Goal: Task Accomplishment & Management: Use online tool/utility

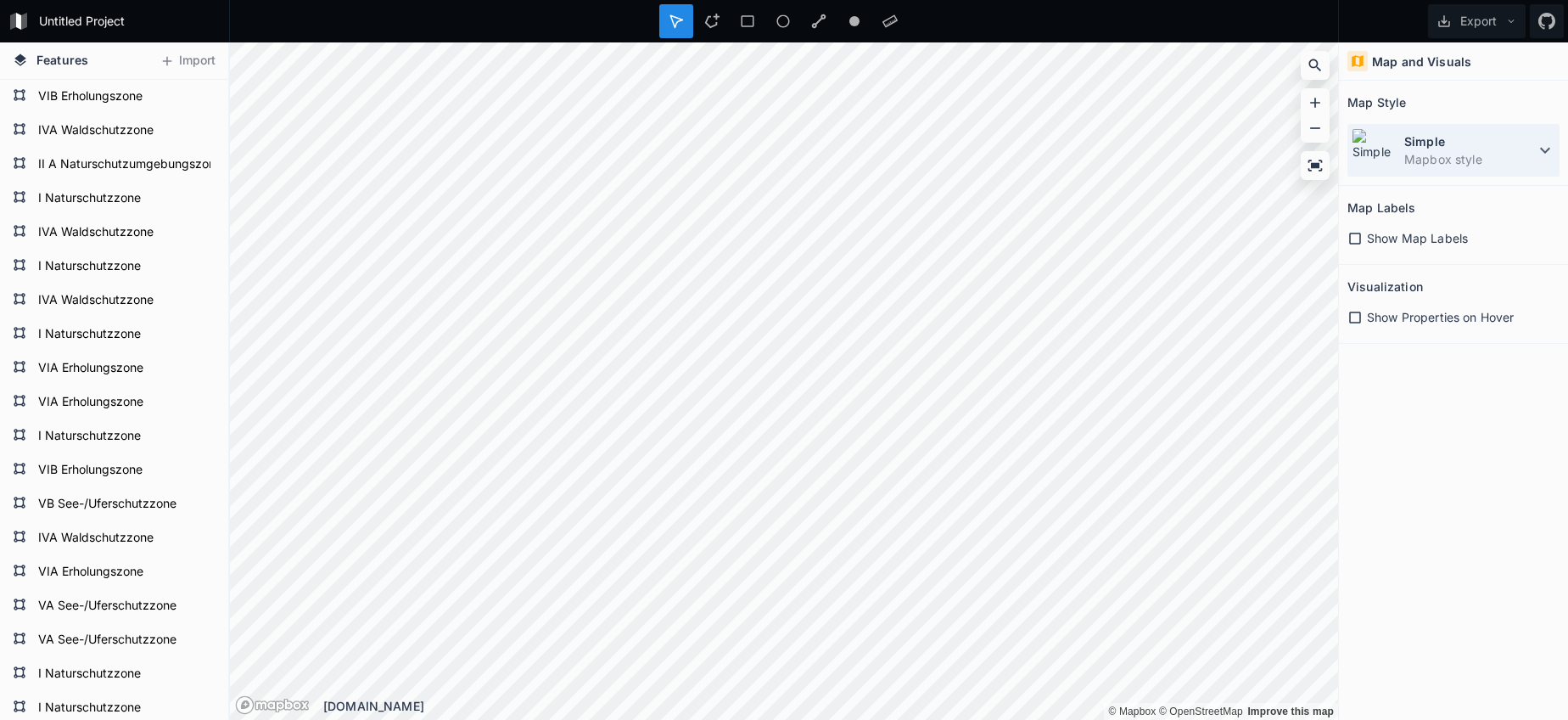
click at [1393, 140] on img at bounding box center [1373, 149] width 44 height 44
click at [1404, 157] on div "Simple Mapbox style" at bounding box center [1453, 150] width 212 height 53
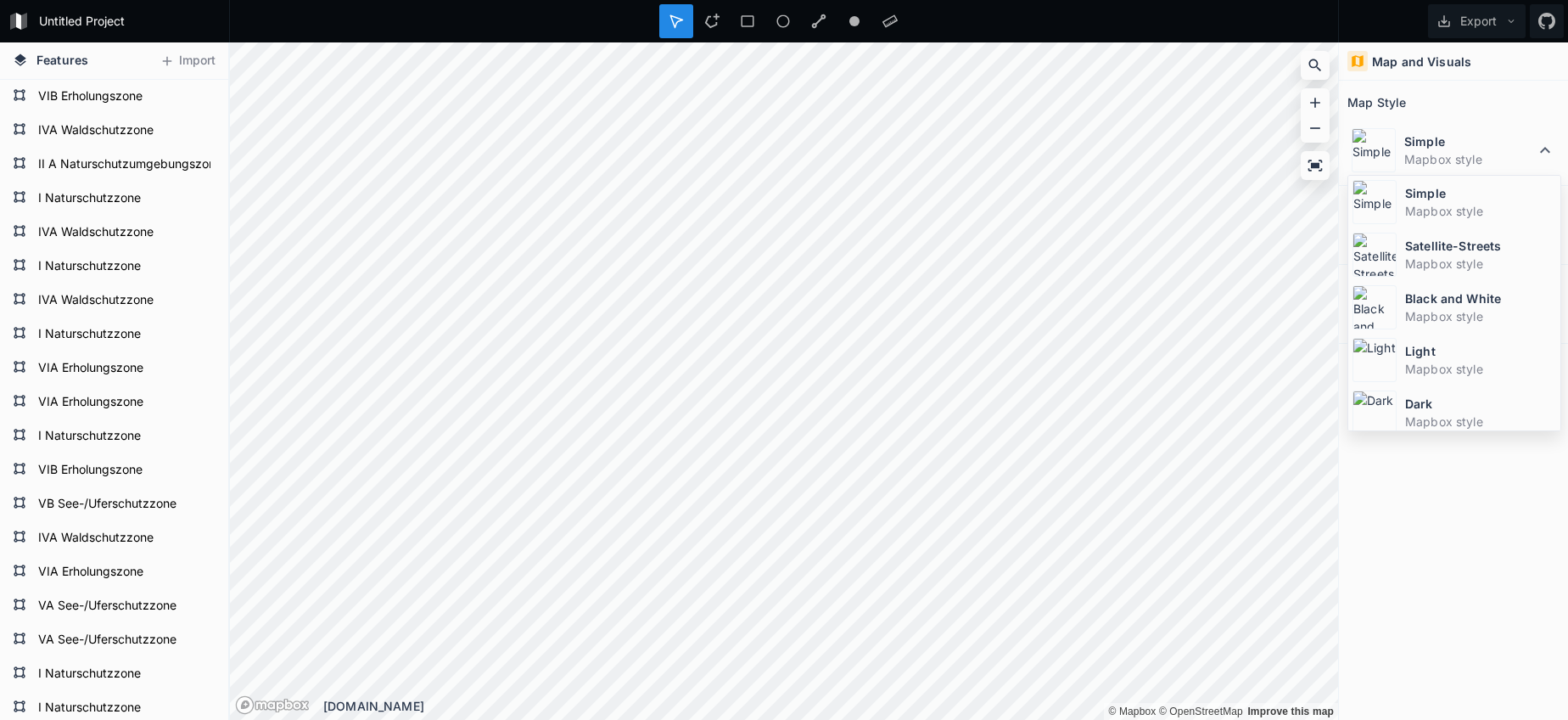
drag, startPoint x: 1399, startPoint y: 251, endPoint x: 1386, endPoint y: 253, distance: 13.2
click at [1399, 251] on div "Satellite-Streets Mapbox style" at bounding box center [1454, 254] width 212 height 53
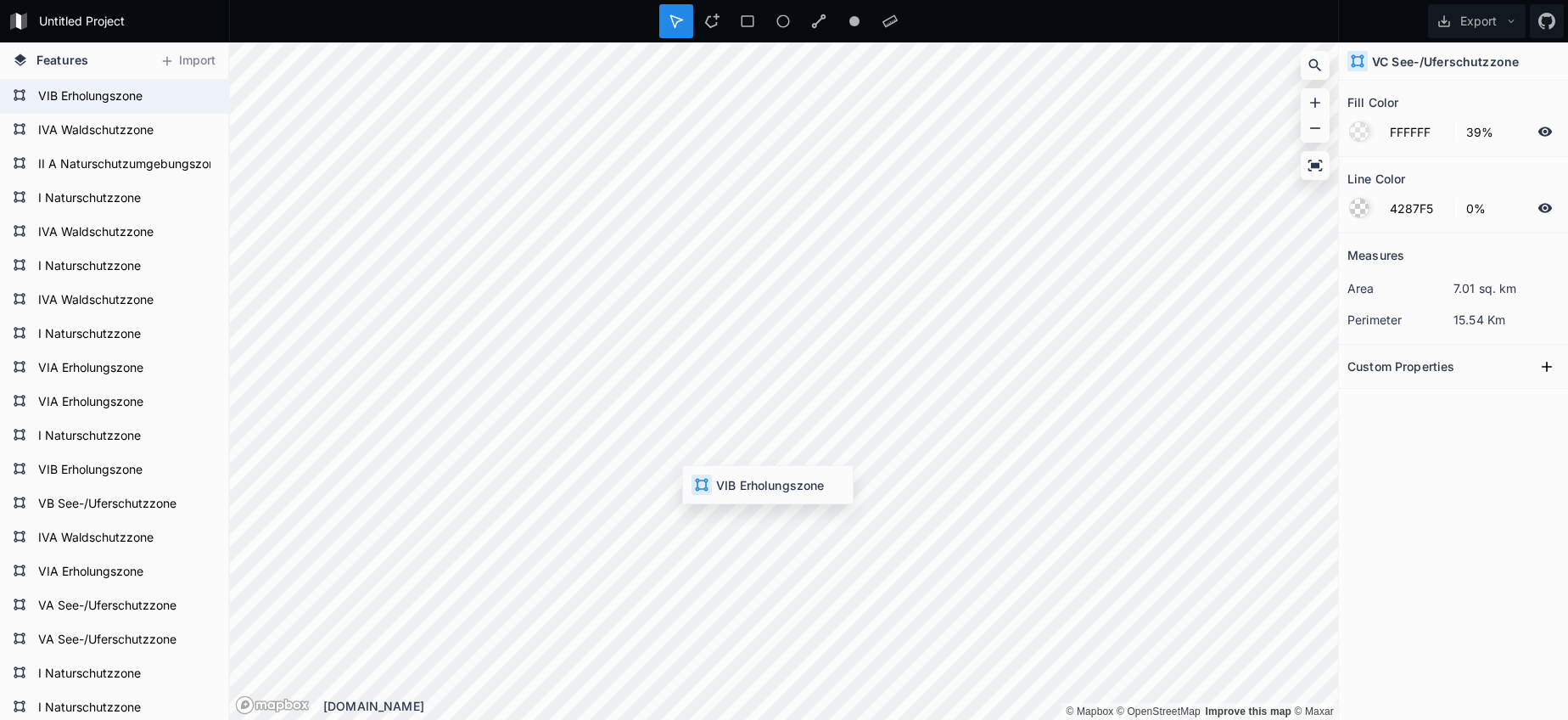
type input "ED7BDE"
drag, startPoint x: 711, startPoint y: 19, endPoint x: 704, endPoint y: 30, distance: 13.0
click at [709, 20] on icon at bounding box center [712, 21] width 15 height 15
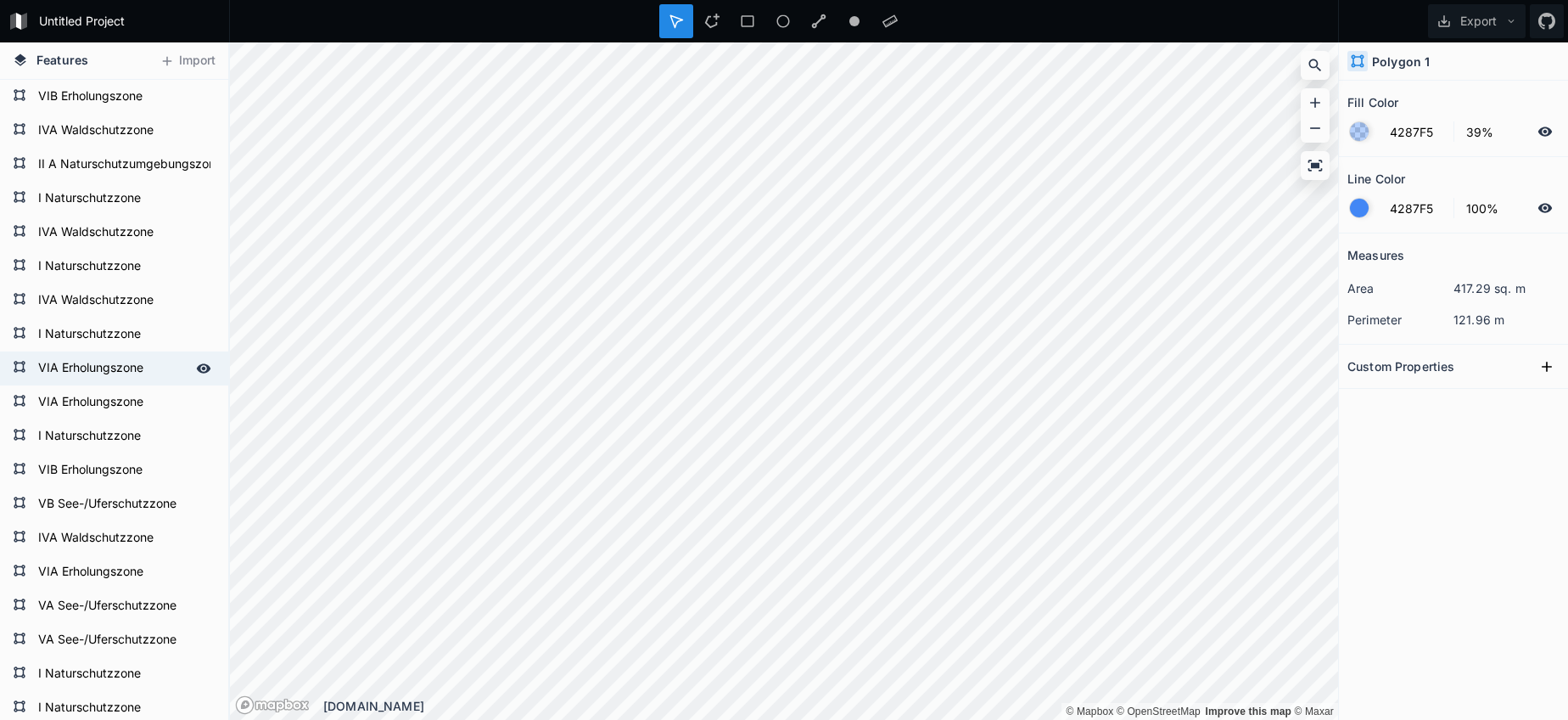
click at [124, 379] on form "VIA Erholungszone" at bounding box center [112, 368] width 158 height 25
type input "F542DD"
type input "0%"
click at [124, 379] on form "VIA Erholungszone" at bounding box center [112, 368] width 158 height 25
paste input "text"
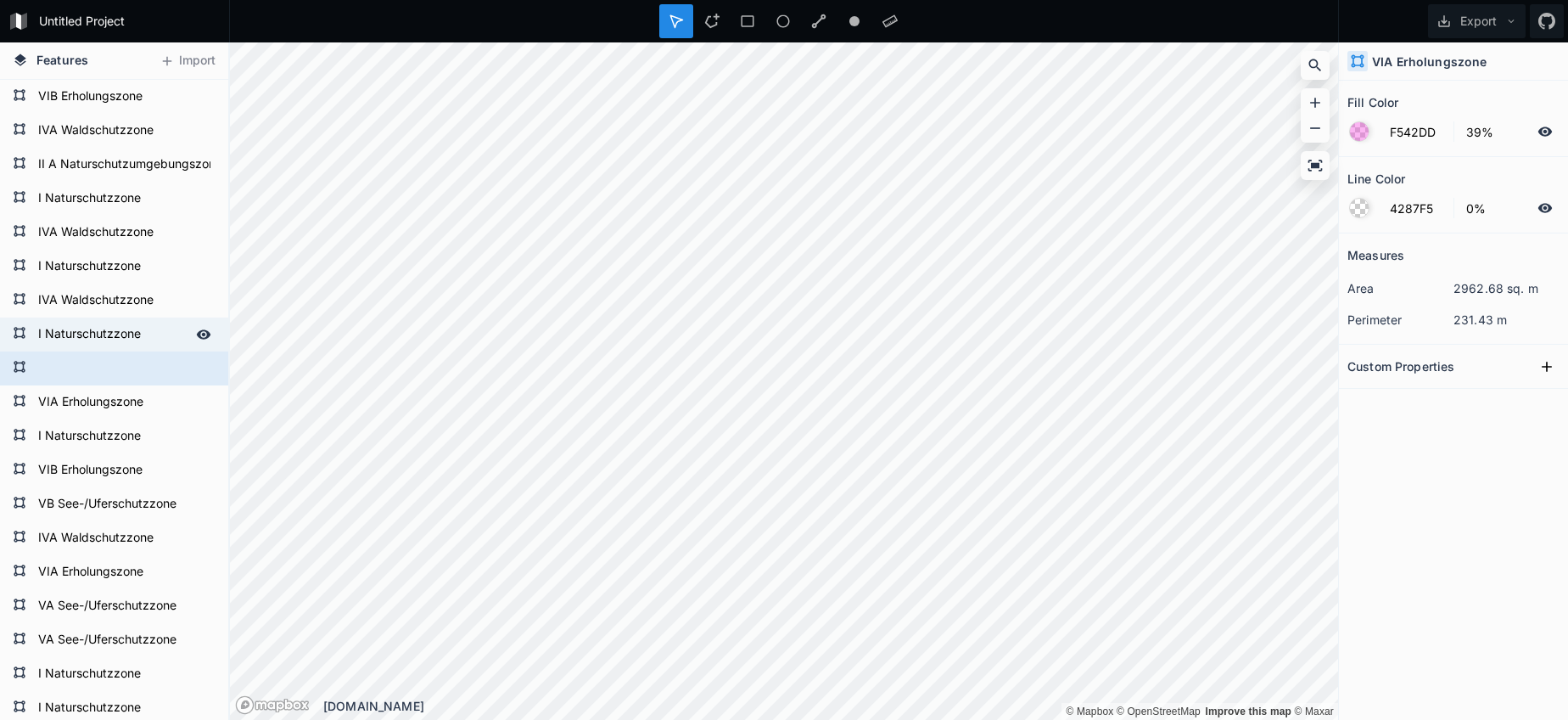
type input "VIA Erholungszone"
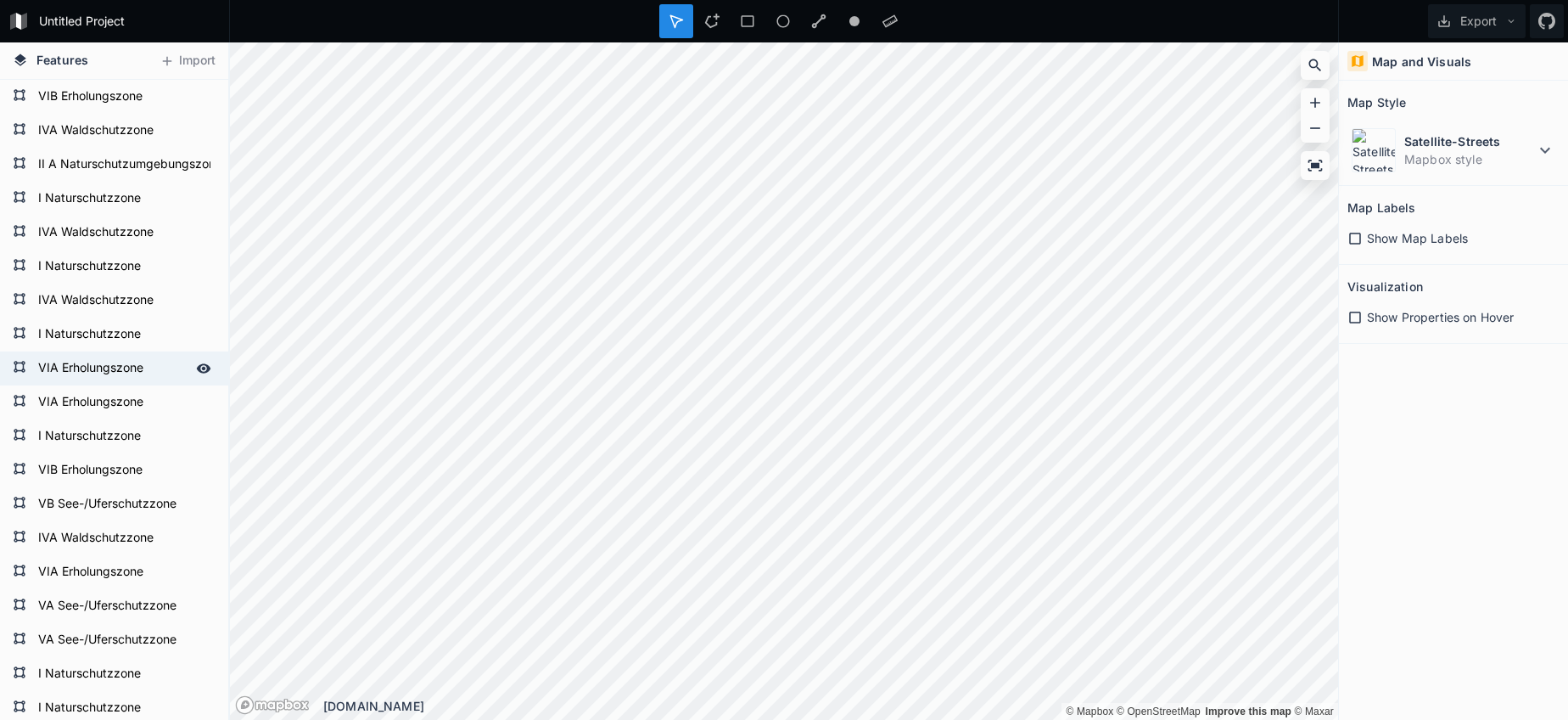
click at [133, 377] on form "VIA Erholungszone" at bounding box center [112, 368] width 158 height 25
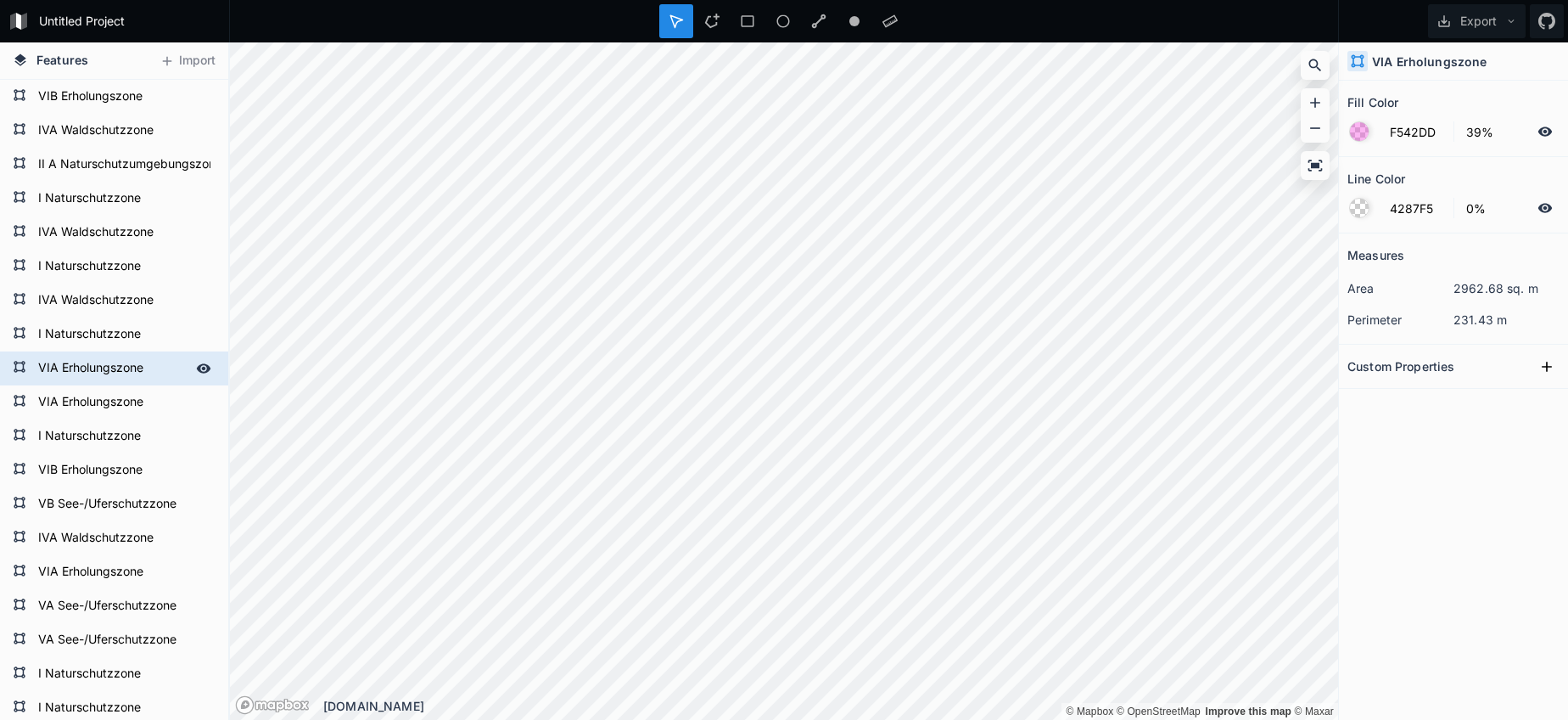
click at [133, 377] on form "VIA Erholungszone" at bounding box center [112, 368] width 158 height 25
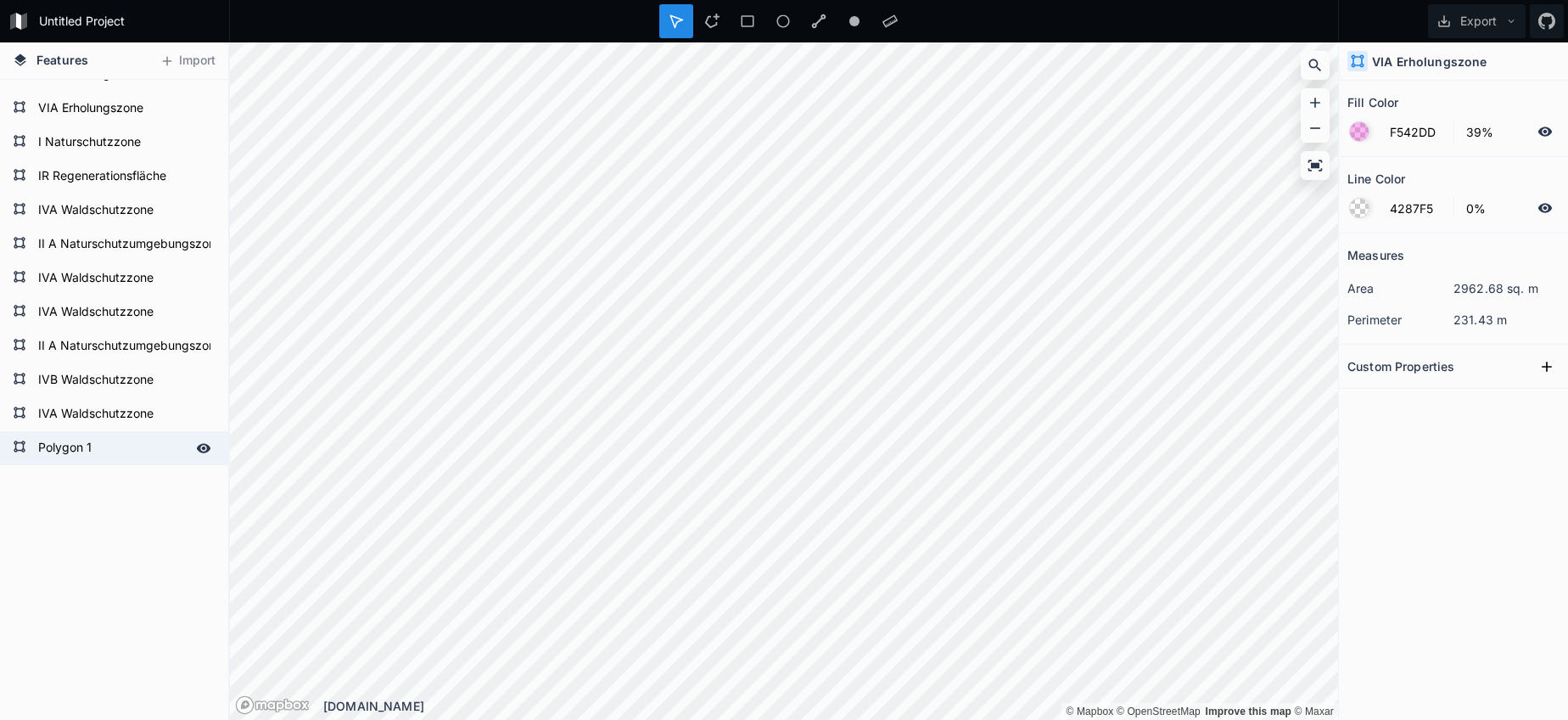
scroll to position [1516, 0]
click at [107, 457] on form "Polygon 1" at bounding box center [112, 448] width 158 height 25
type input "4287F5"
type input "100%"
click at [107, 457] on form "Polygon 1" at bounding box center [112, 448] width 158 height 25
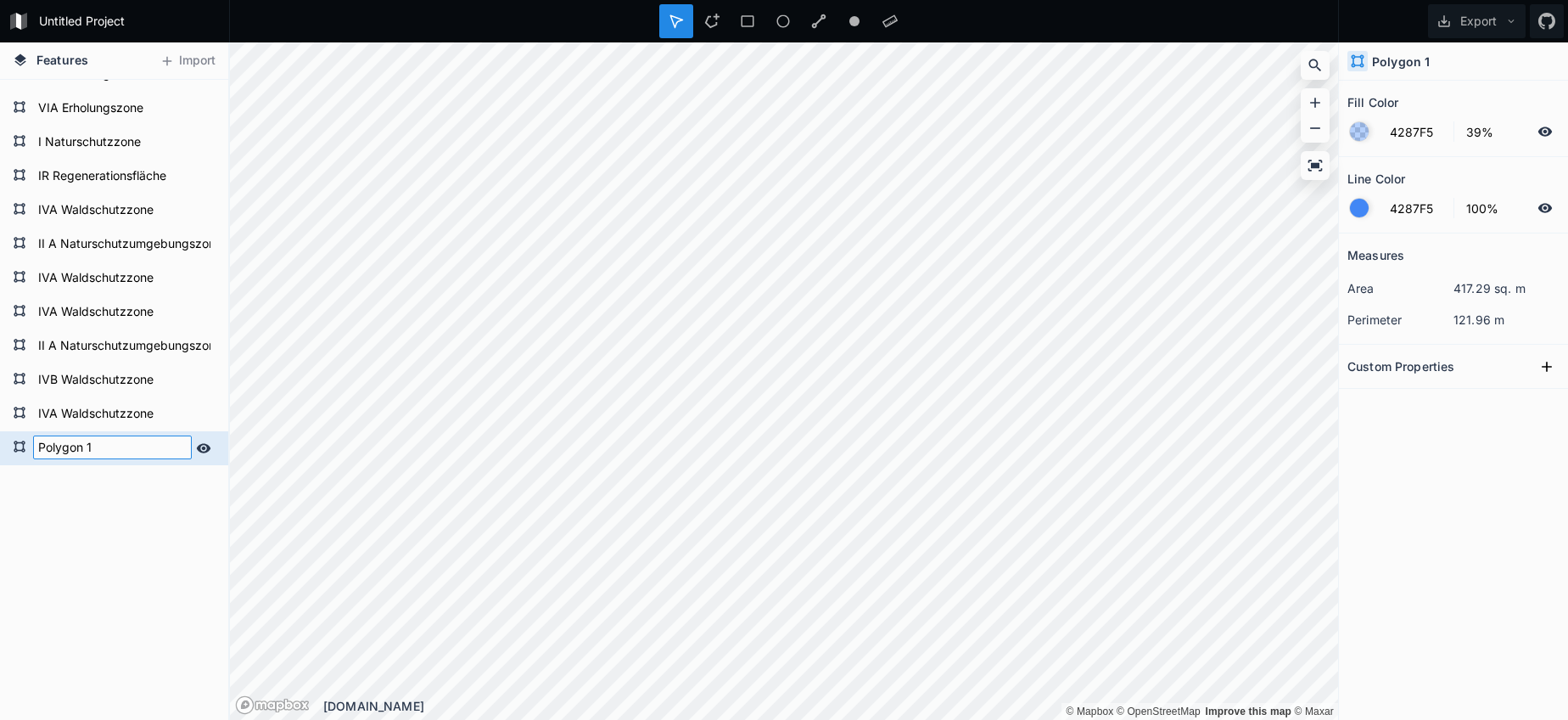
paste input "VIA Erholungszone"
type input "VIA Erholungszone"
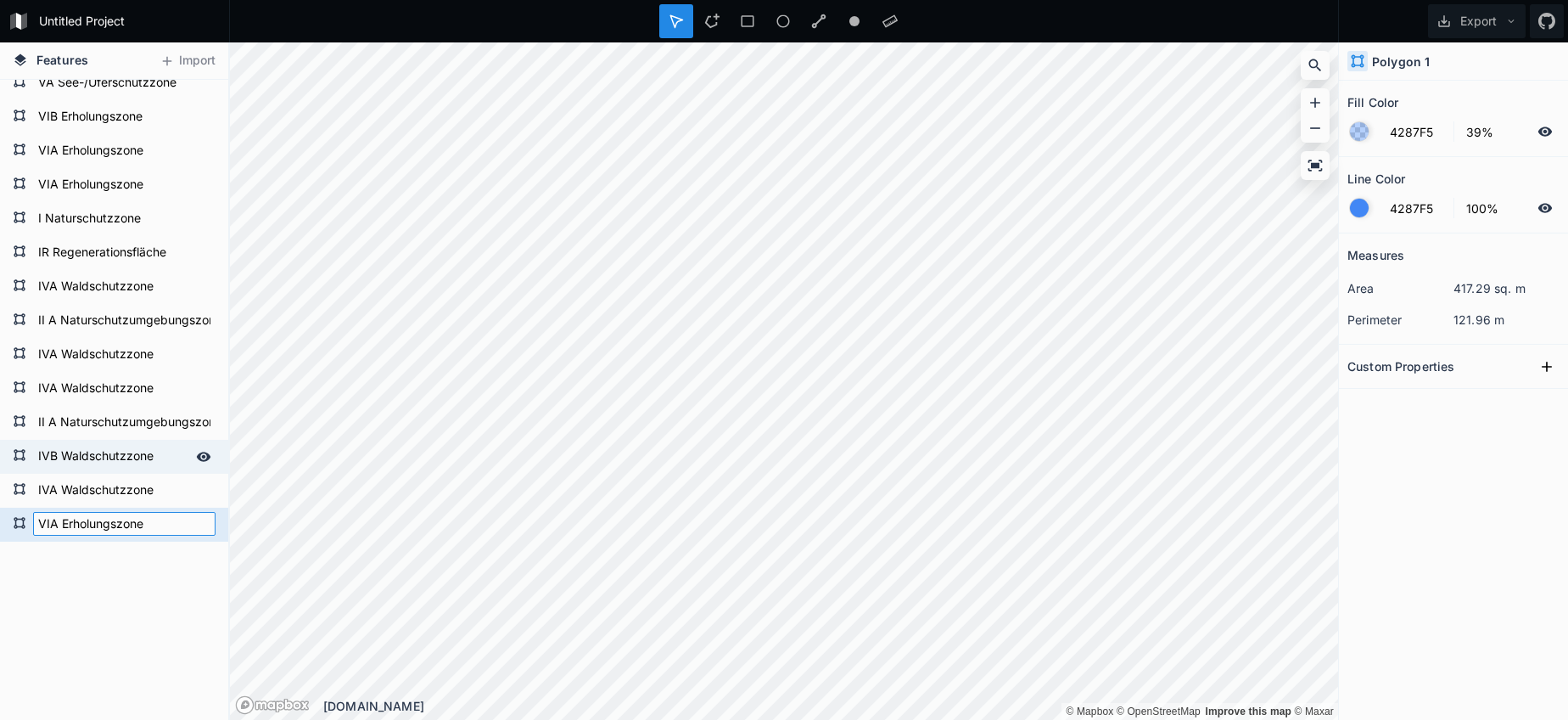
scroll to position [1430, 0]
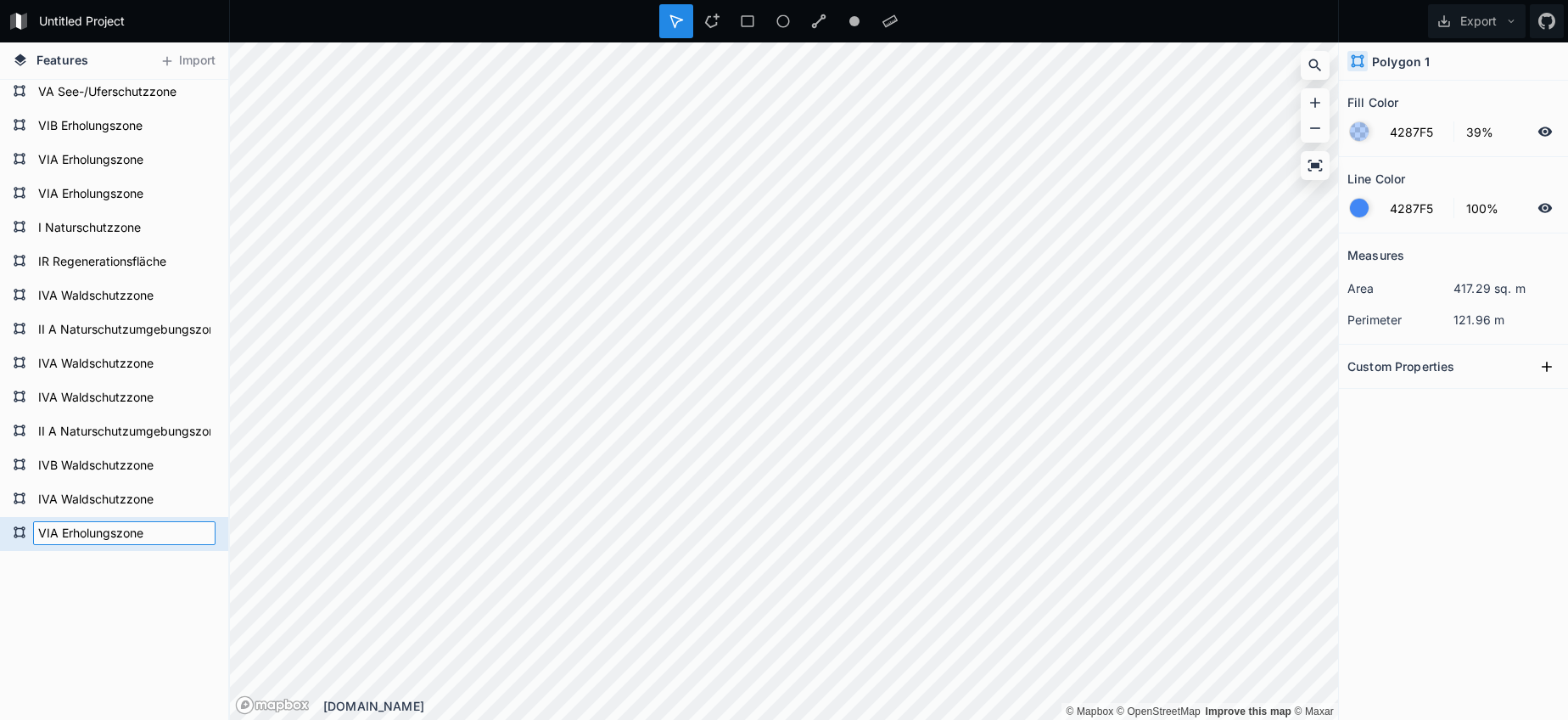
click input "submit" at bounding box center [0, 0] width 0 height 0
click at [93, 535] on form "Polygon 1" at bounding box center [112, 534] width 158 height 25
click at [93, 535] on form "Polygon 1" at bounding box center [124, 534] width 182 height 25
paste input "VIA Erholungszone"
type input "VIA Erholungszone"
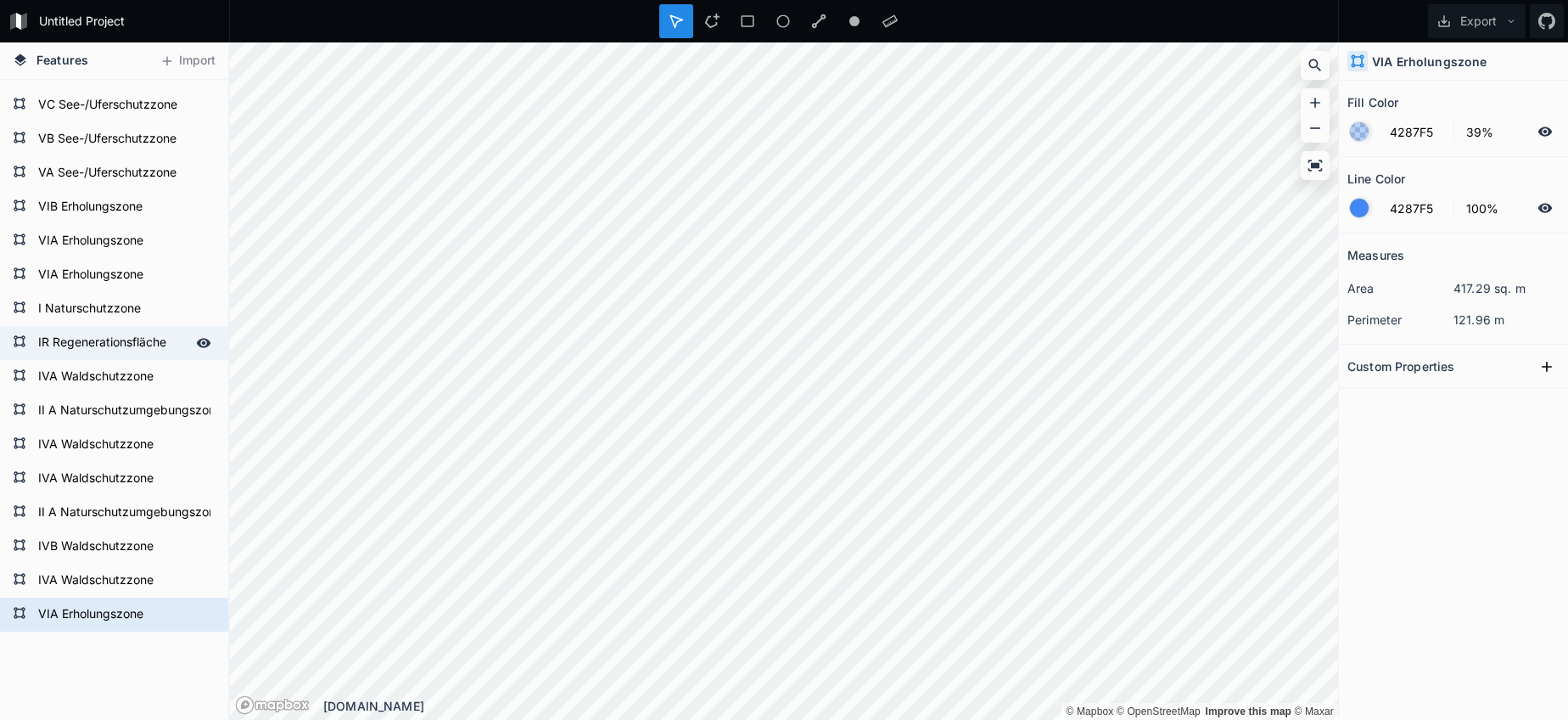
scroll to position [1355, 0]
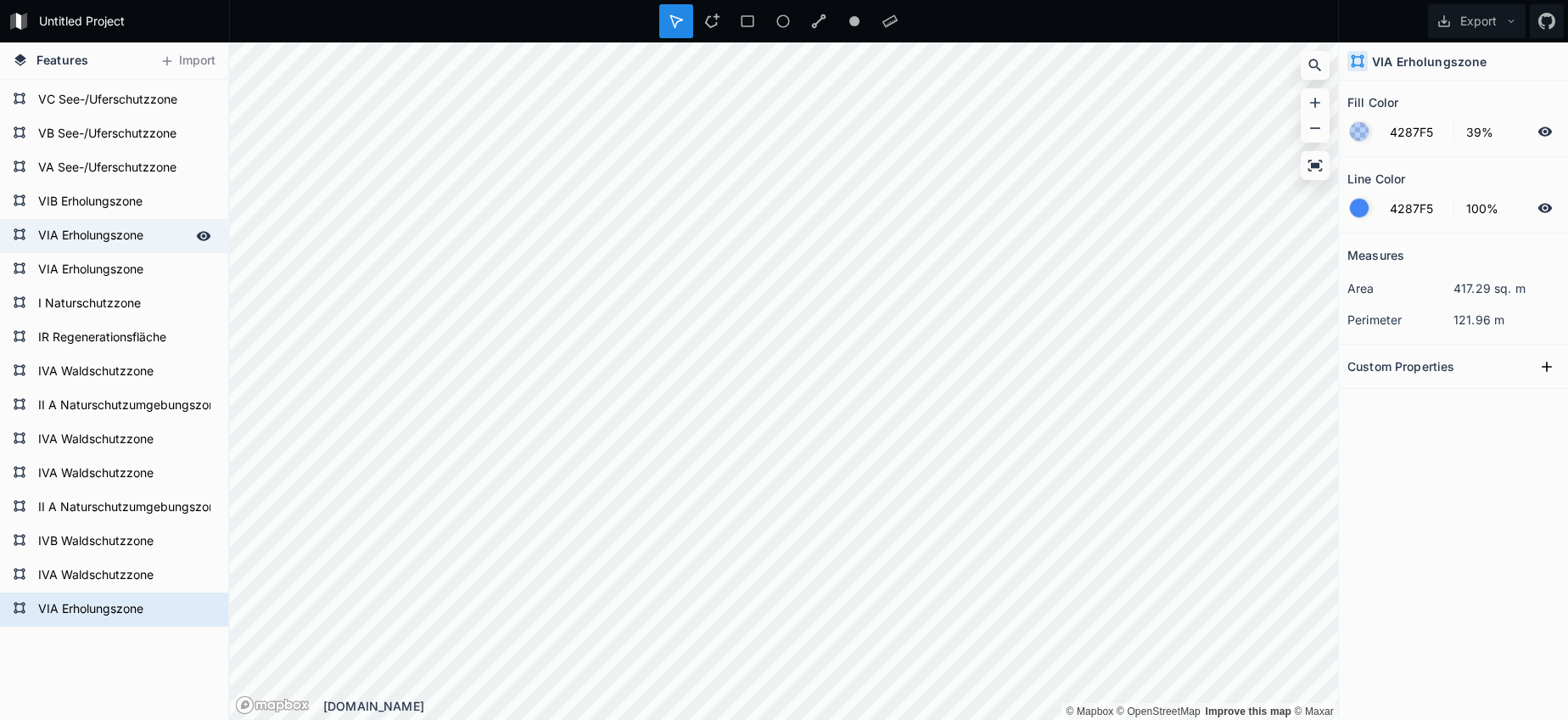
click at [89, 244] on form "VIA Erholungszone" at bounding box center [112, 236] width 158 height 25
type input "F542DD"
type input "0%"
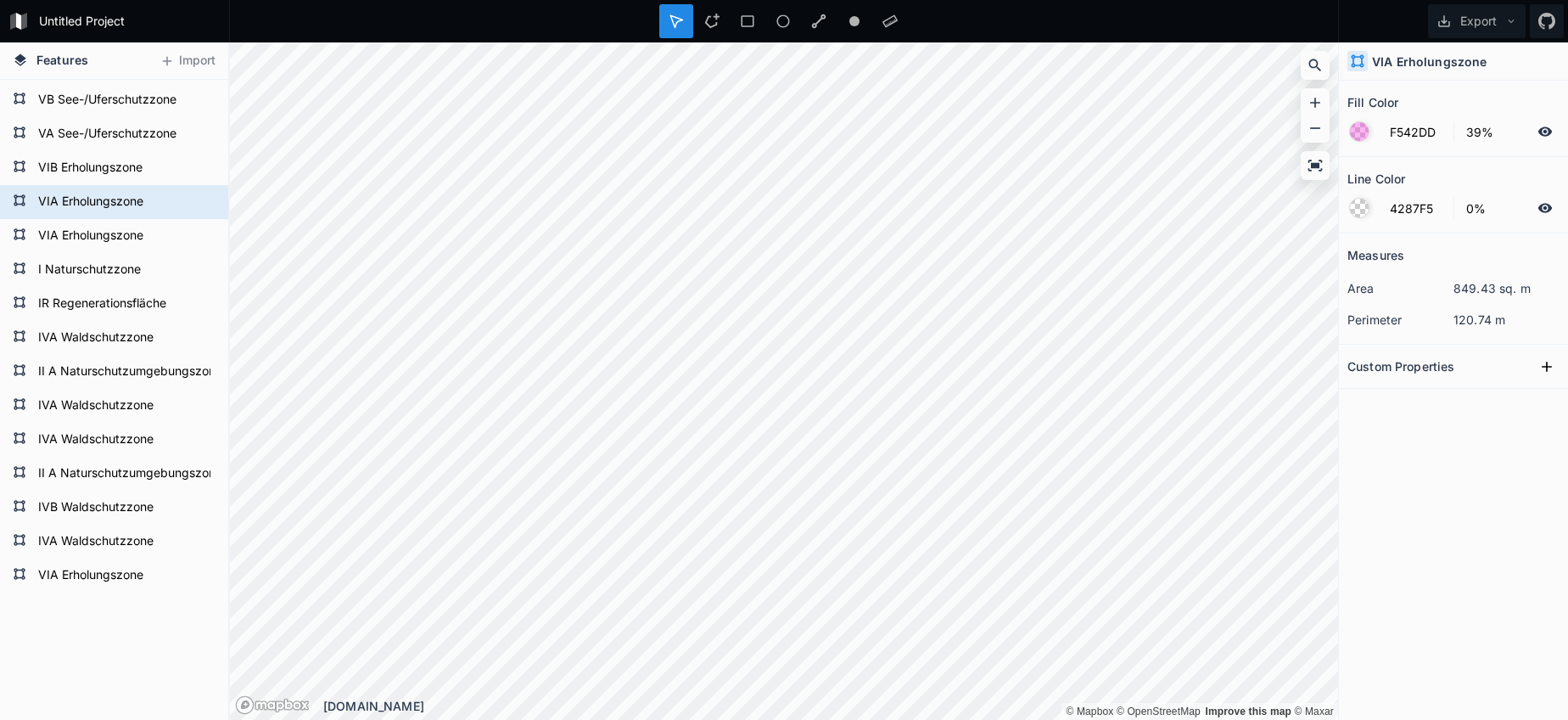
scroll to position [1392, 0]
click at [1417, 134] on input "F542DD" at bounding box center [1416, 131] width 74 height 21
click at [1416, 134] on input "F542DD" at bounding box center [1416, 131] width 74 height 21
click at [139, 579] on form "VIA Erholungszone" at bounding box center [112, 572] width 158 height 25
type input "4287F5"
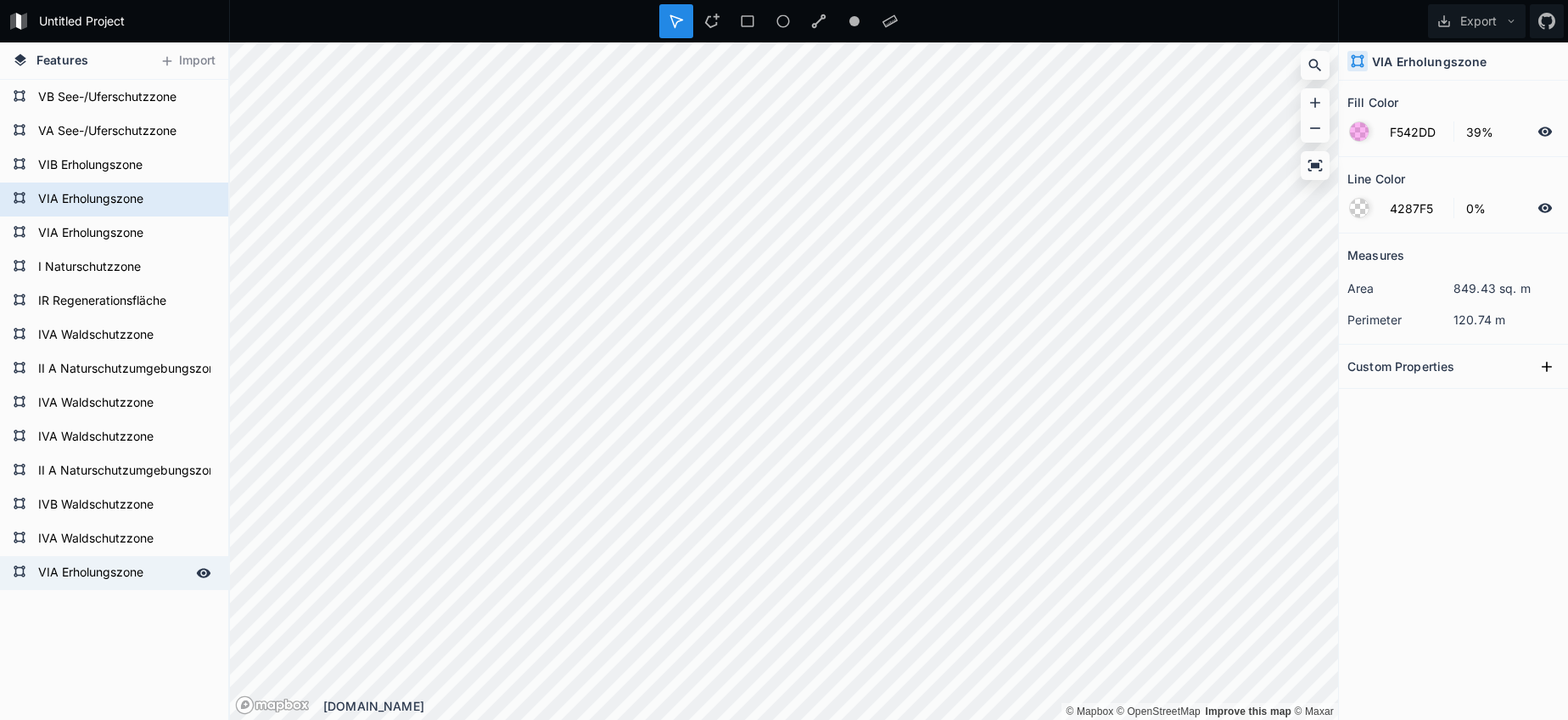
type input "100%"
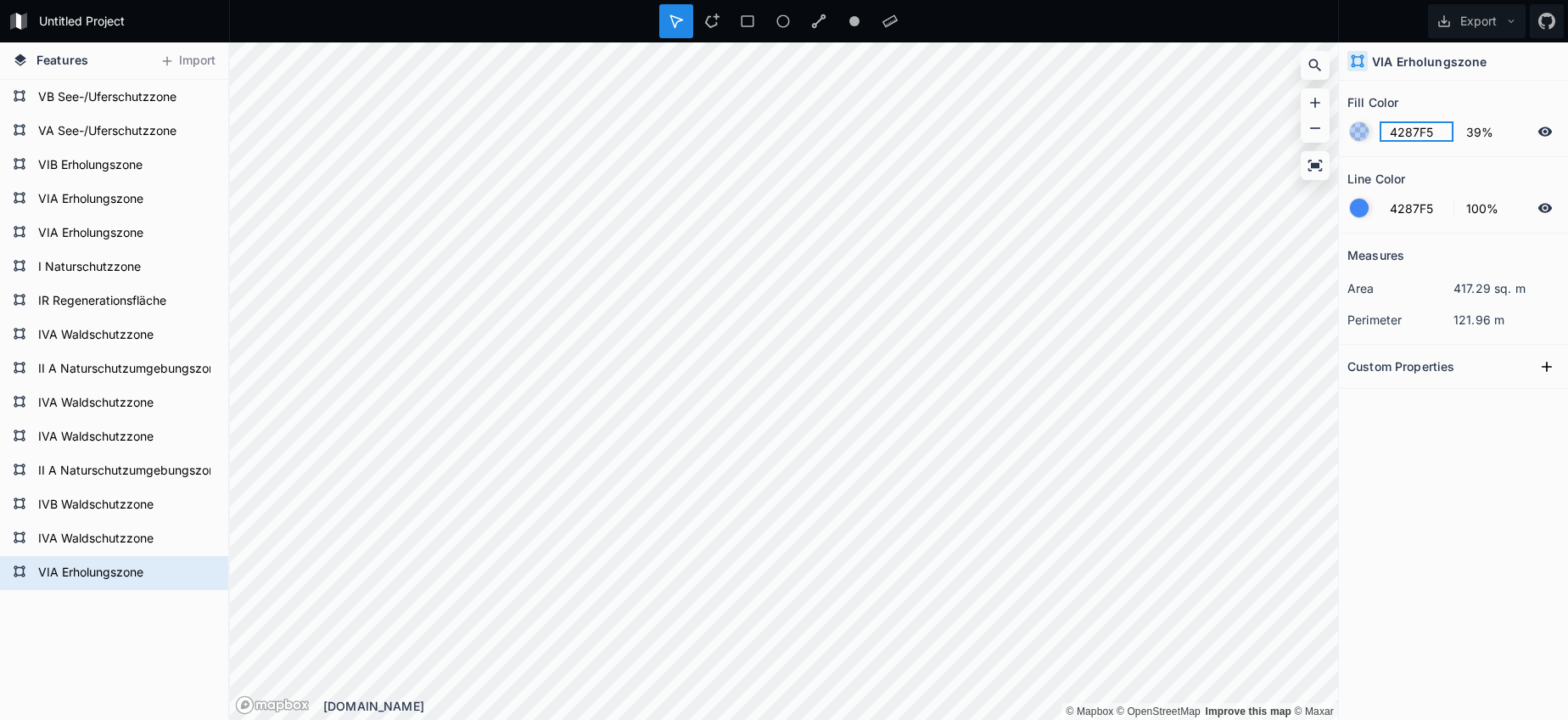
click at [1411, 130] on input "4287F5" at bounding box center [1416, 131] width 74 height 21
paste input "F542DD"
type input "F542DD"
click at [1357, 208] on div at bounding box center [1359, 208] width 19 height 19
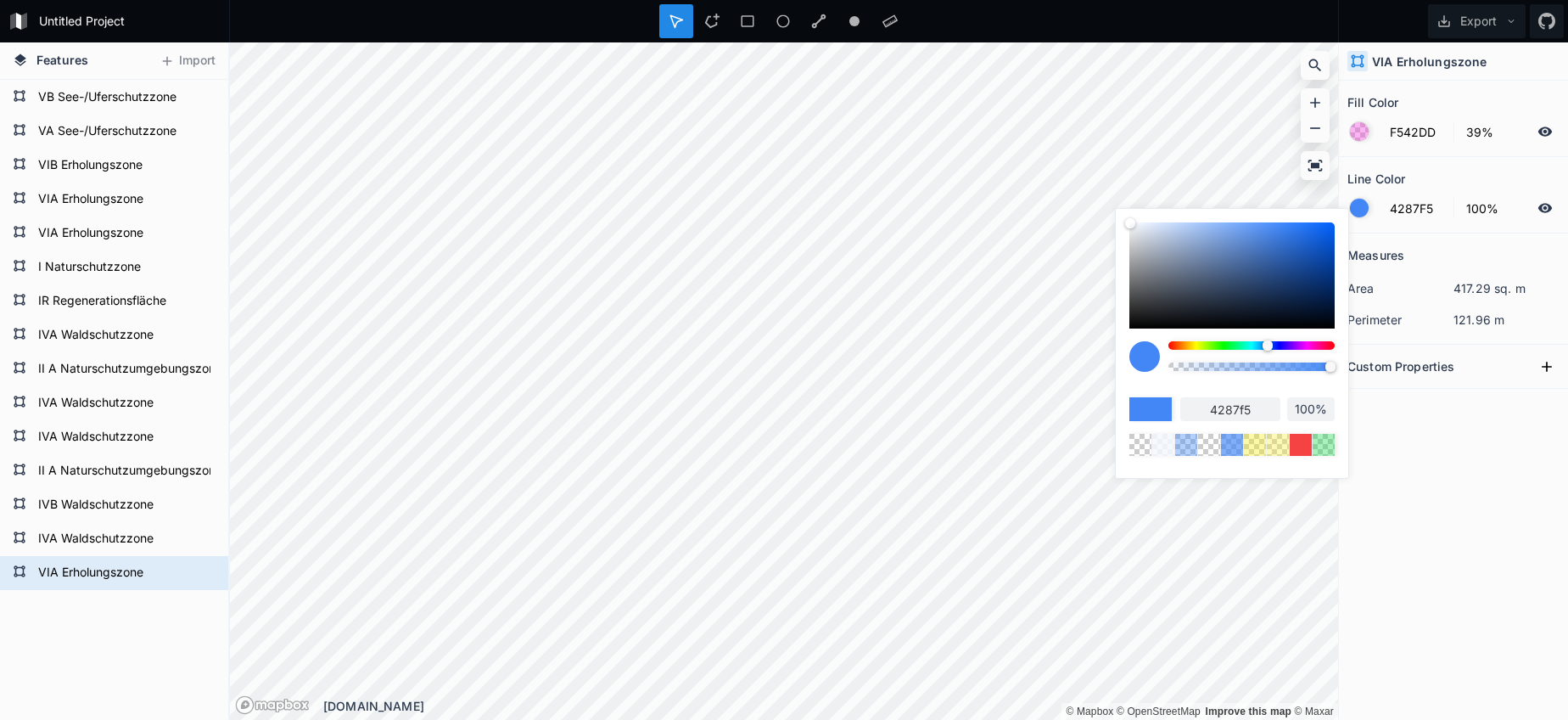
type input "97%"
type input "96%"
type input "93%"
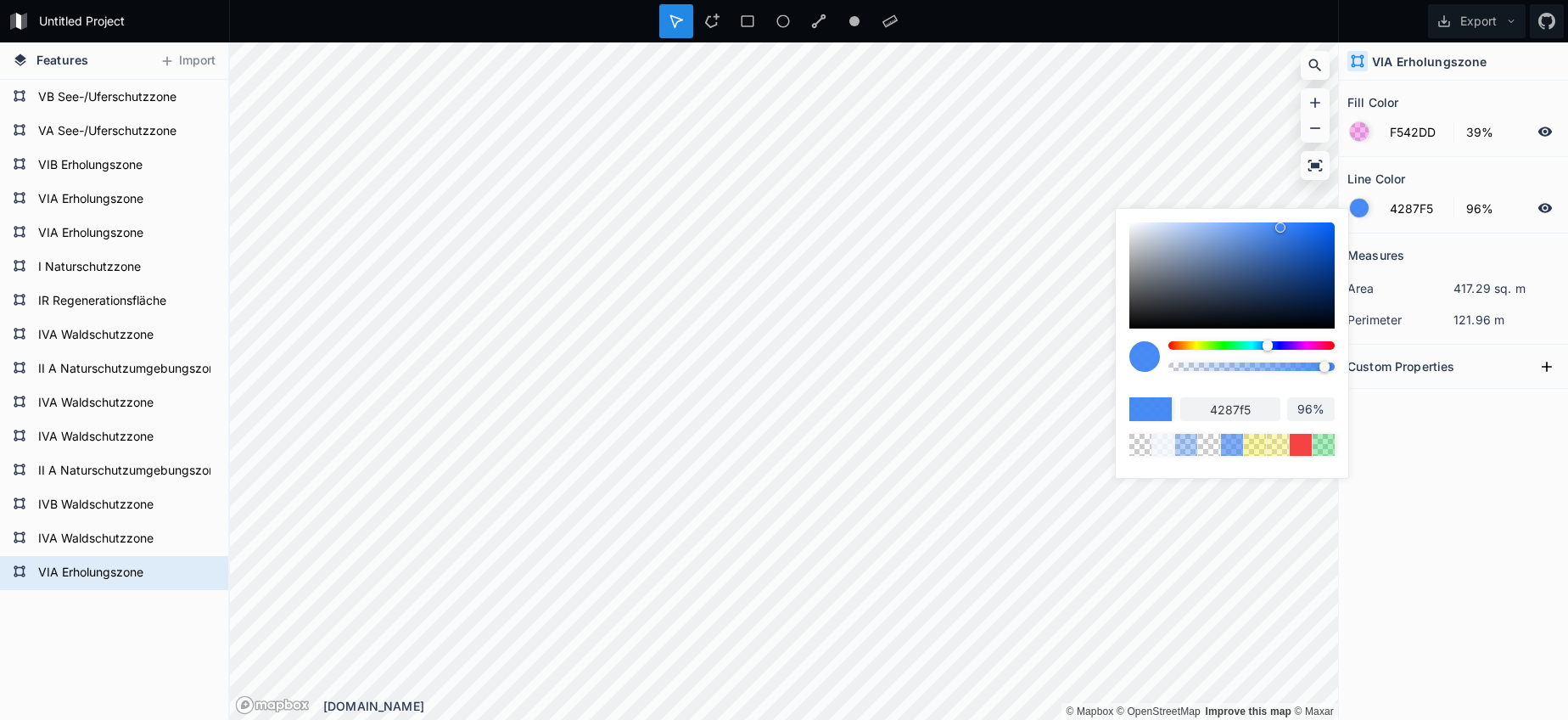
type input "93%"
type input "89%"
type input "80%"
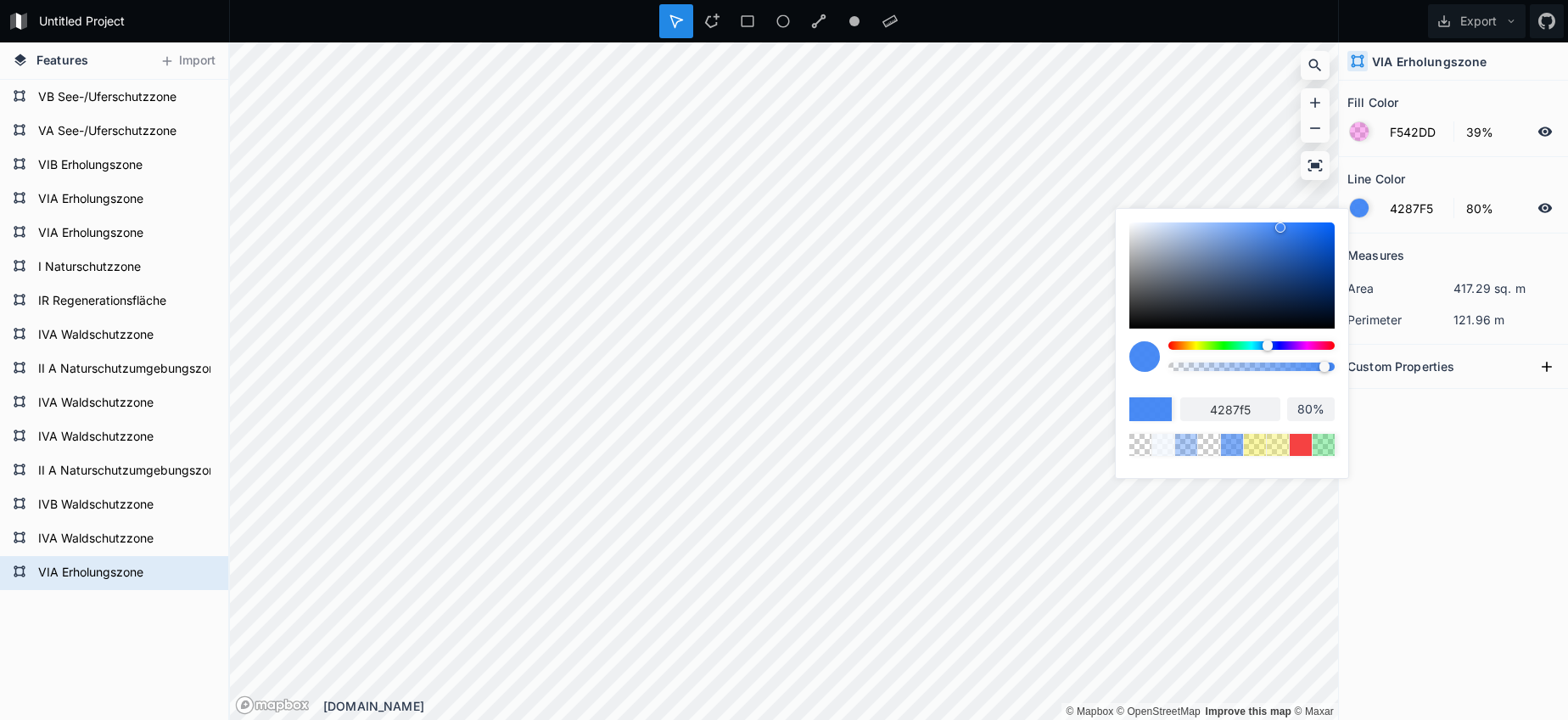
type input "67%"
type input "53%"
type input "34%"
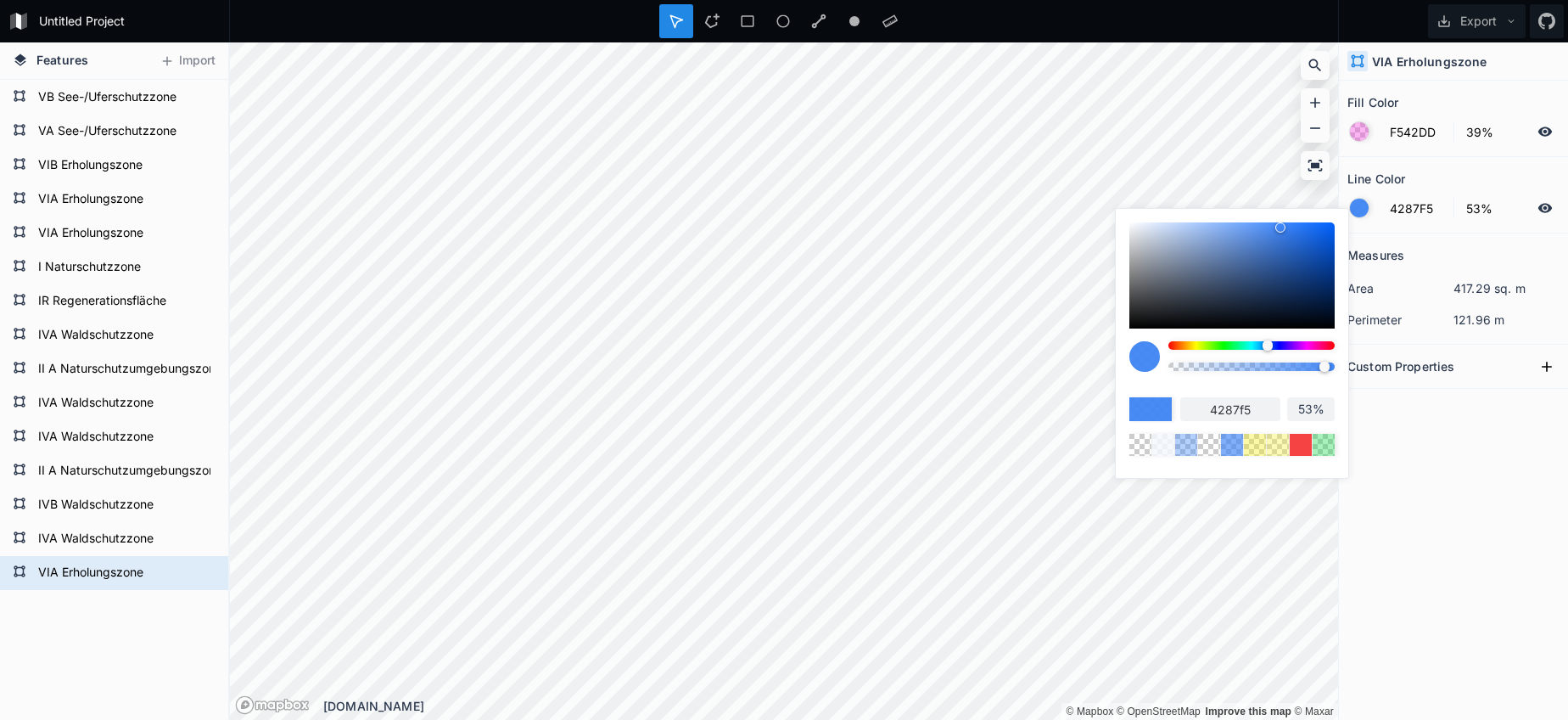
type input "34%"
type input "19%"
type input "0%"
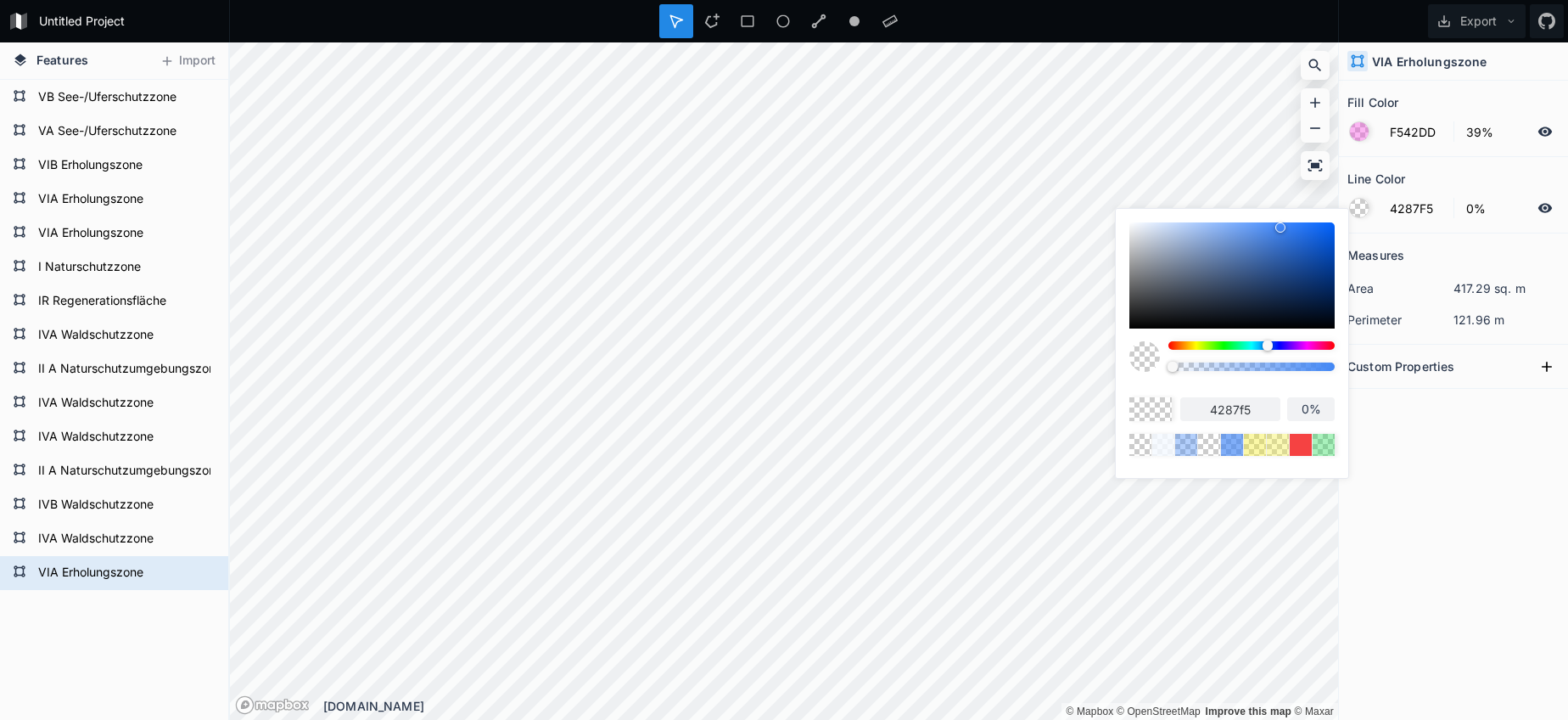
click at [980, 365] on body "Untitled Project Export Features Import IVB Waldschutzzone IVA Waldschutzzone V…" at bounding box center [784, 360] width 1568 height 720
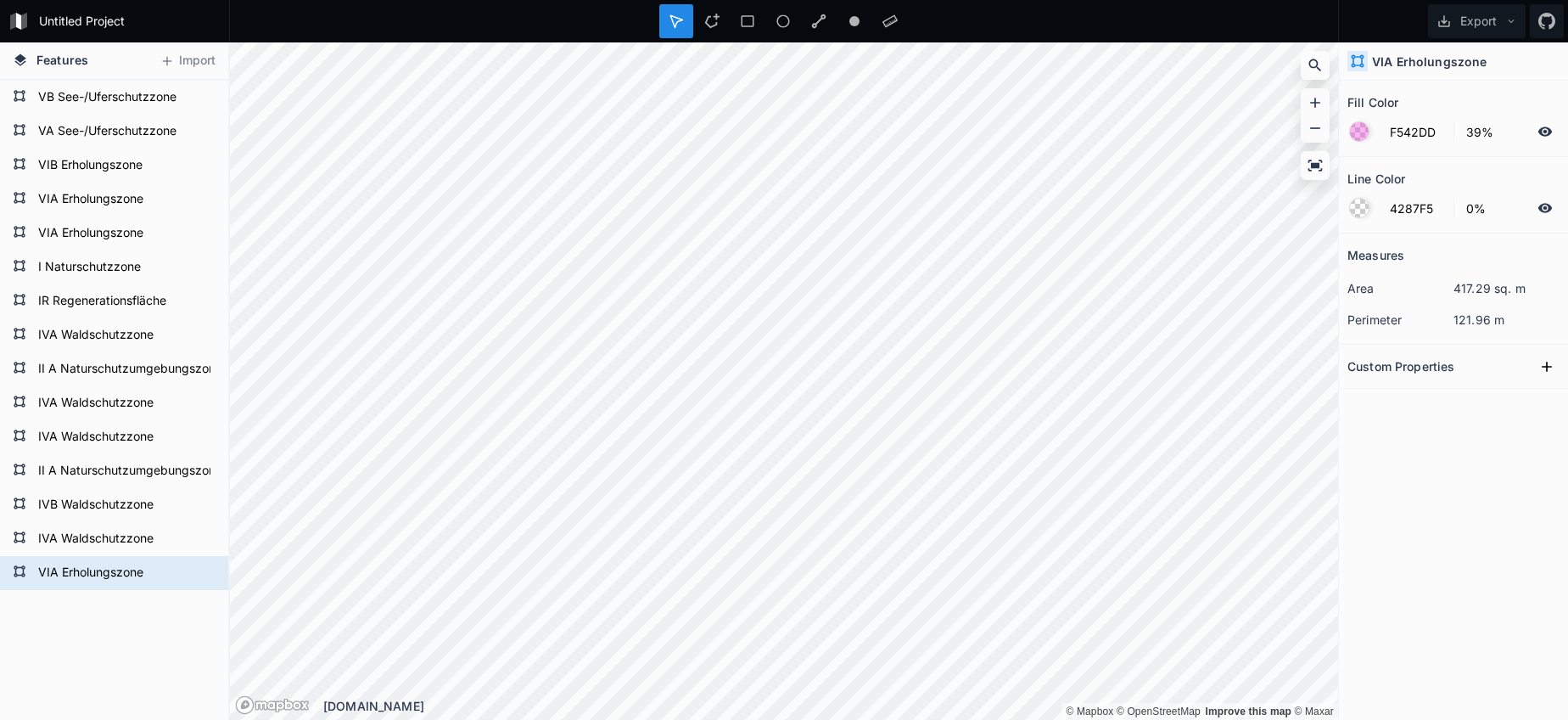
type input "FFFFFF"
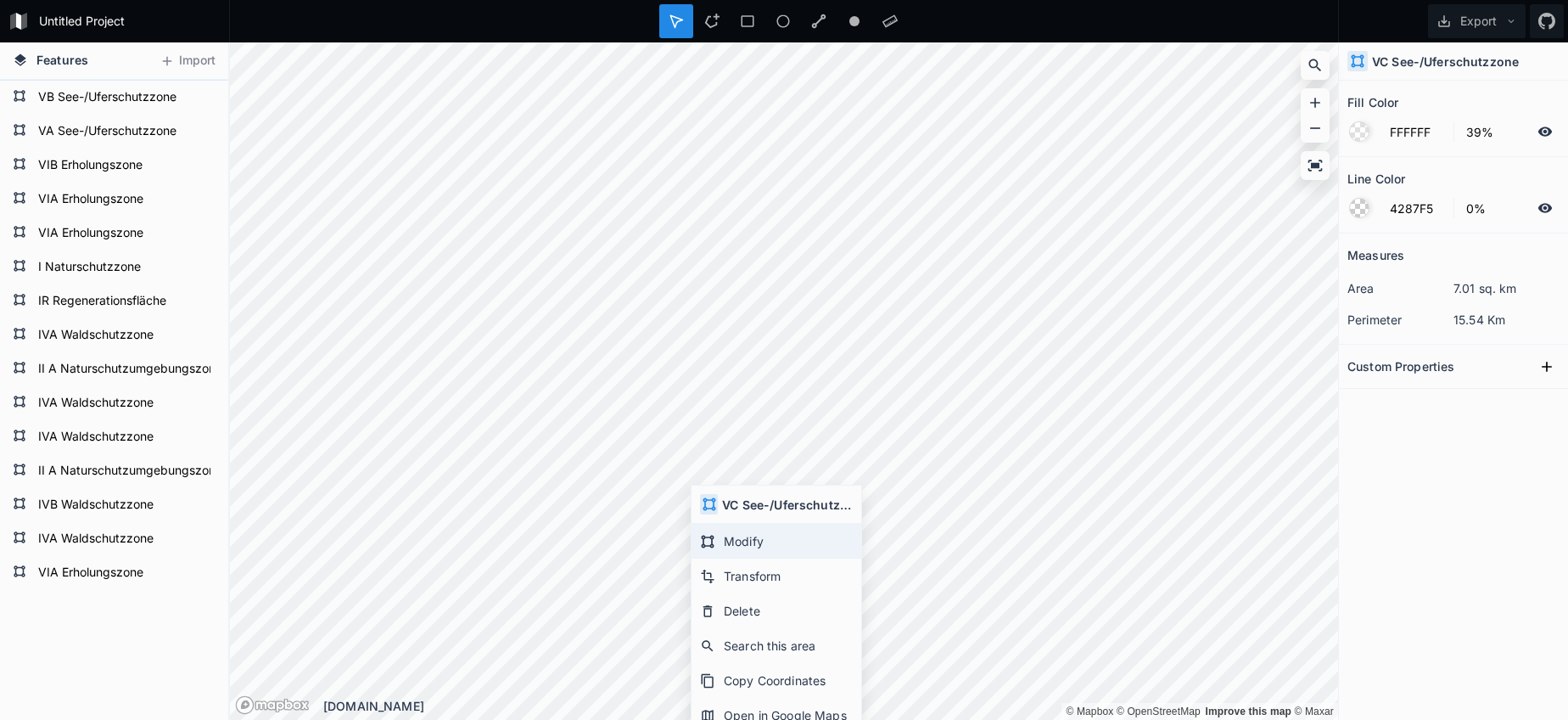
click at [745, 557] on div "Modify" at bounding box center [777, 541] width 170 height 35
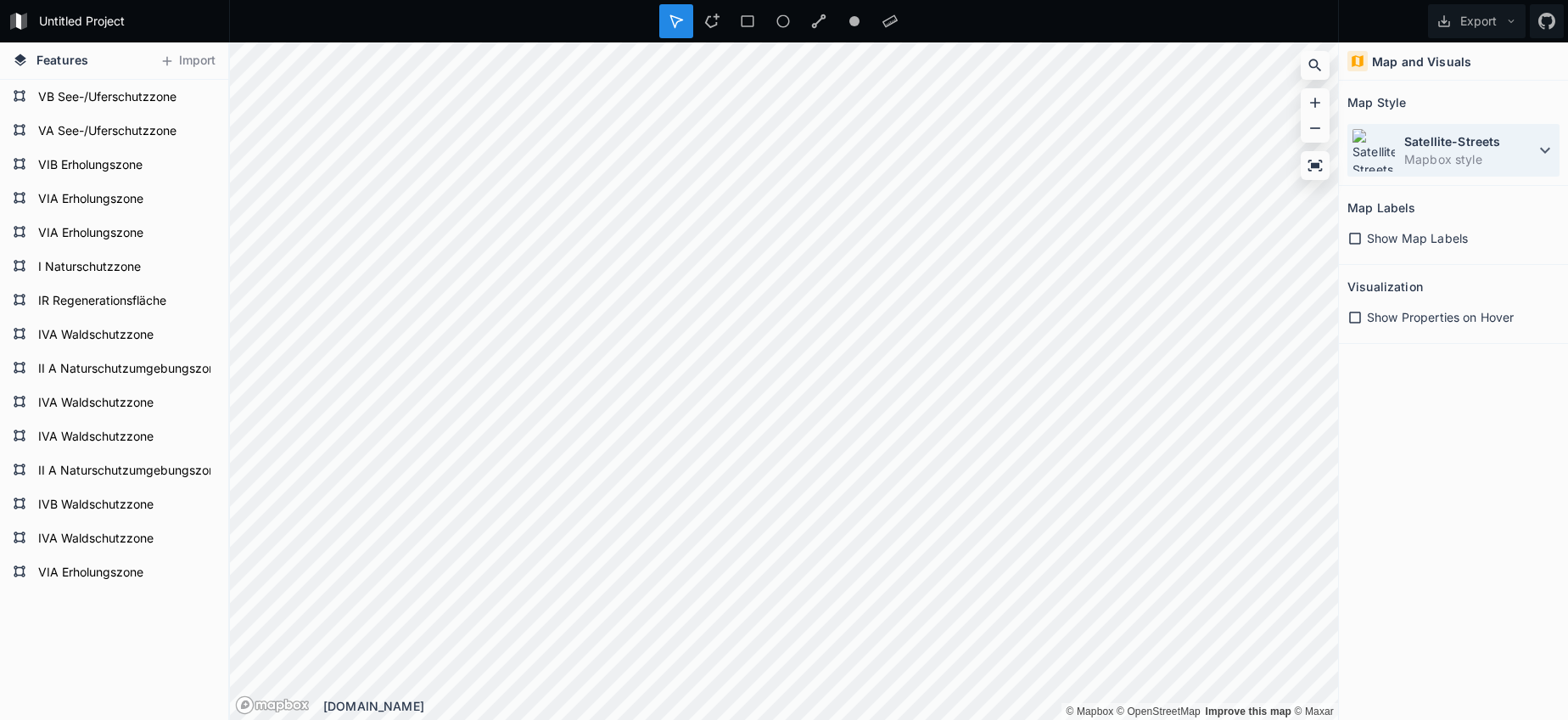
click at [1456, 138] on dt "Satellite-Streets" at bounding box center [1470, 141] width 131 height 18
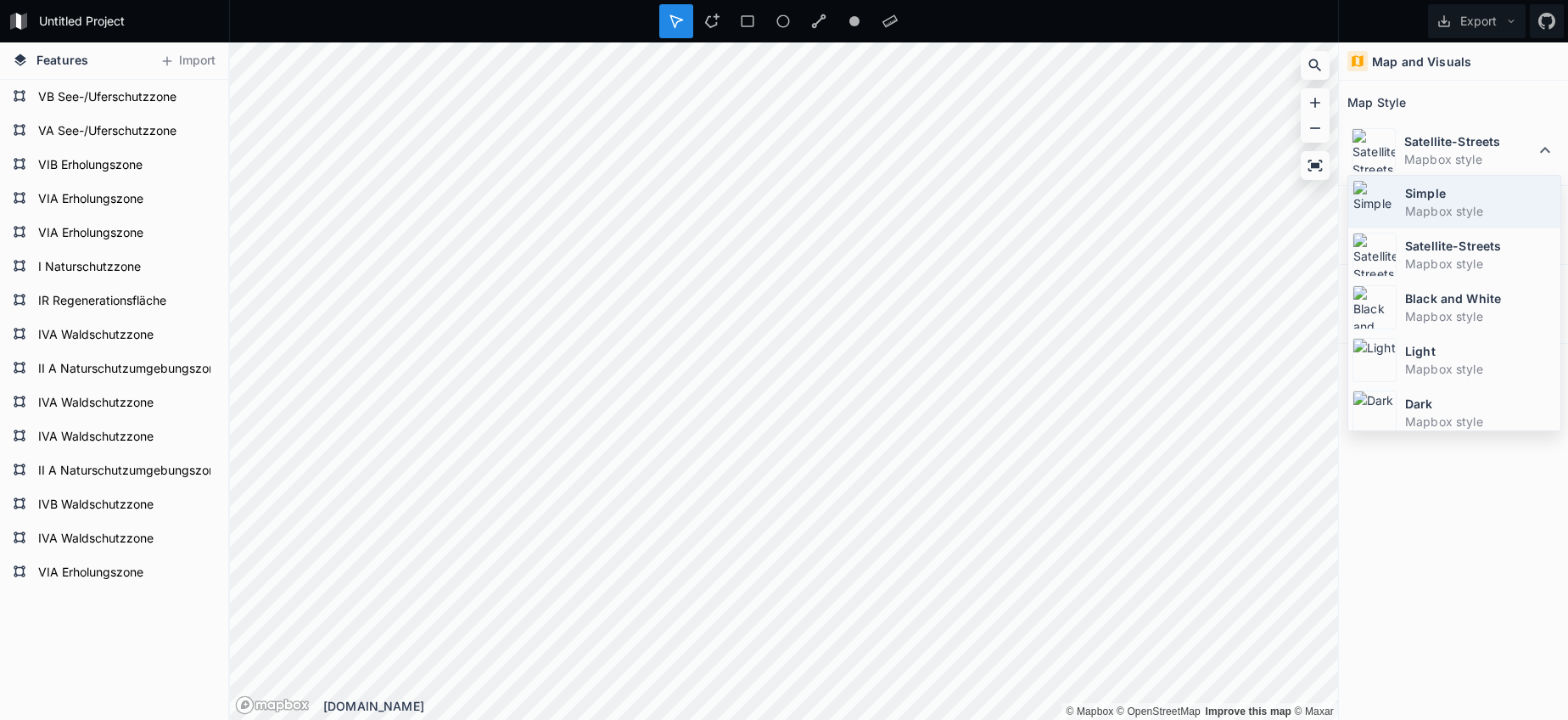
click at [1403, 218] on div "Simple Mapbox style" at bounding box center [1454, 201] width 212 height 53
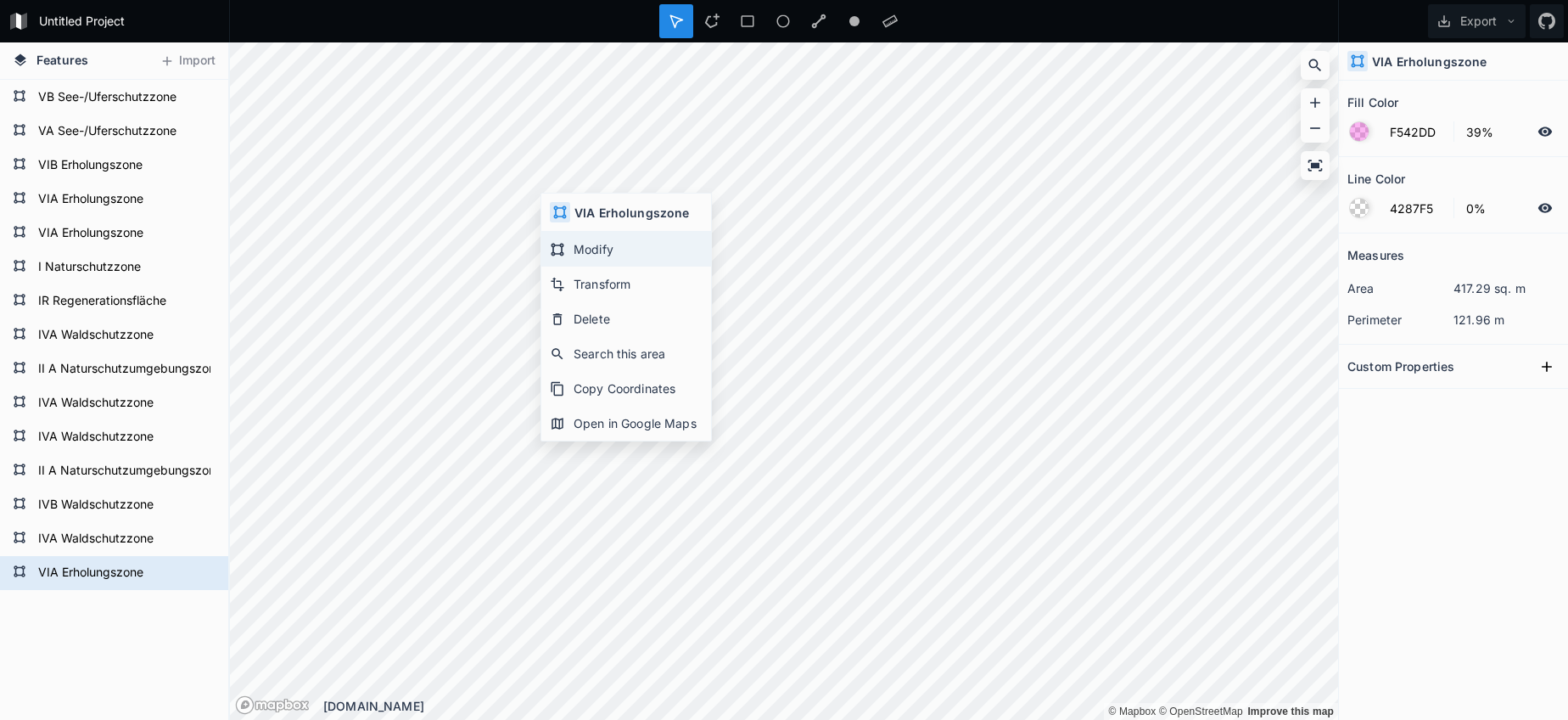
click at [575, 258] on div "Modify" at bounding box center [627, 249] width 170 height 35
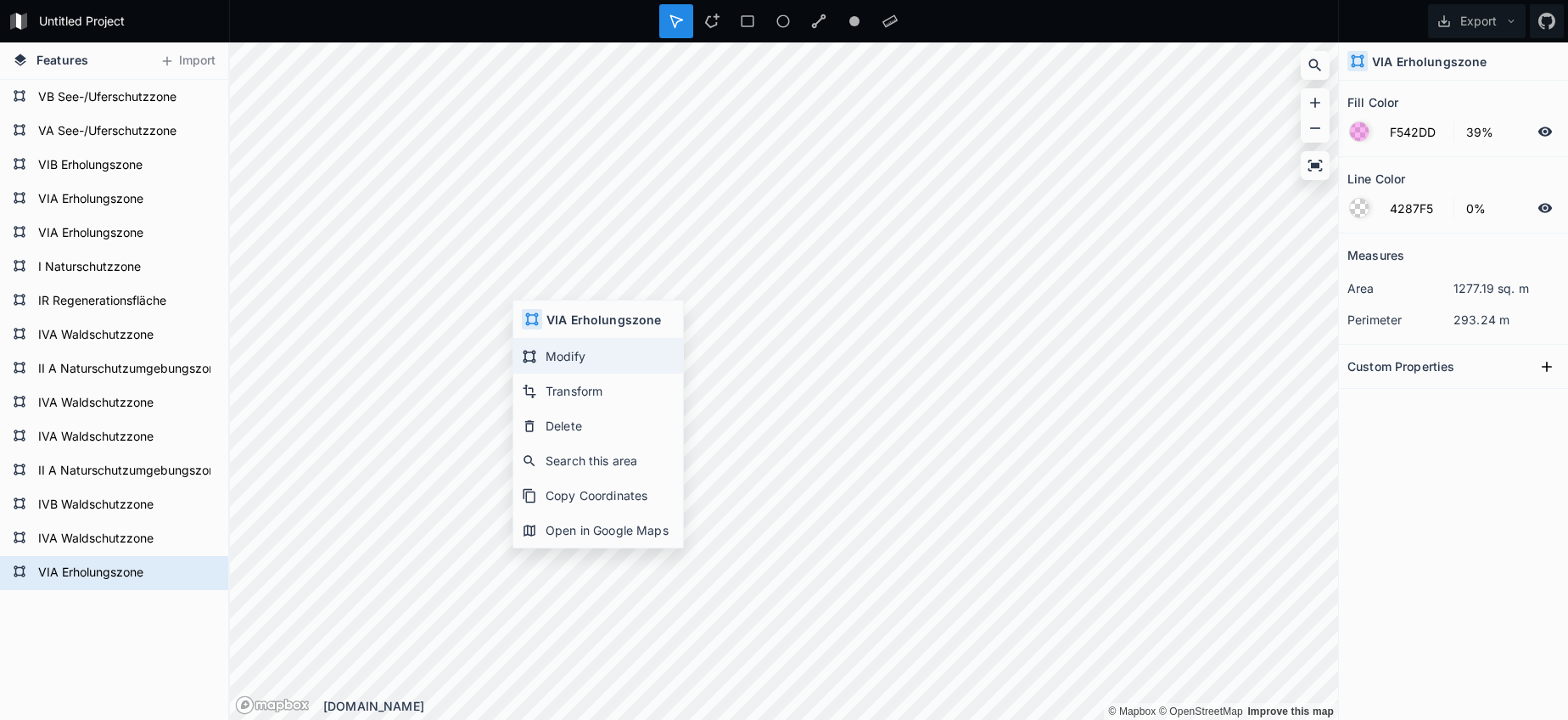
click at [533, 354] on icon at bounding box center [530, 356] width 13 height 13
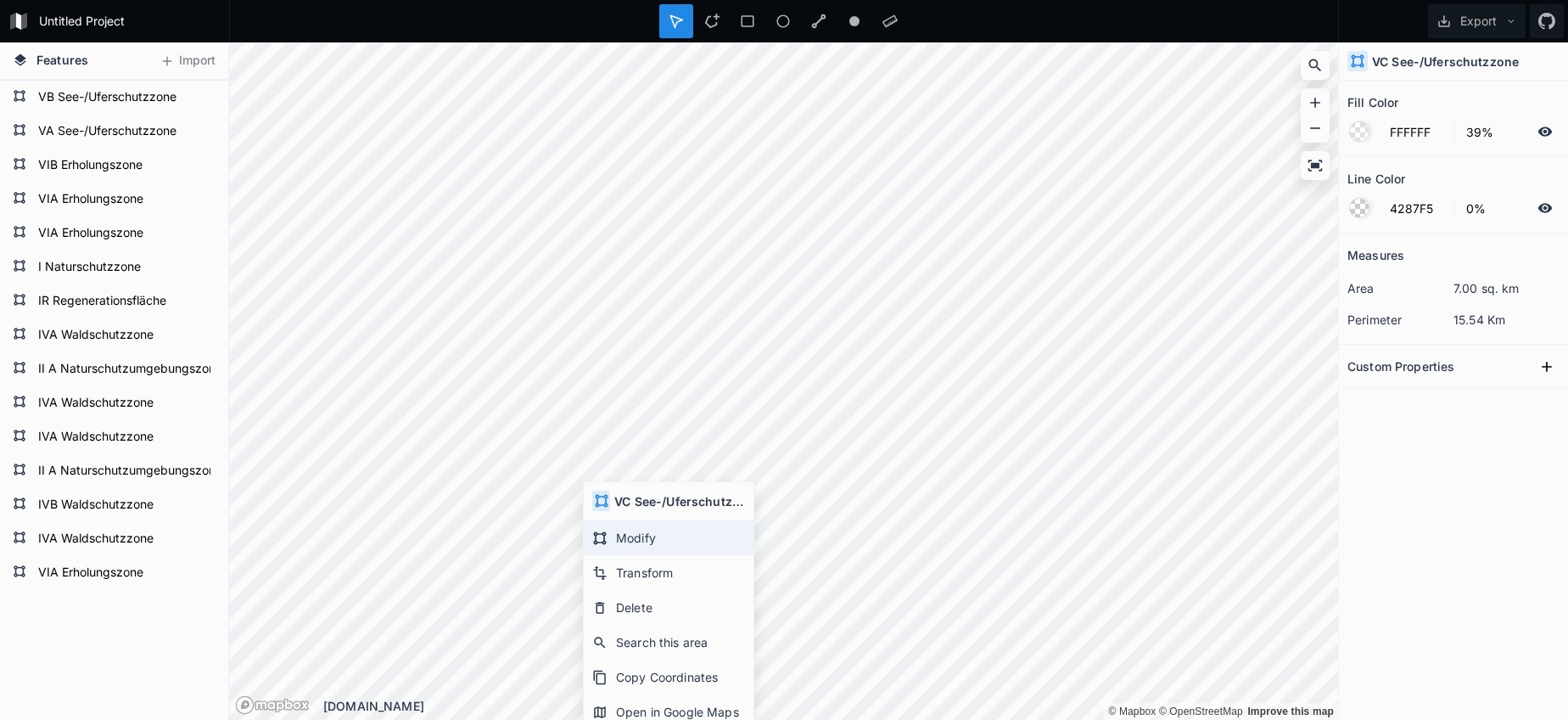
click at [619, 533] on div "Modify" at bounding box center [669, 538] width 170 height 35
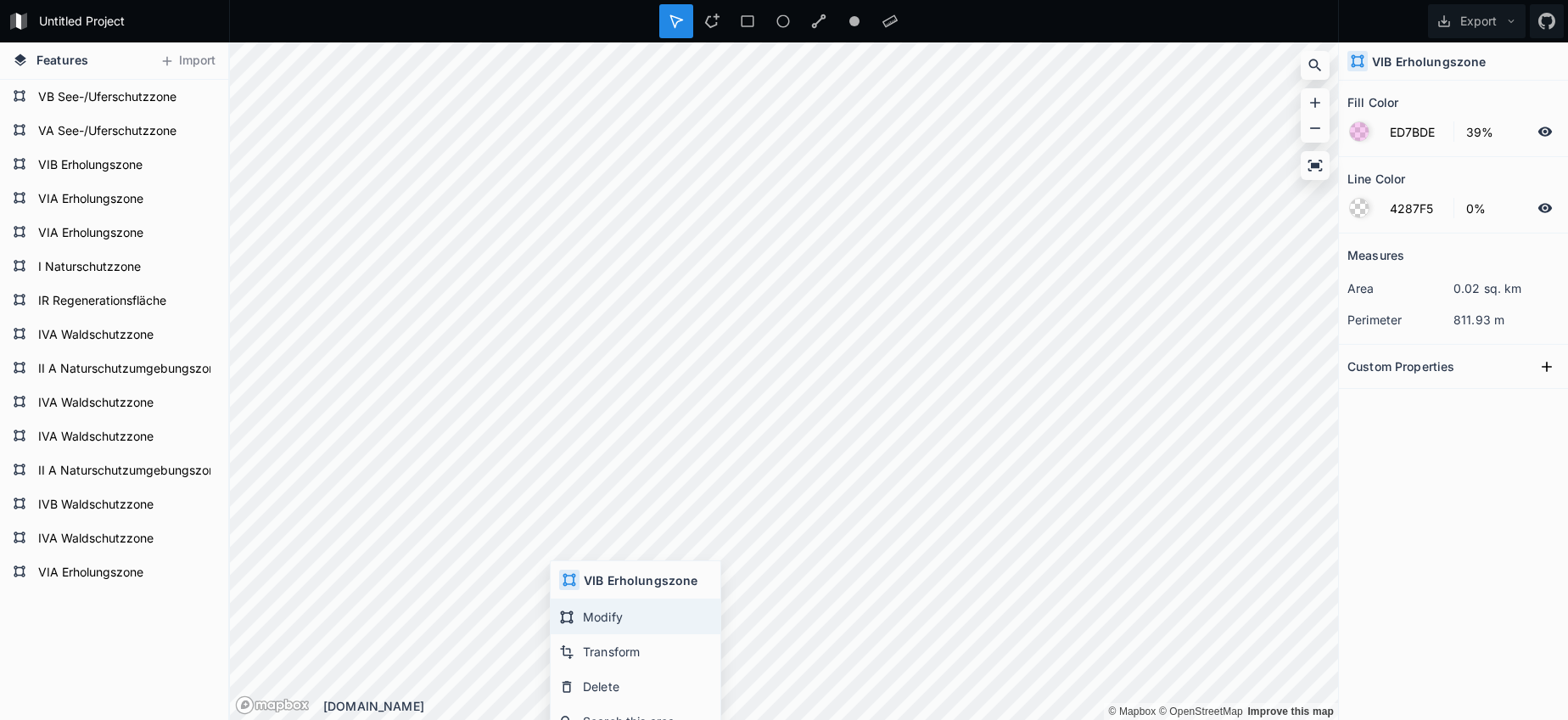
click at [599, 615] on div "Modify" at bounding box center [636, 616] width 170 height 35
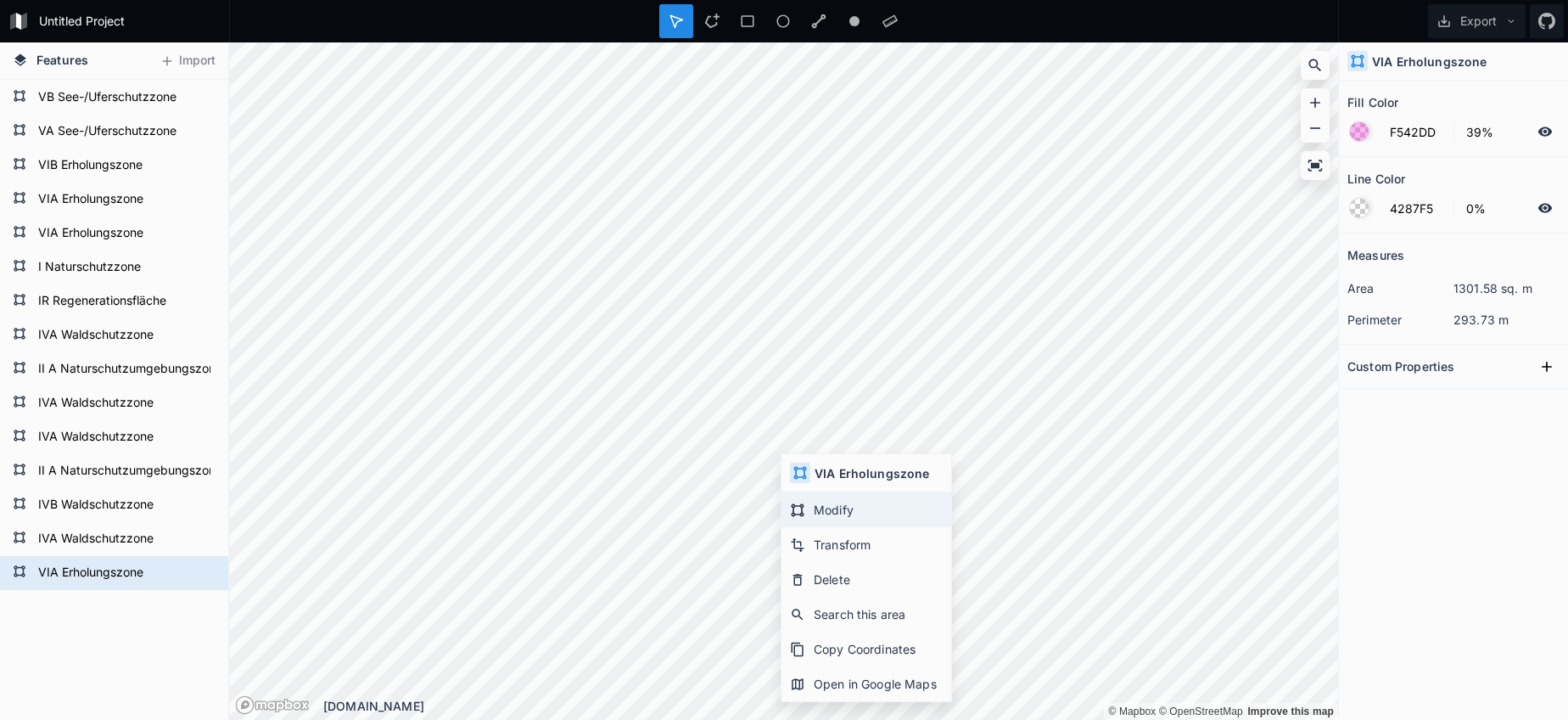
click at [816, 510] on div "Modify" at bounding box center [866, 509] width 170 height 35
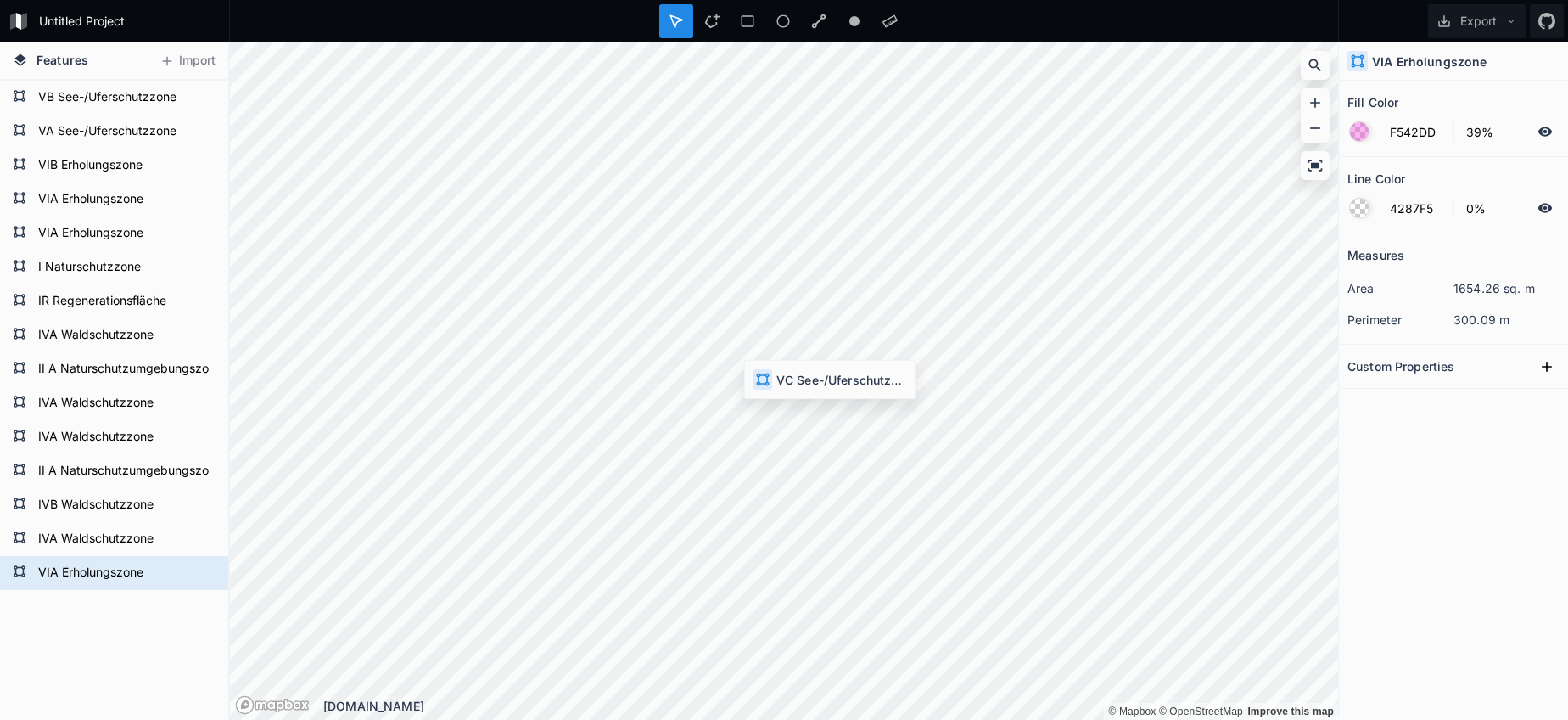
type input "FFFFFF"
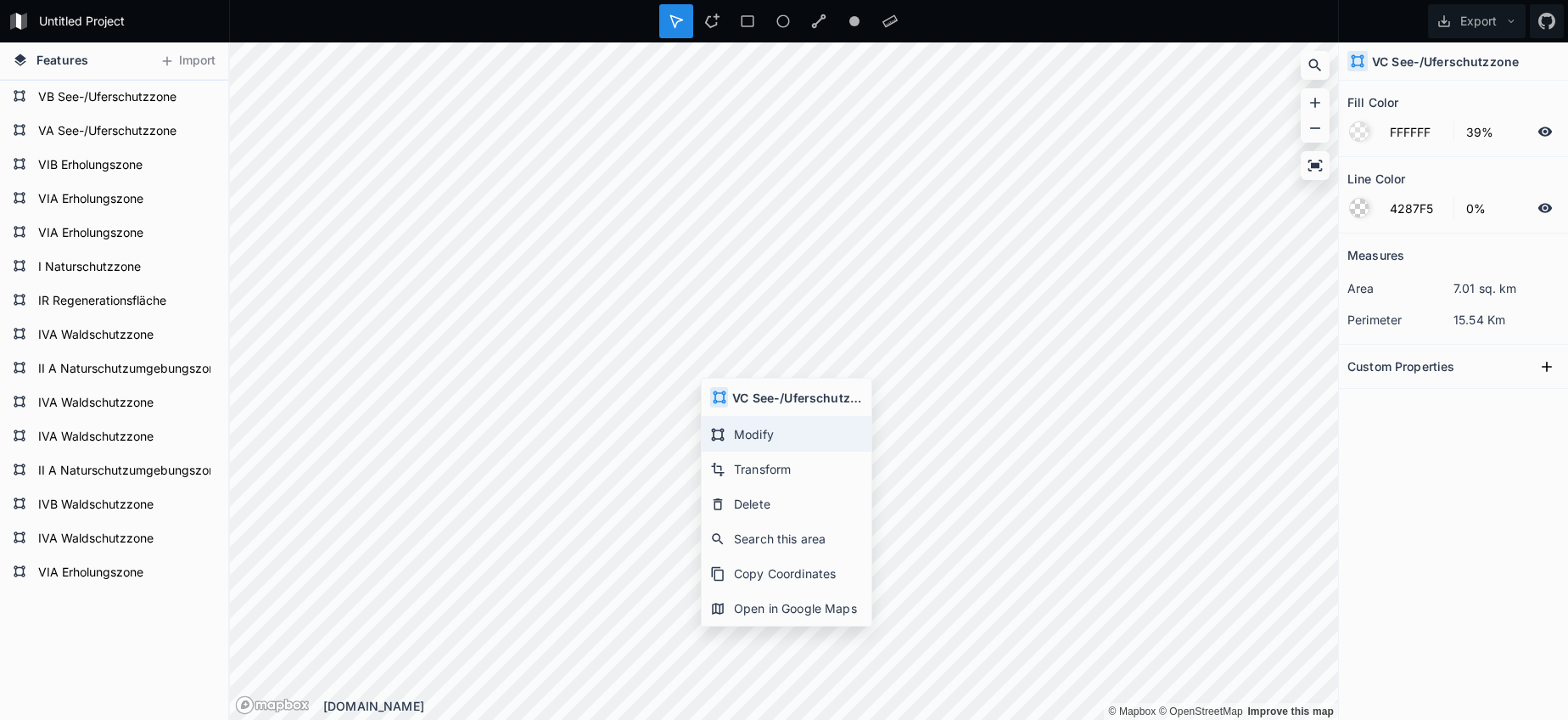
click at [744, 432] on div "Modify" at bounding box center [787, 434] width 170 height 35
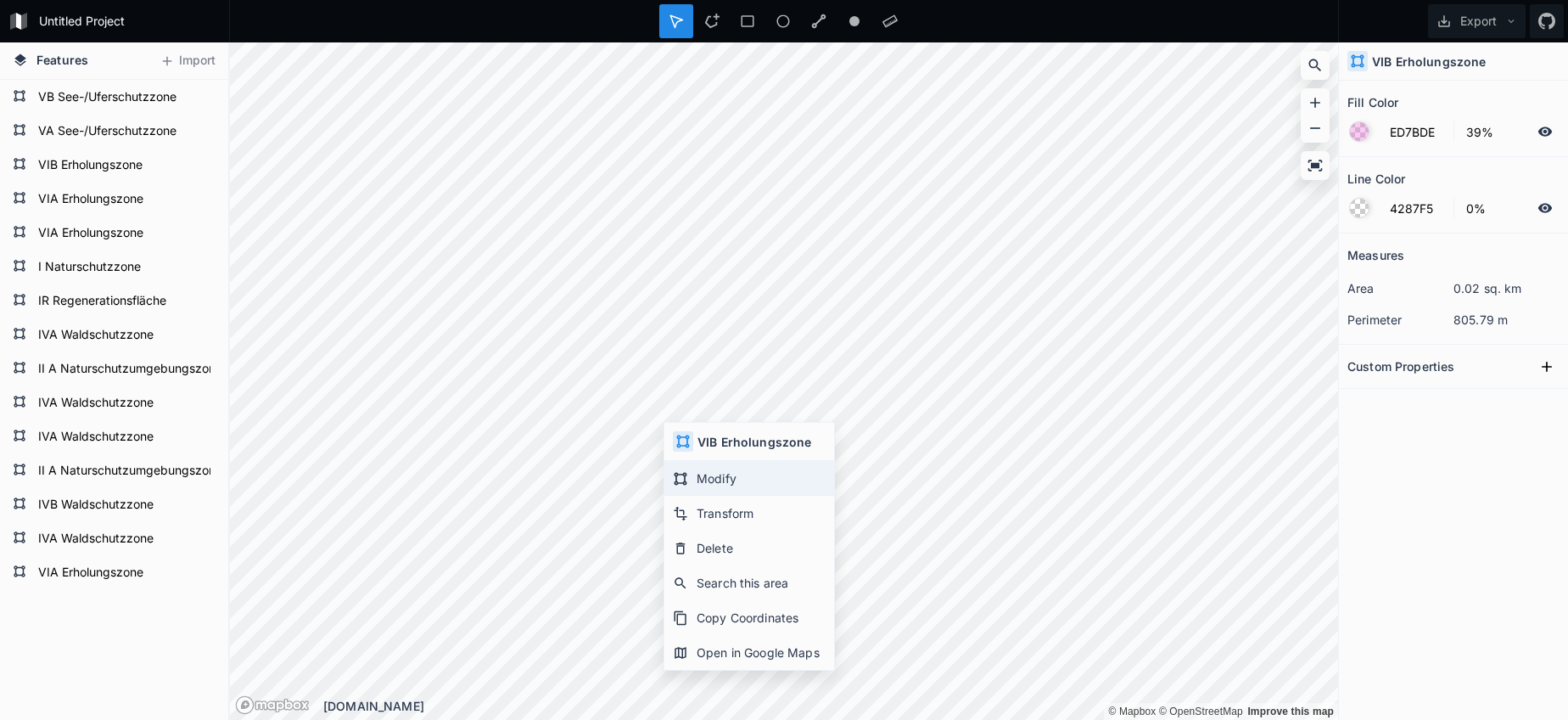
click at [708, 469] on div "Modify" at bounding box center [749, 478] width 170 height 35
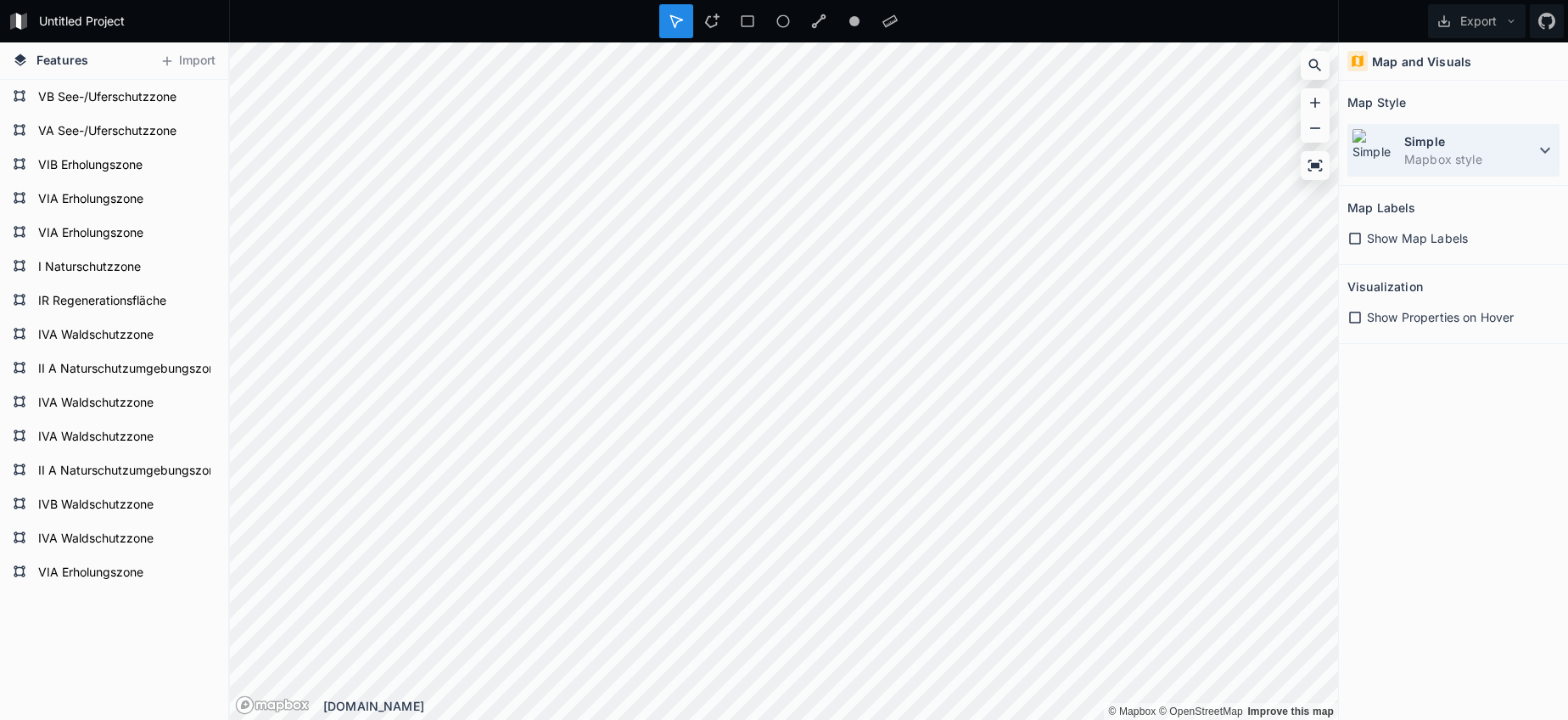
click at [1459, 163] on dd "Mapbox style" at bounding box center [1470, 159] width 131 height 18
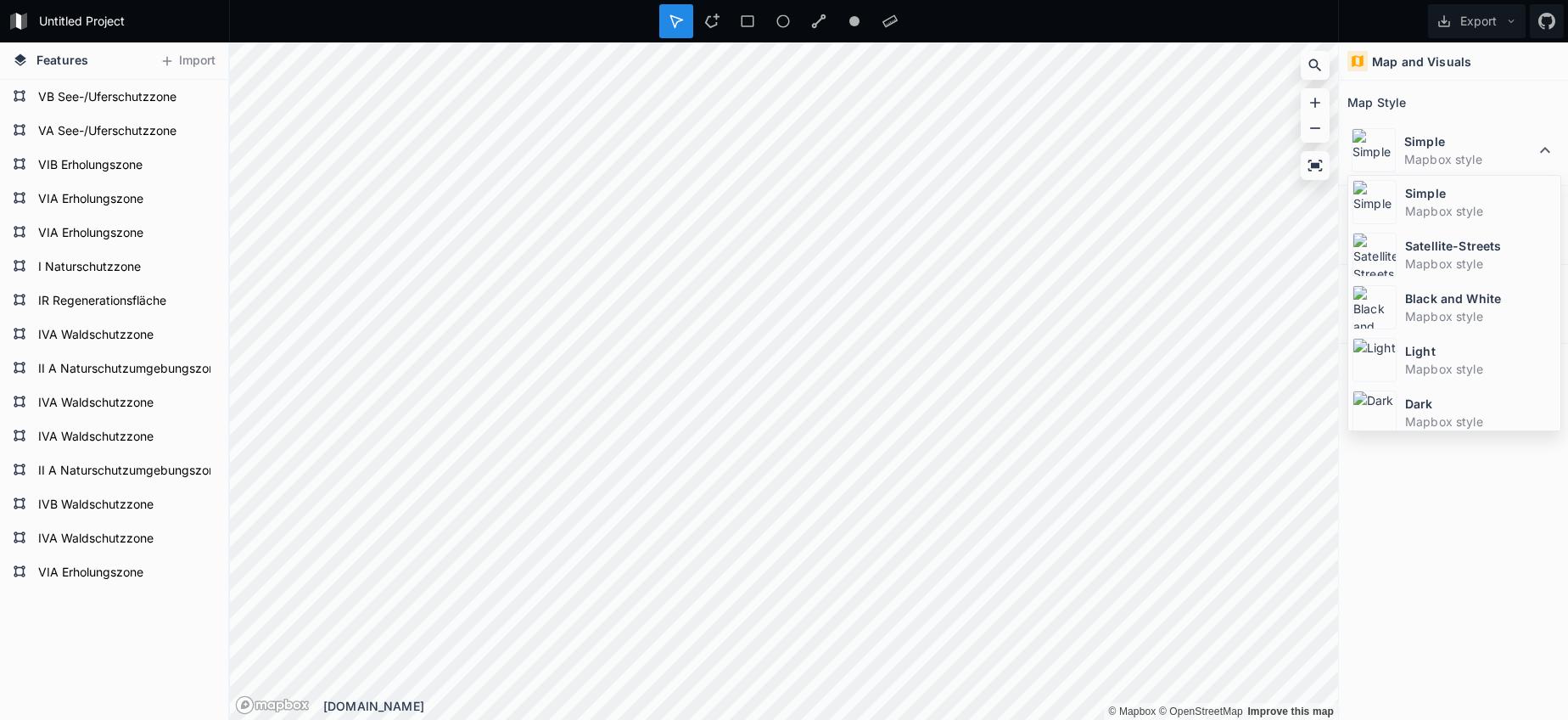
click at [1416, 422] on dd "Mapbox style" at bounding box center [1480, 421] width 151 height 18
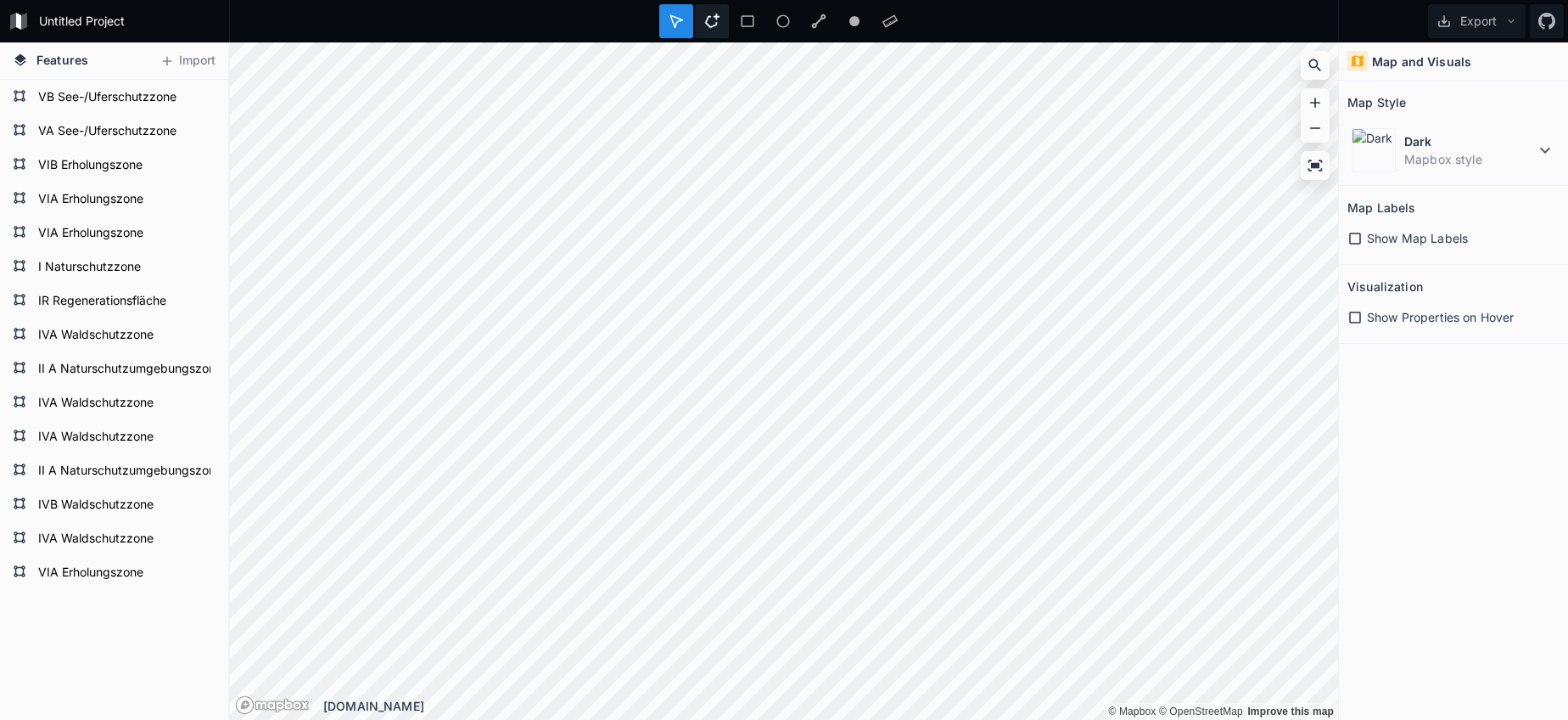
click at [713, 25] on icon at bounding box center [712, 21] width 14 height 14
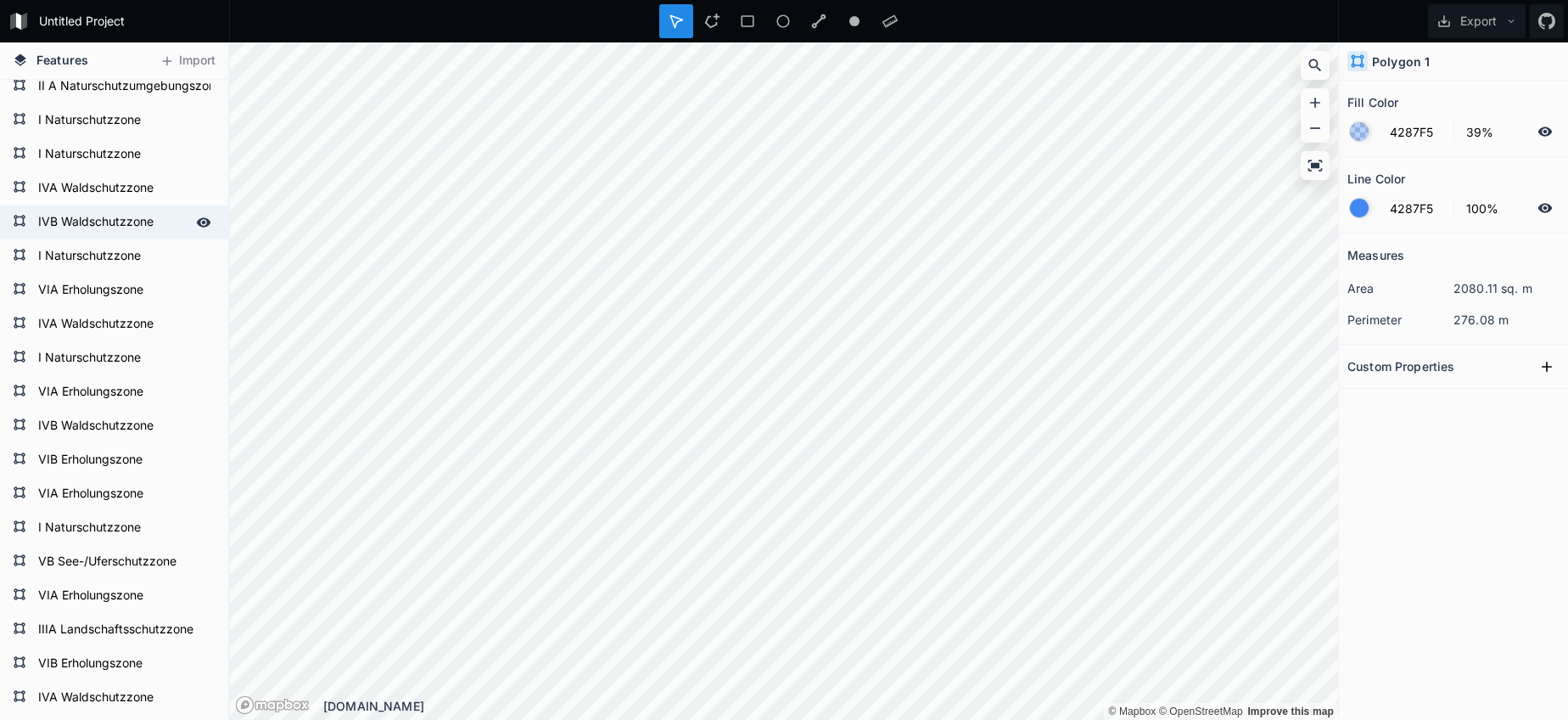
scroll to position [687, 0]
click at [84, 217] on form "IVB Waldschutzzone" at bounding box center [112, 224] width 158 height 25
type input "23DB54"
type input "0%"
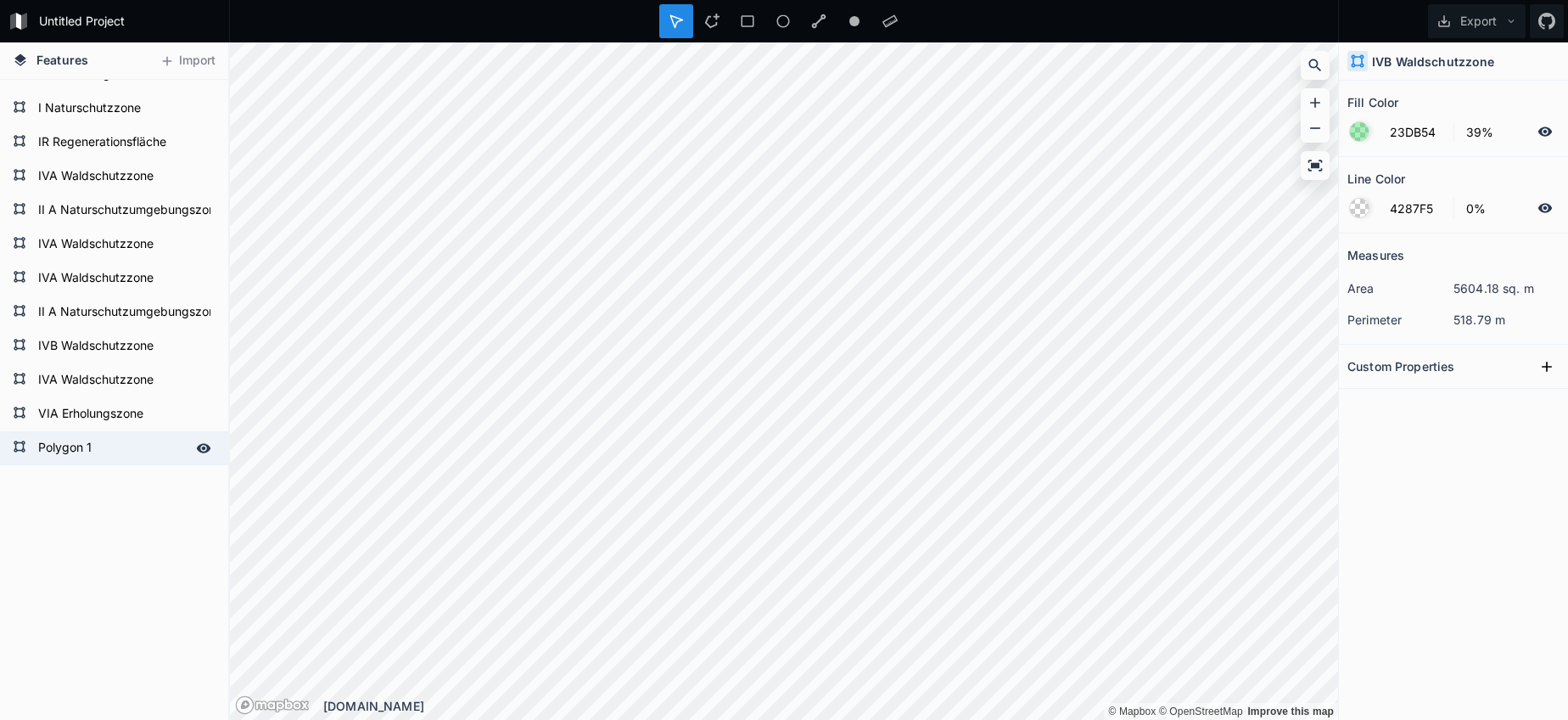
scroll to position [1550, 0]
click at [68, 449] on form "Polygon 1" at bounding box center [112, 448] width 158 height 25
type input "4287F5"
type input "100%"
click at [68, 449] on form "Polygon 1" at bounding box center [112, 448] width 158 height 25
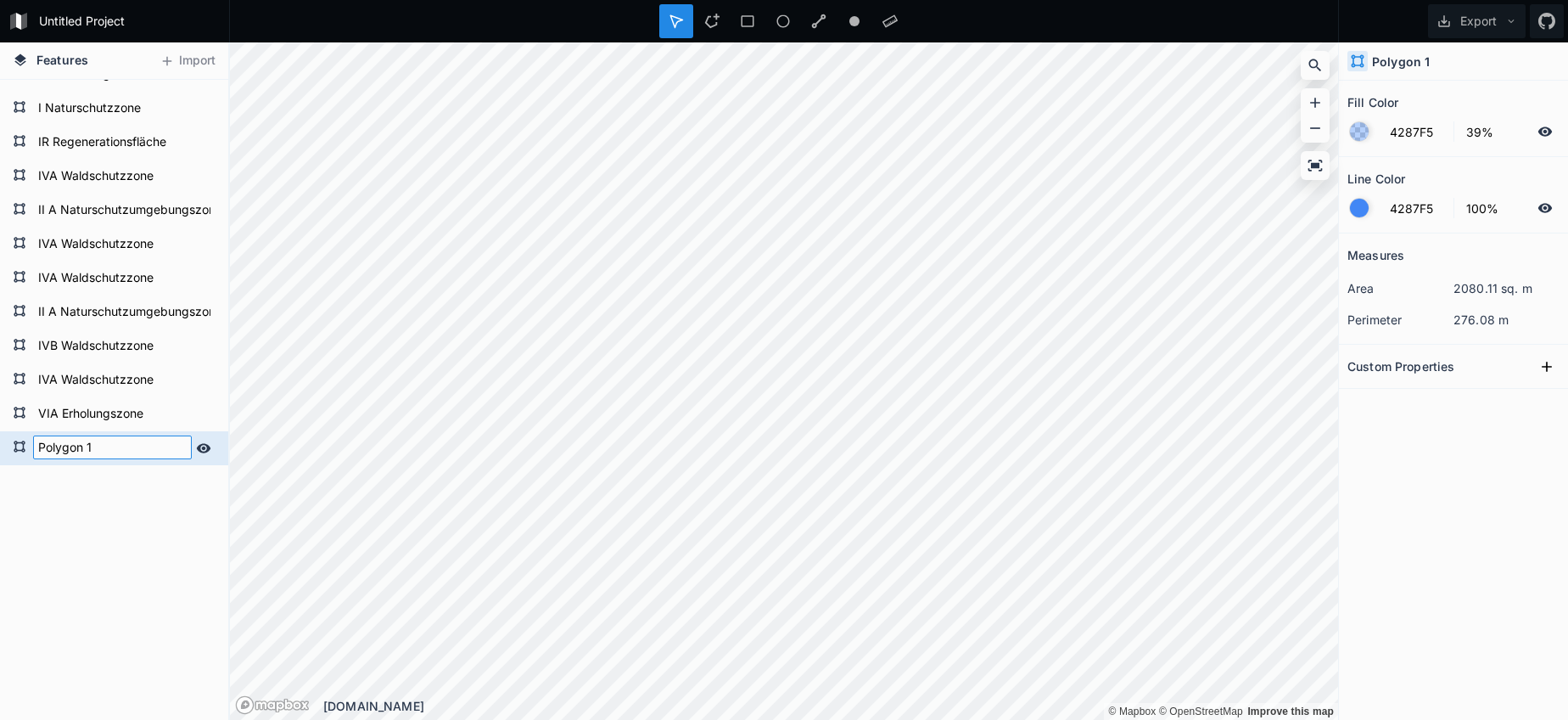
paste input "IVB Waldschutzzone"
type input "IVB Waldschutzzone"
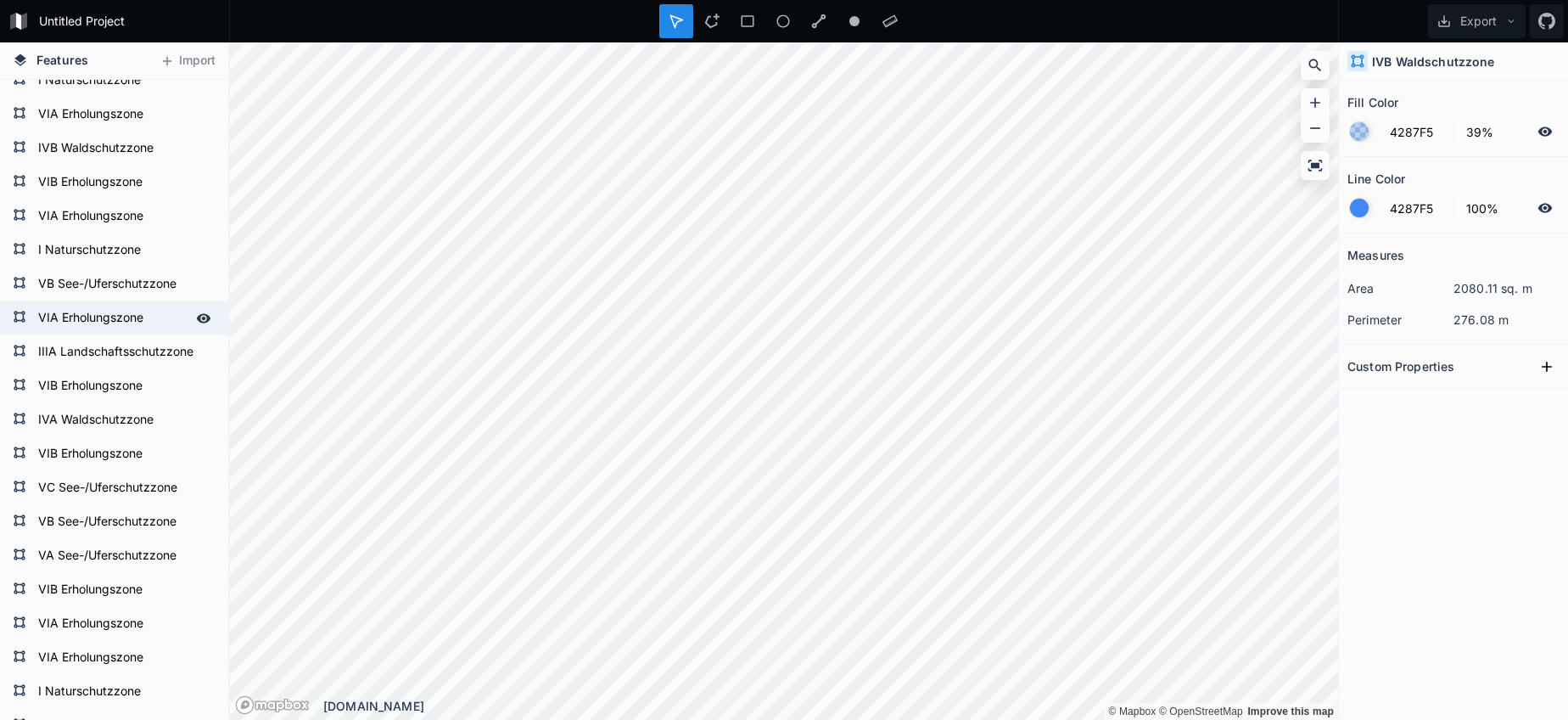
scroll to position [924, 0]
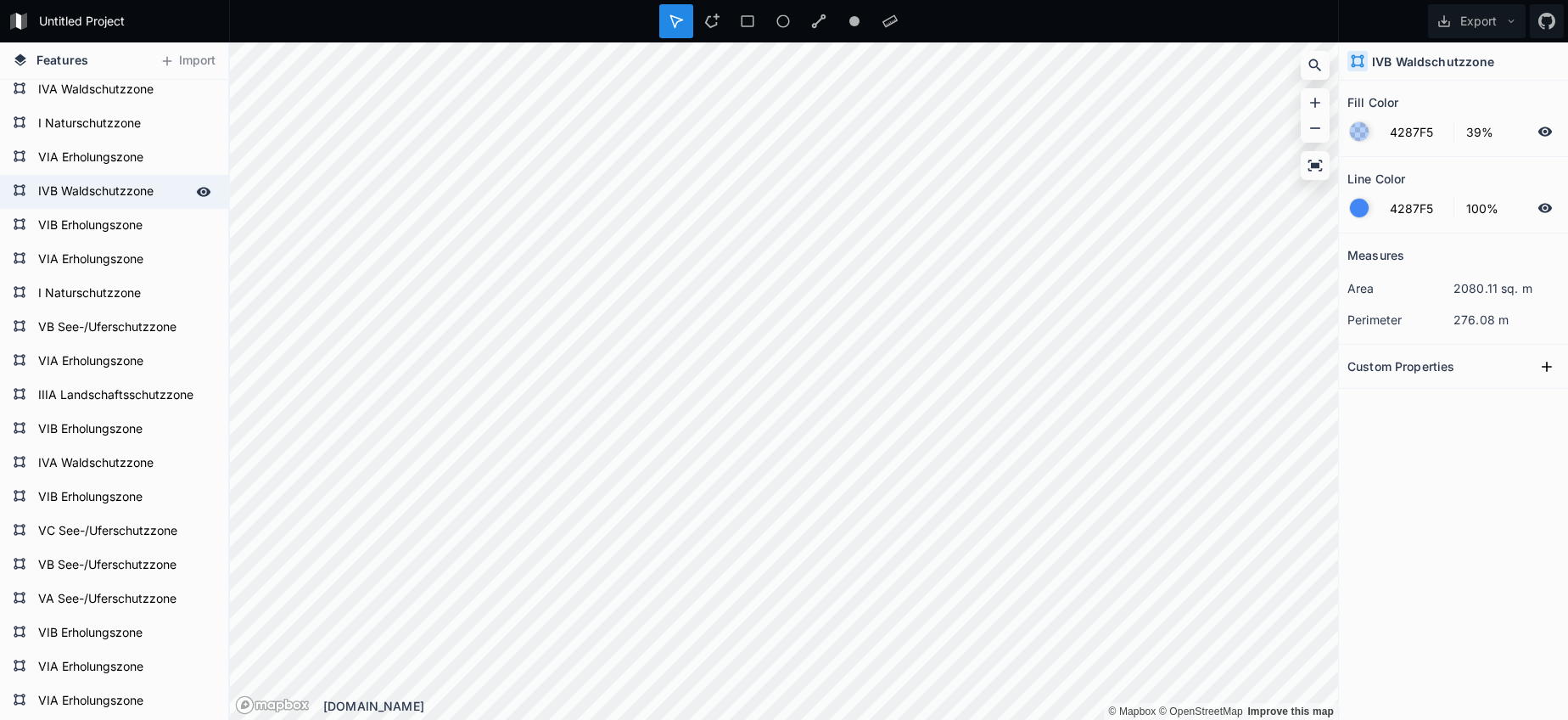
click at [71, 185] on form "IVB Waldschutzzone" at bounding box center [112, 191] width 158 height 25
type input "23DB54"
type input "0%"
click at [1387, 124] on input "23DB54" at bounding box center [1416, 131] width 74 height 21
click at [1417, 132] on input "23DB54" at bounding box center [1416, 131] width 74 height 21
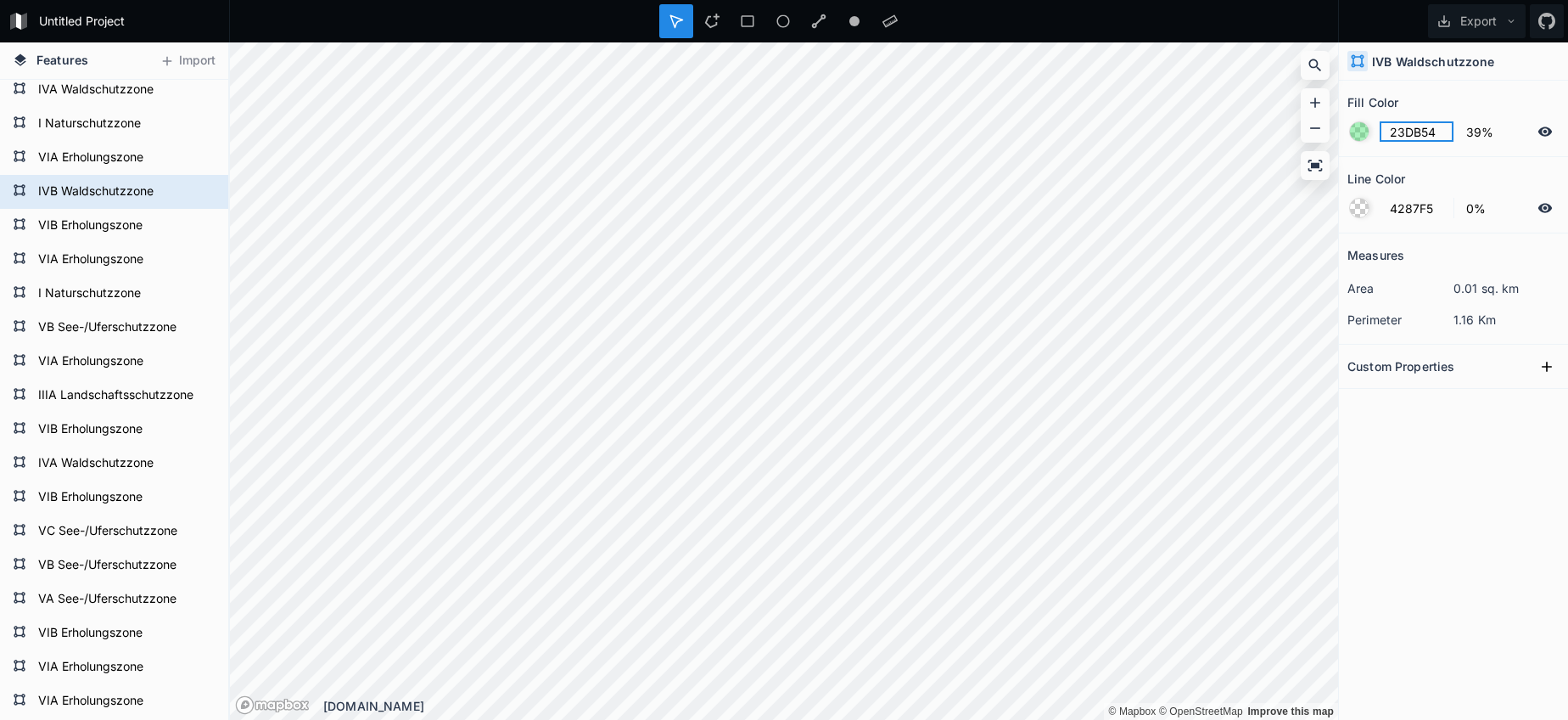
click at [1417, 132] on input "23DB54" at bounding box center [1416, 131] width 74 height 21
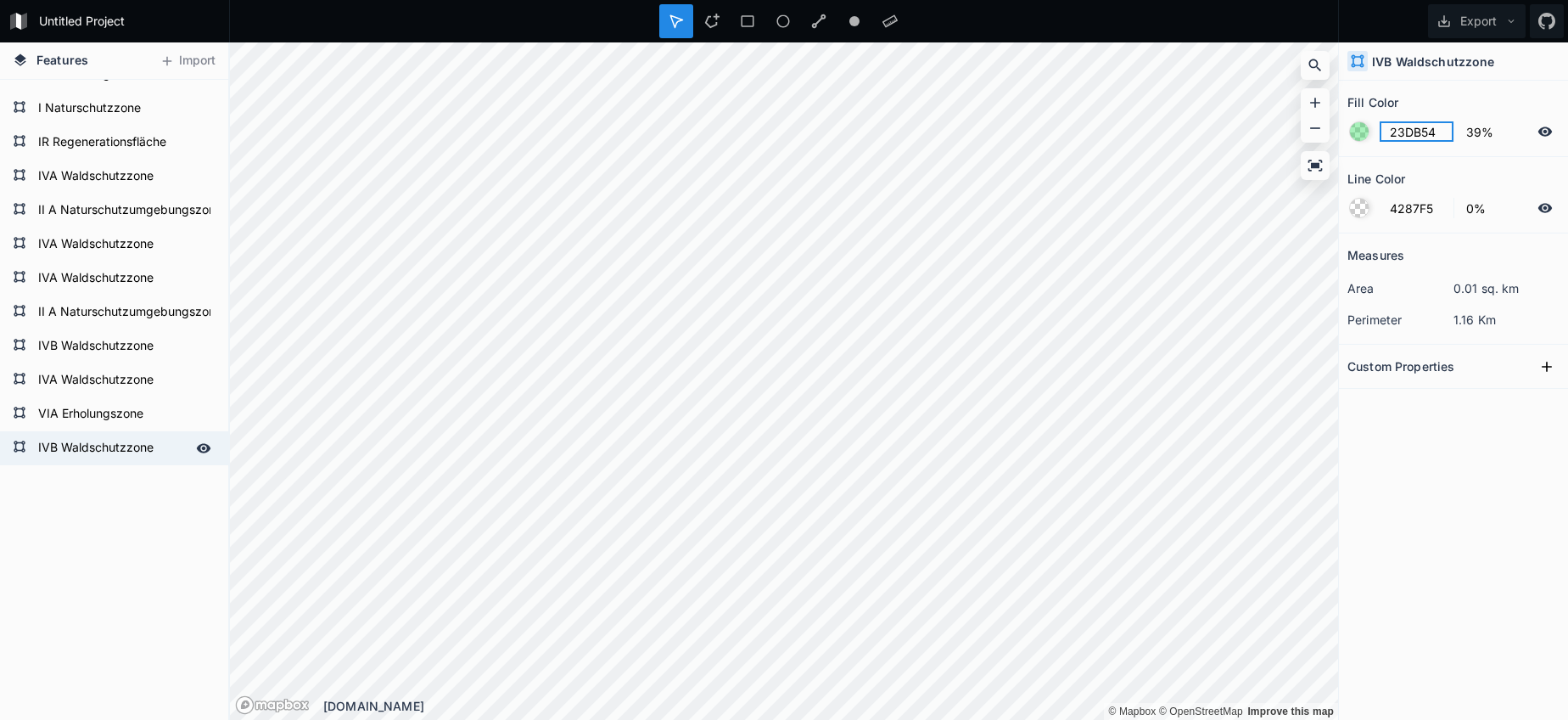
scroll to position [1550, 0]
click at [130, 447] on form "IVB Waldschutzzone" at bounding box center [112, 448] width 158 height 25
type input "4287F5"
type input "100%"
click at [1400, 123] on input "4287F5" at bounding box center [1416, 131] width 74 height 21
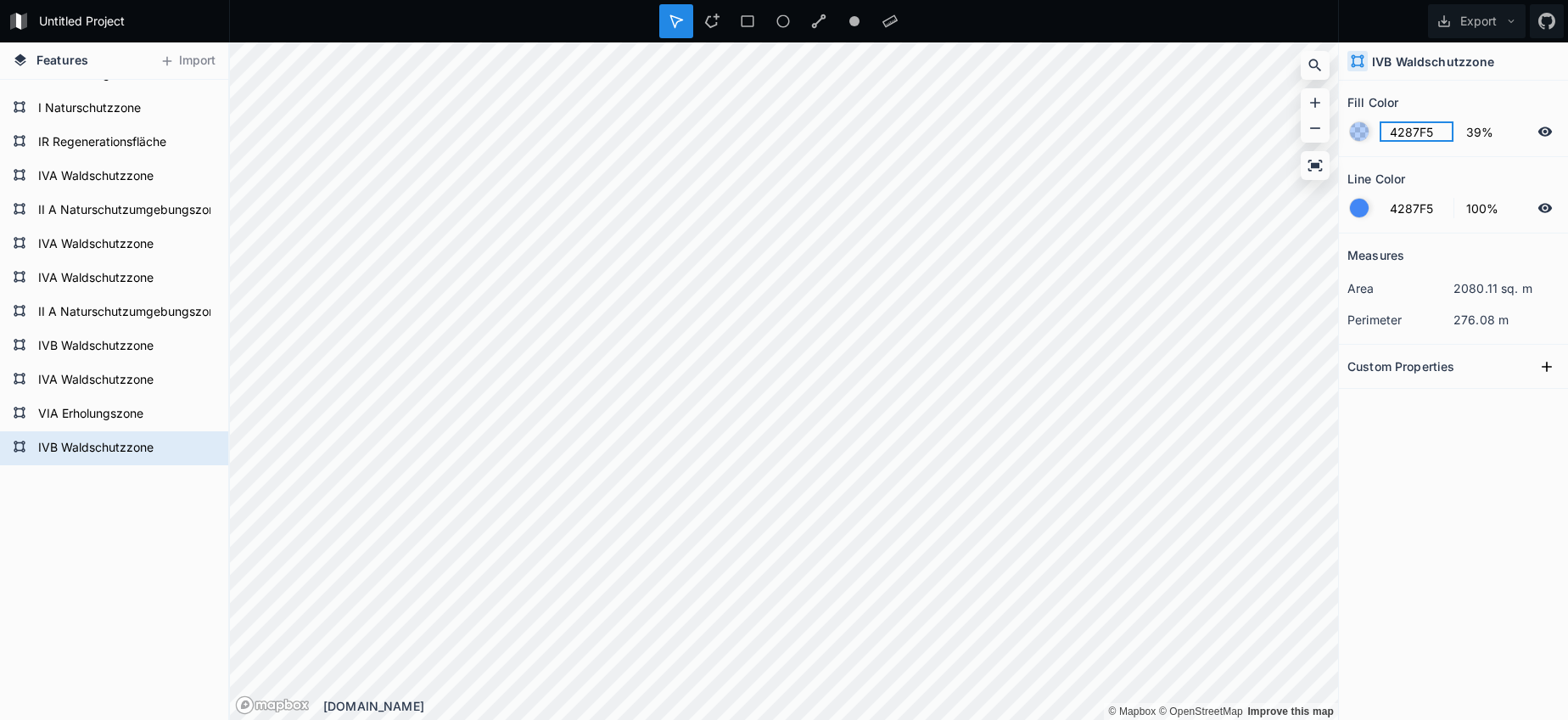
click at [1400, 123] on input "4287F5" at bounding box center [1416, 131] width 74 height 21
paste input "23DB54"
type input "23DB54"
click at [1360, 208] on div at bounding box center [1359, 208] width 19 height 19
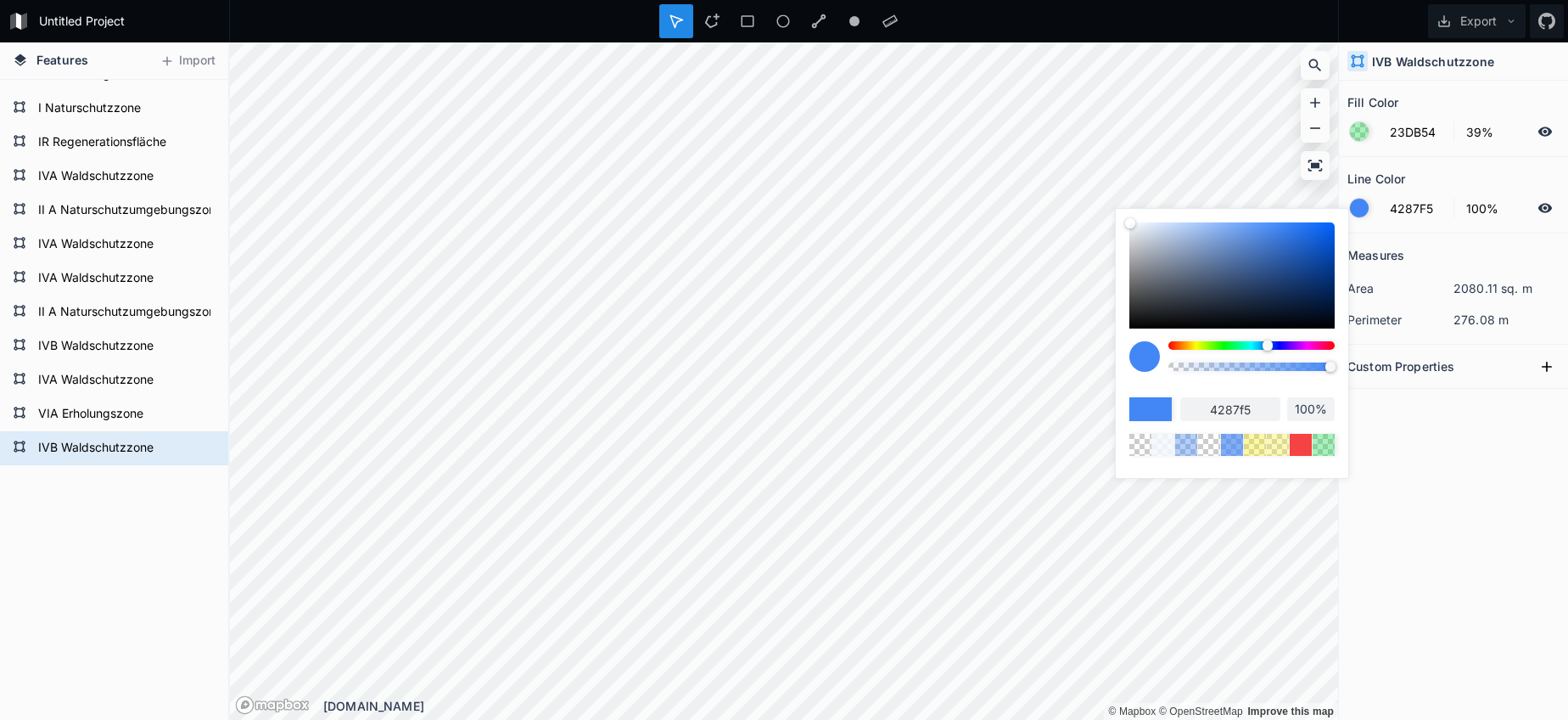
type input "98%"
type input "96%"
type input "95%"
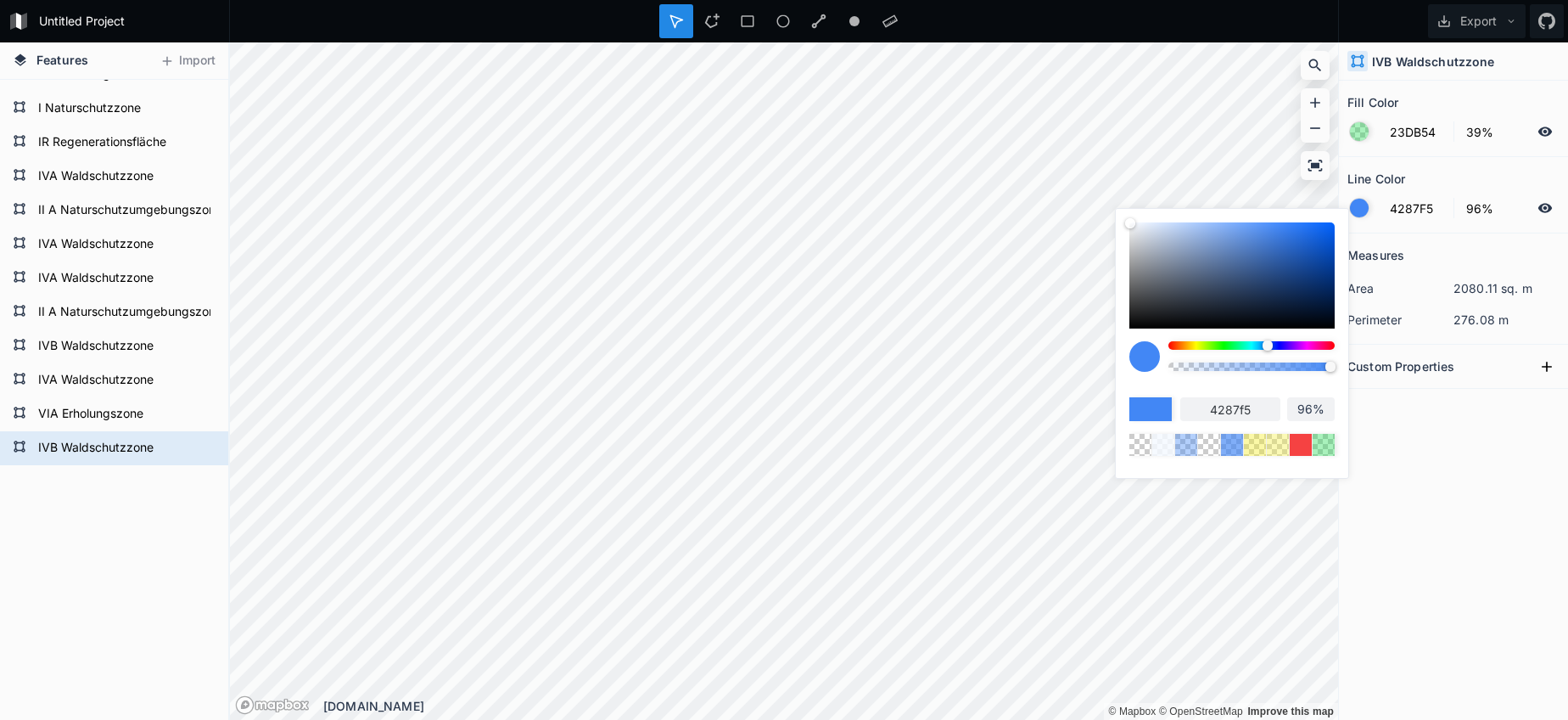
type input "95%"
type input "92%"
type input "88%"
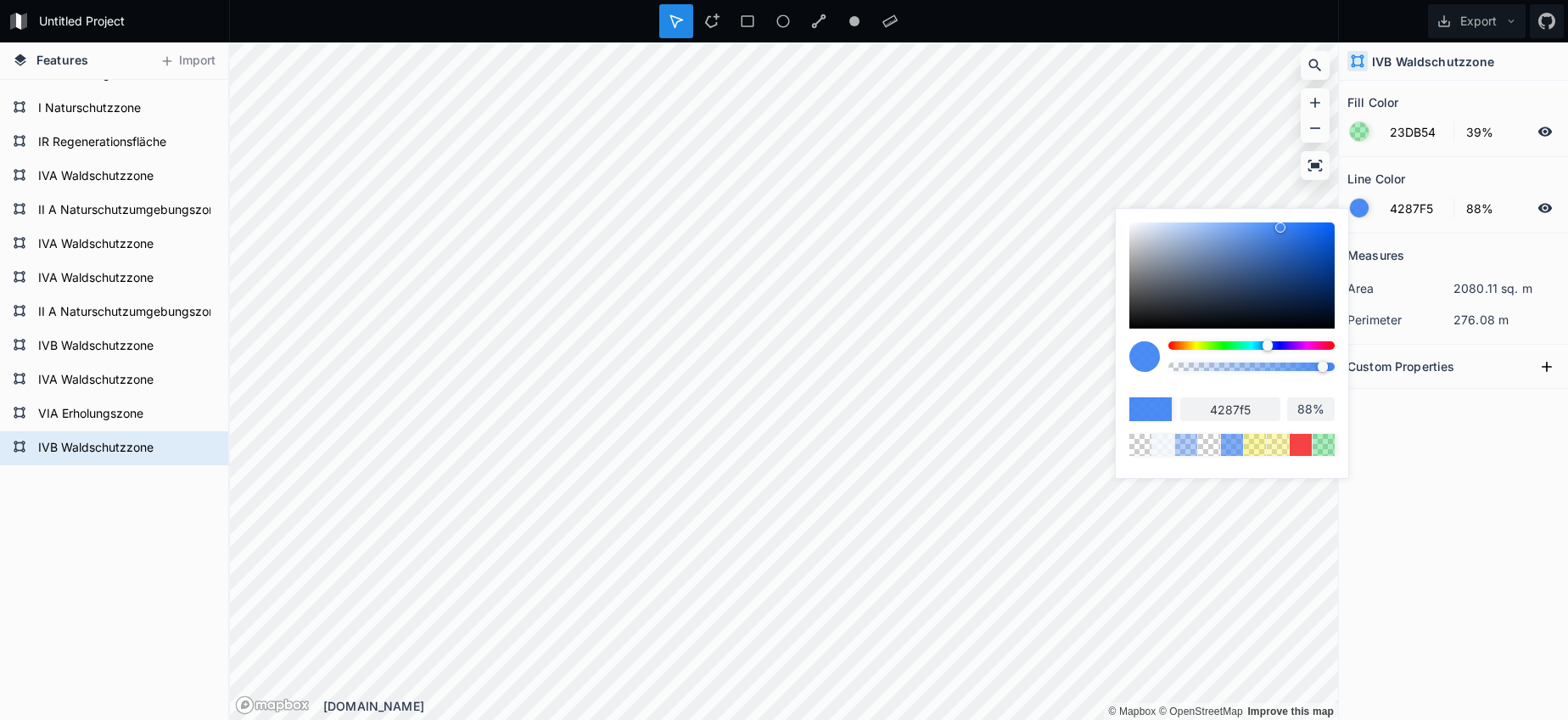
type input "82%"
type input "75%"
type input "66%"
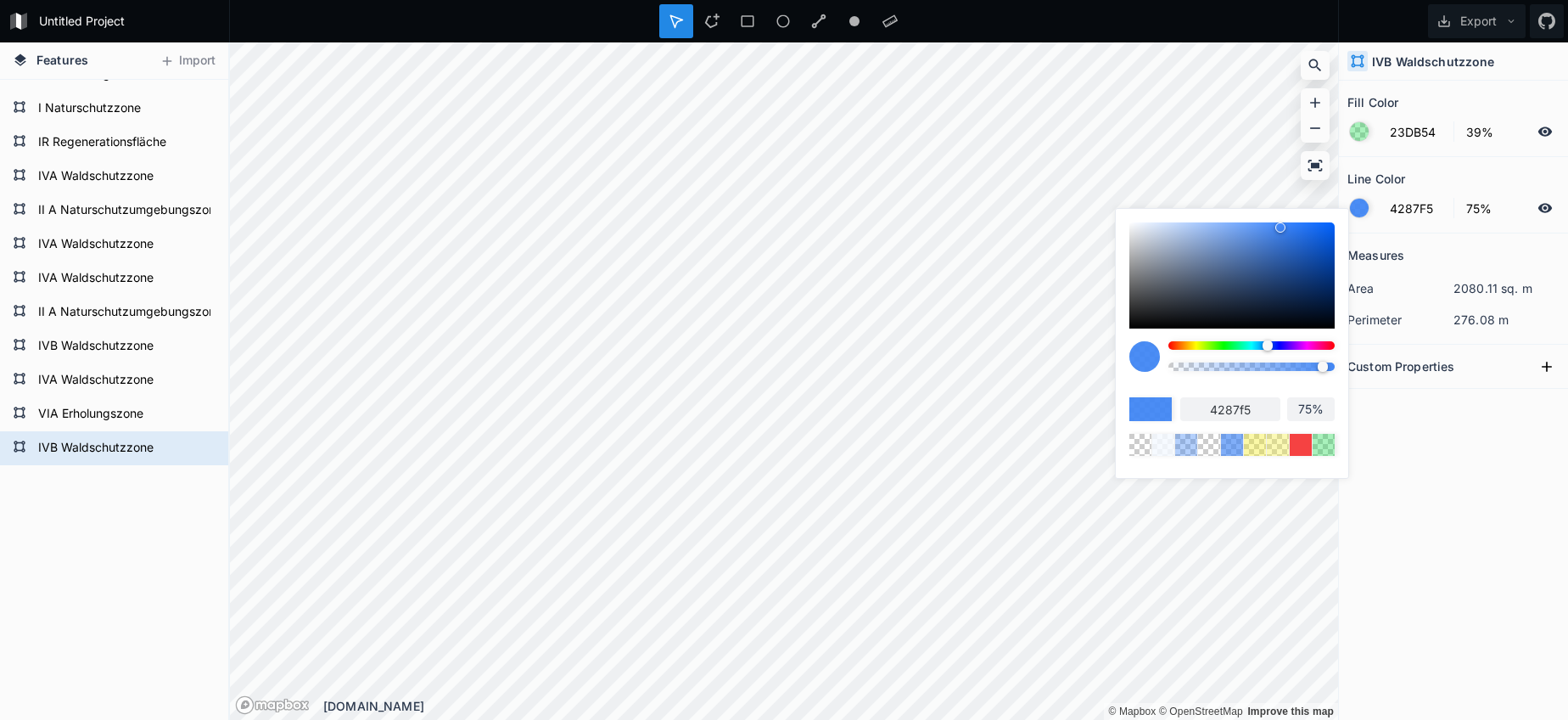
type input "66%"
type input "56%"
type input "46%"
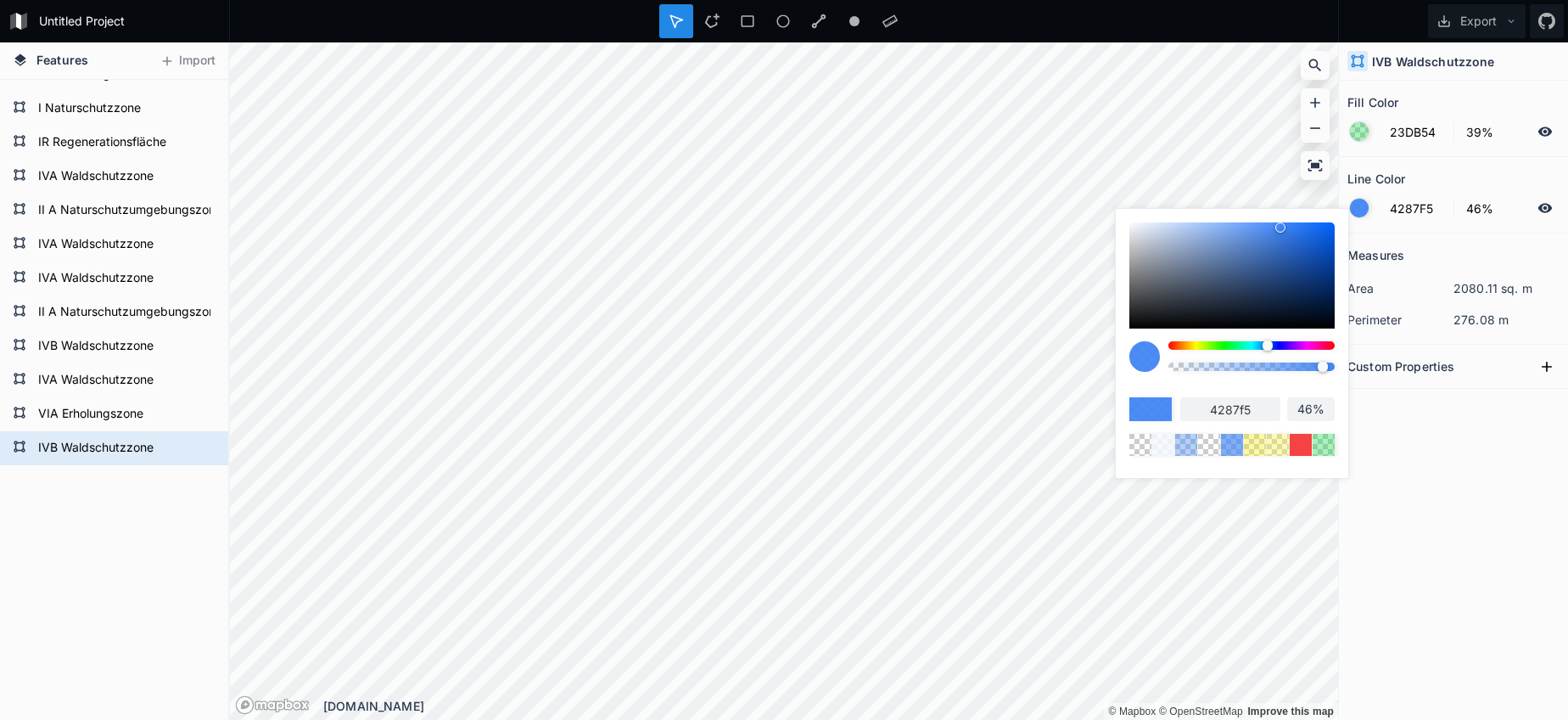
type input "32%"
type input "24%"
type input "15%"
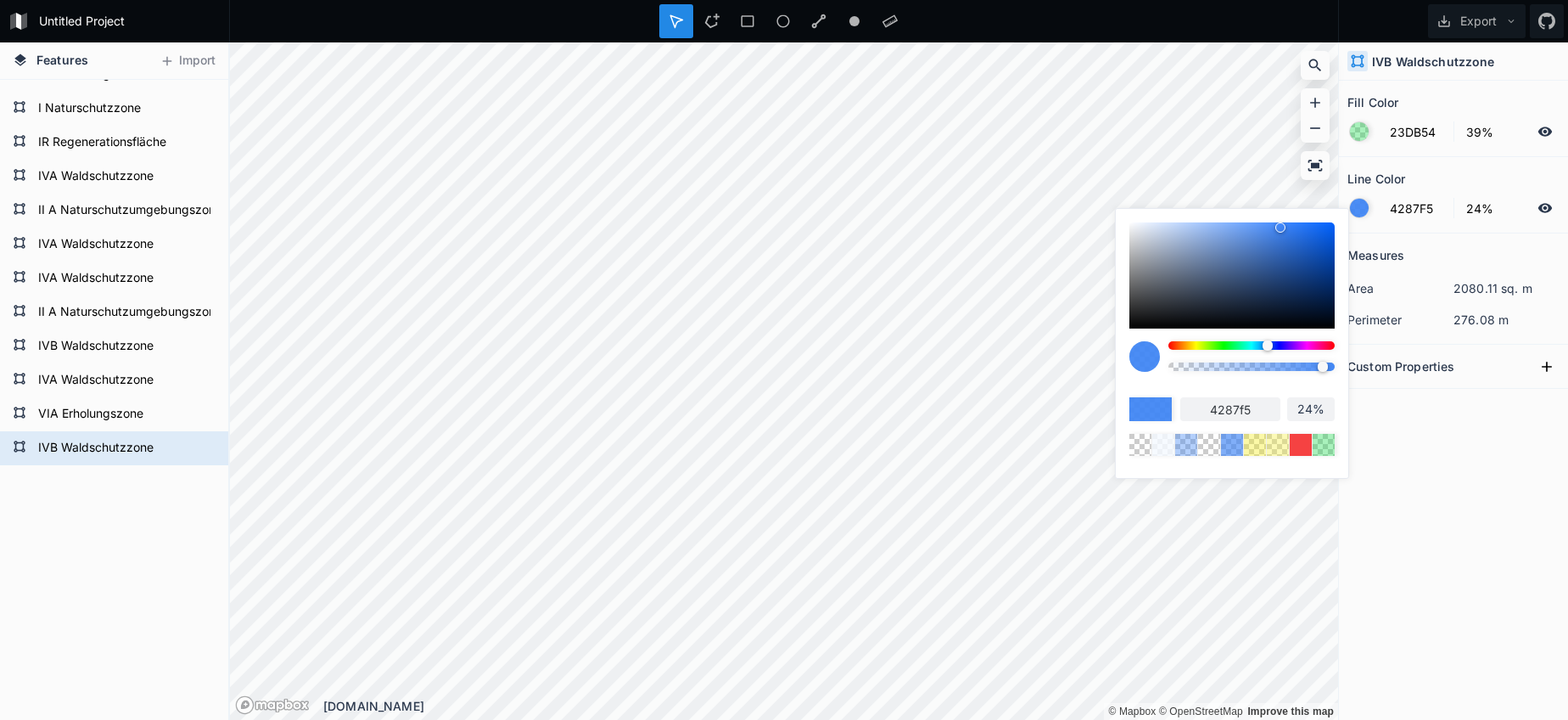
type input "15%"
type input "9%"
type input "6%"
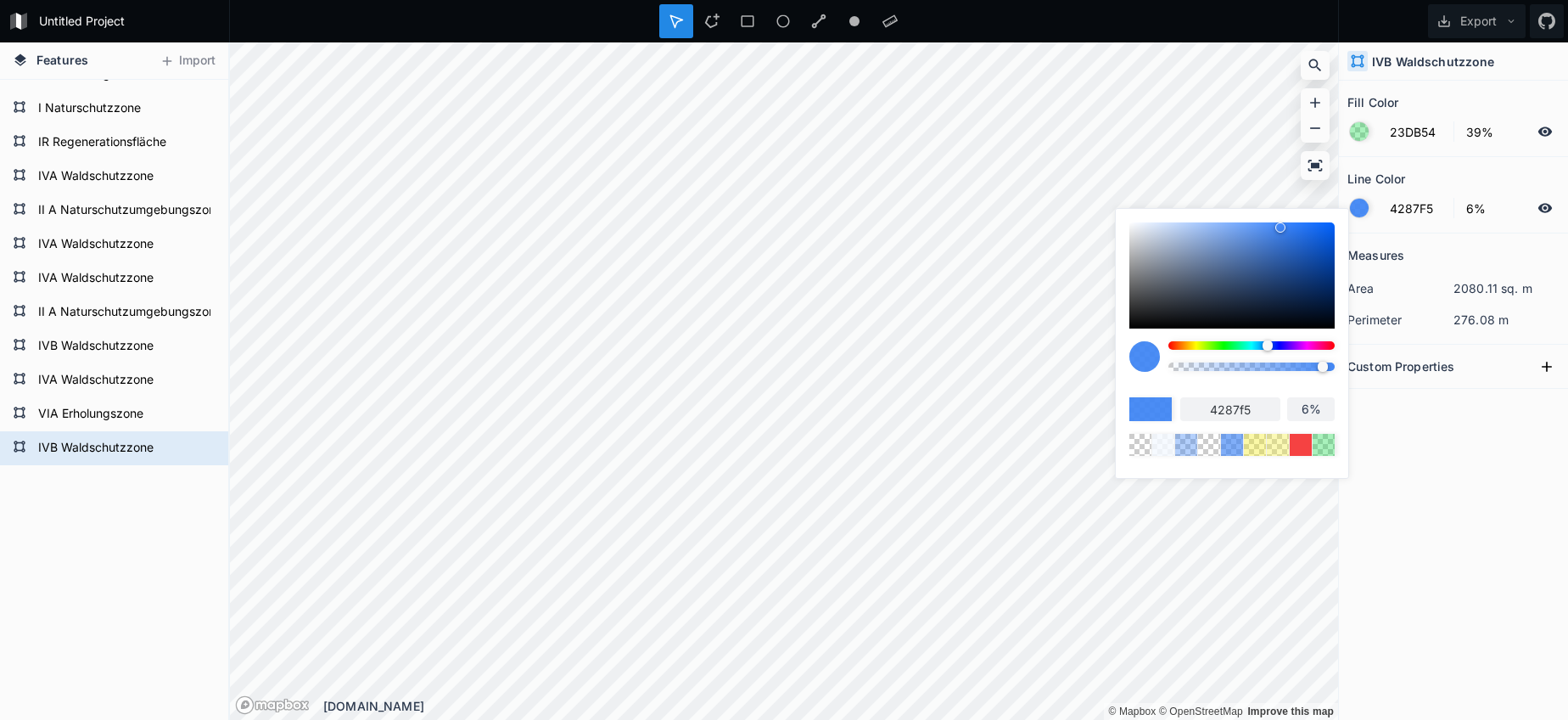
type input "0%"
drag, startPoint x: 1328, startPoint y: 368, endPoint x: 1127, endPoint y: 364, distance: 201.0
click at [1142, 365] on div at bounding box center [1232, 362] width 206 height 42
type input "FFFFFF"
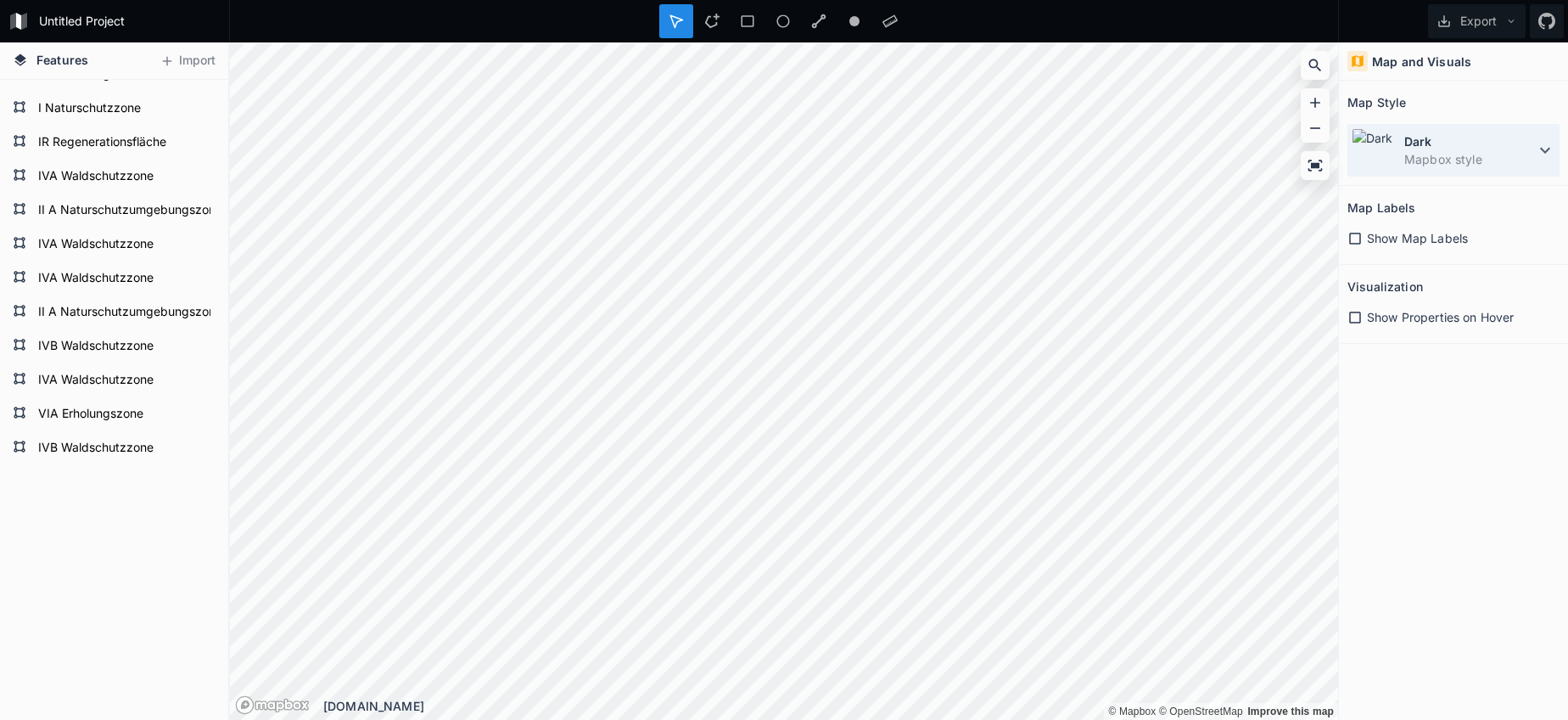
click at [1410, 133] on dt "Dark" at bounding box center [1470, 141] width 131 height 18
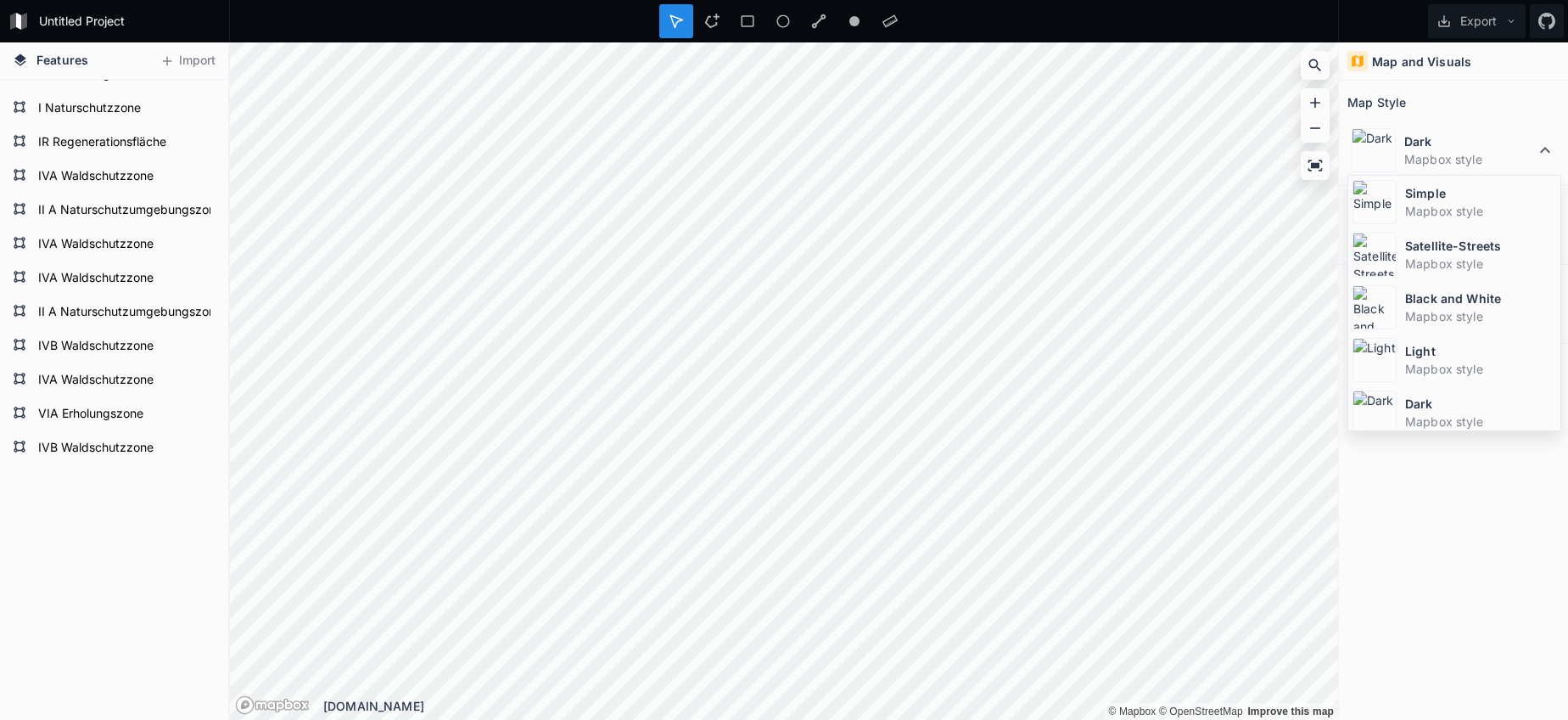
drag, startPoint x: 1424, startPoint y: 193, endPoint x: 1344, endPoint y: 199, distance: 80.2
click at [1424, 194] on dt "Simple" at bounding box center [1480, 193] width 151 height 18
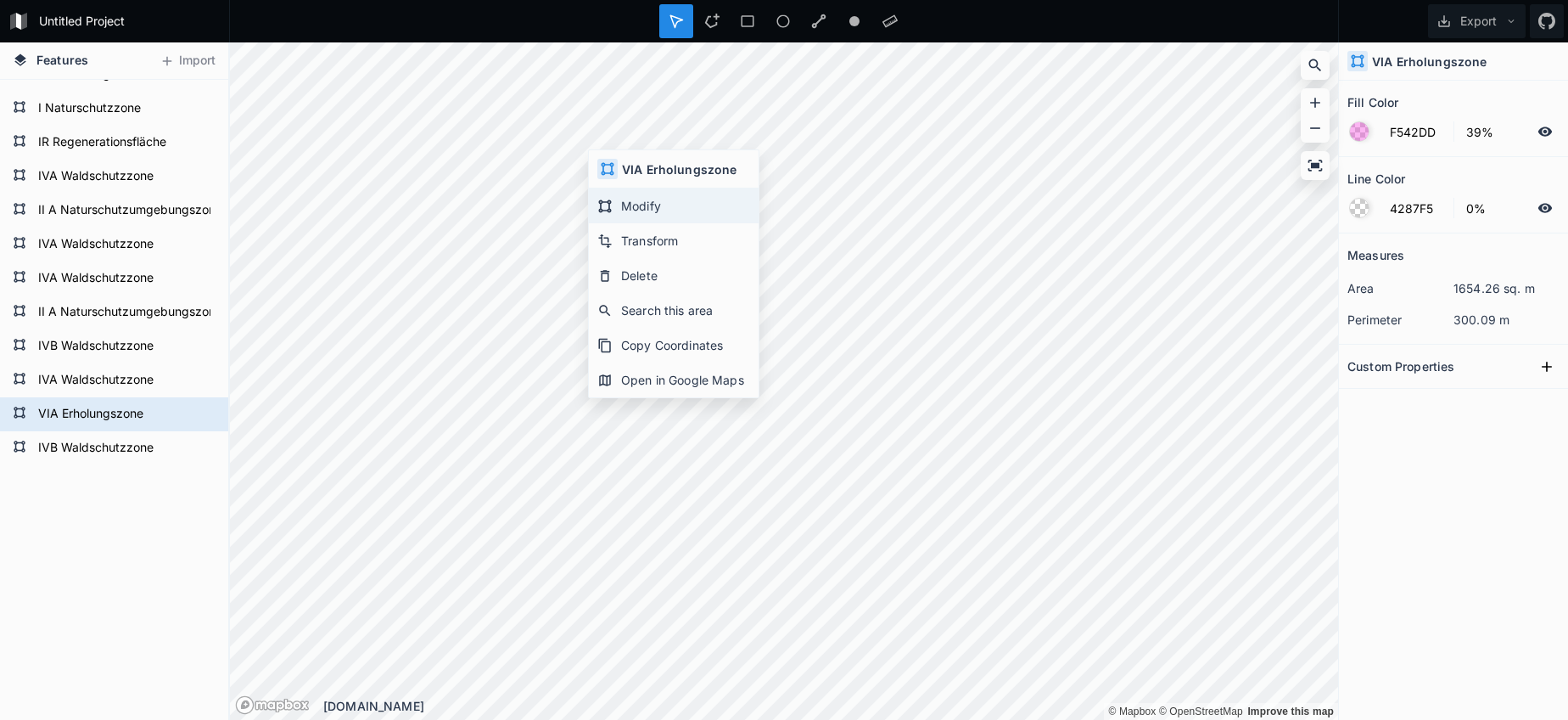
click at [622, 198] on div "Modify" at bounding box center [674, 206] width 170 height 35
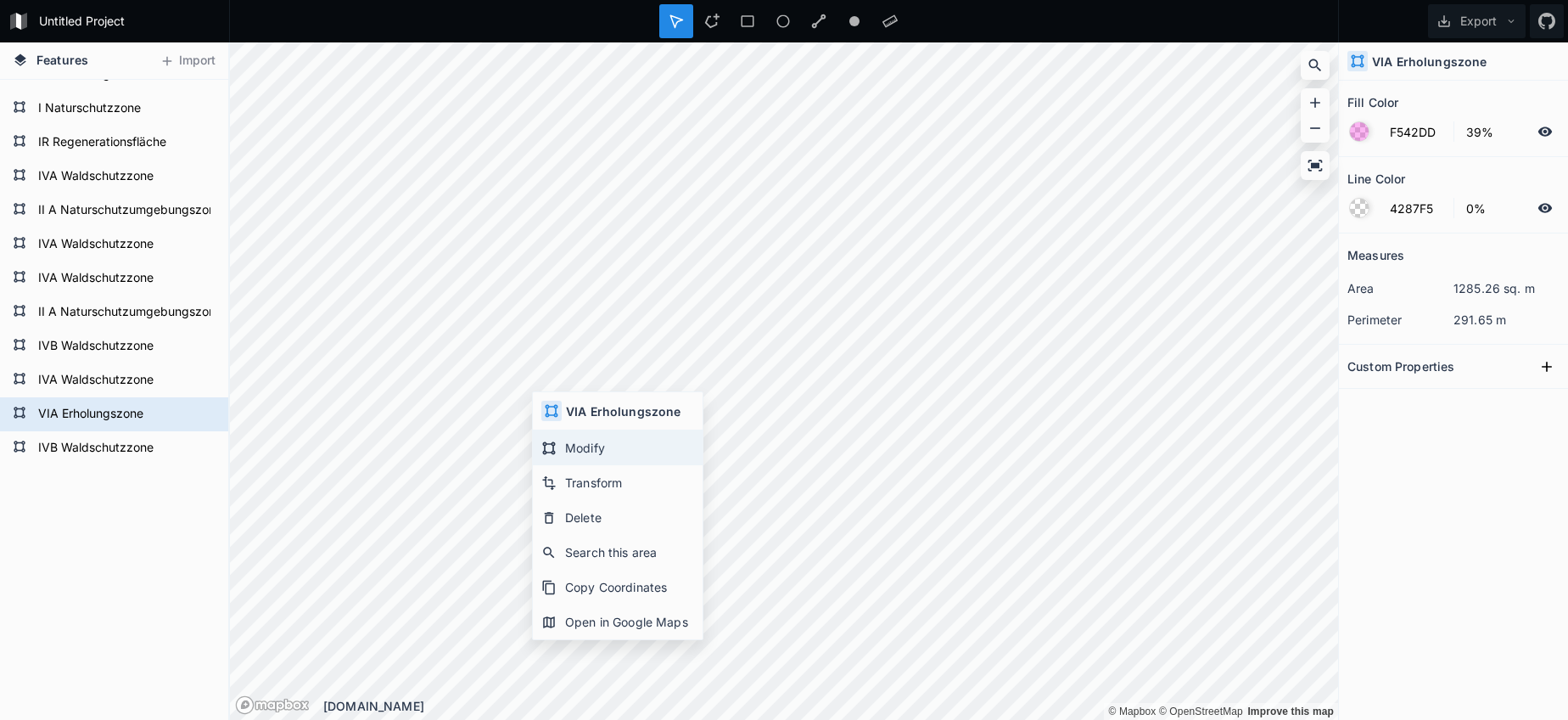
click at [562, 442] on div "Modify" at bounding box center [618, 447] width 170 height 35
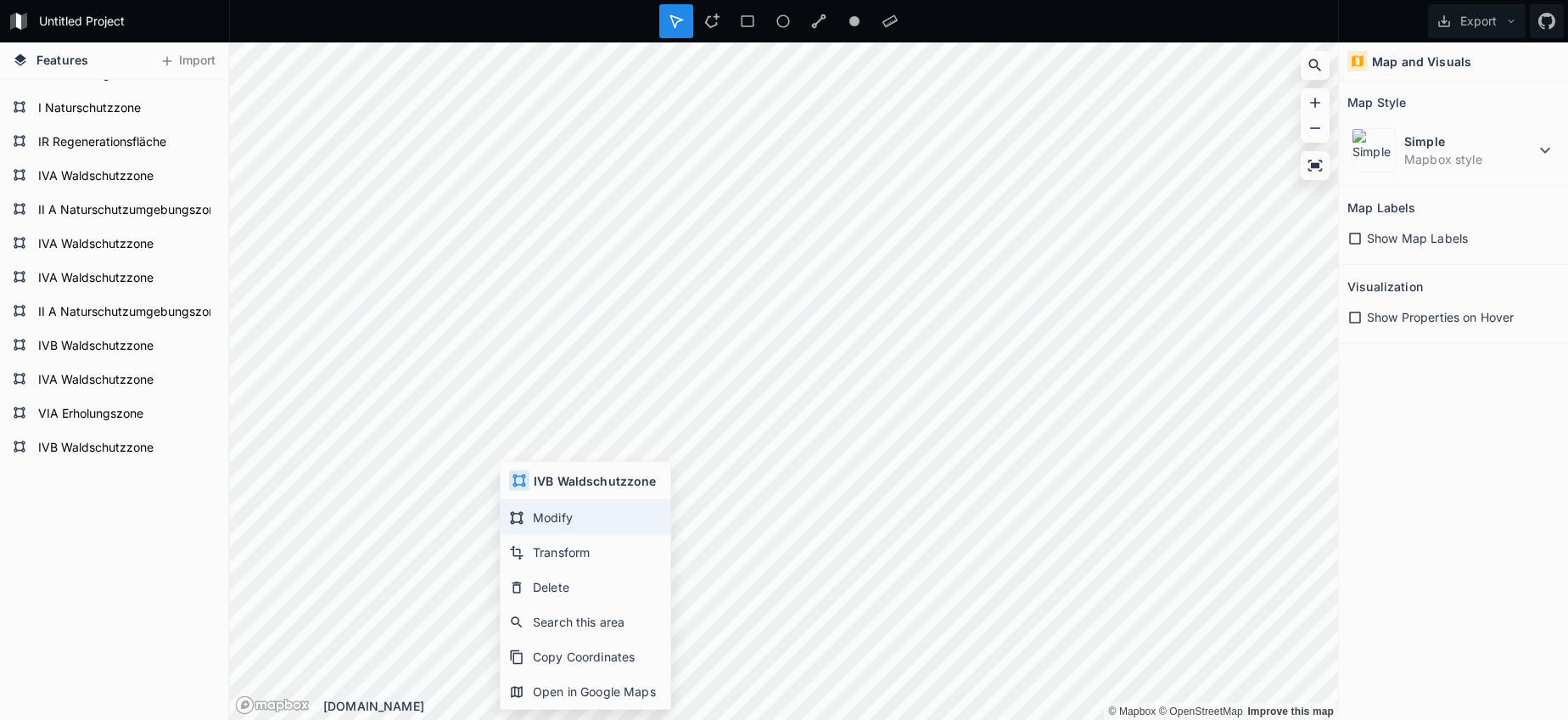
click at [550, 525] on div "Modify" at bounding box center [586, 517] width 170 height 35
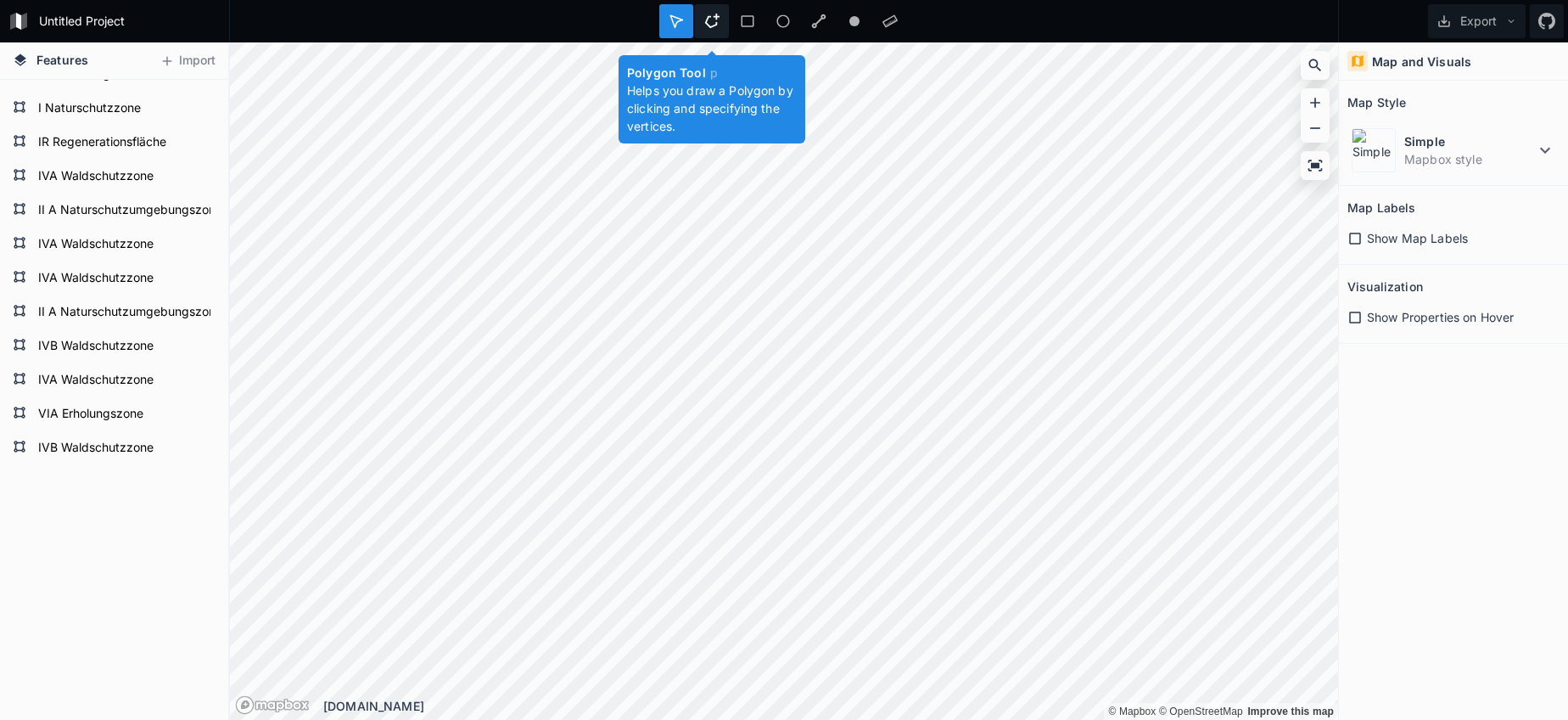
click at [725, 15] on div at bounding box center [712, 21] width 34 height 34
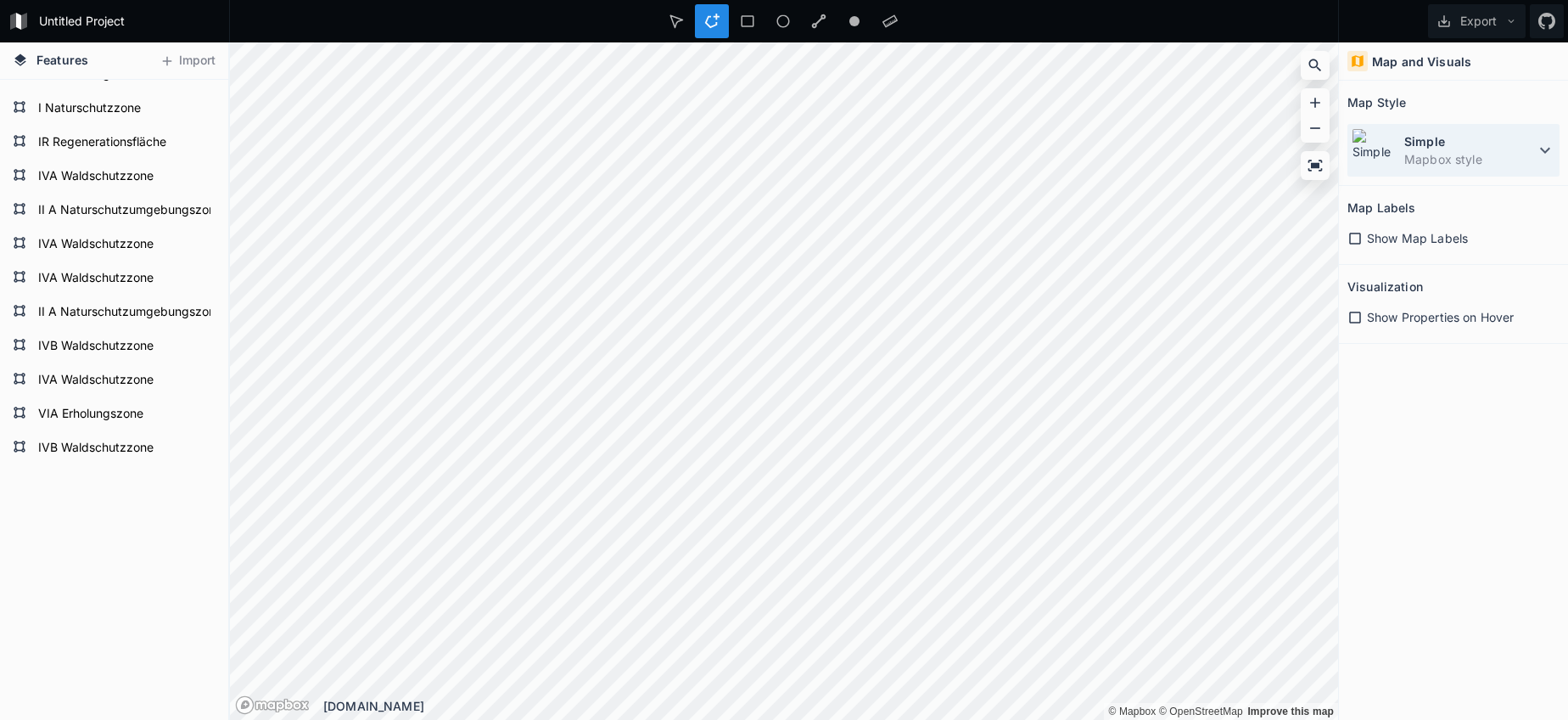
click at [1425, 156] on dd "Mapbox style" at bounding box center [1470, 159] width 131 height 18
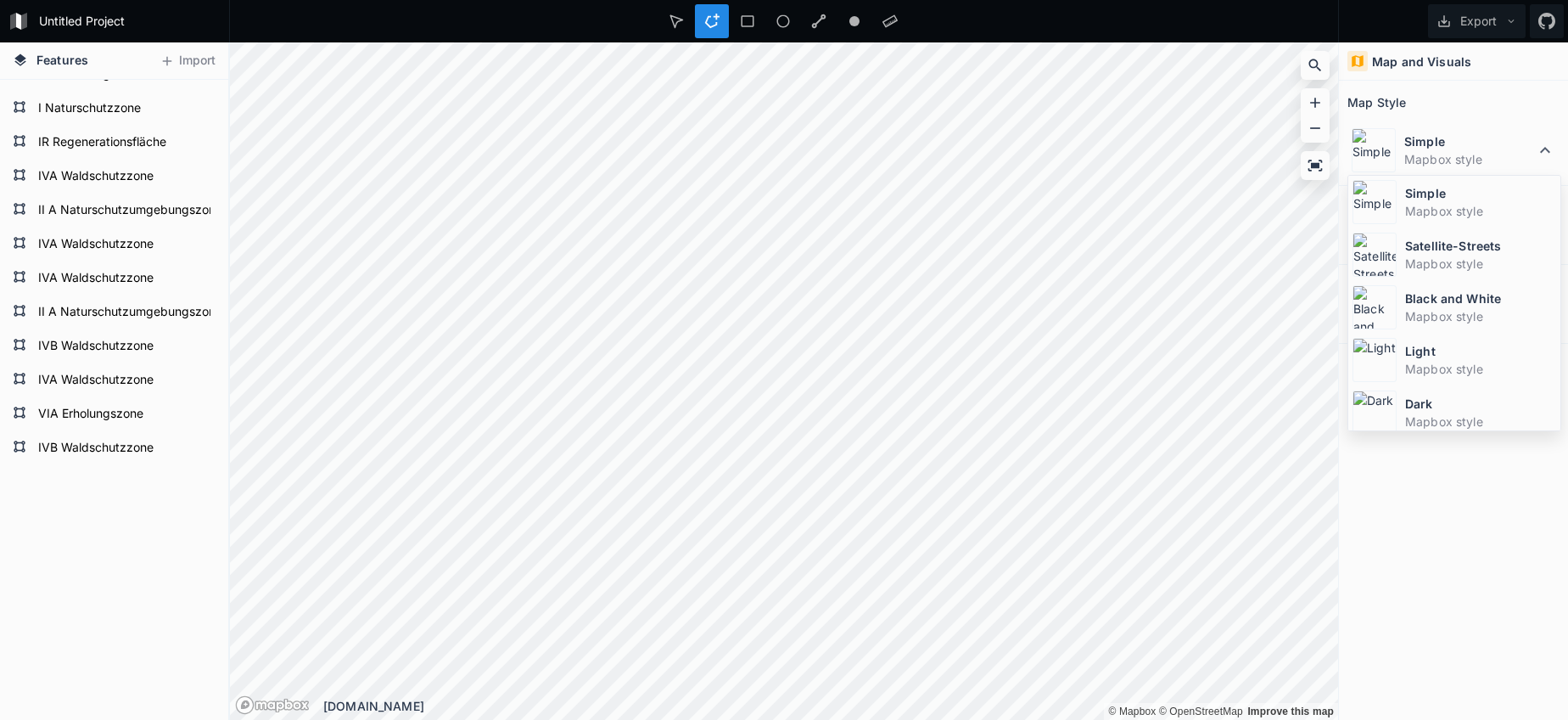
drag, startPoint x: 1379, startPoint y: 251, endPoint x: 1359, endPoint y: 255, distance: 20.4
click at [1379, 251] on img at bounding box center [1374, 254] width 44 height 44
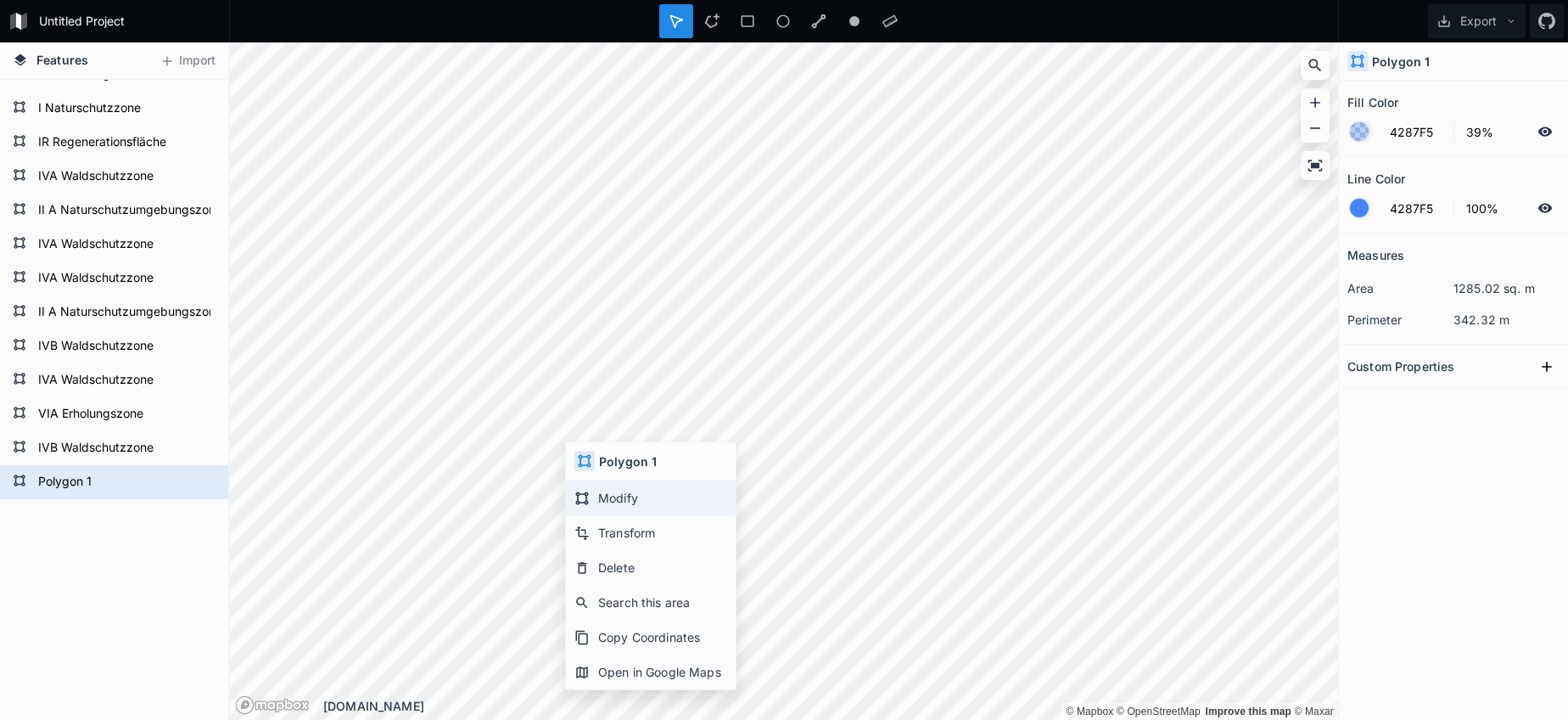
click at [589, 489] on div "Modify" at bounding box center [651, 497] width 170 height 35
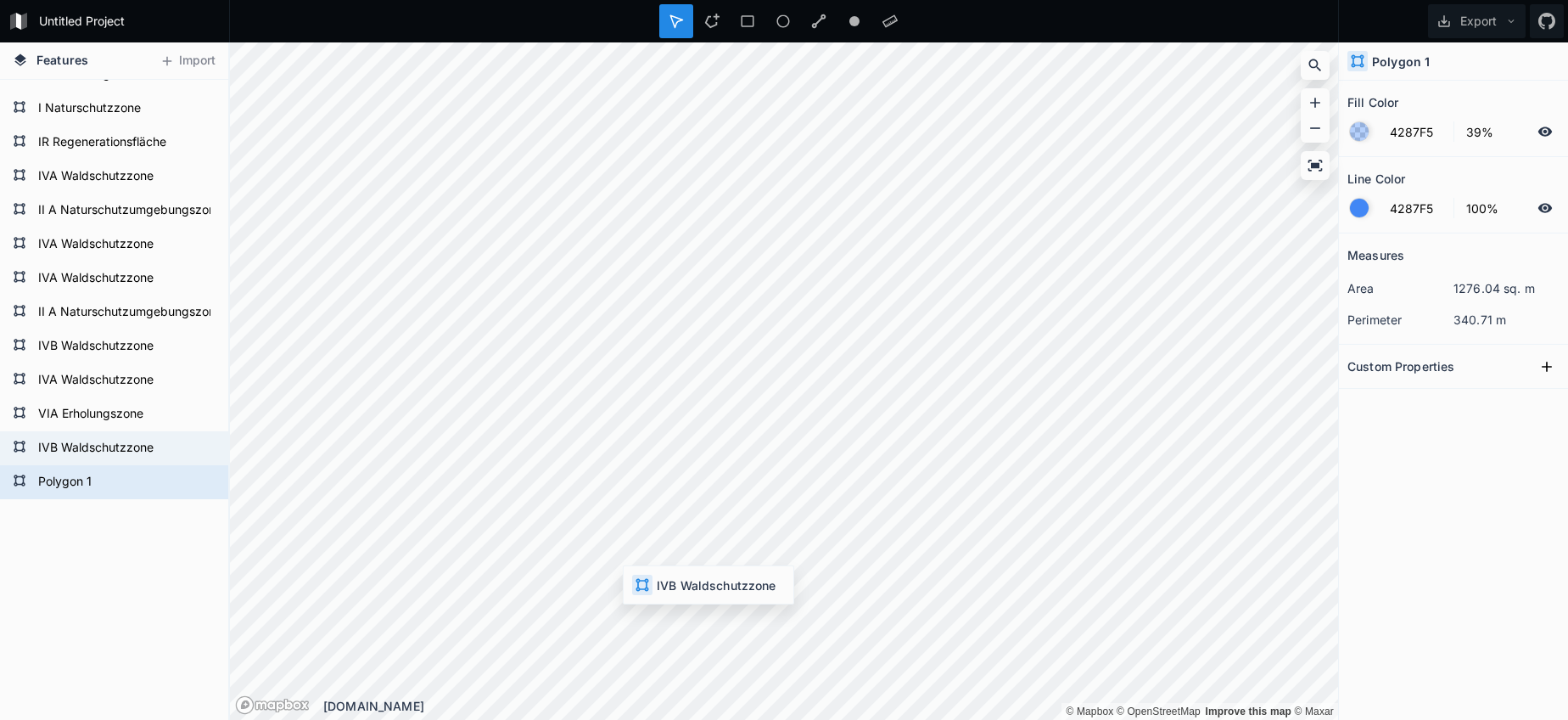
type input "23DB54"
type input "0%"
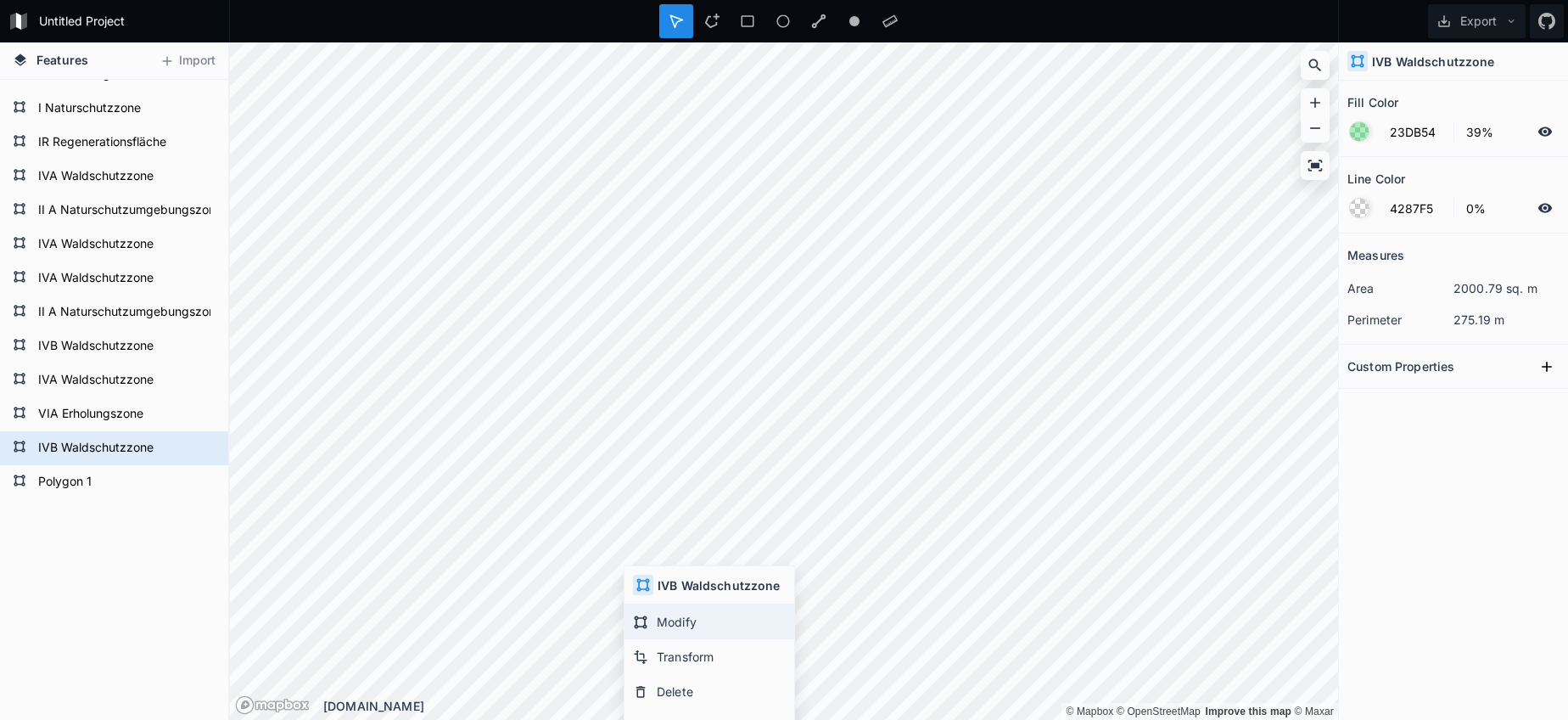
click at [668, 619] on div "Modify" at bounding box center [710, 622] width 170 height 35
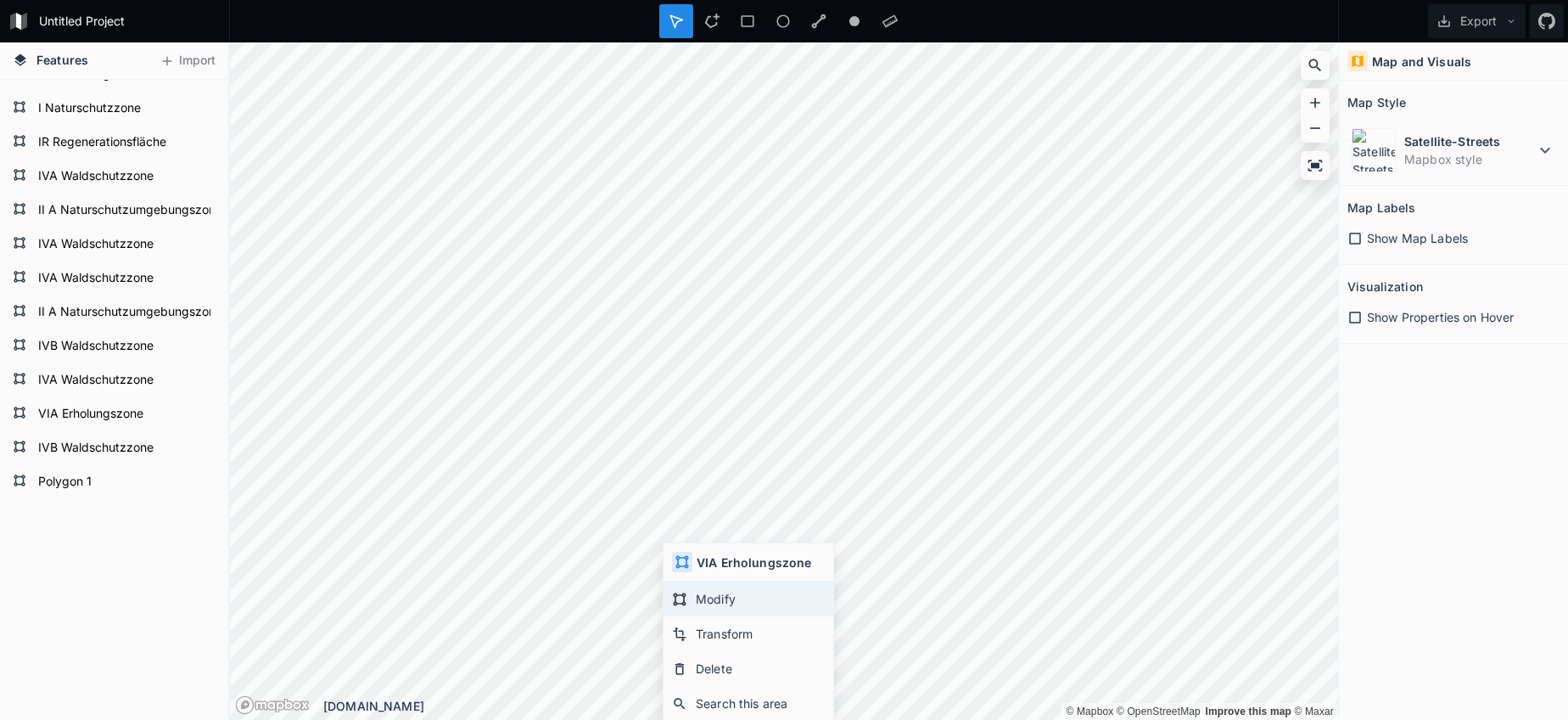
click at [710, 607] on div "Modify" at bounding box center [748, 598] width 170 height 35
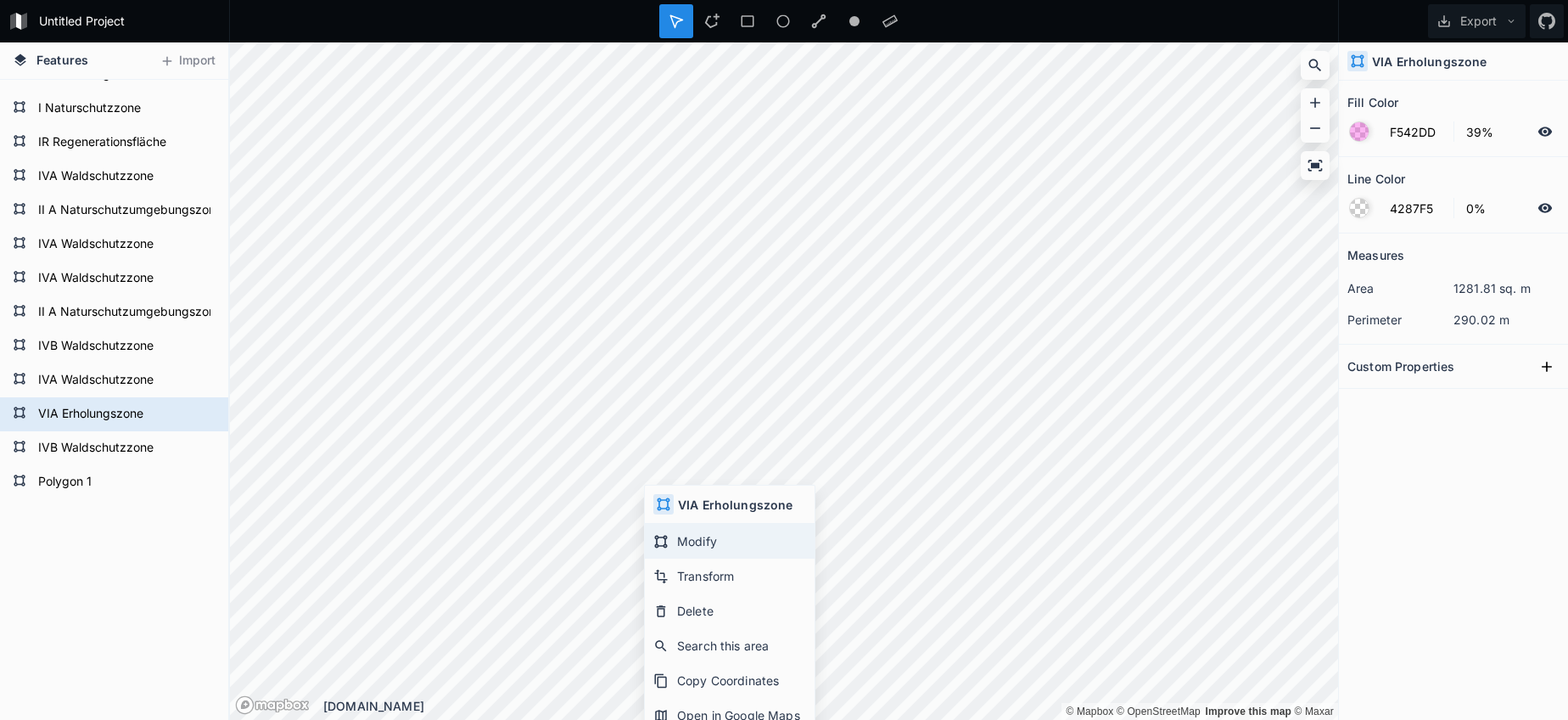
click at [694, 532] on div "Modify" at bounding box center [729, 541] width 170 height 35
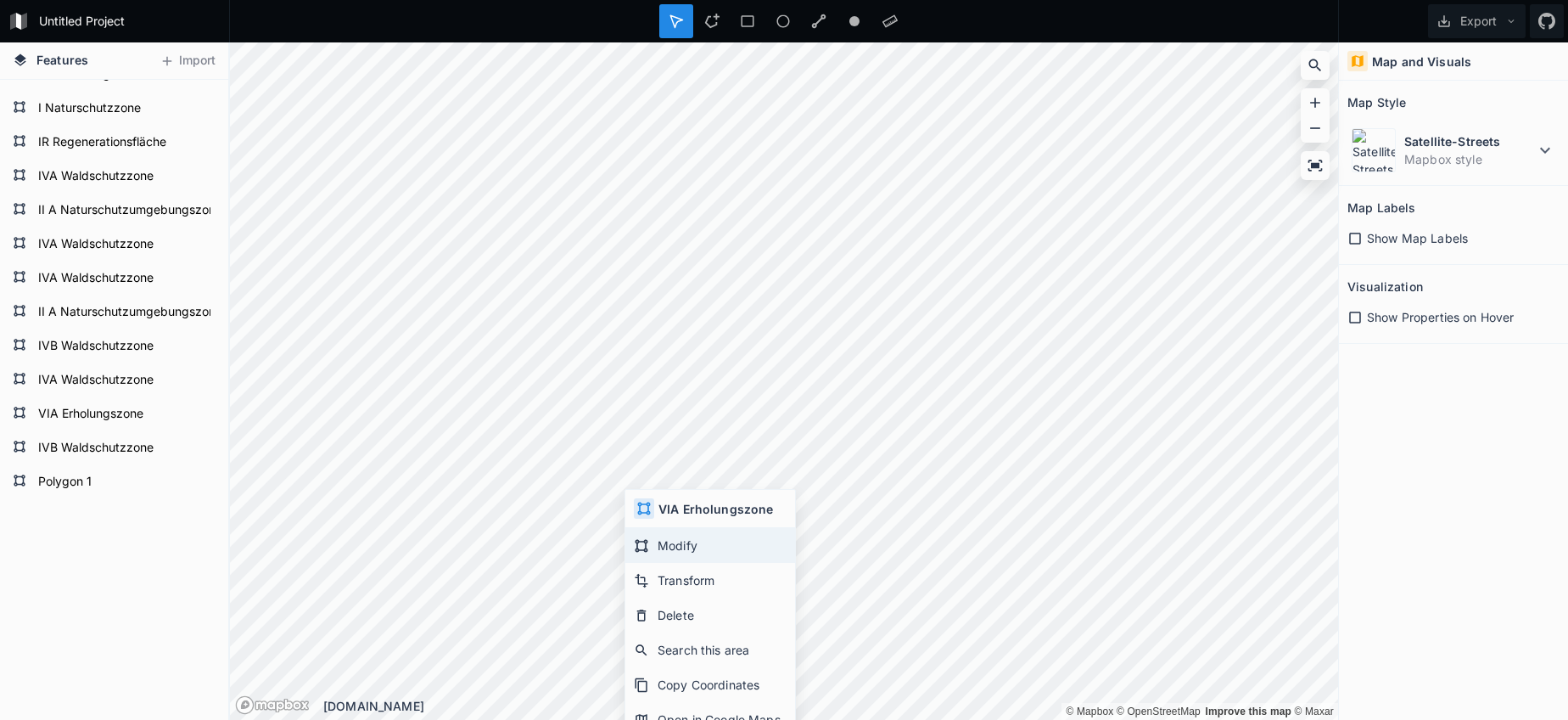
click at [652, 543] on div "Modify" at bounding box center [710, 545] width 170 height 35
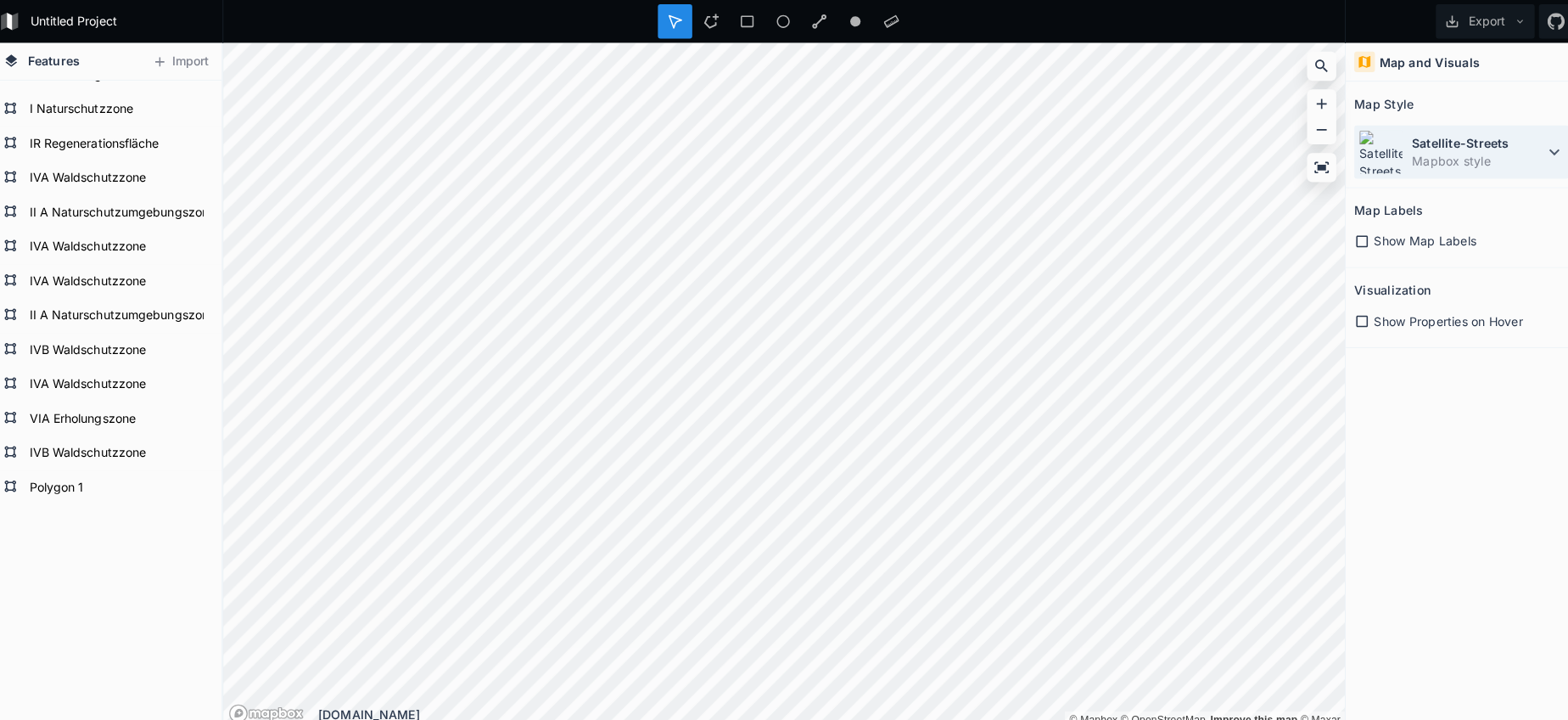
click at [1370, 155] on img at bounding box center [1373, 149] width 44 height 44
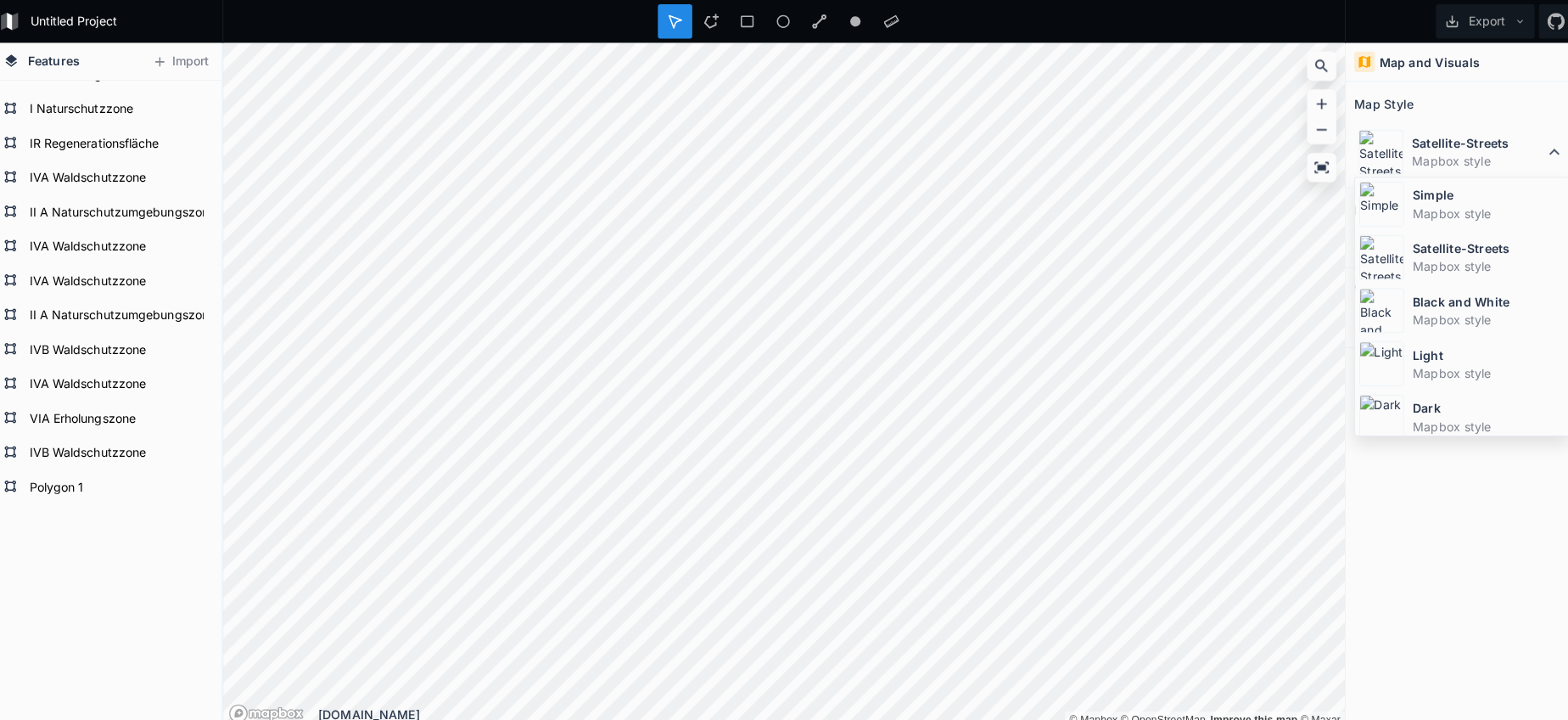
drag, startPoint x: 1399, startPoint y: 316, endPoint x: 1354, endPoint y: 315, distance: 45.0
click at [1405, 316] on dd "Mapbox style" at bounding box center [1480, 317] width 151 height 18
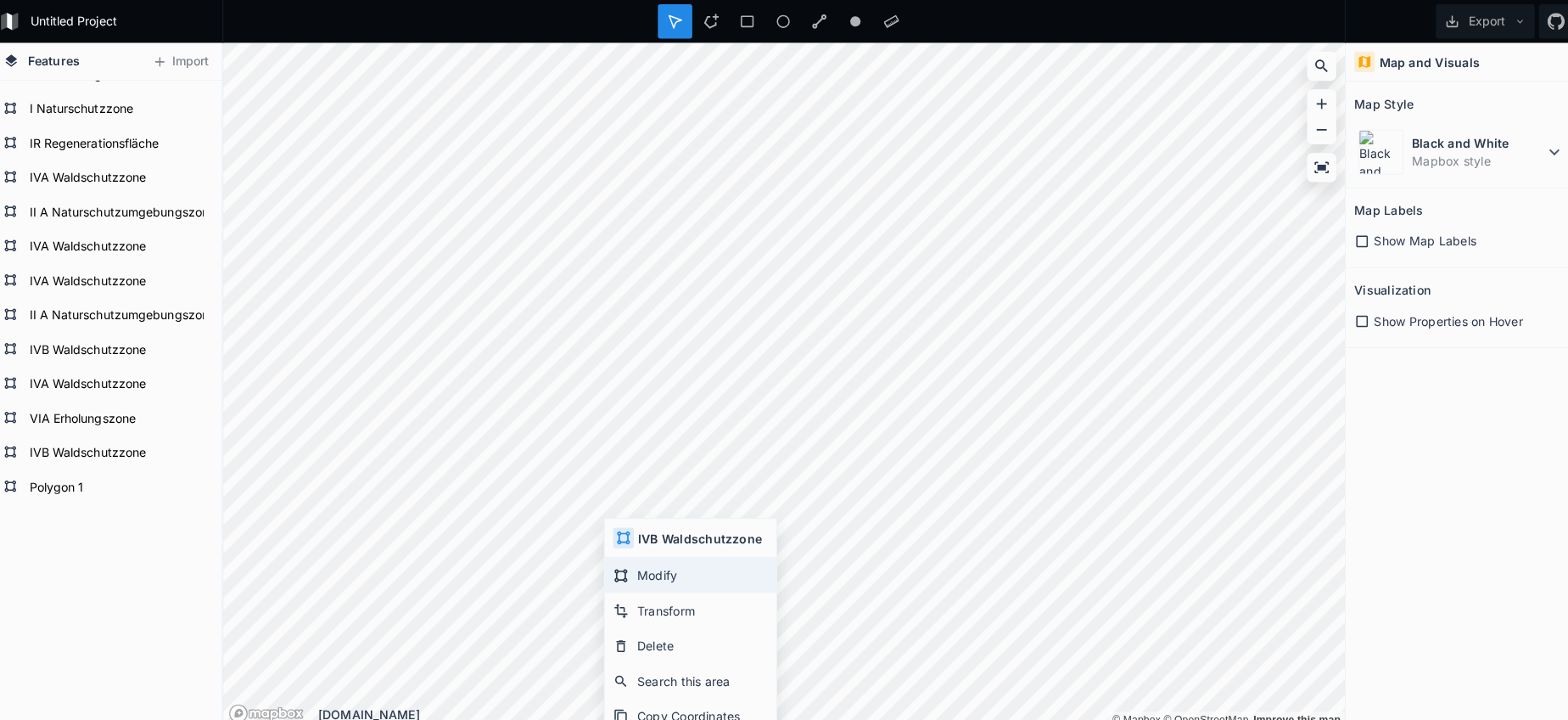
click at [633, 563] on div "Modify" at bounding box center [692, 568] width 170 height 35
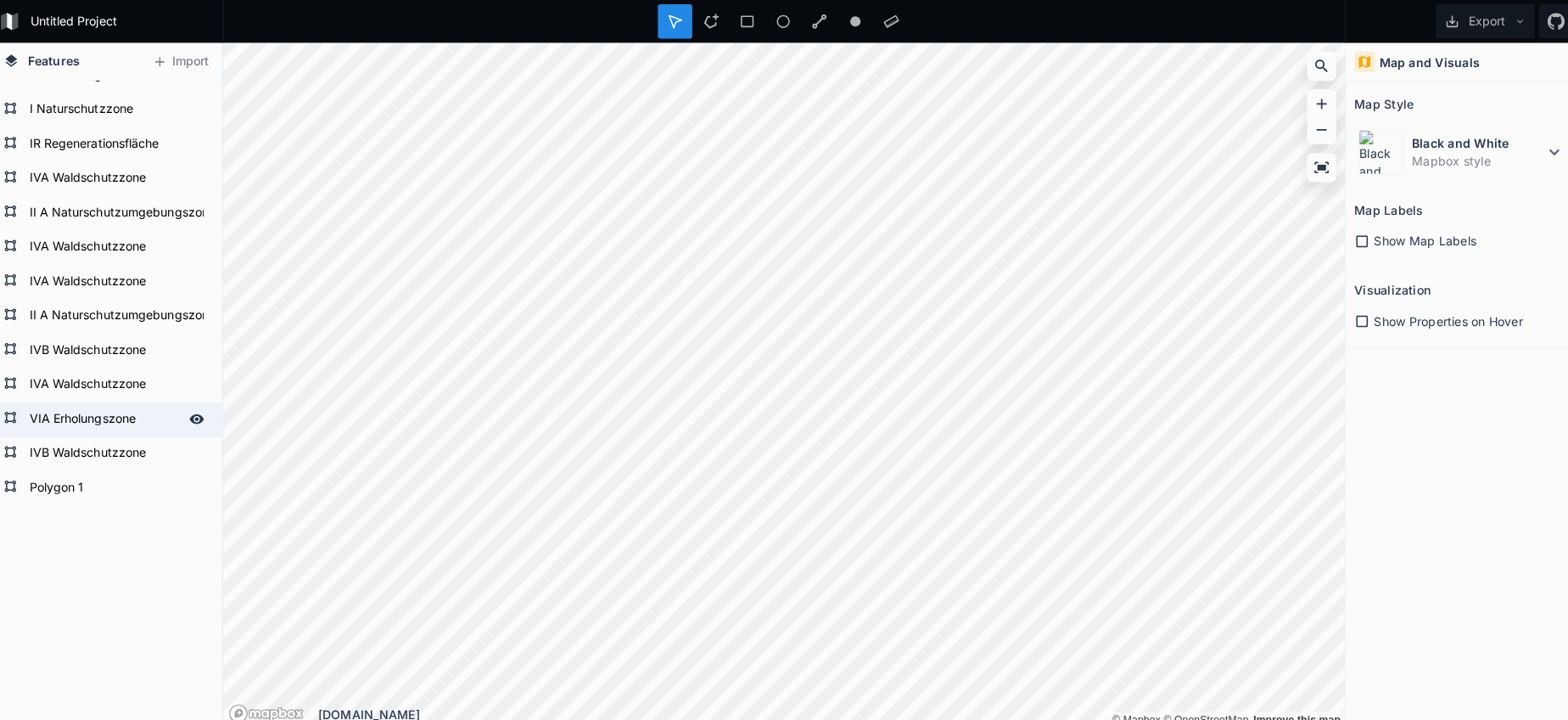
click at [105, 416] on form "VIA Erholungszone" at bounding box center [112, 414] width 158 height 25
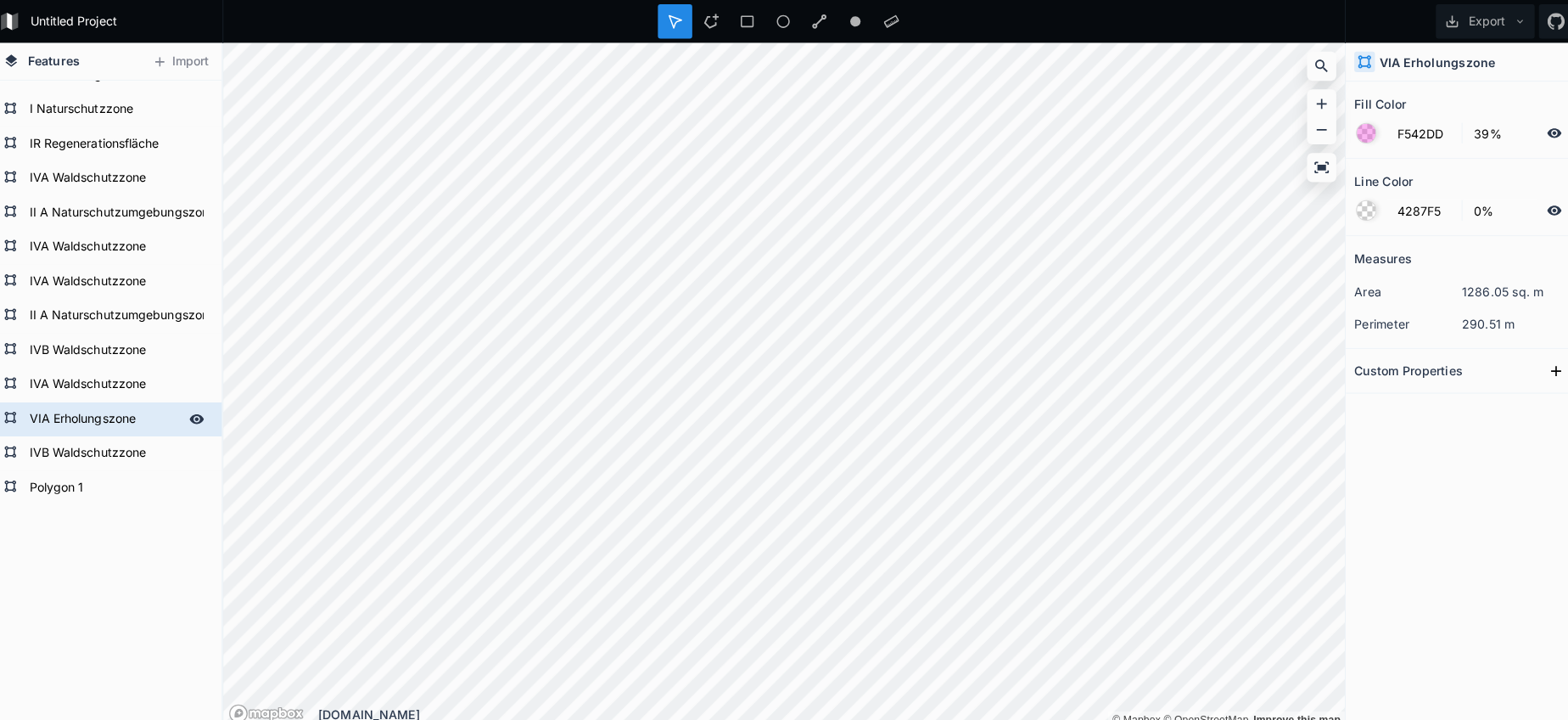
click at [105, 416] on form "VIA Erholungszone" at bounding box center [112, 414] width 158 height 25
click at [105, 416] on input "VIA Erholungszone" at bounding box center [112, 413] width 158 height 24
click at [105, 415] on input "VIA Erholungszone" at bounding box center [112, 413] width 158 height 24
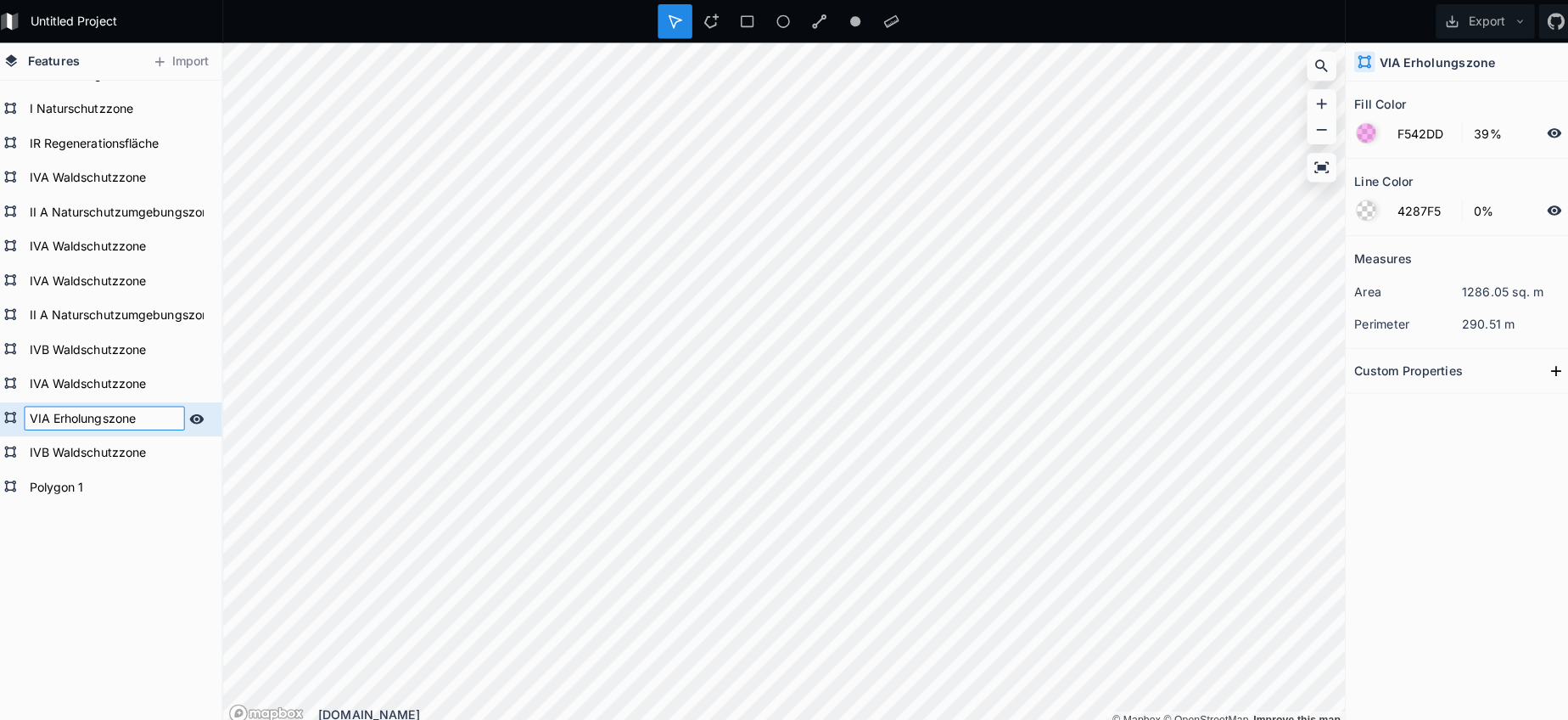
click at [105, 415] on input "VIA Erholungszone" at bounding box center [112, 413] width 158 height 24
click at [76, 492] on form "Polygon 1" at bounding box center [112, 482] width 158 height 25
type input "4287F5"
type input "100%"
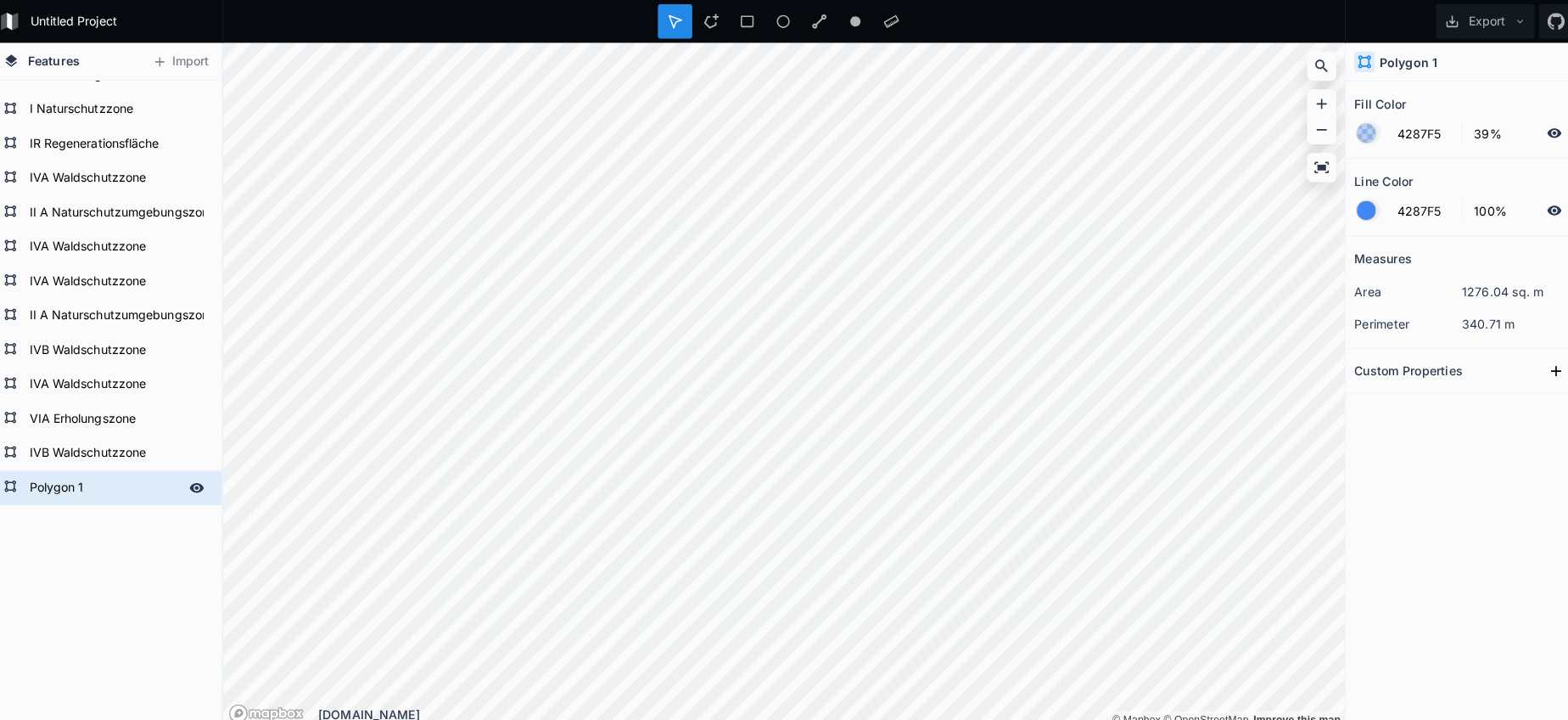
click at [76, 492] on form "Polygon 1" at bounding box center [112, 482] width 158 height 25
click at [80, 491] on input "Polygon 1" at bounding box center [112, 481] width 158 height 24
paste input "VIA Erholungszone"
type input "VIA Erholungszone"
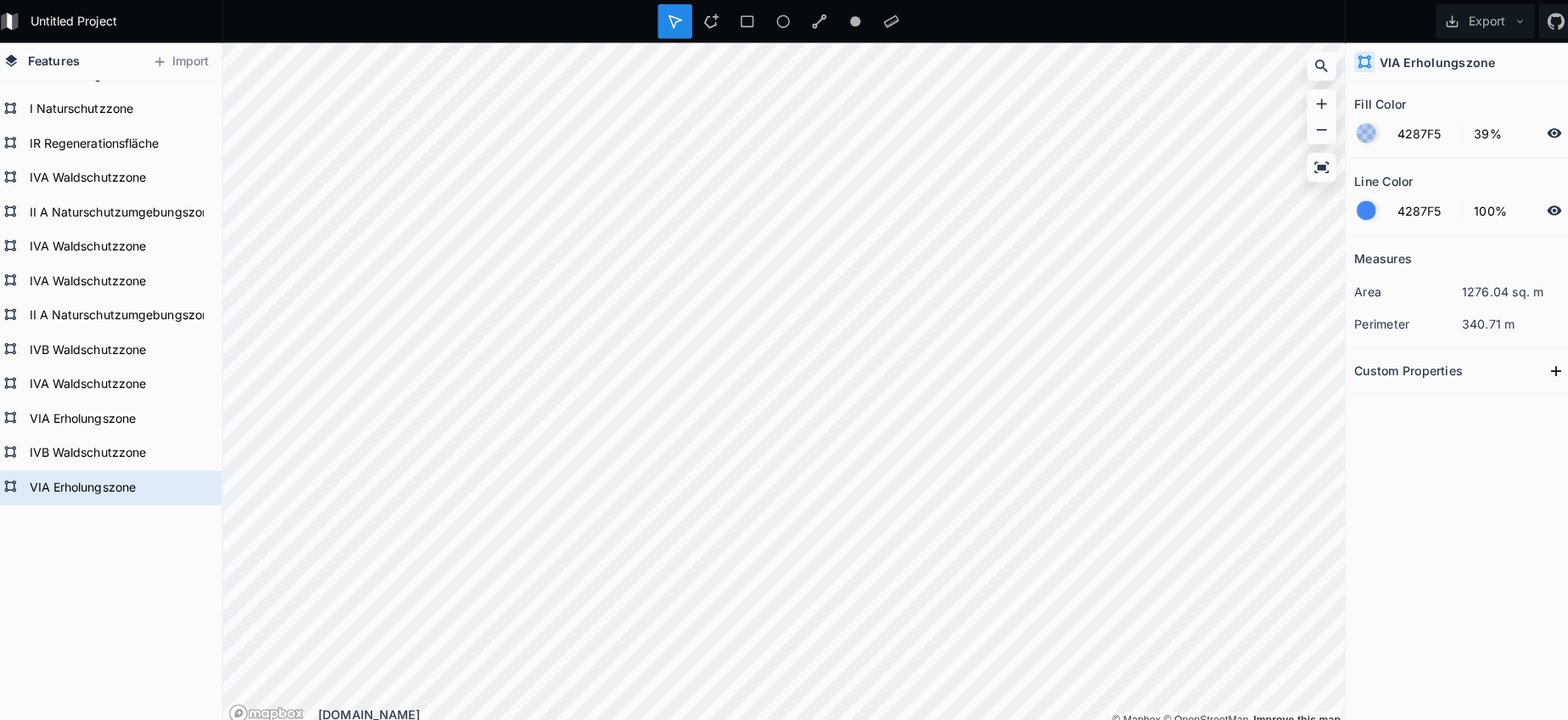
click at [94, 420] on form "VIA Erholungszone" at bounding box center [112, 414] width 158 height 25
type input "F542DD"
type input "0%"
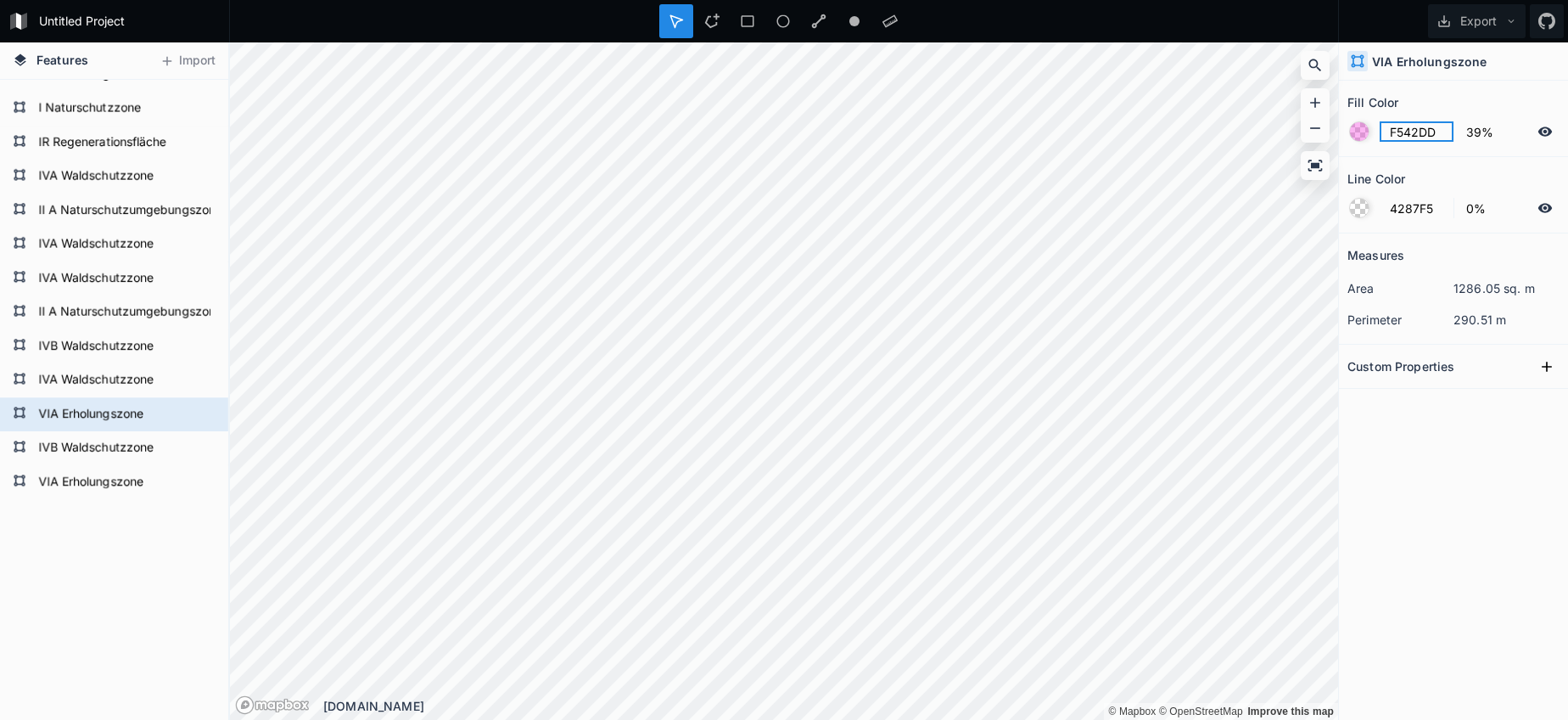
click at [1407, 131] on input "F542DD" at bounding box center [1416, 131] width 74 height 21
click at [1408, 131] on input "F542DD" at bounding box center [1416, 131] width 74 height 21
drag, startPoint x: 114, startPoint y: 487, endPoint x: 155, endPoint y: 494, distance: 41.6
click at [114, 487] on form "VIA Erholungszone" at bounding box center [112, 482] width 158 height 25
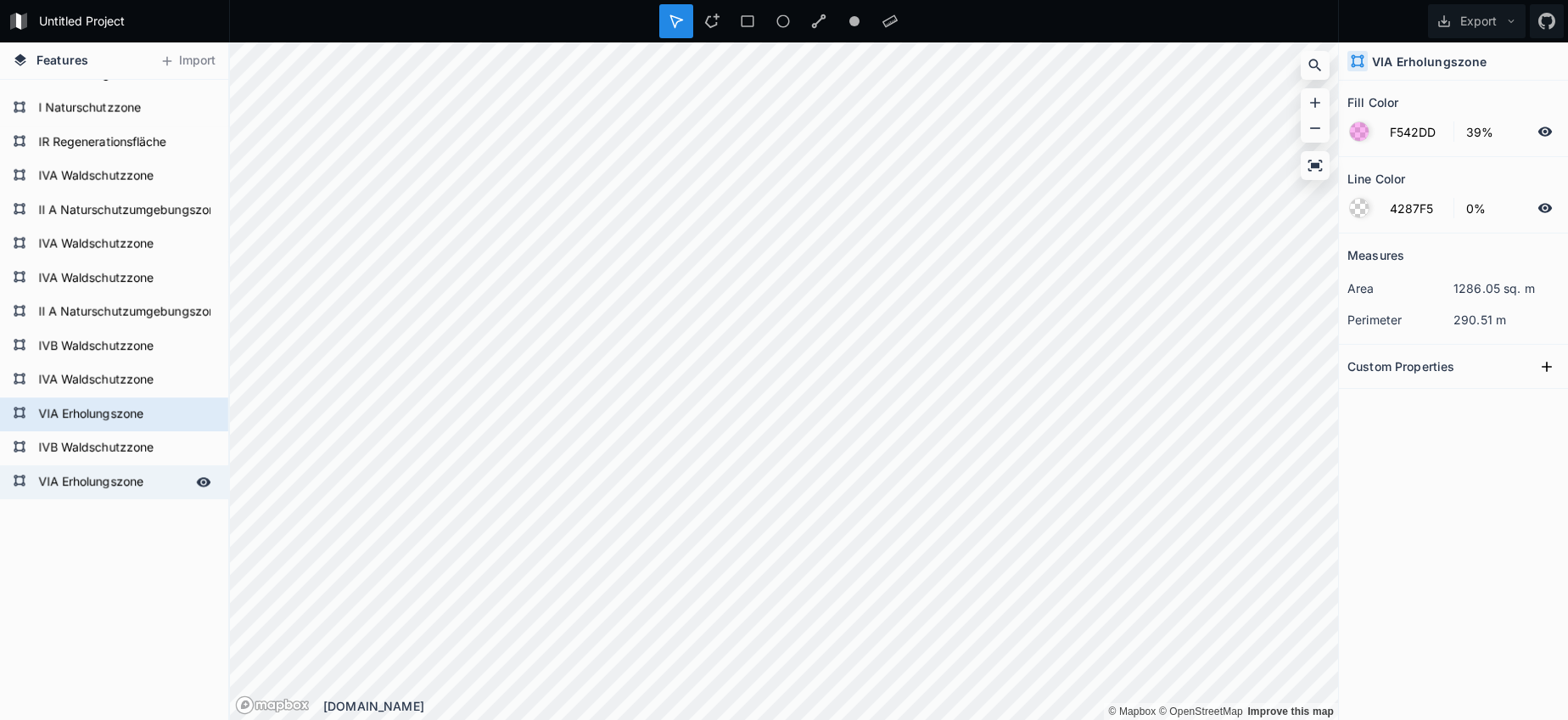
type input "4287F5"
type input "100%"
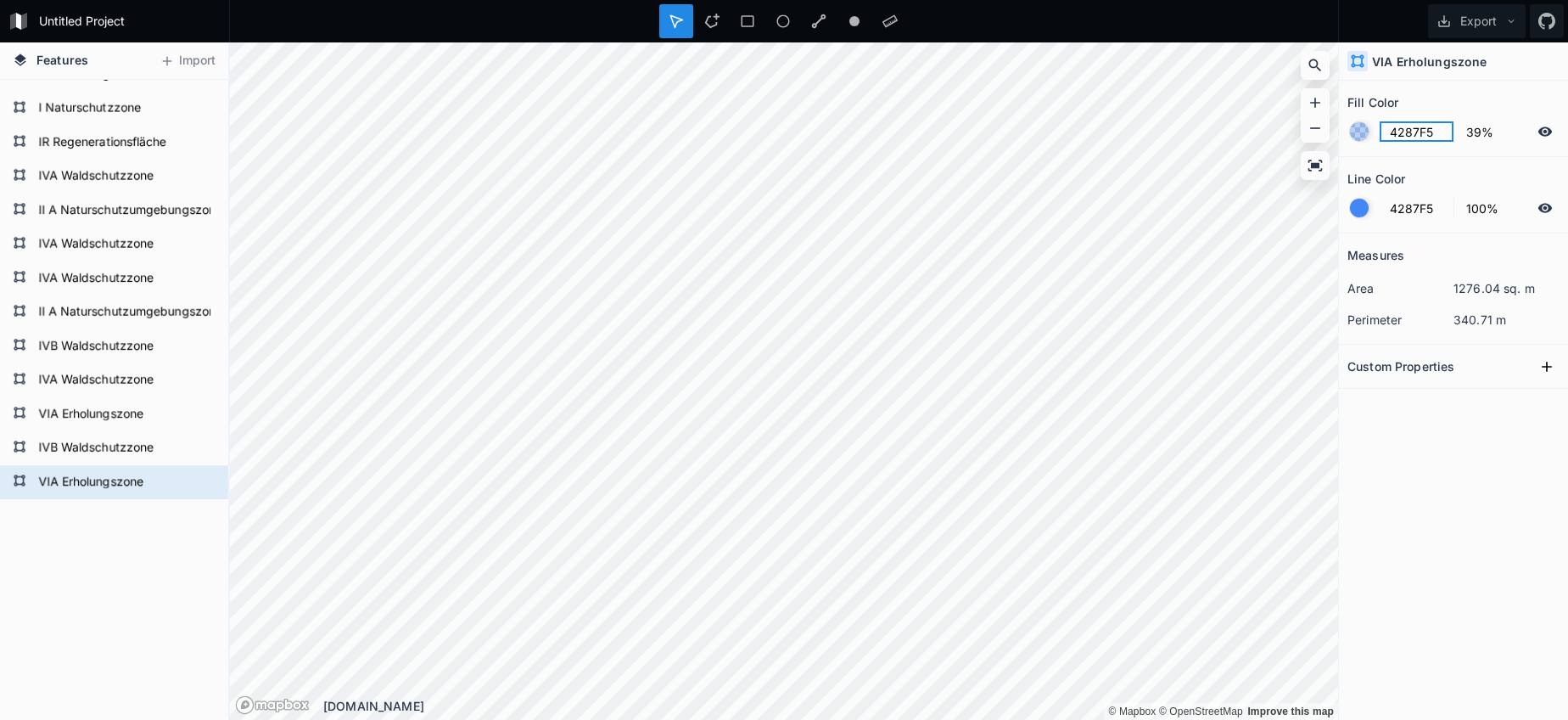
click at [1424, 134] on input "4287F5" at bounding box center [1416, 131] width 74 height 21
paste input "F542DD"
type input "F542DD"
click at [1350, 212] on div at bounding box center [1359, 208] width 19 height 19
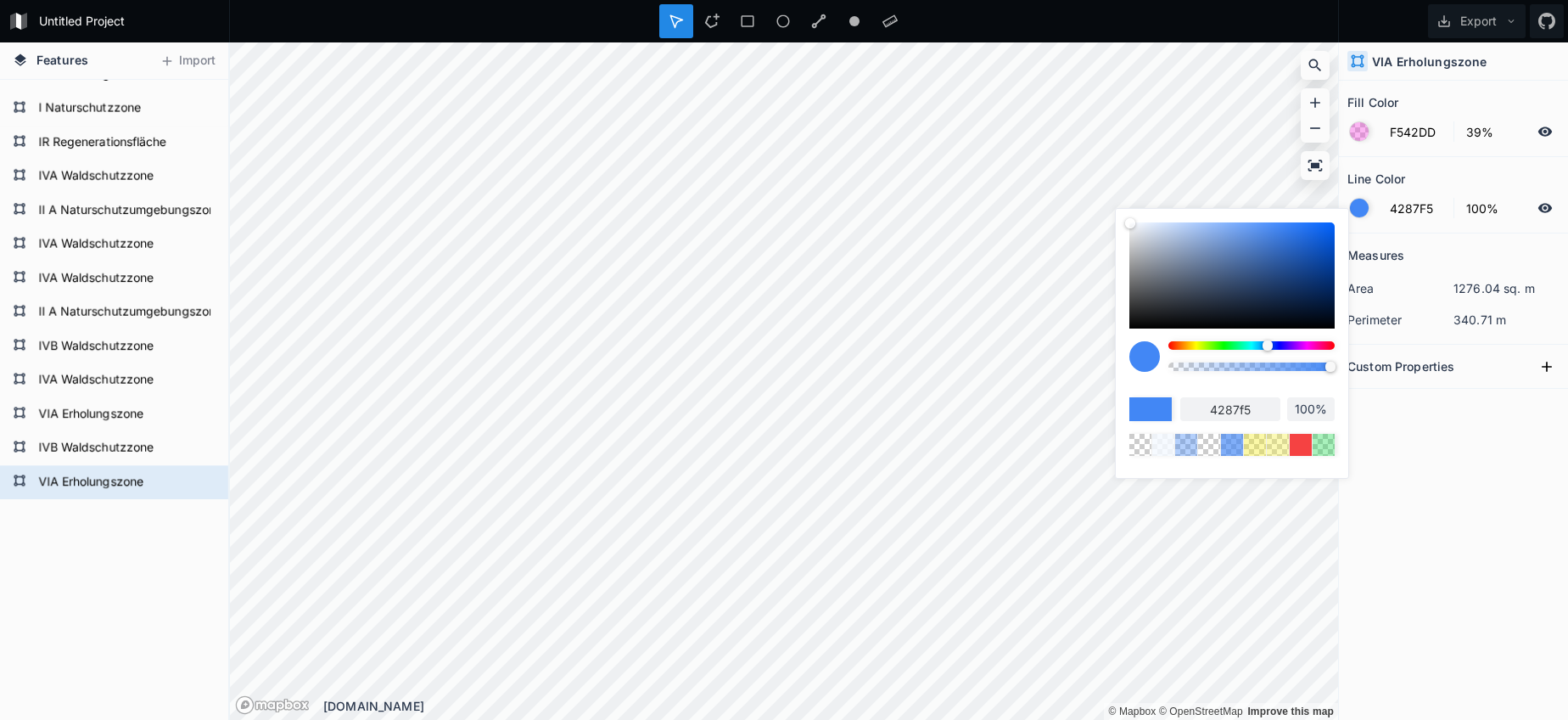
drag, startPoint x: 1329, startPoint y: 372, endPoint x: 1214, endPoint y: 371, distance: 115.0
click at [1196, 369] on div at bounding box center [1252, 362] width 166 height 42
type input "99%"
type input "98%"
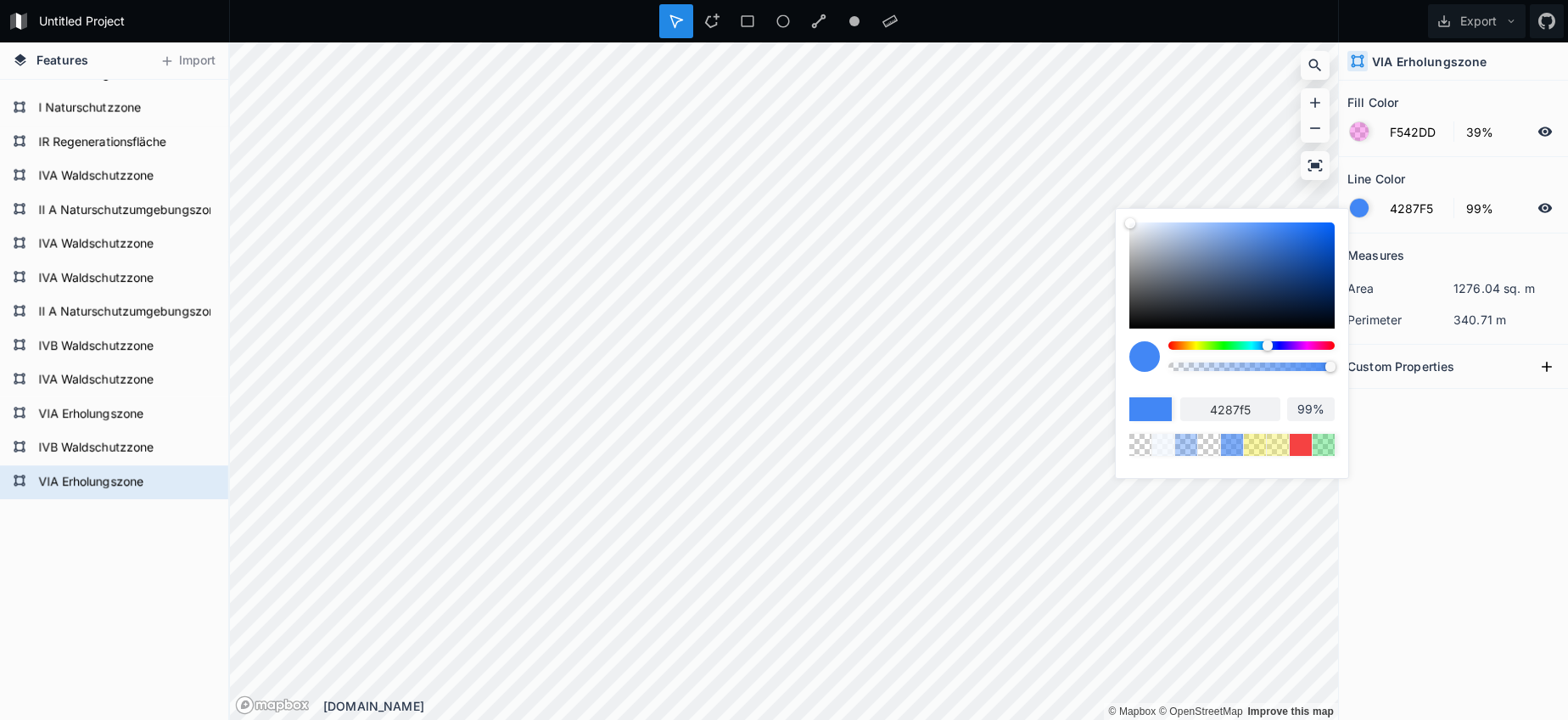
type input "98%"
type input "96%"
type input "92%"
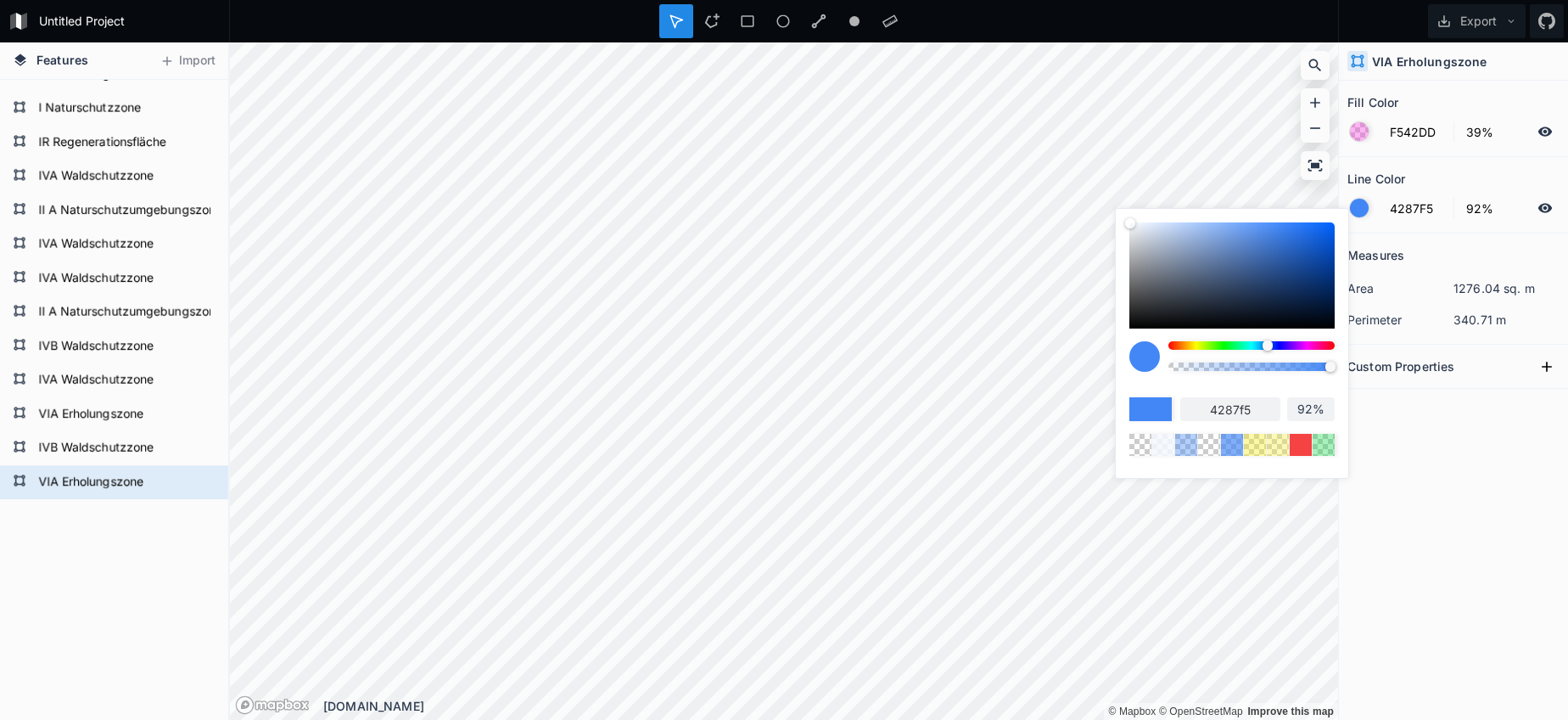
type input "88%"
type input "78%"
type input "72%"
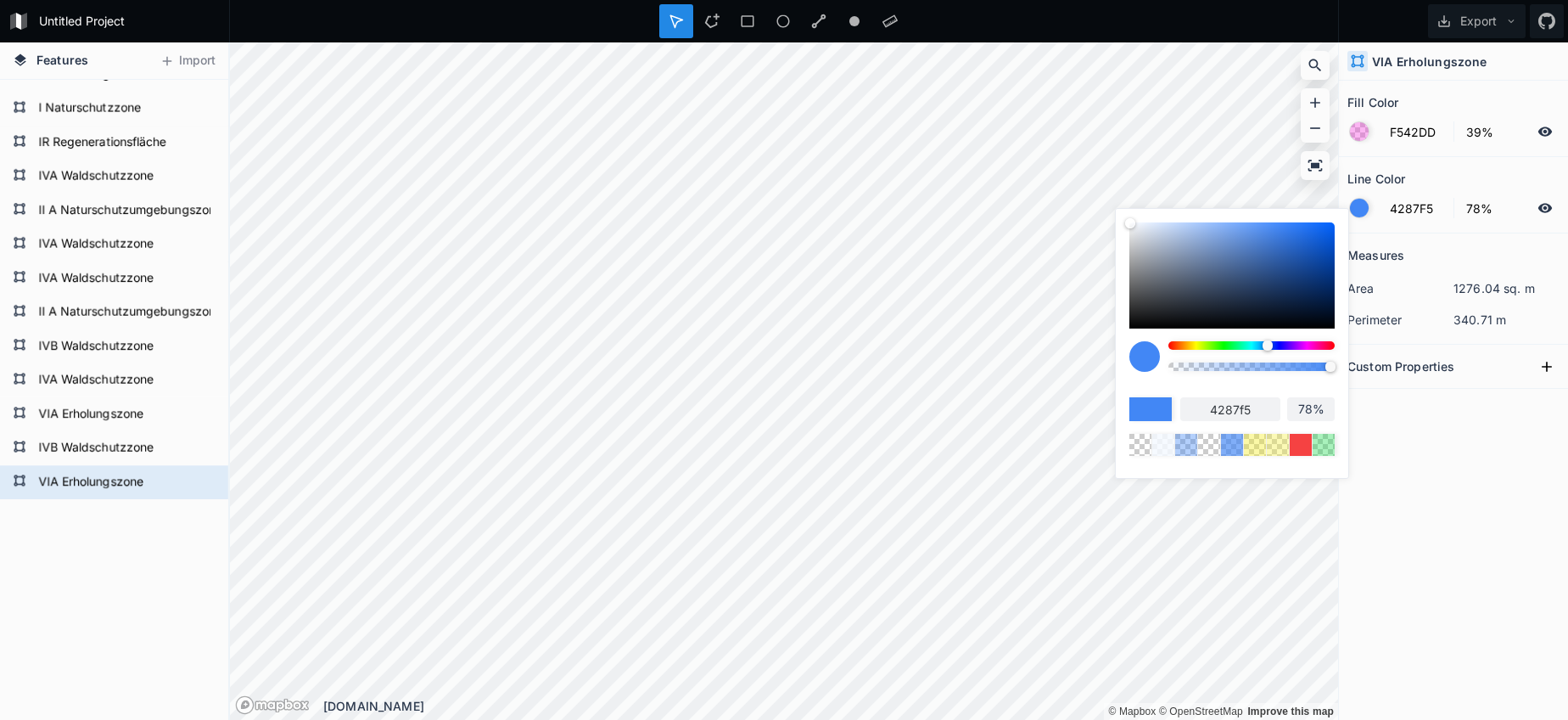
type input "72%"
type input "64%"
type input "58%"
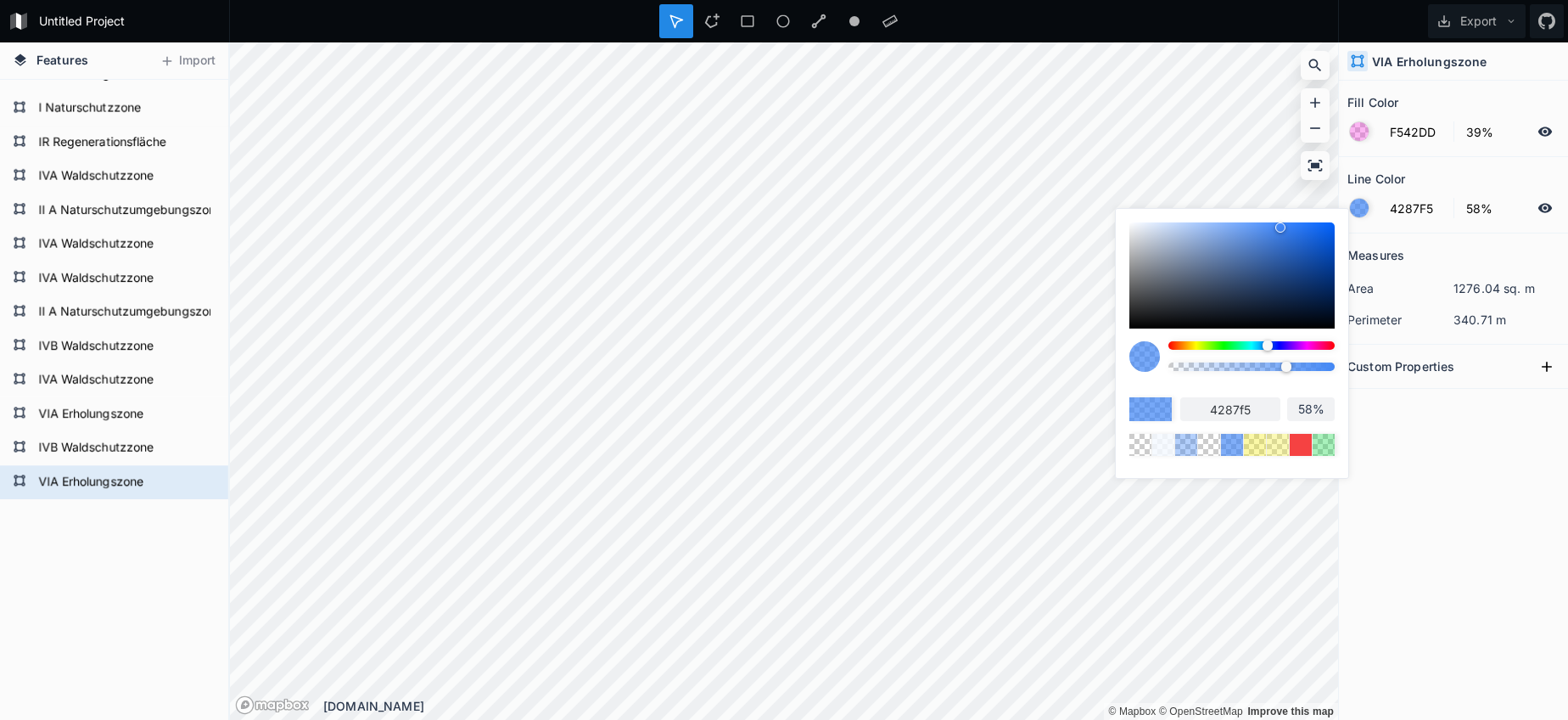
type input "54%"
type input "48%"
type input "42%"
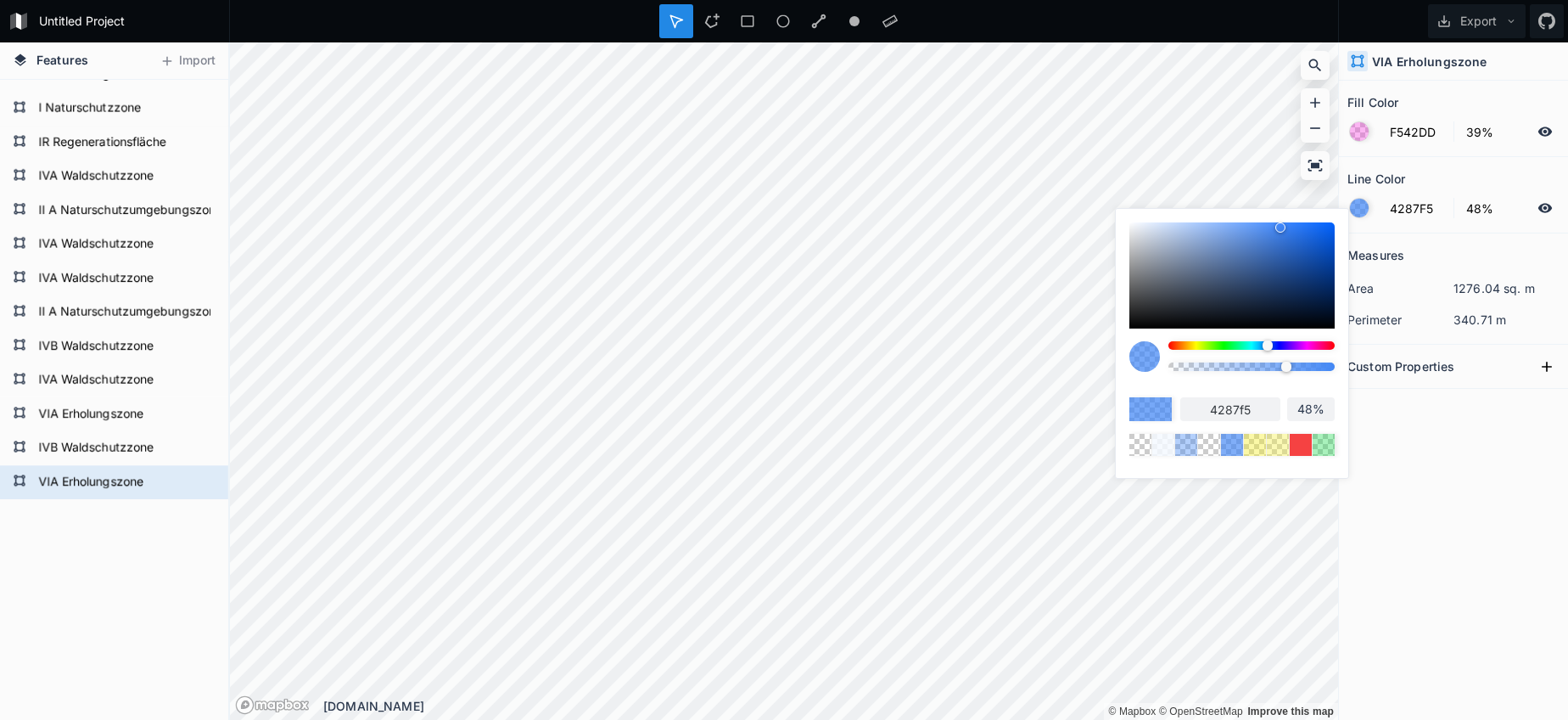
type input "42%"
type input "38%"
type input "31%"
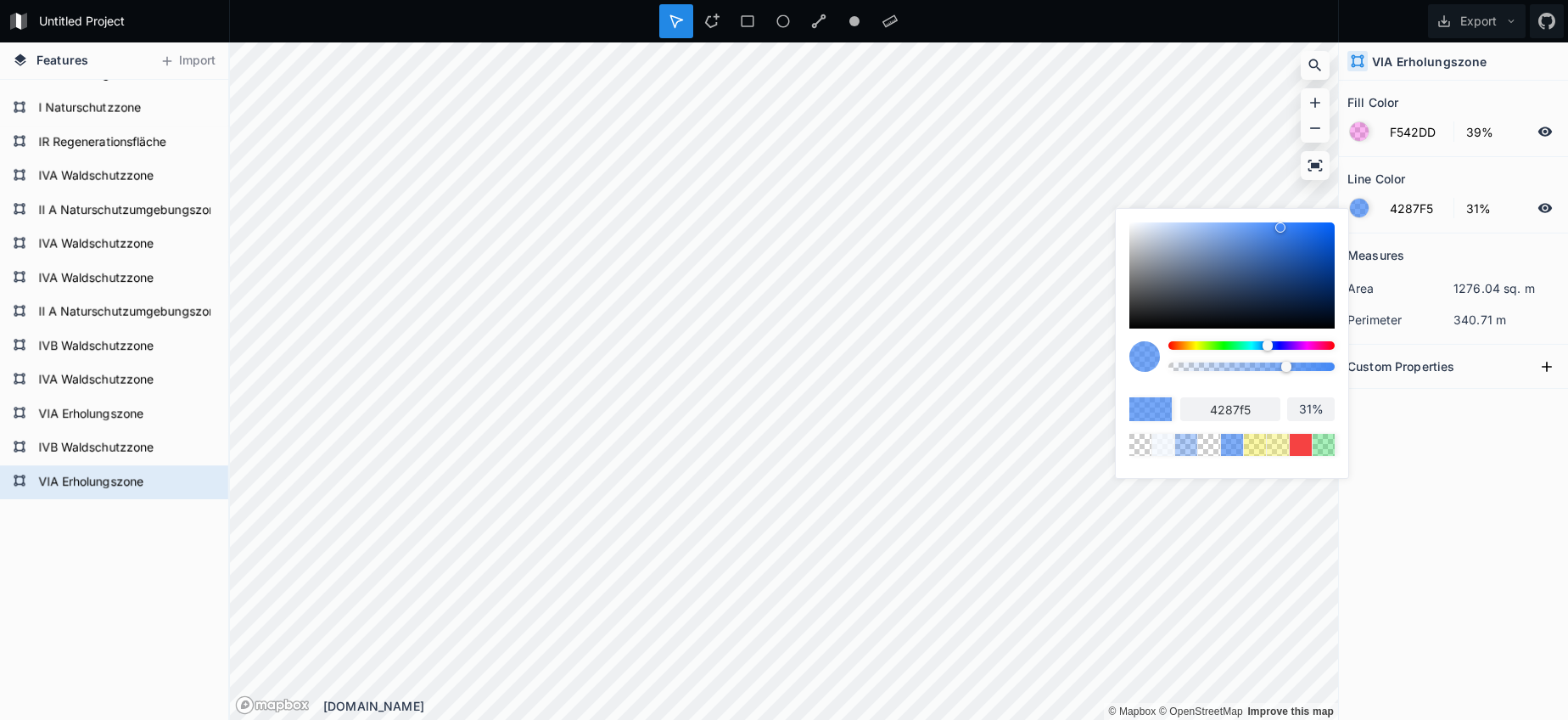
type input "28%"
type input "24%"
type input "19%"
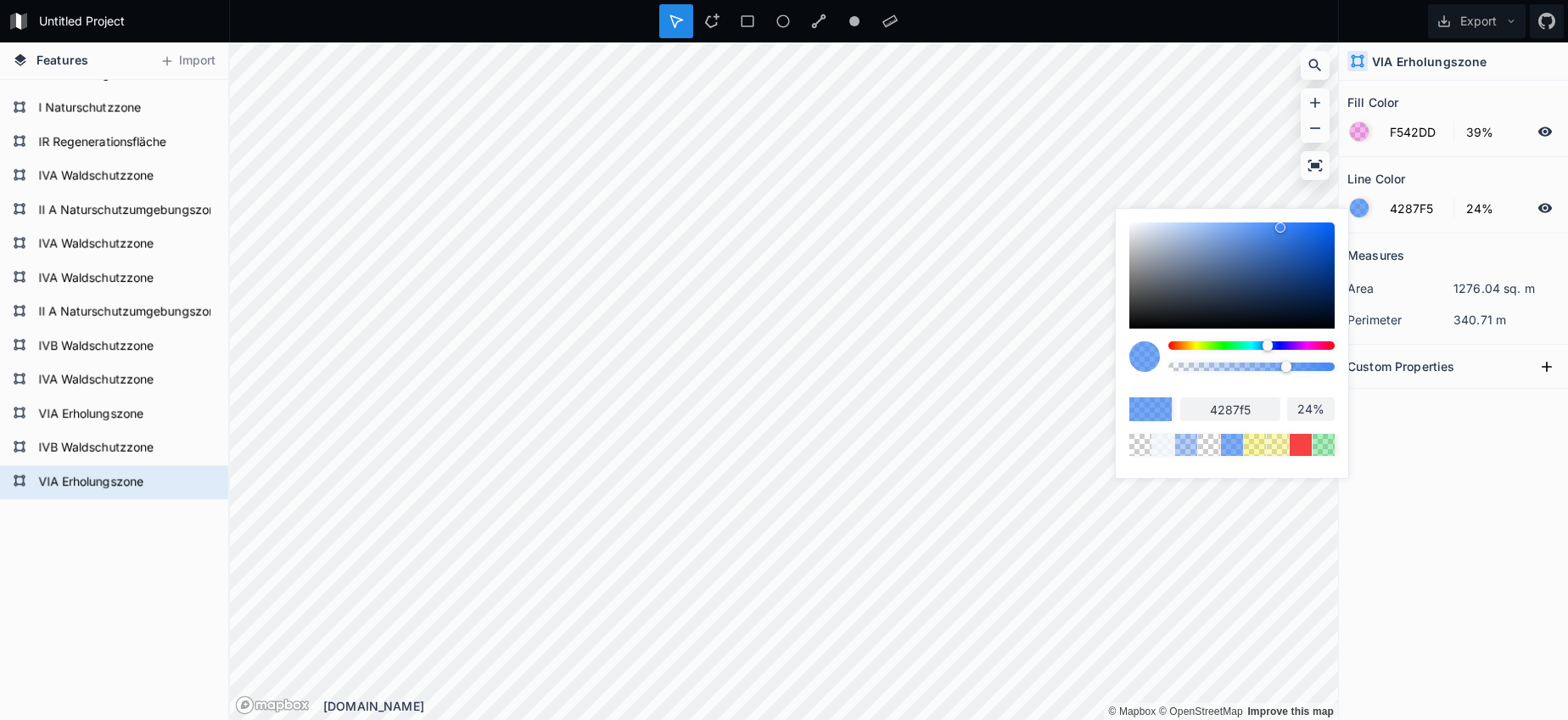
type input "19%"
type input "16%"
type input "11%"
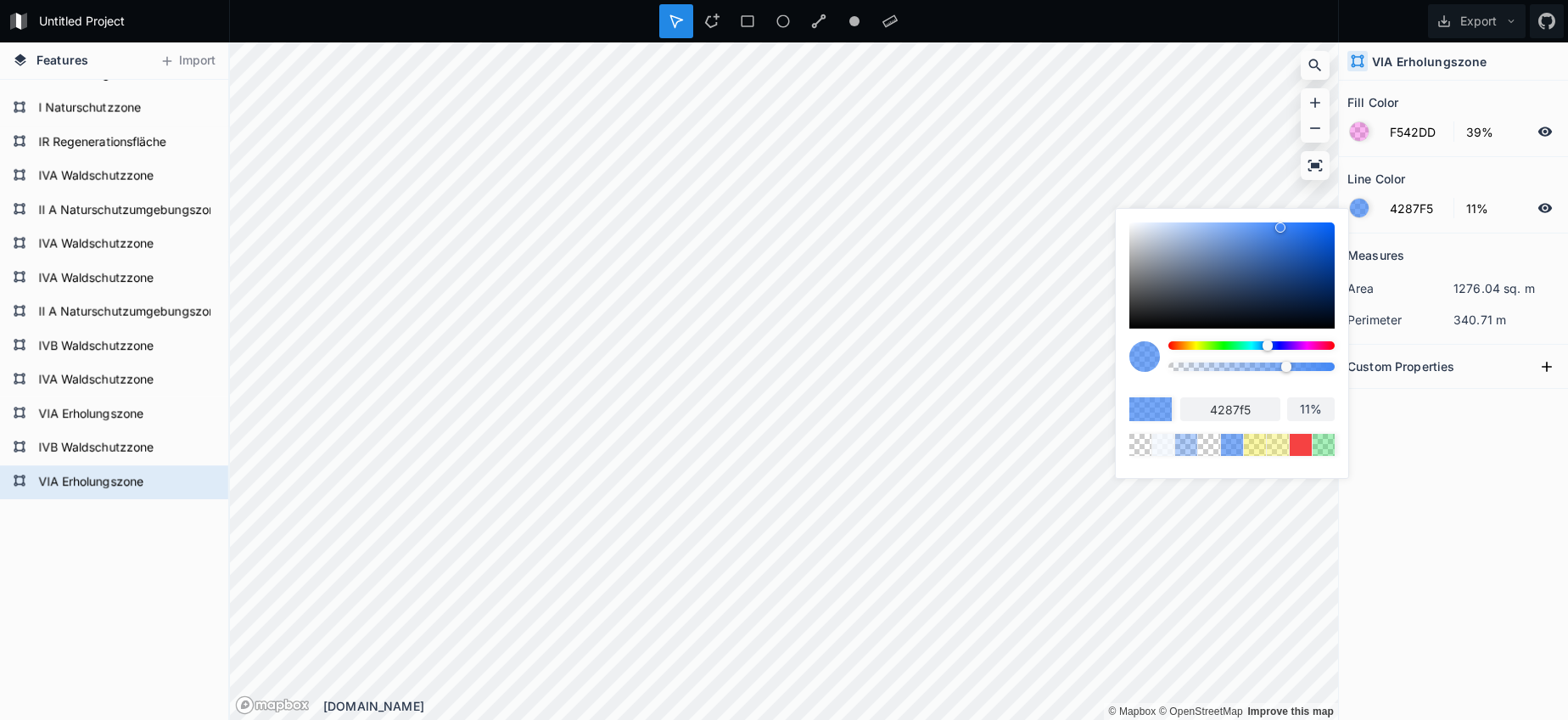
type input "9%"
type input "6%"
type input "4%"
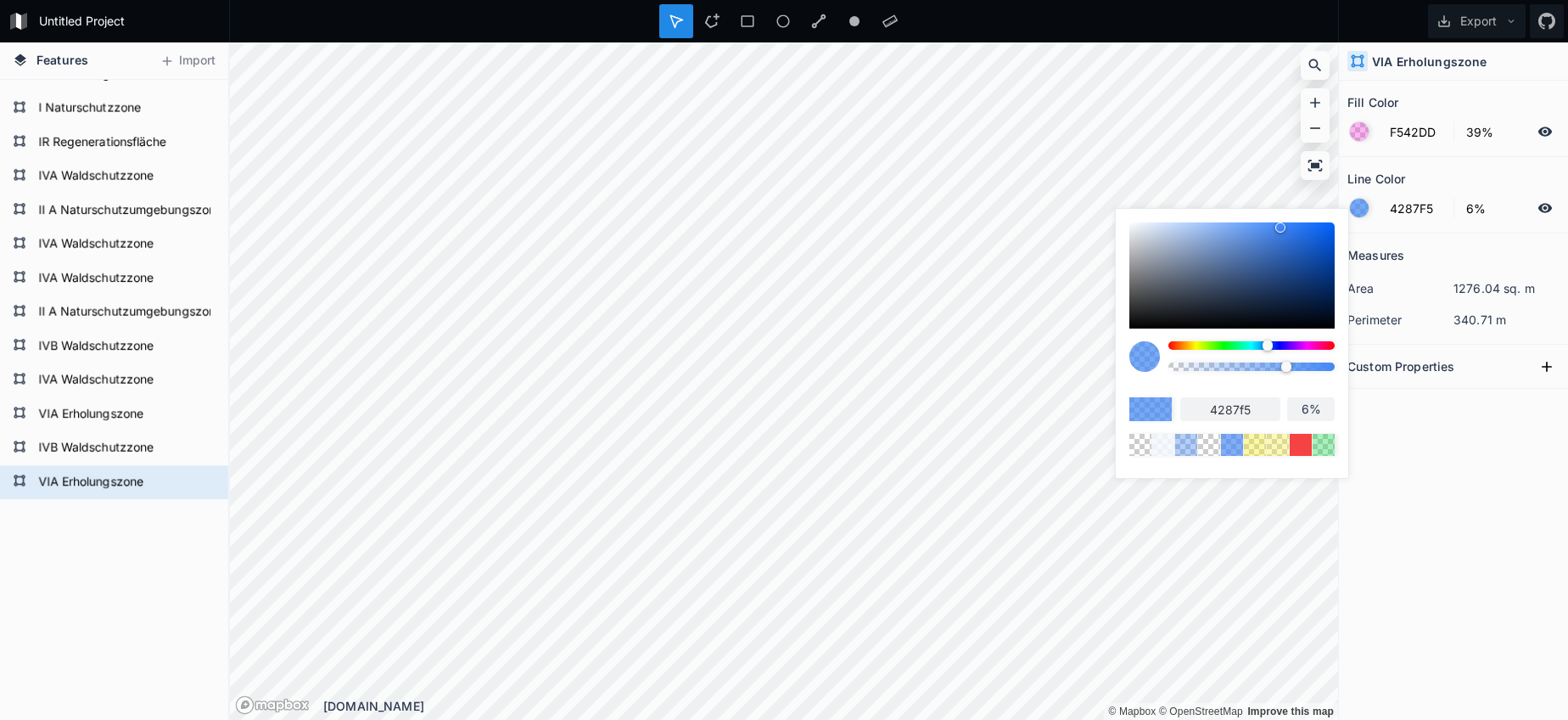
type input "4%"
type input "2%"
type input "0%"
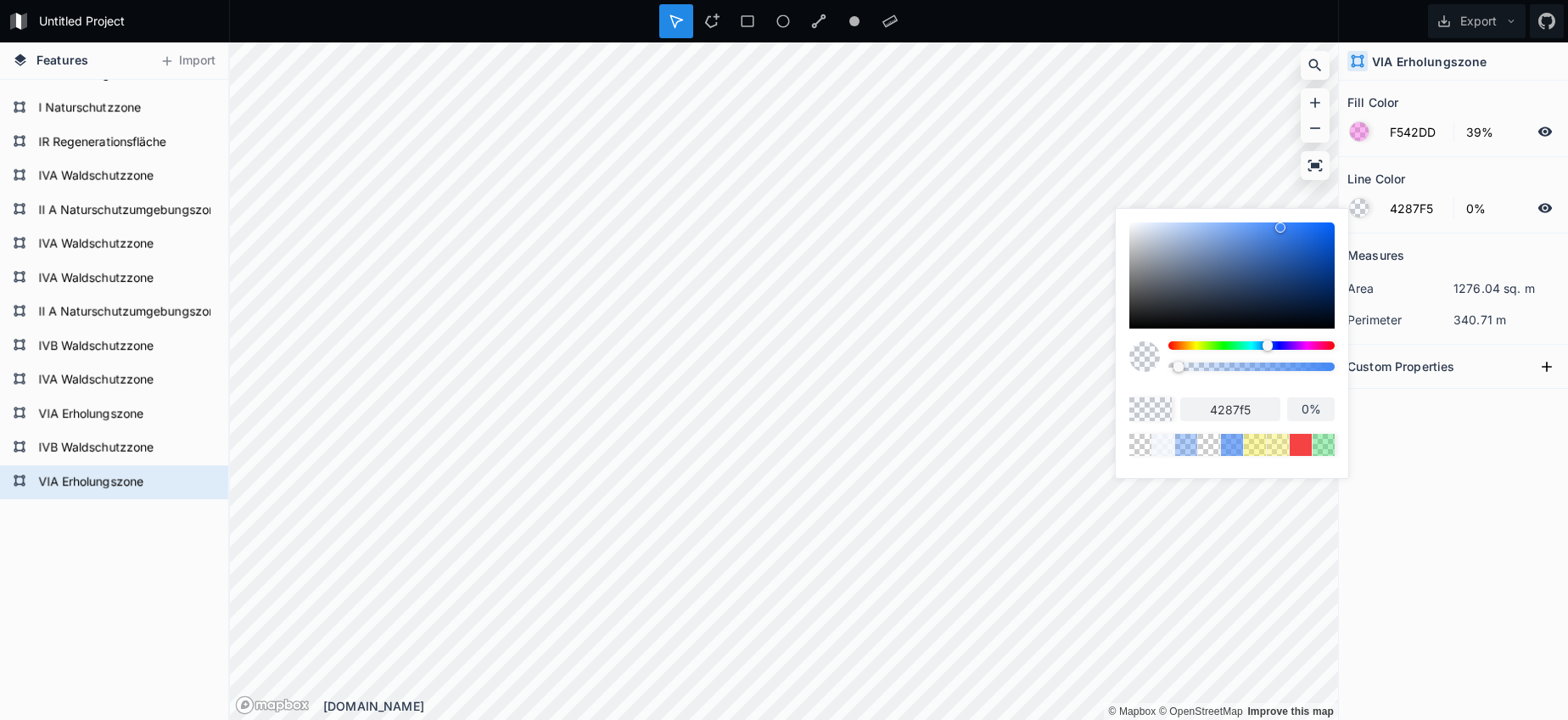
drag, startPoint x: 1331, startPoint y: 368, endPoint x: 1164, endPoint y: 369, distance: 167.0
click at [1165, 369] on div at bounding box center [1232, 362] width 206 height 42
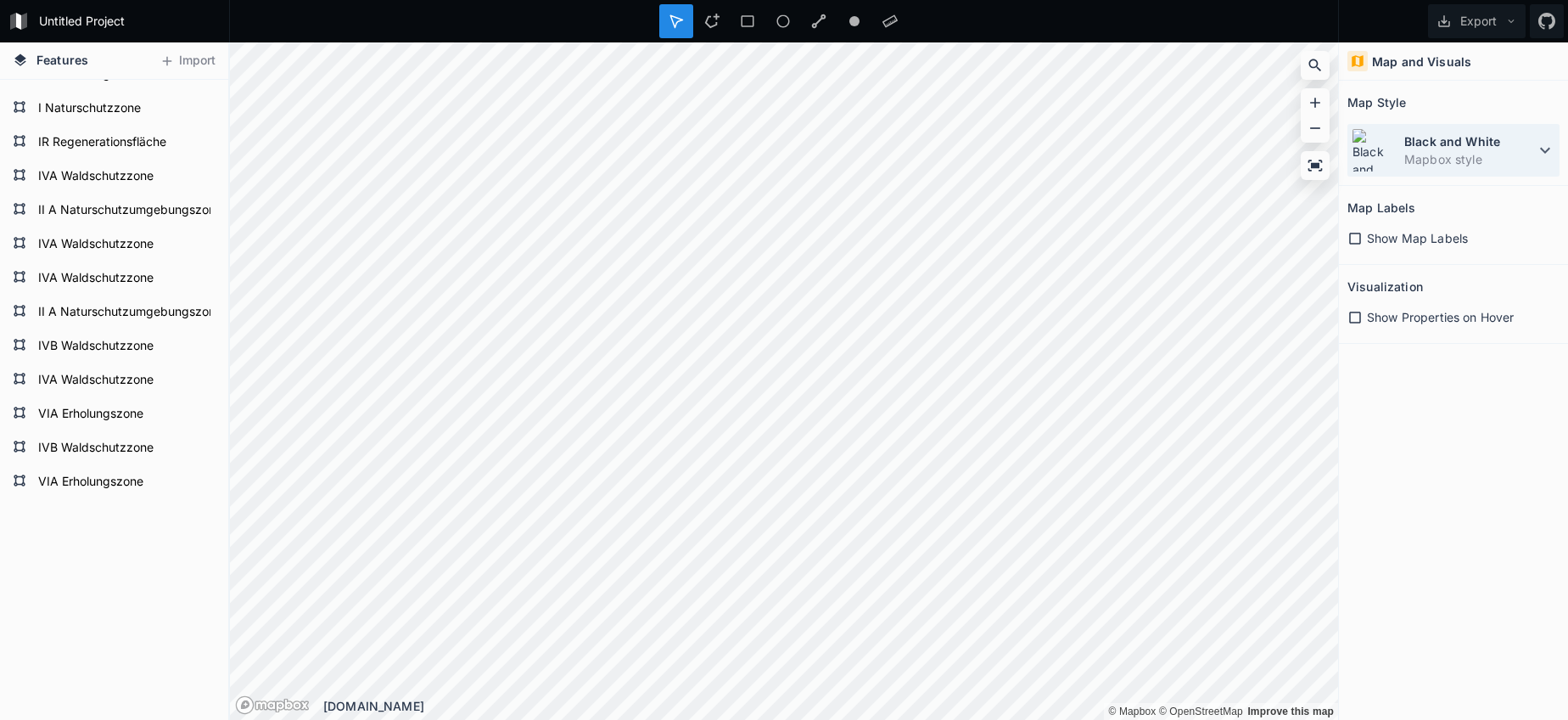
click at [1505, 161] on dd "Mapbox style" at bounding box center [1470, 159] width 131 height 18
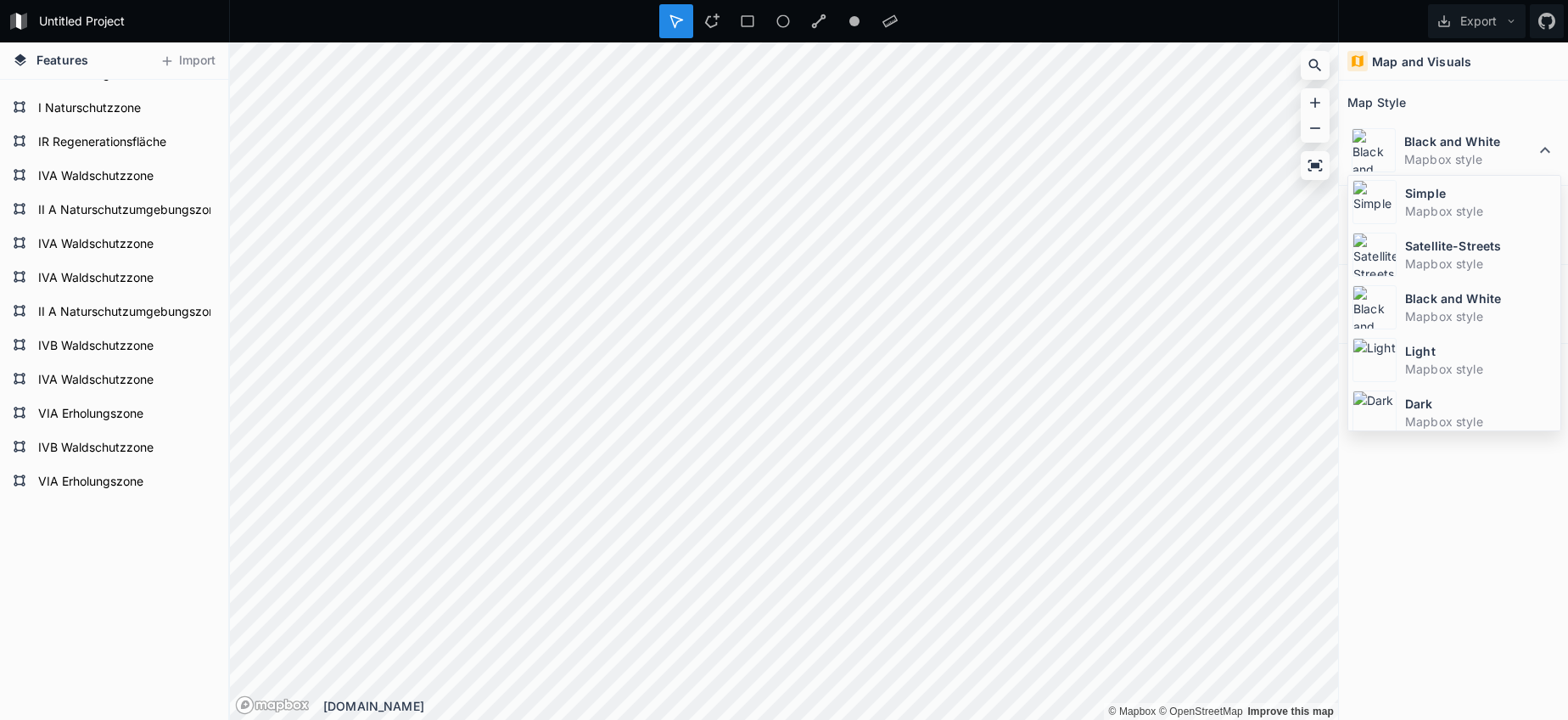
drag, startPoint x: 1437, startPoint y: 239, endPoint x: 1342, endPoint y: 252, distance: 95.9
click at [1437, 239] on dt "Satellite-Streets" at bounding box center [1480, 246] width 151 height 18
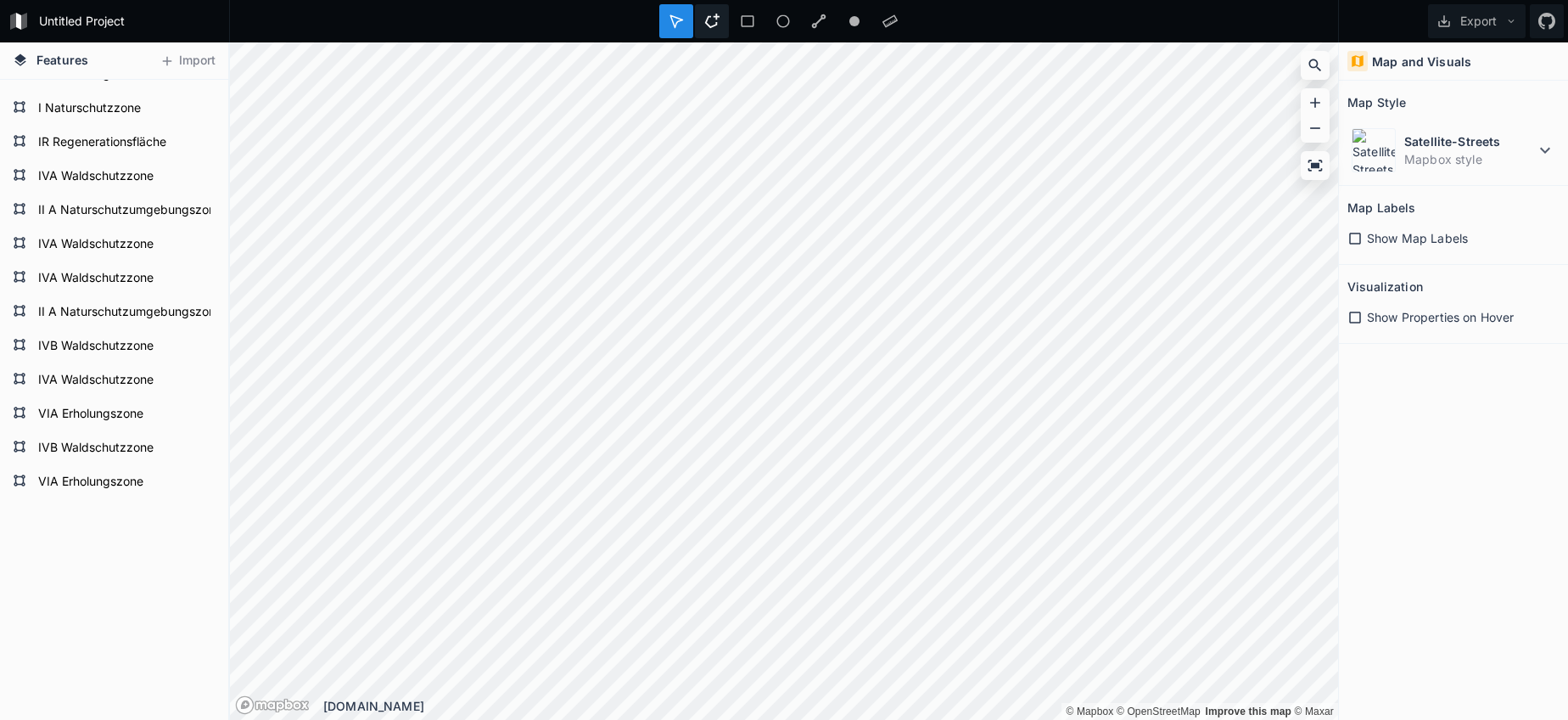
click at [711, 25] on icon at bounding box center [712, 21] width 15 height 15
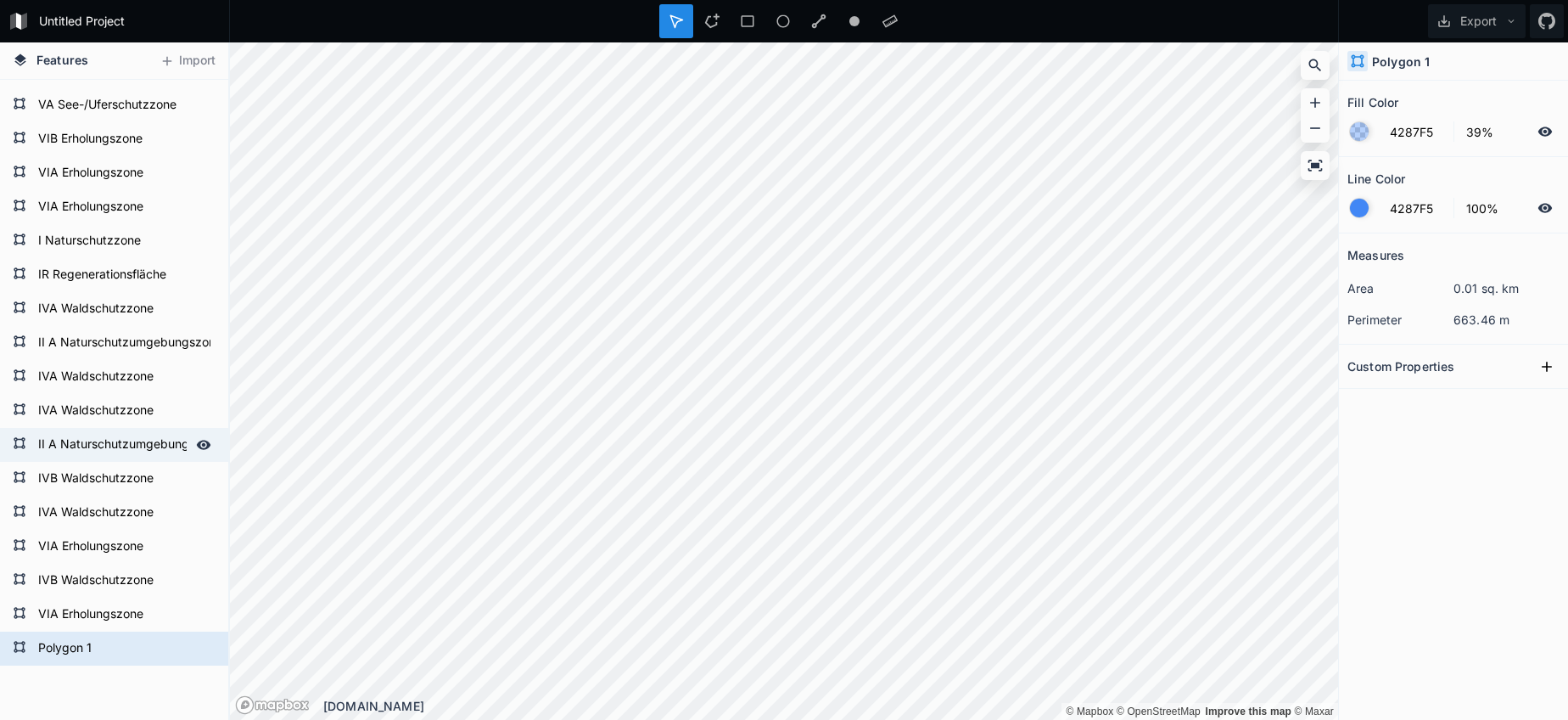
scroll to position [1406, 0]
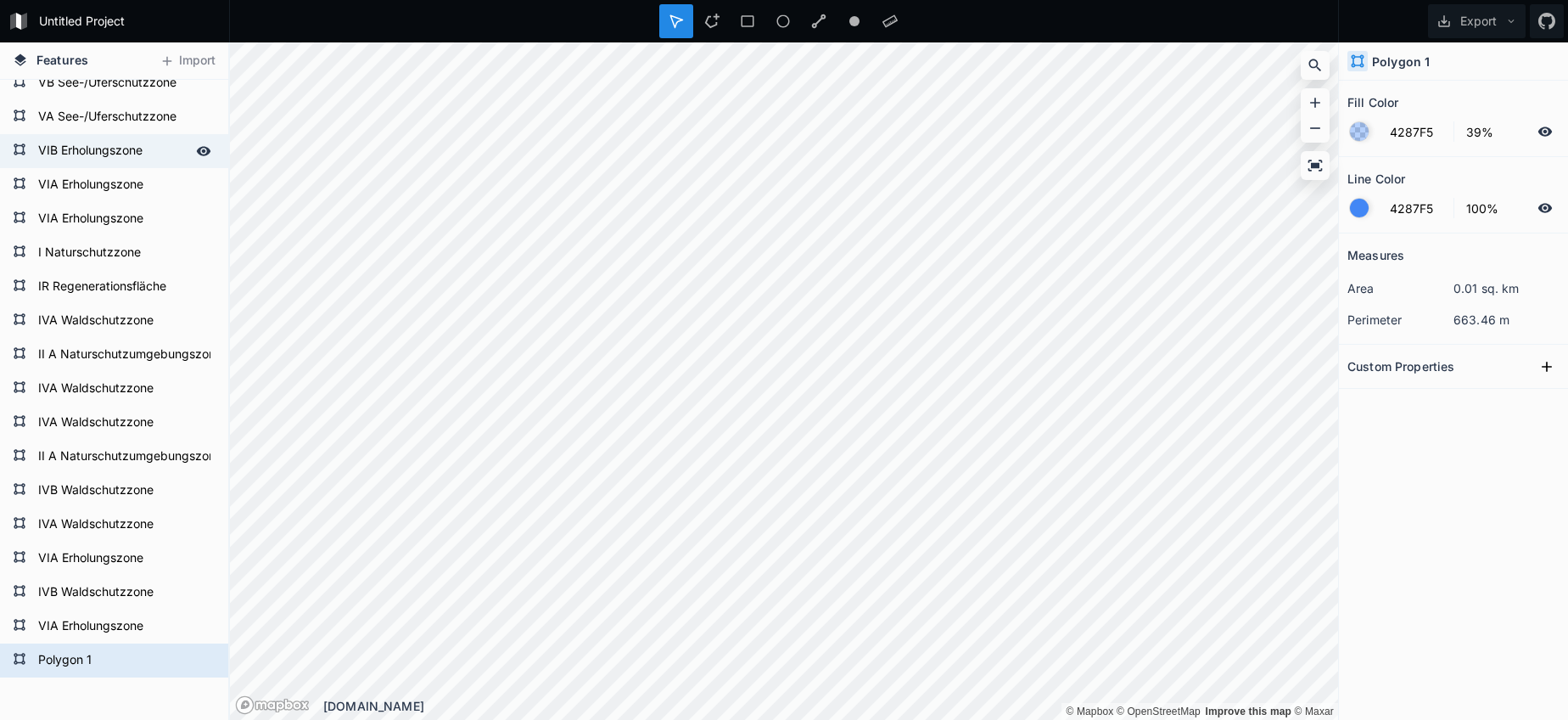
click at [86, 150] on form "VIB Erholungszone" at bounding box center [112, 151] width 158 height 25
type input "ED7BDE"
type input "35%"
type input "D3DAE6"
type input "0%"
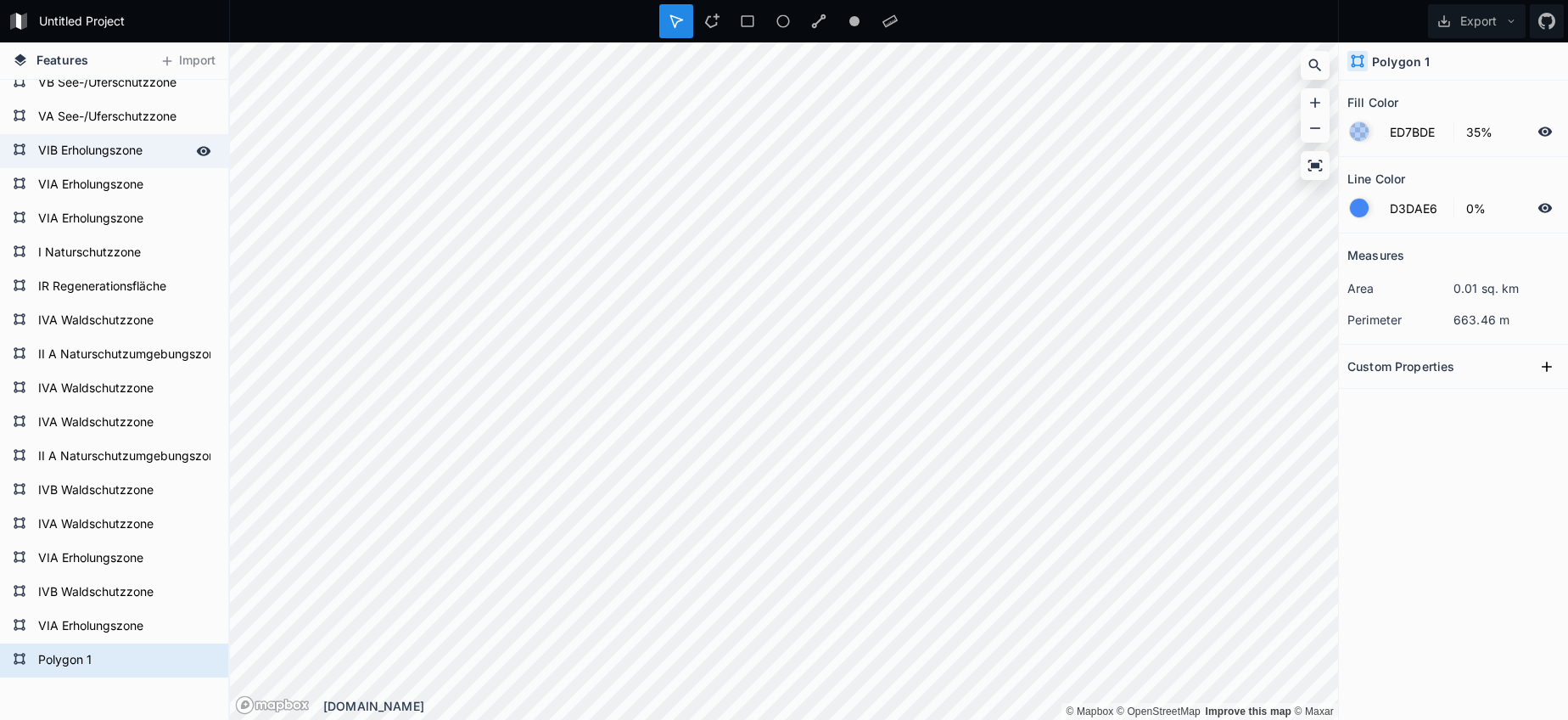
click at [86, 150] on form "VIB Erholungszone" at bounding box center [112, 151] width 158 height 25
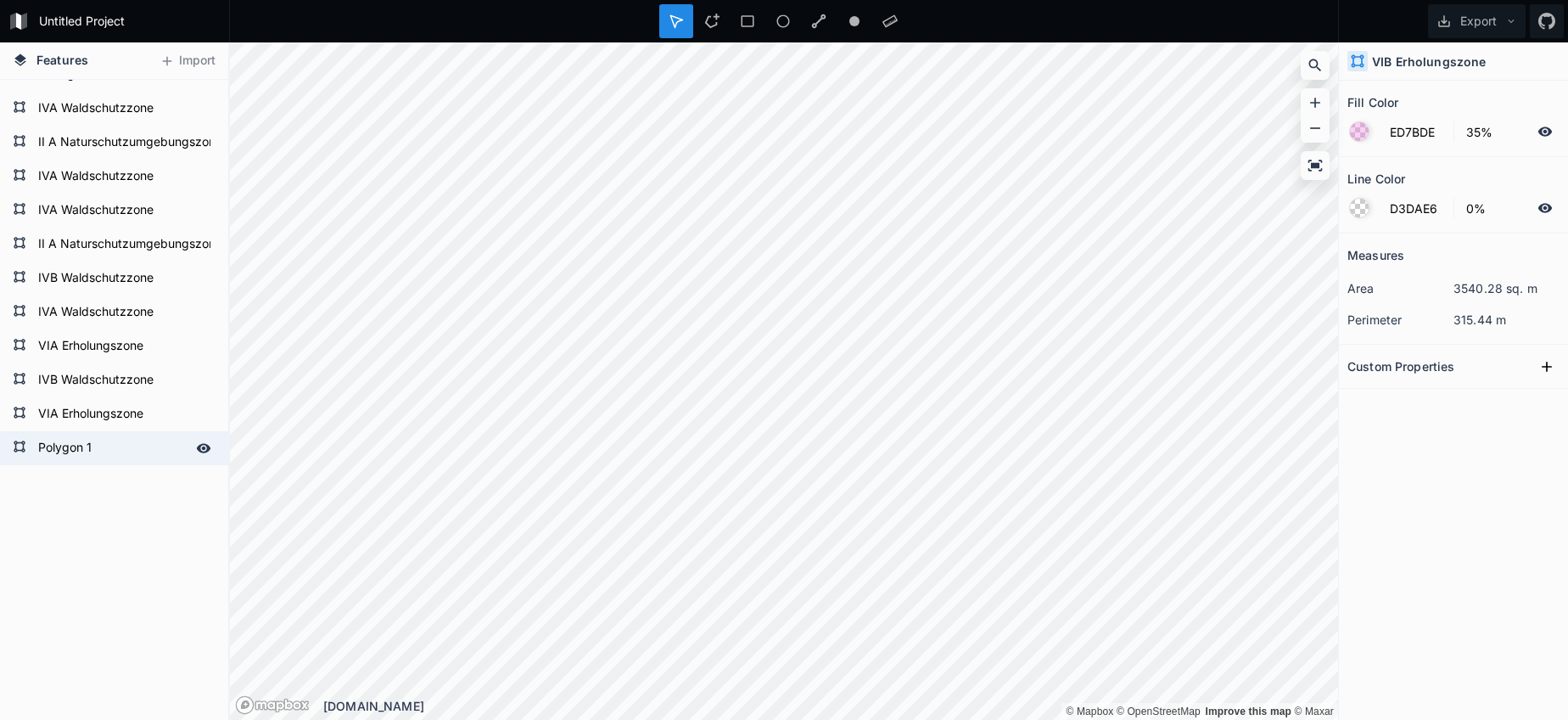
scroll to position [1618, 0]
click at [89, 459] on form "Polygon 1" at bounding box center [112, 448] width 158 height 25
type input "4287F5"
type input "39%"
type input "4287F5"
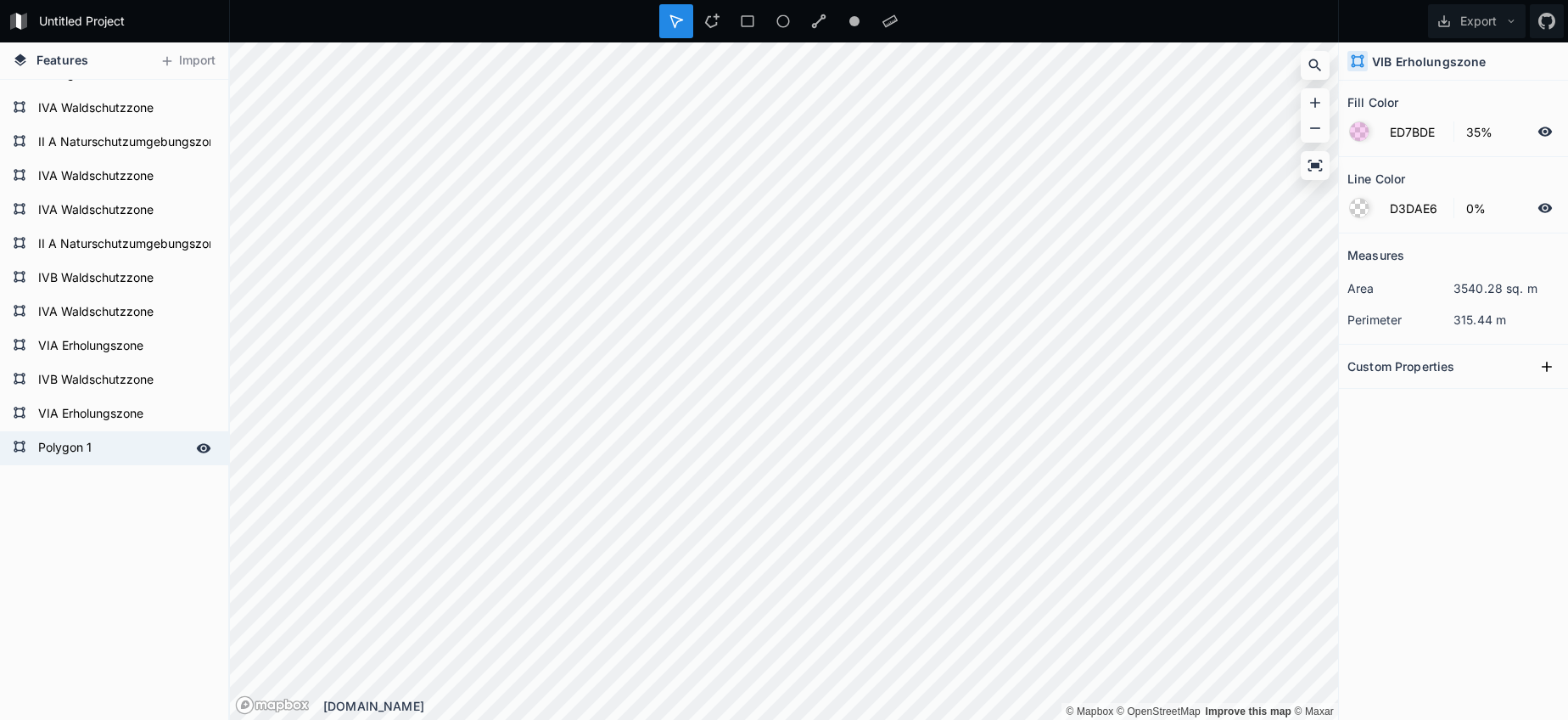
type input "100%"
click at [89, 459] on form "Polygon 1" at bounding box center [112, 448] width 158 height 25
paste input "VIB Erholungszone"
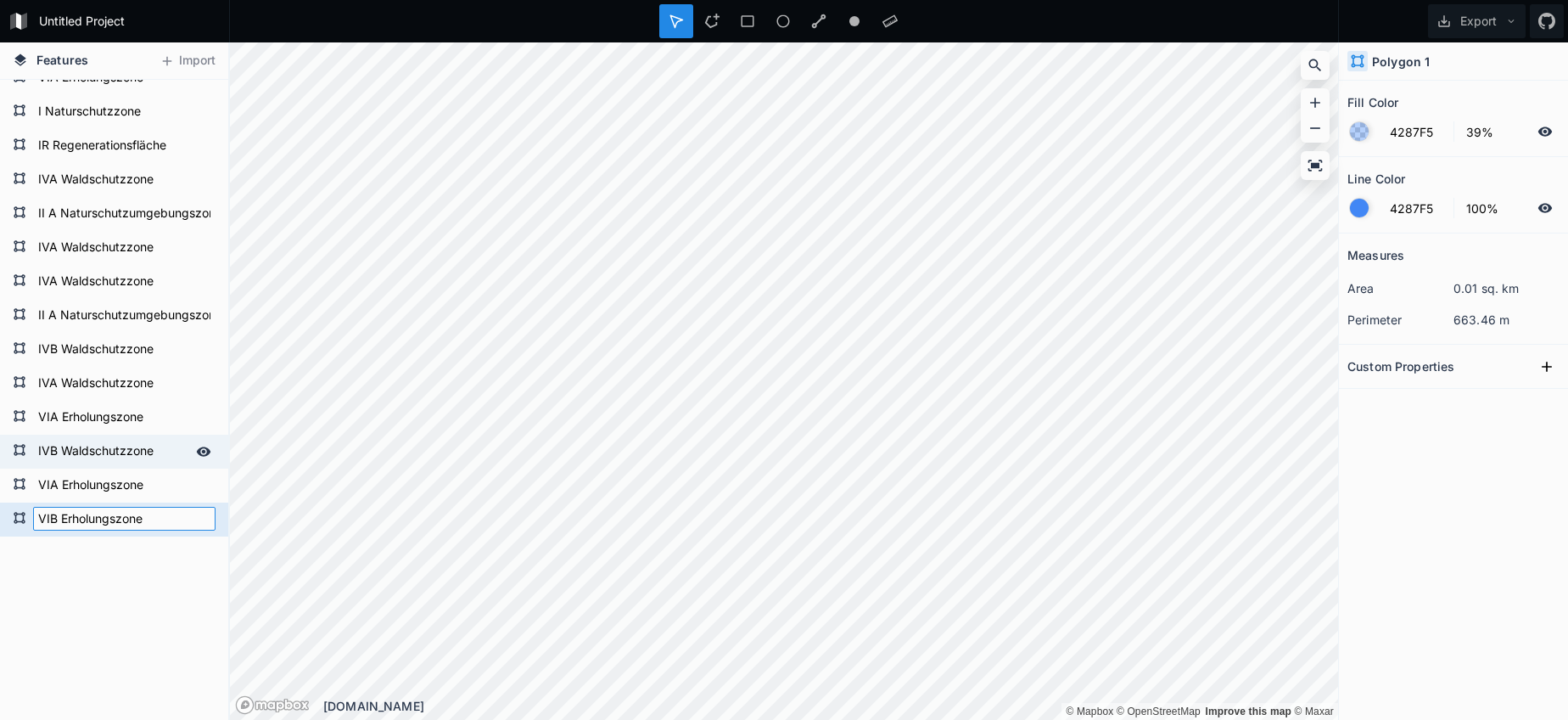
scroll to position [1542, 0]
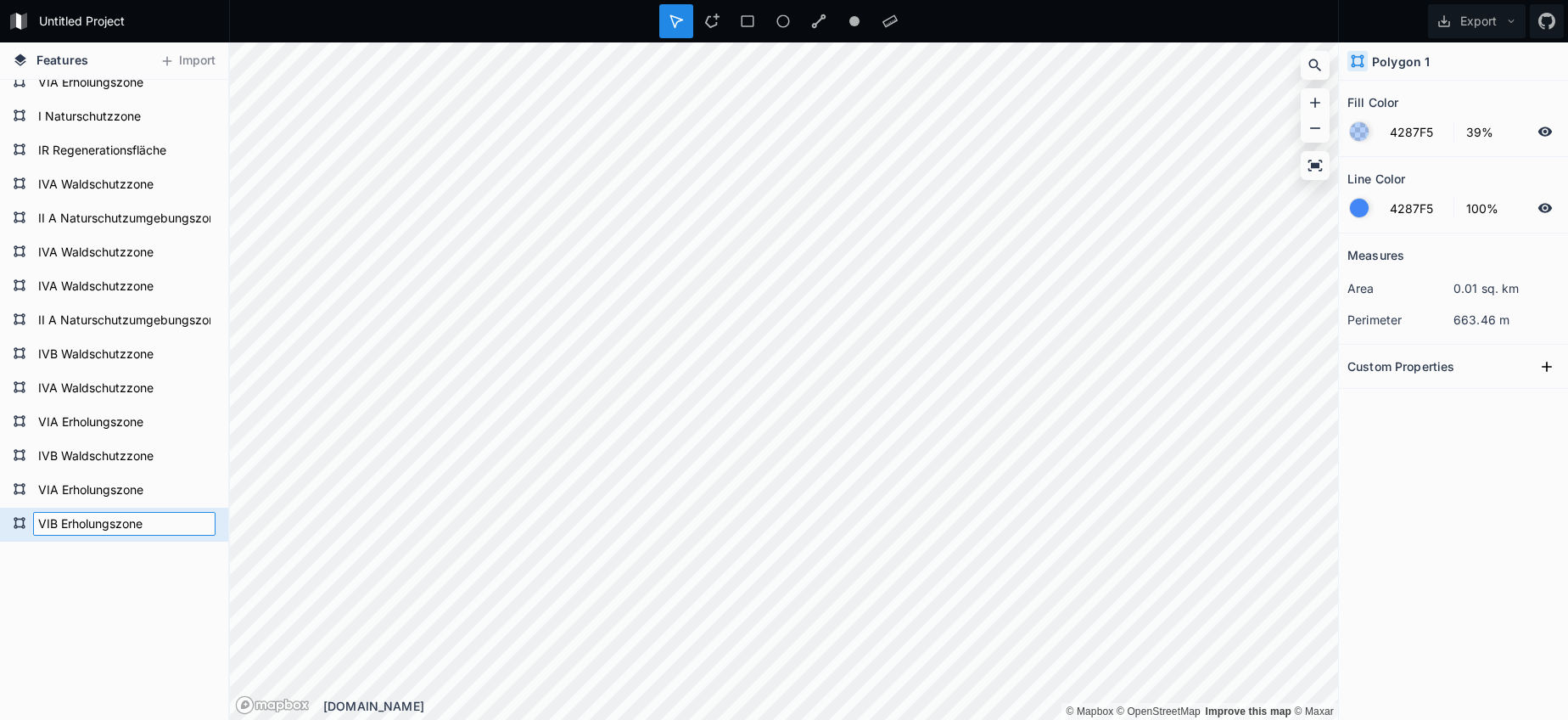
type input "VIB Erholungszone"
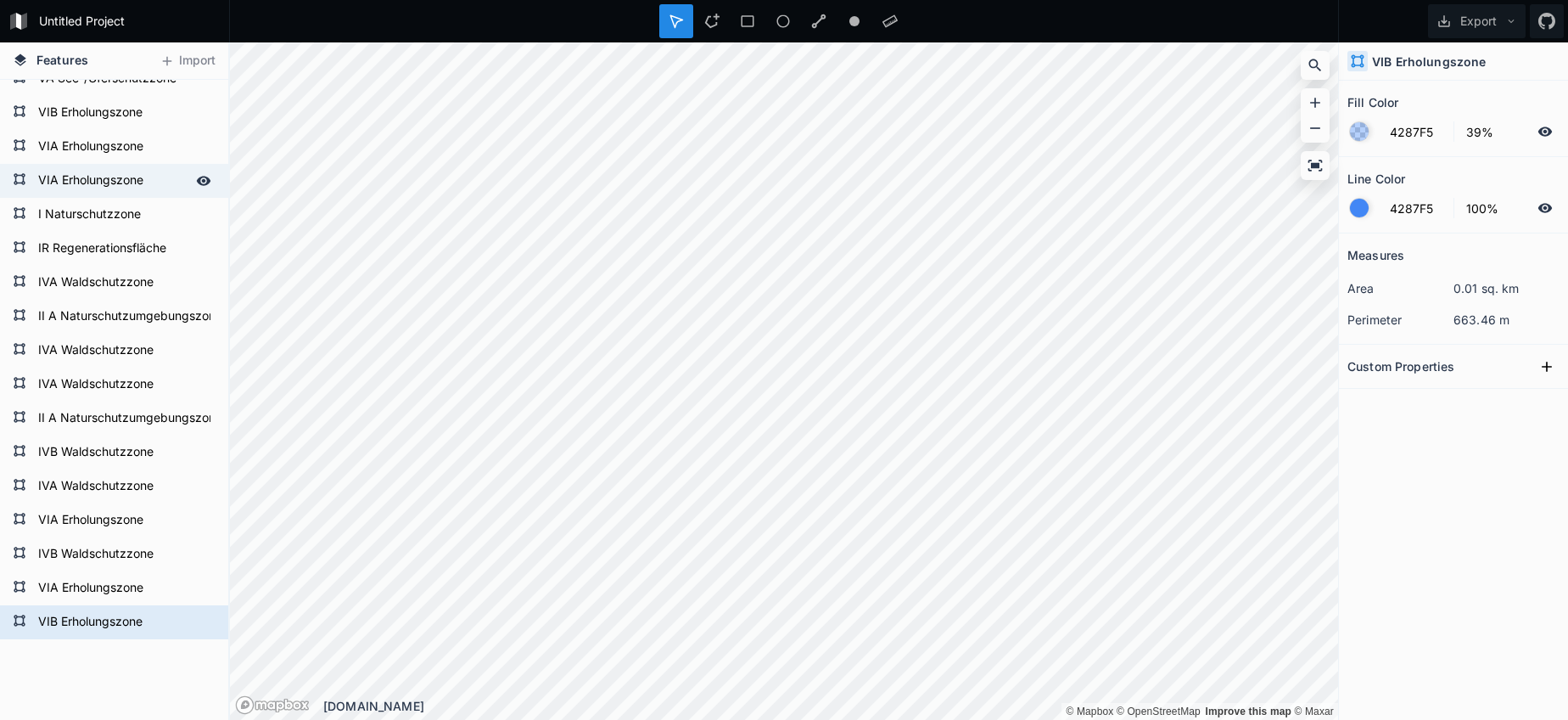
scroll to position [1443, 0]
drag, startPoint x: 75, startPoint y: 108, endPoint x: 82, endPoint y: 151, distance: 43.6
click at [75, 109] on form "VIB Erholungszone" at bounding box center [124, 114] width 182 height 25
type input "ED7BDE"
type input "35%"
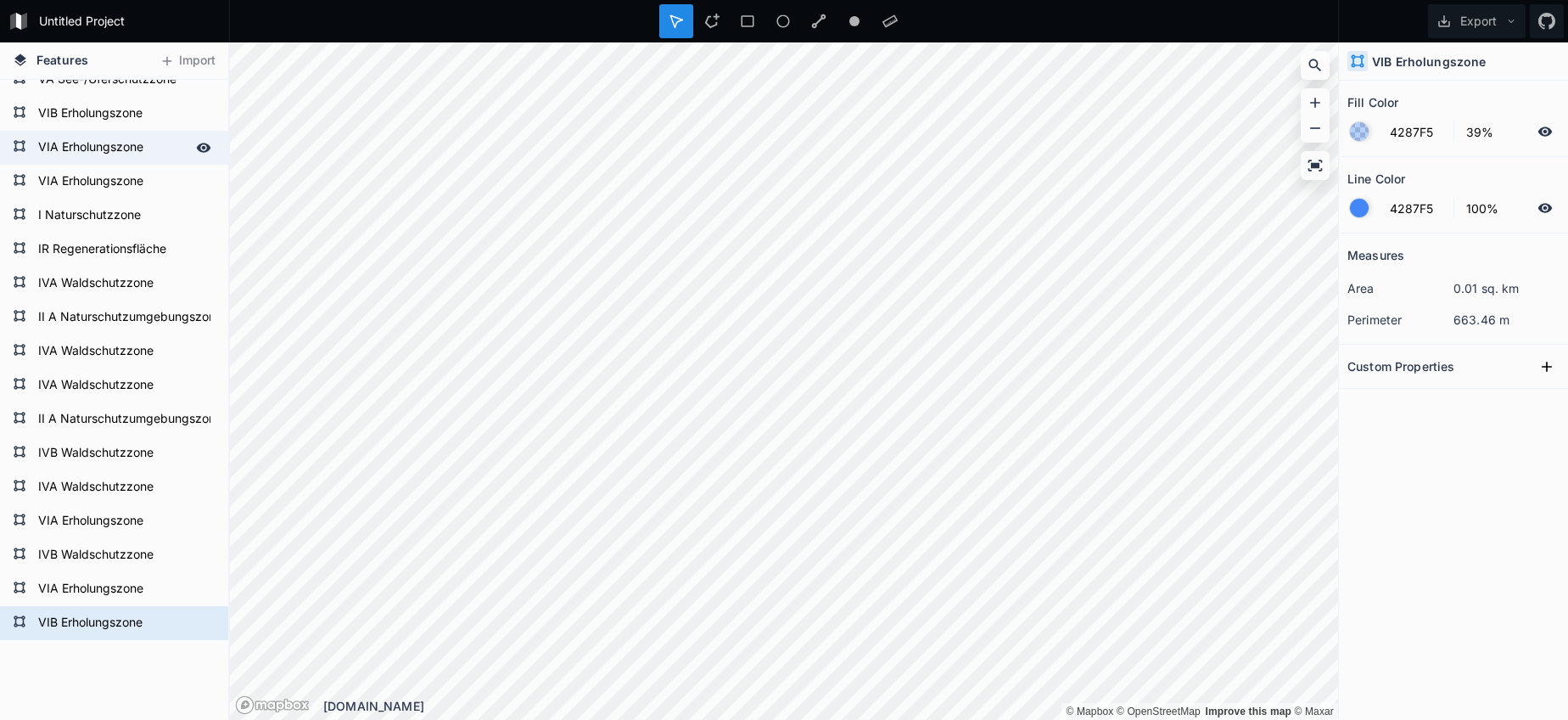
type input "D3DAE6"
type input "0%"
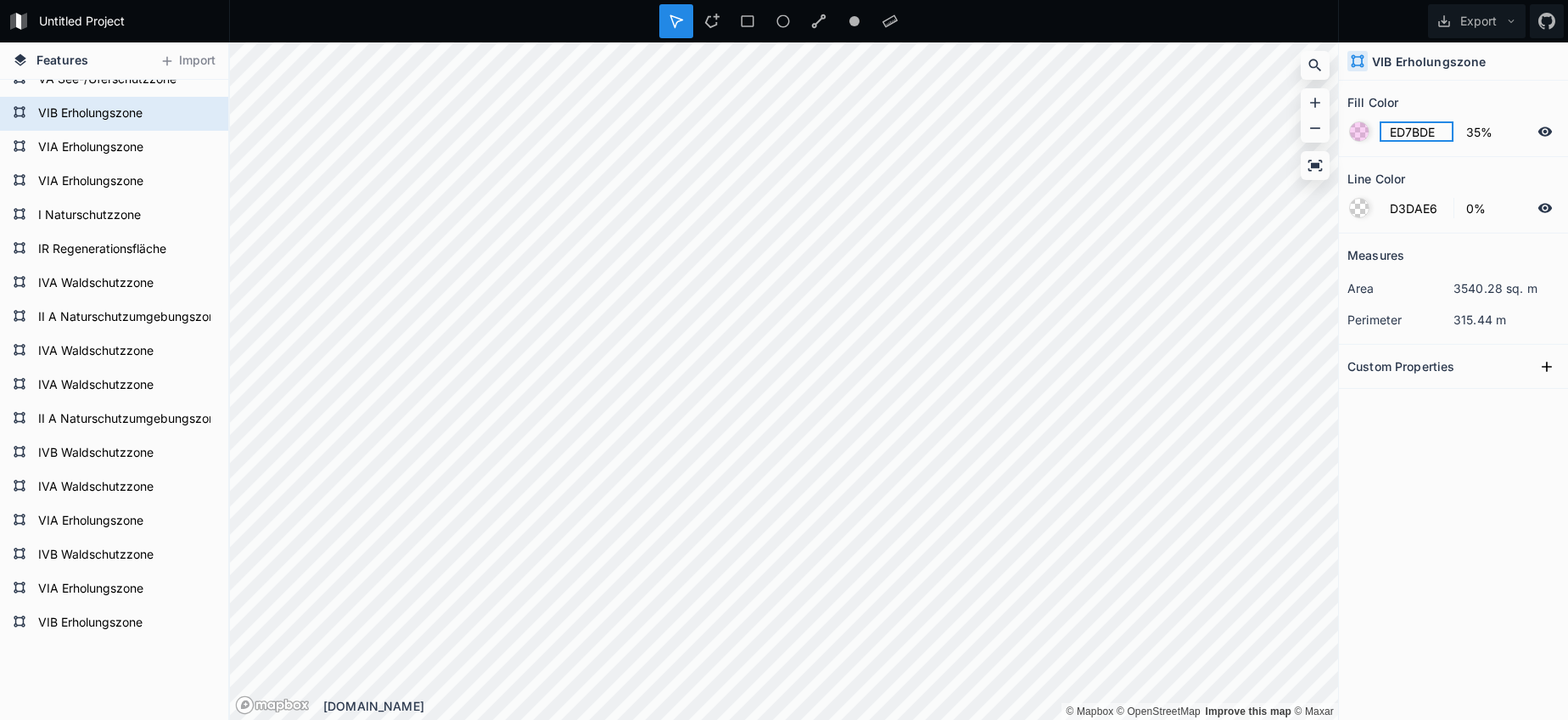
click at [1411, 140] on input "ED7BDE" at bounding box center [1416, 131] width 74 height 21
type input "4287F5"
type input "39%"
type input "4287F5"
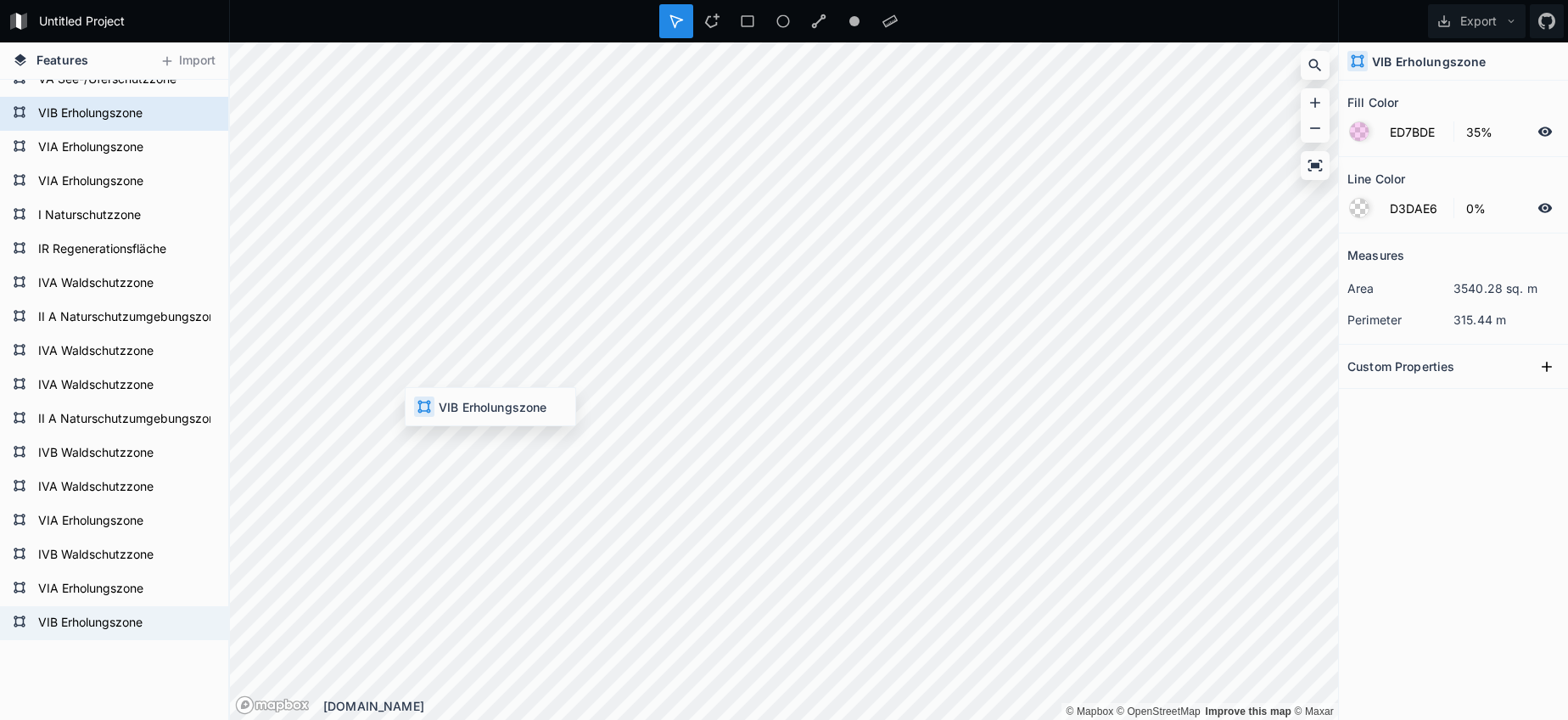
type input "100%"
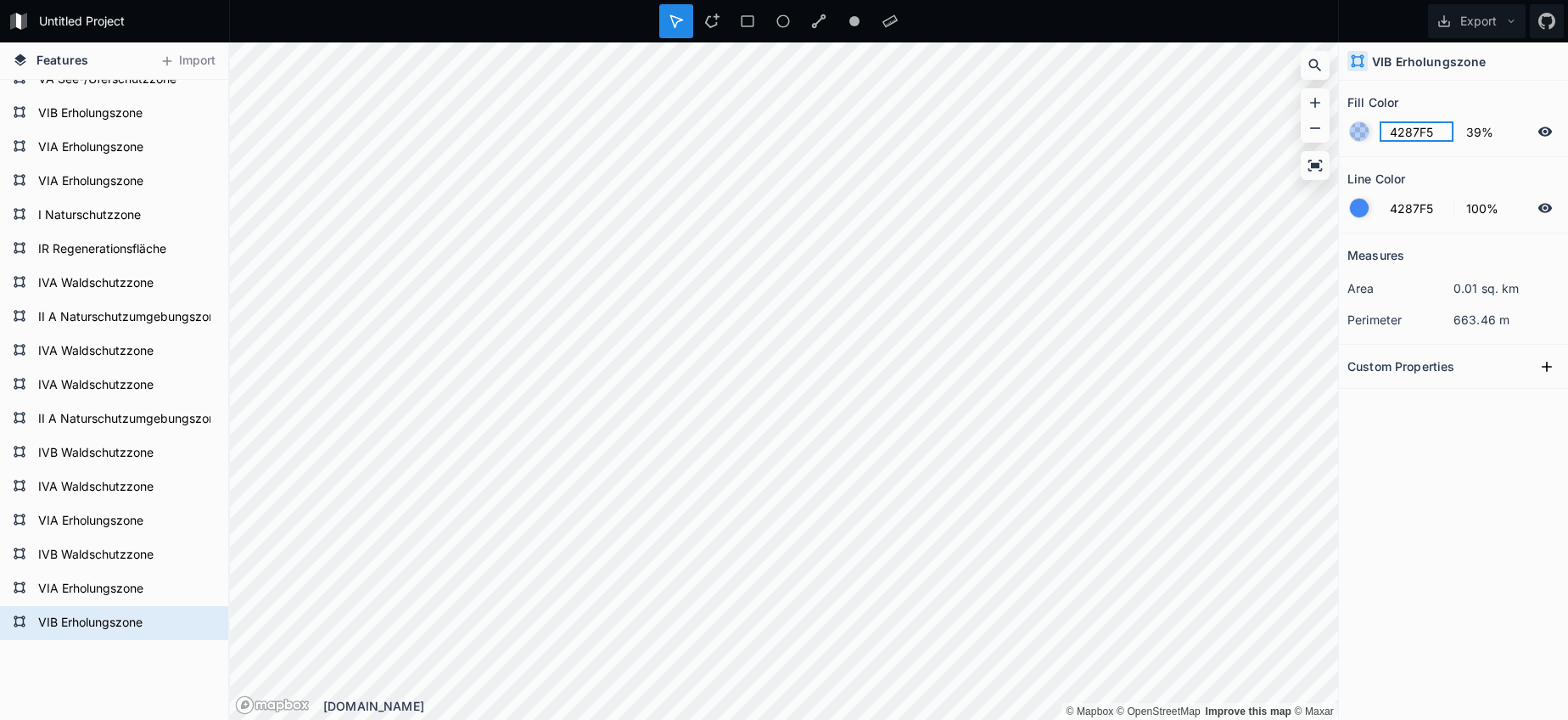
click at [1401, 135] on input "4287F5" at bounding box center [1416, 131] width 74 height 21
paste input "ED7BDE"
type input "ED7BDE"
click at [1357, 205] on div at bounding box center [1359, 208] width 19 height 19
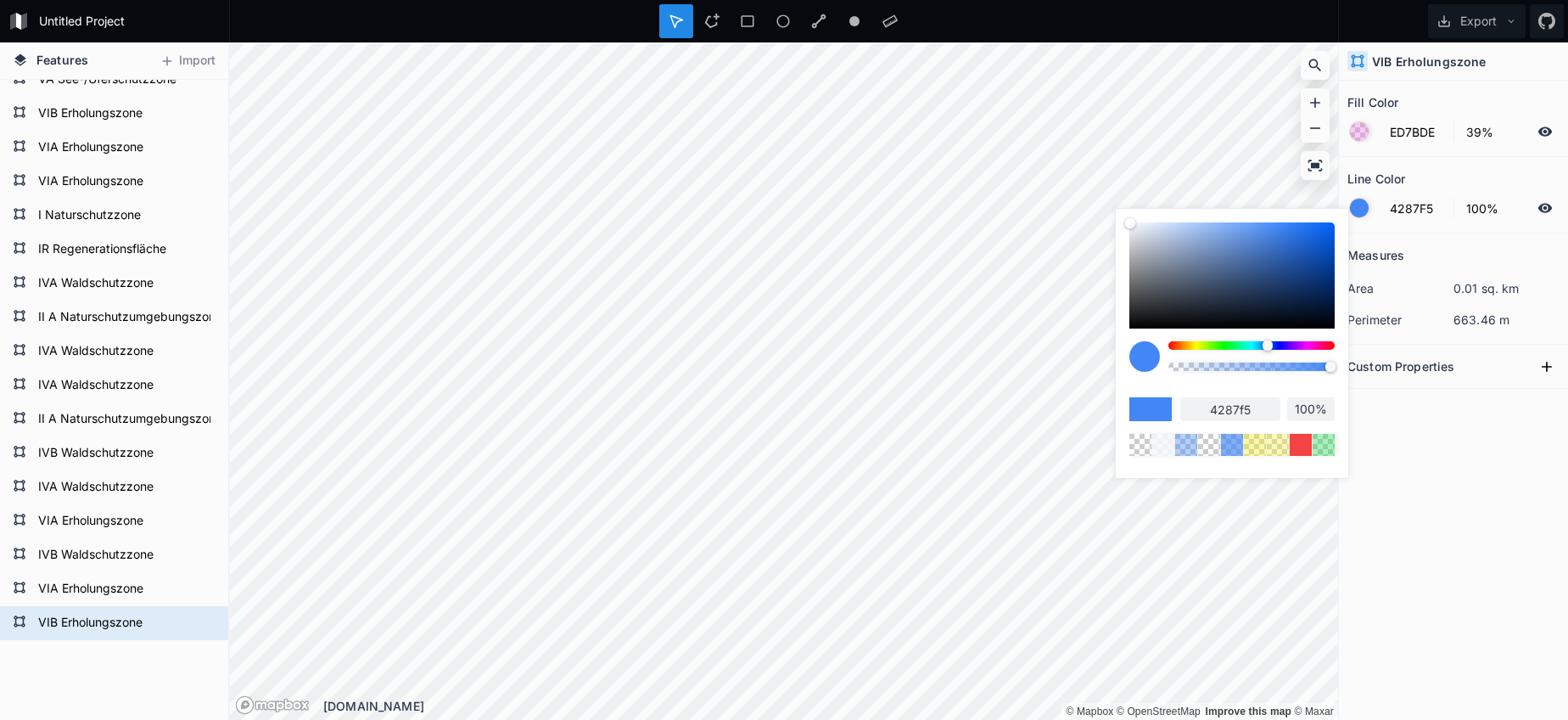
type input "97%"
type input "91%"
type input "85%"
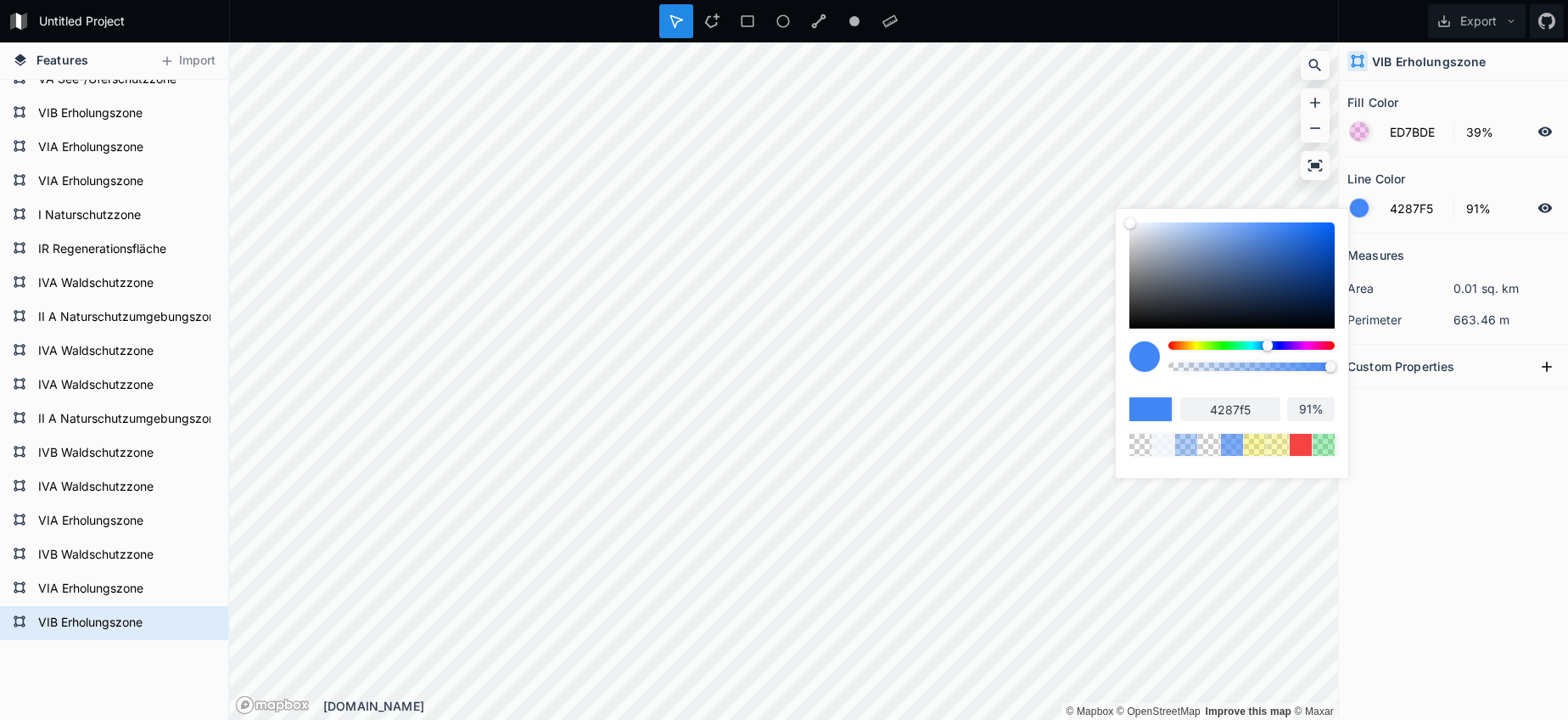
type input "85%"
type input "74%"
type input "62%"
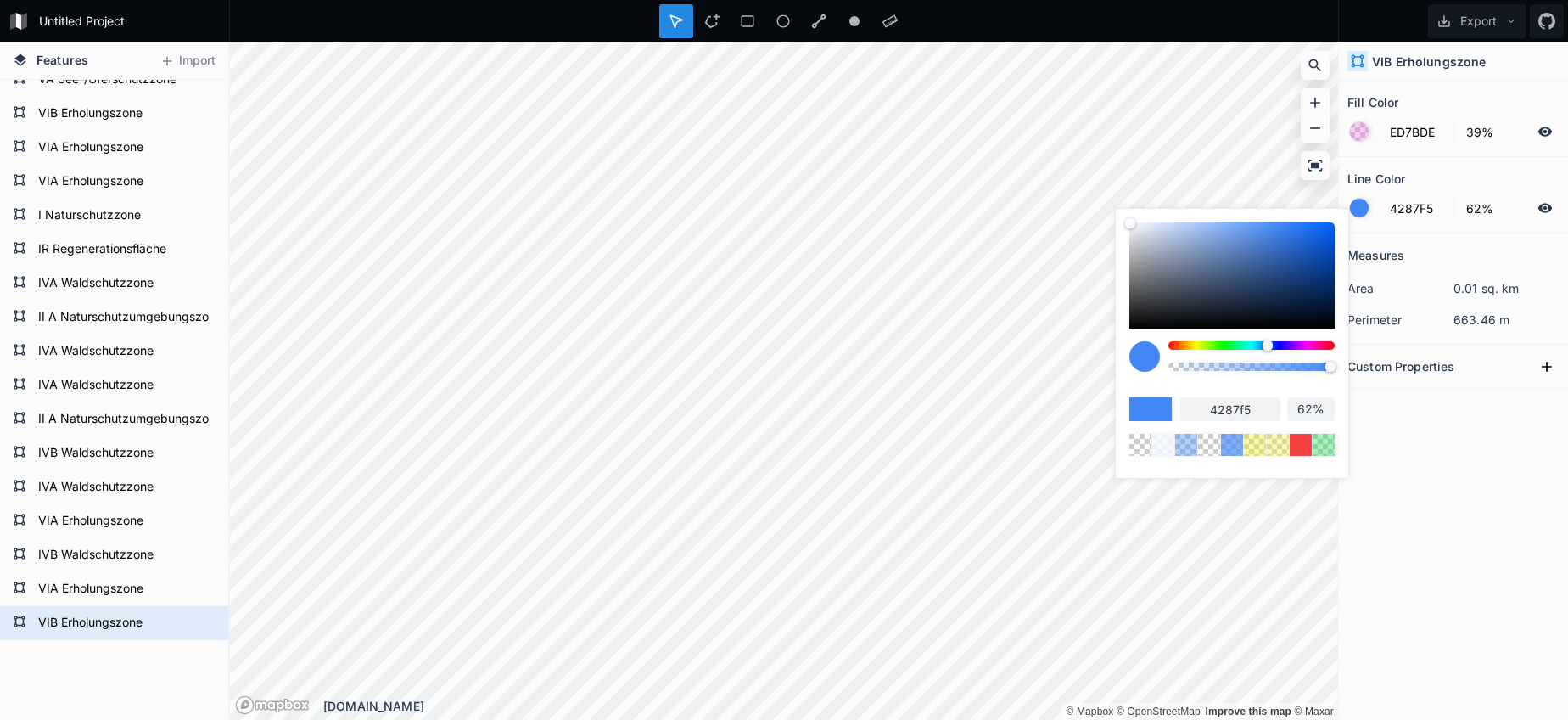
type input "58%"
type input "54%"
type input "45%"
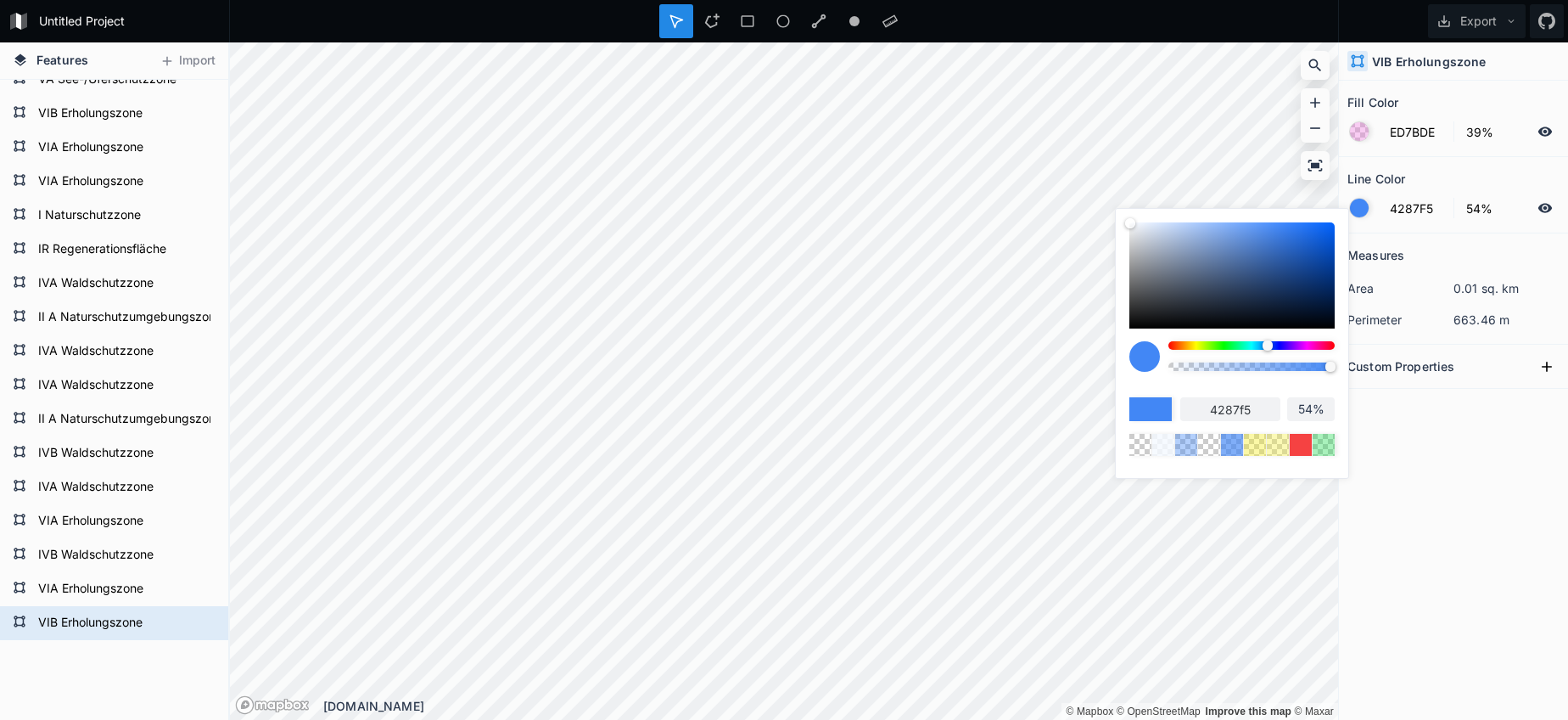
type input "45%"
type input "33%"
type input "25%"
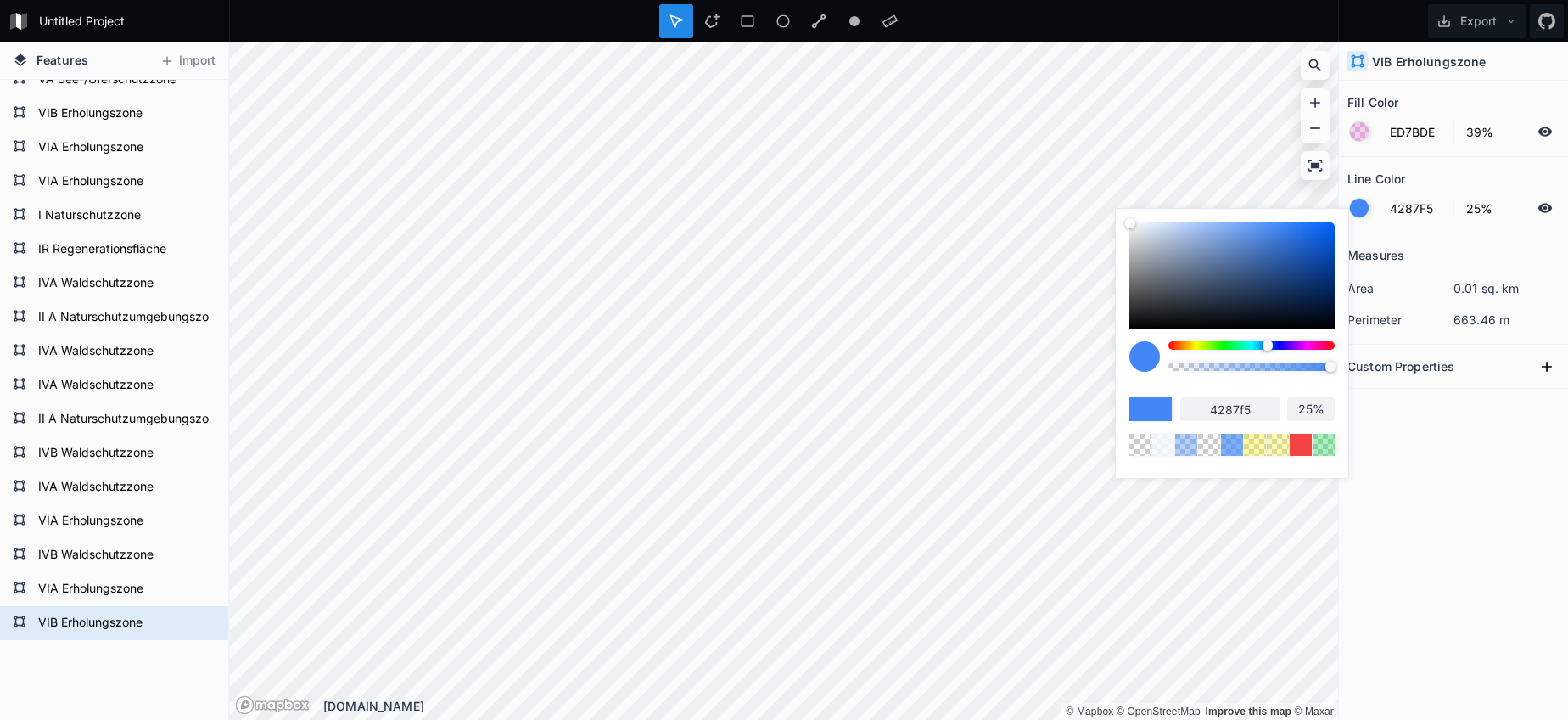
type input "17%"
type input "5%"
type input "0%"
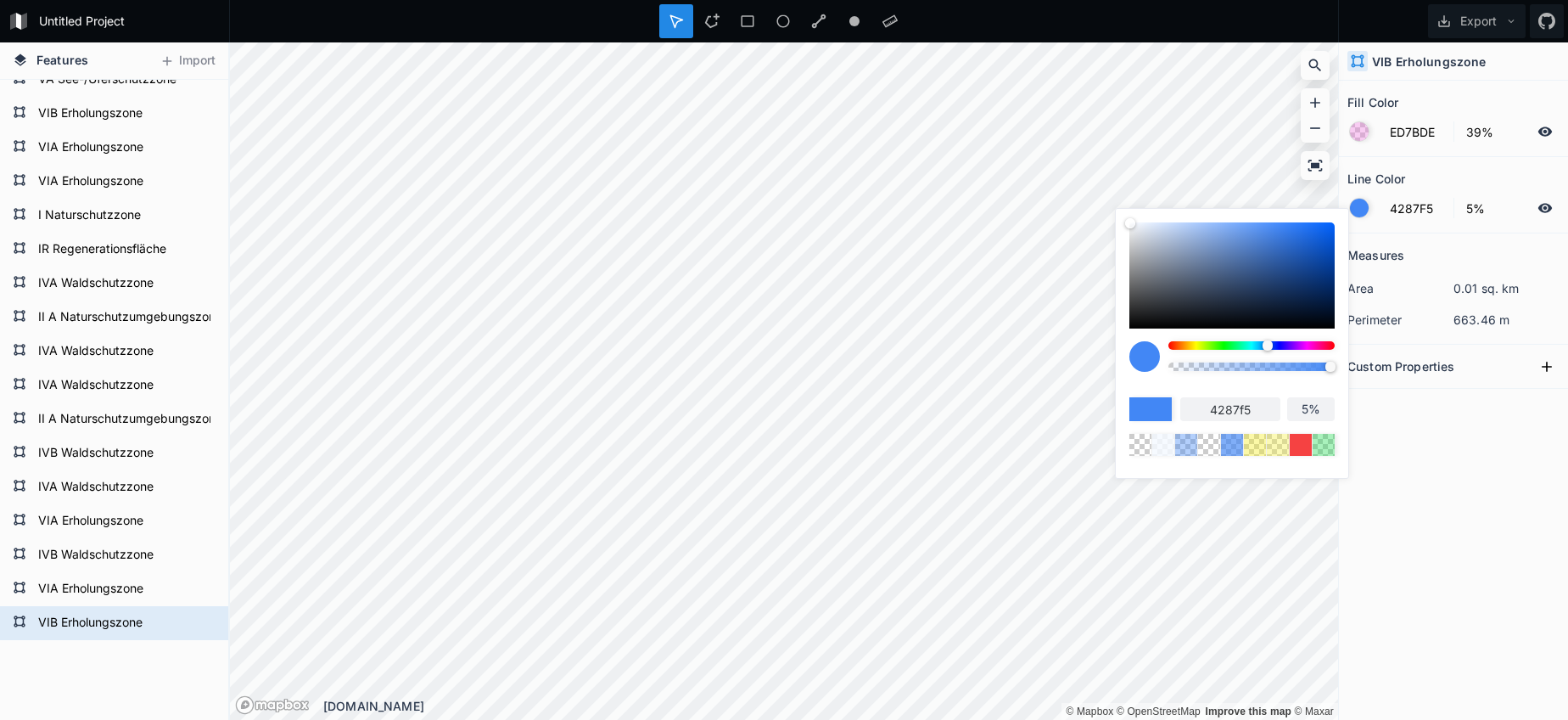
type input "0%"
click at [1105, 358] on body "Untitled Project Export Features Import VIB Erholungszone VIA Erholungszone IVB…" at bounding box center [784, 360] width 1568 height 720
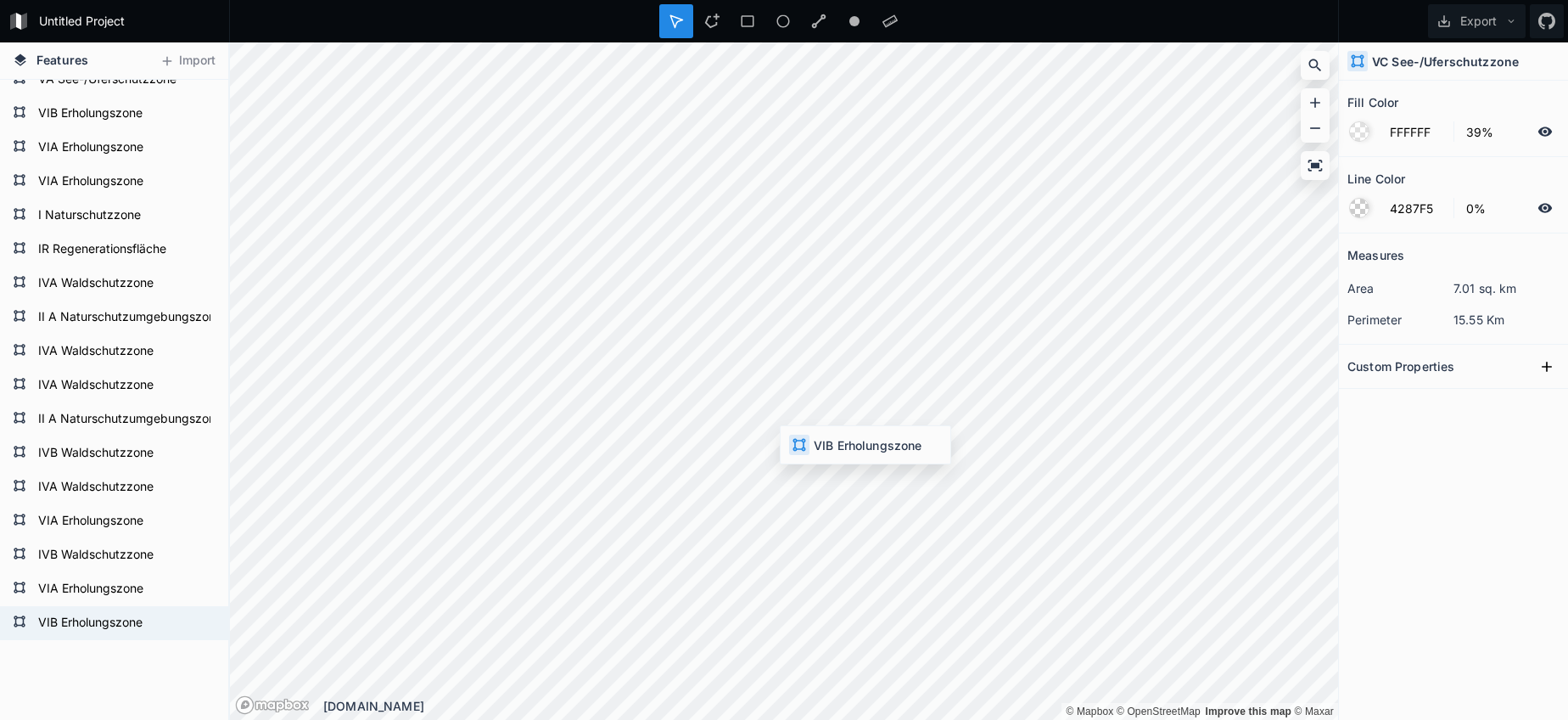
type input "ED7BDE"
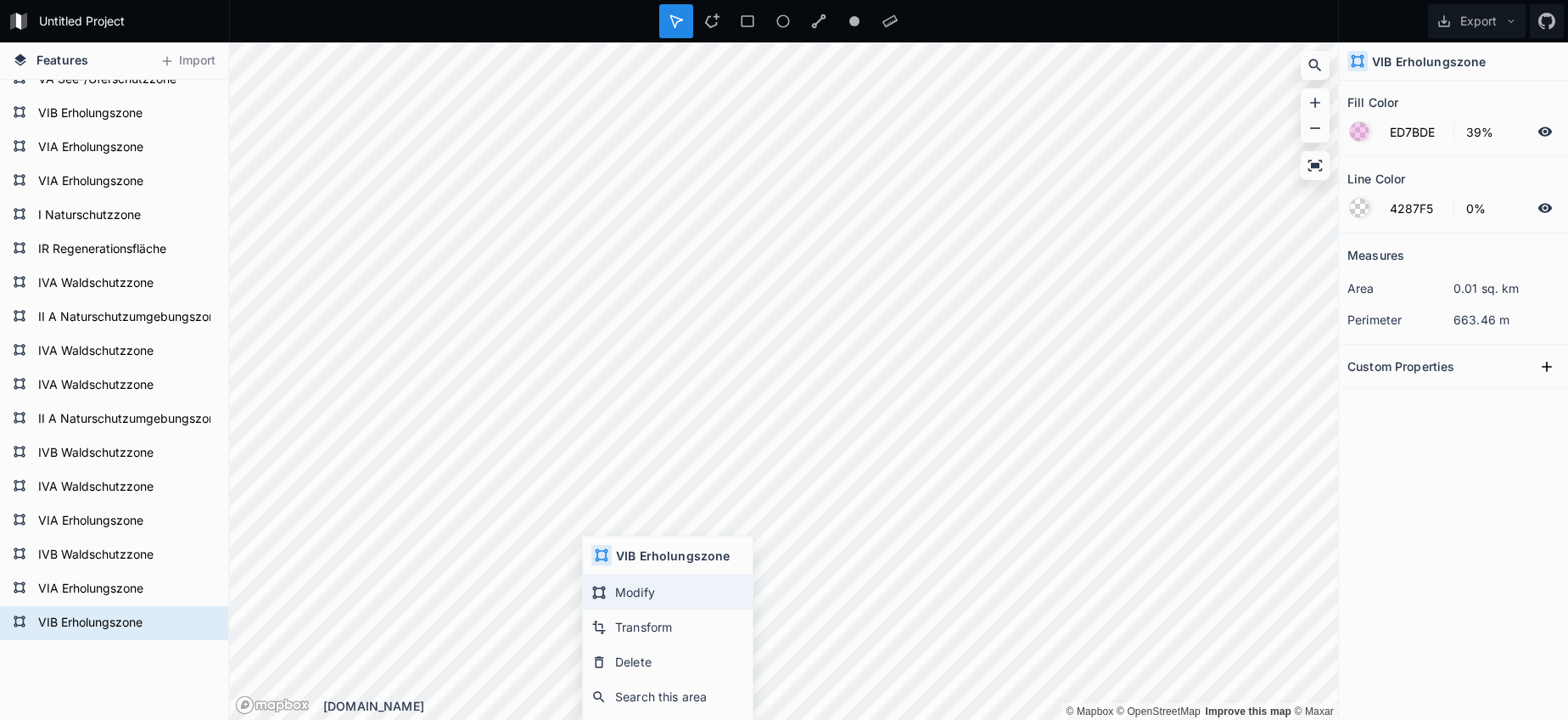
click at [625, 597] on div "Modify" at bounding box center [668, 592] width 170 height 35
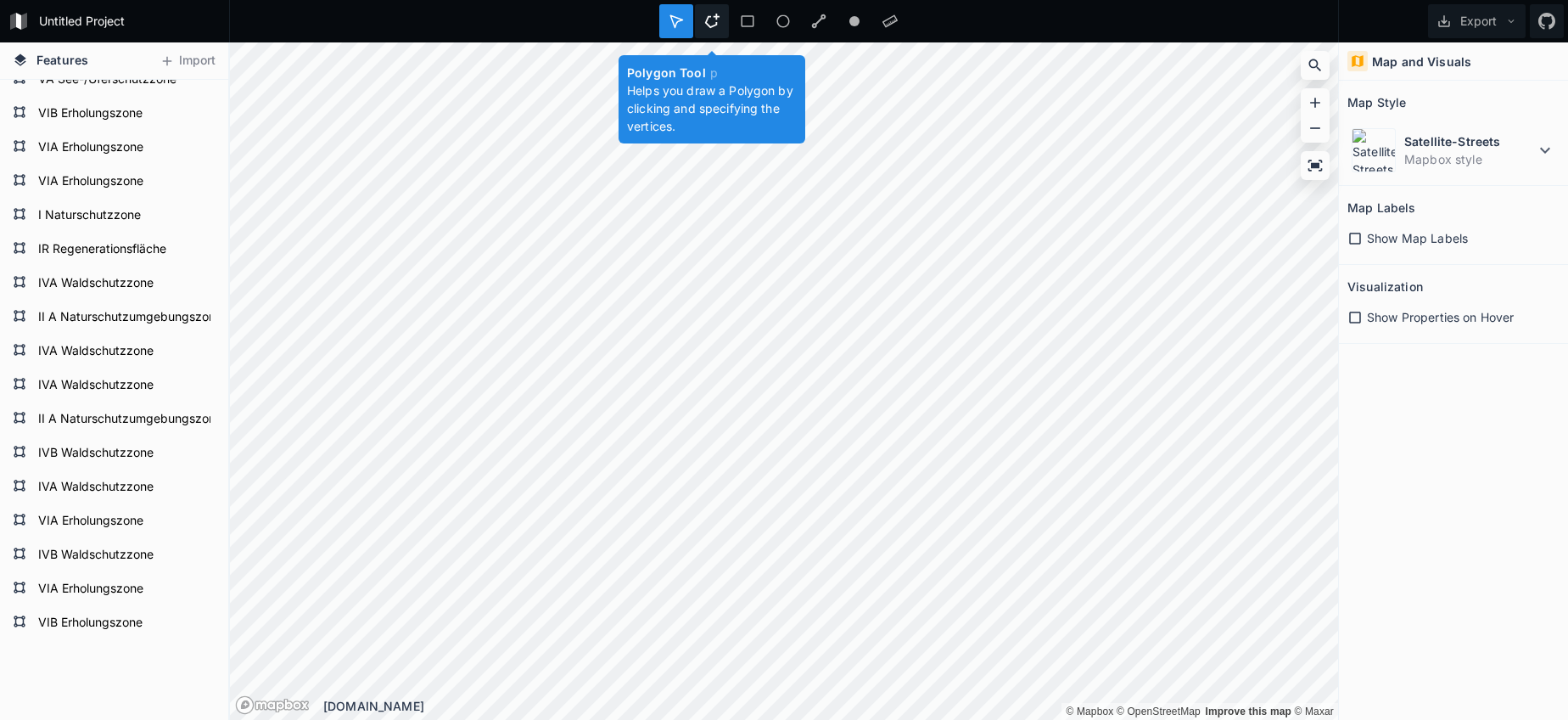
click at [703, 23] on div at bounding box center [712, 21] width 34 height 34
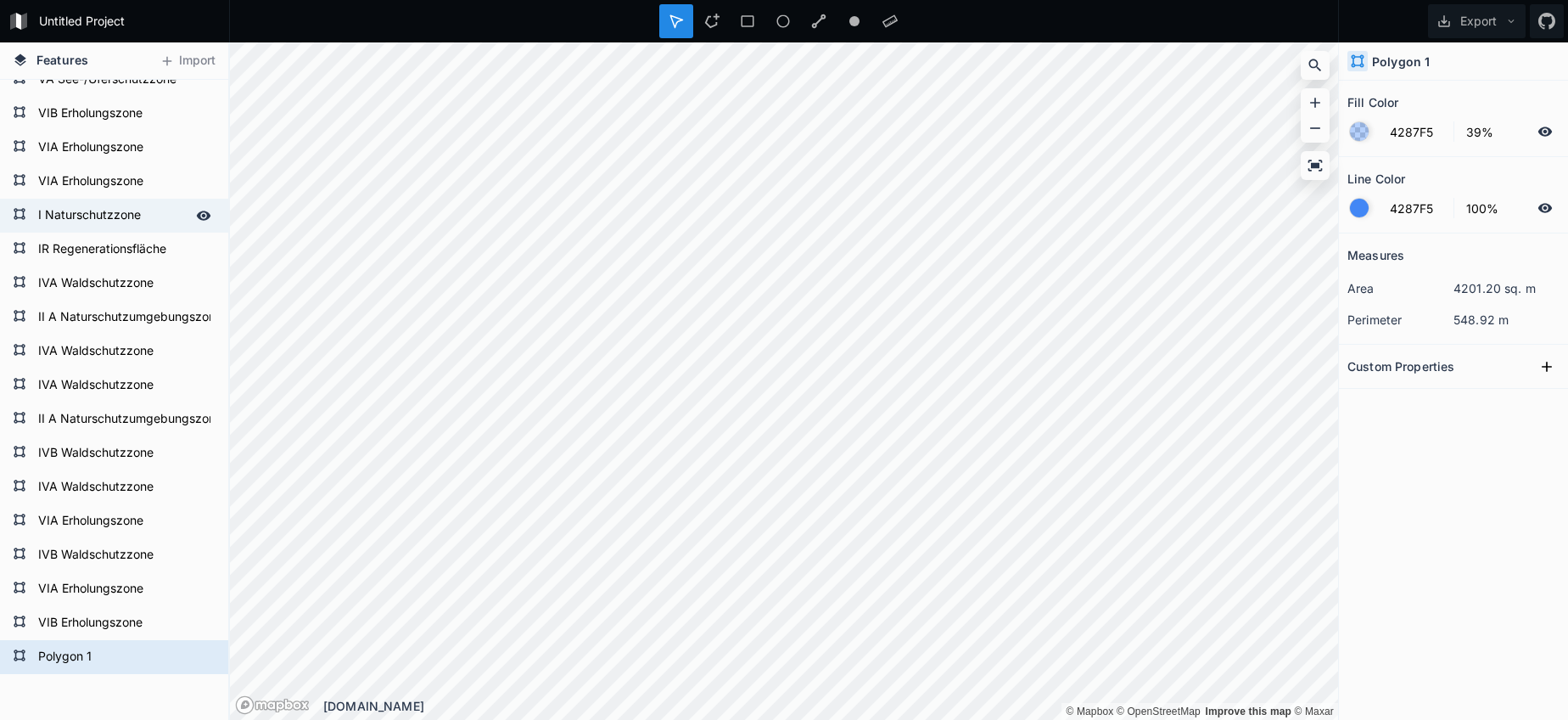
click at [90, 224] on form "I Naturschutzzone" at bounding box center [112, 216] width 158 height 25
type input "176CBD"
type input "53%"
type input "042075"
type input "0%"
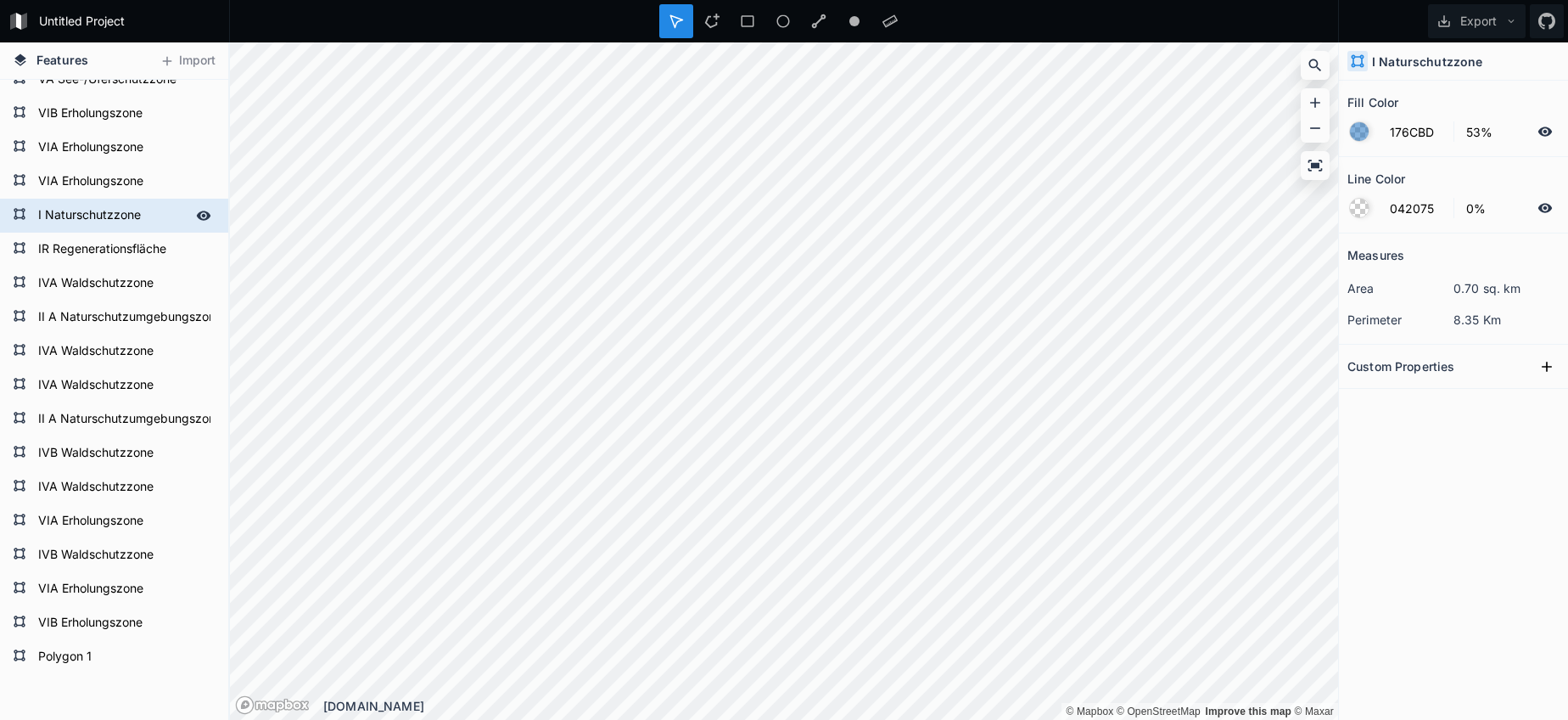
click at [90, 224] on form "I Naturschutzzone" at bounding box center [112, 216] width 158 height 25
click at [104, 646] on form "Polygon 1" at bounding box center [112, 656] width 158 height 25
type input "4287F5"
type input "39%"
type input "4287F5"
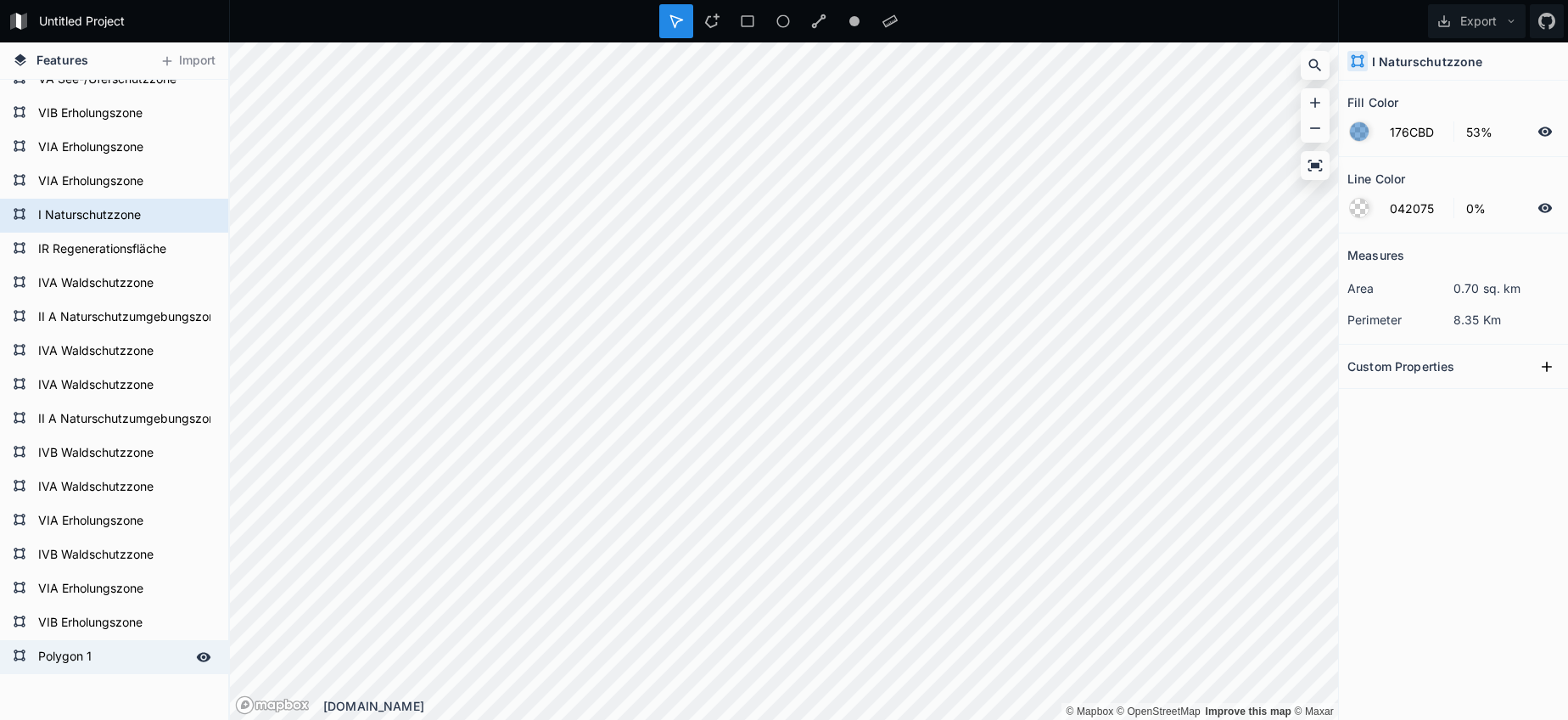
type input "100%"
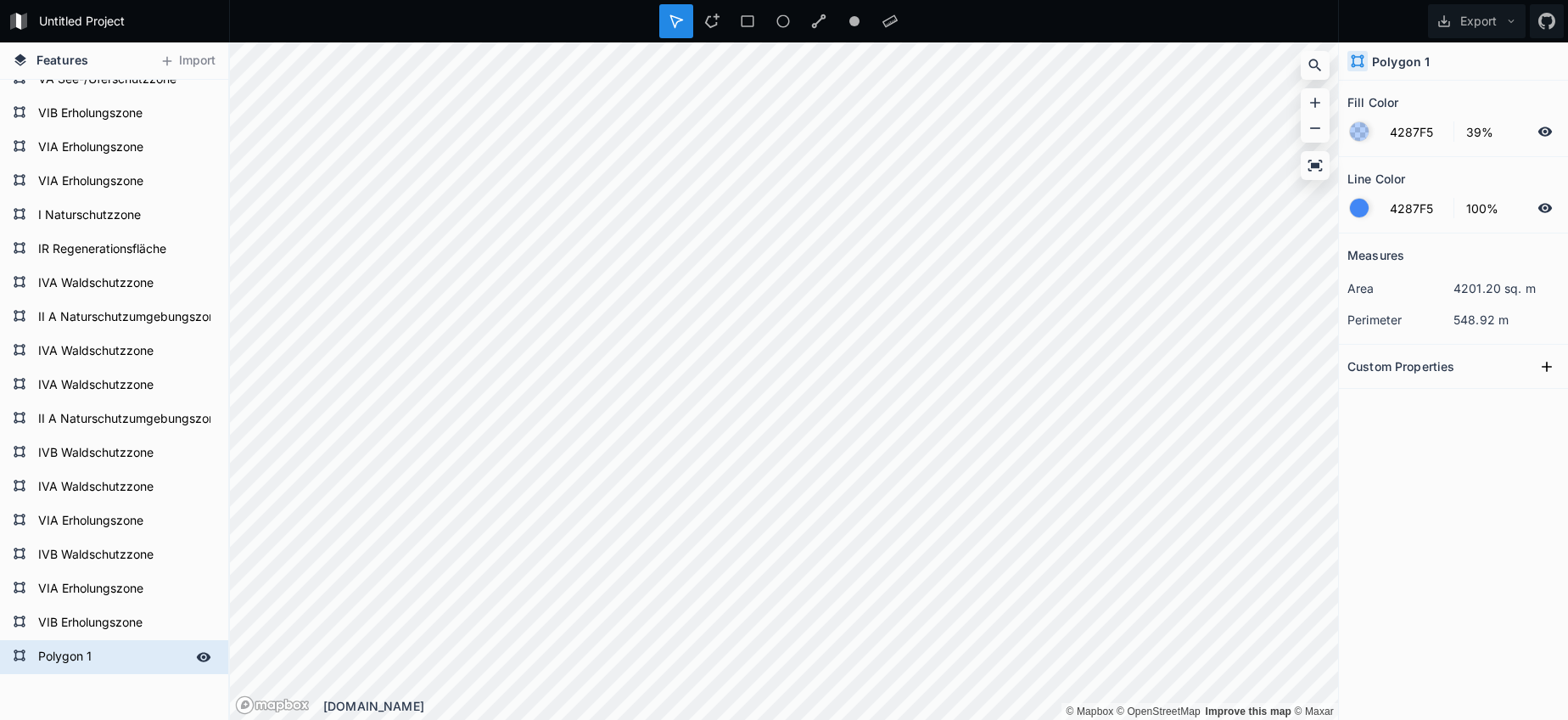
click at [97, 655] on form "Polygon 1" at bounding box center [112, 656] width 158 height 25
paste input "I Naturschutzzone"
type input "I Naturschutzzone"
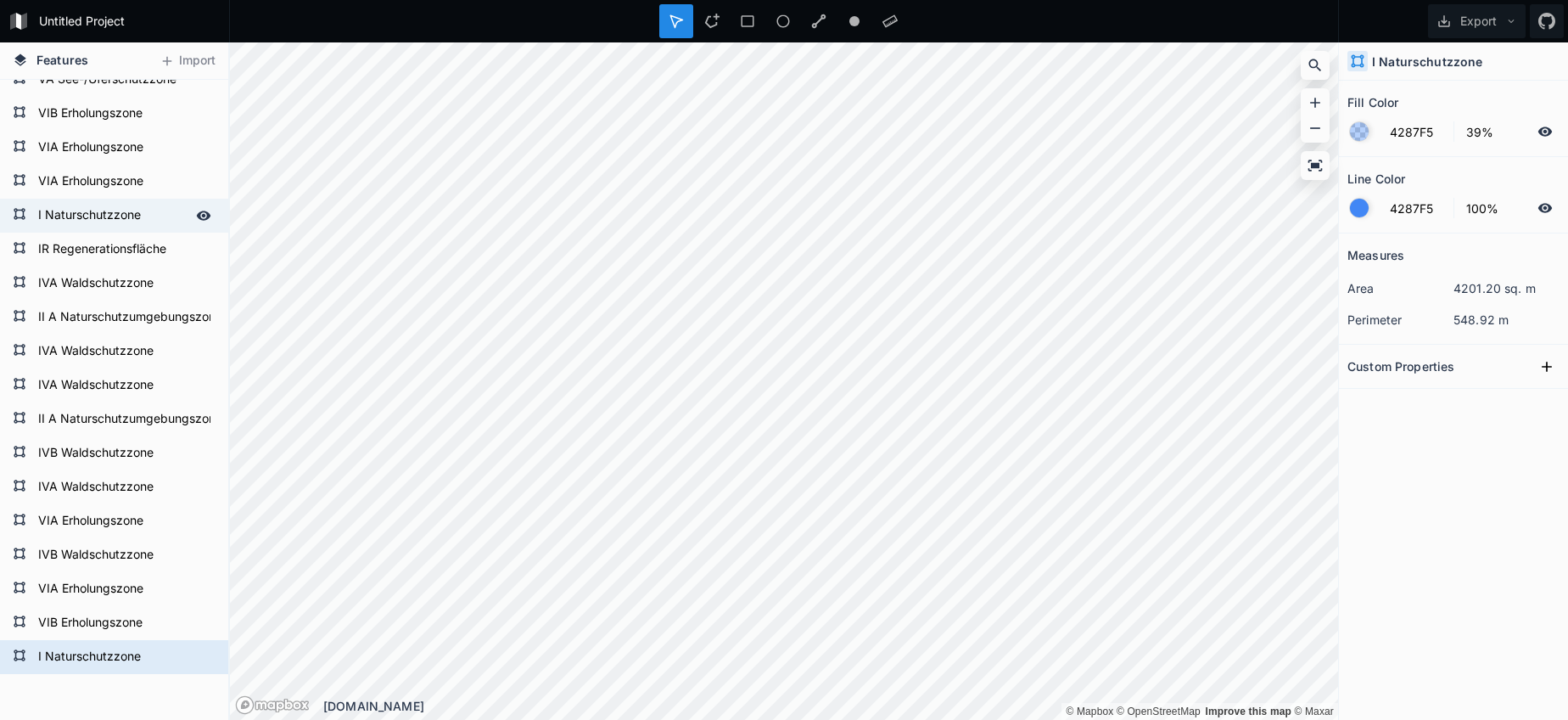
click at [82, 224] on form "I Naturschutzzone" at bounding box center [112, 216] width 158 height 25
type input "176CBD"
type input "53%"
type input "042075"
type input "0%"
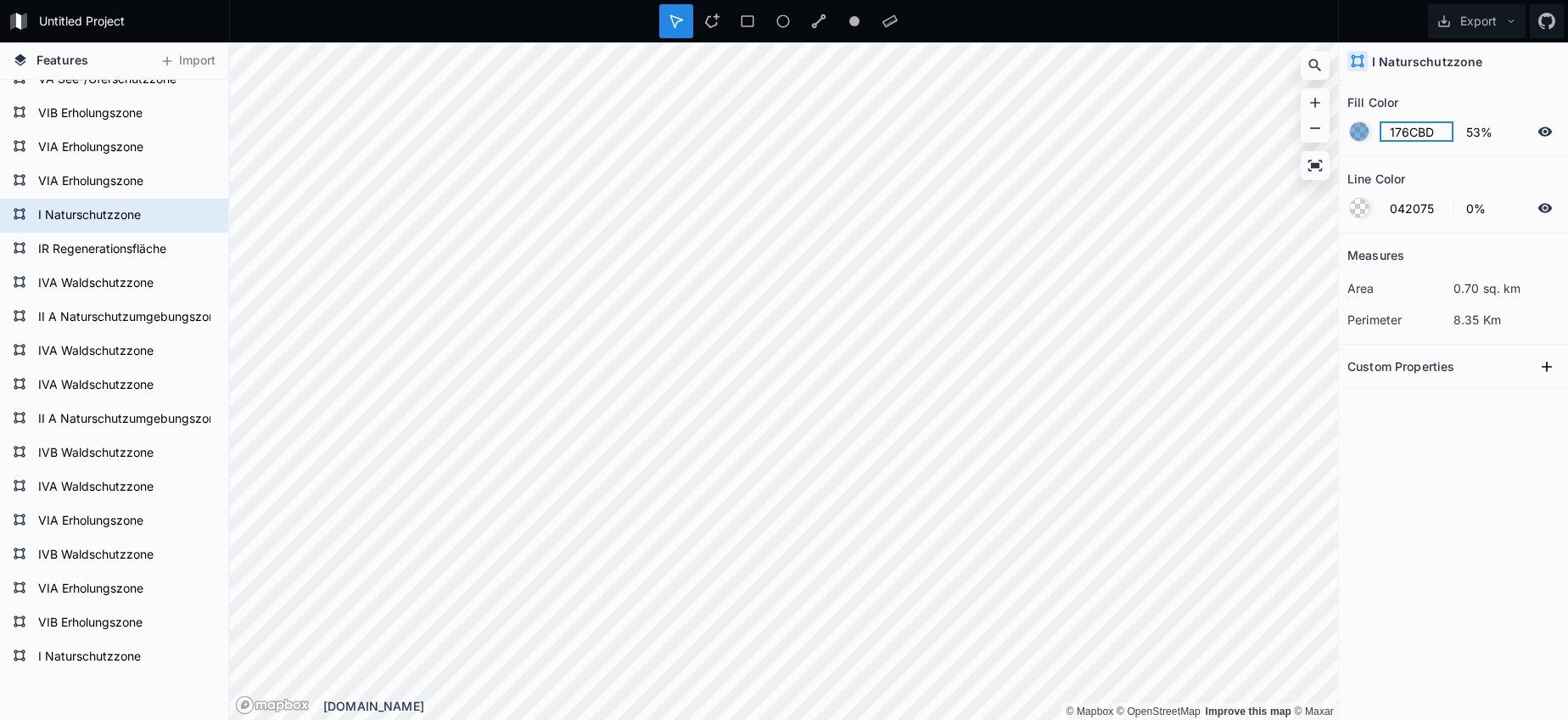
click at [1411, 137] on input "176CBD" at bounding box center [1416, 131] width 74 height 21
click at [102, 661] on form "I Naturschutzzone" at bounding box center [112, 656] width 158 height 25
type input "4287F5"
type input "39%"
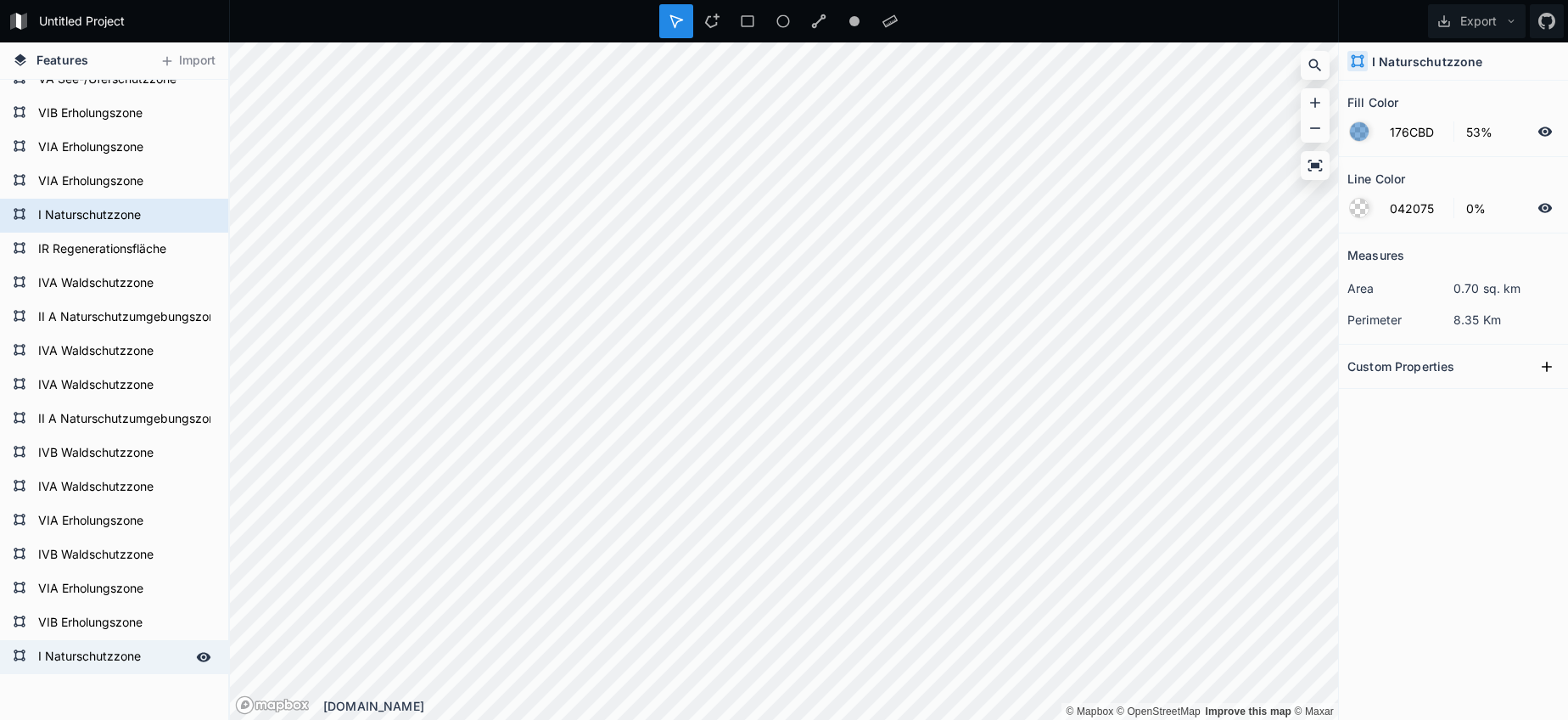
type input "4287F5"
type input "100%"
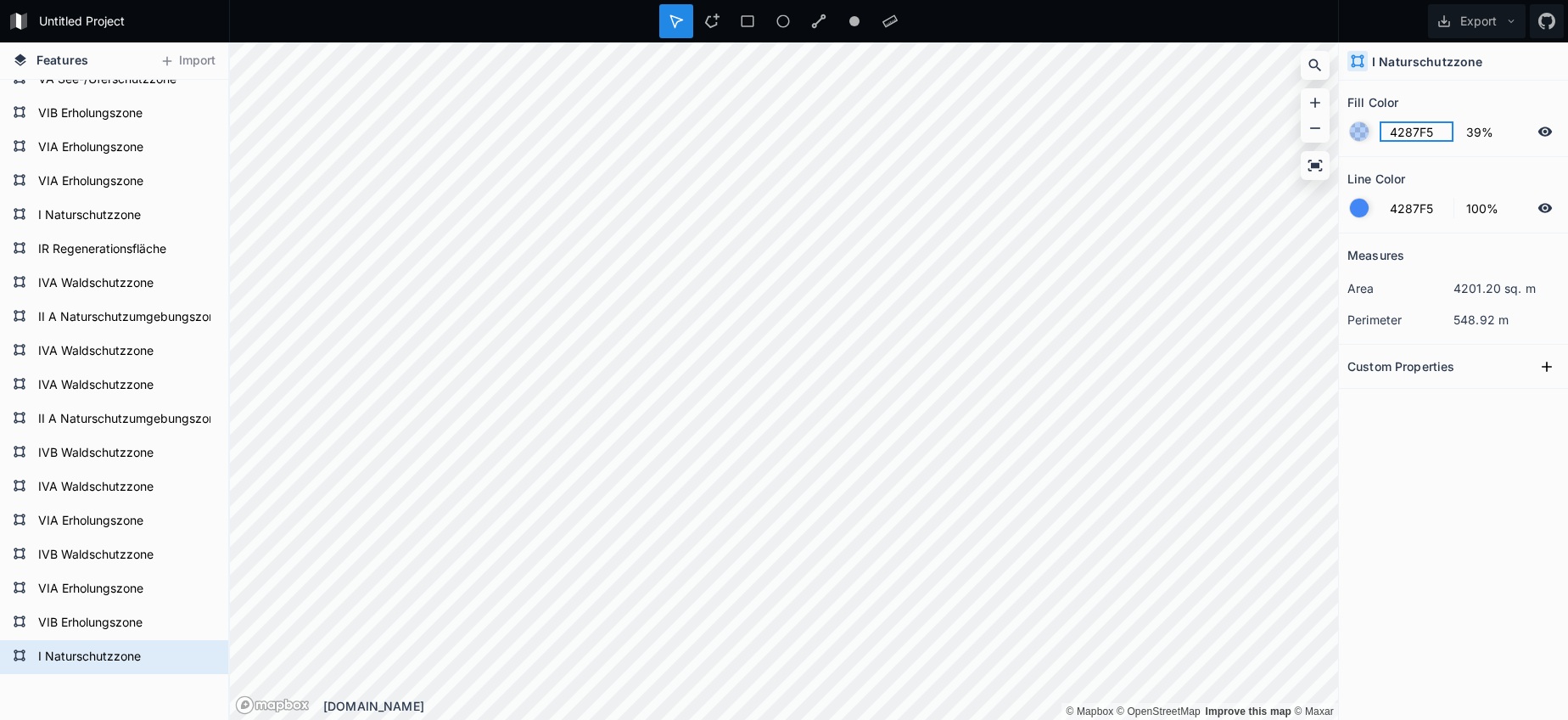
click at [1400, 131] on input "4287F5" at bounding box center [1416, 131] width 74 height 21
paste input "176CBD"
type input "176CBD"
click at [1408, 207] on input "4287F5" at bounding box center [1416, 208] width 74 height 21
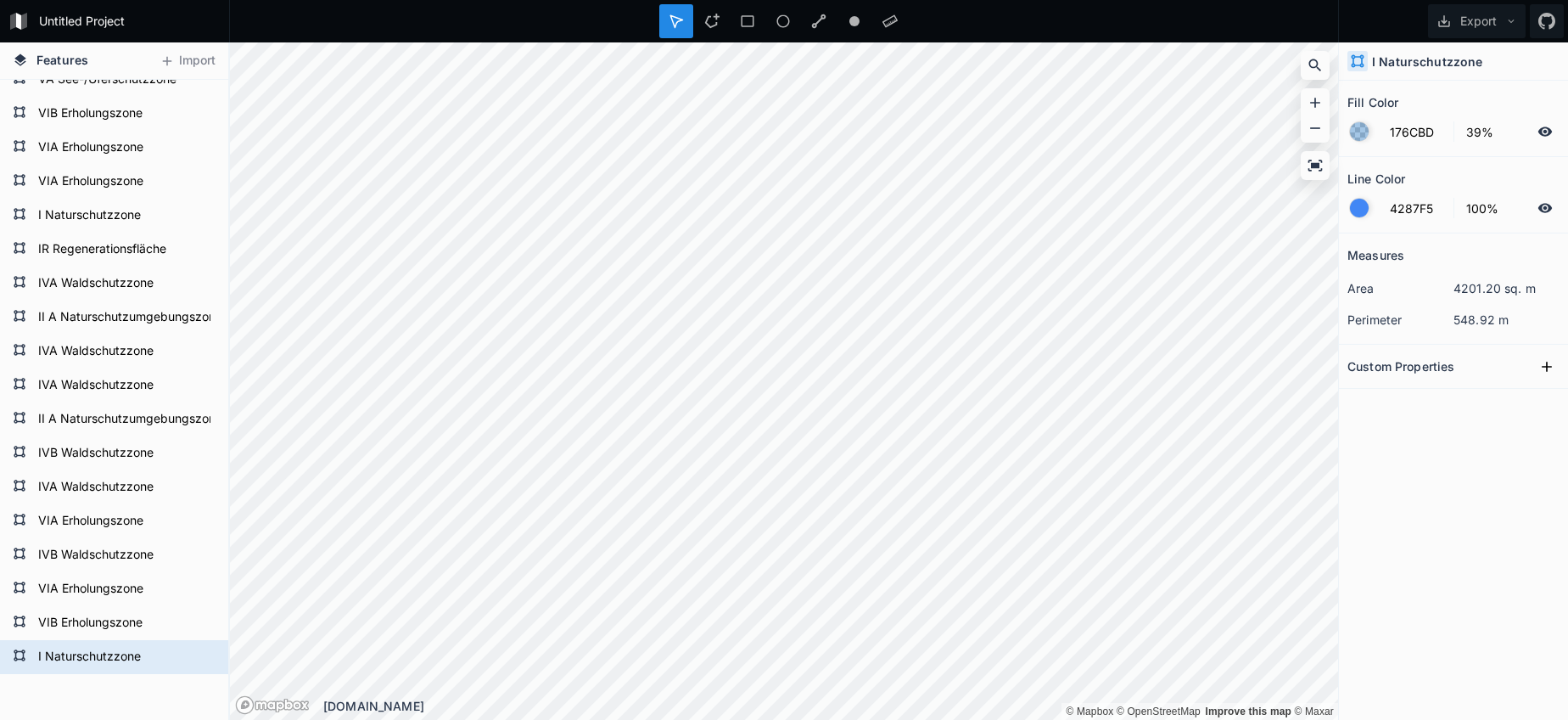
click at [1362, 213] on div at bounding box center [1359, 208] width 19 height 19
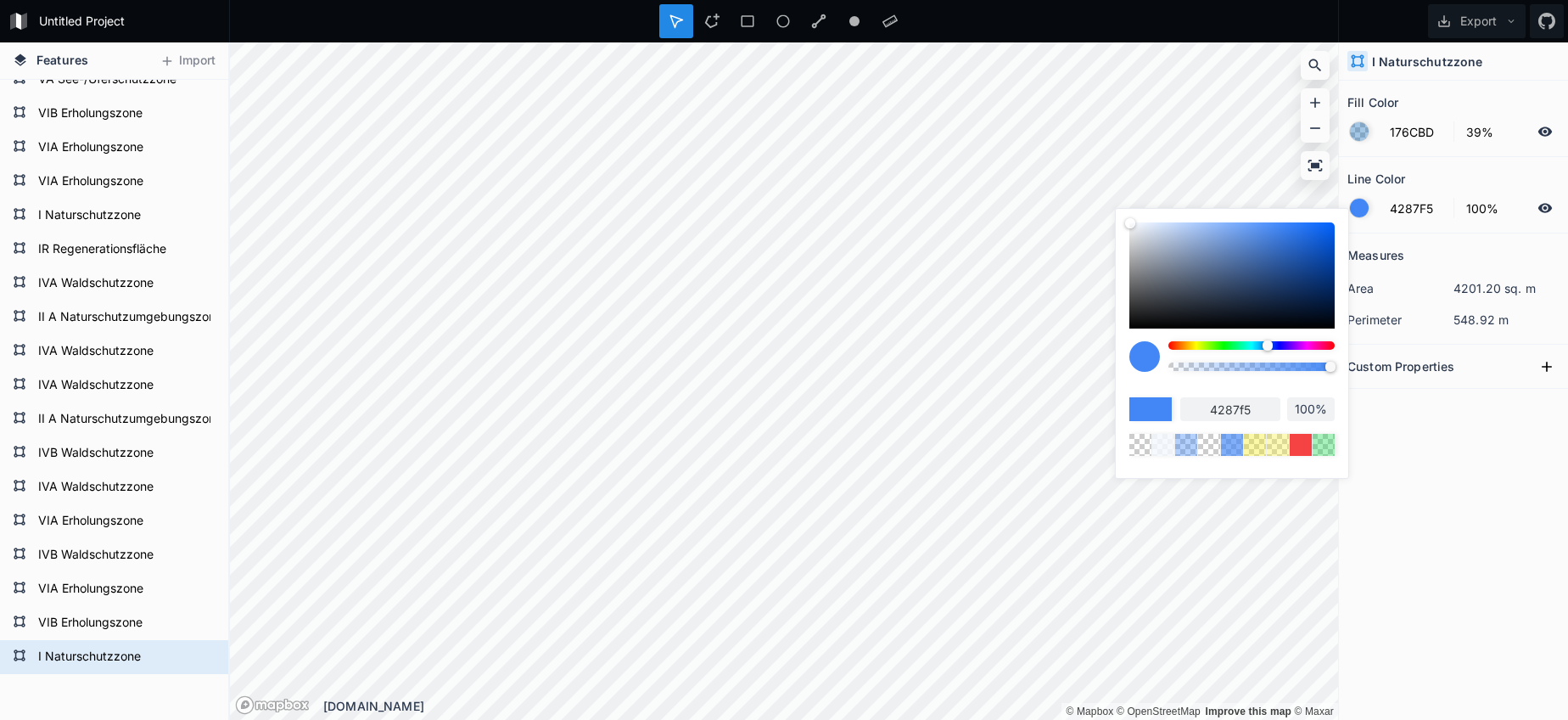
type input "99%"
drag, startPoint x: 1297, startPoint y: 370, endPoint x: 1117, endPoint y: 371, distance: 180.0
click at [1117, 371] on div "4287f5 0%" at bounding box center [1232, 338] width 232 height 260
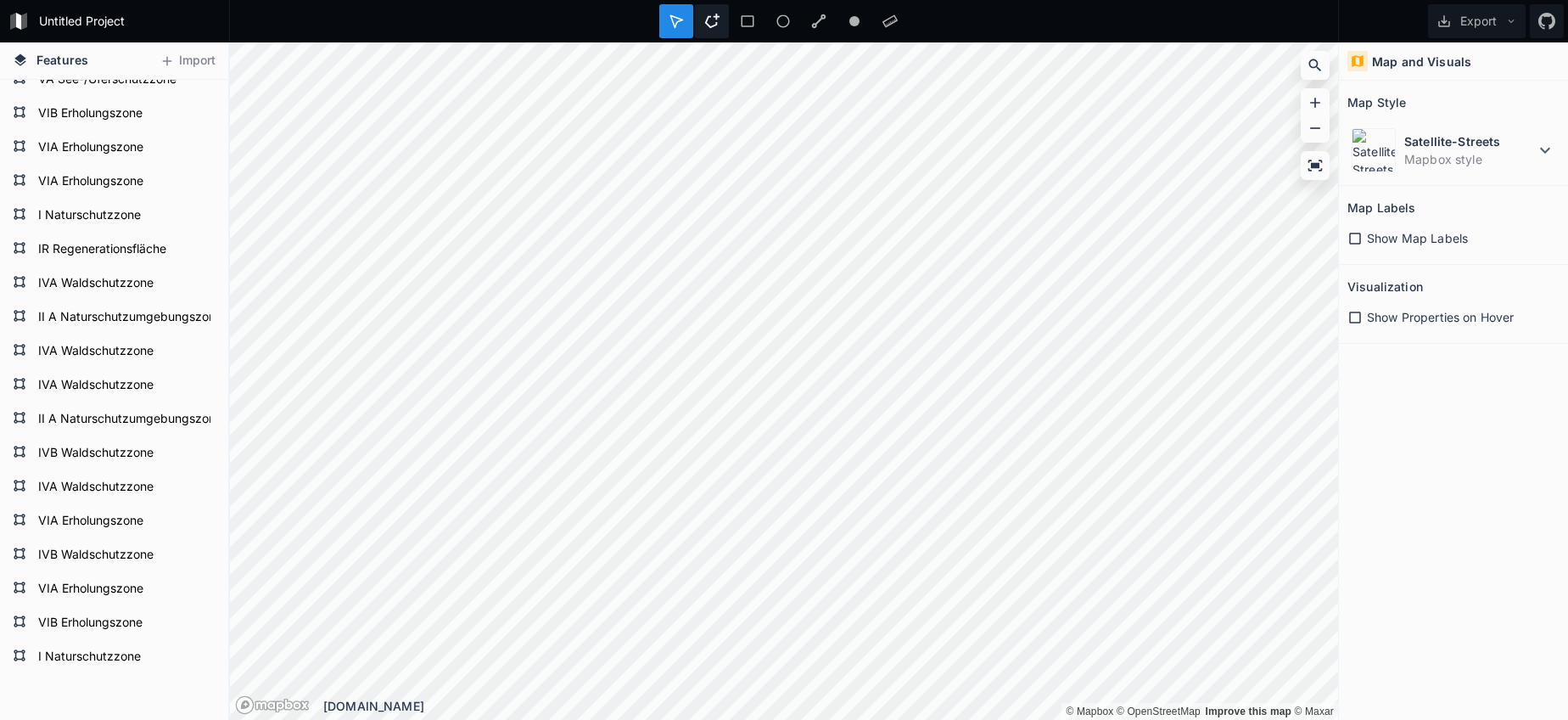
drag, startPoint x: 714, startPoint y: 22, endPoint x: 709, endPoint y: 35, distance: 13.9
click at [714, 22] on icon at bounding box center [712, 21] width 15 height 15
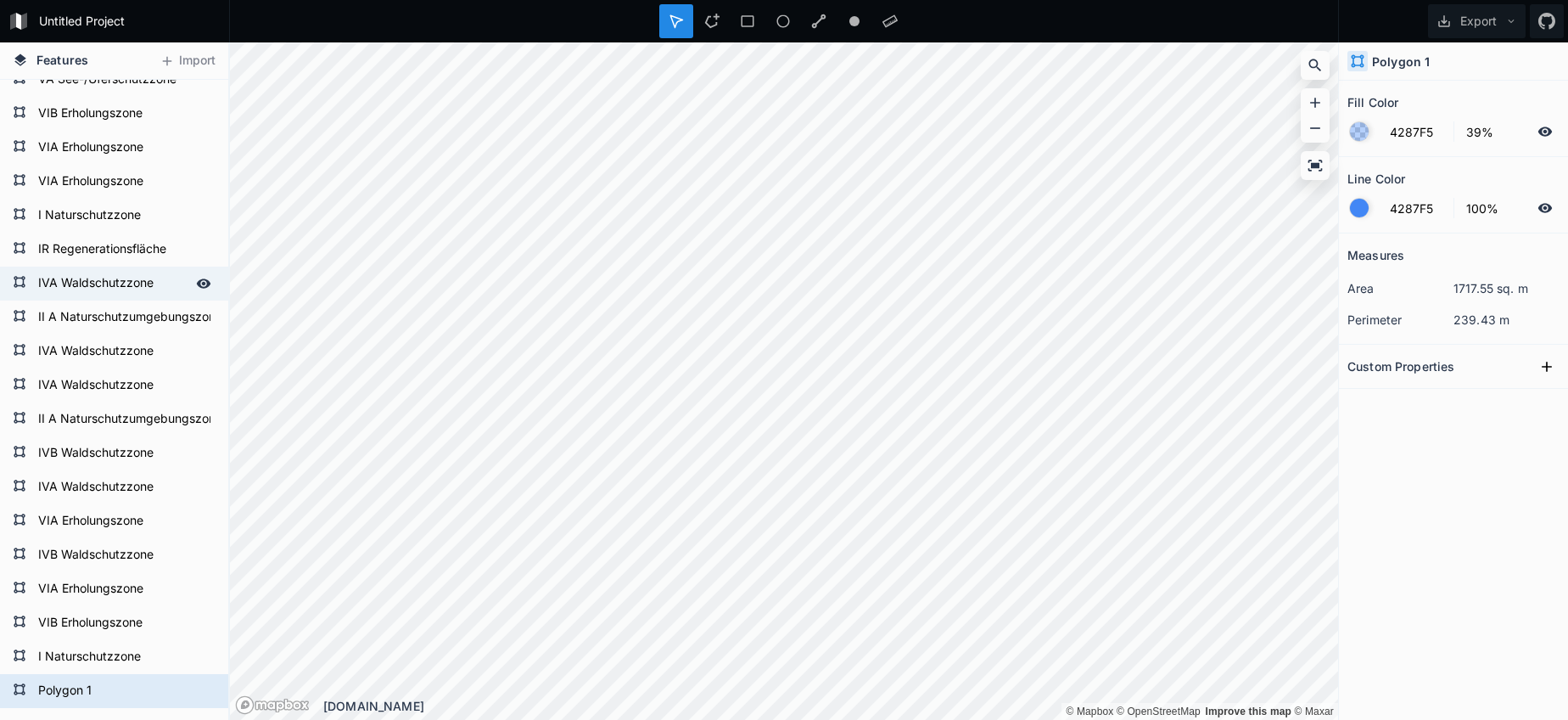
click at [92, 291] on form "IVA Waldschutzzone" at bounding box center [112, 284] width 158 height 25
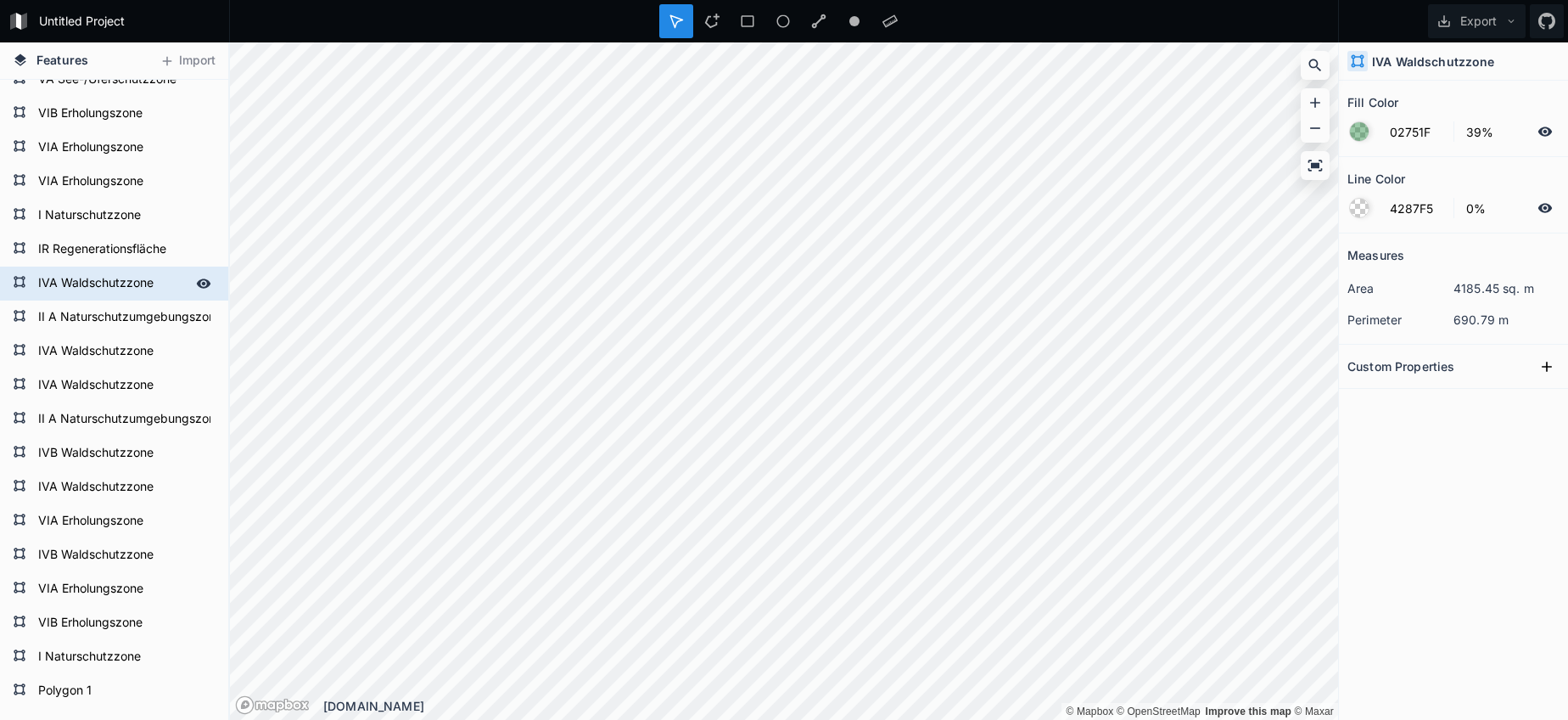
click at [92, 291] on form "IVA Waldschutzzone" at bounding box center [112, 284] width 158 height 25
click at [66, 702] on form "Polygon 1" at bounding box center [112, 690] width 158 height 25
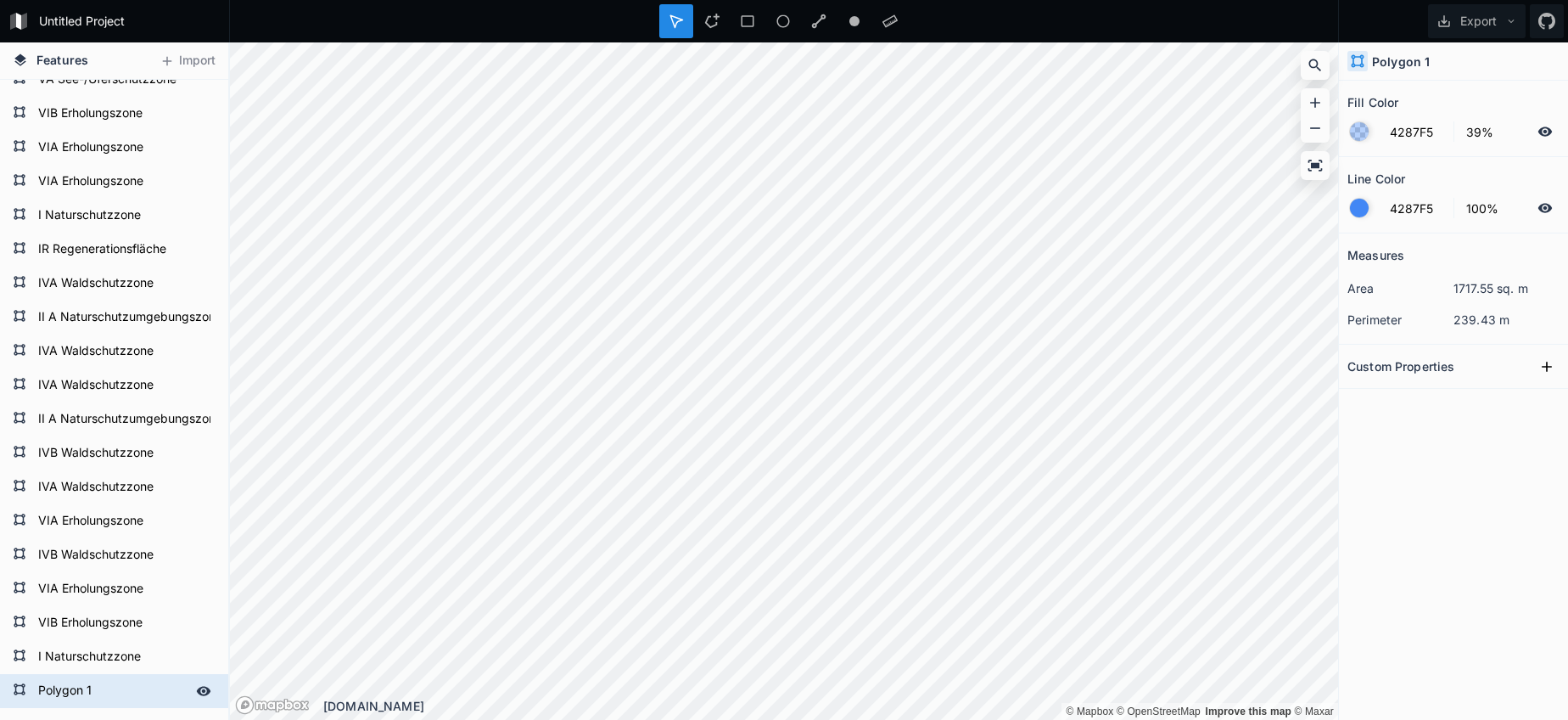
click at [64, 701] on form "Polygon 1" at bounding box center [112, 690] width 158 height 25
click at [64, 702] on form "Polygon 1" at bounding box center [112, 690] width 158 height 25
paste input "IVA Waldschutzzone"
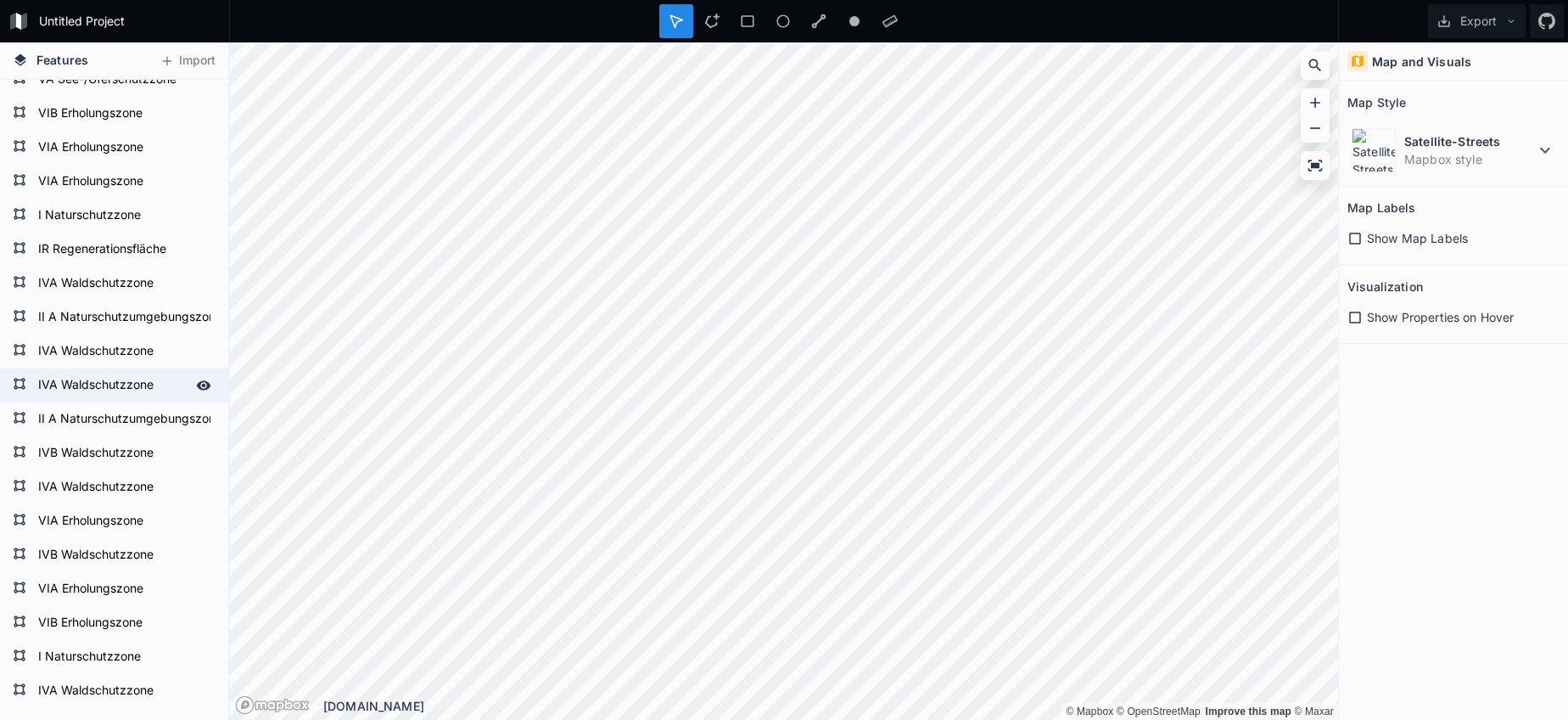
click at [104, 386] on form "IVA Waldschutzzone" at bounding box center [112, 385] width 158 height 25
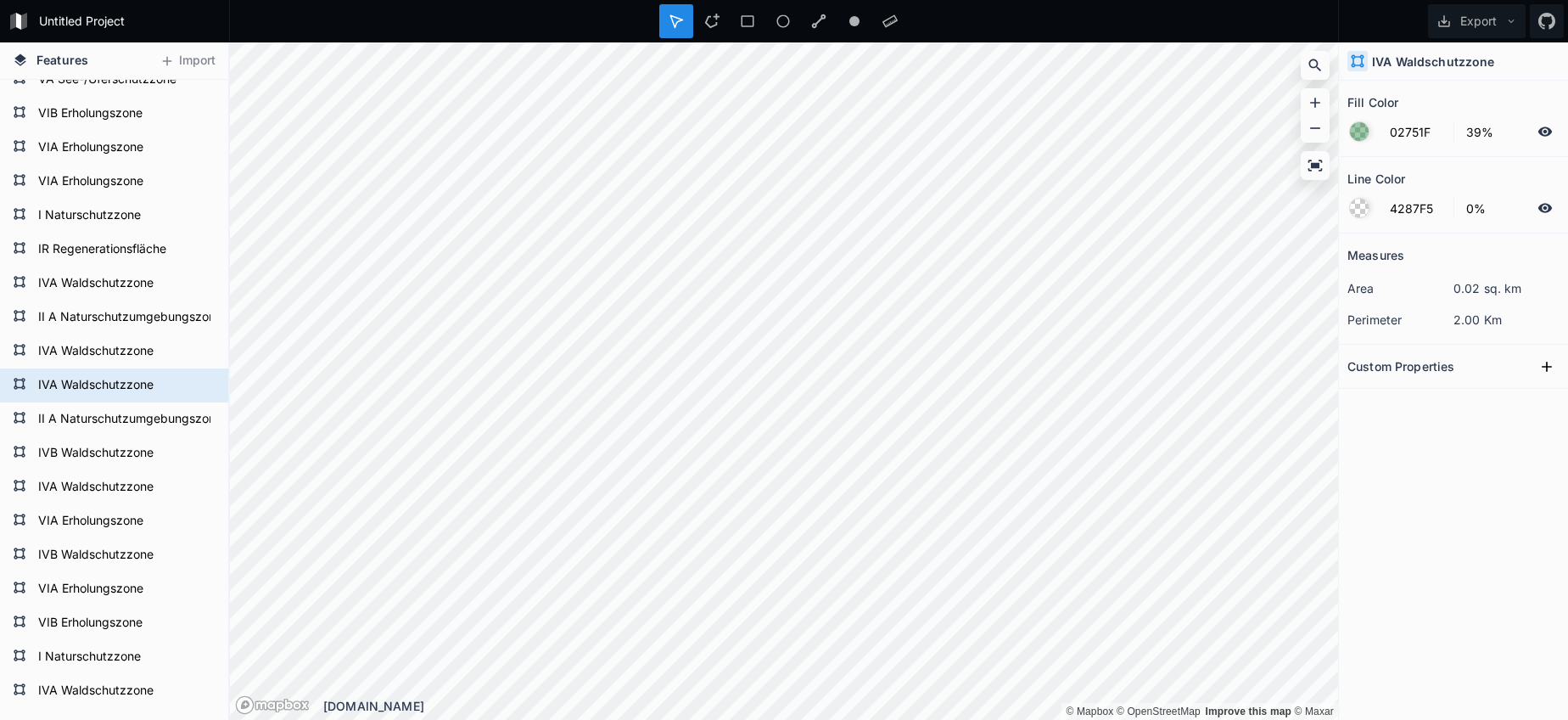
click at [1429, 142] on form "02751F 39%" at bounding box center [1453, 131] width 212 height 32
click at [1428, 142] on form "02751F 39%" at bounding box center [1453, 131] width 212 height 32
click at [1418, 139] on input "02751F" at bounding box center [1416, 131] width 74 height 21
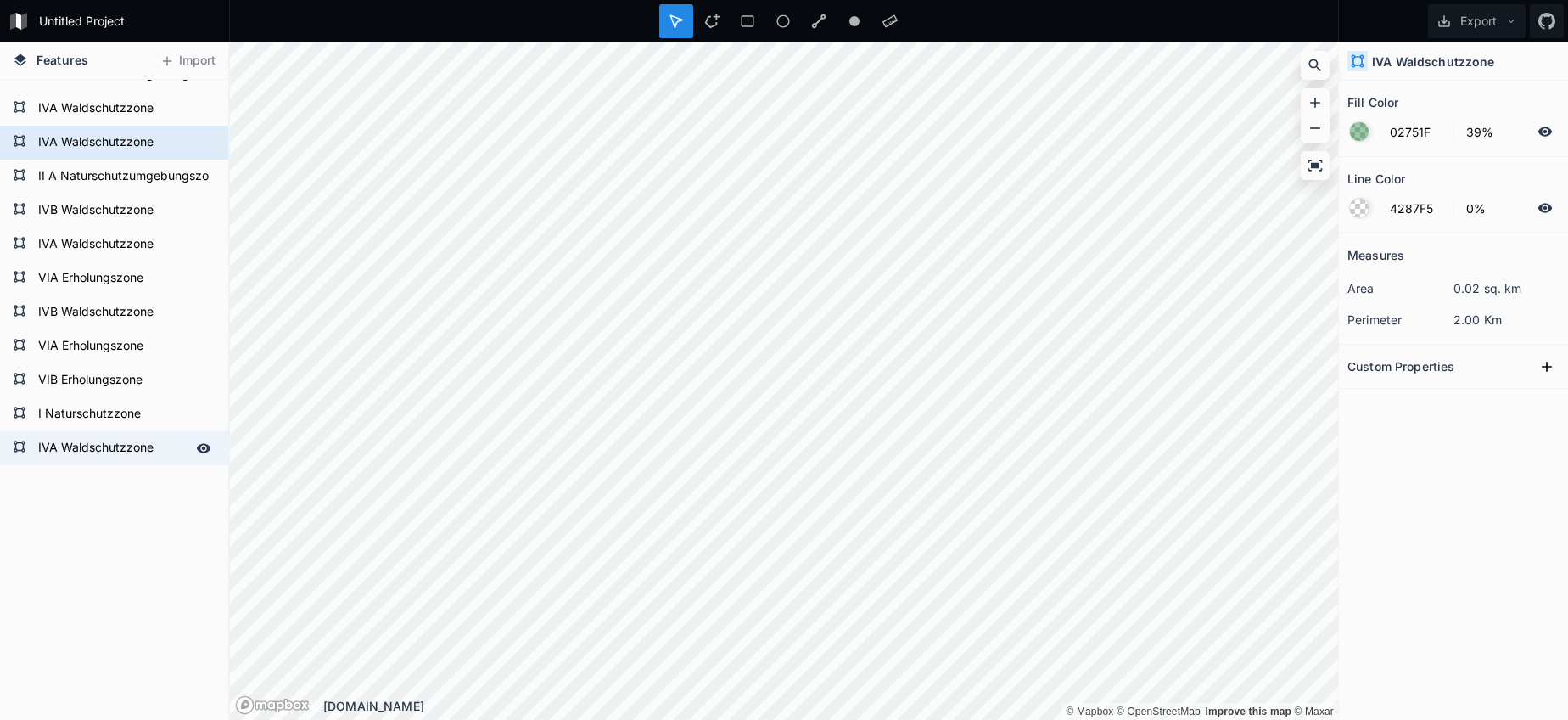
scroll to position [1686, 0]
click at [77, 453] on form "IVA Waldschutzzone" at bounding box center [112, 448] width 158 height 25
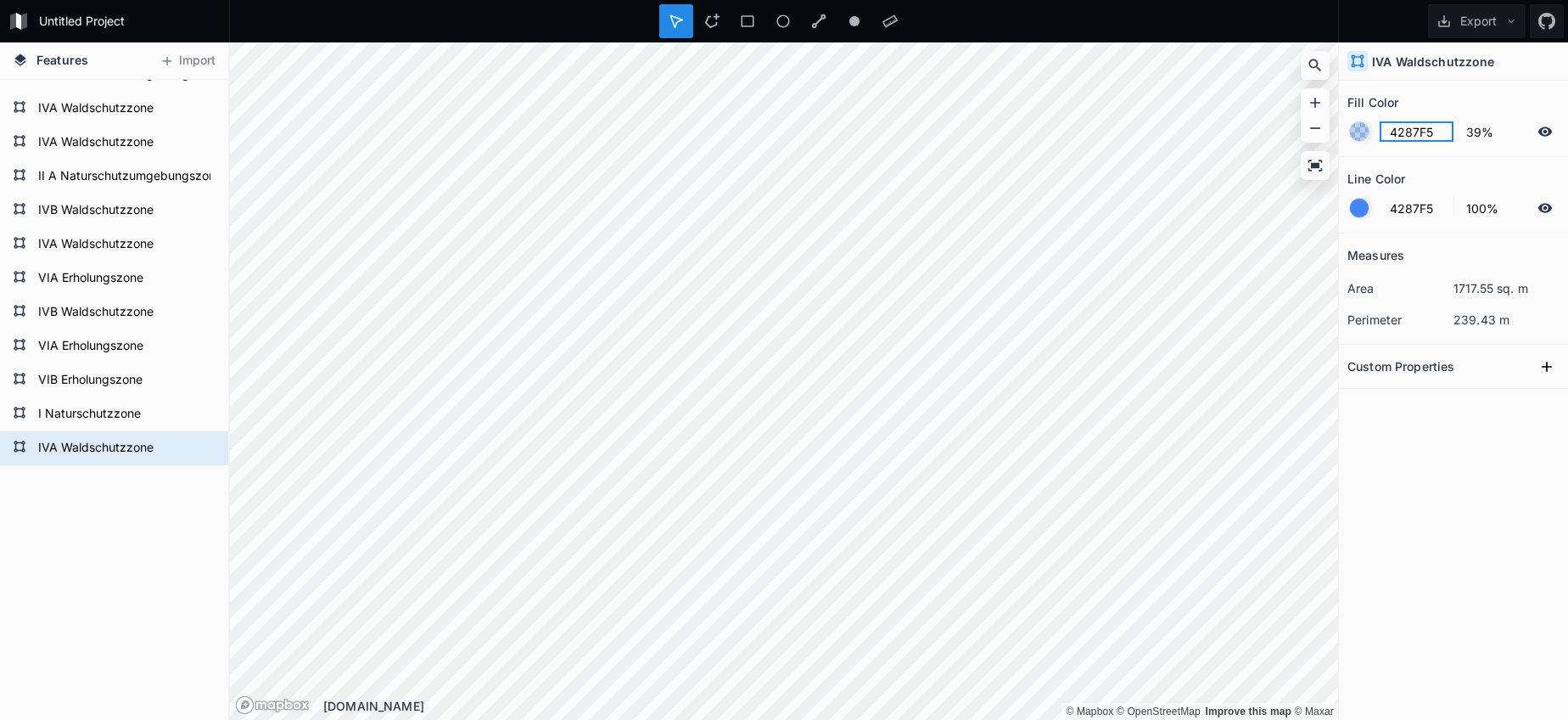
click at [1416, 138] on input "4287F5" at bounding box center [1416, 131] width 74 height 21
paste input "02751F"
click at [1355, 208] on div at bounding box center [1359, 208] width 19 height 19
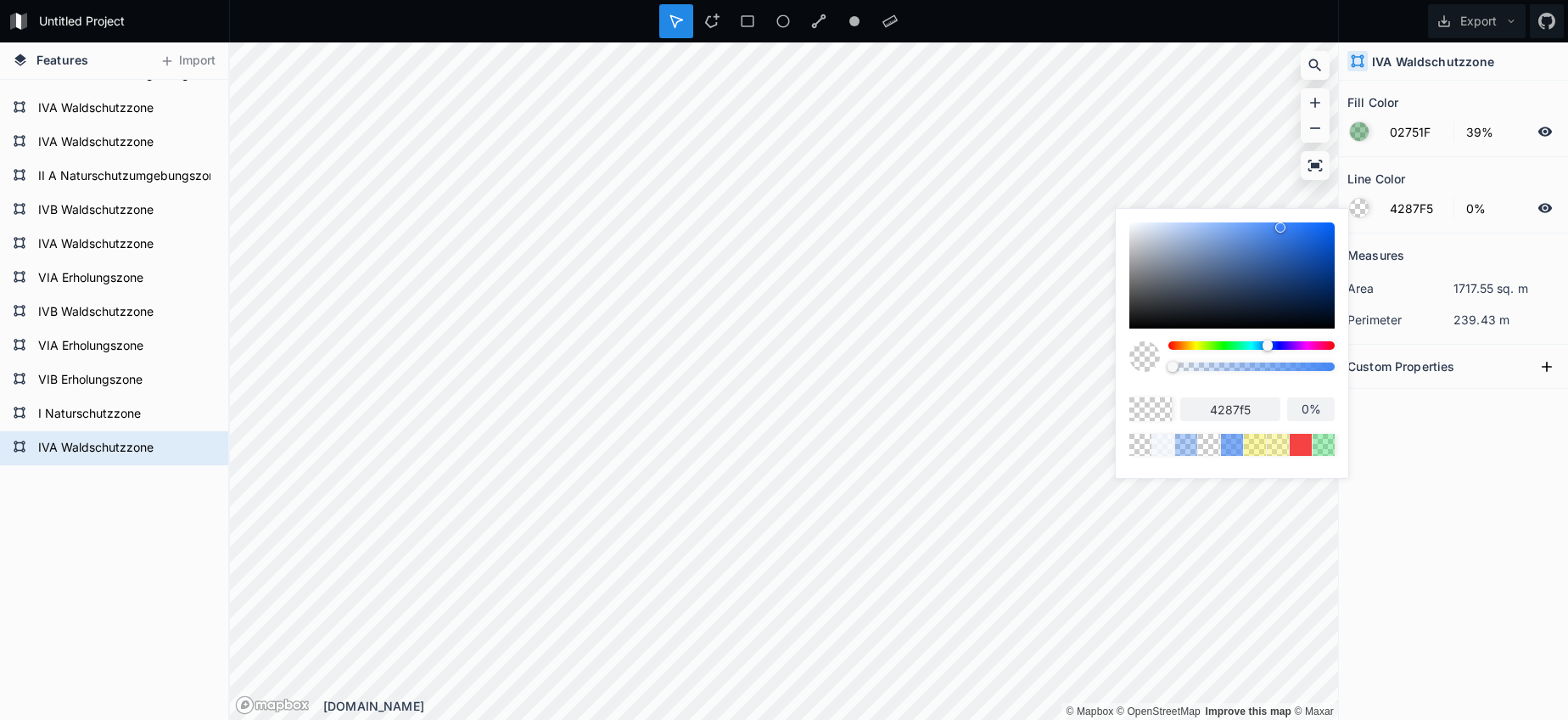
click at [1094, 365] on body "Untitled Project Export Features Import IVA Waldschutzzone I Naturschutzzone VI…" at bounding box center [784, 360] width 1568 height 720
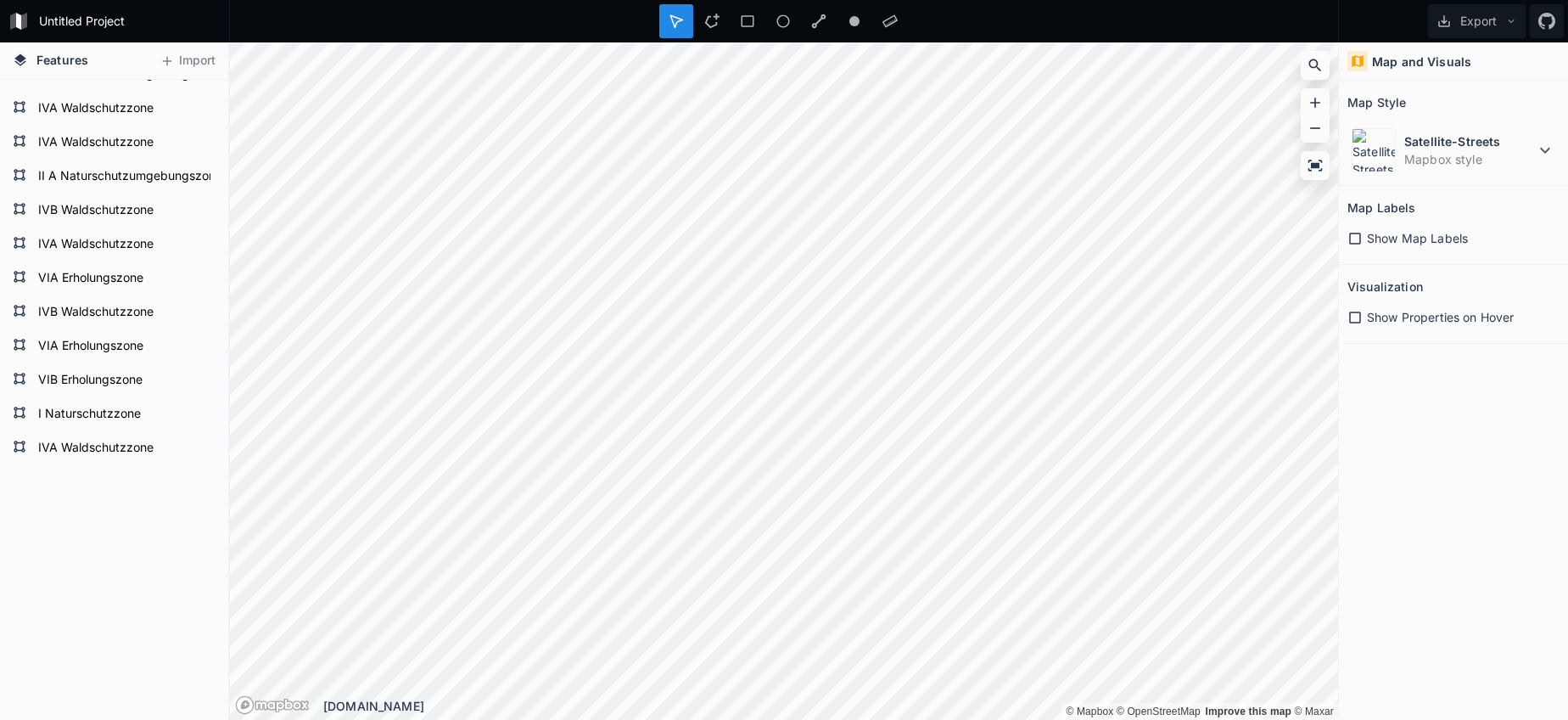
drag, startPoint x: 1328, startPoint y: 367, endPoint x: 989, endPoint y: 731, distance: 497.4
click at [989, 720] on html "Untitled Project Export Features Import IVA Waldschutzzone I Naturschutzzone VI…" at bounding box center [784, 360] width 1568 height 720
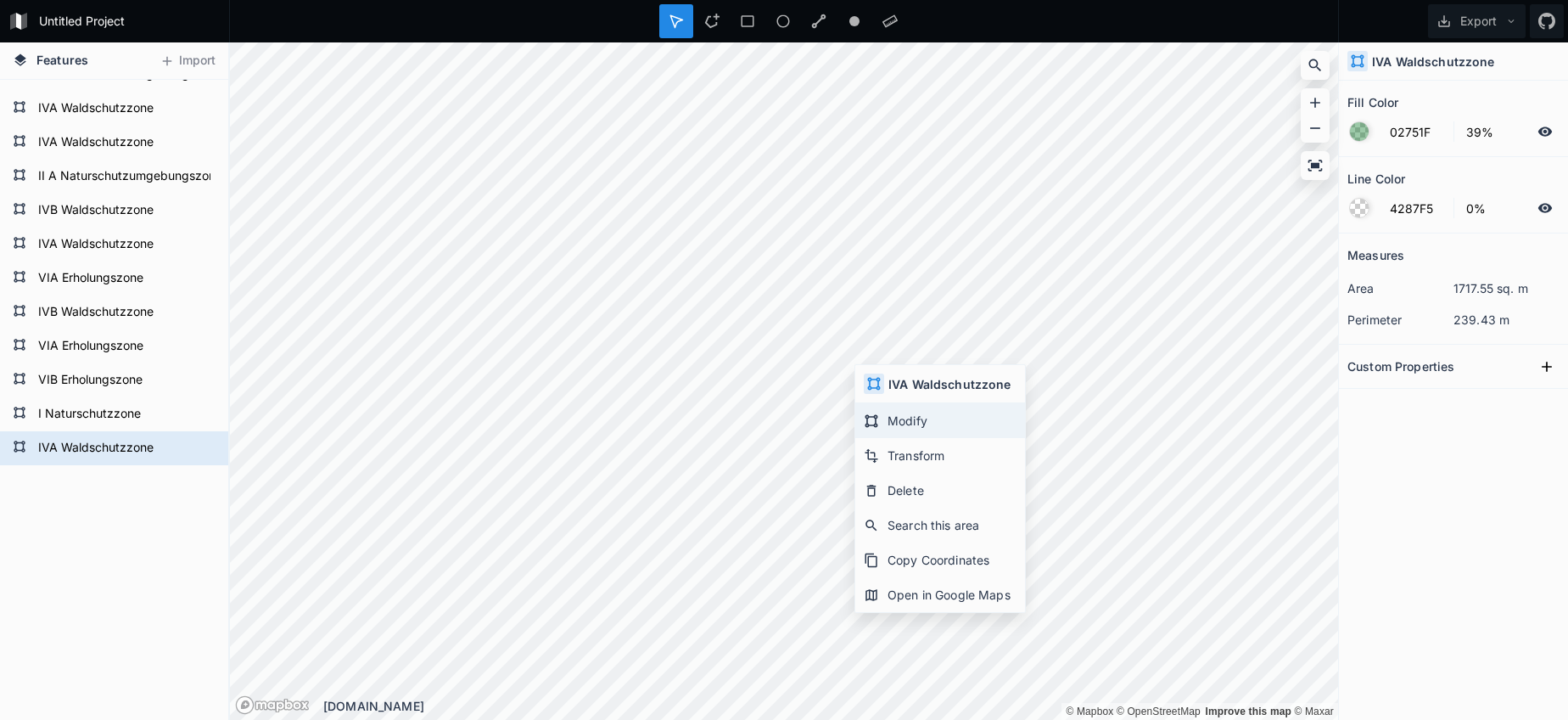
click at [885, 425] on div "Modify" at bounding box center [940, 420] width 170 height 35
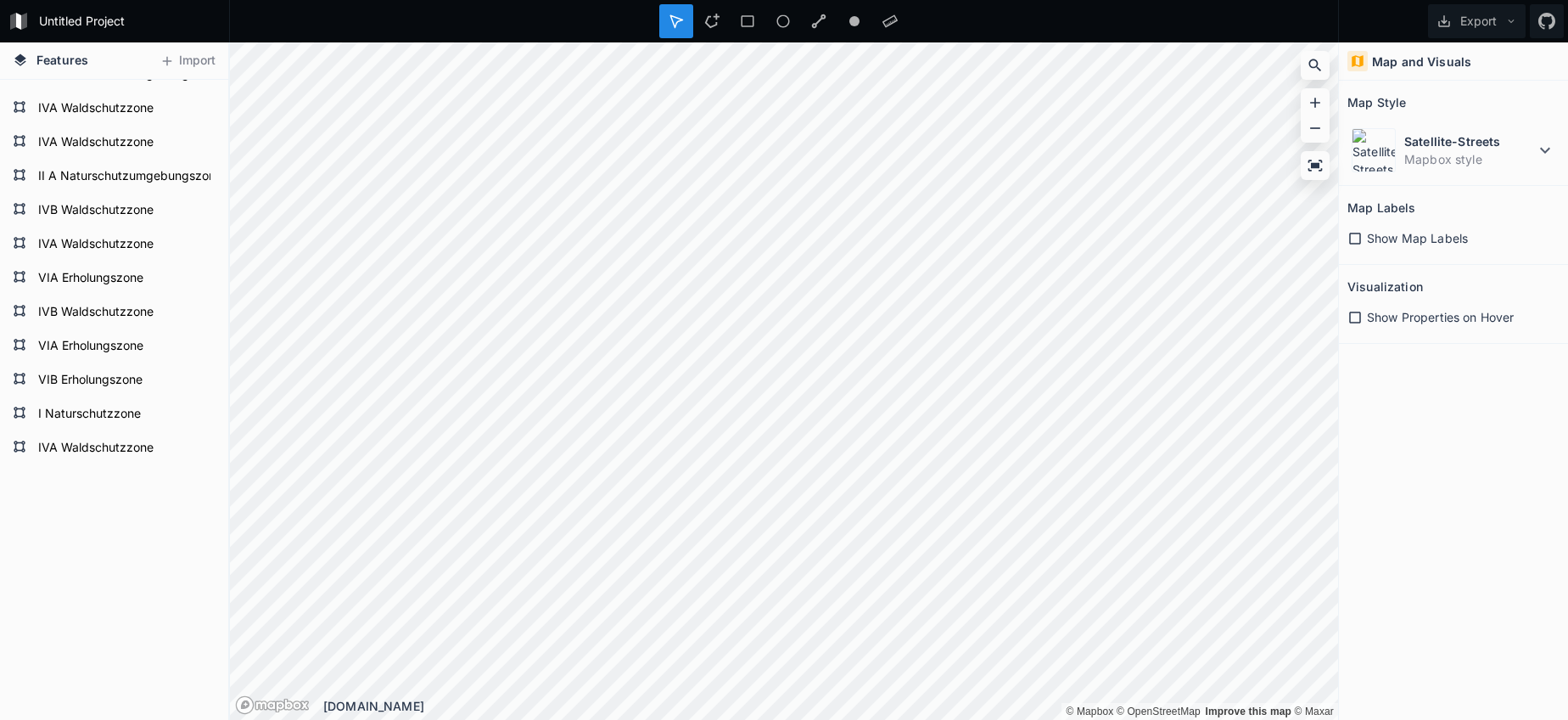
click at [809, 710] on div "© Mapbox © OpenStreetMap Improve this map © Maxar © Mapbox © OpenStreetMap Impr…" at bounding box center [784, 380] width 1109 height 677
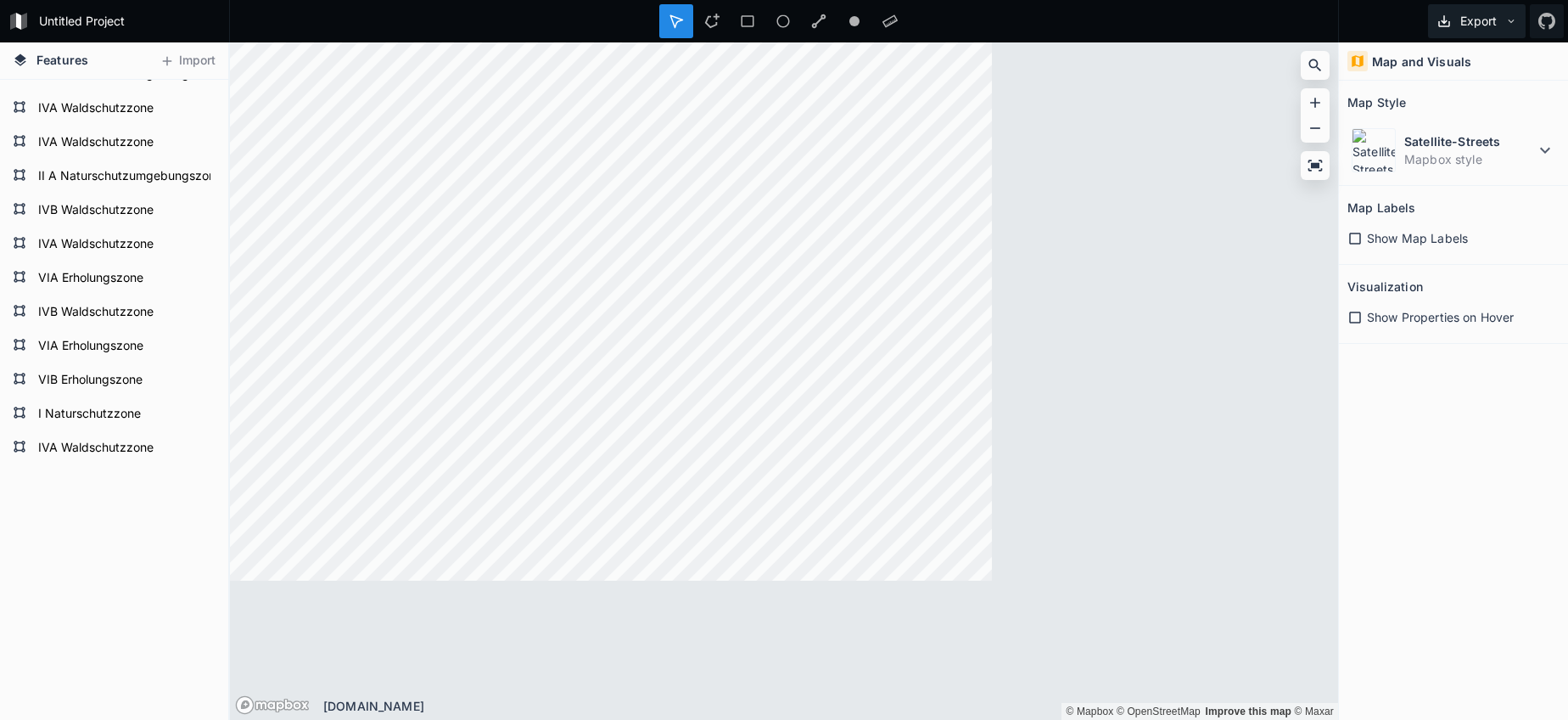
click at [1478, 28] on button "Export" at bounding box center [1476, 21] width 97 height 34
click at [1467, 98] on div "Export as .geojson" at bounding box center [1474, 97] width 170 height 35
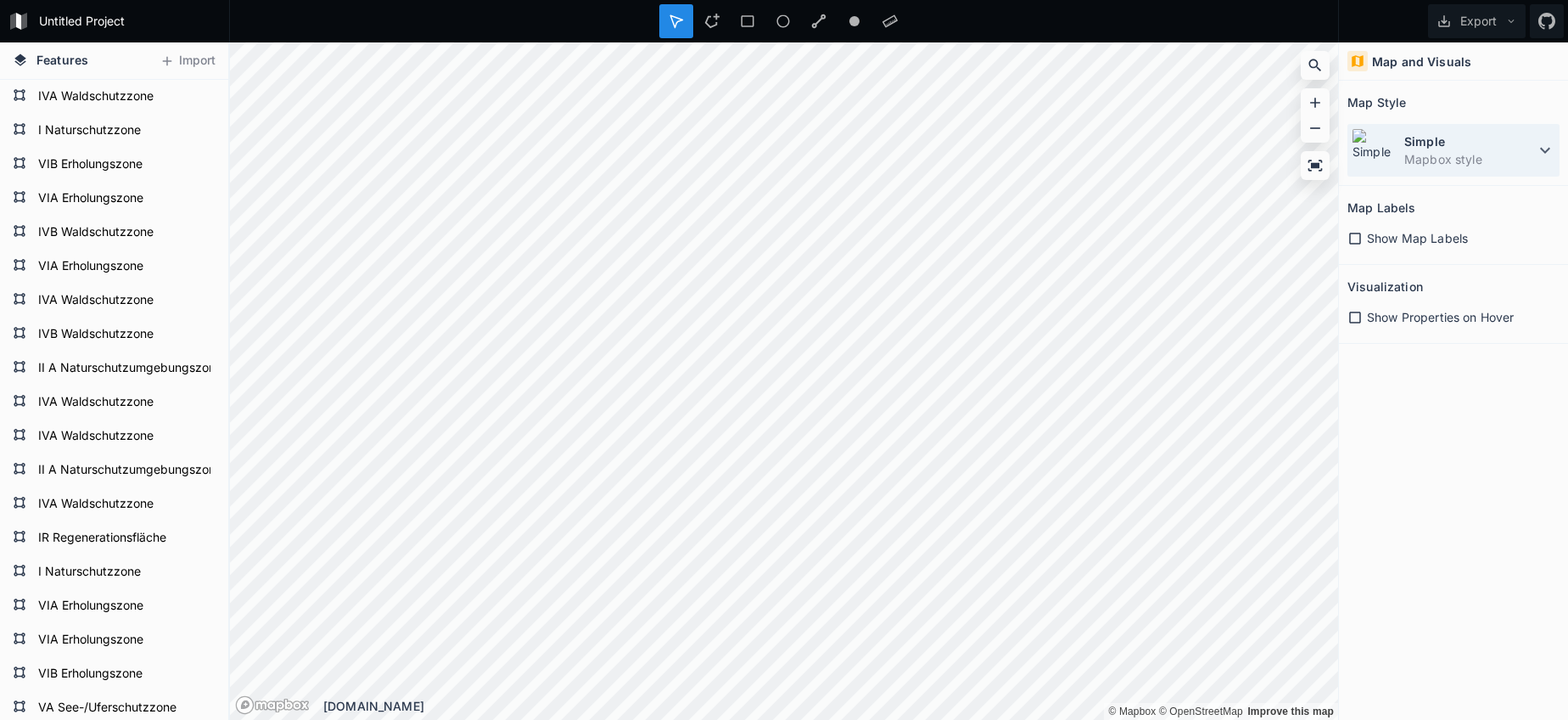
click at [1482, 140] on dt "Simple" at bounding box center [1470, 141] width 131 height 18
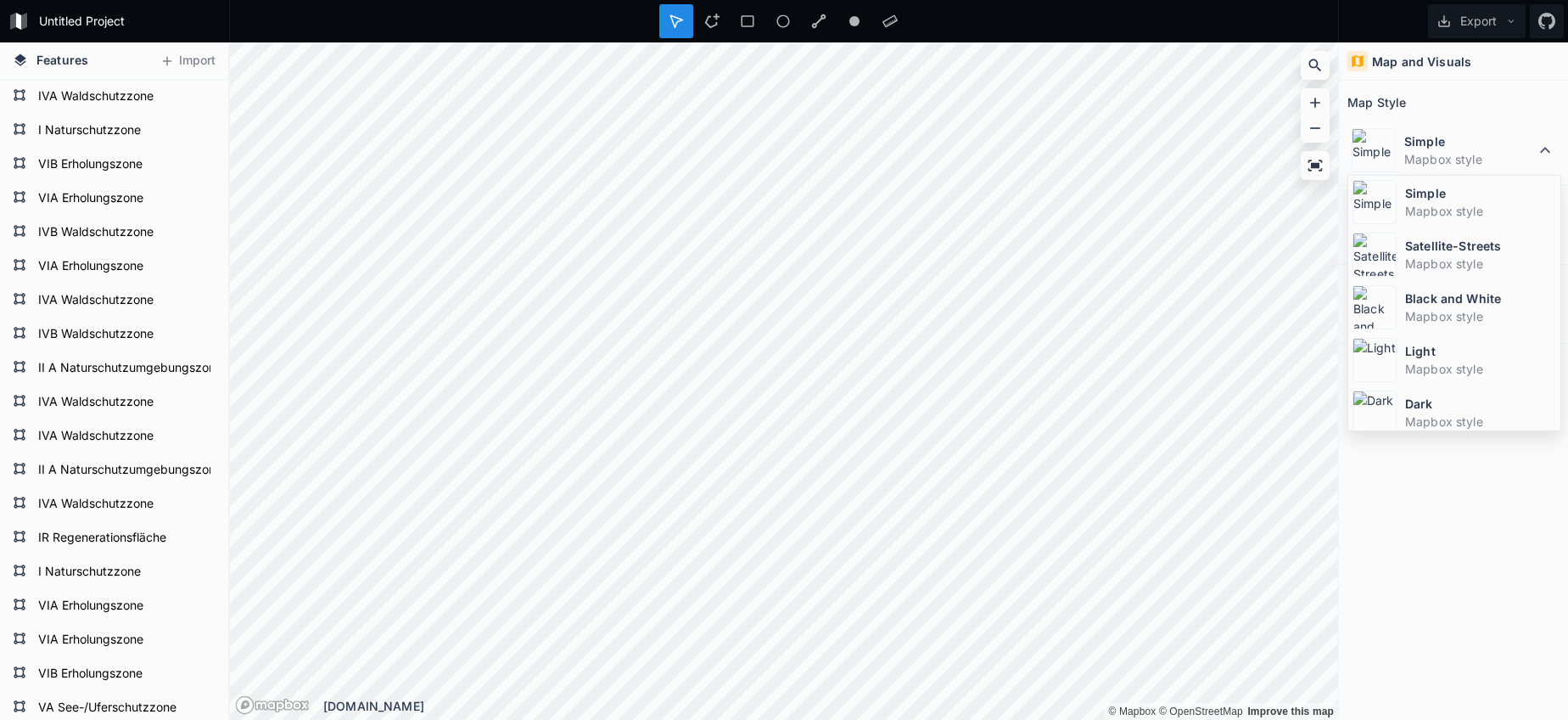
drag, startPoint x: 1441, startPoint y: 258, endPoint x: 1426, endPoint y: 263, distance: 15.8
click at [1441, 258] on dd "Mapbox style" at bounding box center [1480, 264] width 151 height 18
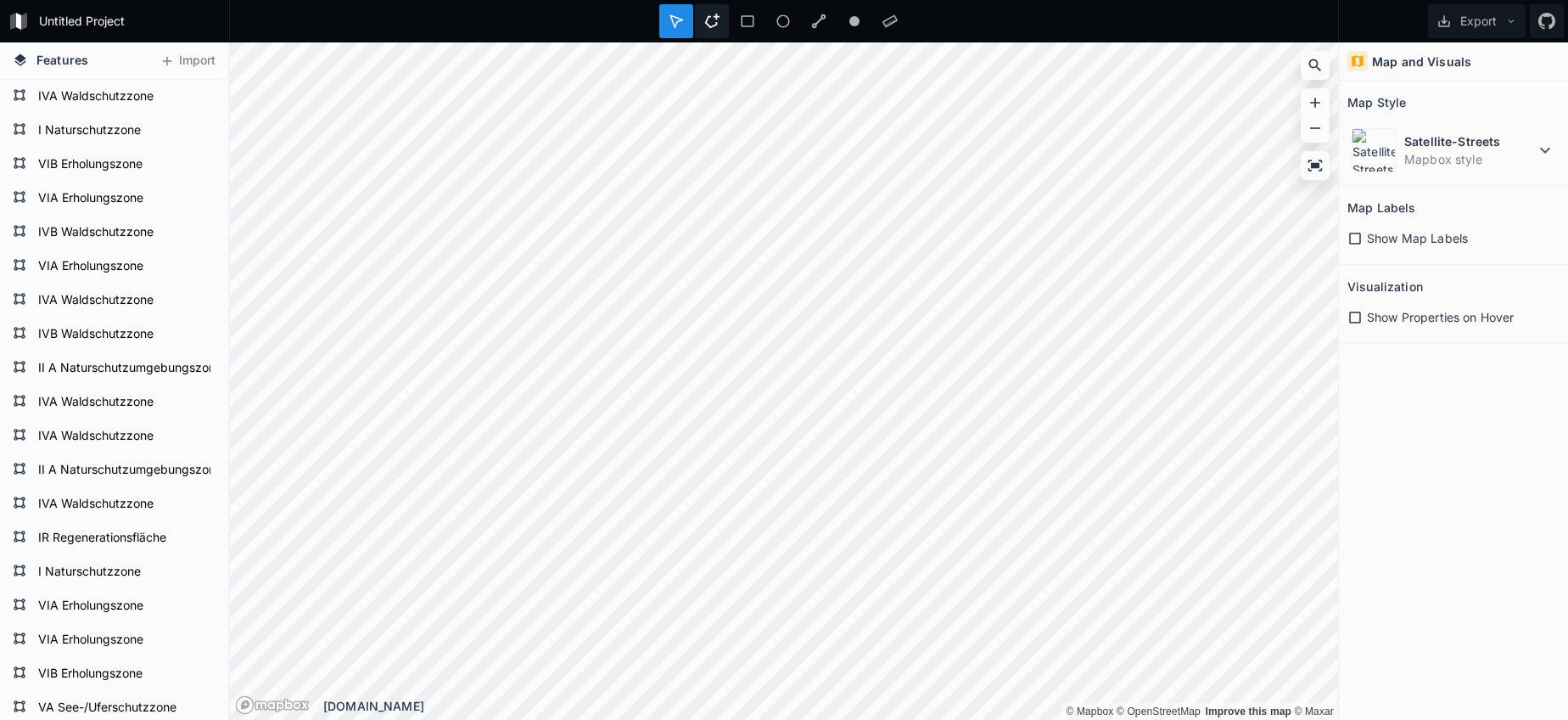
drag, startPoint x: 717, startPoint y: 23, endPoint x: 717, endPoint y: 33, distance: 10.0
click at [717, 23] on icon at bounding box center [712, 21] width 14 height 14
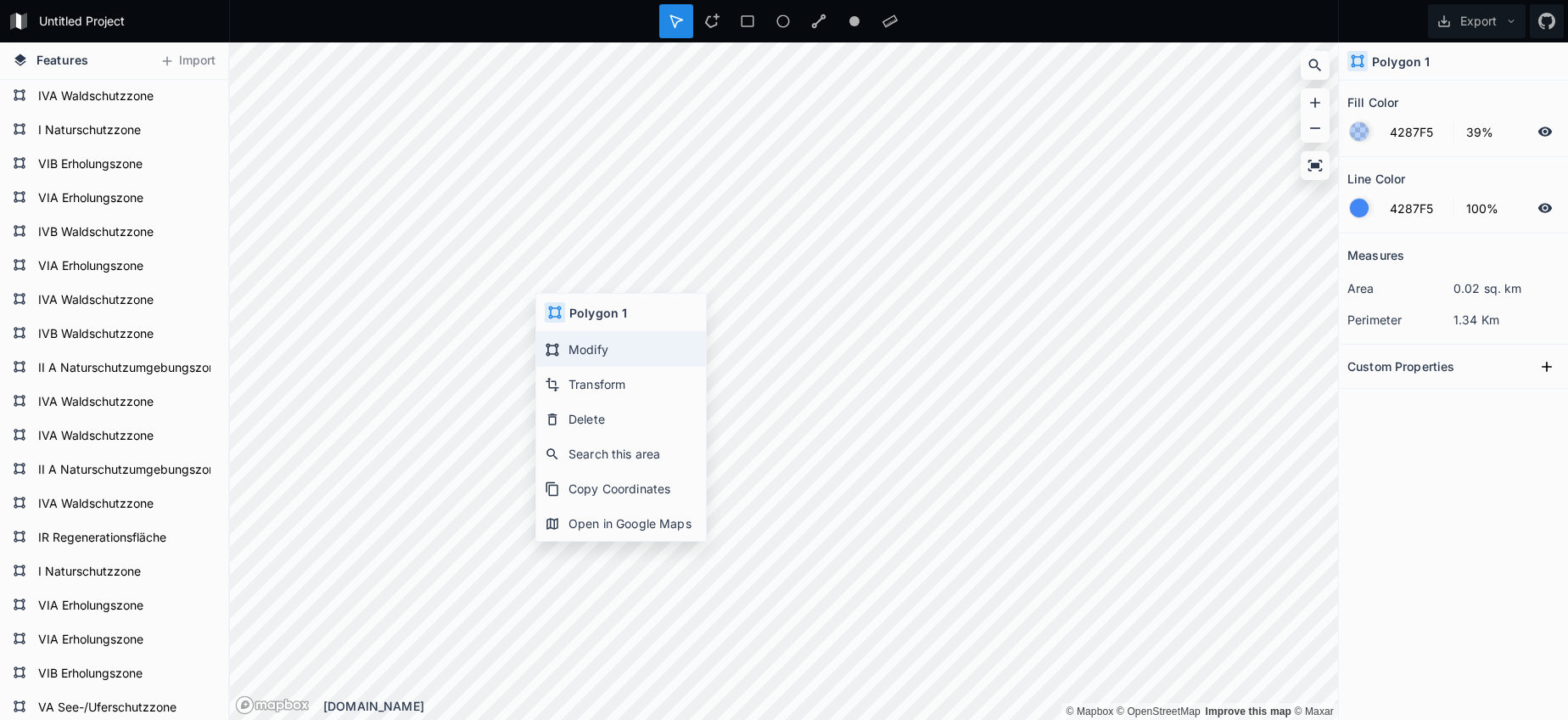
click at [573, 356] on div "Modify" at bounding box center [621, 349] width 170 height 35
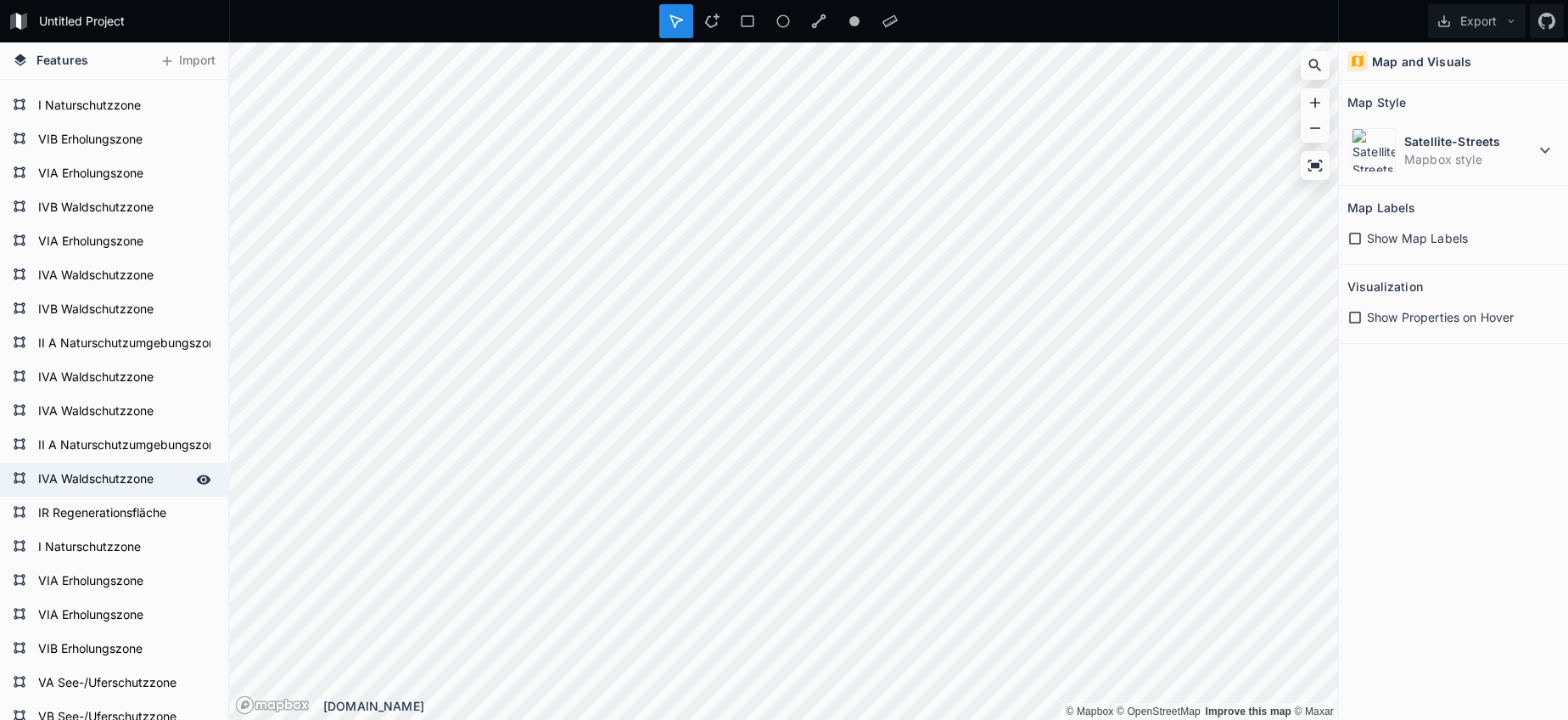
scroll to position [39, 0]
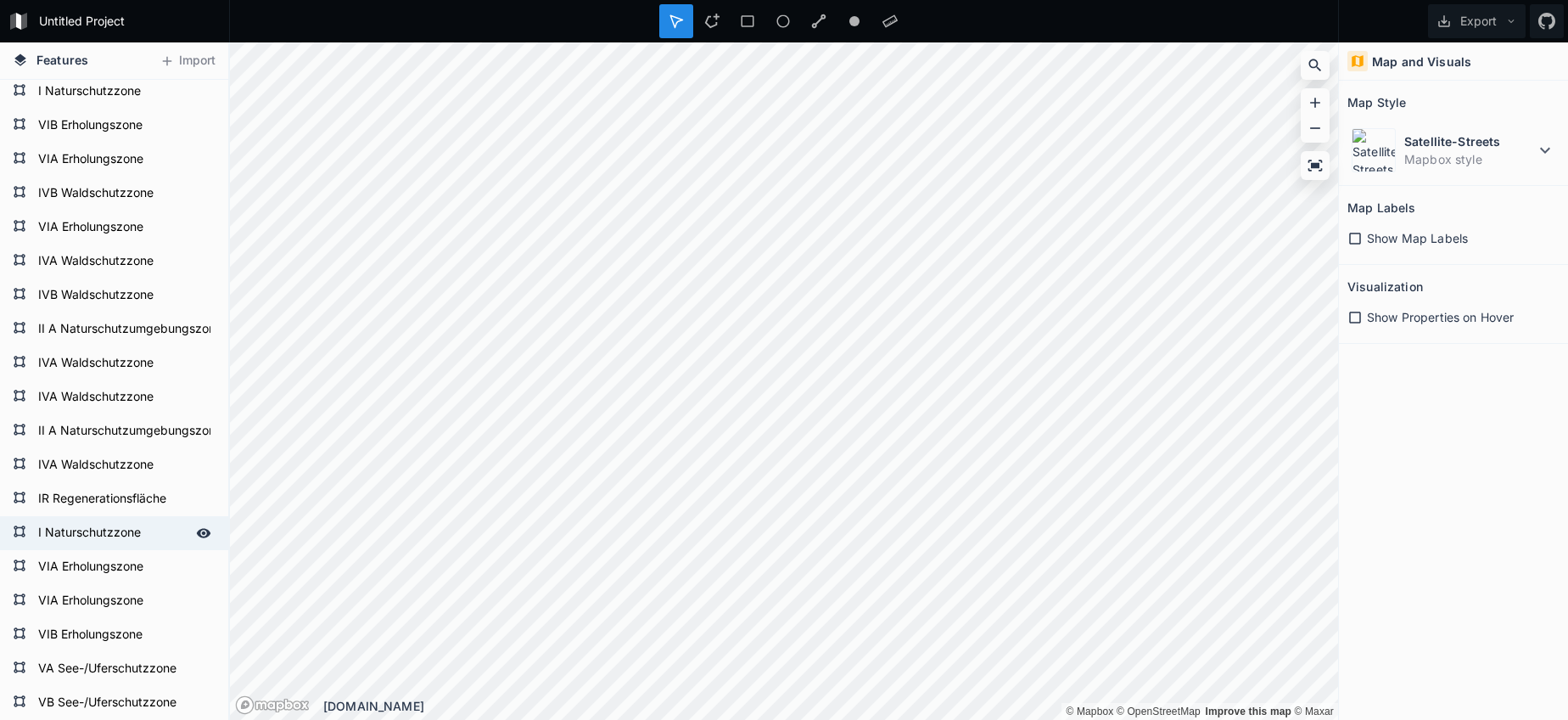
click at [72, 530] on form "I Naturschutzzone" at bounding box center [112, 533] width 158 height 25
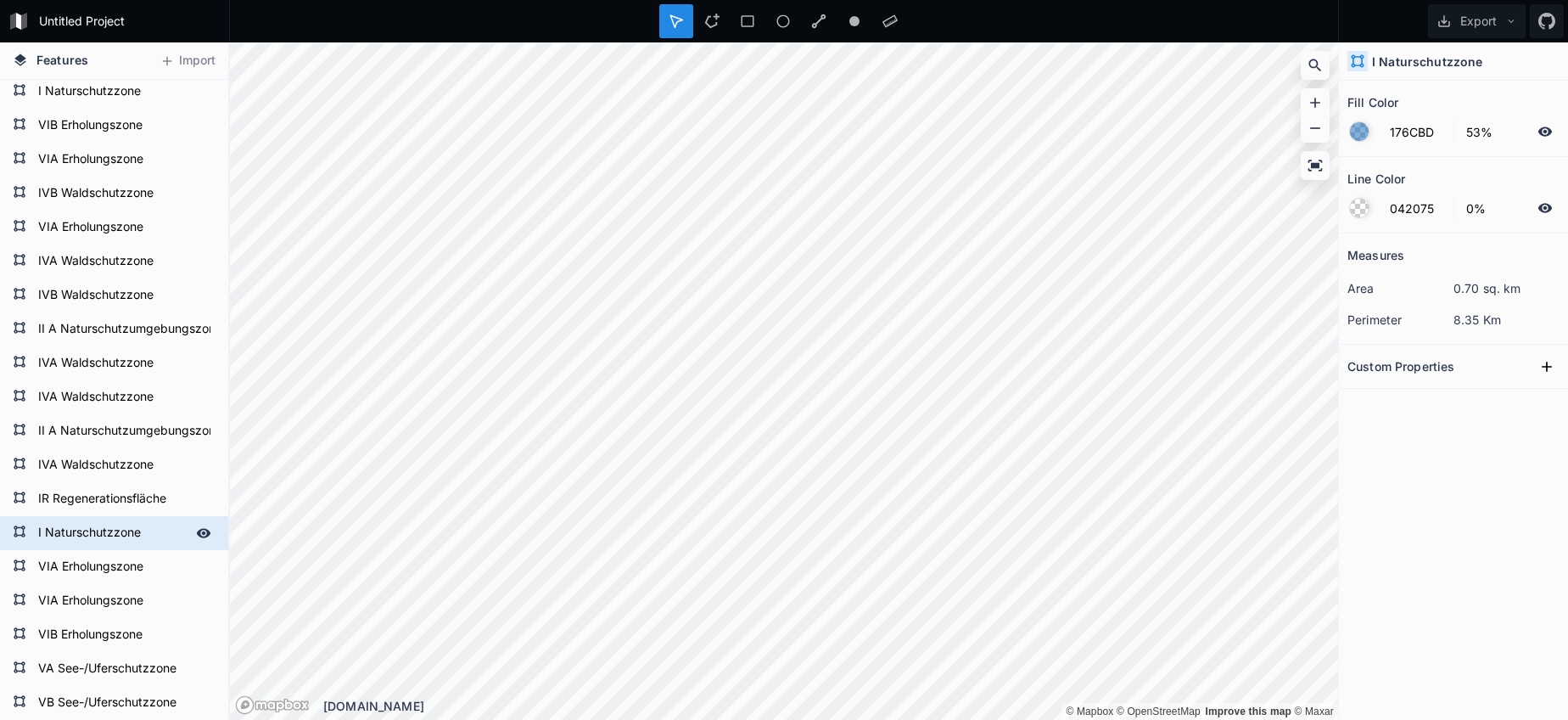
click at [76, 529] on form "I Naturschutzzone" at bounding box center [112, 533] width 158 height 25
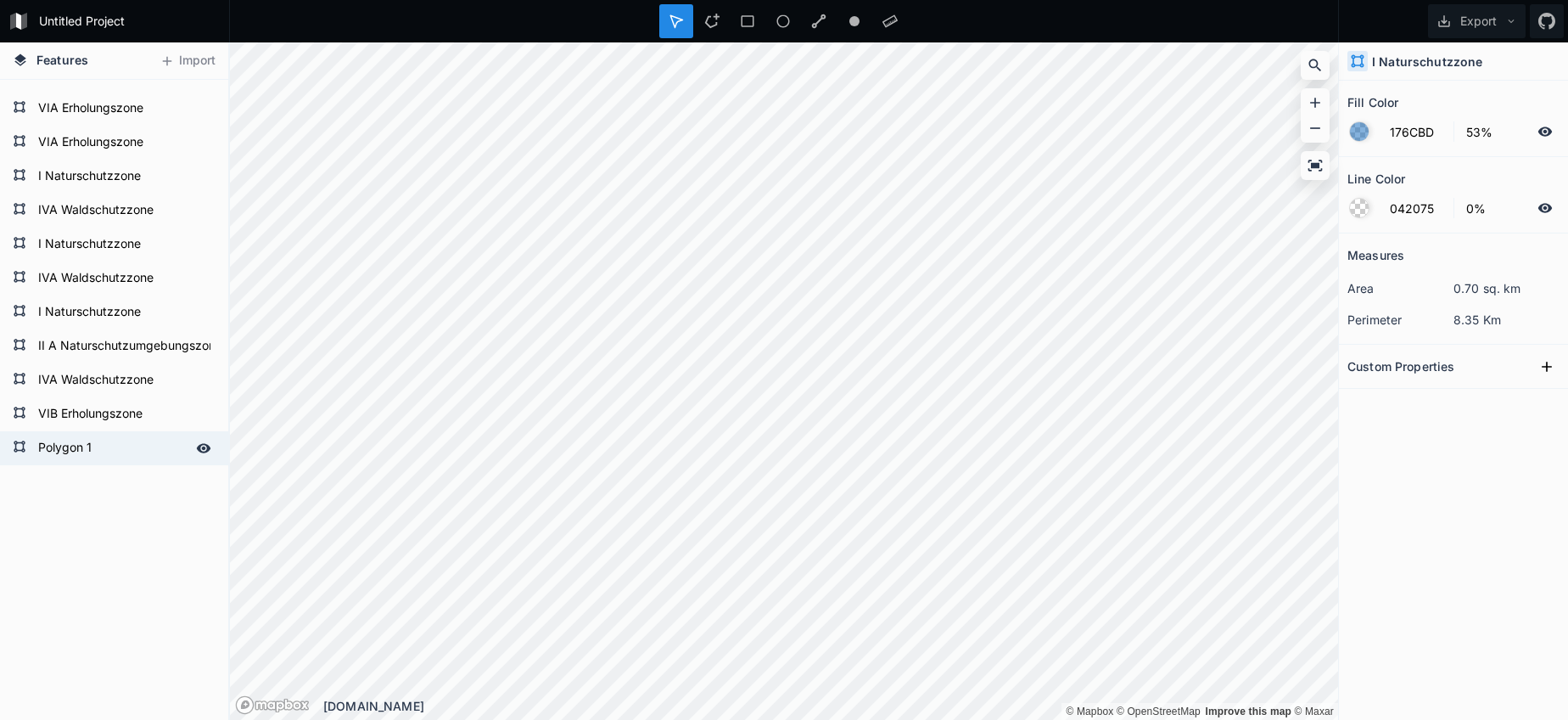
scroll to position [1720, 0]
click at [71, 456] on form "Polygon 1" at bounding box center [112, 448] width 158 height 25
type input "4287F5"
type input "39%"
type input "4287F5"
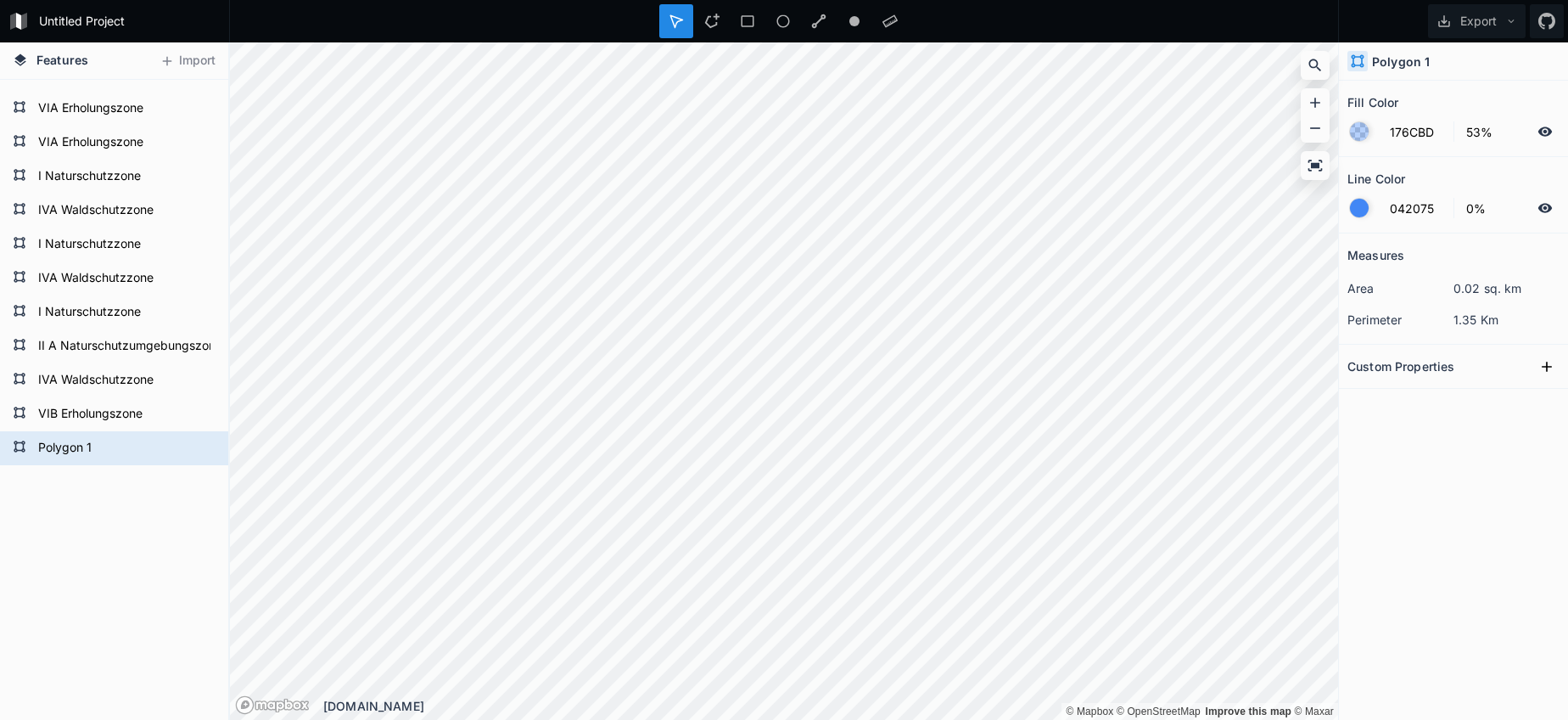
type input "100%"
click at [73, 450] on form "Polygon 1" at bounding box center [112, 448] width 158 height 25
click at [73, 450] on form "Polygon 1" at bounding box center [124, 448] width 182 height 25
paste input "I Naturschutzzone"
type input "I Naturschutzzone"
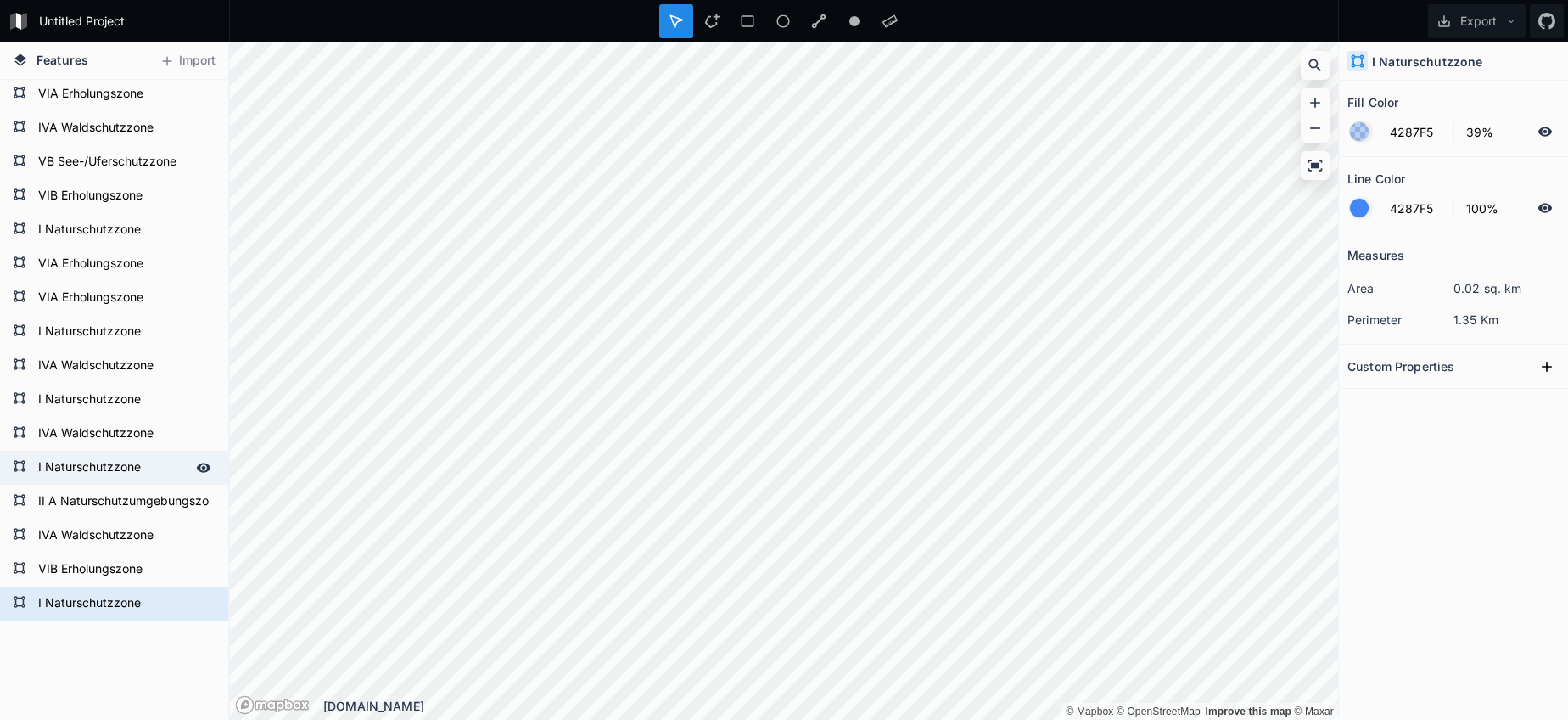
scroll to position [1559, 0]
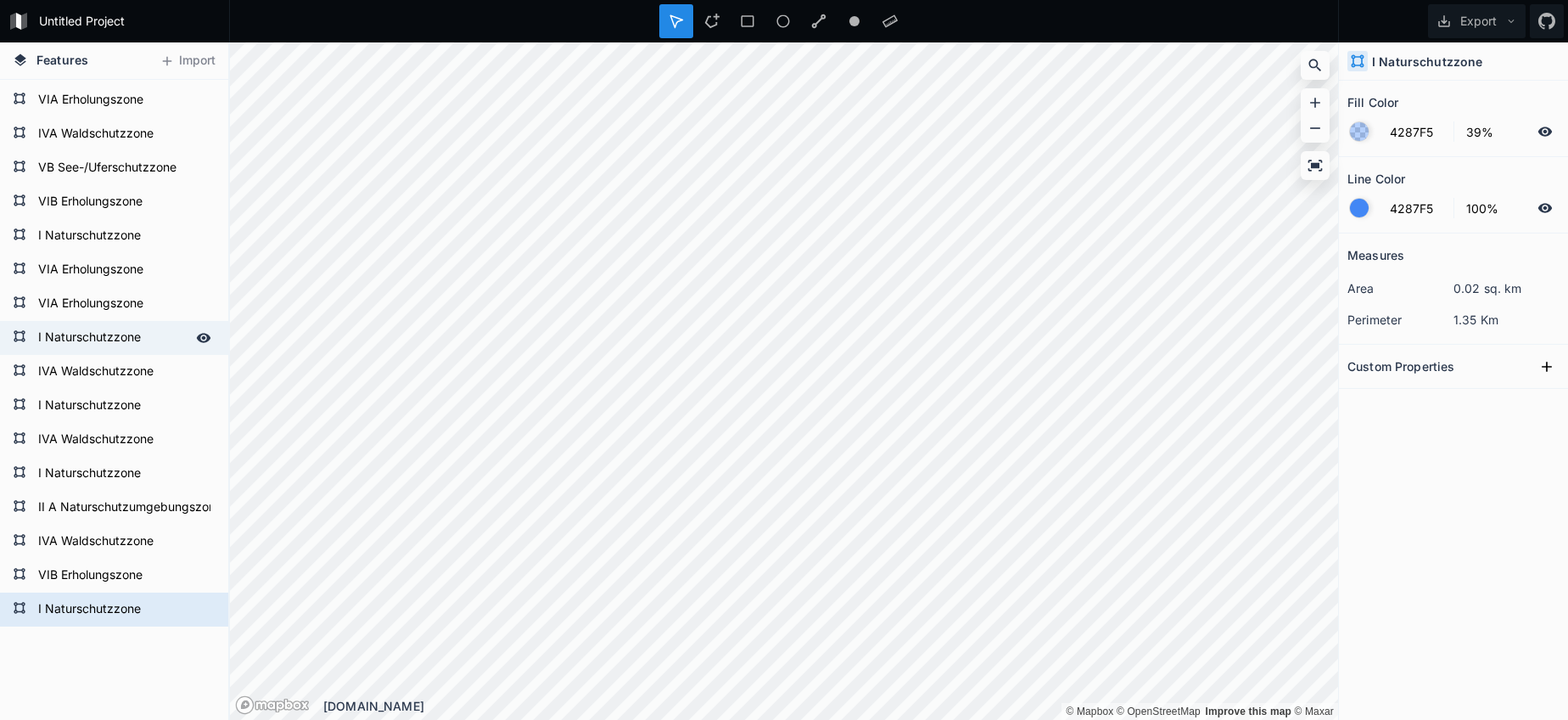
click at [82, 328] on form "I Naturschutzzone" at bounding box center [112, 338] width 158 height 25
type input "176CBD"
type input "0%"
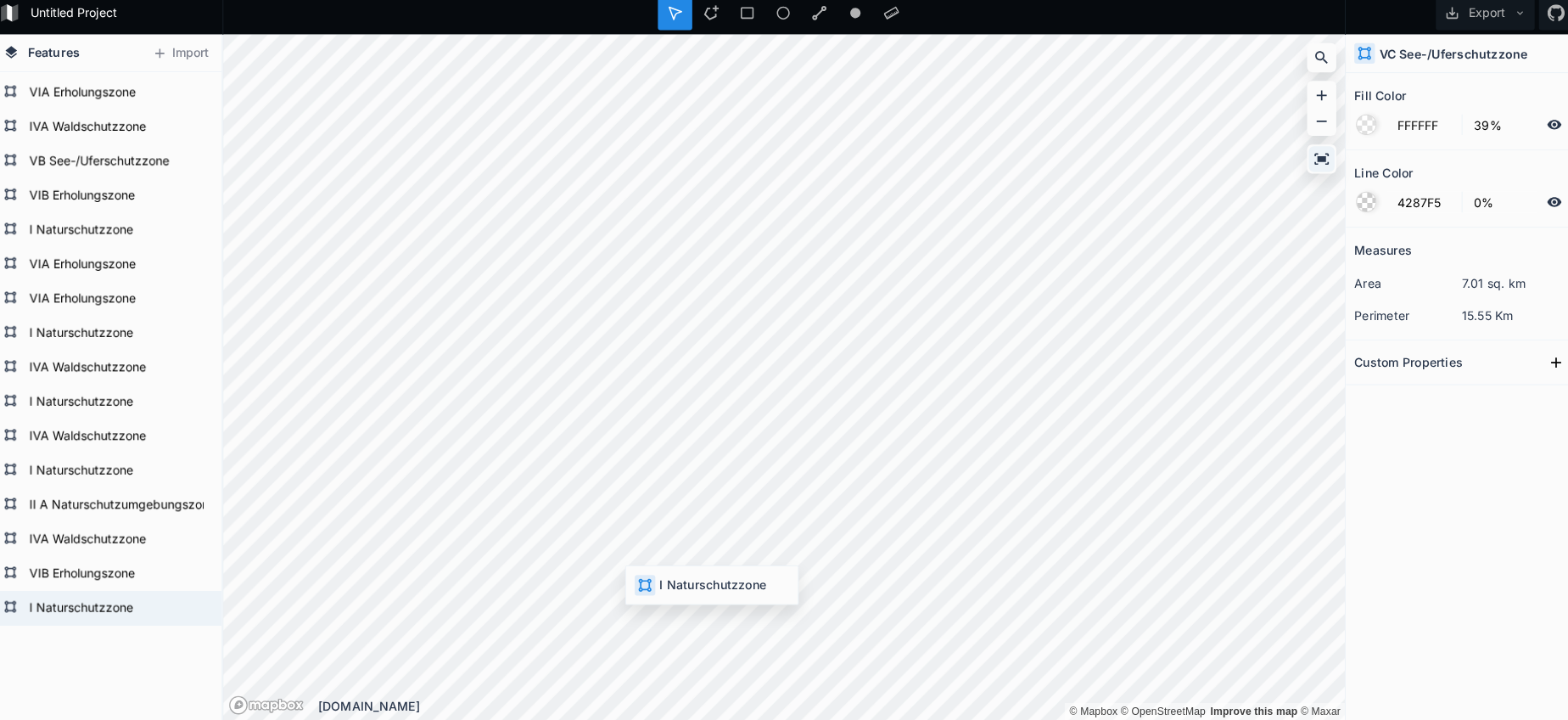
type input "4287F5"
type input "100%"
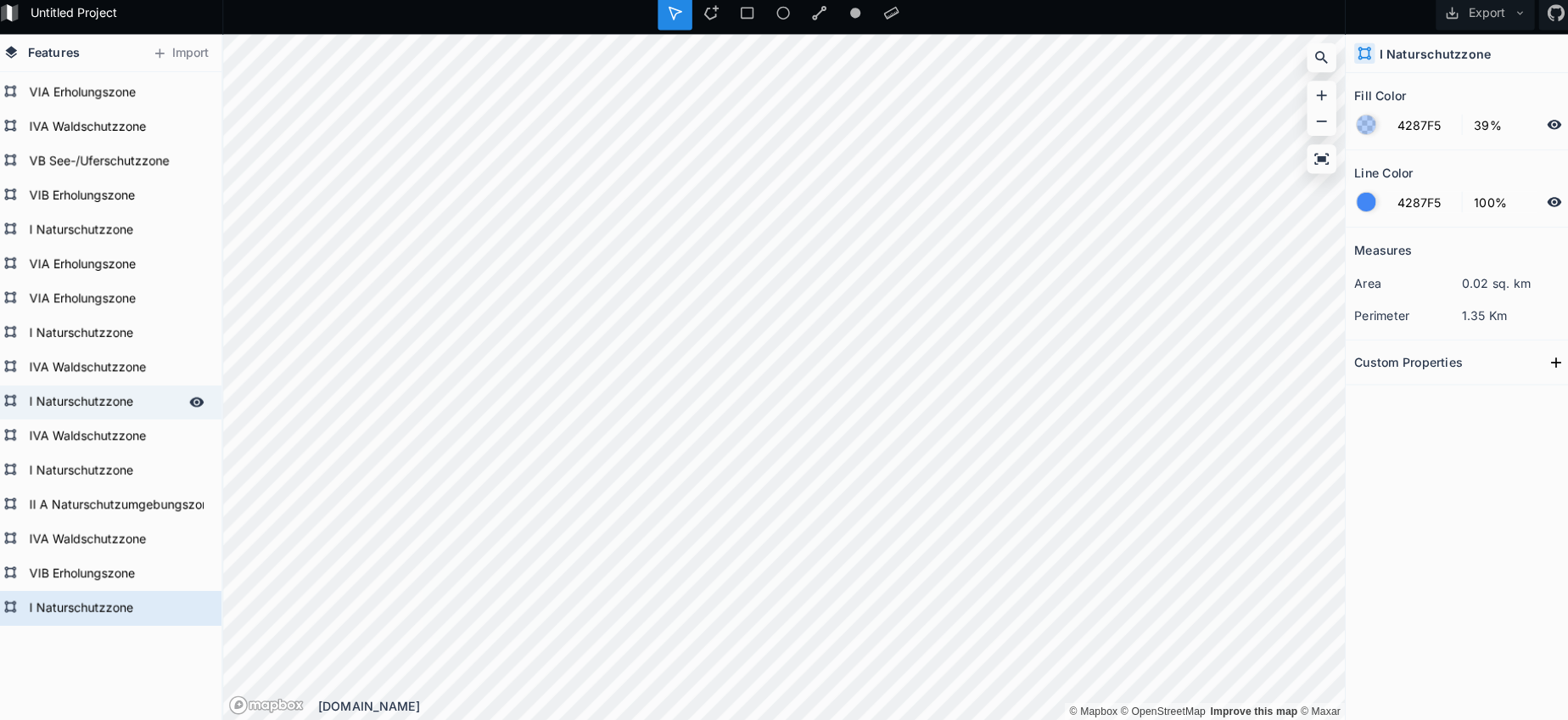
click at [72, 399] on form "I Naturschutzzone" at bounding box center [112, 405] width 158 height 25
type input "176CBD"
type input "0%"
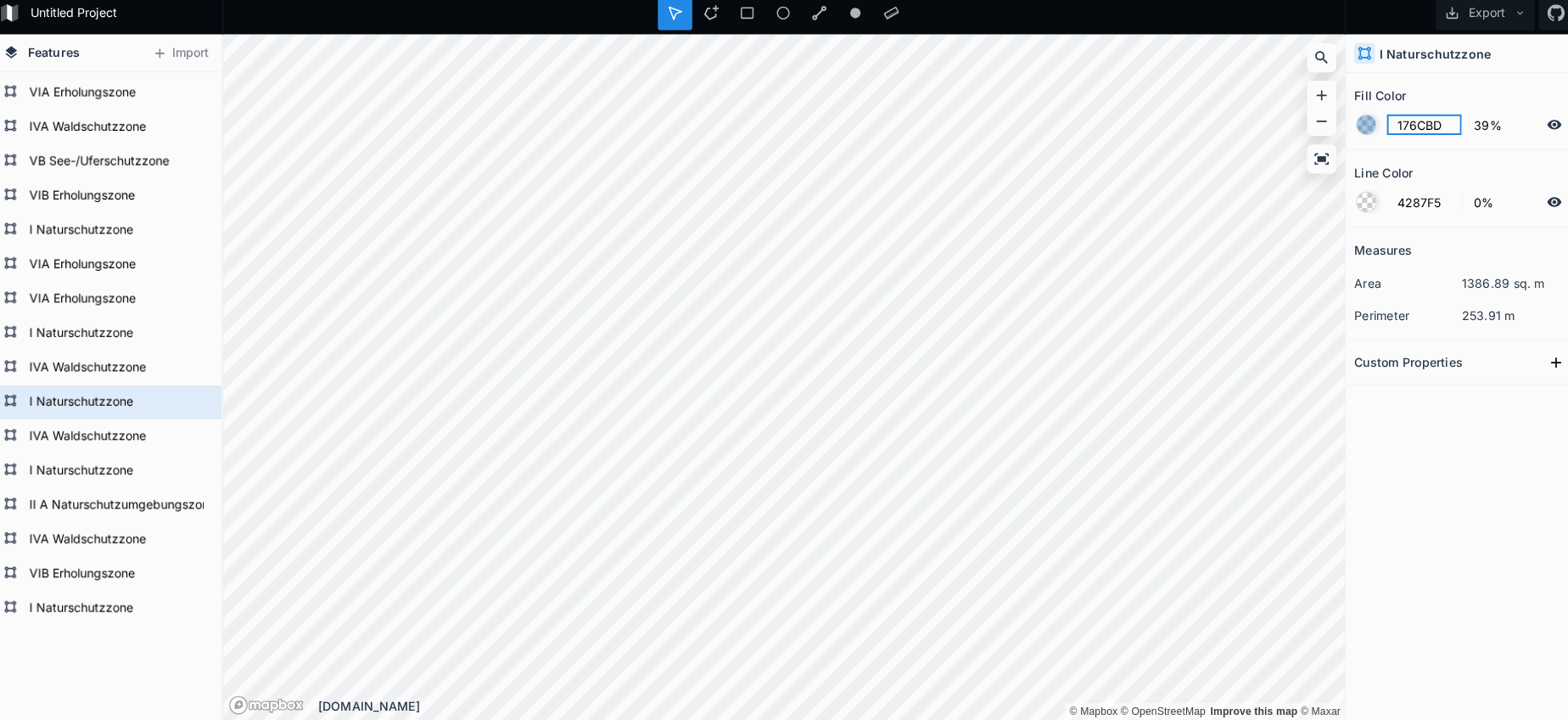
click at [1409, 125] on input "176CBD" at bounding box center [1416, 131] width 74 height 21
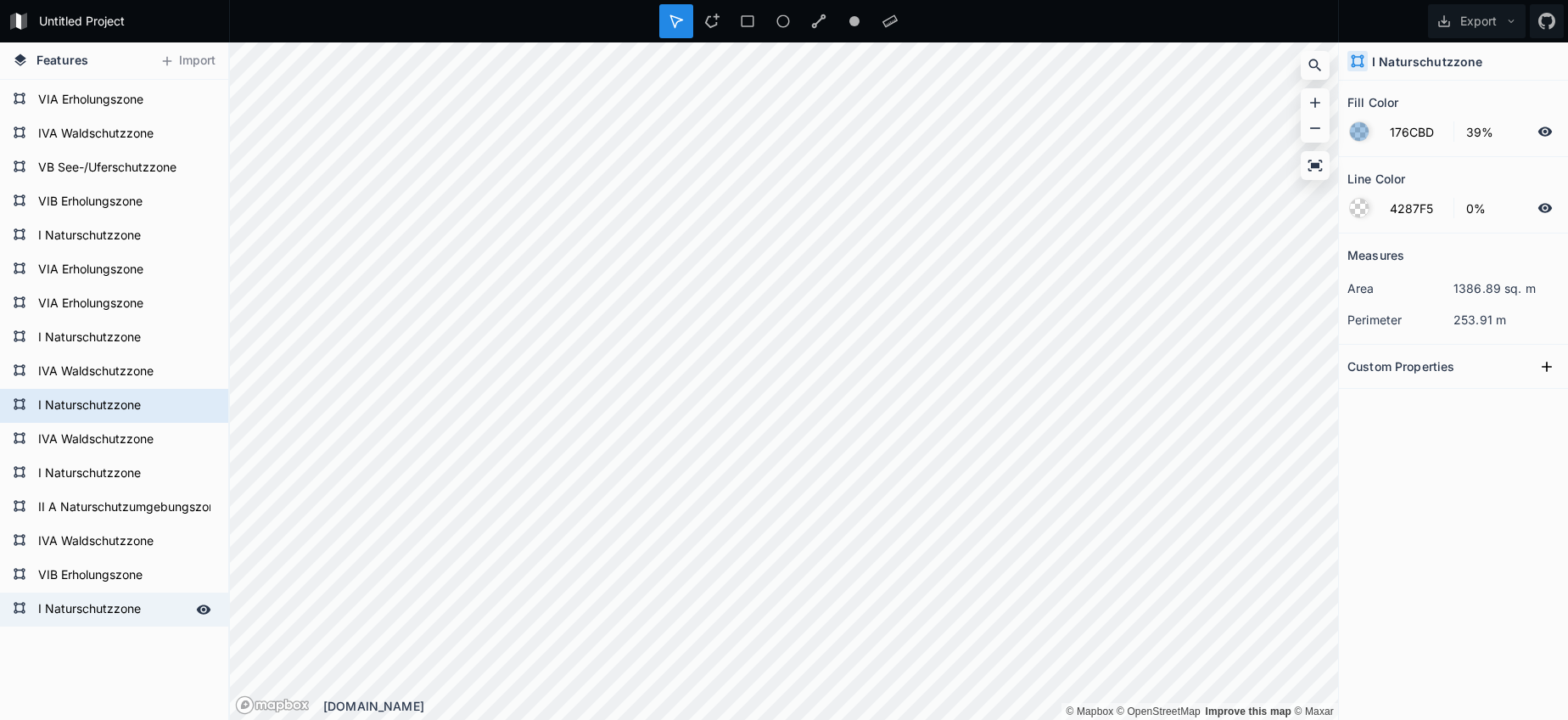
click at [107, 606] on form "I Naturschutzzone" at bounding box center [112, 609] width 158 height 25
type input "4287F5"
type input "100%"
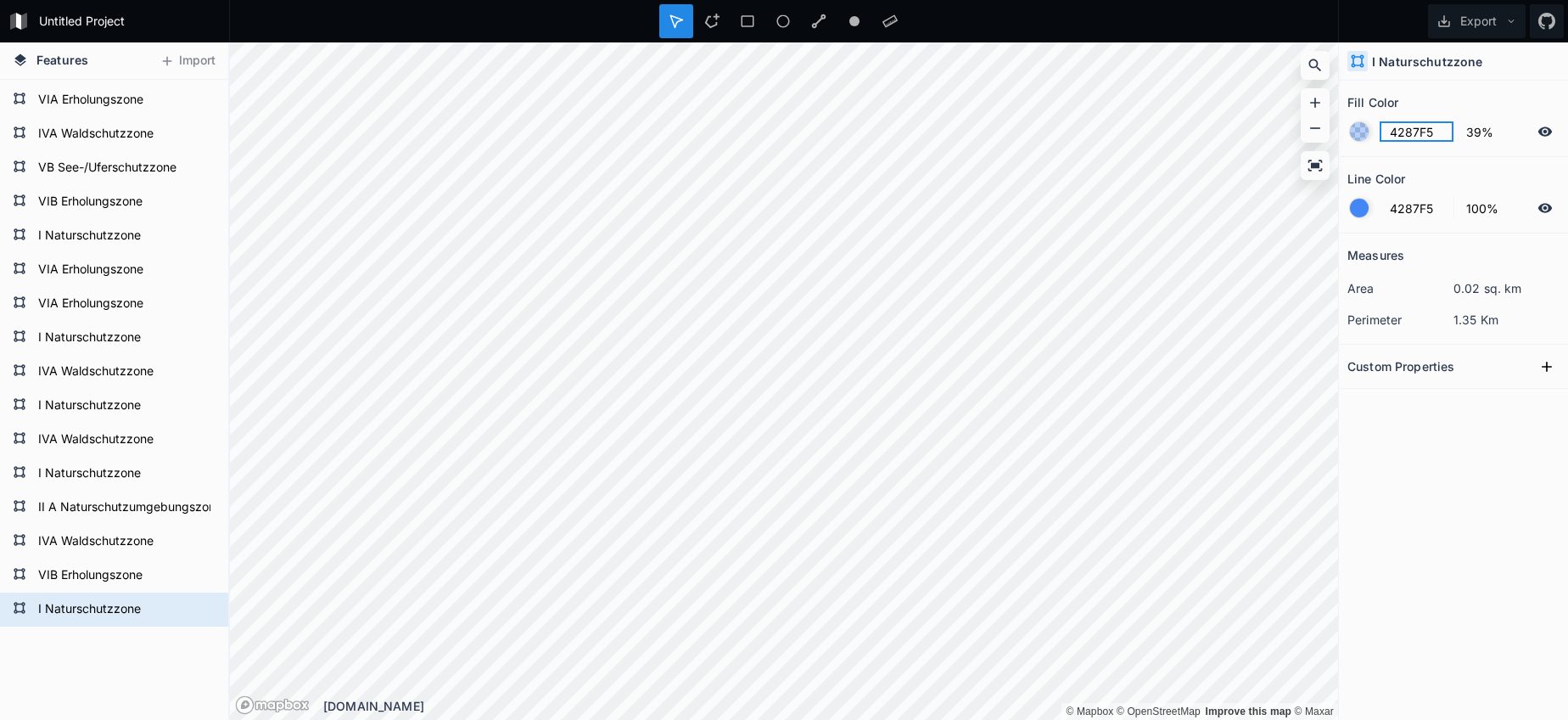
click at [1420, 133] on input "4287F5" at bounding box center [1416, 131] width 74 height 21
click at [1420, 133] on input "4287F5" at bounding box center [1416, 131] width 74 height 21
click at [1401, 132] on input "4287F5" at bounding box center [1416, 131] width 74 height 21
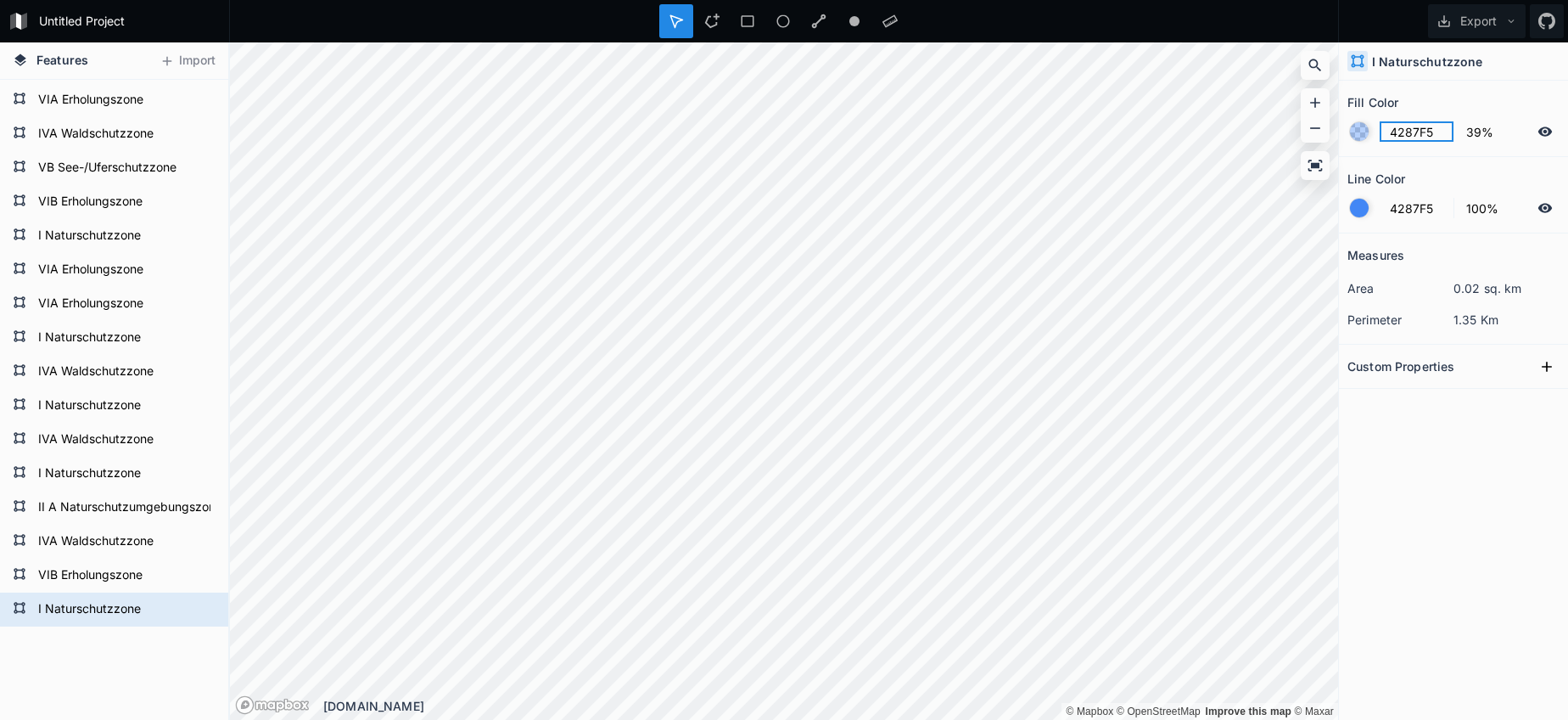
paste input "176CBD"
type input "176CBD"
click at [1365, 208] on div at bounding box center [1359, 208] width 19 height 19
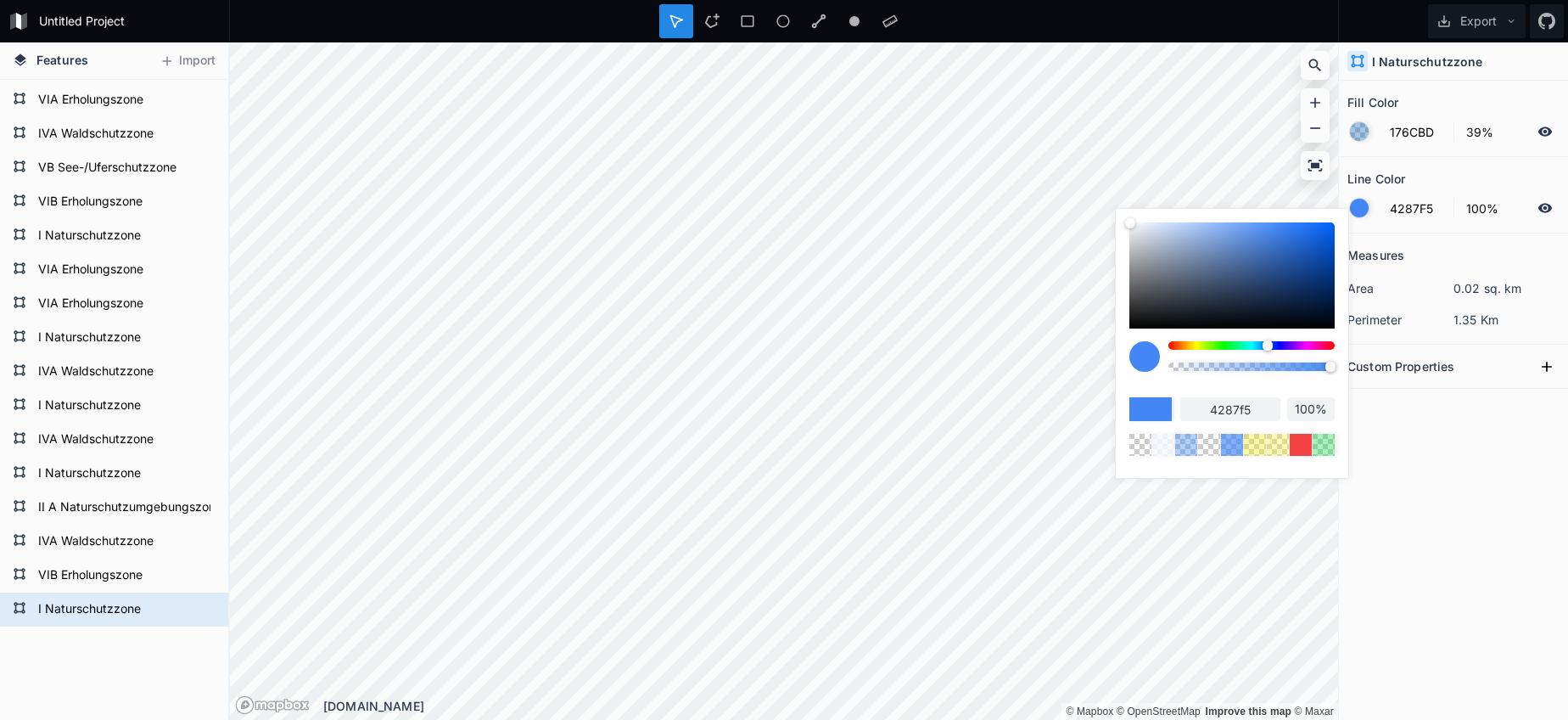
type input "98%"
type input "97%"
type input "95%"
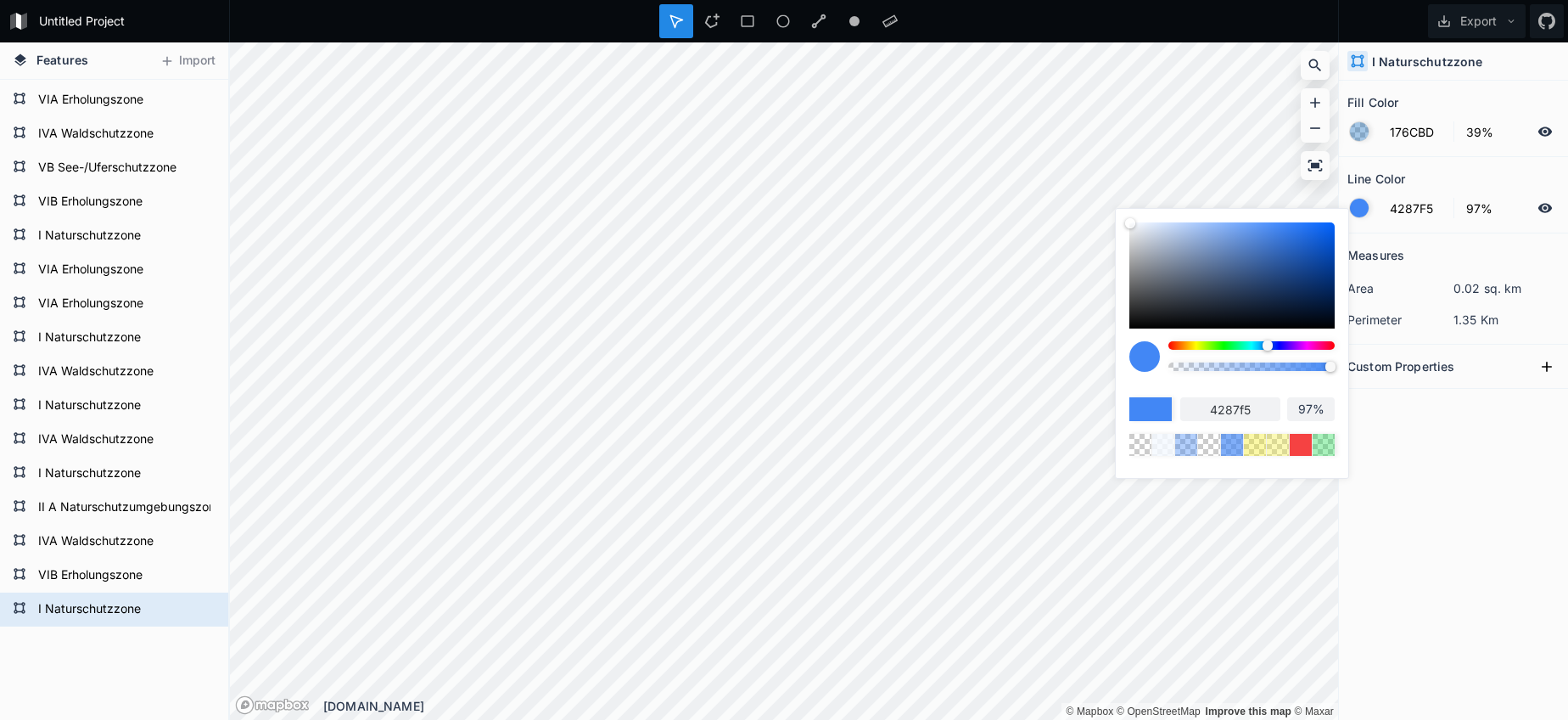
type input "95%"
type input "92%"
type input "88%"
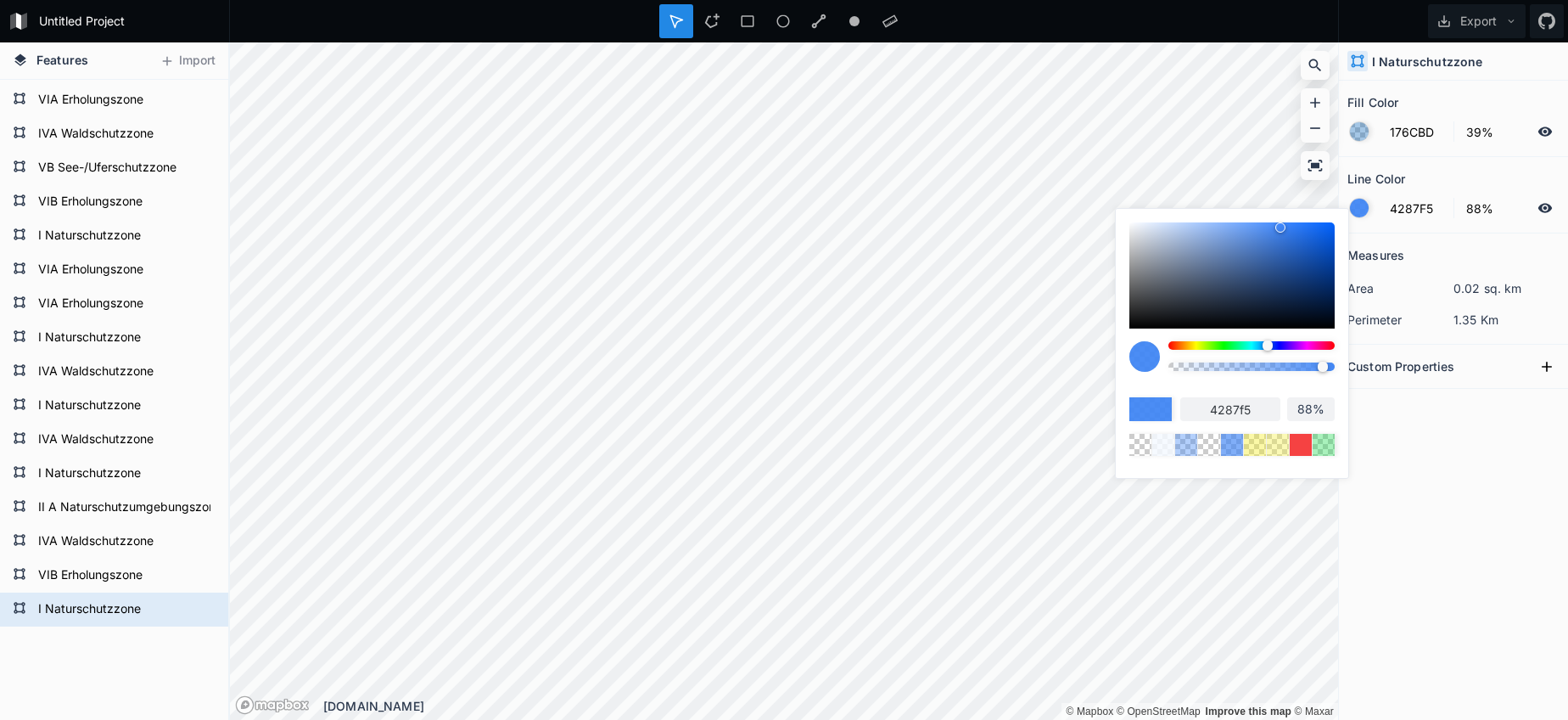
type input "81%"
type input "75%"
type input "71%"
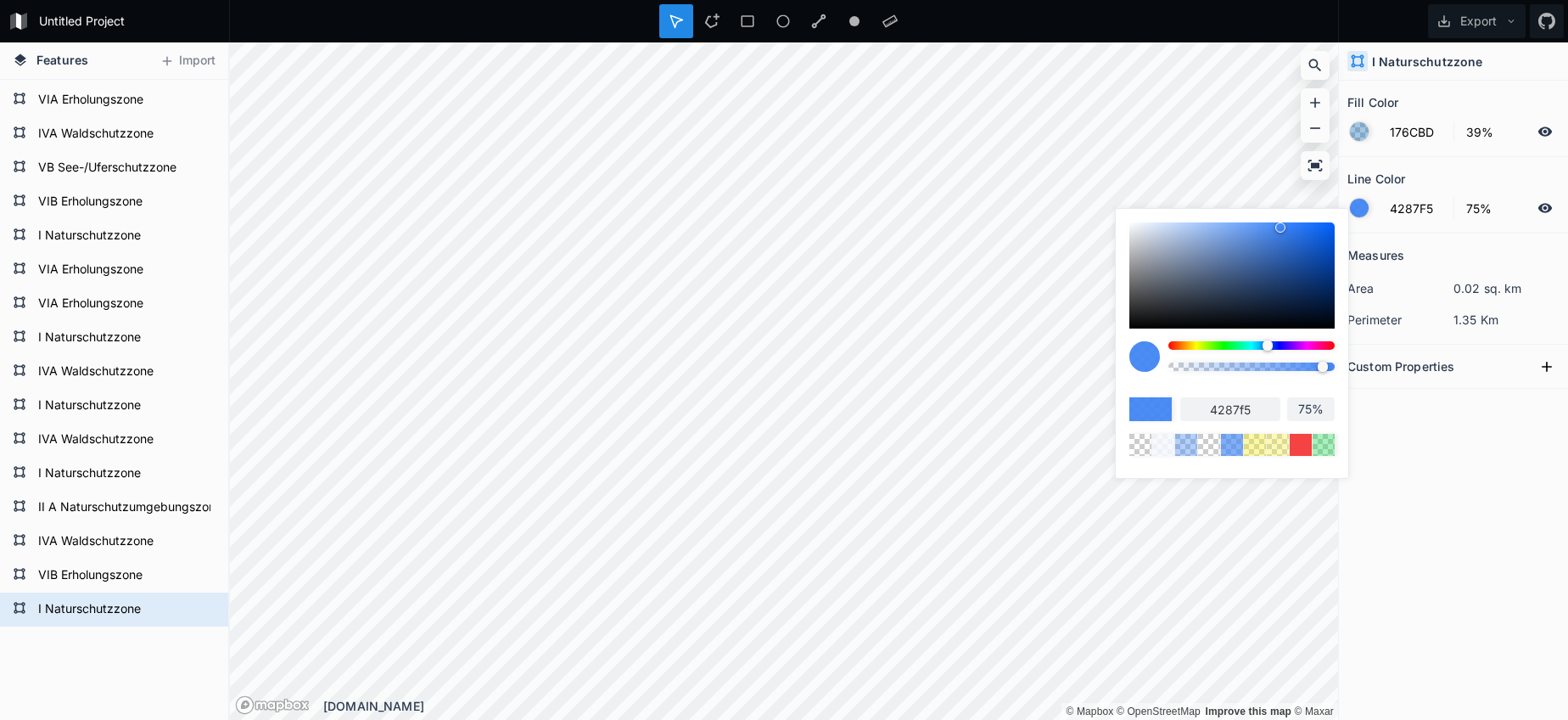
type input "71%"
type input "57%"
type input "40%"
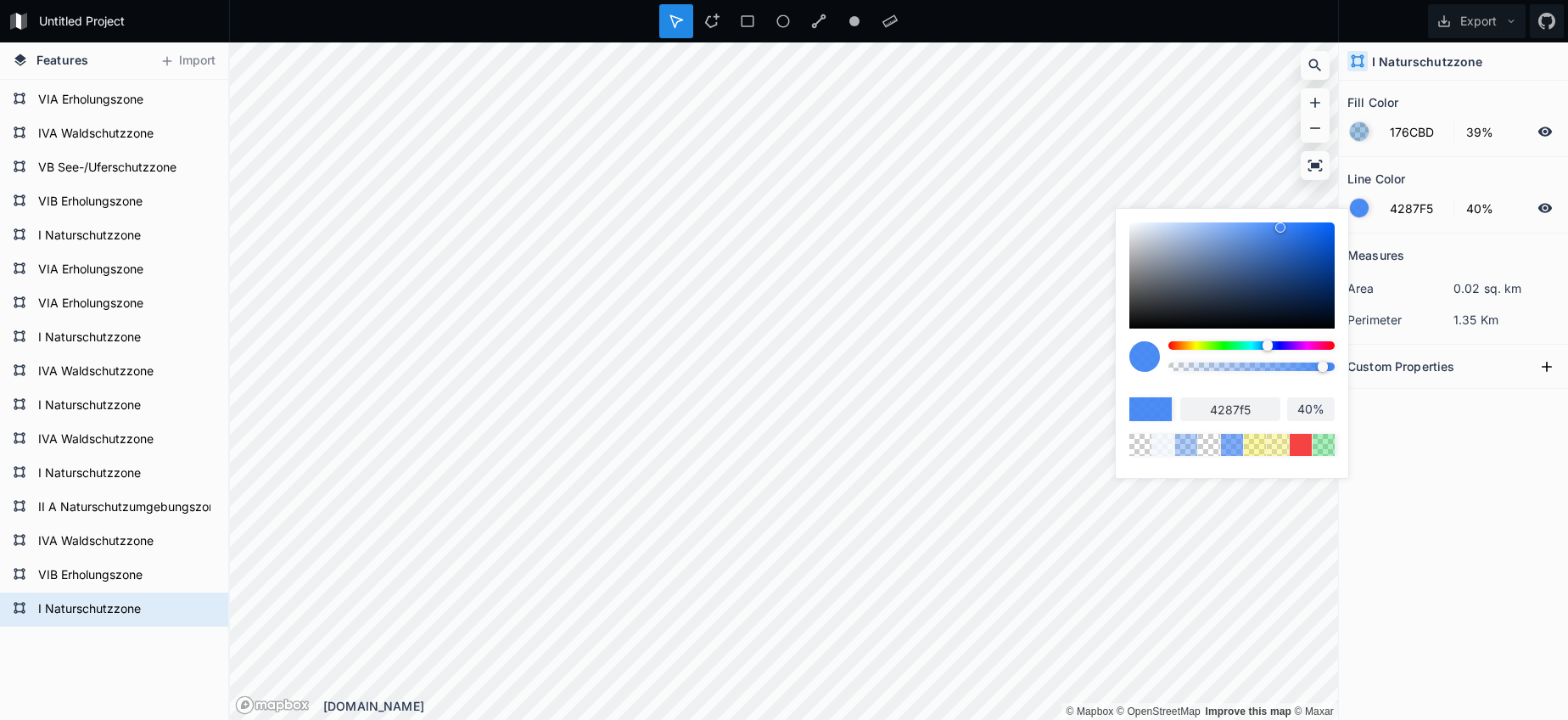
type input "23%"
type input "5%"
type input "3%"
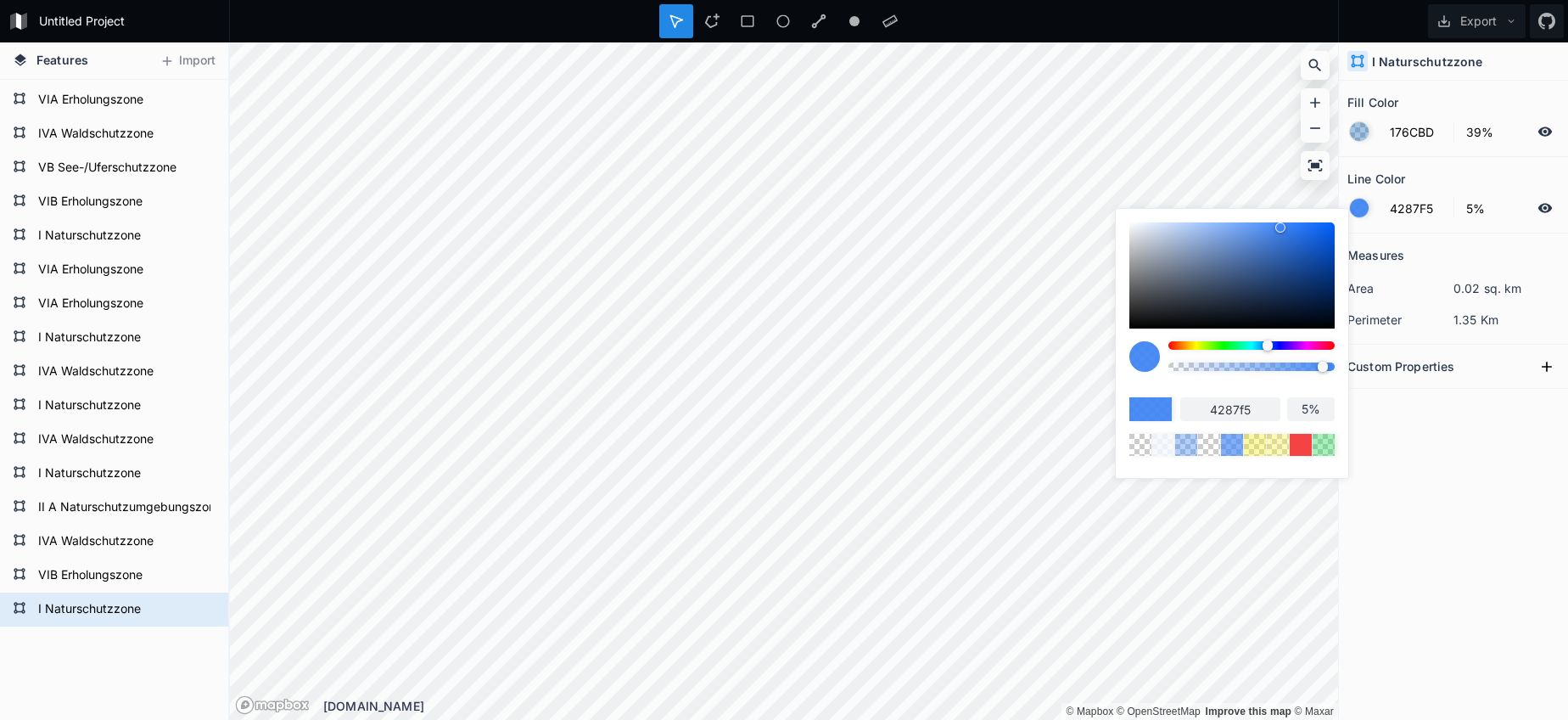
type input "3%"
type input "0%"
click at [1062, 372] on body "Untitled Project Export Features Import I Naturschutzzone VIB Erholungszone IVA…" at bounding box center [784, 360] width 1568 height 720
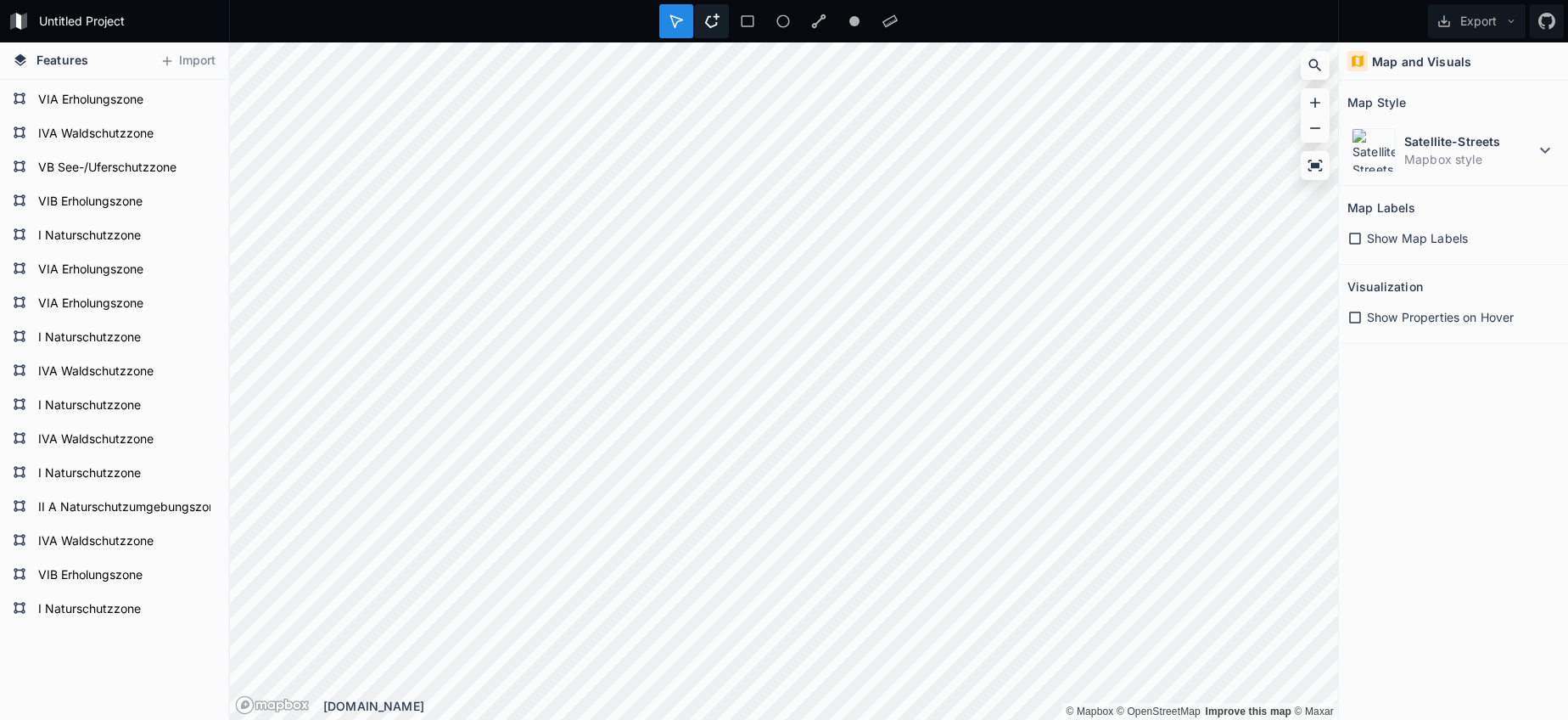
click at [711, 20] on icon at bounding box center [712, 21] width 15 height 15
click at [269, 0] on html "Untitled Project Export Features Import I Naturschutzzone VIB Erholungszone IVA…" at bounding box center [784, 360] width 1568 height 720
click at [706, 29] on div "Untitled Project Export Features Import I Naturschutzzone VIB Erholungszone IVA…" at bounding box center [784, 360] width 1568 height 720
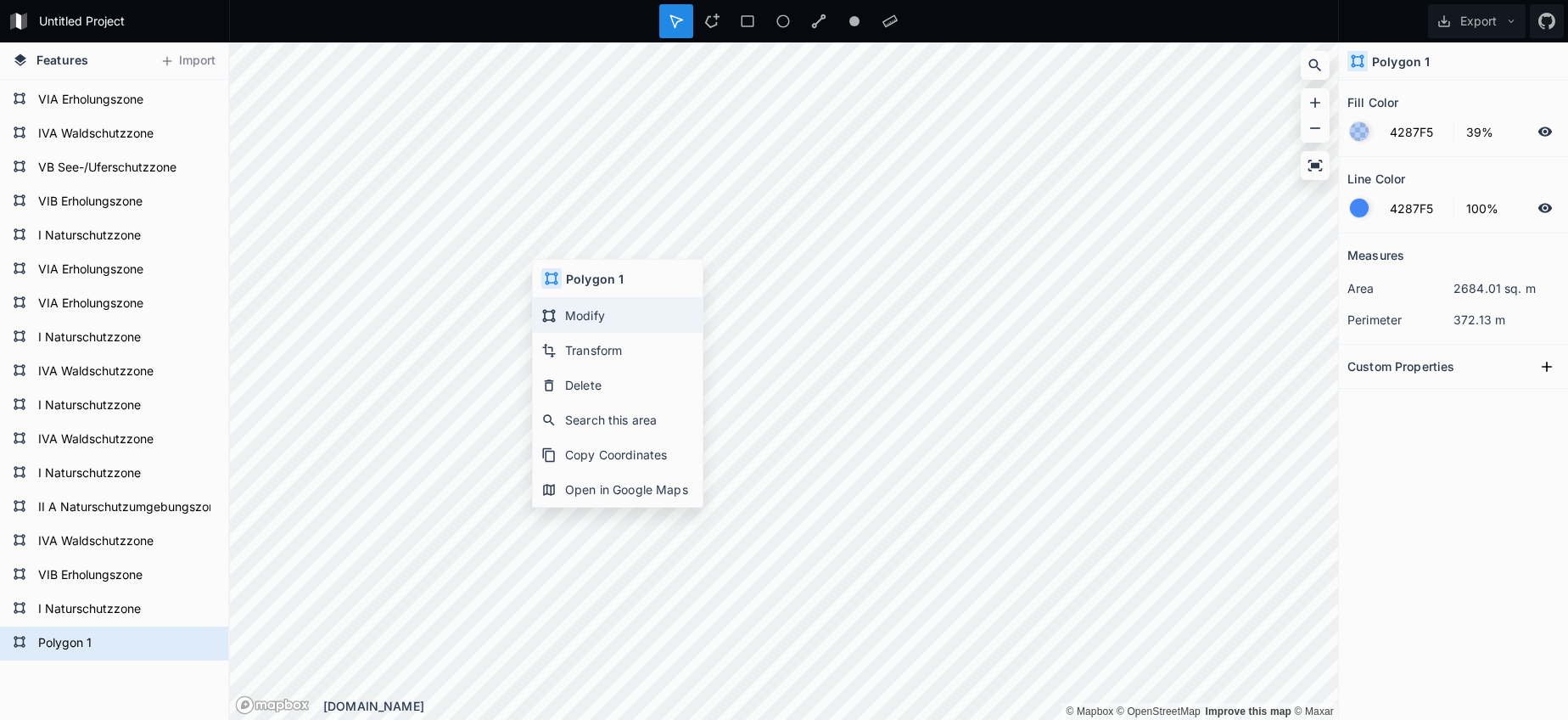
click at [560, 309] on div "Modify" at bounding box center [618, 315] width 170 height 35
click at [227, 112] on div "Features Import Polygon 1 I Naturschutzzone VIB Erholungszone IVA Waldschutzzon…" at bounding box center [784, 380] width 1568 height 677
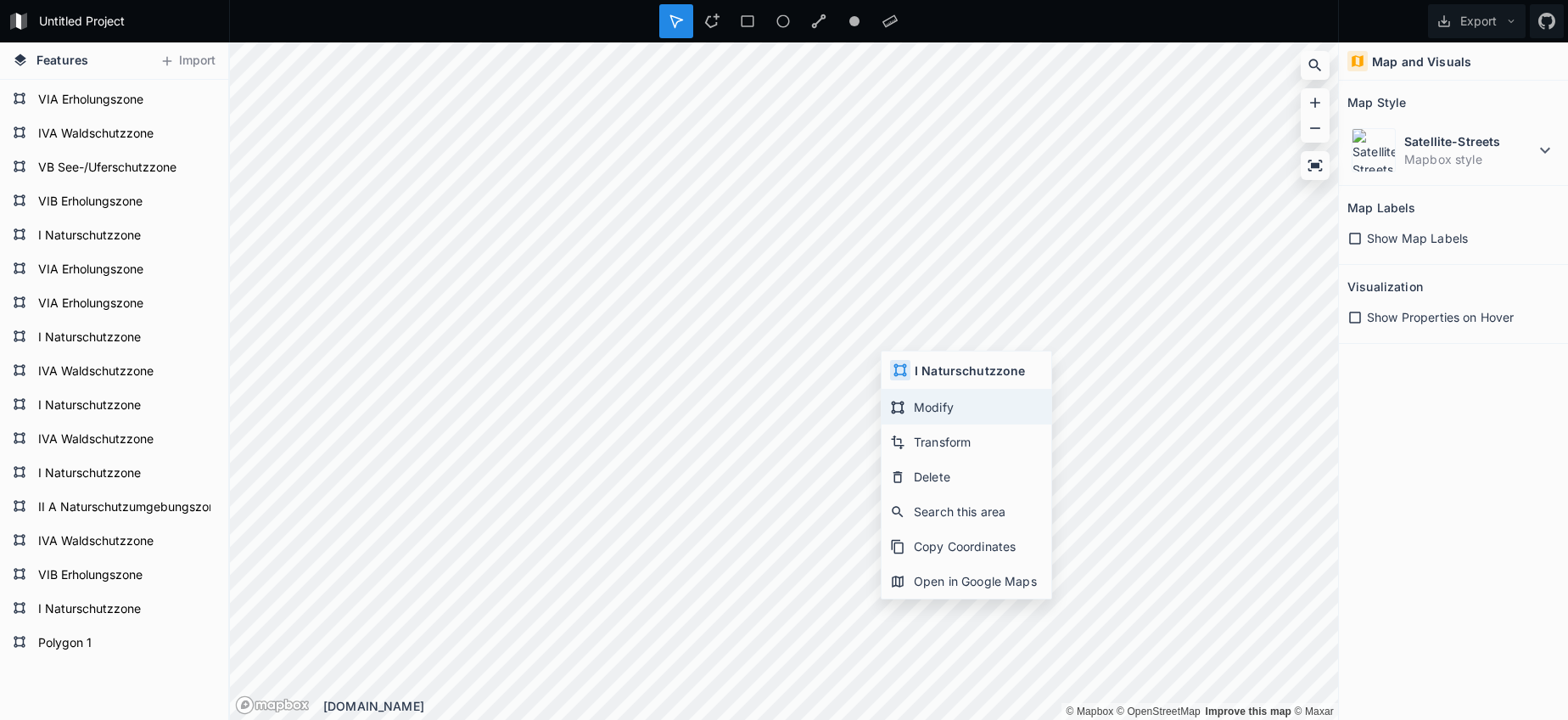
click at [919, 411] on div "Modify" at bounding box center [966, 407] width 170 height 35
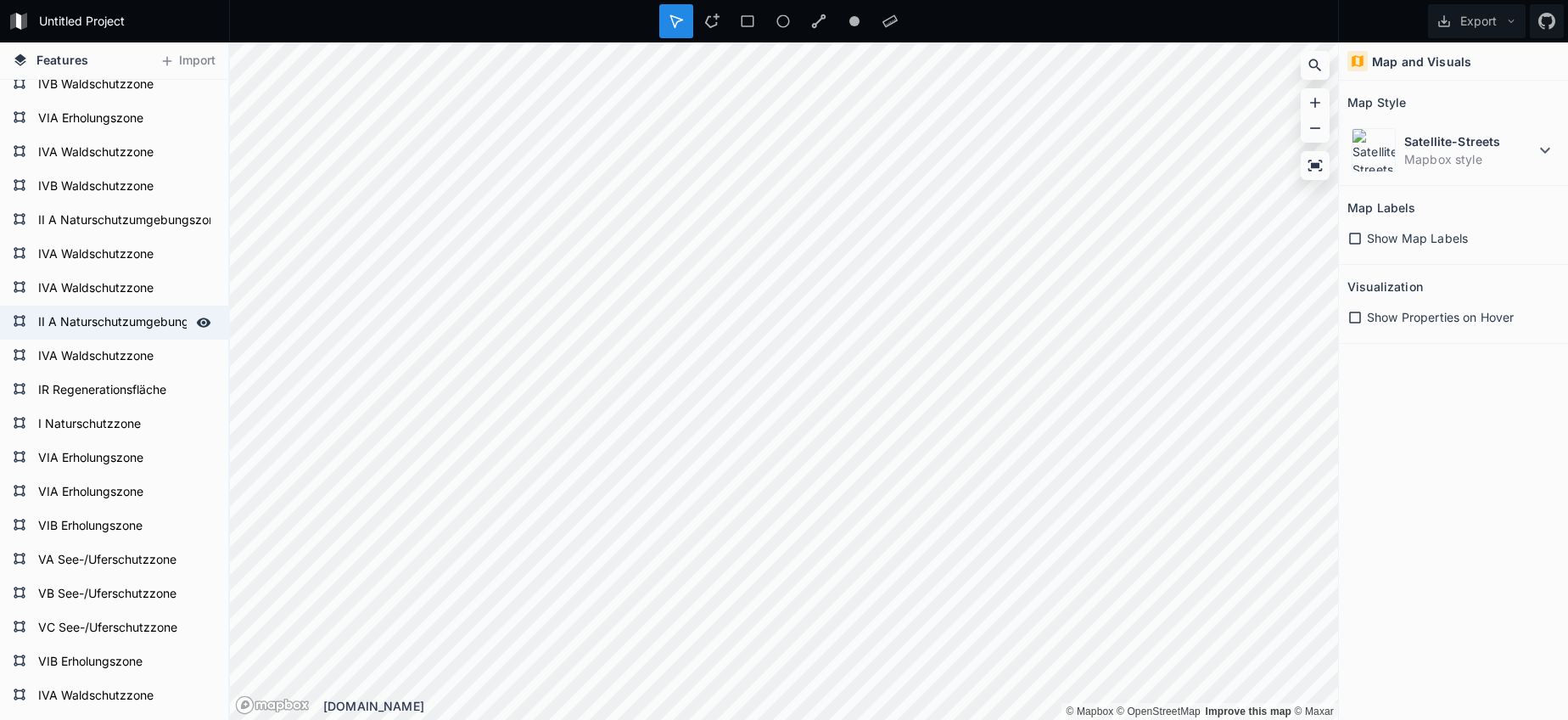
scroll to position [224, 0]
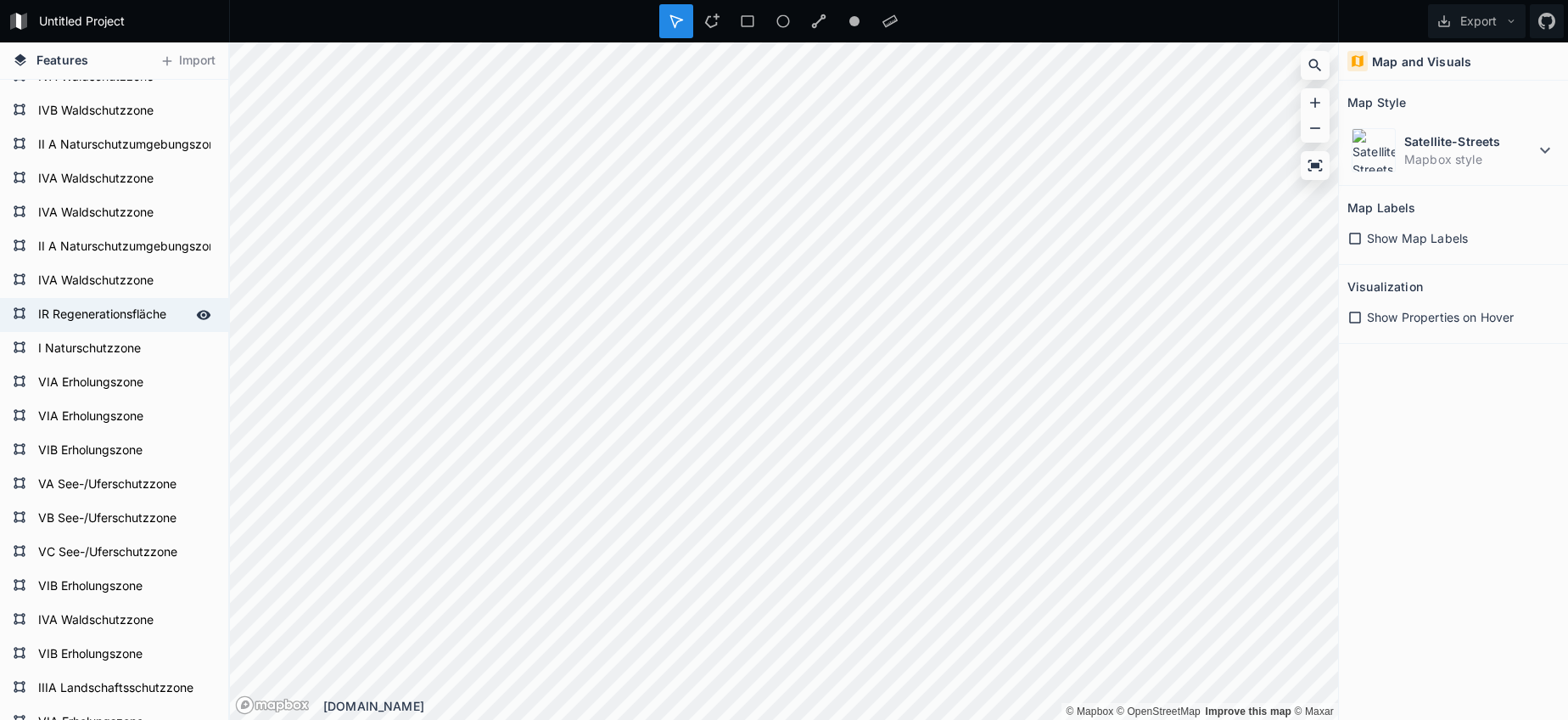
click at [85, 321] on form "IR Regenerationsfläche" at bounding box center [112, 315] width 158 height 25
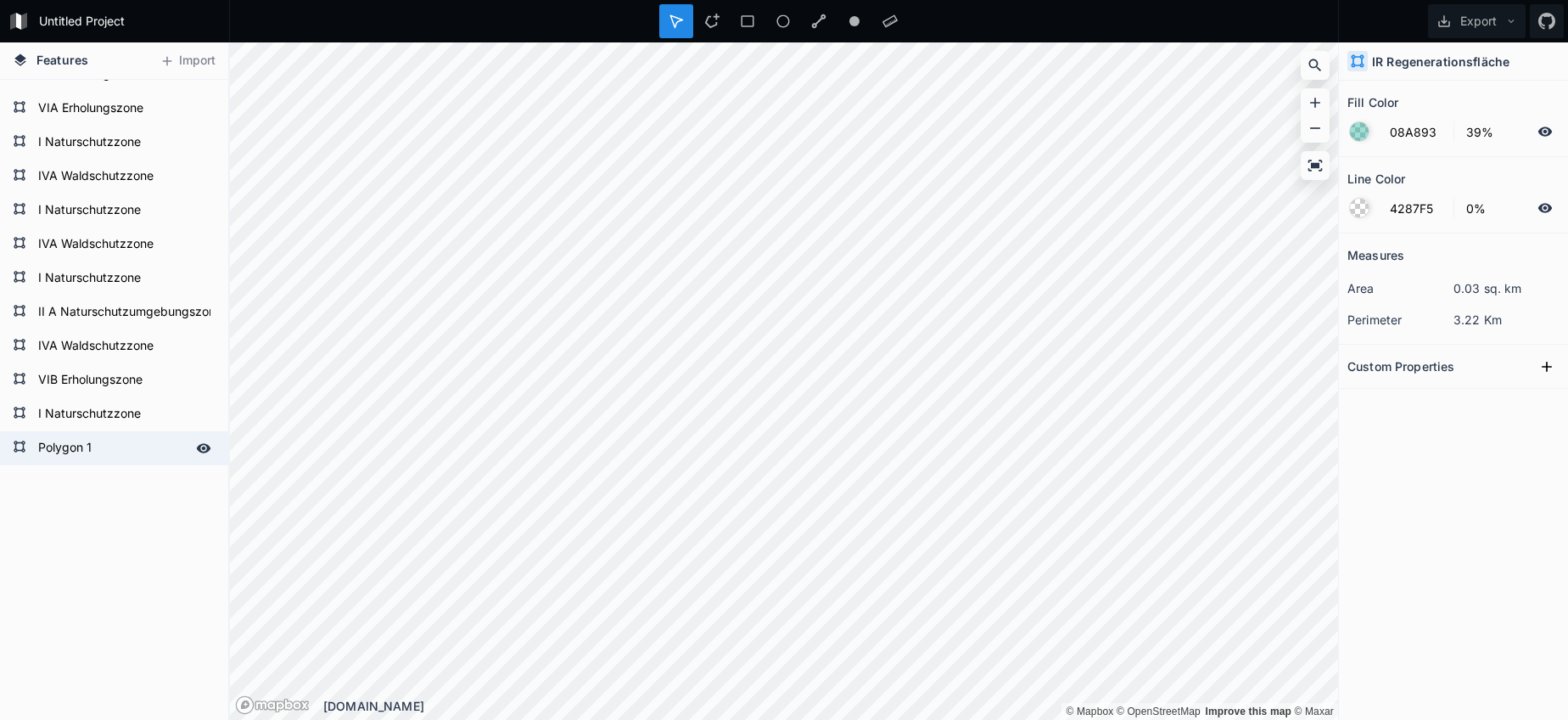
scroll to position [1754, 0]
click at [74, 442] on form "Polygon 1" at bounding box center [112, 448] width 158 height 25
type input "4287F5"
type input "100%"
click at [74, 442] on form "Polygon 1" at bounding box center [112, 448] width 158 height 25
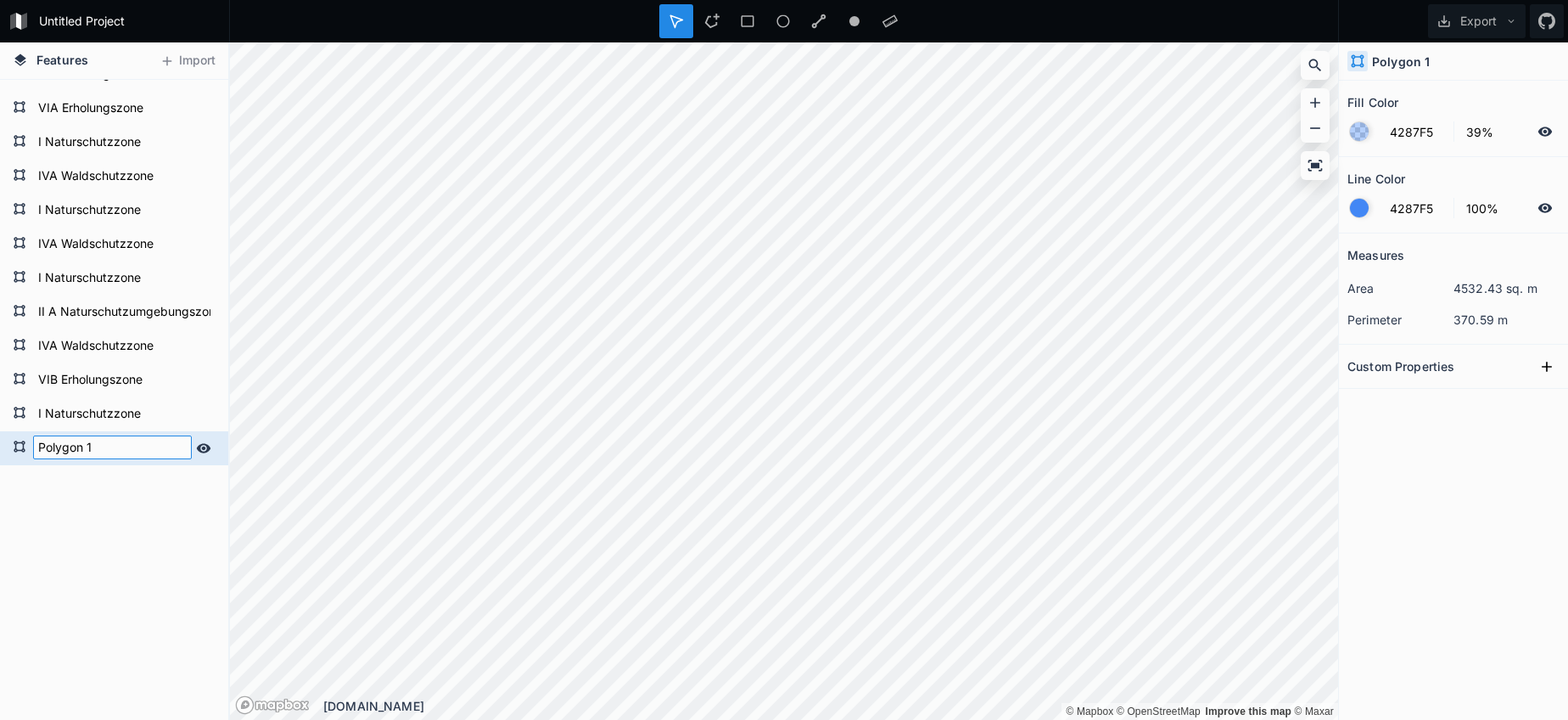
paste input "text"
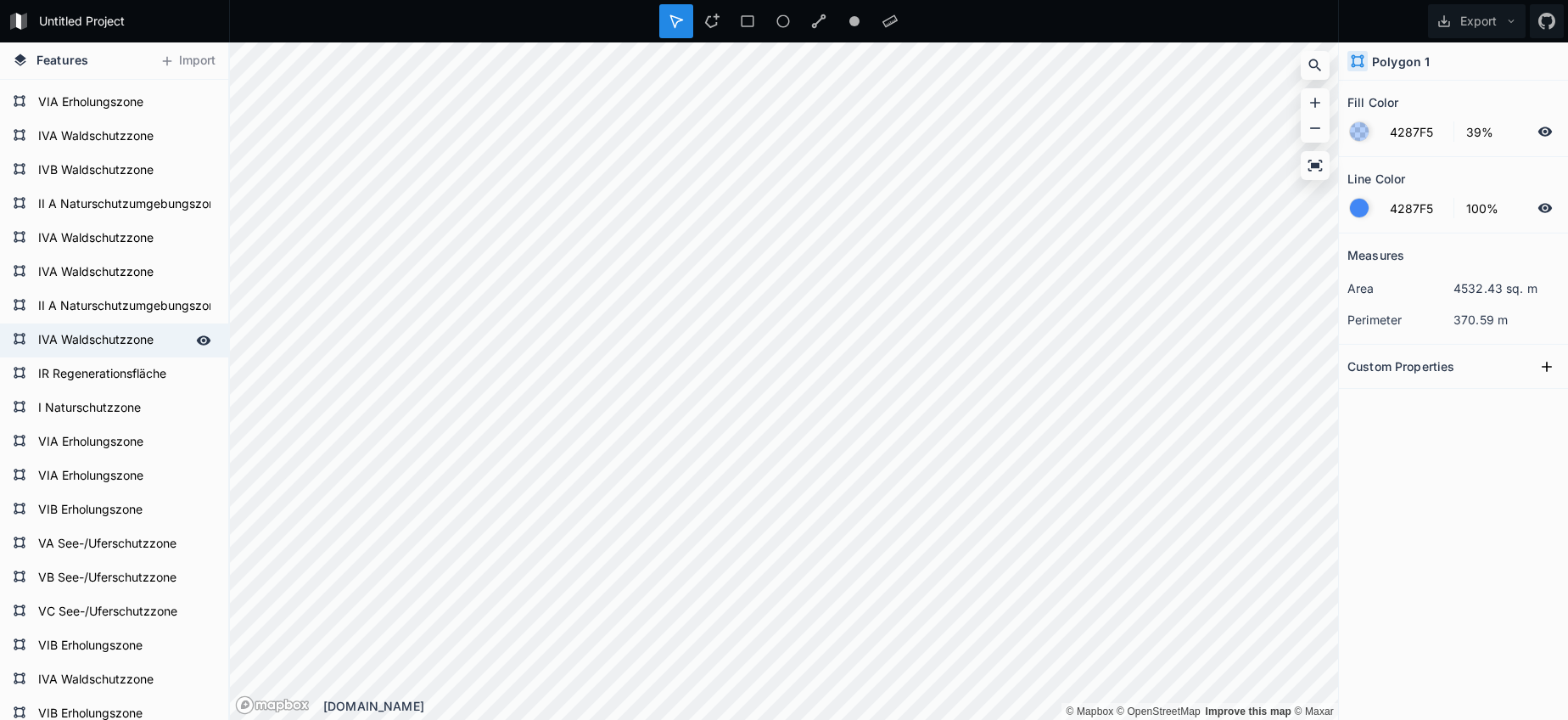
scroll to position [191, 0]
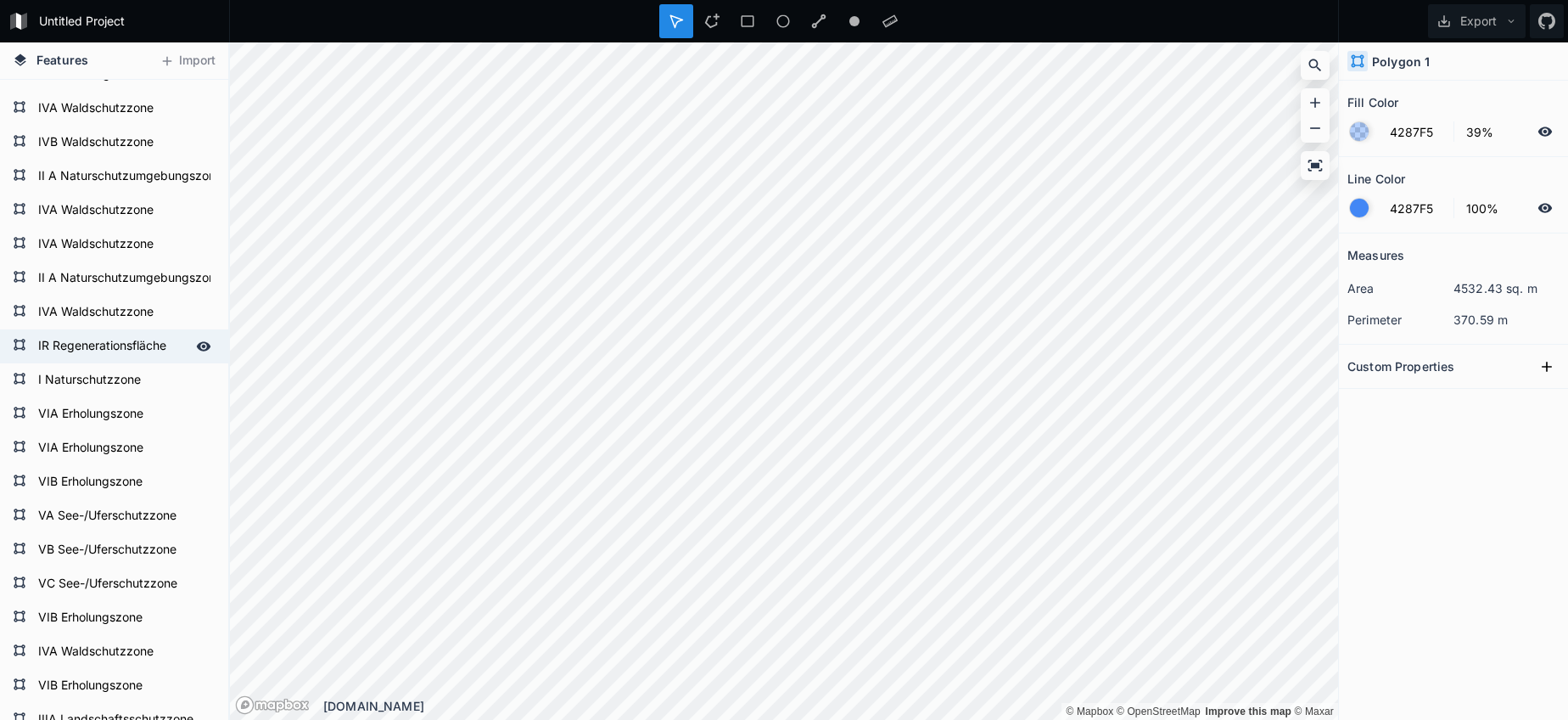
click at [80, 348] on form "IR Regenerationsfläche" at bounding box center [112, 346] width 158 height 25
type input "08A893"
type input "0%"
click at [80, 348] on form "IR Regenerationsfläche" at bounding box center [112, 346] width 158 height 25
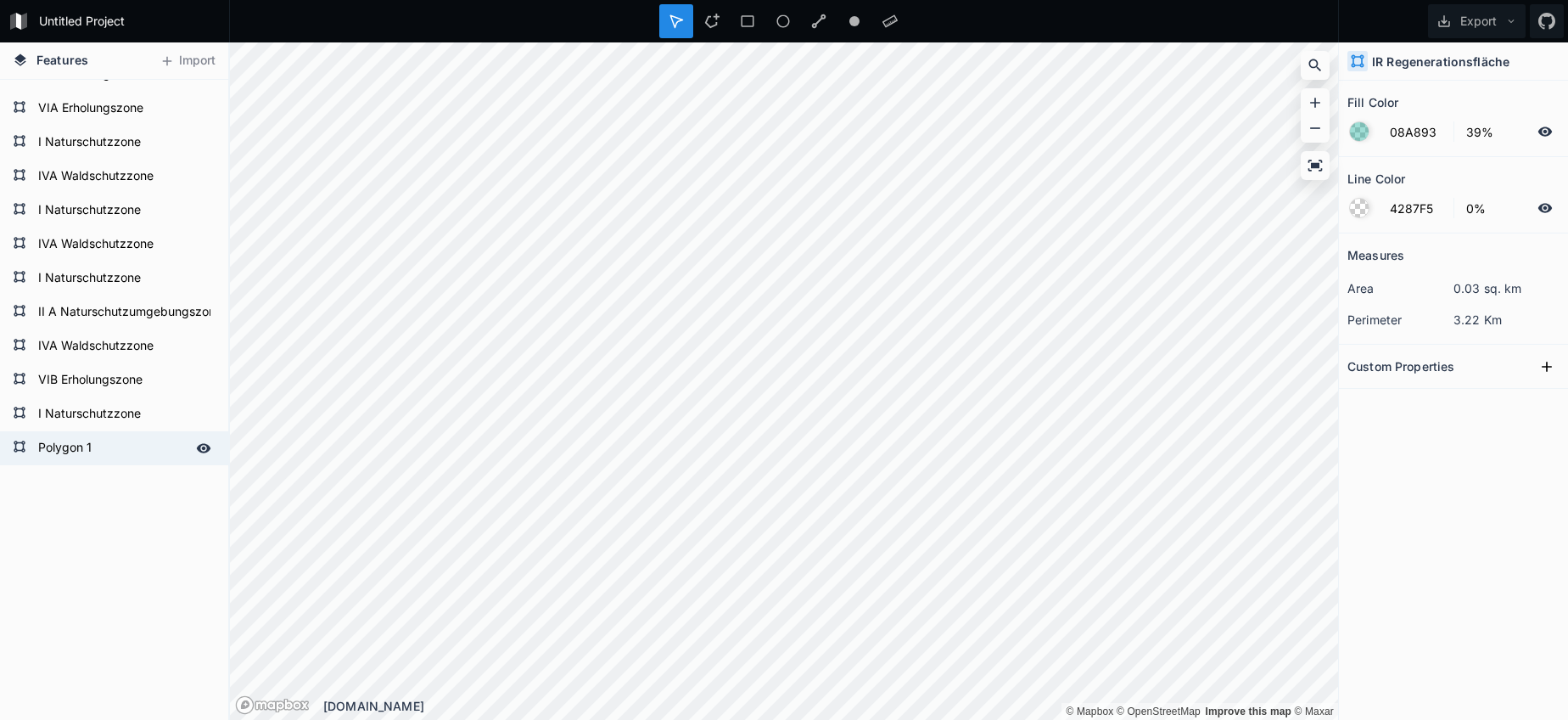
scroll to position [1754, 0]
click at [85, 442] on form "Polygon 1" at bounding box center [112, 448] width 158 height 25
type input "4287F5"
type input "100%"
click at [85, 442] on form "Polygon 1" at bounding box center [112, 448] width 158 height 25
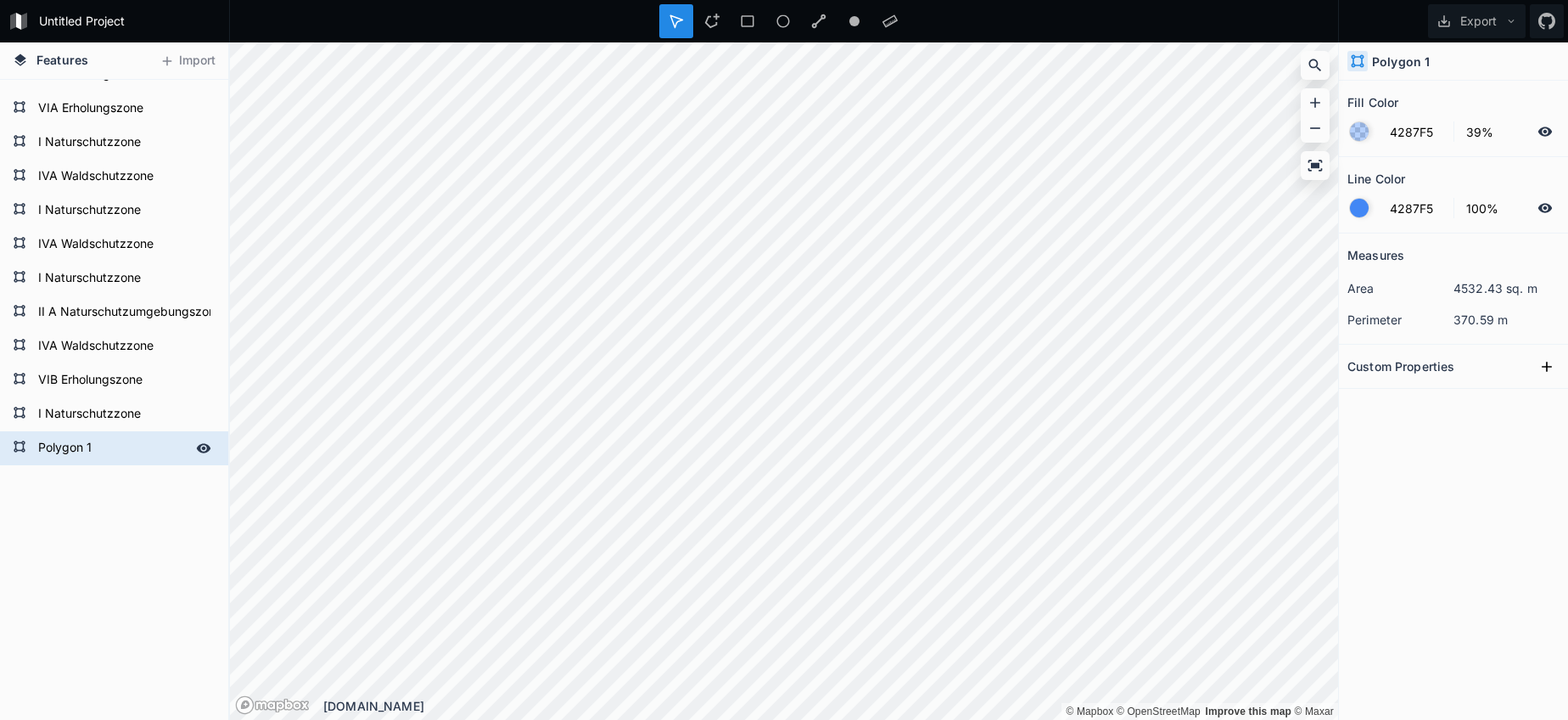
click at [92, 458] on form "Polygon 1" at bounding box center [112, 448] width 158 height 25
click at [84, 455] on form "Polygon 1" at bounding box center [112, 448] width 158 height 25
paste input "IR Regenerationsfläche"
type input "IR Regenerationsfläche"
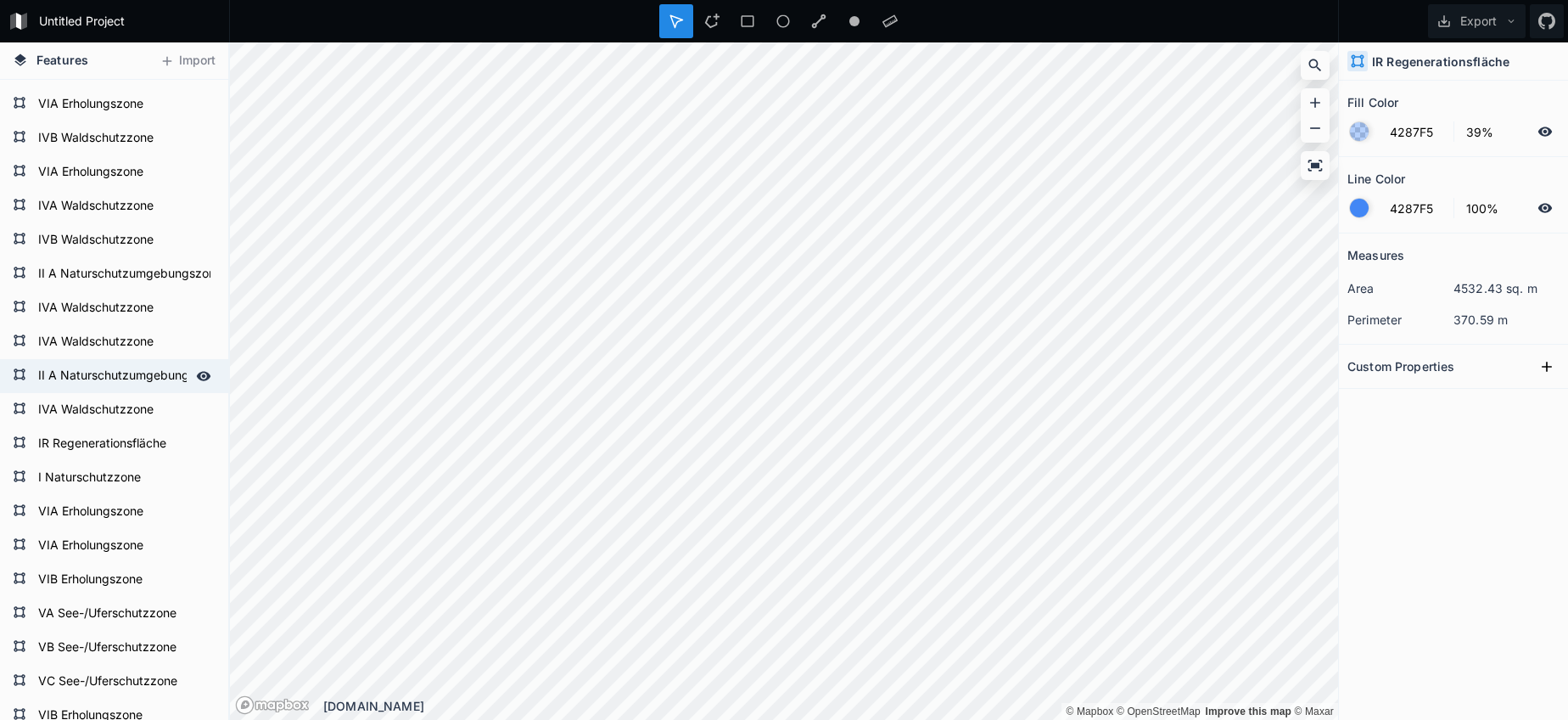
scroll to position [88, 0]
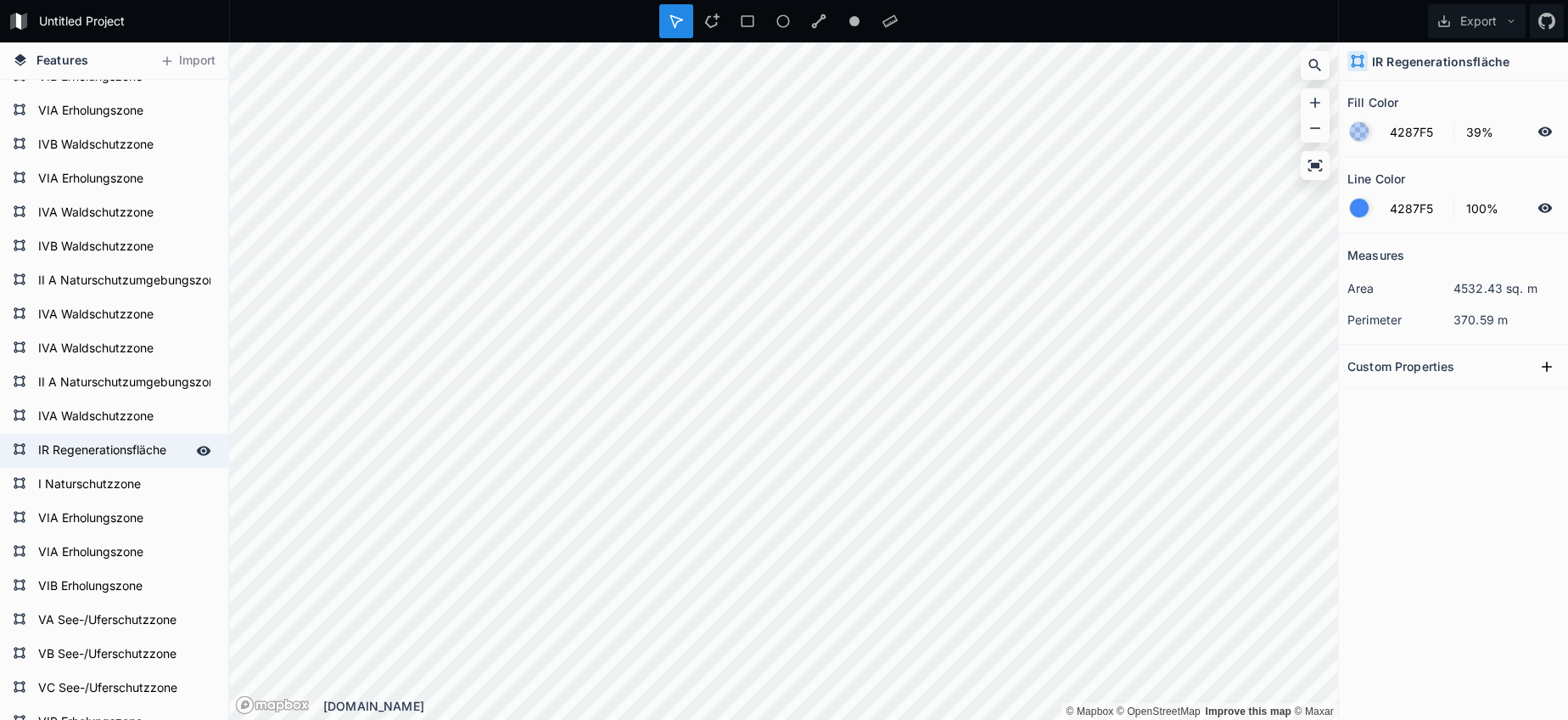
click at [85, 461] on form "IR Regenerationsfläche" at bounding box center [112, 451] width 158 height 25
type input "08A893"
type input "0%"
click at [1407, 122] on input "08A893" at bounding box center [1416, 131] width 74 height 21
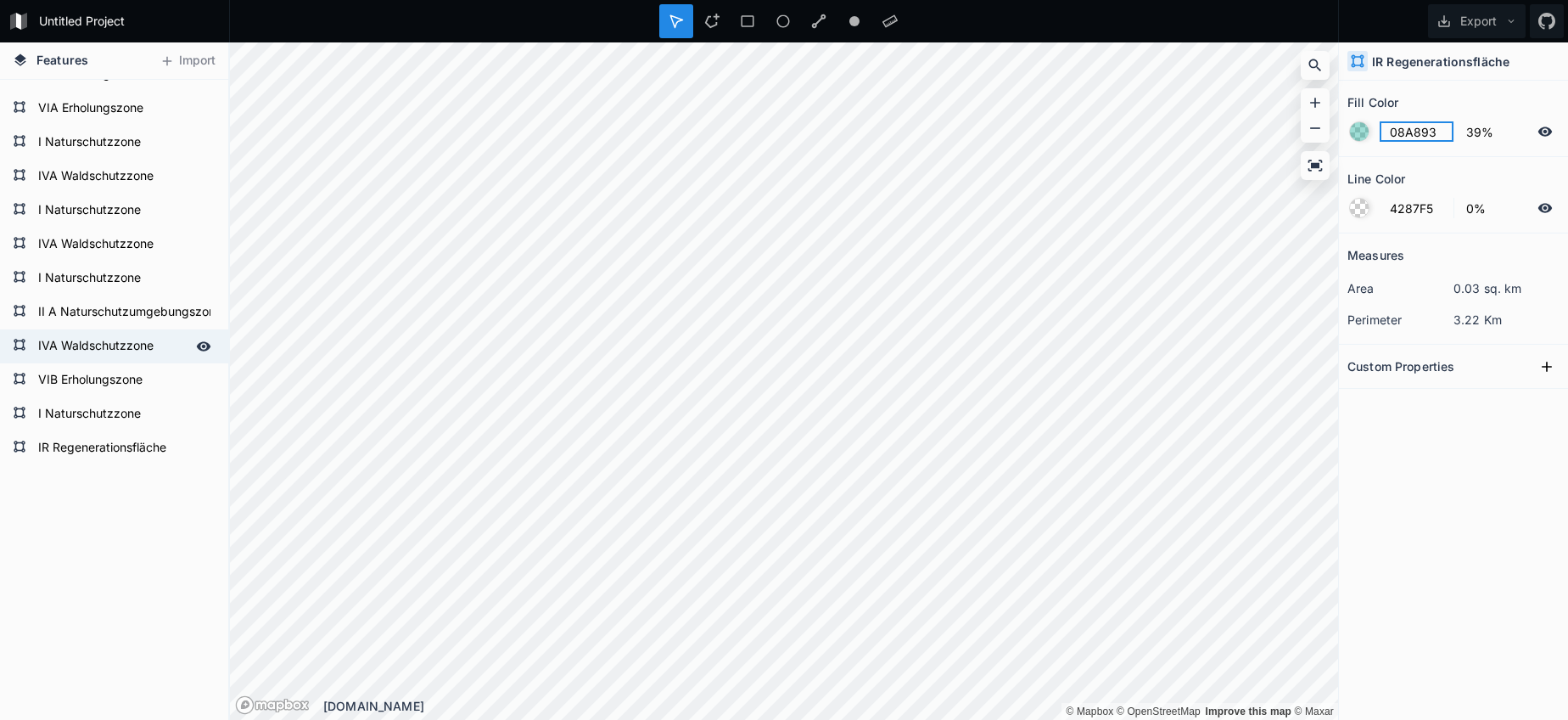
scroll to position [0, 0]
click at [82, 449] on form "IR Regenerationsfläche" at bounding box center [112, 448] width 158 height 25
type input "4287F5"
type input "100%"
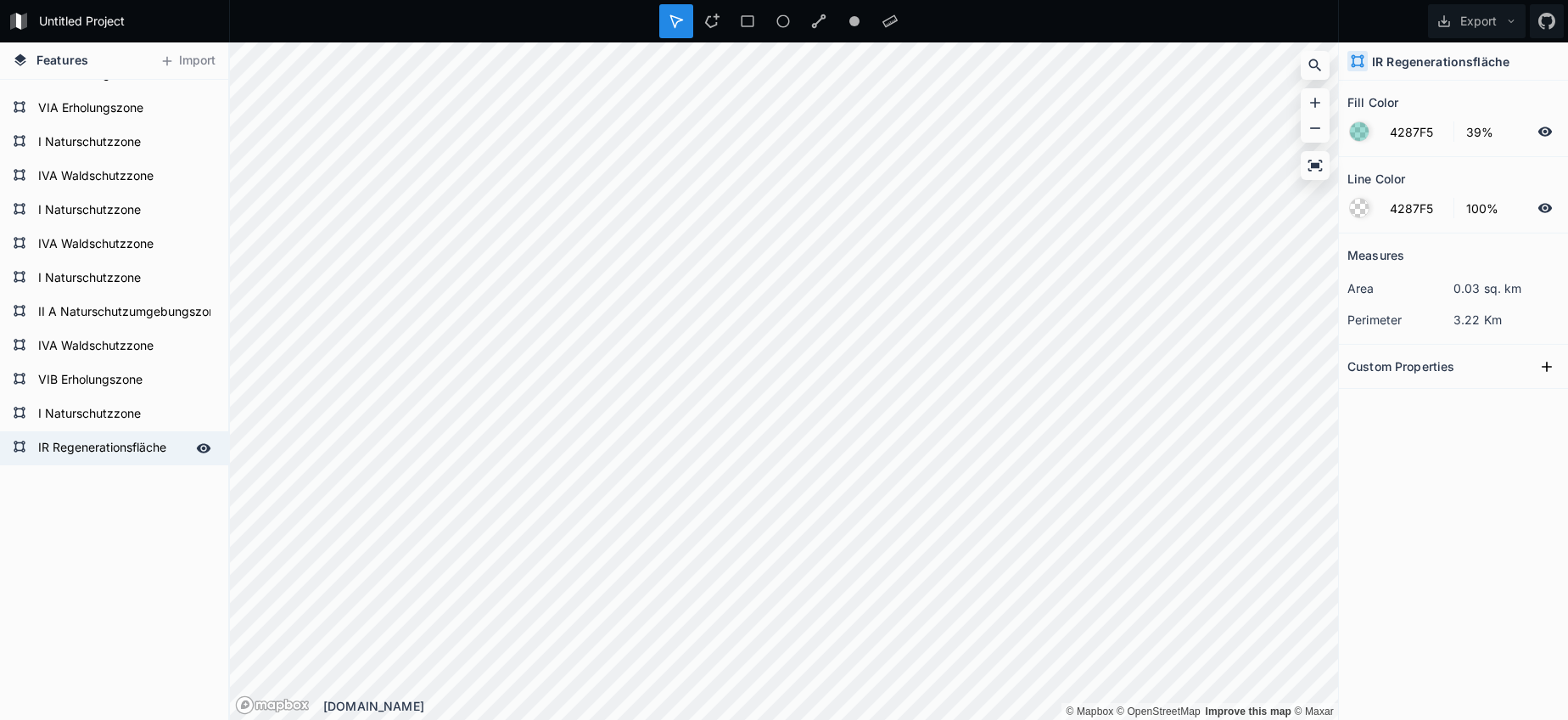
click at [82, 449] on form "IR Regenerationsfläche" at bounding box center [112, 448] width 158 height 25
click at [1406, 123] on input "4287F5" at bounding box center [1416, 131] width 74 height 21
paste input "08A893"
type input "08A893"
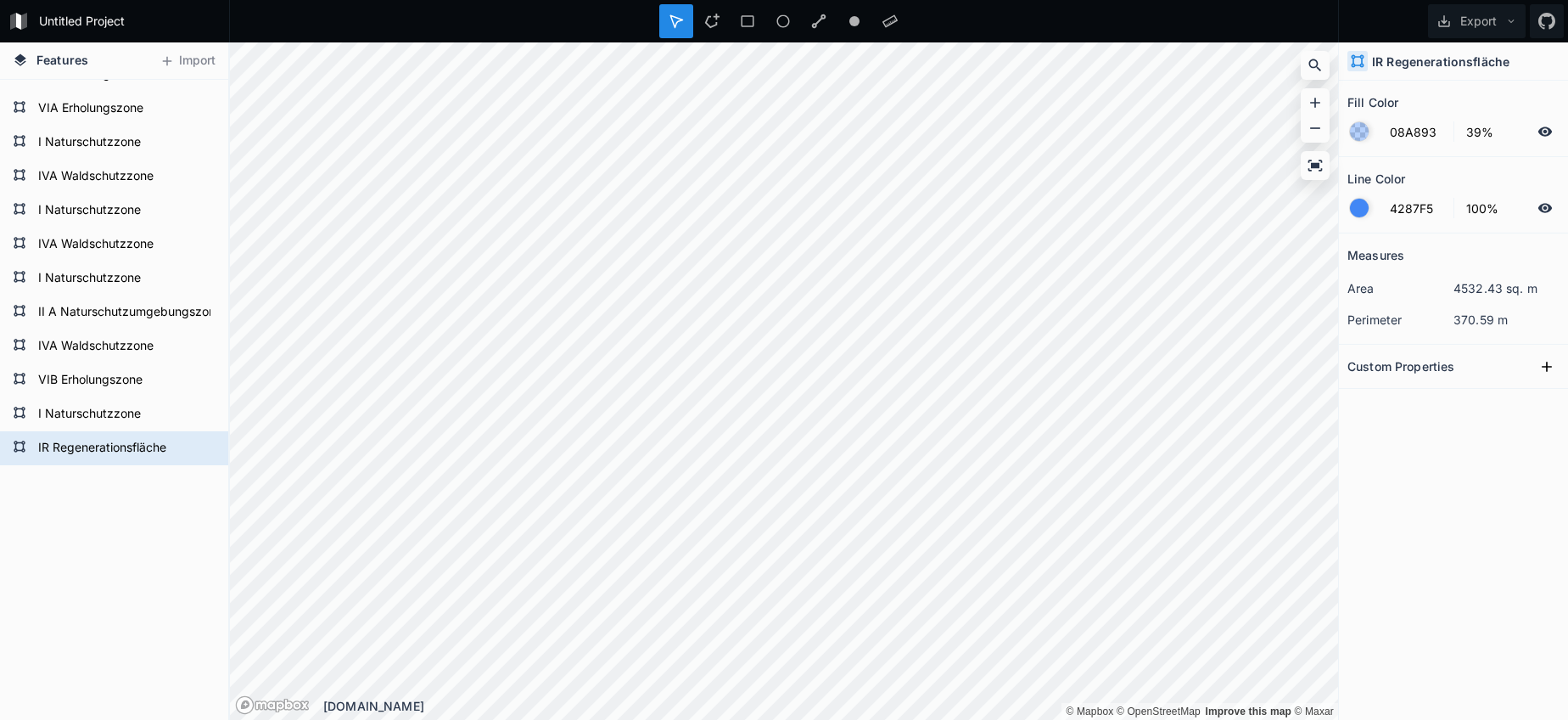
click at [1362, 210] on div at bounding box center [1359, 208] width 19 height 19
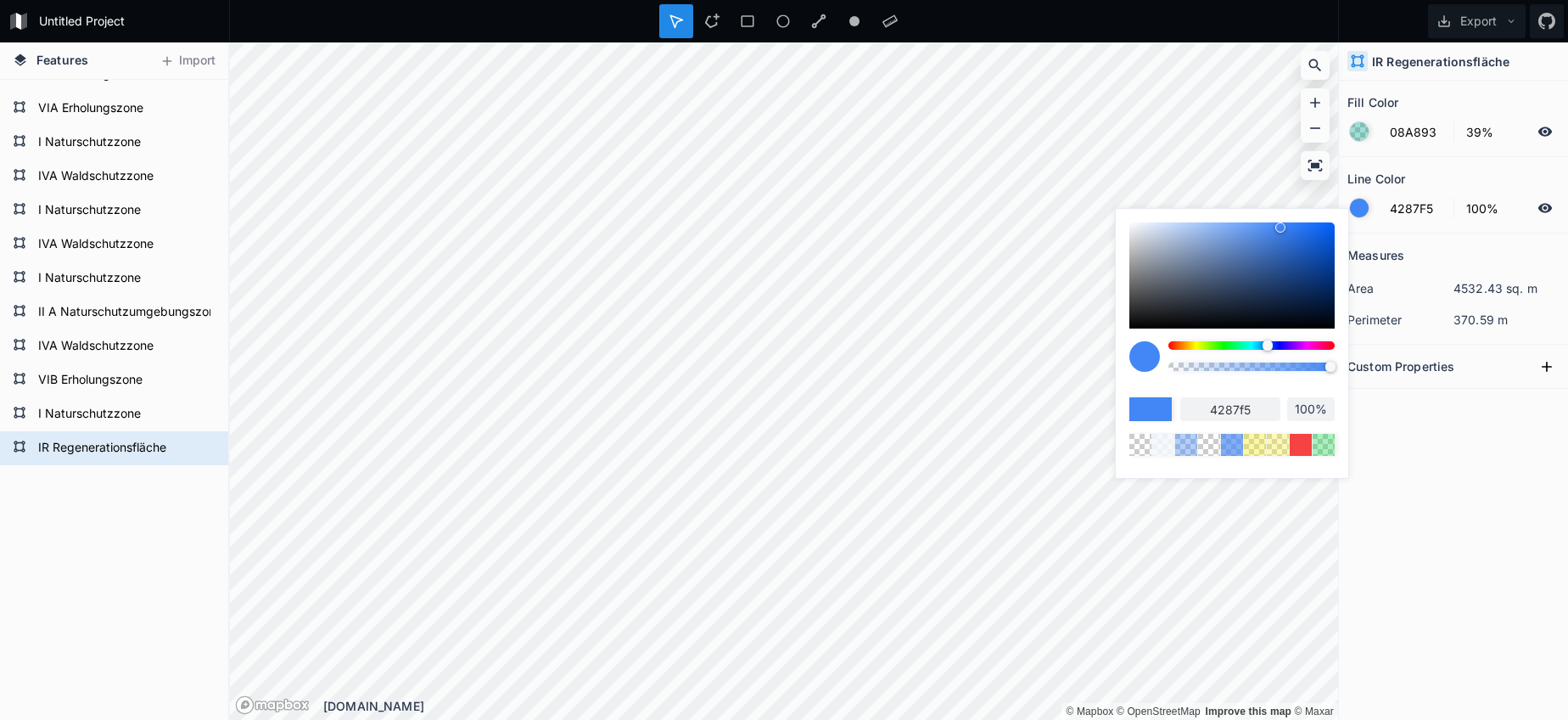
type input "99%"
type input "97%"
type input "93%"
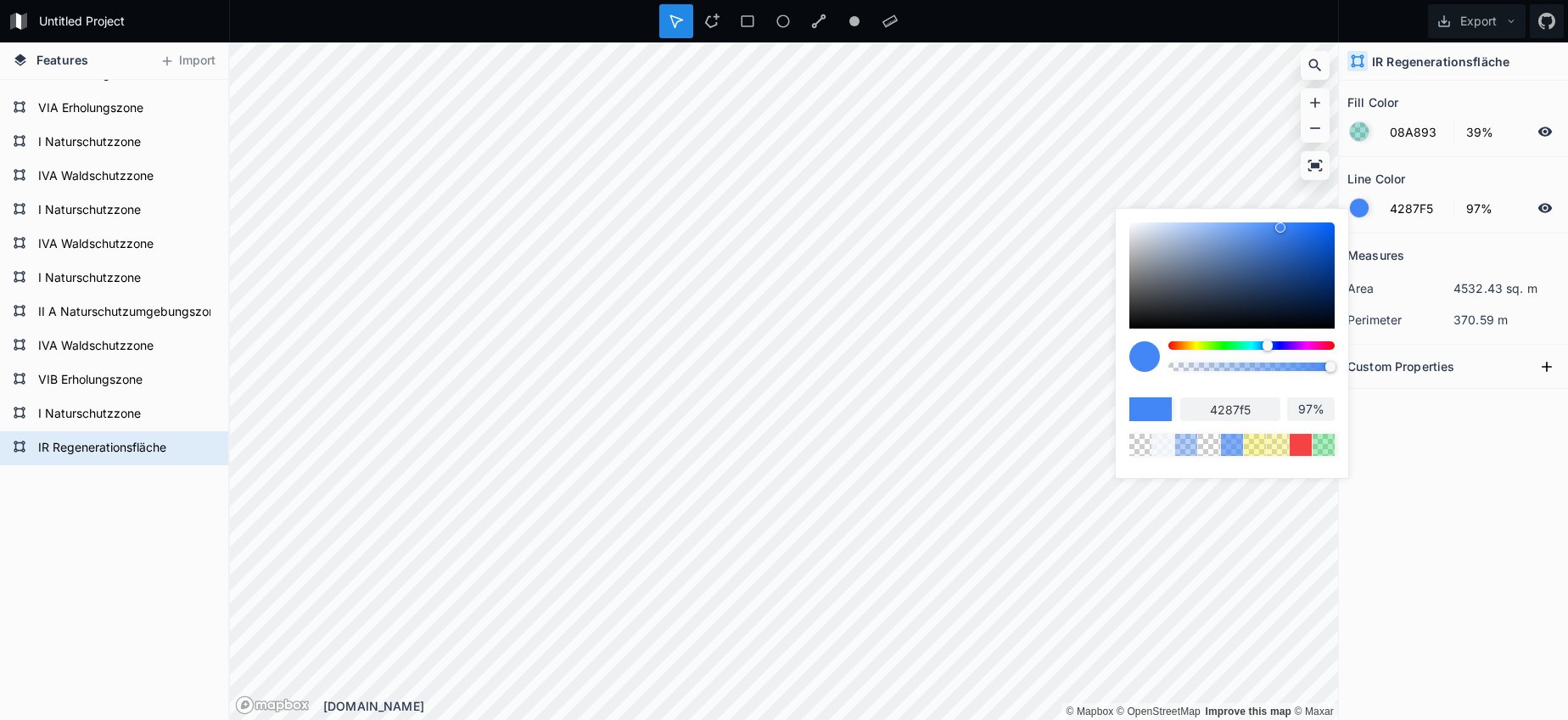
type input "93%"
type input "84%"
type input "63%"
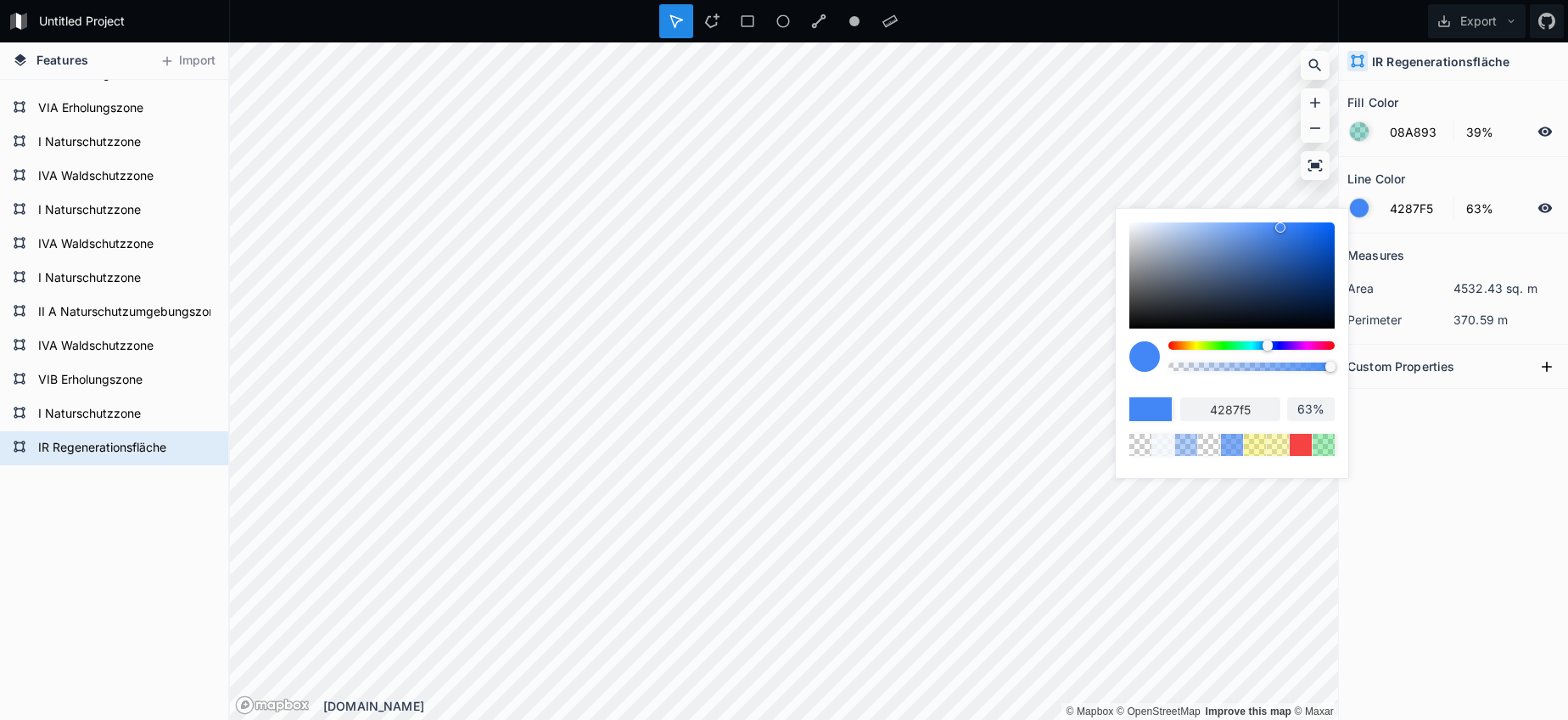
type input "42%"
type input "15%"
type input "0%"
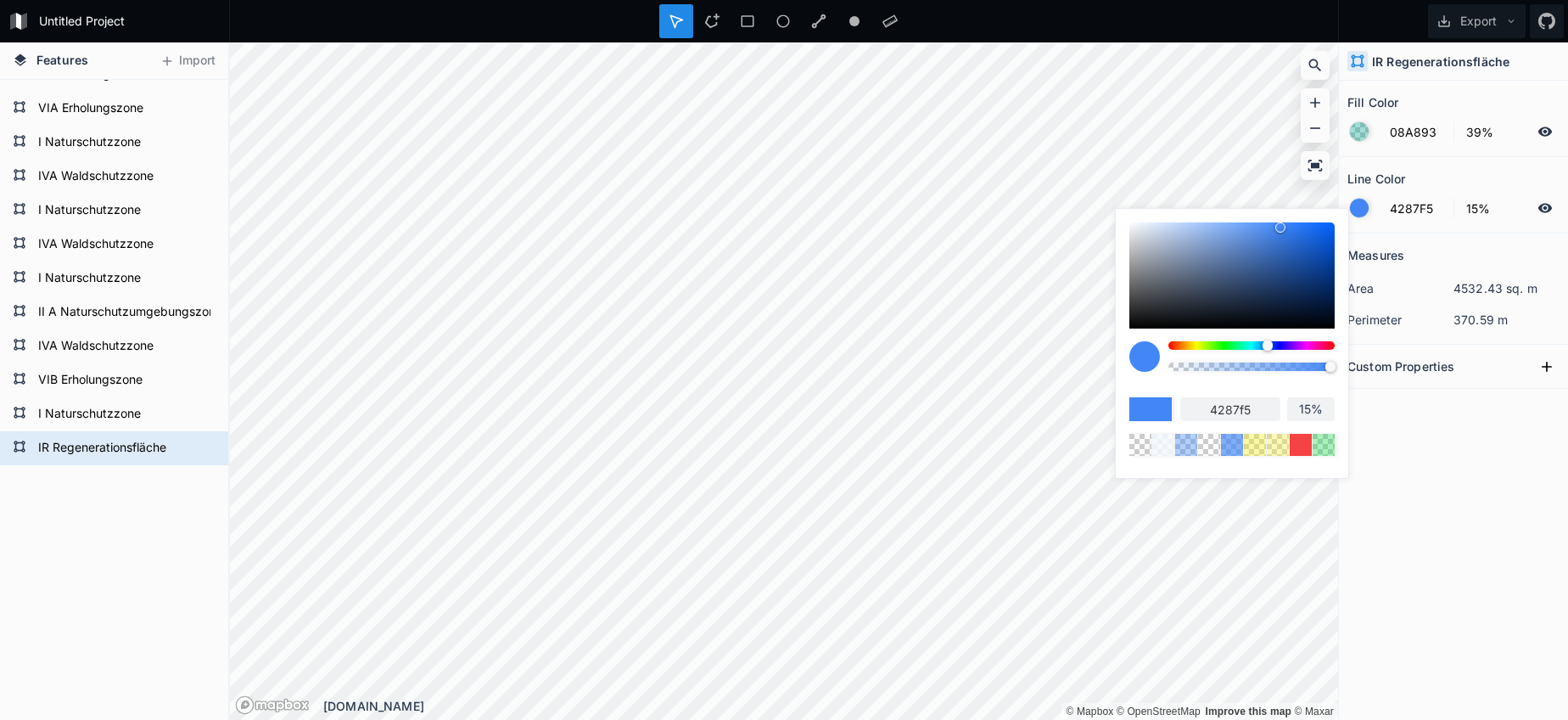
type input "0%"
click at [982, 385] on body "Untitled Project Export Features Import IVB Waldschutzzone IR Regenerationsfläc…" at bounding box center [784, 360] width 1568 height 720
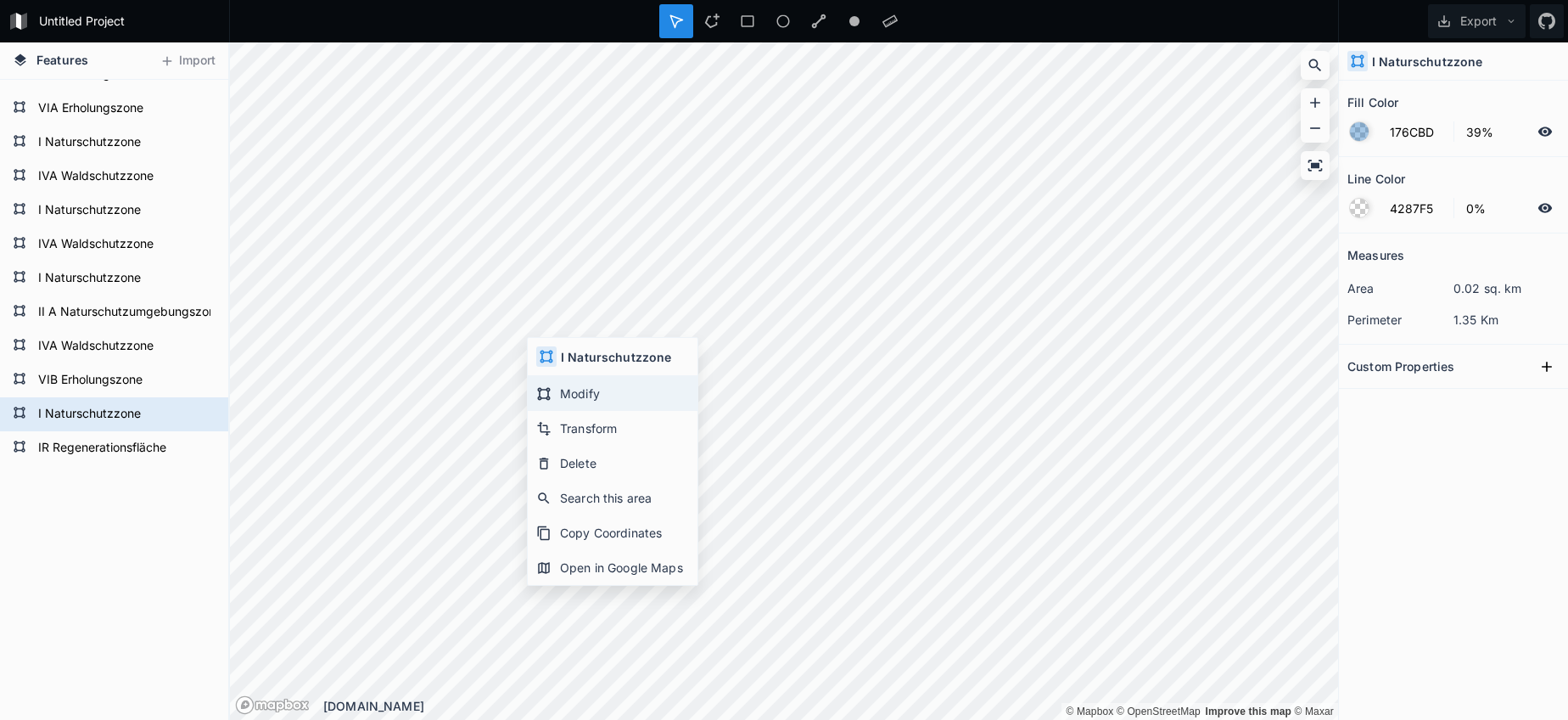
click at [572, 385] on div "Modify" at bounding box center [612, 393] width 170 height 35
click at [653, 705] on div "© Mapbox © OpenStreetMap Improve this map © Maxar © Mapbox © OpenStreetMap Impr…" at bounding box center [784, 380] width 1109 height 677
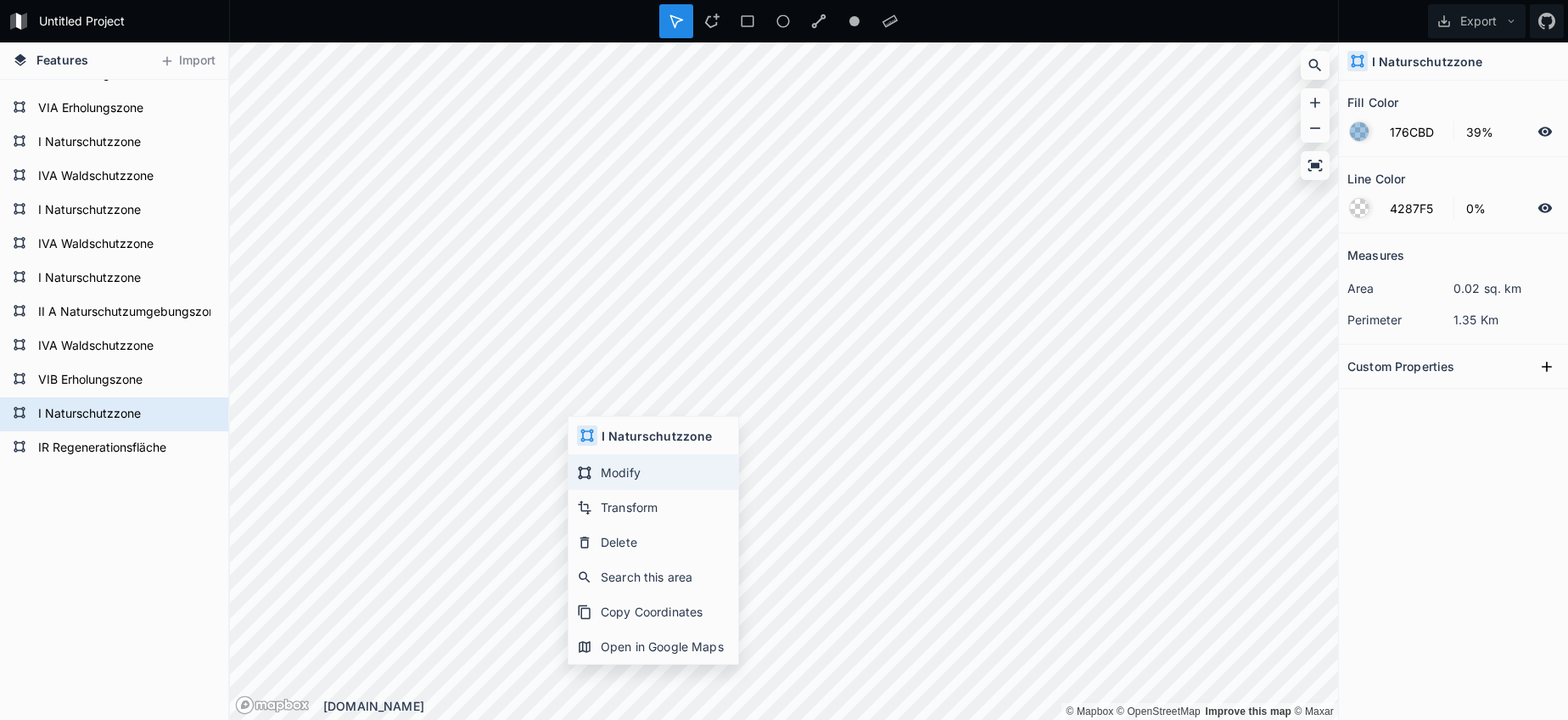
click at [618, 473] on div "Modify" at bounding box center [653, 472] width 170 height 35
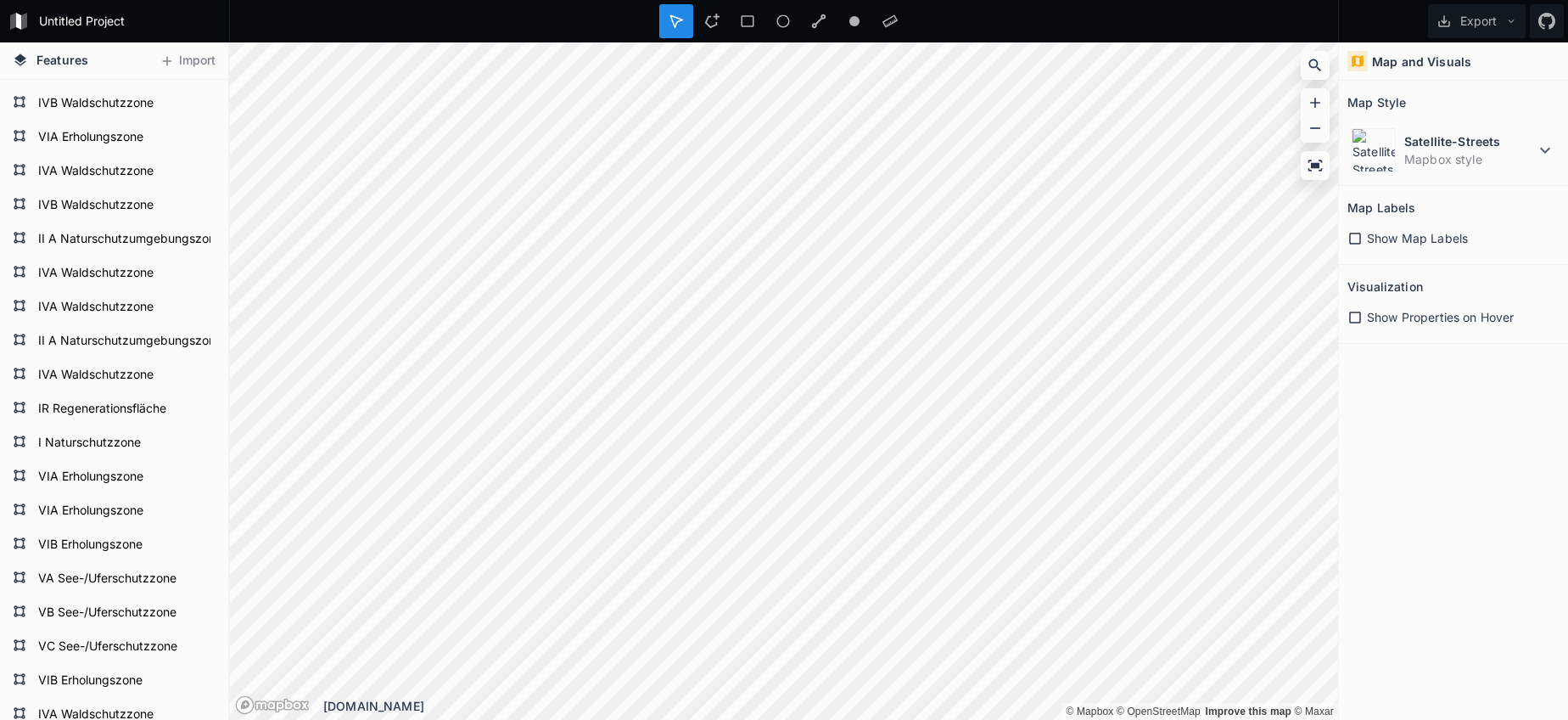
scroll to position [145, 0]
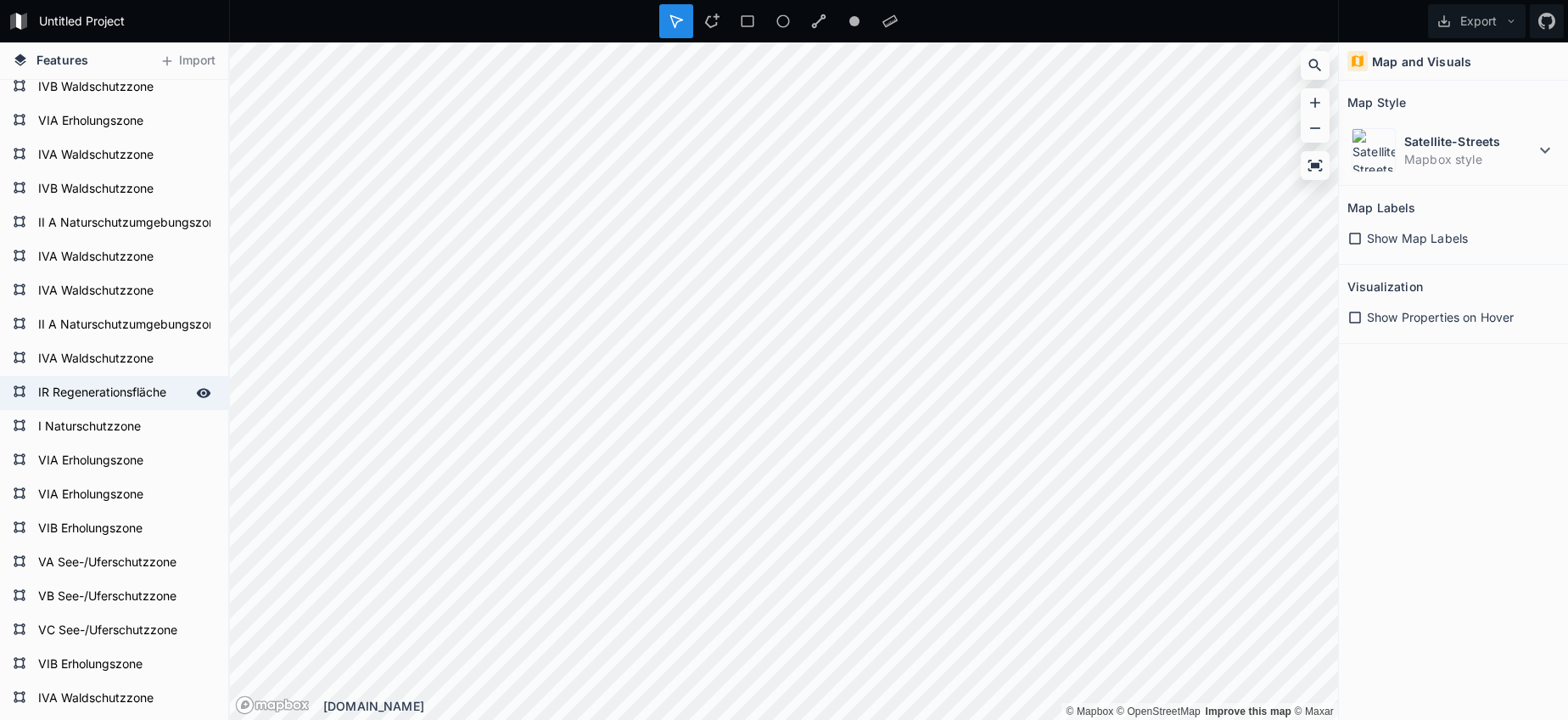
click at [90, 394] on form "IR Regenerationsfläche" at bounding box center [112, 393] width 158 height 25
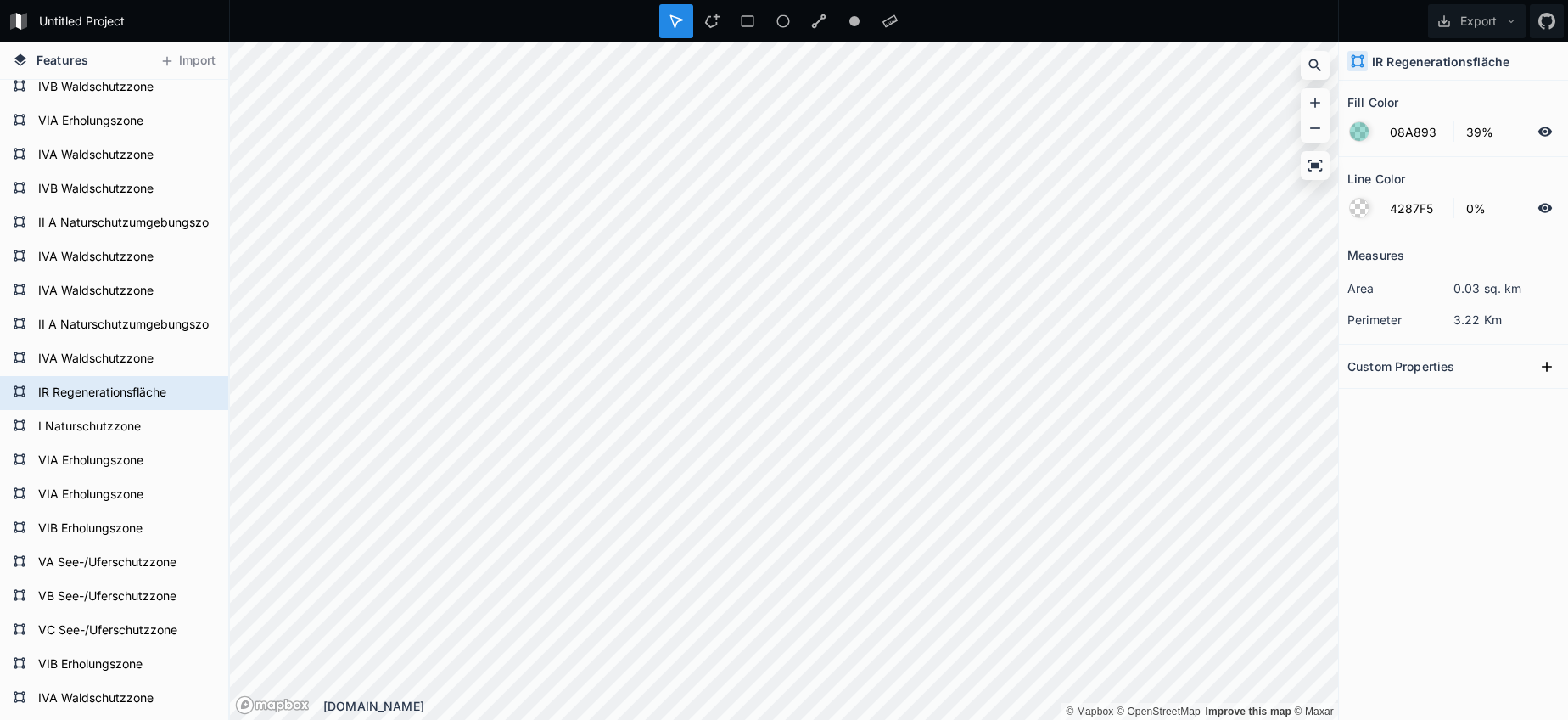
click at [90, 394] on form "IR Regenerationsfläche" at bounding box center [124, 393] width 182 height 25
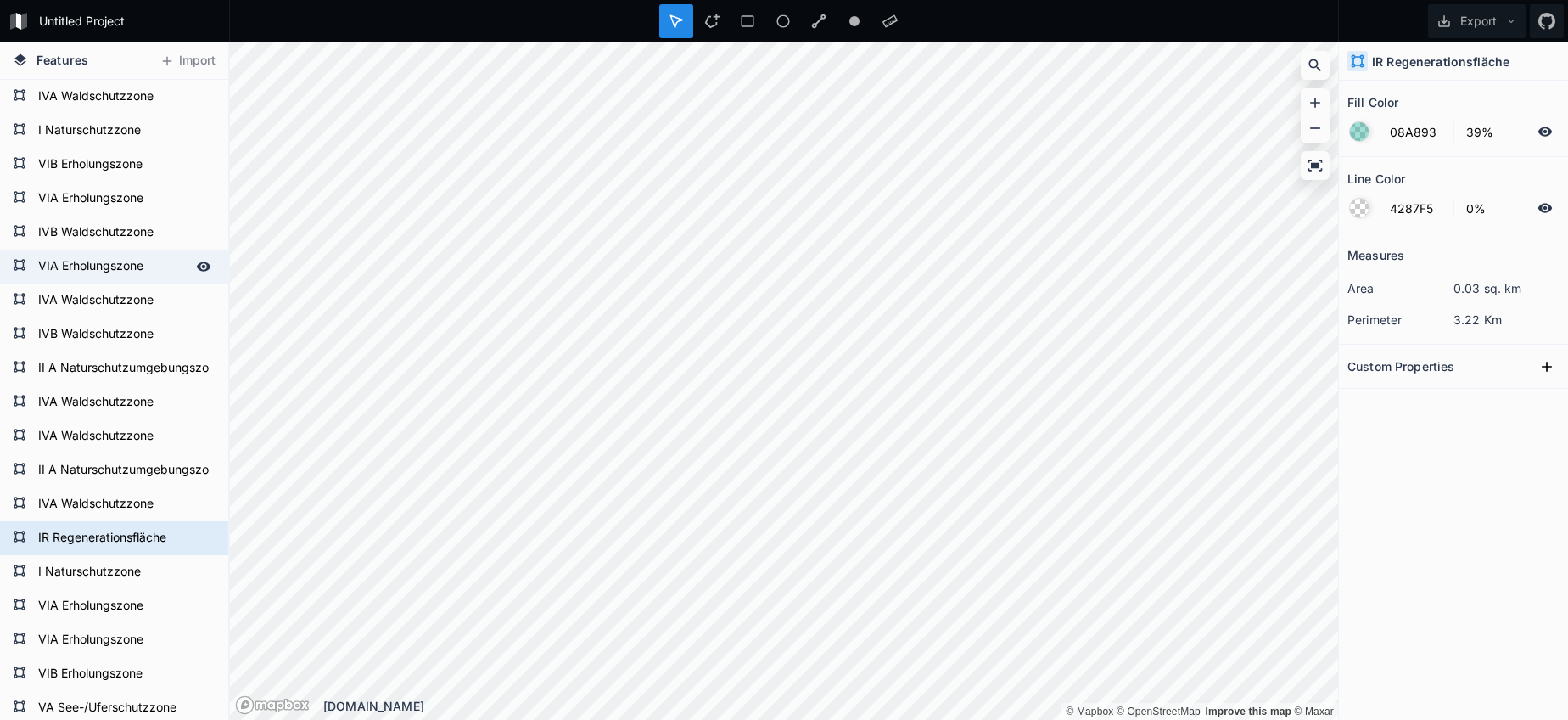
scroll to position [0, 0]
click at [98, 544] on form "IR Regenerationsfläche" at bounding box center [112, 538] width 158 height 25
click at [204, 538] on icon at bounding box center [204, 538] width 14 height 9
click at [204, 538] on icon at bounding box center [203, 538] width 13 height 12
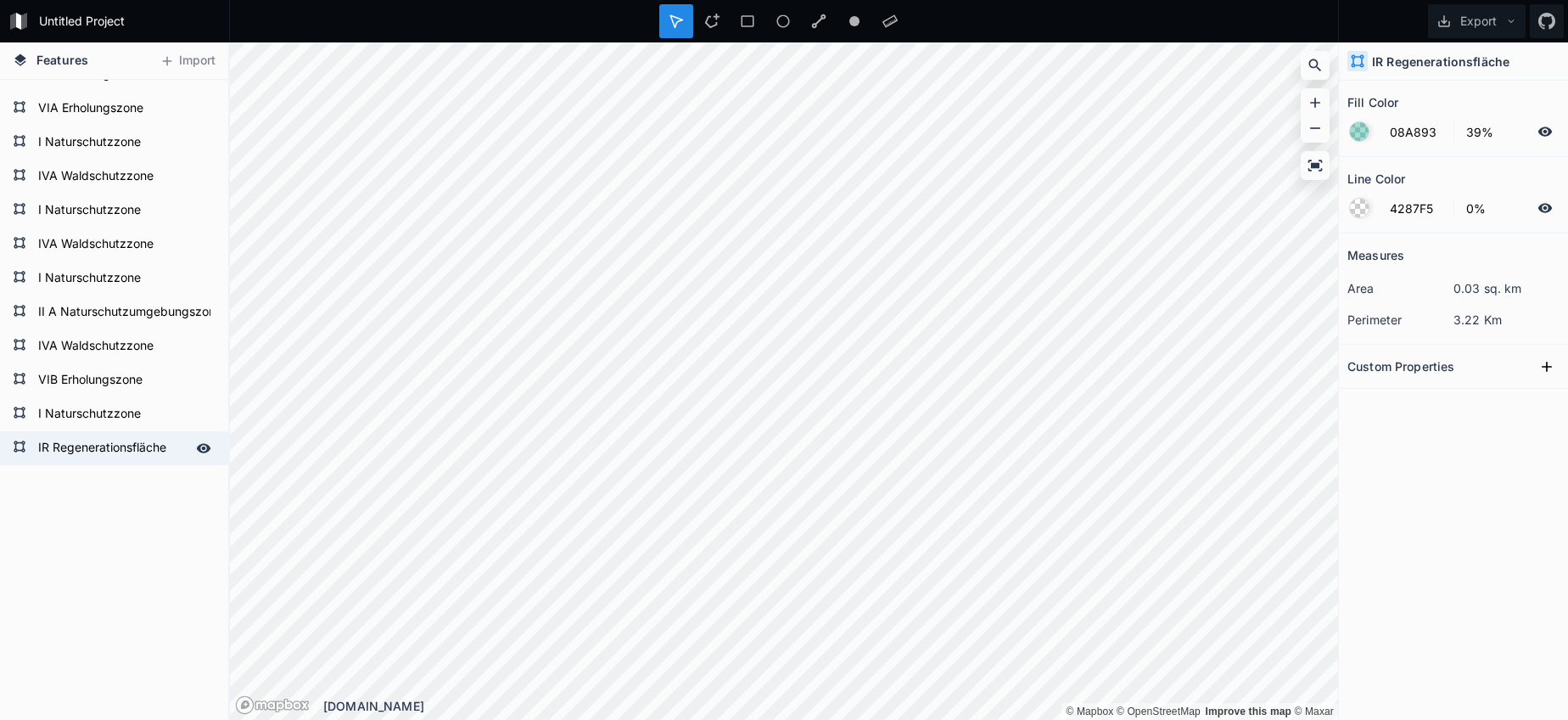
scroll to position [1754, 0]
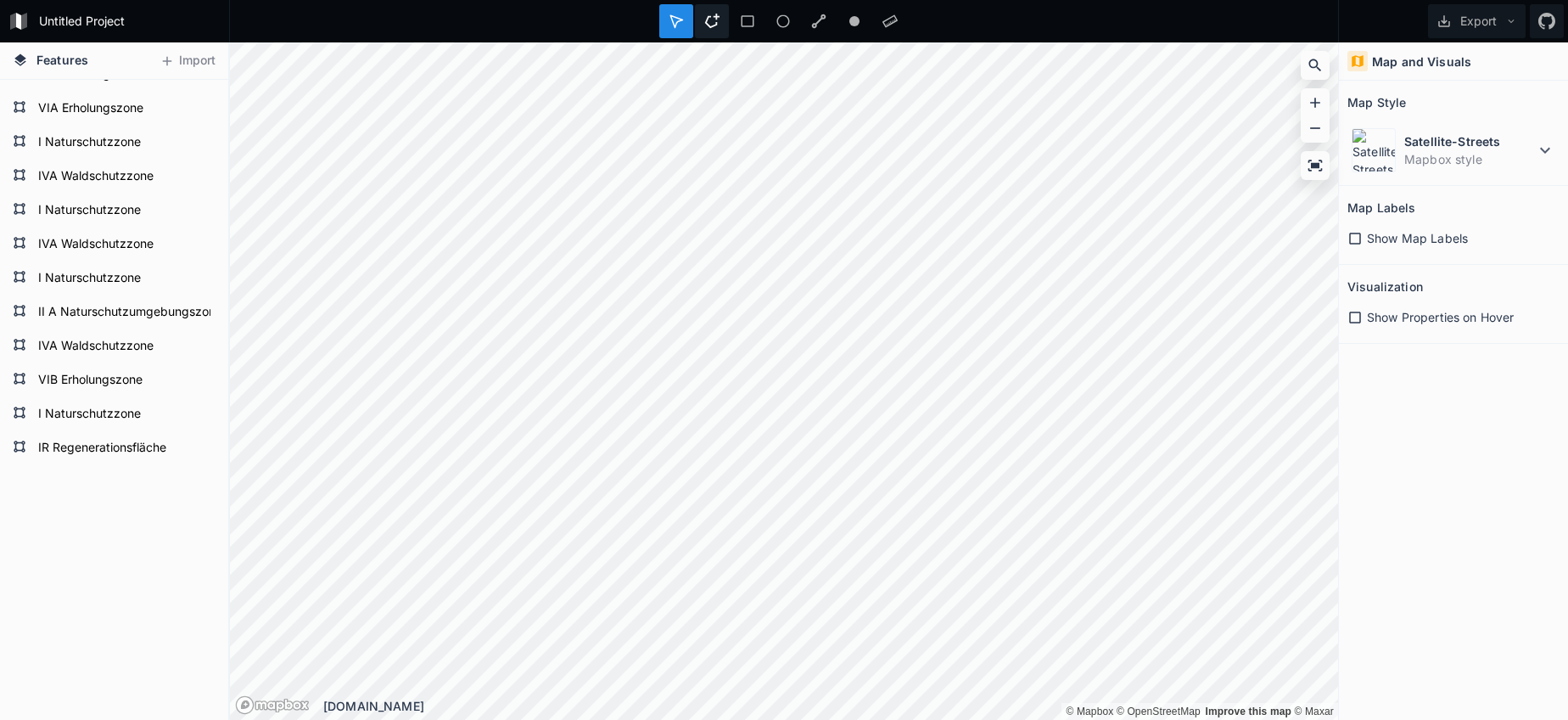
drag, startPoint x: 704, startPoint y: 13, endPoint x: 696, endPoint y: 32, distance: 20.6
click at [702, 14] on div at bounding box center [712, 21] width 34 height 34
drag, startPoint x: 1521, startPoint y: 139, endPoint x: 1481, endPoint y: 152, distance: 42.1
click at [1521, 139] on dt "Satellite-Streets" at bounding box center [1470, 141] width 131 height 18
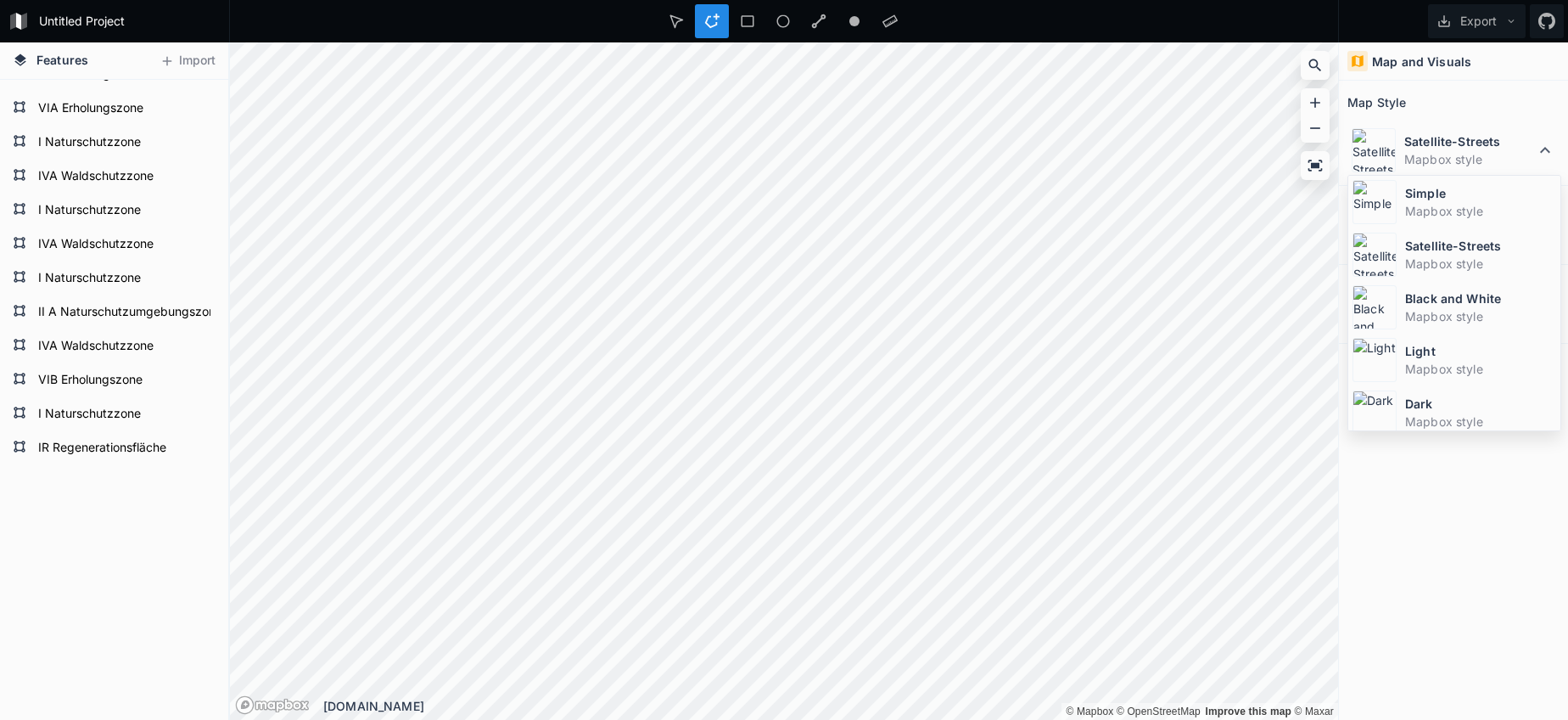
drag, startPoint x: 1421, startPoint y: 202, endPoint x: 1348, endPoint y: 206, distance: 73.1
click at [1421, 201] on dl "Simple Mapbox style" at bounding box center [1480, 202] width 151 height 36
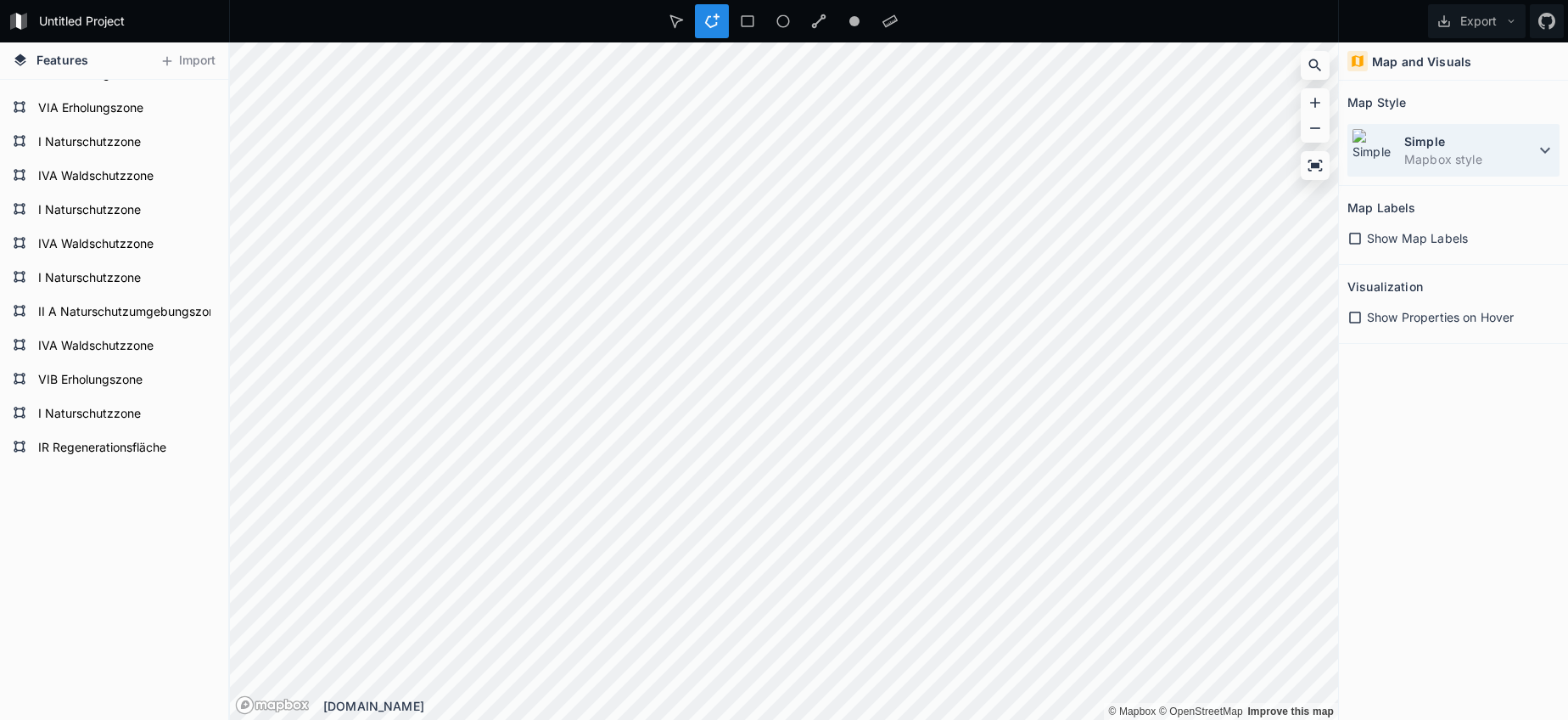
drag, startPoint x: 1492, startPoint y: 156, endPoint x: 1481, endPoint y: 159, distance: 11.4
click at [1492, 156] on dd "Mapbox style" at bounding box center [1470, 159] width 131 height 18
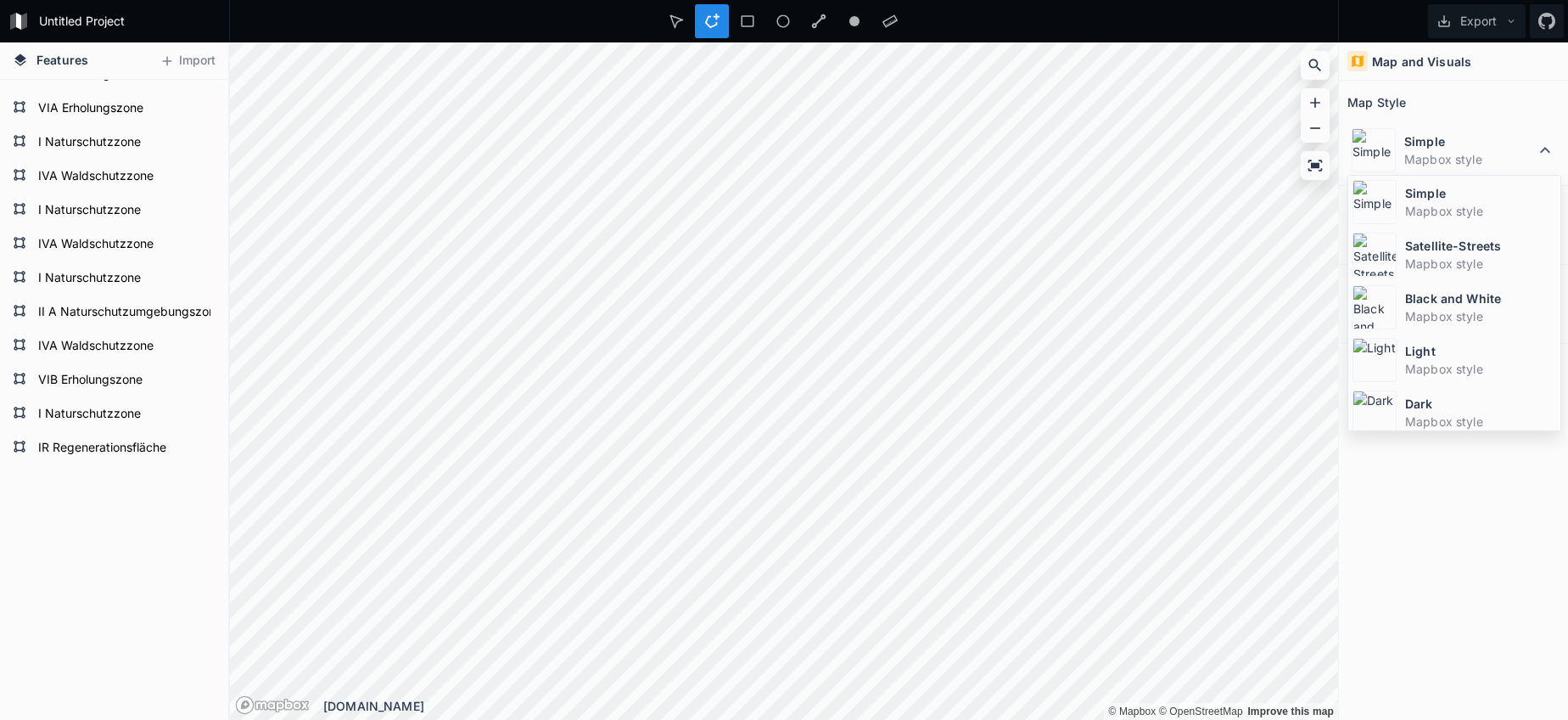
click at [1398, 240] on div "Satellite-Streets Mapbox style" at bounding box center [1454, 254] width 212 height 53
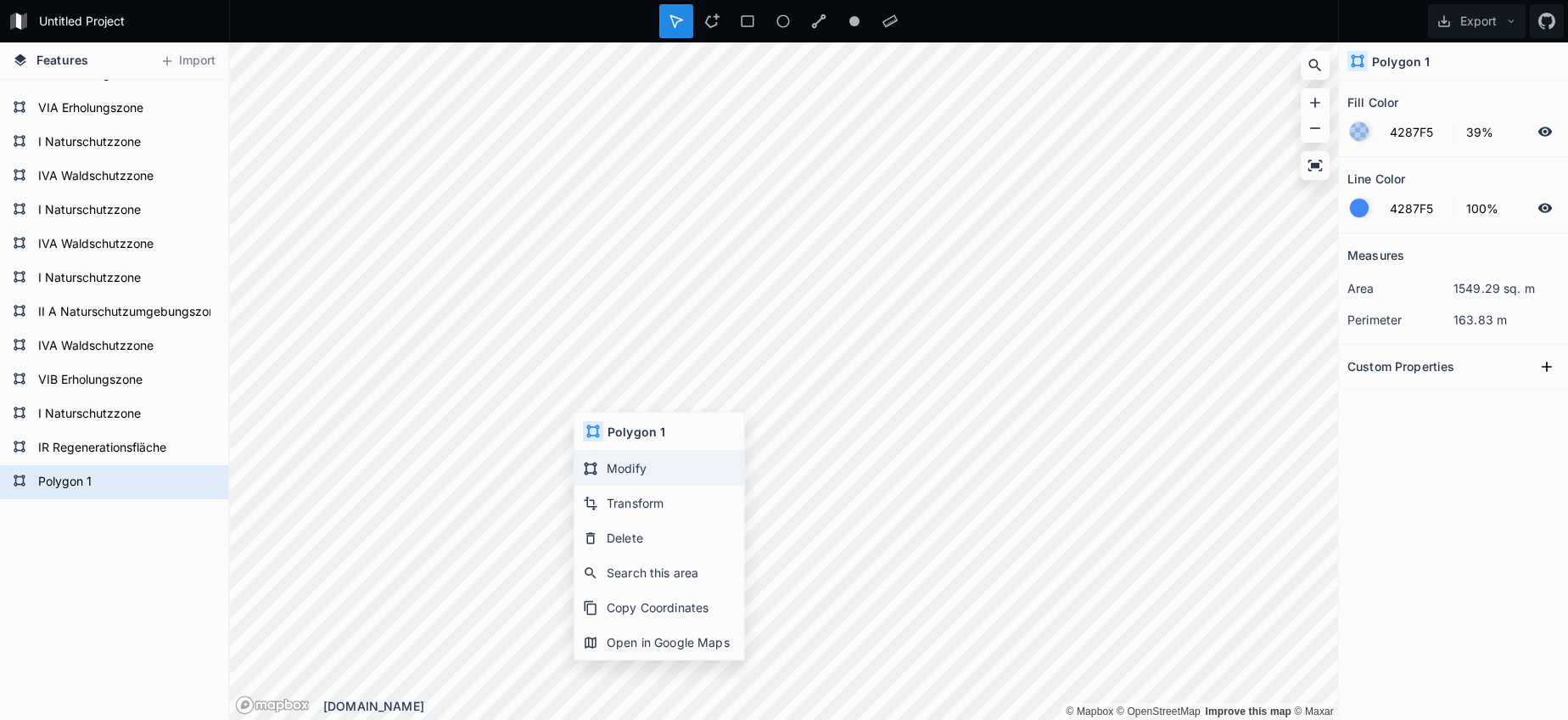
click at [597, 475] on icon at bounding box center [590, 468] width 15 height 15
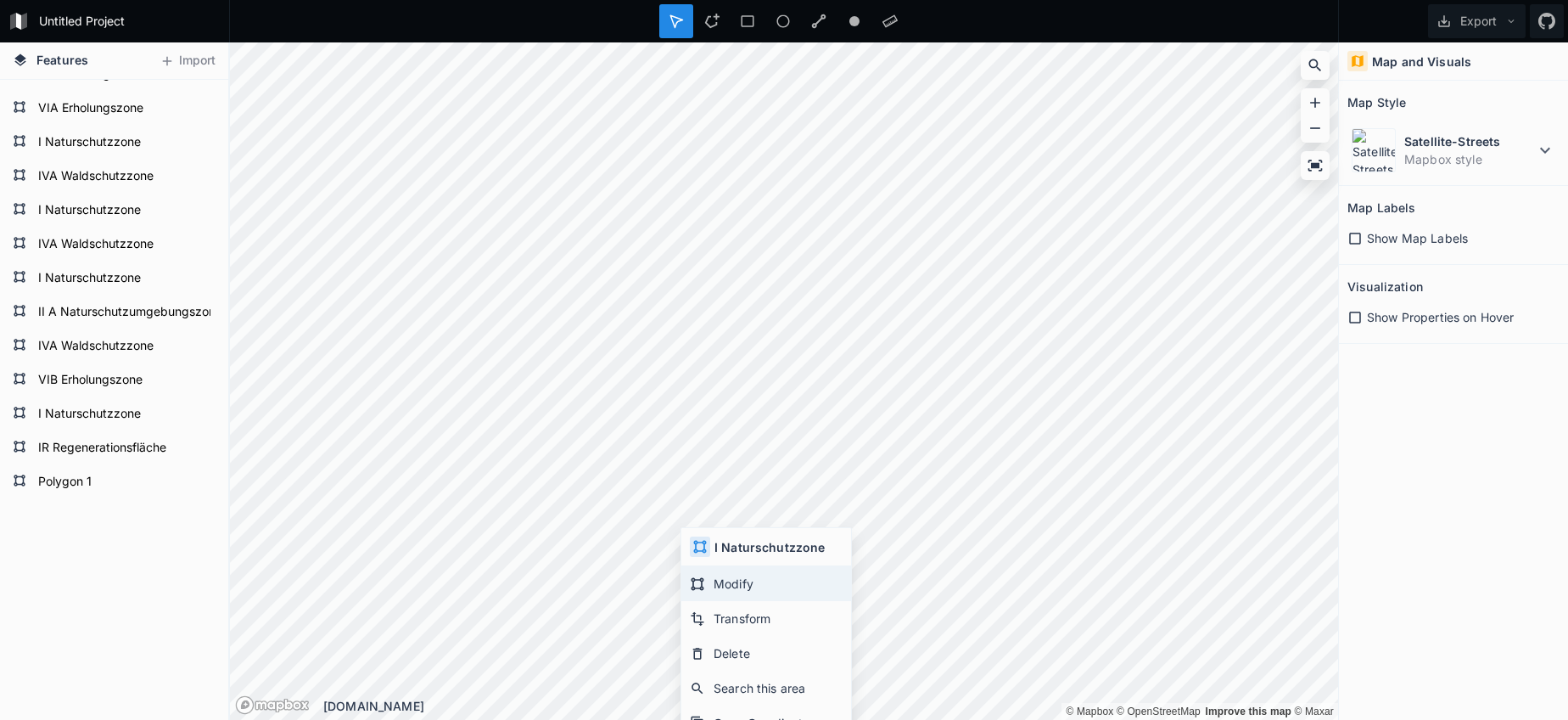
click at [701, 572] on div "Modify" at bounding box center [766, 583] width 170 height 35
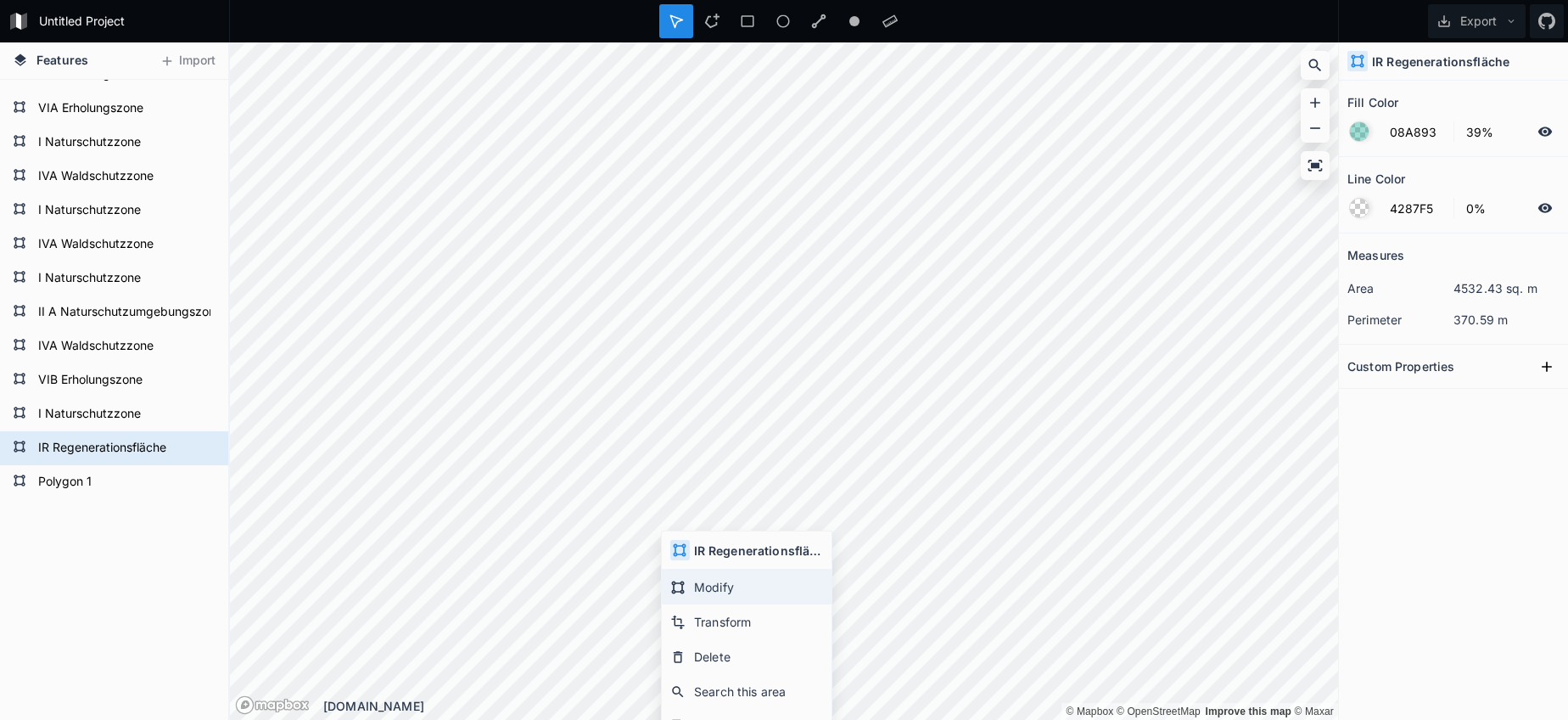
click at [708, 586] on div "Modify" at bounding box center [746, 587] width 170 height 35
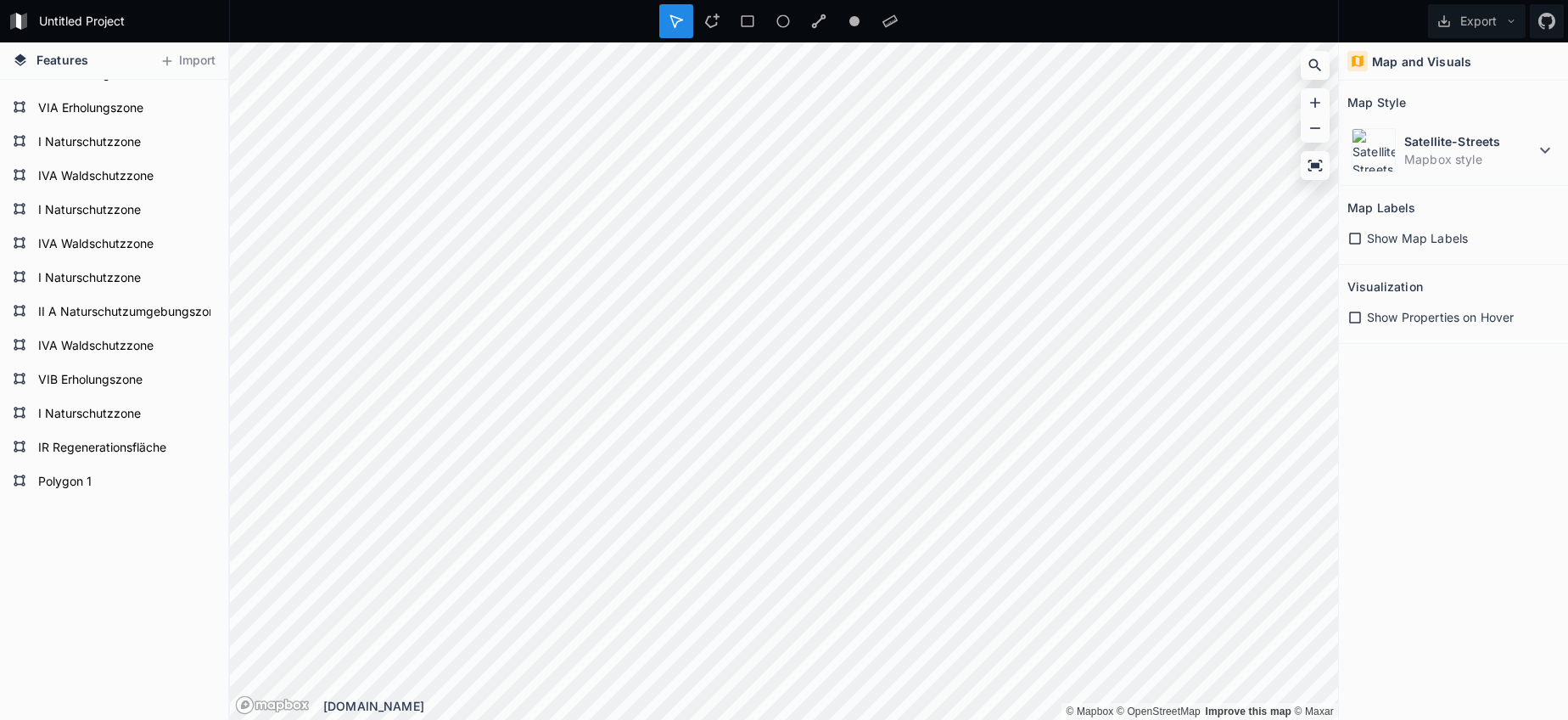
click at [1402, 120] on div "Satellite-Streets Mapbox style" at bounding box center [1453, 146] width 212 height 61
click at [1403, 151] on div "Satellite-Streets Mapbox style" at bounding box center [1453, 150] width 212 height 53
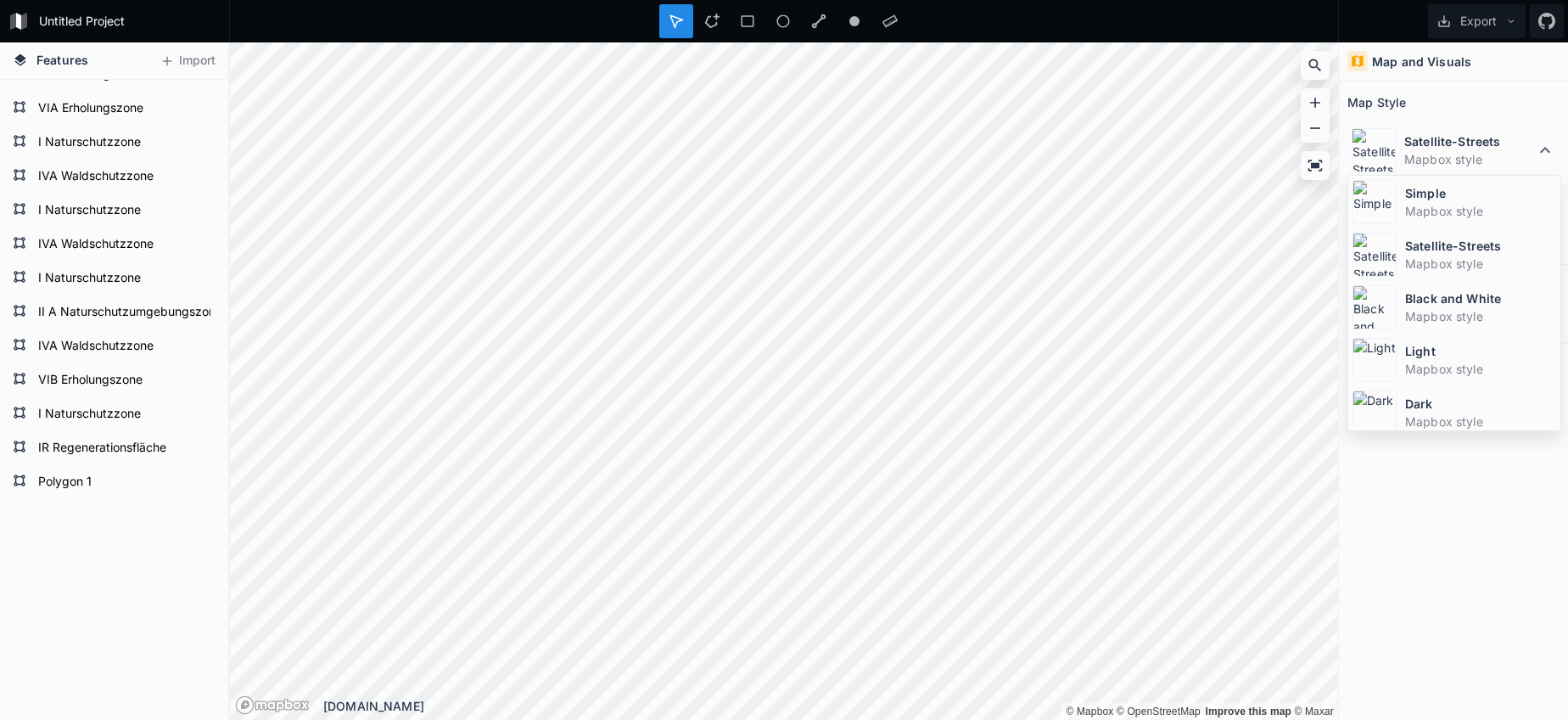
click at [1407, 191] on dt "Simple" at bounding box center [1480, 193] width 151 height 18
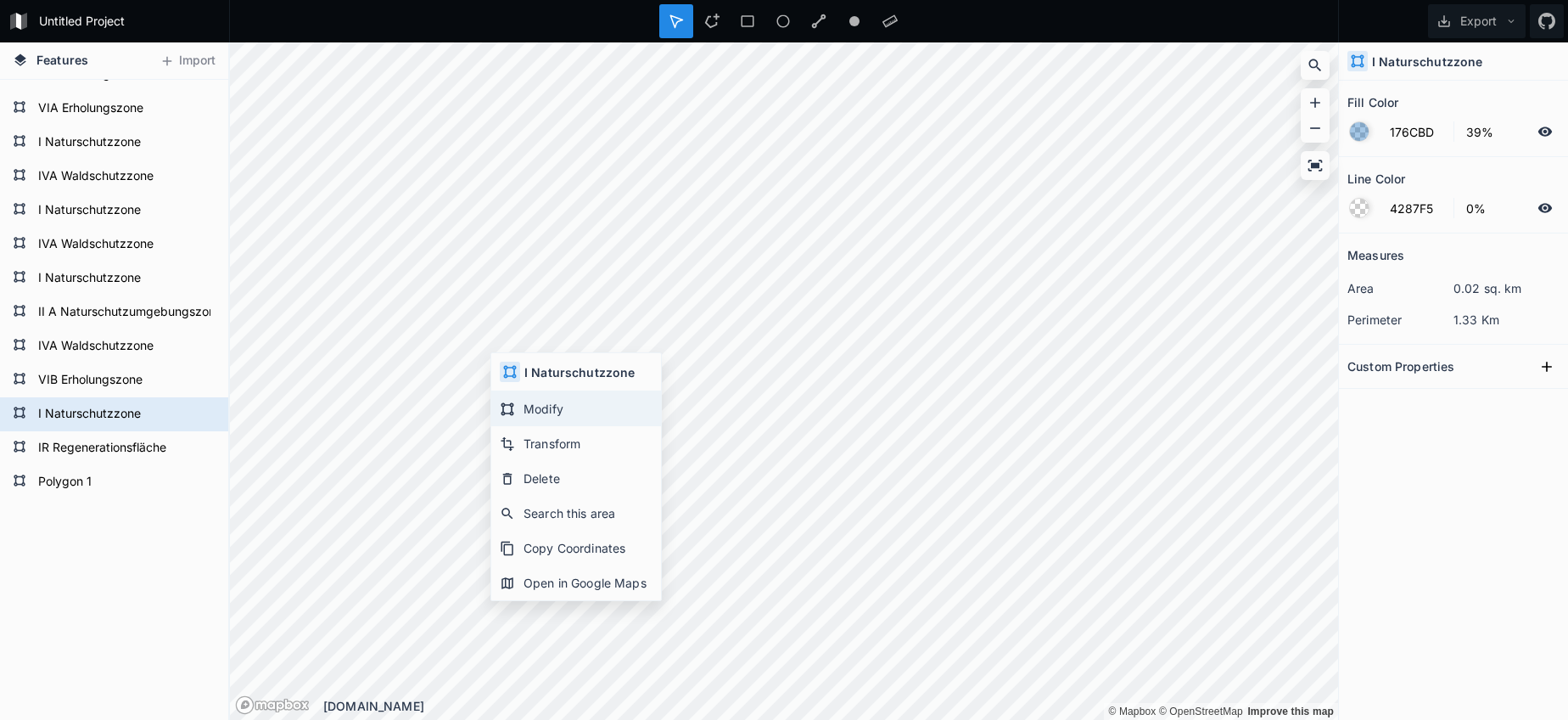
click at [567, 418] on div "Modify" at bounding box center [577, 409] width 170 height 35
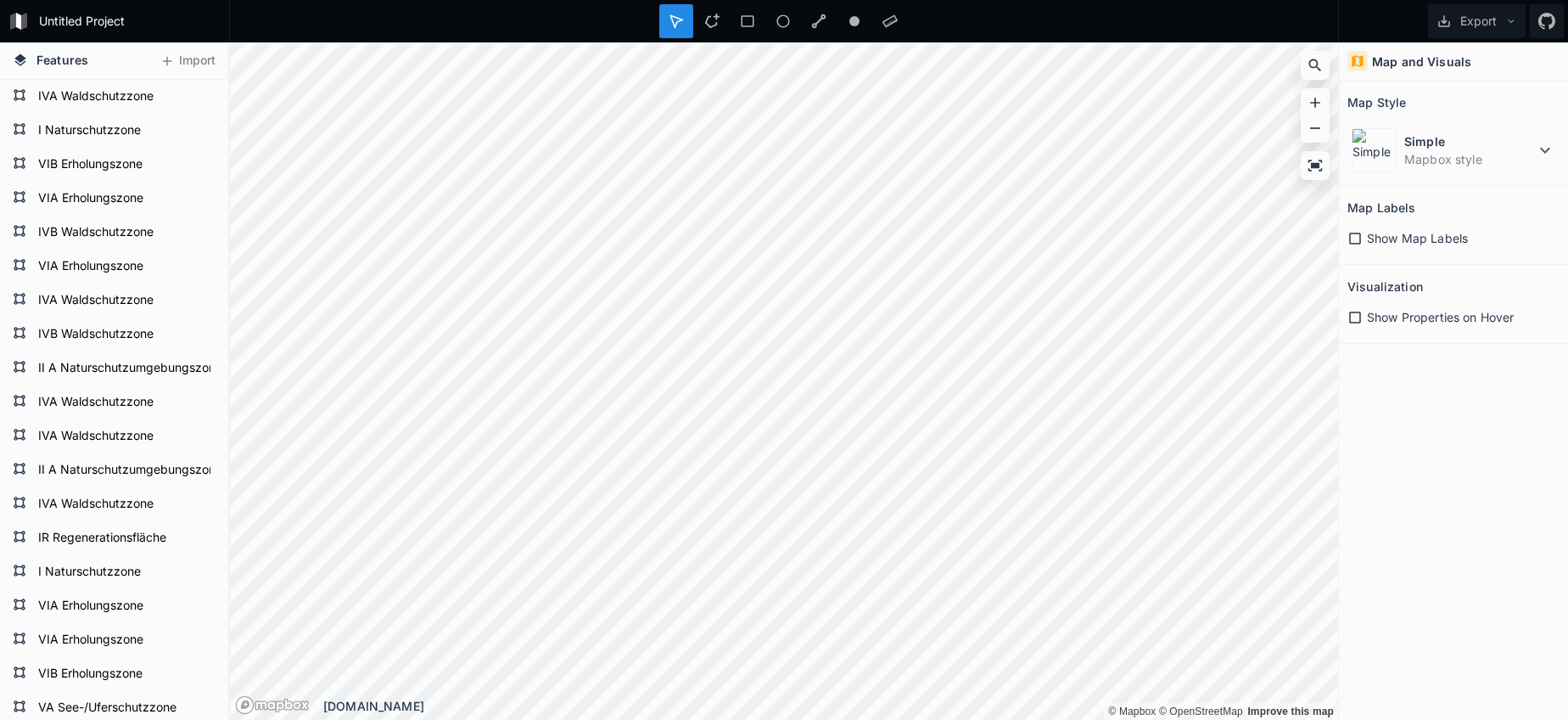
scroll to position [42, 0]
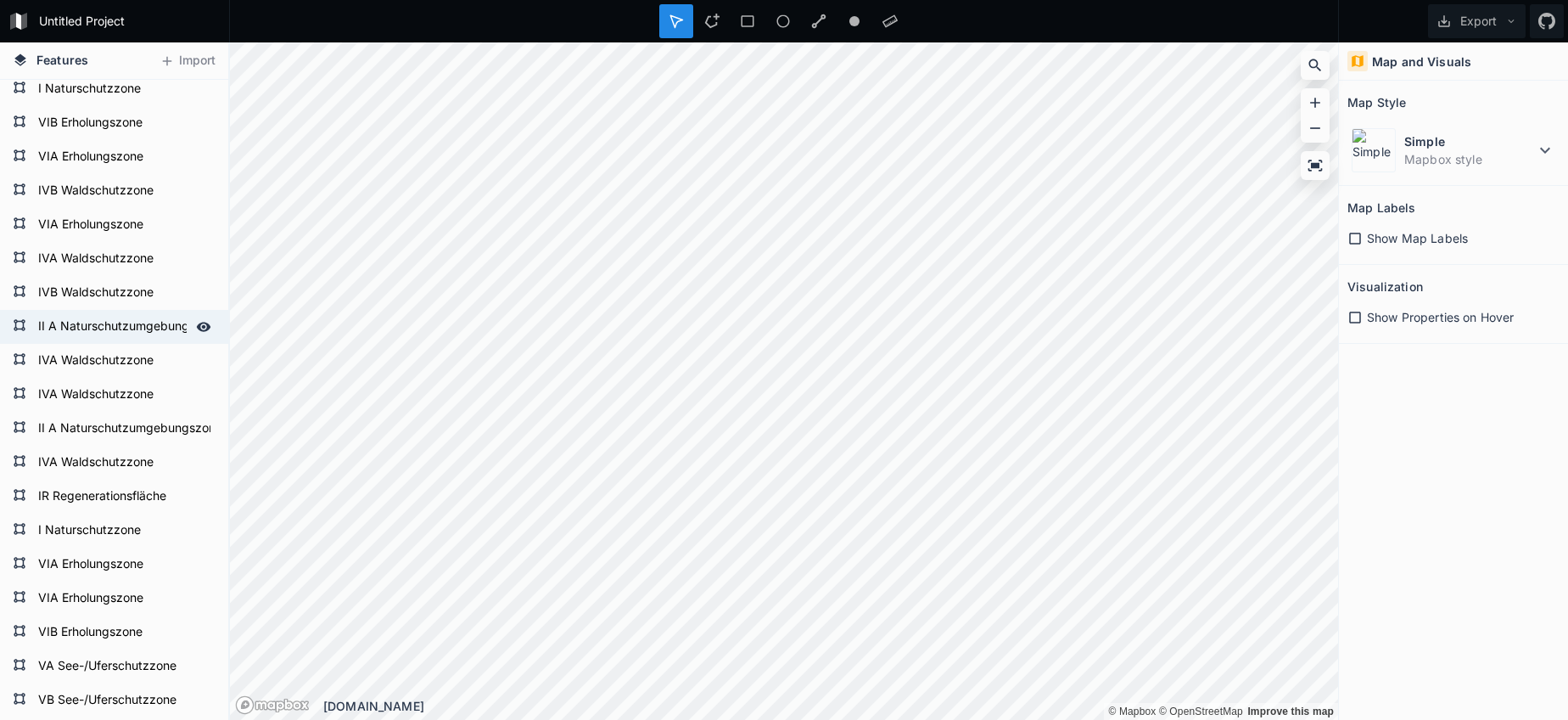
click at [94, 330] on form "II A Naturschutzumgebungszone" at bounding box center [112, 326] width 158 height 25
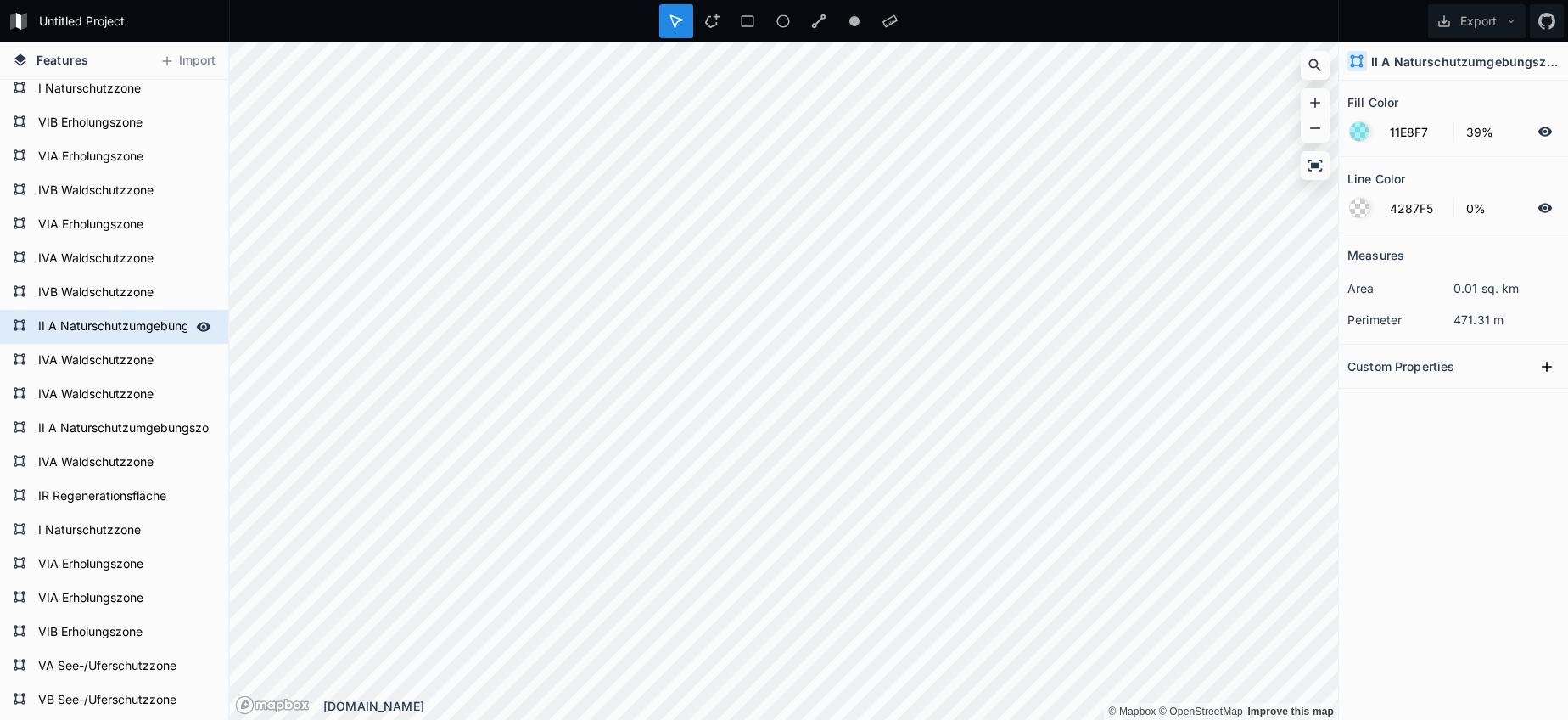
click at [94, 330] on form "II A Naturschutzumgebungszone" at bounding box center [112, 326] width 158 height 25
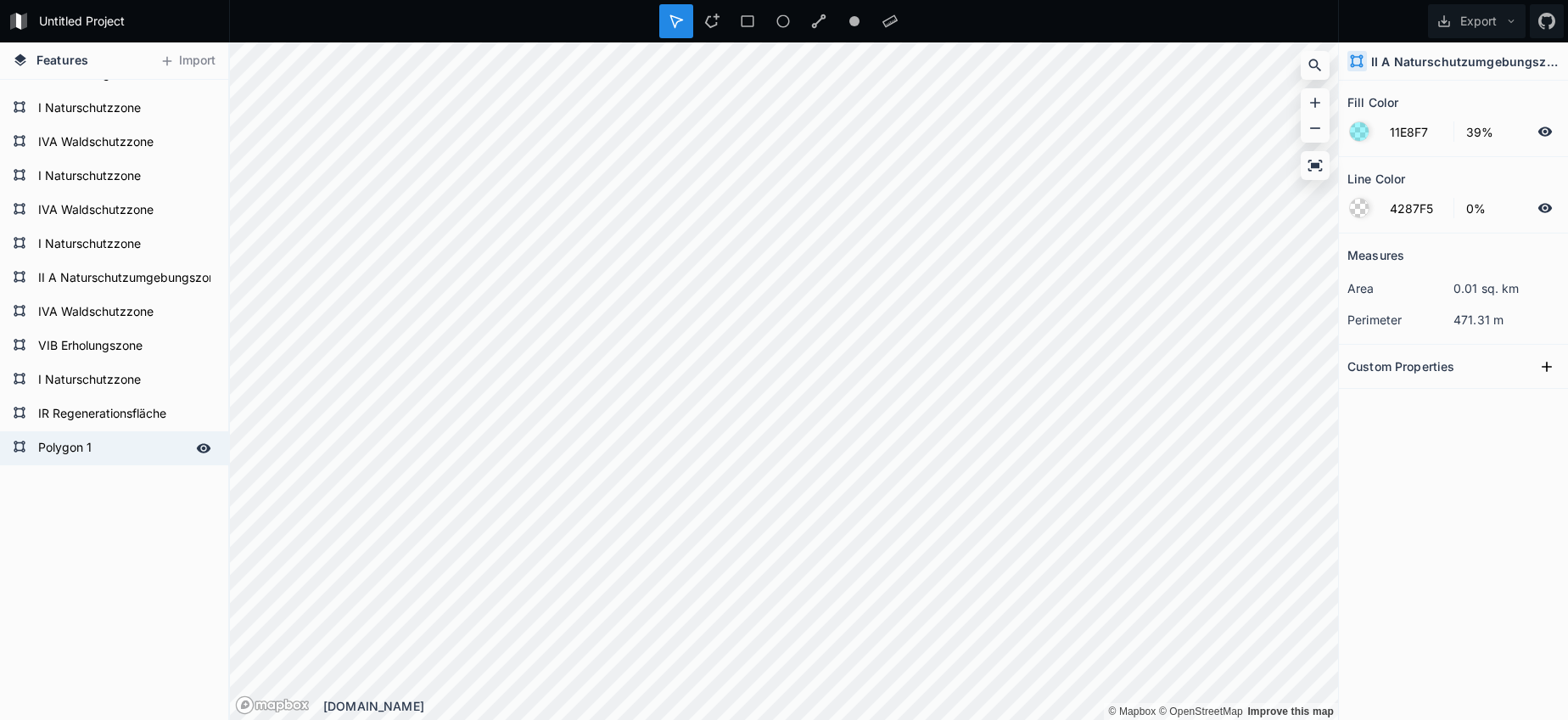
scroll to position [1788, 0]
click at [80, 455] on form "Polygon 1" at bounding box center [112, 448] width 158 height 25
type input "4287F5"
type input "100%"
click at [80, 455] on form "Polygon 1" at bounding box center [124, 448] width 182 height 25
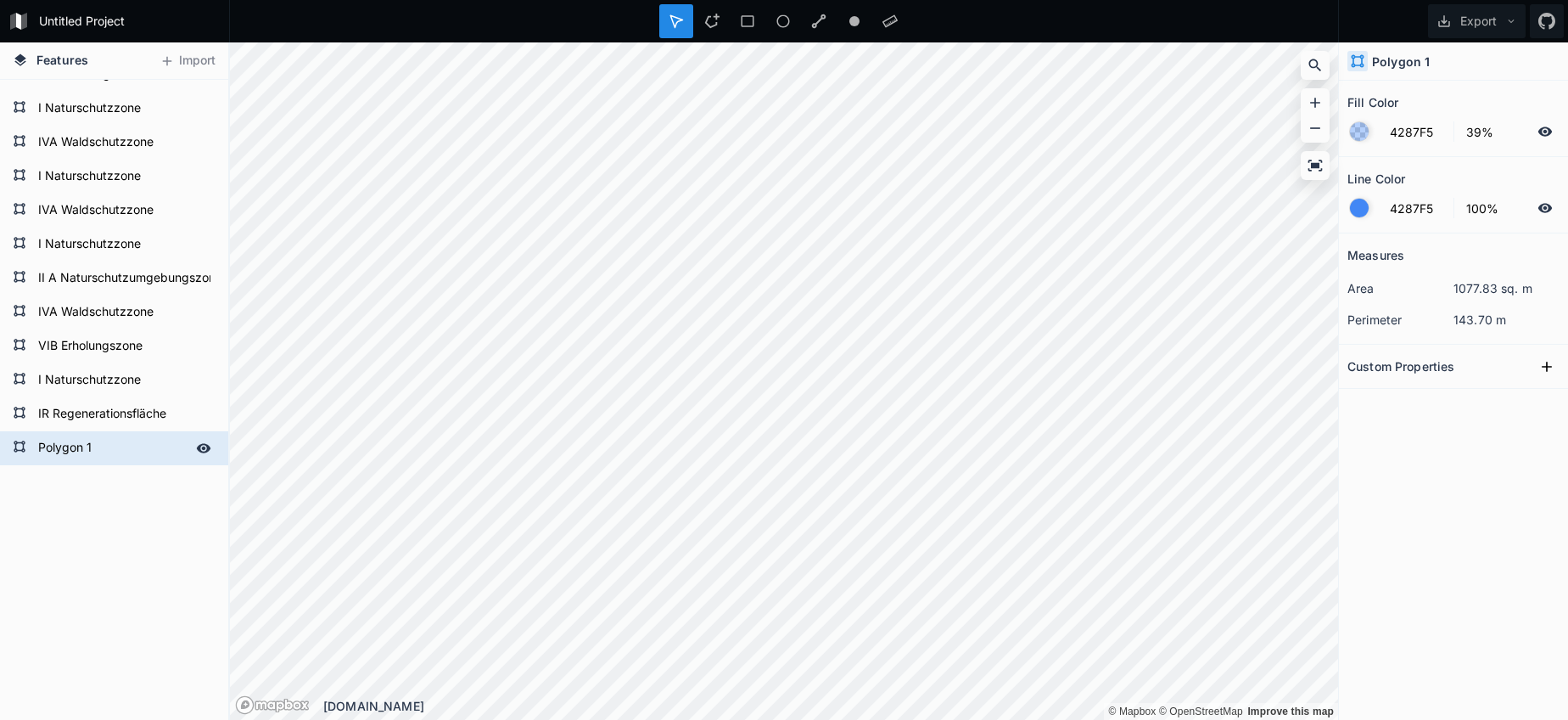
click at [85, 453] on form "Polygon 1" at bounding box center [112, 448] width 158 height 25
paste input "II A Naturschutzumgebungszone"
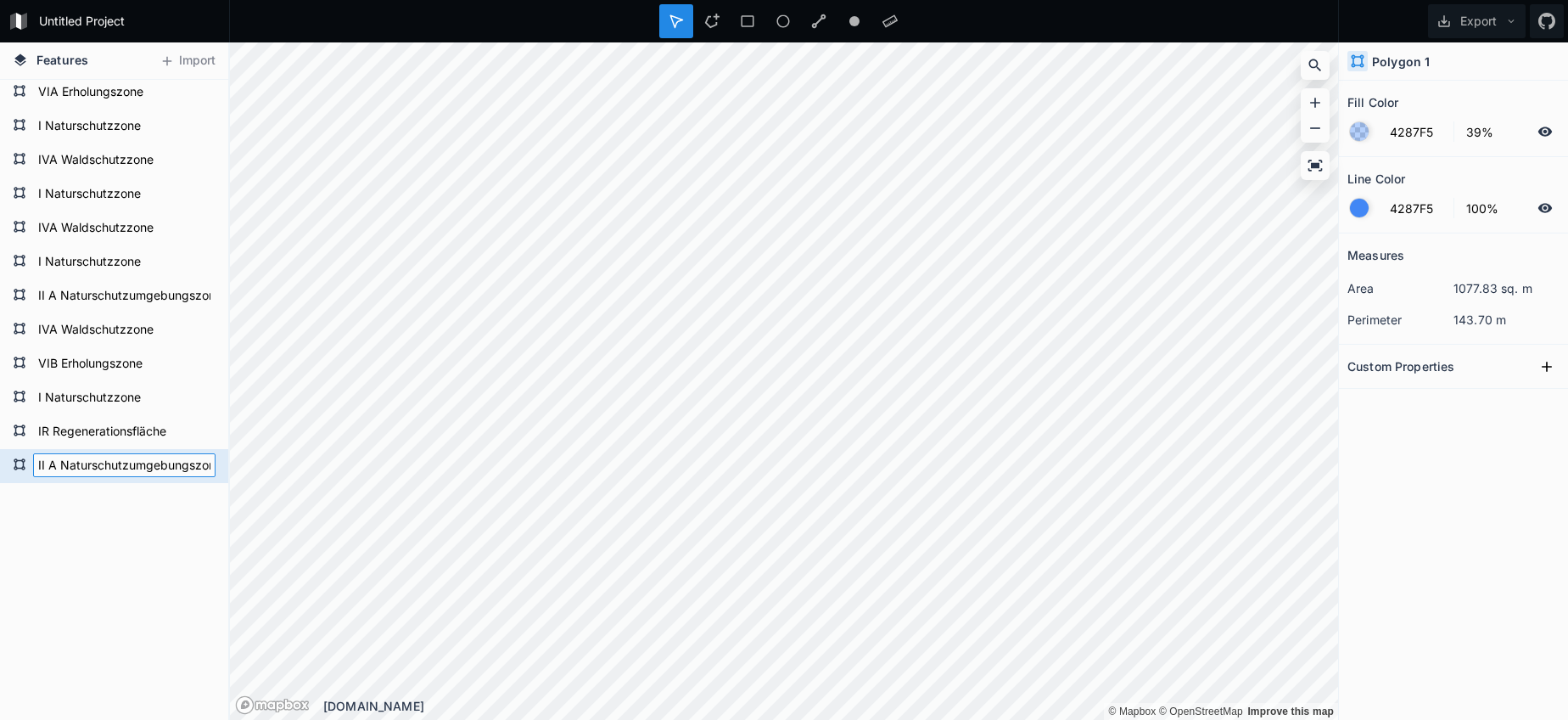
type input "II A Naturschutzumgebungszone"
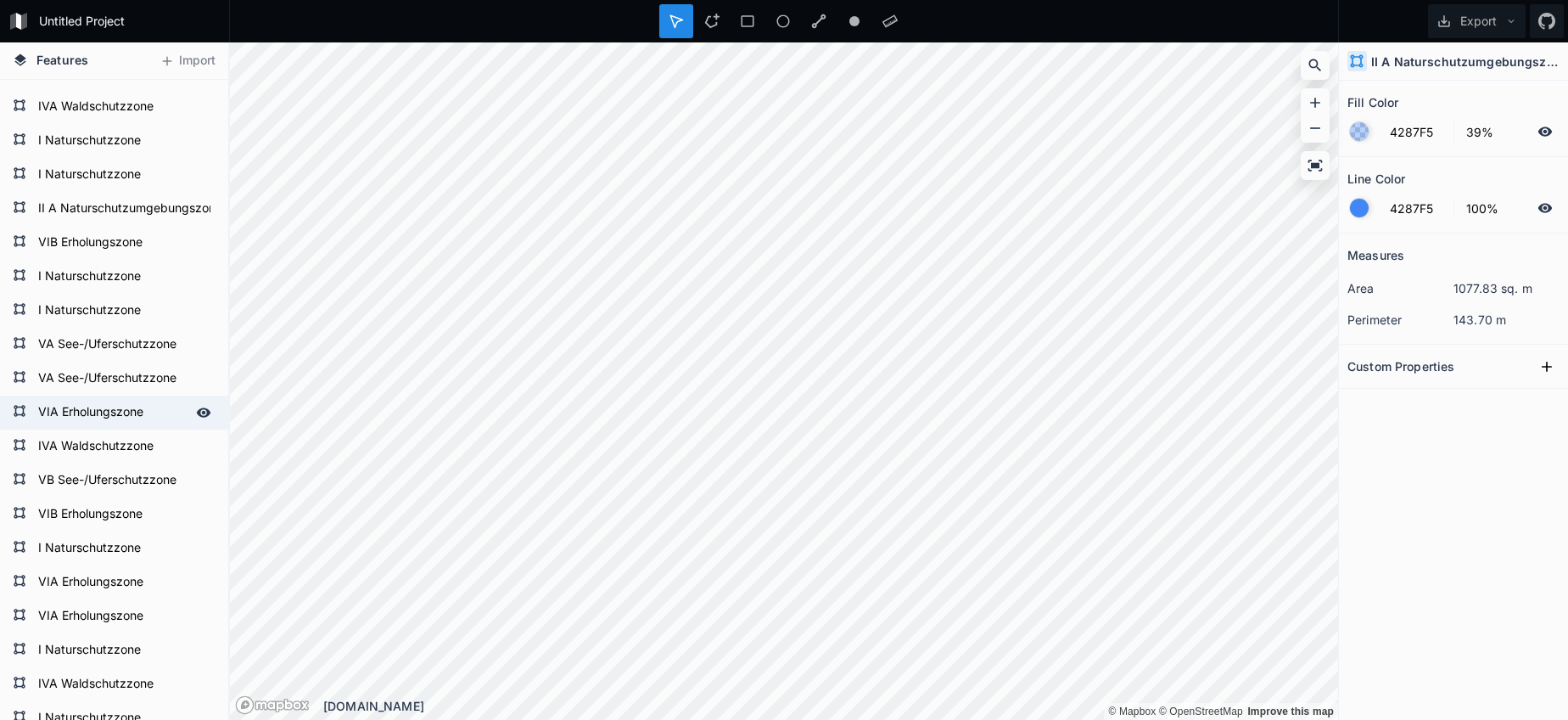
scroll to position [1247, 0]
click at [102, 210] on form "II A Naturschutzumgebungszone" at bounding box center [112, 208] width 158 height 25
type input "11E8F7"
type input "0%"
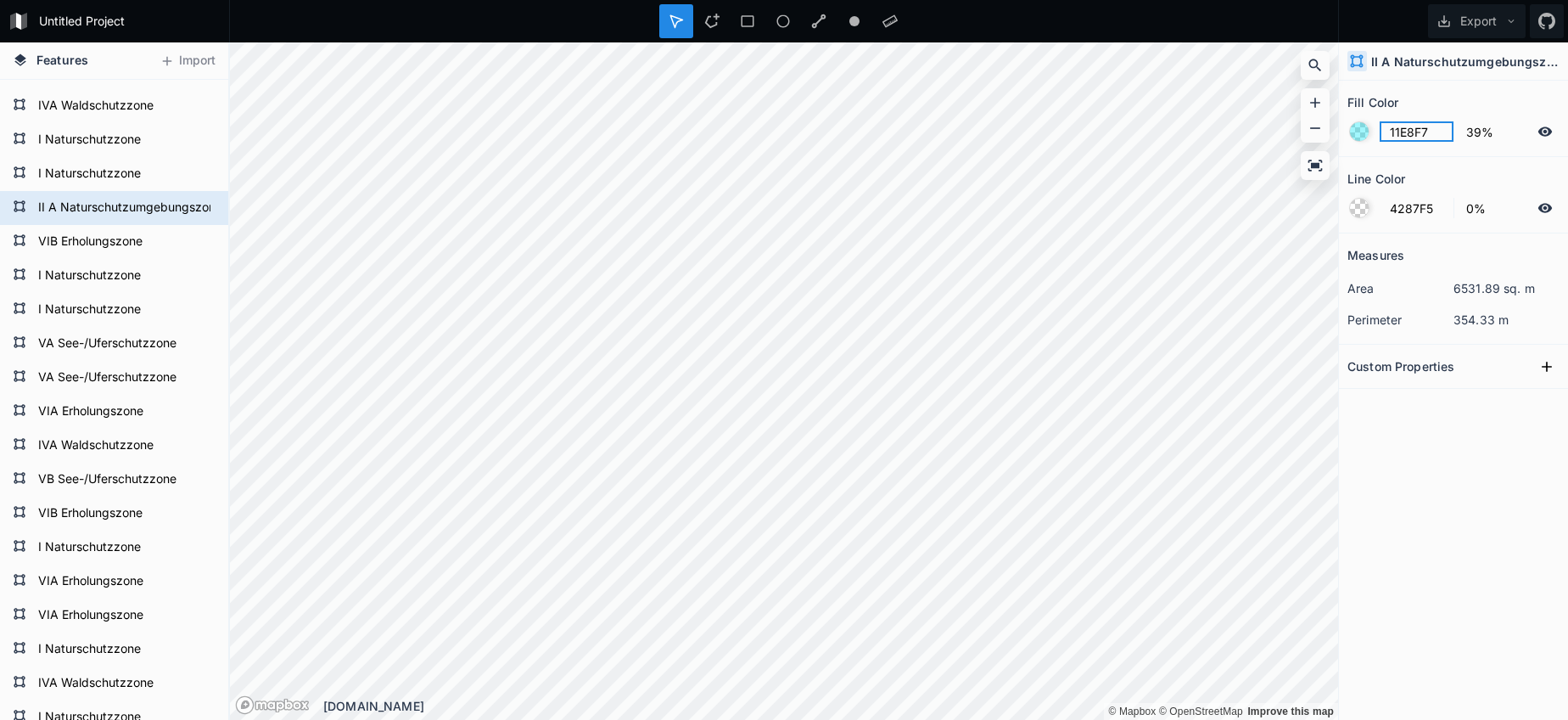
click at [1397, 141] on input "11E8F7" at bounding box center [1416, 131] width 74 height 21
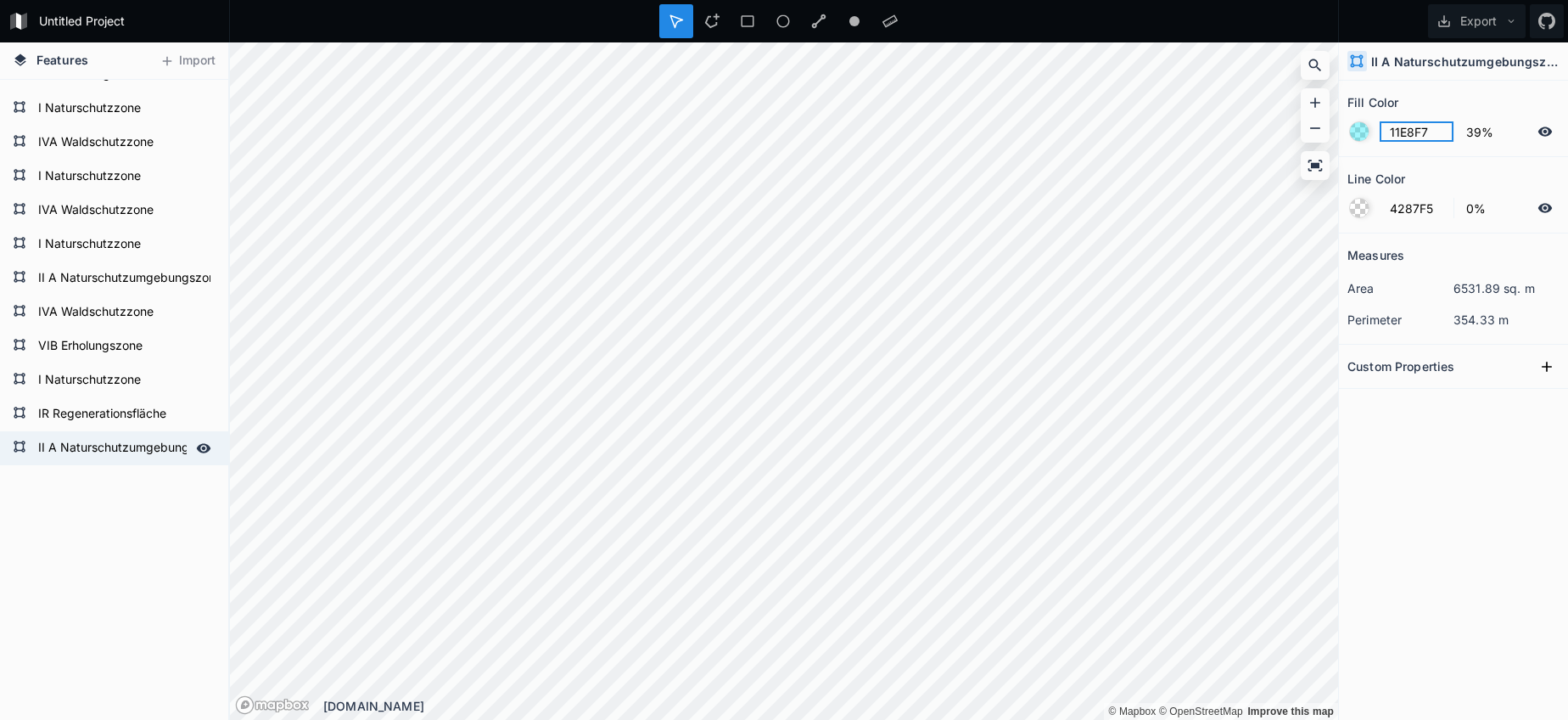
scroll to position [1788, 0]
click at [140, 456] on form "II A Naturschutzumgebungszone" at bounding box center [112, 448] width 158 height 25
type input "4287F5"
type input "100%"
click at [1408, 138] on input "4287F5" at bounding box center [1416, 131] width 74 height 21
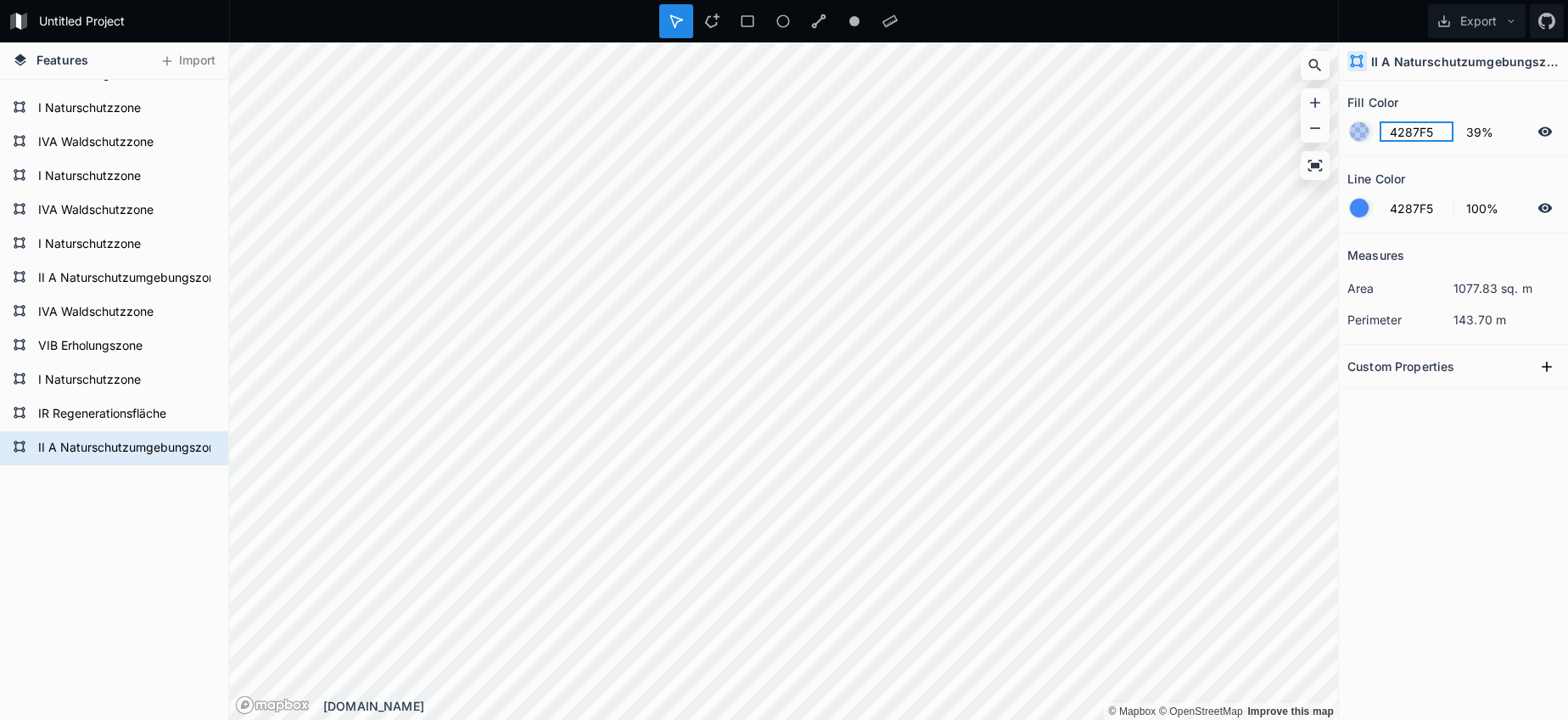
click at [1408, 139] on input "4287F5" at bounding box center [1416, 131] width 74 height 21
paste input "11E8F7"
type input "11E8F7"
click at [1362, 210] on div at bounding box center [1359, 208] width 19 height 19
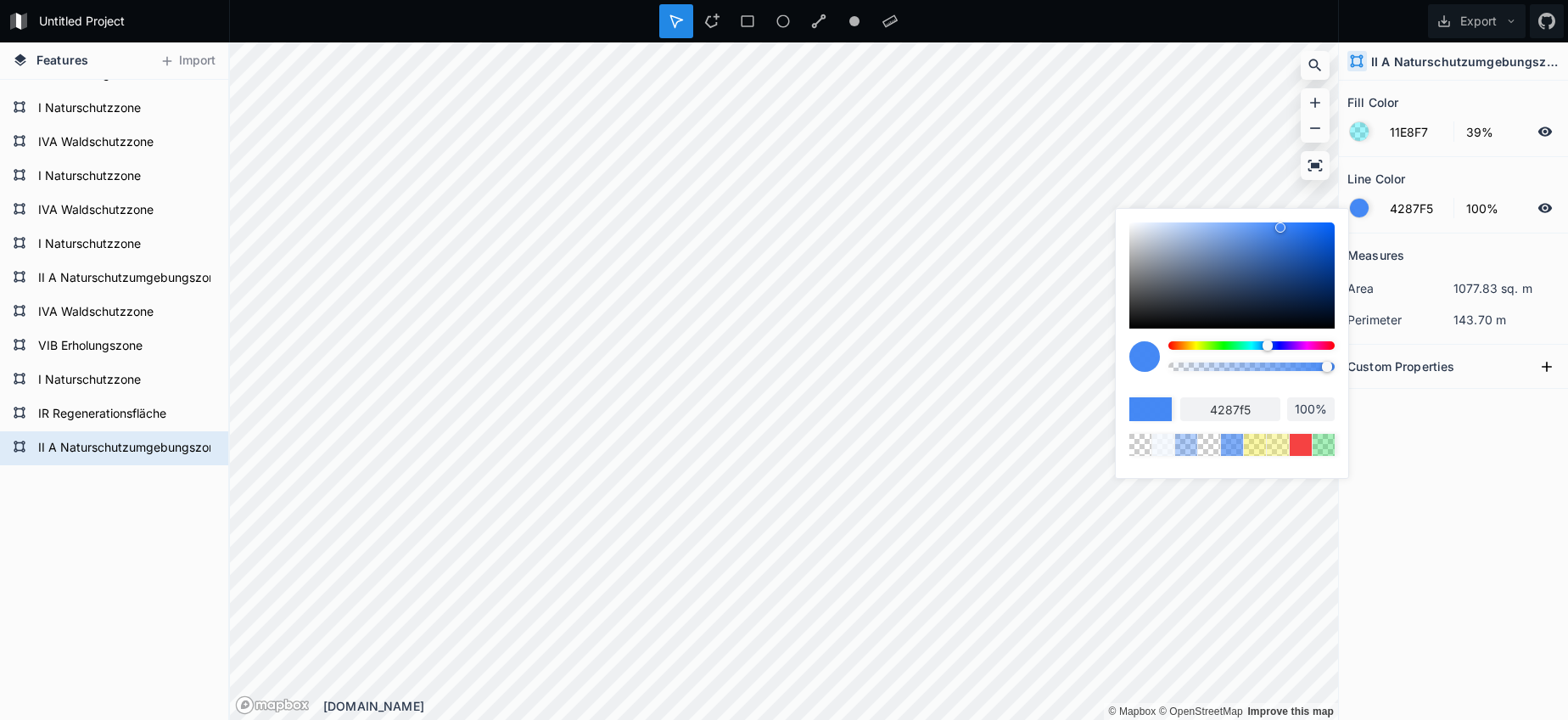
type input "98%"
type input "97%"
type input "92%"
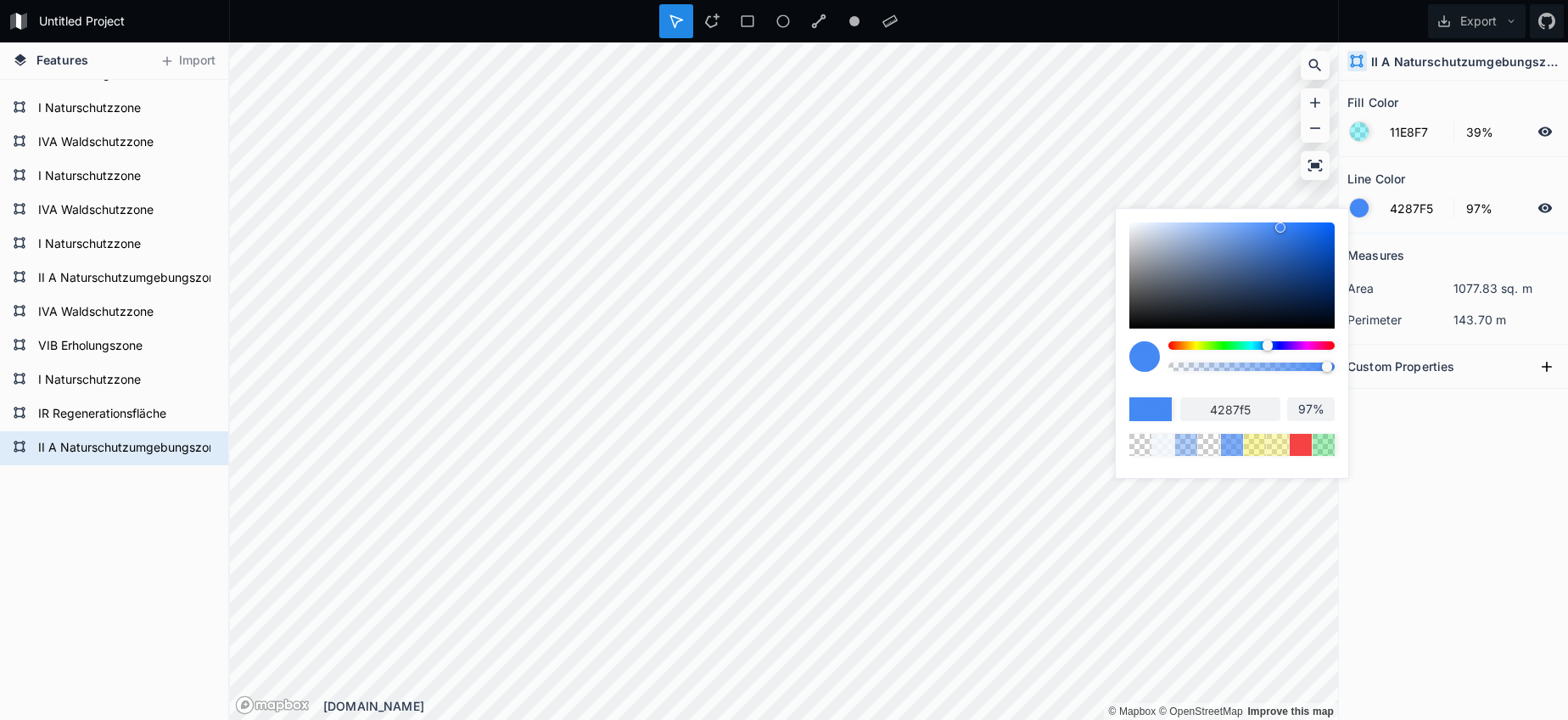
type input "92%"
type input "80%"
type input "68%"
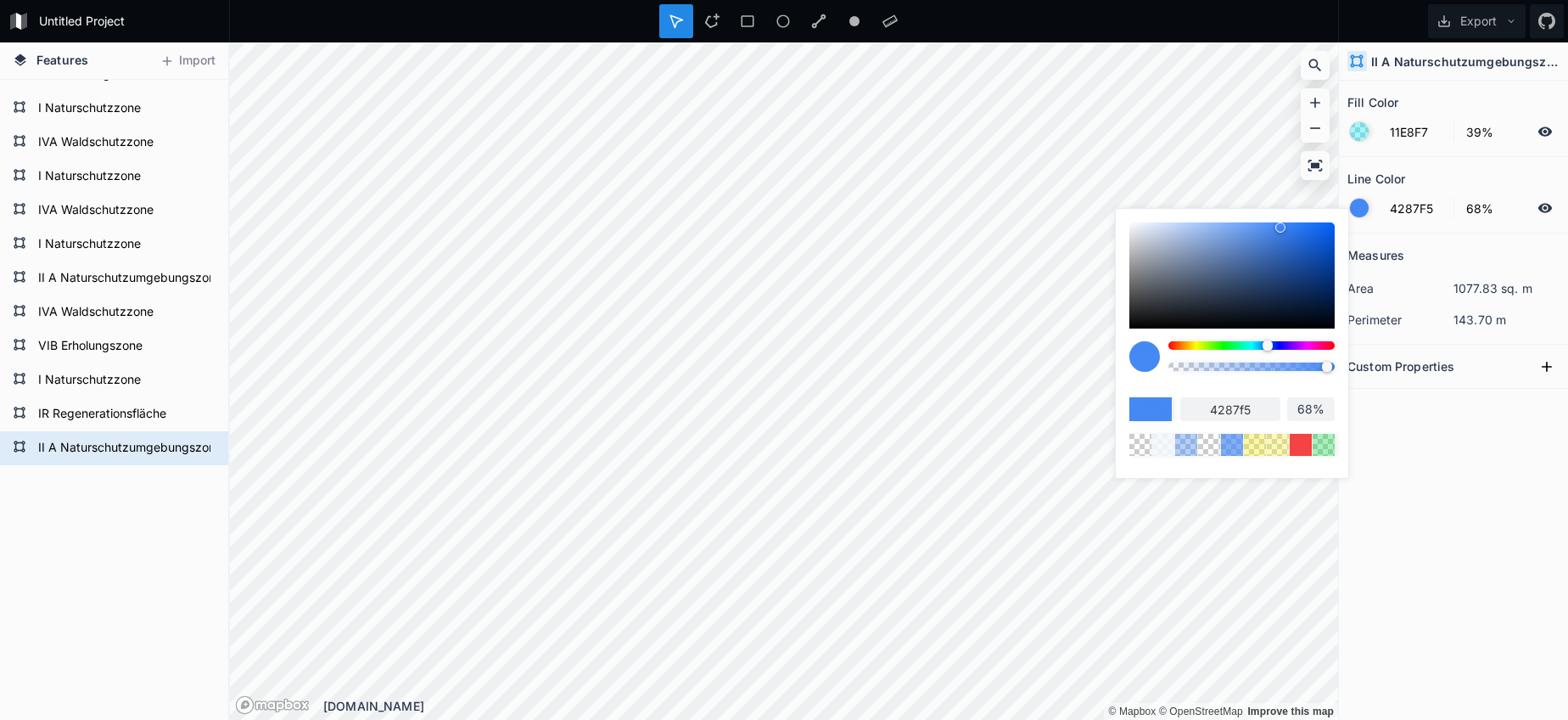
type input "52%"
type input "41%"
type input "20%"
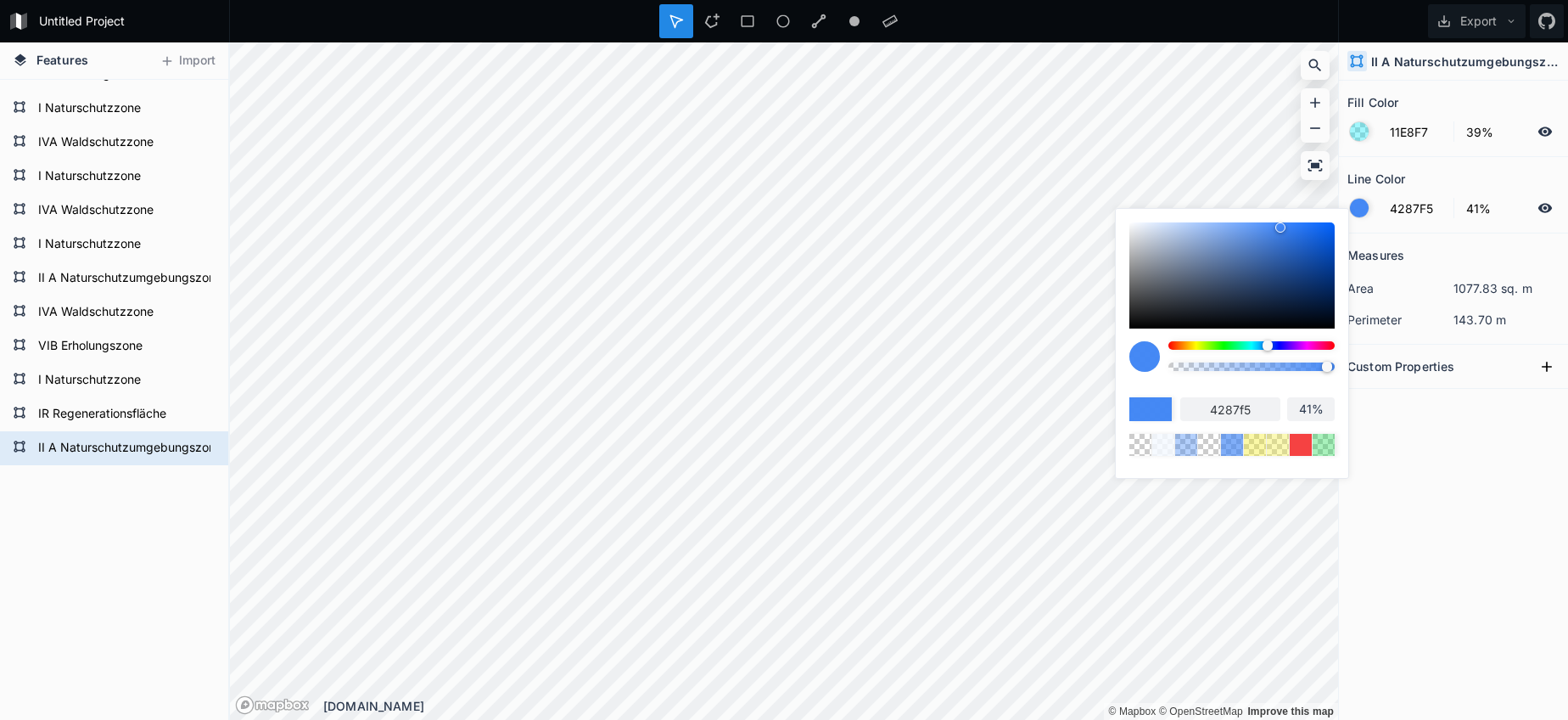
type input "20%"
type input "2%"
type input "0%"
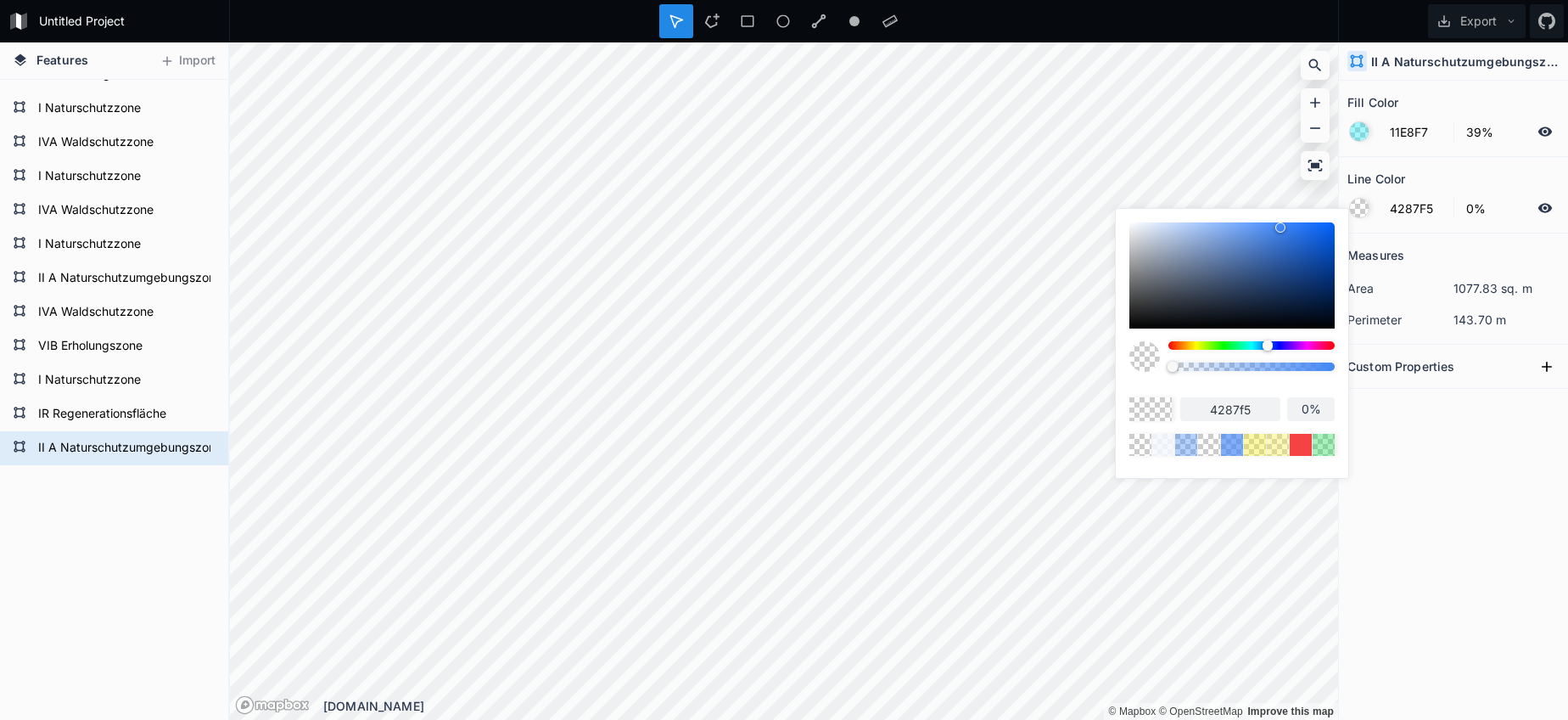
click at [1092, 368] on body "Untitled Project Export Features Import II A Naturschutzumgebungszone IR Regene…" at bounding box center [784, 360] width 1568 height 720
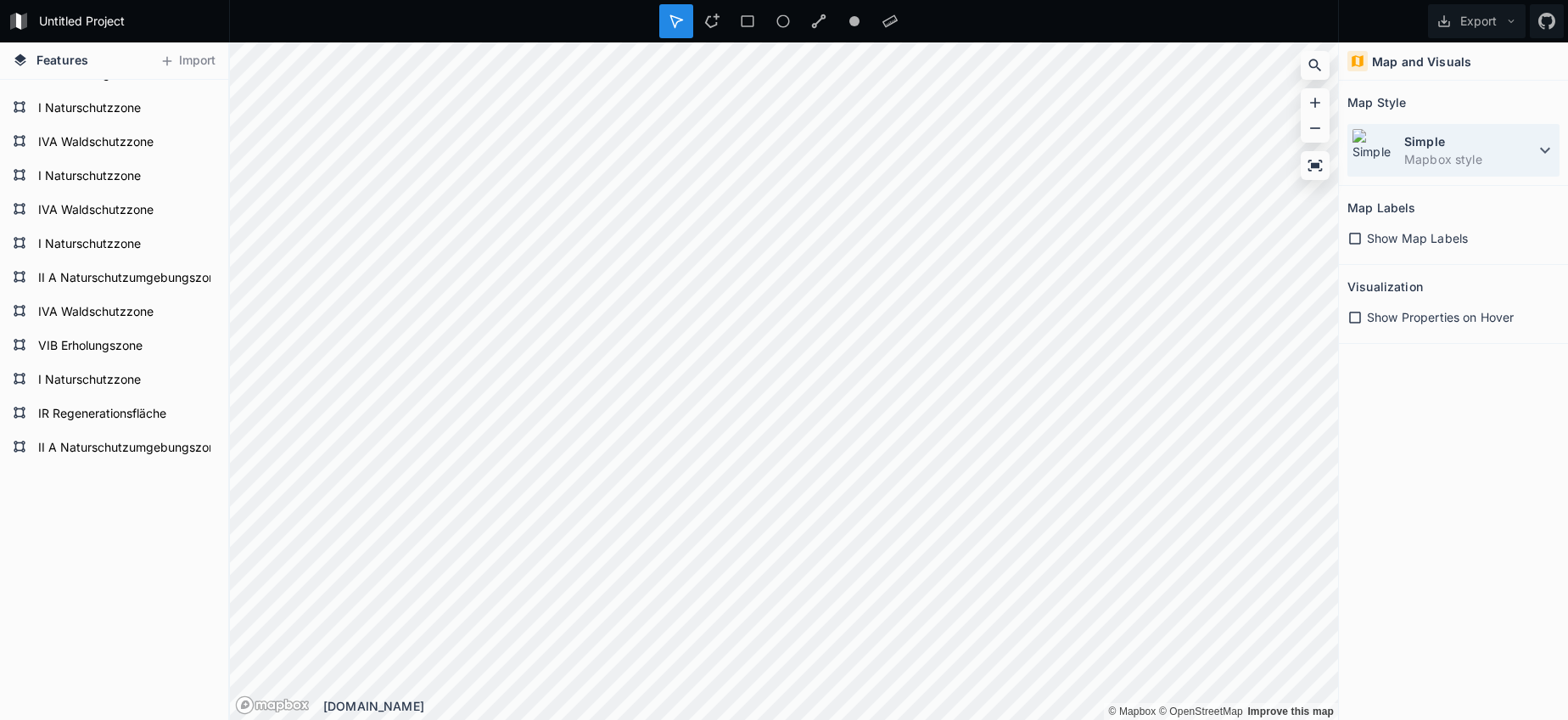
click at [1399, 159] on div "Simple Mapbox style" at bounding box center [1453, 150] width 212 height 53
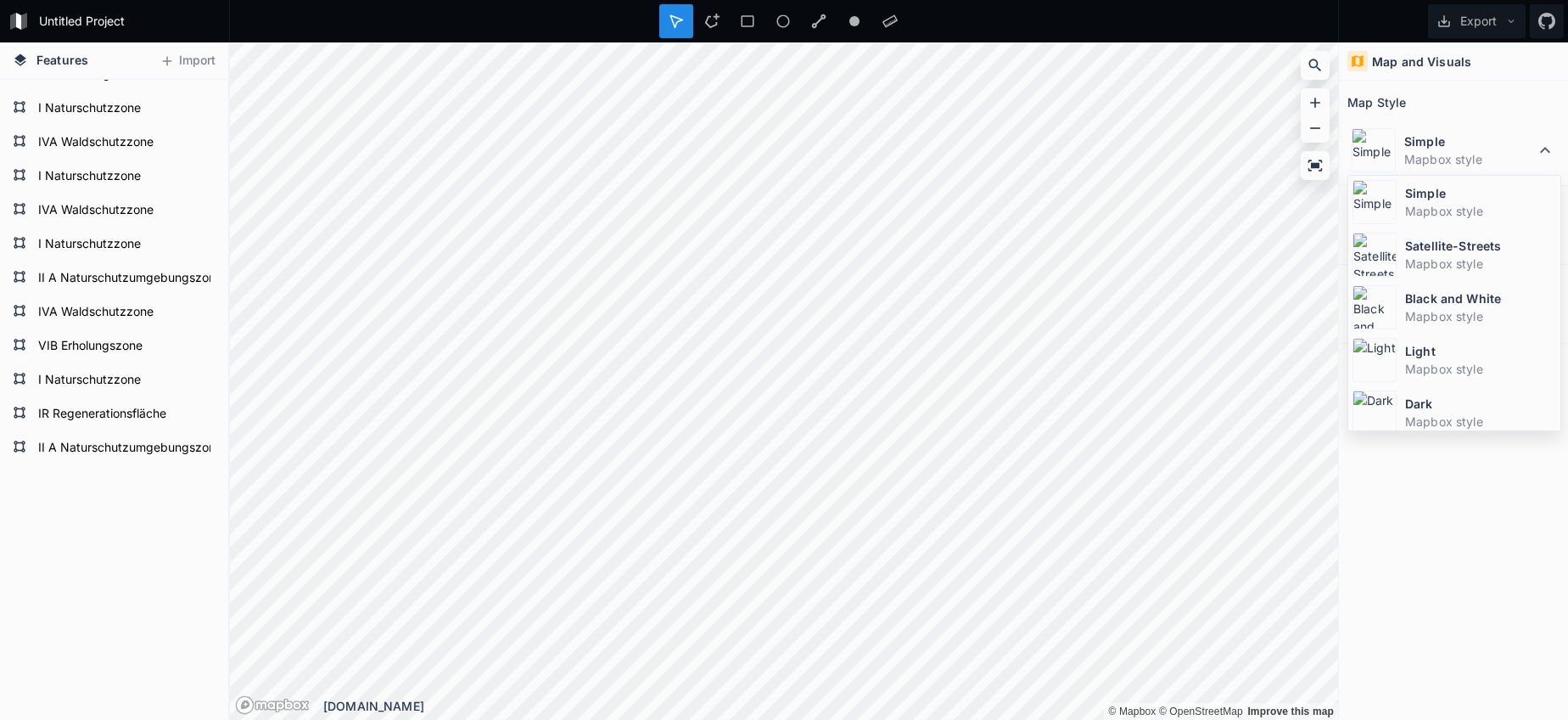
drag, startPoint x: 1402, startPoint y: 265, endPoint x: 1361, endPoint y: 265, distance: 41.0
click at [1403, 264] on div "Satellite-Streets Mapbox style" at bounding box center [1454, 254] width 212 height 53
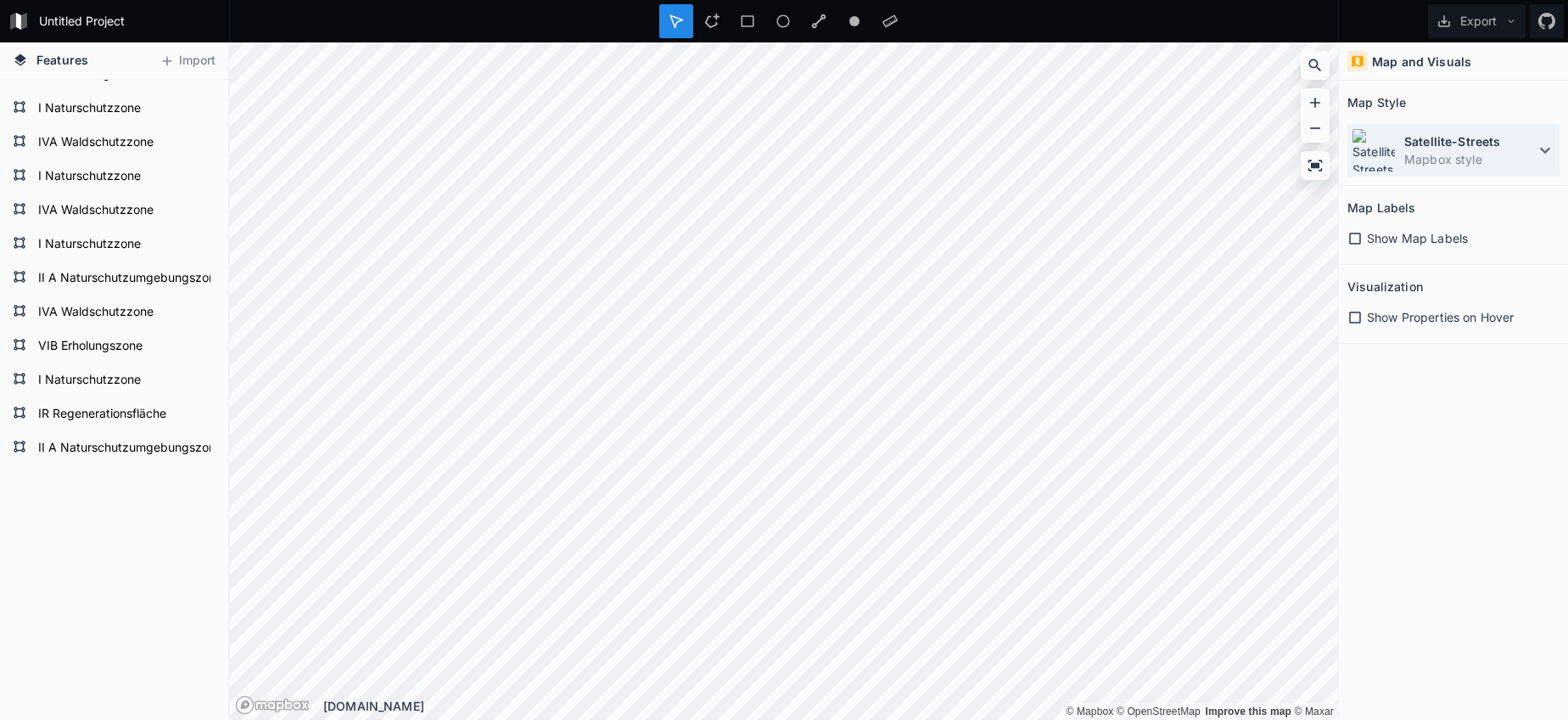
click at [1514, 157] on dd "Mapbox style" at bounding box center [1470, 159] width 131 height 18
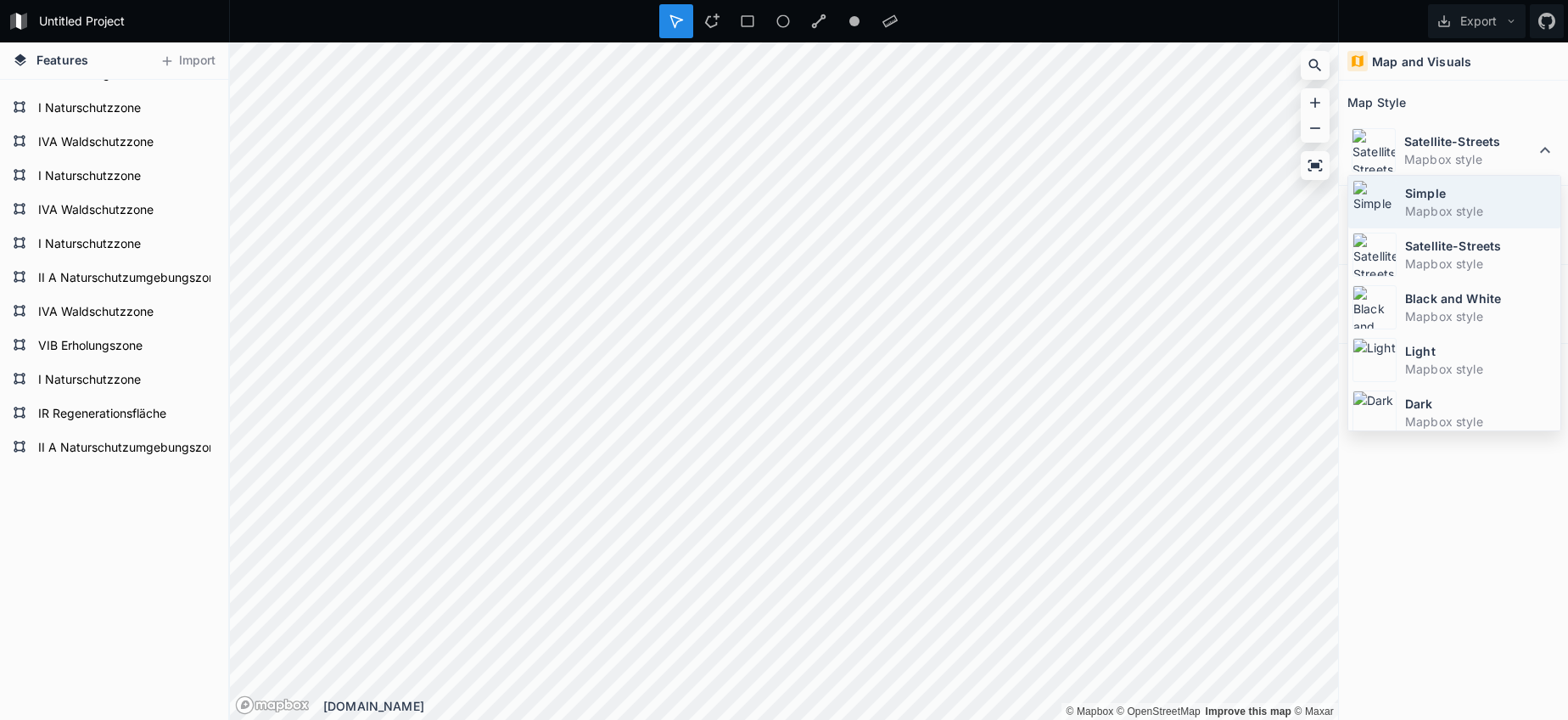
click at [1412, 197] on dt "Simple" at bounding box center [1480, 193] width 151 height 18
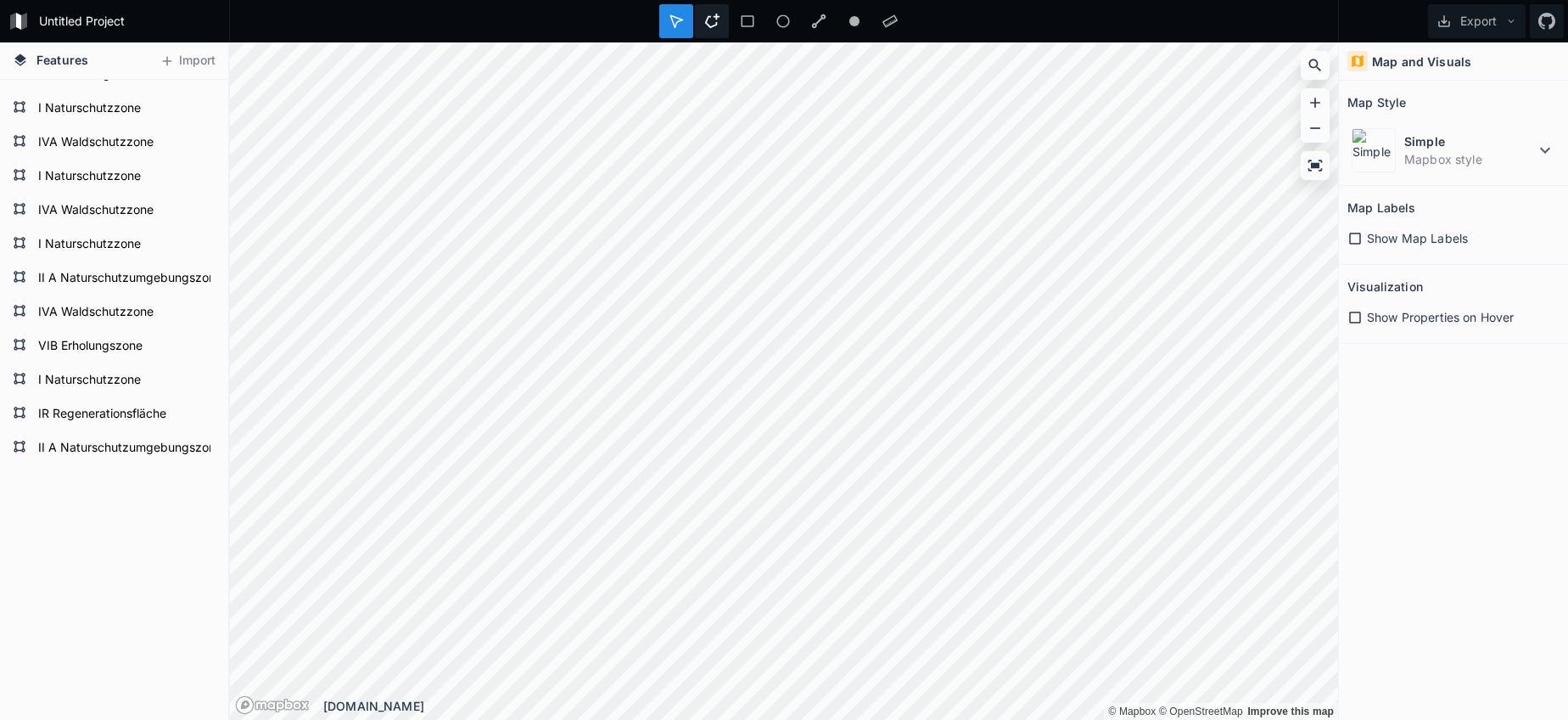
click at [719, 18] on icon at bounding box center [712, 21] width 15 height 15
click at [1425, 154] on dd "Mapbox style" at bounding box center [1470, 159] width 131 height 18
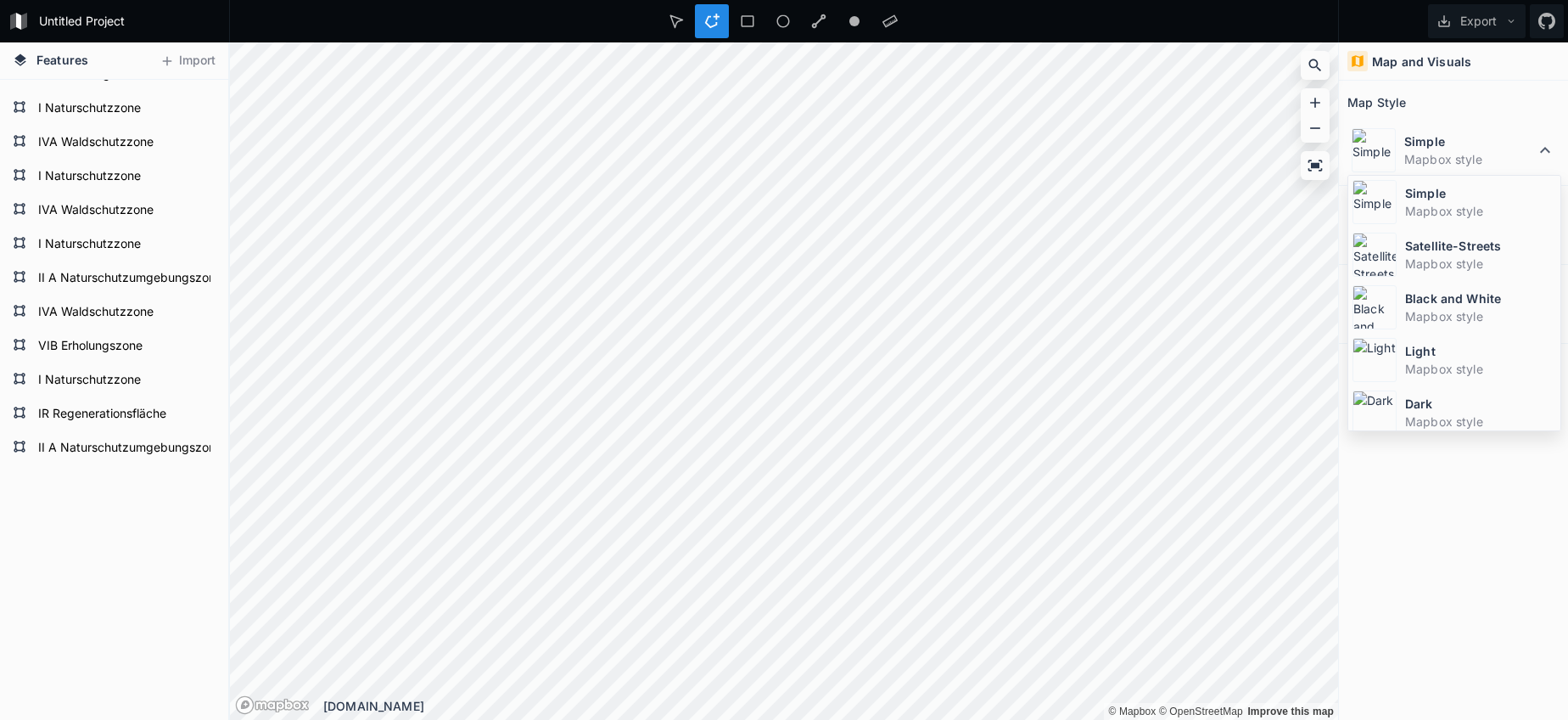
click at [1403, 243] on div "Satellite-Streets Mapbox style" at bounding box center [1454, 254] width 212 height 53
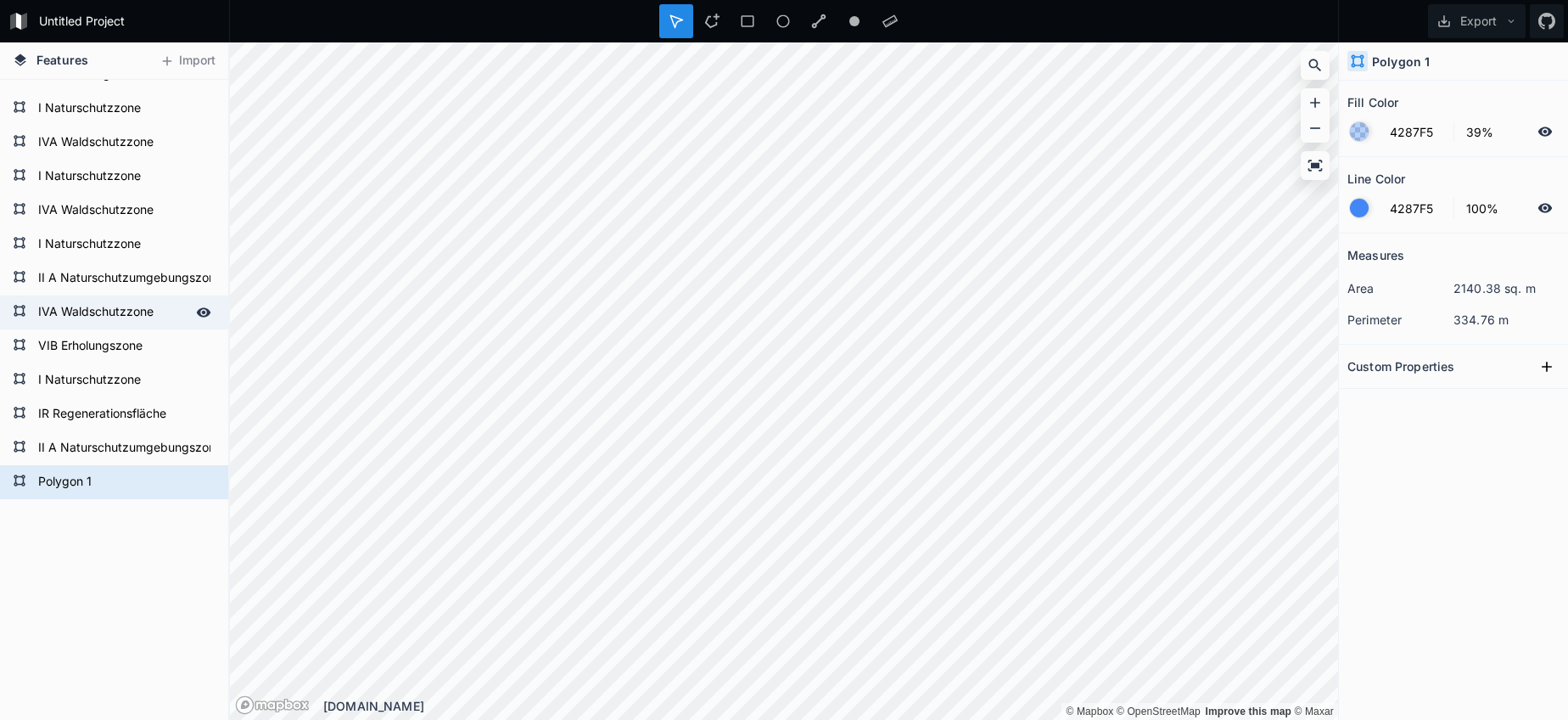
click at [91, 311] on form "IVA Waldschutzzone" at bounding box center [112, 312] width 158 height 25
type input "02751F"
type input "0%"
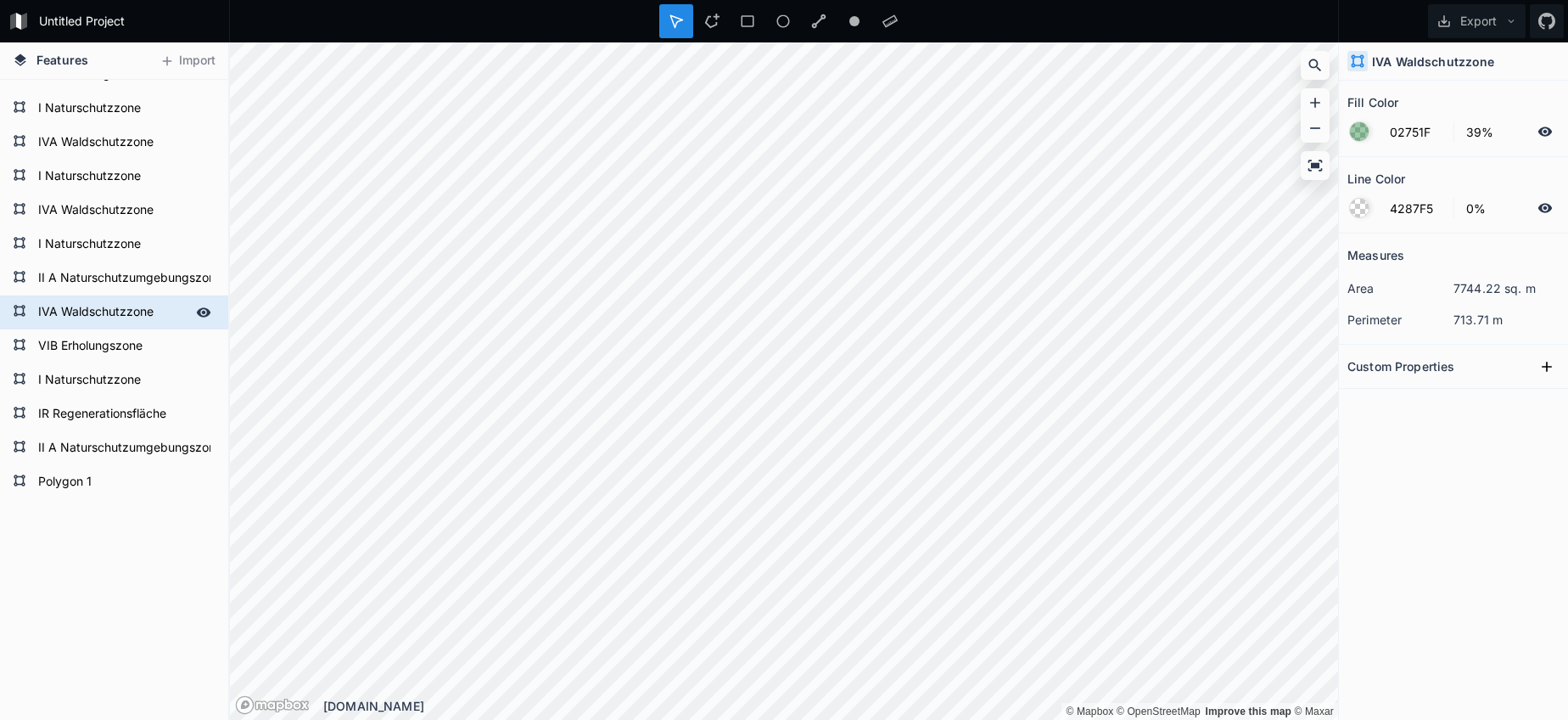
click at [91, 311] on form "IVA Waldschutzzone" at bounding box center [112, 312] width 158 height 25
click at [70, 491] on form "Polygon 1" at bounding box center [112, 482] width 158 height 25
type input "4287F5"
type input "100%"
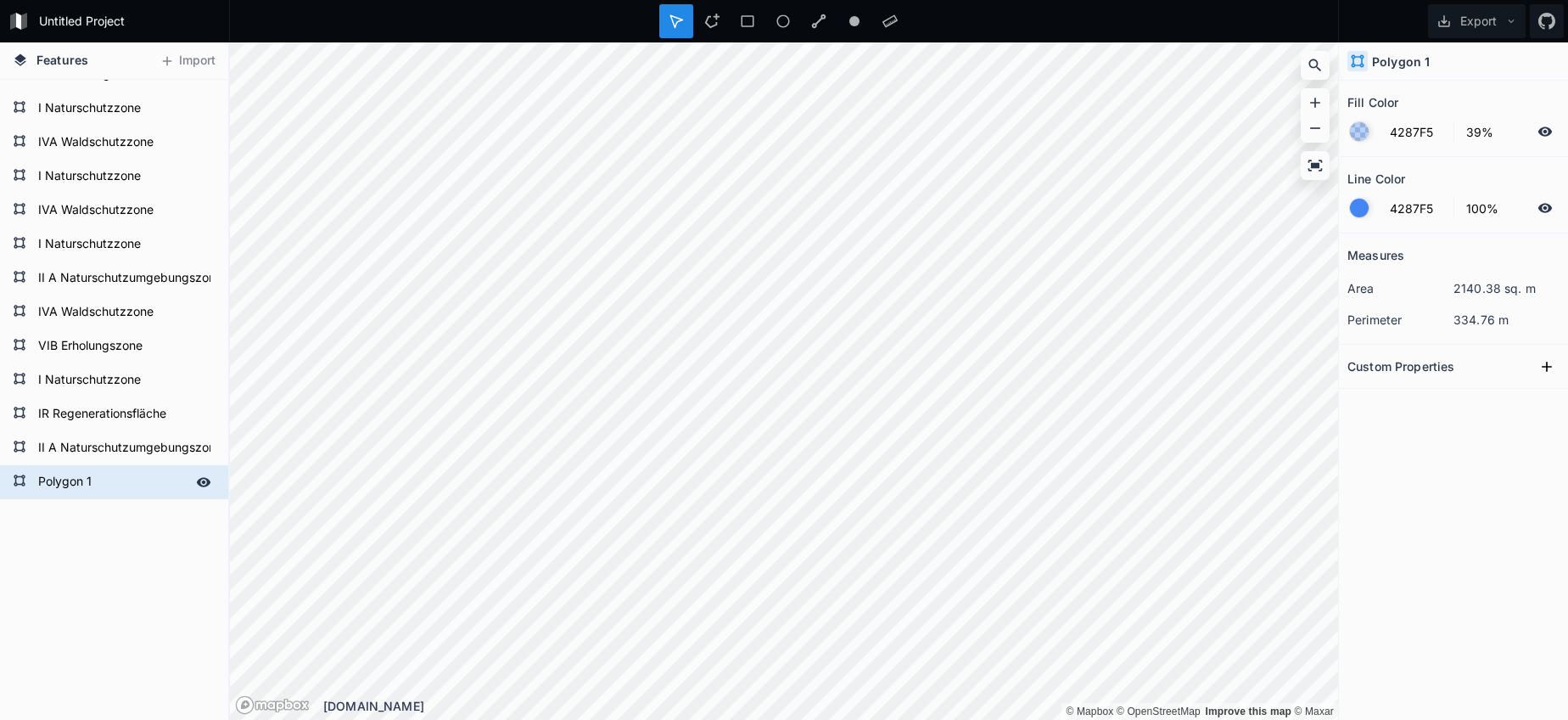
click at [70, 491] on form "Polygon 1" at bounding box center [112, 482] width 158 height 25
paste input "IVA Waldschutzzone"
type input "IVA Waldschutzzone"
click at [95, 318] on form "IVA Waldschutzzone" at bounding box center [112, 312] width 158 height 25
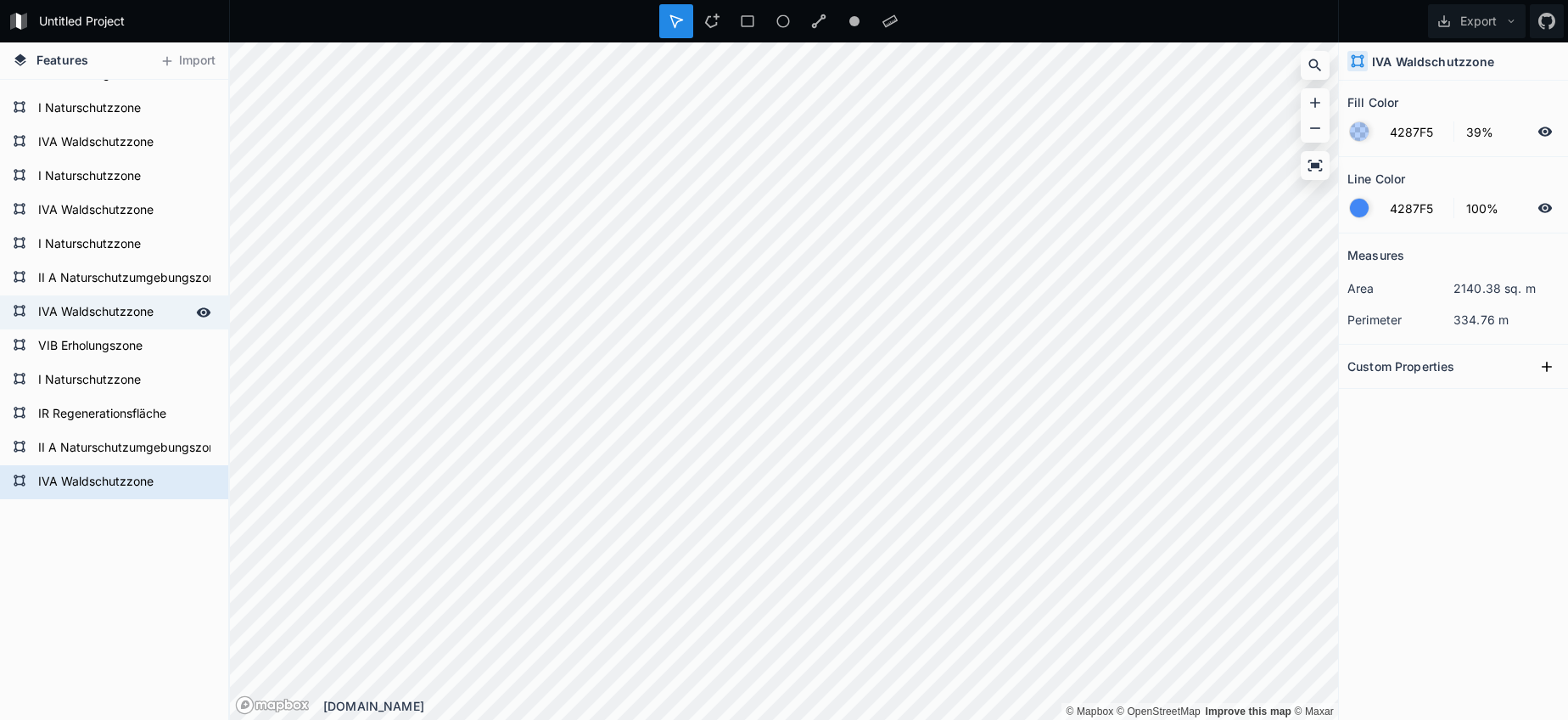
type input "02751F"
type input "0%"
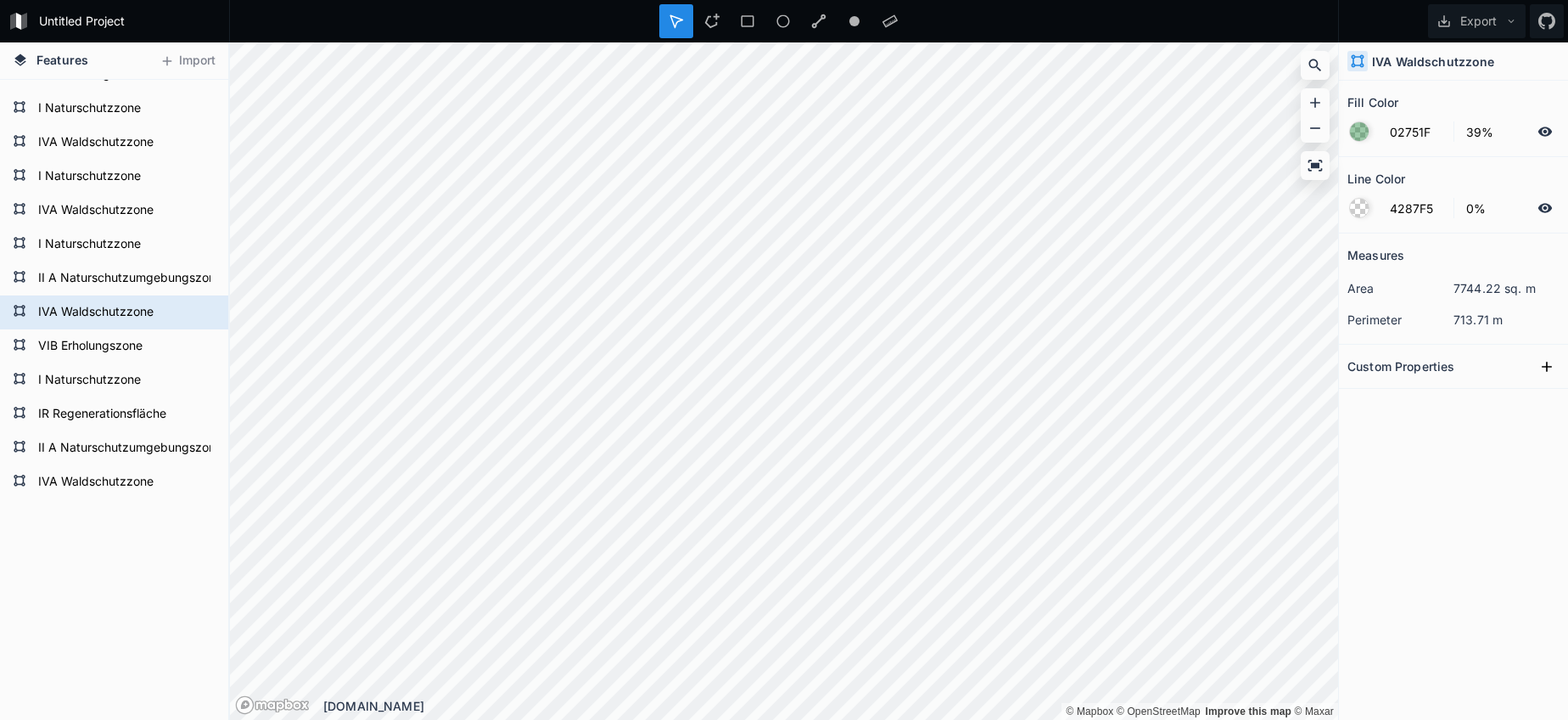
drag, startPoint x: 1431, startPoint y: 120, endPoint x: 1409, endPoint y: 123, distance: 22.2
click at [1429, 121] on form "02751F 39%" at bounding box center [1453, 131] width 212 height 32
click at [1408, 136] on input "02751F" at bounding box center [1416, 131] width 74 height 21
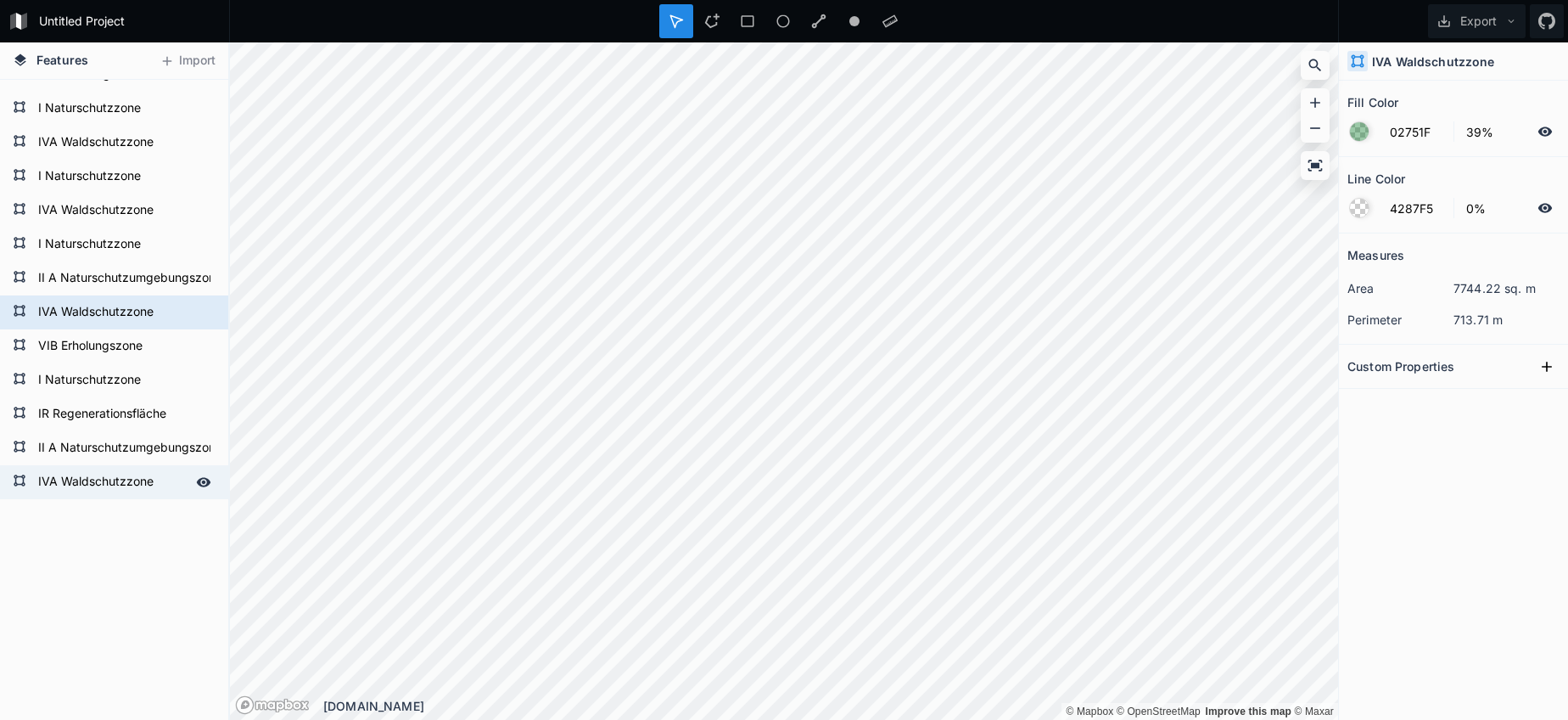
click at [125, 484] on form "IVA Waldschutzzone" at bounding box center [112, 482] width 158 height 25
type input "4287F5"
type input "100%"
click at [1414, 126] on input "4287F5" at bounding box center [1416, 131] width 74 height 21
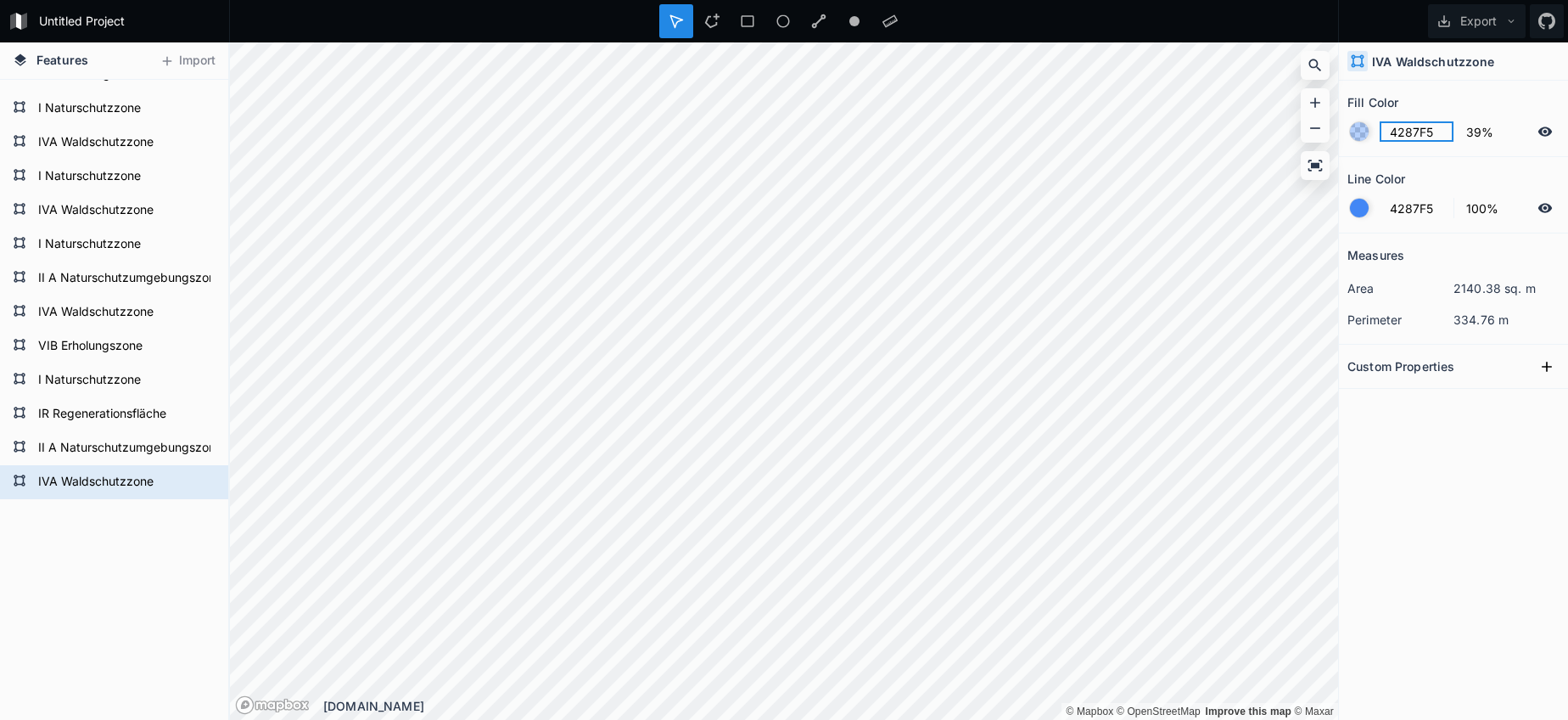
paste input "02751F"
type input "02751F"
click at [1362, 203] on div at bounding box center [1359, 208] width 19 height 19
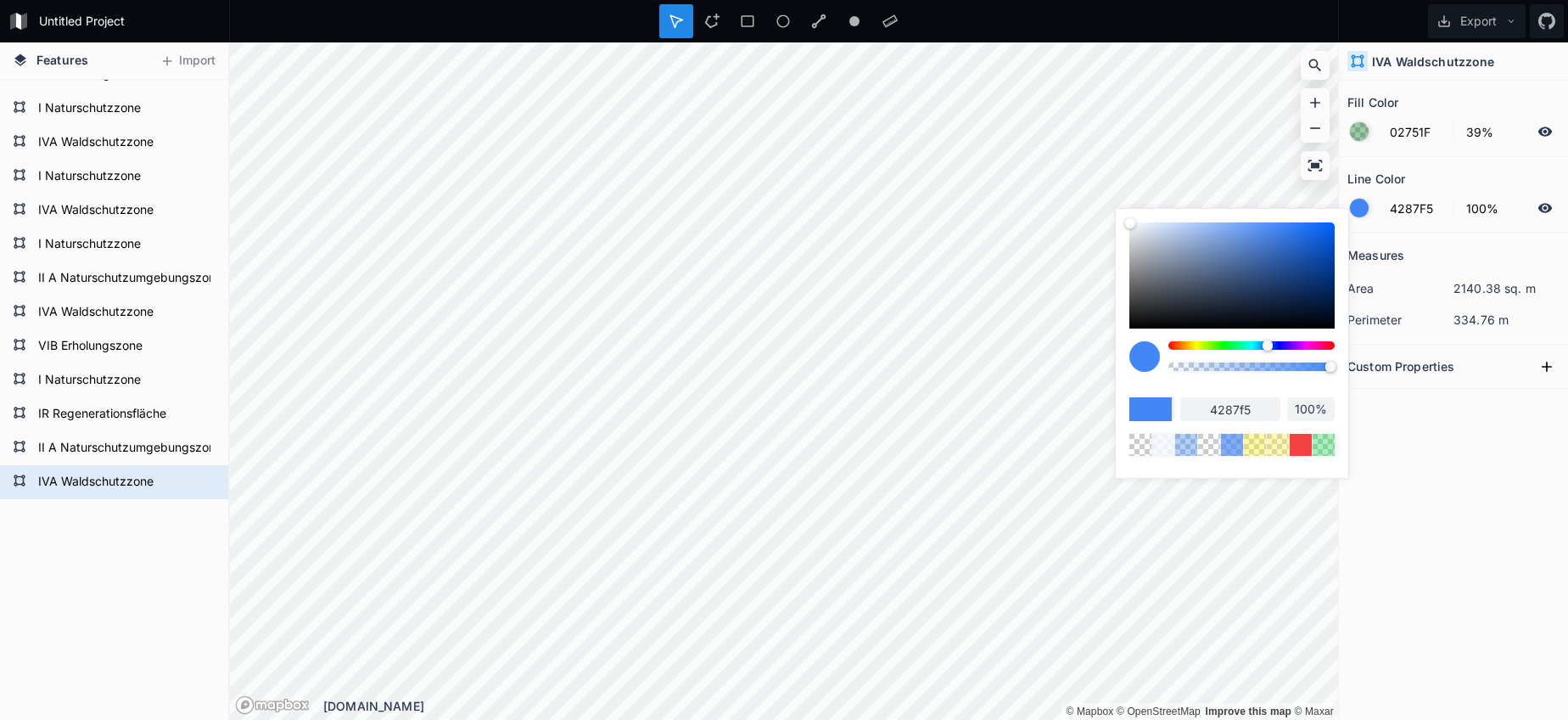
type input "96%"
type input "94%"
type input "92%"
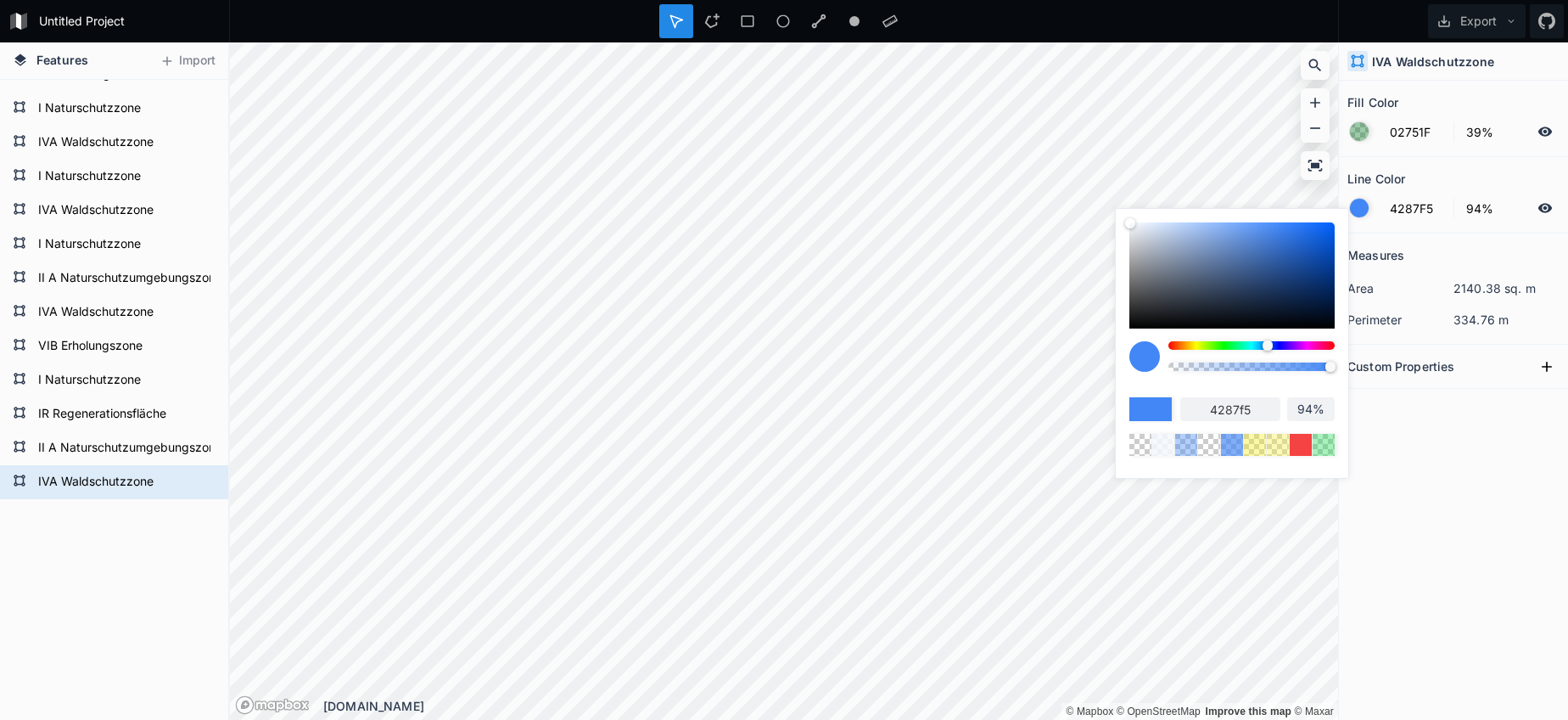
type input "92%"
type input "88%"
type input "78%"
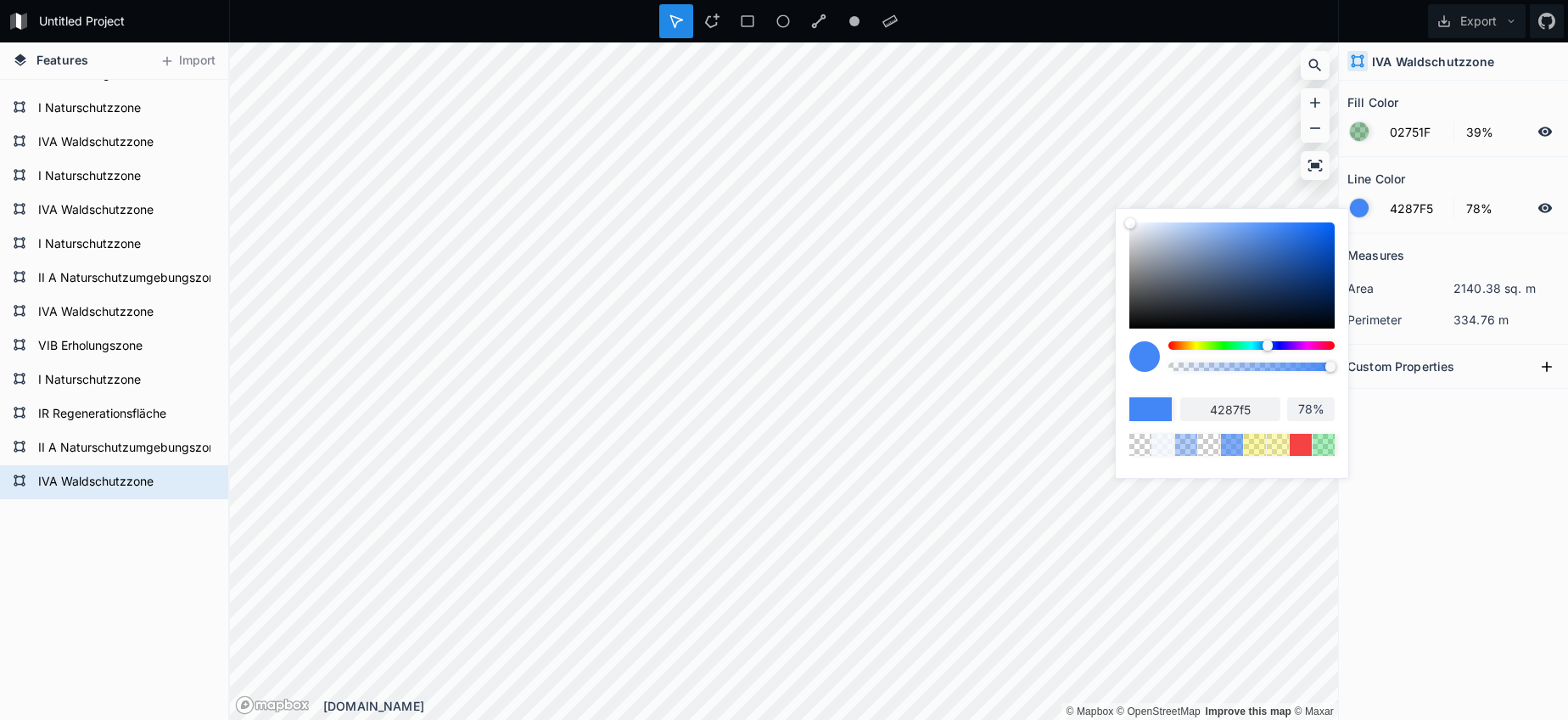
type input "71%"
type input "57%"
type input "39%"
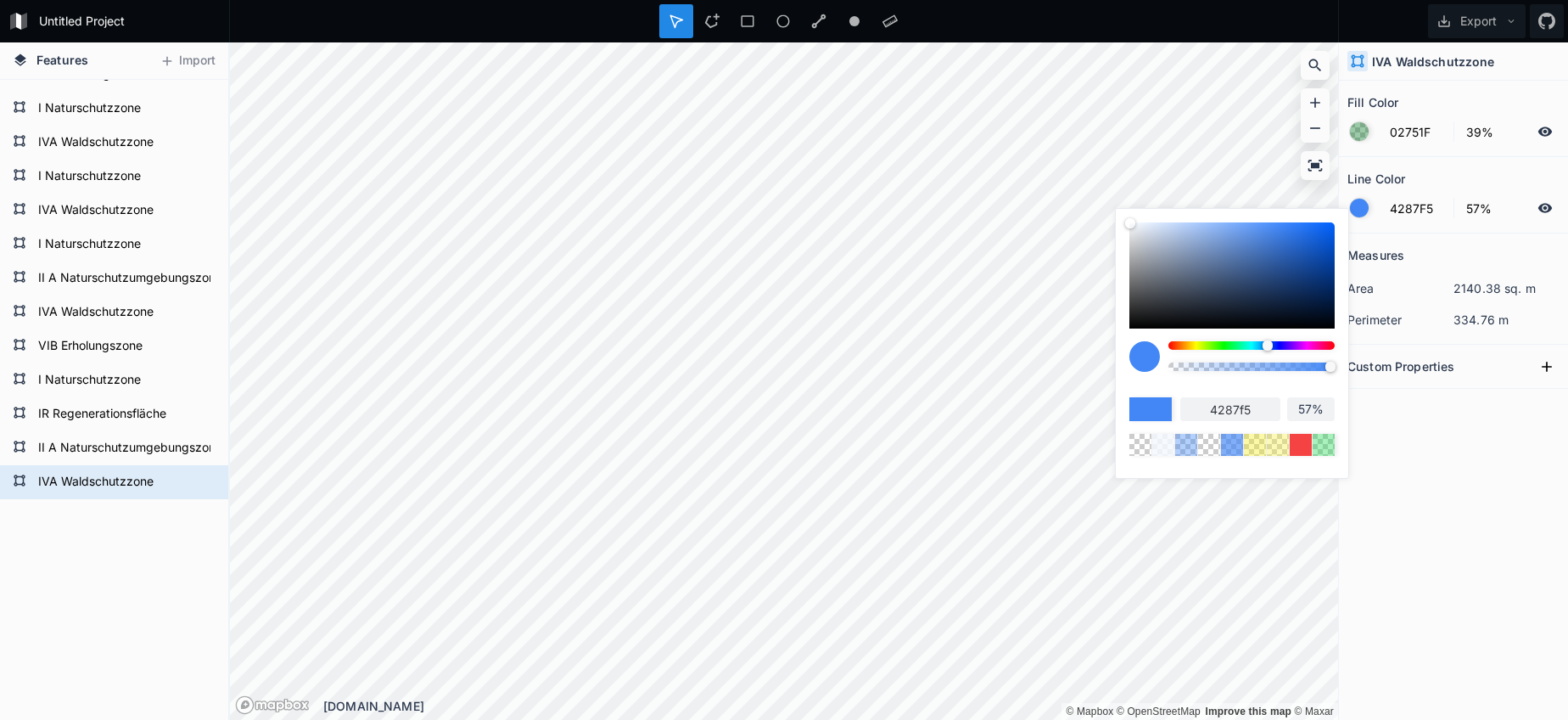
type input "39%"
type input "23%"
type input "0%"
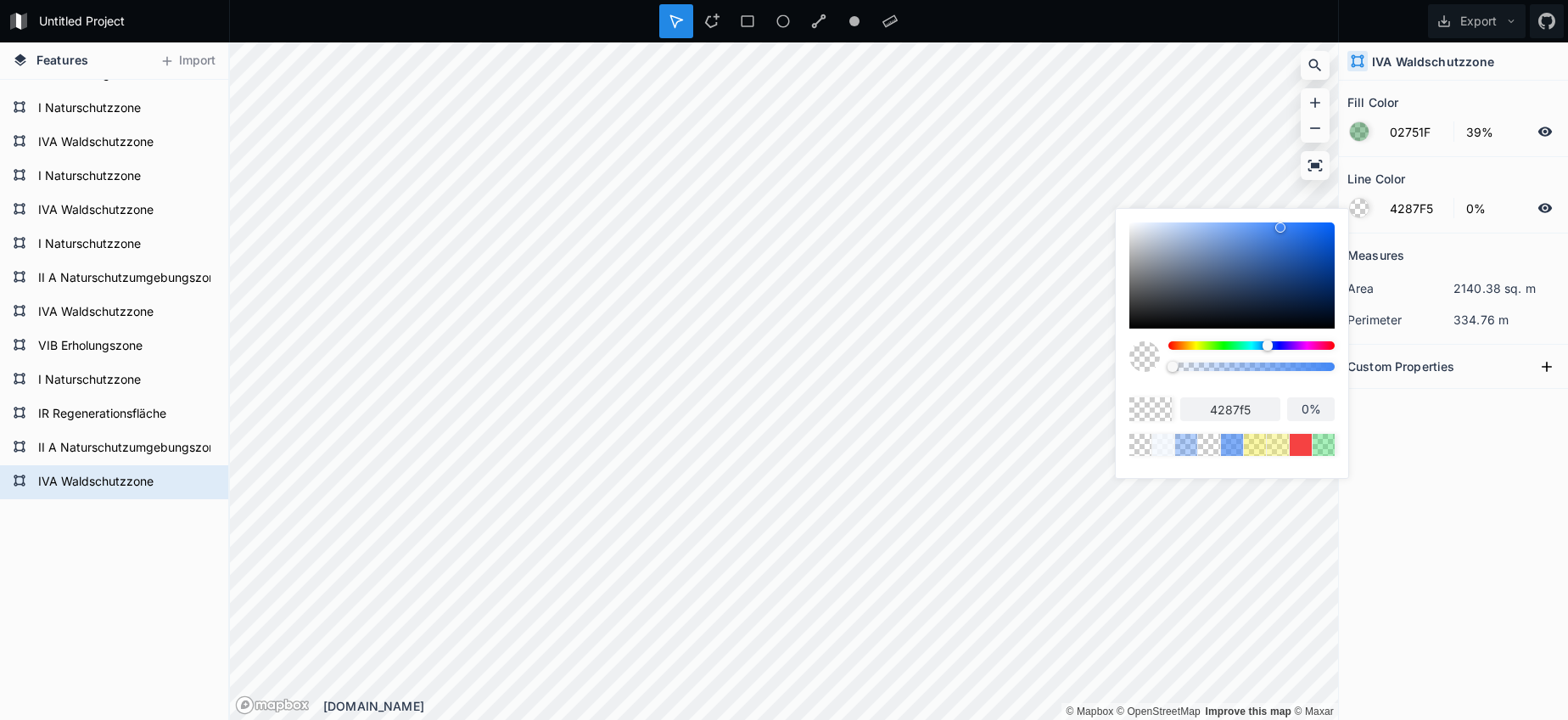
click at [1073, 368] on body "Untitled Project Export Features Import IVA Waldschutzzone II A Naturschutzumge…" at bounding box center [784, 360] width 1568 height 720
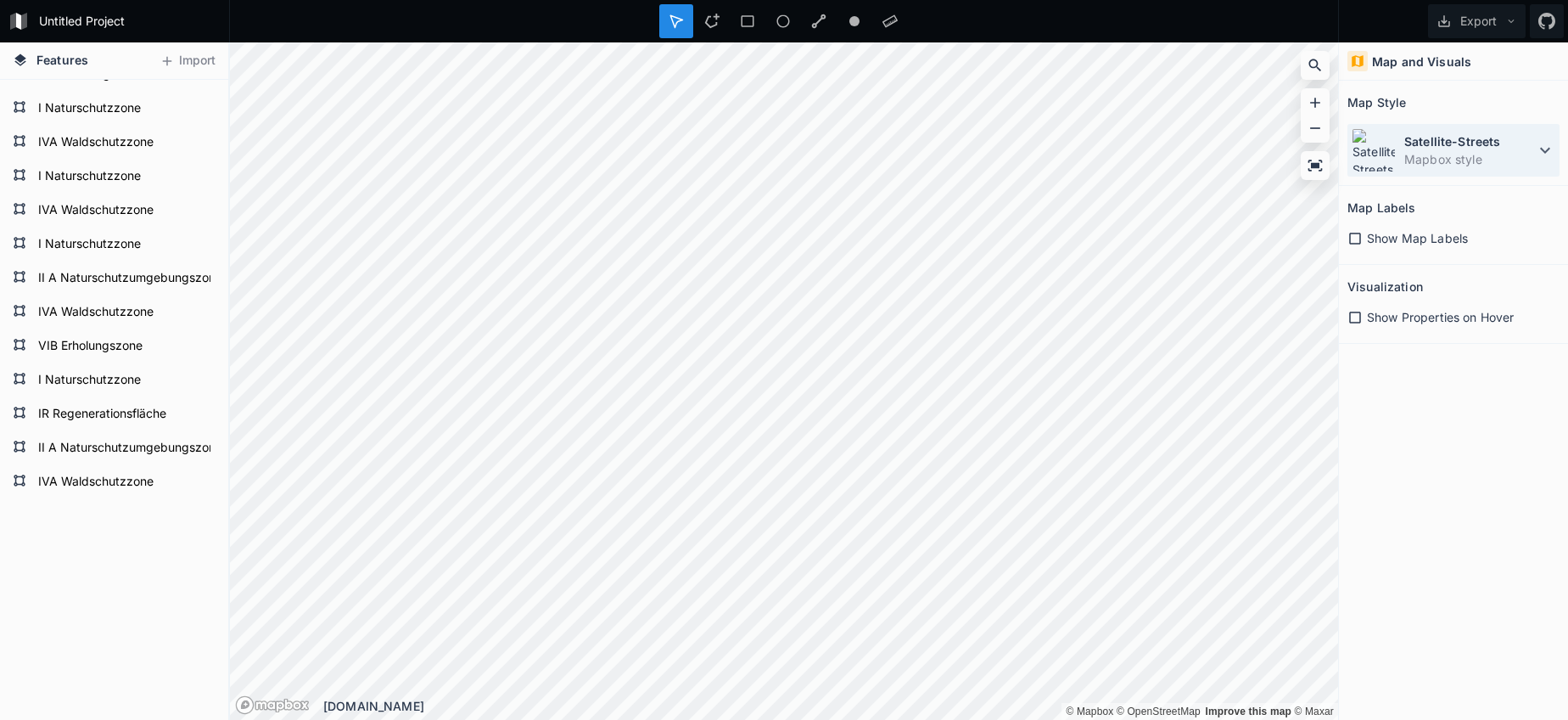
click at [1450, 147] on dt "Satellite-Streets" at bounding box center [1470, 141] width 131 height 18
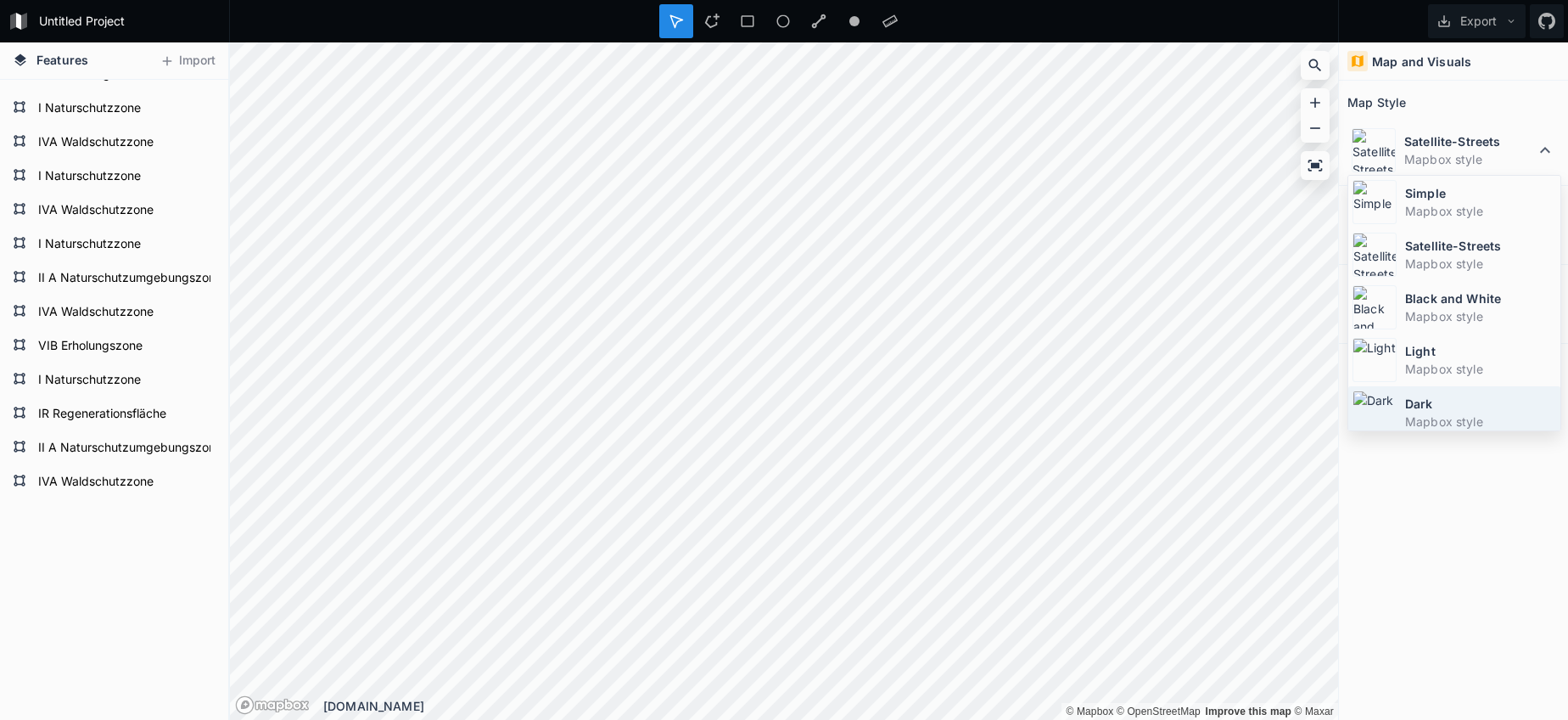
click at [1409, 407] on dt "Dark" at bounding box center [1480, 403] width 151 height 18
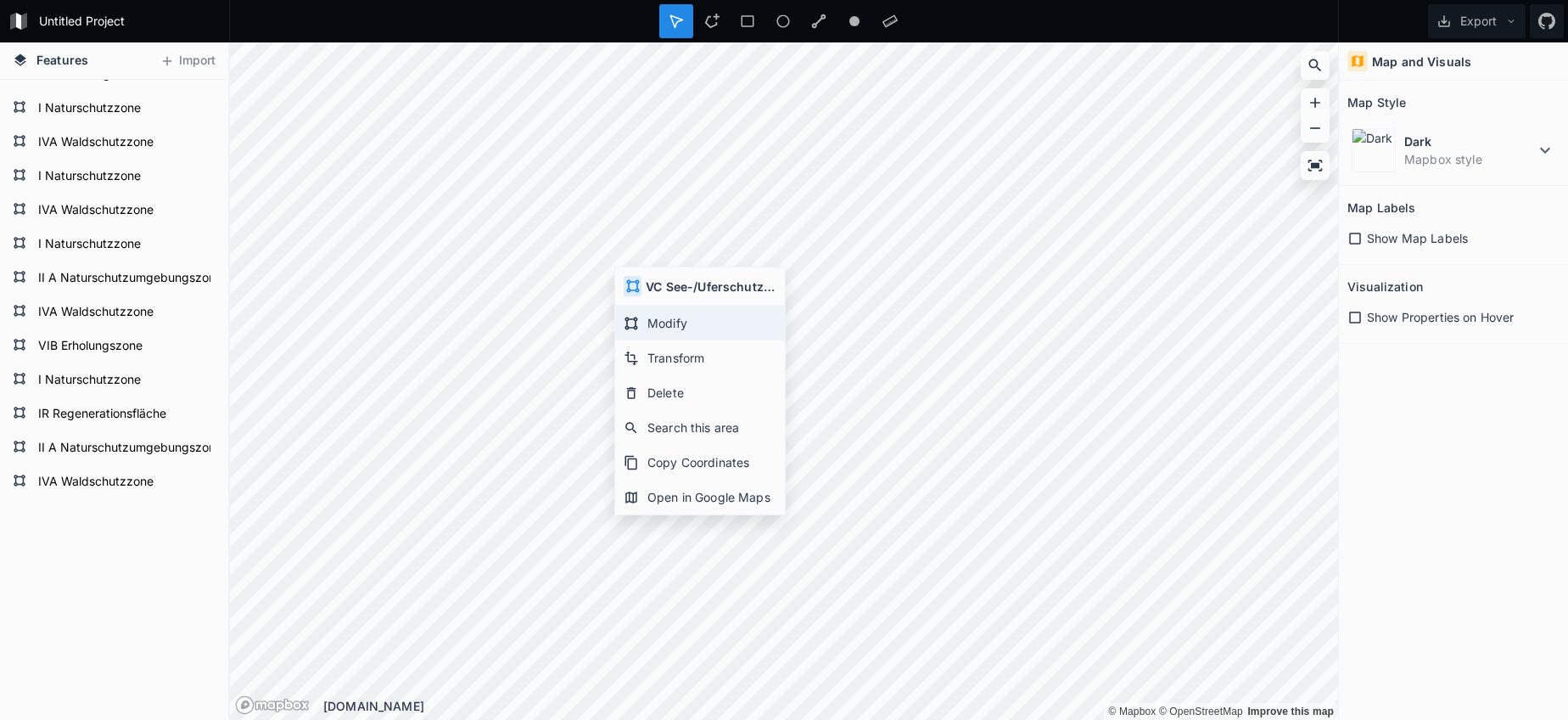
click at [676, 328] on div "Modify" at bounding box center [700, 323] width 170 height 35
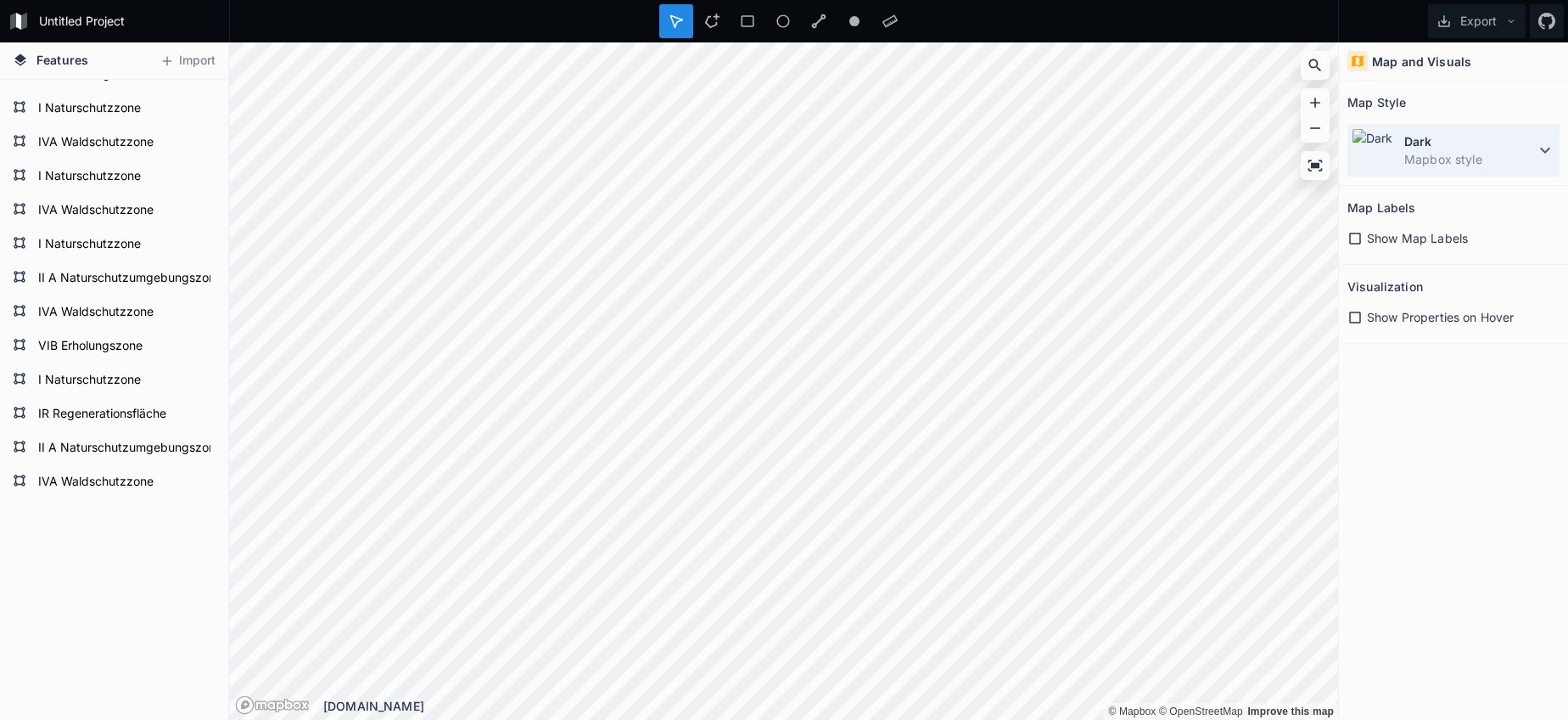
click at [1429, 154] on dd "Mapbox style" at bounding box center [1470, 159] width 131 height 18
click at [1426, 146] on dt "Dark" at bounding box center [1470, 141] width 131 height 18
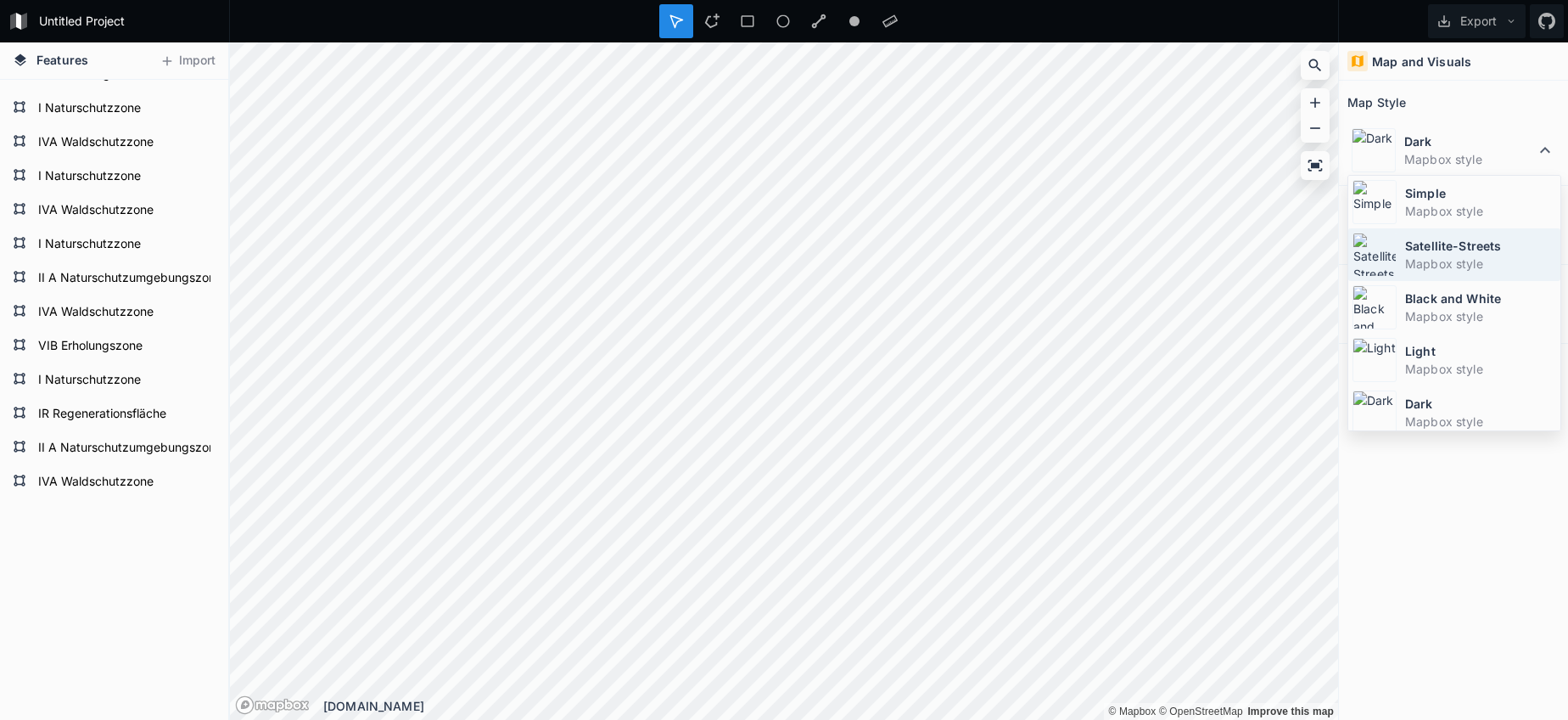
click at [1412, 236] on div "Satellite-Streets Mapbox style" at bounding box center [1454, 254] width 212 height 53
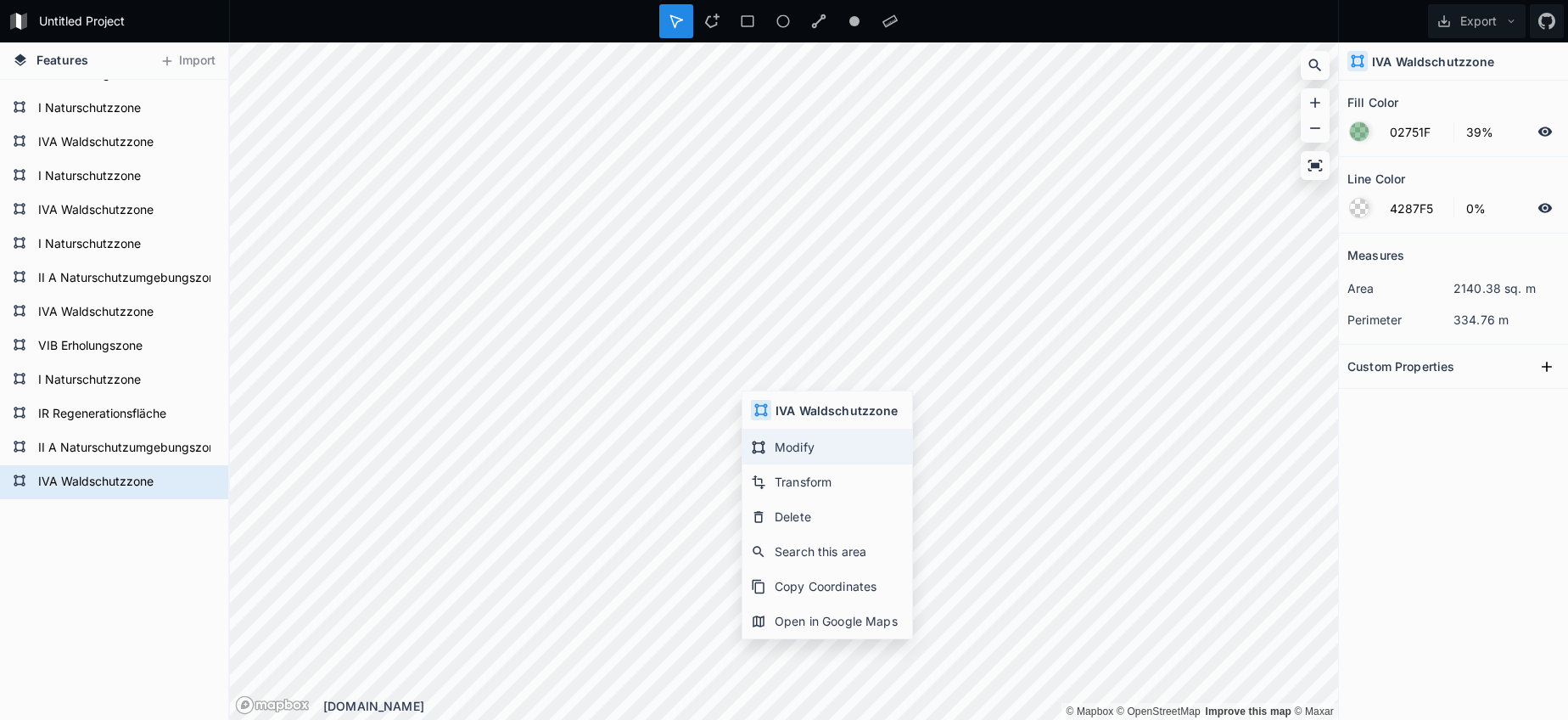
click at [783, 439] on div "Modify" at bounding box center [827, 446] width 170 height 35
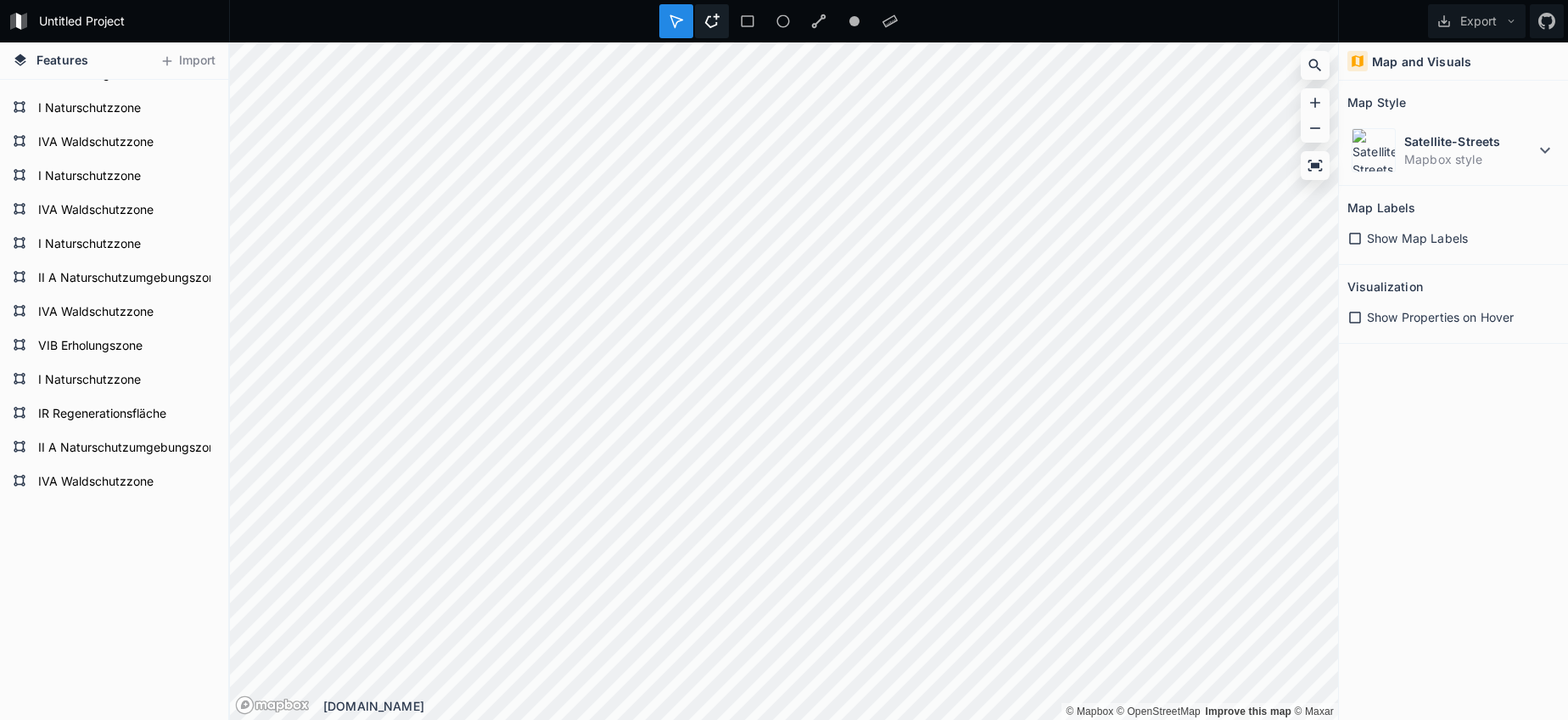
click at [704, 22] on icon at bounding box center [712, 21] width 15 height 15
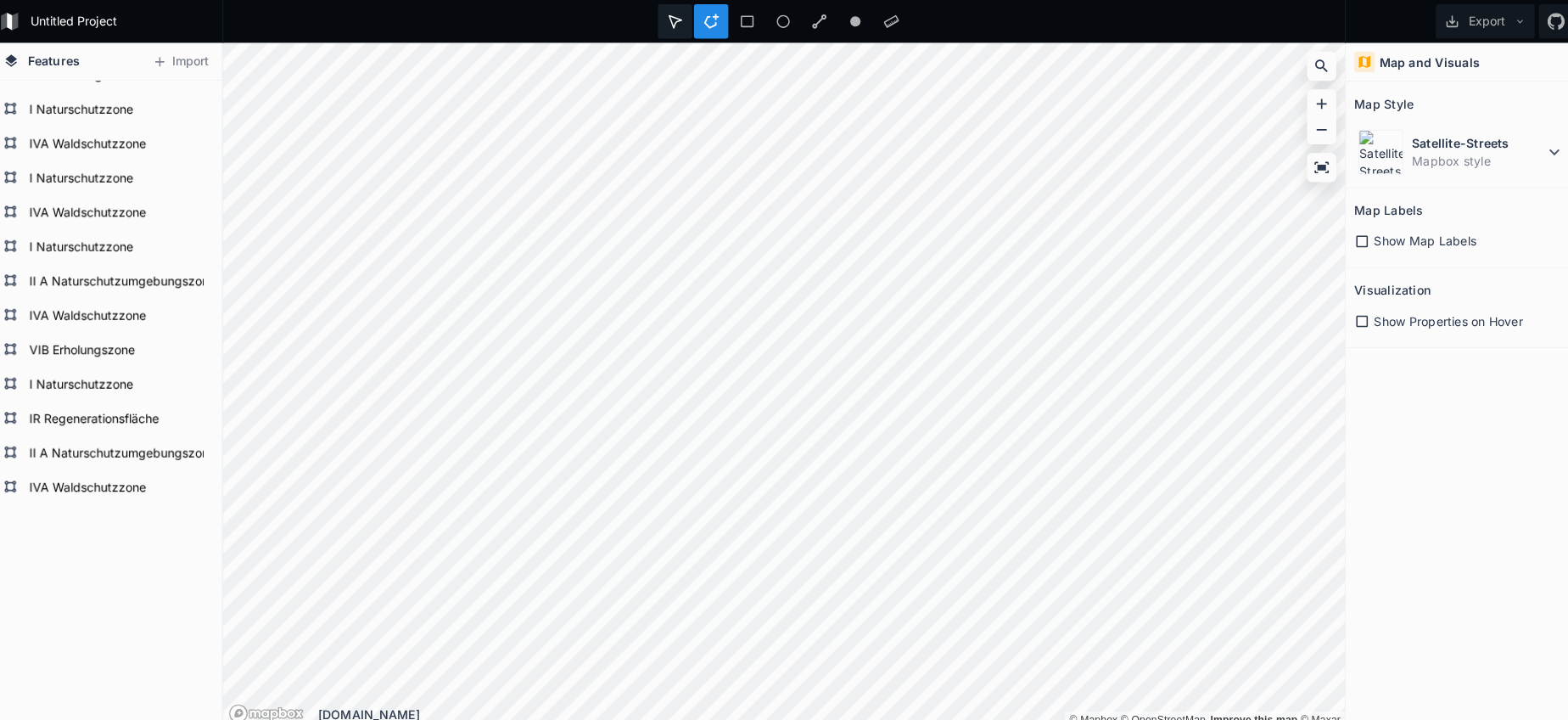
click at [659, 32] on div "Untitled Project Export Features Import IVA Waldschutzzone II A Naturschutzumge…" at bounding box center [784, 360] width 1568 height 720
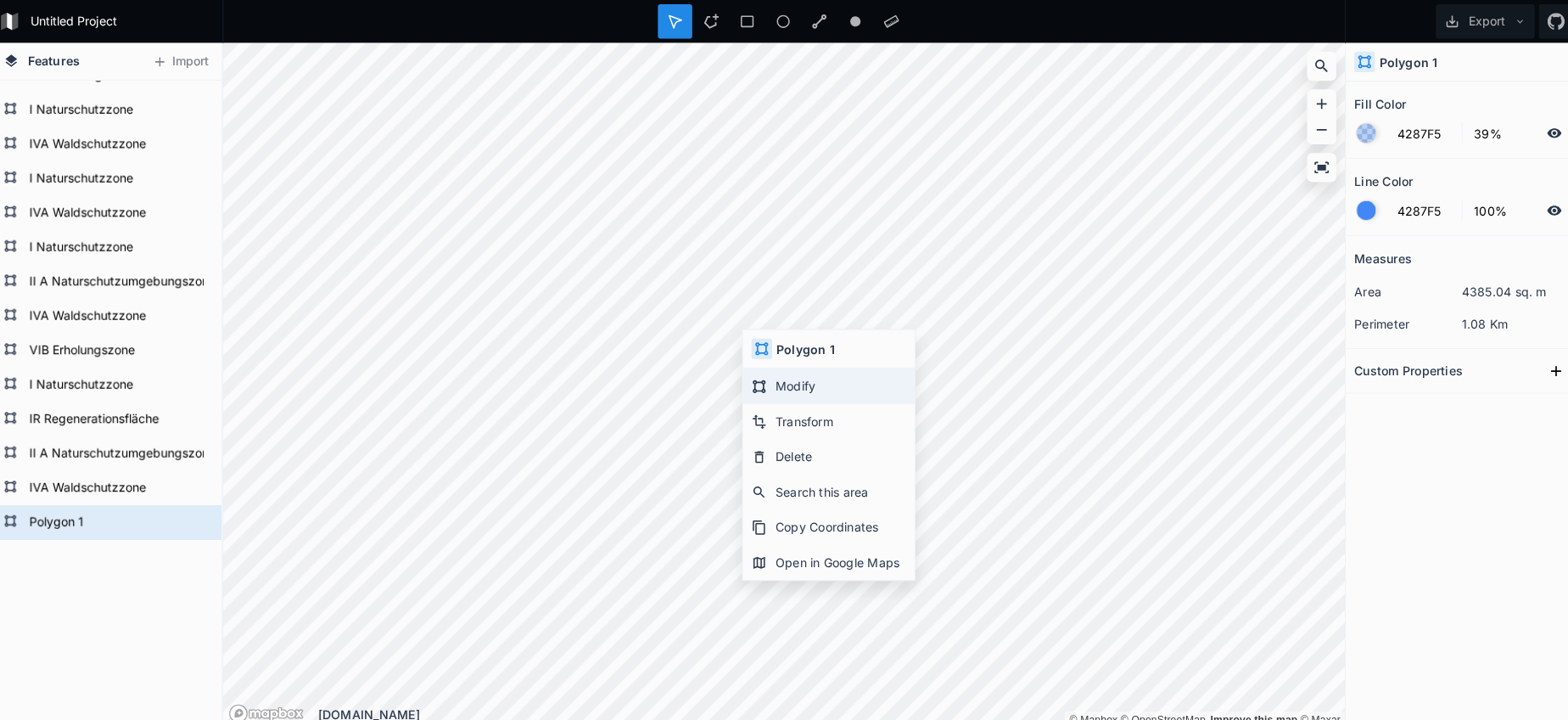
click at [774, 392] on div "Modify" at bounding box center [828, 381] width 170 height 35
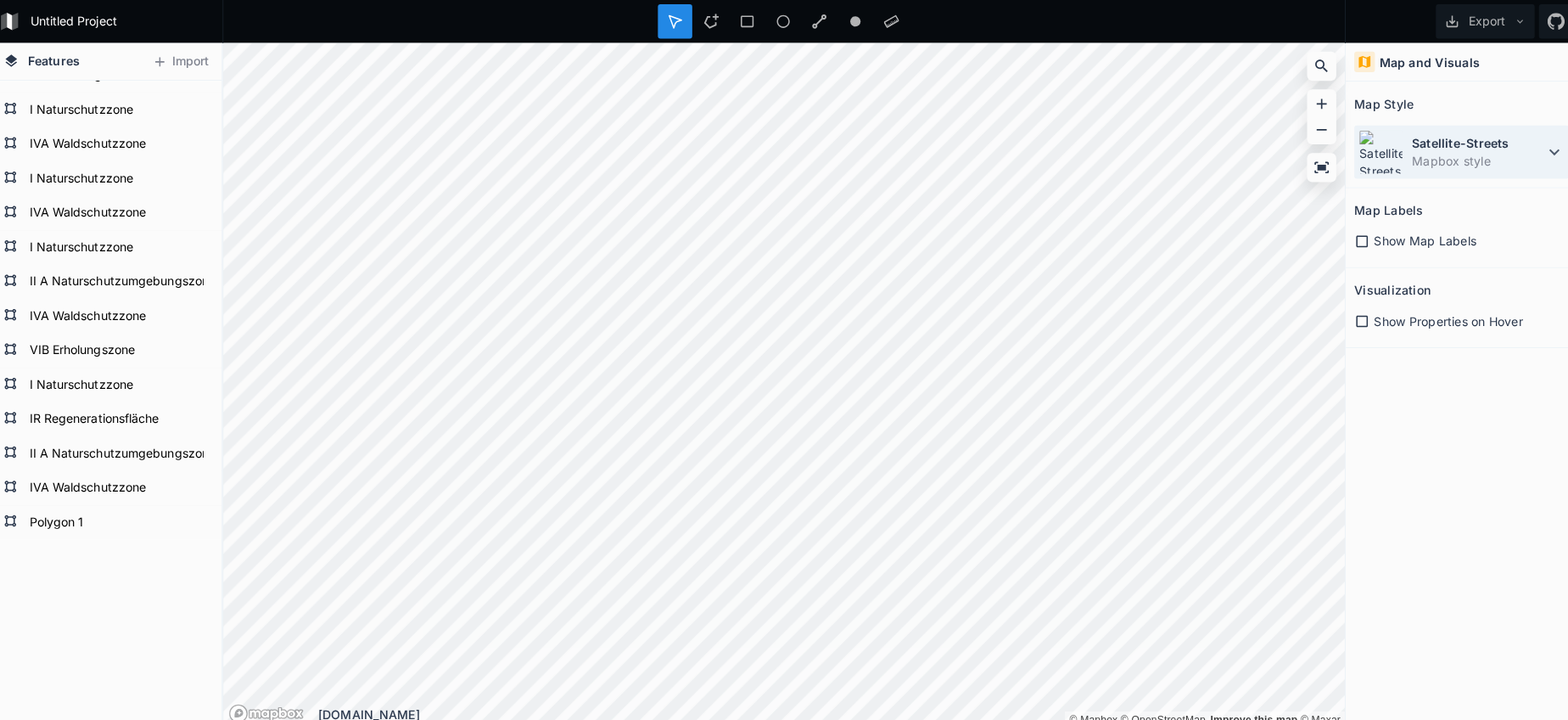
click at [1413, 158] on dd "Mapbox style" at bounding box center [1470, 159] width 131 height 18
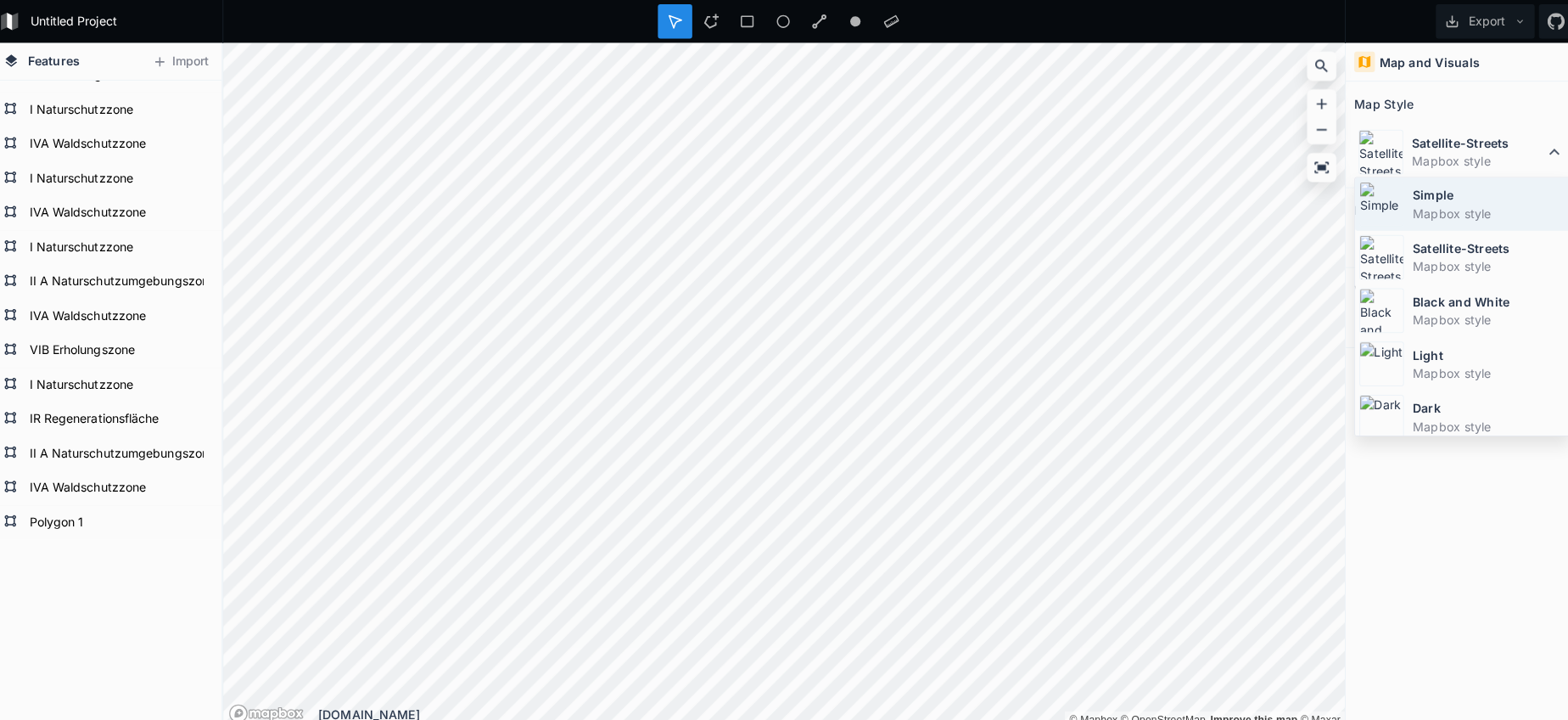
click at [1405, 208] on dd "Mapbox style" at bounding box center [1480, 211] width 151 height 18
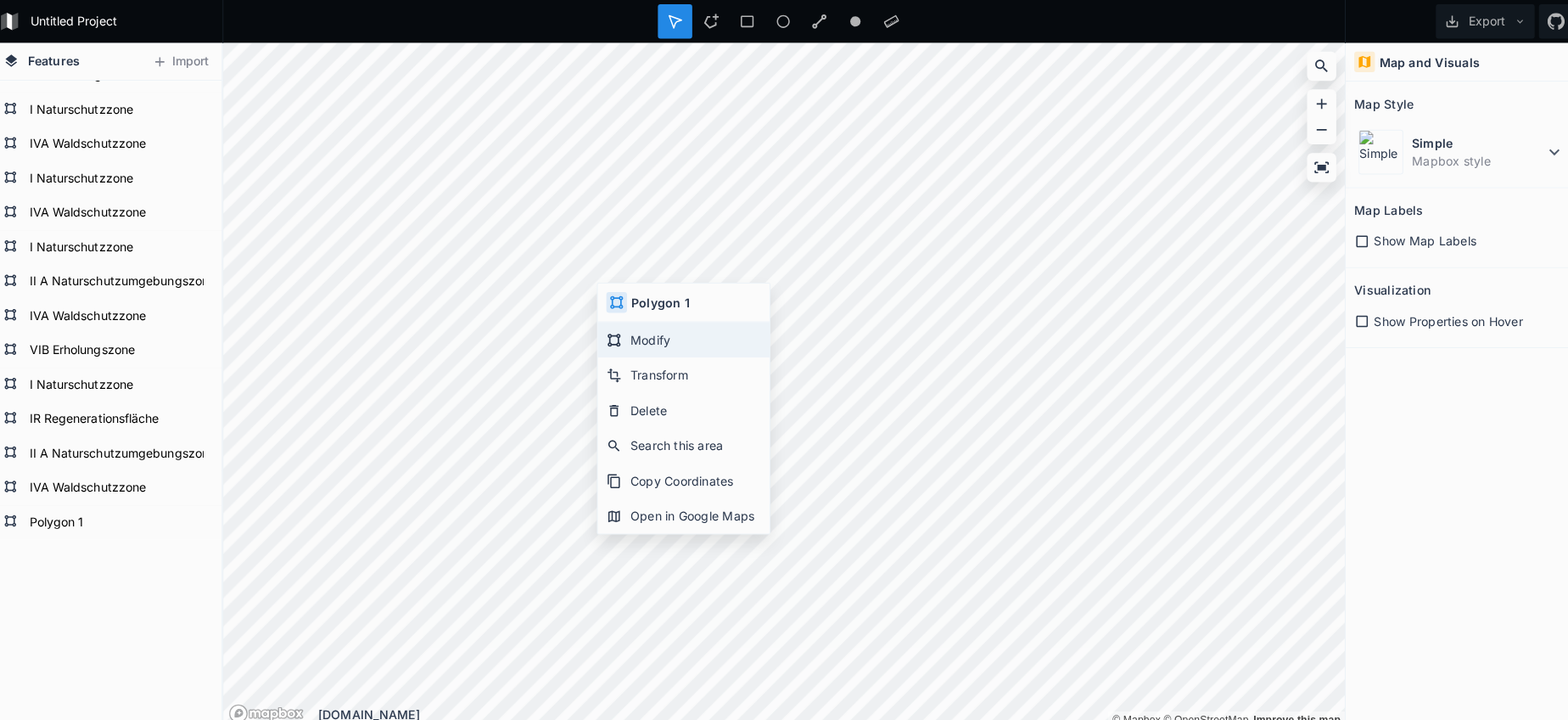
click at [649, 337] on div "Modify" at bounding box center [685, 335] width 170 height 35
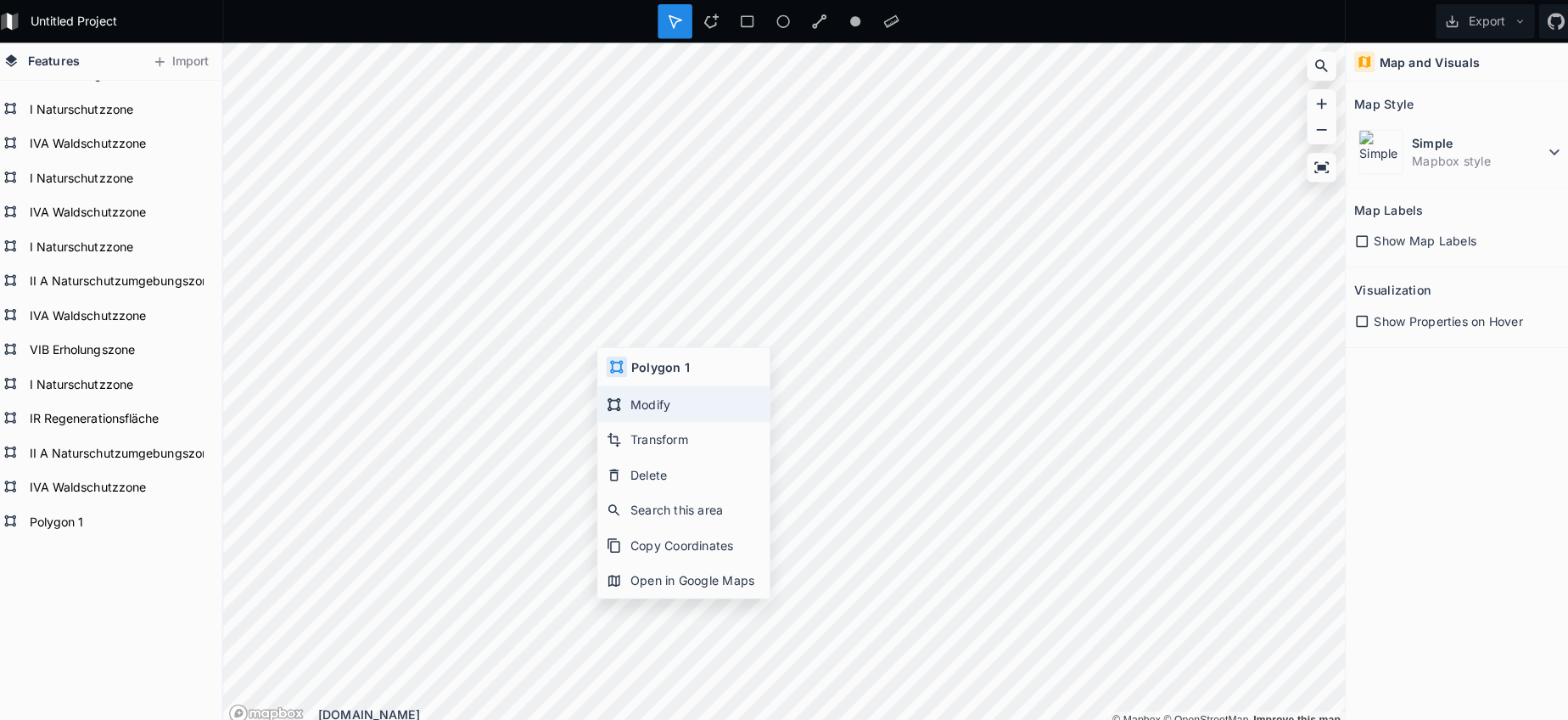
click at [614, 395] on div "Modify" at bounding box center [685, 399] width 170 height 35
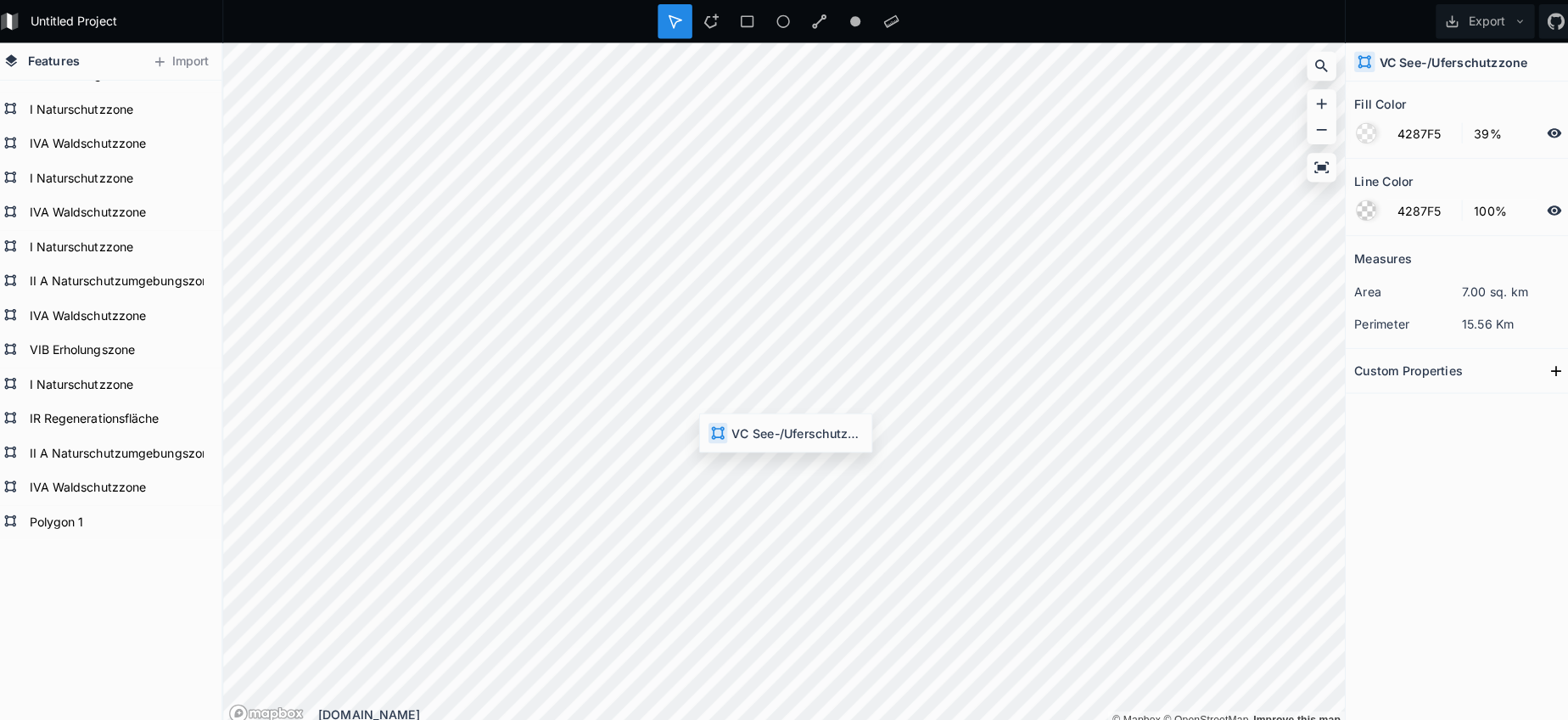
type input "FFFFFF"
type input "0%"
click at [724, 454] on div "Modify" at bounding box center [786, 463] width 170 height 35
click at [1351, 206] on div at bounding box center [1359, 208] width 19 height 19
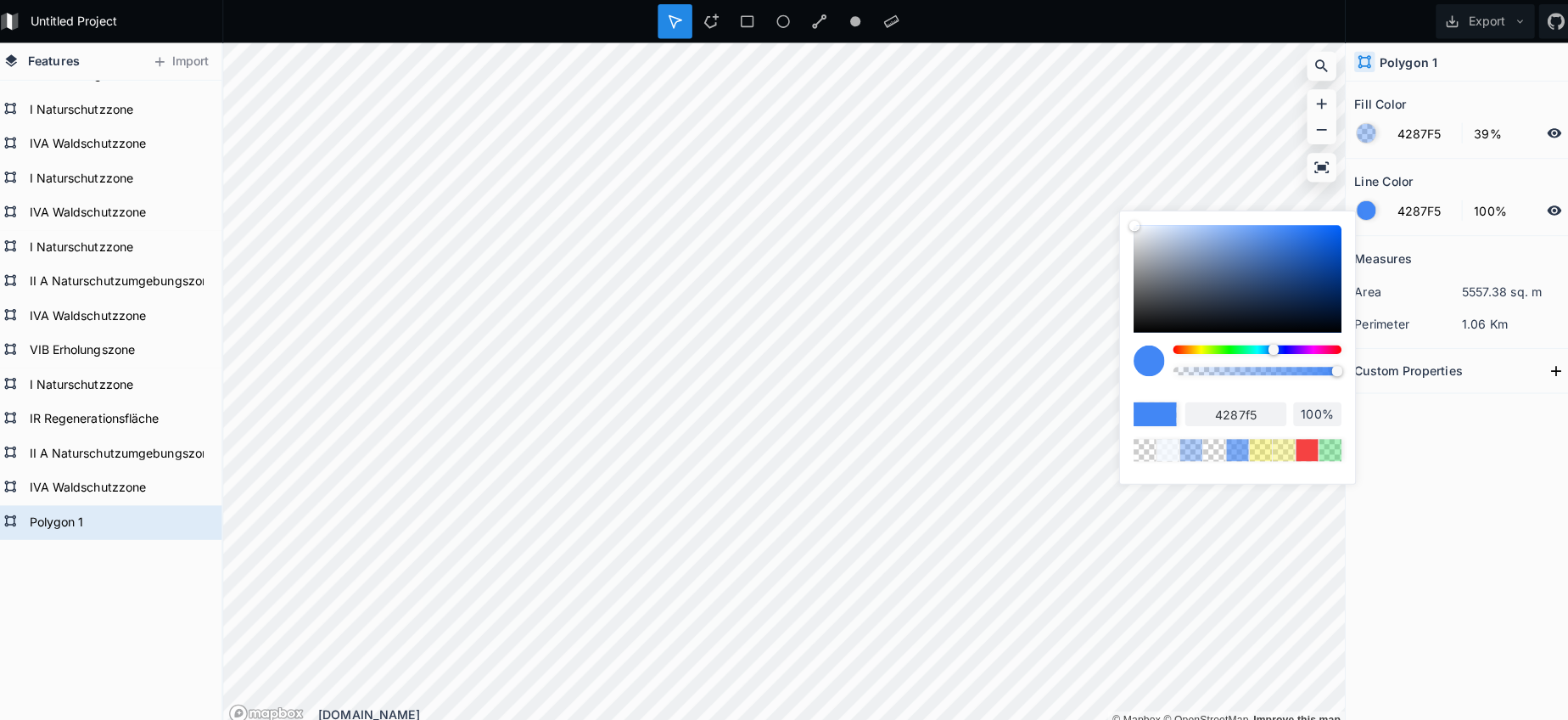
type input "97%"
type input "95%"
type input "86%"
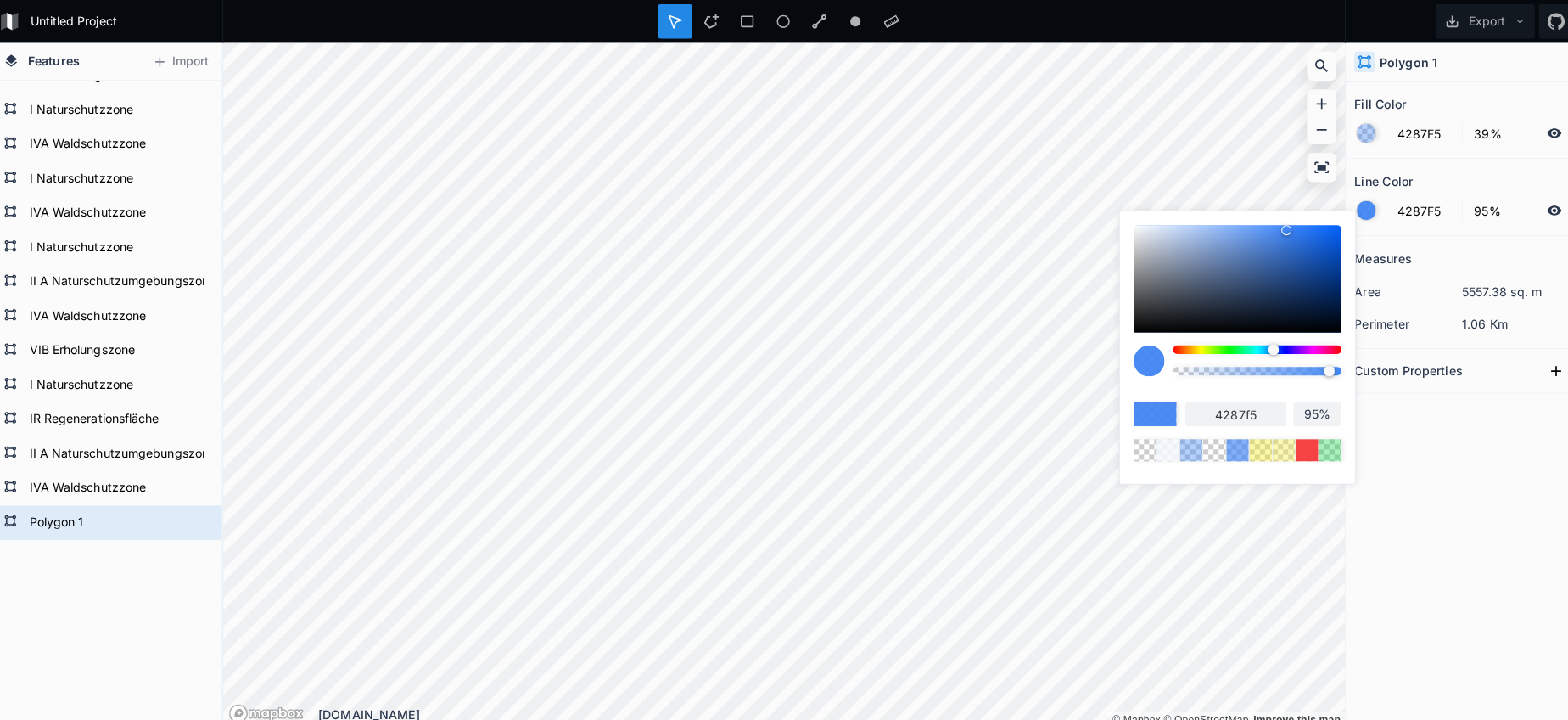
type input "86%"
type input "81%"
type input "70%"
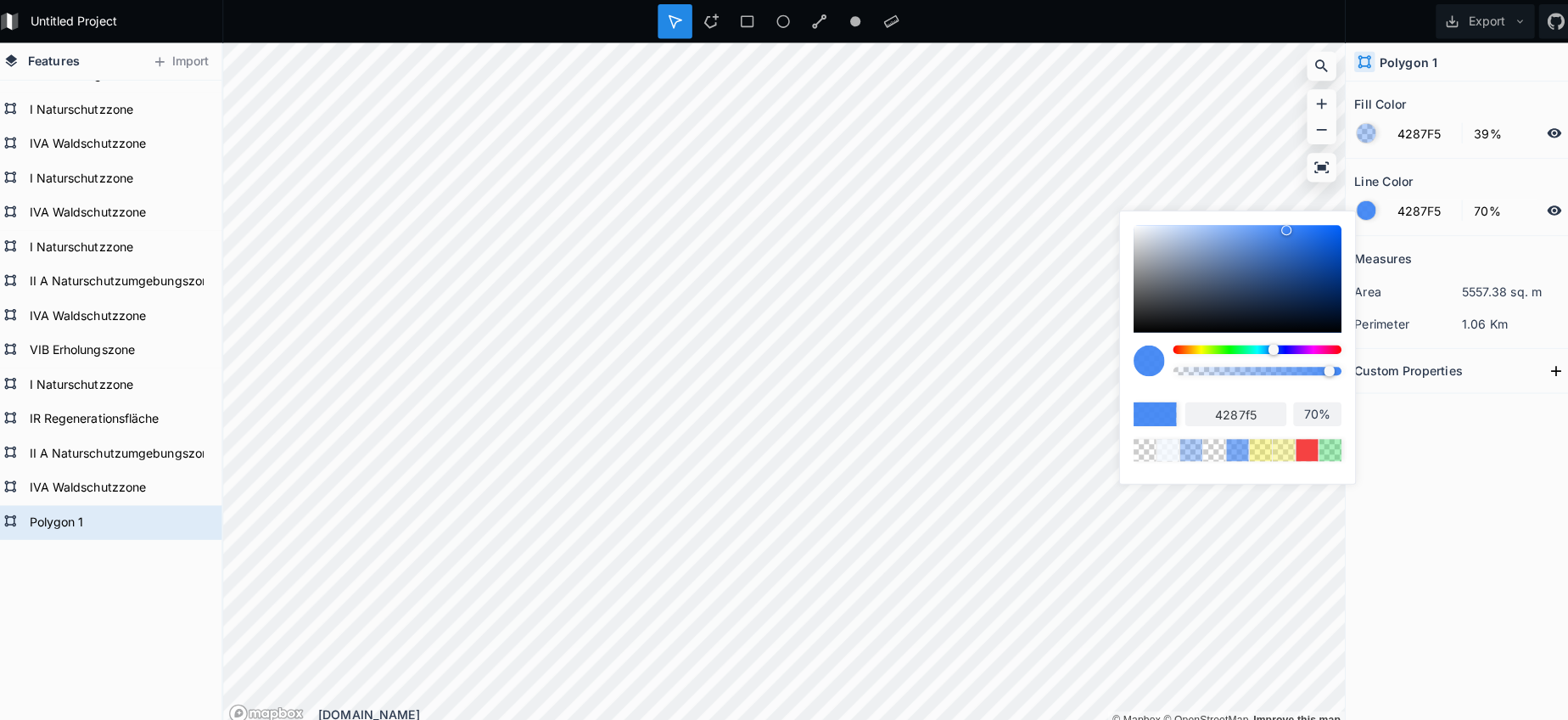
type input "62%"
type input "40%"
type input "31%"
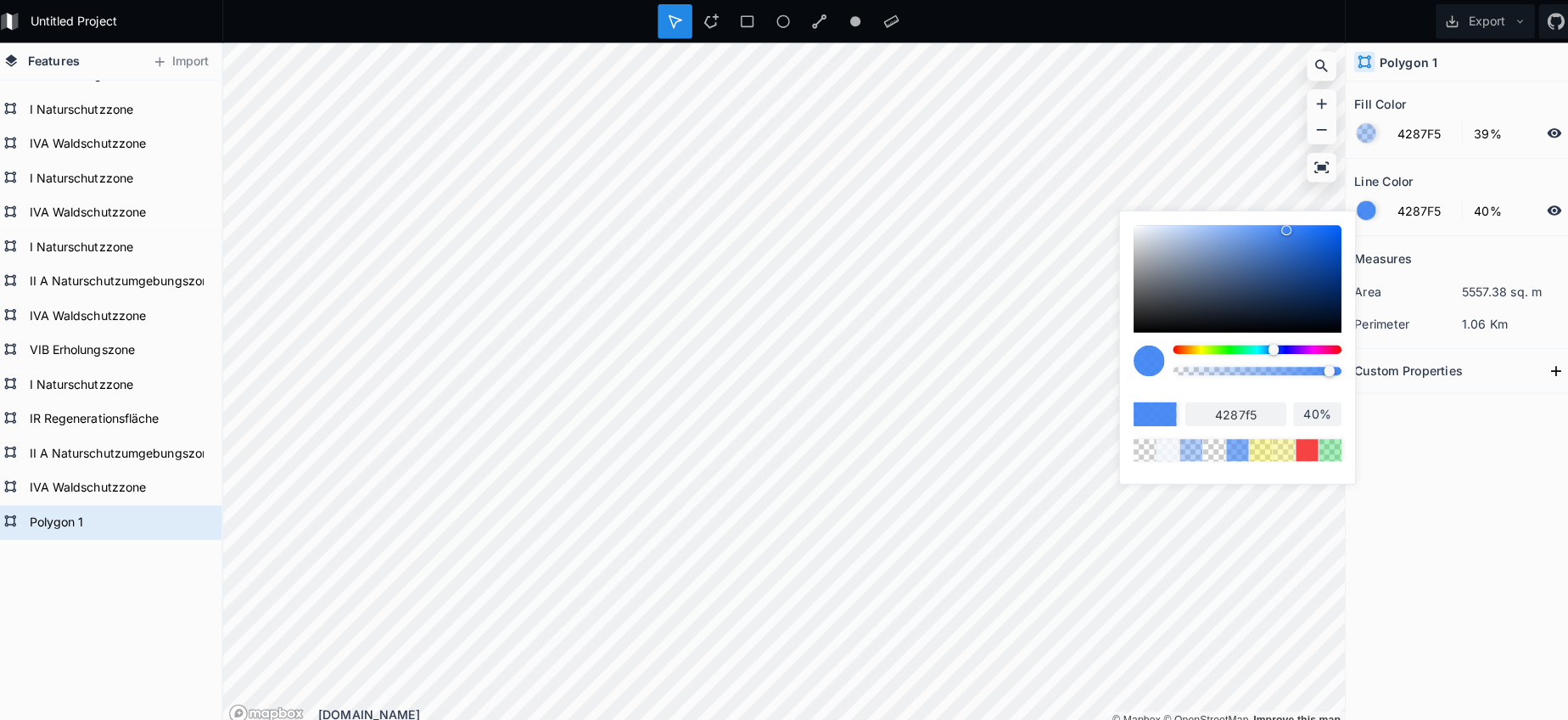
type input "31%"
type input "21%"
type input "9%"
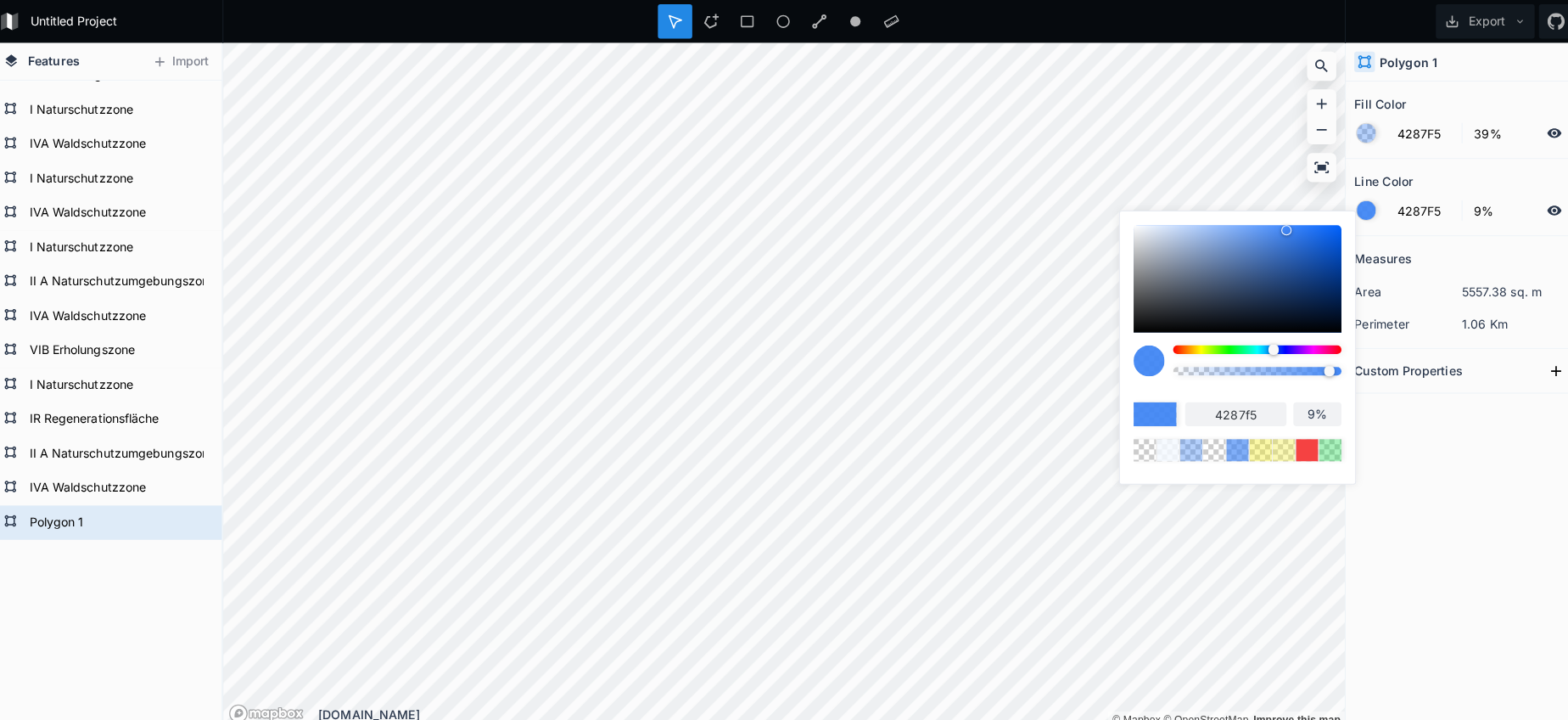
type input "0%"
click at [1075, 354] on body "Untitled Project Export Features Import Polygon 1 IVA Waldschutzzone II A Natur…" at bounding box center [784, 360] width 1568 height 720
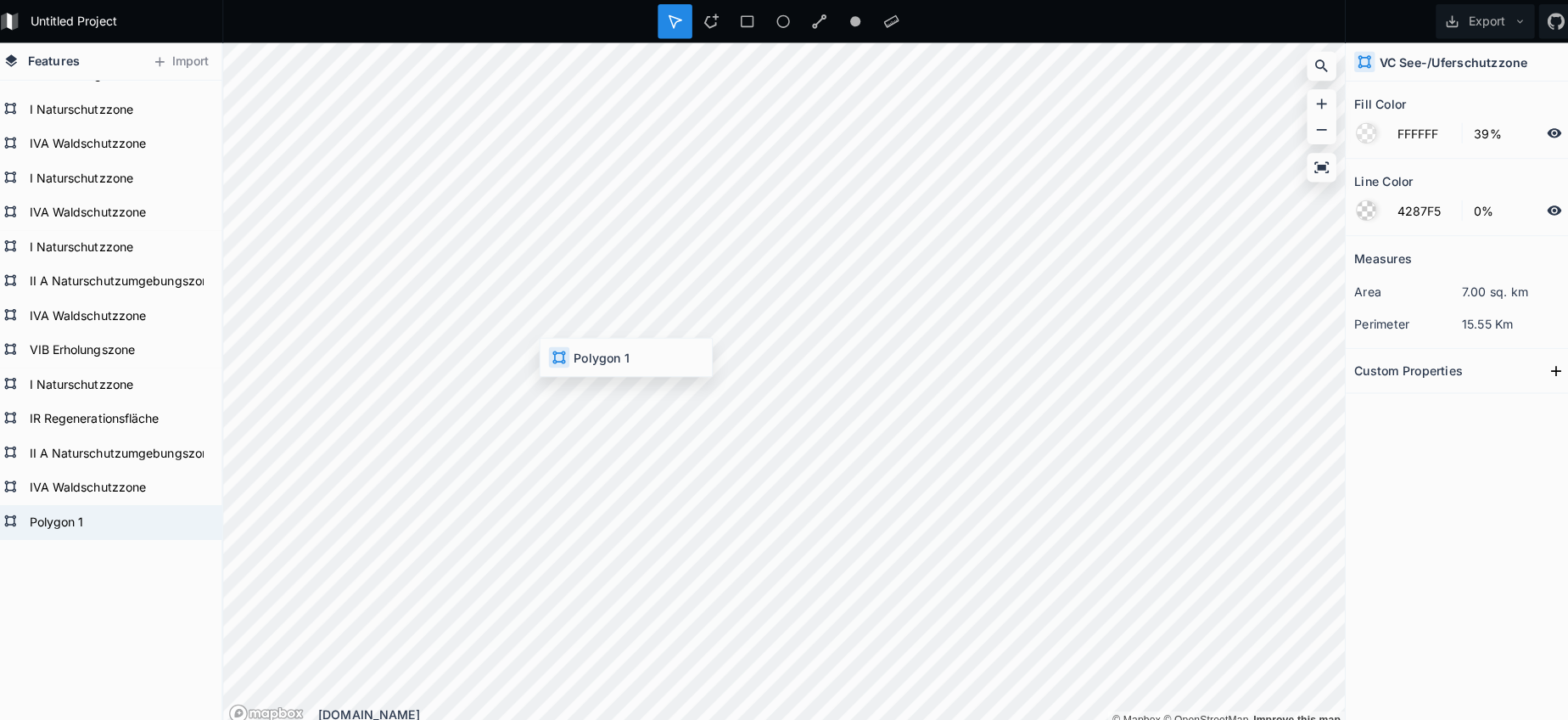
type input "4287F5"
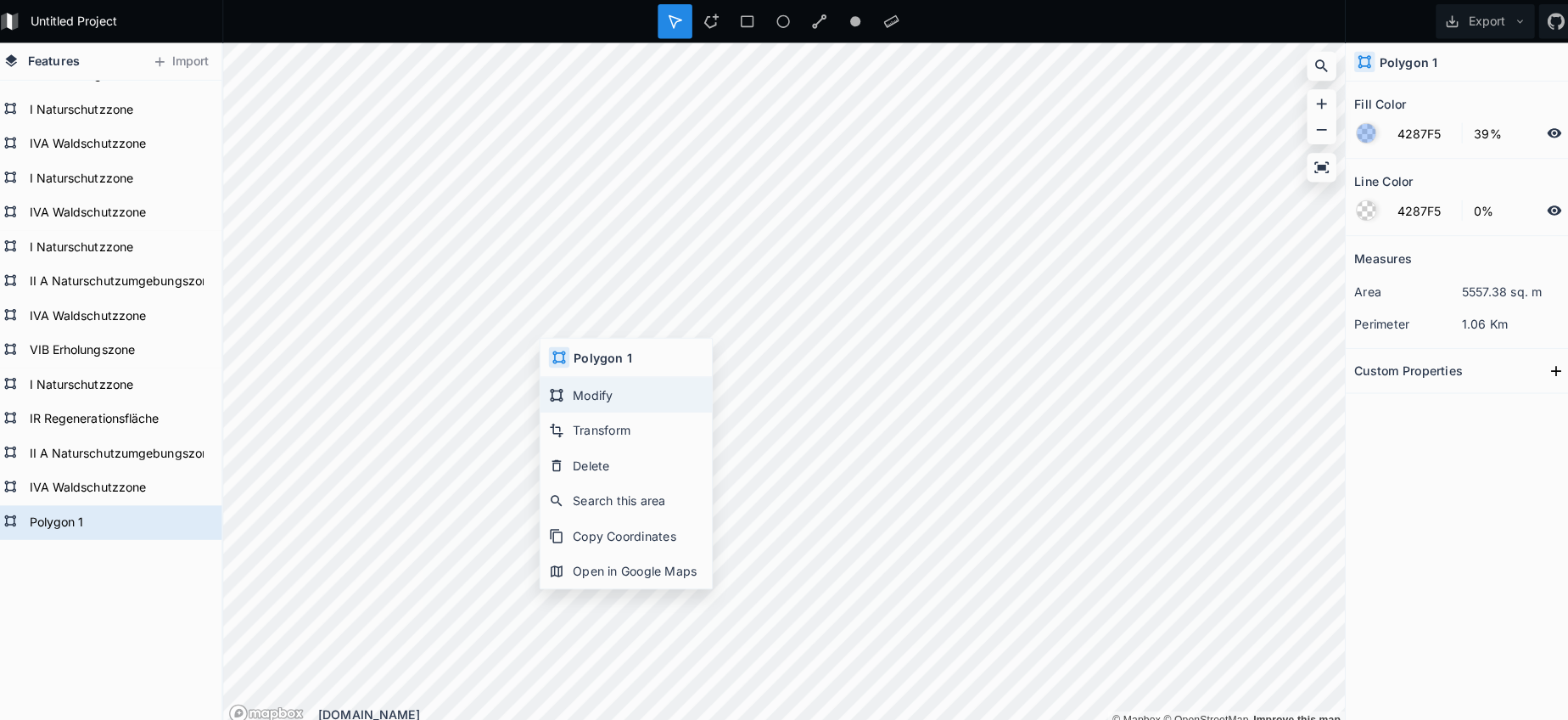
click at [569, 378] on div "Modify" at bounding box center [628, 390] width 170 height 35
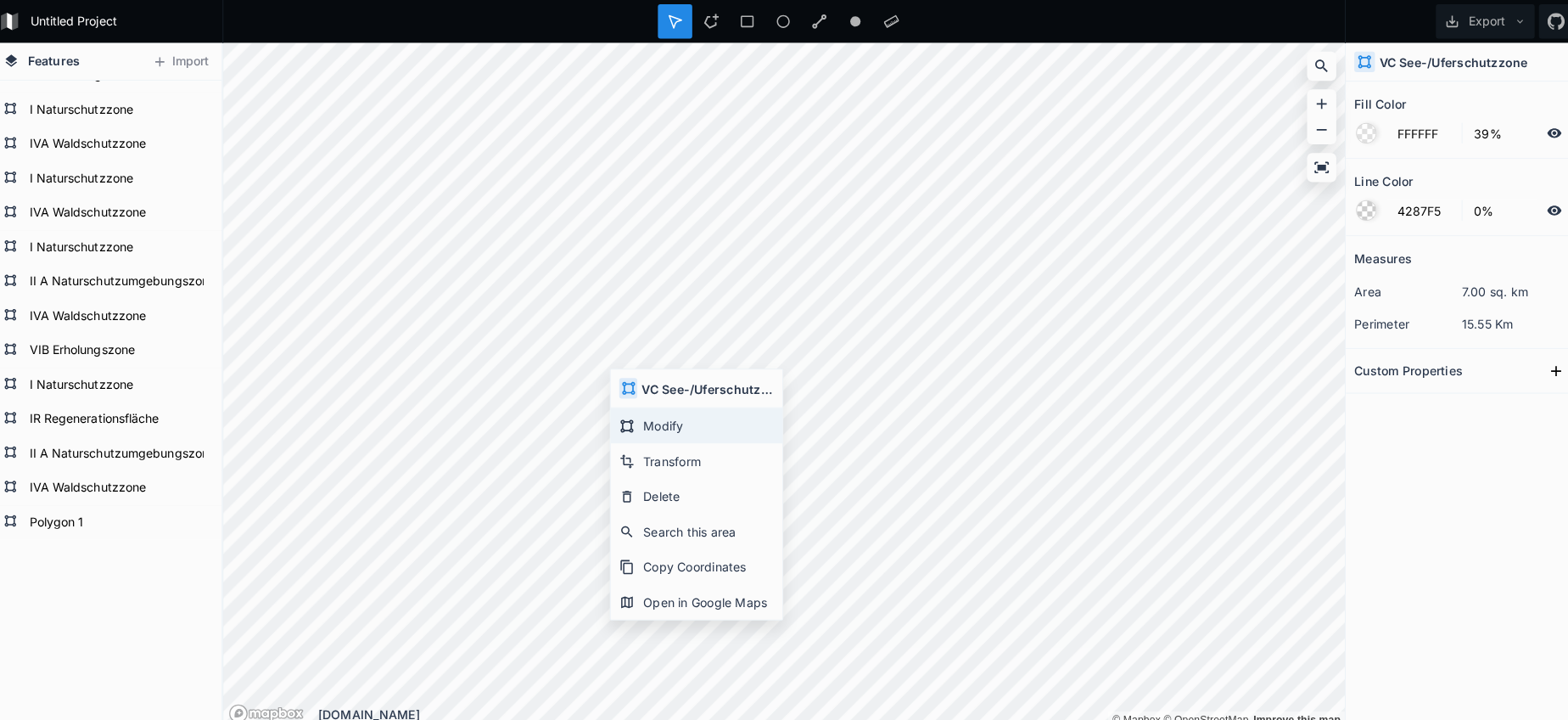
click at [630, 416] on div "Modify" at bounding box center [697, 420] width 170 height 35
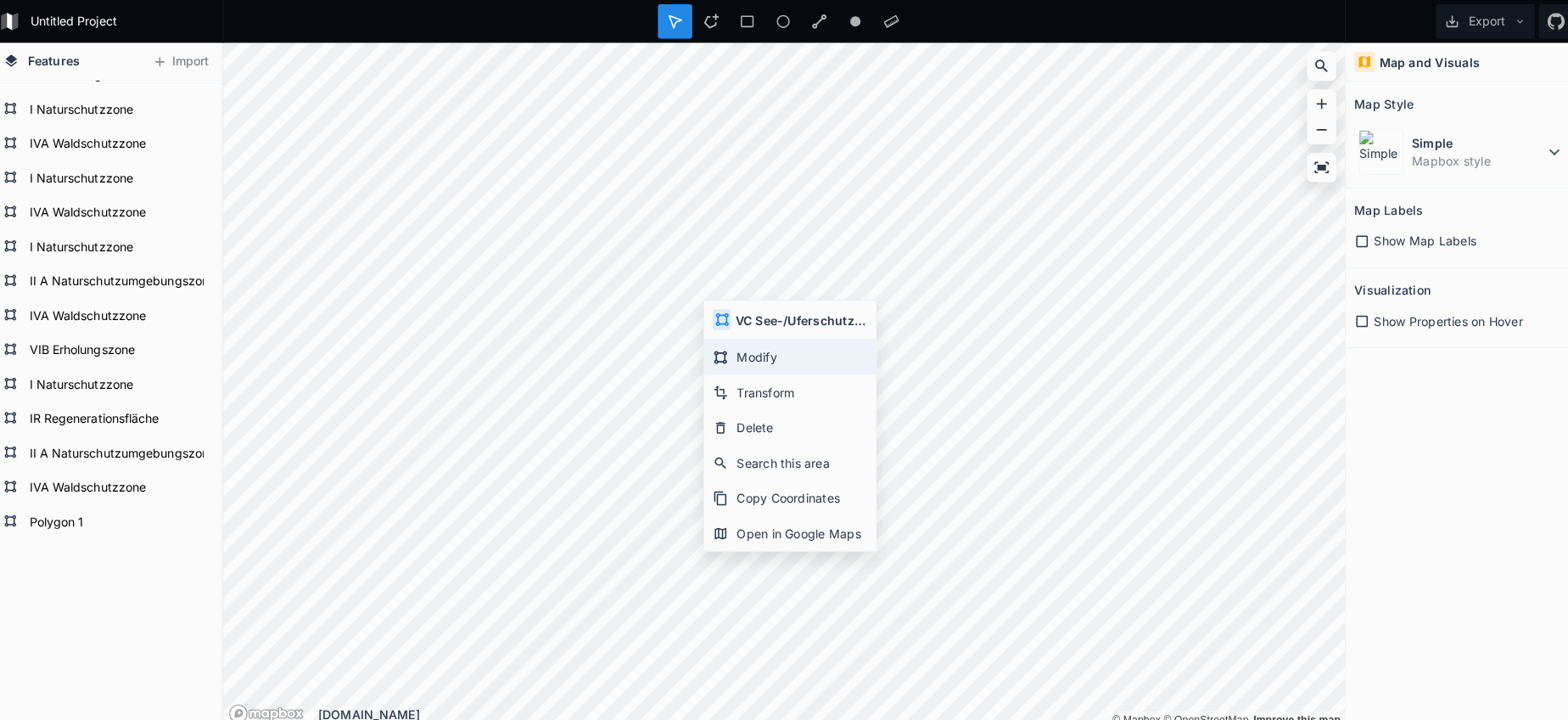
click at [749, 357] on div "Modify" at bounding box center [790, 352] width 170 height 35
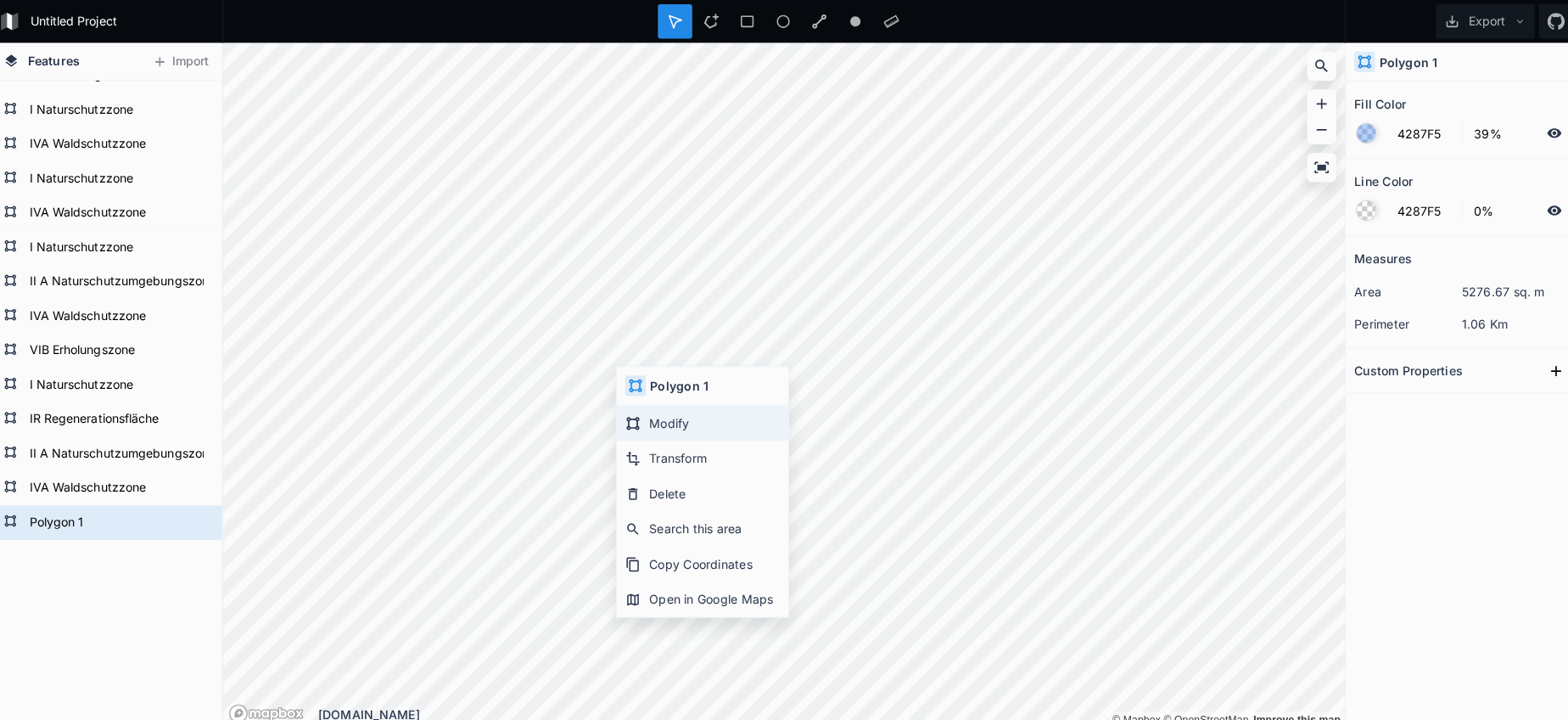
click at [647, 411] on div "Modify" at bounding box center [704, 418] width 170 height 35
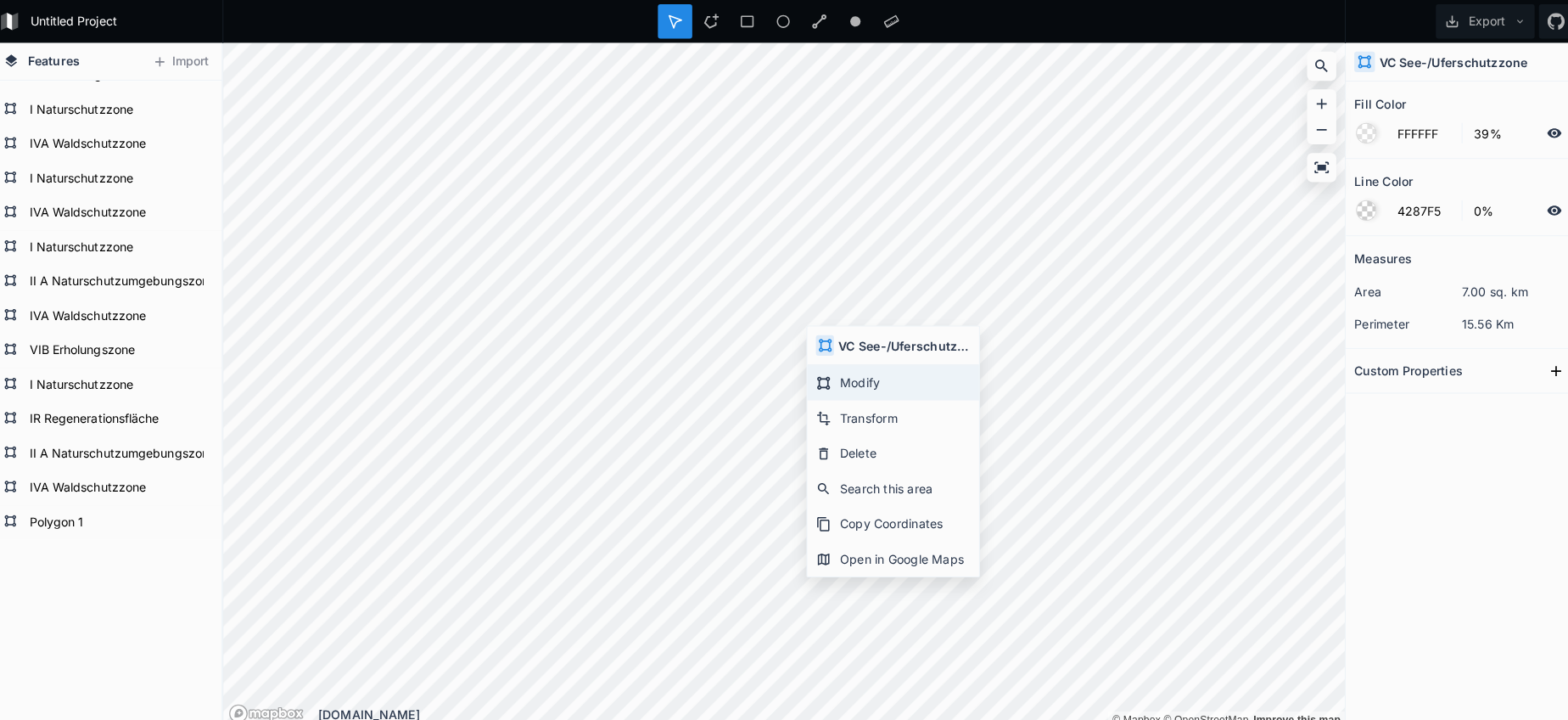
click at [831, 366] on div "Modify" at bounding box center [892, 377] width 170 height 35
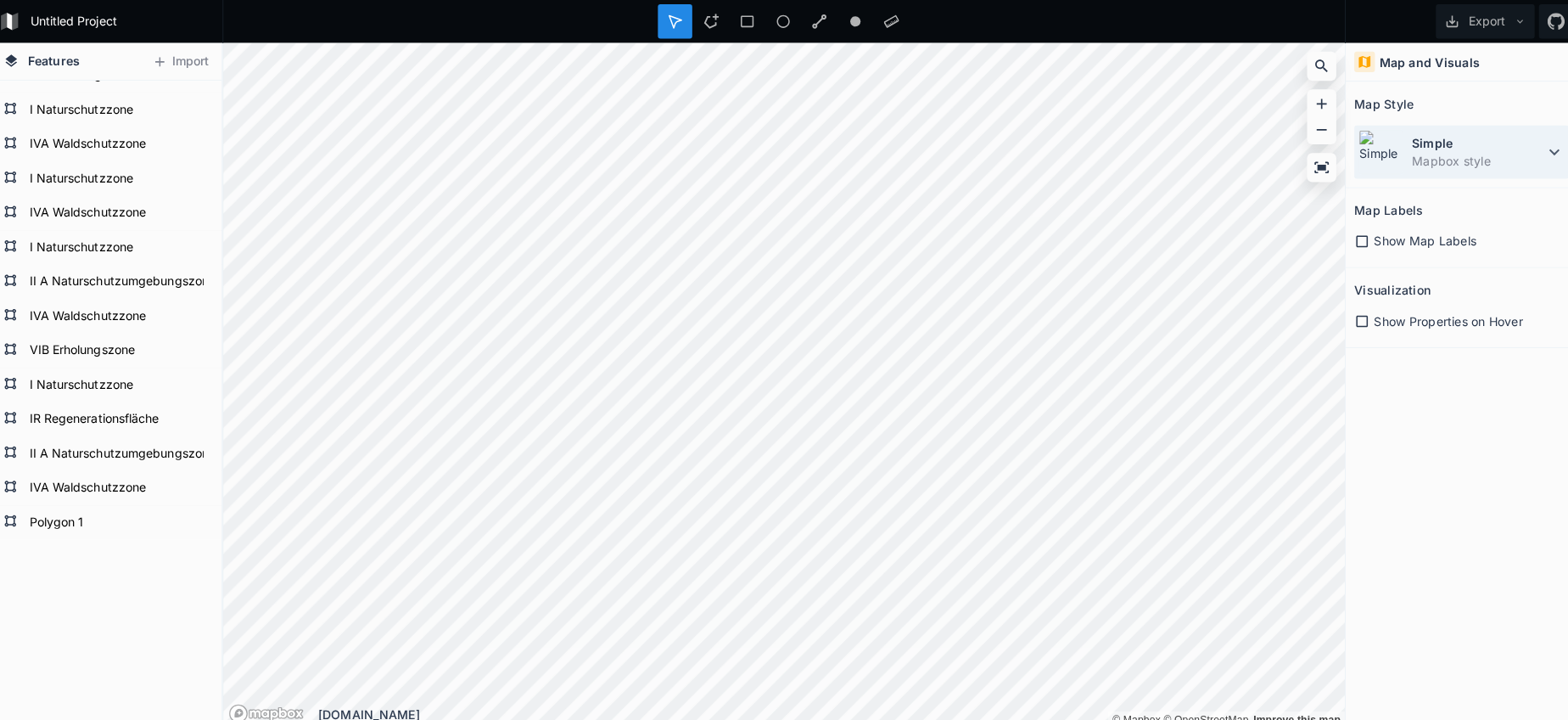
click at [1374, 148] on img at bounding box center [1373, 149] width 44 height 44
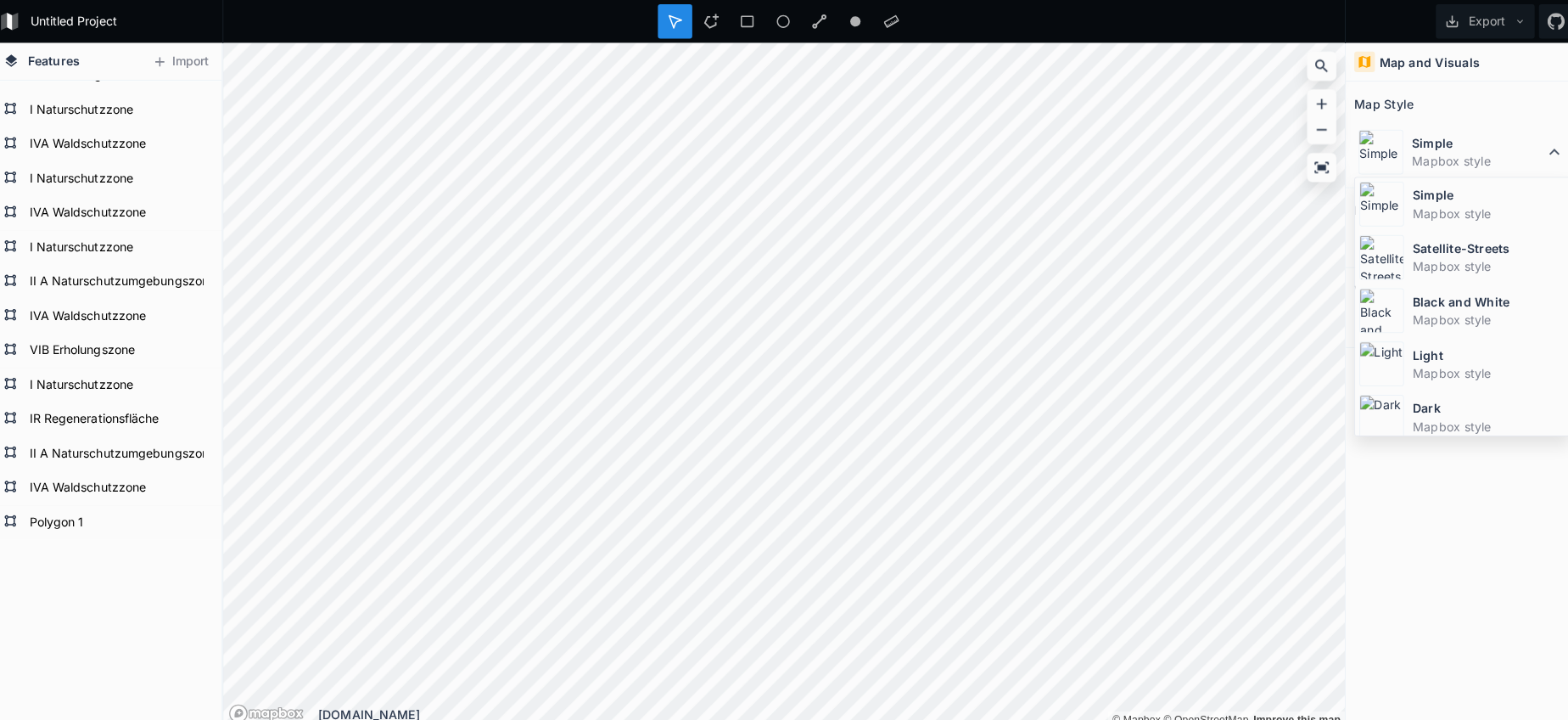
click at [1375, 253] on img at bounding box center [1374, 254] width 44 height 44
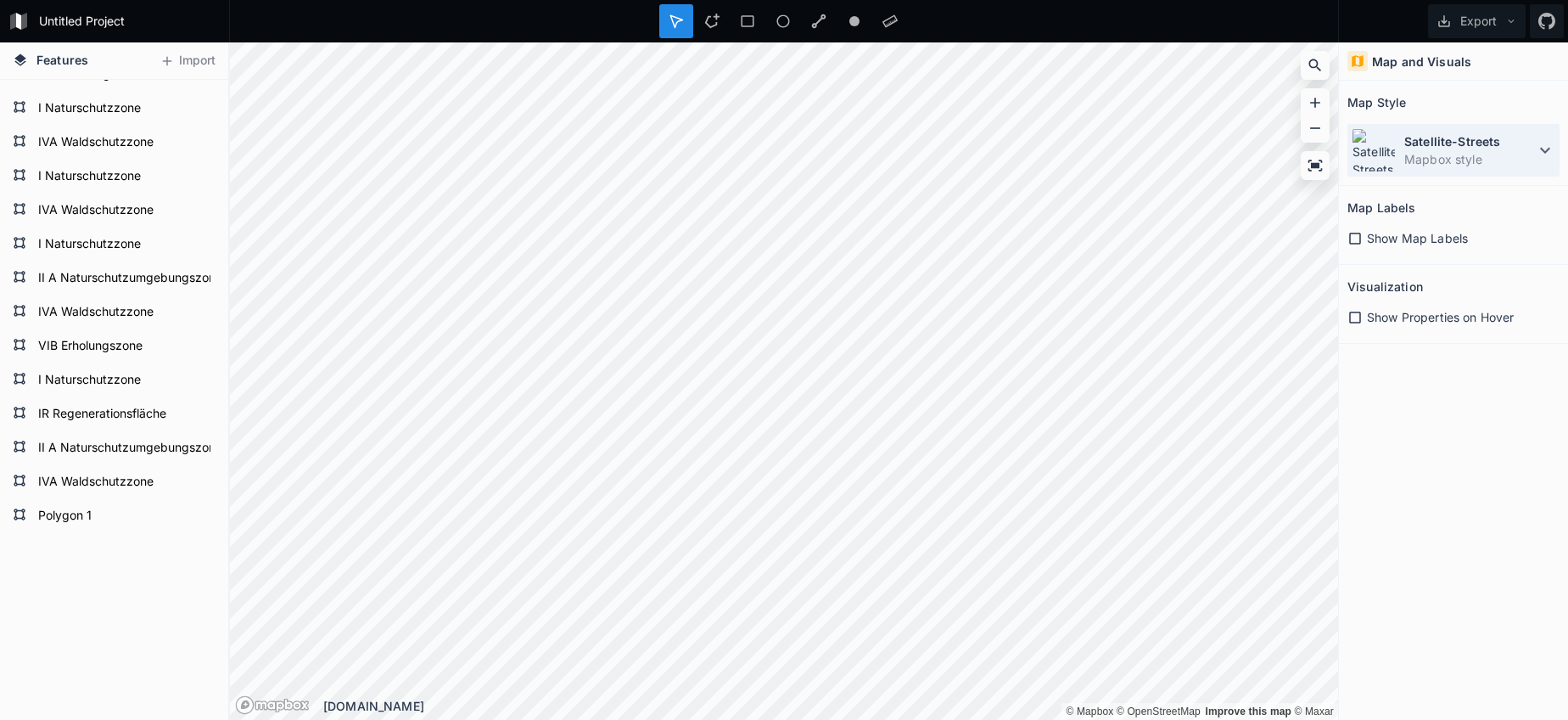
click at [1375, 137] on img at bounding box center [1373, 149] width 44 height 44
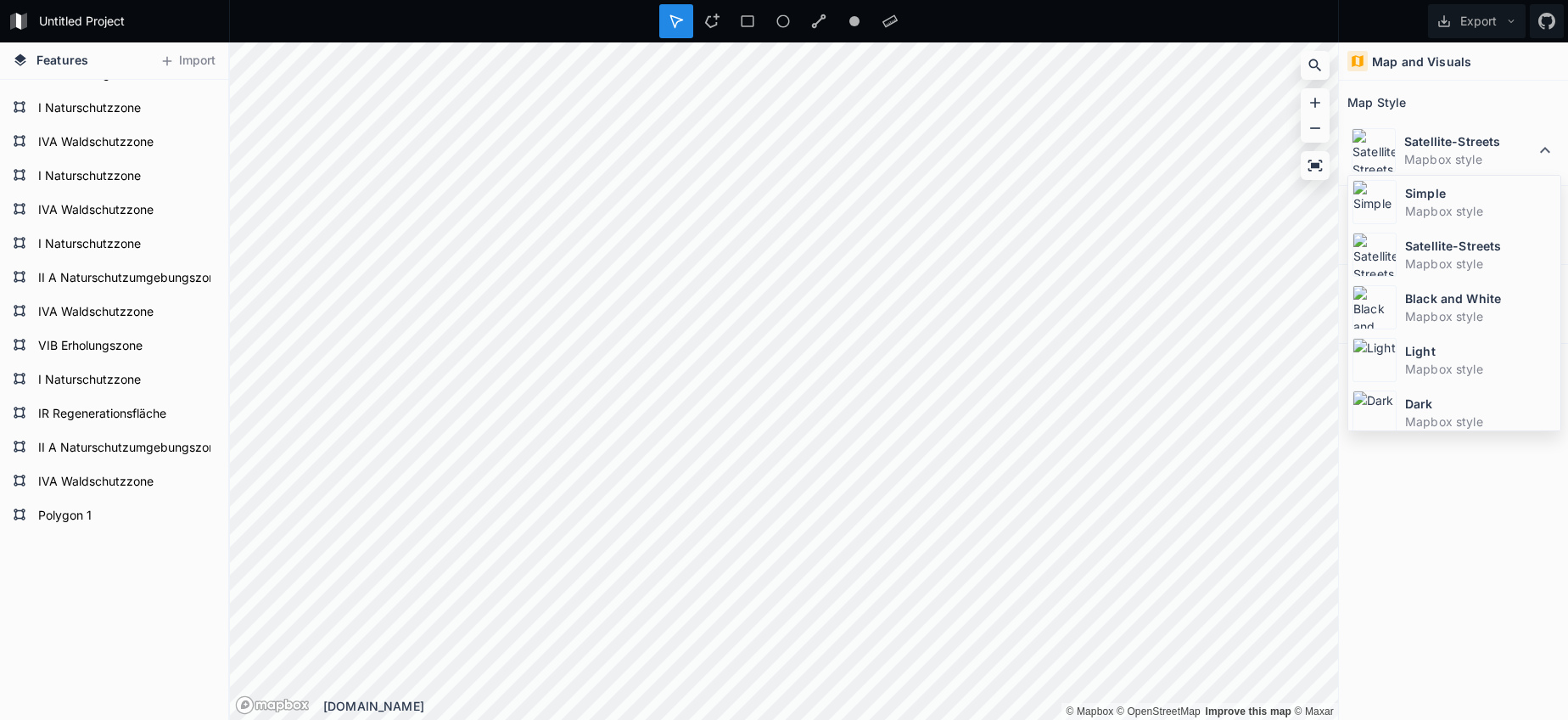
click at [1399, 411] on div "Dark Mapbox style" at bounding box center [1454, 412] width 212 height 53
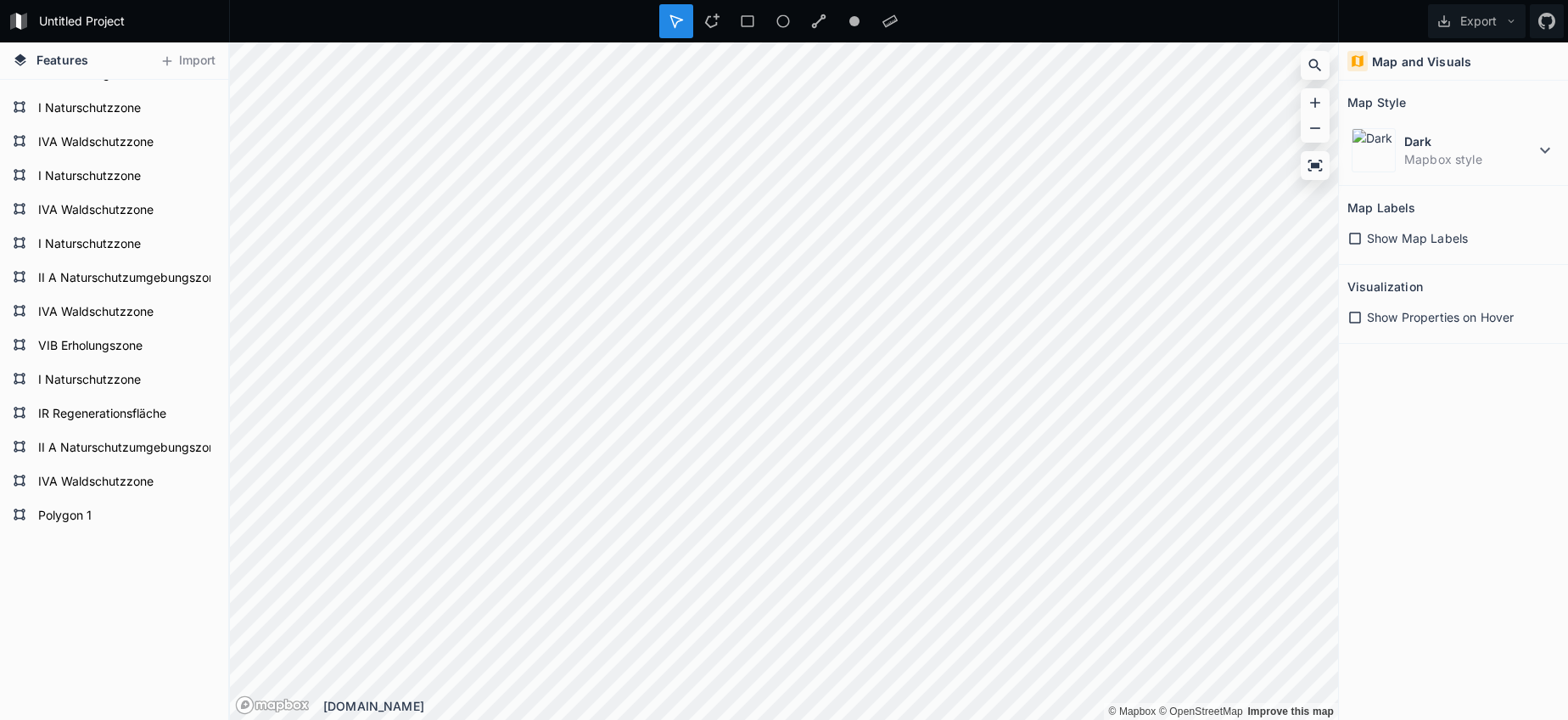
click at [688, 714] on div "© Mapbox © OpenStreetMap Improve this map © Mapbox © OpenStreetMap Improve this…" at bounding box center [784, 380] width 1109 height 677
click at [104, 380] on form "I Naturschutzzone" at bounding box center [112, 380] width 158 height 25
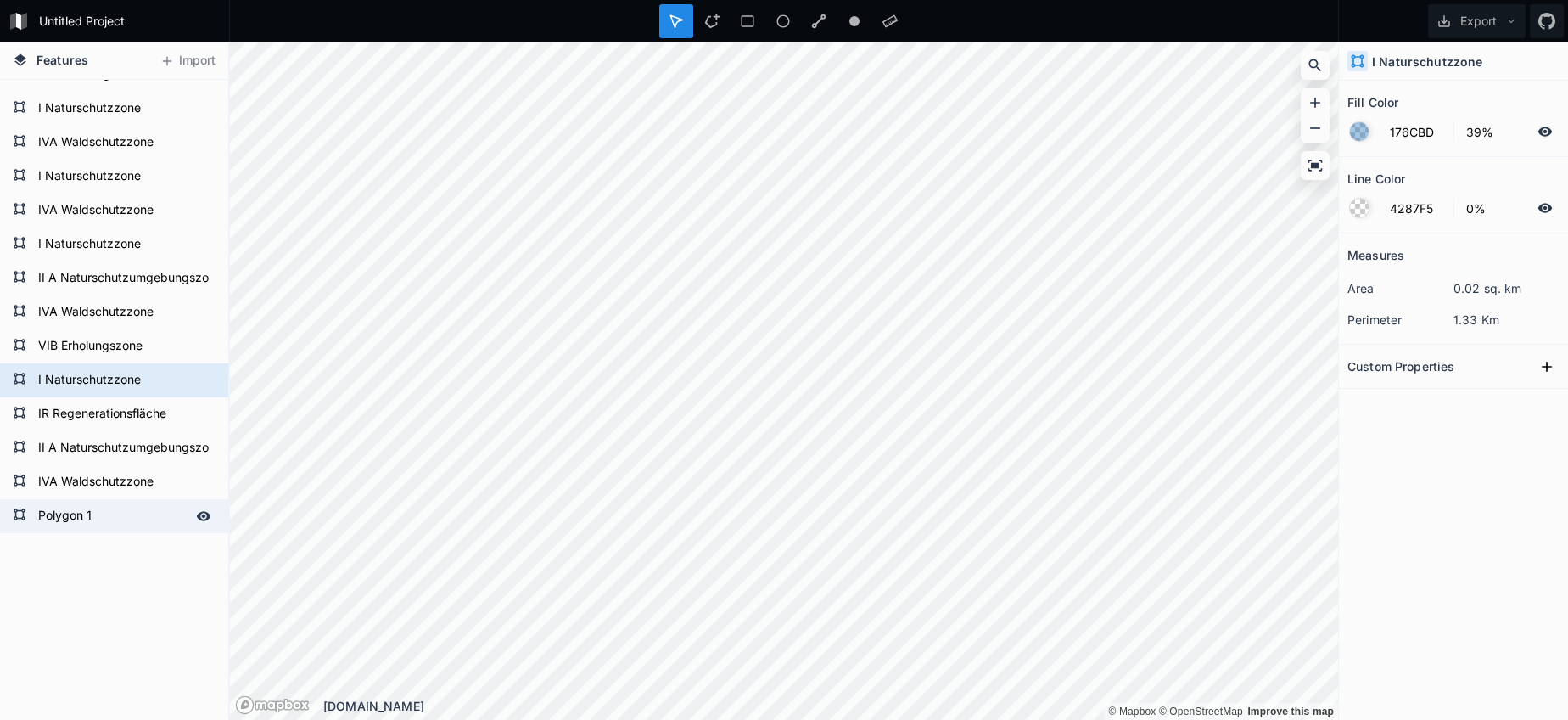
click at [56, 528] on form "Polygon 1" at bounding box center [112, 516] width 158 height 25
type input "4287F5"
click at [56, 528] on form "Polygon 1" at bounding box center [112, 516] width 158 height 25
paste input "I Naturschutzzone"
type input "I Naturschutzzone"
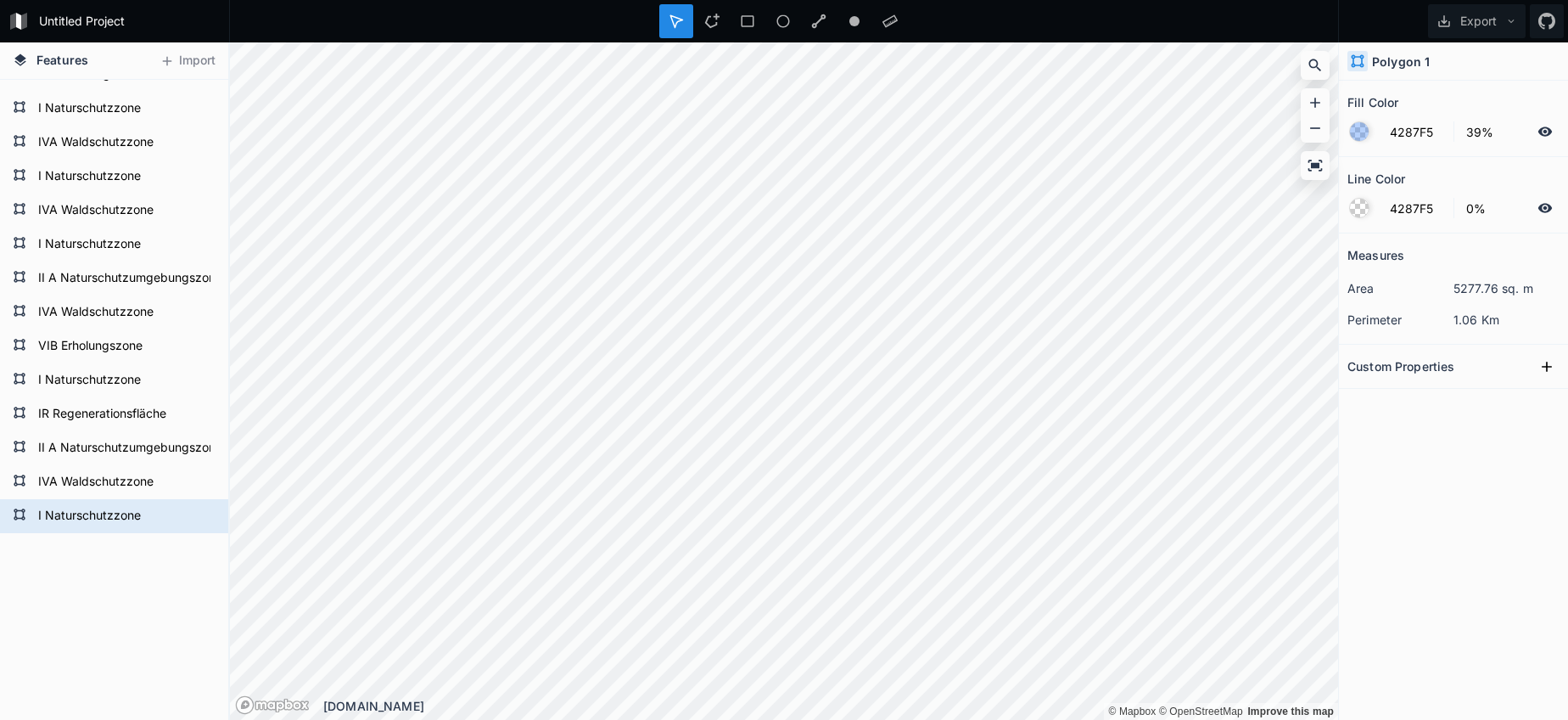
click at [76, 368] on form "I Naturschutzzone" at bounding box center [112, 380] width 158 height 25
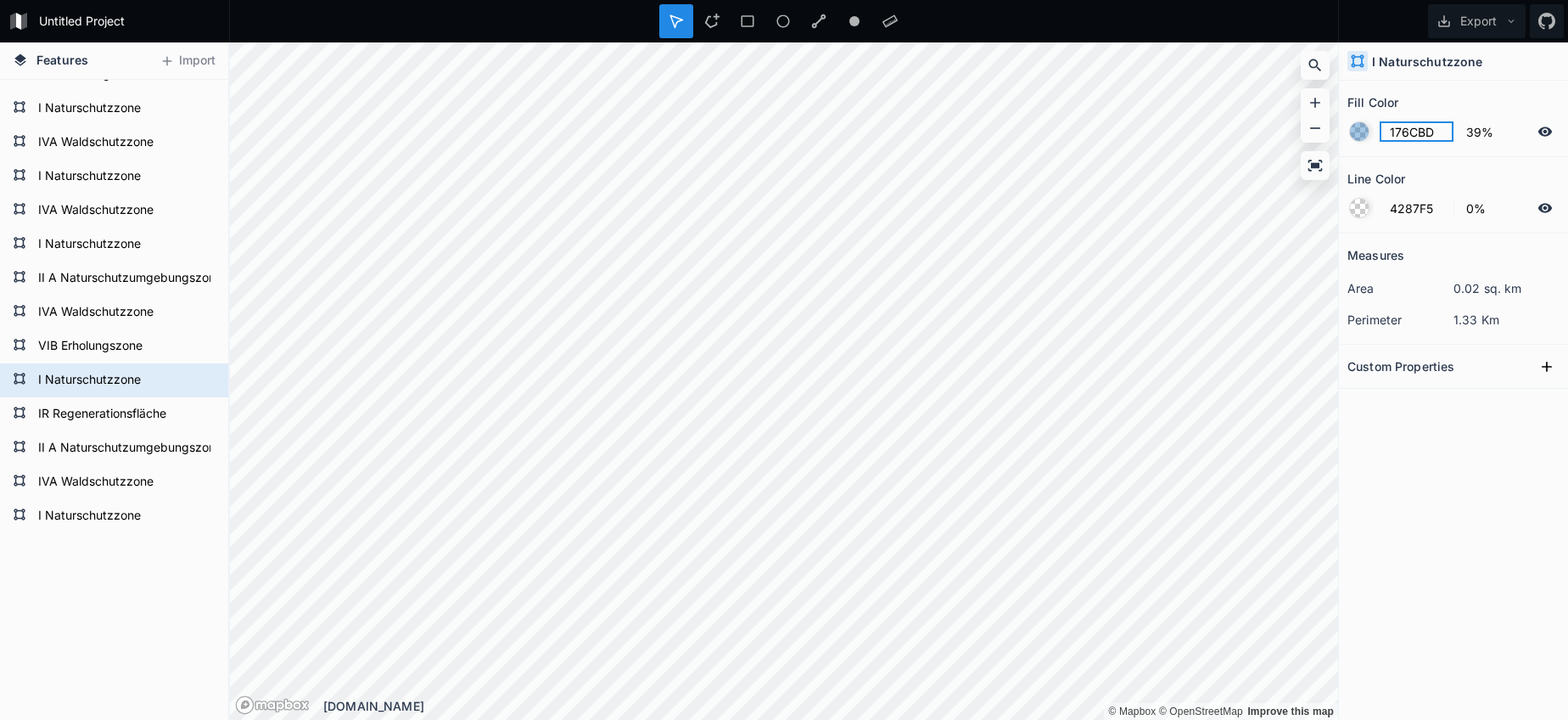
click at [1412, 128] on input "176CBD" at bounding box center [1416, 131] width 74 height 21
drag, startPoint x: 102, startPoint y: 524, endPoint x: 110, endPoint y: 521, distance: 8.5
click at [102, 523] on form "I Naturschutzzone" at bounding box center [112, 516] width 158 height 25
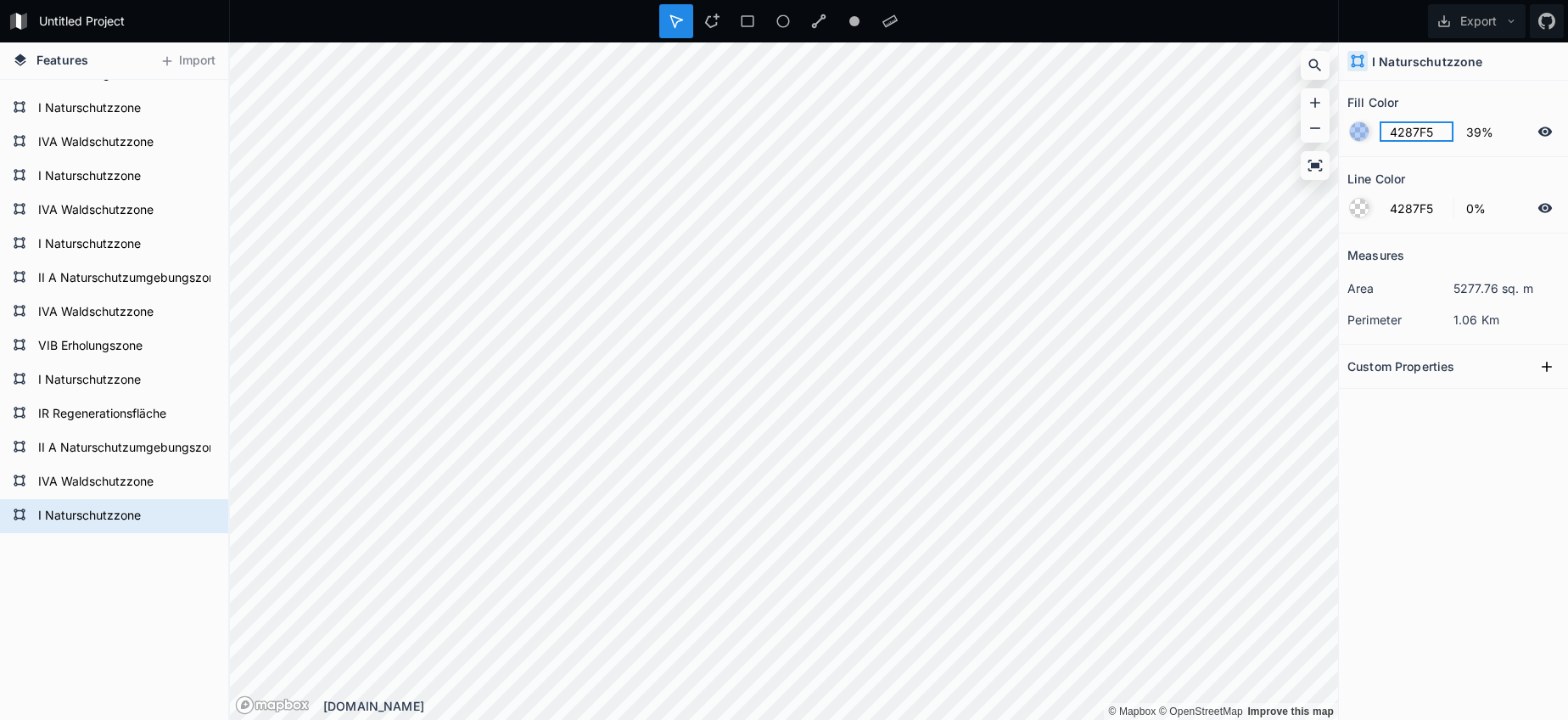
click at [1418, 129] on input "4287F5" at bounding box center [1416, 131] width 74 height 21
paste input "176CBD"
type input "FFFFFF"
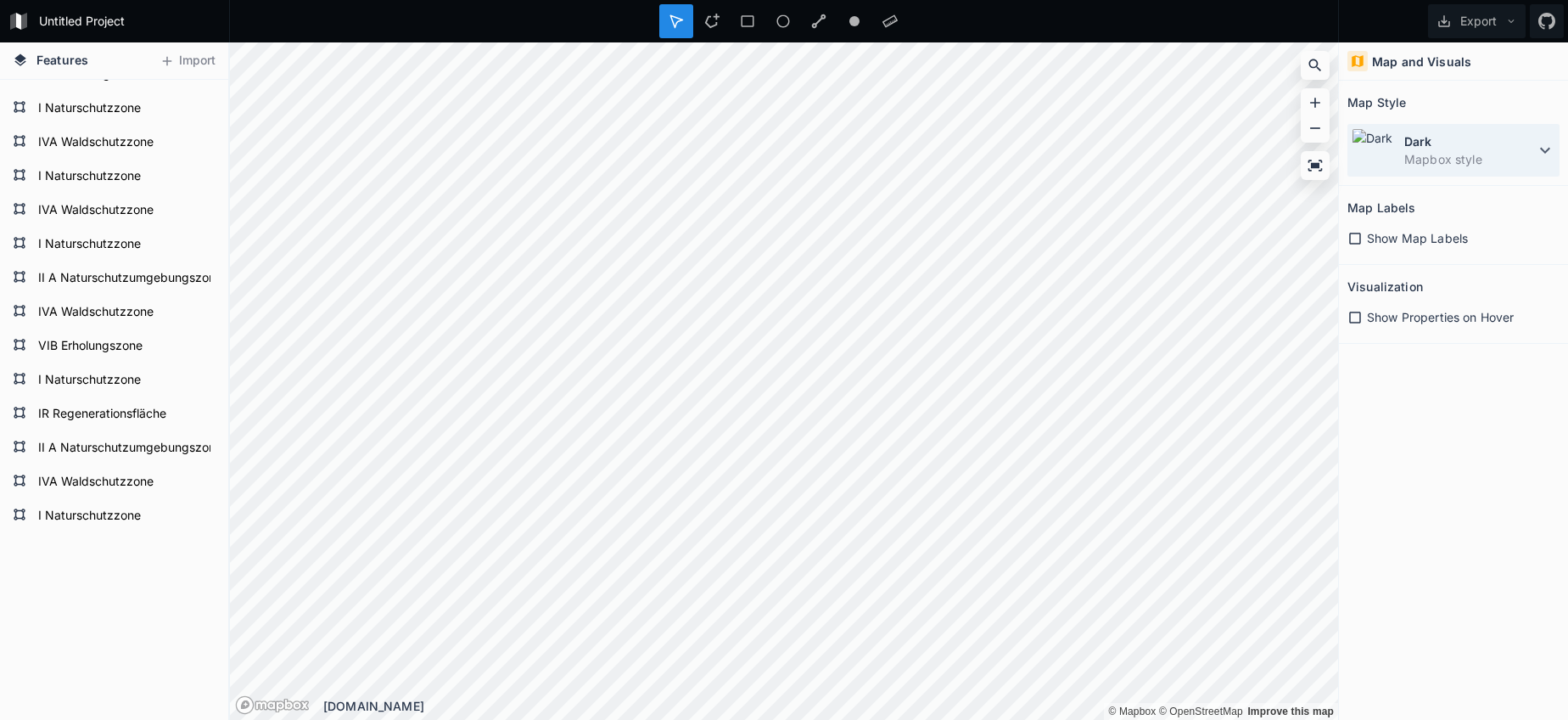
click at [1486, 152] on dd "Mapbox style" at bounding box center [1470, 159] width 131 height 18
drag, startPoint x: 718, startPoint y: 8, endPoint x: 705, endPoint y: 41, distance: 35.5
click at [715, 8] on div at bounding box center [712, 21] width 34 height 34
click at [1557, 156] on div "Dark Mapbox style" at bounding box center [1453, 150] width 212 height 53
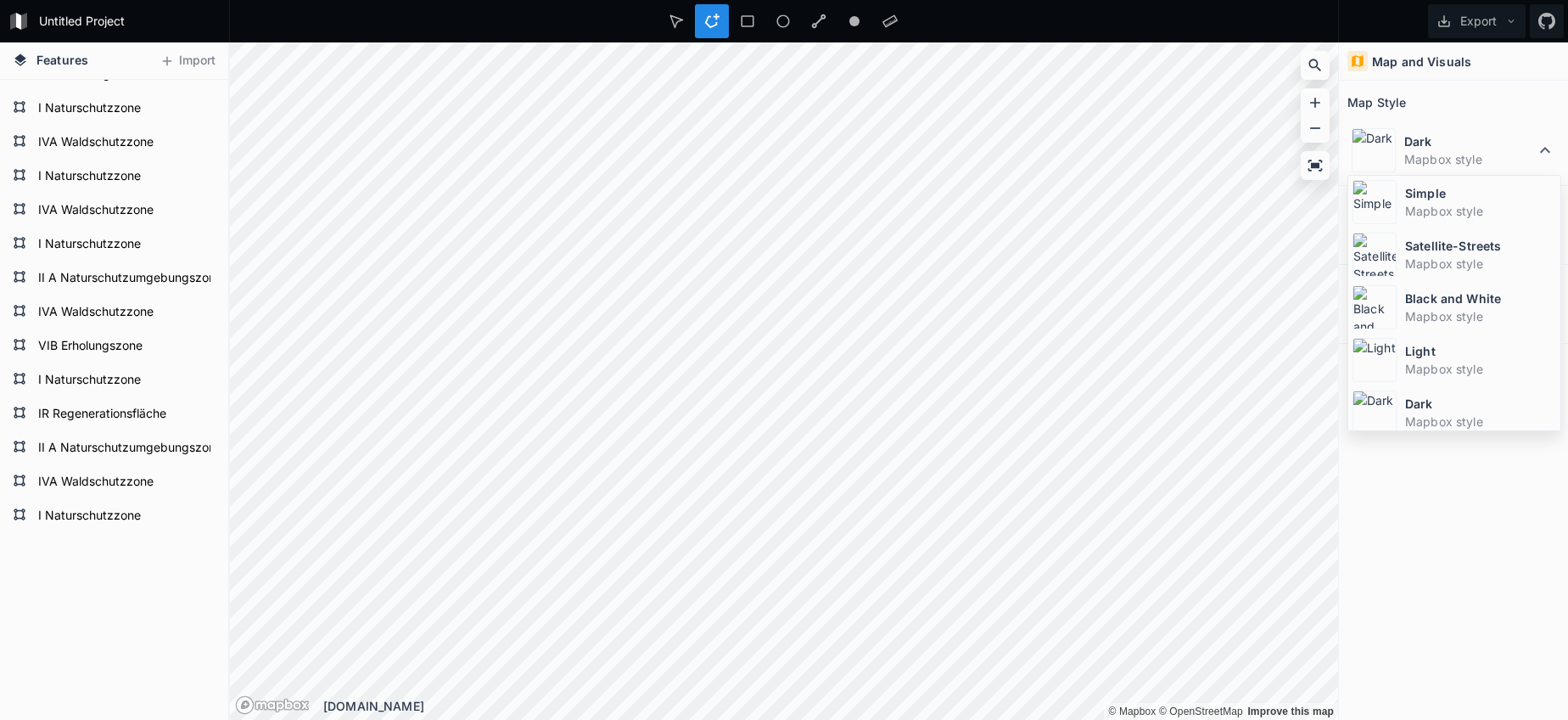
drag, startPoint x: 1412, startPoint y: 204, endPoint x: 1359, endPoint y: 217, distance: 54.6
click at [1411, 204] on dd "Mapbox style" at bounding box center [1480, 211] width 151 height 18
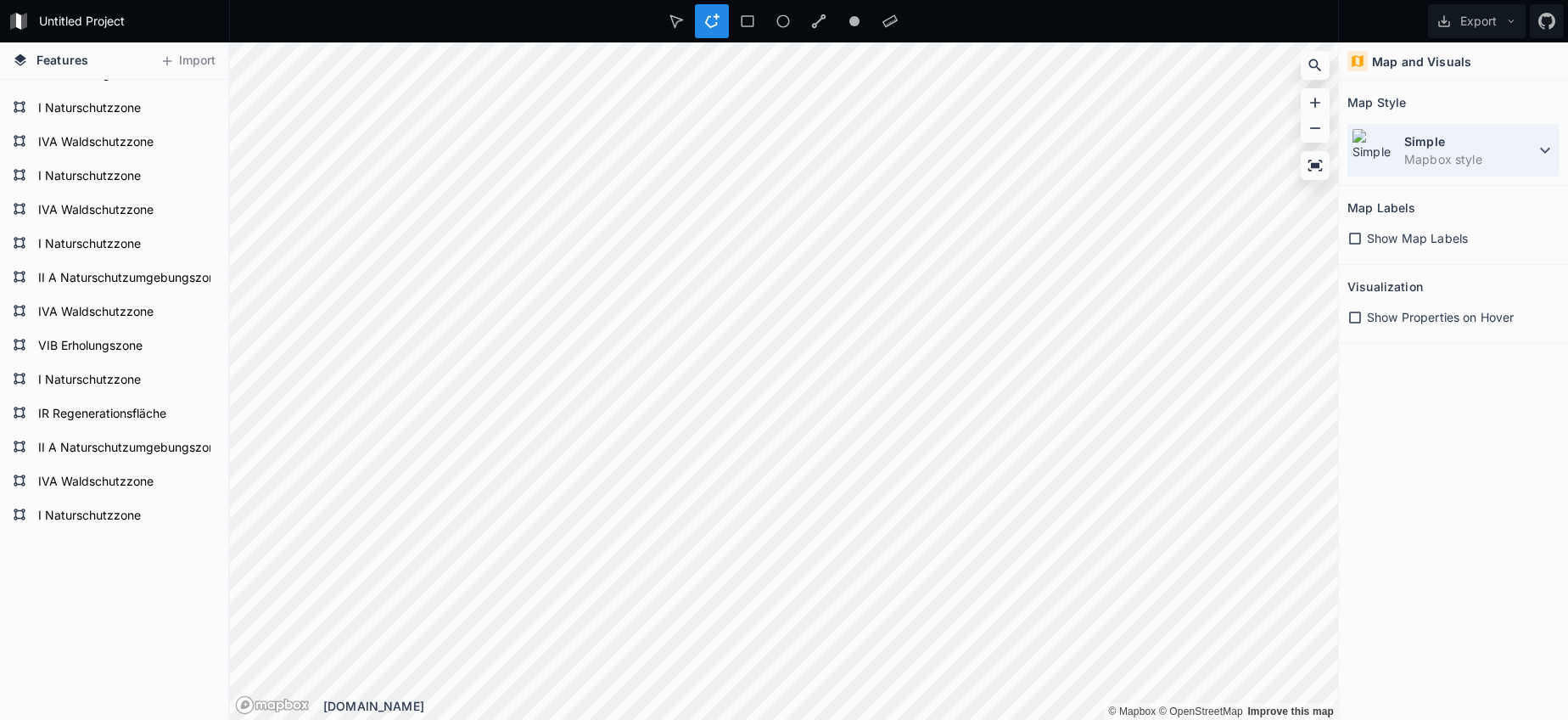
click at [1514, 160] on dd "Mapbox style" at bounding box center [1470, 159] width 131 height 18
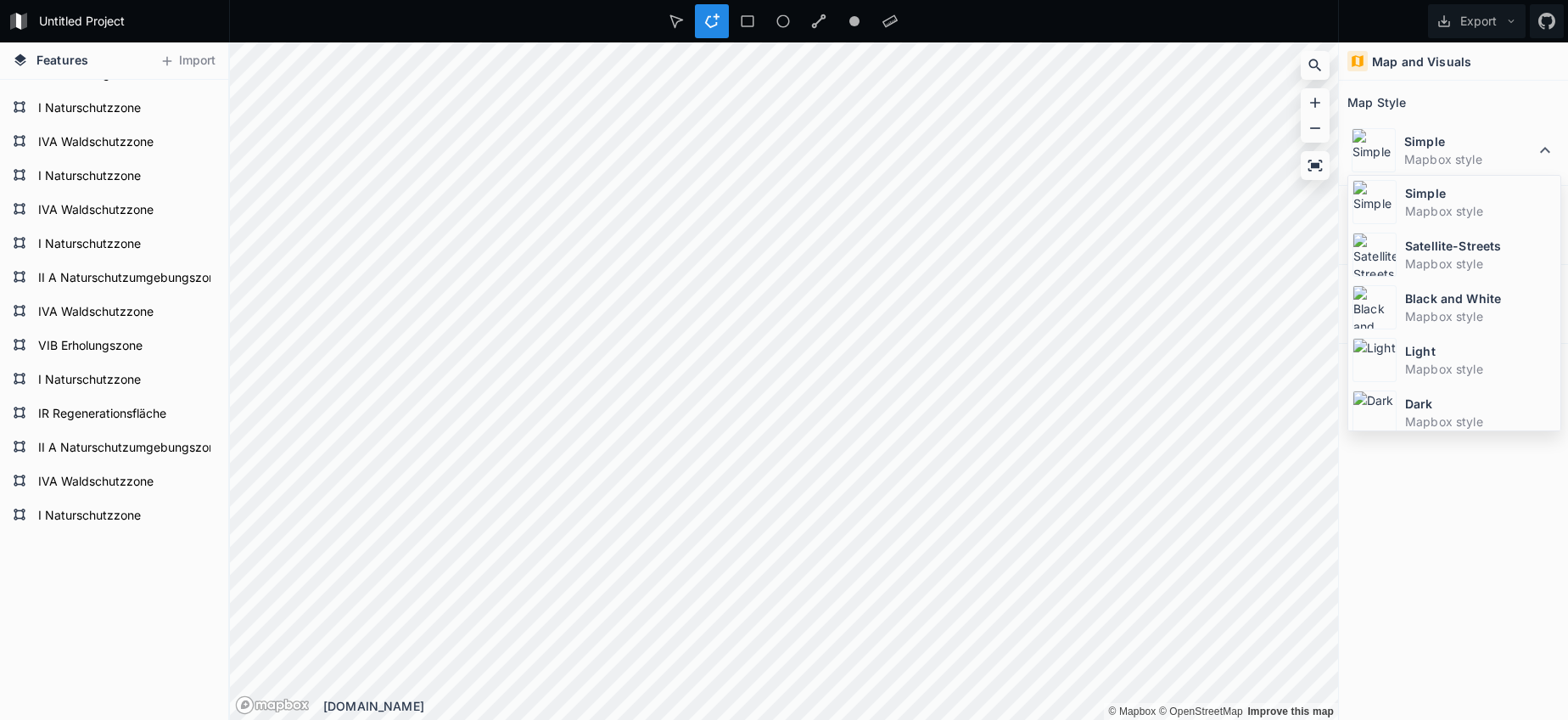
click at [1429, 251] on dt "Satellite-Streets" at bounding box center [1480, 246] width 151 height 18
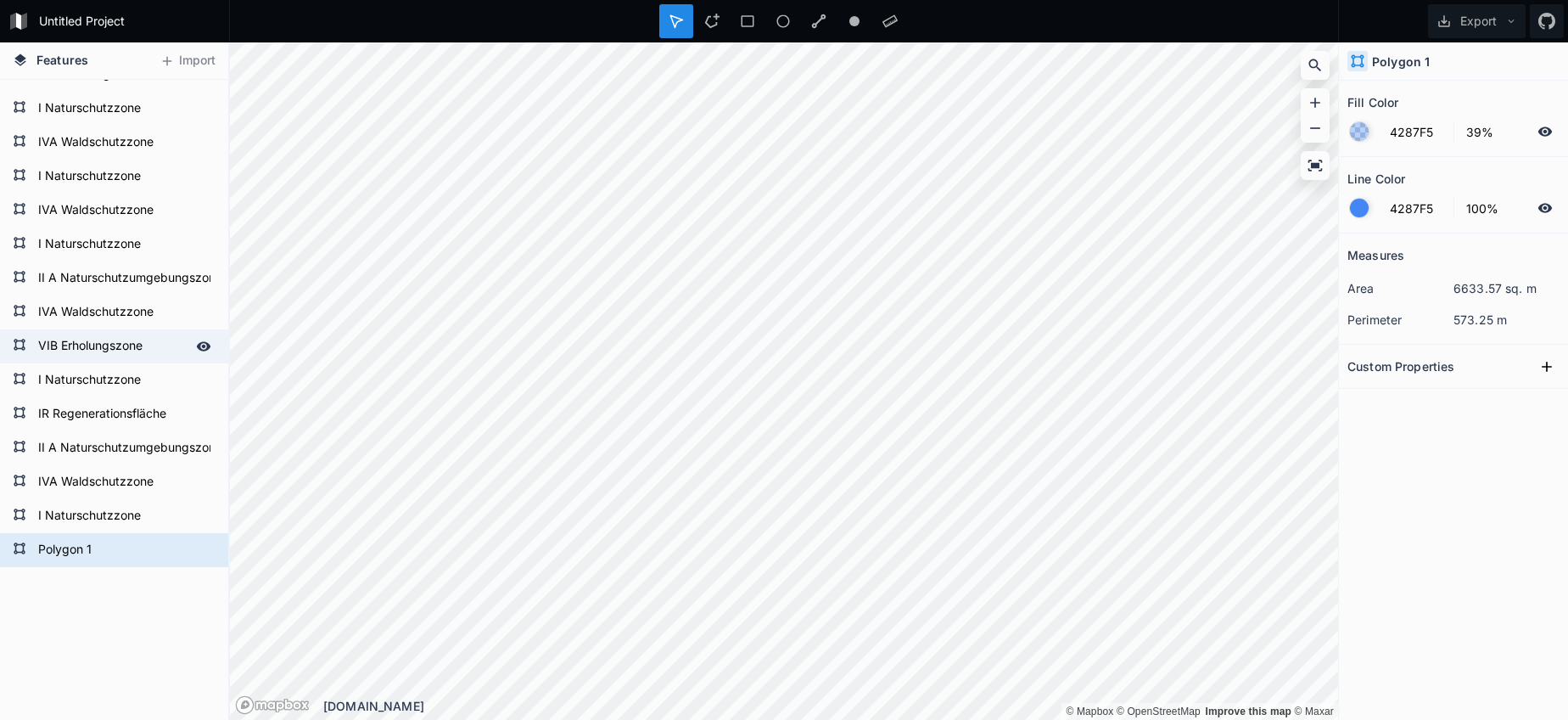
click at [81, 348] on form "VIB Erholungszone" at bounding box center [112, 346] width 158 height 25
type input "ED7BDE"
type input "0%"
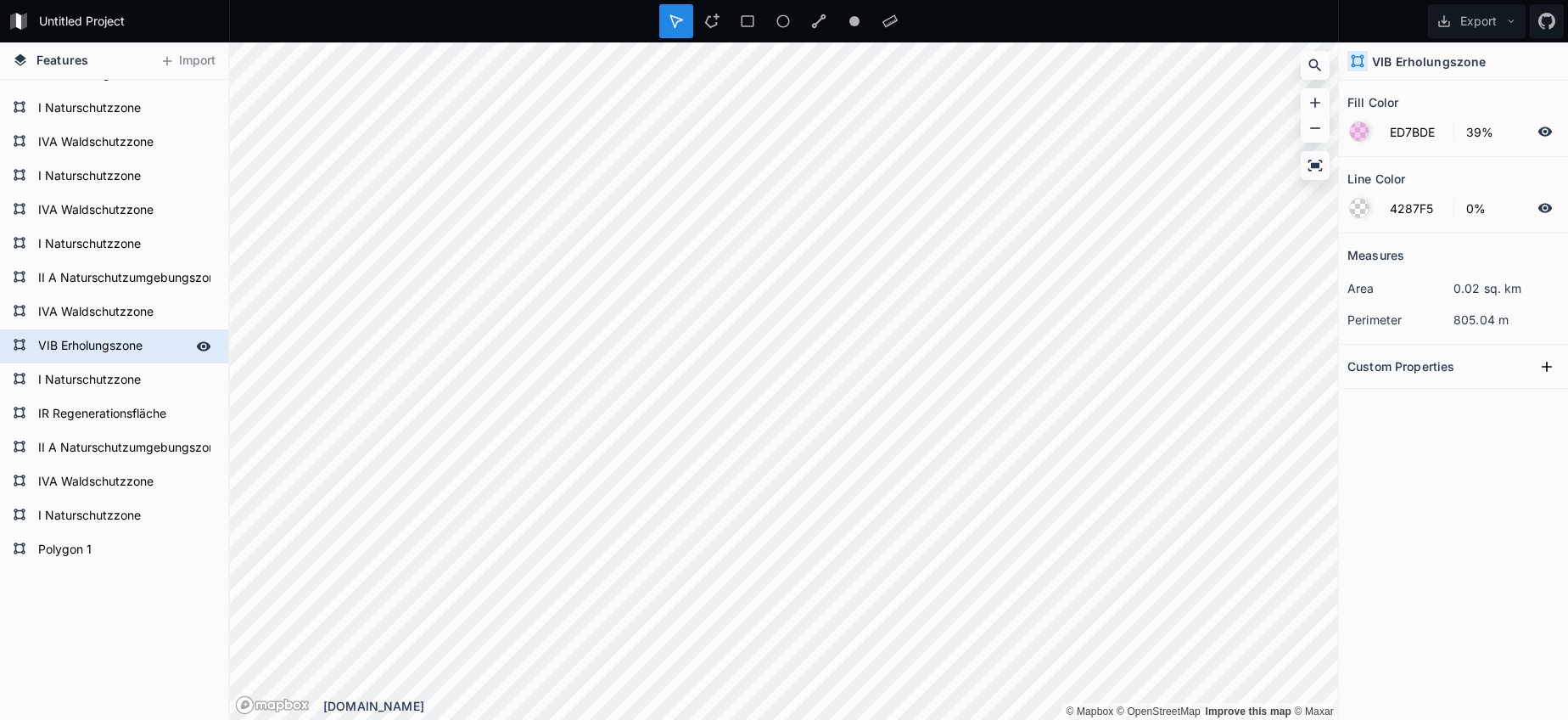
click at [84, 350] on form "VIB Erholungszone" at bounding box center [112, 346] width 158 height 25
click at [75, 559] on form "Polygon 1" at bounding box center [112, 550] width 158 height 25
type input "4287F5"
type input "100%"
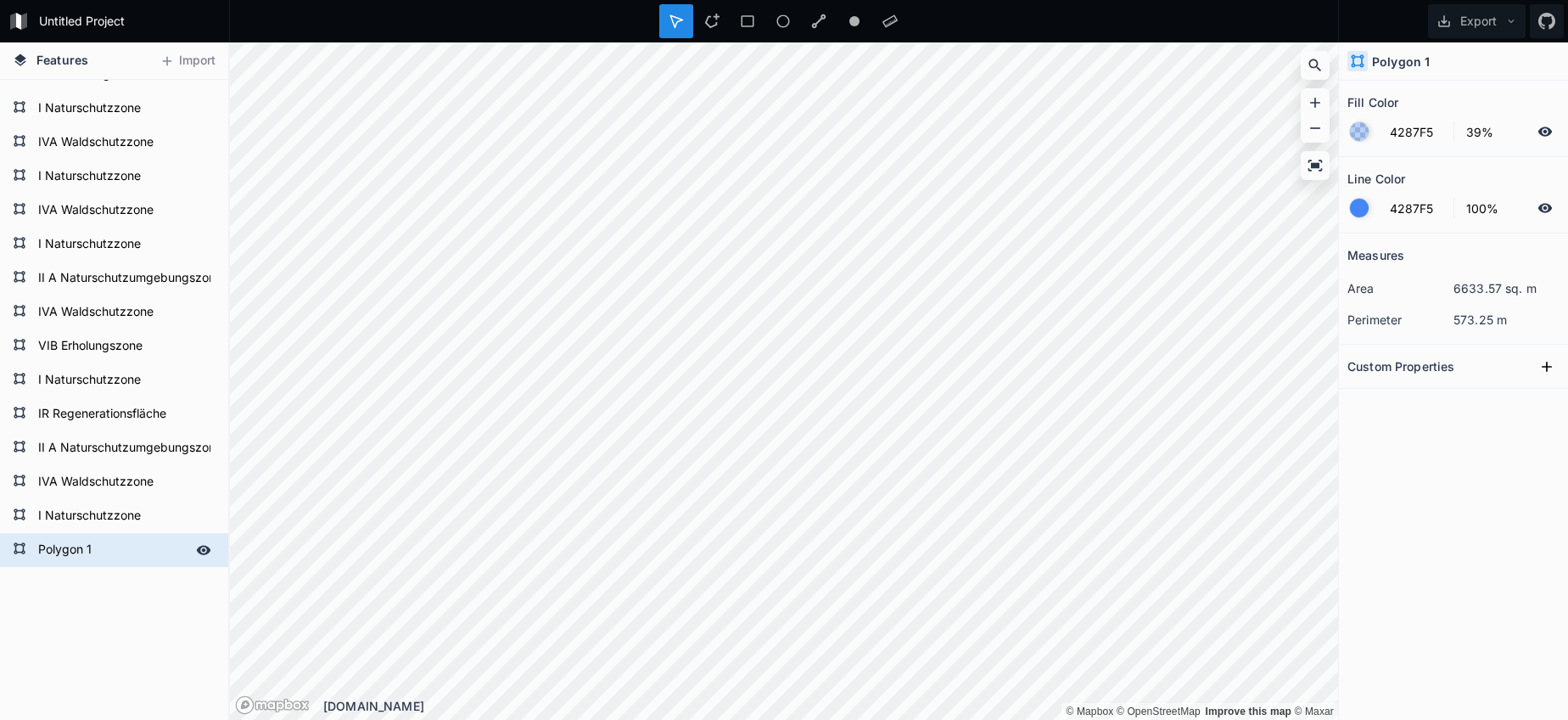
click at [75, 559] on form "Polygon 1" at bounding box center [112, 550] width 158 height 25
paste input "VIB Erholungszone"
type input "VIB Erholungszone"
click at [94, 358] on form "VIB Erholungszone" at bounding box center [112, 346] width 158 height 25
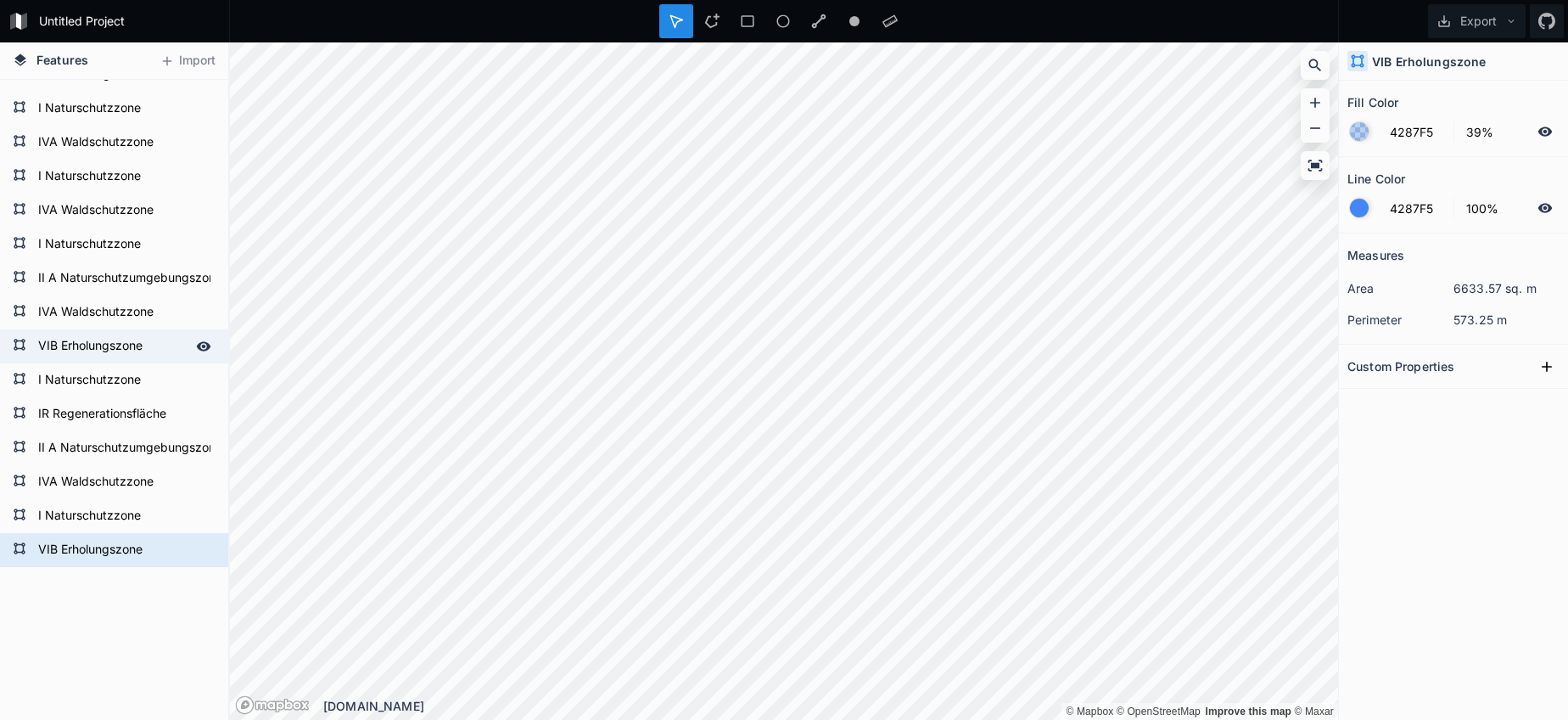
type input "ED7BDE"
type input "0%"
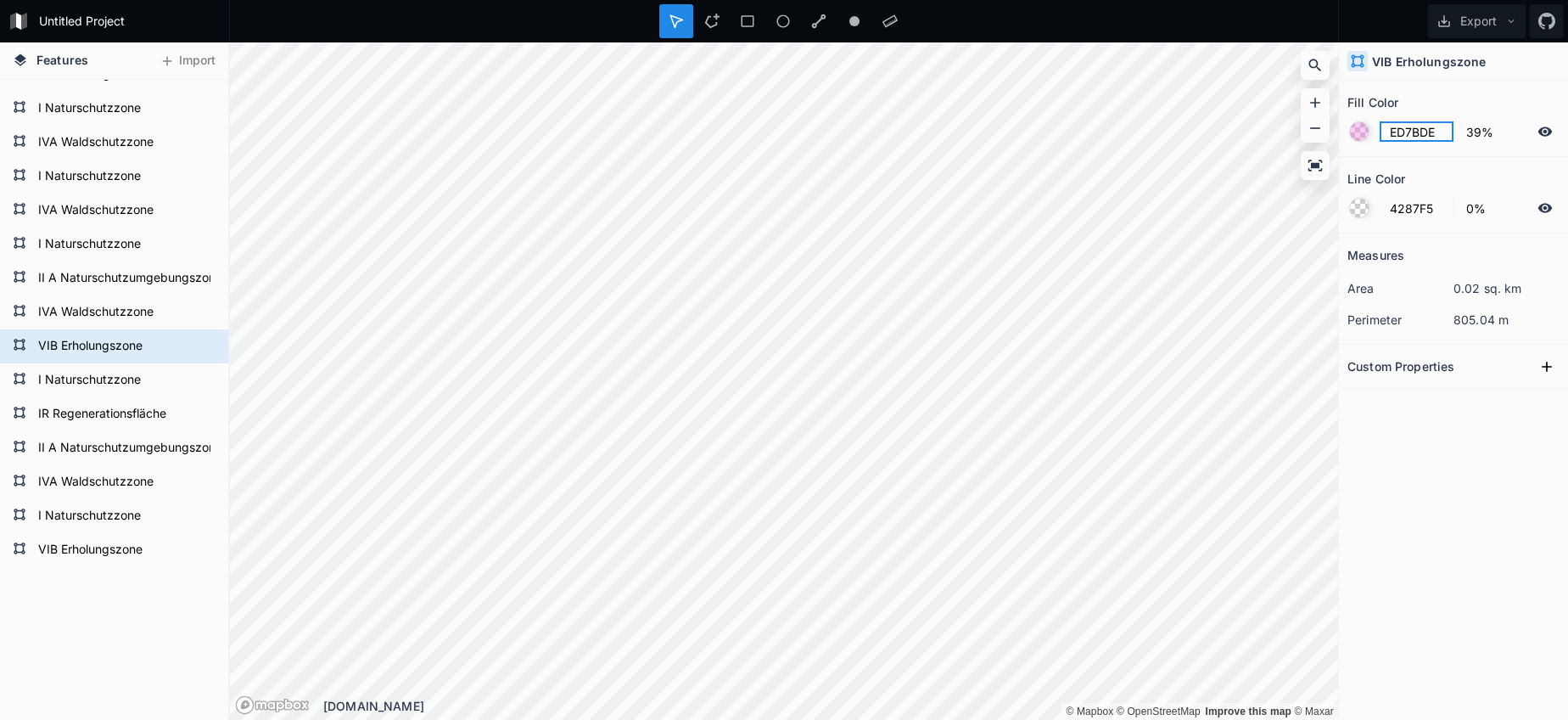
click at [1422, 136] on input "ED7BDE" at bounding box center [1416, 131] width 74 height 21
drag, startPoint x: 64, startPoint y: 536, endPoint x: 104, endPoint y: 539, distance: 40.1
click at [65, 536] on div "VIB Erholungszone" at bounding box center [114, 550] width 228 height 34
type input "4287F5"
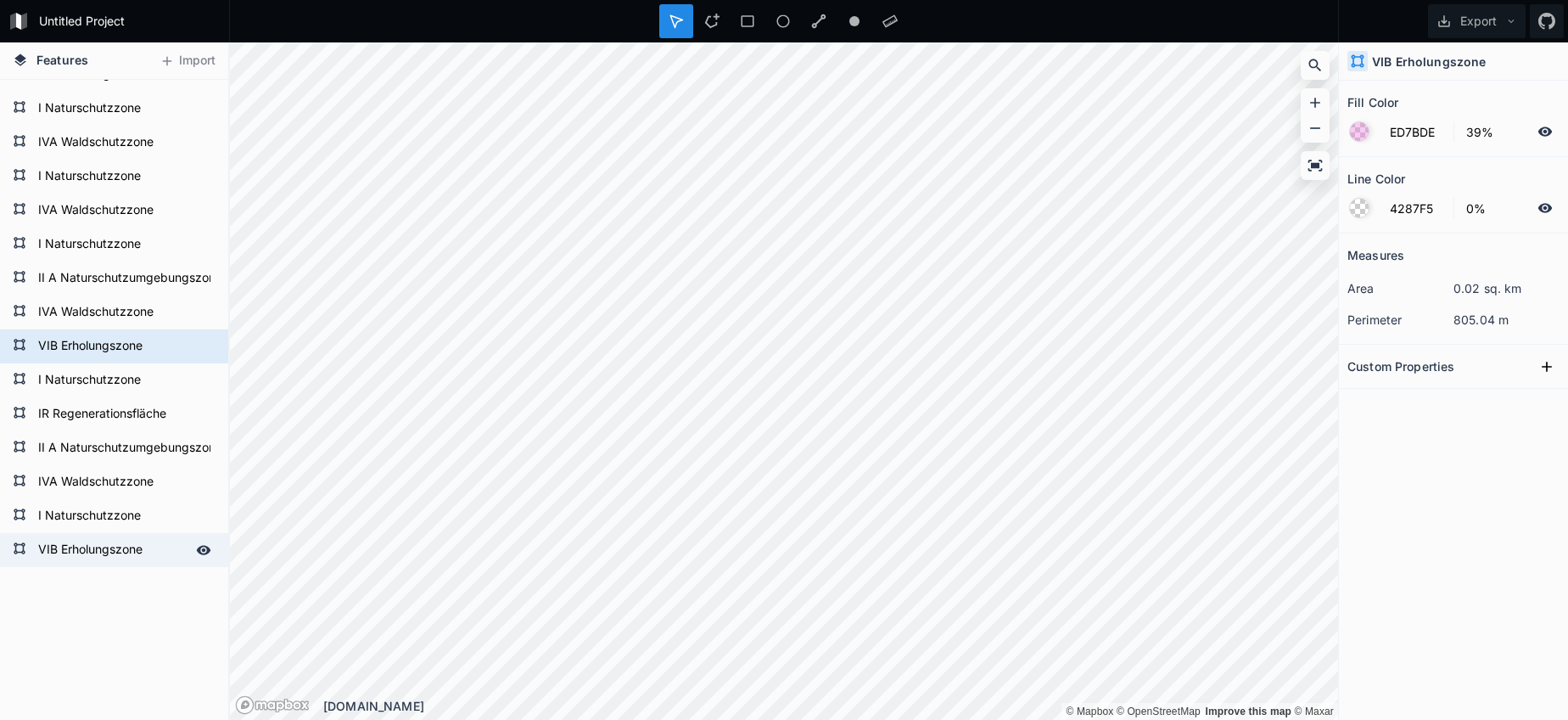
type input "100%"
click at [1380, 117] on form "4287F5 39%" at bounding box center [1453, 131] width 212 height 32
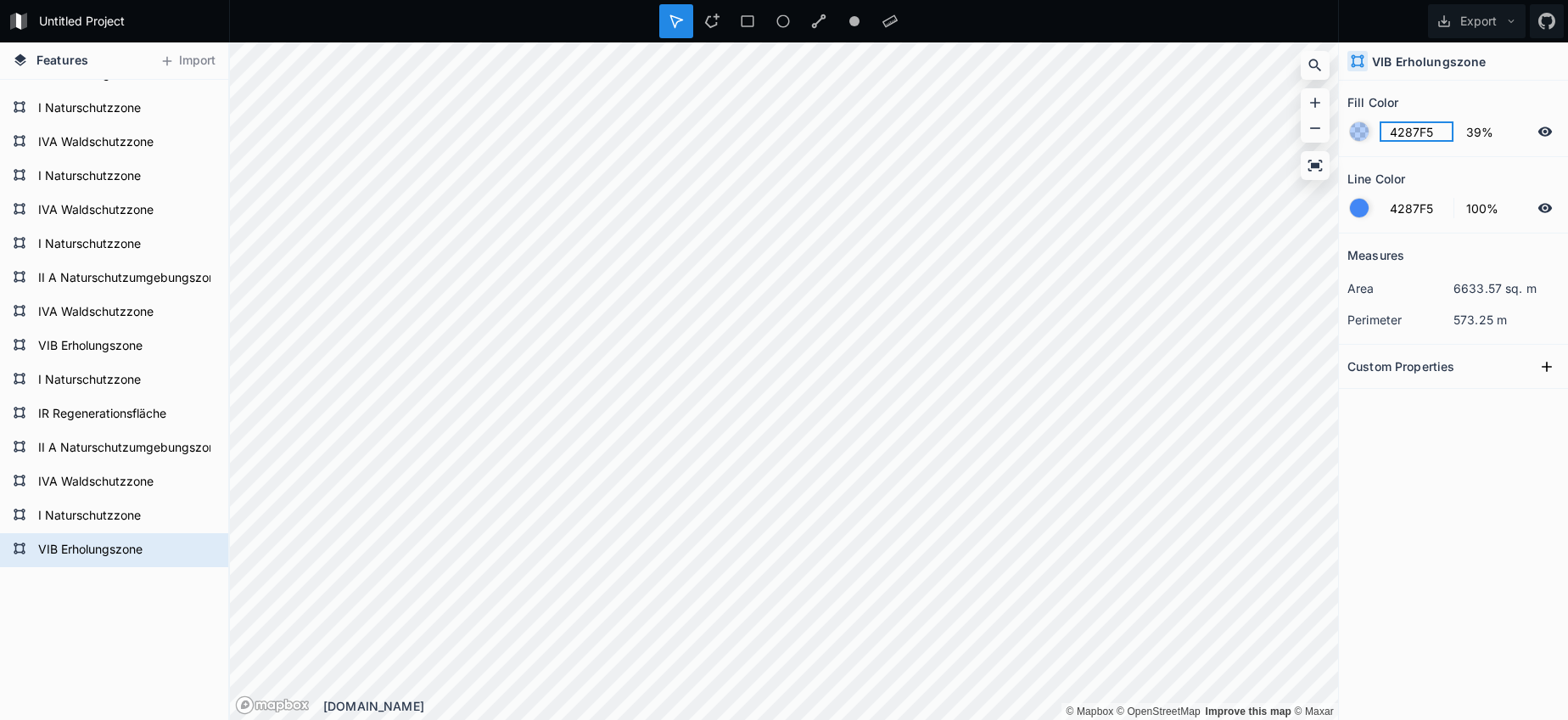
click at [1420, 129] on input "4287F5" at bounding box center [1416, 131] width 74 height 21
paste input "ED7BDE"
type input "ED7BDE"
click at [1345, 205] on section "Line Color 4287F5 100%" at bounding box center [1454, 195] width 229 height 76
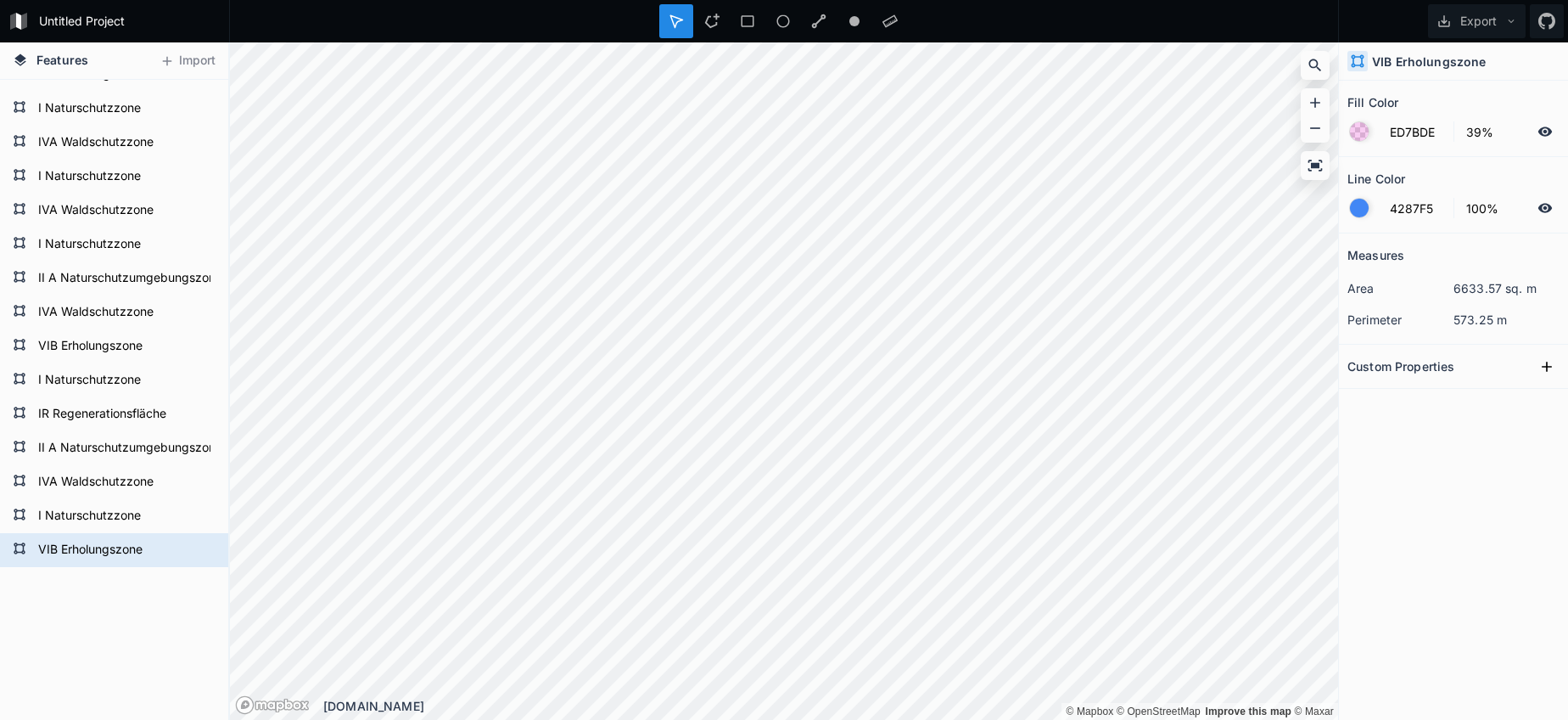
click at [1352, 205] on div at bounding box center [1359, 208] width 19 height 19
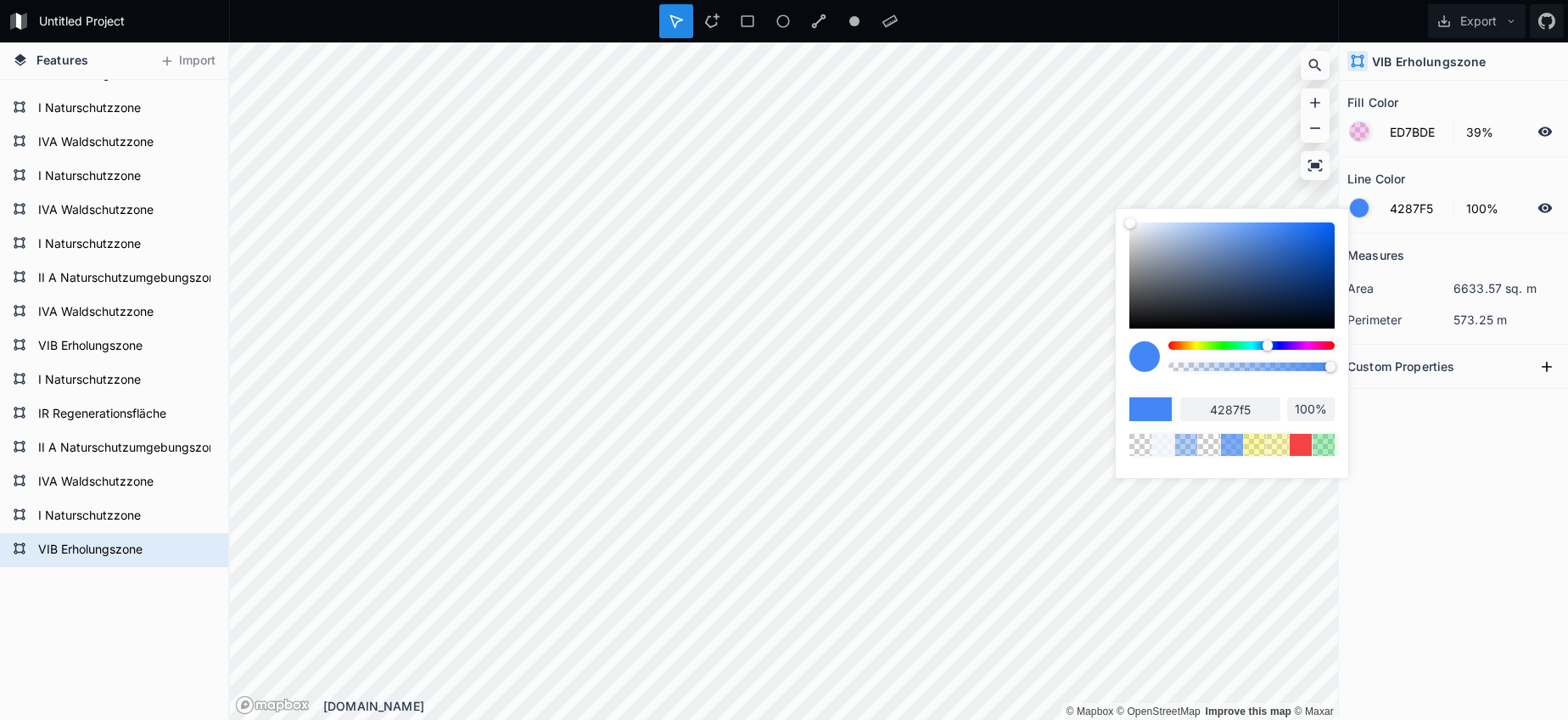
type input "99%"
type input "98%"
type input "94%"
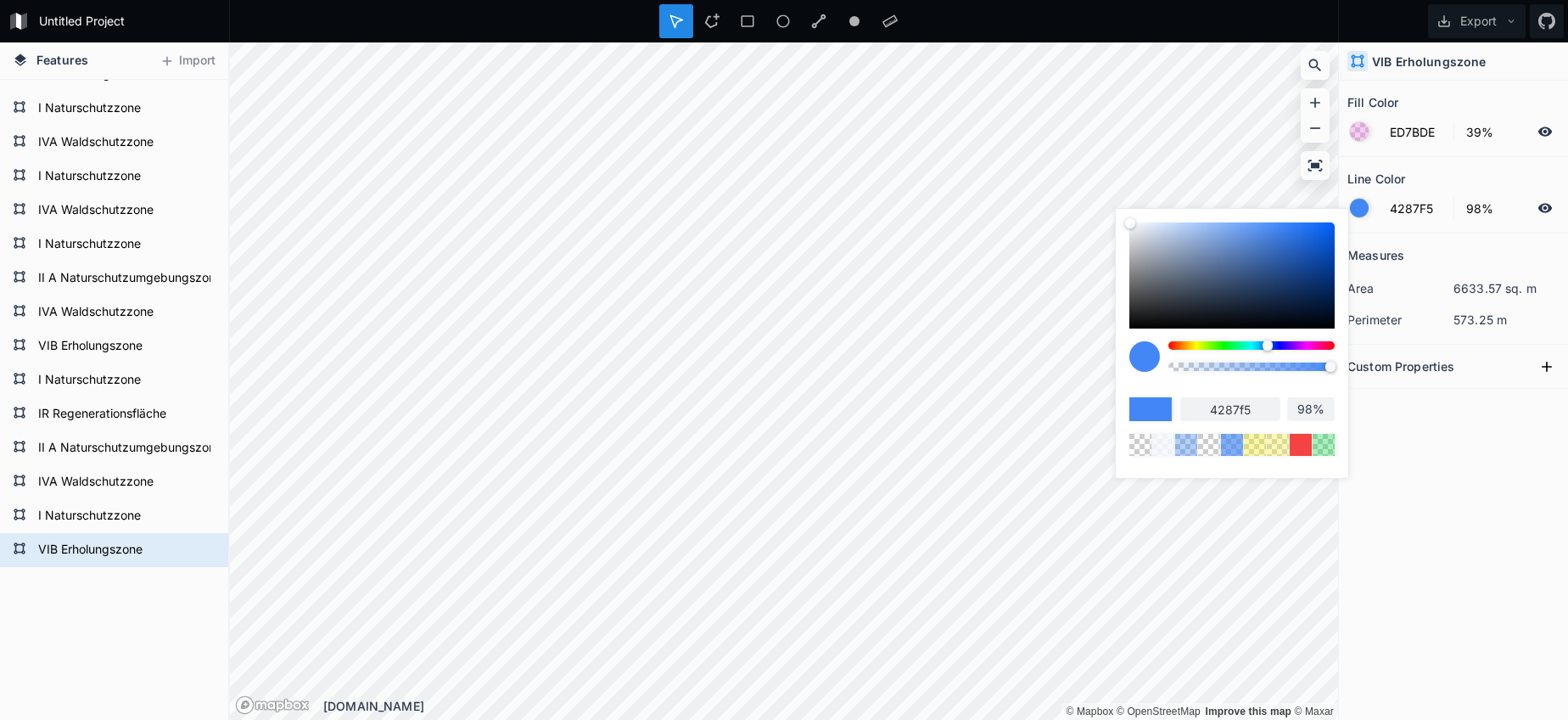
type input "94%"
type input "83%"
type input "64%"
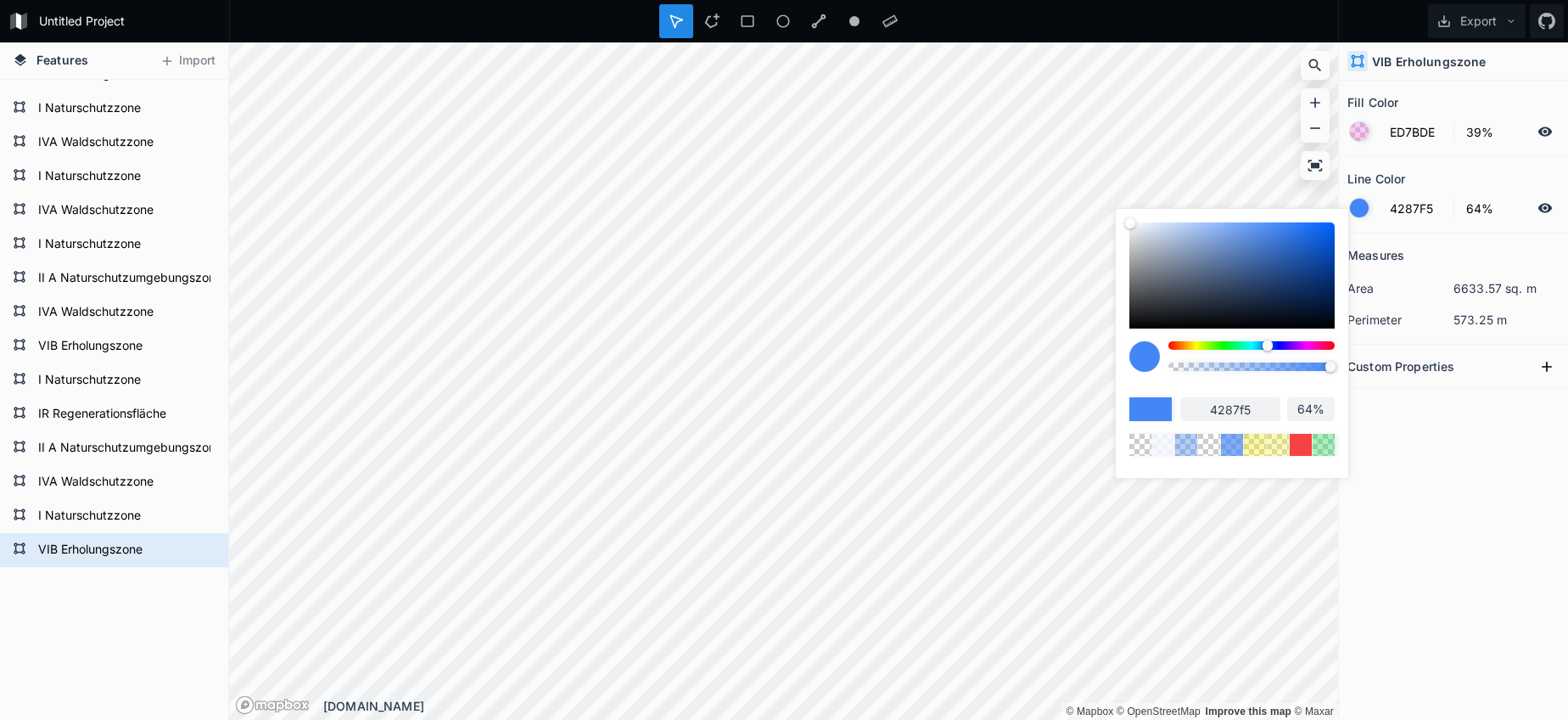
type input "37%"
type input "0%"
click at [912, 379] on body "Untitled Project Export Features Import VIB Erholungszone I Naturschutzzone IVA…" at bounding box center [784, 360] width 1568 height 720
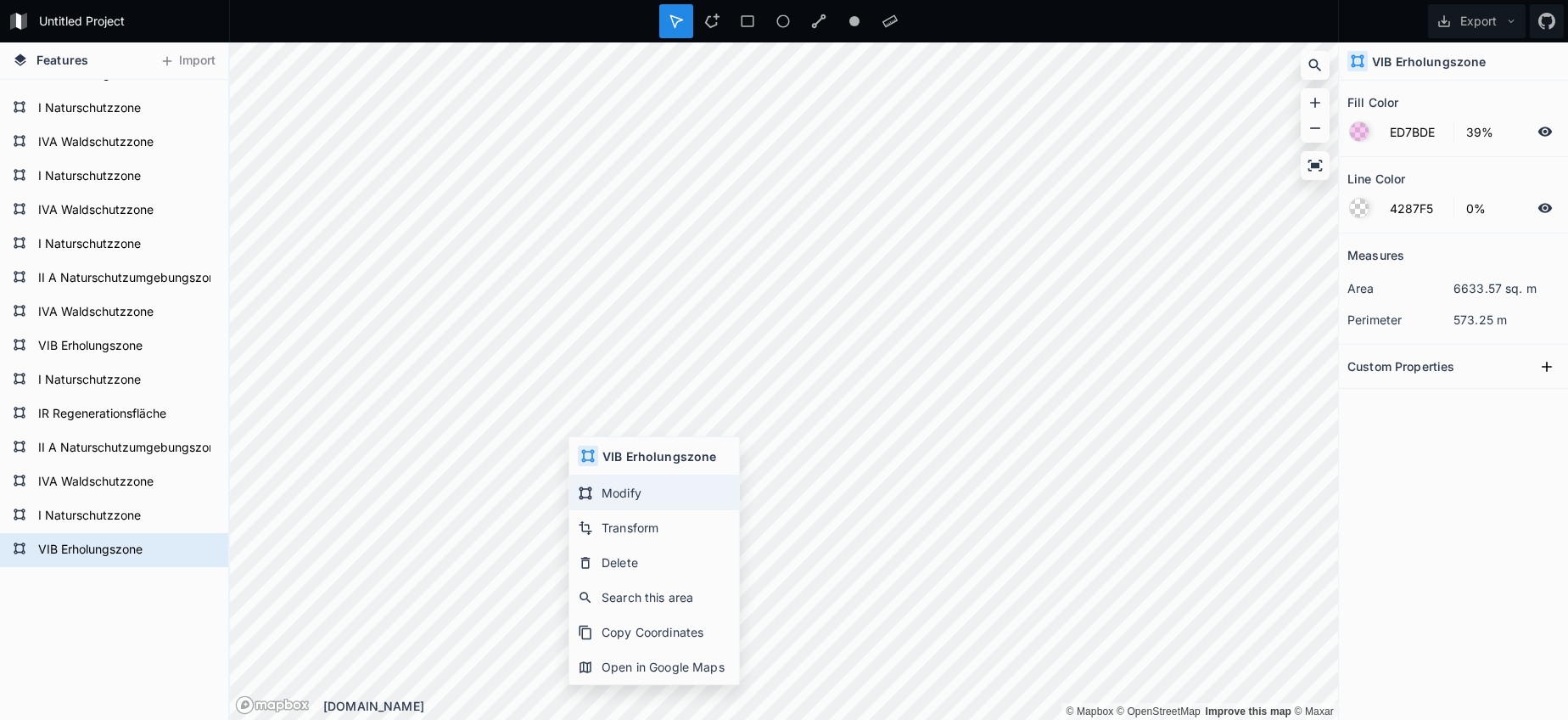
click at [616, 487] on div "Modify" at bounding box center [654, 492] width 170 height 35
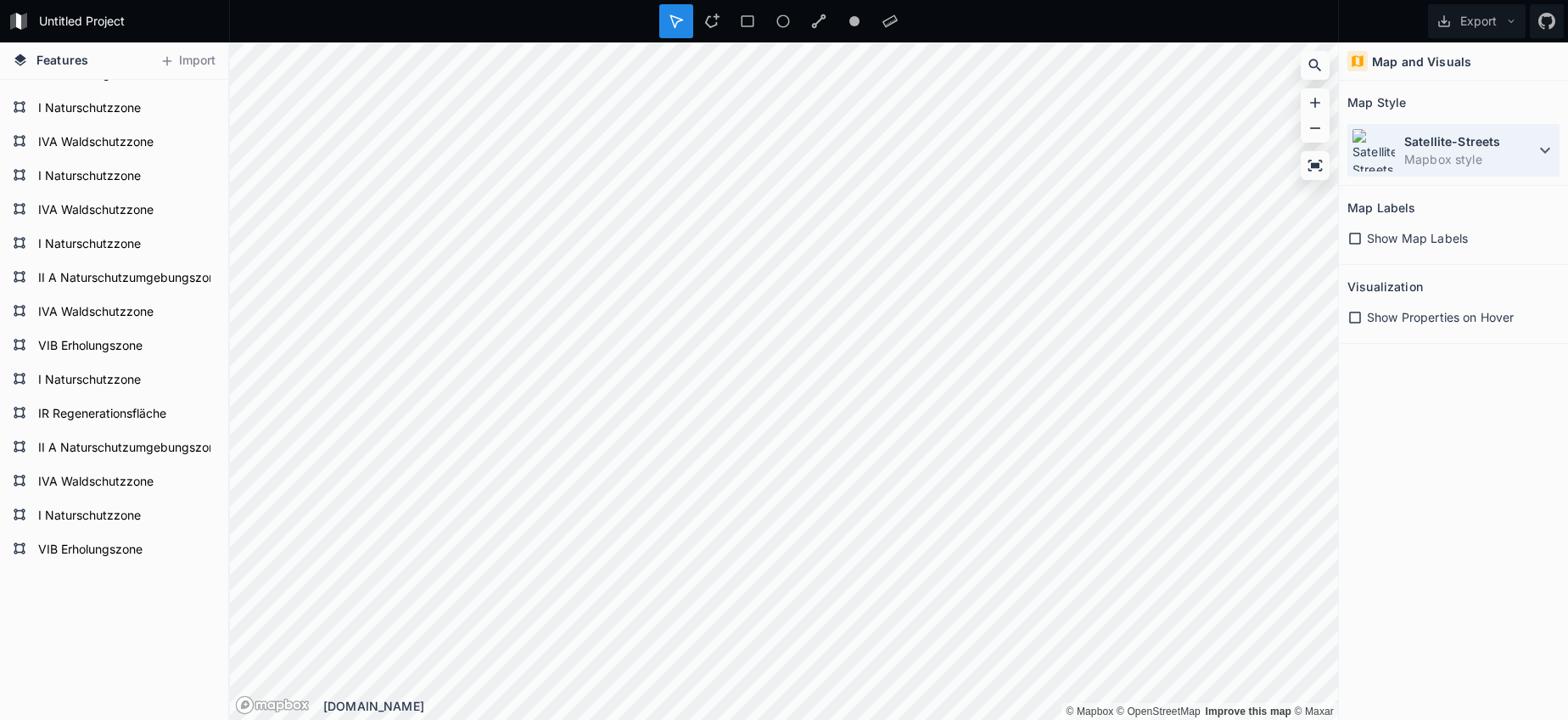
click at [1459, 152] on dd "Mapbox style" at bounding box center [1470, 159] width 131 height 18
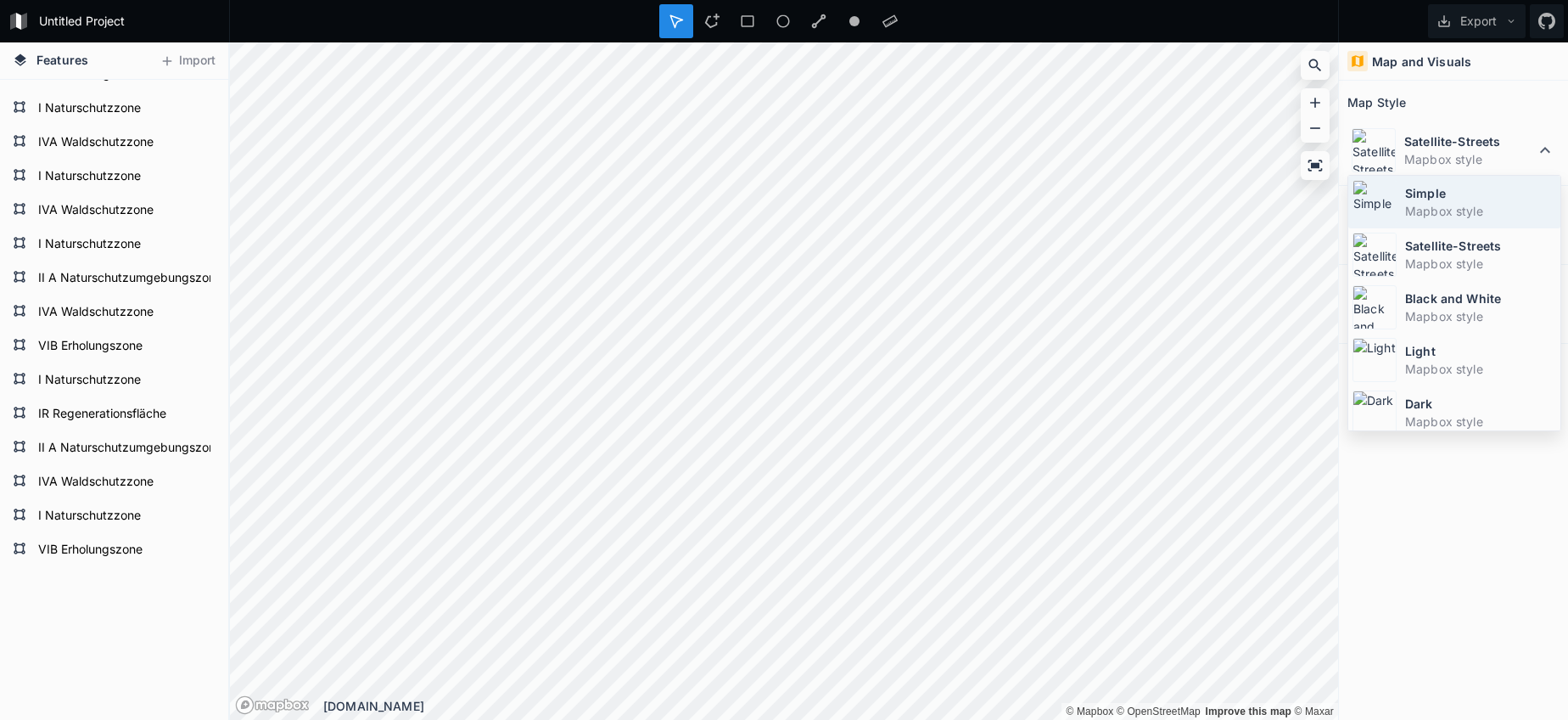
click at [1450, 199] on dt "Simple" at bounding box center [1480, 193] width 151 height 18
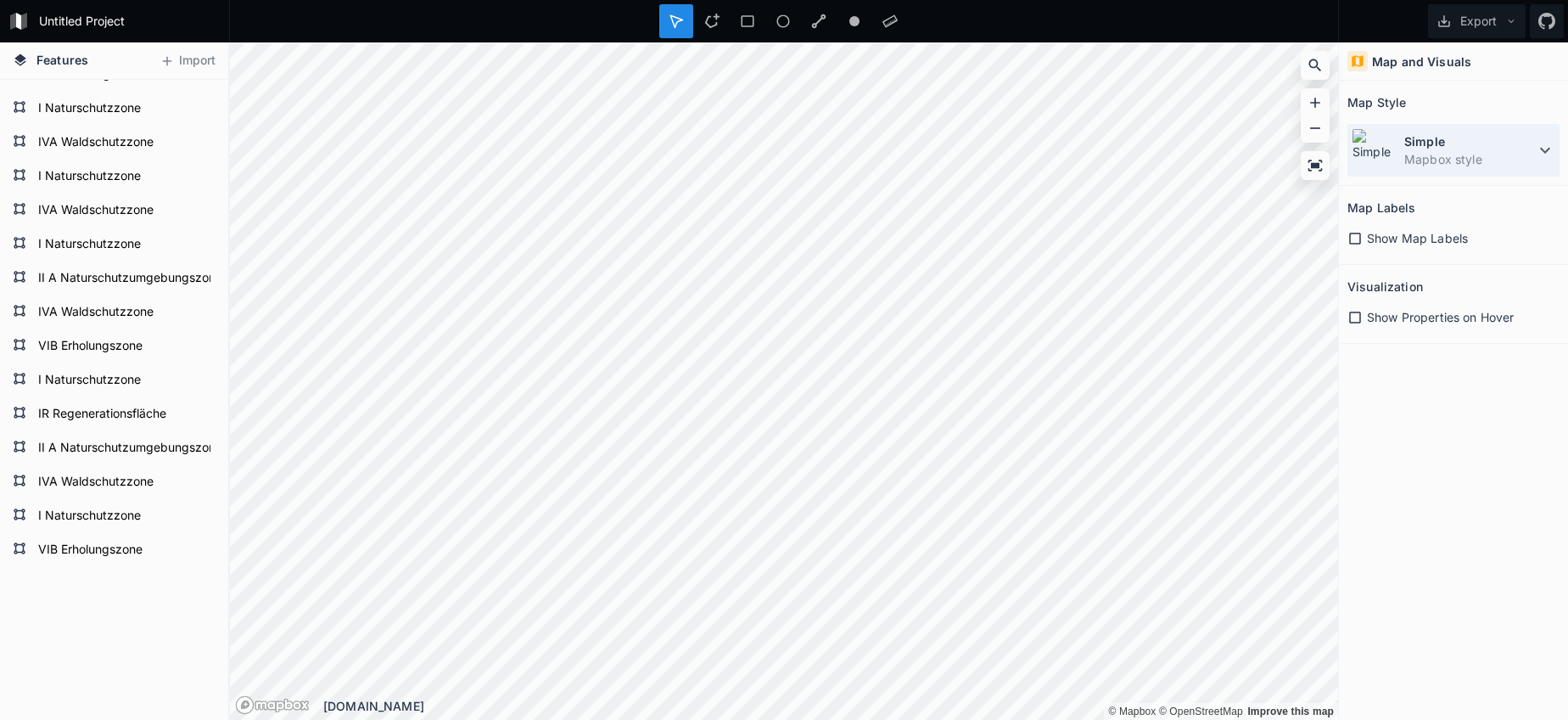
click at [1366, 157] on img at bounding box center [1373, 149] width 44 height 44
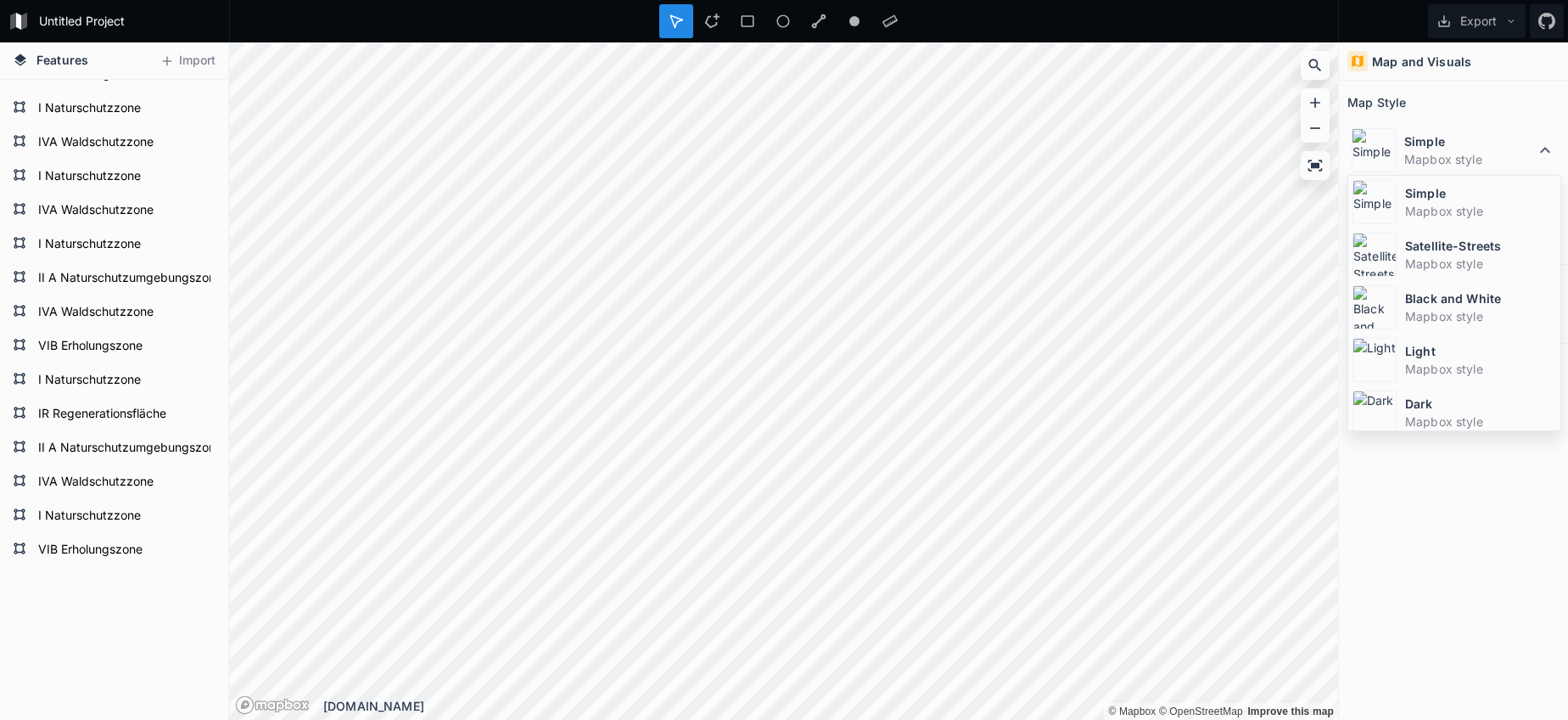
click at [1421, 243] on dt "Satellite-Streets" at bounding box center [1480, 246] width 151 height 18
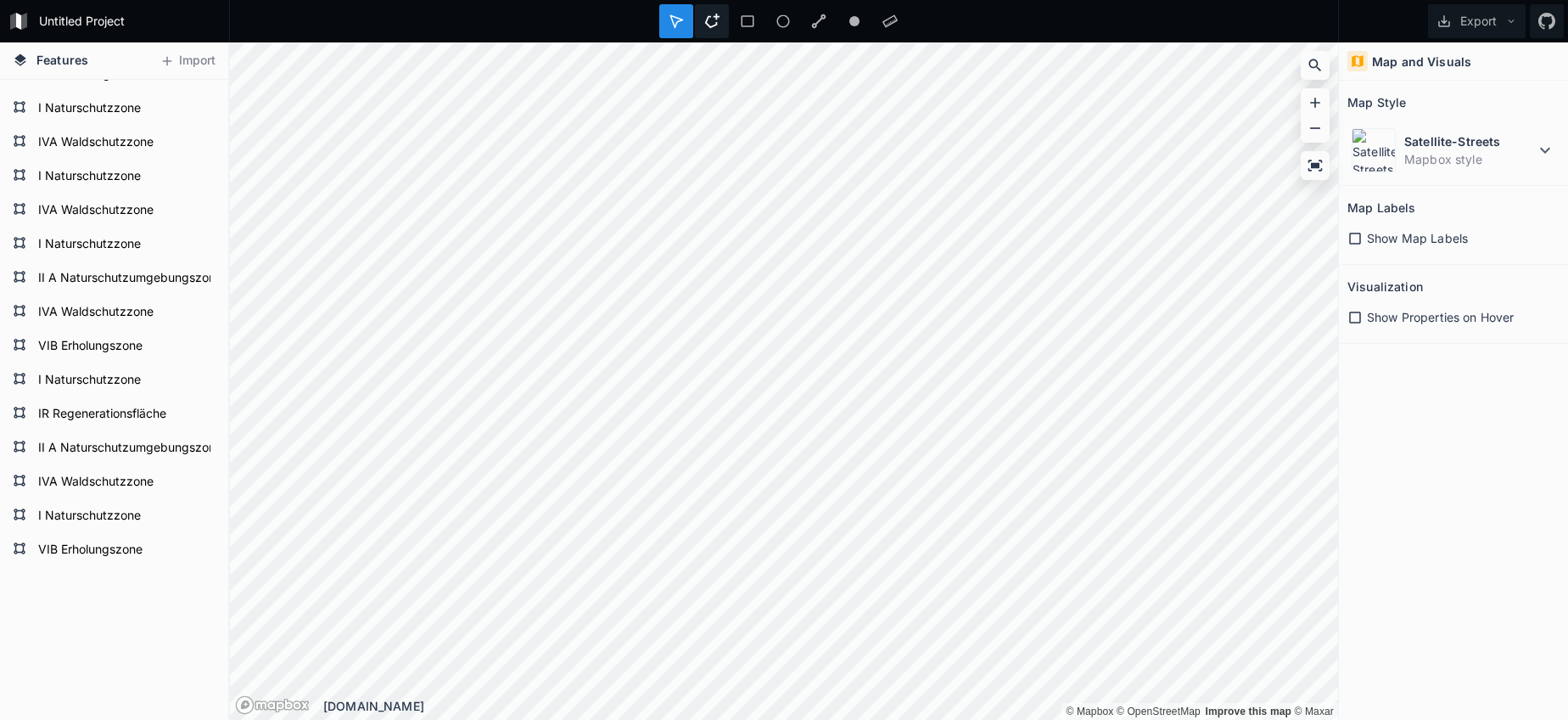
drag, startPoint x: 714, startPoint y: 13, endPoint x: 722, endPoint y: 30, distance: 18.8
click at [714, 13] on div at bounding box center [712, 21] width 34 height 34
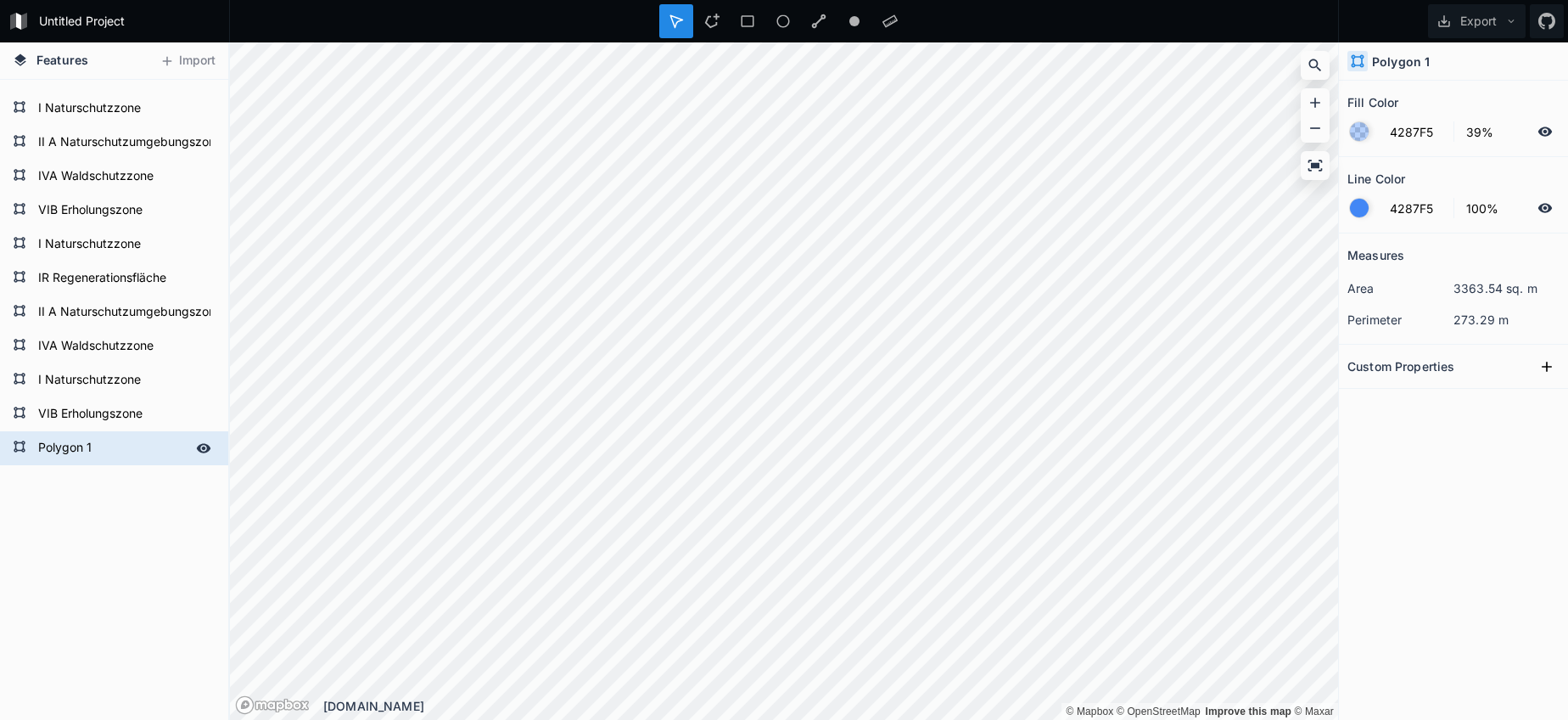
scroll to position [1924, 0]
click at [80, 447] on form "Polygon 1" at bounding box center [112, 448] width 158 height 25
click at [80, 447] on form "Polygon 1" at bounding box center [124, 448] width 182 height 25
type input "II D Naturschutzumgebungszone"
drag, startPoint x: 108, startPoint y: 552, endPoint x: 124, endPoint y: 544, distance: 17.9
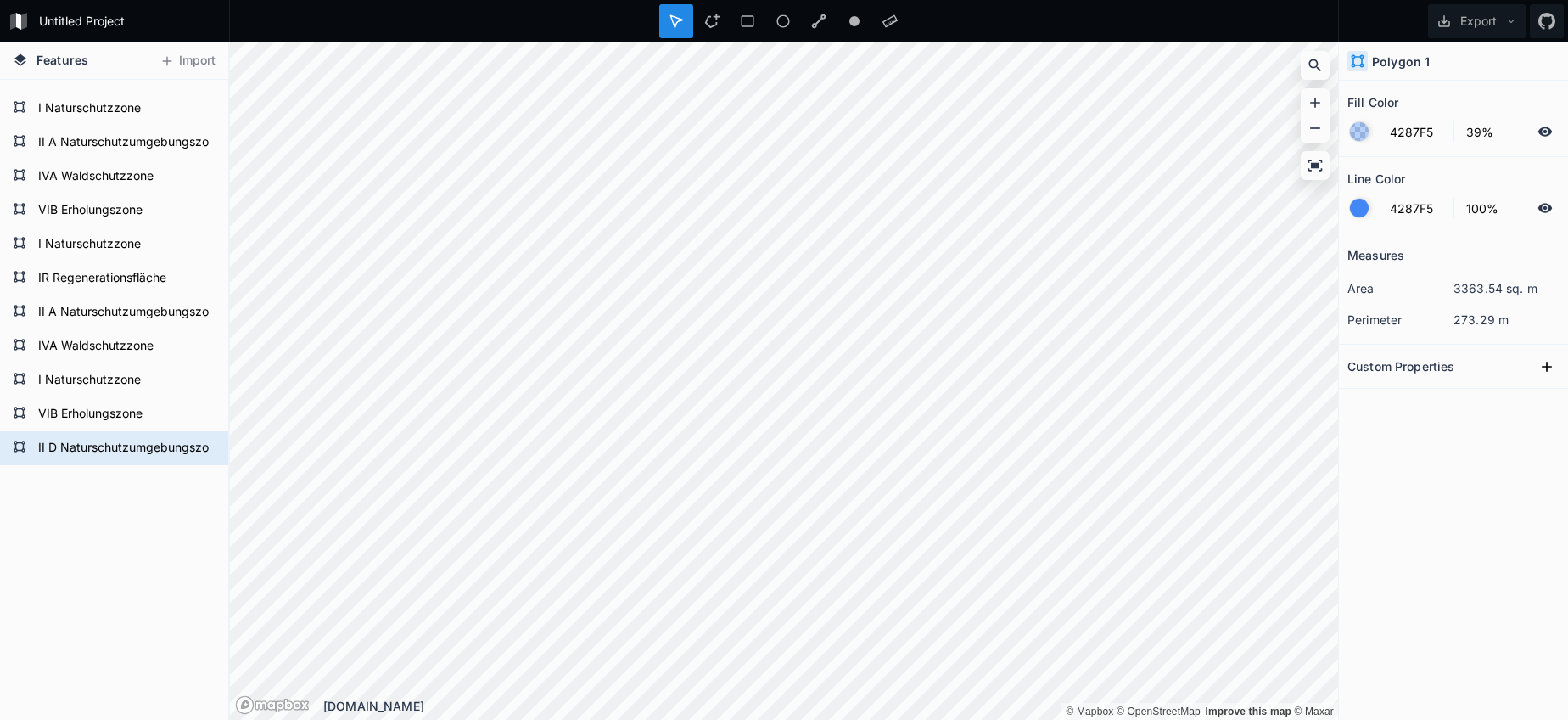
click at [110, 324] on form "II A Naturschutzumgebungszone" at bounding box center [112, 312] width 158 height 25
type input "11E8F7"
type input "0%"
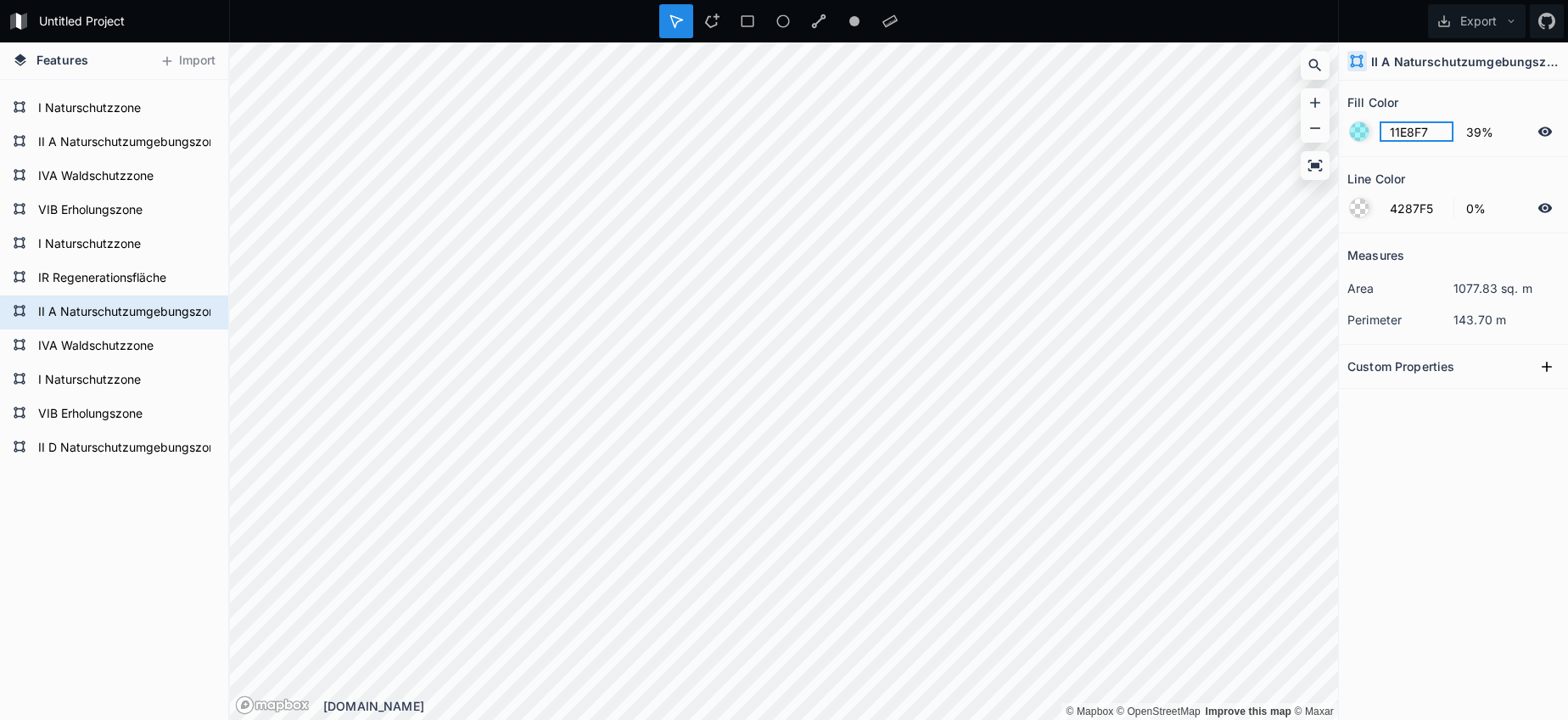
click at [1402, 127] on input "11E8F7" at bounding box center [1416, 131] width 74 height 21
click at [125, 459] on form "II D Naturschutzumgebungszone" at bounding box center [112, 450] width 158 height 25
type input "4287F5"
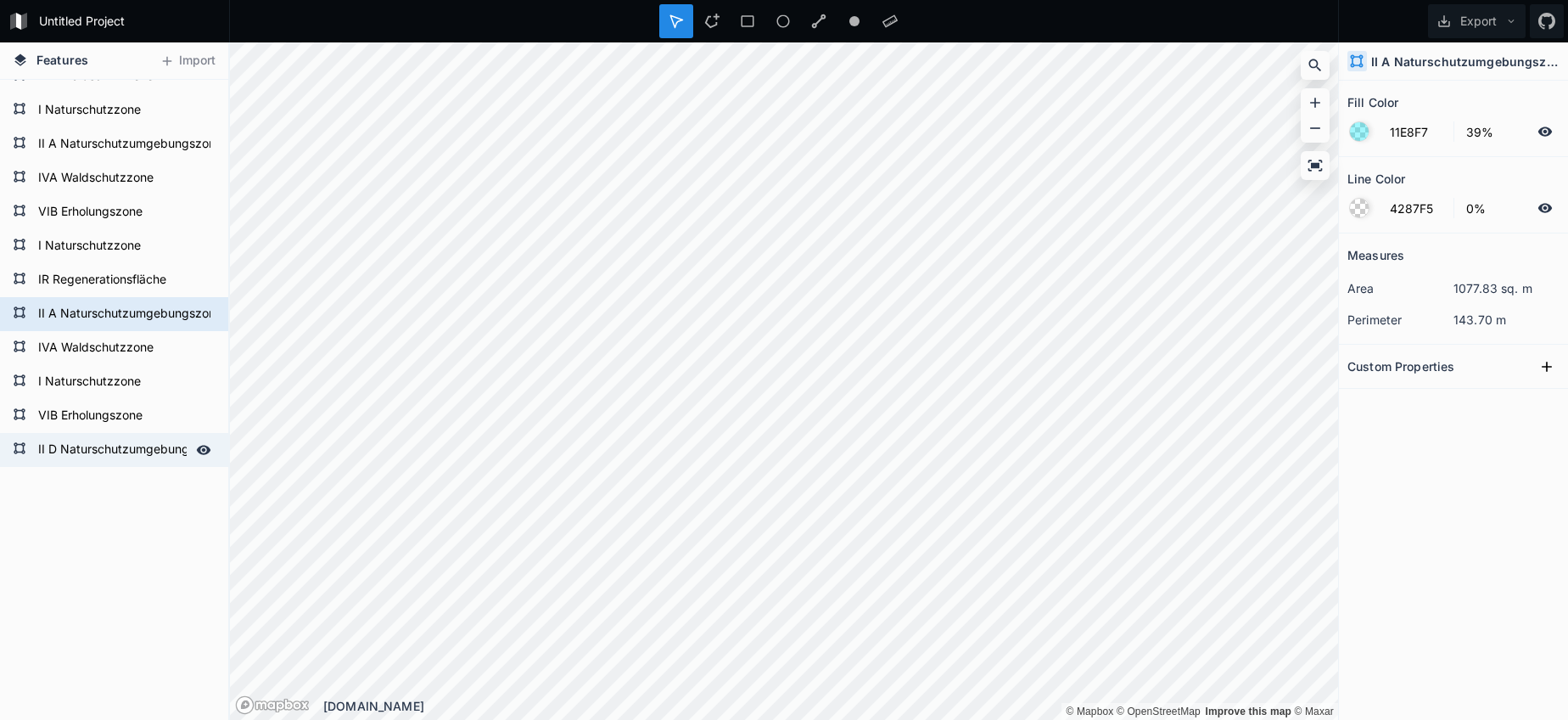
type input "100%"
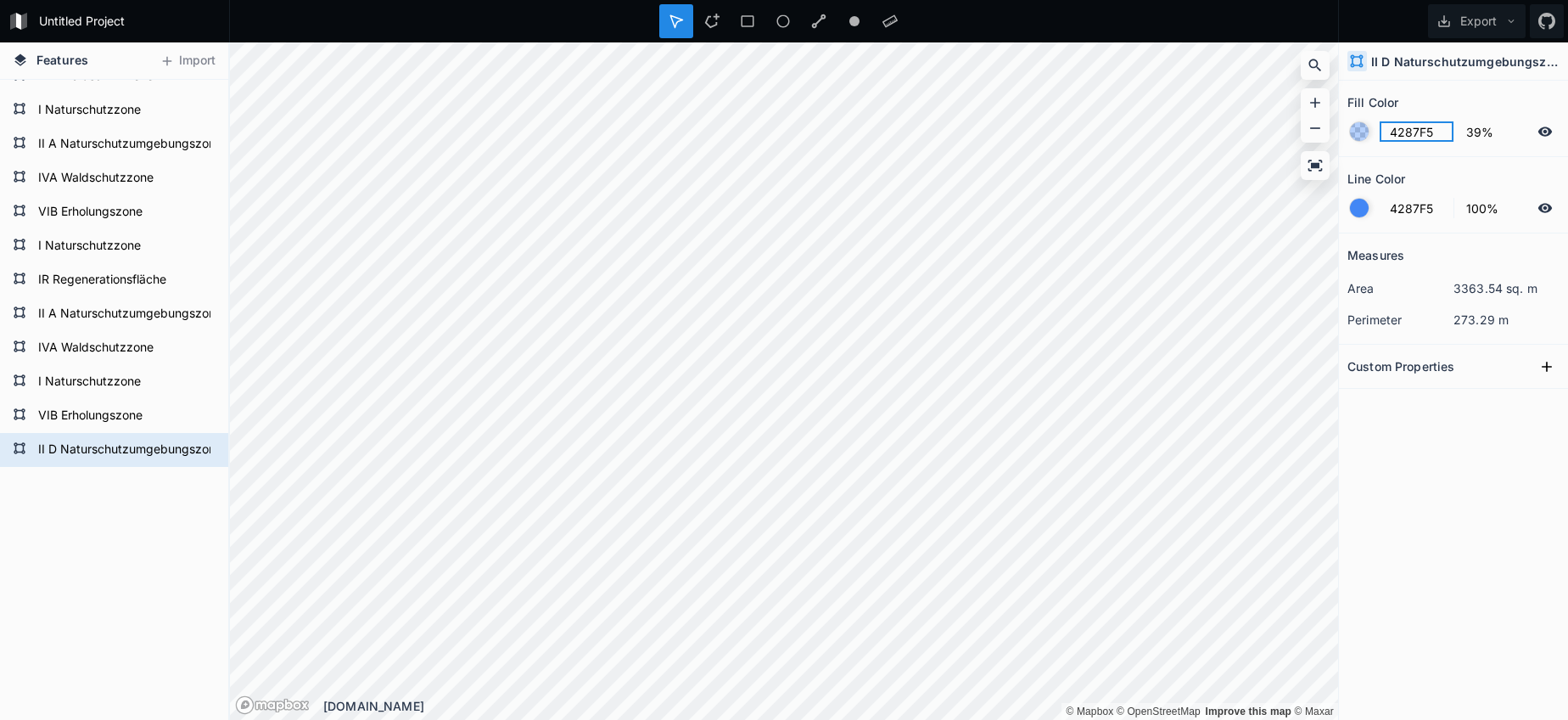
click at [1403, 127] on input "4287F5" at bounding box center [1416, 131] width 74 height 21
paste input "11E8F7"
type input "11E8F7"
click at [1361, 208] on div at bounding box center [1359, 208] width 19 height 19
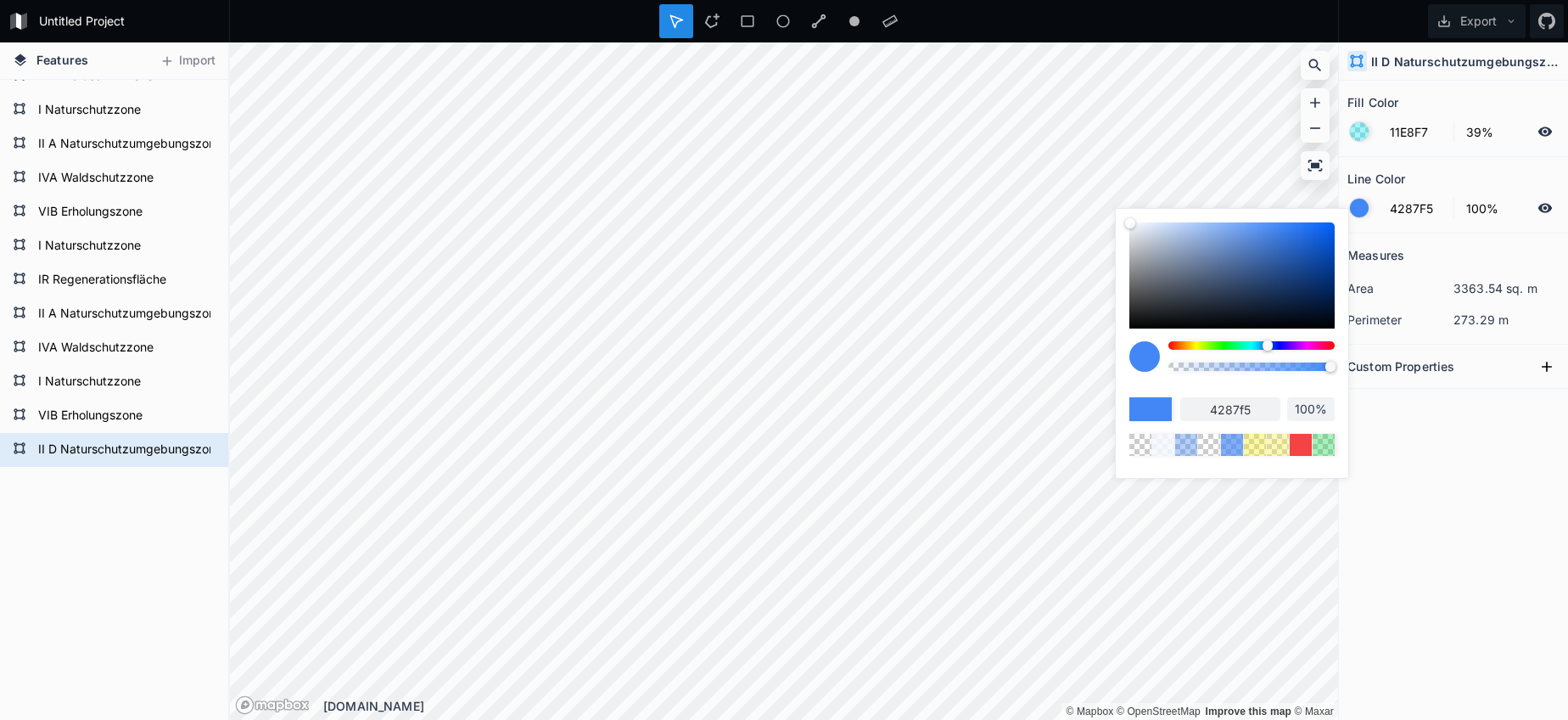
type input "97%"
type input "92%"
type input "87%"
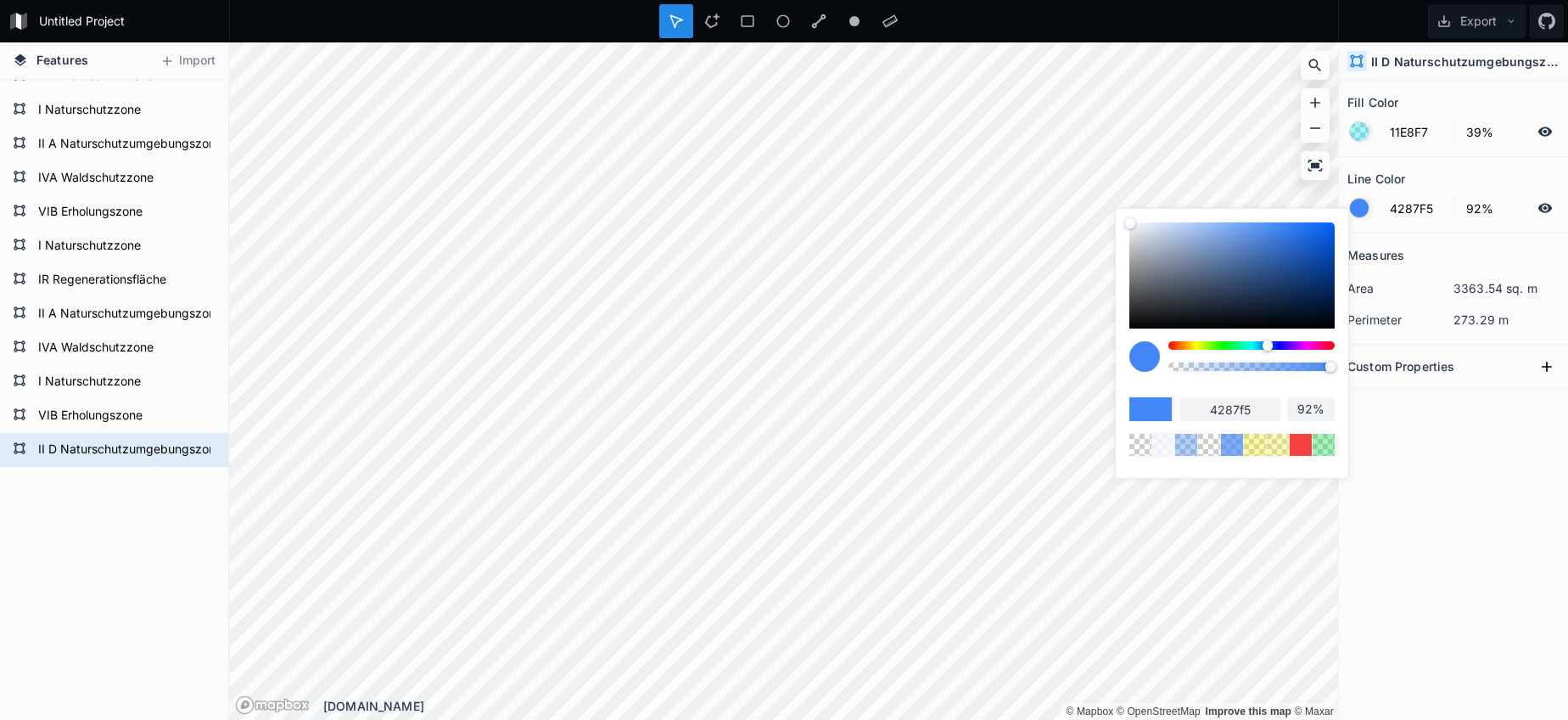
type input "87%"
type input "76%"
type input "54%"
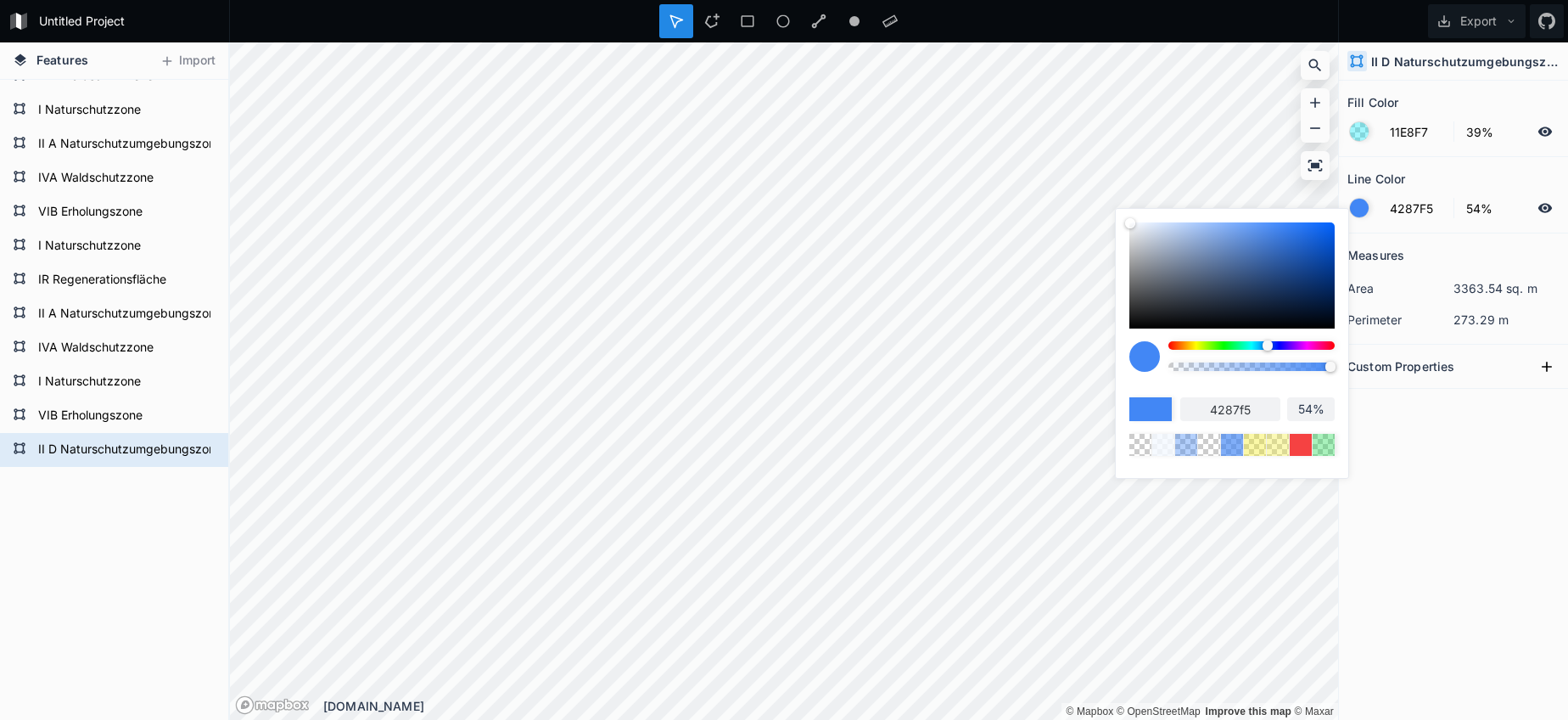
type input "41%"
type input "0%"
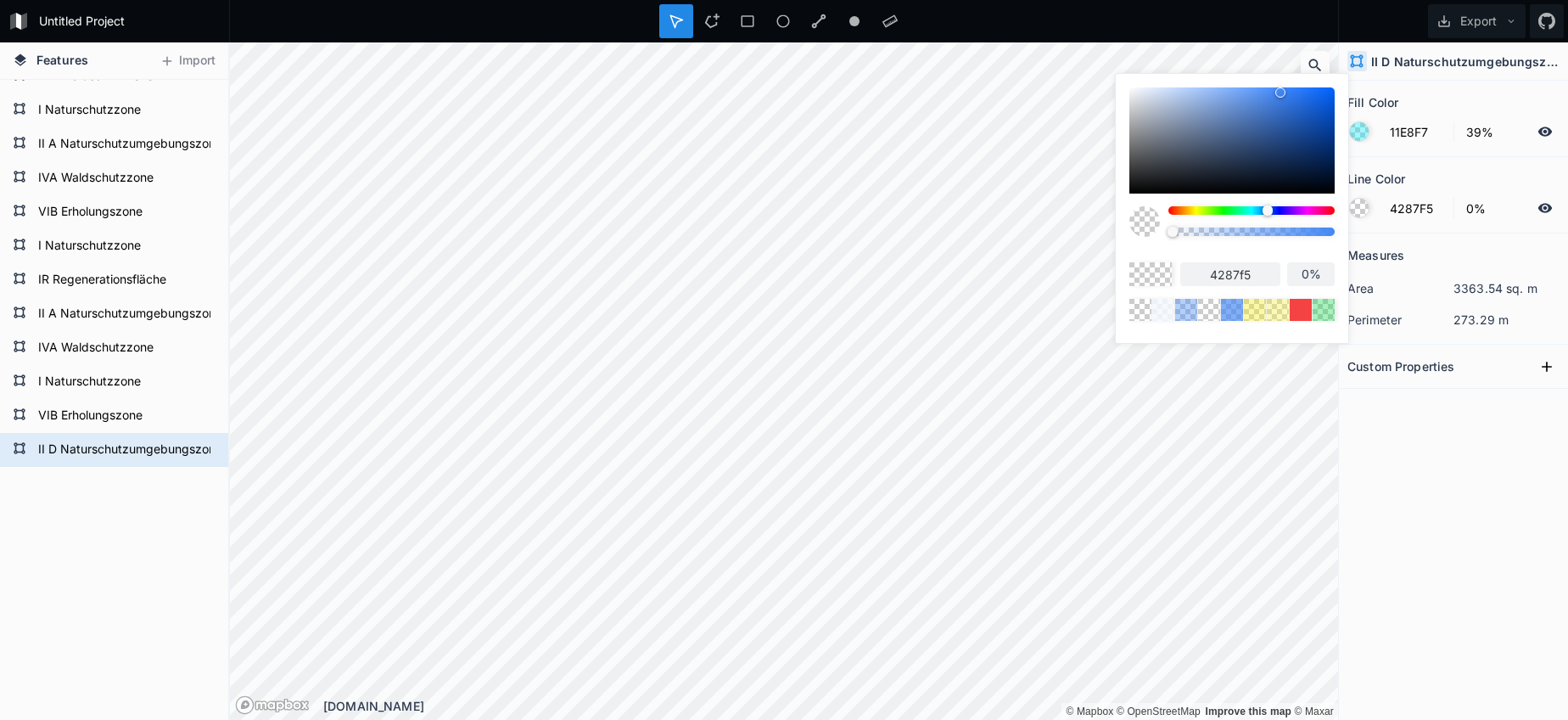
click at [1066, 358] on body "Untitled Project Export Features Import II D Naturschutzumgebungszone VIB Erhol…" at bounding box center [784, 360] width 1568 height 720
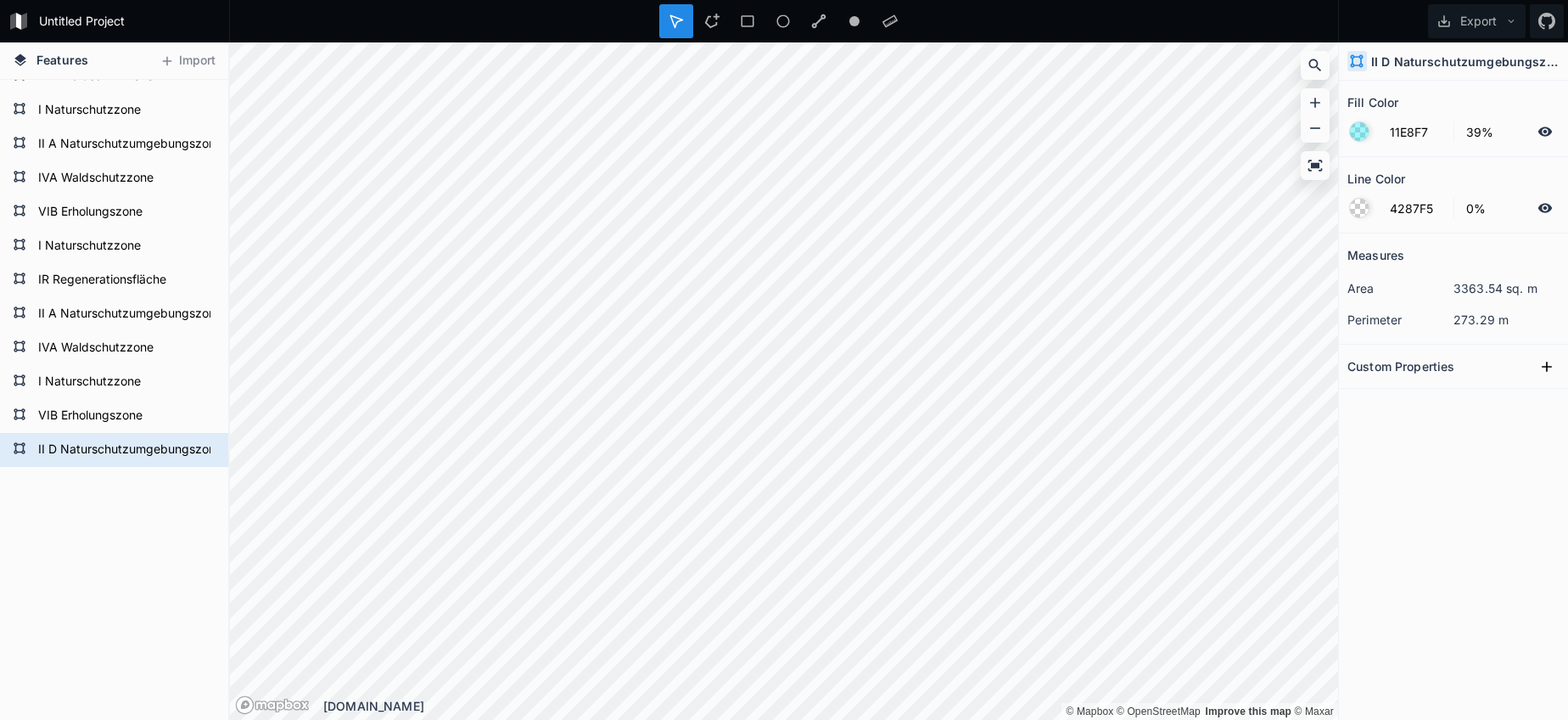
click at [1358, 131] on div at bounding box center [1359, 131] width 19 height 19
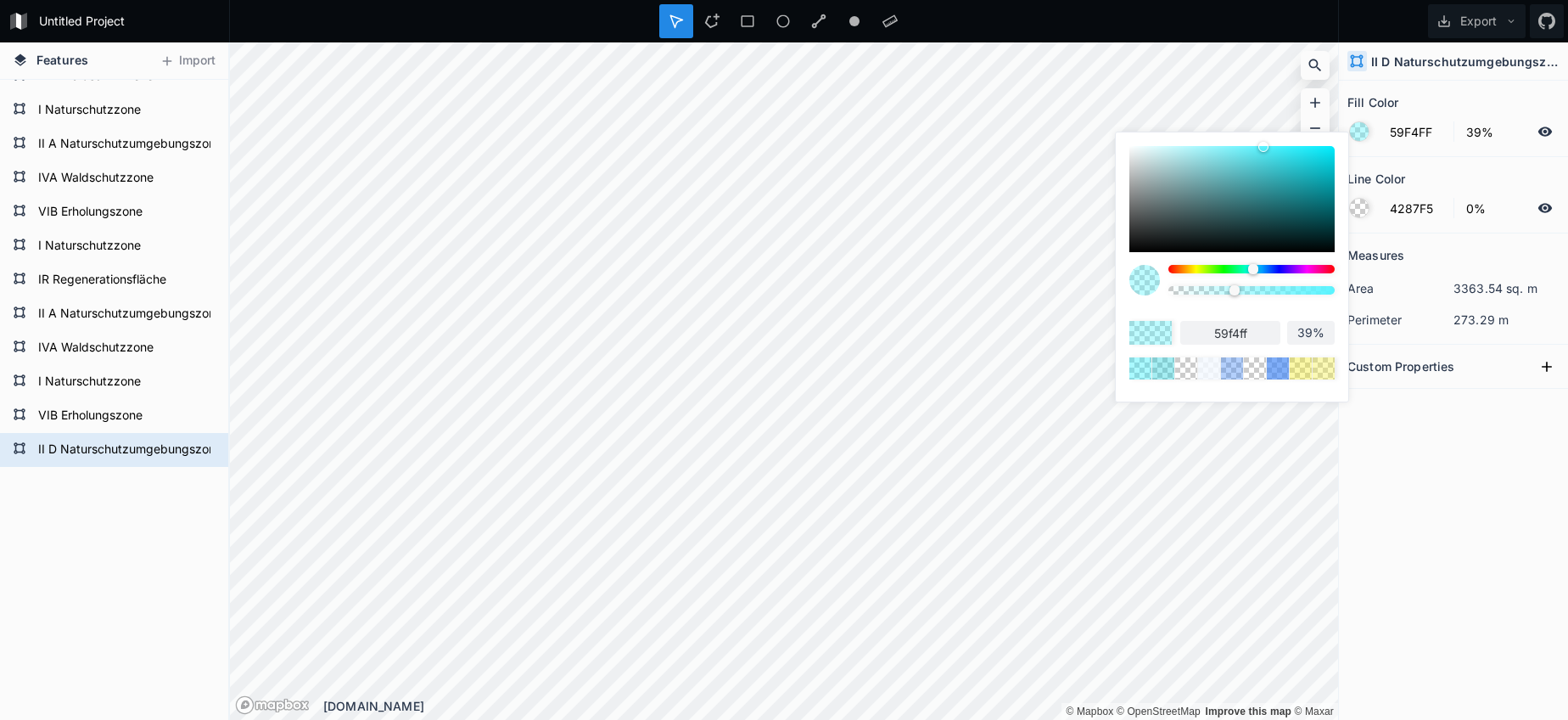
drag, startPoint x: 1142, startPoint y: 148, endPoint x: 1262, endPoint y: 141, distance: 120.2
click at [1262, 141] on div at bounding box center [1263, 146] width 10 height 10
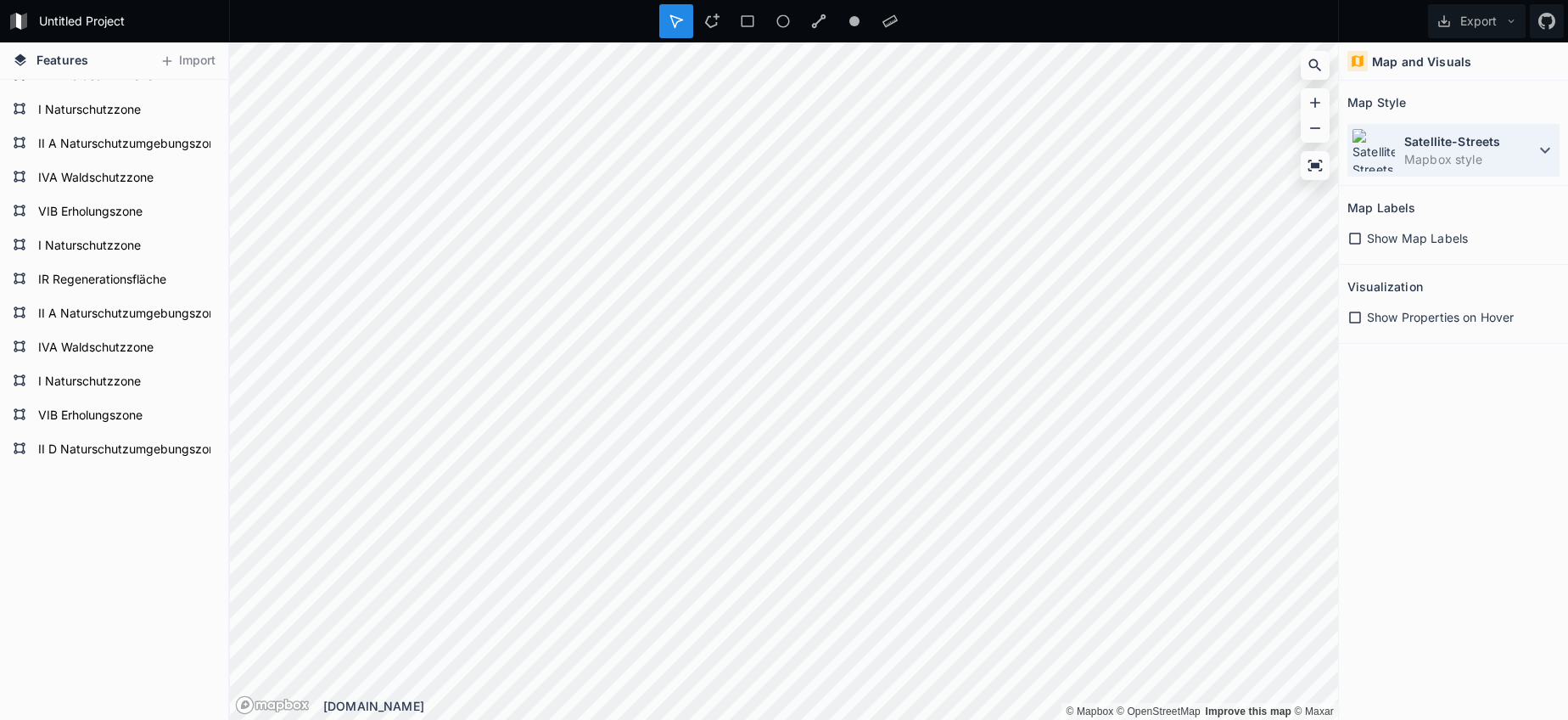
click at [1465, 161] on dd "Mapbox style" at bounding box center [1470, 159] width 131 height 18
click at [1448, 161] on dd "Mapbox style" at bounding box center [1470, 159] width 131 height 18
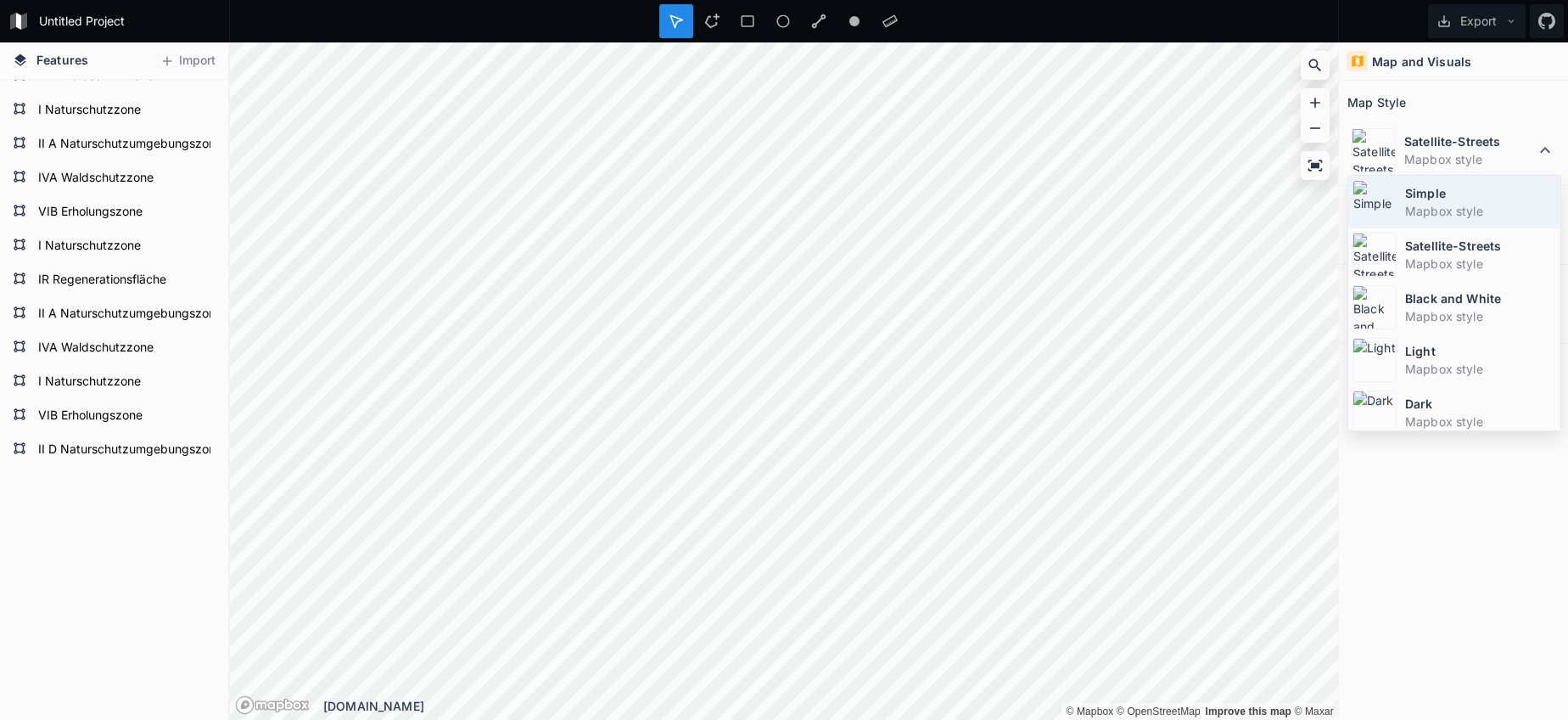
click at [1429, 203] on dd "Mapbox style" at bounding box center [1480, 211] width 151 height 18
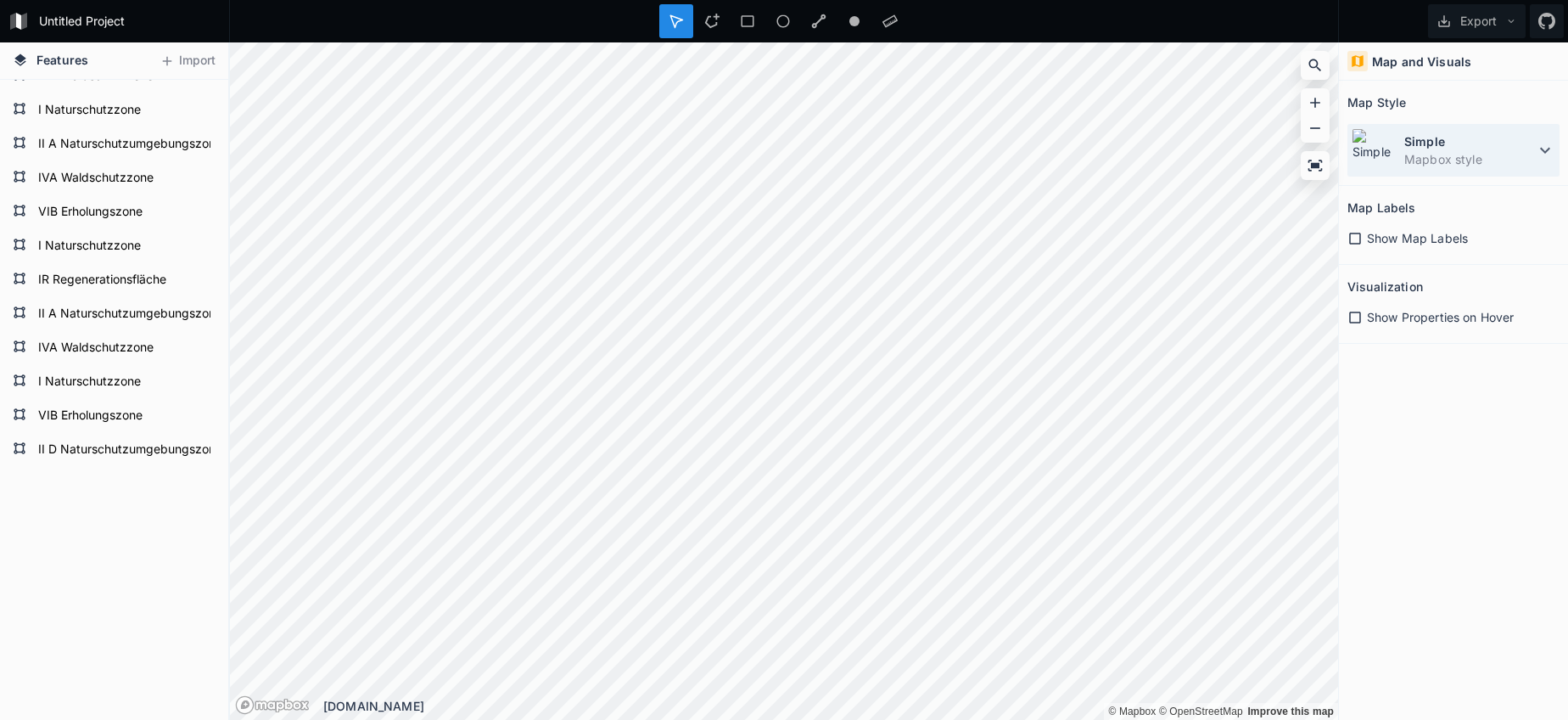
click at [1412, 158] on dd "Mapbox style" at bounding box center [1470, 159] width 131 height 18
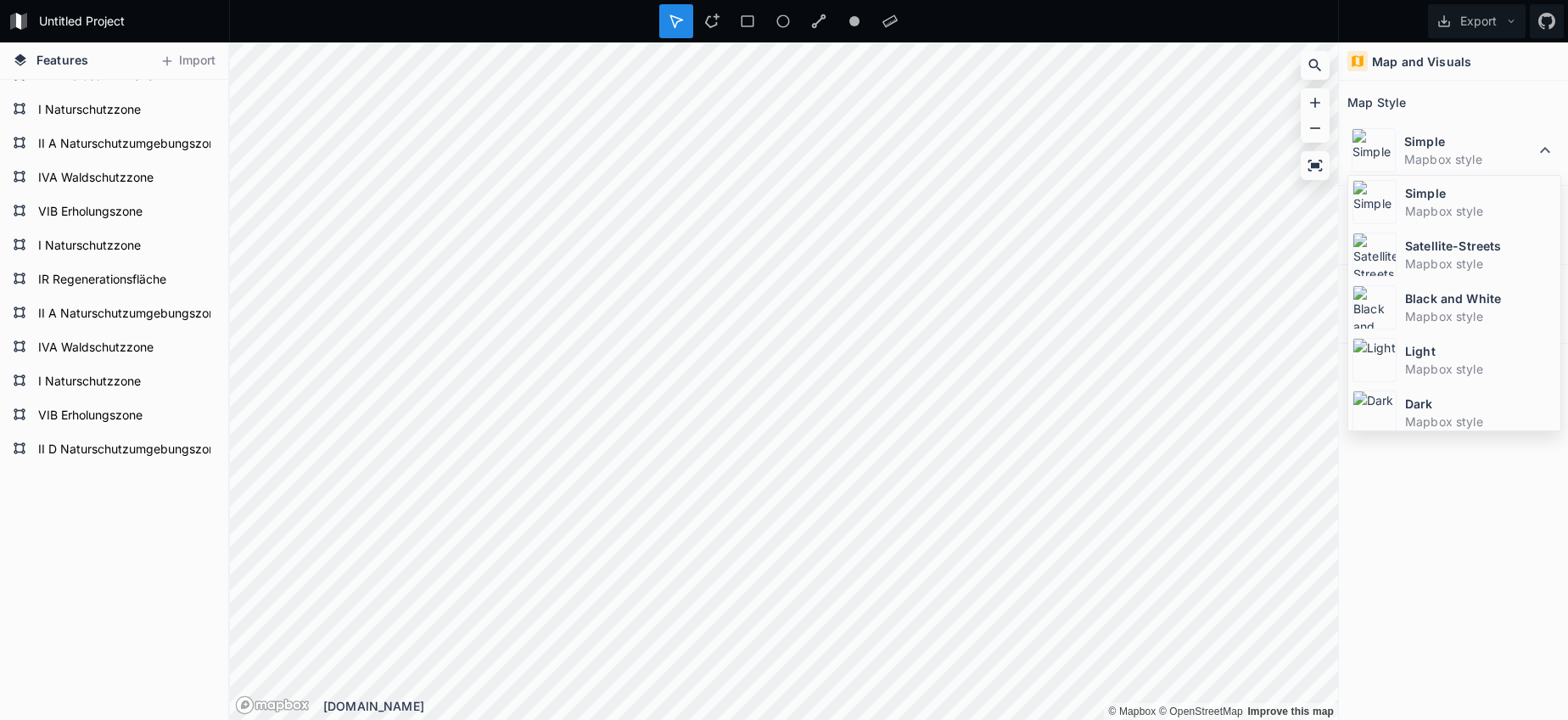
click at [1389, 257] on img at bounding box center [1374, 254] width 44 height 44
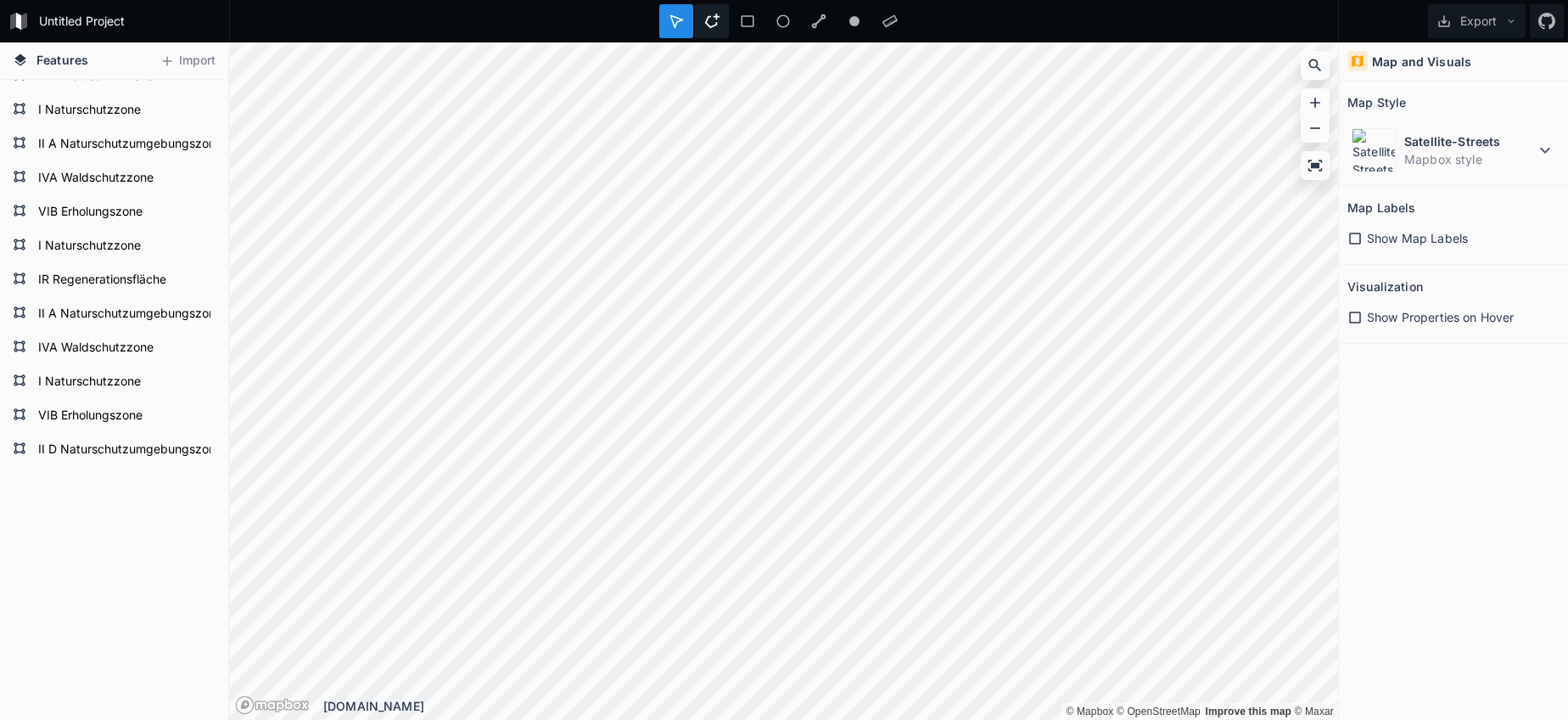
click at [711, 26] on icon at bounding box center [712, 21] width 14 height 14
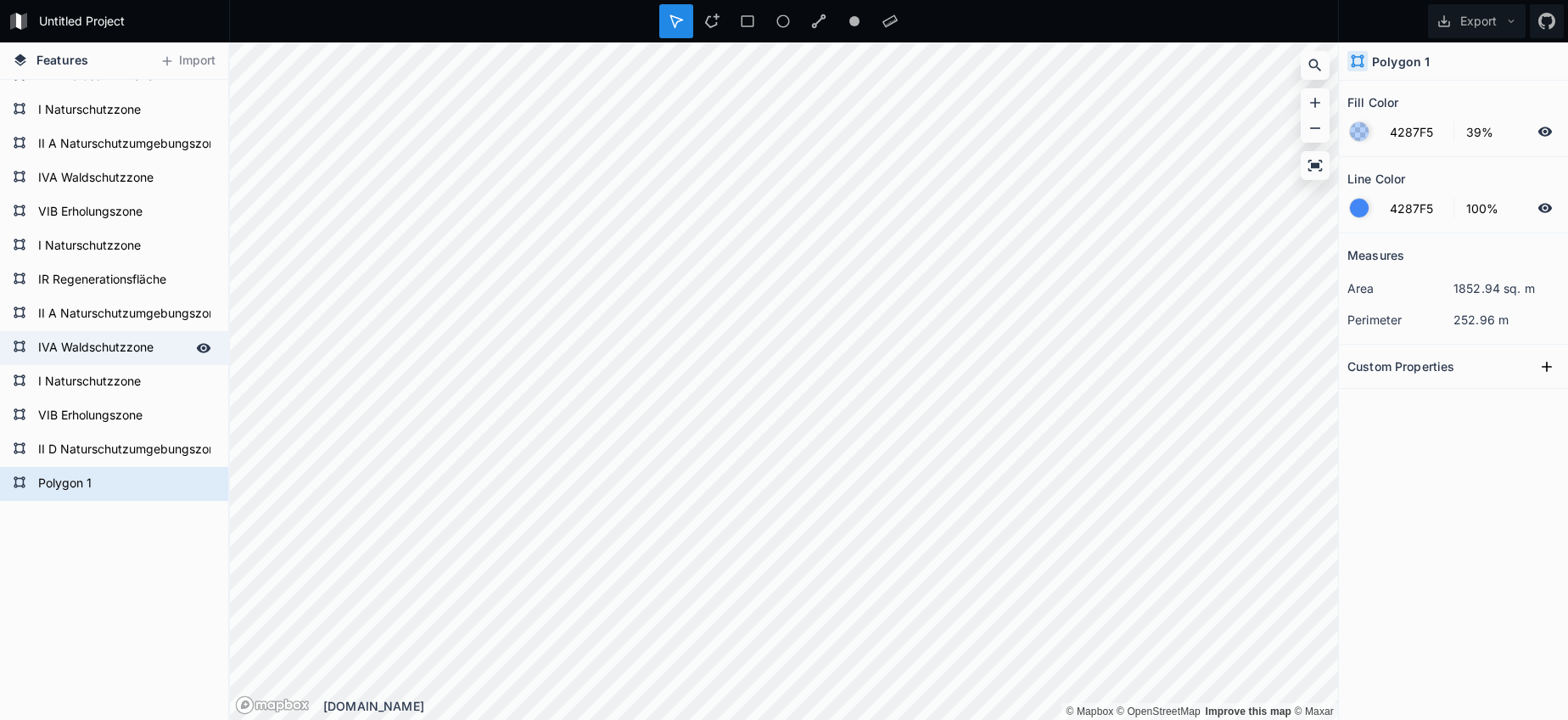
click at [115, 359] on form "IVA Waldschutzzone" at bounding box center [112, 348] width 158 height 25
click at [69, 484] on form "Polygon 1" at bounding box center [112, 484] width 158 height 25
paste input "IVA Waldschutzzone"
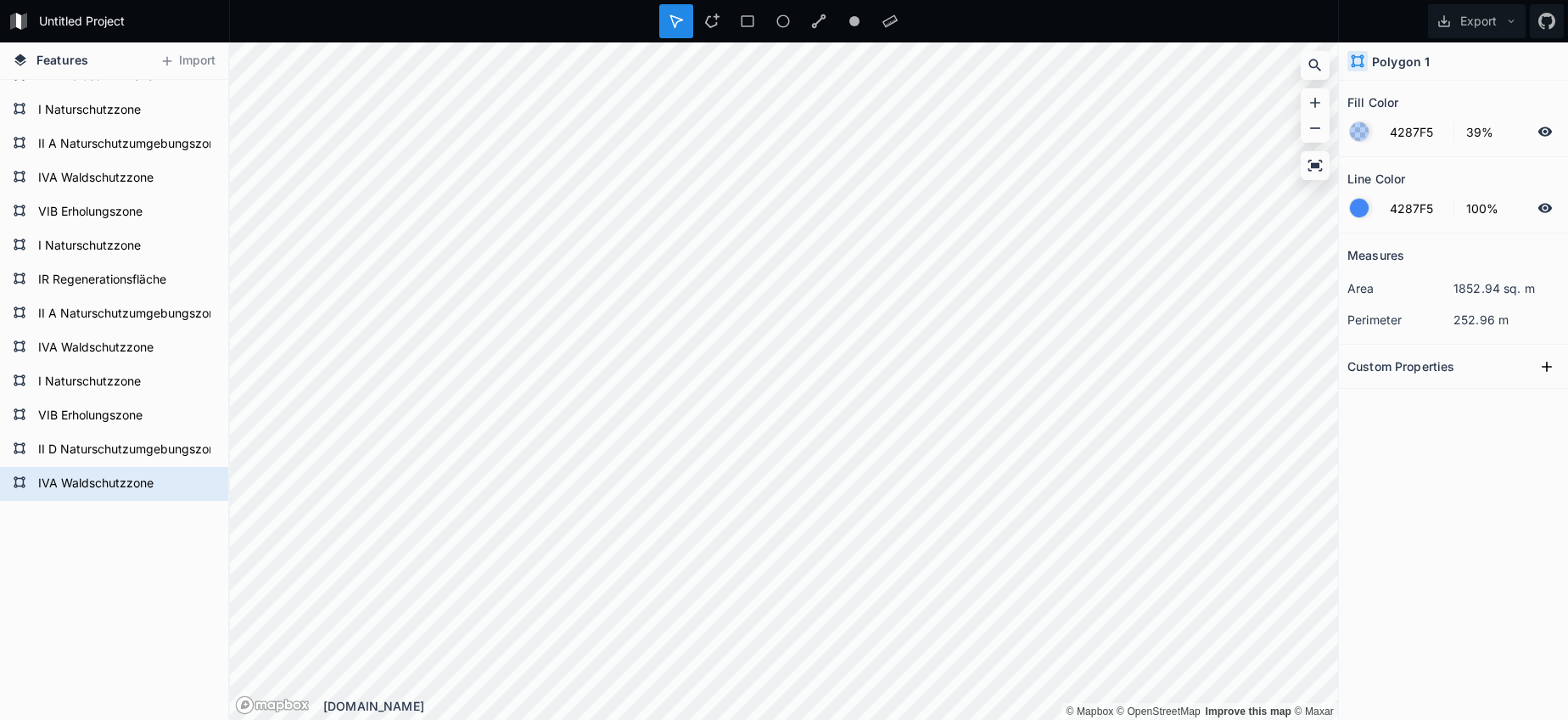
click at [92, 354] on form "IVA Waldschutzzone" at bounding box center [112, 348] width 158 height 25
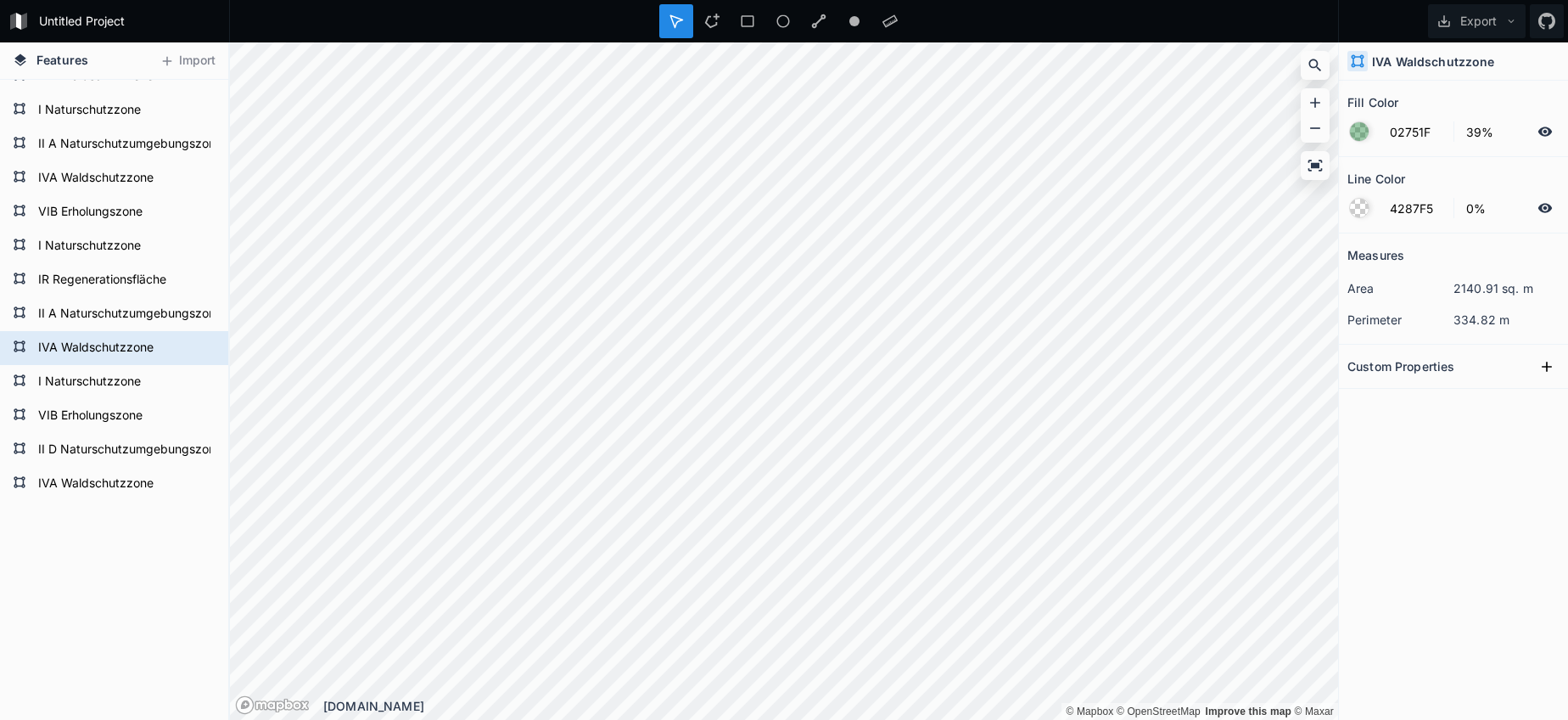
click at [1394, 117] on form "02751F 39%" at bounding box center [1453, 131] width 212 height 32
click at [1395, 125] on input "02751F" at bounding box center [1416, 131] width 74 height 21
click at [63, 476] on form "IVA Waldschutzzone" at bounding box center [112, 484] width 158 height 25
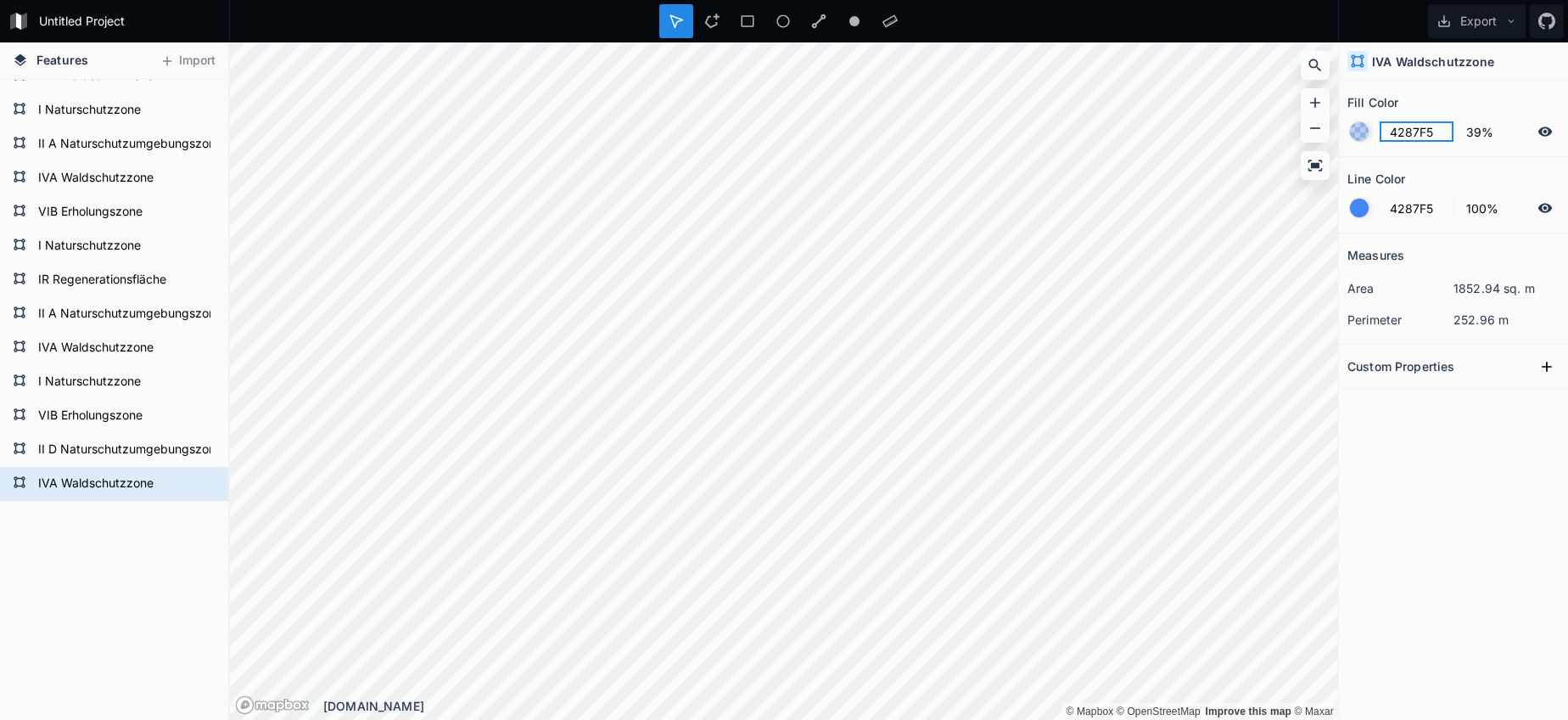
click at [1409, 123] on input "4287F5" at bounding box center [1416, 131] width 74 height 21
paste input "02751F"
click at [1359, 209] on div at bounding box center [1359, 208] width 19 height 19
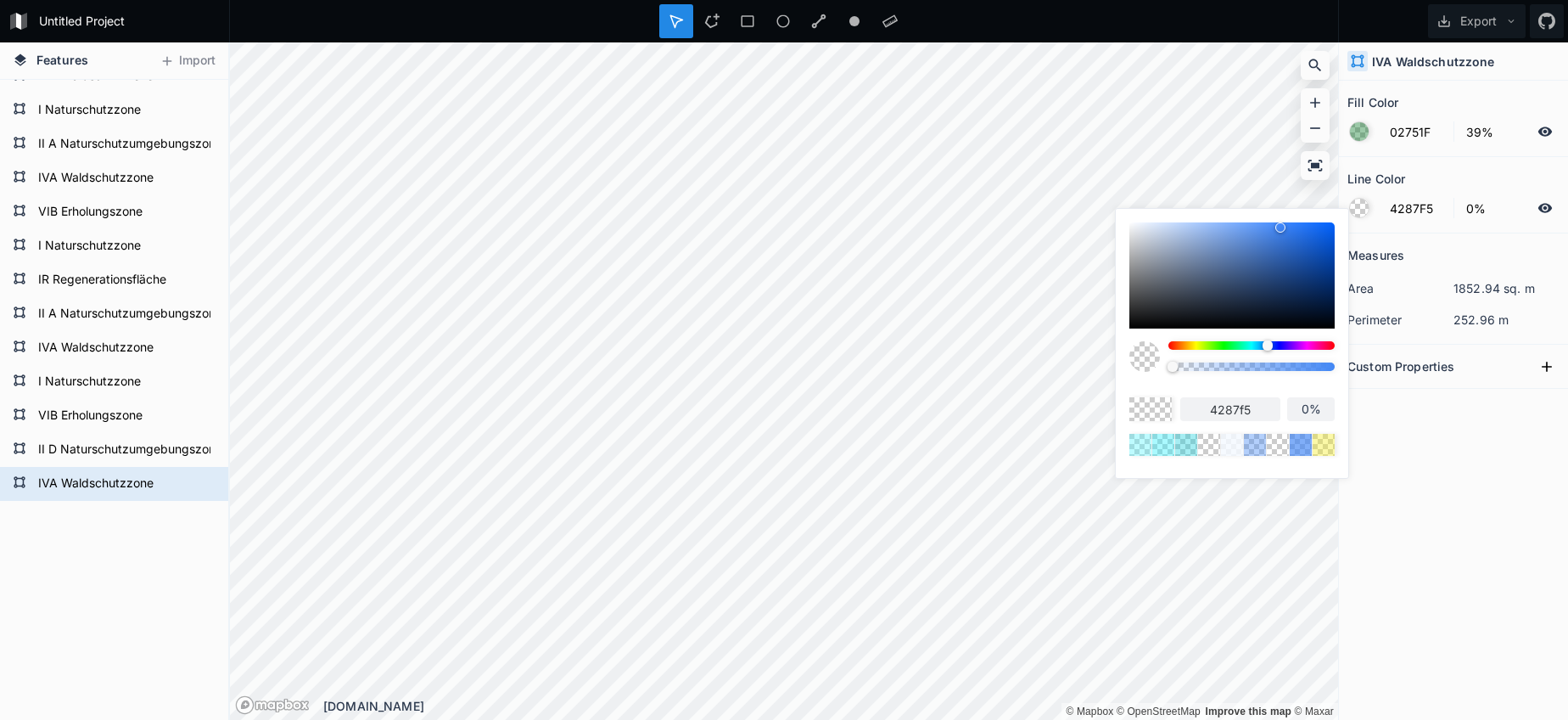
click at [1019, 372] on body "Untitled Project Export Features Import IVA Waldschutzzone II D Naturschutzumge…" at bounding box center [784, 360] width 1568 height 720
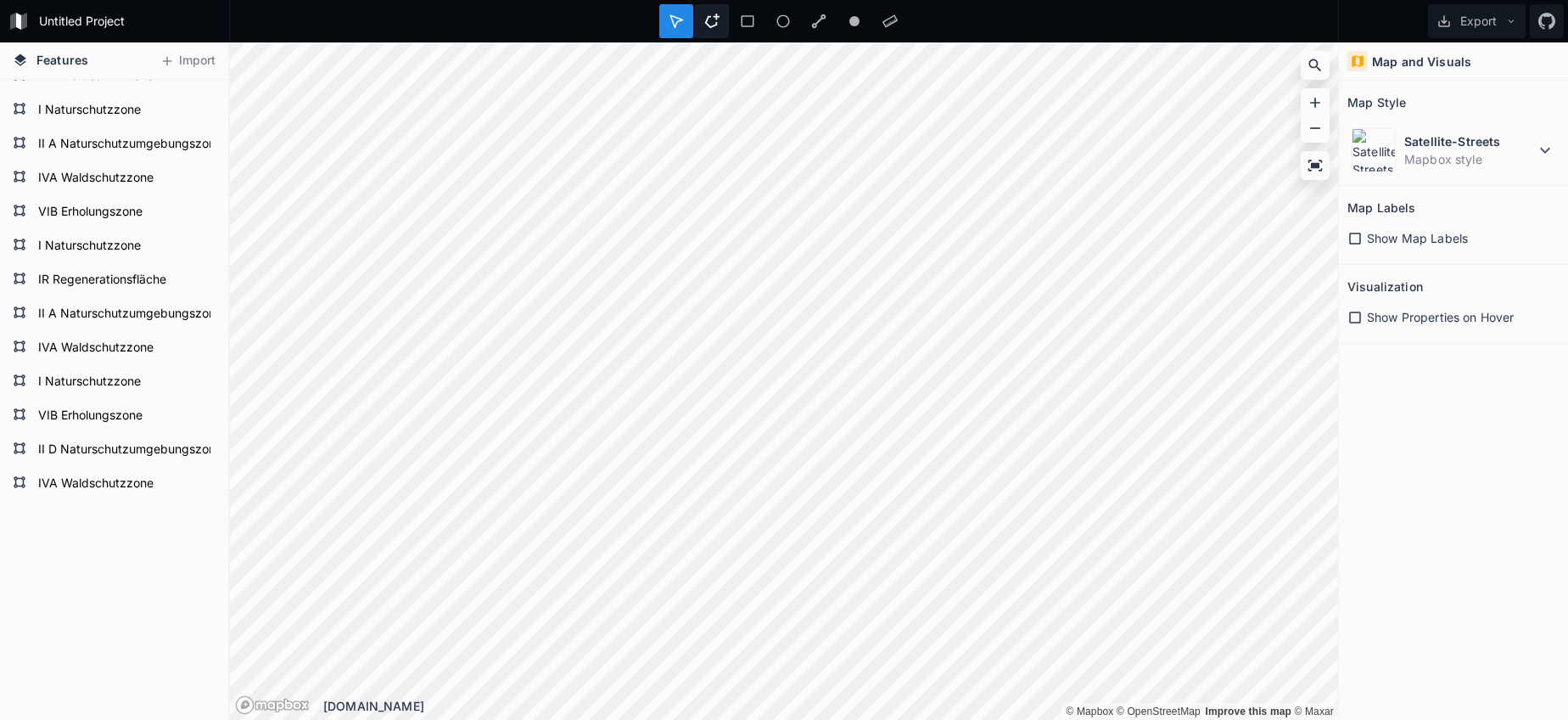
click at [718, 32] on div at bounding box center [712, 21] width 34 height 34
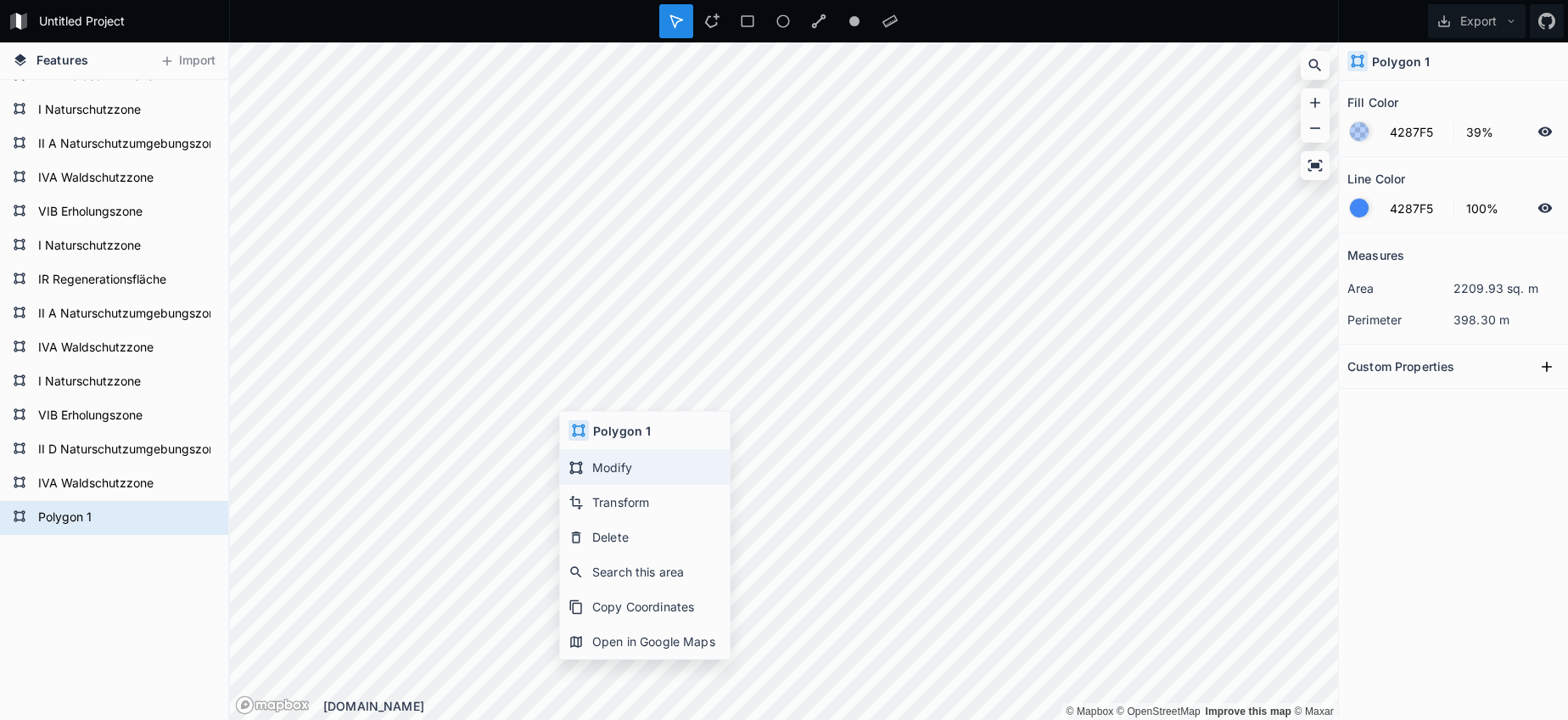
click at [601, 472] on div "Modify" at bounding box center [645, 467] width 170 height 35
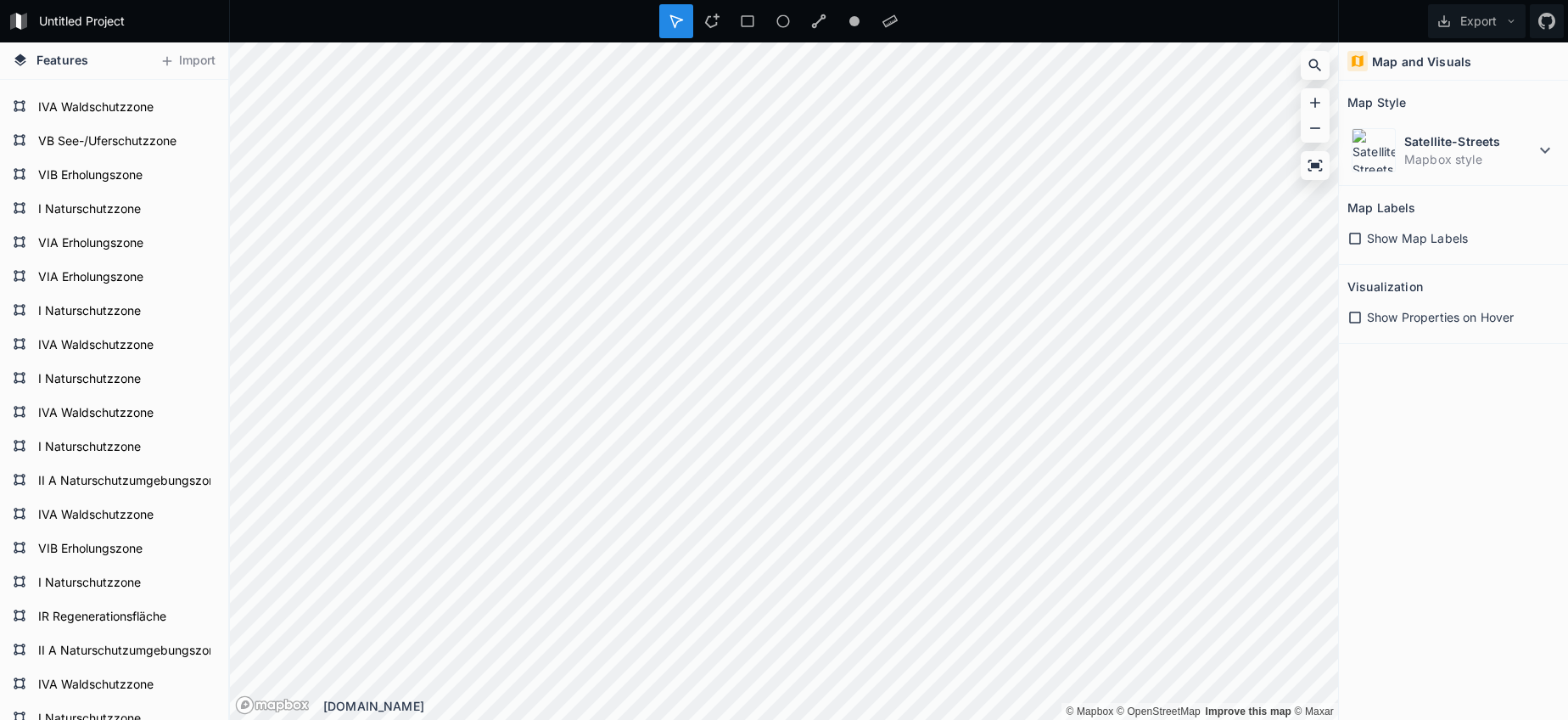
scroll to position [1575, 0]
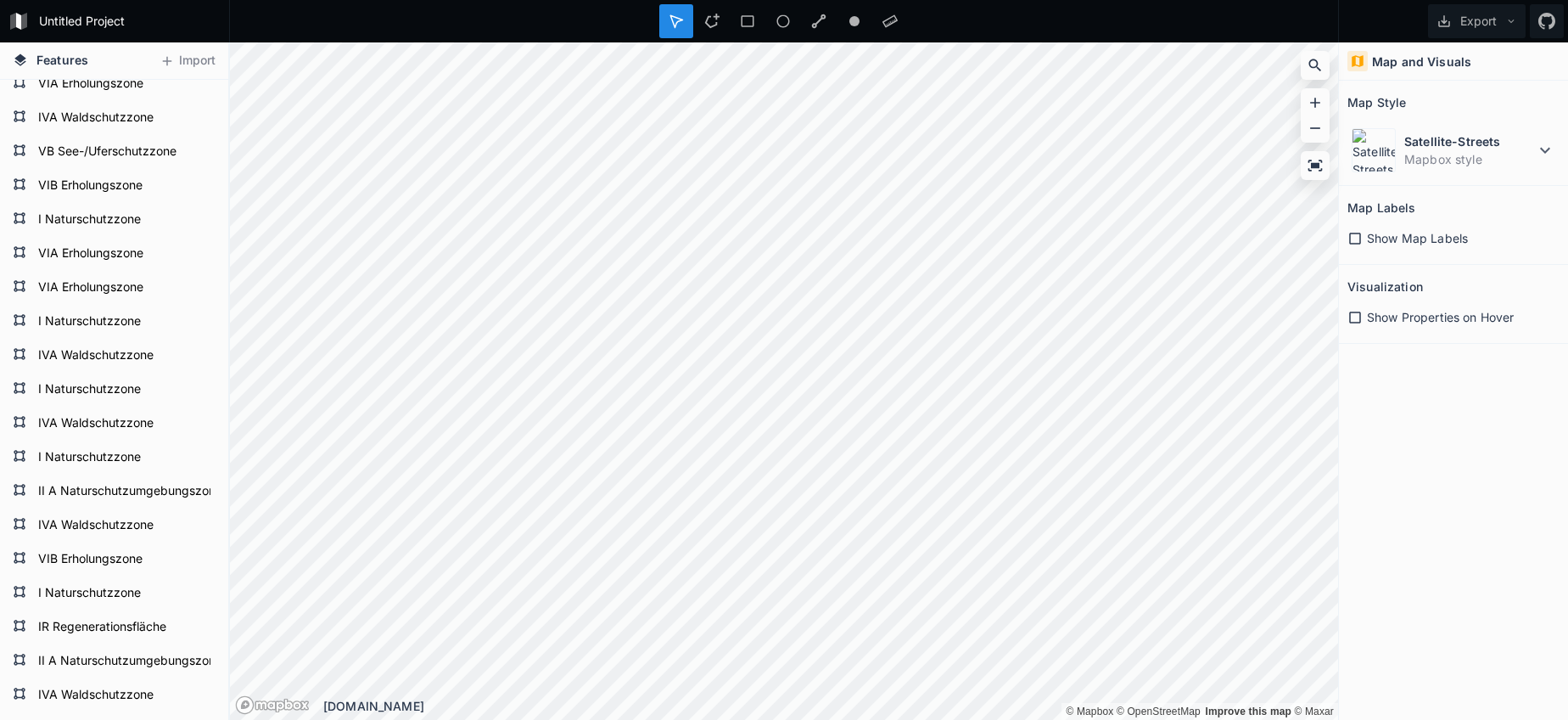
click at [71, 293] on form "VIA Erholungszone" at bounding box center [124, 288] width 182 height 25
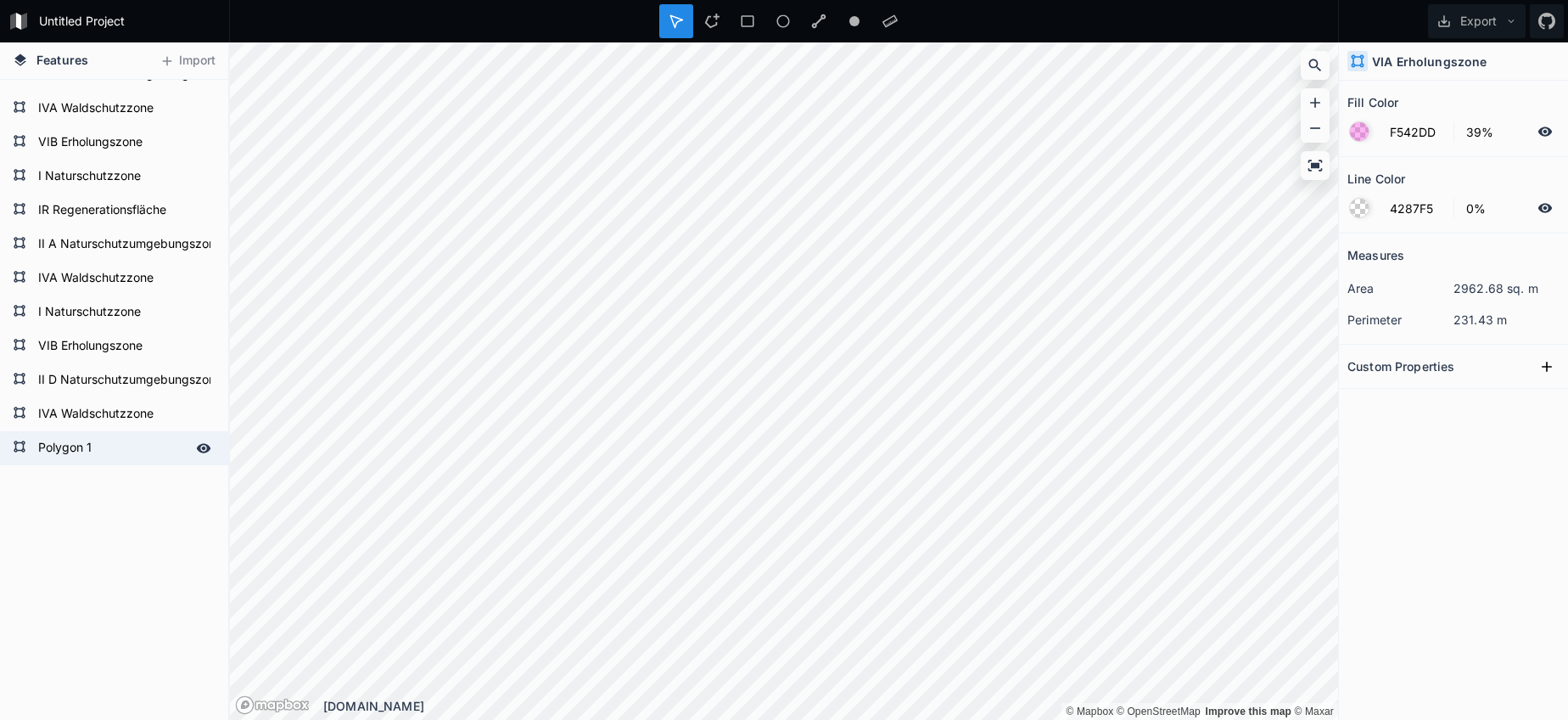
scroll to position [1992, 0]
click at [107, 458] on form "Polygon 1" at bounding box center [112, 448] width 158 height 25
paste input "VIA Erholungszone"
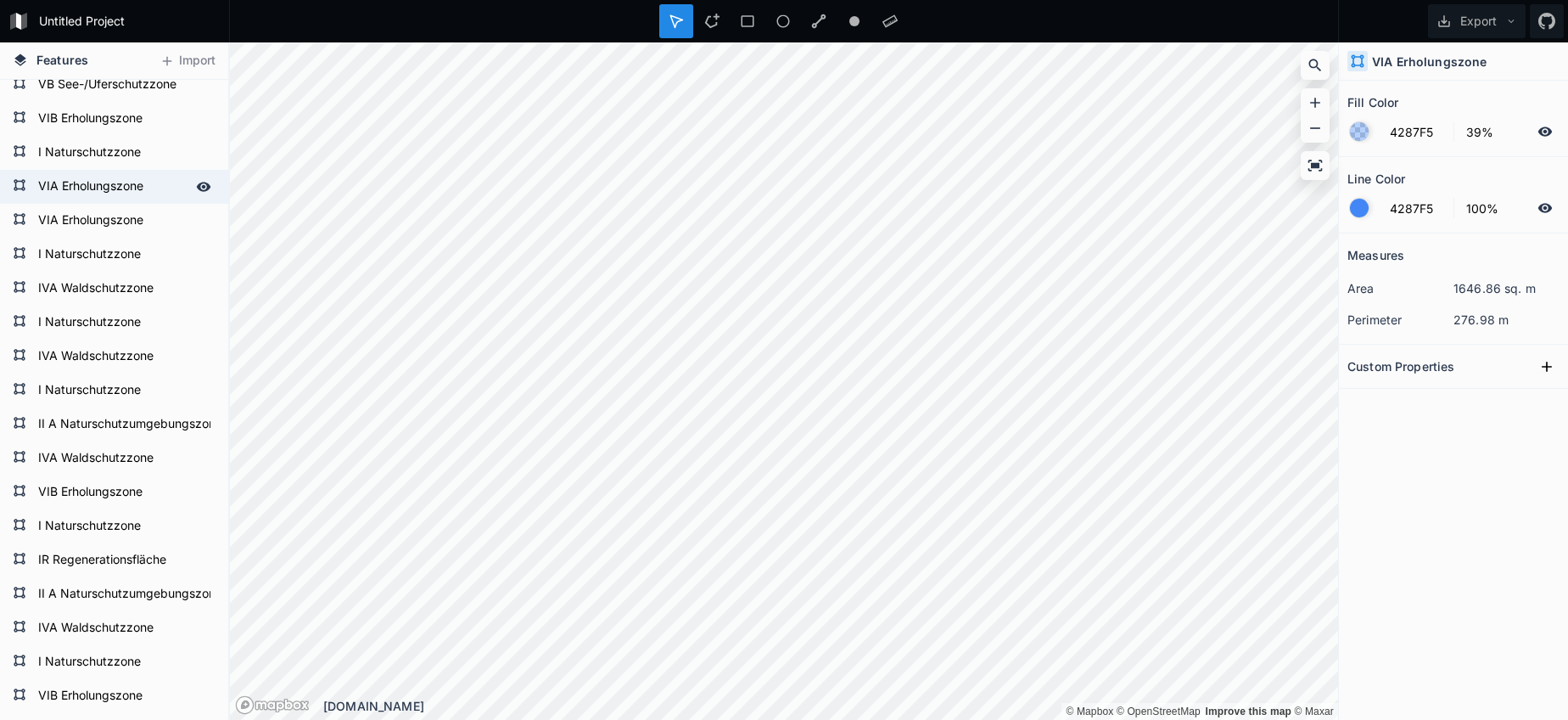
scroll to position [1641, 0]
click at [79, 183] on form "VIA Erholungszone" at bounding box center [112, 188] width 158 height 25
click at [1395, 133] on input "F542DD" at bounding box center [1416, 131] width 74 height 21
click at [1395, 132] on input "F542DD" at bounding box center [1416, 131] width 74 height 21
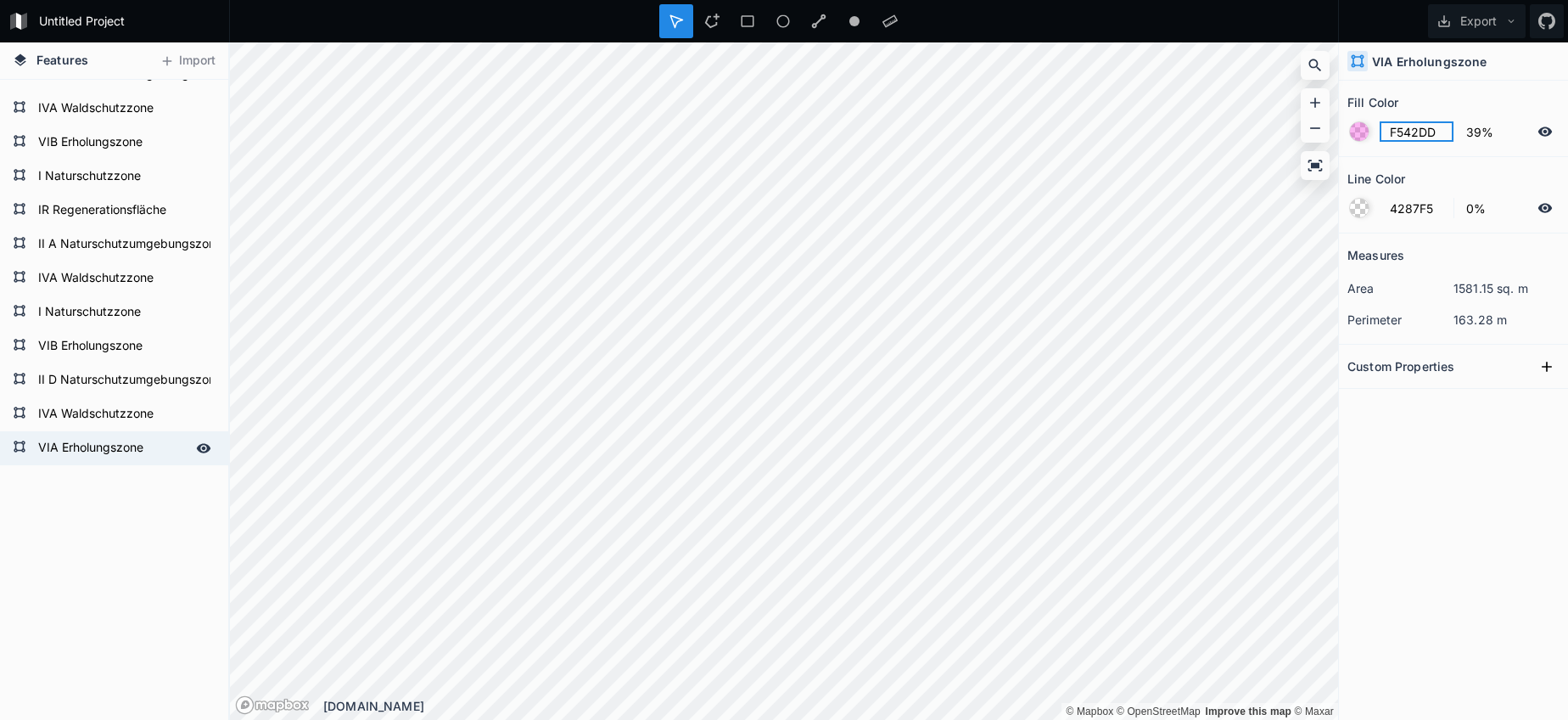
scroll to position [1992, 0]
click at [101, 454] on form "VIA Erholungszone" at bounding box center [112, 448] width 158 height 25
click at [1377, 139] on form "4287F5 39%" at bounding box center [1453, 131] width 212 height 32
drag, startPoint x: 1378, startPoint y: 139, endPoint x: 1400, endPoint y: 133, distance: 22.8
click at [1378, 139] on form "4287F5 39%" at bounding box center [1453, 131] width 212 height 32
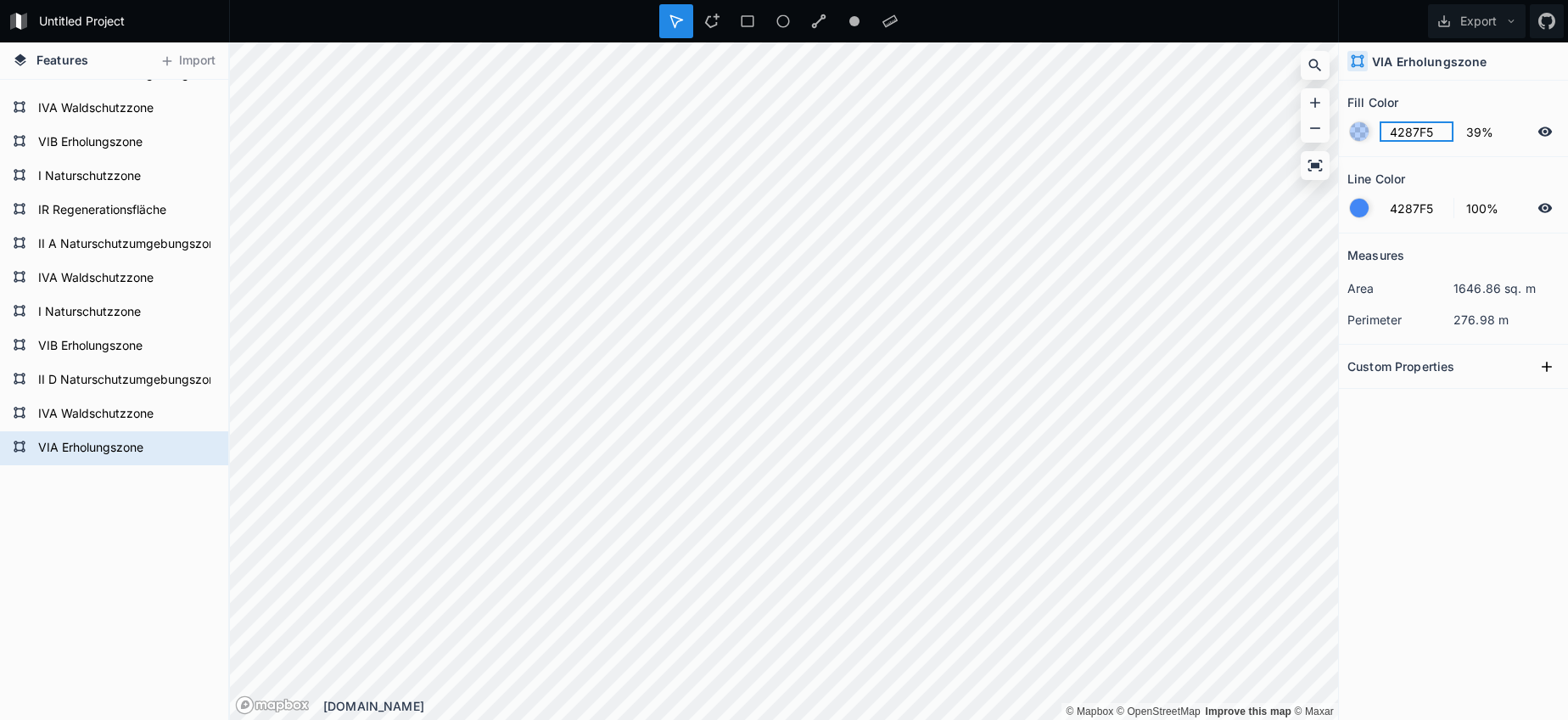
click at [1420, 131] on input "4287F5" at bounding box center [1416, 131] width 74 height 21
paste input "F542DD"
click at [1365, 216] on div at bounding box center [1359, 208] width 19 height 19
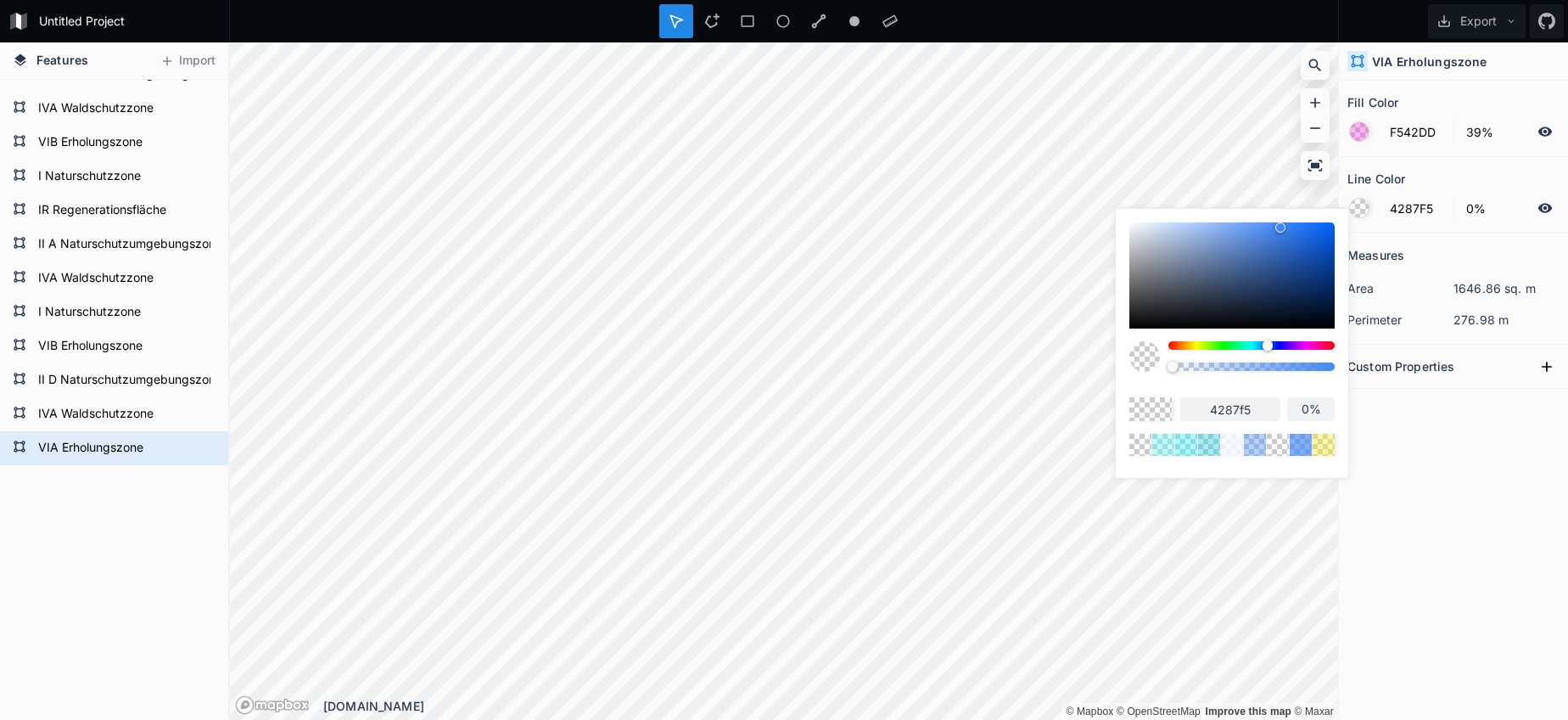
click at [1064, 363] on body "Untitled Project Export Features Import VIA Erholungszone IVA Waldschutzzone II…" at bounding box center [784, 360] width 1568 height 720
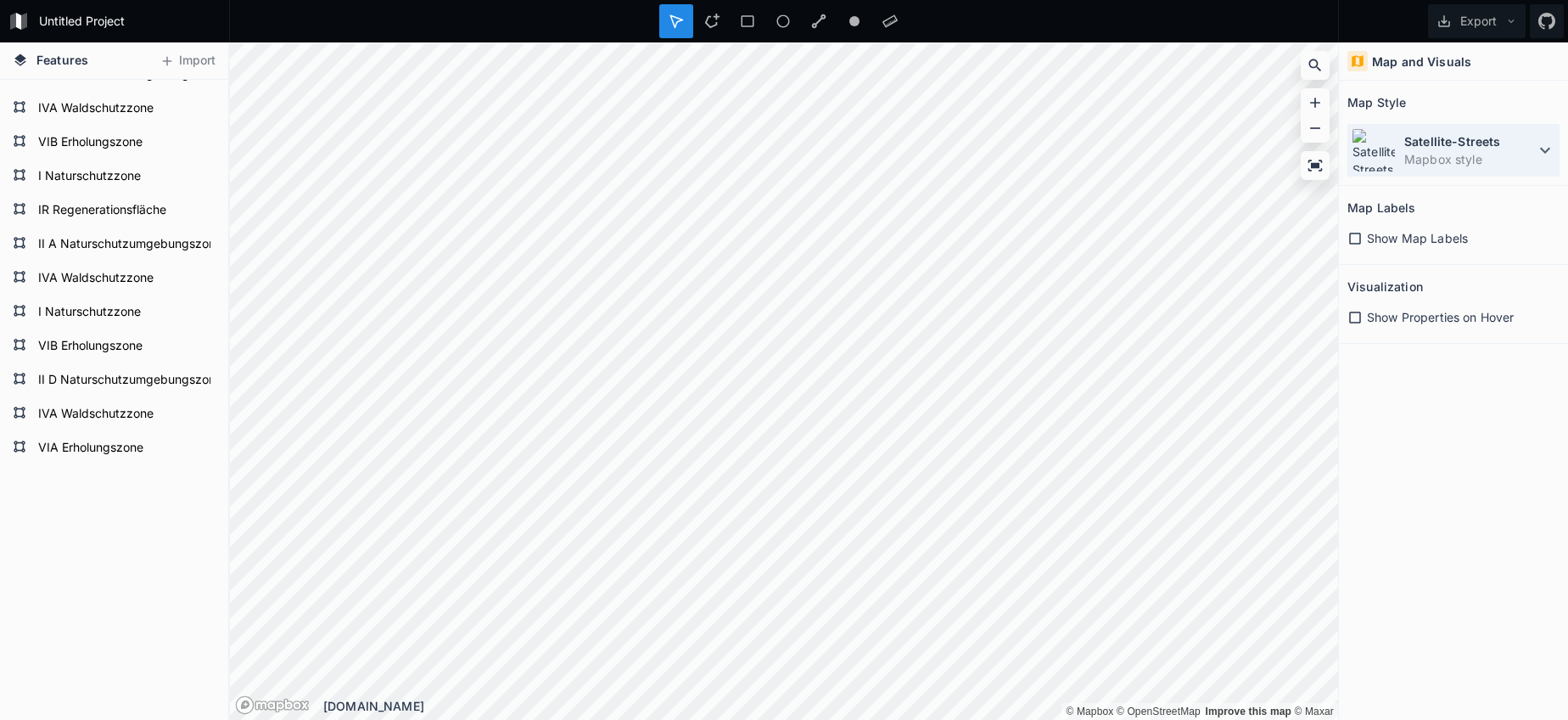
click at [1491, 141] on dt "Satellite-Streets" at bounding box center [1470, 141] width 131 height 18
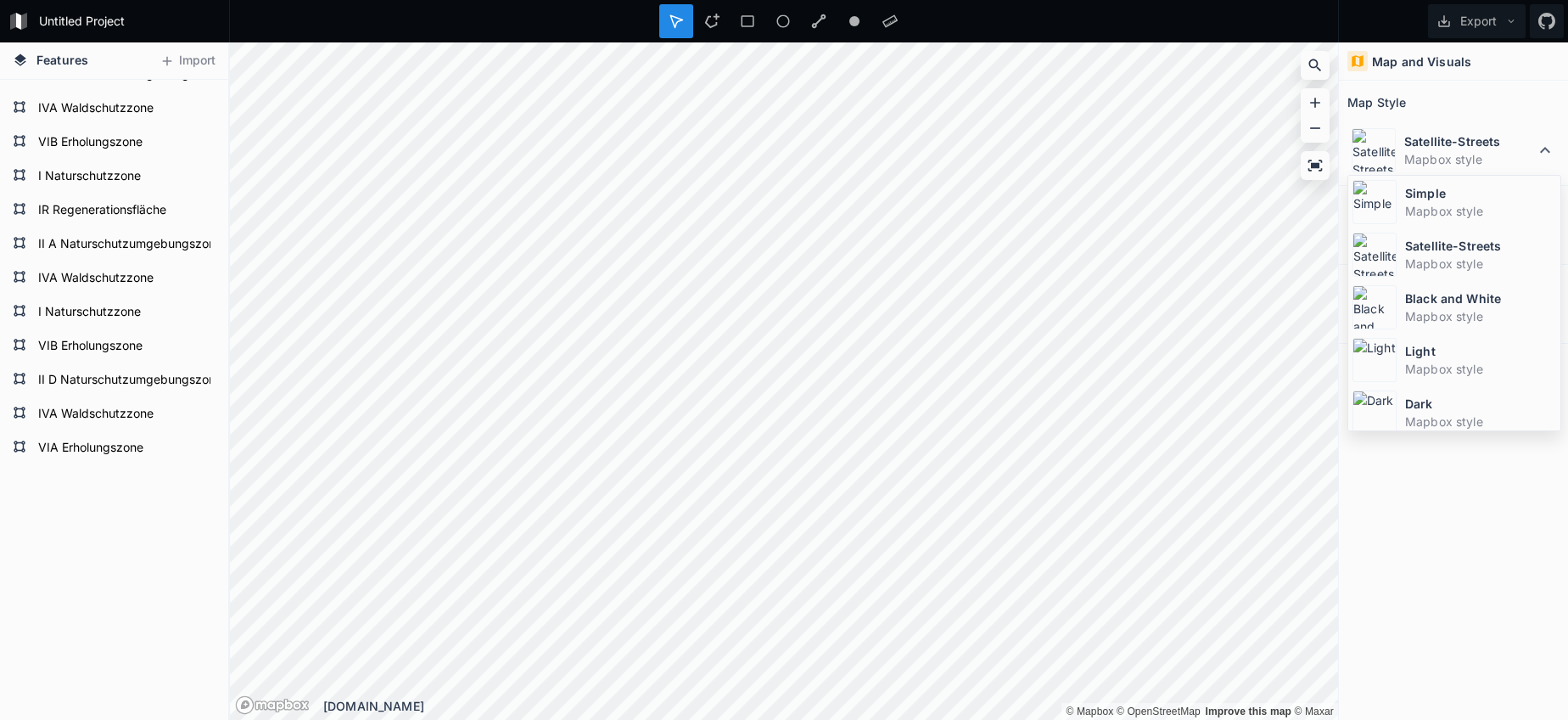
drag, startPoint x: 1446, startPoint y: 214, endPoint x: 1362, endPoint y: 230, distance: 85.5
click at [1444, 215] on dd "Mapbox style" at bounding box center [1480, 211] width 151 height 18
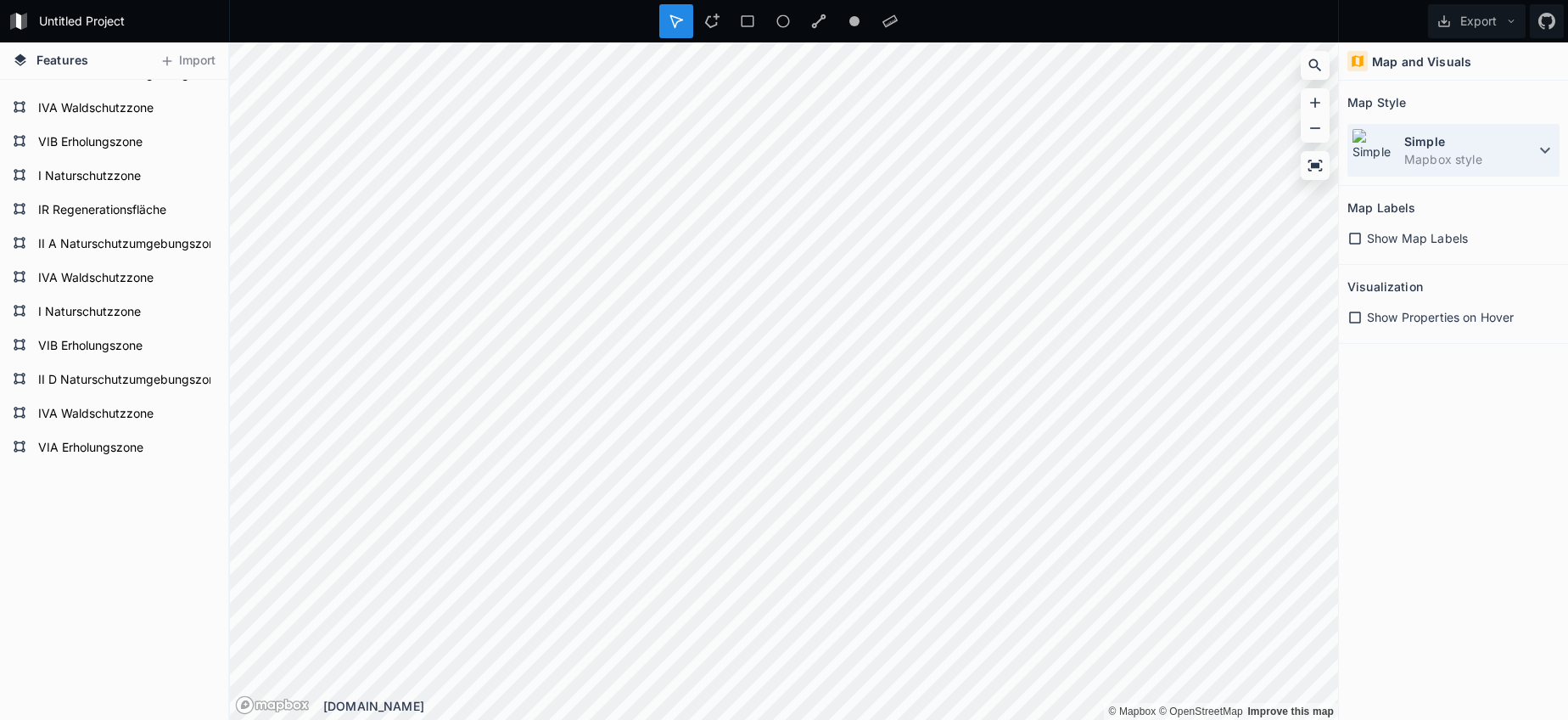
click at [1461, 151] on dd "Mapbox style" at bounding box center [1470, 159] width 131 height 18
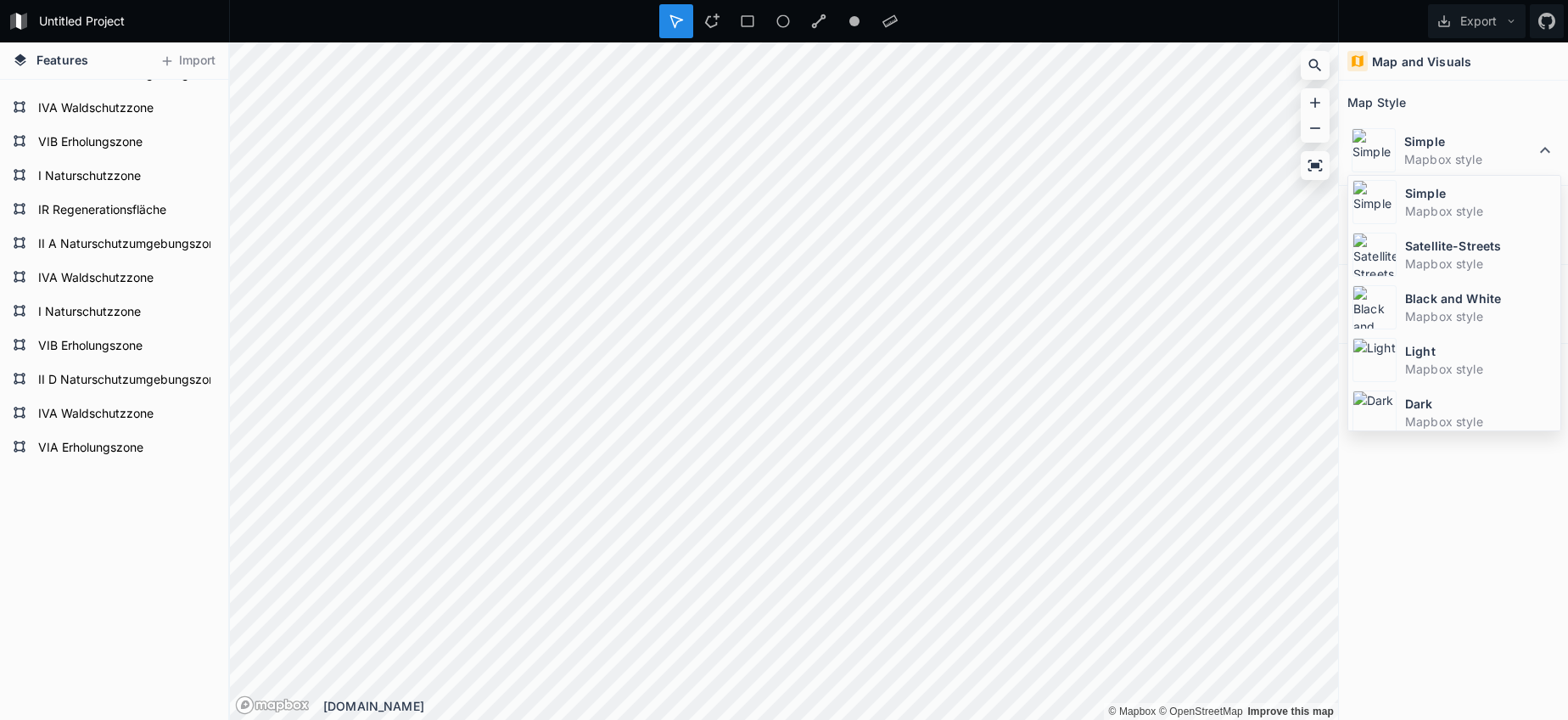
click at [1436, 260] on dd "Mapbox style" at bounding box center [1480, 264] width 151 height 18
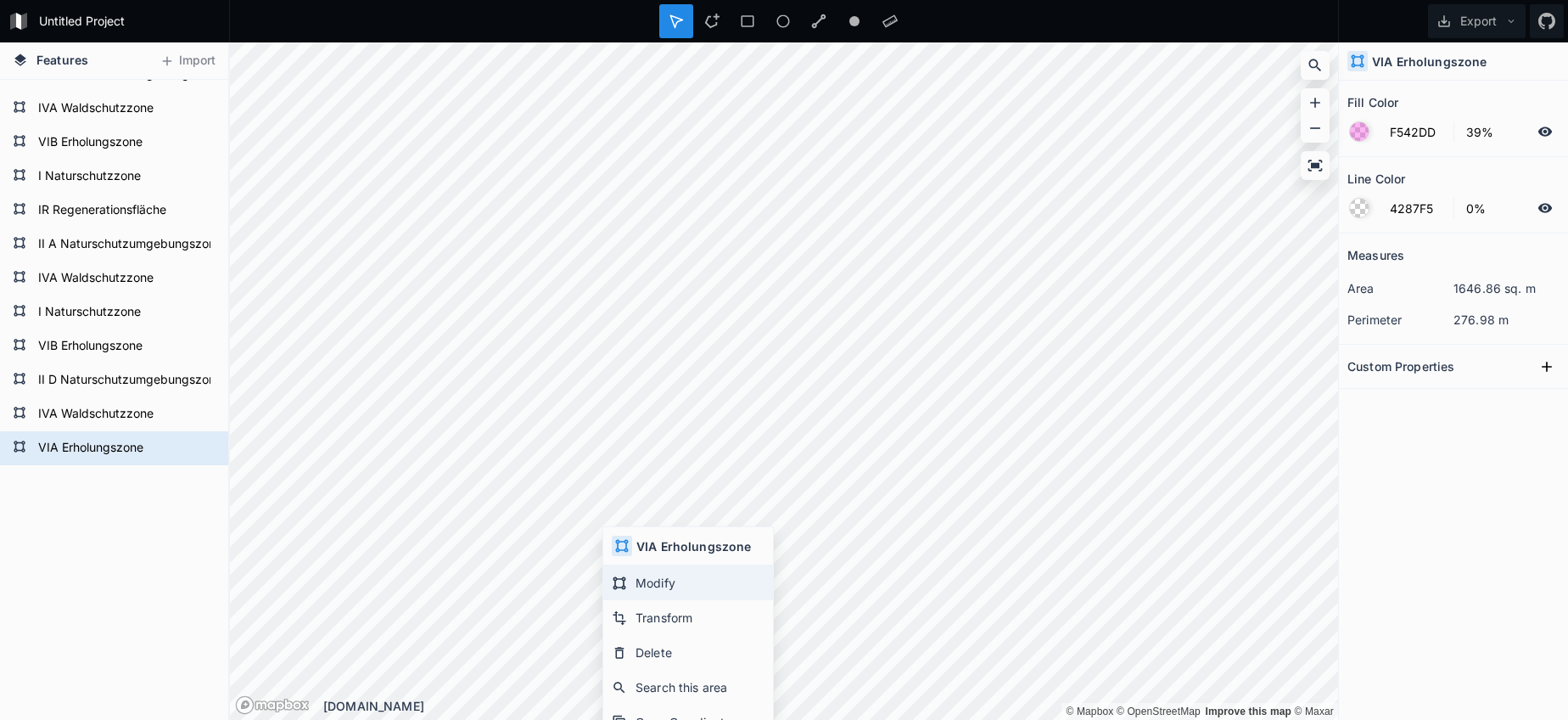
click at [653, 581] on div "Modify" at bounding box center [688, 582] width 170 height 35
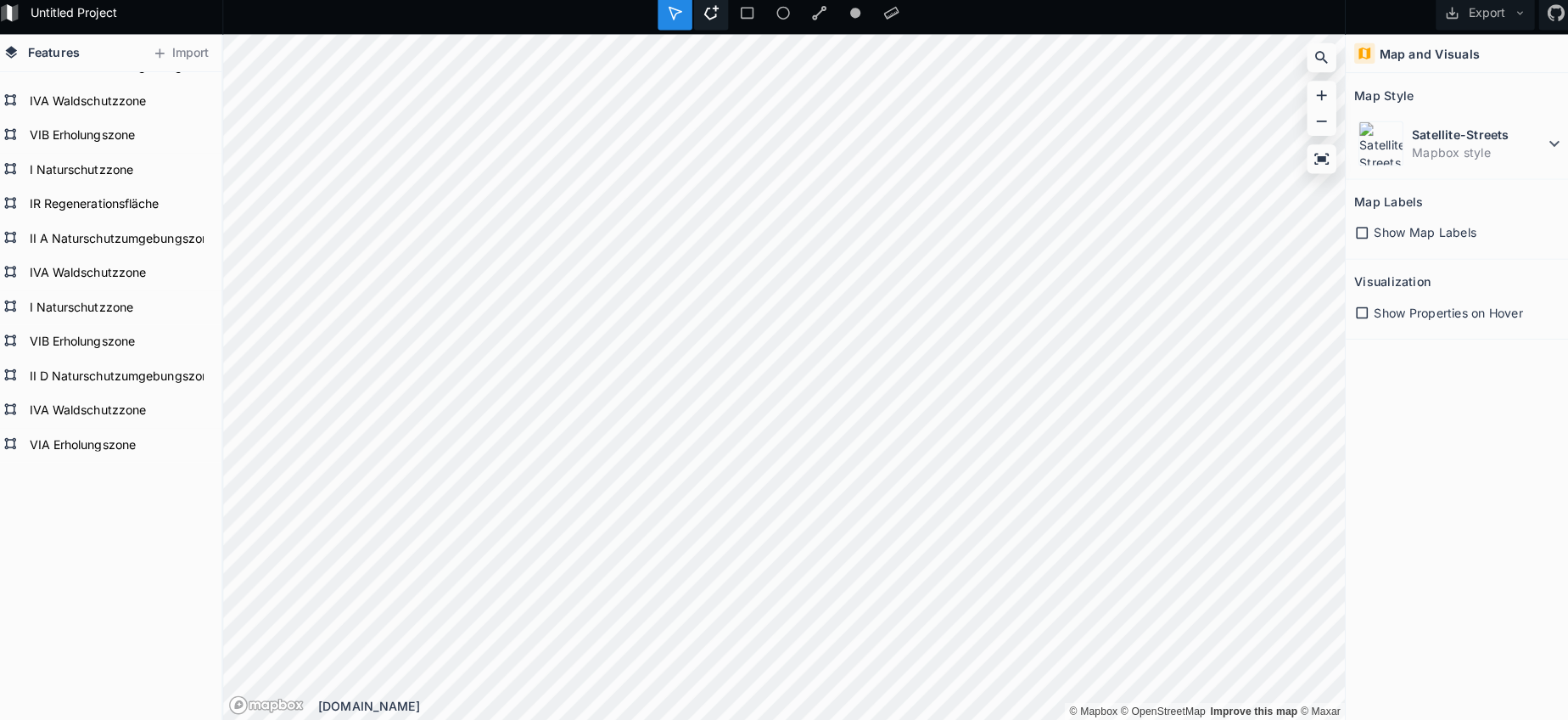
click at [708, 16] on icon at bounding box center [712, 21] width 15 height 15
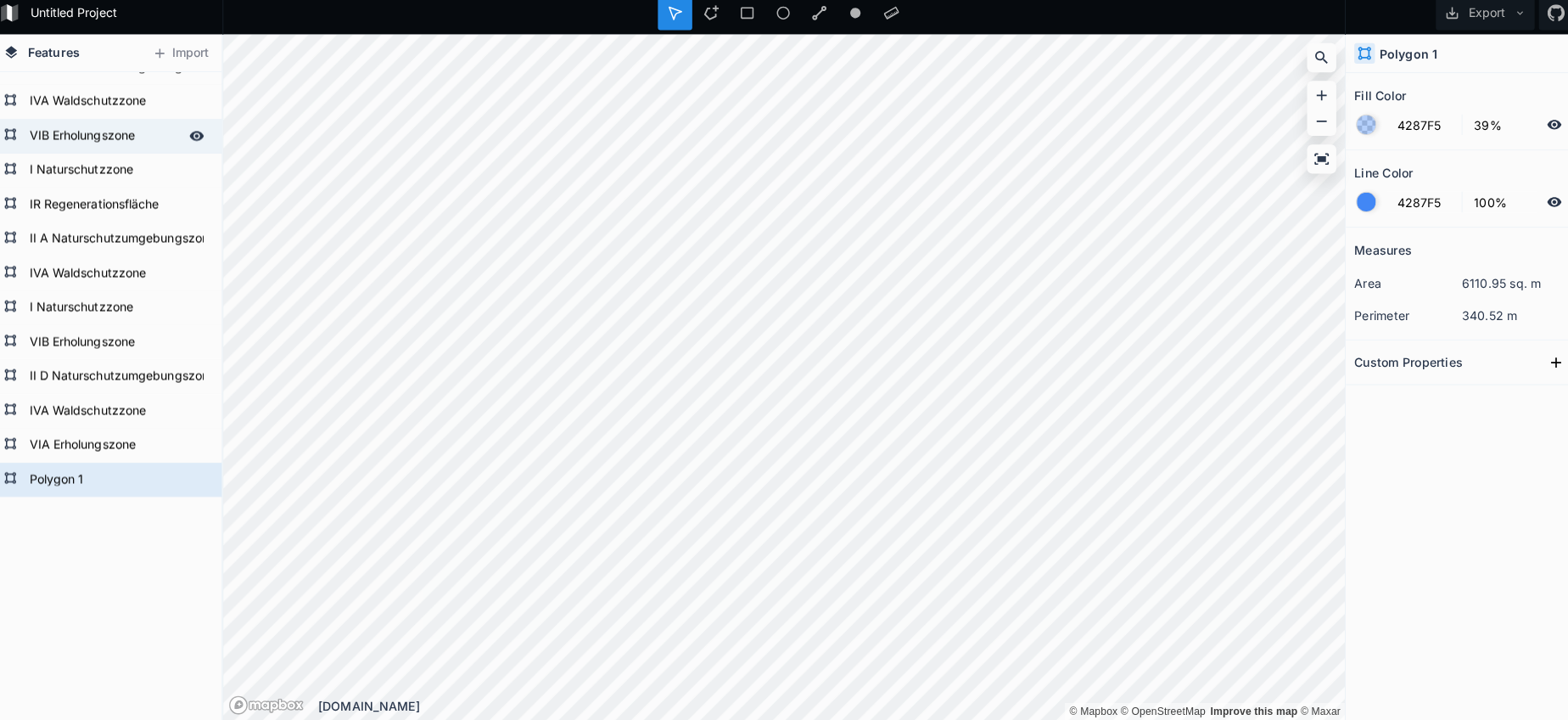
click at [130, 139] on form "VIB Erholungszone" at bounding box center [112, 142] width 158 height 25
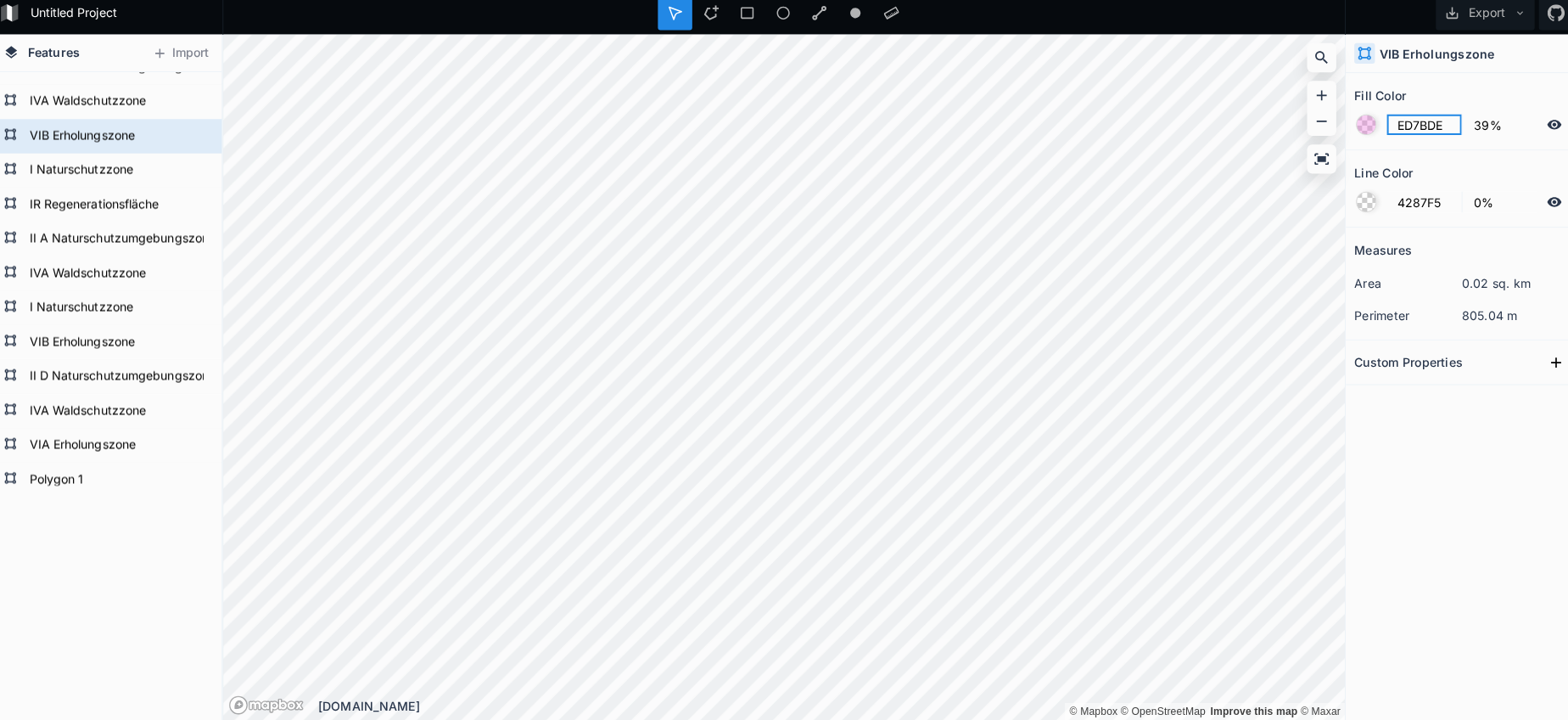
click at [1404, 123] on input "ED7BDE" at bounding box center [1416, 131] width 74 height 21
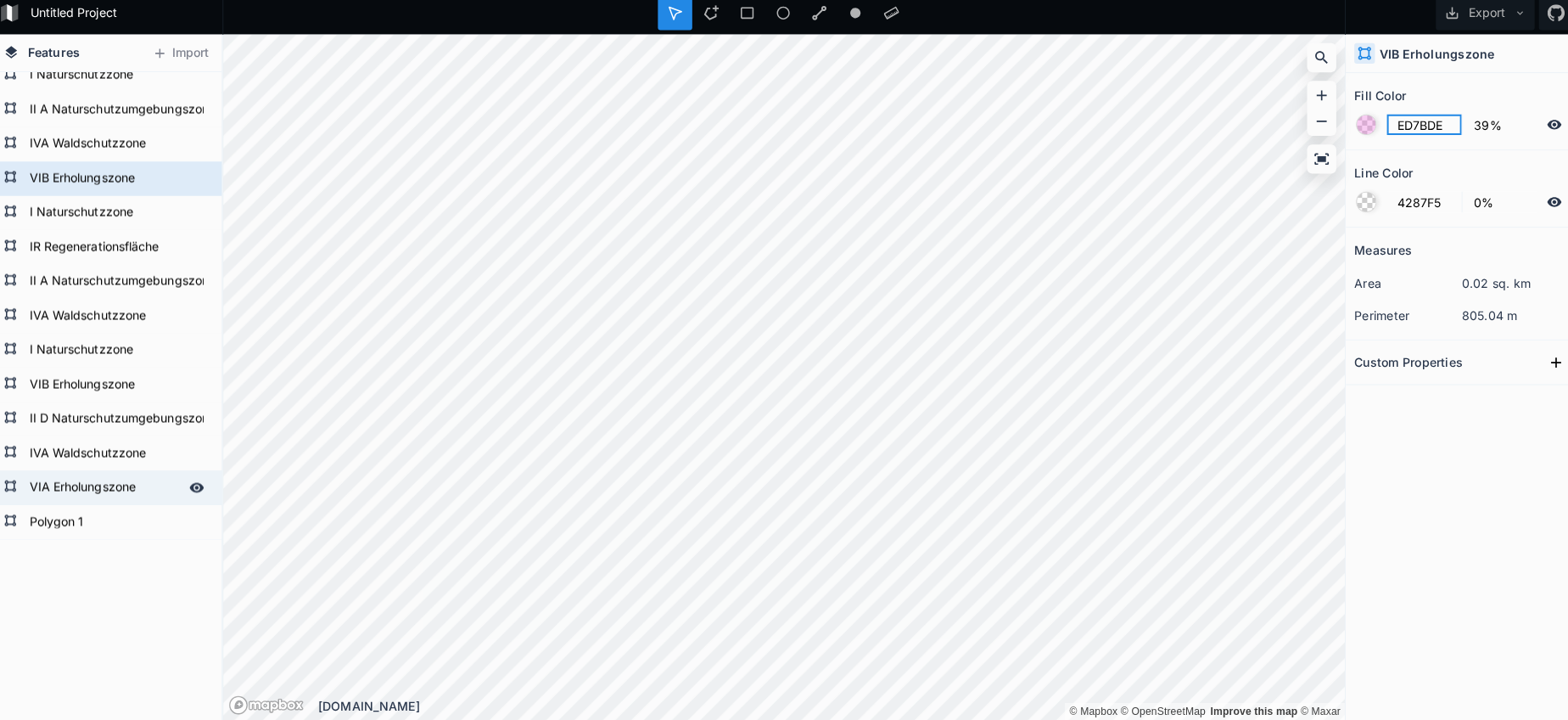
scroll to position [1948, 0]
click at [95, 512] on form "Polygon 1" at bounding box center [112, 525] width 158 height 25
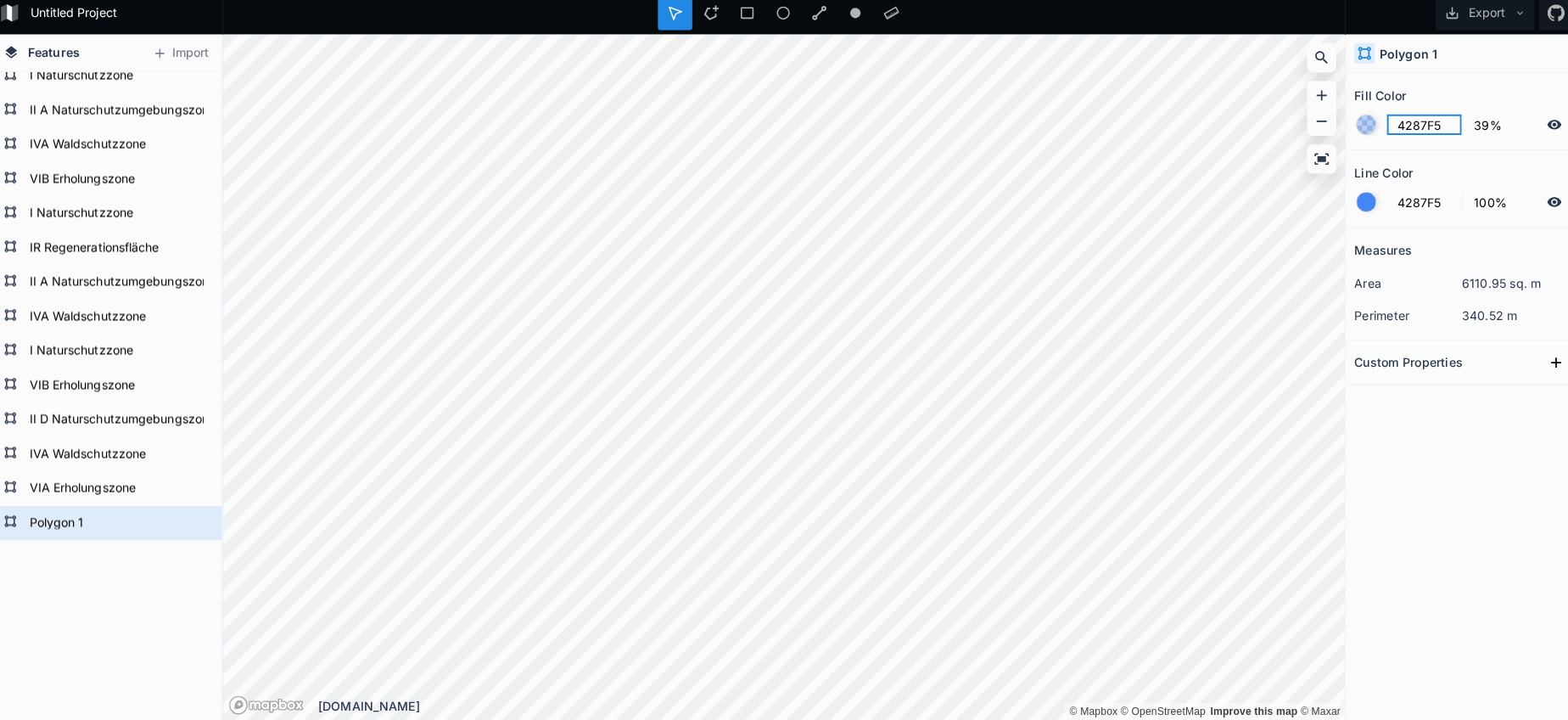
click at [1396, 127] on input "4287F5" at bounding box center [1416, 131] width 74 height 21
paste input "ED7BDE"
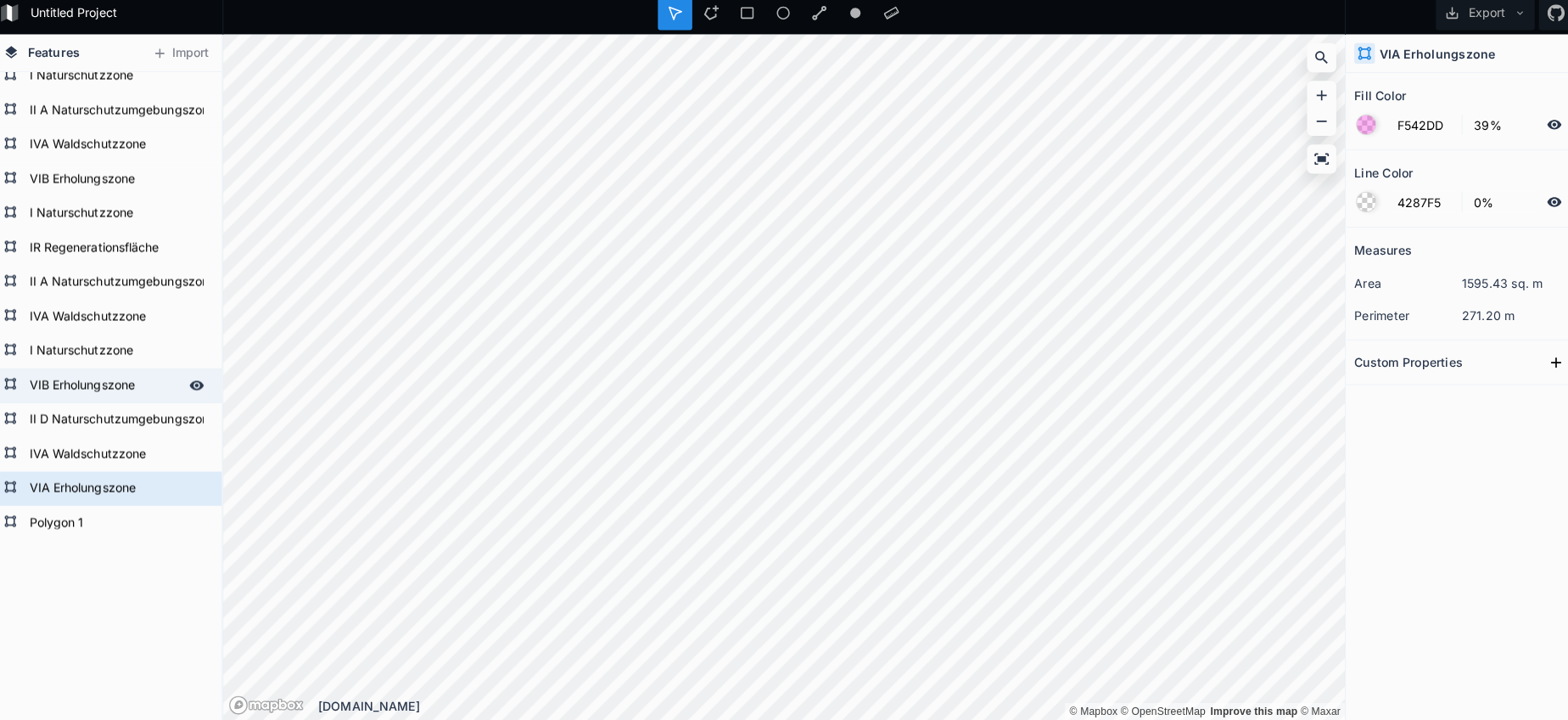
click at [72, 379] on form "VIB Erholungszone" at bounding box center [112, 389] width 158 height 25
click at [73, 378] on form "VIB Erholungszone" at bounding box center [112, 389] width 158 height 25
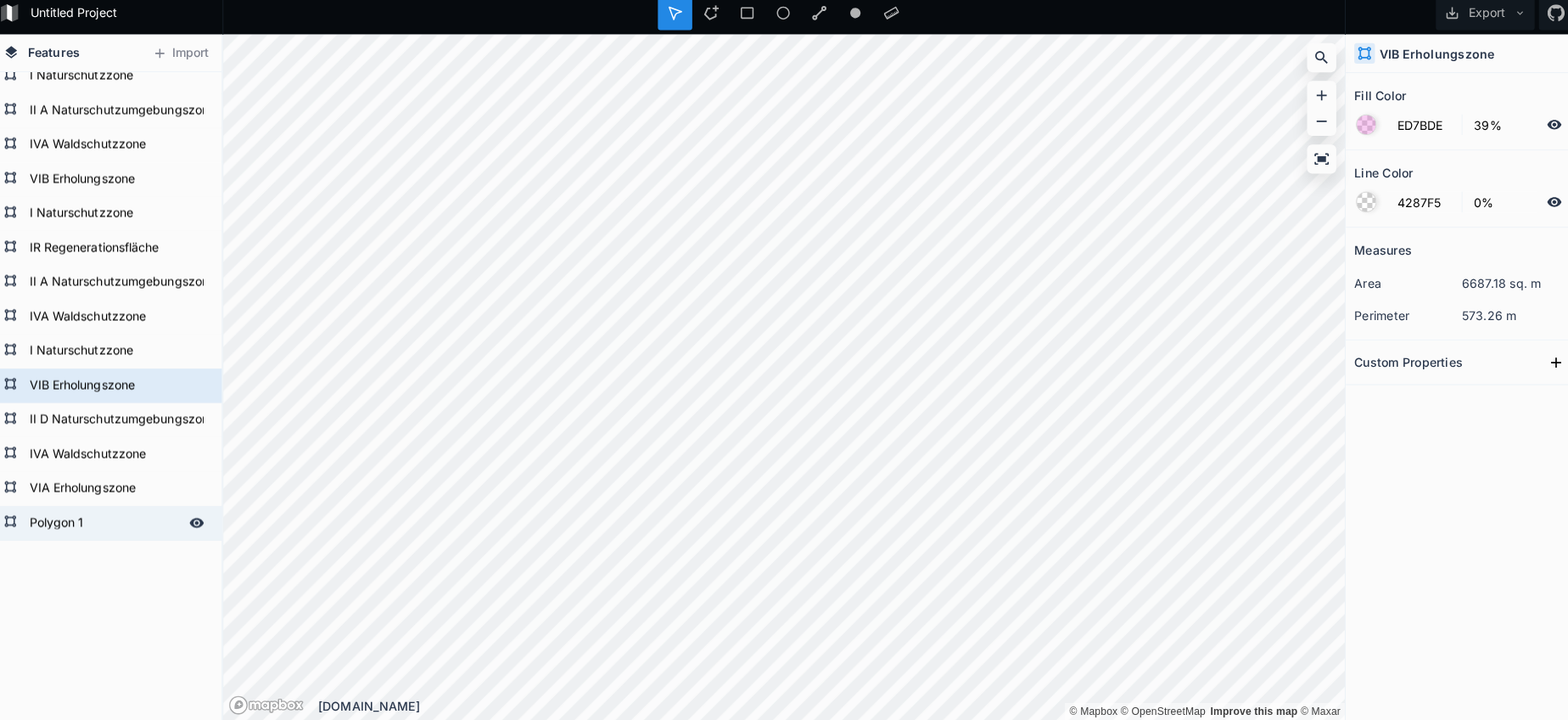
click at [57, 512] on form "Polygon 1" at bounding box center [112, 525] width 158 height 25
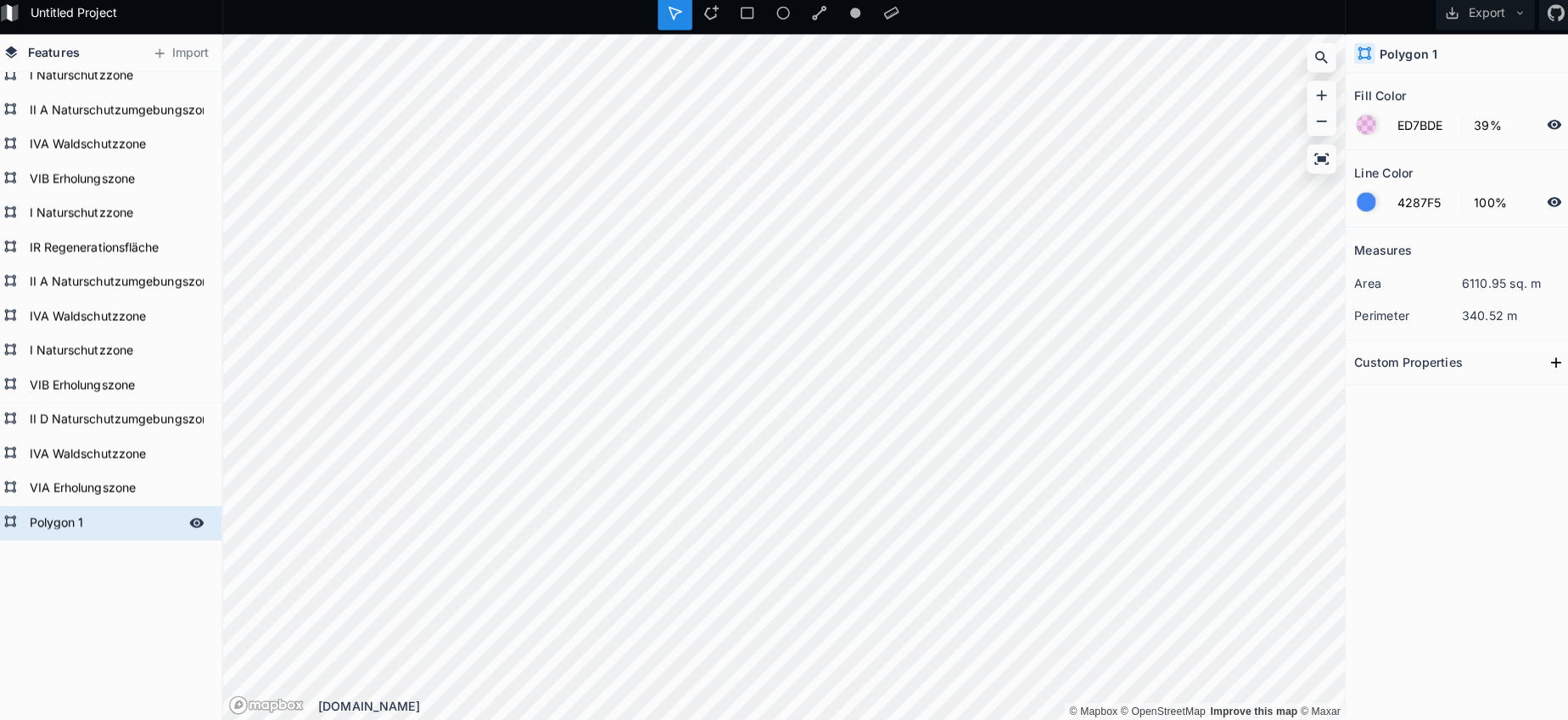
click at [57, 512] on form "Polygon 1" at bounding box center [112, 525] width 158 height 25
paste input "VIB Erholungszone"
click at [1350, 202] on div at bounding box center [1359, 208] width 19 height 19
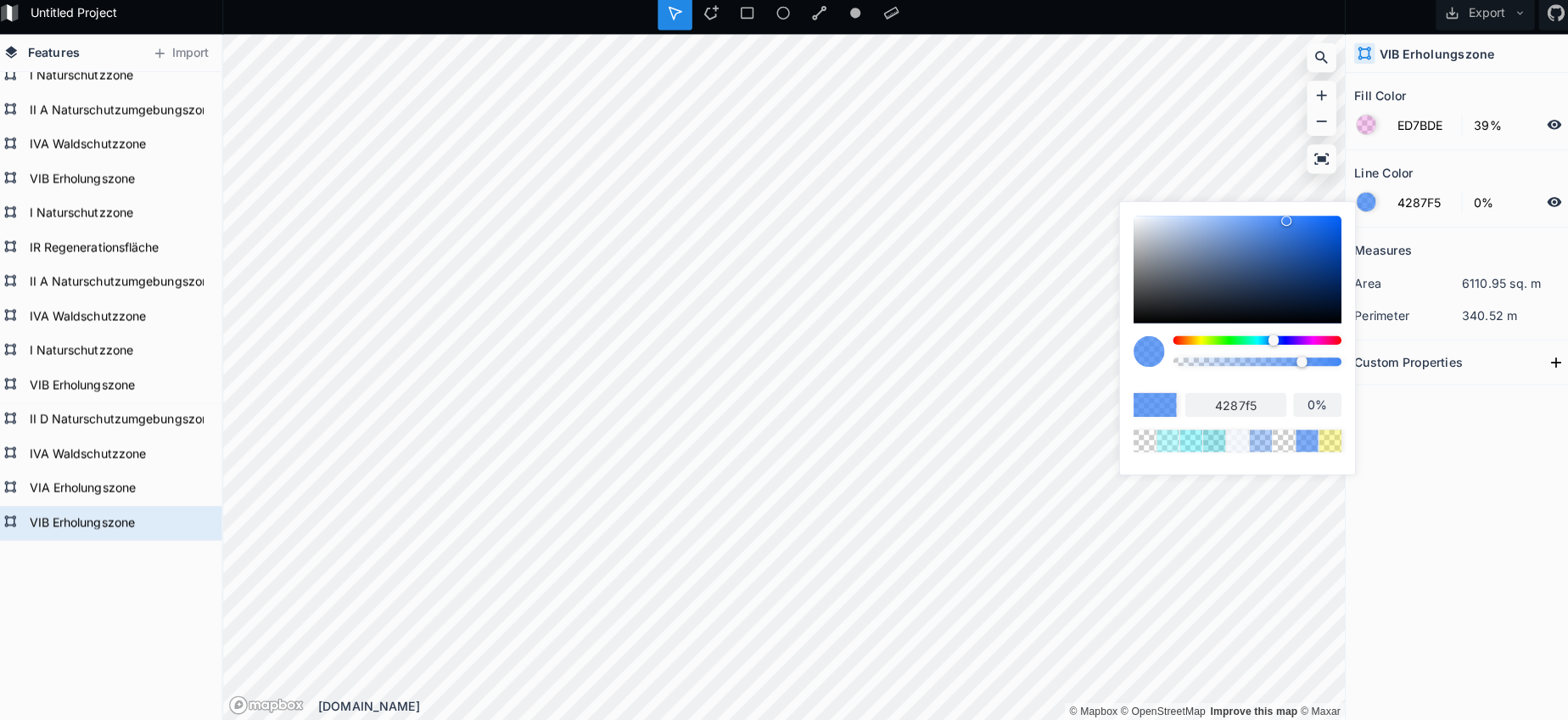
click at [1094, 351] on body "Untitled Project Export Features Import VIB Erholungszone VIA Erholungszone IVA…" at bounding box center [784, 360] width 1568 height 720
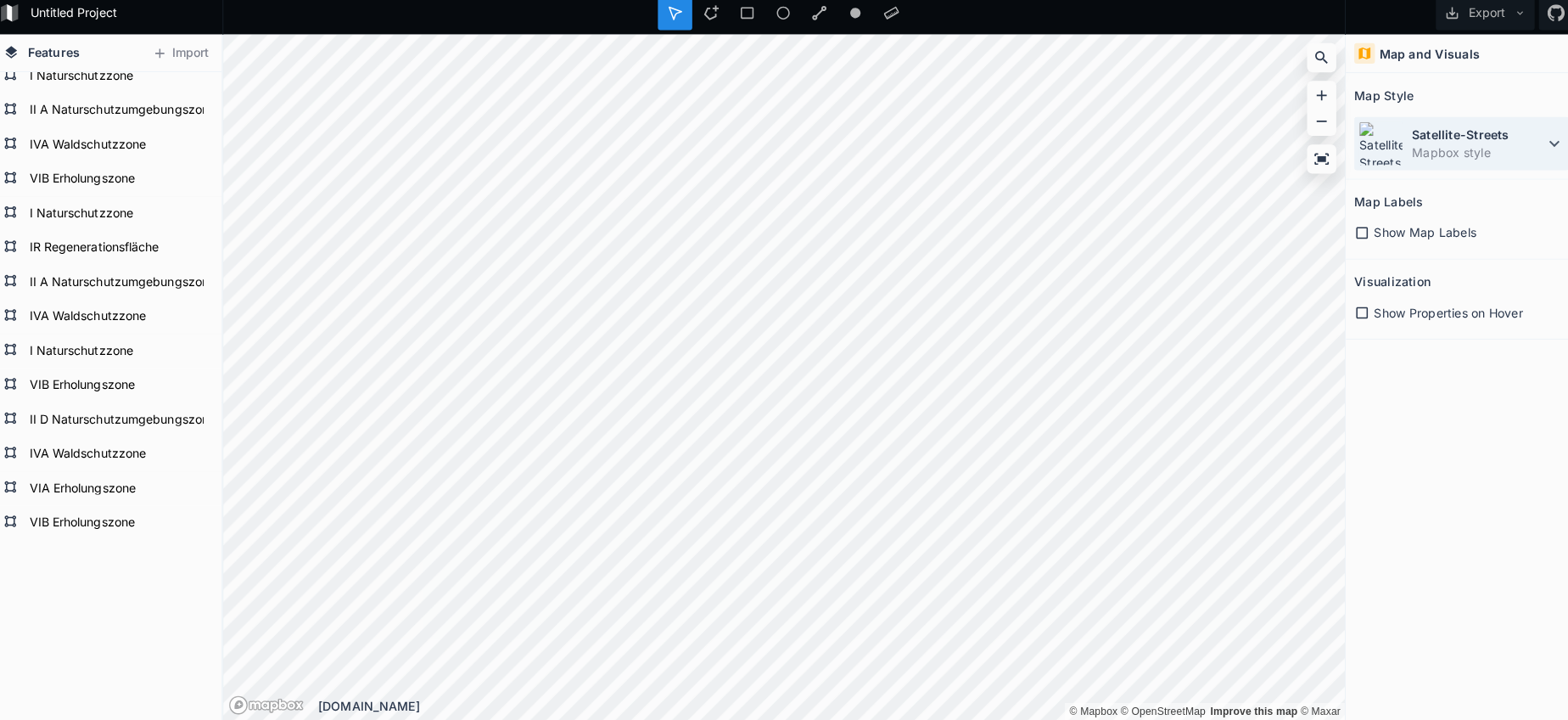
click at [1404, 150] on dd "Mapbox style" at bounding box center [1470, 159] width 131 height 18
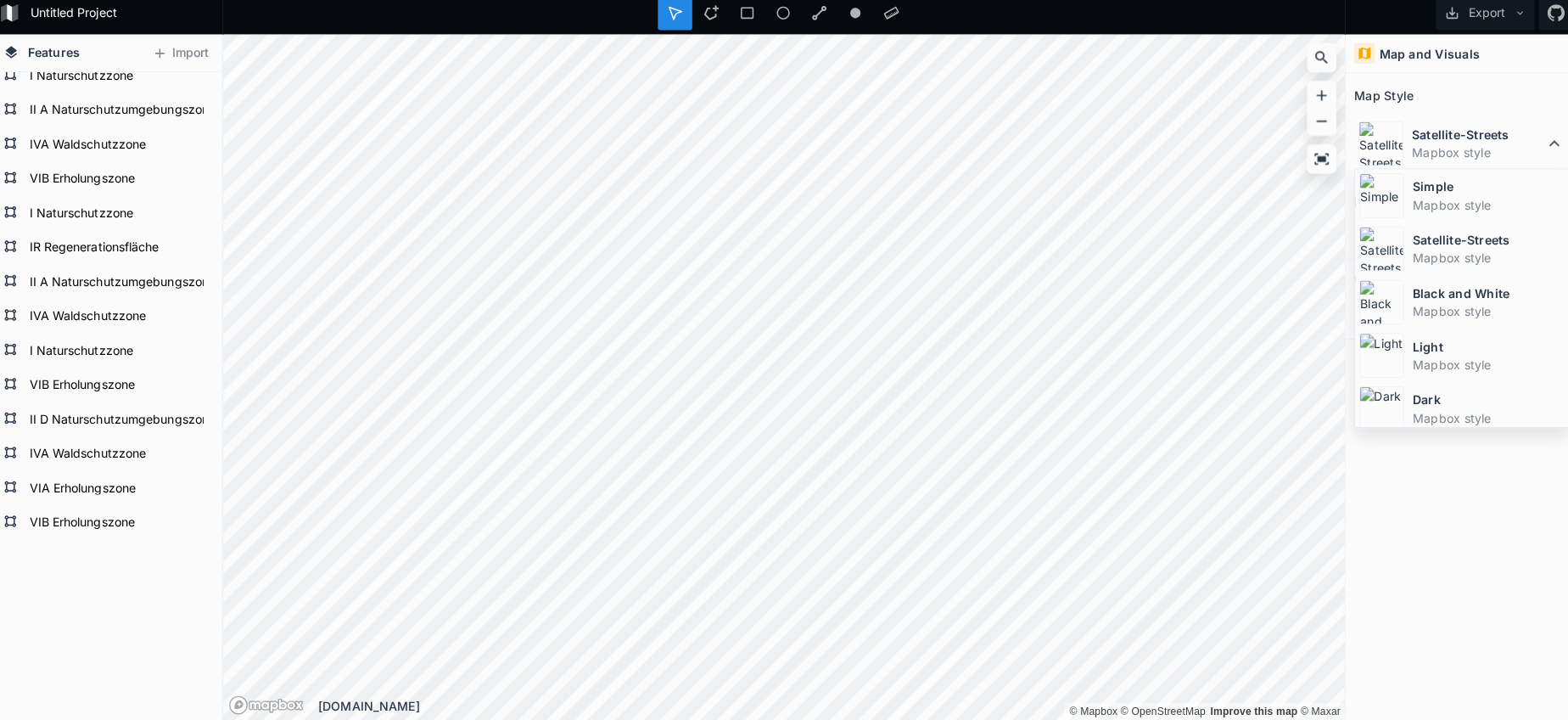
drag, startPoint x: 1394, startPoint y: 199, endPoint x: 1342, endPoint y: 225, distance: 58.1
click at [1393, 199] on div "Simple Mapbox style" at bounding box center [1454, 201] width 212 height 53
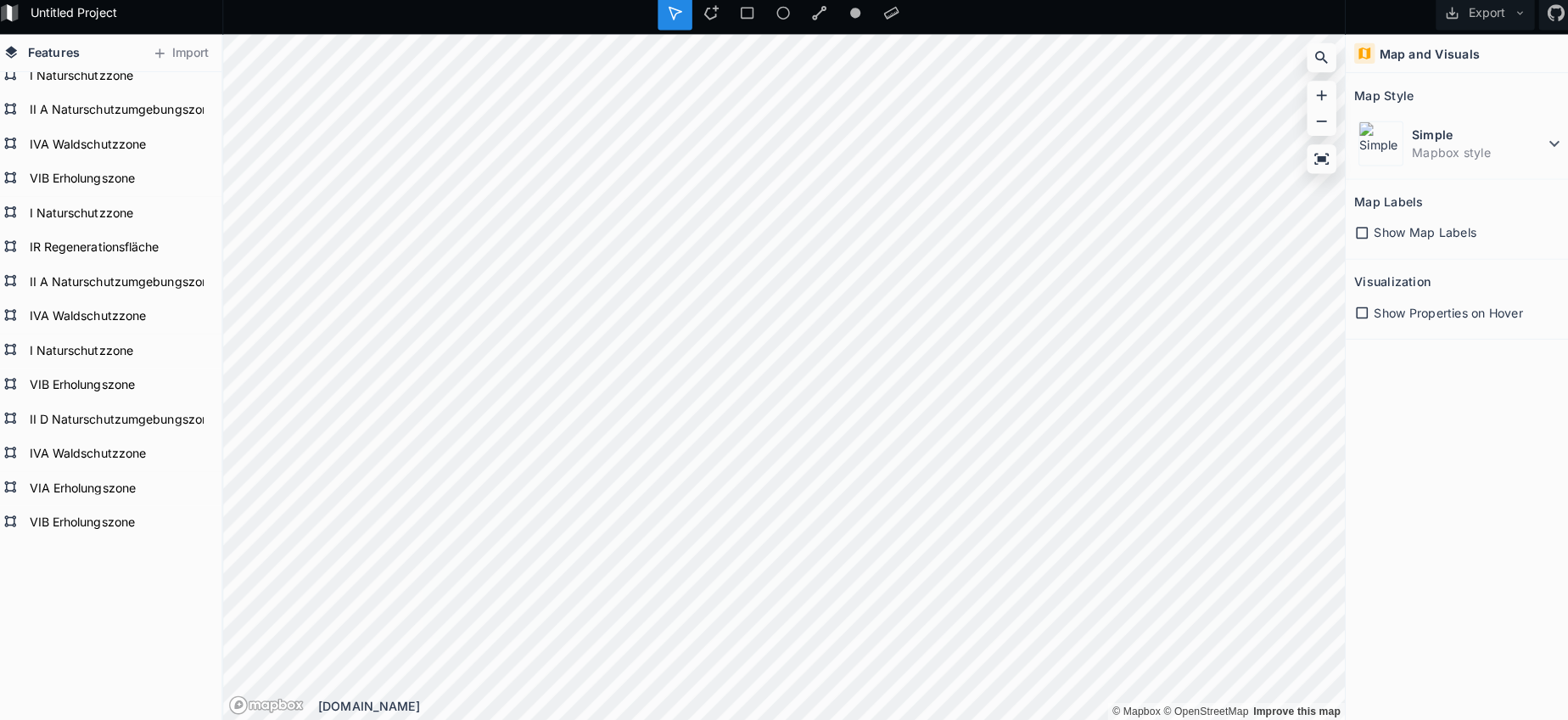
click at [747, 0] on html "Untitled Project Export Features Import VIB Erholungszone VIA Erholungszone IVA…" at bounding box center [784, 360] width 1568 height 720
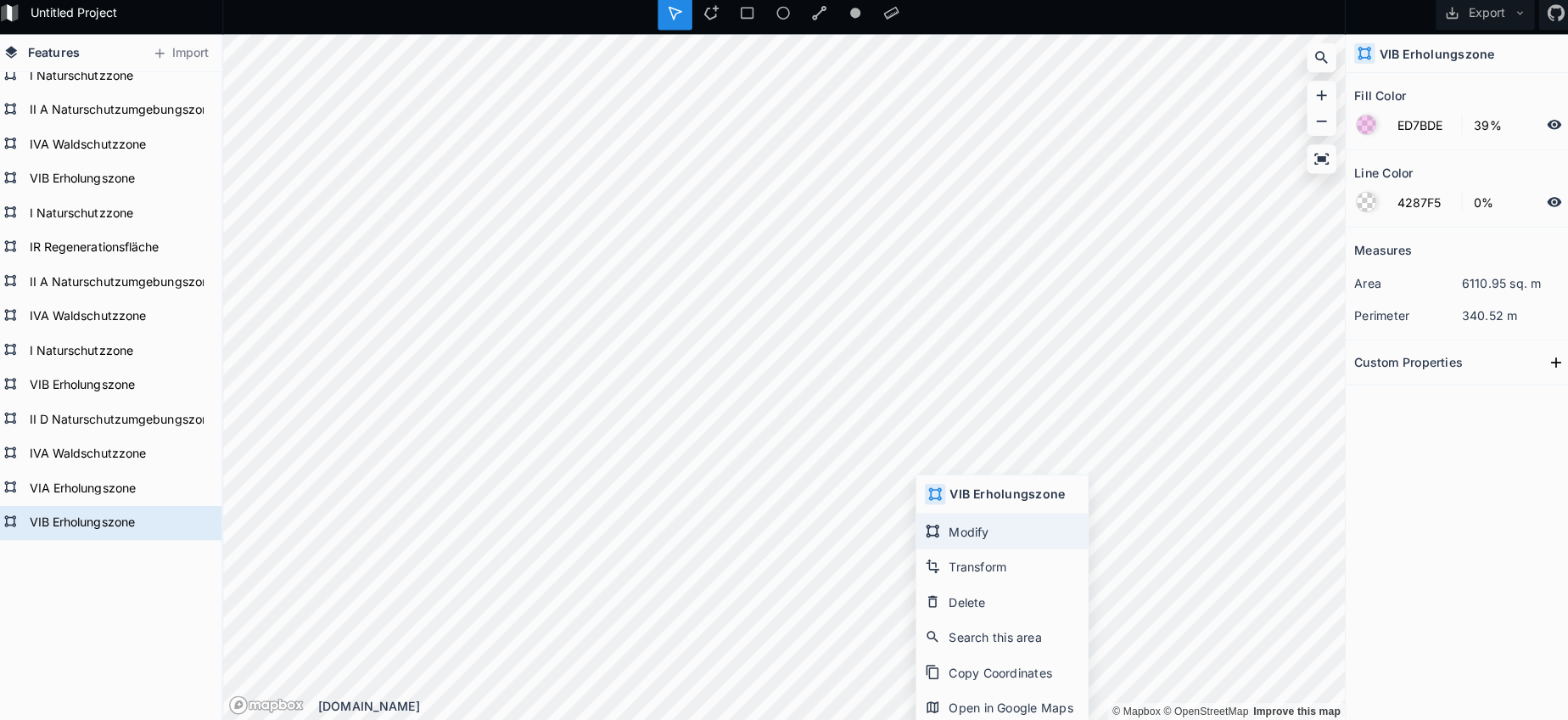
click at [963, 532] on div "Modify" at bounding box center [999, 533] width 170 height 35
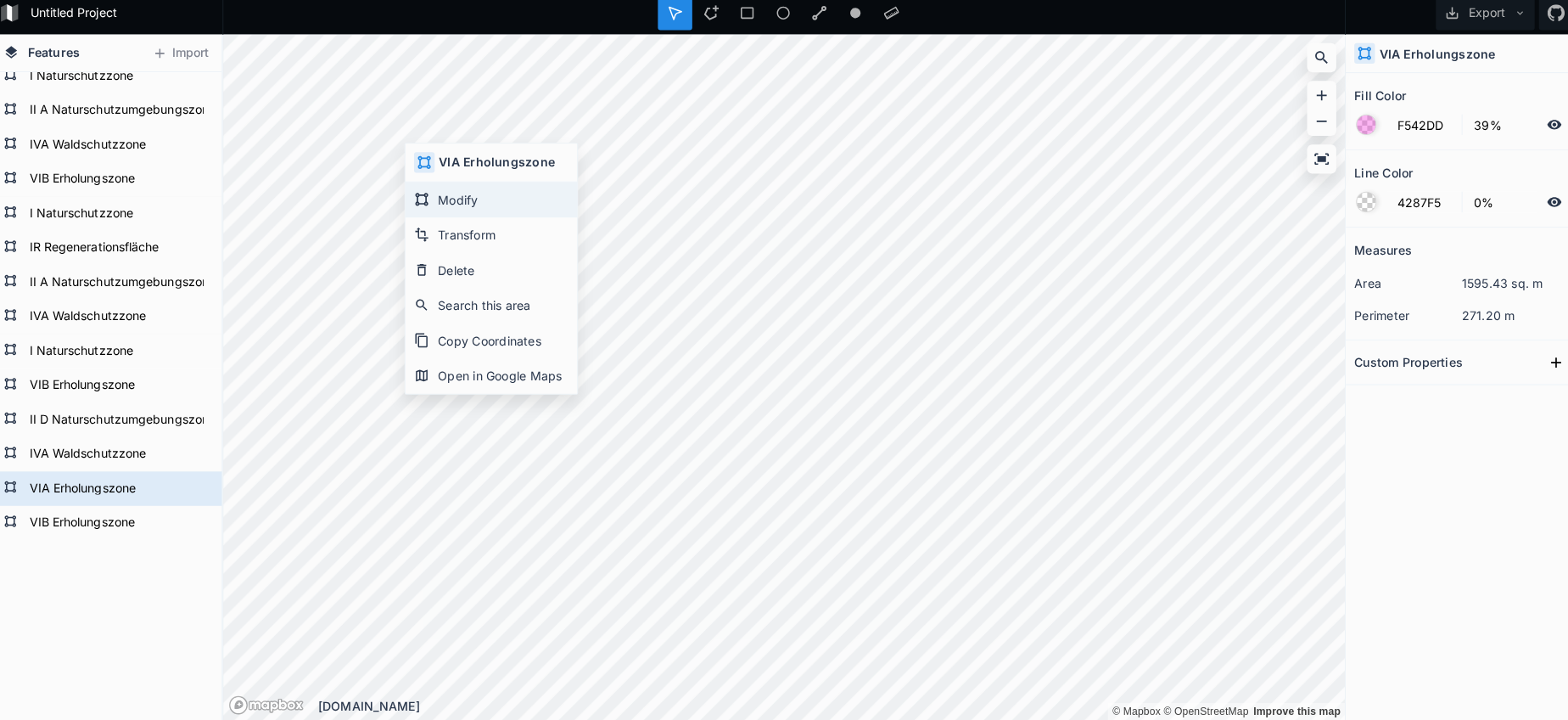
click at [446, 204] on div "Modify" at bounding box center [494, 206] width 170 height 35
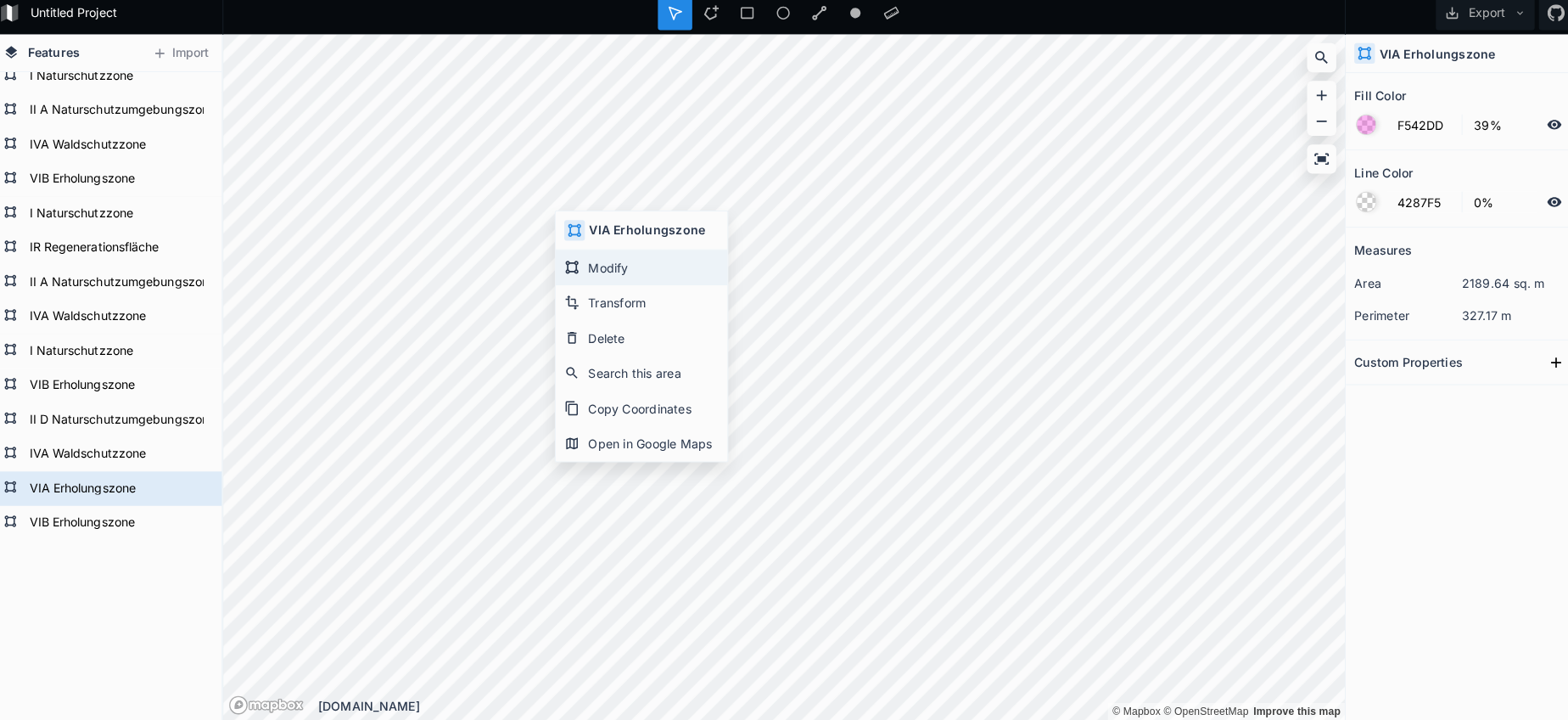
click at [610, 273] on div "Modify" at bounding box center [644, 273] width 170 height 35
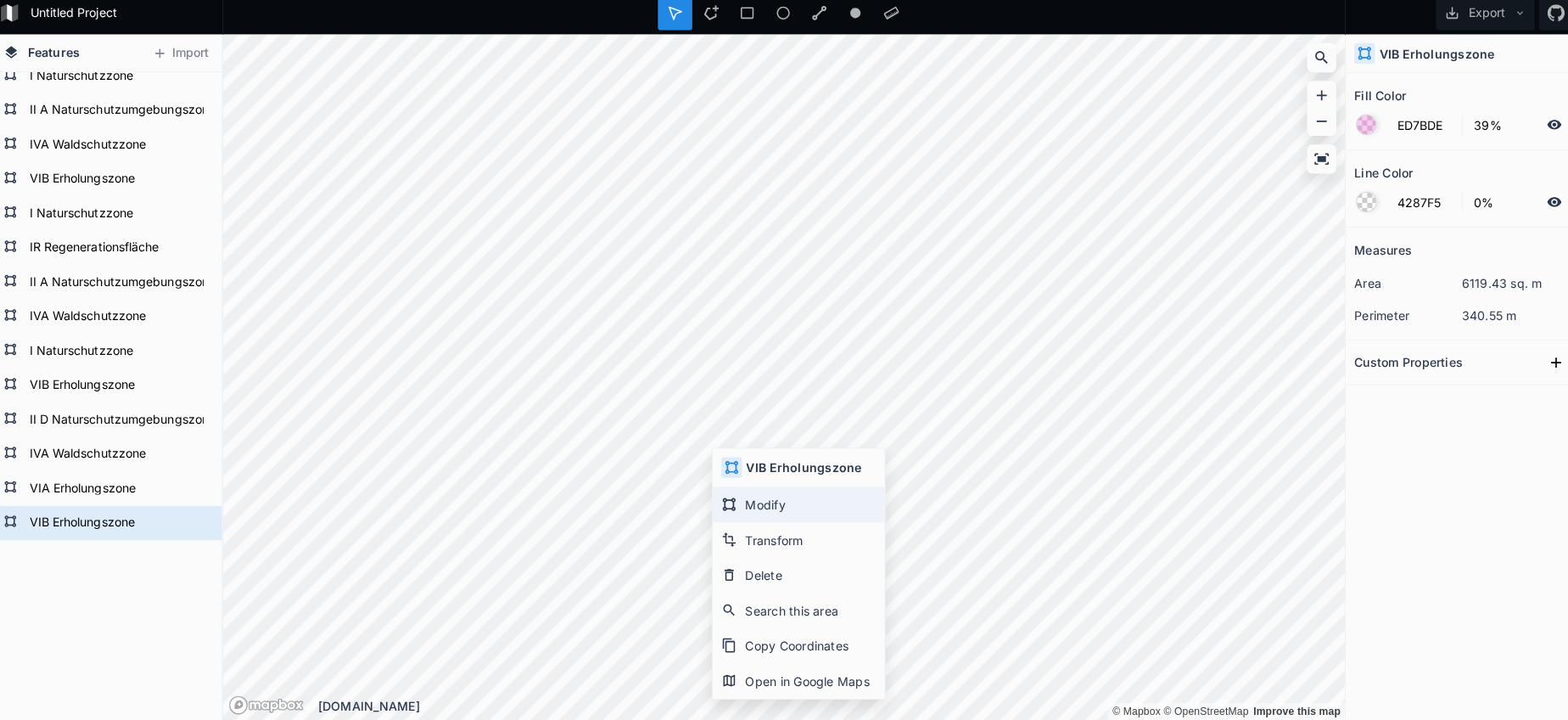
click at [739, 508] on div "Modify" at bounding box center [798, 507] width 170 height 35
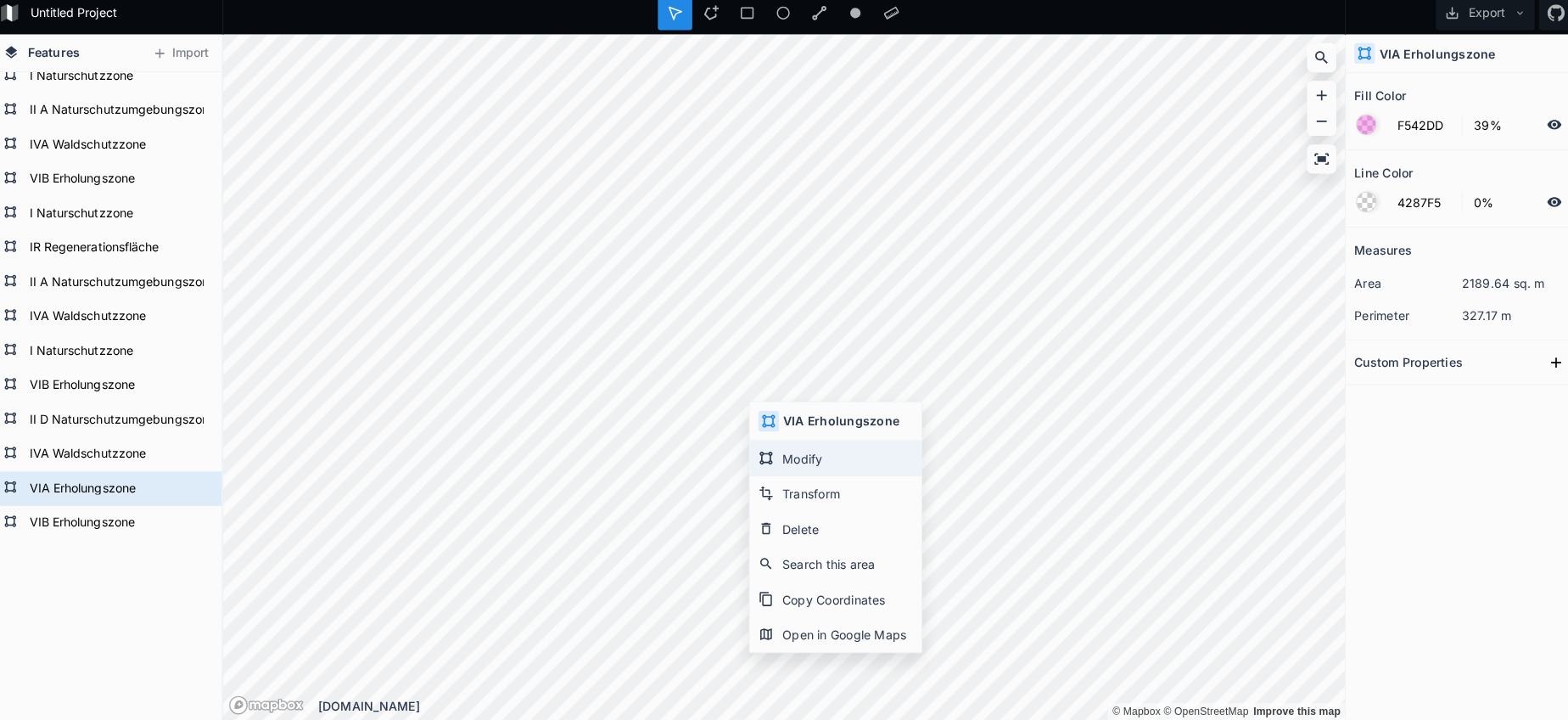
click at [763, 460] on icon at bounding box center [765, 461] width 15 height 15
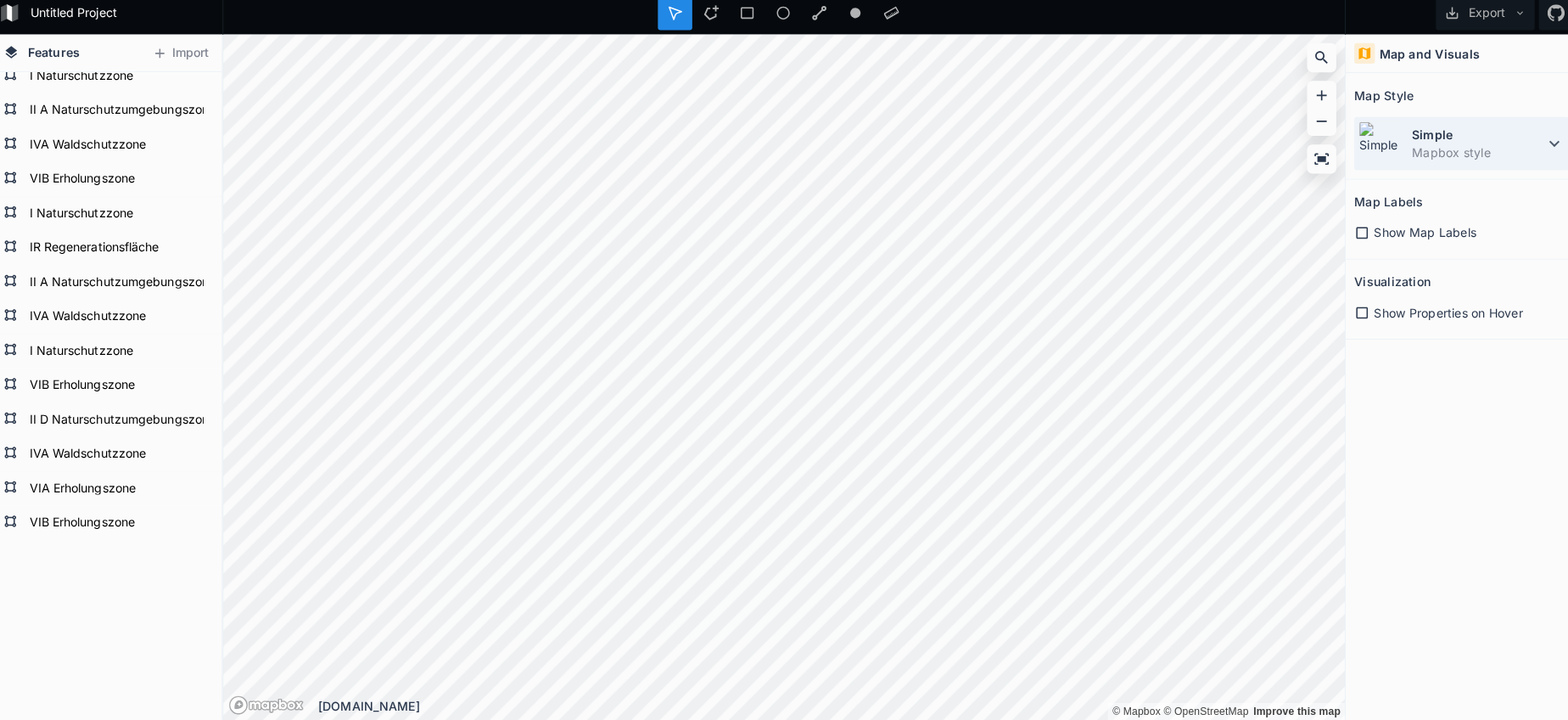
click at [1470, 150] on dd "Mapbox style" at bounding box center [1470, 159] width 131 height 18
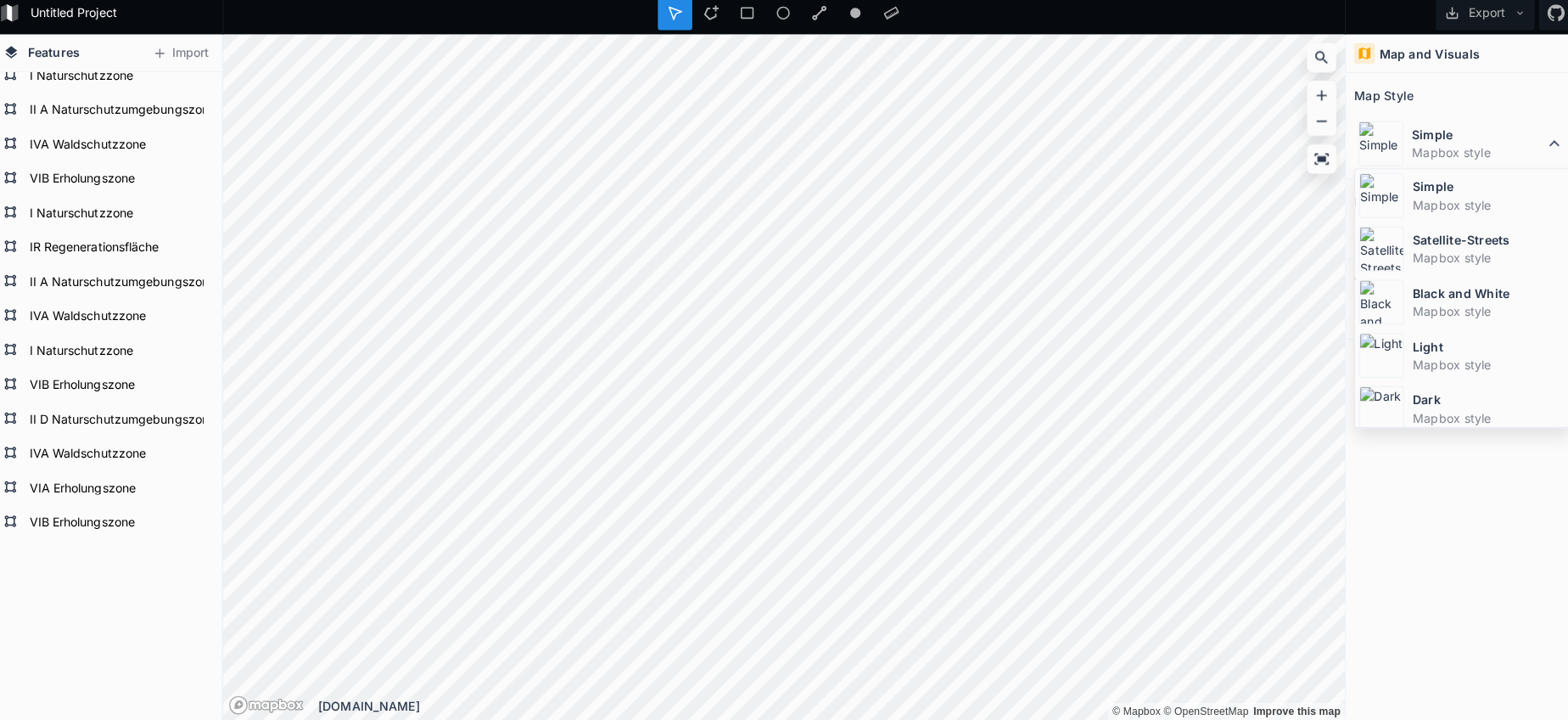
drag, startPoint x: 1395, startPoint y: 241, endPoint x: 1329, endPoint y: 250, distance: 66.6
click at [1395, 242] on div "Satellite-Streets Mapbox style" at bounding box center [1454, 254] width 212 height 53
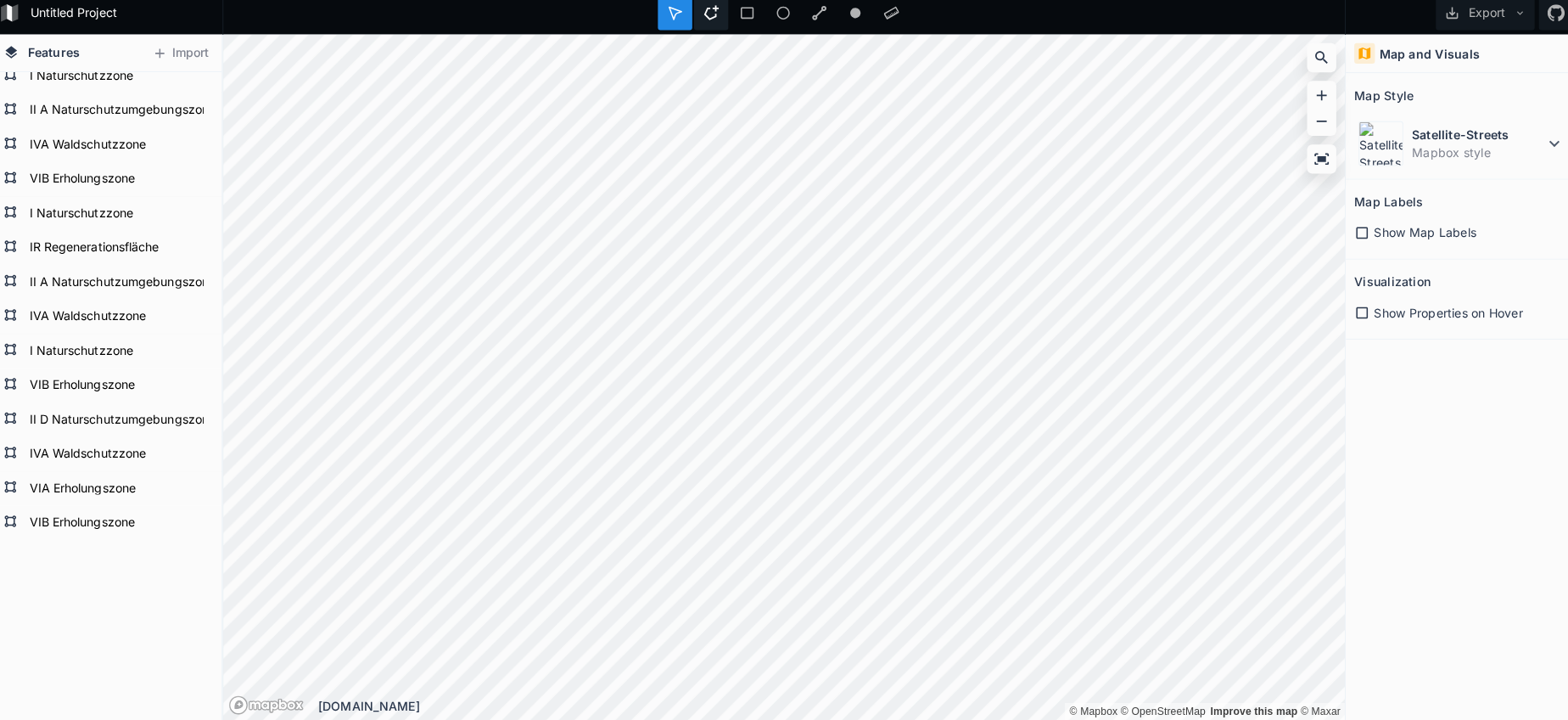
drag, startPoint x: 704, startPoint y: 15, endPoint x: 703, endPoint y: 25, distance: 10.0
click at [704, 16] on icon at bounding box center [712, 21] width 15 height 15
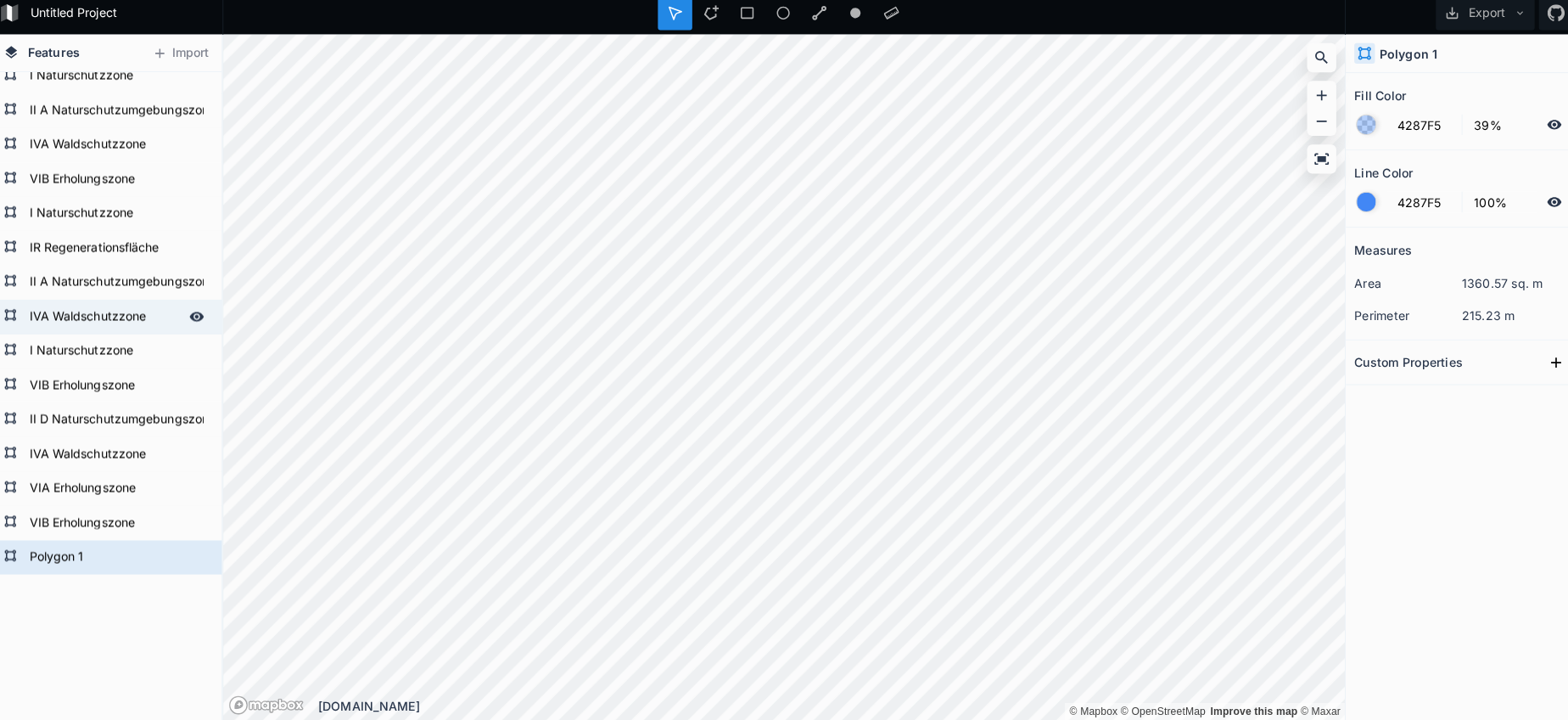
click at [89, 323] on form "IVA Waldschutzzone" at bounding box center [112, 321] width 158 height 25
click at [65, 555] on form "Polygon 1" at bounding box center [112, 559] width 158 height 25
paste input "IVA Waldschutzzone"
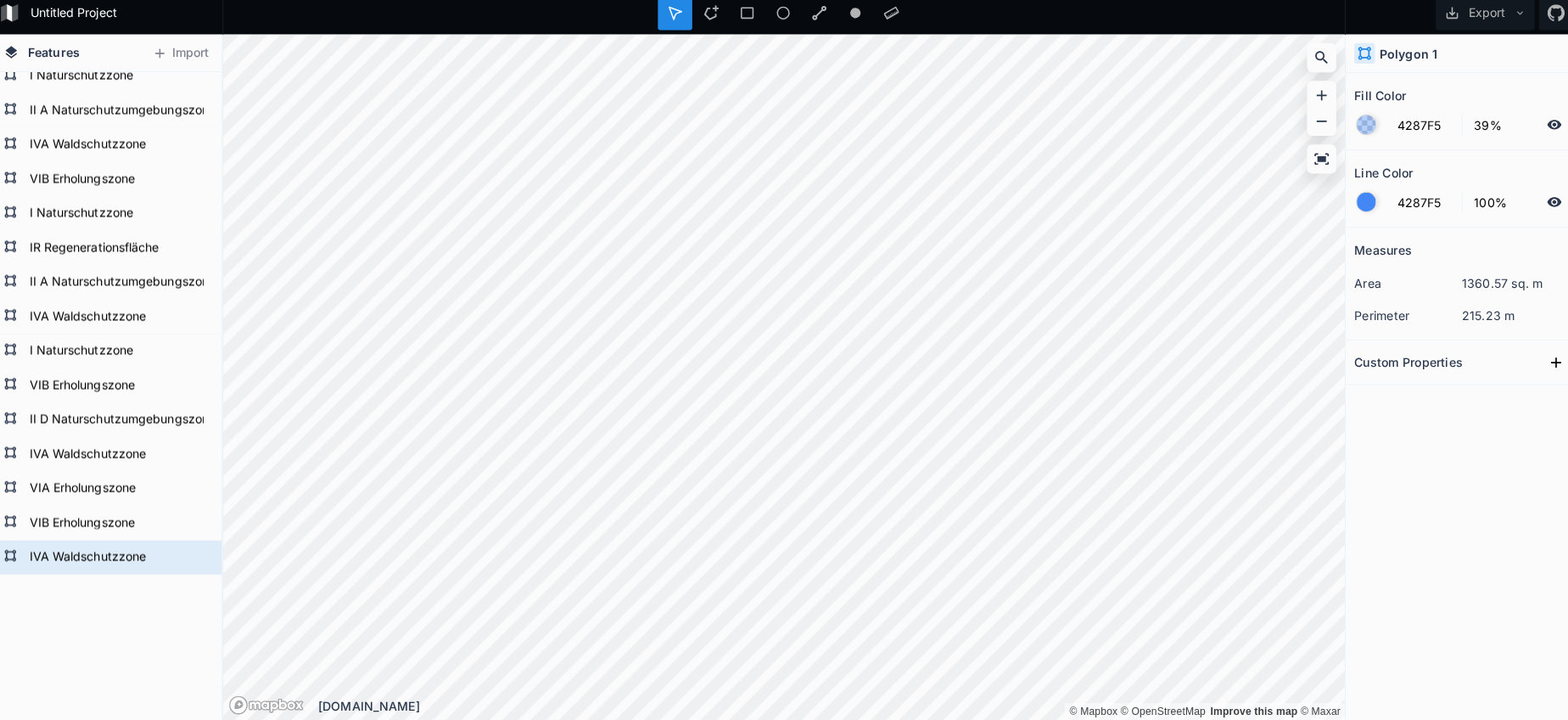
click at [69, 559] on form "IVA Waldschutzzone" at bounding box center [112, 559] width 158 height 25
drag, startPoint x: 88, startPoint y: 309, endPoint x: 80, endPoint y: 319, distance: 12.8
click at [87, 309] on form "IVA Waldschutzzone" at bounding box center [112, 321] width 158 height 25
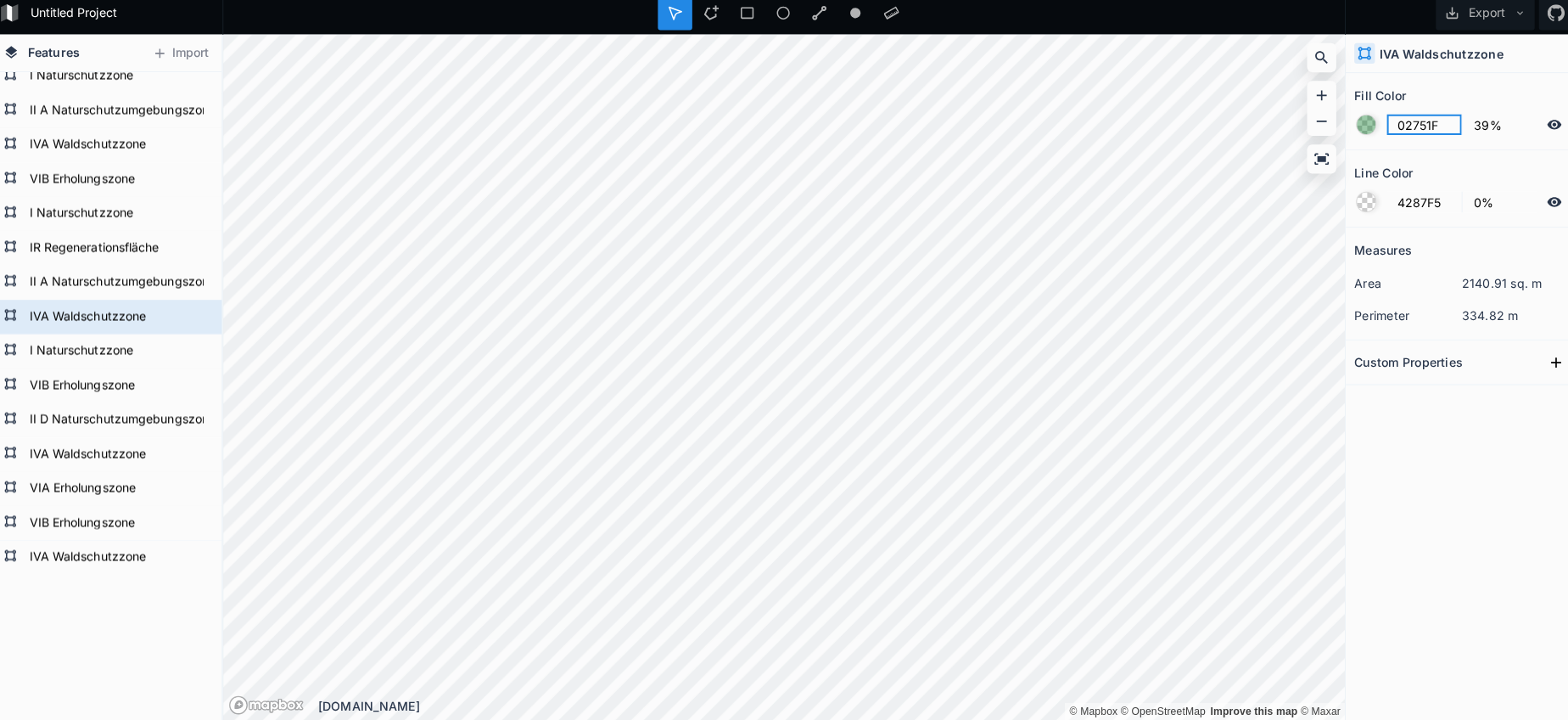
click at [1400, 122] on input "02751F" at bounding box center [1416, 131] width 74 height 21
click at [55, 532] on div "VIB Erholungszone" at bounding box center [114, 526] width 228 height 34
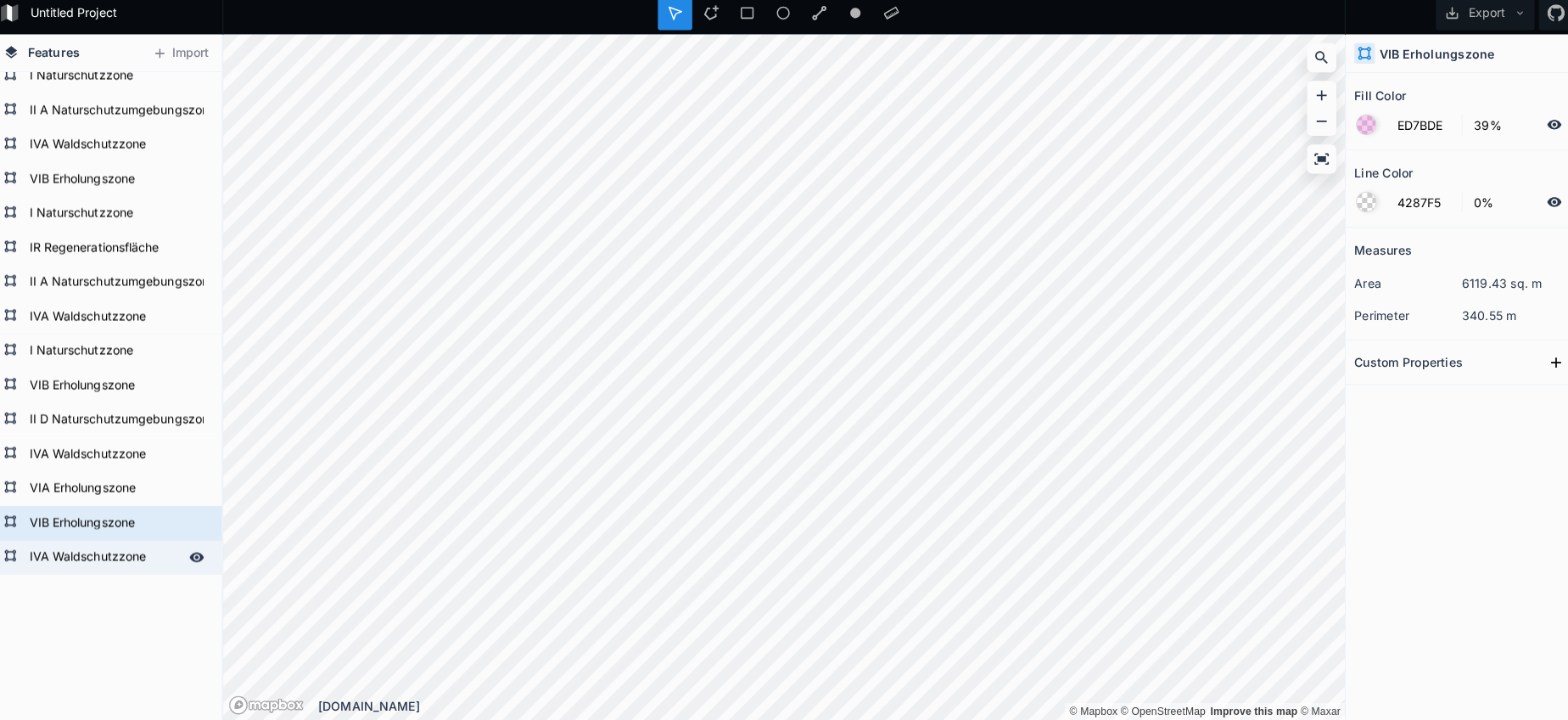
click at [101, 567] on div "IVA Waldschutzzone" at bounding box center [114, 559] width 228 height 34
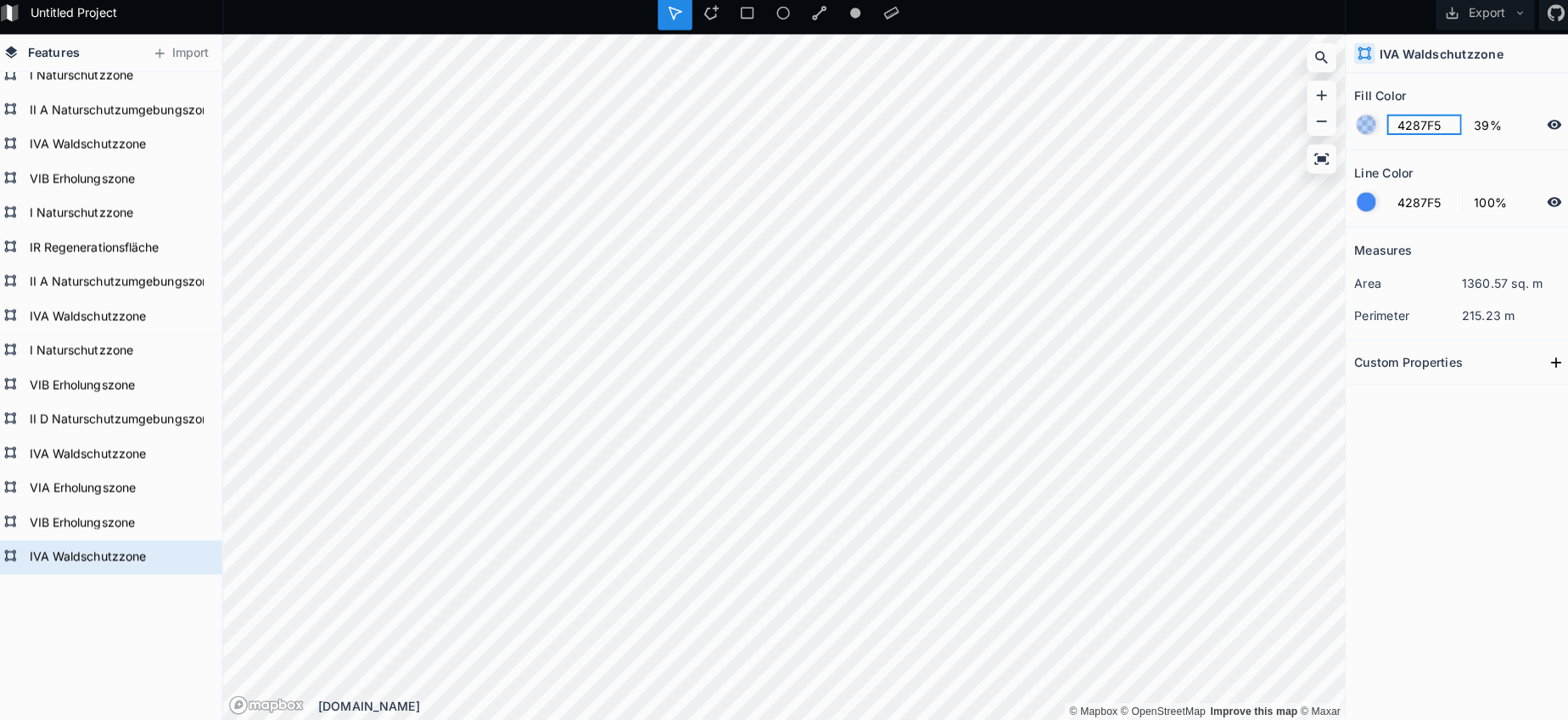
click at [1406, 122] on input "4287F5" at bounding box center [1416, 131] width 74 height 21
paste input "02751F"
click at [1349, 198] on div at bounding box center [1359, 208] width 21 height 21
click at [1350, 199] on div at bounding box center [1359, 208] width 19 height 19
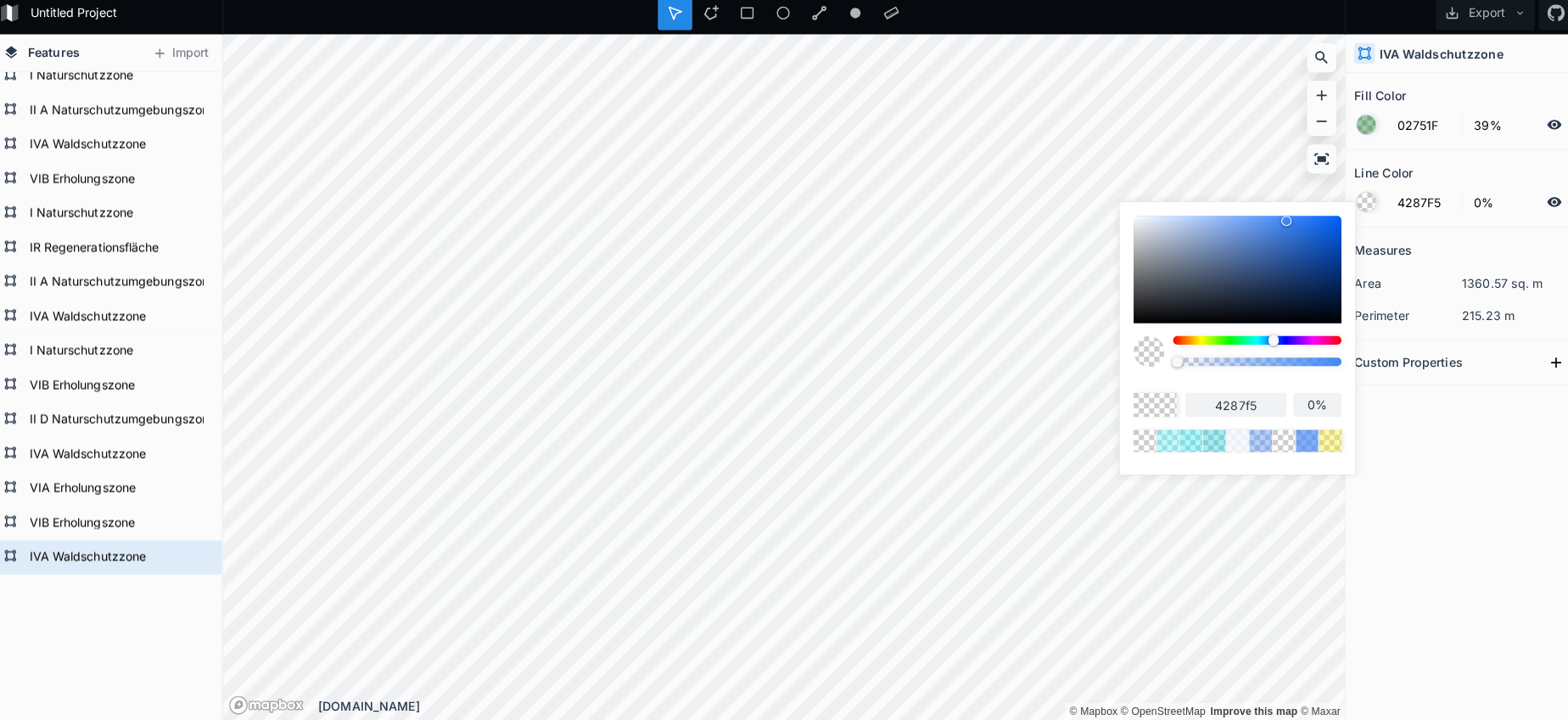
drag, startPoint x: 1252, startPoint y: 352, endPoint x: 1130, endPoint y: 349, distance: 122.0
click at [1130, 349] on div at bounding box center [1232, 361] width 206 height 42
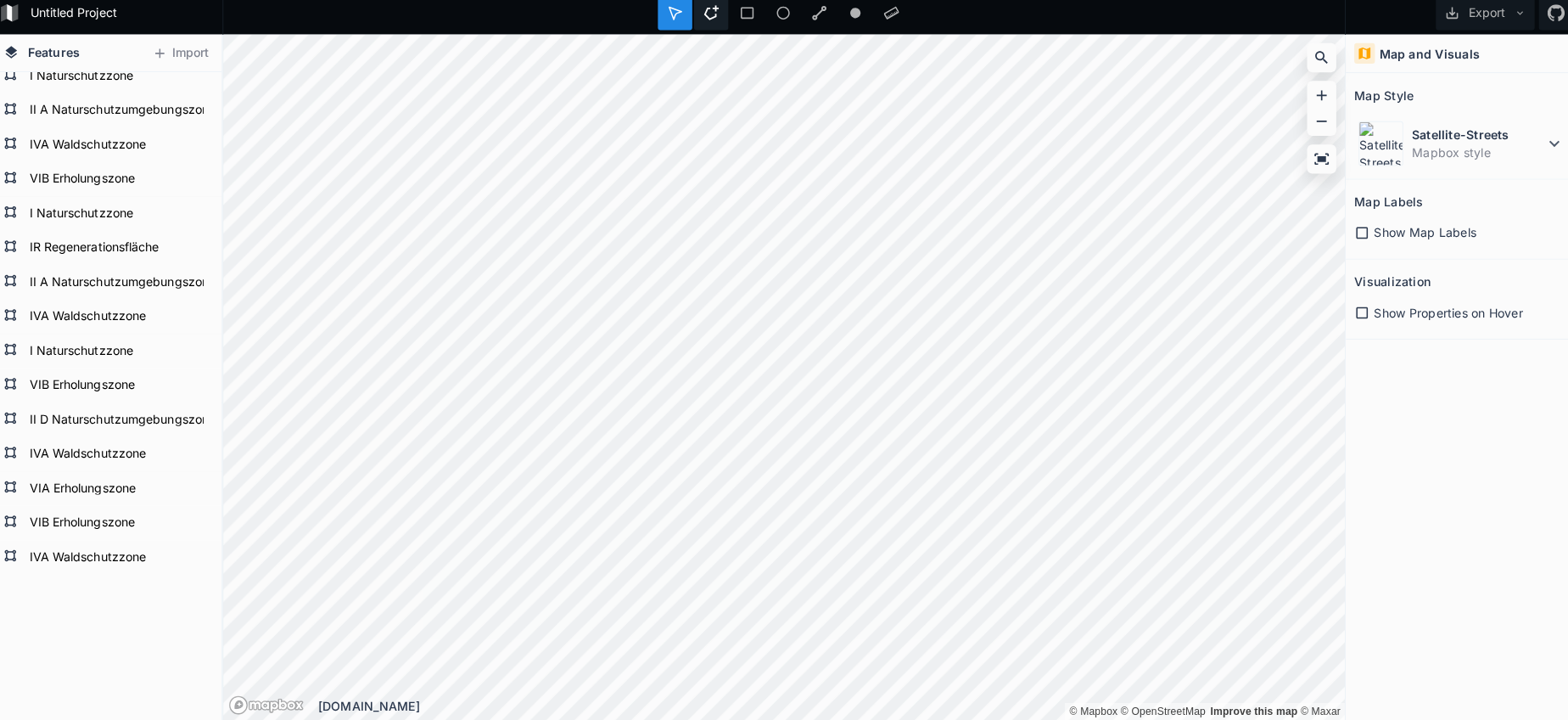
click at [704, 17] on icon at bounding box center [712, 21] width 15 height 15
click at [657, 28] on div "Untitled Project Export Features Import IVA Waldschutzzone VIB Erholungszone VI…" at bounding box center [784, 360] width 1568 height 720
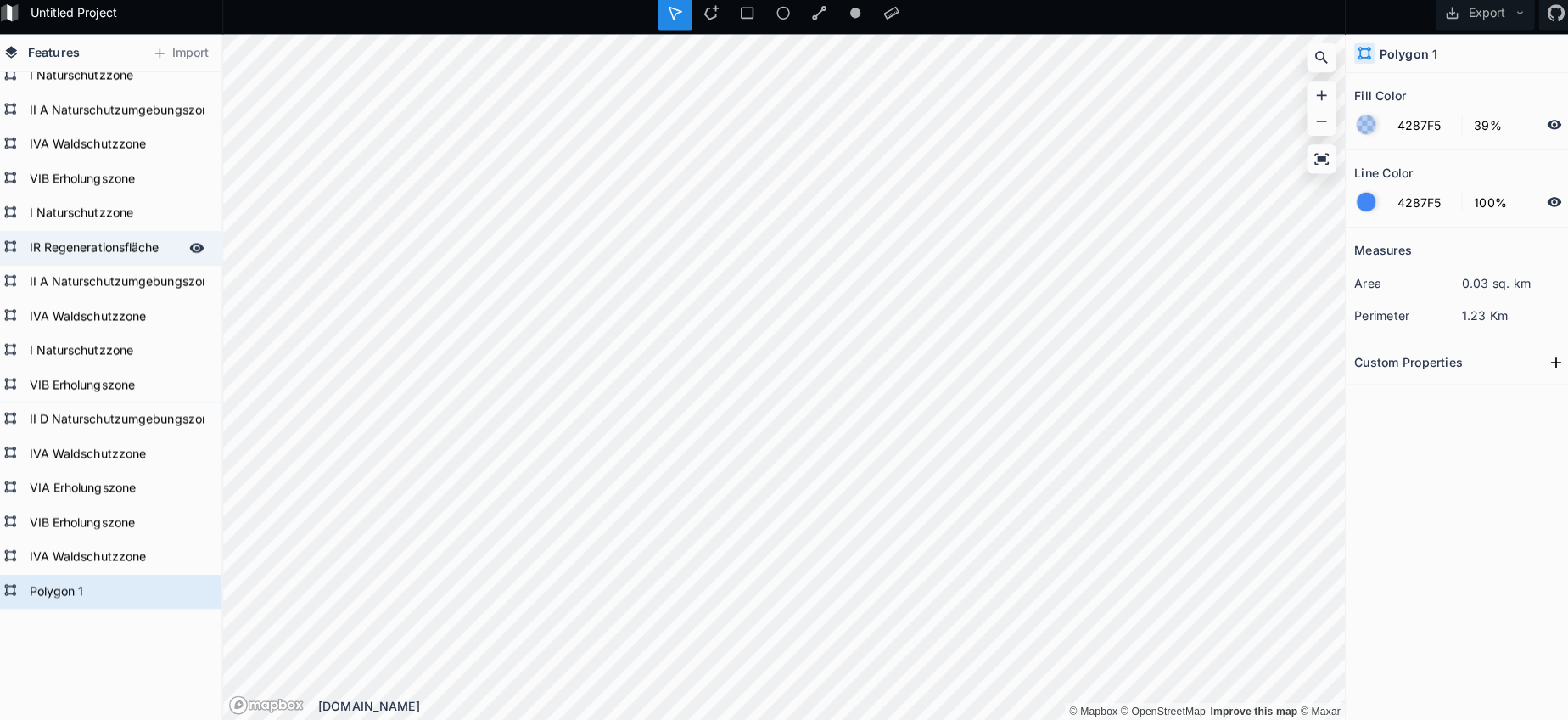
click at [89, 246] on form "IR Regenerationsfläche" at bounding box center [112, 254] width 158 height 25
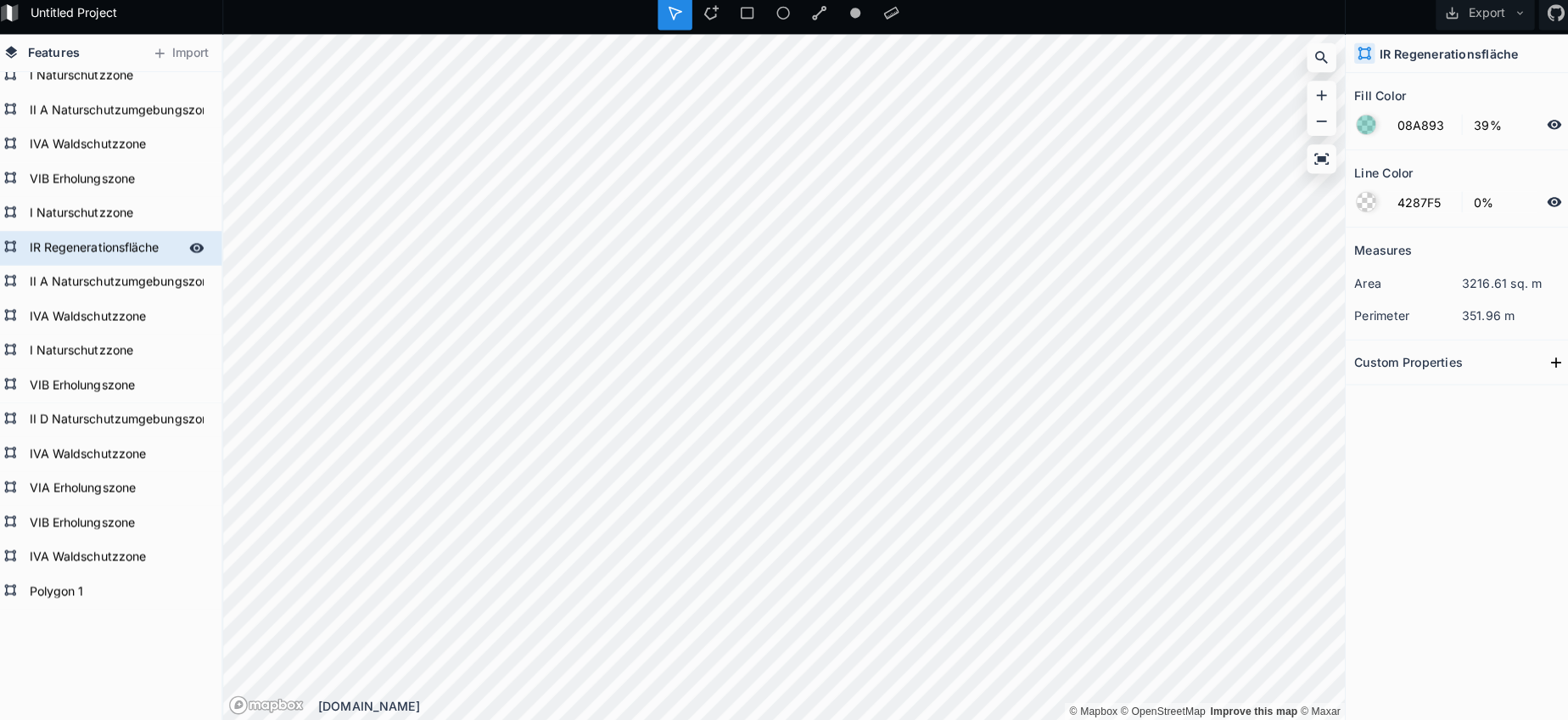
click at [89, 246] on form "IR Regenerationsfläche" at bounding box center [112, 254] width 158 height 25
click at [89, 246] on input "IR Regenerationsfläche" at bounding box center [112, 253] width 158 height 24
click at [91, 245] on input "IR Regenerationsfläche" at bounding box center [112, 253] width 158 height 24
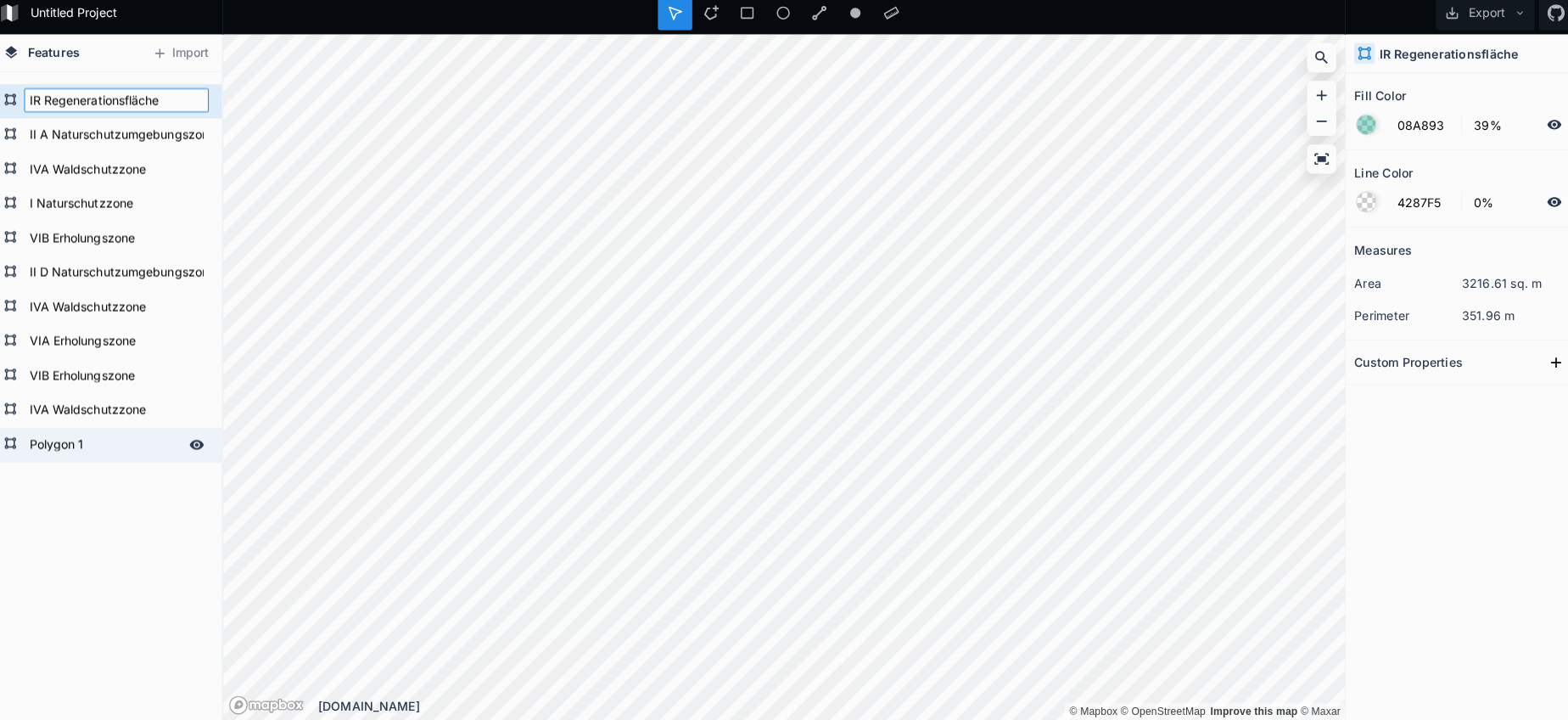
scroll to position [2093, 0]
click at [64, 436] on form "Polygon 1" at bounding box center [112, 448] width 158 height 25
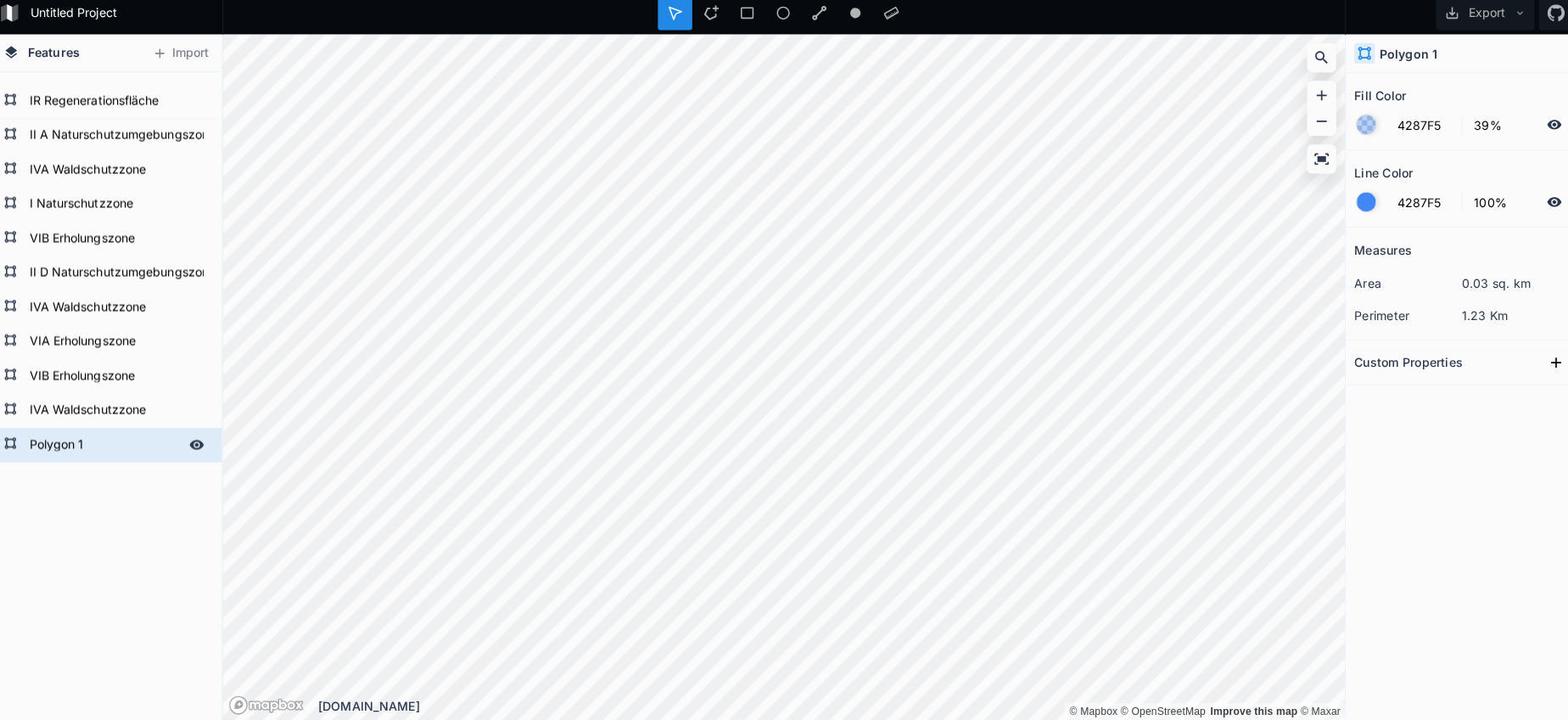
click at [72, 438] on form "Polygon 1" at bounding box center [112, 448] width 158 height 25
paste input "IR Regenerationsfläche"
drag, startPoint x: 65, startPoint y: 99, endPoint x: 66, endPoint y: 122, distance: 23.0
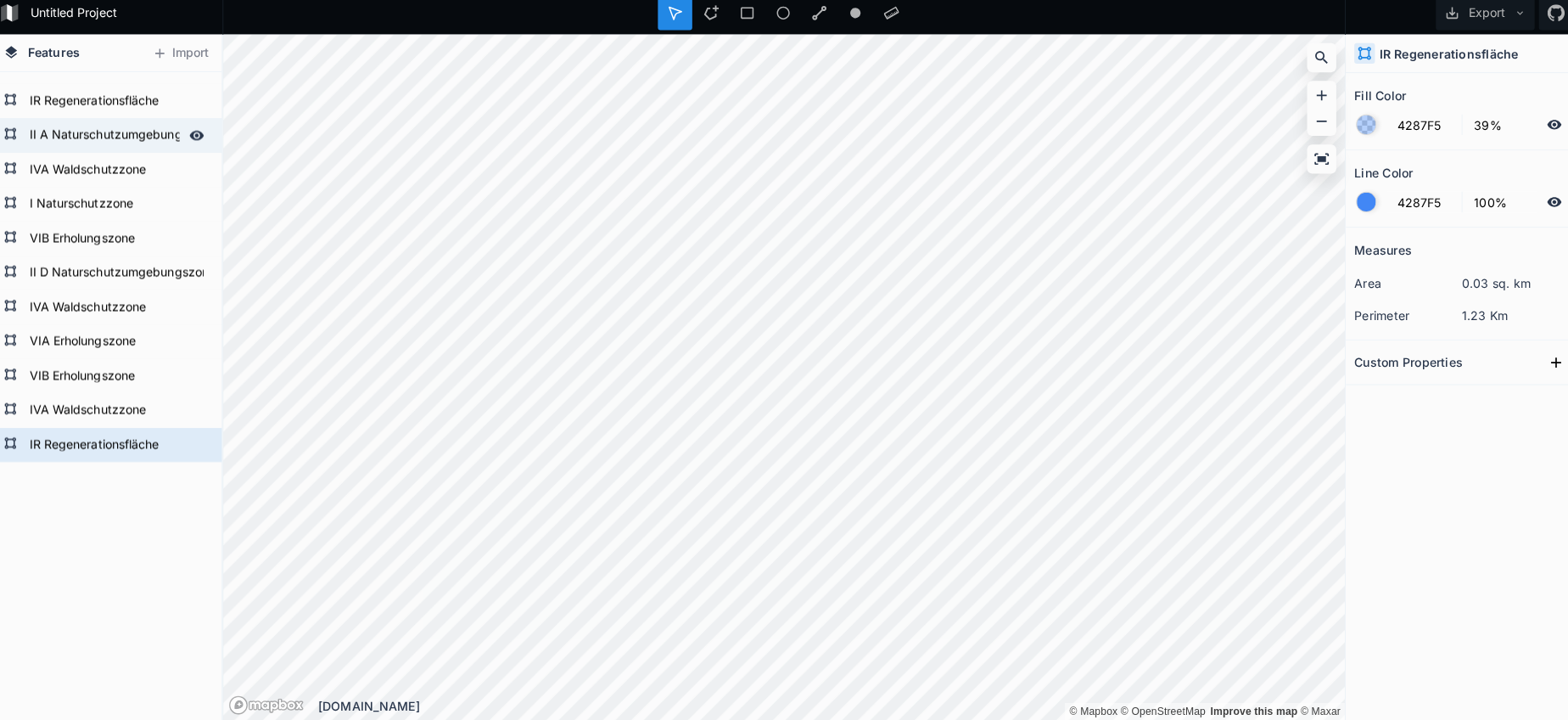
click at [65, 99] on form "IR Regenerationsfläche" at bounding box center [124, 108] width 182 height 25
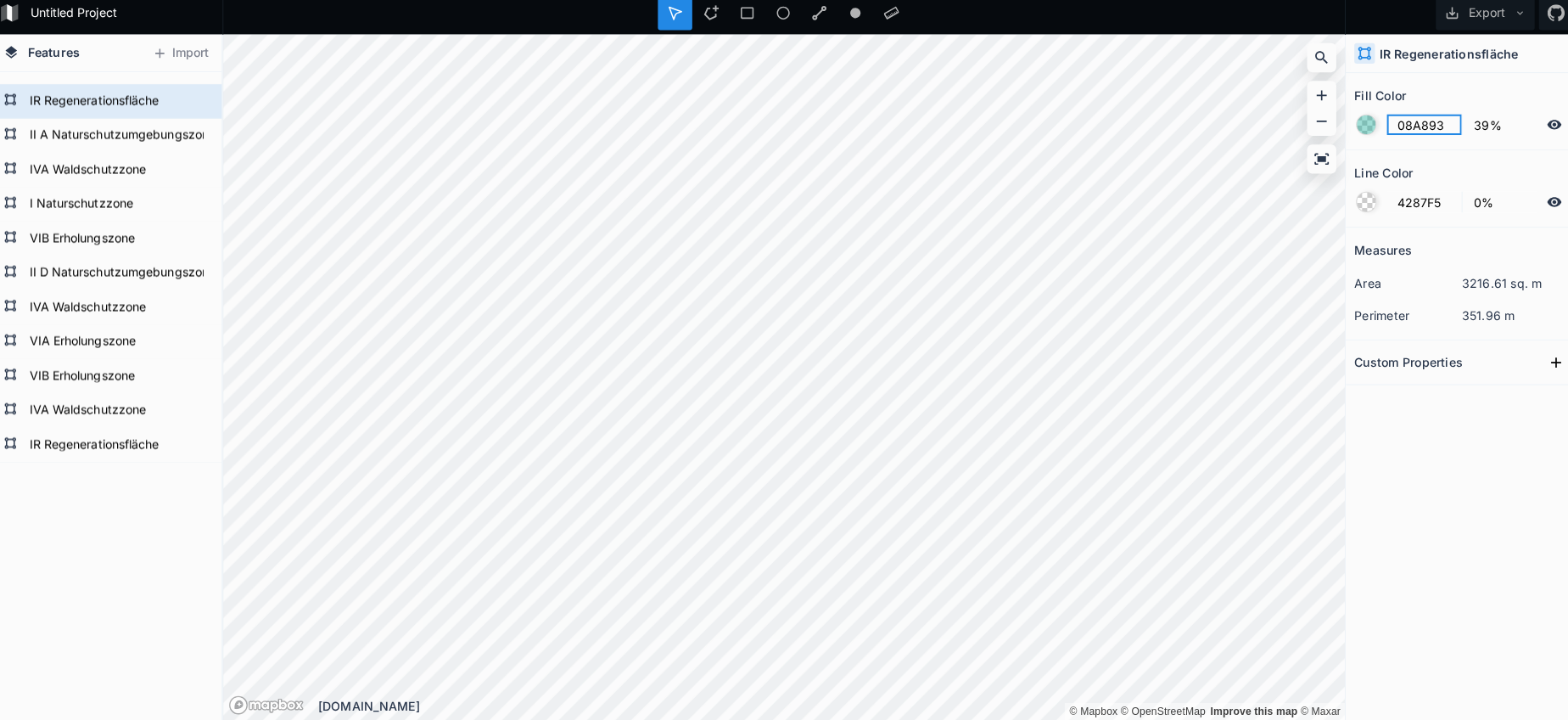
click at [1409, 125] on input "08A893" at bounding box center [1416, 131] width 74 height 21
click at [60, 447] on form "IR Regenerationsfläche" at bounding box center [112, 448] width 158 height 25
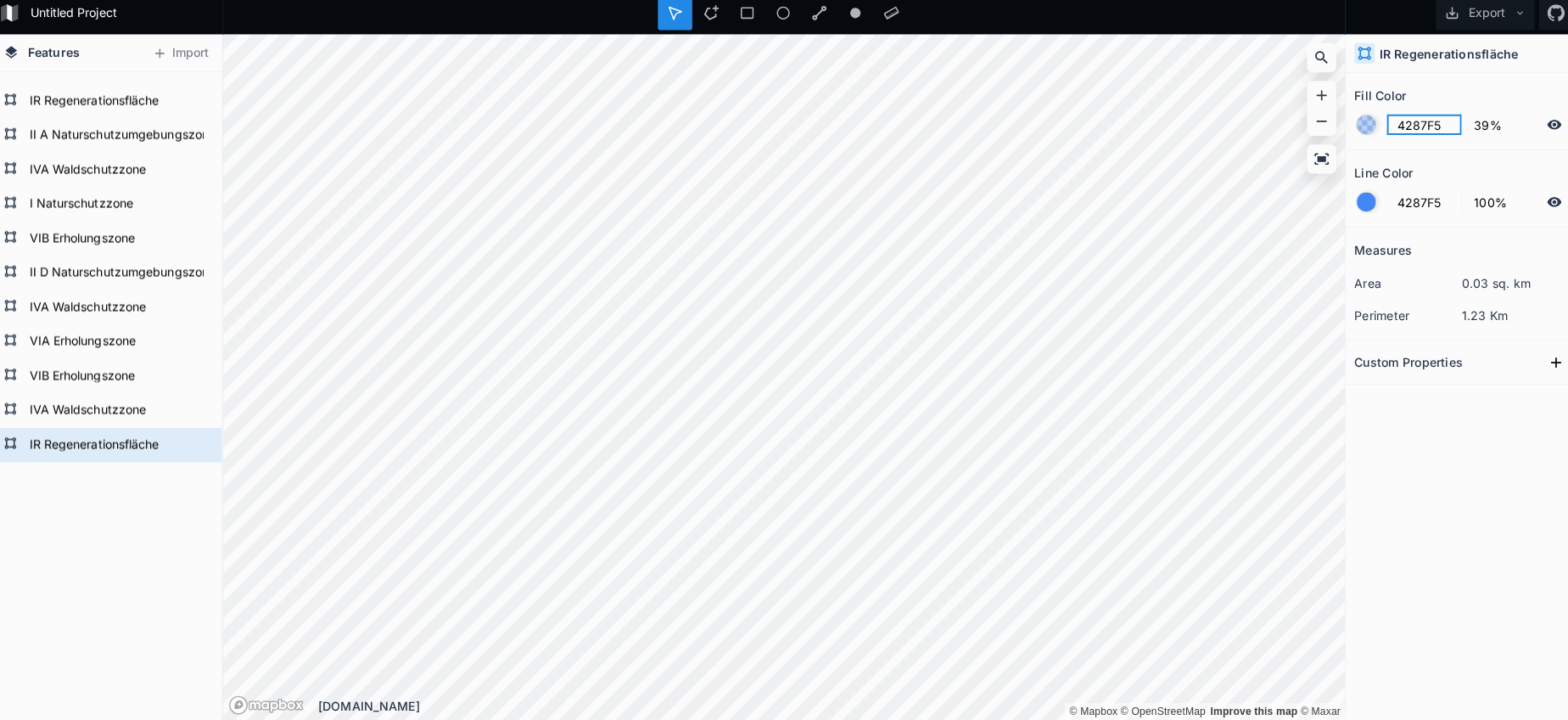
click at [1403, 127] on input "4287F5" at bounding box center [1416, 131] width 74 height 21
paste input "08A893"
click at [1353, 201] on div at bounding box center [1359, 208] width 19 height 19
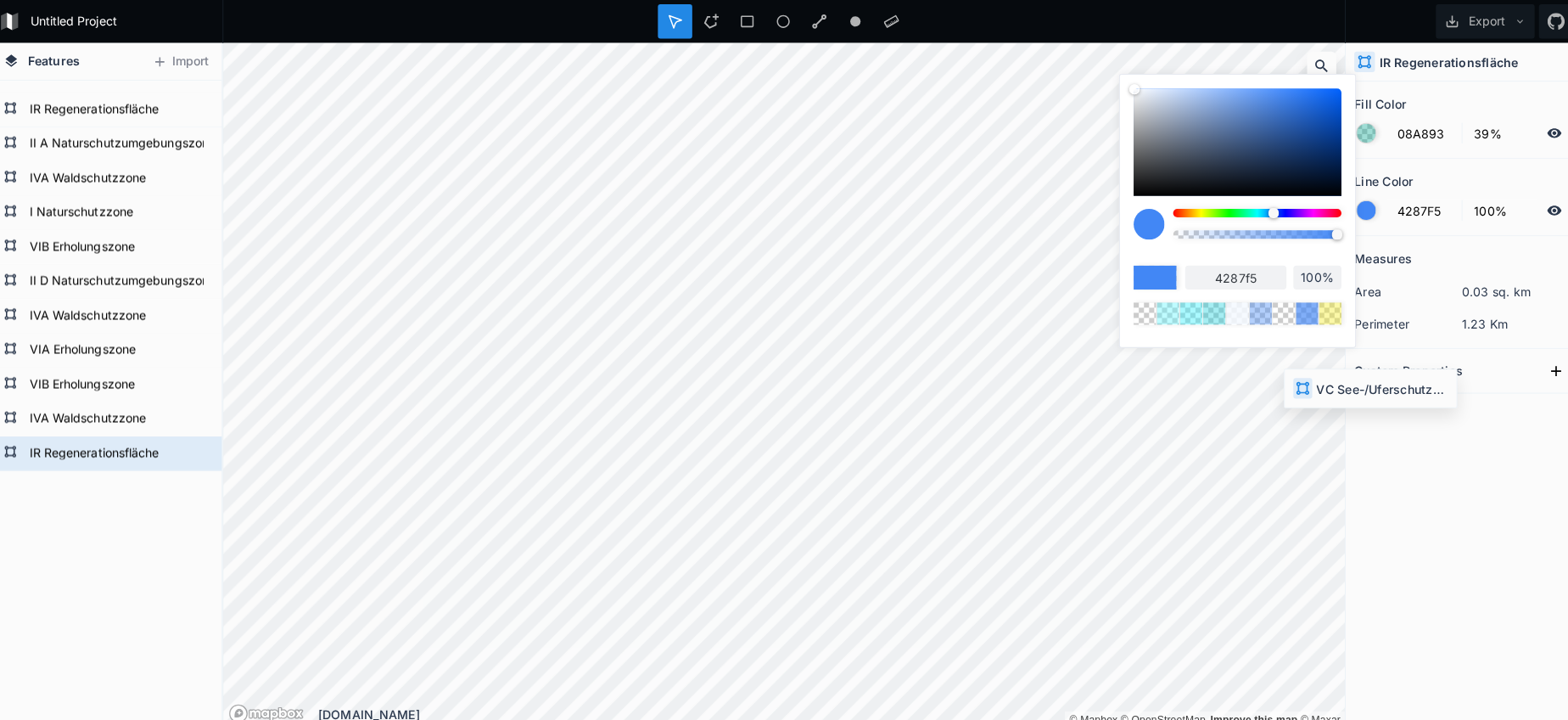
scroll to position [0, 0]
click at [1024, 221] on body "Untitled Project Export Features Import IR Regenerationsfläche IVA Waldschutzzo…" at bounding box center [784, 360] width 1568 height 720
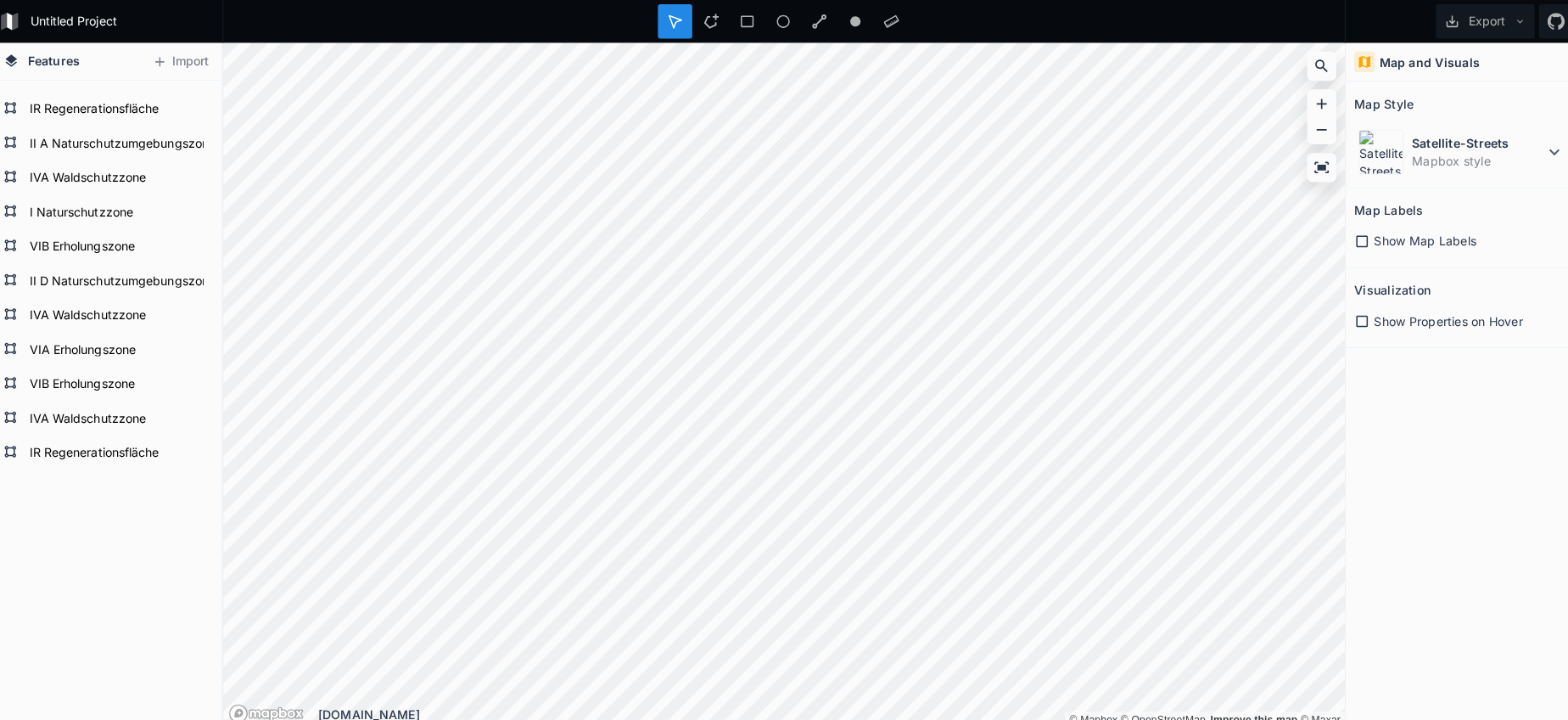
scroll to position [2093, 0]
click at [565, 609] on div "Modify" at bounding box center [607, 610] width 170 height 35
click at [1465, 140] on dt "Satellite-Streets" at bounding box center [1470, 141] width 131 height 18
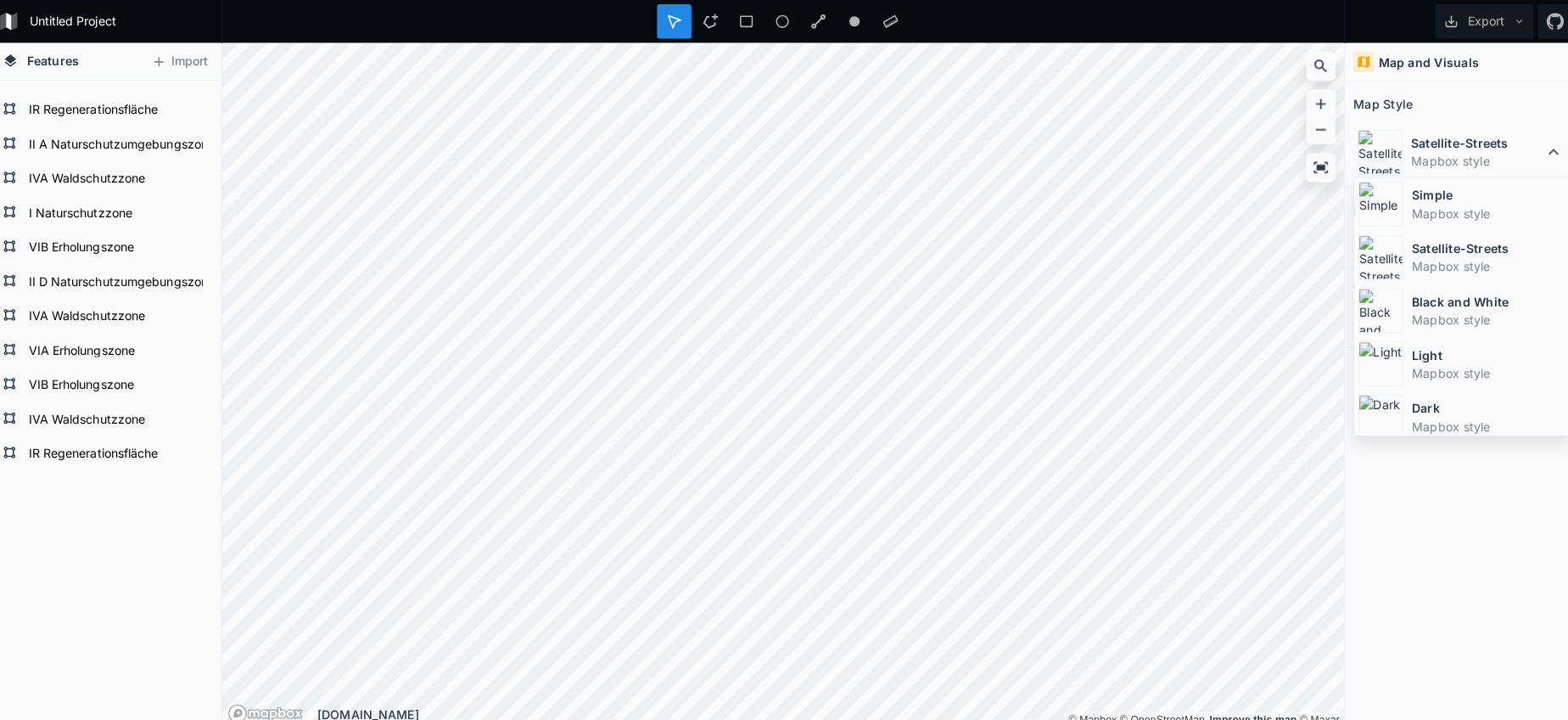
drag, startPoint x: 1428, startPoint y: 208, endPoint x: 1366, endPoint y: 222, distance: 63.6
click at [1428, 208] on dd "Mapbox style" at bounding box center [1480, 211] width 151 height 18
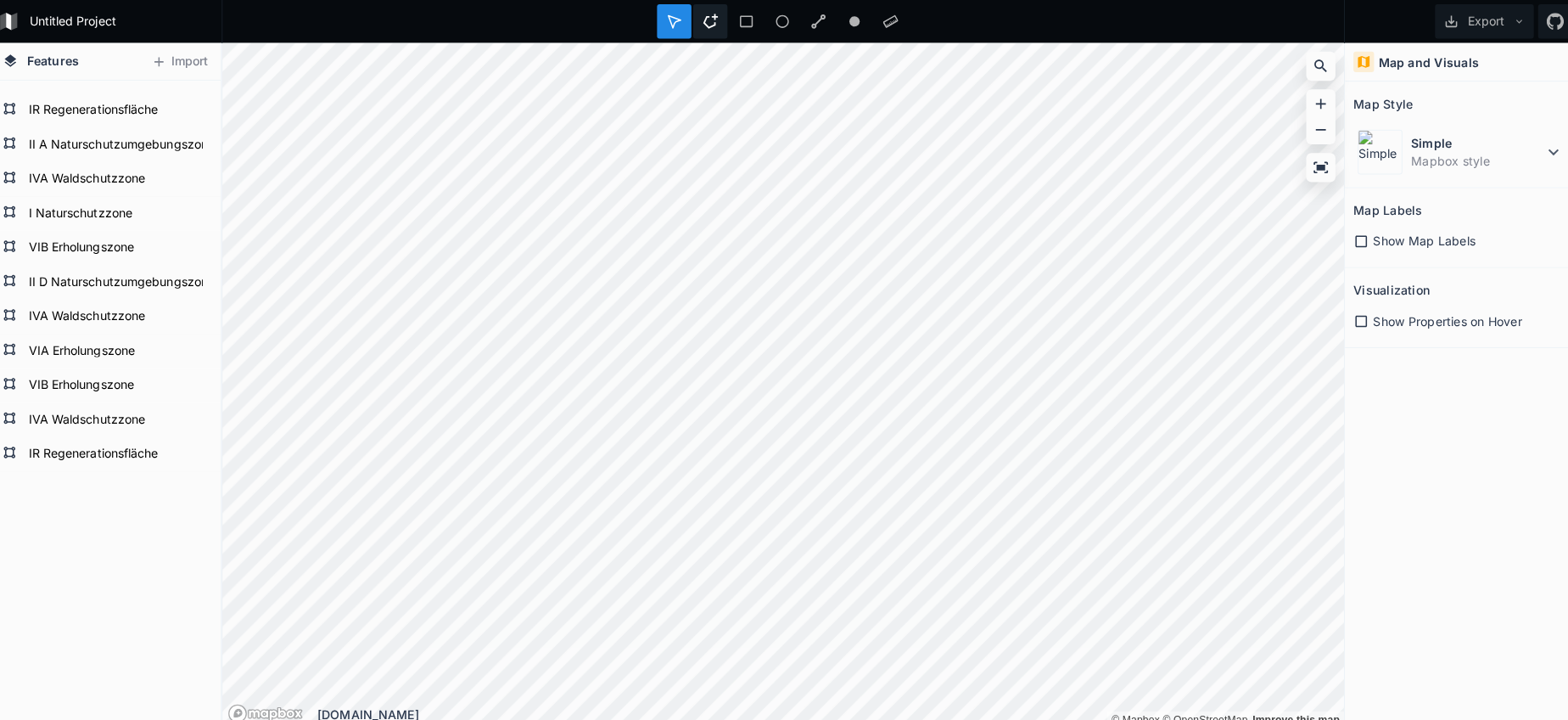
drag, startPoint x: 698, startPoint y: 17, endPoint x: 701, endPoint y: 31, distance: 14.3
click at [704, 22] on icon at bounding box center [712, 21] width 15 height 15
click at [1439, 158] on dd "Mapbox style" at bounding box center [1470, 159] width 131 height 18
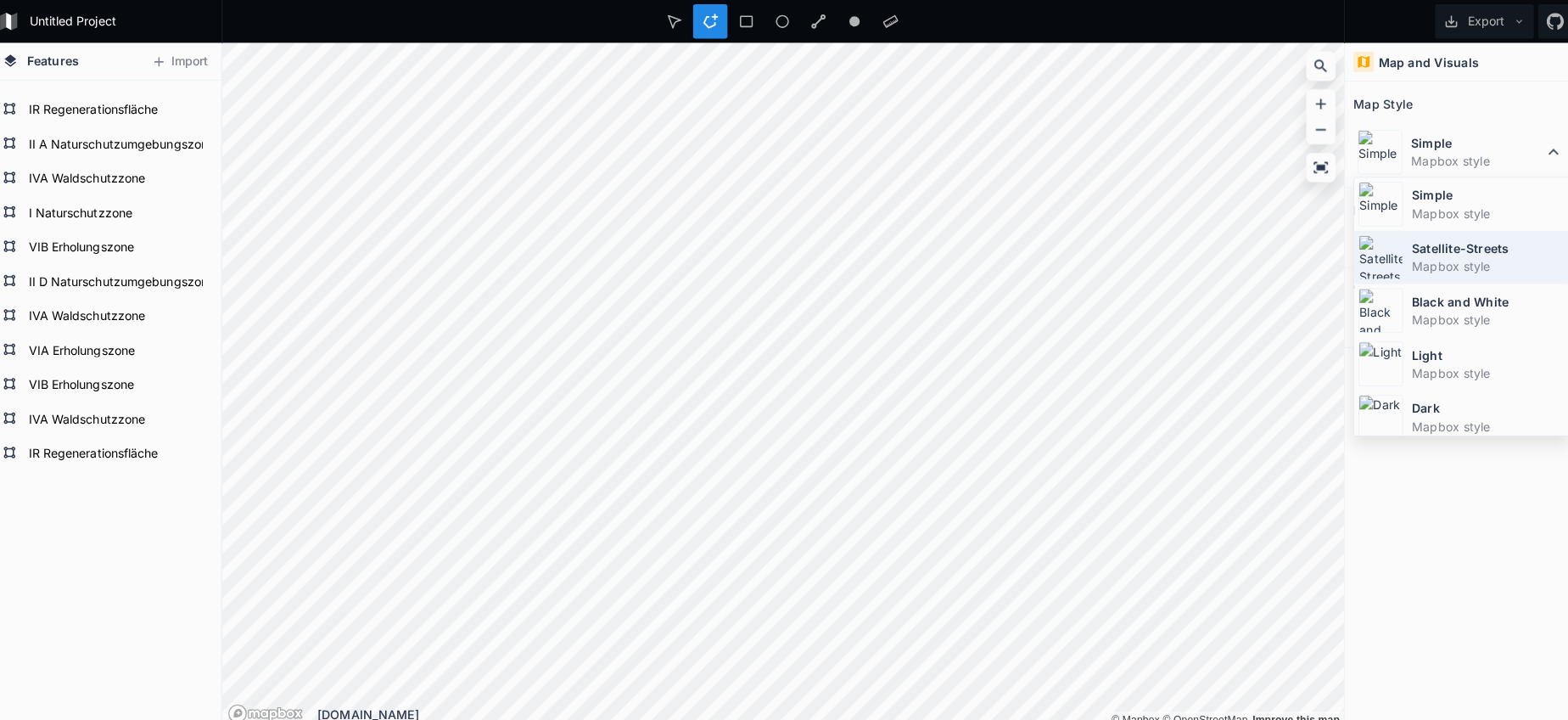
click at [1405, 243] on dt "Satellite-Streets" at bounding box center [1480, 246] width 151 height 18
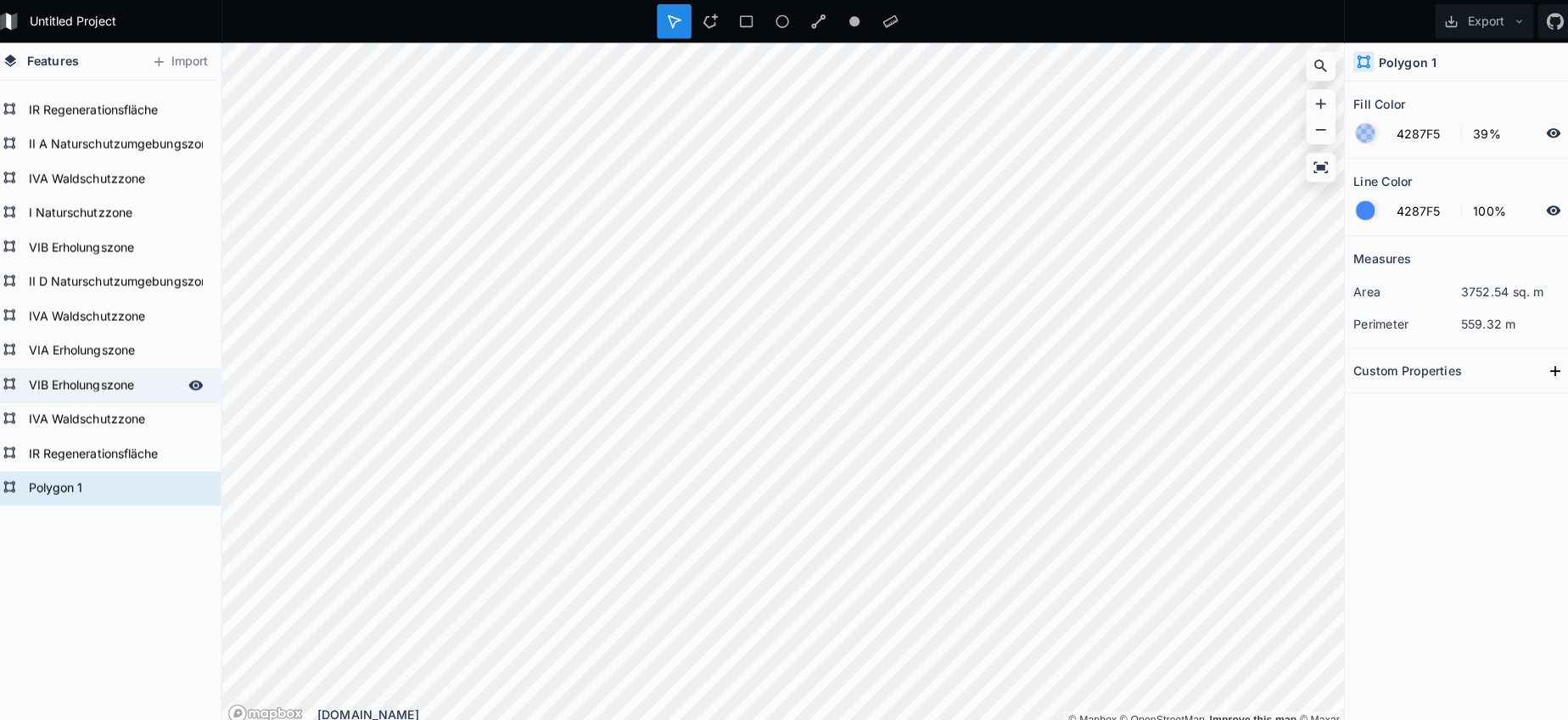
click at [122, 376] on form "VIB Erholungszone" at bounding box center [112, 381] width 158 height 25
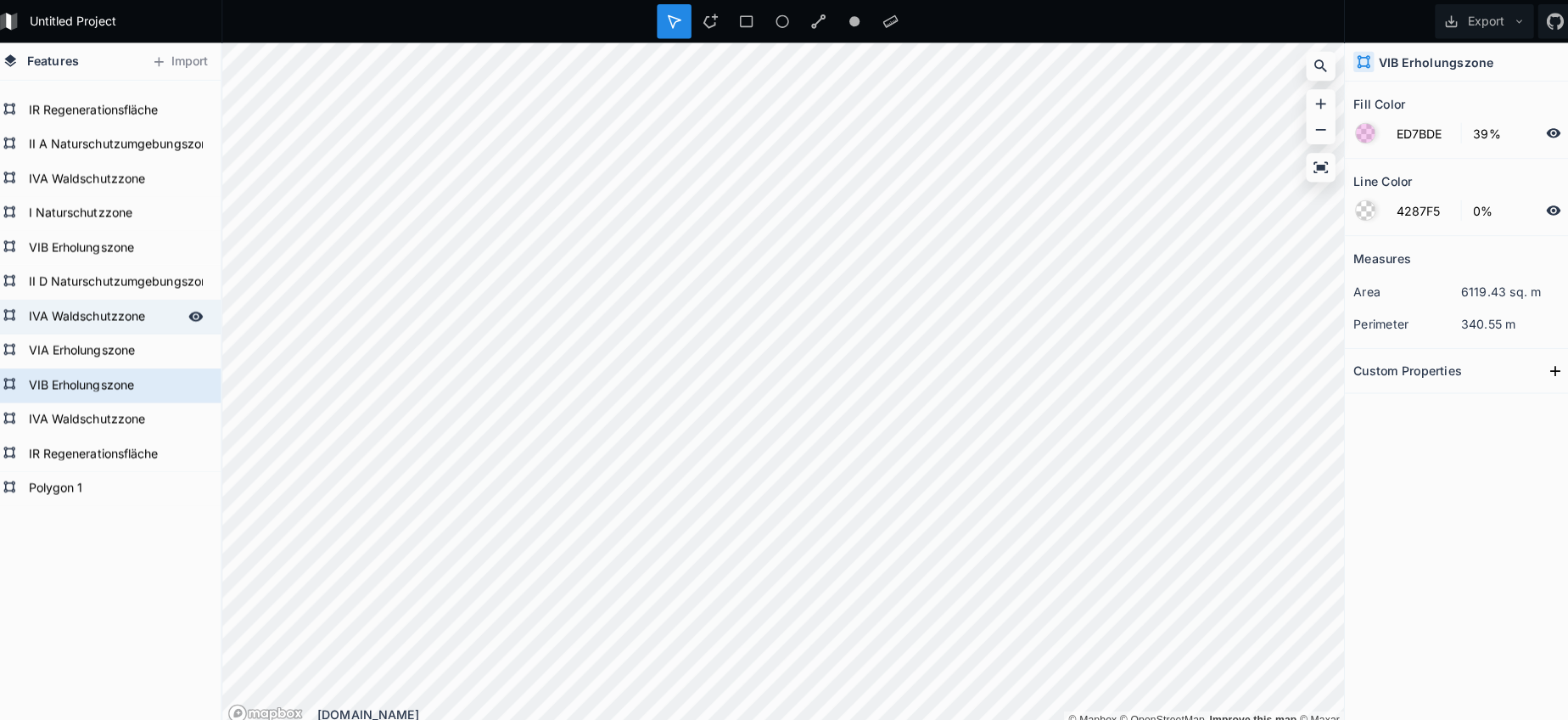
click at [100, 305] on form "IVA Waldschutzzone" at bounding box center [112, 313] width 158 height 25
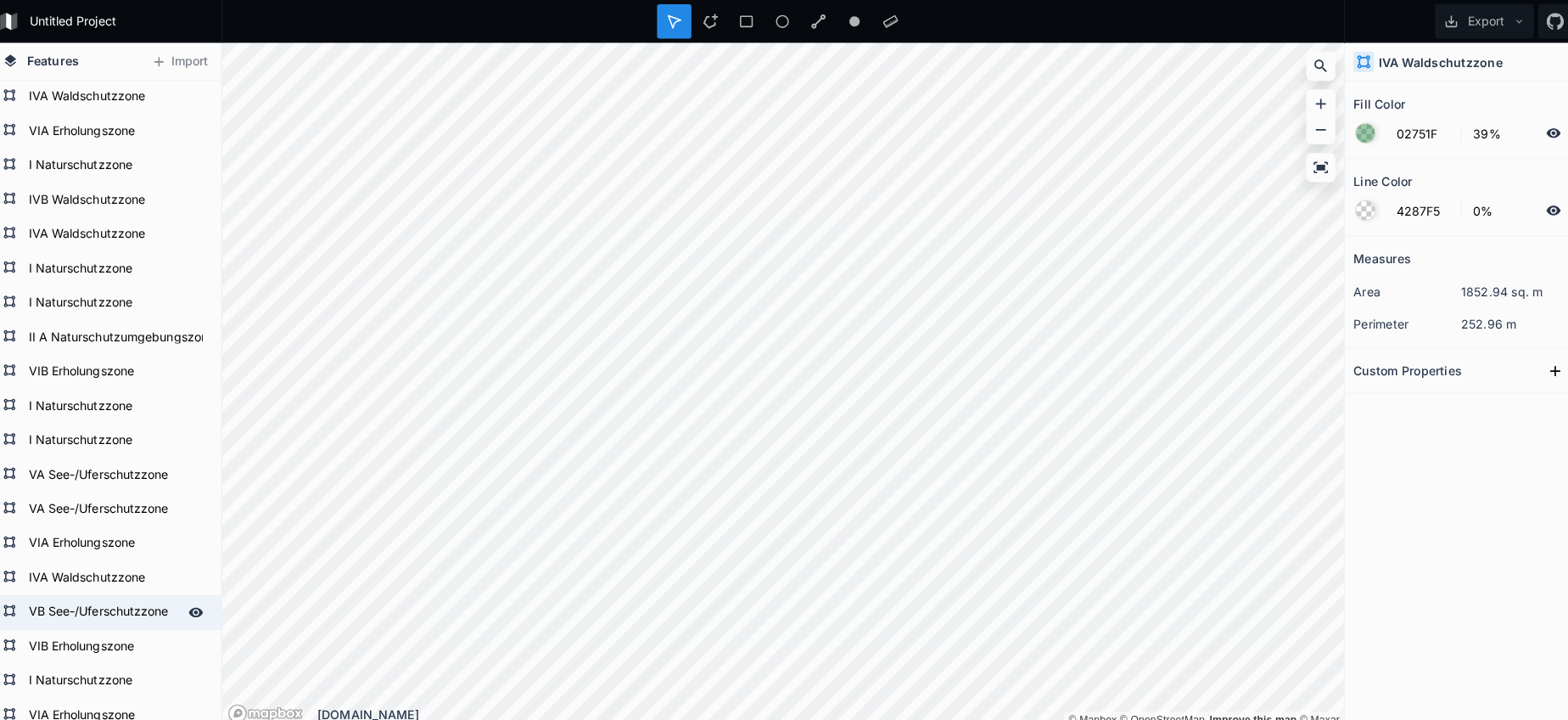
scroll to position [1114, 0]
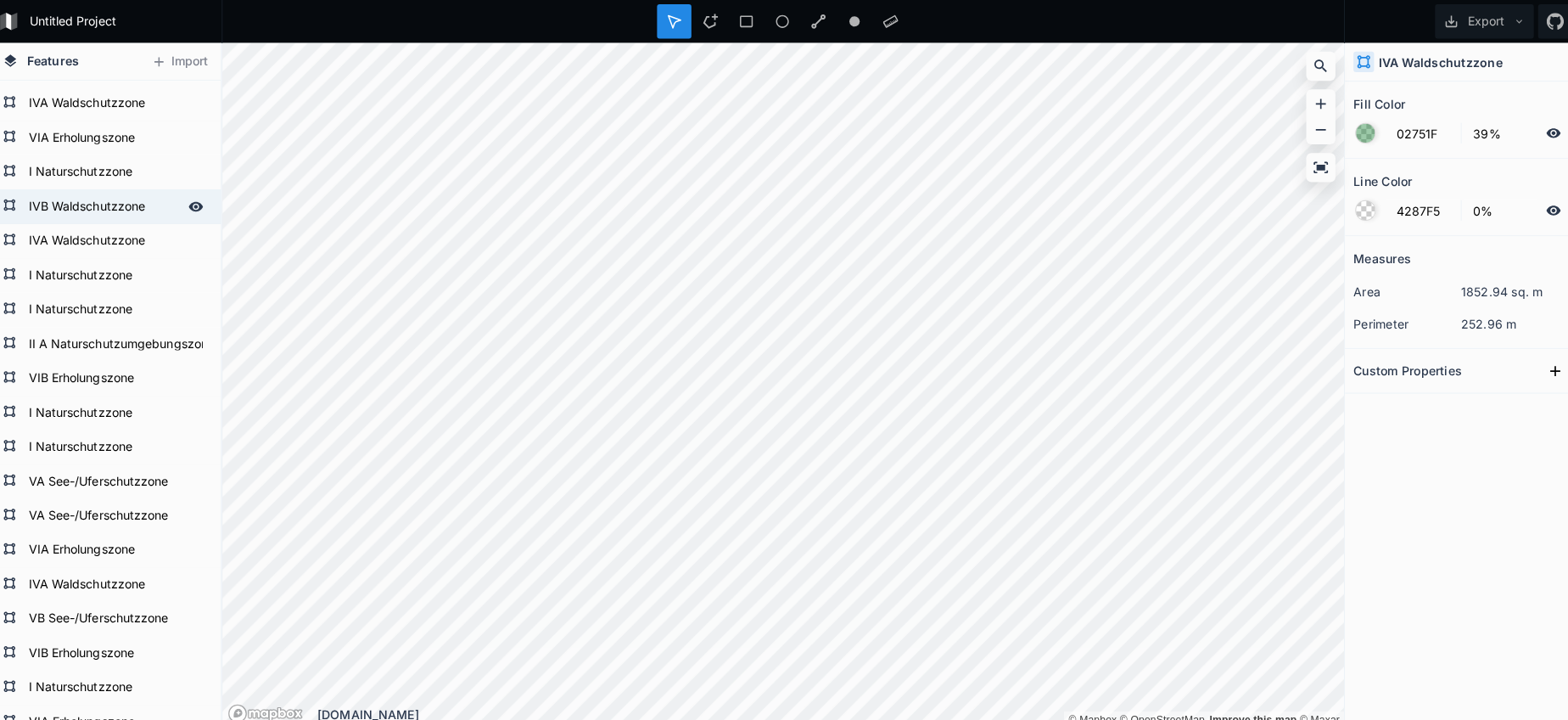
click at [77, 205] on form "IVB Waldschutzzone" at bounding box center [112, 204] width 158 height 25
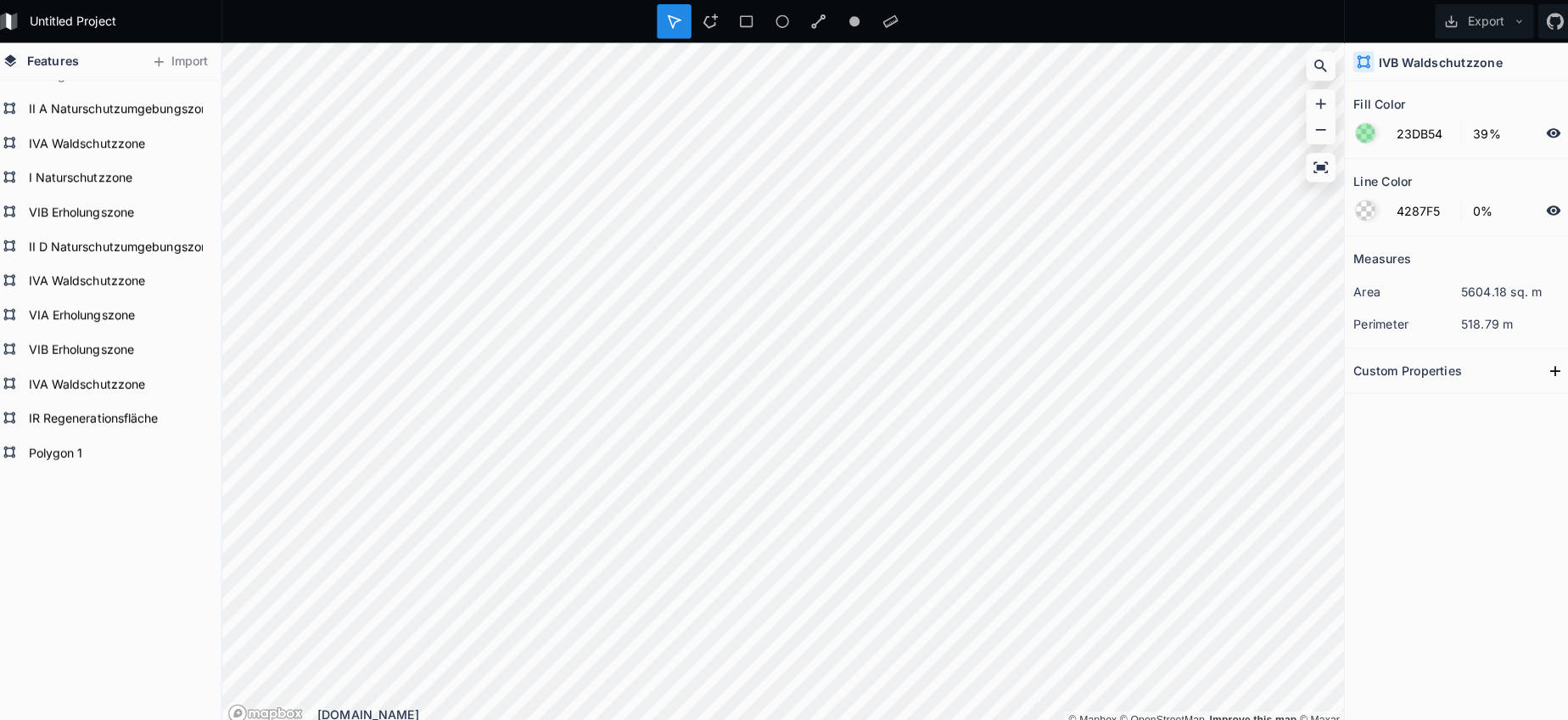
scroll to position [2127, 0]
click at [70, 453] on form "Polygon 1" at bounding box center [112, 448] width 158 height 25
click at [70, 453] on form "Polygon 1" at bounding box center [124, 448] width 182 height 25
paste input "IVB Waldschutzzone"
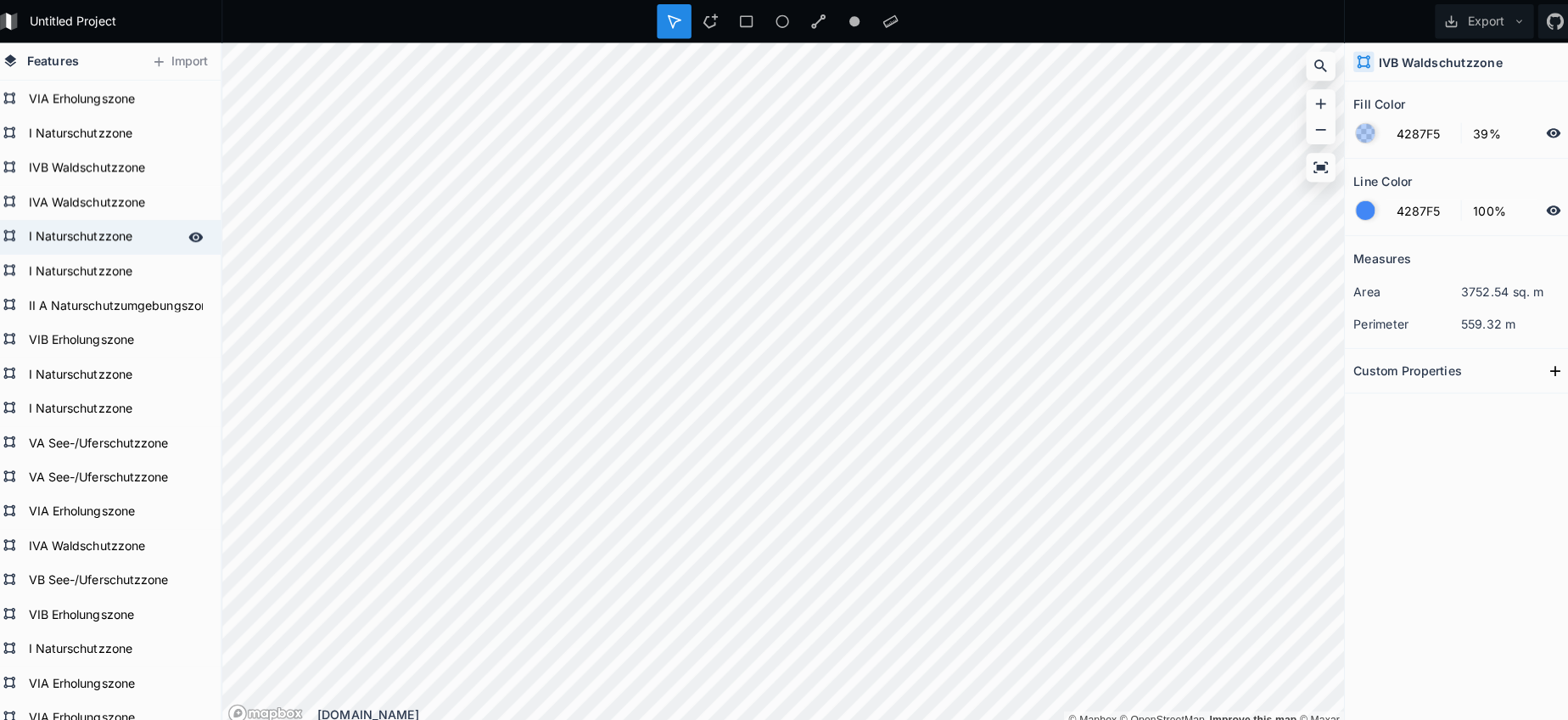
scroll to position [1149, 0]
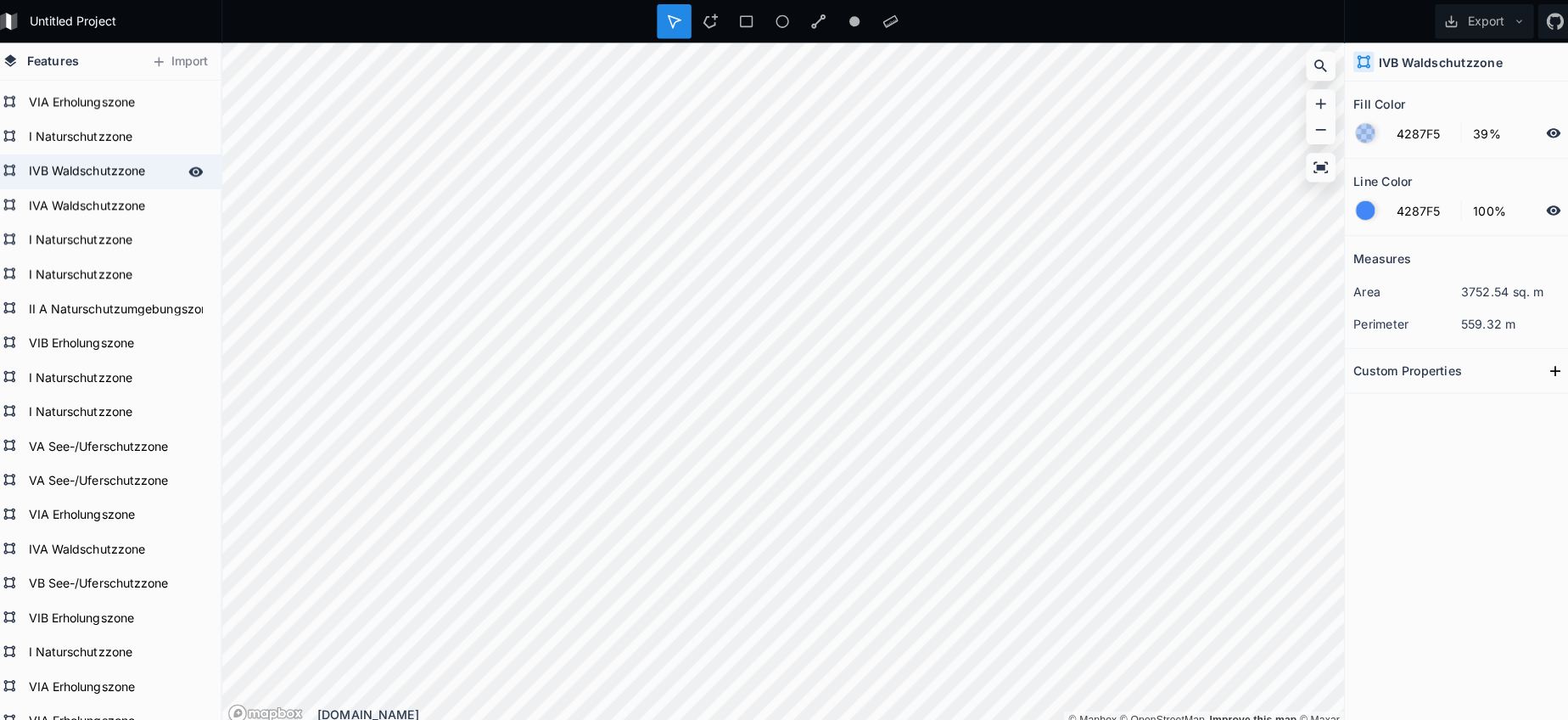
click at [77, 175] on form "IVB Waldschutzzone" at bounding box center [112, 170] width 158 height 25
click at [77, 175] on form "IVB Waldschutzzone" at bounding box center [124, 170] width 182 height 25
click at [105, 173] on form "IVB Waldschutzzone" at bounding box center [112, 170] width 158 height 25
click at [1428, 140] on input "23DB54" at bounding box center [1416, 131] width 74 height 21
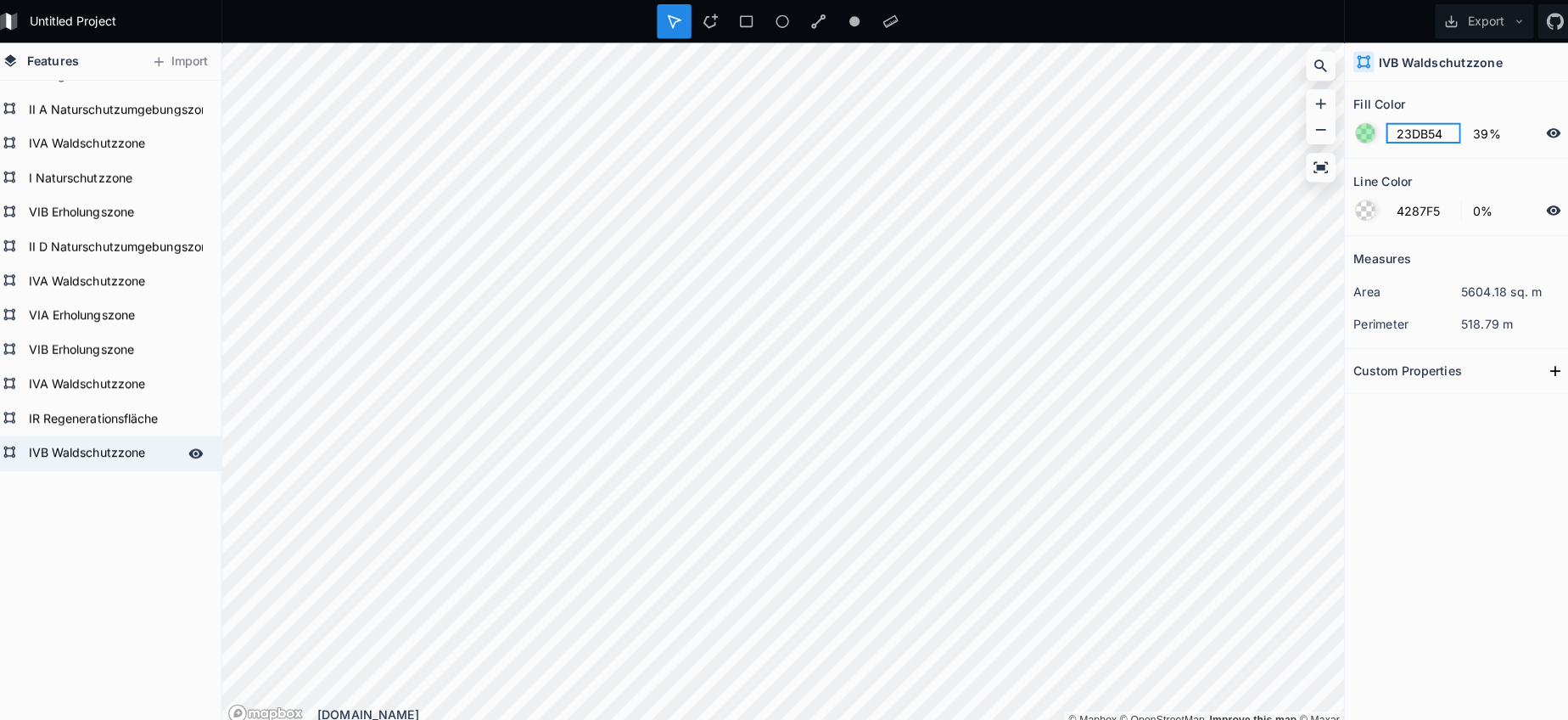
scroll to position [2127, 0]
click at [120, 429] on div "IR Regenerationsfläche" at bounding box center [114, 414] width 228 height 34
click at [126, 448] on form "IVB Waldschutzzone" at bounding box center [112, 448] width 158 height 25
click at [1392, 125] on input "4287F5" at bounding box center [1416, 131] width 74 height 21
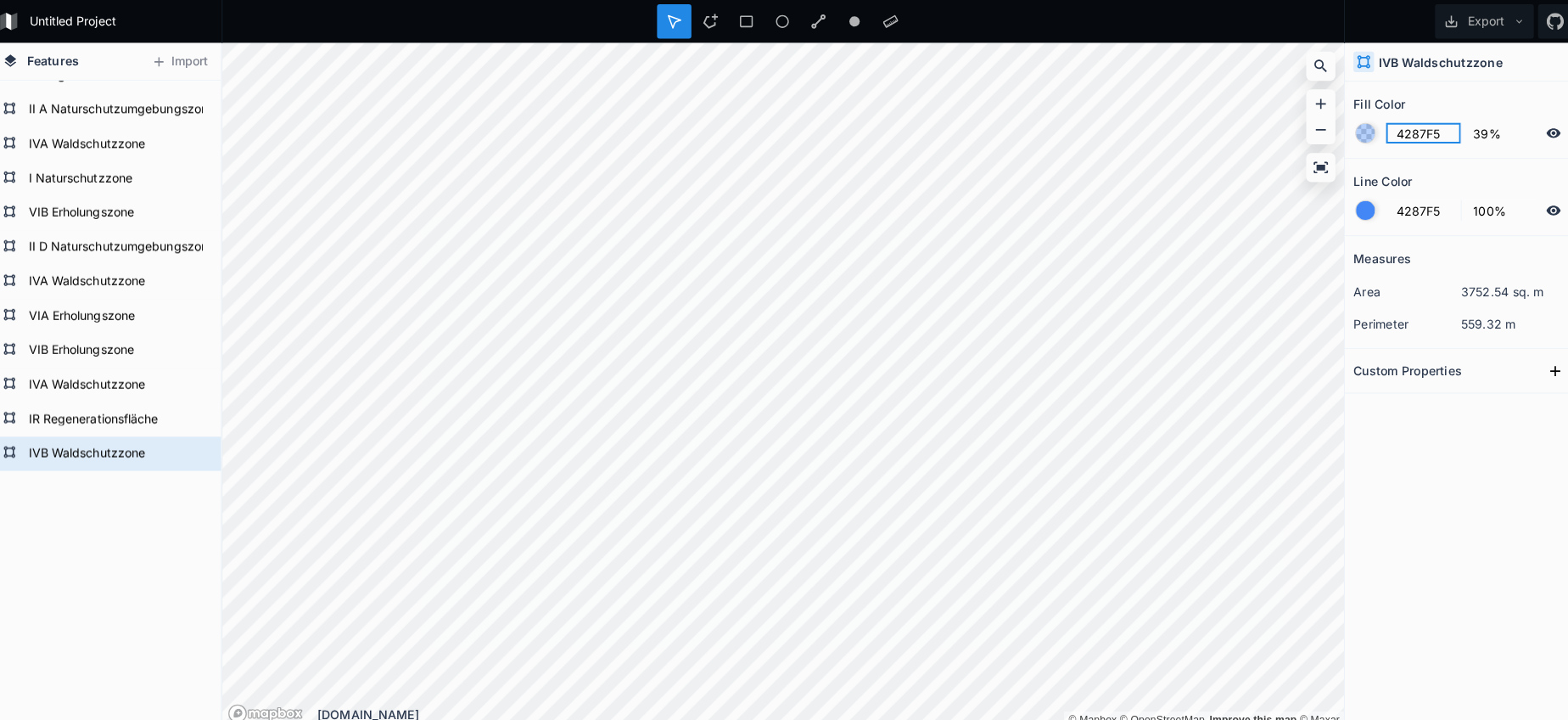
paste input "23DB54"
click at [1353, 210] on div at bounding box center [1359, 208] width 19 height 19
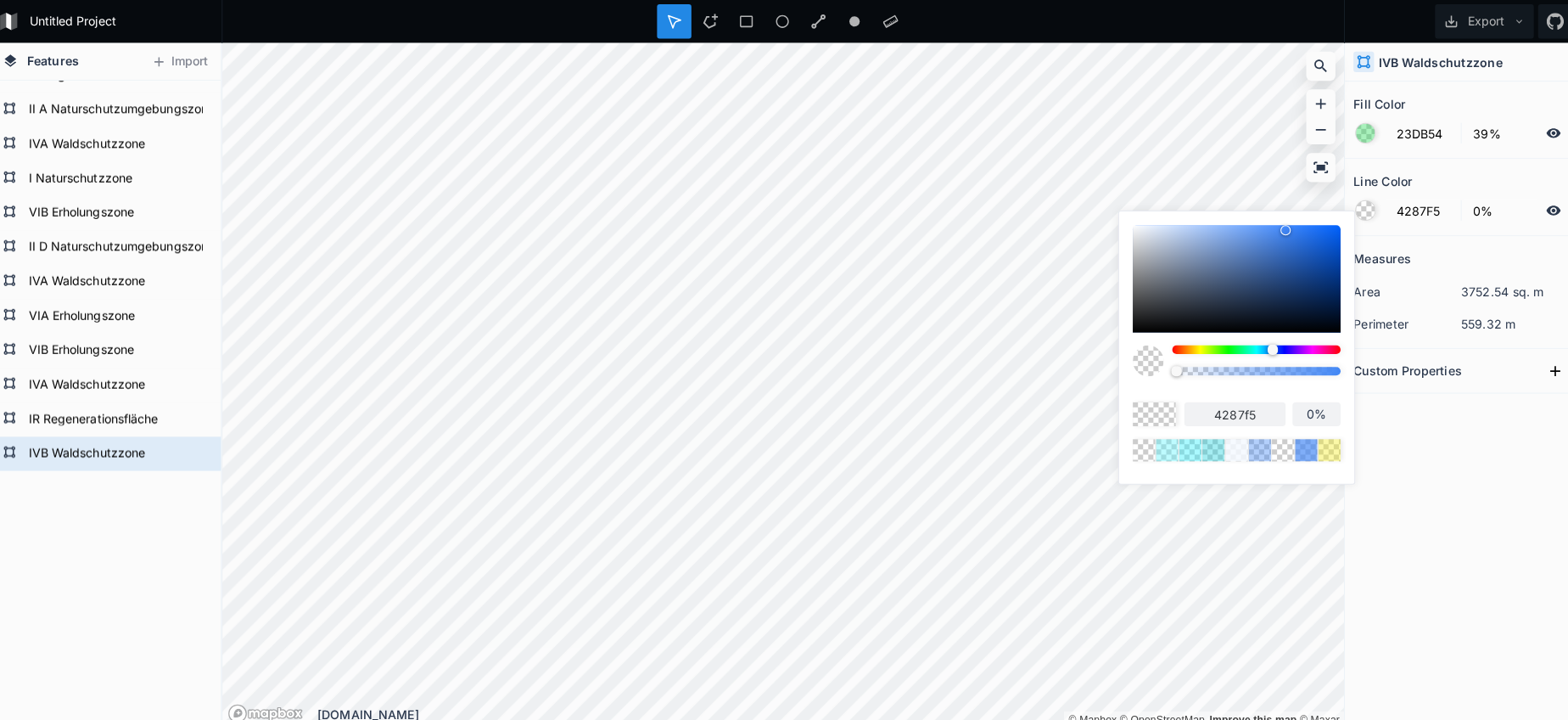
click at [1059, 370] on body "Untitled Project Export Features Import IVB Waldschutzzone IR Regenerationsfläc…" at bounding box center [784, 360] width 1568 height 720
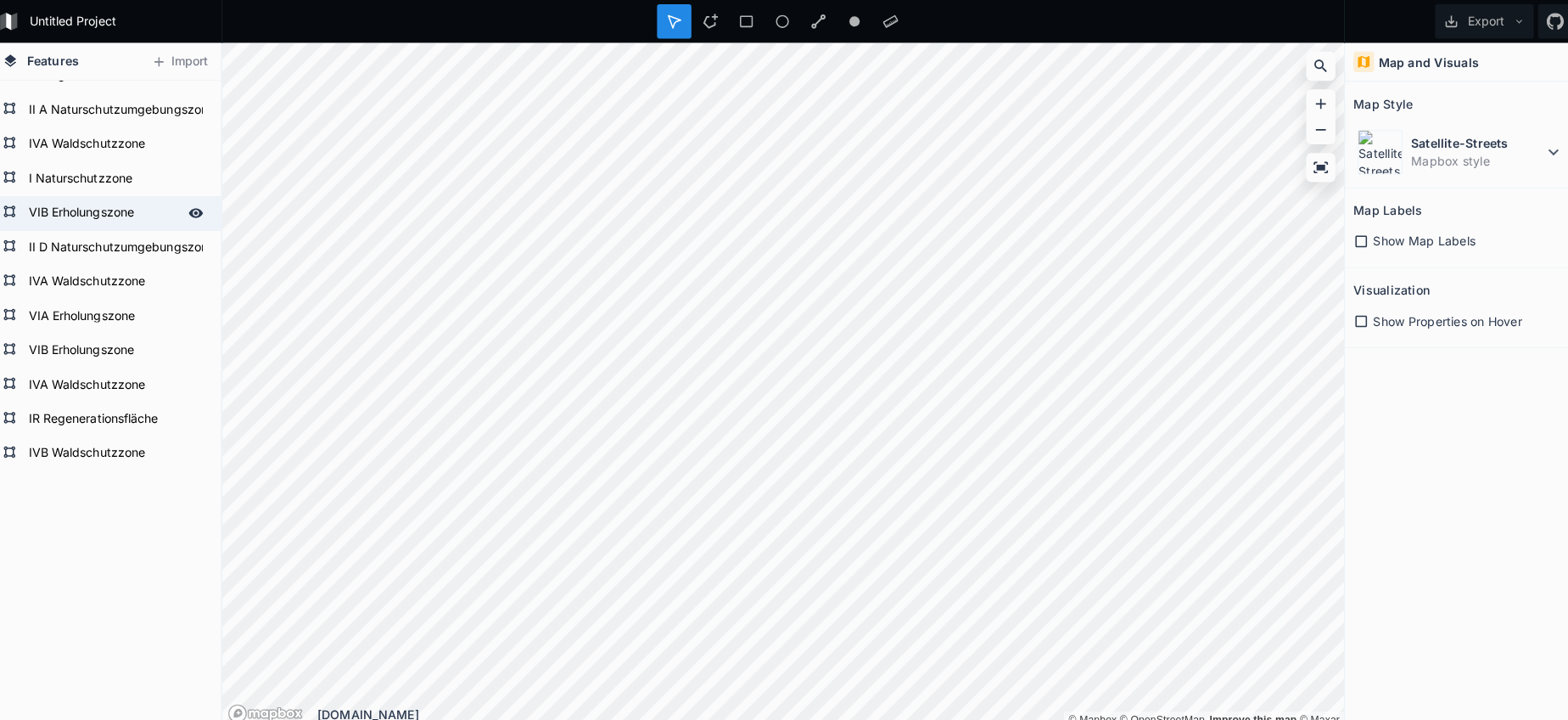
drag, startPoint x: 1311, startPoint y: 364, endPoint x: 209, endPoint y: 217, distance: 1111.8
click at [208, 218] on div "Features Import IVB Waldschutzzone IR Regenerationsfläche IVA Waldschutzzone IV…" at bounding box center [784, 380] width 1568 height 677
drag, startPoint x: 701, startPoint y: 25, endPoint x: 693, endPoint y: 33, distance: 11.3
click at [704, 25] on icon at bounding box center [712, 21] width 15 height 15
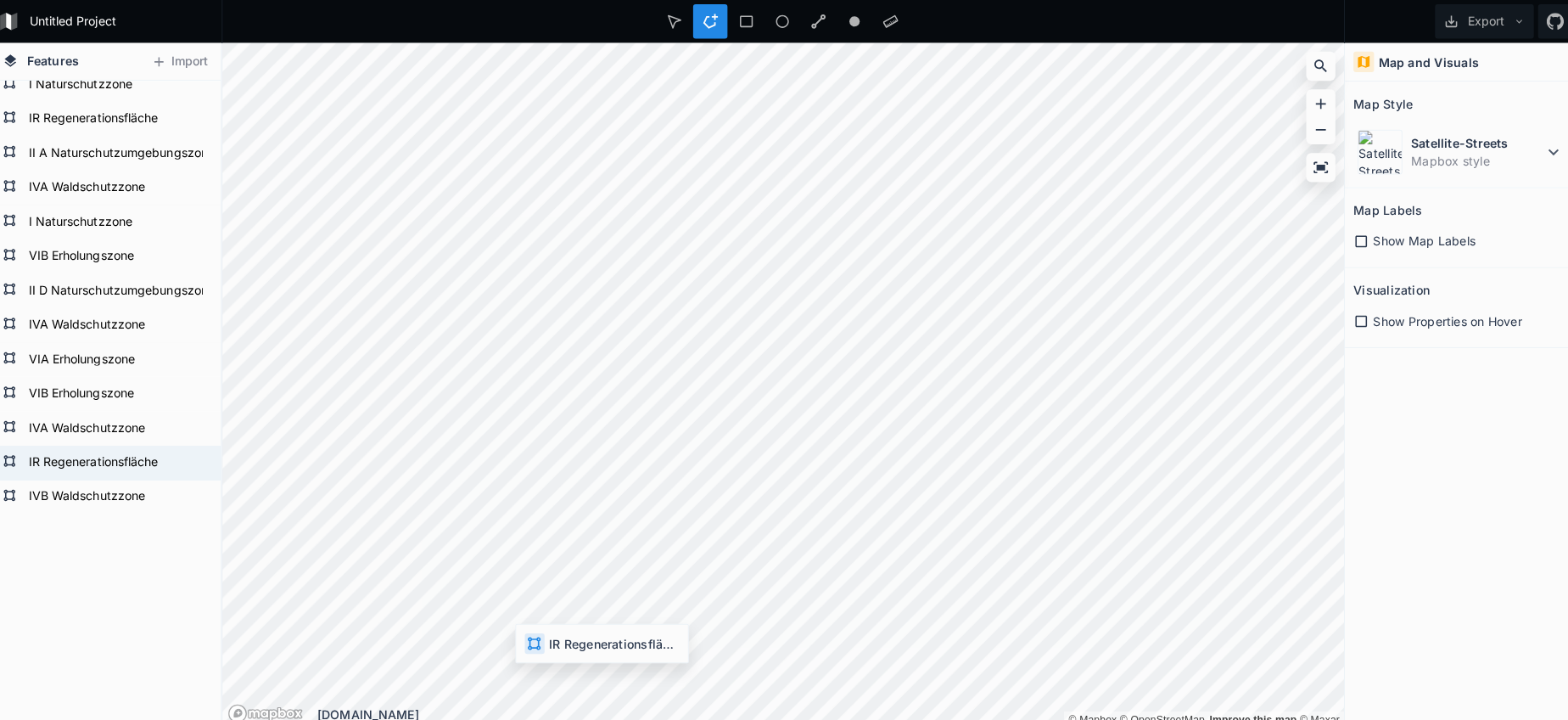
scroll to position [2084, 0]
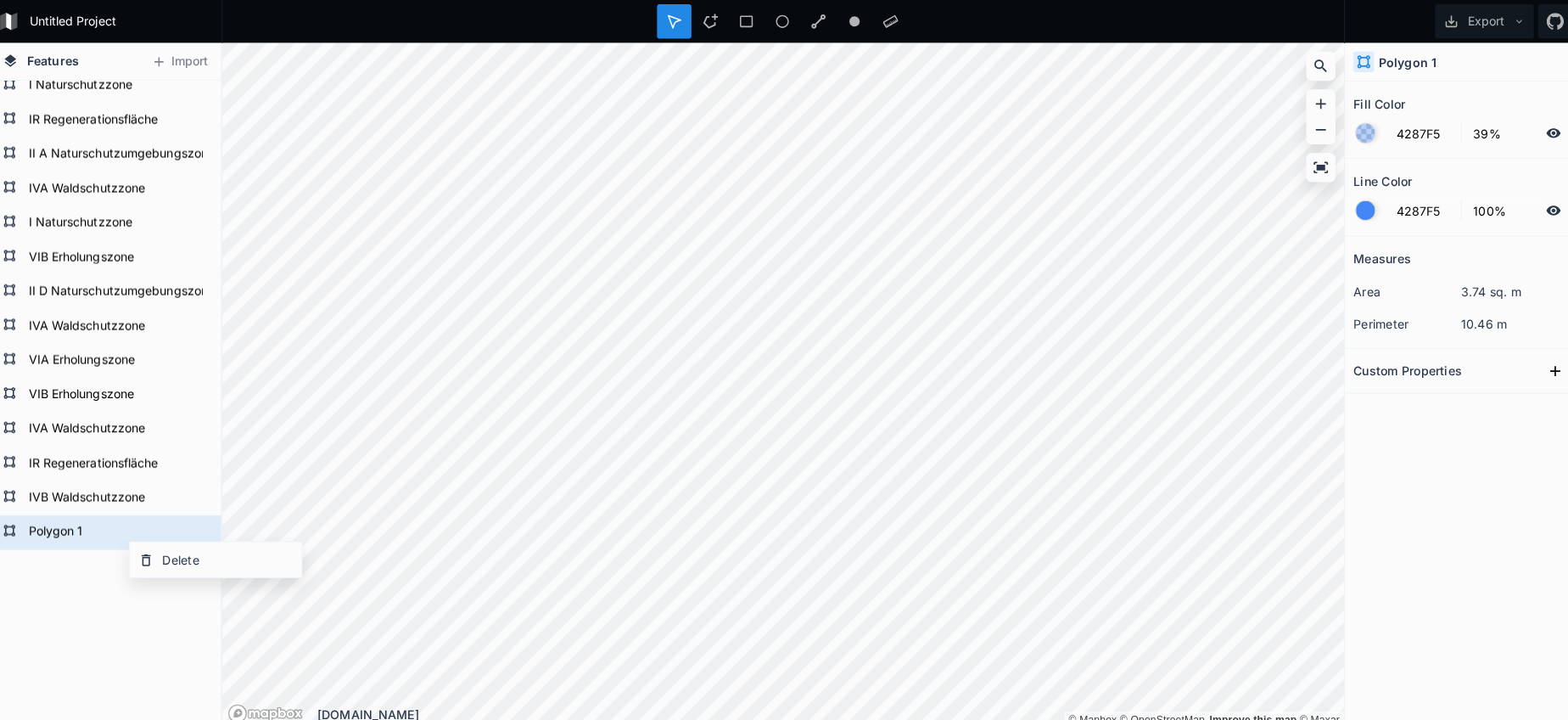
drag, startPoint x: 170, startPoint y: 558, endPoint x: 210, endPoint y: 558, distance: 40.0
click at [170, 558] on div "Delete" at bounding box center [223, 553] width 170 height 35
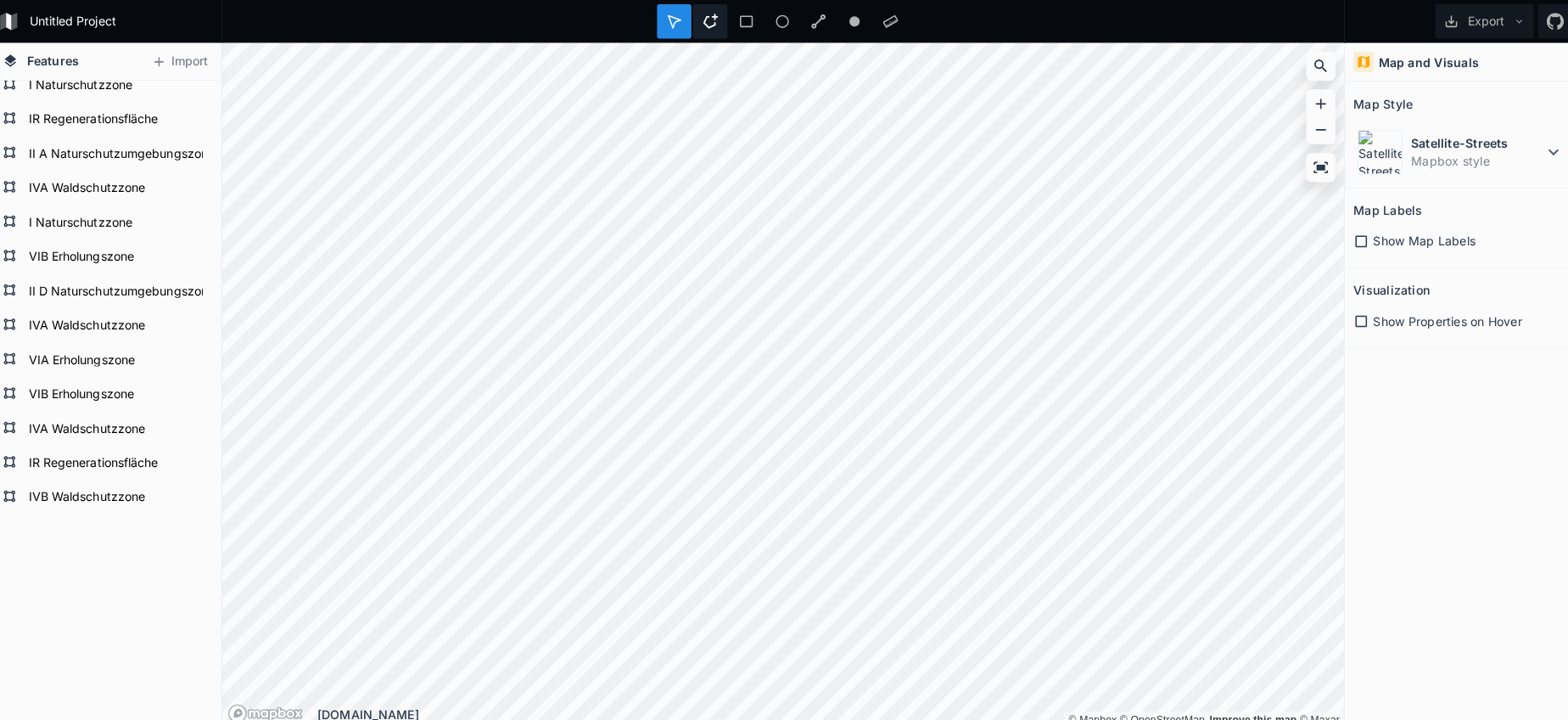
drag, startPoint x: 704, startPoint y: 17, endPoint x: 697, endPoint y: 30, distance: 14.8
click at [704, 19] on icon at bounding box center [712, 21] width 15 height 15
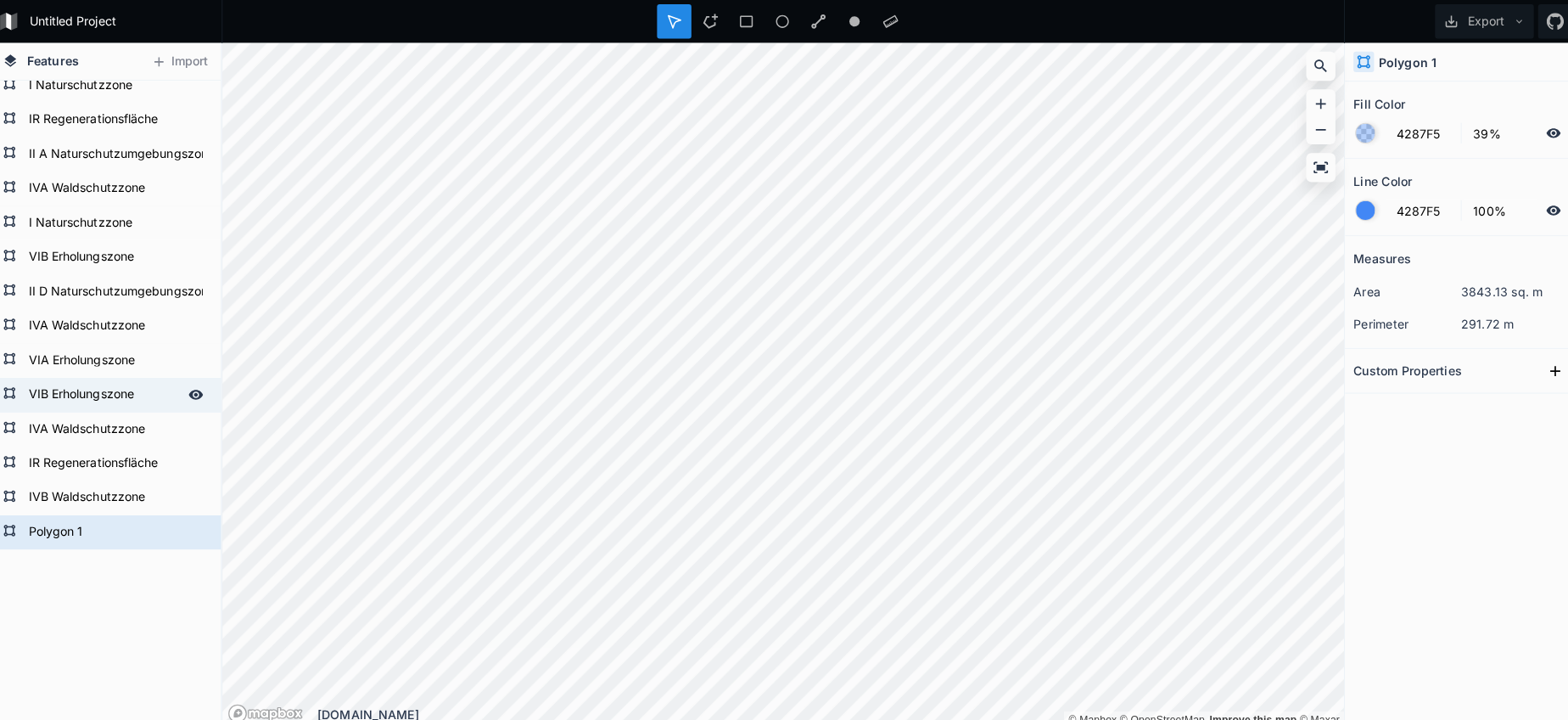
click at [59, 395] on form "VIB Erholungszone" at bounding box center [112, 389] width 158 height 25
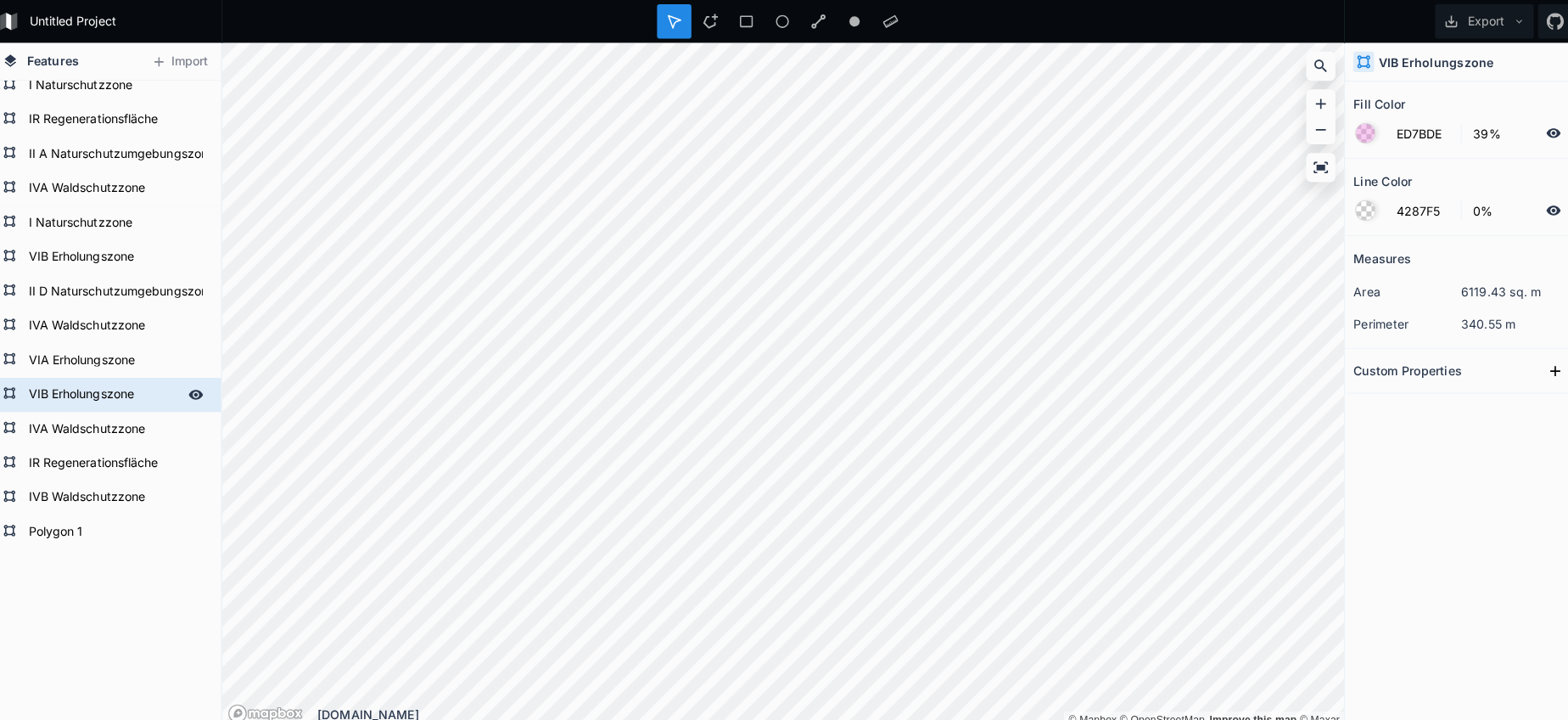
click at [59, 395] on form "VIB Erholungszone" at bounding box center [112, 389] width 158 height 25
click at [40, 523] on form "Polygon 1" at bounding box center [112, 525] width 158 height 25
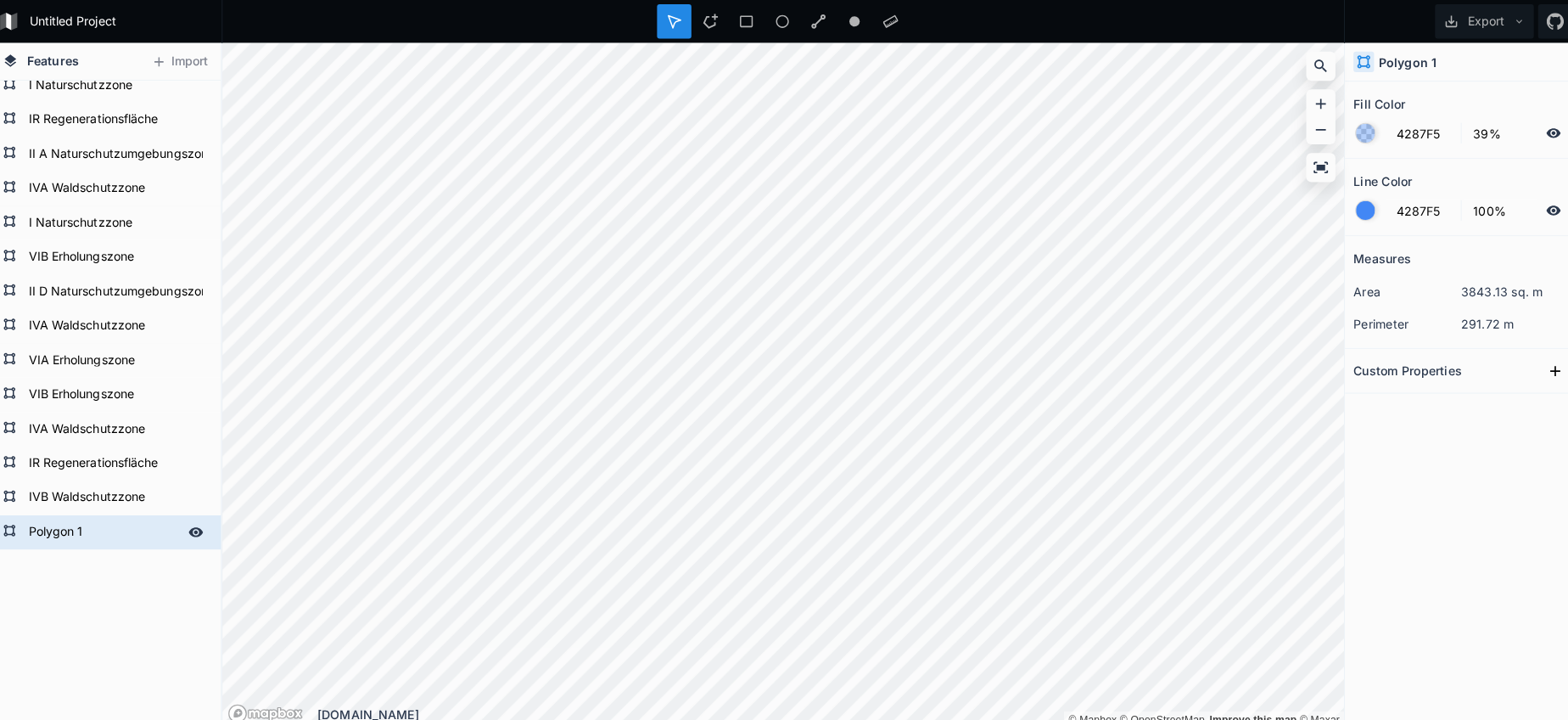
click at [42, 522] on form "Polygon 1" at bounding box center [112, 525] width 158 height 25
paste input "VIB Erholungszone"
click at [66, 394] on form "VIB Erholungszone" at bounding box center [112, 389] width 158 height 25
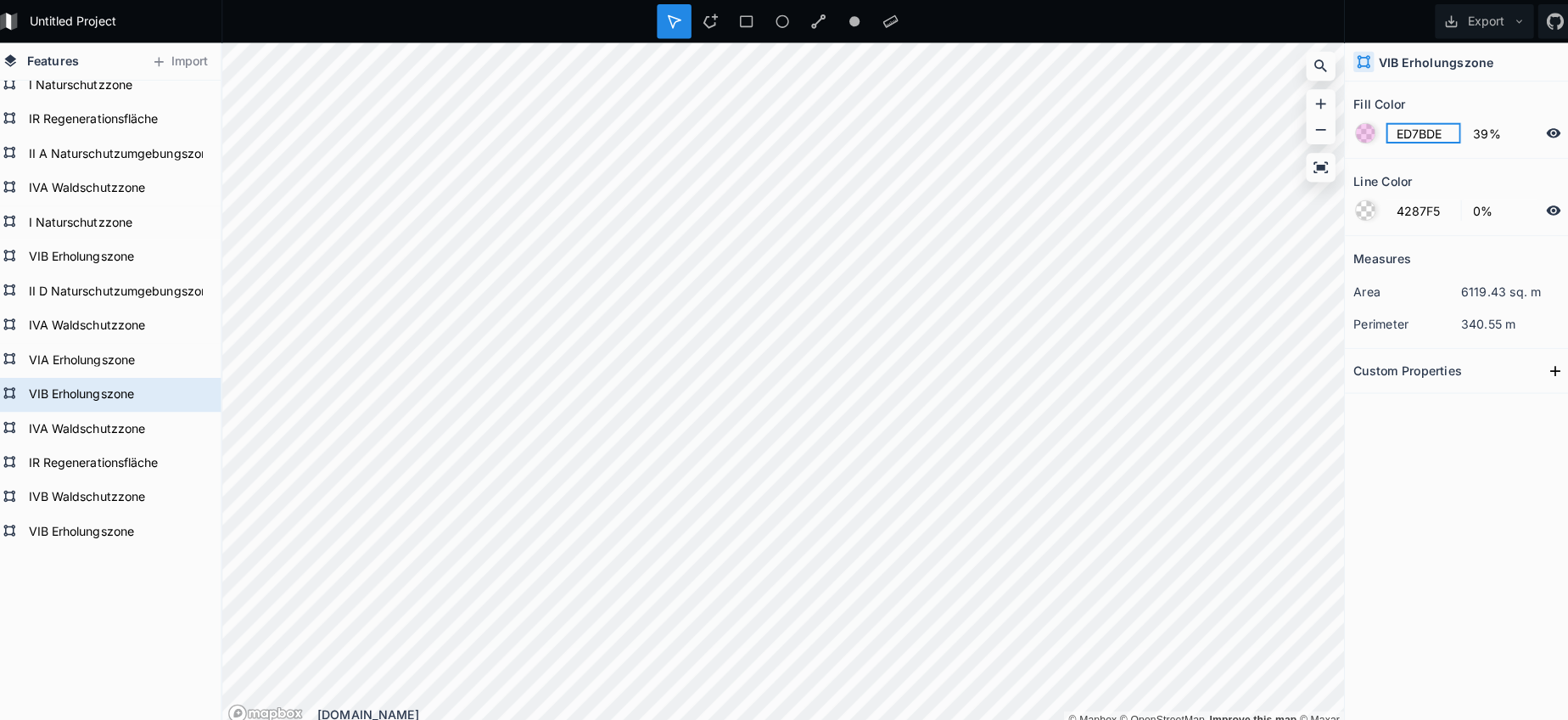
click at [1401, 128] on input "ED7BDE" at bounding box center [1416, 131] width 74 height 21
drag, startPoint x: 105, startPoint y: 533, endPoint x: 182, endPoint y: 523, distance: 77.6
click at [106, 533] on form "VIB Erholungszone" at bounding box center [112, 525] width 158 height 25
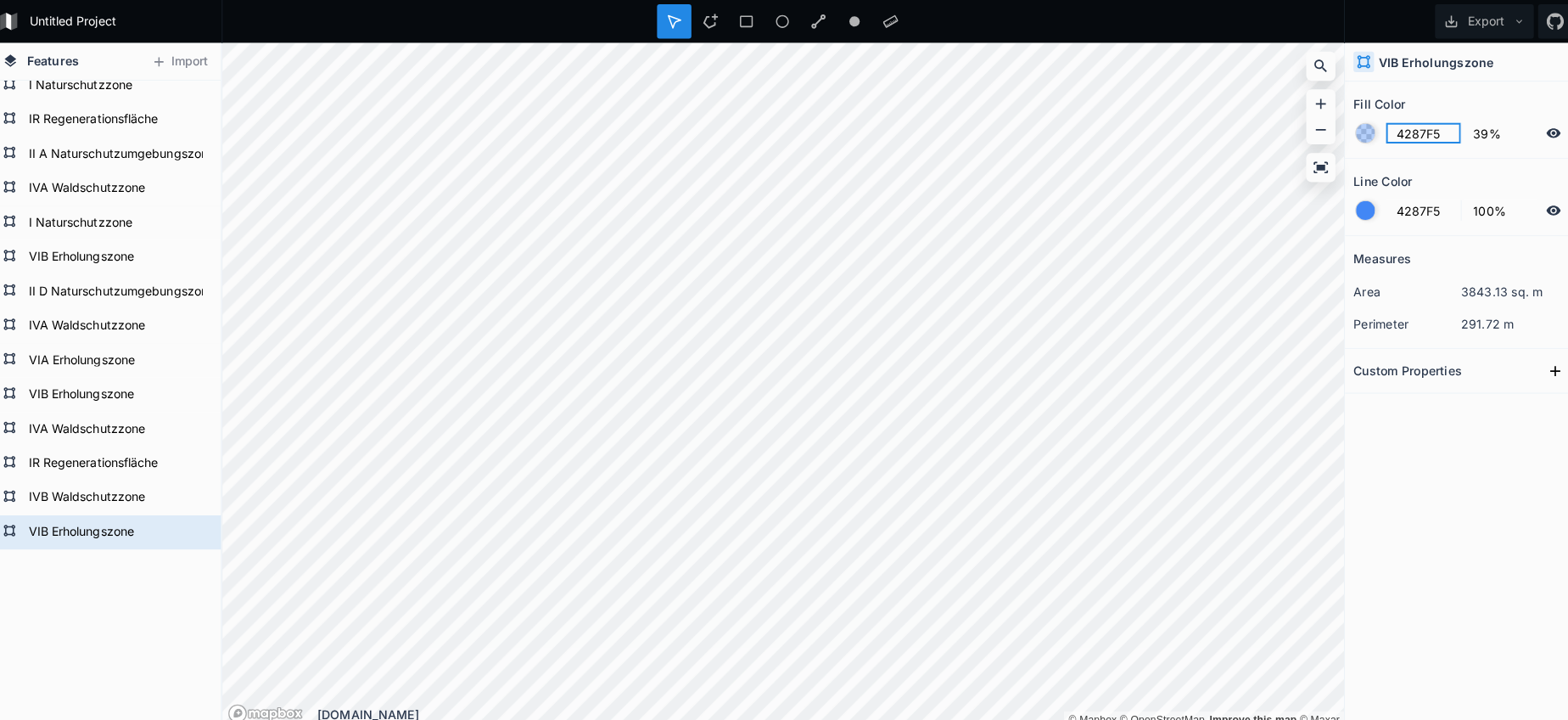
click at [1394, 140] on input "4287F5" at bounding box center [1416, 131] width 74 height 21
paste input "ED7BDE"
click at [1354, 210] on div at bounding box center [1359, 208] width 19 height 19
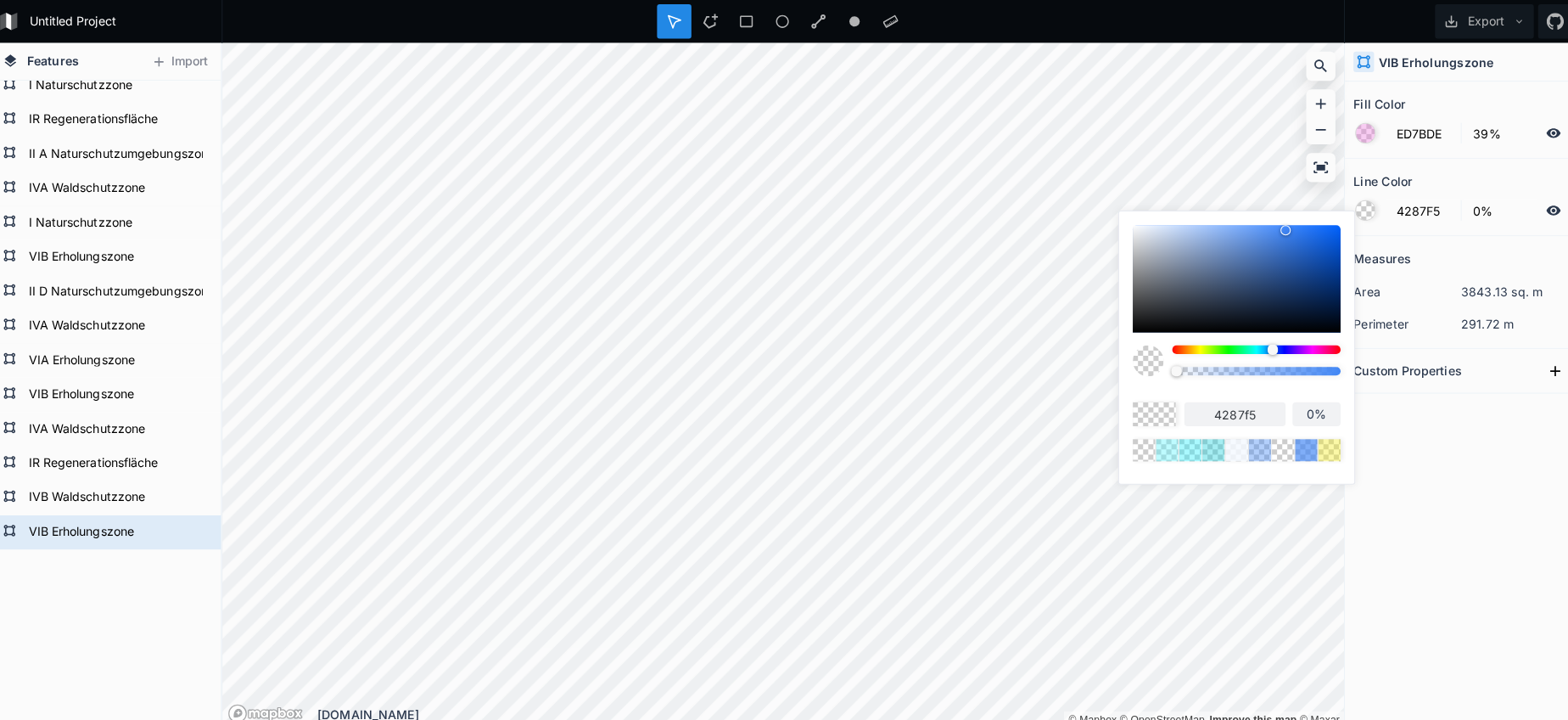
click at [1037, 360] on body "Untitled Project Export Features Import VIB Erholungszone IVB Waldschutzzone IR…" at bounding box center [784, 360] width 1568 height 720
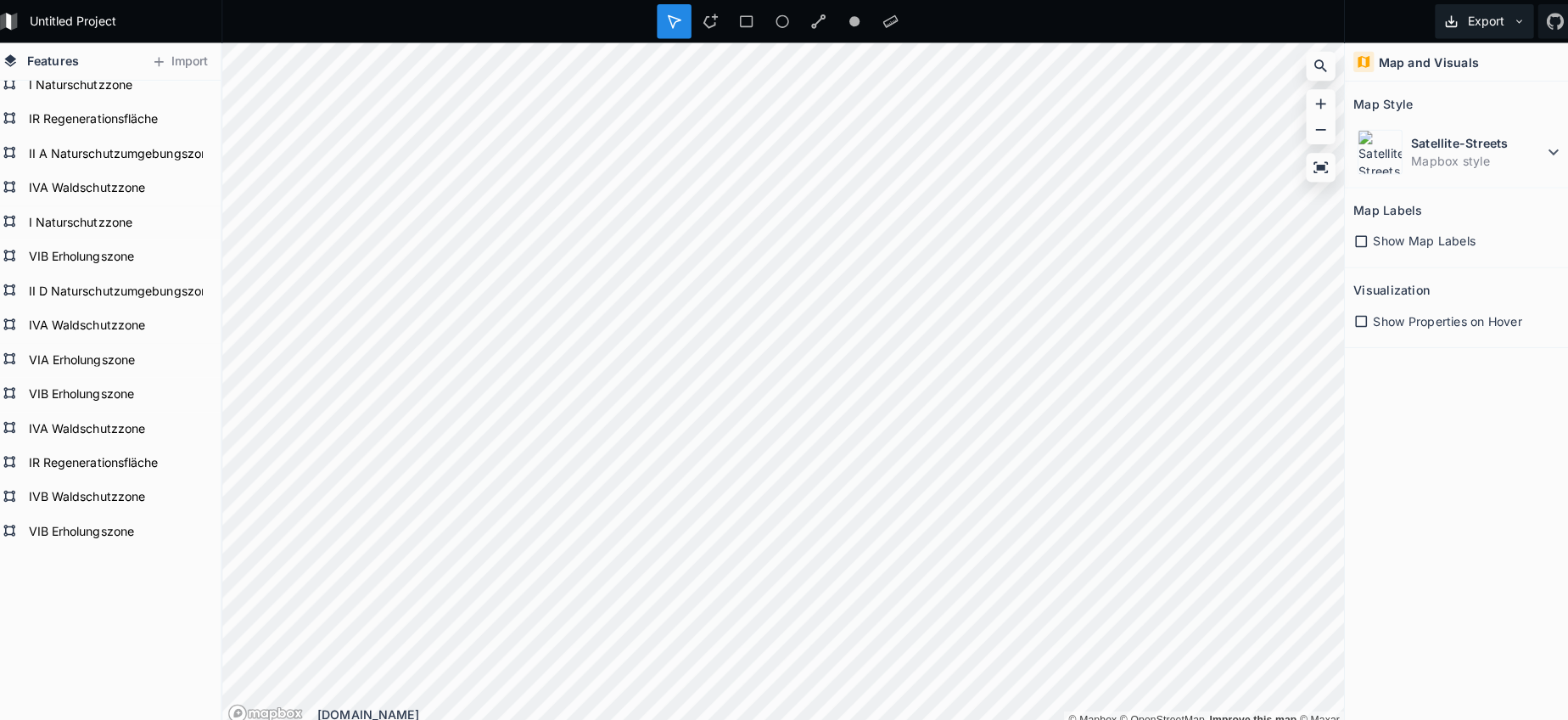
click at [1478, 20] on button "Export" at bounding box center [1476, 21] width 97 height 34
click at [1461, 97] on div "Export as .geojson" at bounding box center [1474, 97] width 170 height 35
click at [704, 18] on icon at bounding box center [712, 21] width 15 height 15
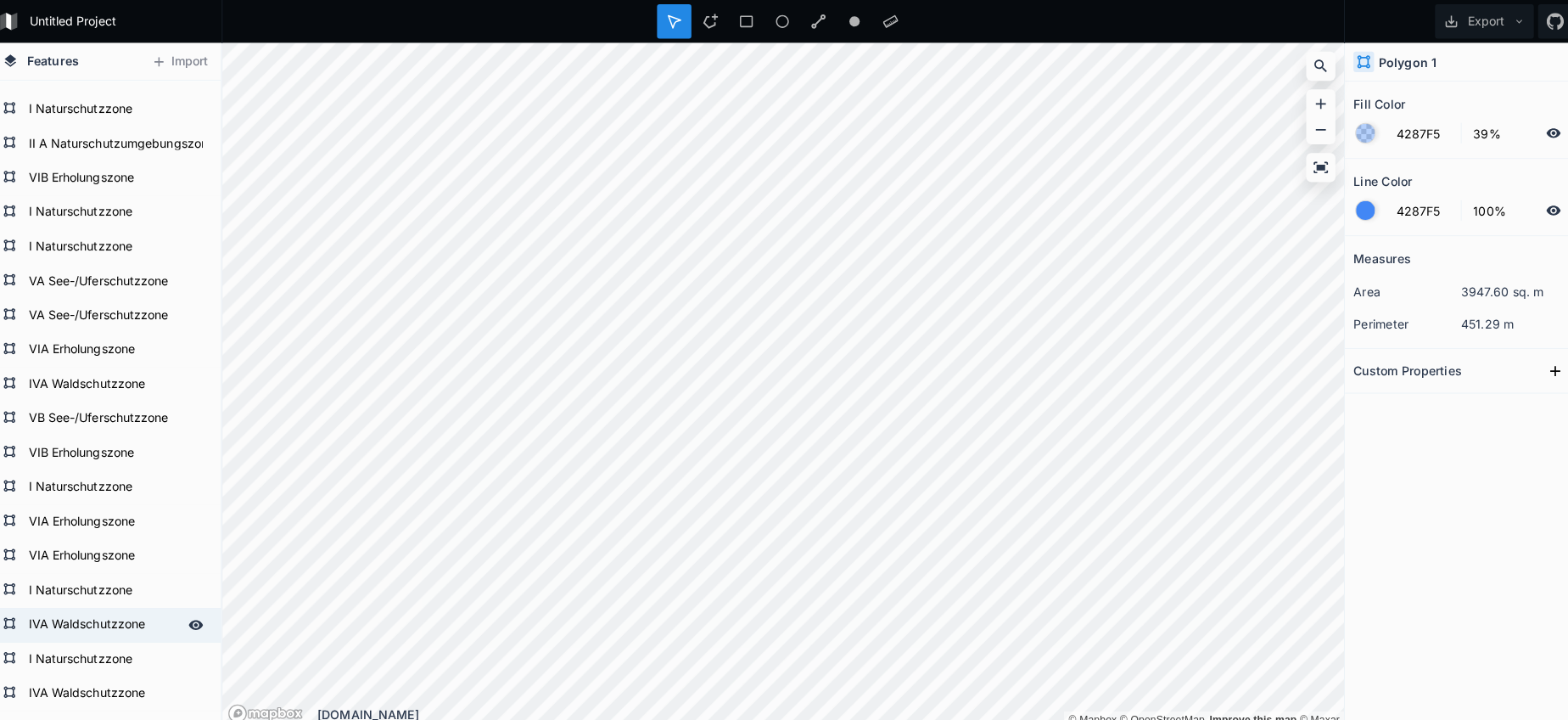
scroll to position [1272, 0]
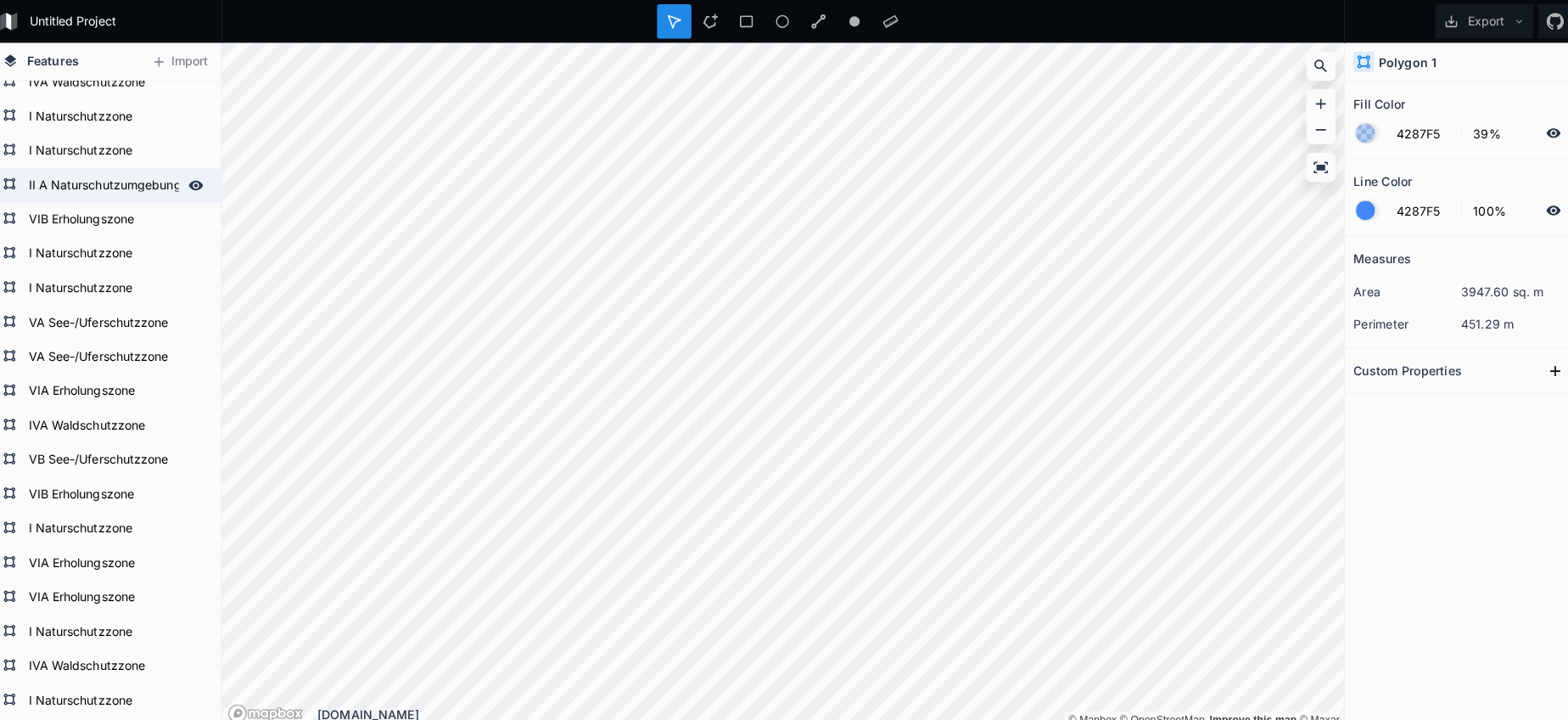
click at [60, 190] on form "II A Naturschutzumgebungszone" at bounding box center [112, 183] width 158 height 25
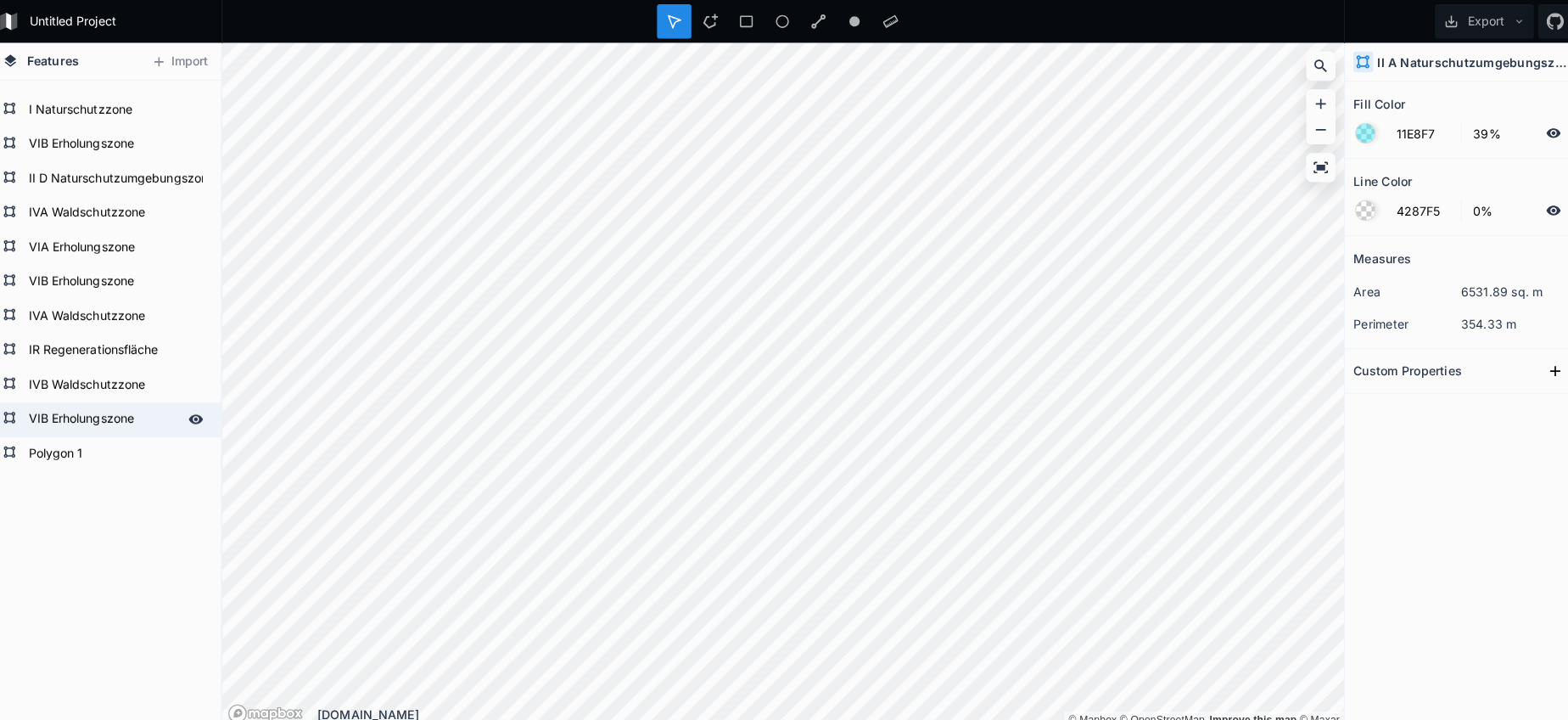
scroll to position [2195, 0]
click at [70, 450] on form "Polygon 1" at bounding box center [112, 448] width 158 height 25
paste input "II A Naturschutzumgebungszone"
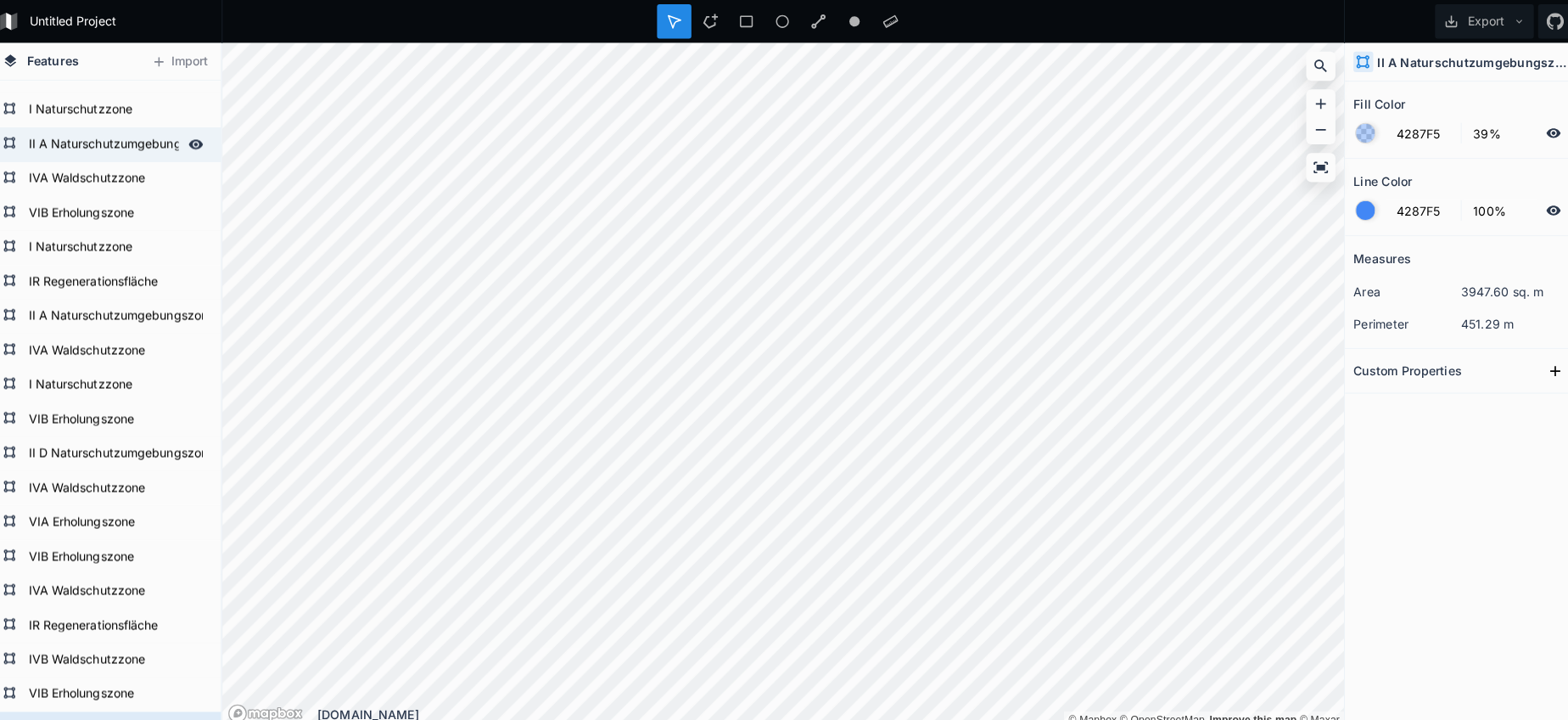
scroll to position [1916, 0]
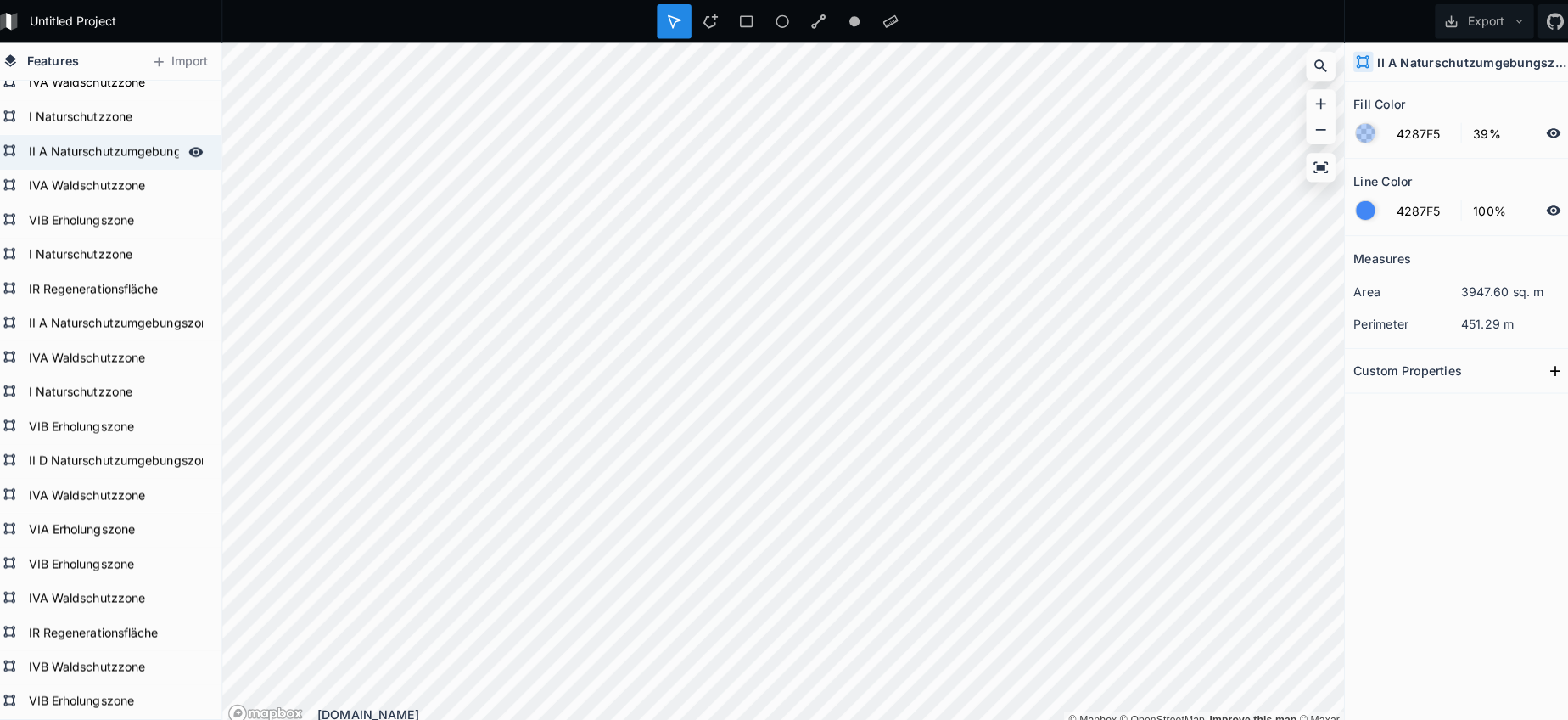
click at [95, 150] on form "II A Naturschutzumgebungszone" at bounding box center [112, 150] width 158 height 25
click at [1392, 138] on input "11E8F7" at bounding box center [1416, 131] width 74 height 21
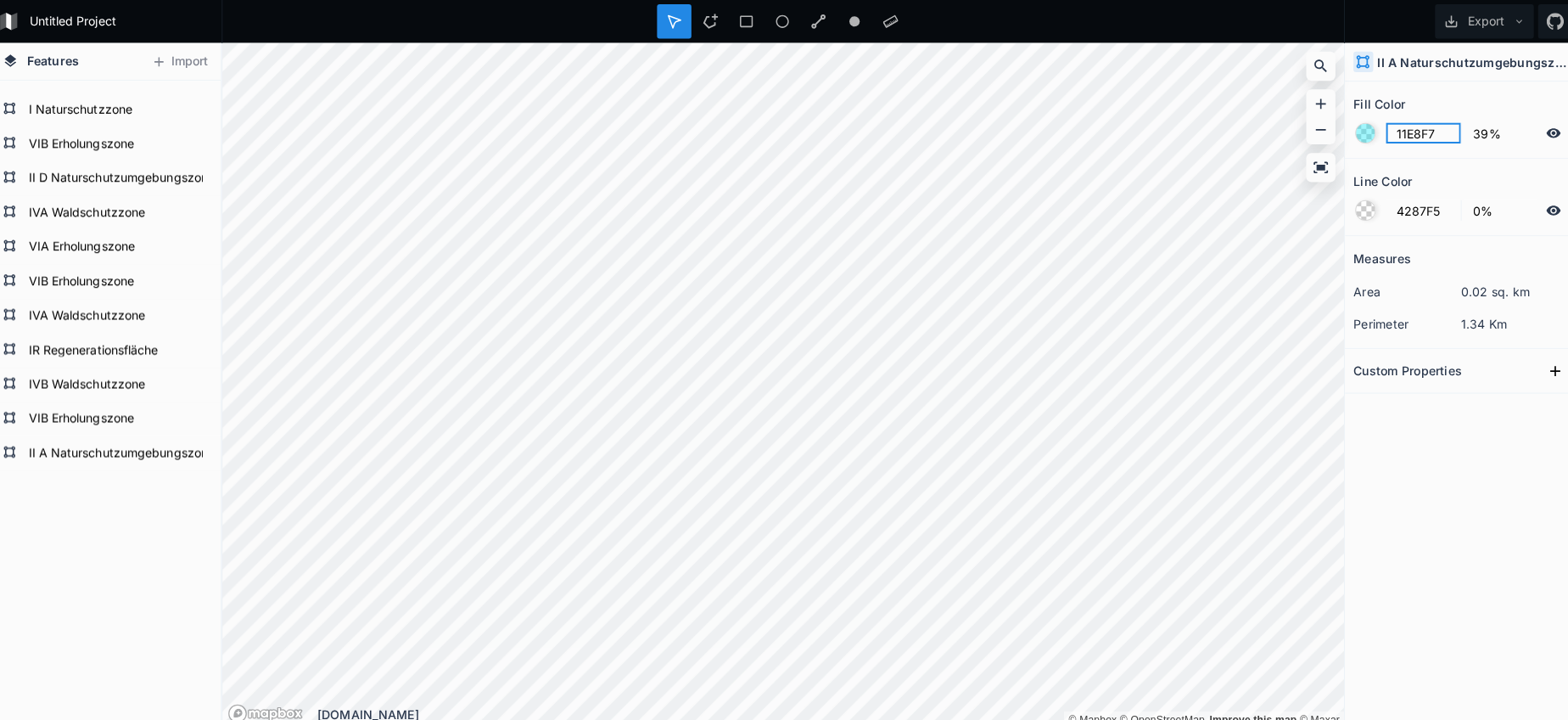
scroll to position [2195, 0]
click at [119, 459] on form "II A Naturschutzumgebungszone" at bounding box center [112, 448] width 158 height 25
click at [1390, 136] on input "4287F5" at bounding box center [1416, 131] width 74 height 21
paste input "11E8F7"
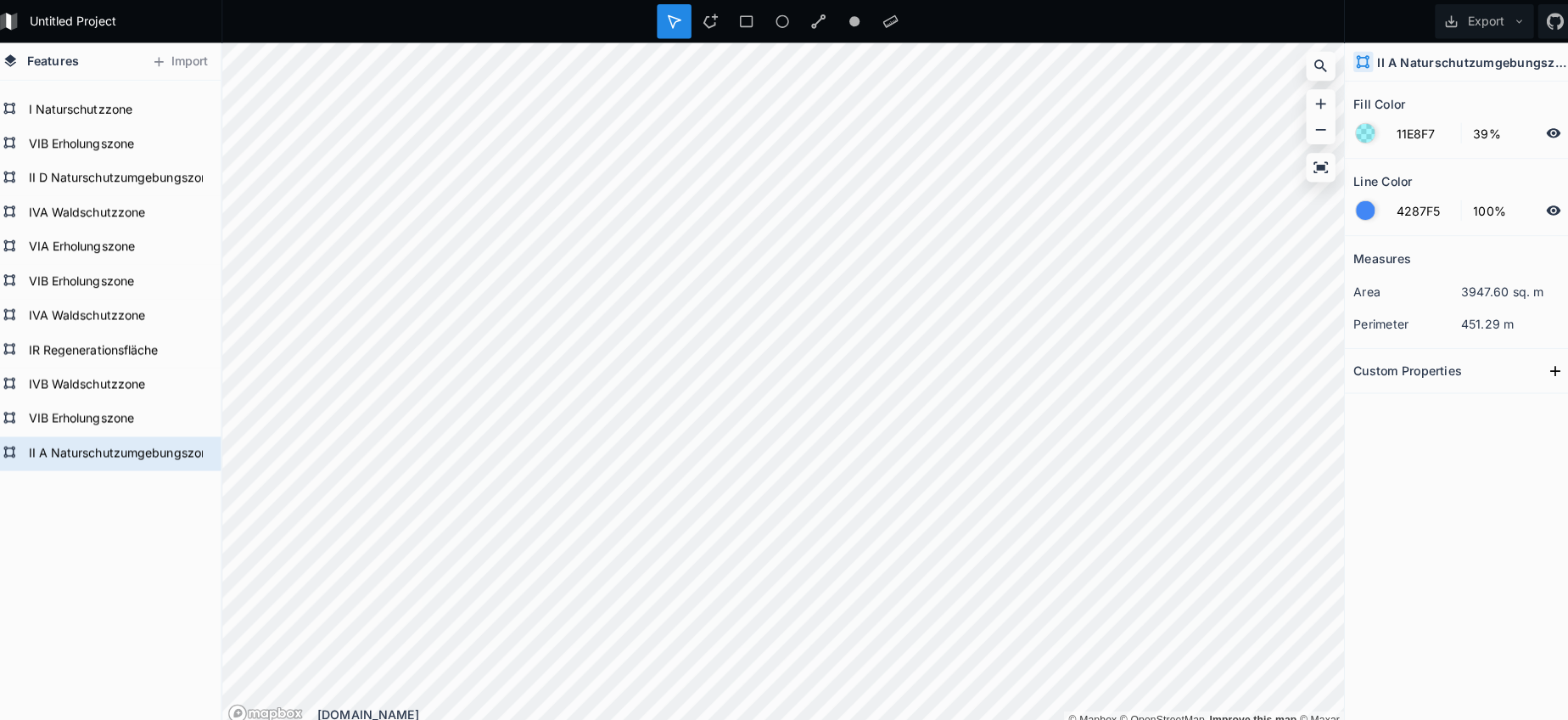
click at [1354, 201] on div at bounding box center [1359, 208] width 19 height 19
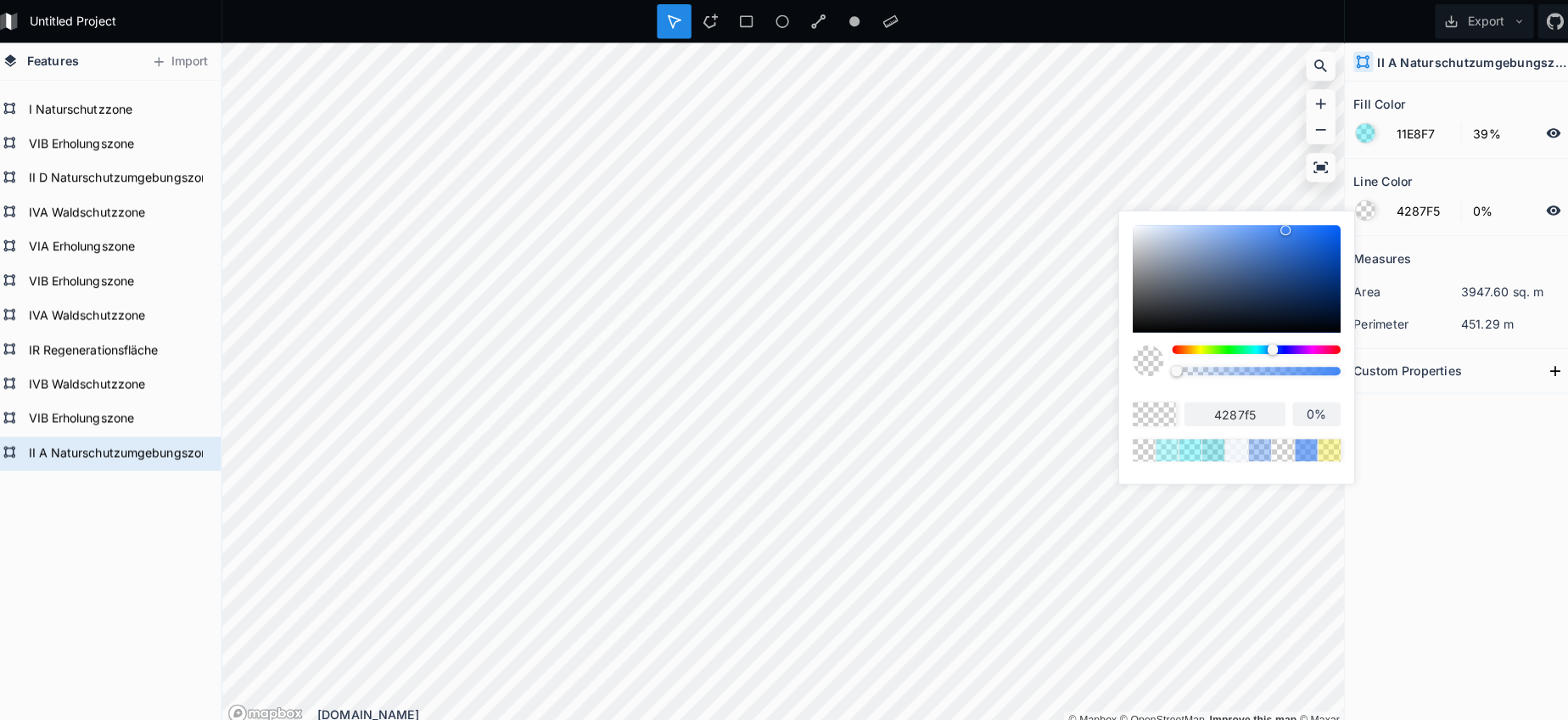
click at [1095, 384] on body "Untitled Project Export Features Import II A Naturschutzumgebungszone VIB Erhol…" at bounding box center [784, 360] width 1568 height 720
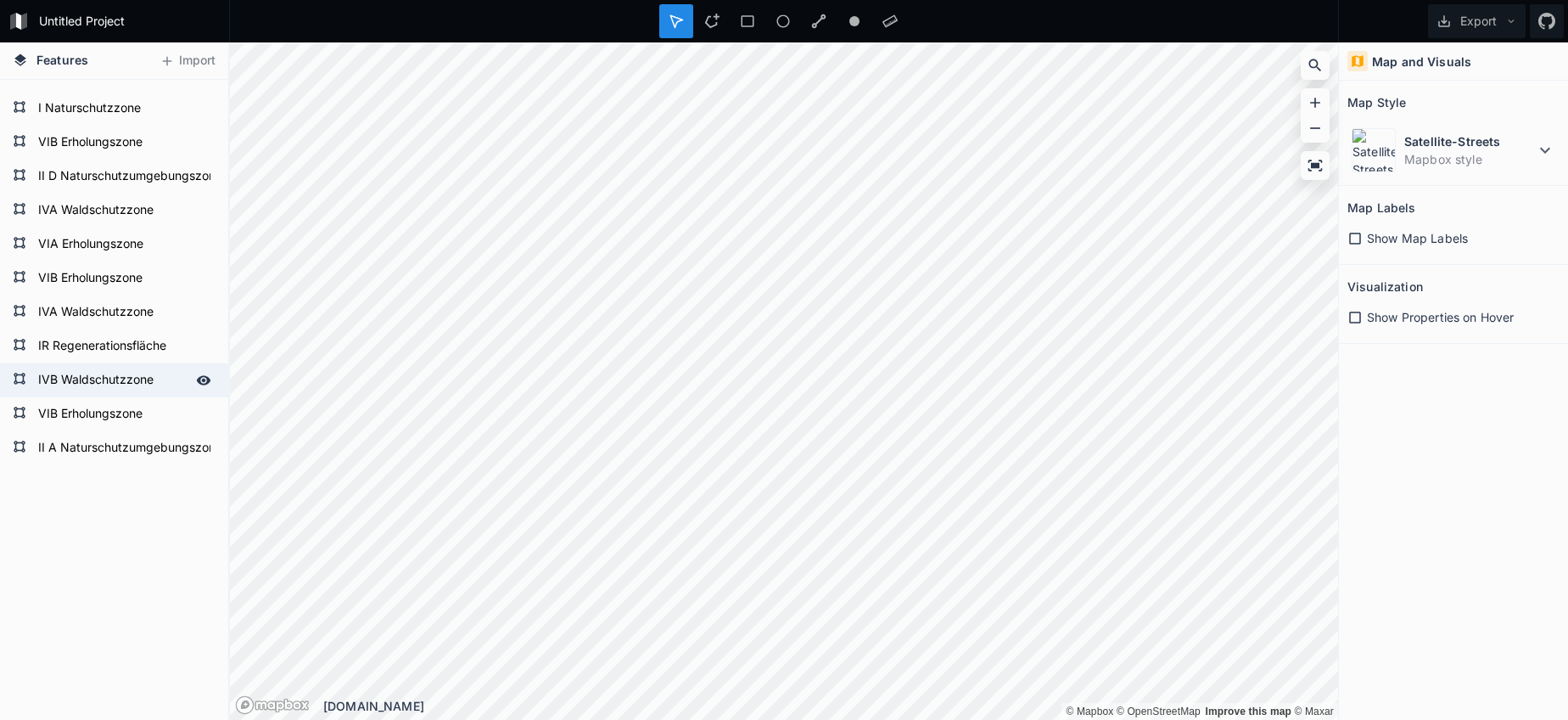
scroll to position [2172, 0]
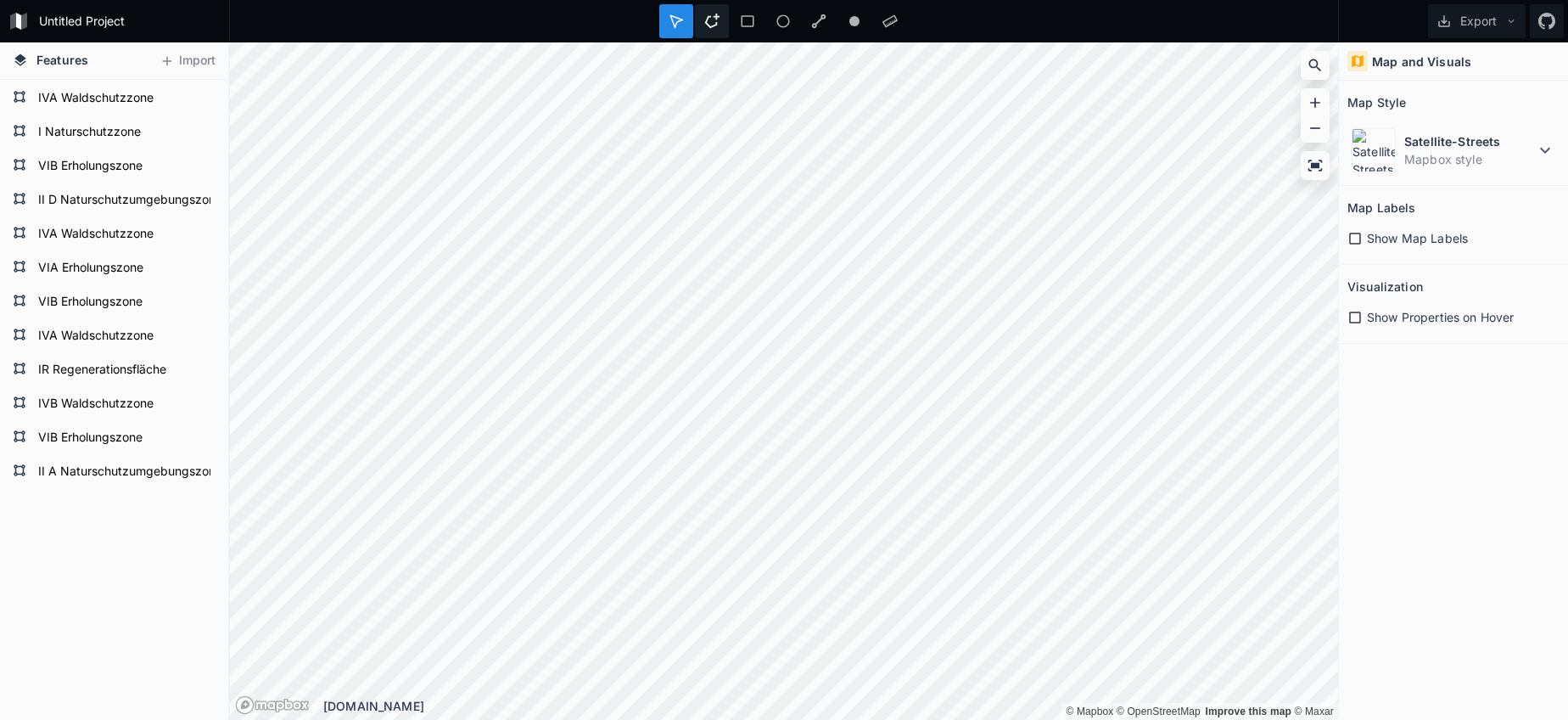
click at [724, 25] on div at bounding box center [712, 21] width 34 height 34
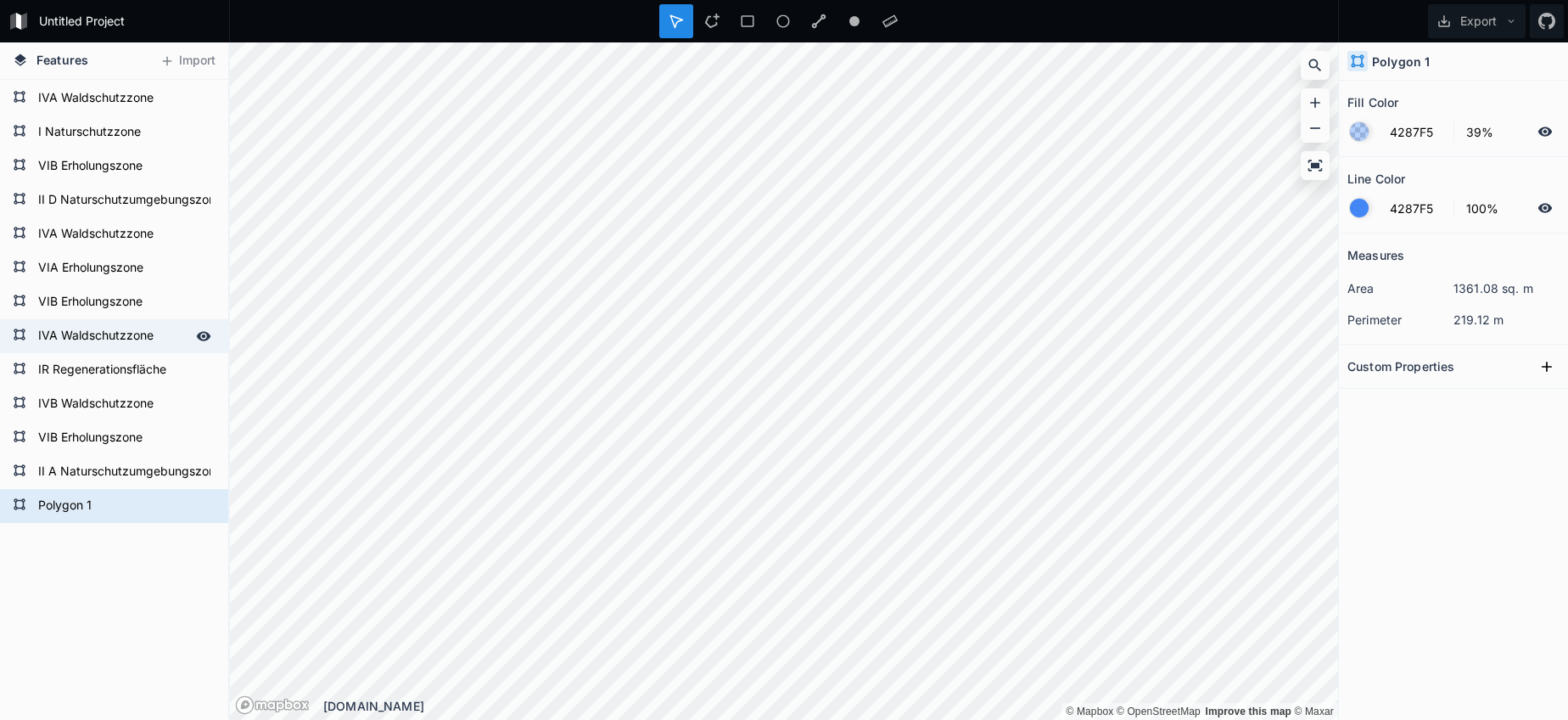
click at [81, 341] on form "IVA Waldschutzzone" at bounding box center [112, 336] width 158 height 25
click at [59, 507] on form "Polygon 1" at bounding box center [112, 505] width 158 height 25
paste input "IVA Waldschutzzone"
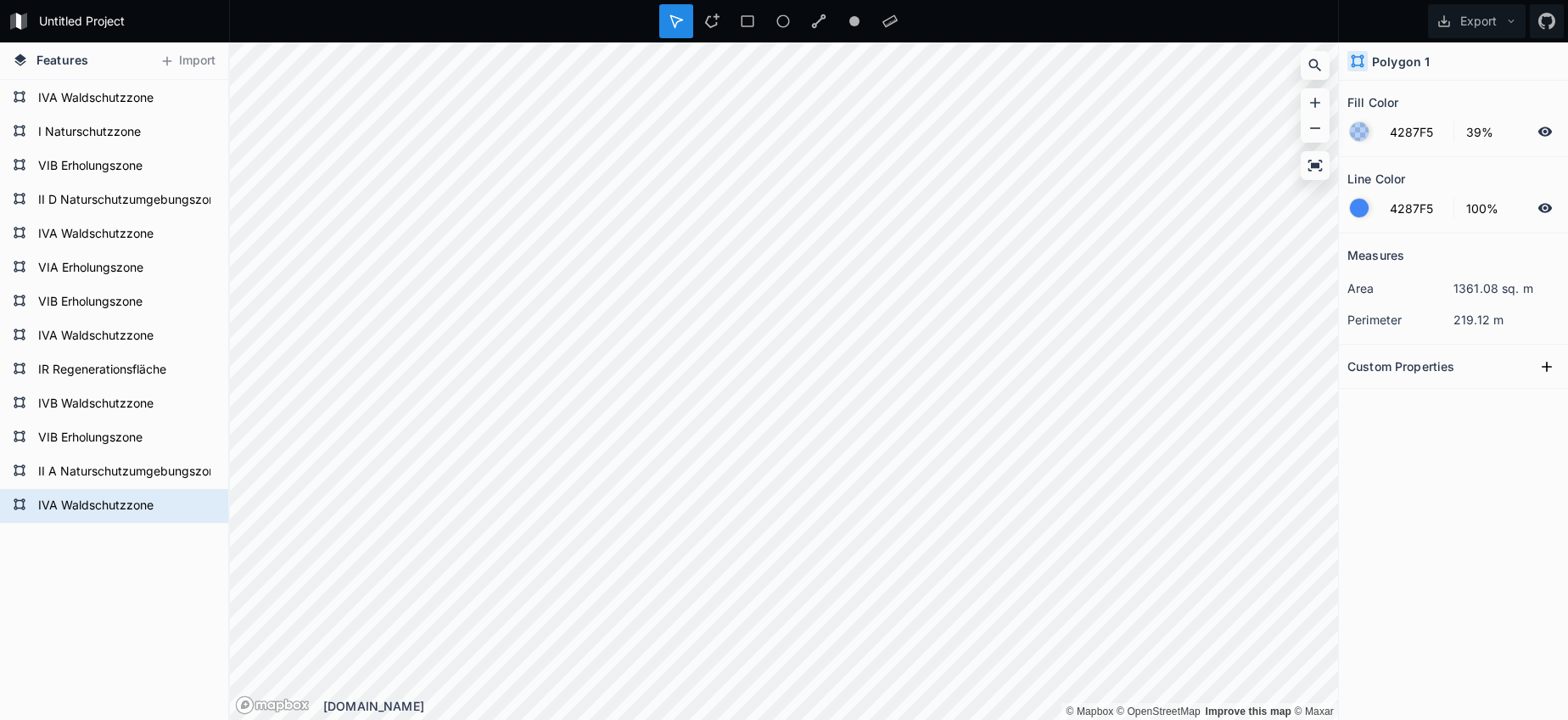
click at [75, 345] on form "IVA Waldschutzzone" at bounding box center [112, 336] width 158 height 25
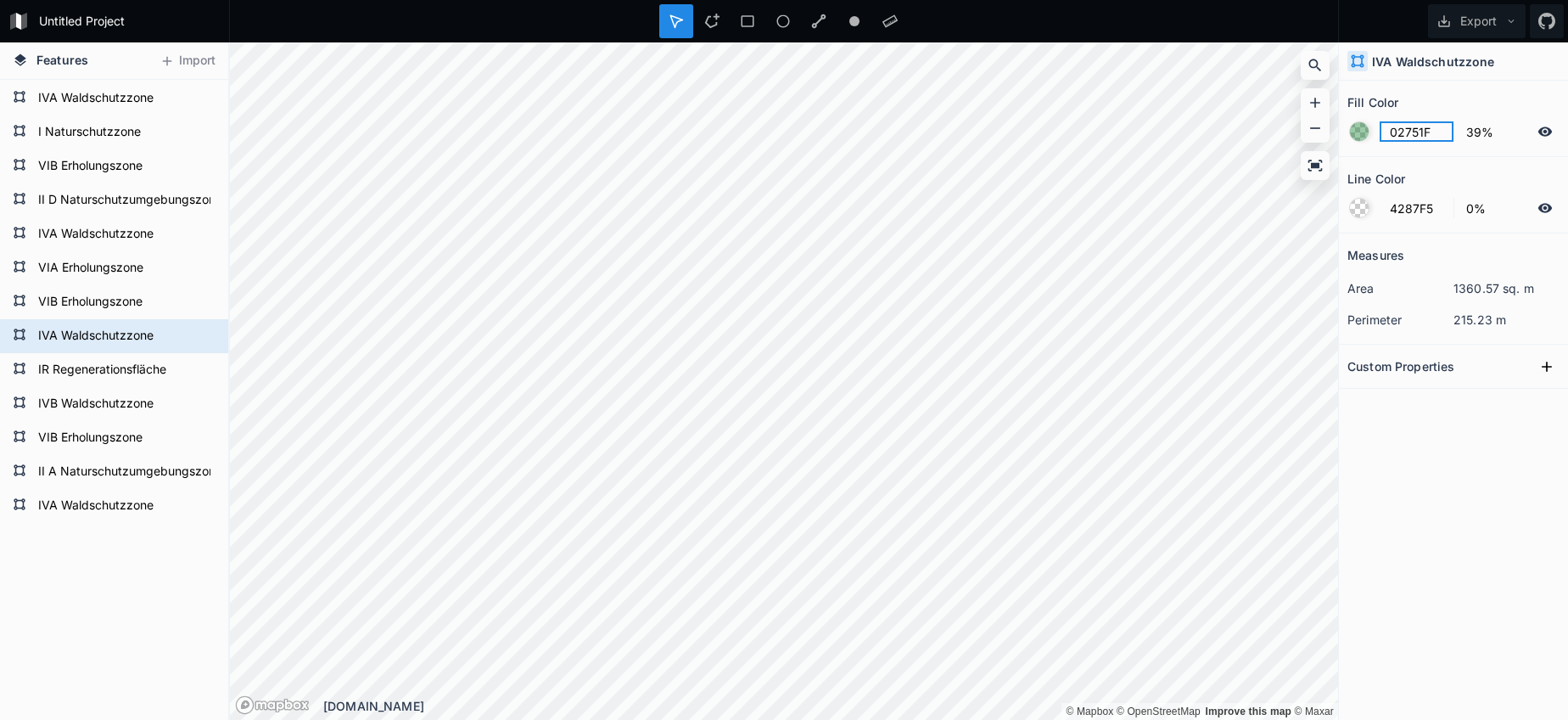
click at [1412, 129] on input "02751F" at bounding box center [1416, 131] width 74 height 21
drag, startPoint x: 113, startPoint y: 514, endPoint x: 173, endPoint y: 512, distance: 60.0
click at [114, 514] on form "IVA Waldschutzzone" at bounding box center [112, 505] width 158 height 25
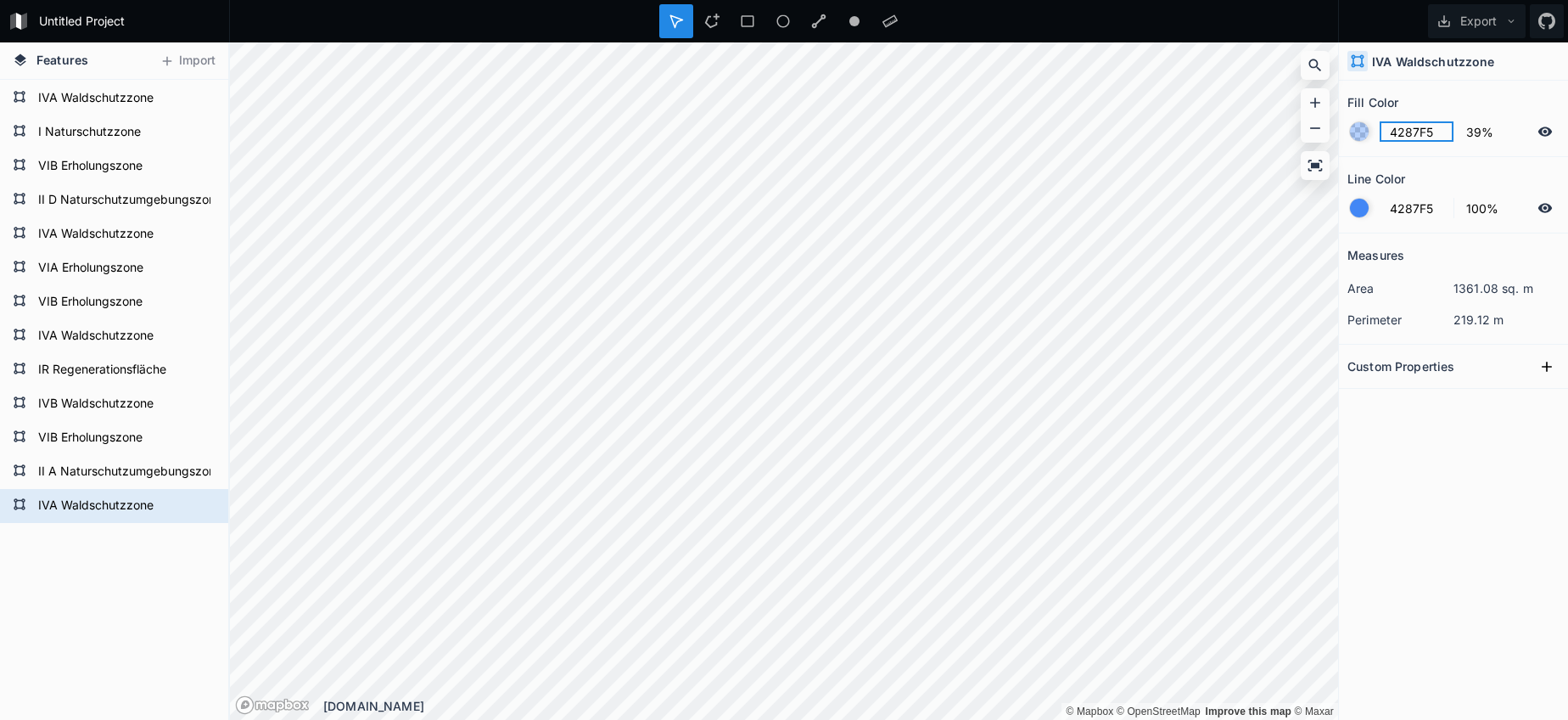
click at [1412, 132] on input "4287F5" at bounding box center [1416, 131] width 74 height 21
paste input "02751F"
click at [1350, 204] on div at bounding box center [1359, 208] width 19 height 19
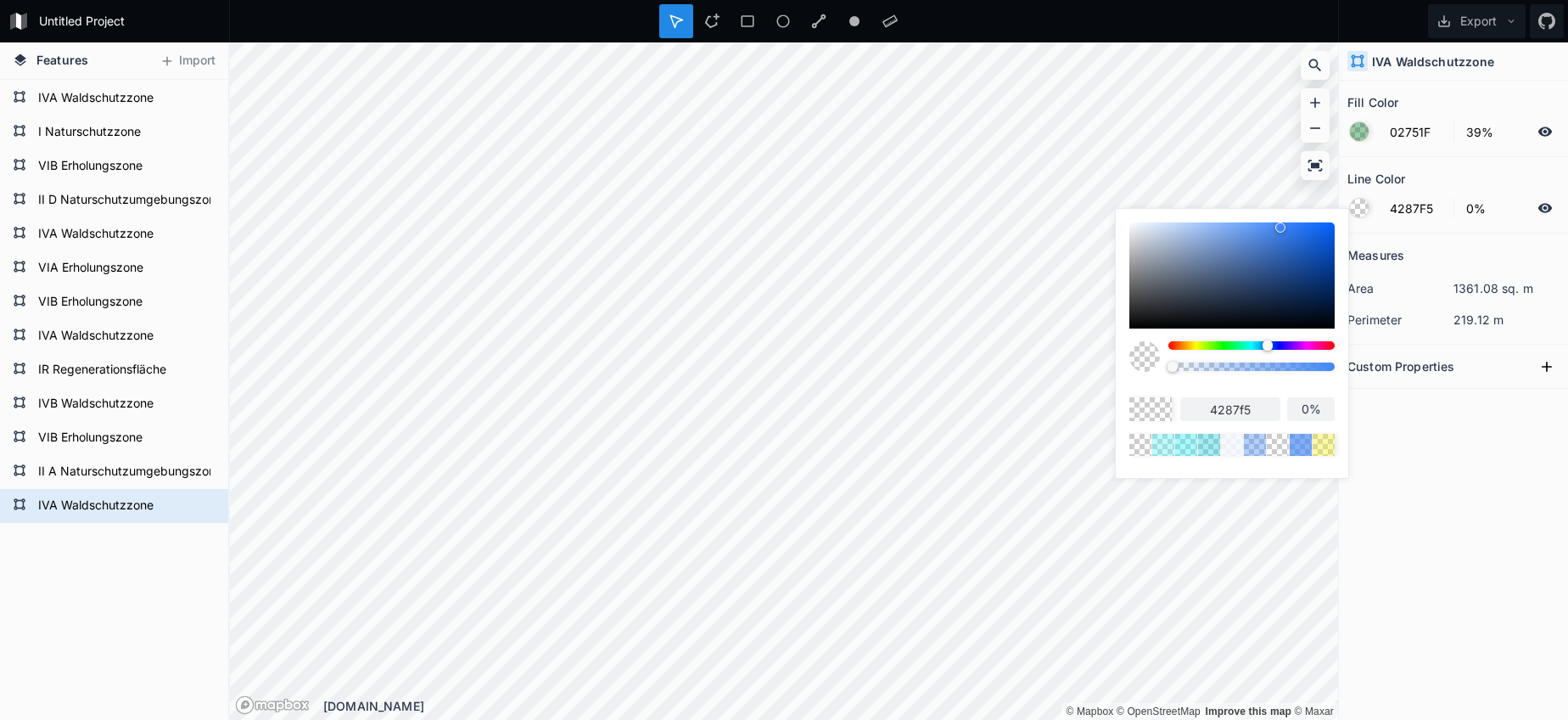
drag, startPoint x: 1310, startPoint y: 366, endPoint x: 1119, endPoint y: 370, distance: 191.0
click at [1121, 370] on div "4287f5 0%" at bounding box center [1232, 338] width 232 height 260
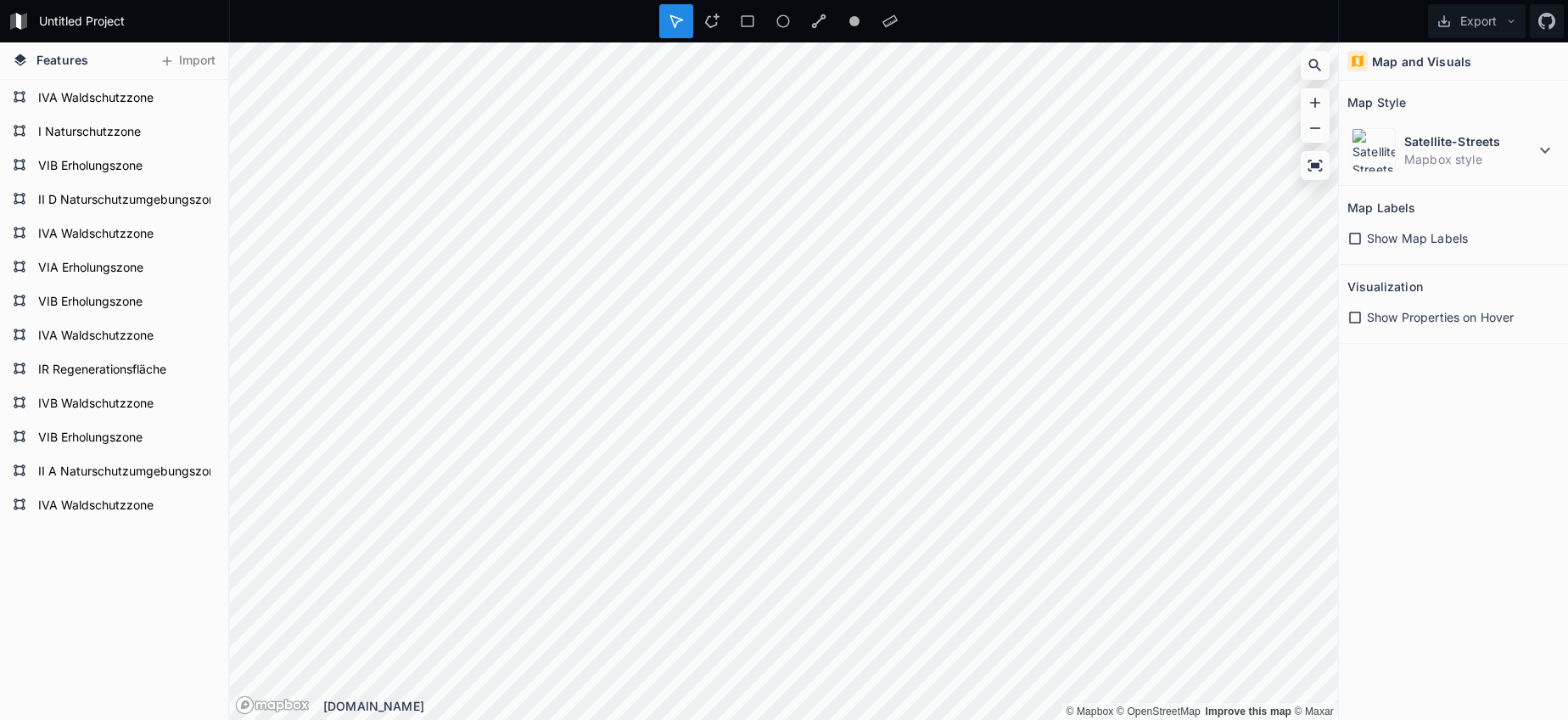
drag, startPoint x: 712, startPoint y: 31, endPoint x: 709, endPoint y: 42, distance: 11.4
click at [712, 31] on div at bounding box center [712, 21] width 34 height 34
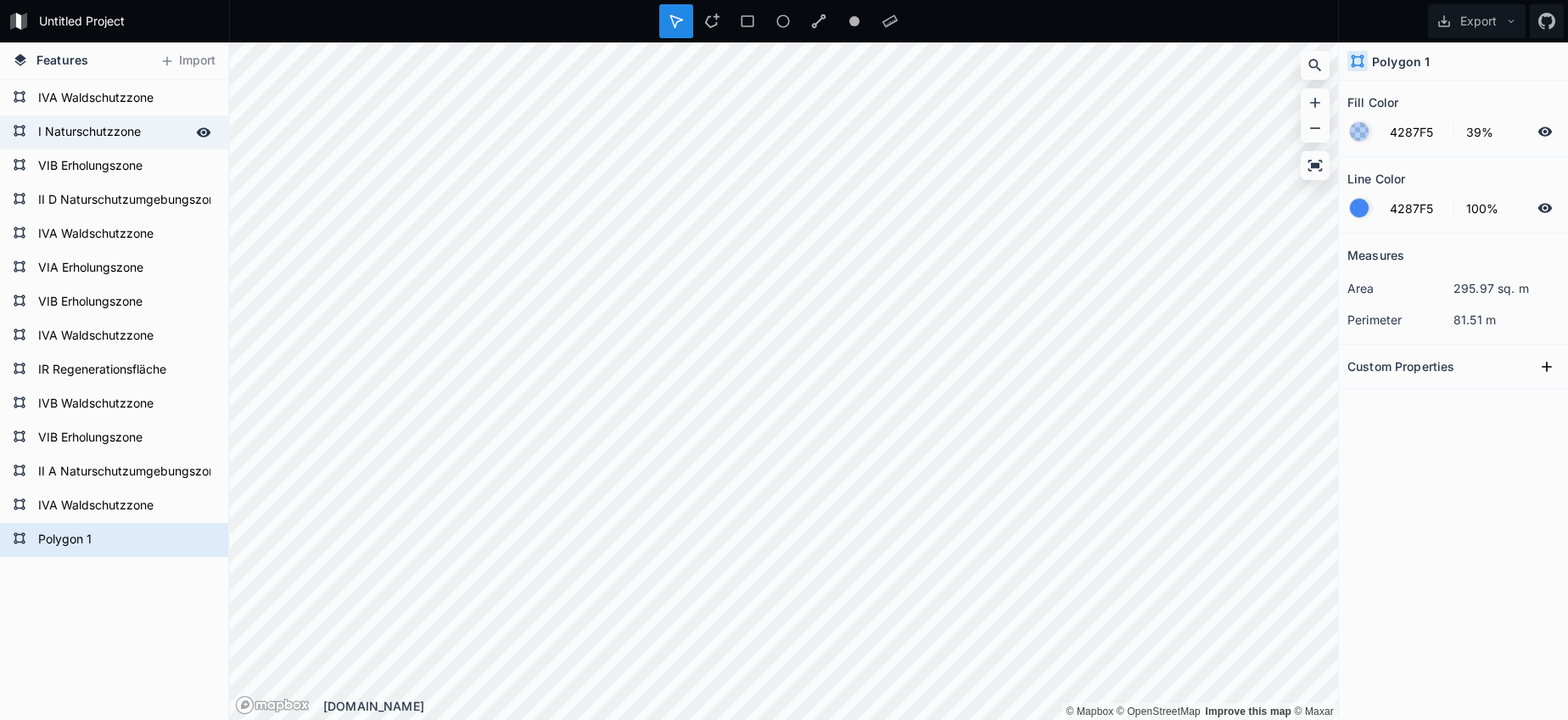
click at [102, 136] on form "I Naturschutzzone" at bounding box center [112, 132] width 158 height 25
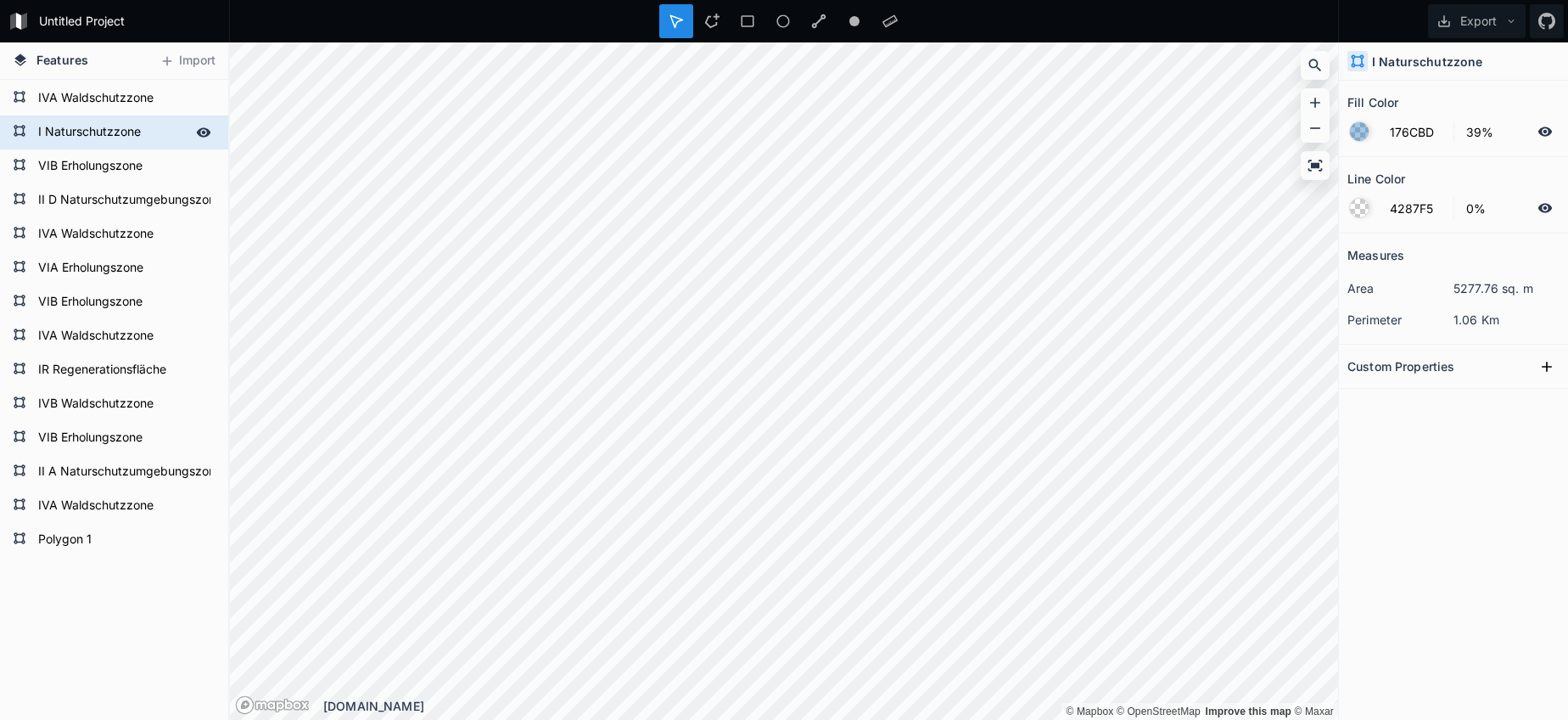
click at [102, 136] on form "I Naturschutzzone" at bounding box center [112, 132] width 158 height 25
click at [119, 536] on form "Polygon 1" at bounding box center [112, 539] width 158 height 25
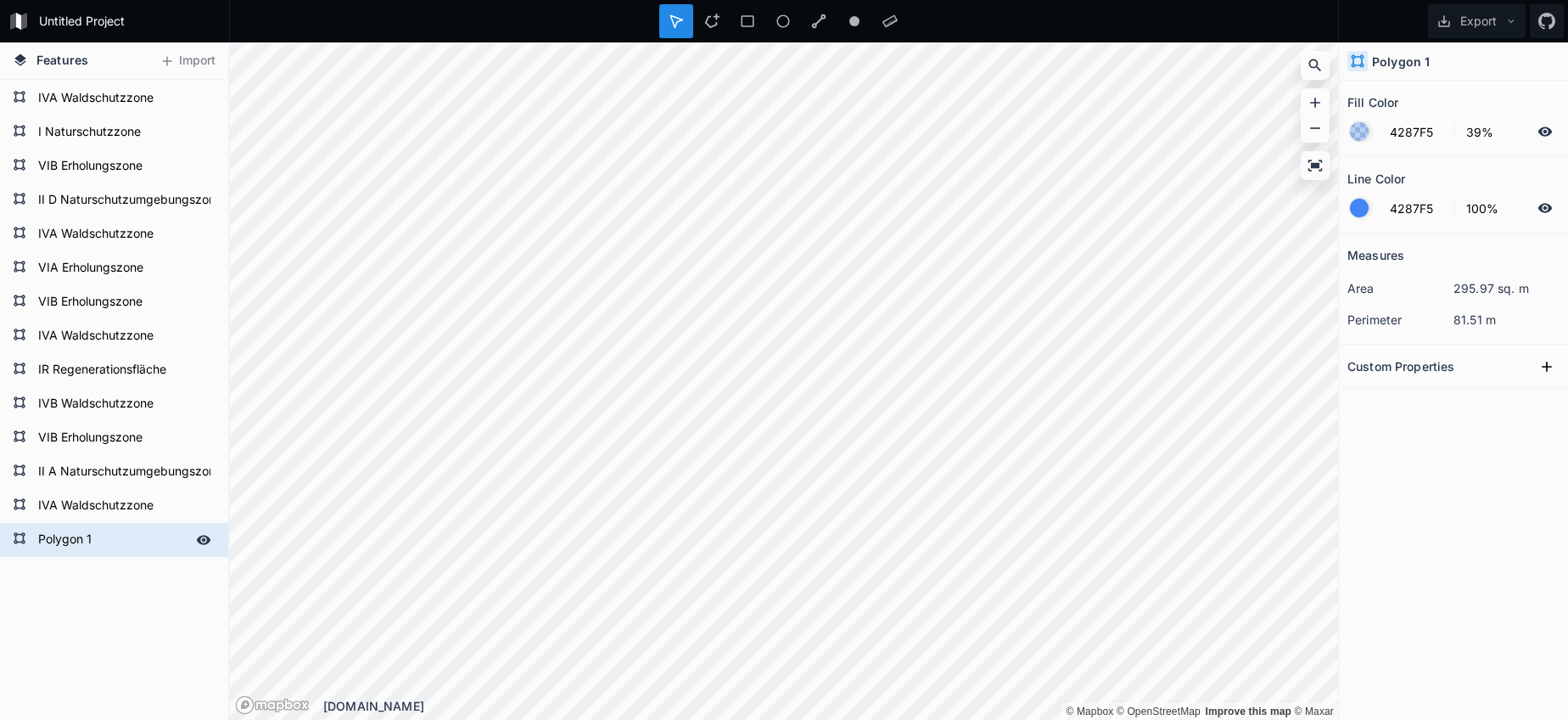
click at [119, 536] on form "Polygon 1" at bounding box center [112, 539] width 158 height 25
paste input "I Naturschutzzone"
click at [92, 141] on form "I Naturschutzzone" at bounding box center [112, 132] width 158 height 25
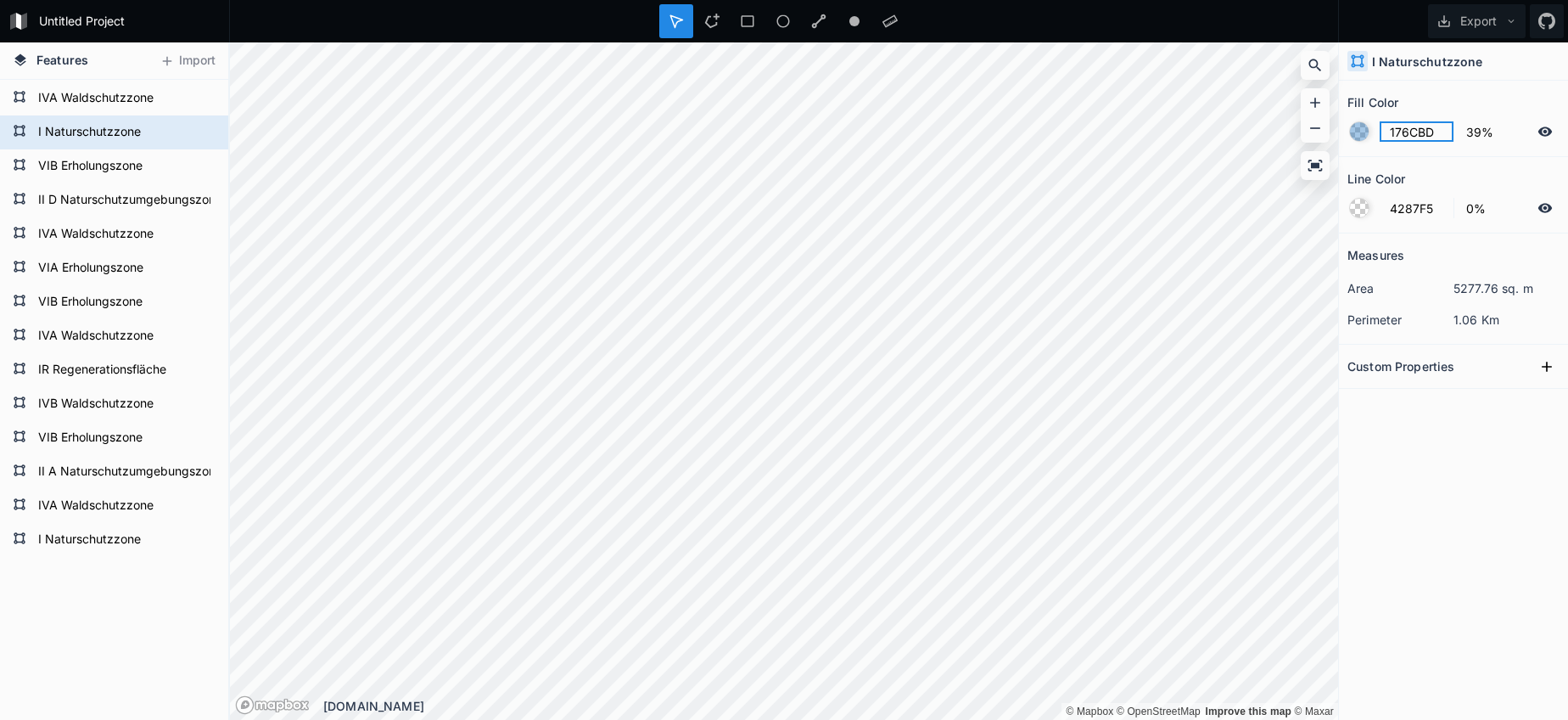
click at [1394, 124] on input "176CBD" at bounding box center [1416, 131] width 74 height 21
click at [1405, 130] on input "176CBD" at bounding box center [1416, 131] width 74 height 21
click at [104, 545] on form "I Naturschutzzone" at bounding box center [112, 539] width 158 height 25
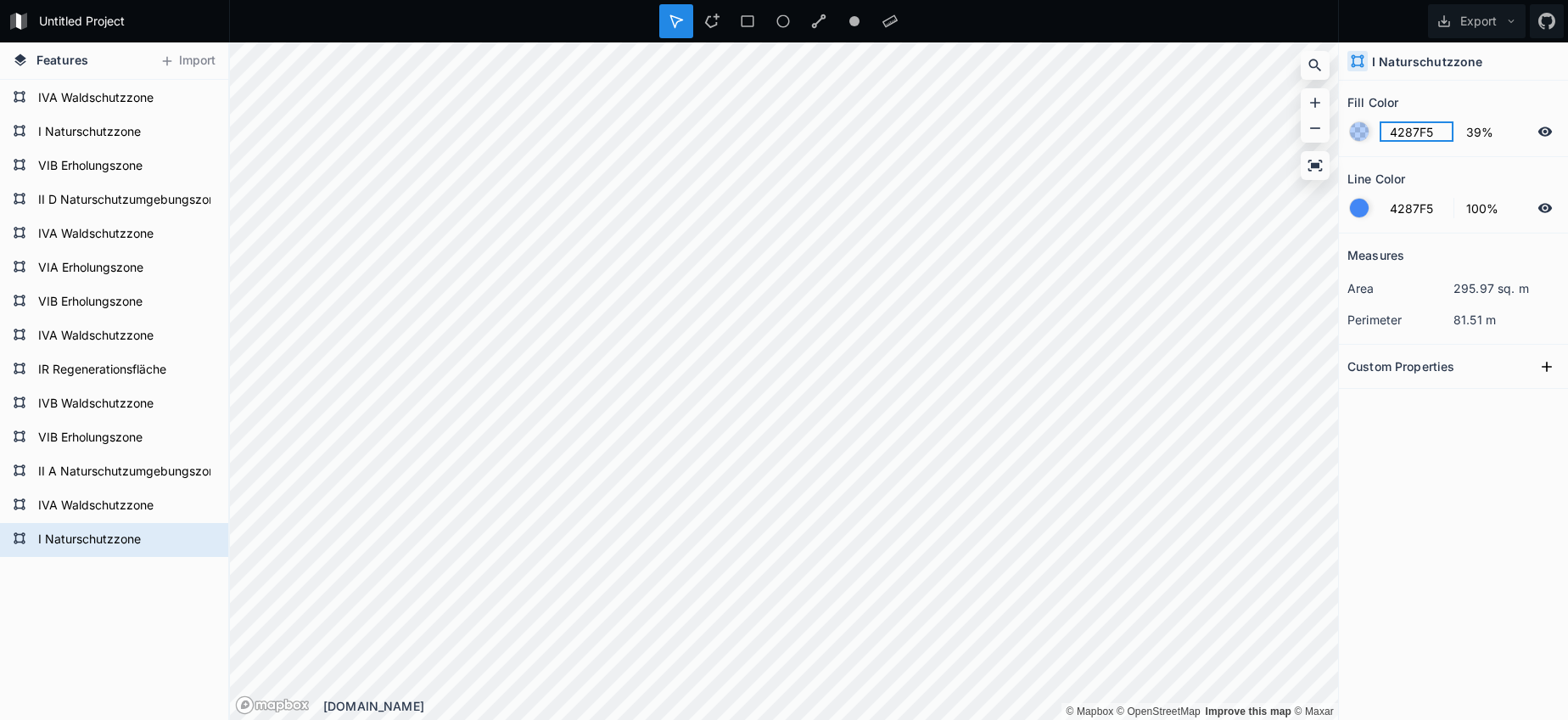
click at [1424, 128] on input "4287F5" at bounding box center [1416, 131] width 74 height 21
paste input "176CBD"
click at [1357, 215] on div at bounding box center [1359, 208] width 19 height 19
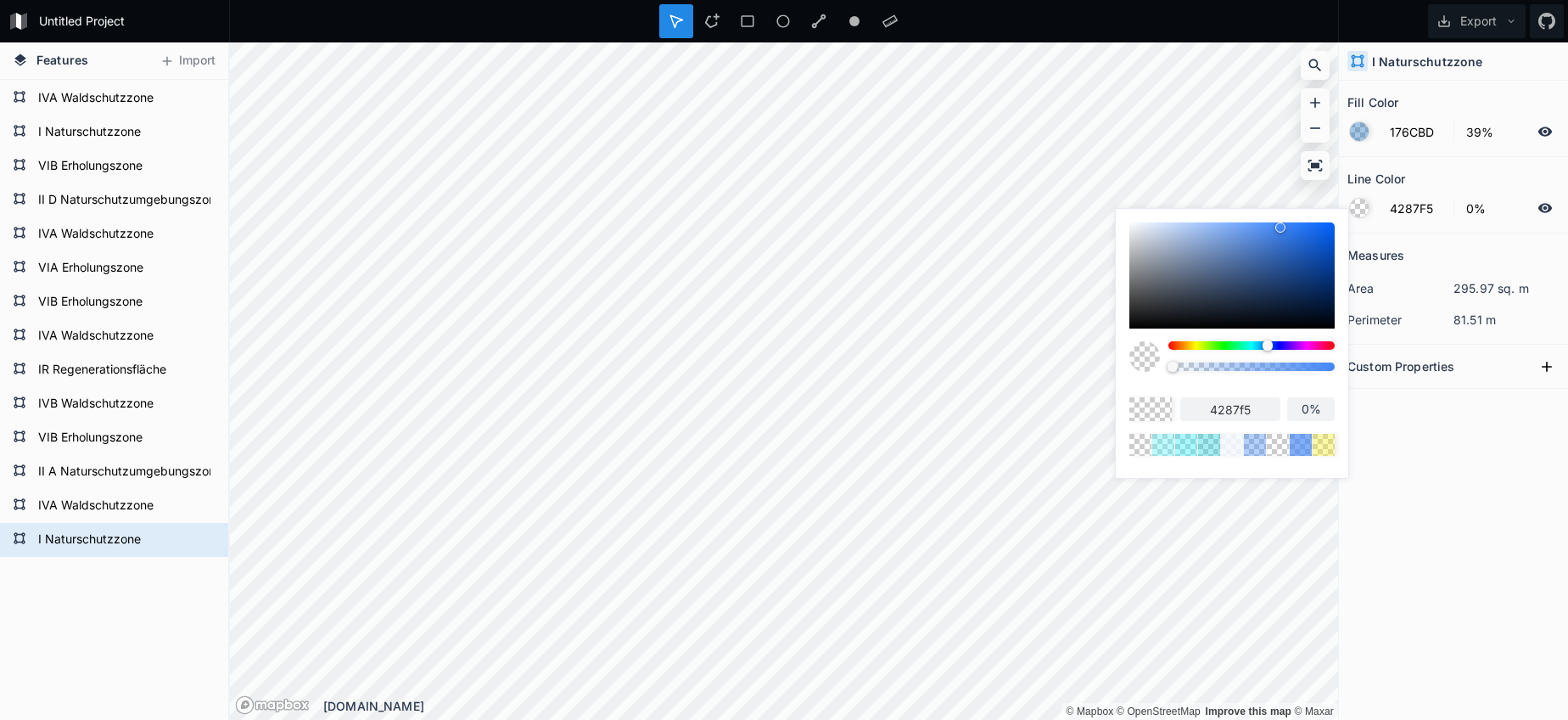
click at [1109, 368] on body "Untitled Project Export Features Import I Naturschutzzone IVA Waldschutzzone II…" at bounding box center [784, 360] width 1568 height 720
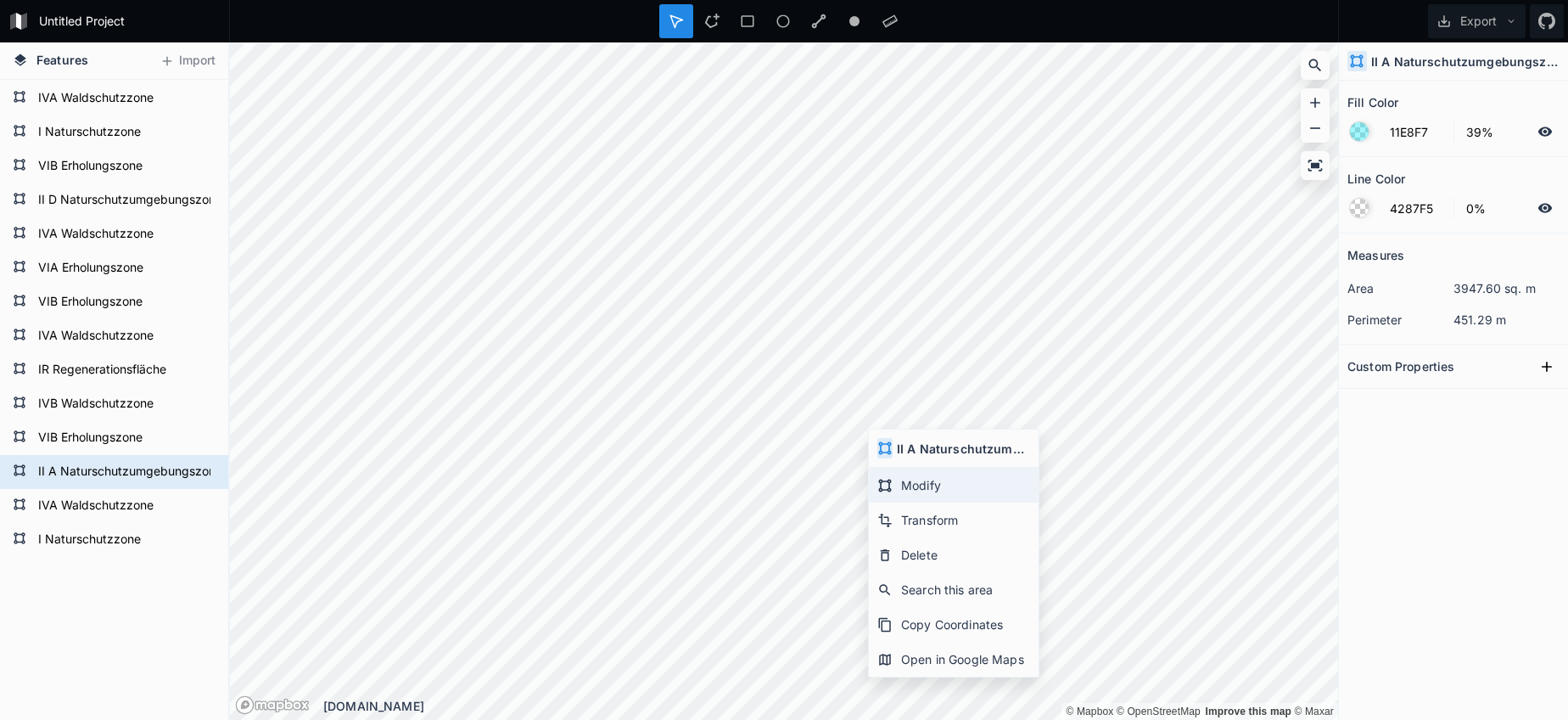
click at [915, 480] on div "Modify" at bounding box center [954, 485] width 170 height 35
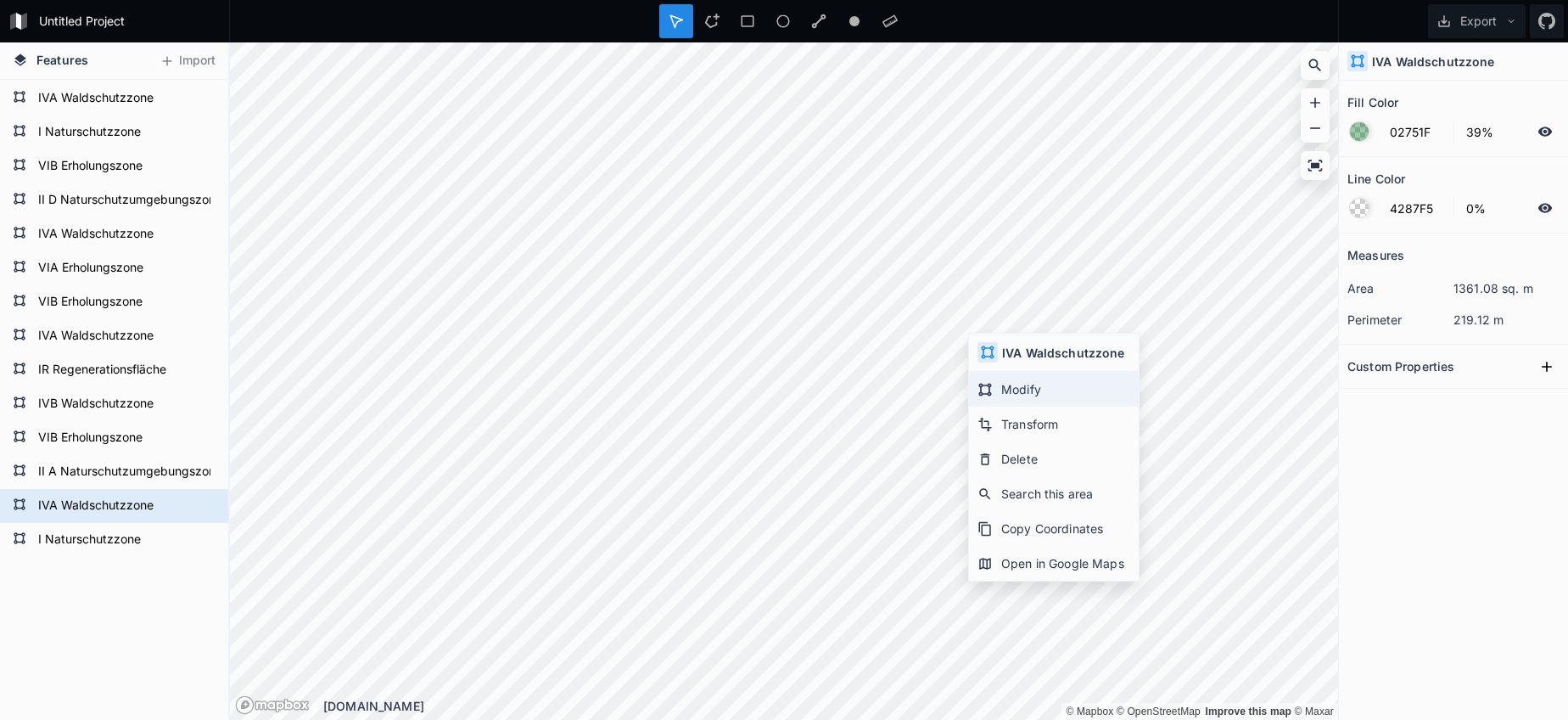
click at [997, 402] on div "Modify" at bounding box center [1054, 389] width 170 height 35
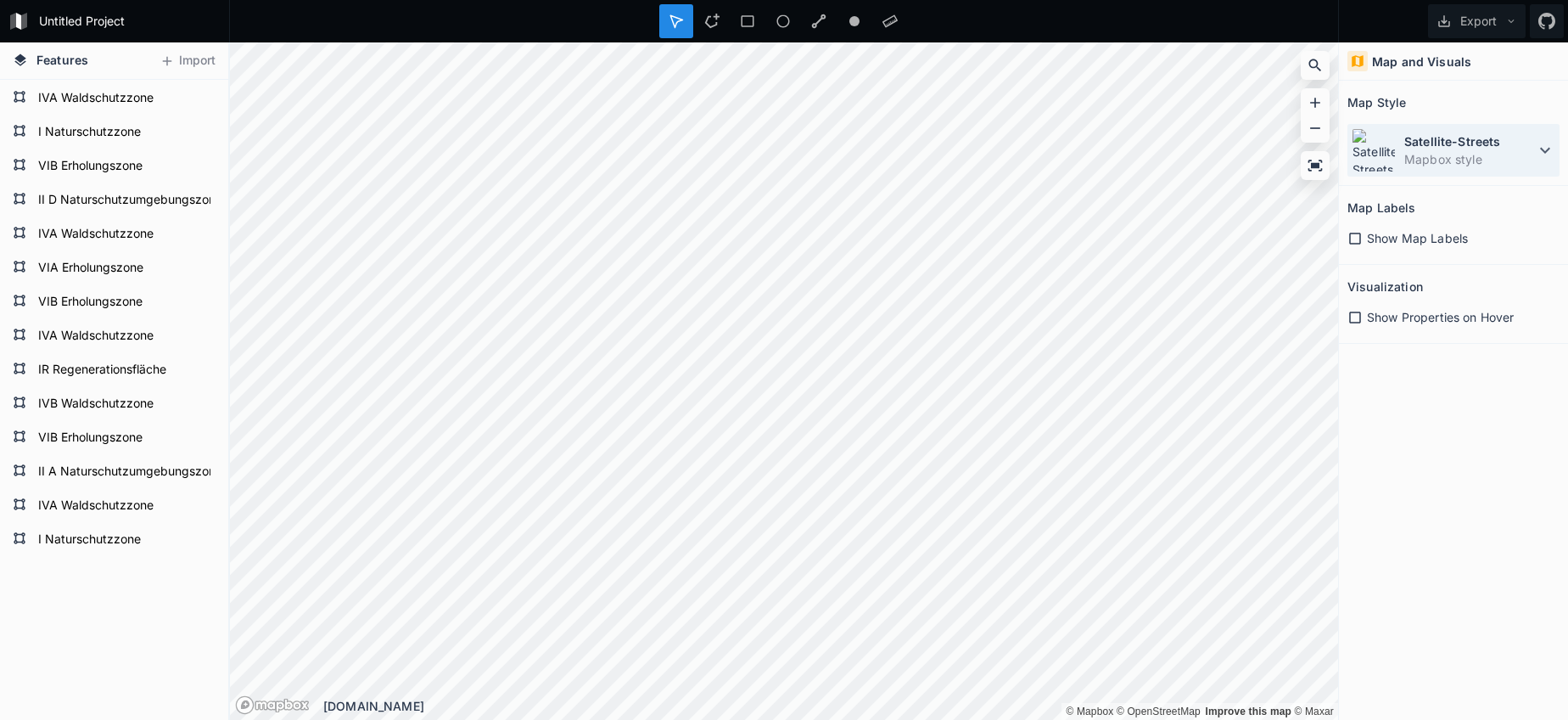
drag, startPoint x: 1508, startPoint y: 152, endPoint x: 1486, endPoint y: 164, distance: 25.1
click at [1508, 152] on dd "Mapbox style" at bounding box center [1470, 159] width 131 height 18
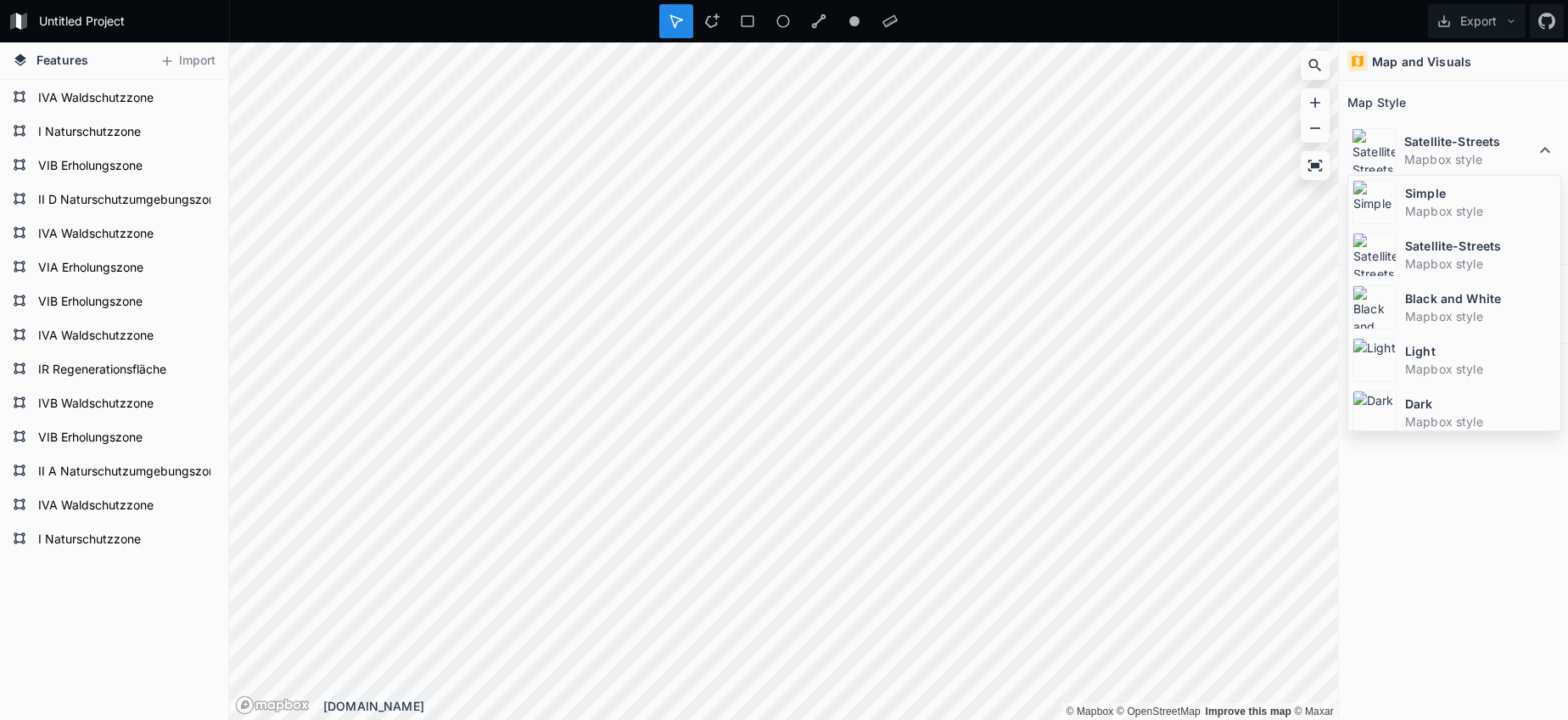
drag, startPoint x: 1437, startPoint y: 216, endPoint x: 1376, endPoint y: 219, distance: 61.1
click at [1437, 216] on dd "Mapbox style" at bounding box center [1480, 211] width 151 height 18
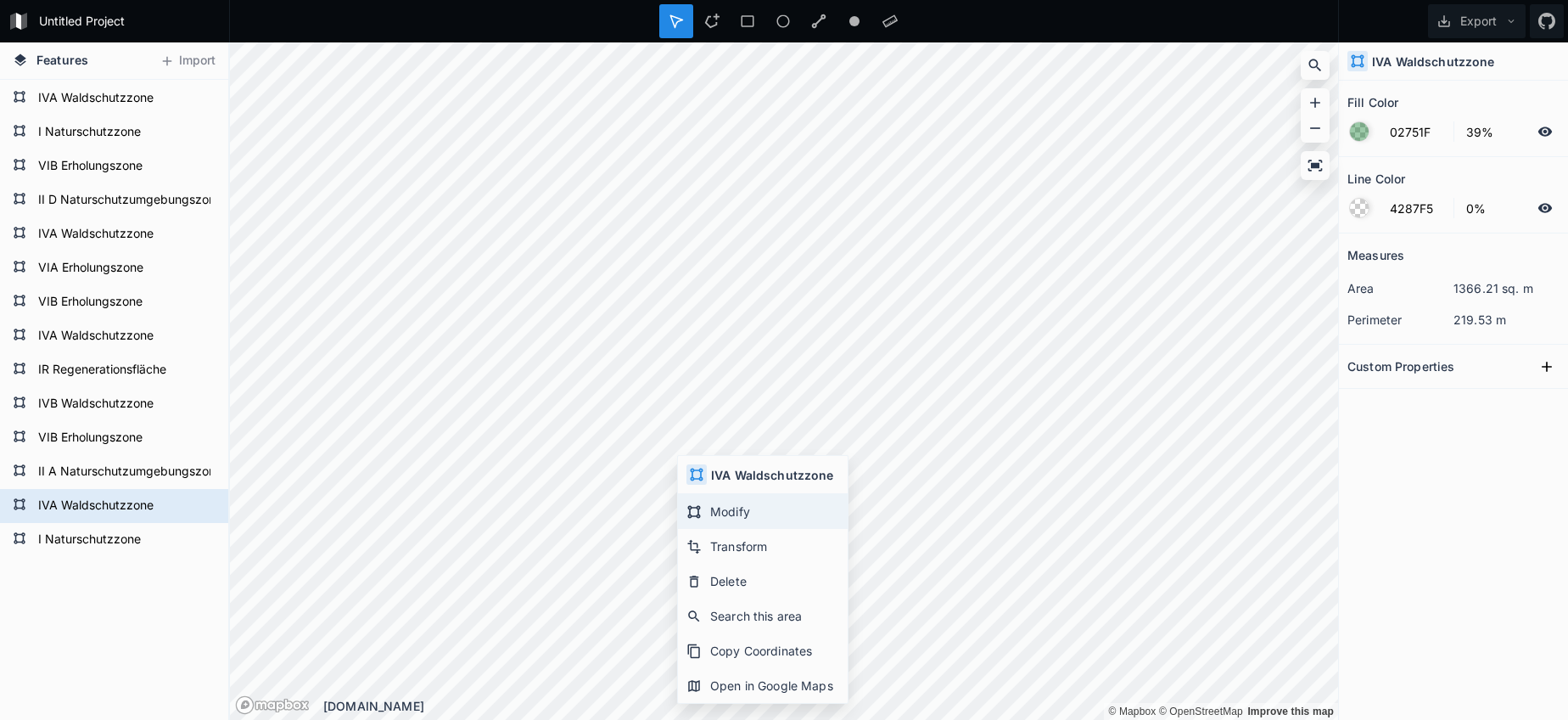
click at [721, 507] on div "Modify" at bounding box center [763, 511] width 170 height 35
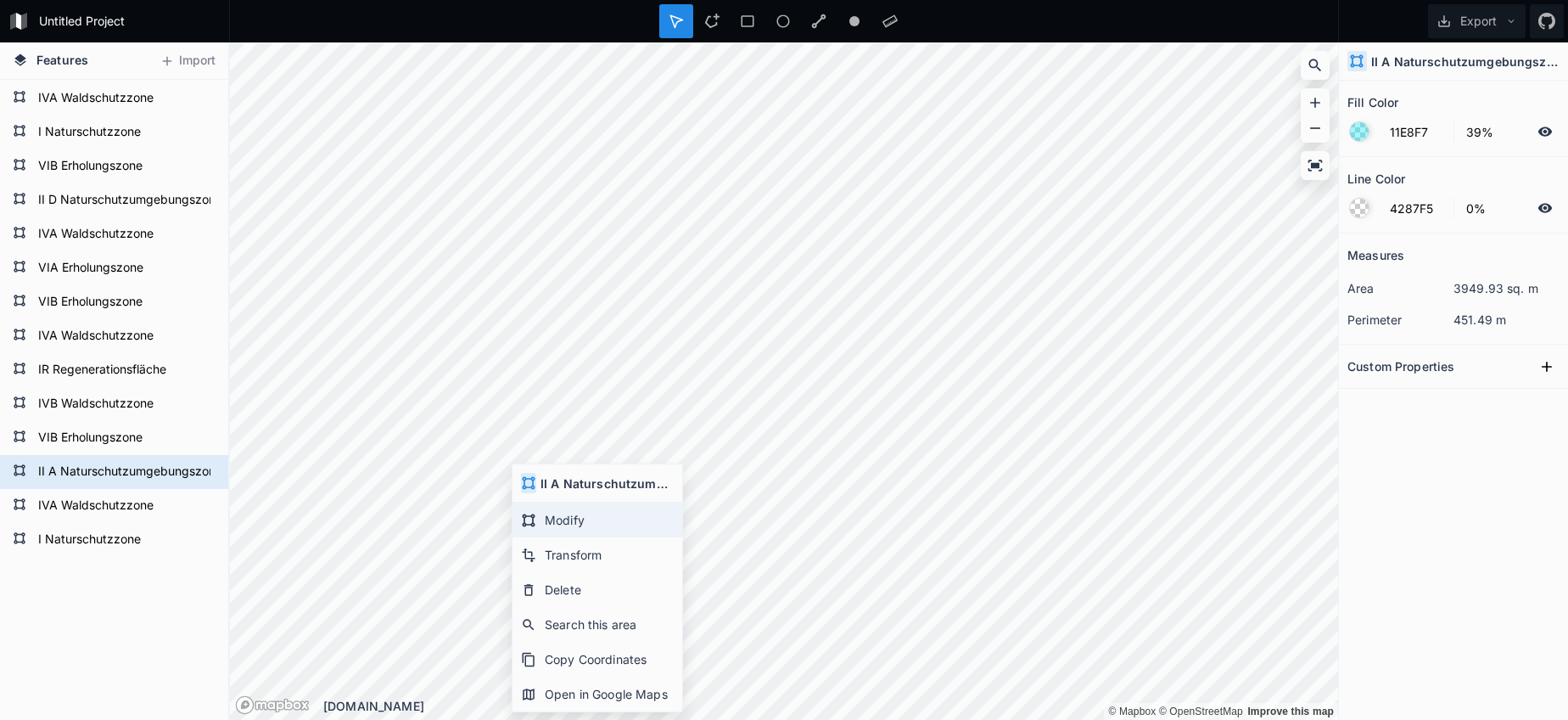
click at [570, 512] on div "Modify" at bounding box center [597, 520] width 170 height 35
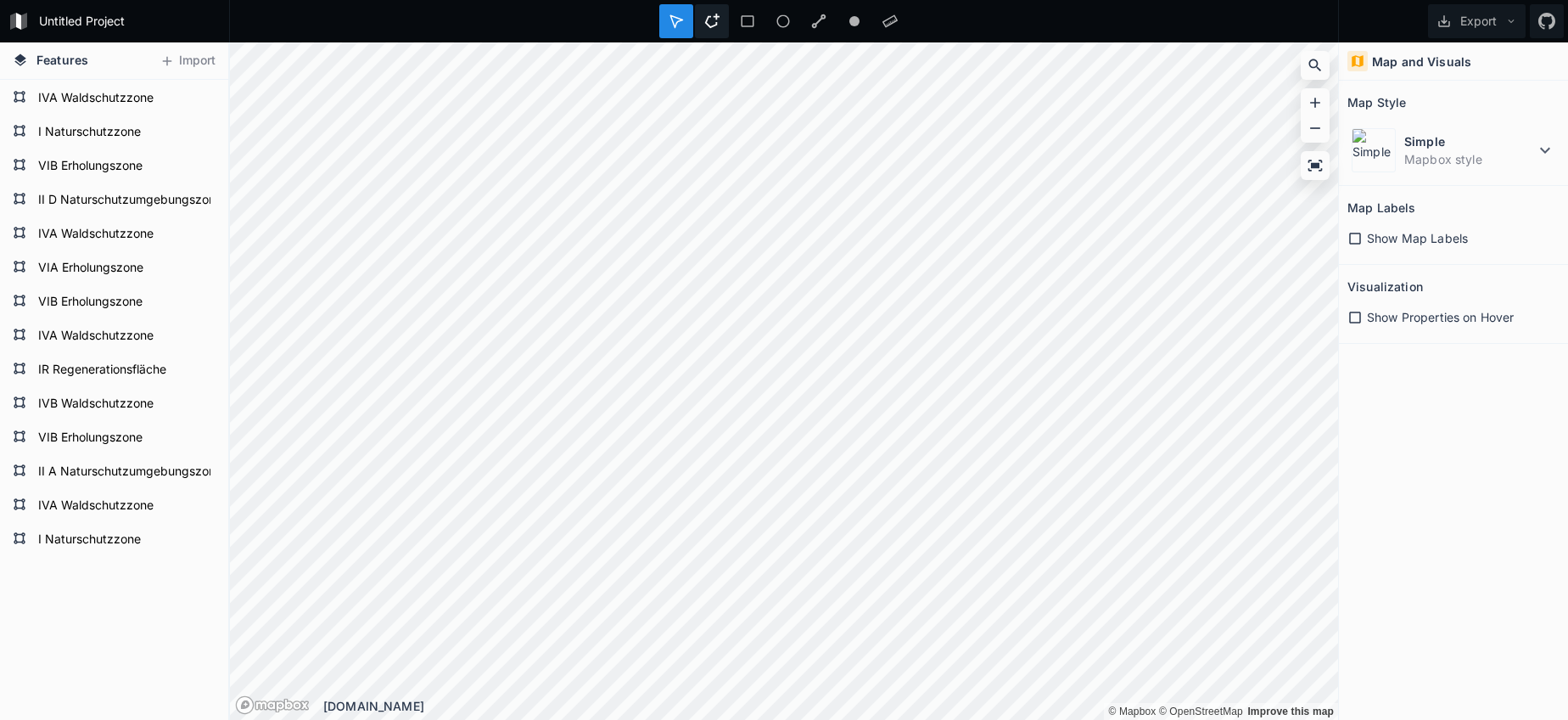
click at [713, 24] on icon at bounding box center [712, 21] width 15 height 15
drag, startPoint x: 1447, startPoint y: 164, endPoint x: 1439, endPoint y: 173, distance: 12.0
click at [1447, 164] on dd "Mapbox style" at bounding box center [1470, 159] width 131 height 18
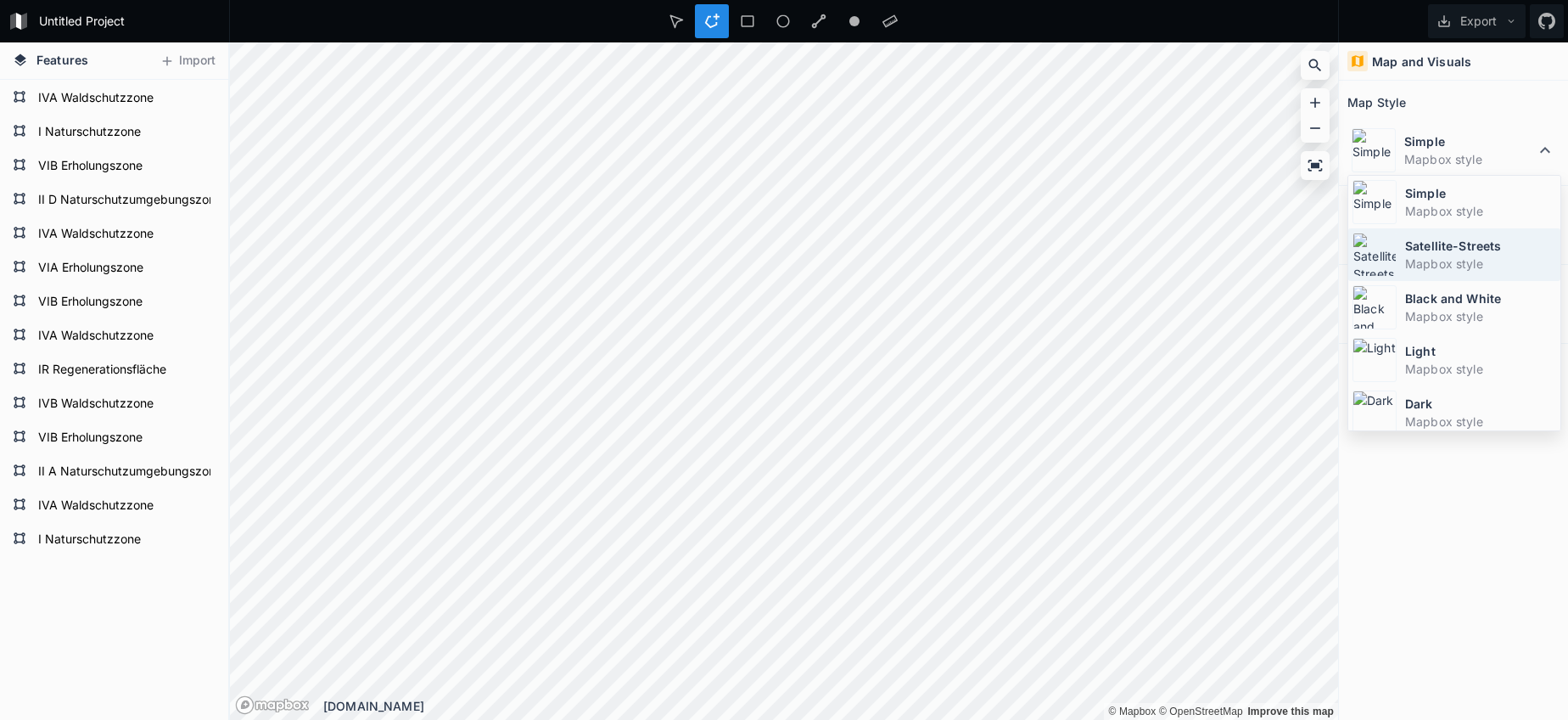
click at [1406, 241] on dt "Satellite-Streets" at bounding box center [1480, 246] width 151 height 18
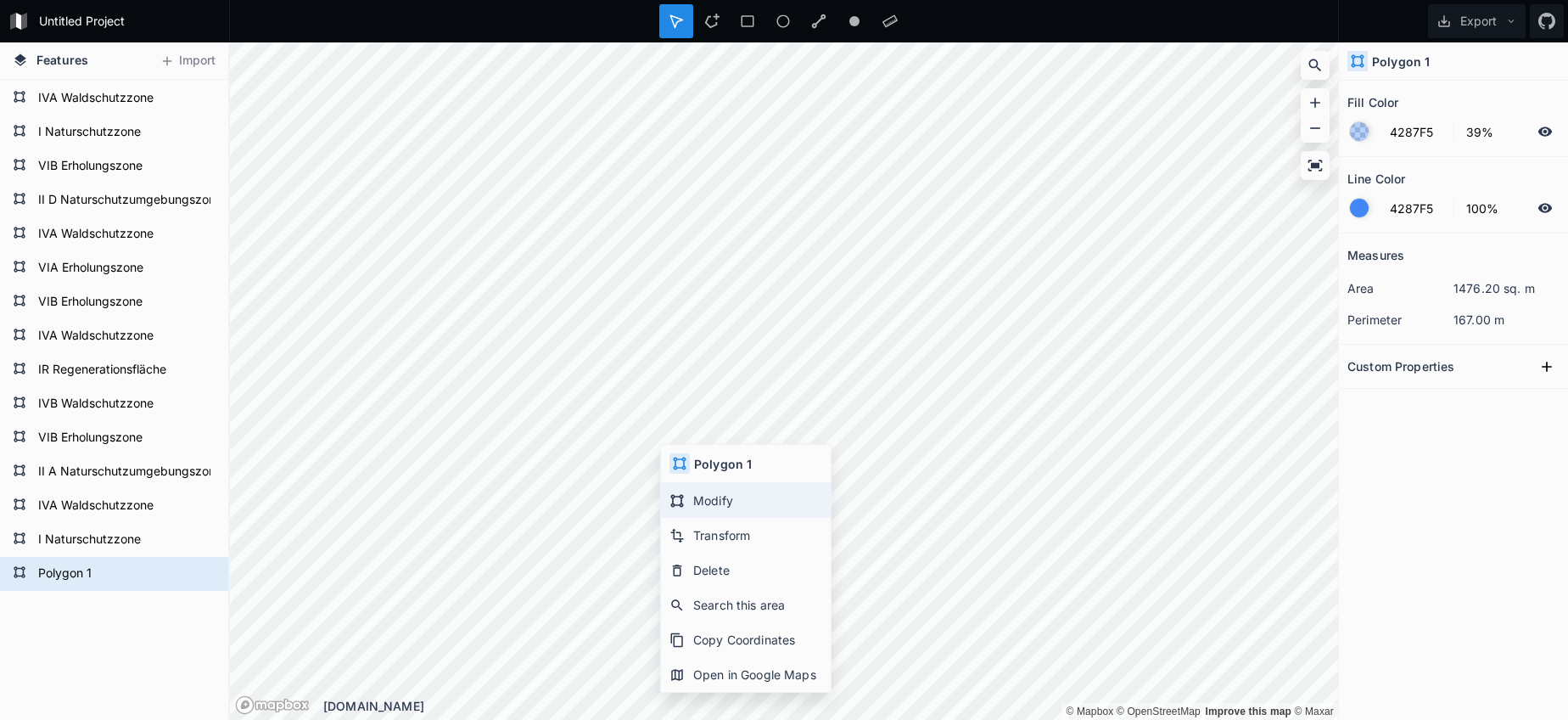
click at [725, 496] on div "Modify" at bounding box center [746, 500] width 170 height 35
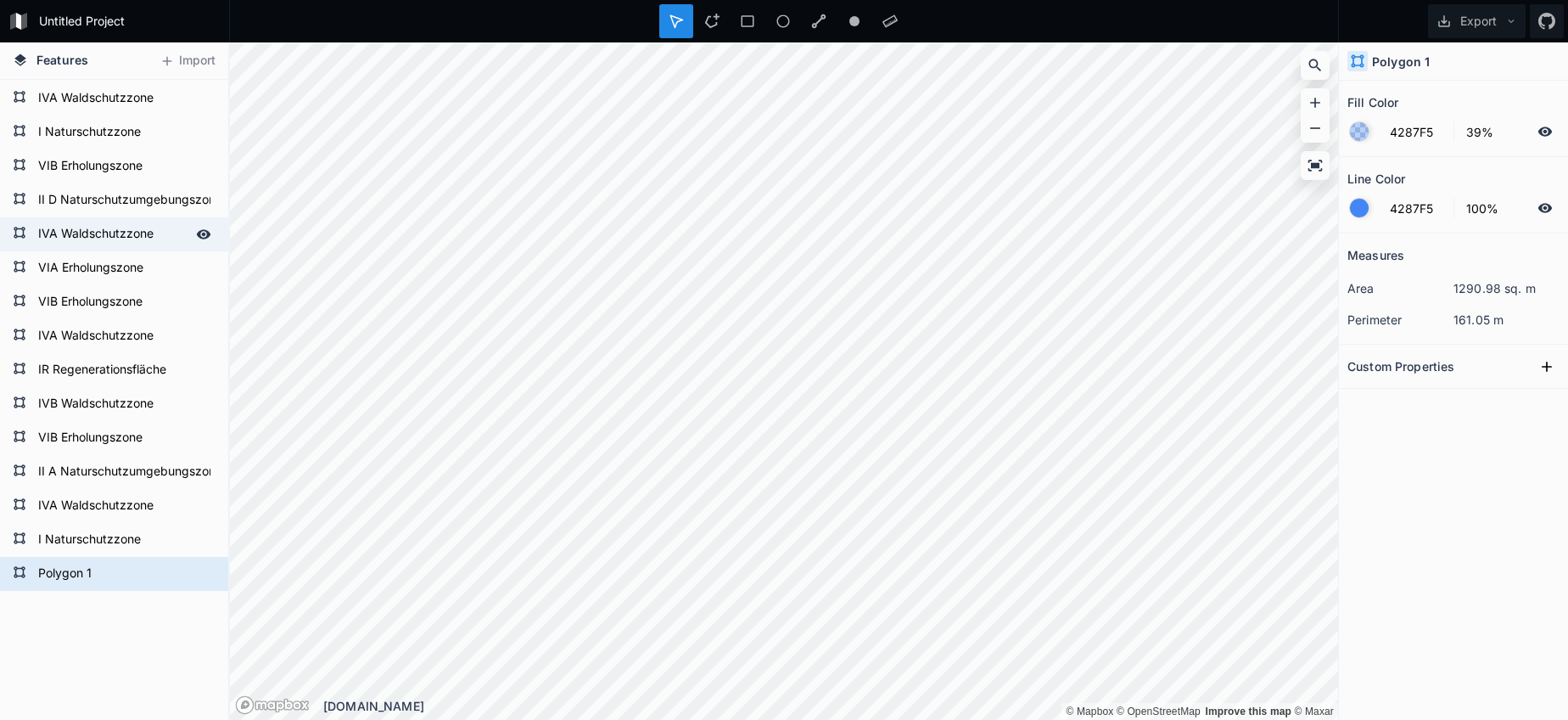
click at [88, 245] on form "IVA Waldschutzzone" at bounding box center [112, 234] width 158 height 25
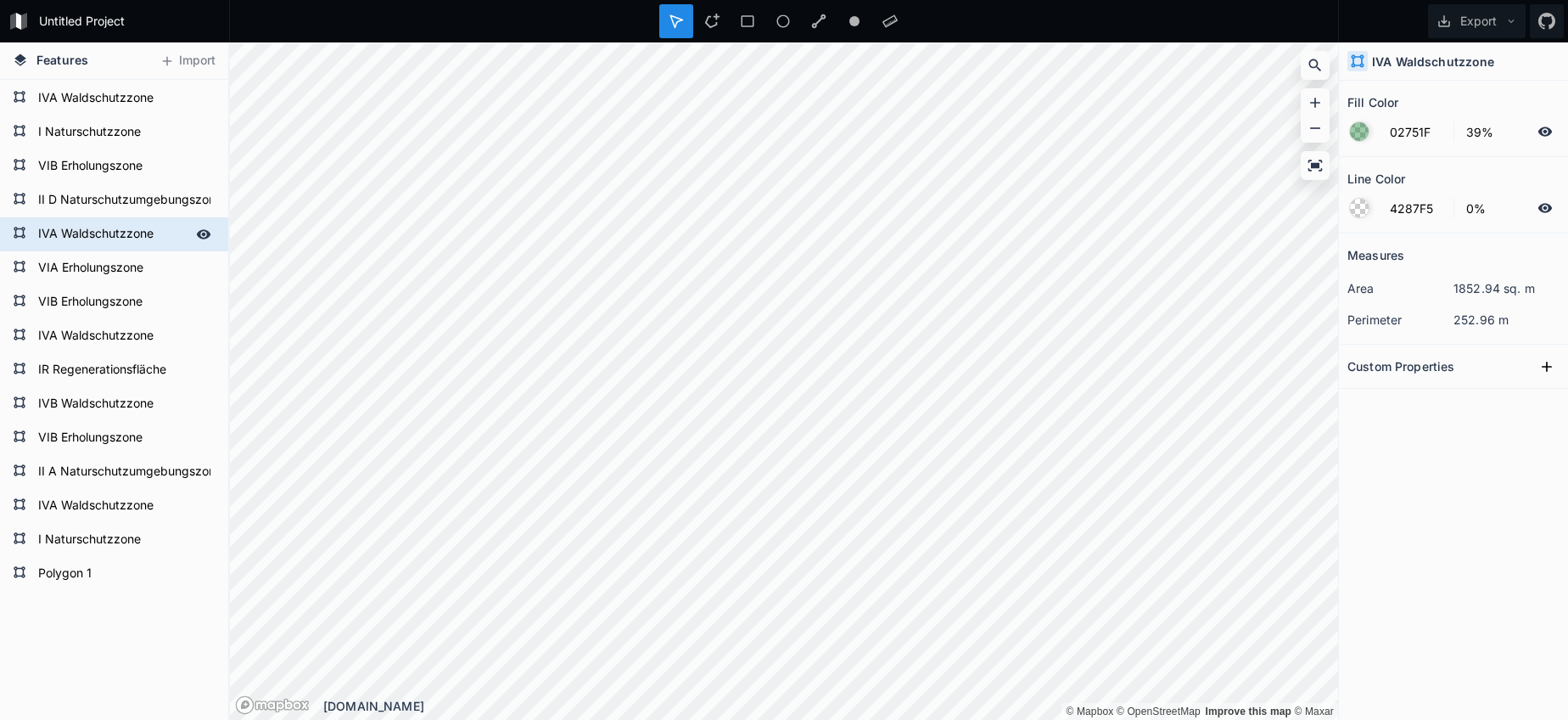
click at [88, 245] on form "IVA Waldschutzzone" at bounding box center [112, 234] width 158 height 25
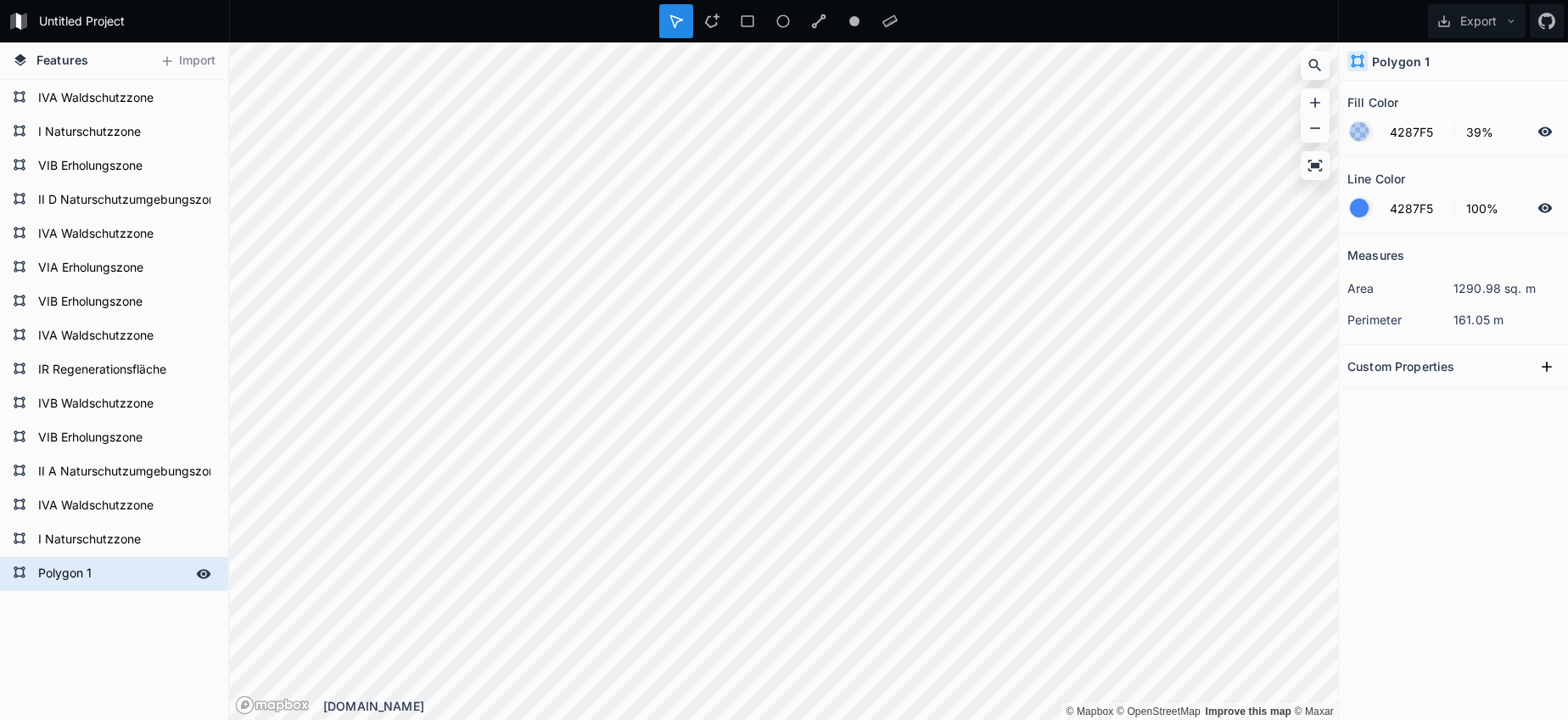
click at [84, 572] on form "Polygon 1" at bounding box center [112, 573] width 158 height 25
paste input "IVA Waldschutzzone"
click at [80, 342] on form "IVA Waldschutzzone" at bounding box center [112, 336] width 158 height 25
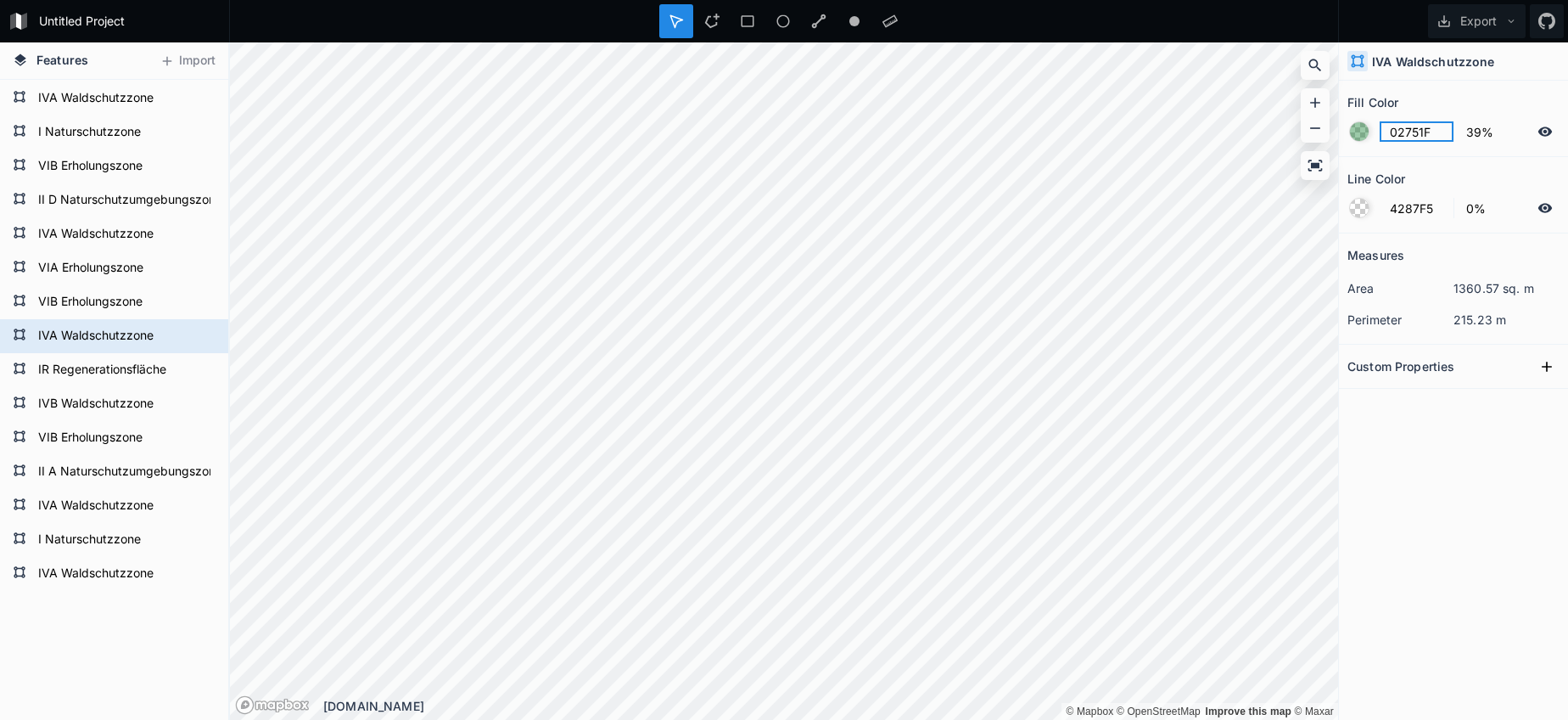
click at [1411, 132] on input "02751F" at bounding box center [1416, 131] width 74 height 21
drag, startPoint x: 122, startPoint y: 579, endPoint x: 134, endPoint y: 572, distance: 13.9
click at [122, 579] on form "IVA Waldschutzzone" at bounding box center [112, 573] width 158 height 25
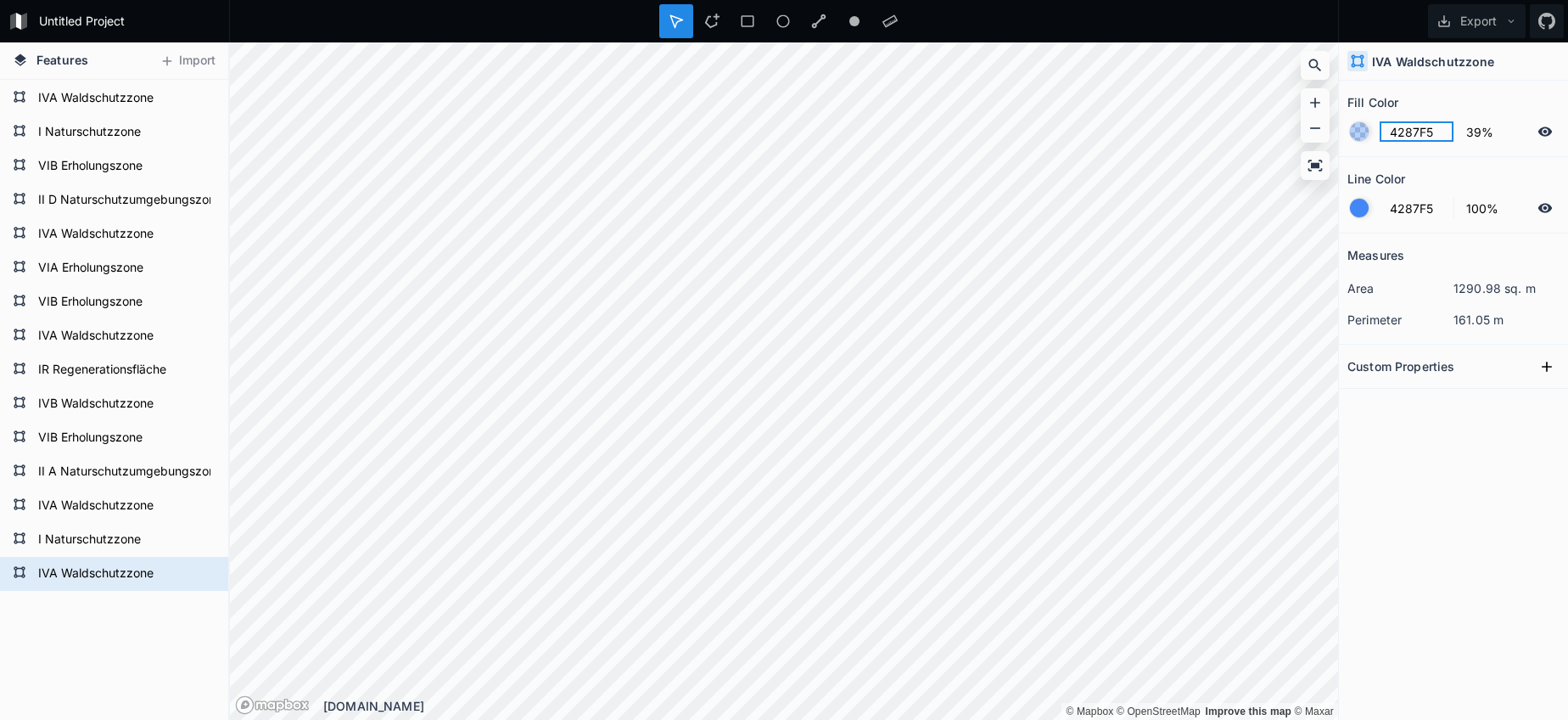
click at [1412, 137] on input "4287F5" at bounding box center [1416, 131] width 74 height 21
paste input "02751F"
click at [1365, 212] on div at bounding box center [1359, 208] width 19 height 19
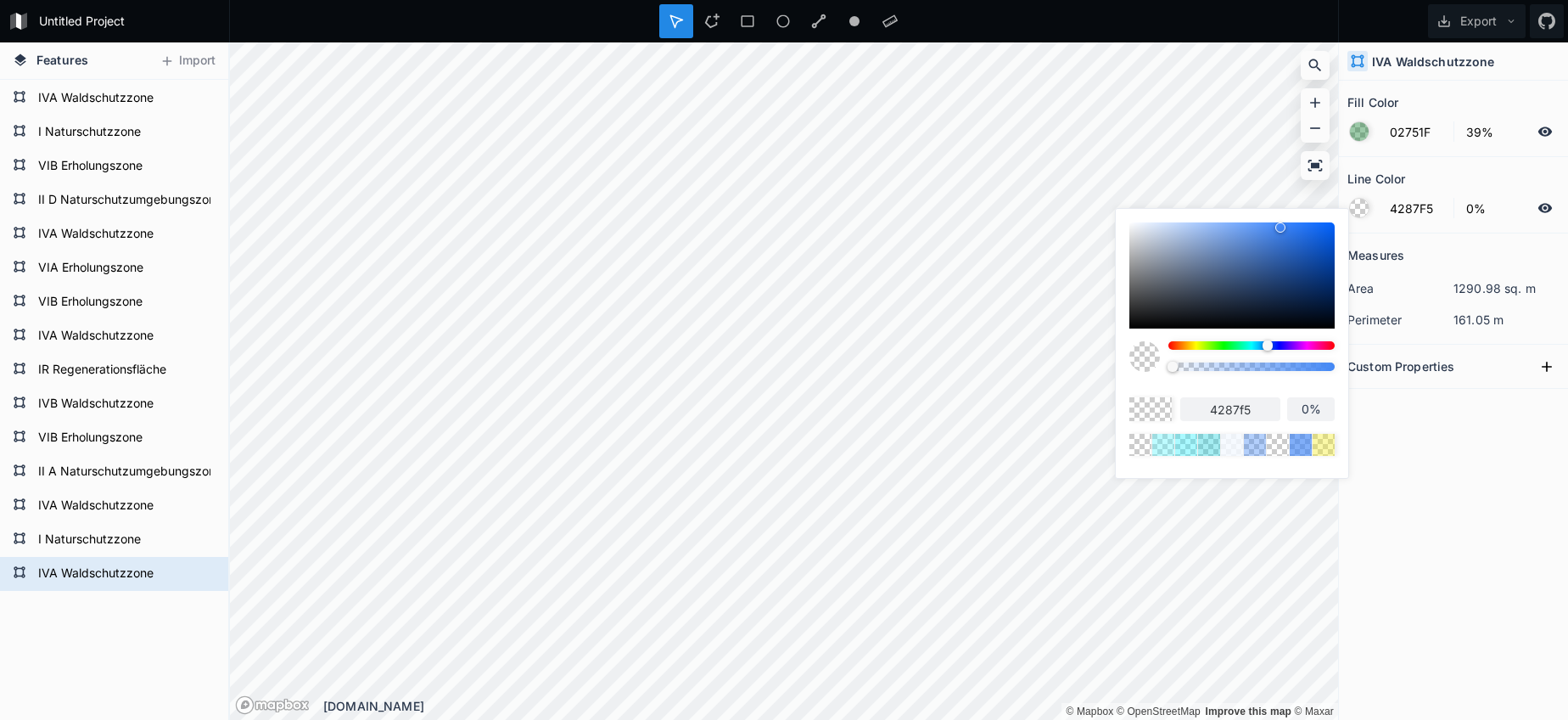
drag, startPoint x: 1313, startPoint y: 369, endPoint x: 1115, endPoint y: 372, distance: 198.0
click at [1115, 372] on div "4287f5 0%" at bounding box center [1232, 343] width 234 height 271
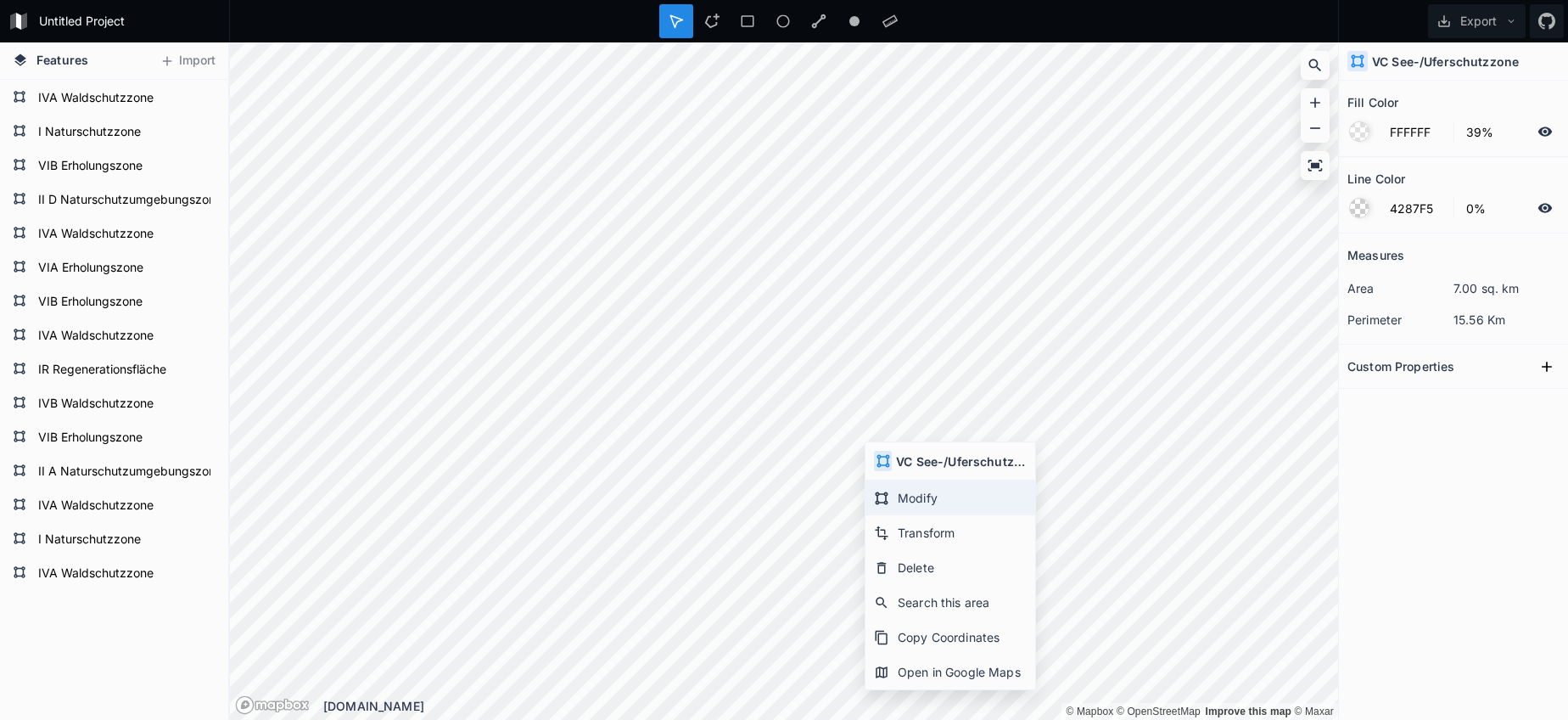
click at [908, 498] on div "Modify" at bounding box center [950, 497] width 170 height 35
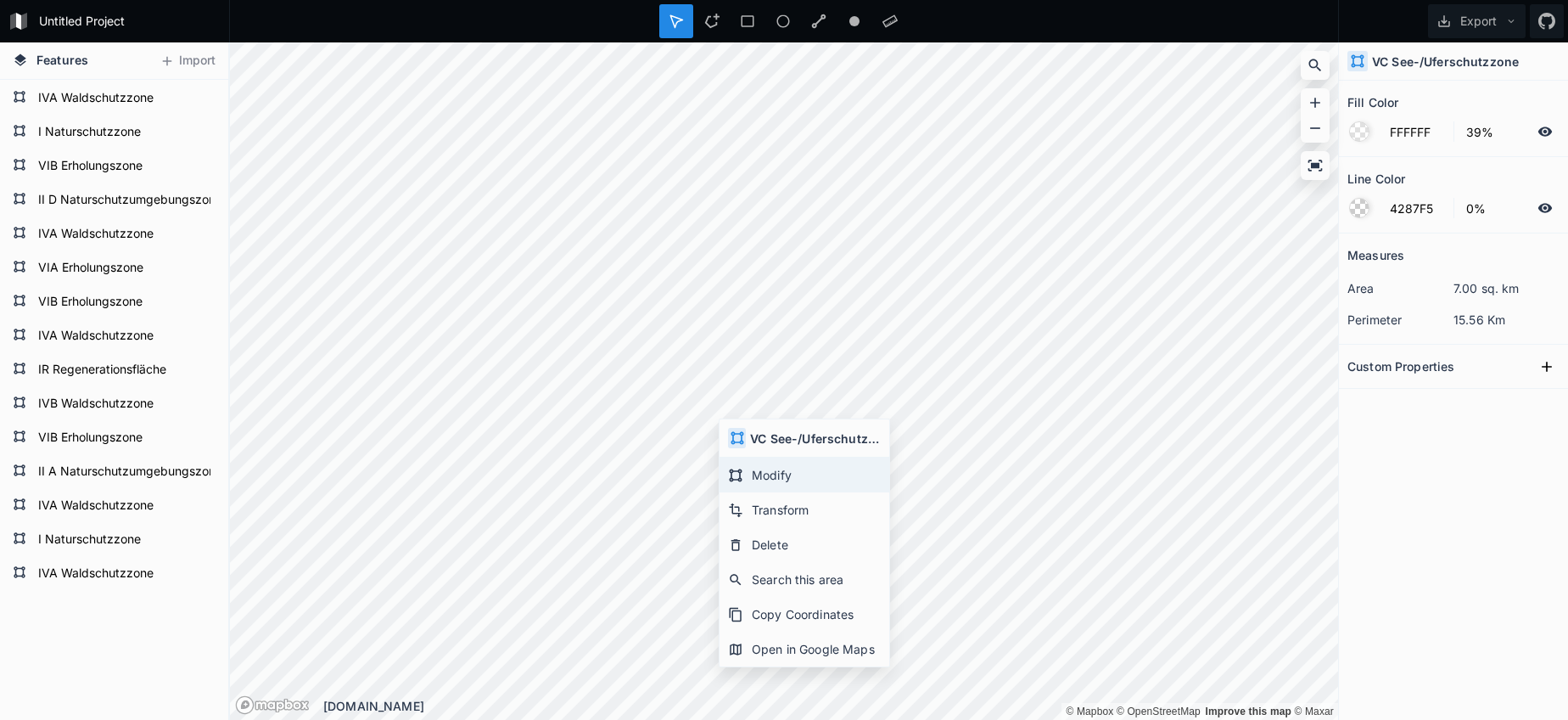
click at [750, 480] on div "Modify" at bounding box center [805, 475] width 170 height 35
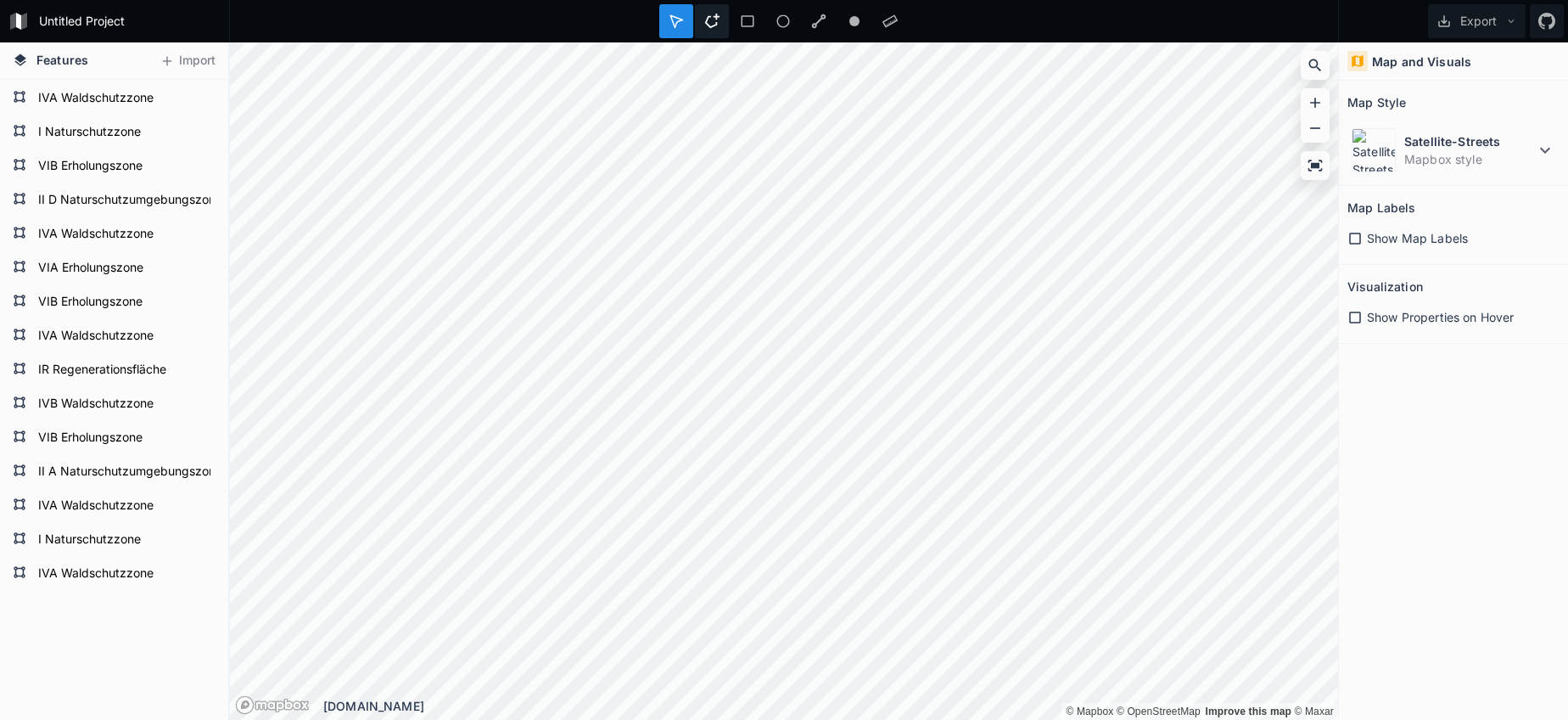
click at [712, 25] on icon at bounding box center [712, 21] width 15 height 15
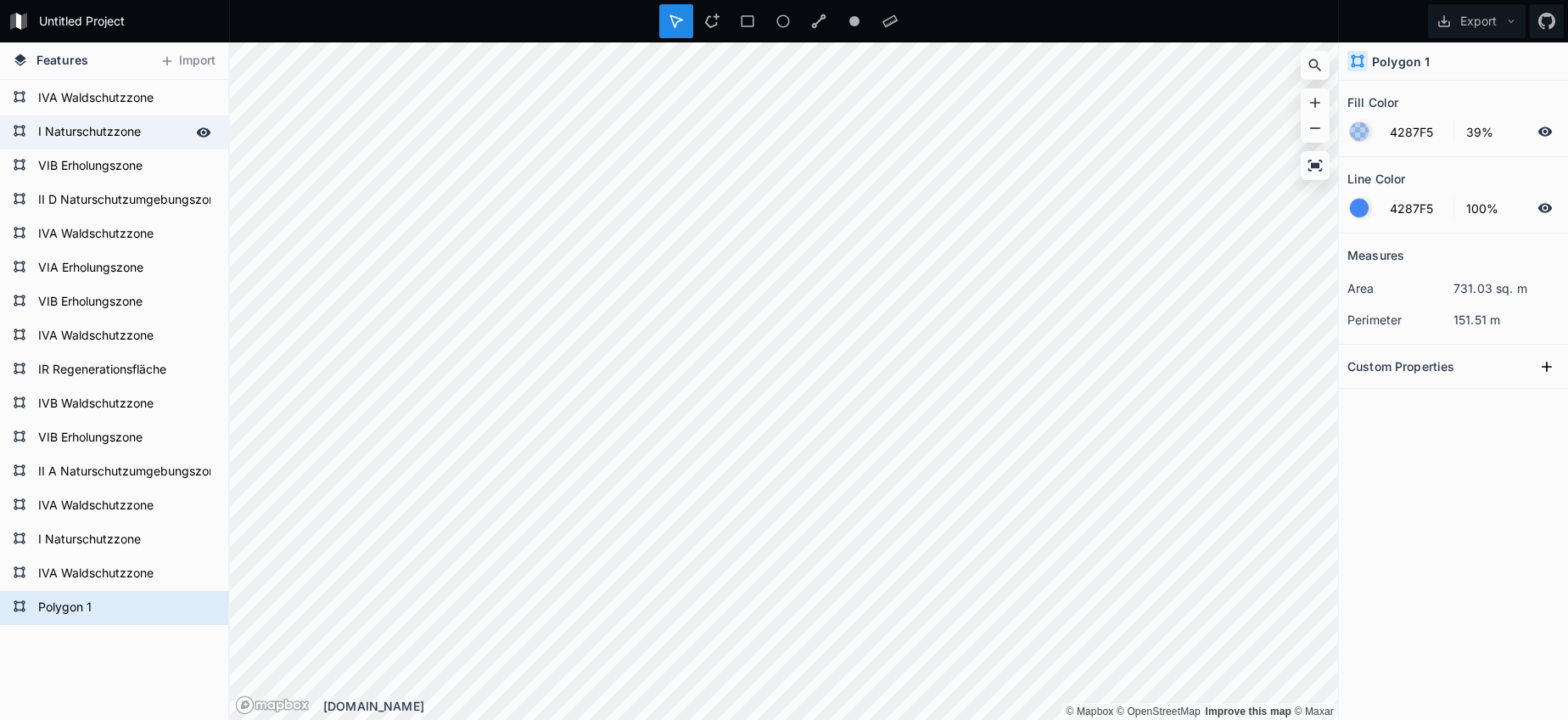
click at [84, 129] on form "I Naturschutzzone" at bounding box center [112, 132] width 158 height 25
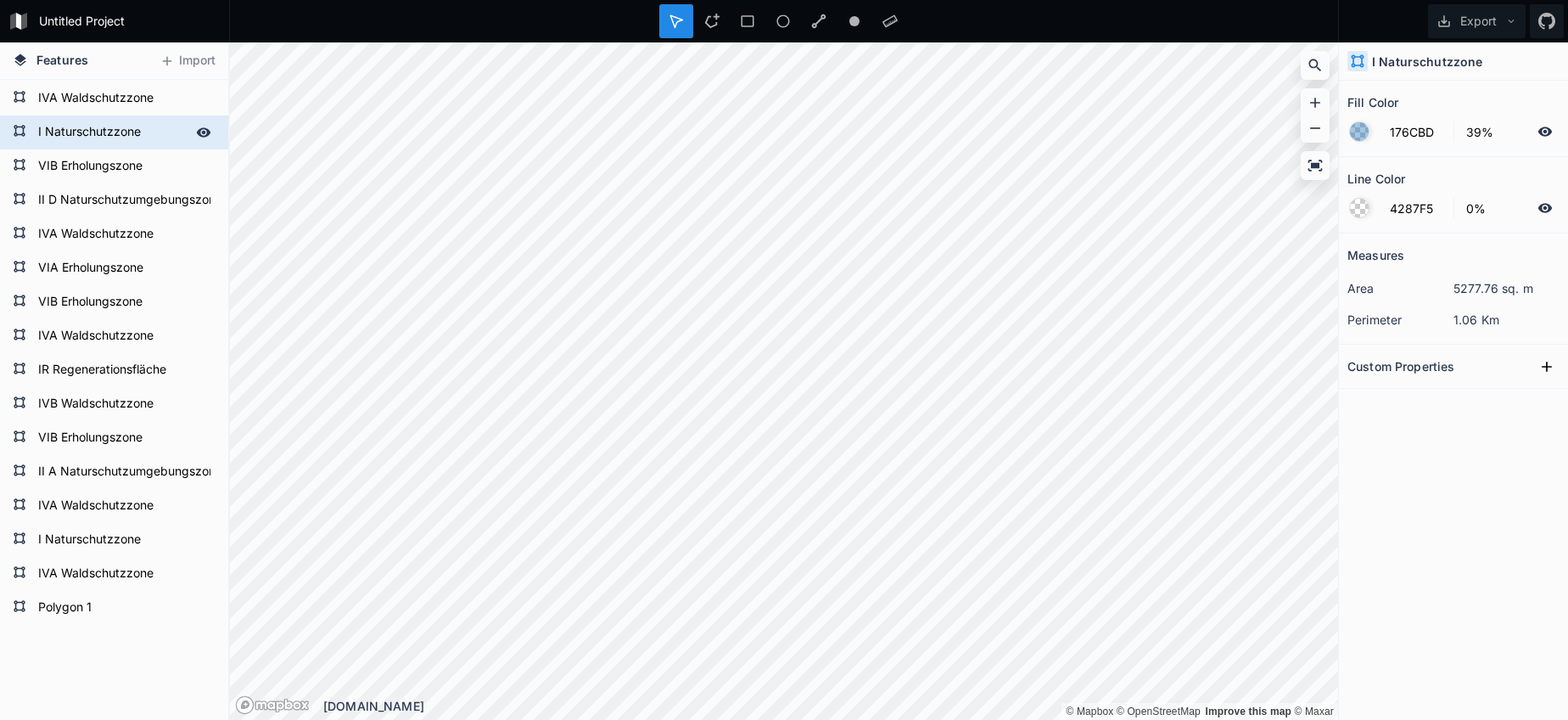
click at [100, 128] on form "I Naturschutzzone" at bounding box center [112, 132] width 158 height 25
click at [78, 606] on form "Polygon 1" at bounding box center [112, 607] width 158 height 25
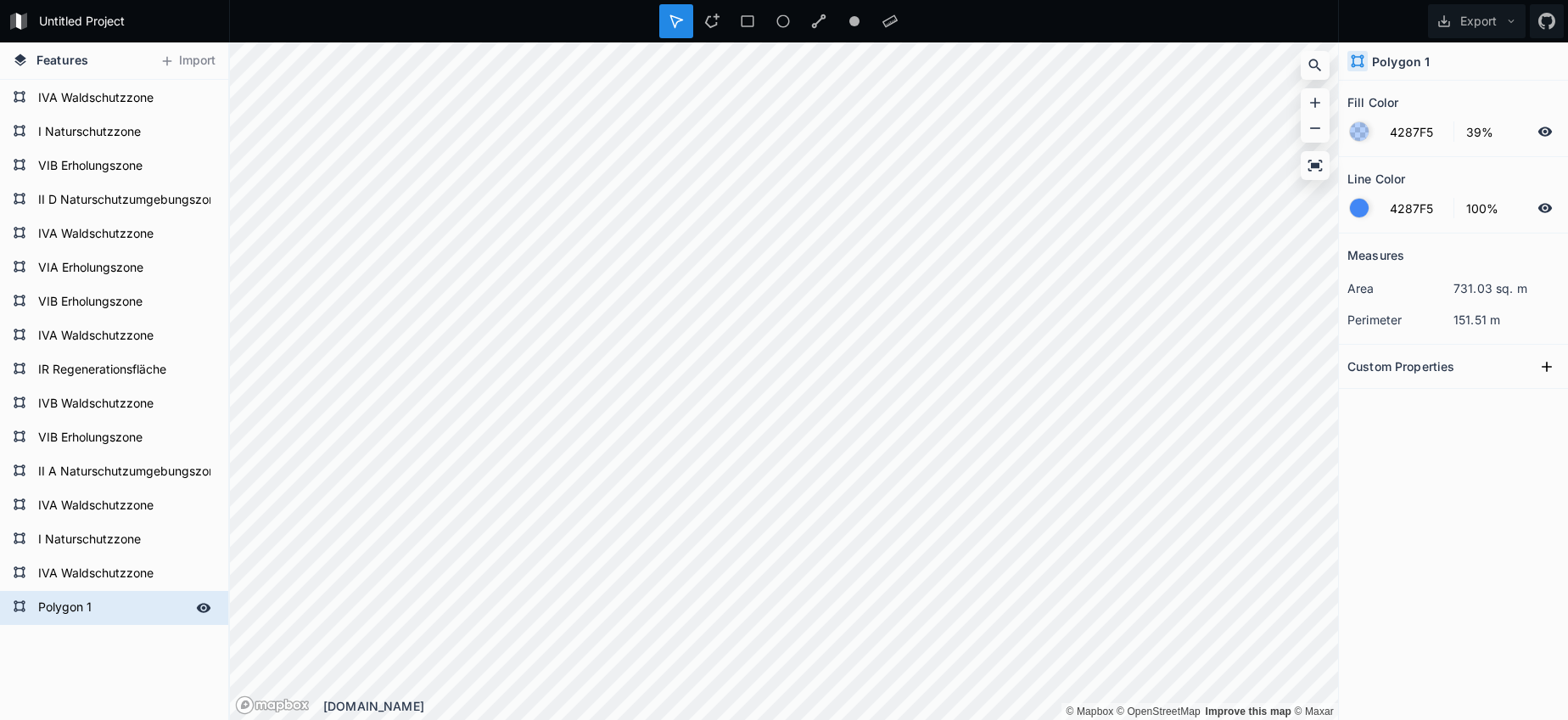
click at [78, 606] on form "Polygon 1" at bounding box center [112, 607] width 158 height 25
paste input "I Naturschutzzone"
drag, startPoint x: 91, startPoint y: 129, endPoint x: 117, endPoint y: 167, distance: 46.0
click at [91, 129] on form "I Naturschutzzone" at bounding box center [124, 132] width 182 height 25
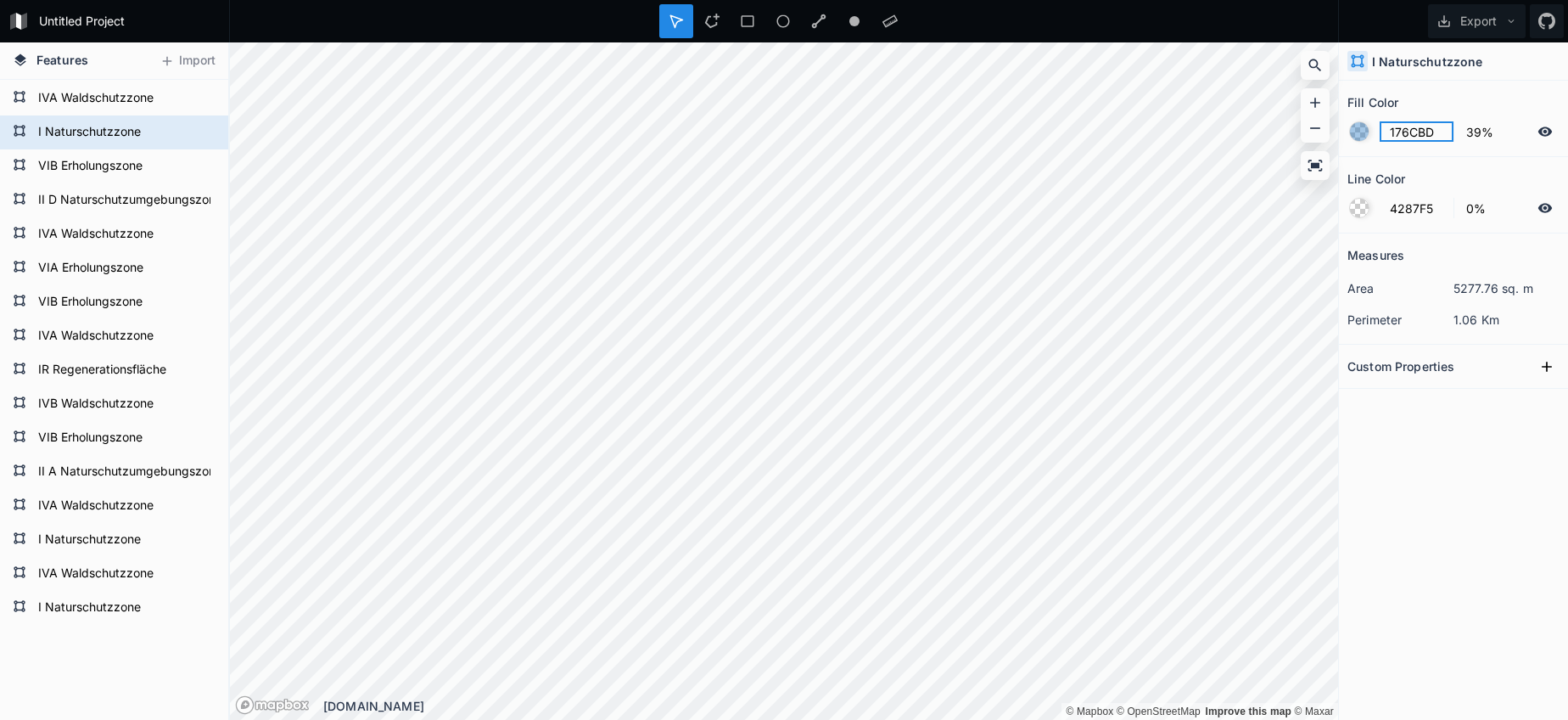
click at [1423, 130] on input "176CBD" at bounding box center [1416, 131] width 74 height 21
click at [135, 599] on form "I Naturschutzzone" at bounding box center [112, 607] width 158 height 25
click at [1406, 127] on input "4287F5" at bounding box center [1416, 131] width 74 height 21
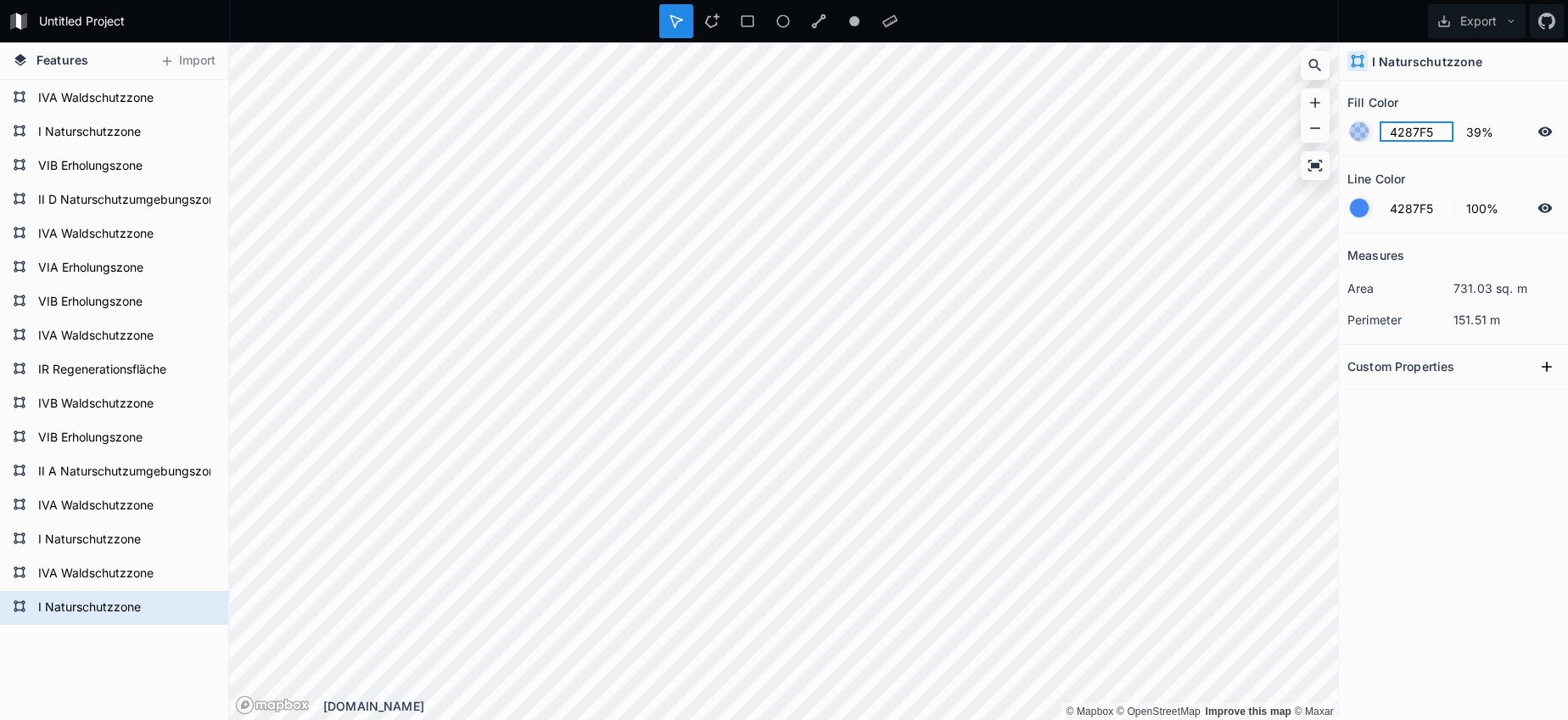
paste input "176CBD"
click at [1350, 220] on form "4287F5 100%" at bounding box center [1453, 208] width 212 height 32
click at [1358, 207] on div at bounding box center [1359, 208] width 19 height 19
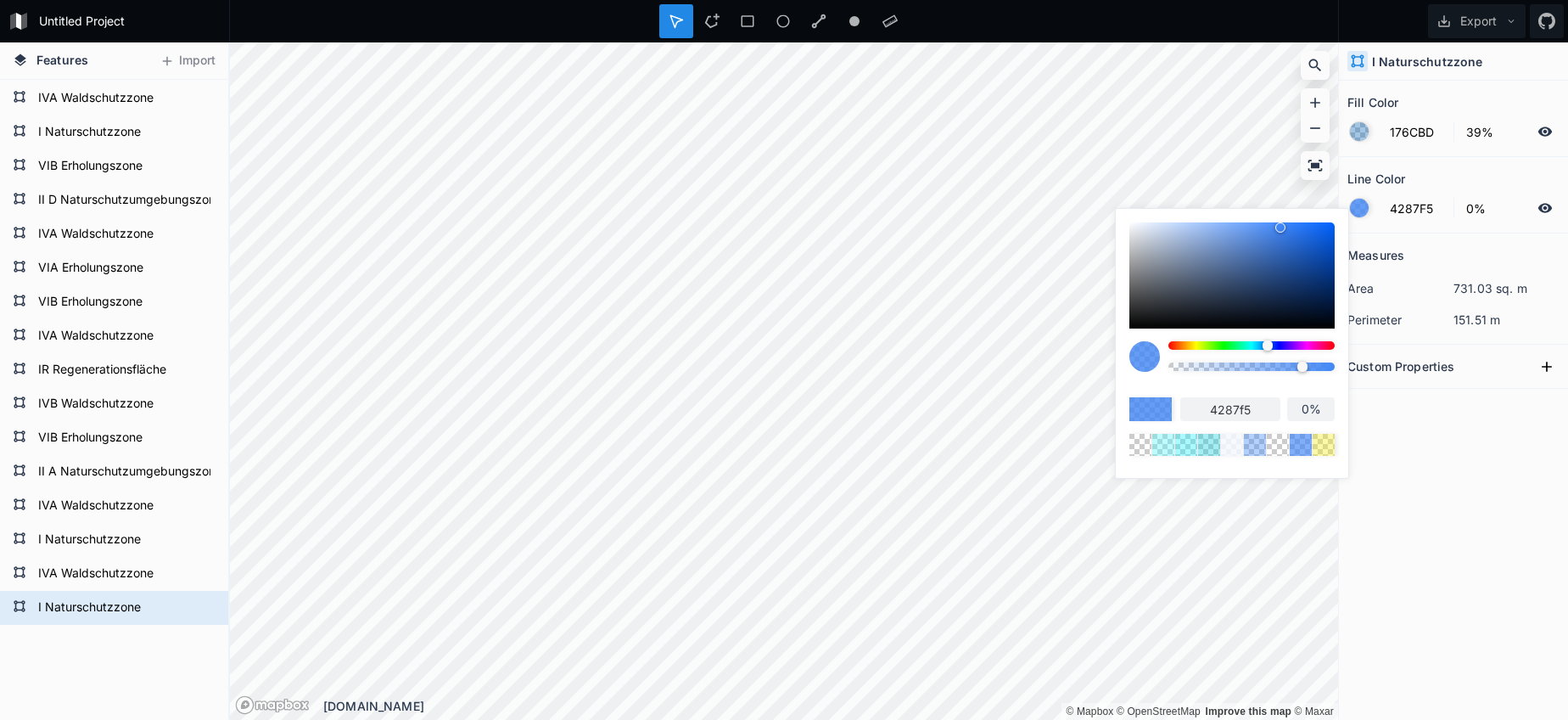
click at [1100, 370] on body "Untitled Project Export Features Import I Naturschutzzone IVA Waldschutzzone I …" at bounding box center [784, 360] width 1568 height 720
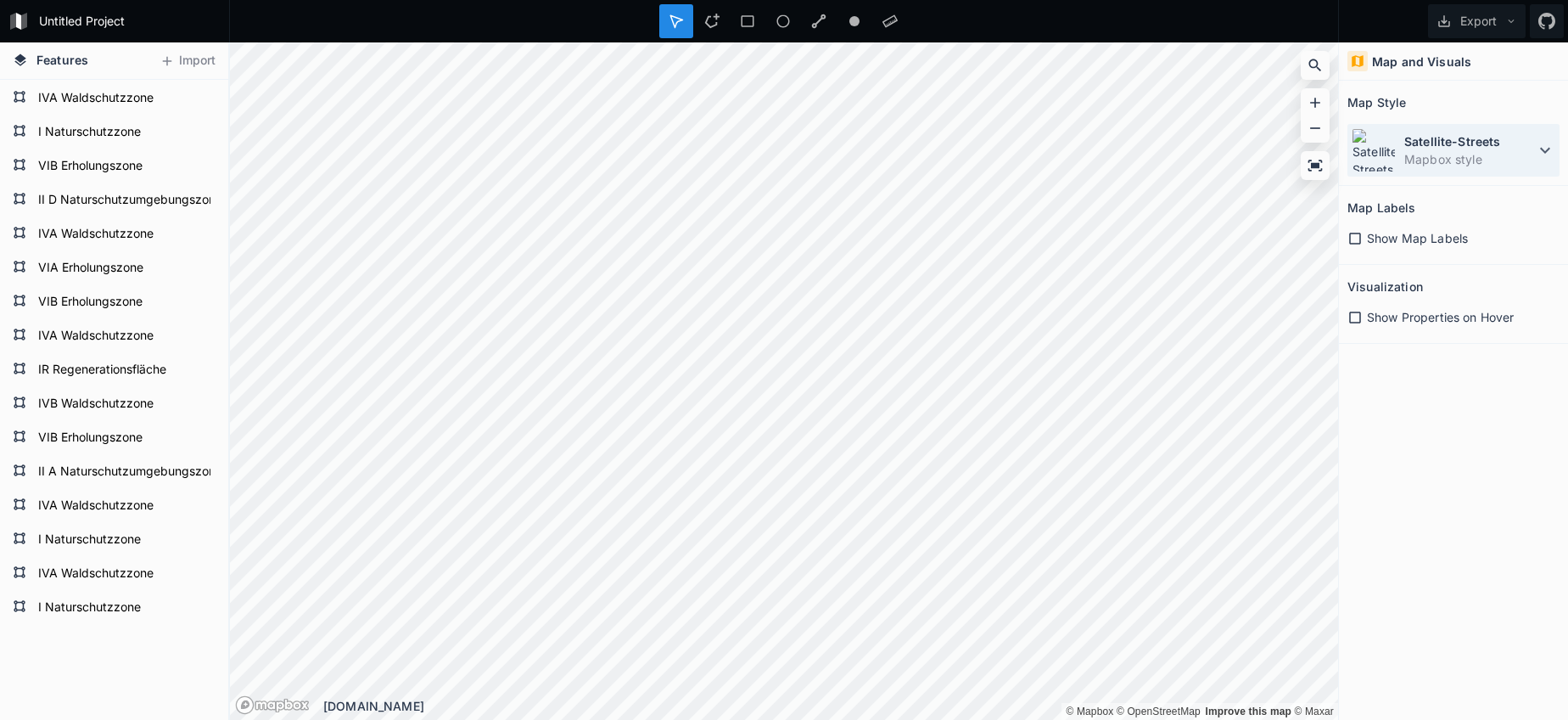
click at [1481, 148] on dt "Satellite-Streets" at bounding box center [1470, 141] width 131 height 18
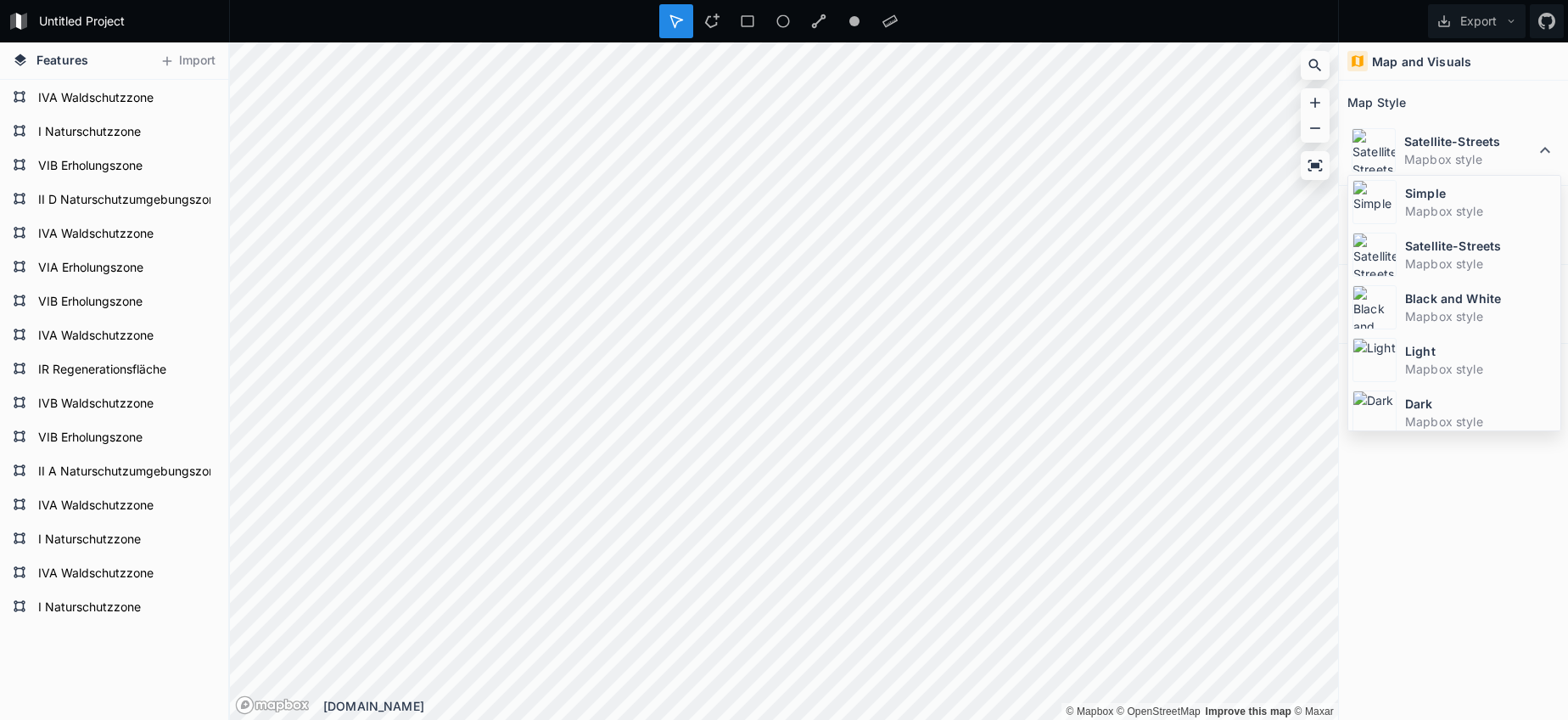
drag, startPoint x: 1442, startPoint y: 213, endPoint x: 1418, endPoint y: 218, distance: 24.5
click at [1442, 213] on dd "Mapbox style" at bounding box center [1480, 211] width 151 height 18
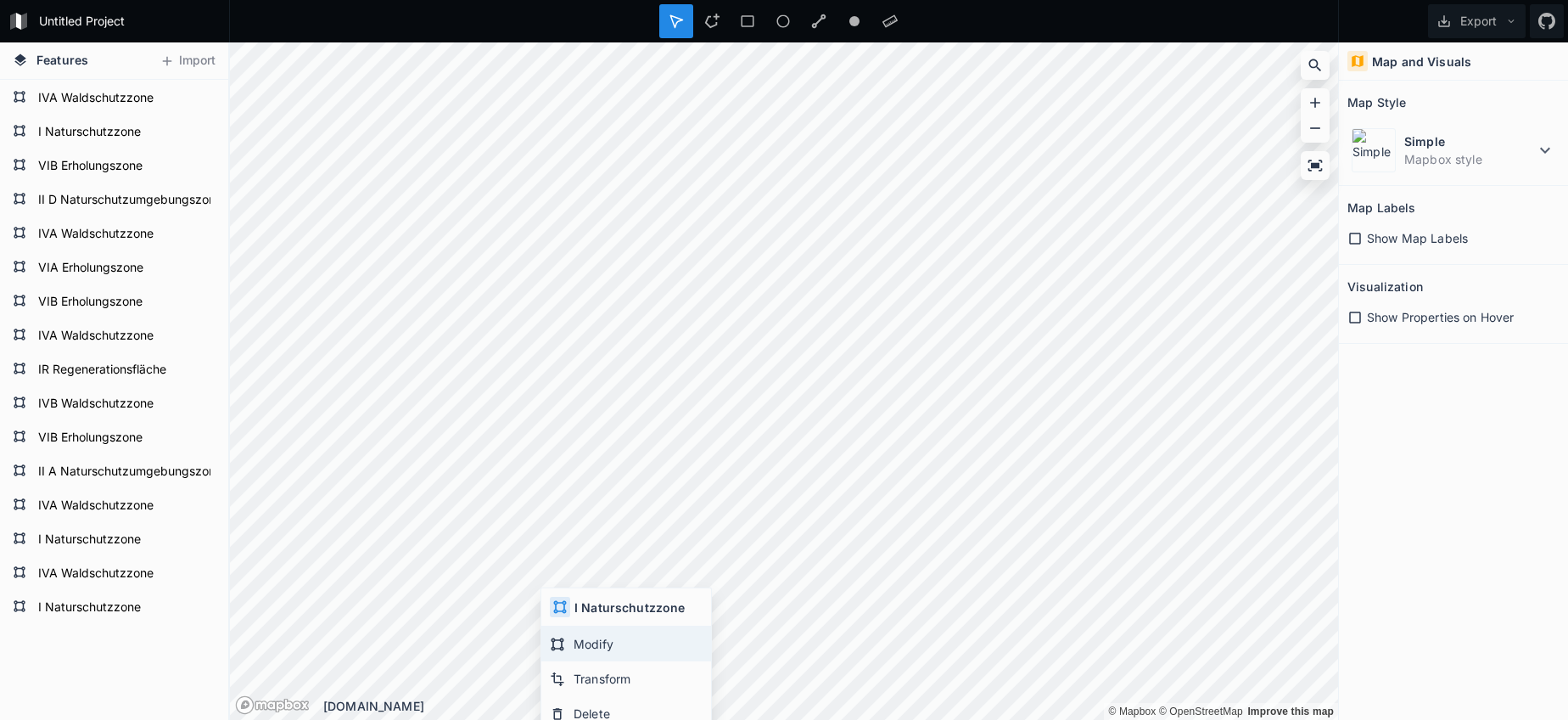
click at [564, 635] on div "Modify" at bounding box center [627, 643] width 170 height 35
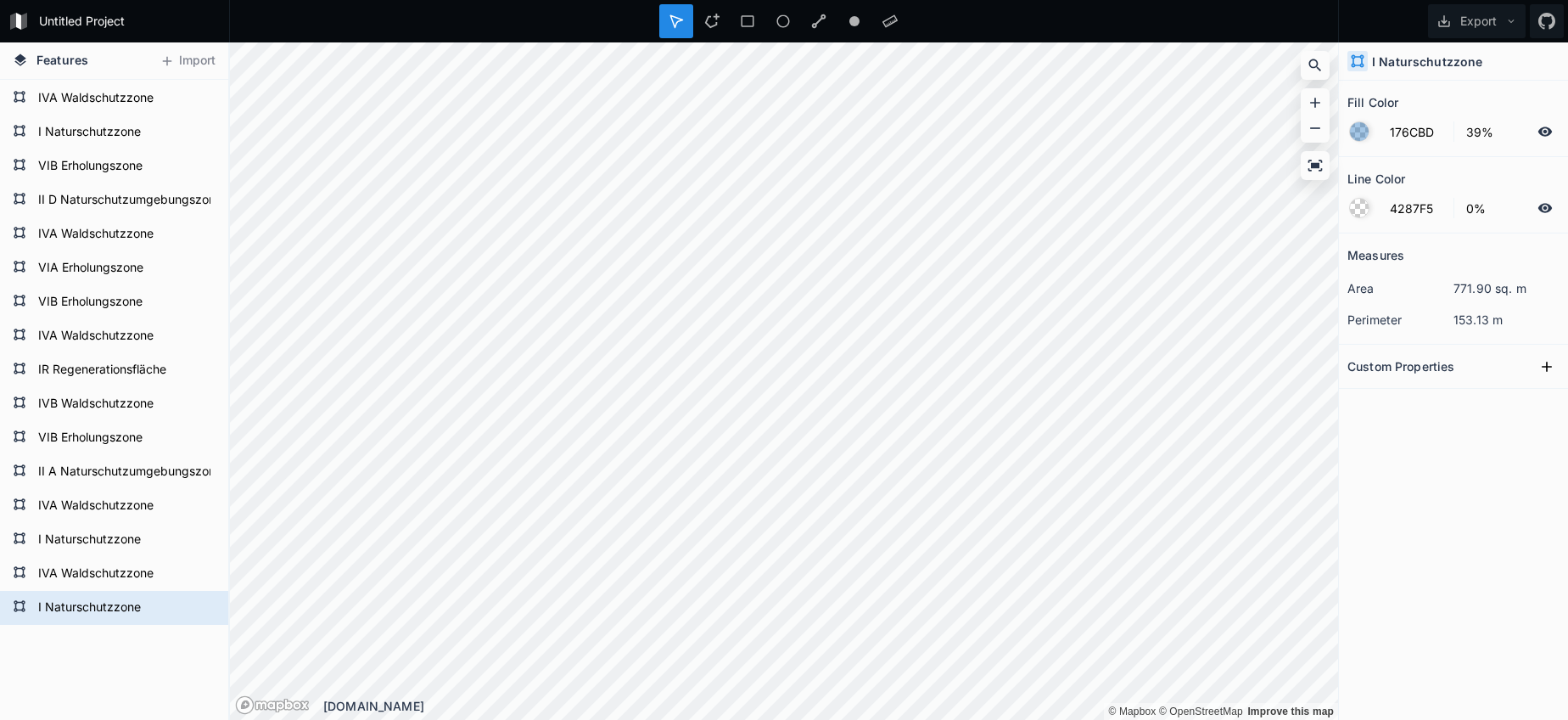
click at [496, 699] on div "© Mapbox © OpenStreetMap Improve this map © Mapbox © OpenStreetMap Improve this…" at bounding box center [784, 380] width 1109 height 677
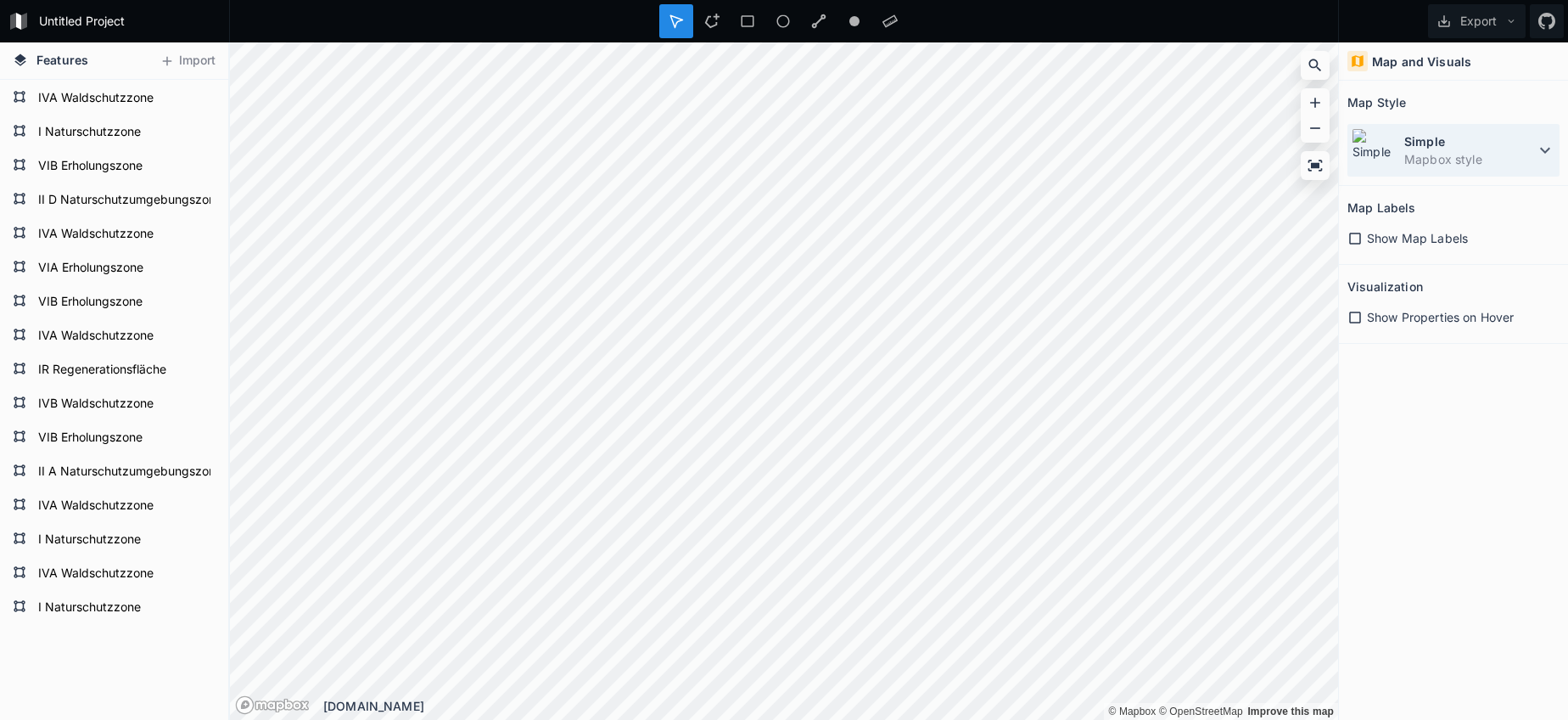
drag, startPoint x: 1353, startPoint y: 144, endPoint x: 1352, endPoint y: 153, distance: 9.1
click at [1353, 144] on img at bounding box center [1373, 149] width 44 height 44
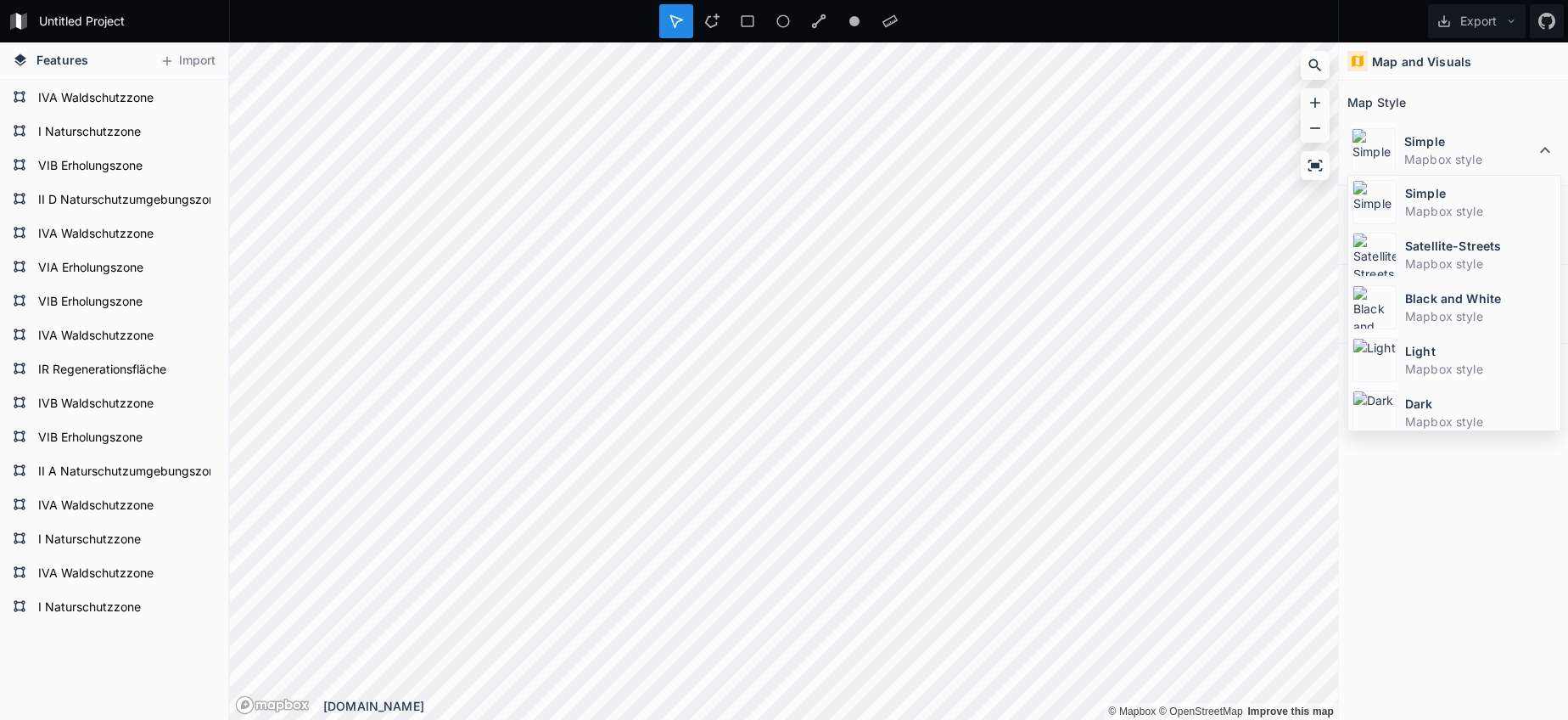
drag, startPoint x: 1391, startPoint y: 249, endPoint x: 1369, endPoint y: 250, distance: 22.0
click at [1391, 249] on img at bounding box center [1374, 254] width 44 height 44
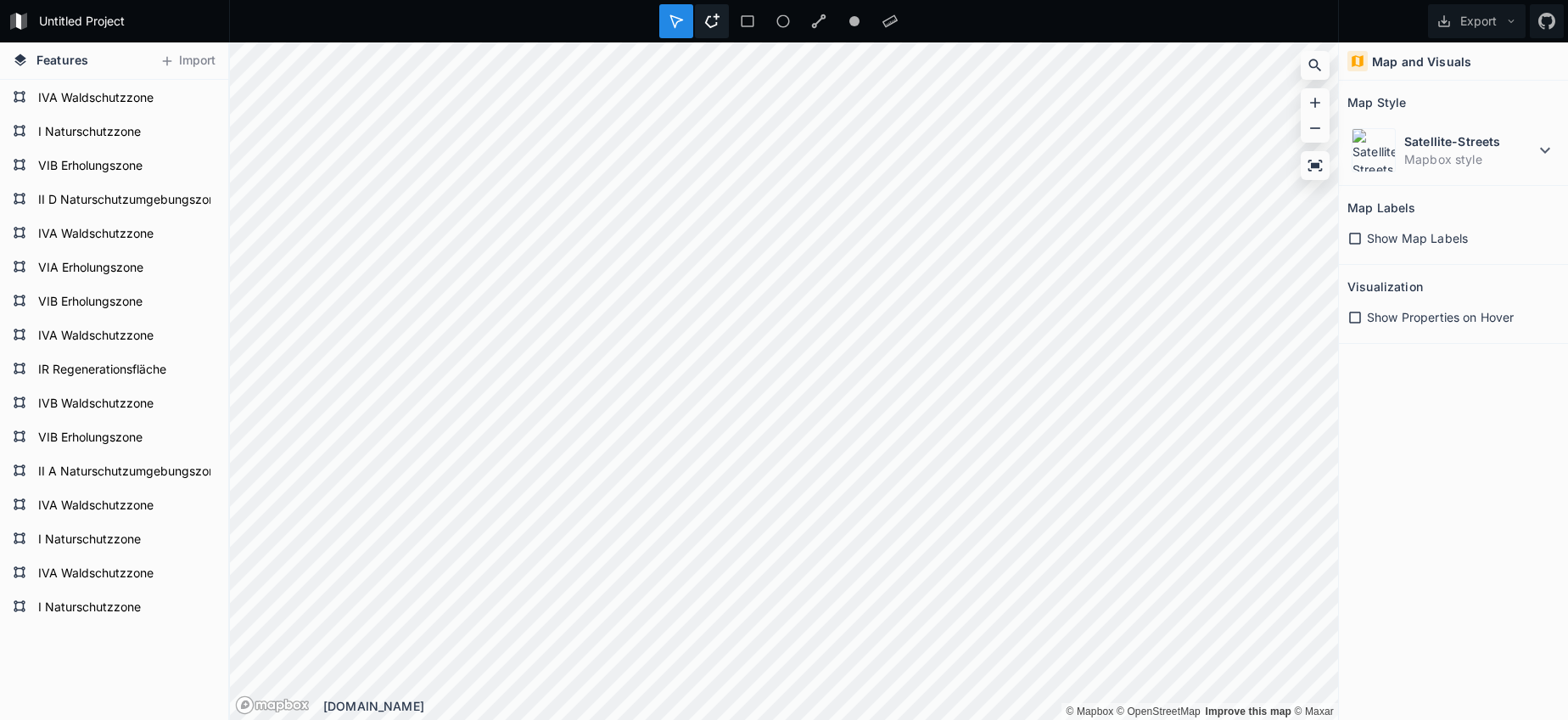
click at [702, 25] on div at bounding box center [712, 21] width 34 height 34
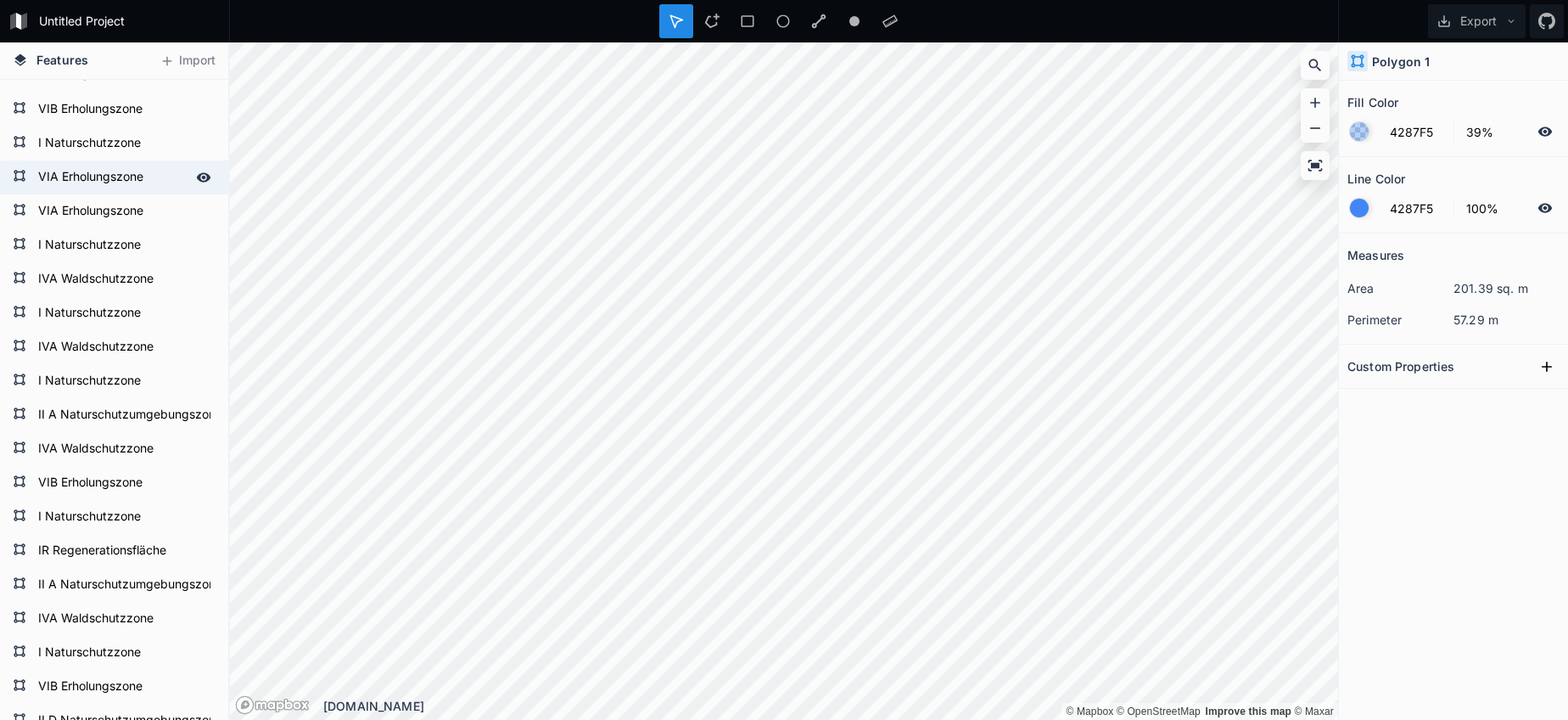
scroll to position [1650, 0]
click at [81, 175] on form "VIA Erholungszone" at bounding box center [112, 178] width 158 height 25
click at [81, 175] on form "VIA Erholungszone" at bounding box center [124, 178] width 182 height 25
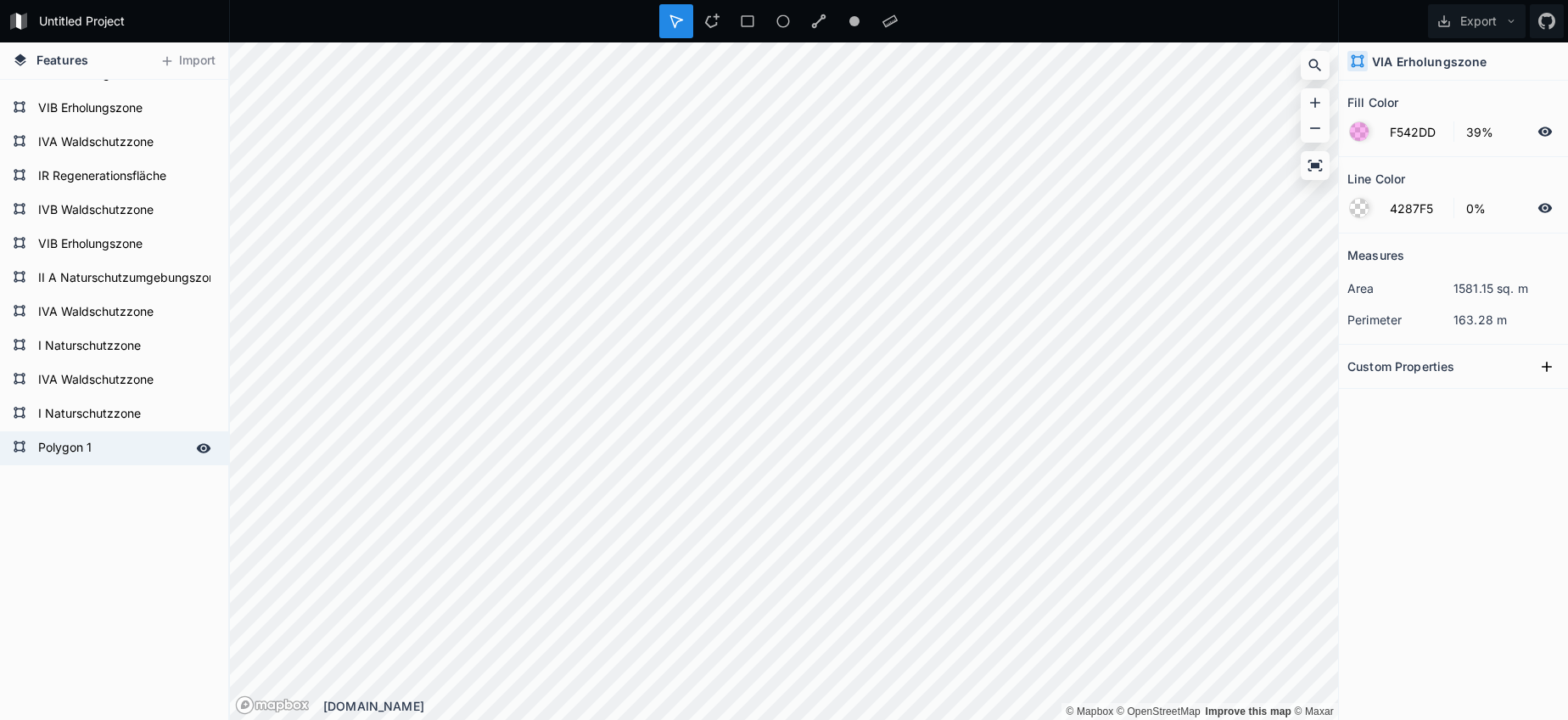
scroll to position [2365, 0]
click at [75, 442] on form "Polygon 1" at bounding box center [124, 448] width 182 height 25
paste input "VIA Erholungszone"
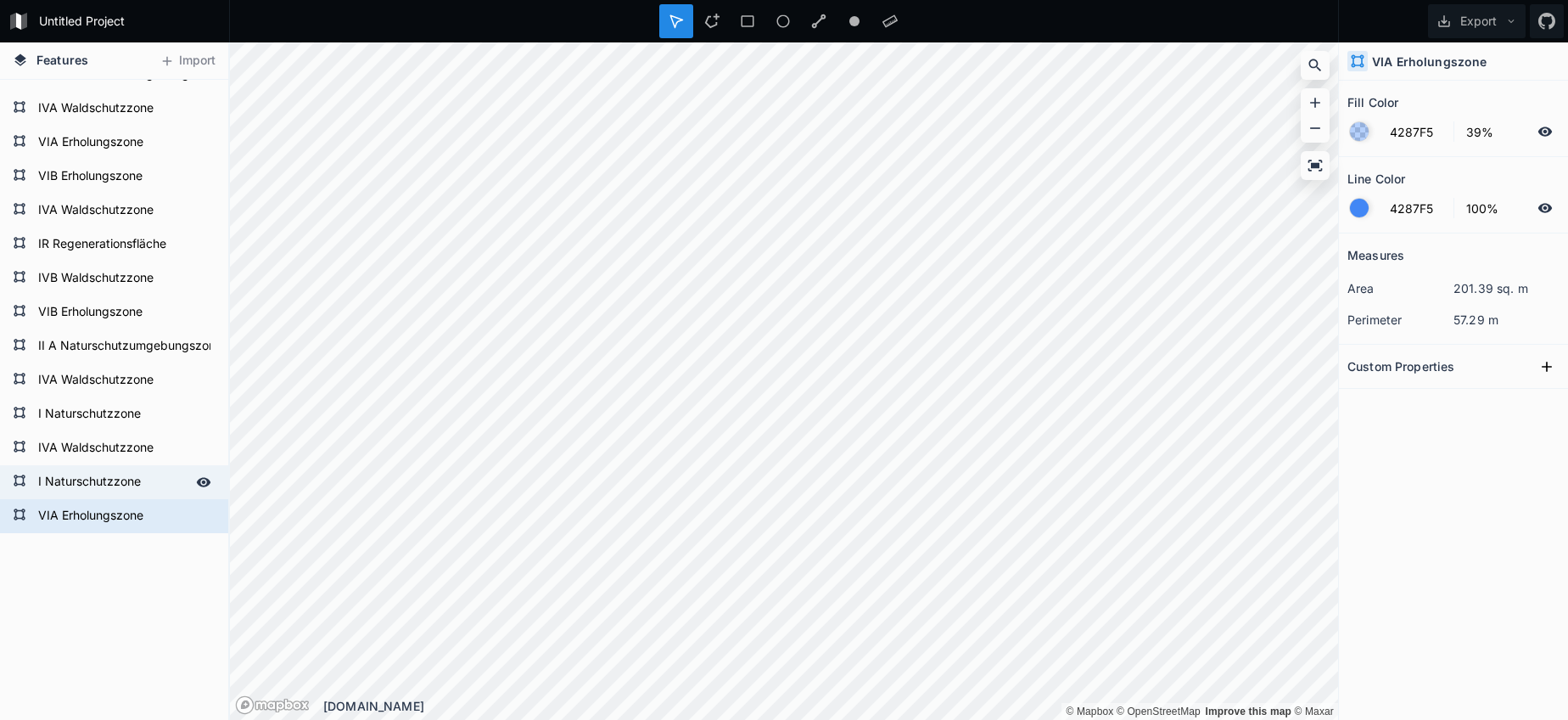
scroll to position [2260, 0]
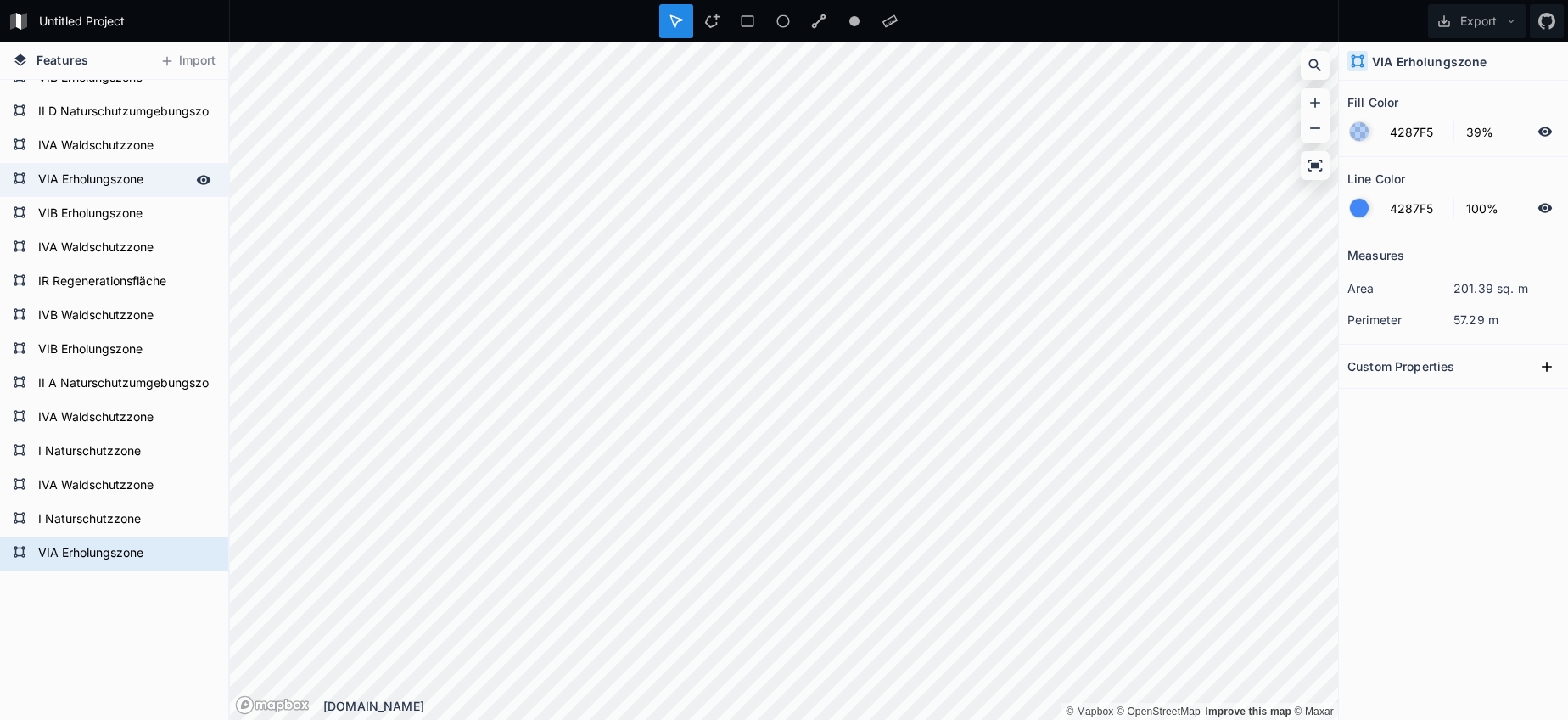
click at [80, 178] on form "VIA Erholungszone" at bounding box center [112, 180] width 158 height 25
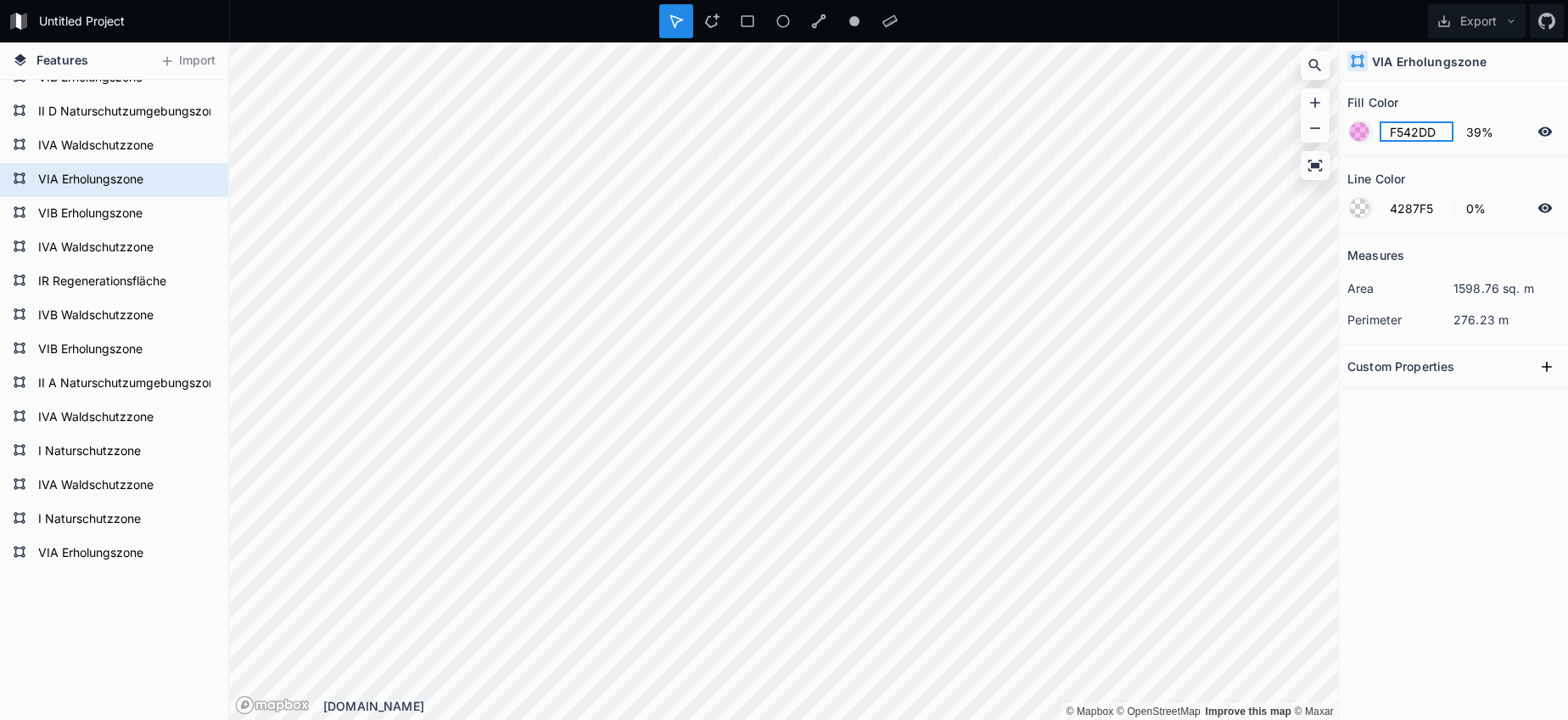
click at [1412, 136] on input "F542DD" at bounding box center [1416, 131] width 74 height 21
drag, startPoint x: 102, startPoint y: 554, endPoint x: 189, endPoint y: 558, distance: 87.1
click at [104, 550] on form "VIA Erholungszone" at bounding box center [112, 554] width 158 height 25
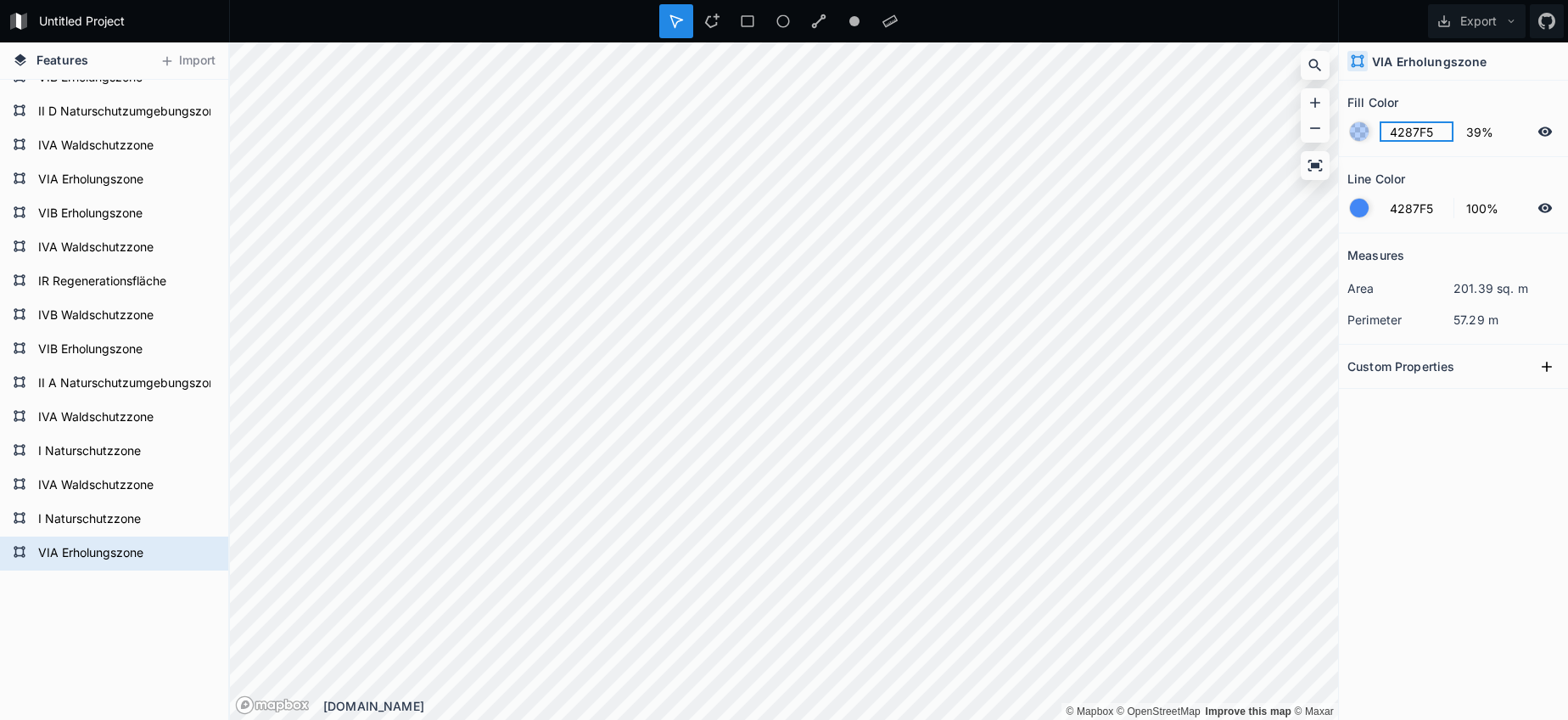
click at [1418, 125] on input "4287F5" at bounding box center [1416, 131] width 74 height 21
click at [1416, 125] on input "4287F5" at bounding box center [1416, 131] width 74 height 21
paste input "F542DD"
click at [1363, 205] on div at bounding box center [1359, 208] width 19 height 19
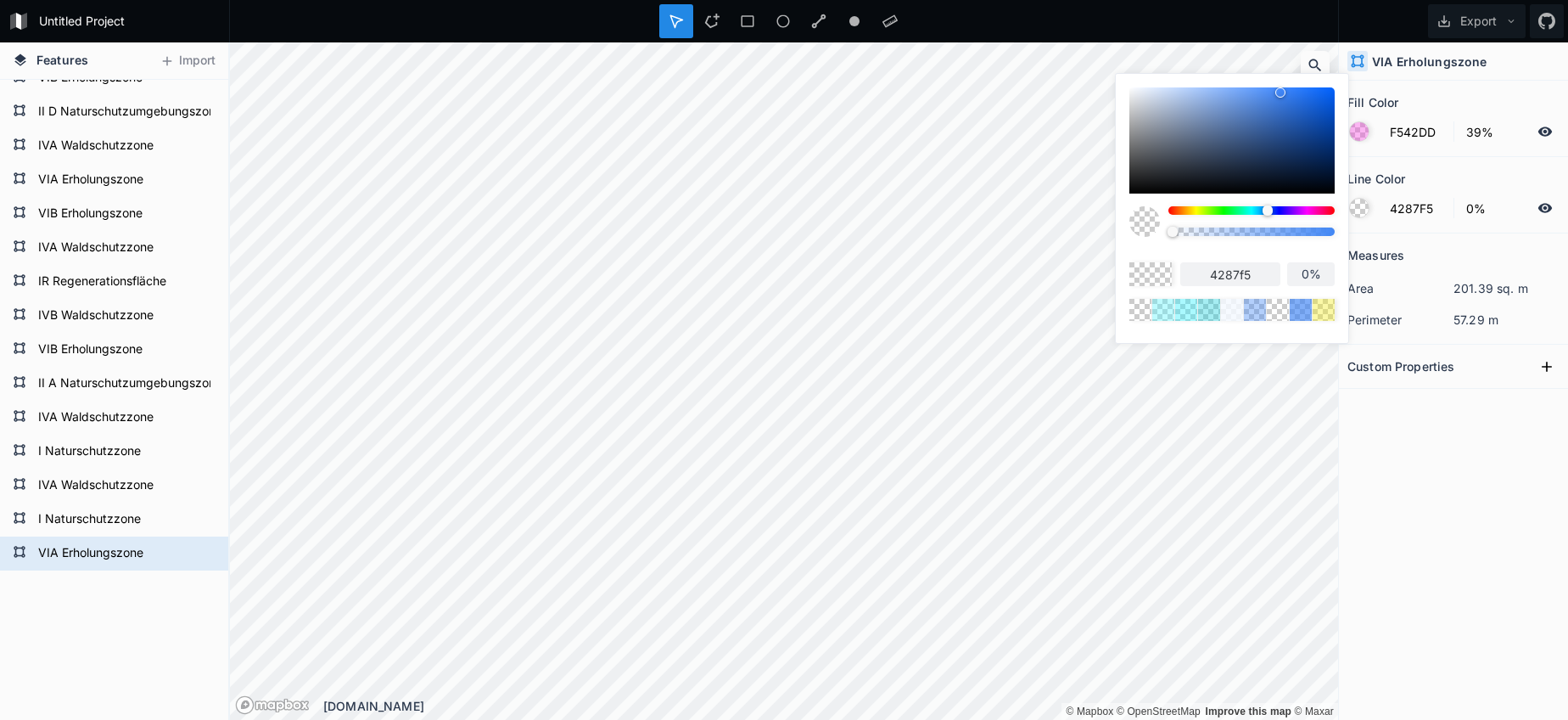
click at [1031, 233] on body "Untitled Project Export Features Import VIA Erholungszone I Naturschutzzone IVA…" at bounding box center [784, 360] width 1568 height 720
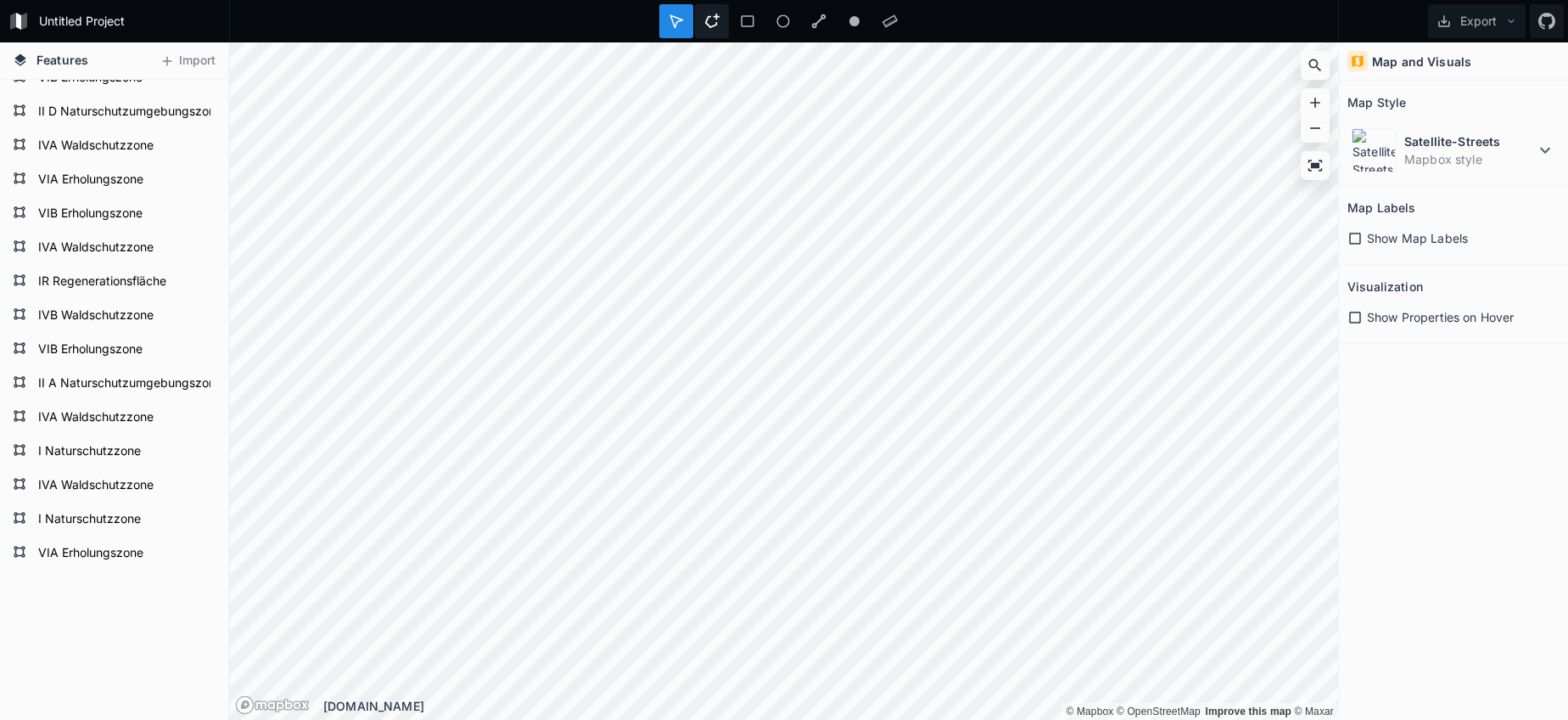
click at [708, 24] on icon at bounding box center [712, 21] width 15 height 15
click at [498, 31] on div "Untitled Project Export Features Import VIA Erholungszone I Naturschutzzone IVA…" at bounding box center [784, 360] width 1568 height 720
click at [485, 25] on div "Untitled Project Export Features Import VIA Erholungszone I Naturschutzzone IVA…" at bounding box center [784, 360] width 1568 height 720
click at [487, 25] on div at bounding box center [783, 21] width 1109 height 42
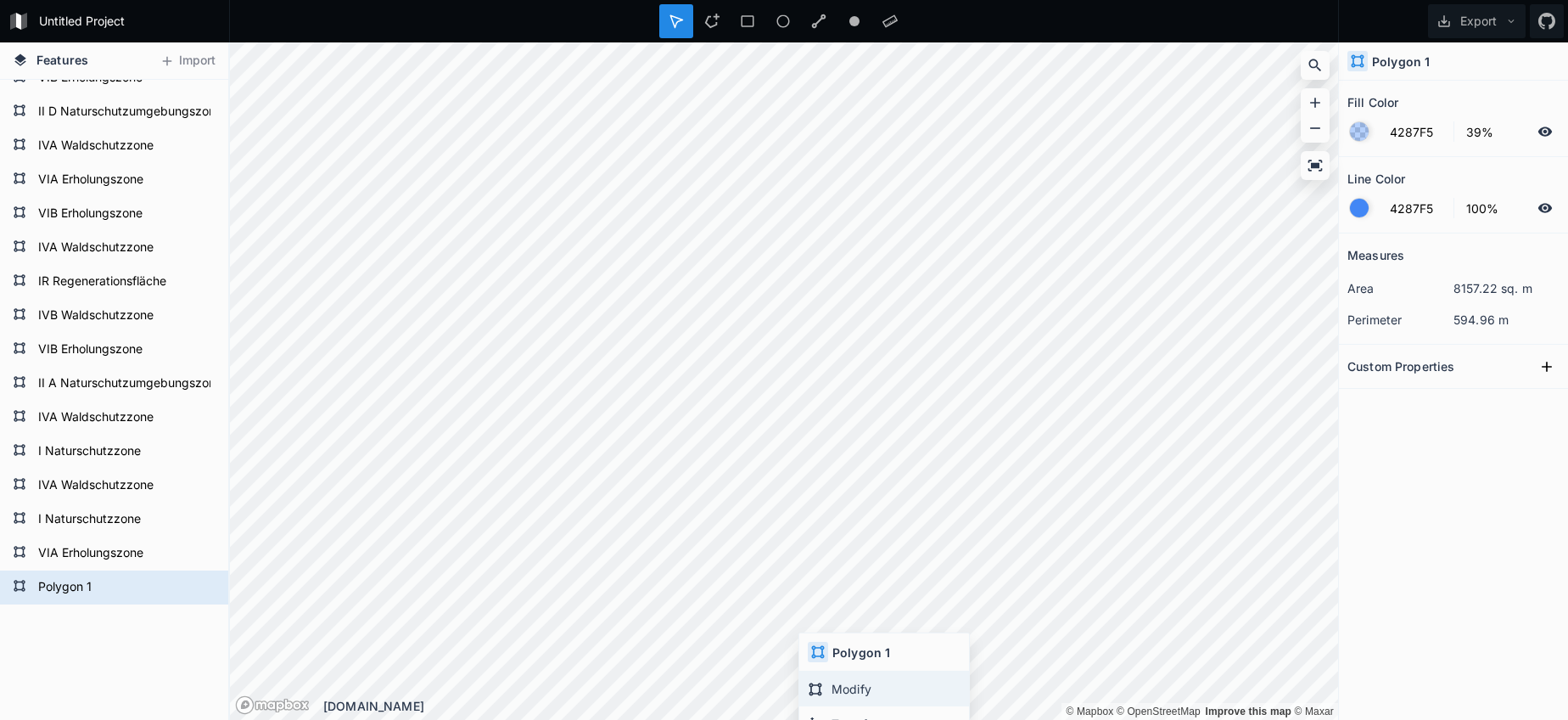
click at [850, 692] on div "Modify" at bounding box center [884, 689] width 170 height 35
click at [825, 715] on div "Modify" at bounding box center [870, 715] width 170 height 35
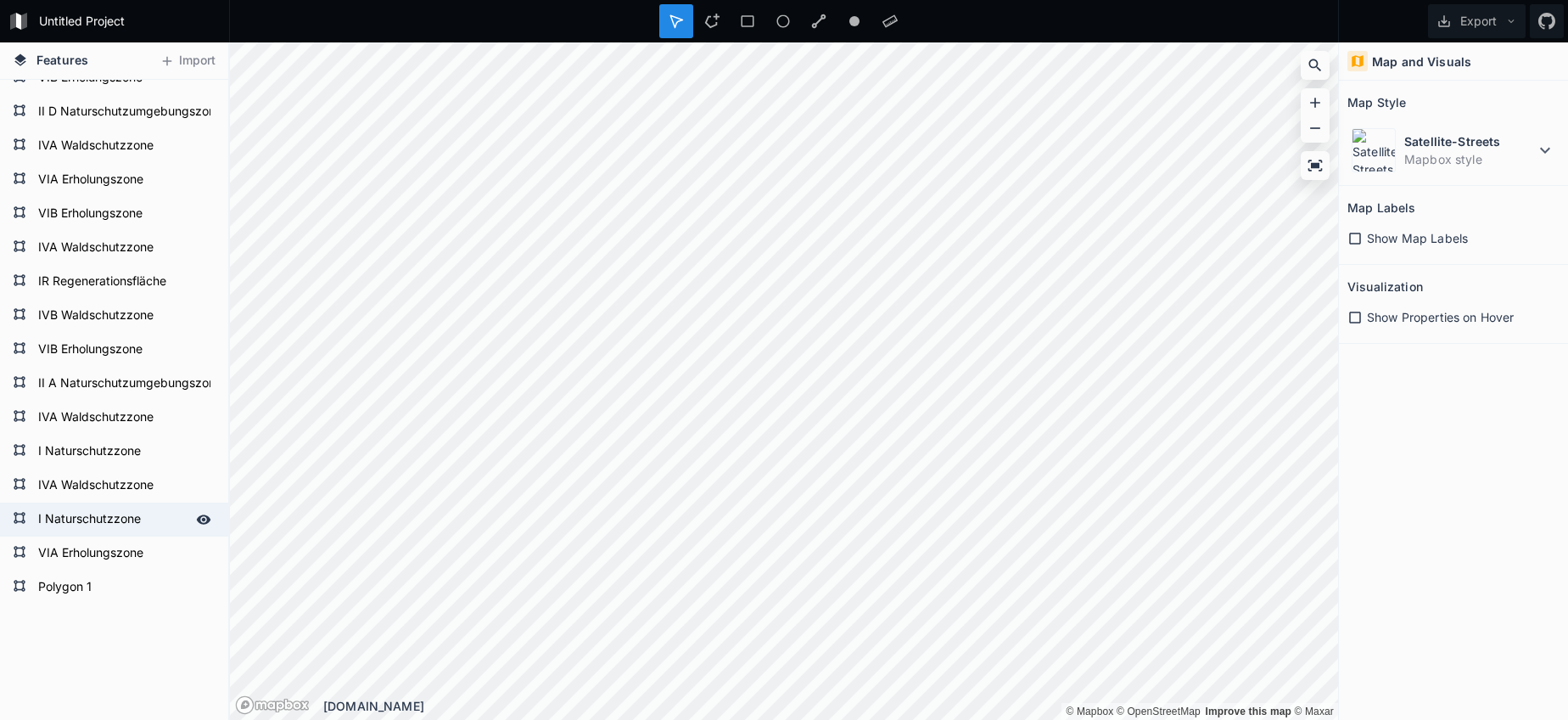
click at [84, 527] on form "I Naturschutzzone" at bounding box center [112, 520] width 158 height 25
click at [84, 526] on form "I Naturschutzzone" at bounding box center [112, 520] width 158 height 25
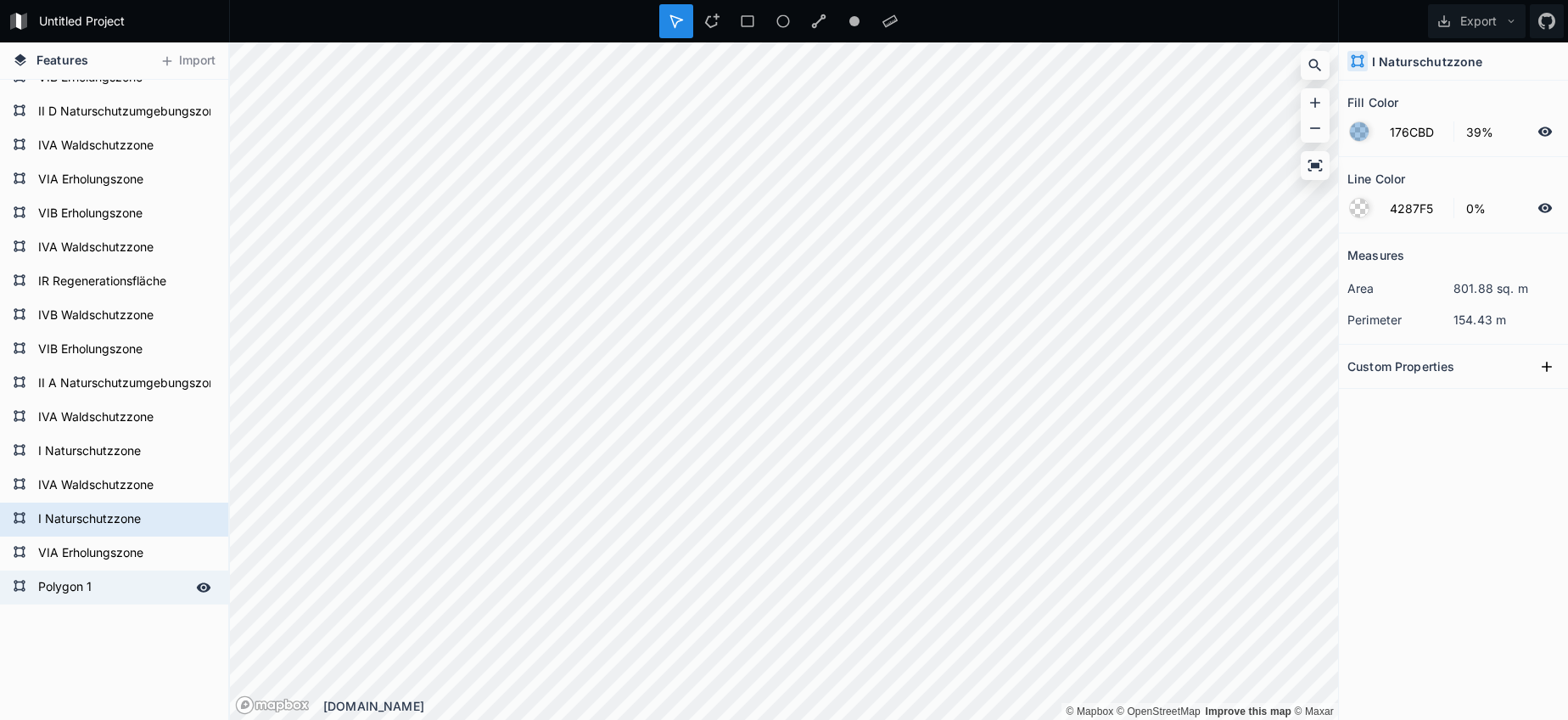
click at [81, 593] on form "Polygon 1" at bounding box center [112, 588] width 158 height 25
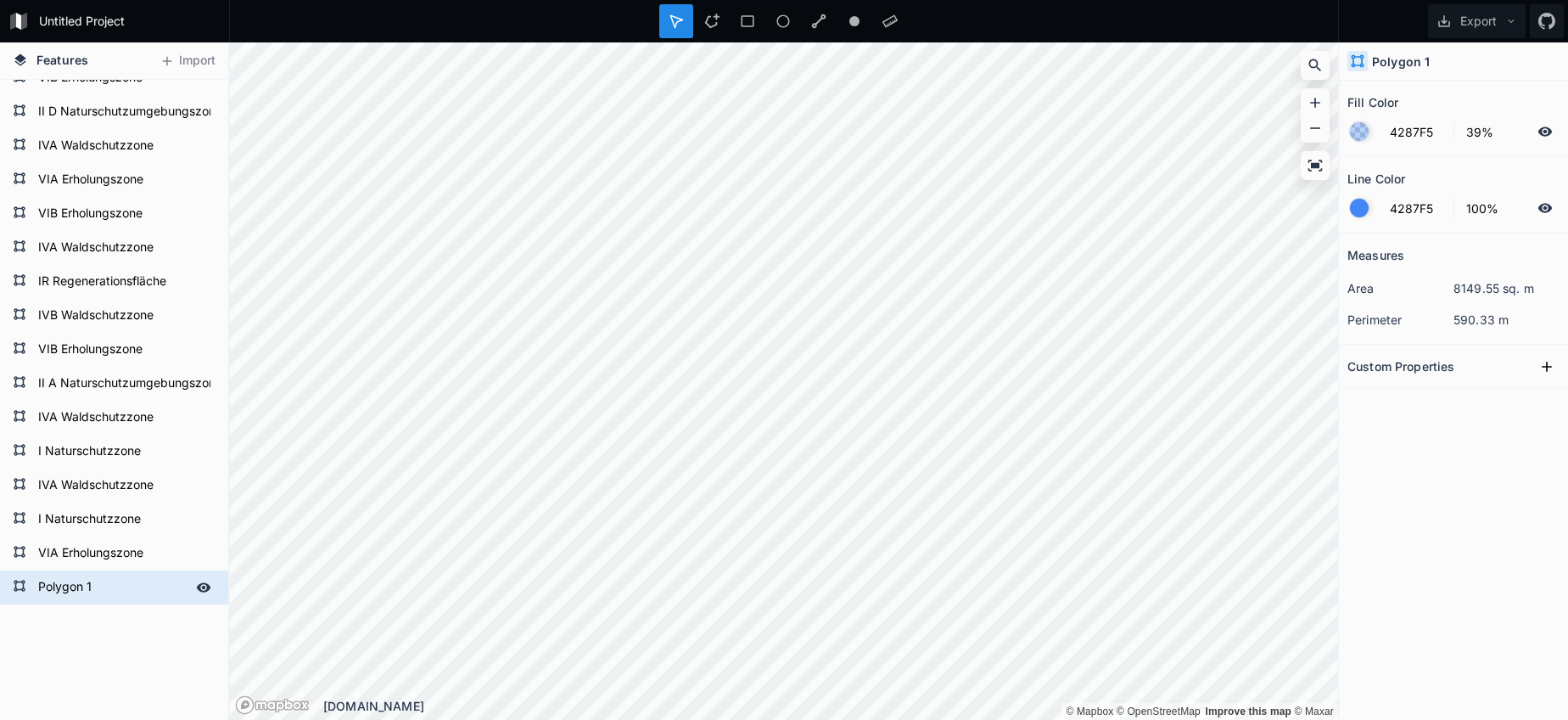
click at [81, 593] on form "Polygon 1" at bounding box center [112, 588] width 158 height 25
paste input "I Naturschutzzone"
click at [97, 527] on form "I Naturschutzzone" at bounding box center [112, 520] width 158 height 25
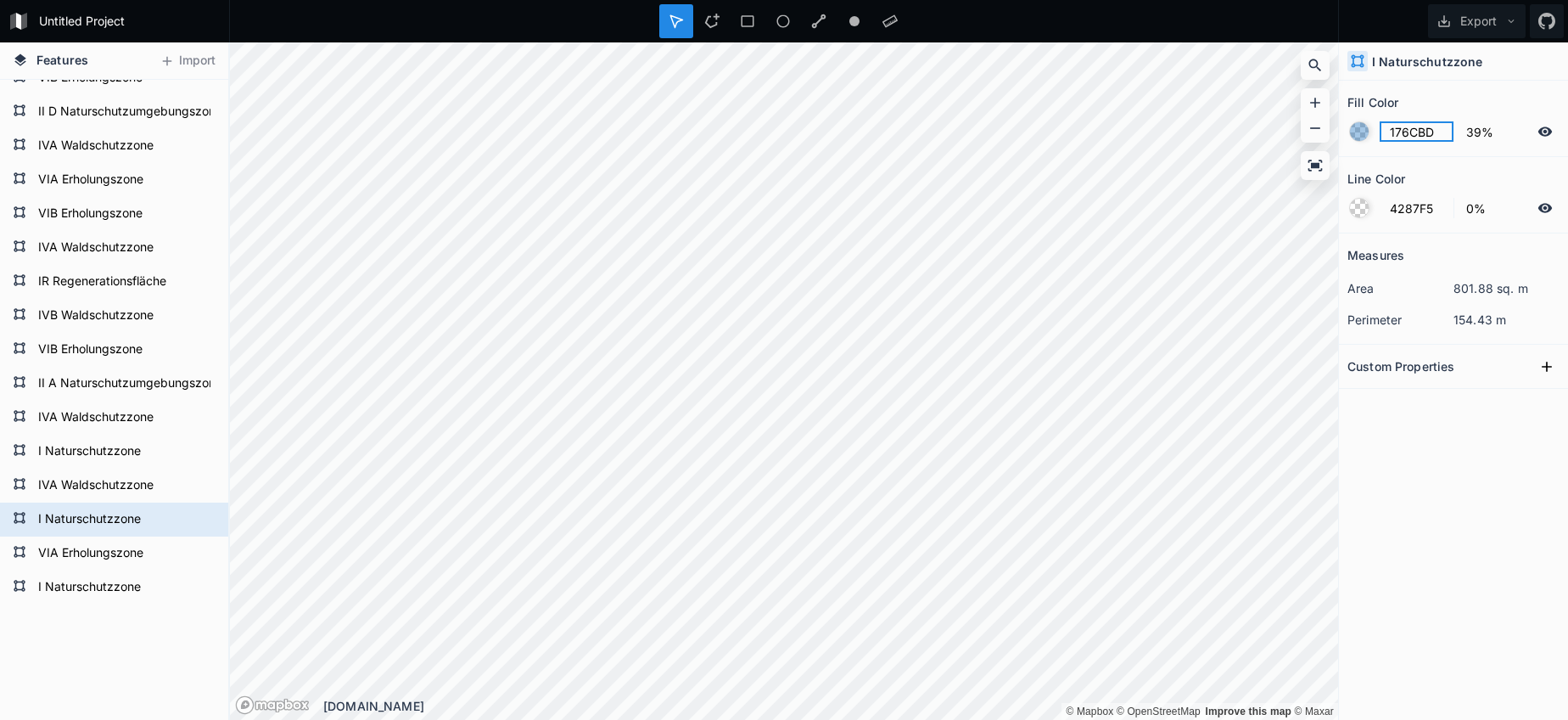
click at [1424, 127] on input "176CBD" at bounding box center [1416, 131] width 74 height 21
click at [89, 589] on form "I Naturschutzzone" at bounding box center [112, 588] width 158 height 25
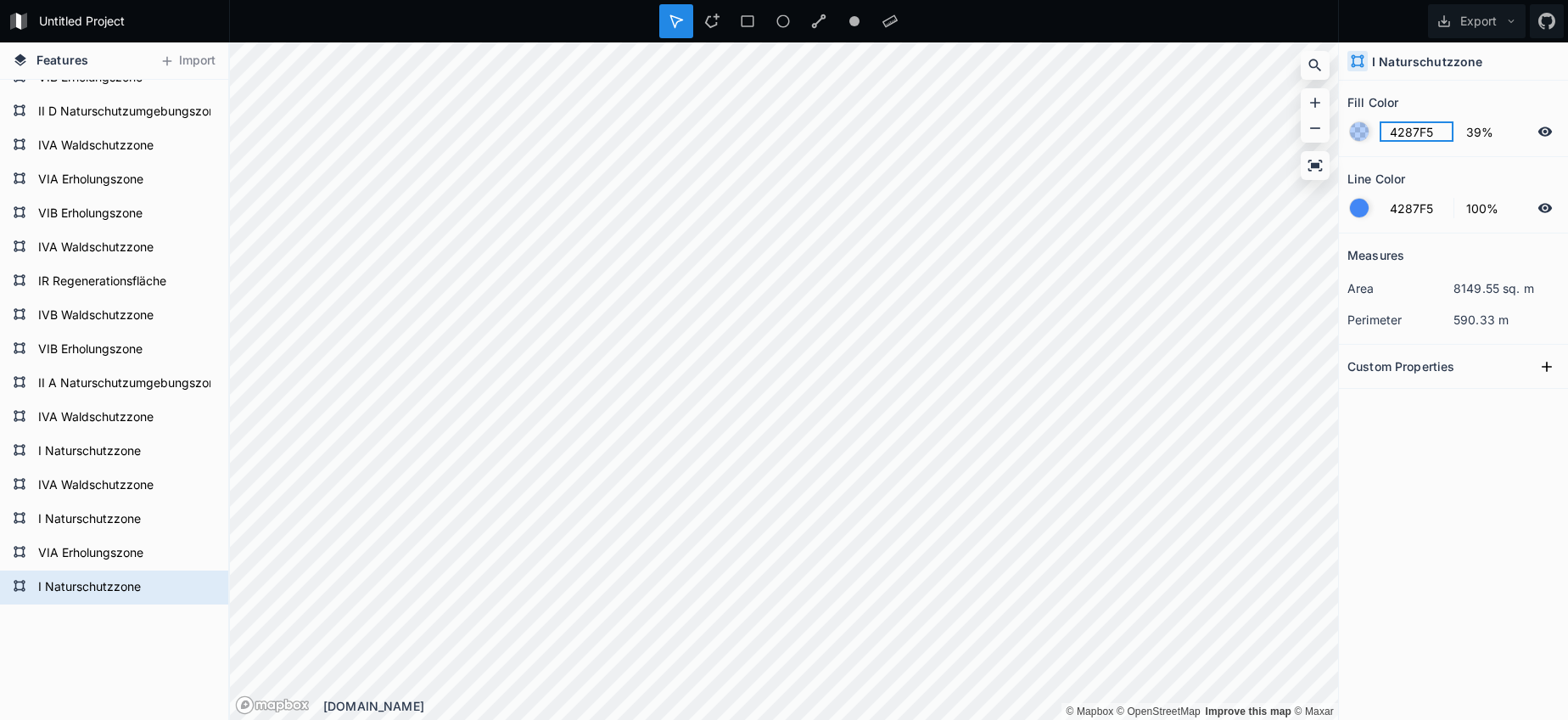
click at [1429, 126] on input "4287F5" at bounding box center [1416, 131] width 74 height 21
paste input "176CBD"
click at [1360, 217] on form "4287F5 100%" at bounding box center [1453, 208] width 212 height 32
click at [1362, 214] on div at bounding box center [1359, 208] width 19 height 19
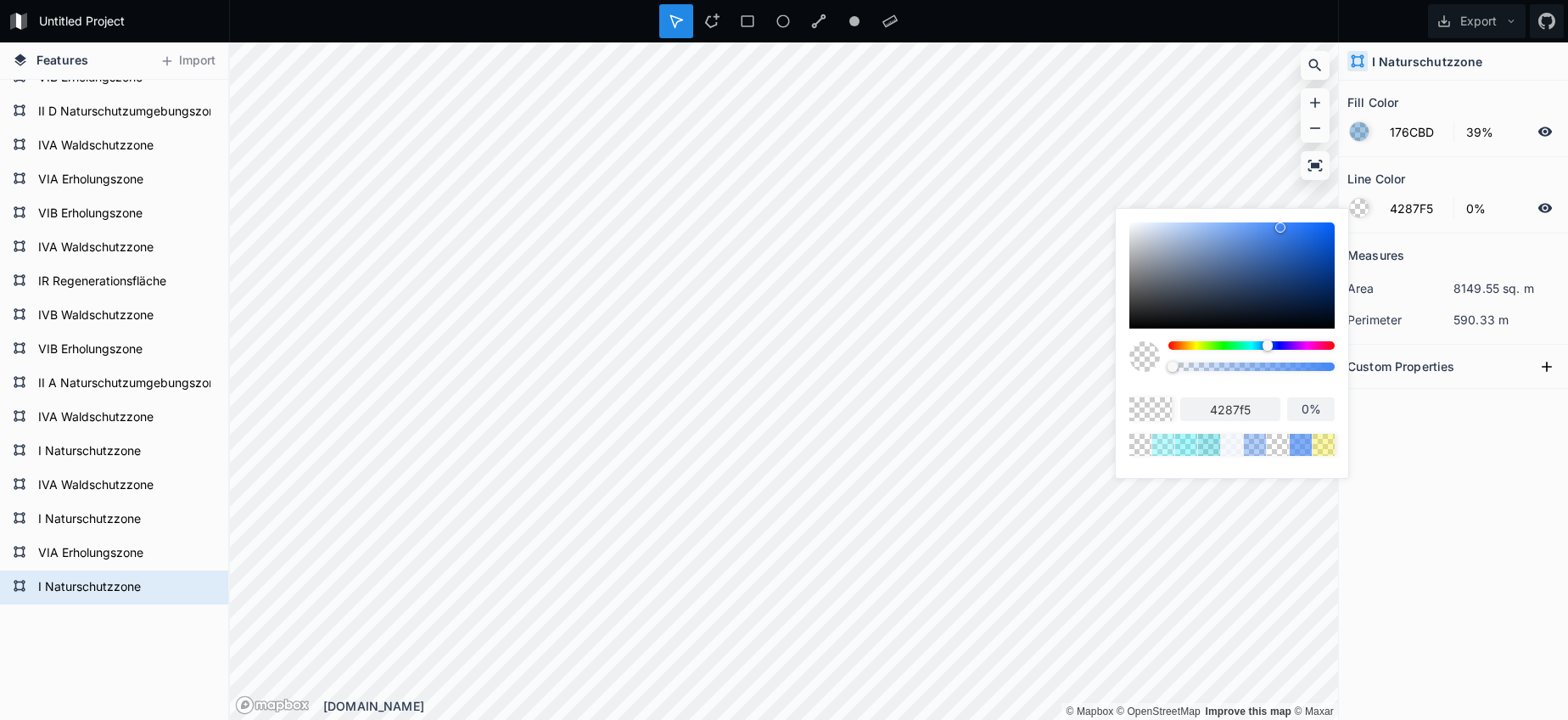
click at [1037, 357] on body "Untitled Project Export Features Import I Naturschutzzone VIA Erholungszone I N…" at bounding box center [784, 360] width 1568 height 720
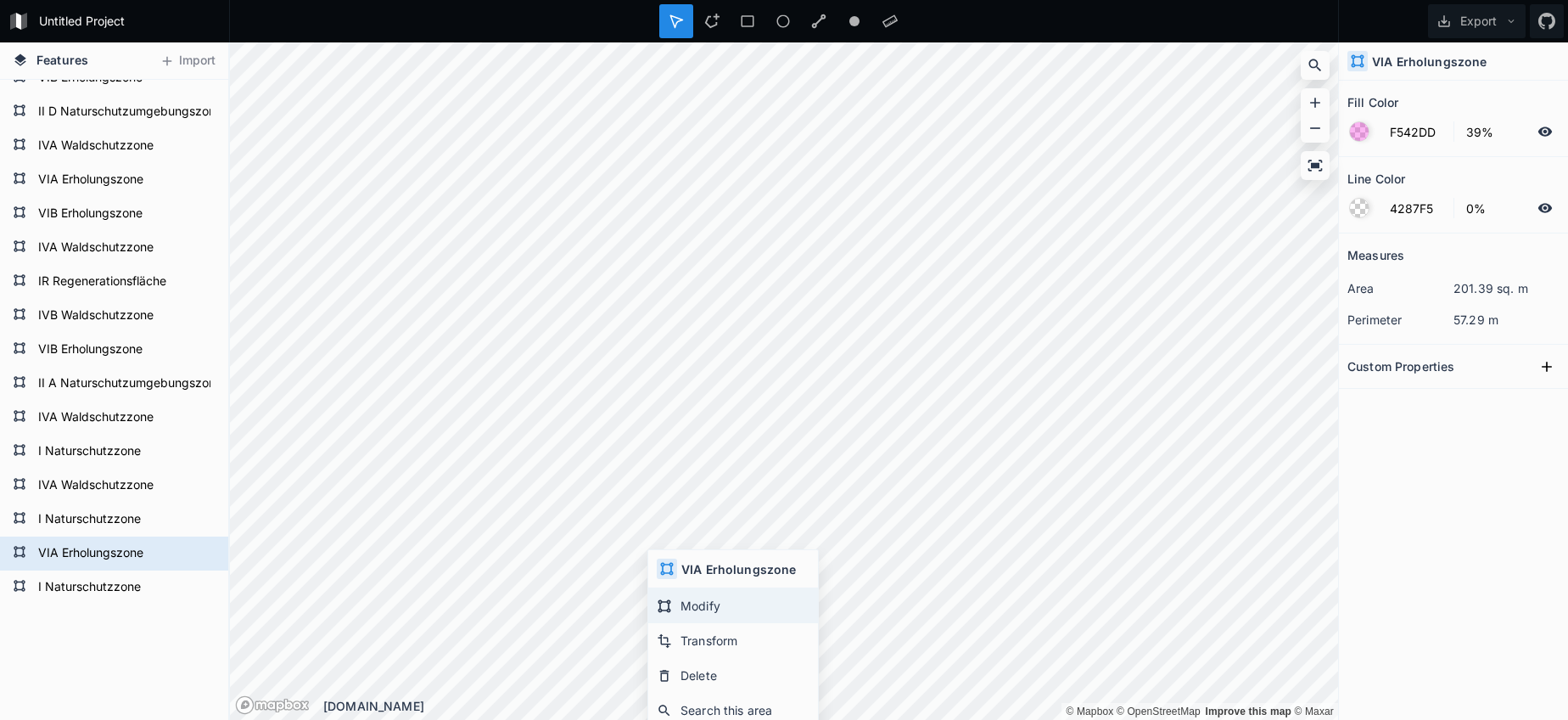
click at [694, 605] on div "Modify" at bounding box center [733, 606] width 170 height 35
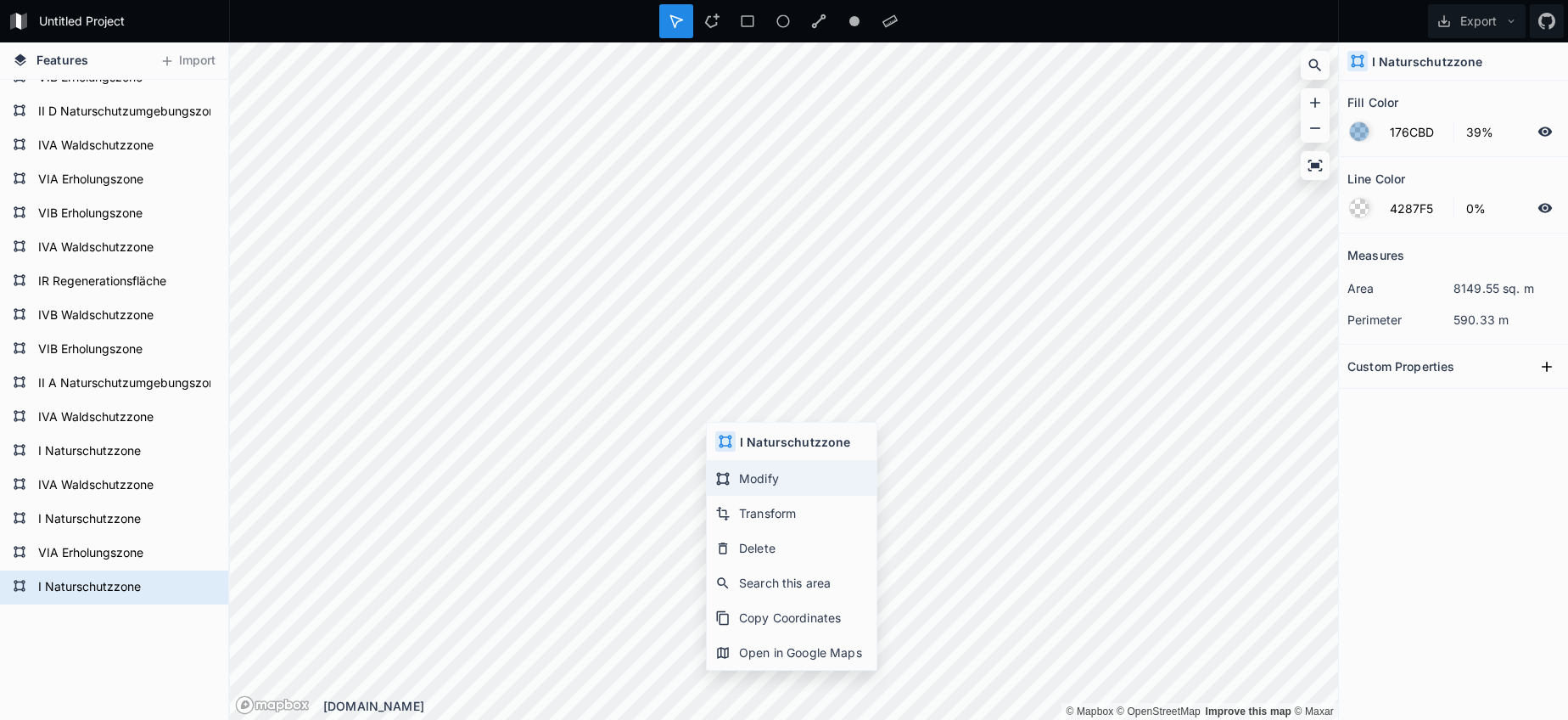
click at [726, 484] on icon at bounding box center [723, 479] width 13 height 13
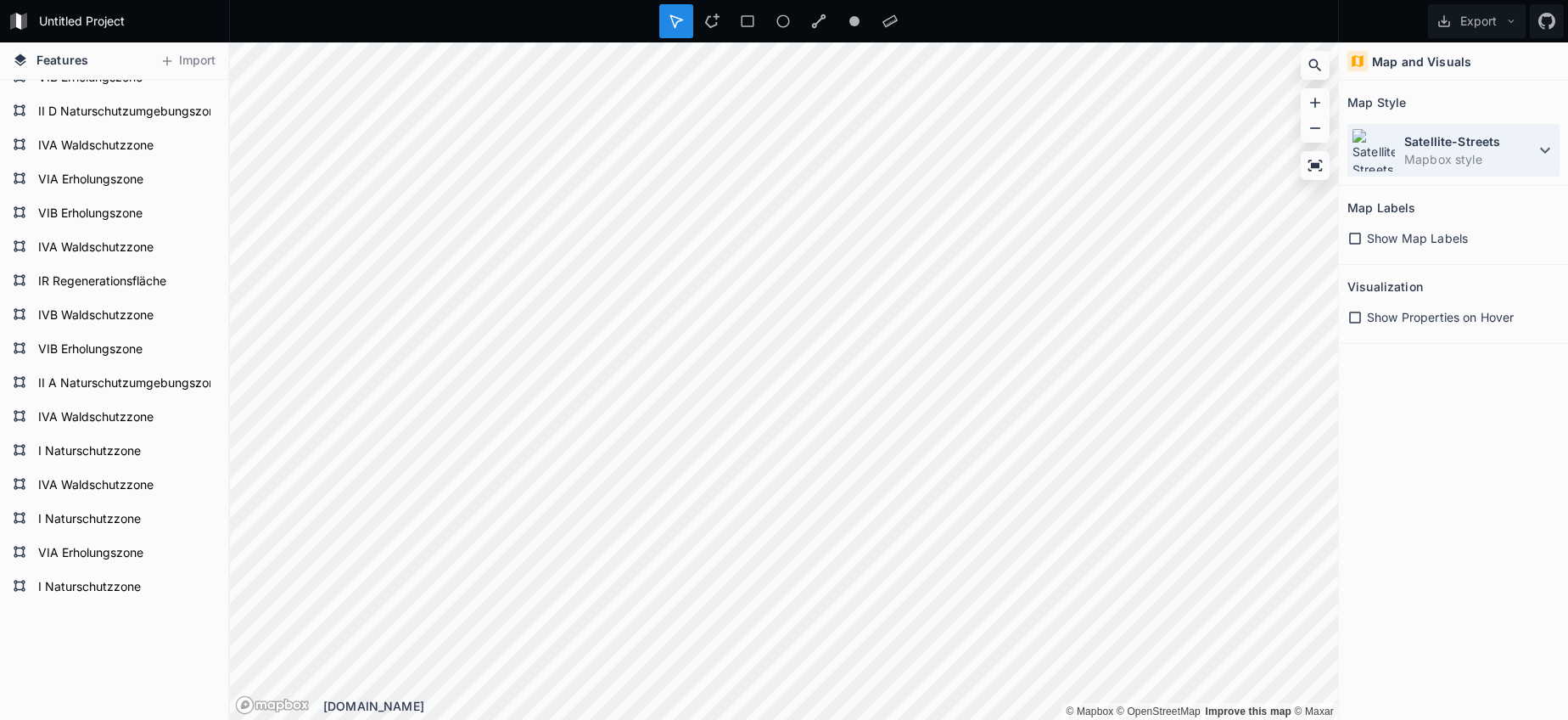
click at [1442, 171] on div "Satellite-Streets Mapbox style" at bounding box center [1453, 150] width 212 height 53
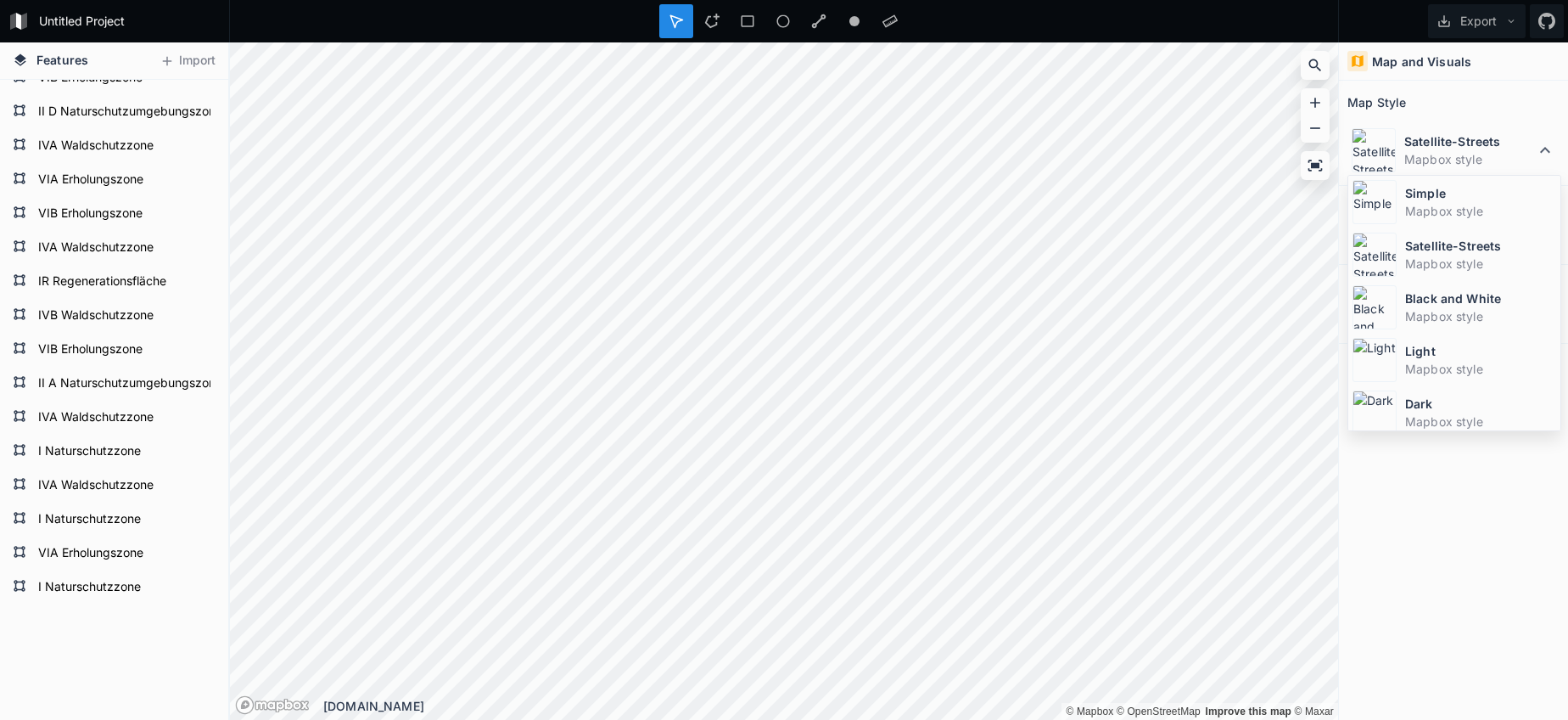
drag, startPoint x: 1414, startPoint y: 206, endPoint x: 1357, endPoint y: 213, distance: 57.4
click at [1413, 206] on dd "Mapbox style" at bounding box center [1480, 211] width 151 height 18
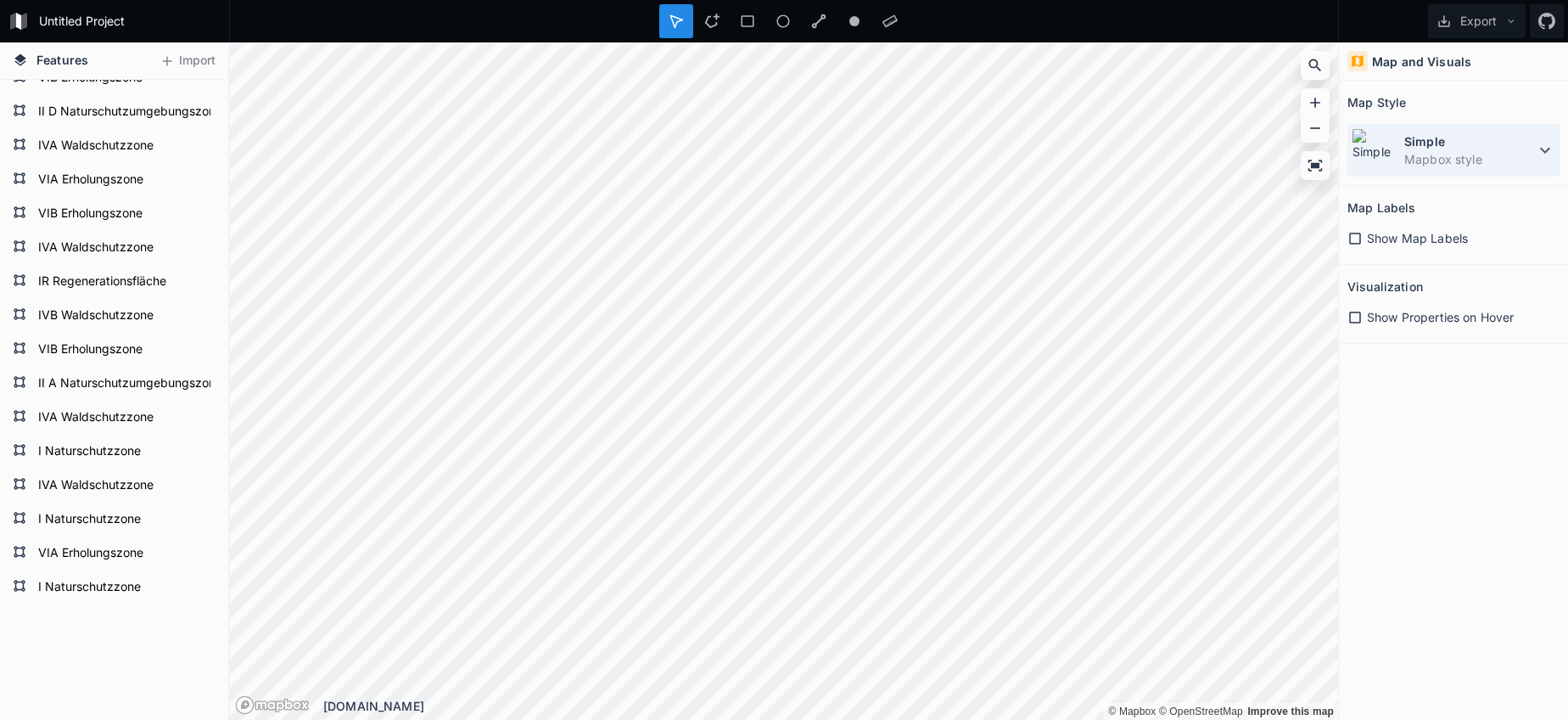
click at [1421, 148] on dt "Simple" at bounding box center [1470, 141] width 131 height 18
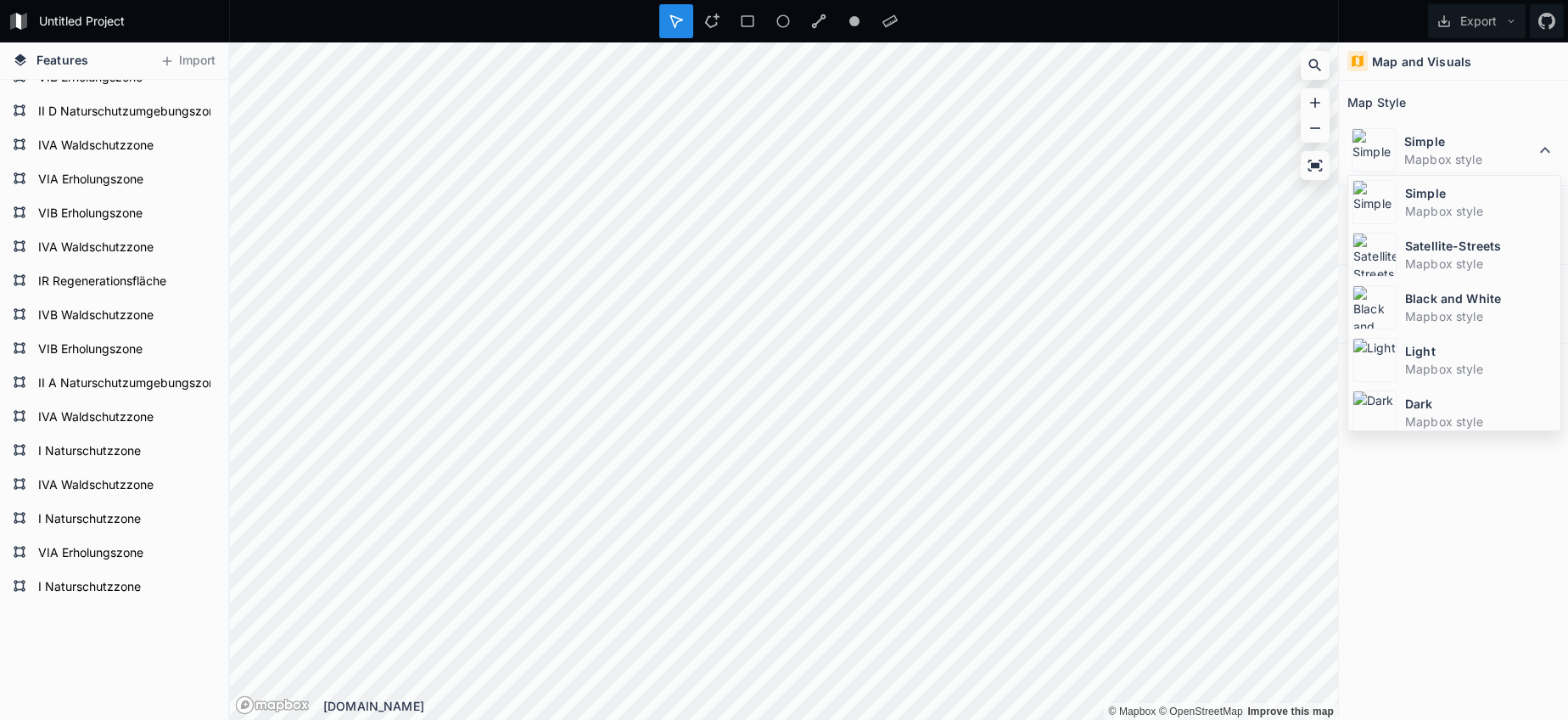
click at [1413, 265] on dd "Mapbox style" at bounding box center [1480, 264] width 151 height 18
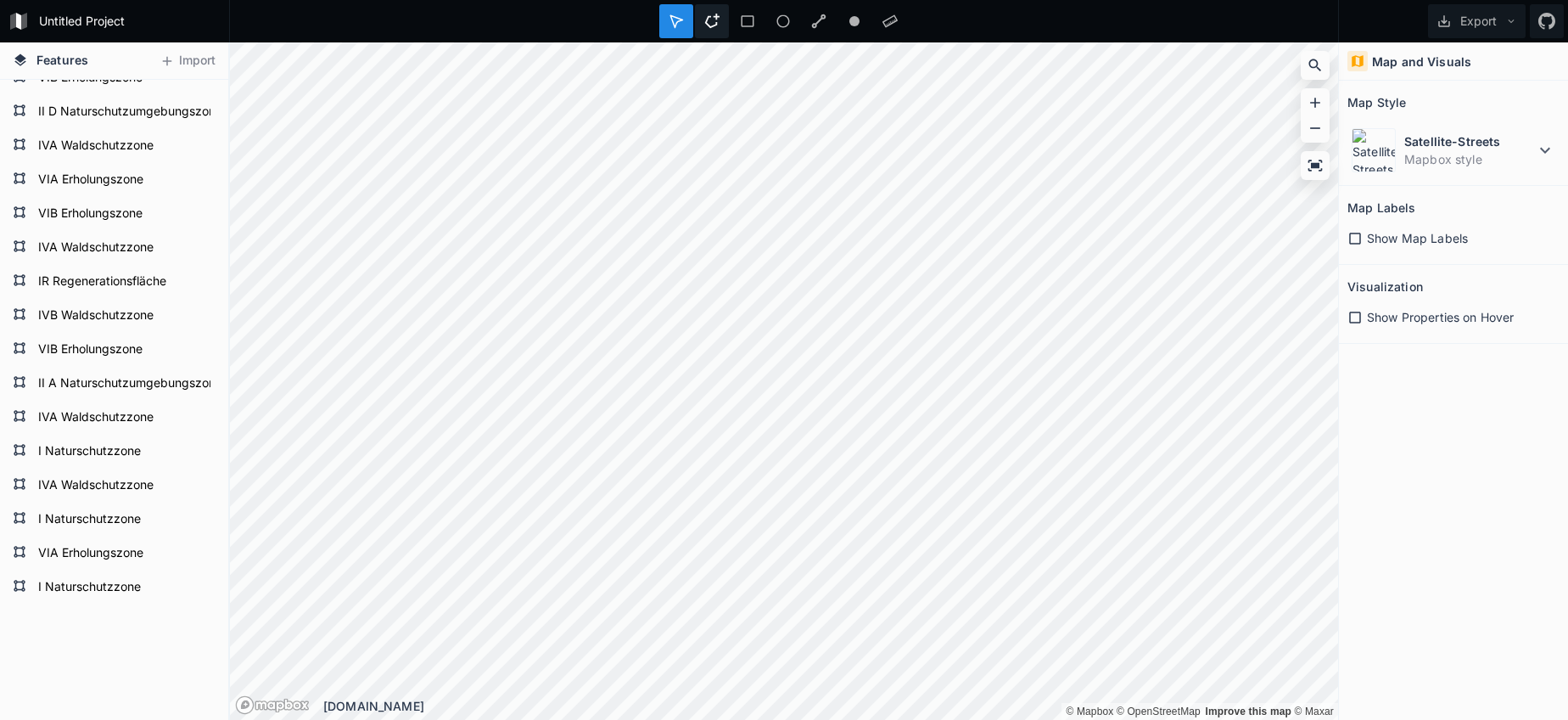
click at [709, 7] on div at bounding box center [712, 21] width 34 height 34
click at [791, 15] on div "Untitled Project Export Features Import I Naturschutzzone VIA Erholungszone I N…" at bounding box center [784, 360] width 1568 height 720
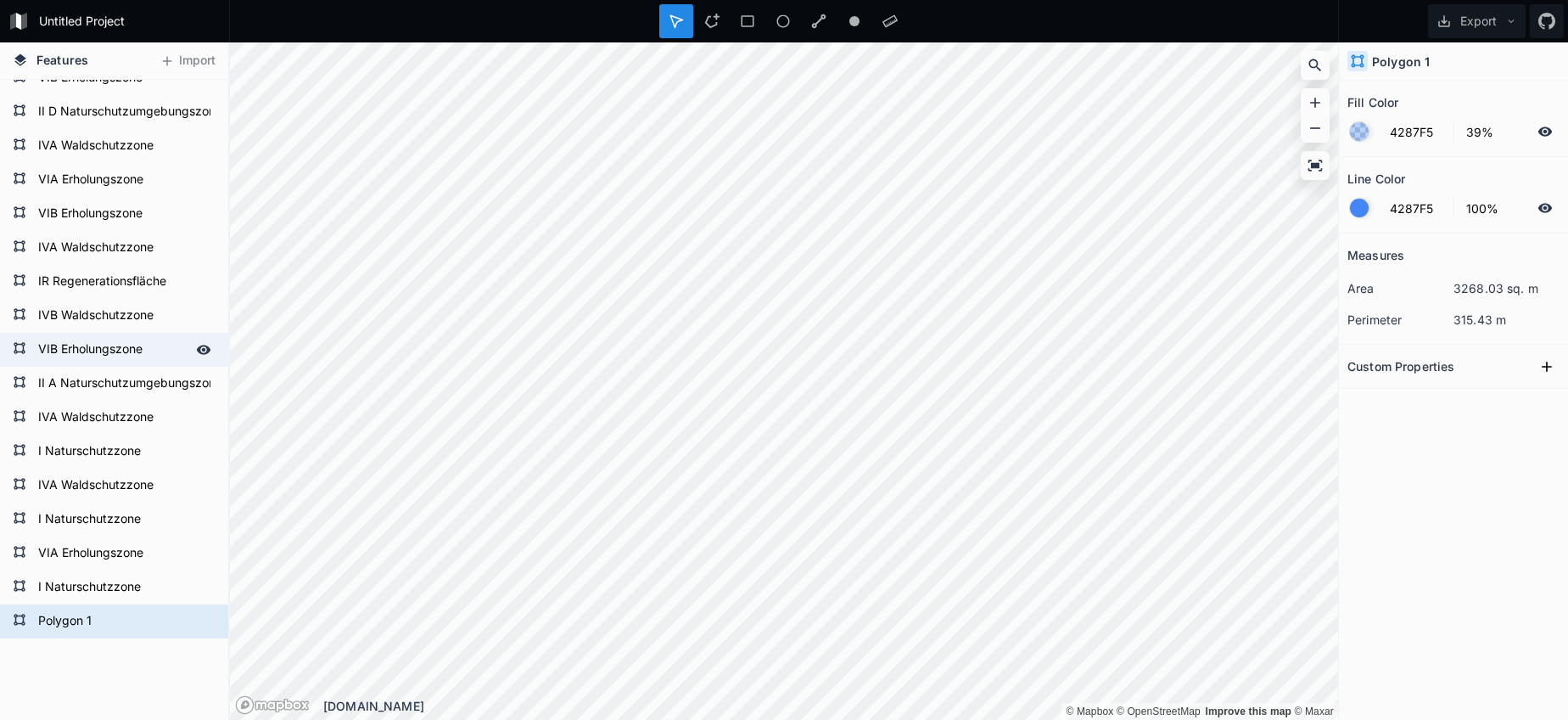
click at [128, 347] on form "VIB Erholungszone" at bounding box center [112, 350] width 158 height 25
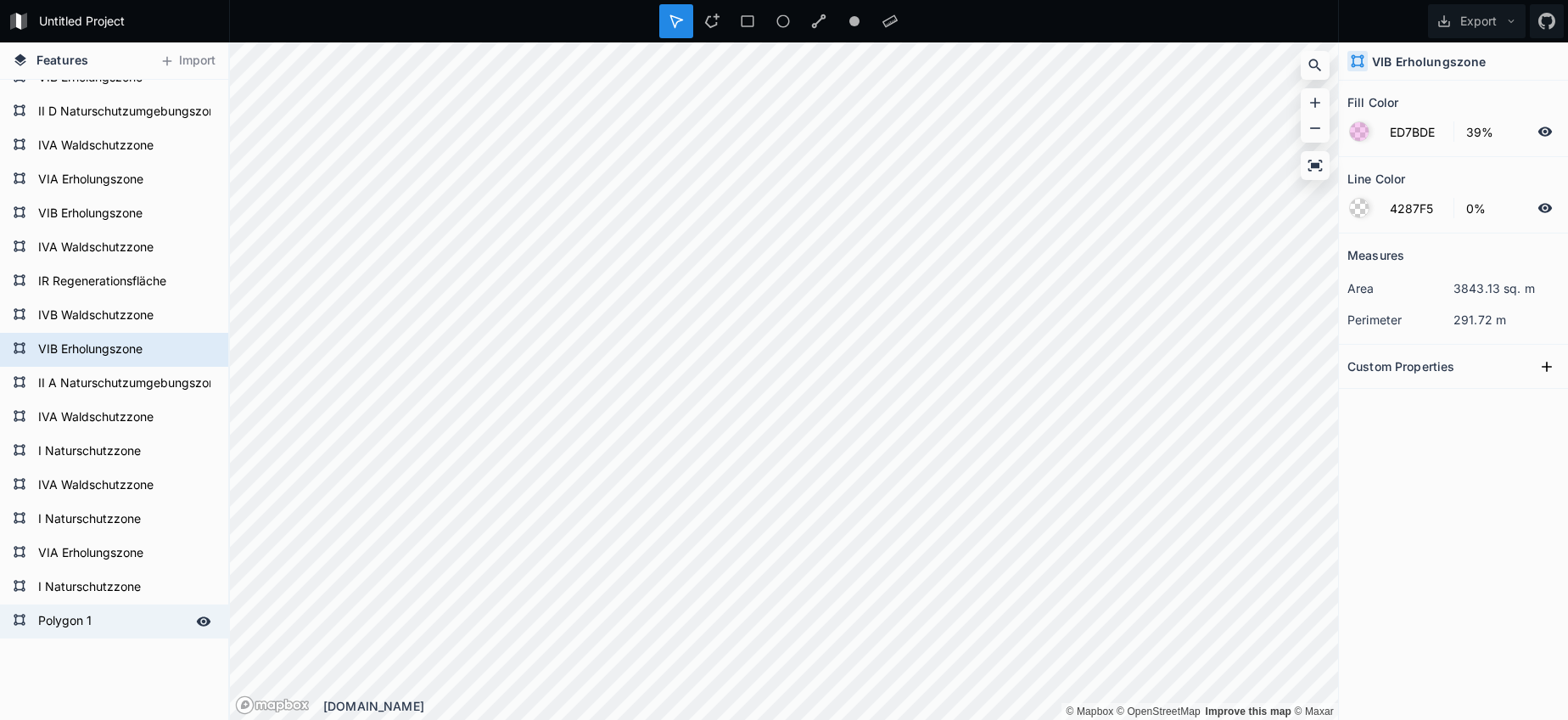
click at [52, 628] on form "Polygon 1" at bounding box center [112, 622] width 158 height 25
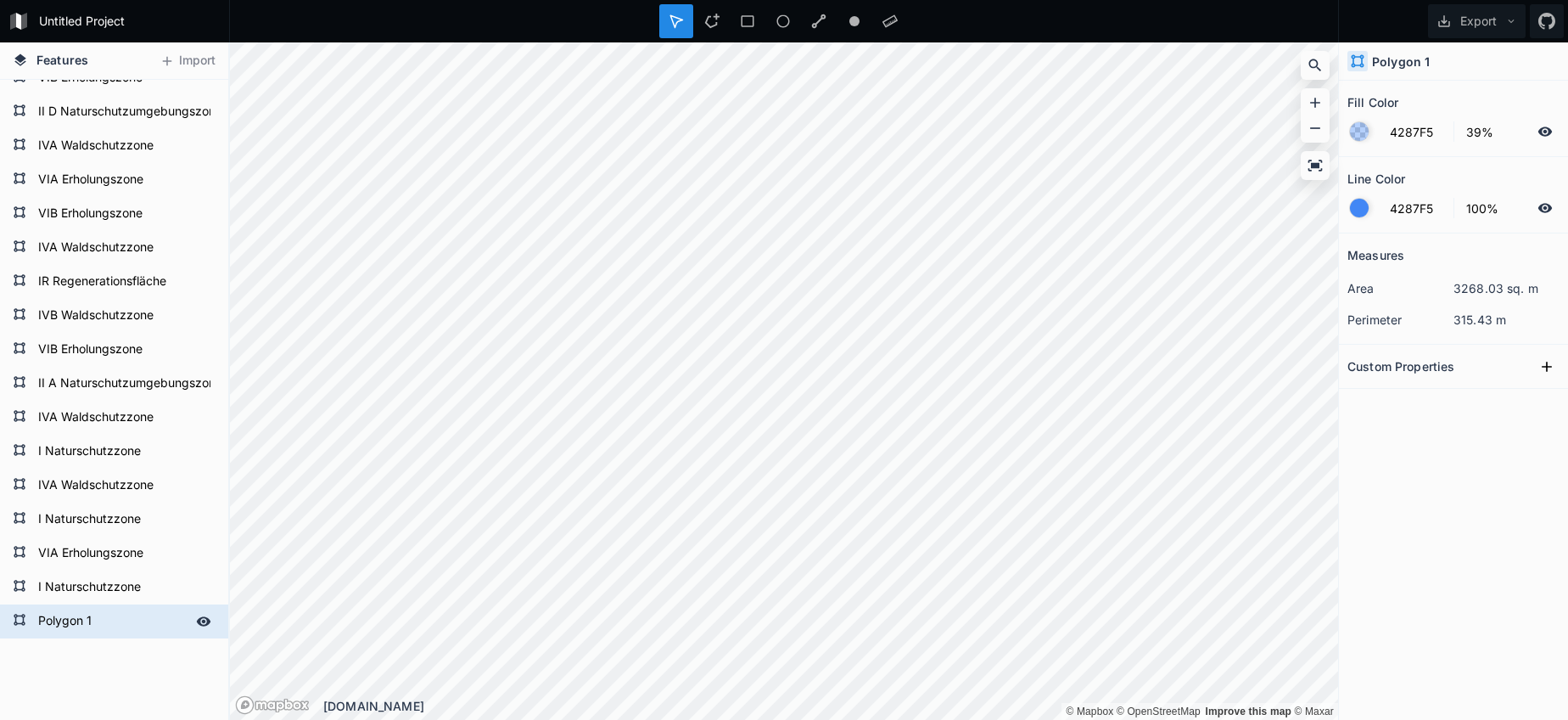
click at [52, 628] on form "Polygon 1" at bounding box center [112, 622] width 158 height 25
paste input "VIB Erholungszone"
click at [90, 353] on form "VIB Erholungszone" at bounding box center [112, 350] width 158 height 25
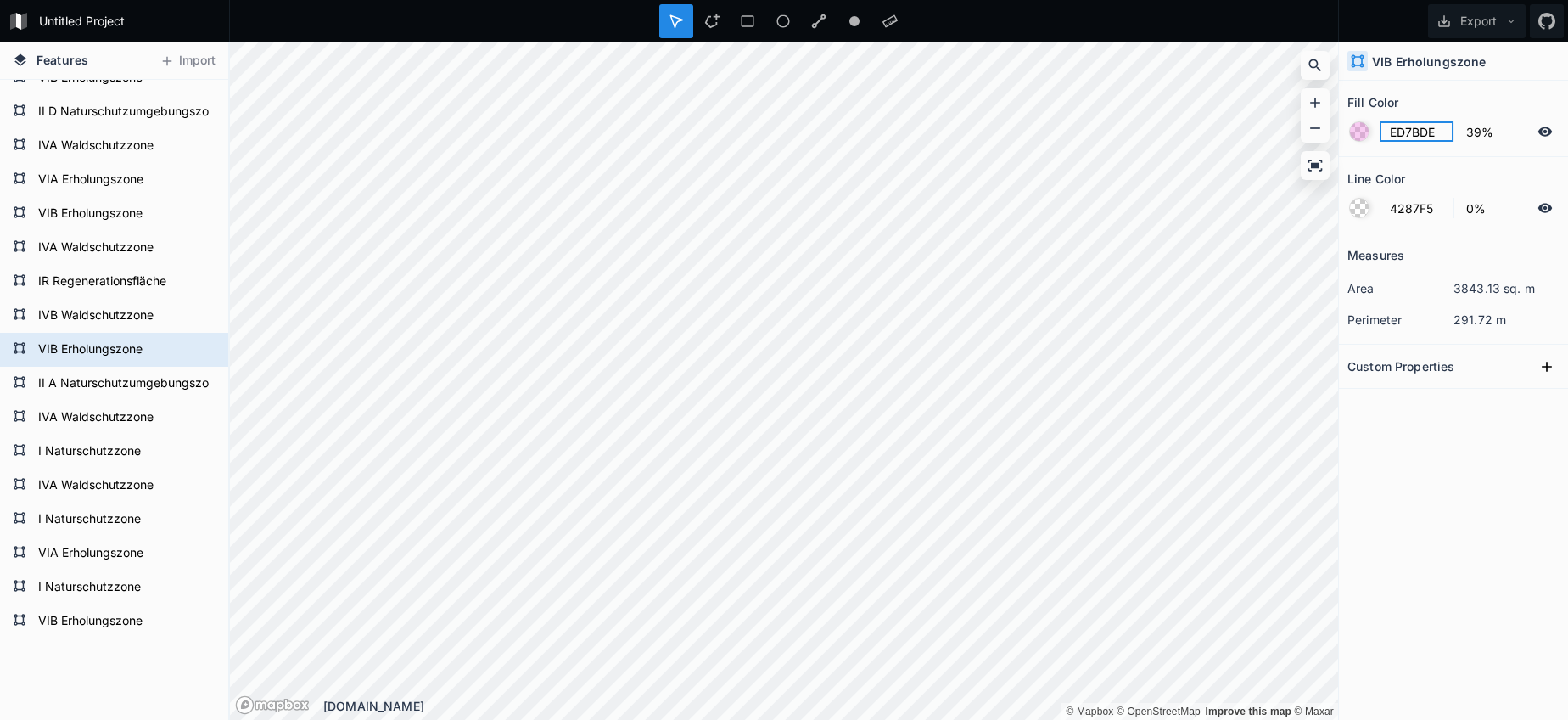
click at [1408, 135] on input "ED7BDE" at bounding box center [1416, 131] width 74 height 21
click at [87, 631] on form "VIB Erholungszone" at bounding box center [112, 622] width 158 height 25
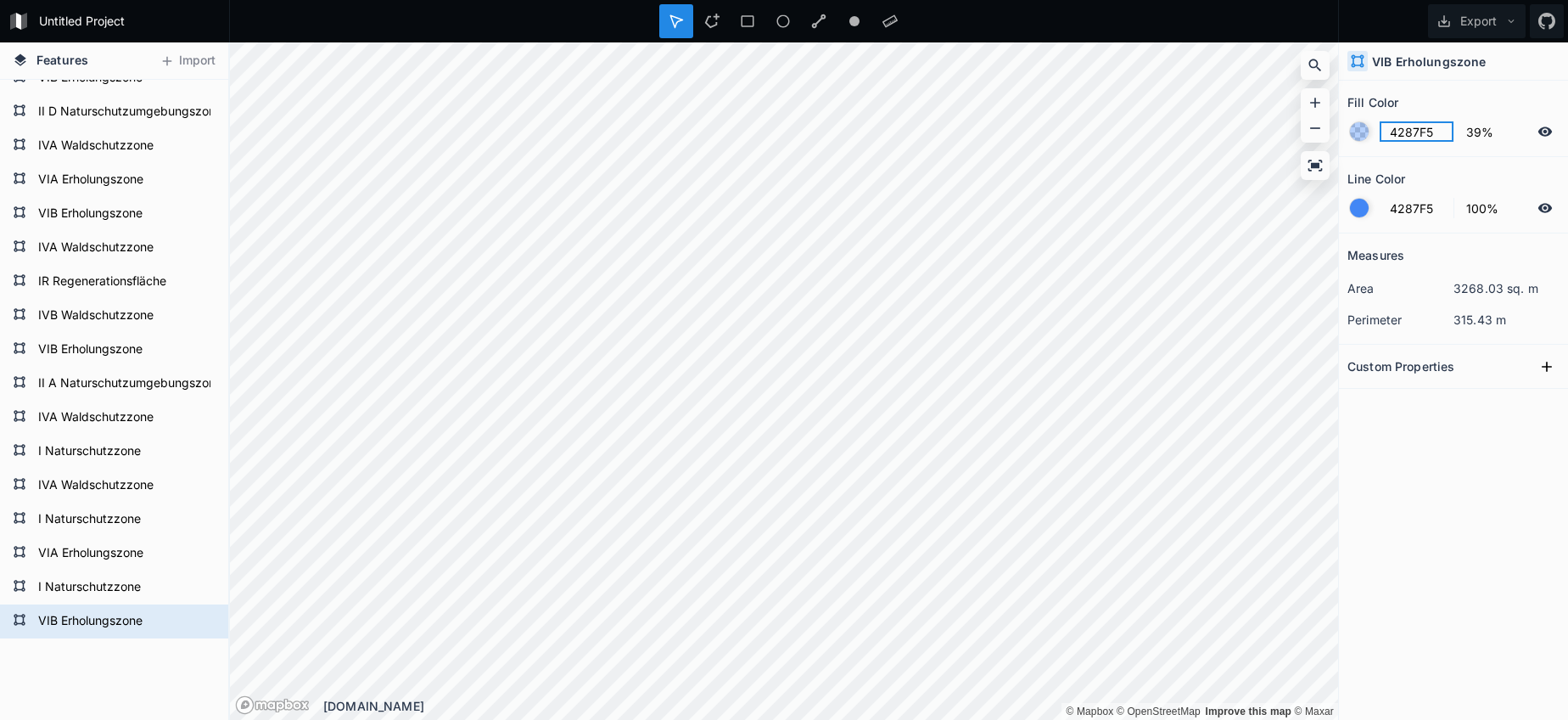
click at [1407, 139] on input "4287F5" at bounding box center [1416, 131] width 74 height 21
paste input "ED7BDE"
click at [1357, 215] on div at bounding box center [1359, 208] width 19 height 19
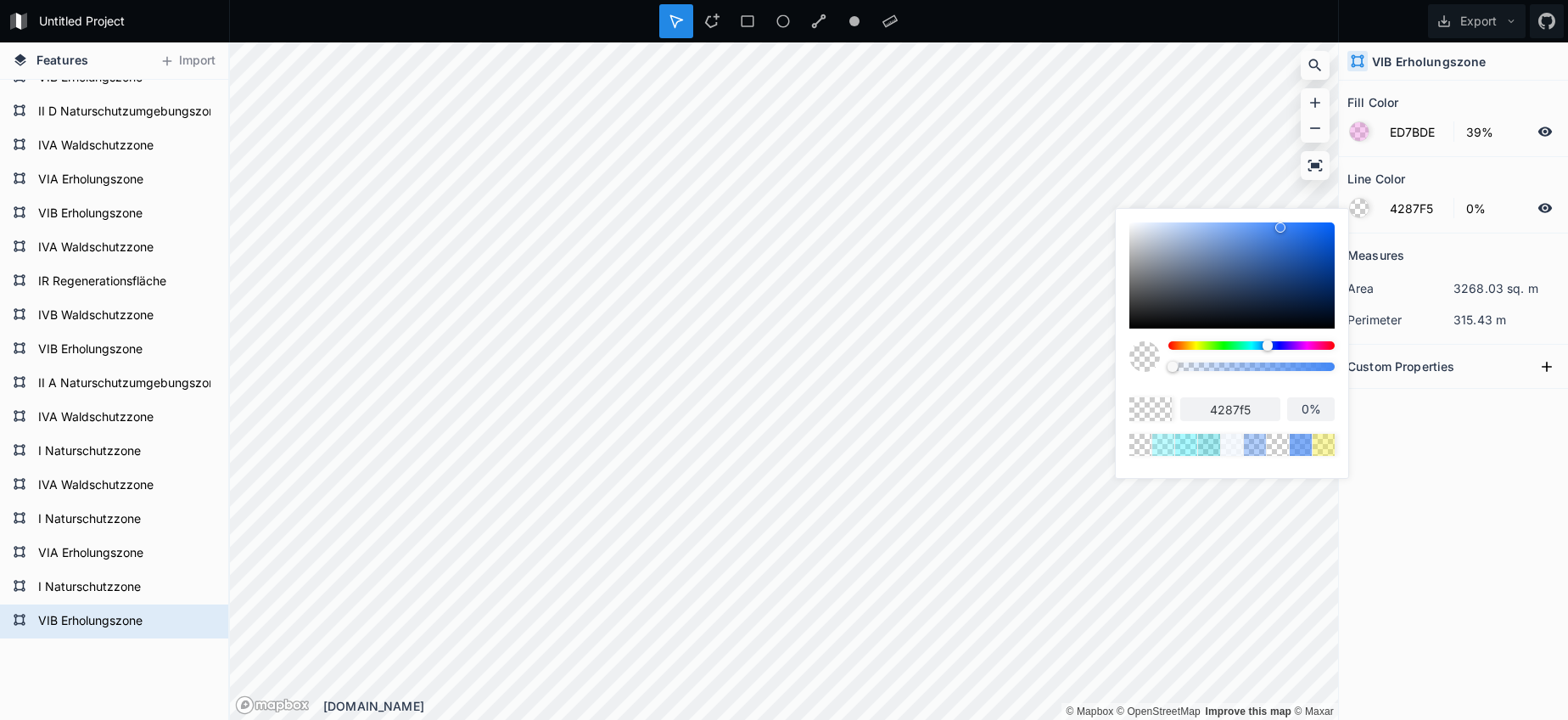
click at [1010, 360] on body "Untitled Project Export Features Import VIB Erholungszone I Naturschutzzone VIA…" at bounding box center [784, 360] width 1568 height 720
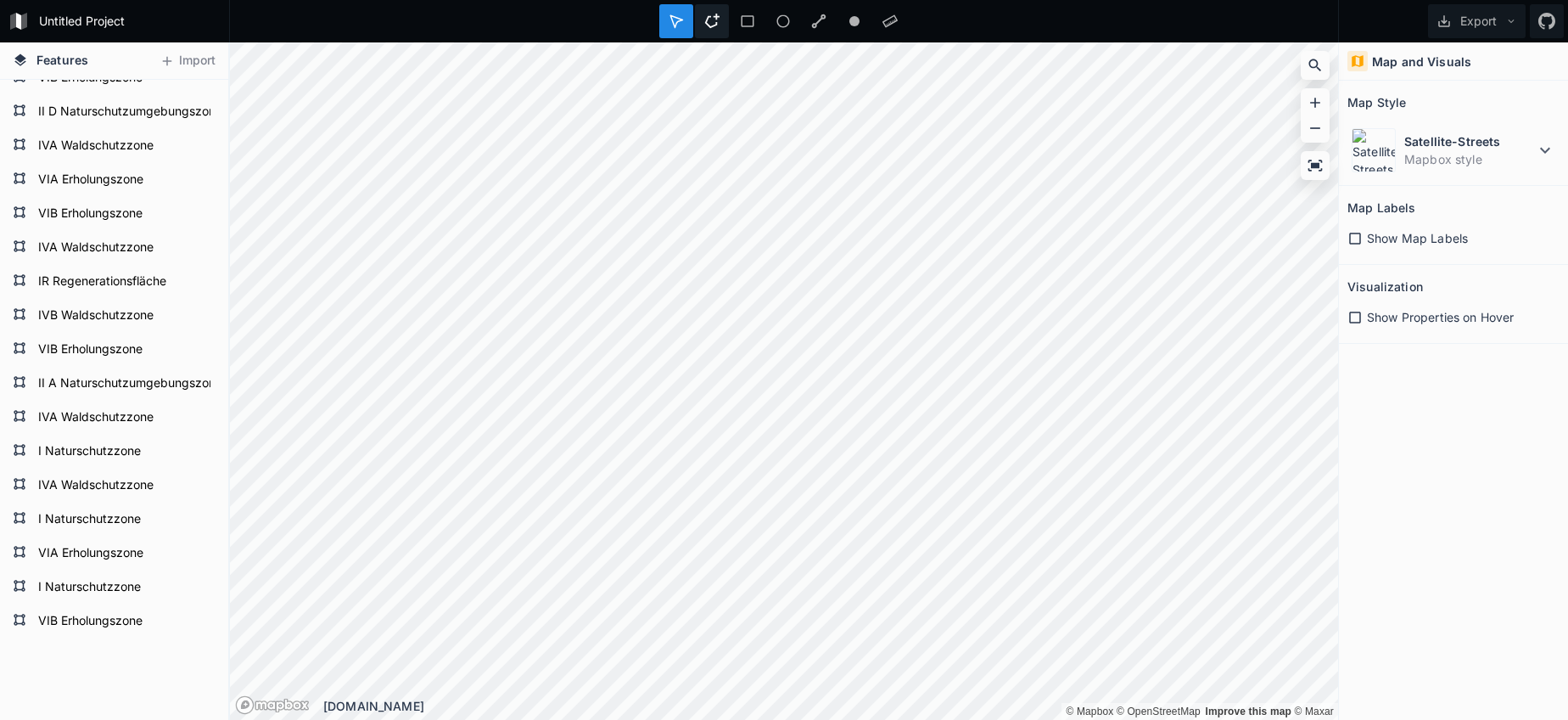
drag, startPoint x: 710, startPoint y: 25, endPoint x: 708, endPoint y: 33, distance: 8.2
click at [710, 25] on icon at bounding box center [712, 21] width 15 height 15
click at [862, 0] on html "Untitled Project Export Features Import VIB Erholungszone I Naturschutzzone VIA…" at bounding box center [784, 360] width 1568 height 720
click at [1027, 25] on div "Untitled Project Export Features Import VIB Erholungszone I Naturschutzzone VIA…" at bounding box center [784, 360] width 1568 height 720
click at [849, 0] on html "Untitled Project Export Features Import VIB Erholungszone I Naturschutzzone VIA…" at bounding box center [784, 360] width 1568 height 720
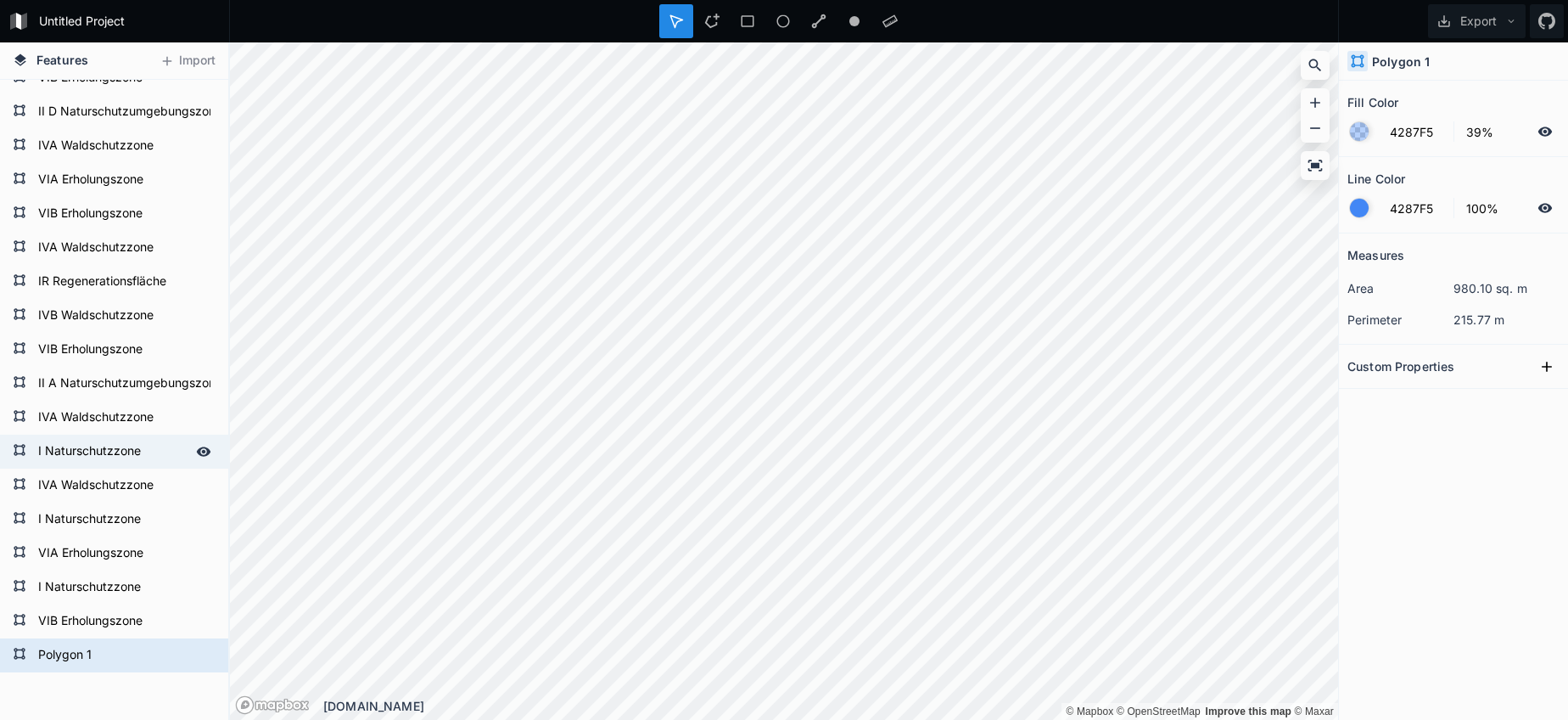
click at [133, 441] on form "I Naturschutzzone" at bounding box center [112, 452] width 158 height 25
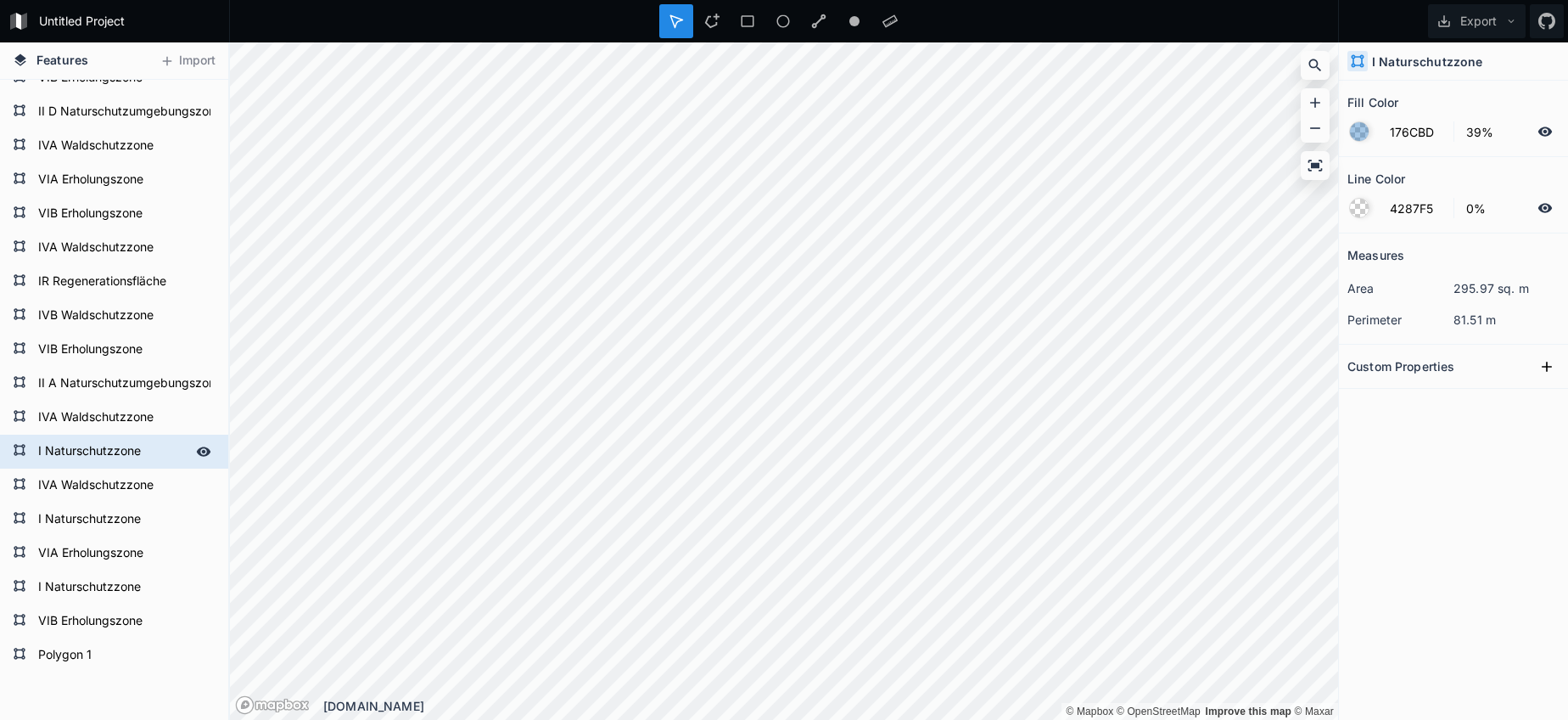
click at [133, 441] on form "I Naturschutzzone" at bounding box center [112, 452] width 158 height 25
click at [91, 653] on form "Polygon 1" at bounding box center [112, 655] width 158 height 25
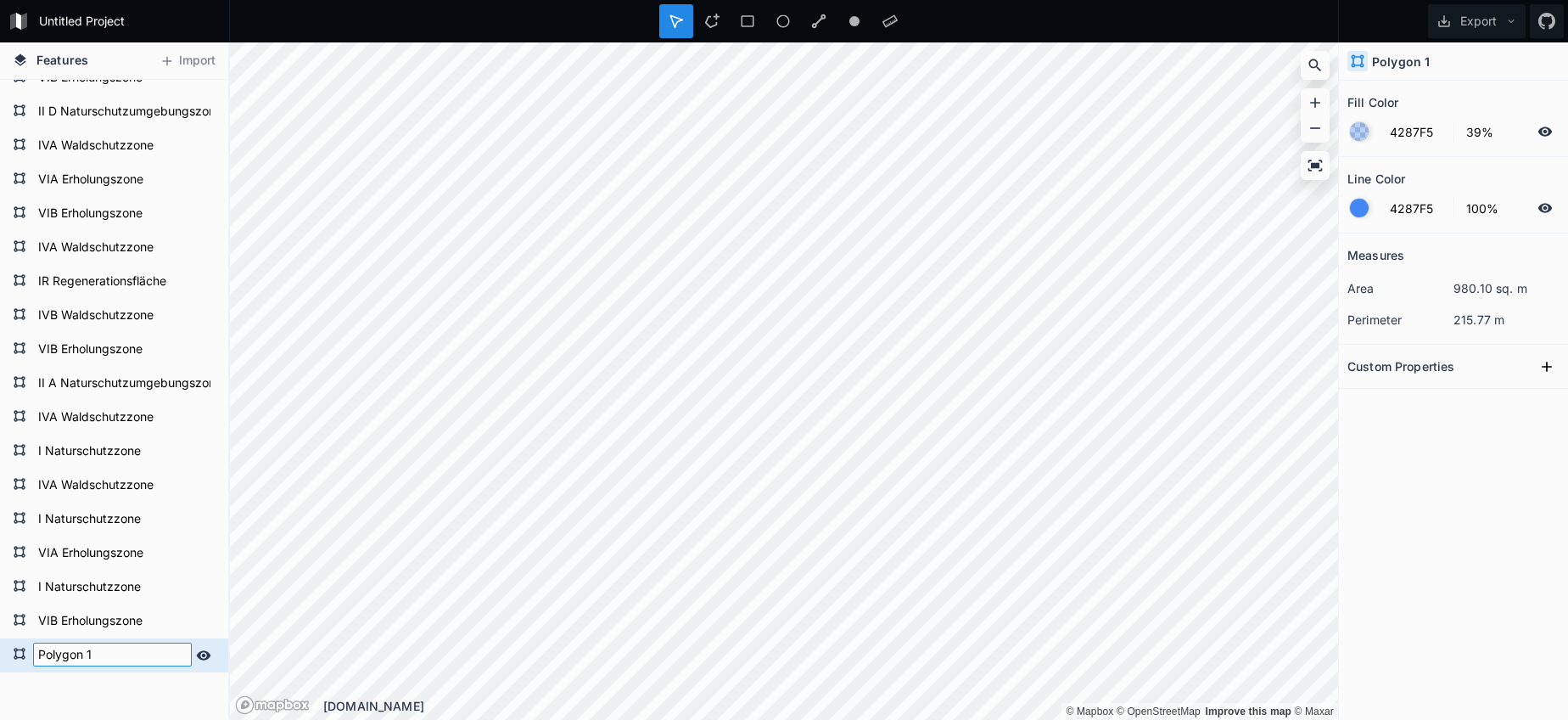
paste input "I Naturschutzzone"
click at [99, 633] on form "VIB Erholungszone" at bounding box center [112, 622] width 158 height 25
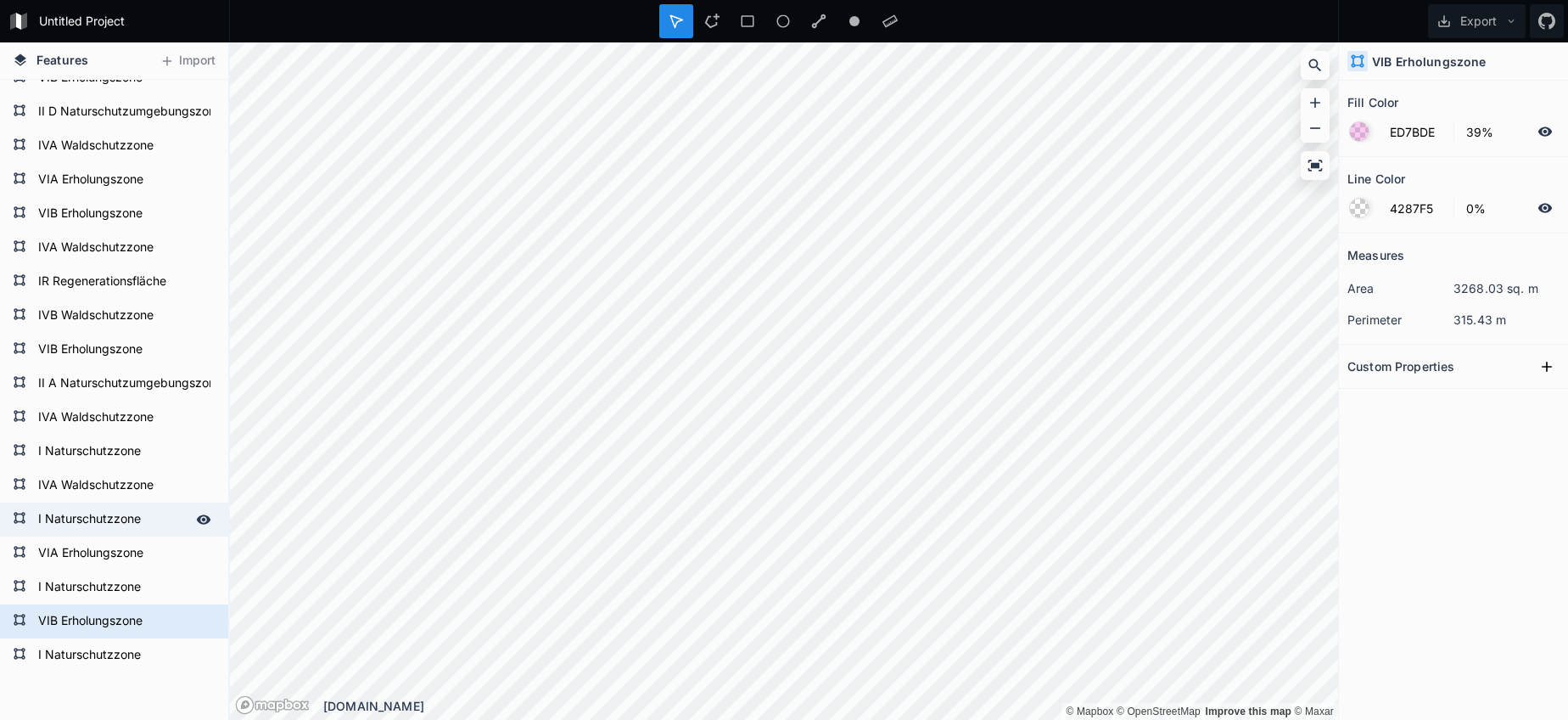
click at [108, 523] on form "I Naturschutzzone" at bounding box center [112, 520] width 158 height 25
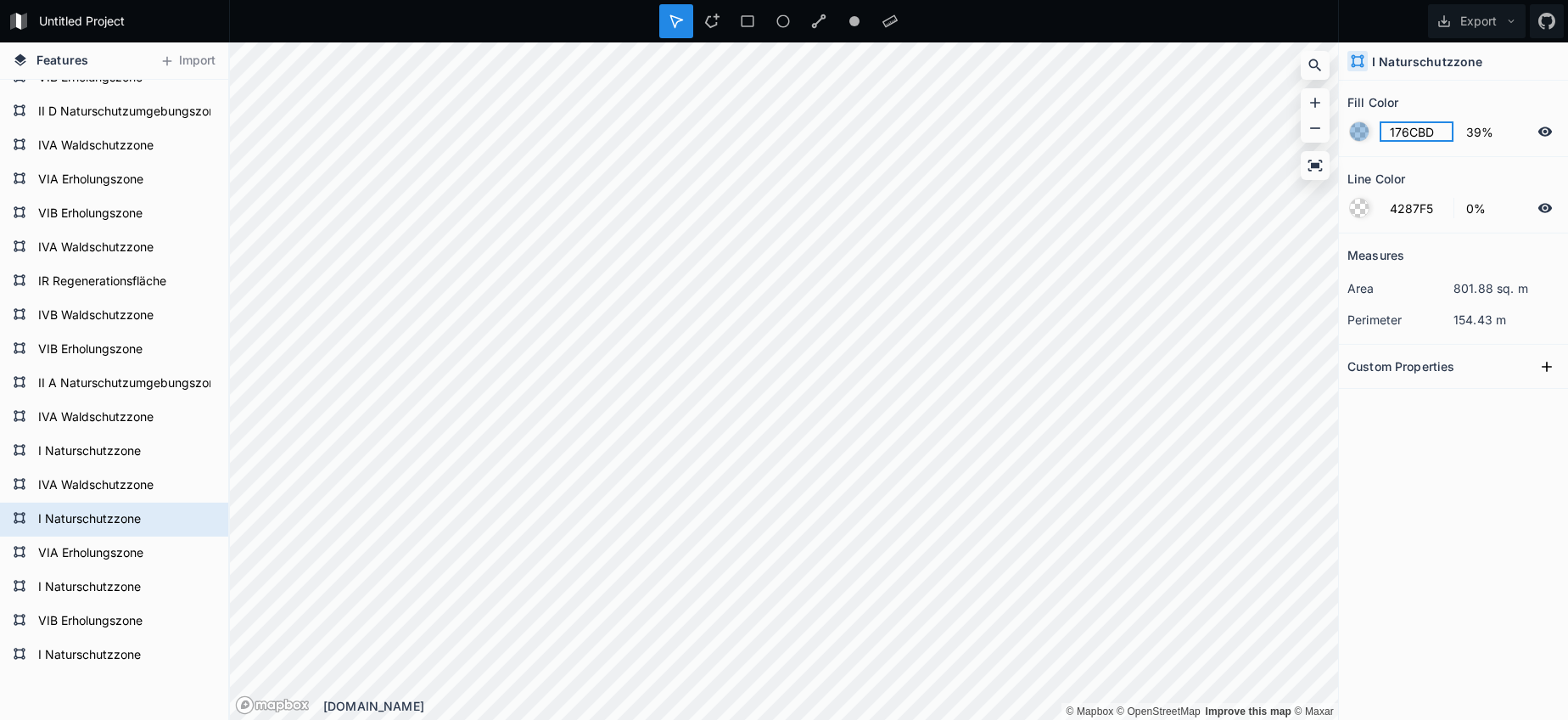
click at [1417, 133] on input "176CBD" at bounding box center [1416, 131] width 74 height 21
click at [123, 659] on form "I Naturschutzzone" at bounding box center [112, 655] width 158 height 25
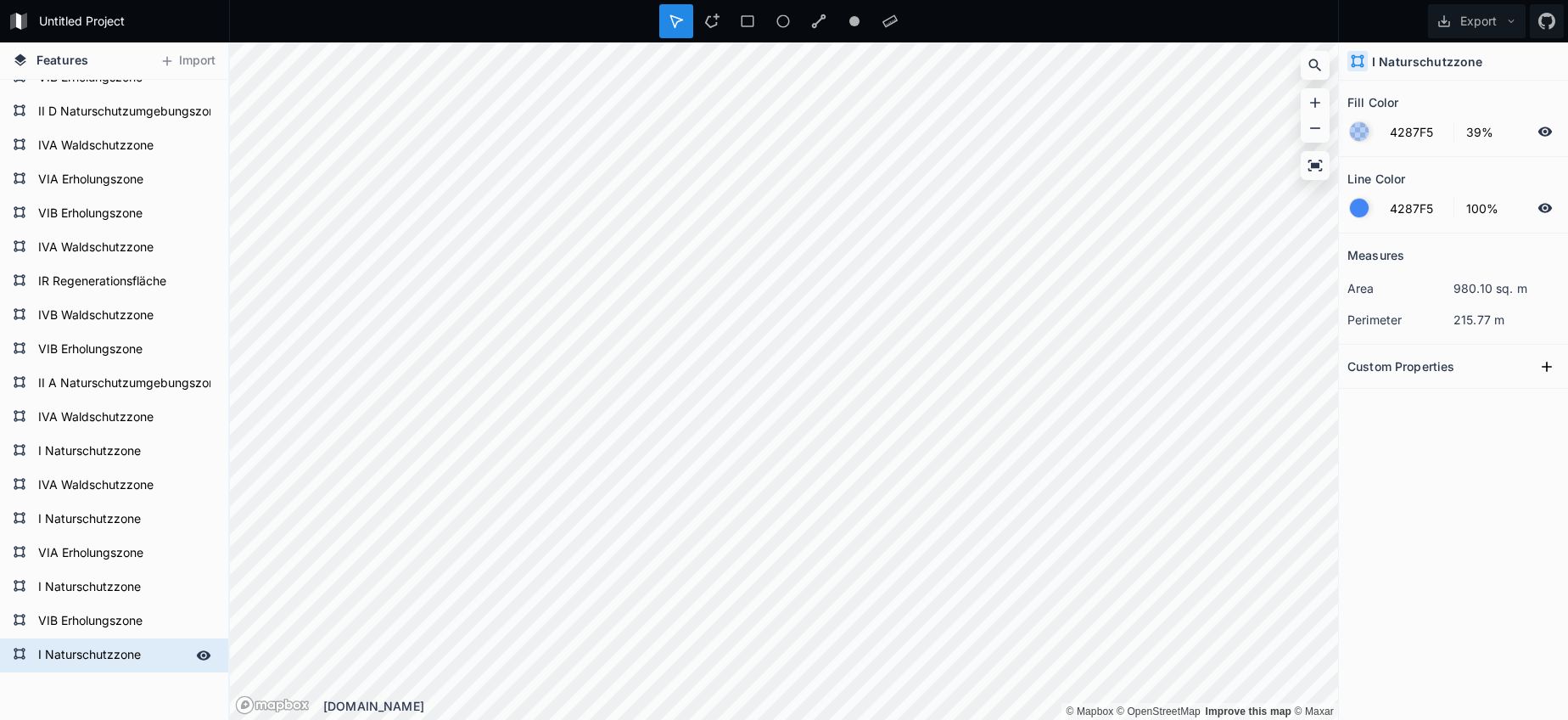
click at [123, 659] on form "I Naturschutzzone" at bounding box center [112, 655] width 158 height 25
click at [1431, 132] on input "4287F5" at bounding box center [1416, 131] width 74 height 21
paste input "176CBD"
click at [1365, 216] on div at bounding box center [1359, 208] width 19 height 19
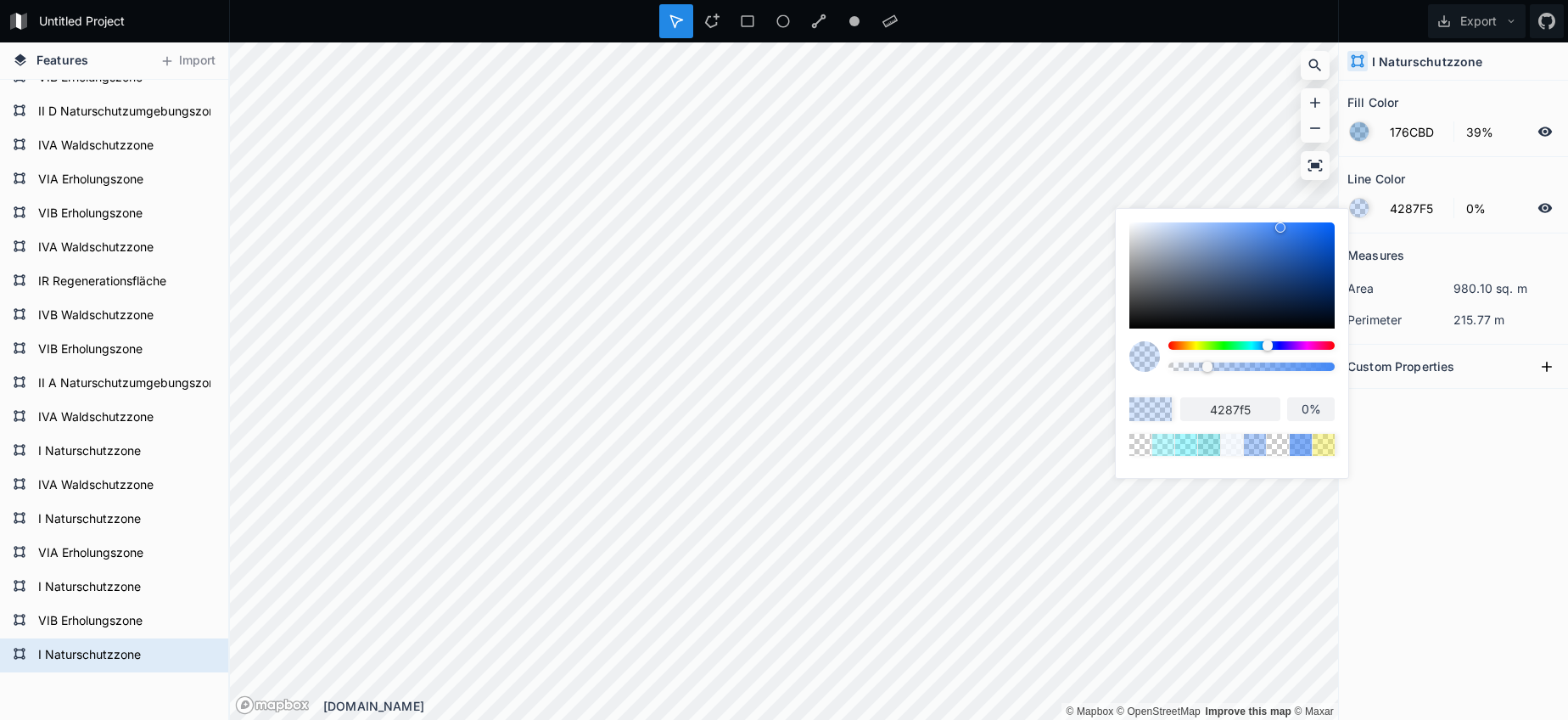
click at [1034, 359] on body "Untitled Project Export Features Import I Naturschutzzone VIB Erholungszone I N…" at bounding box center [784, 360] width 1568 height 720
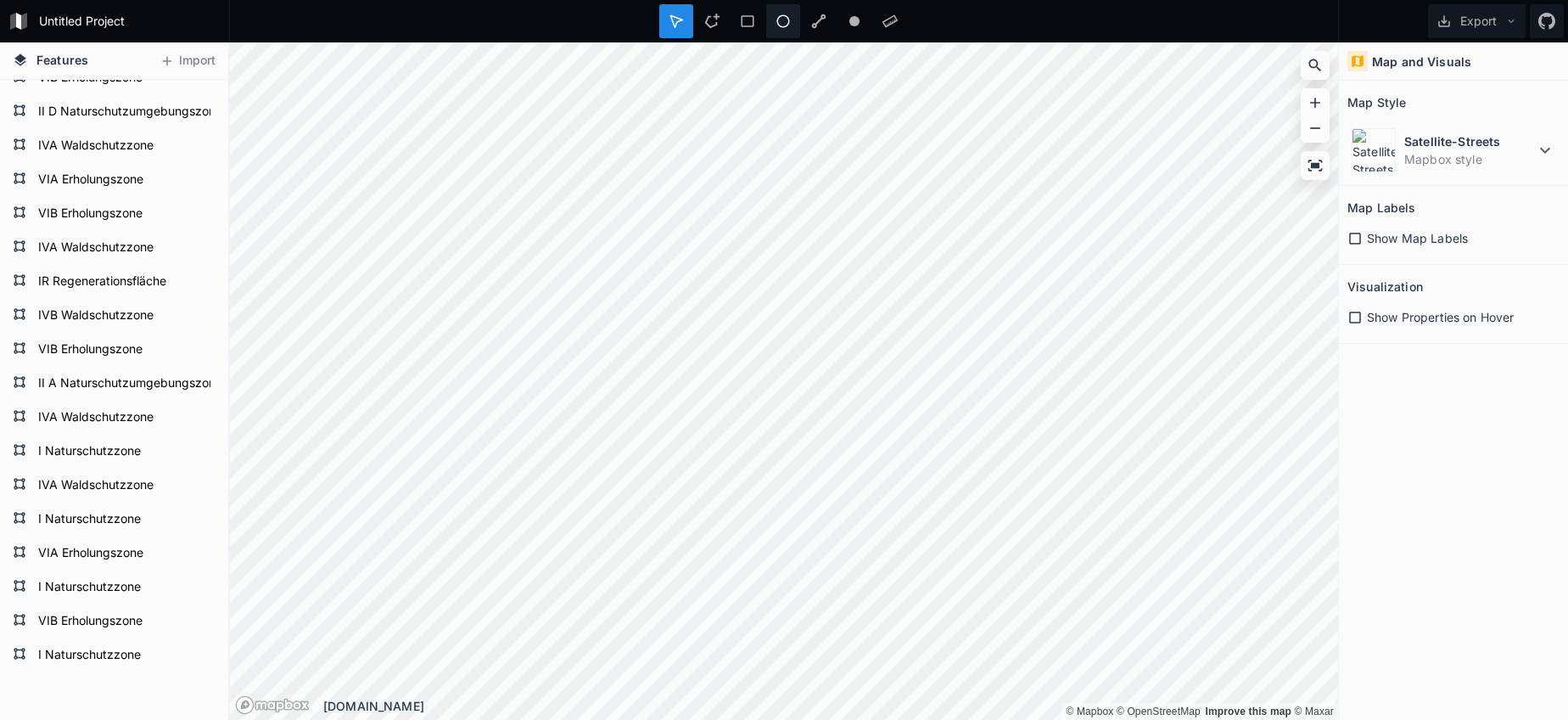
drag, startPoint x: 1325, startPoint y: 367, endPoint x: 776, endPoint y: 38, distance: 640.0
click at [779, 32] on div "Untitled Project Export Features Import I Naturschutzzone VIB Erholungszone I N…" at bounding box center [784, 360] width 1568 height 720
click at [705, 21] on icon at bounding box center [712, 21] width 15 height 15
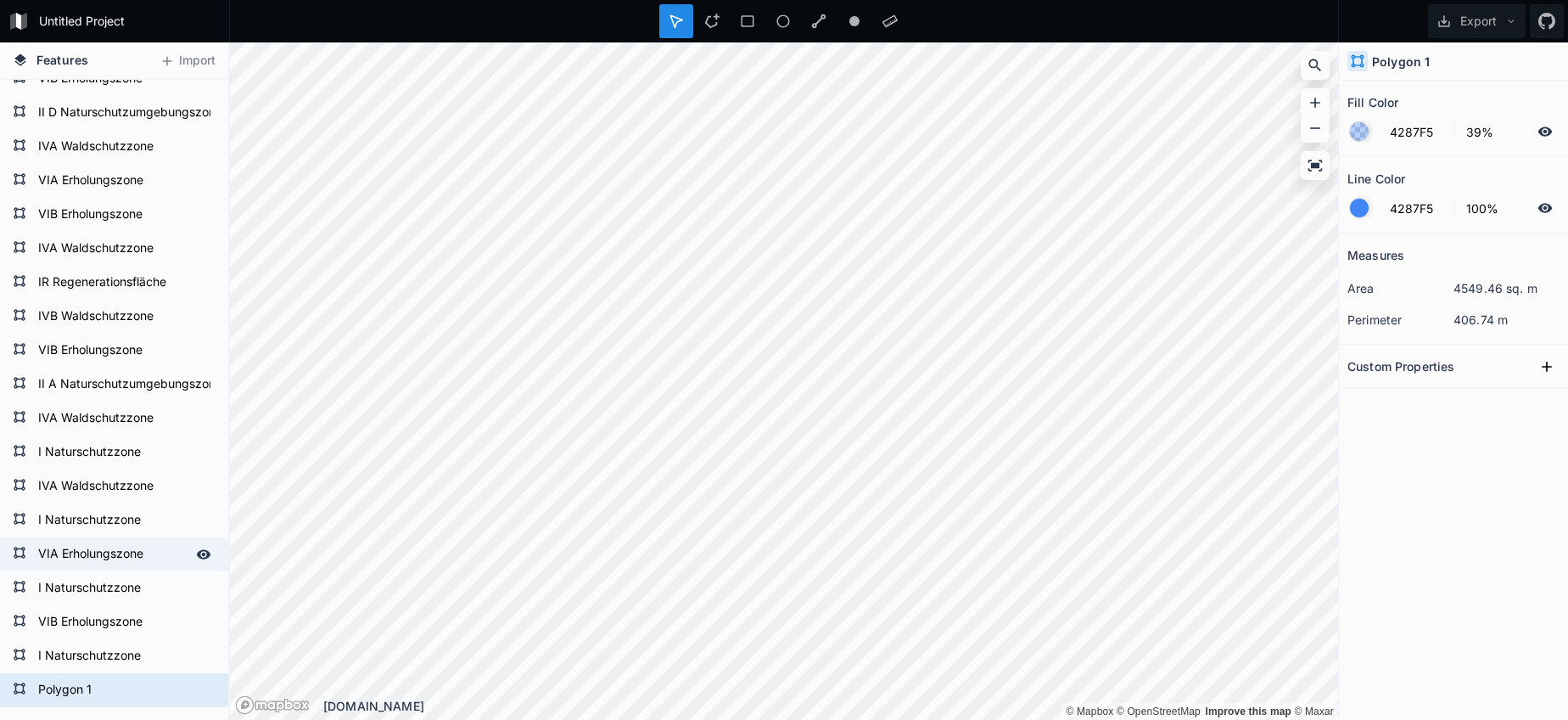
click at [89, 547] on form "VIA Erholungszone" at bounding box center [112, 555] width 158 height 25
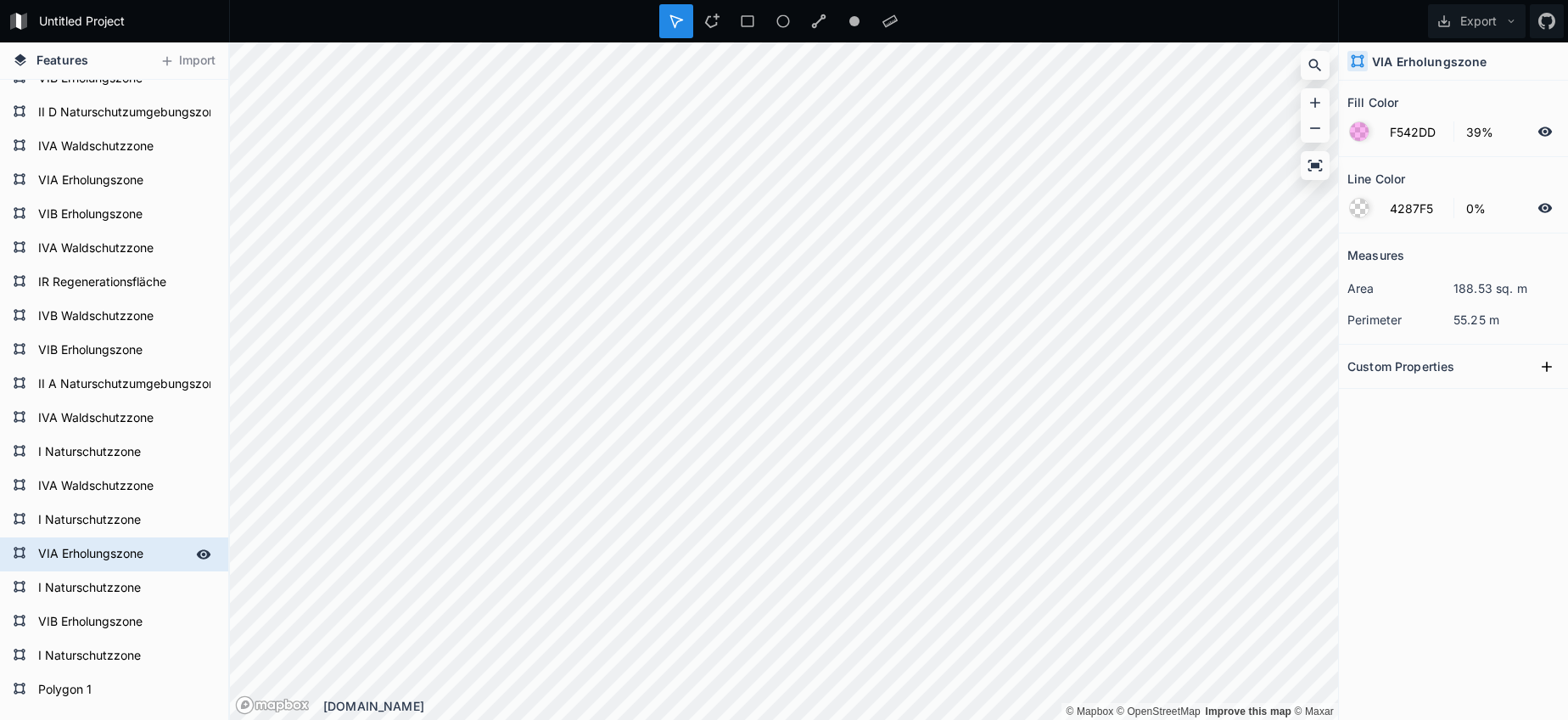
click at [89, 547] on form "VIA Erholungszone" at bounding box center [112, 555] width 158 height 25
click at [93, 689] on form "Polygon 1" at bounding box center [112, 690] width 158 height 25
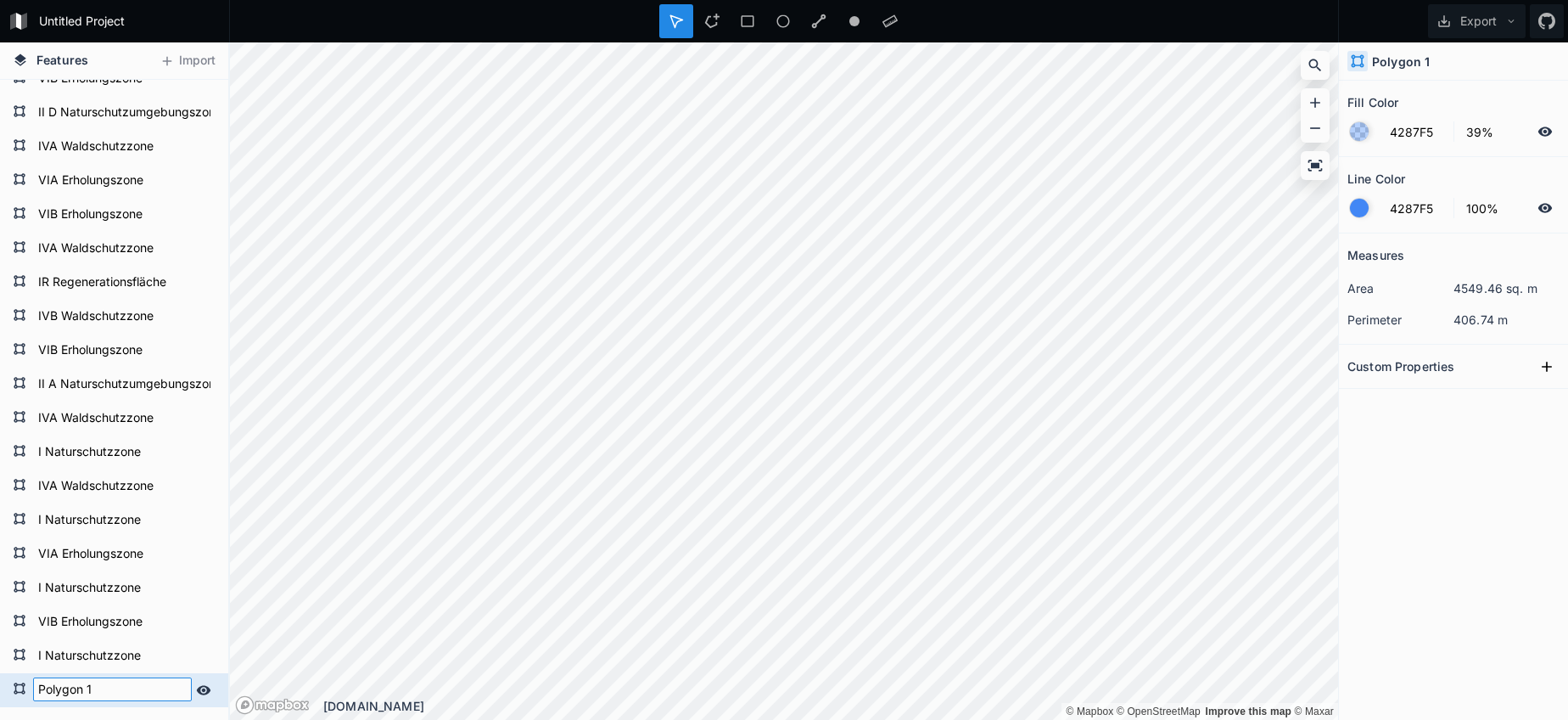
paste input "VIA Erholungszone"
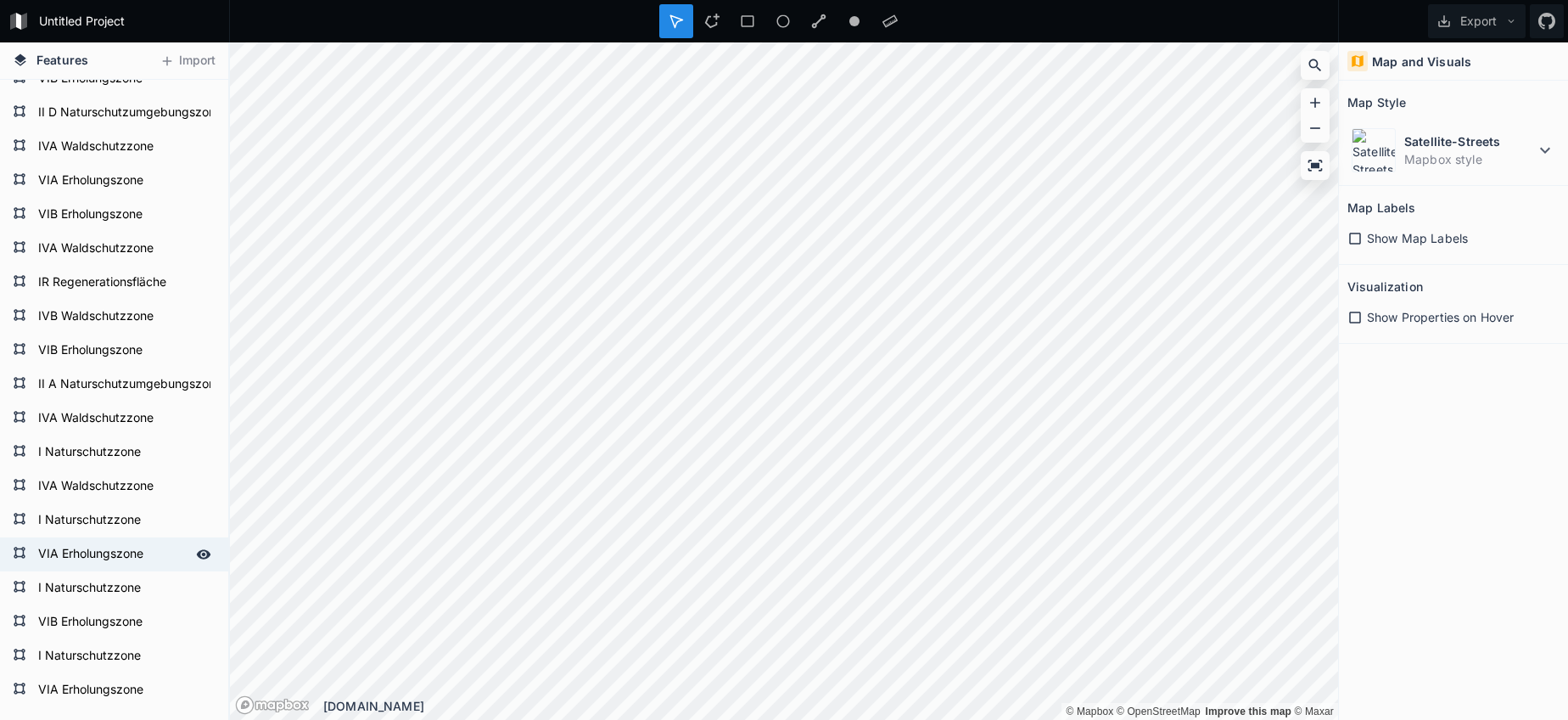
click at [104, 548] on form "VIA Erholungszone" at bounding box center [112, 555] width 158 height 25
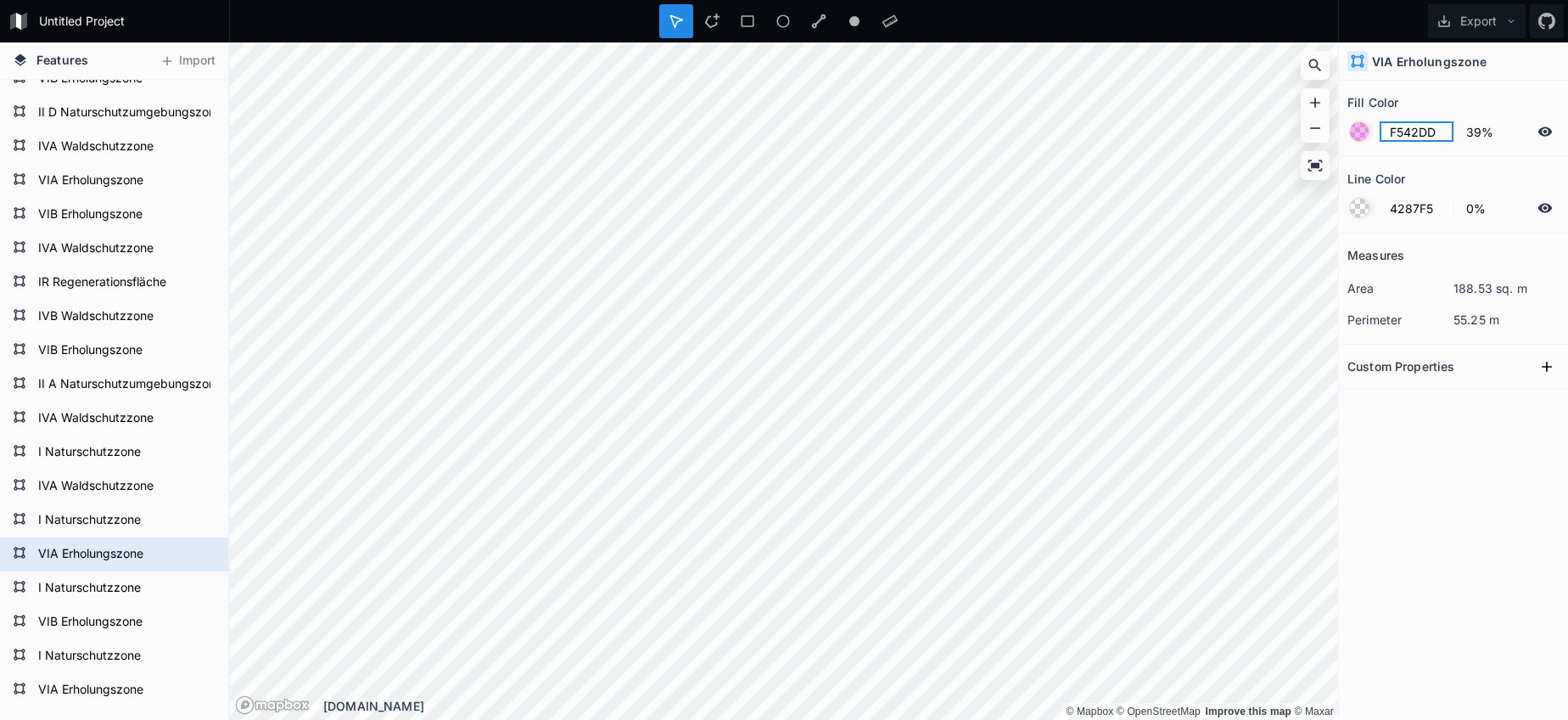
click at [1409, 125] on input "F542DD" at bounding box center [1416, 131] width 74 height 21
click at [118, 690] on form "VIA Erholungszone" at bounding box center [112, 690] width 158 height 25
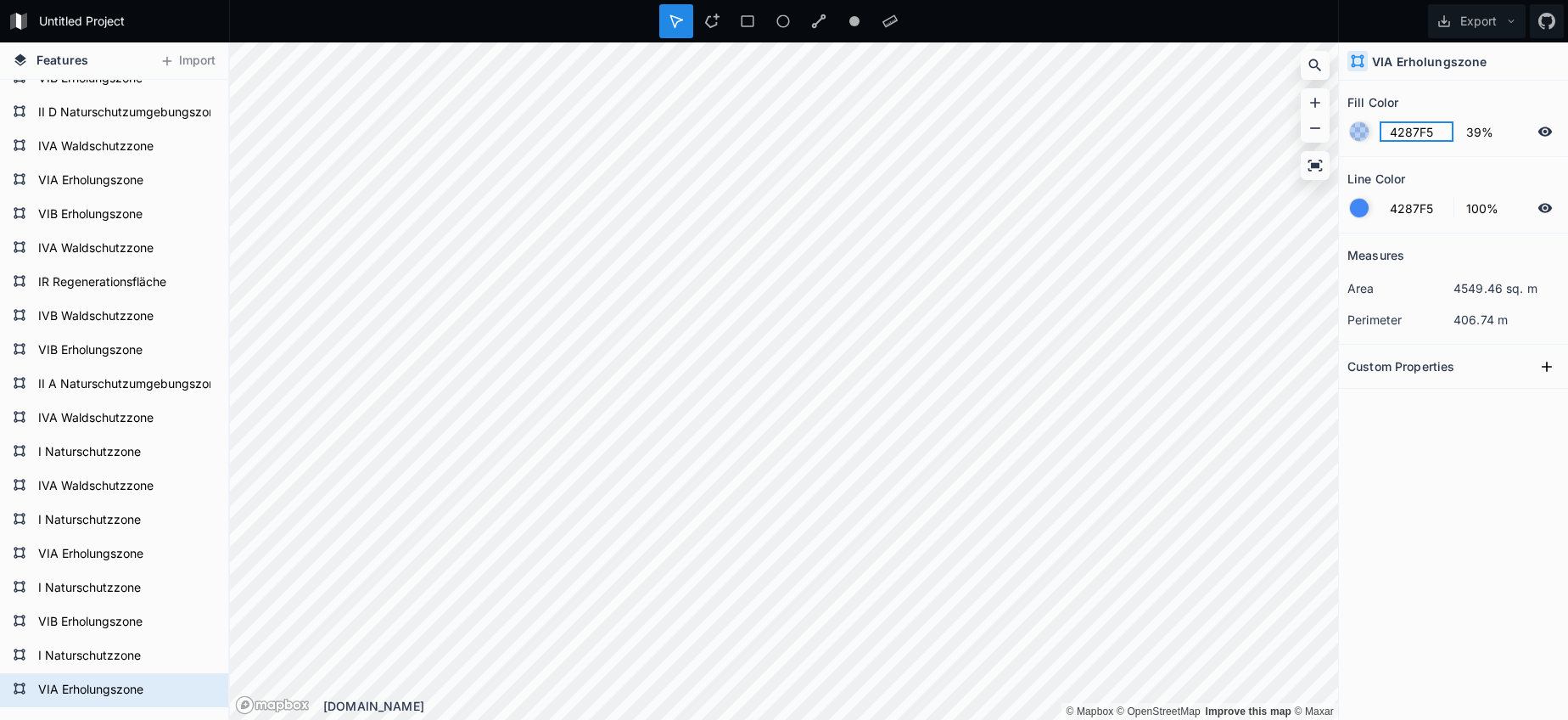
click at [1408, 126] on input "4287F5" at bounding box center [1416, 131] width 74 height 21
paste input "F542DD"
click at [1366, 209] on div at bounding box center [1359, 208] width 19 height 19
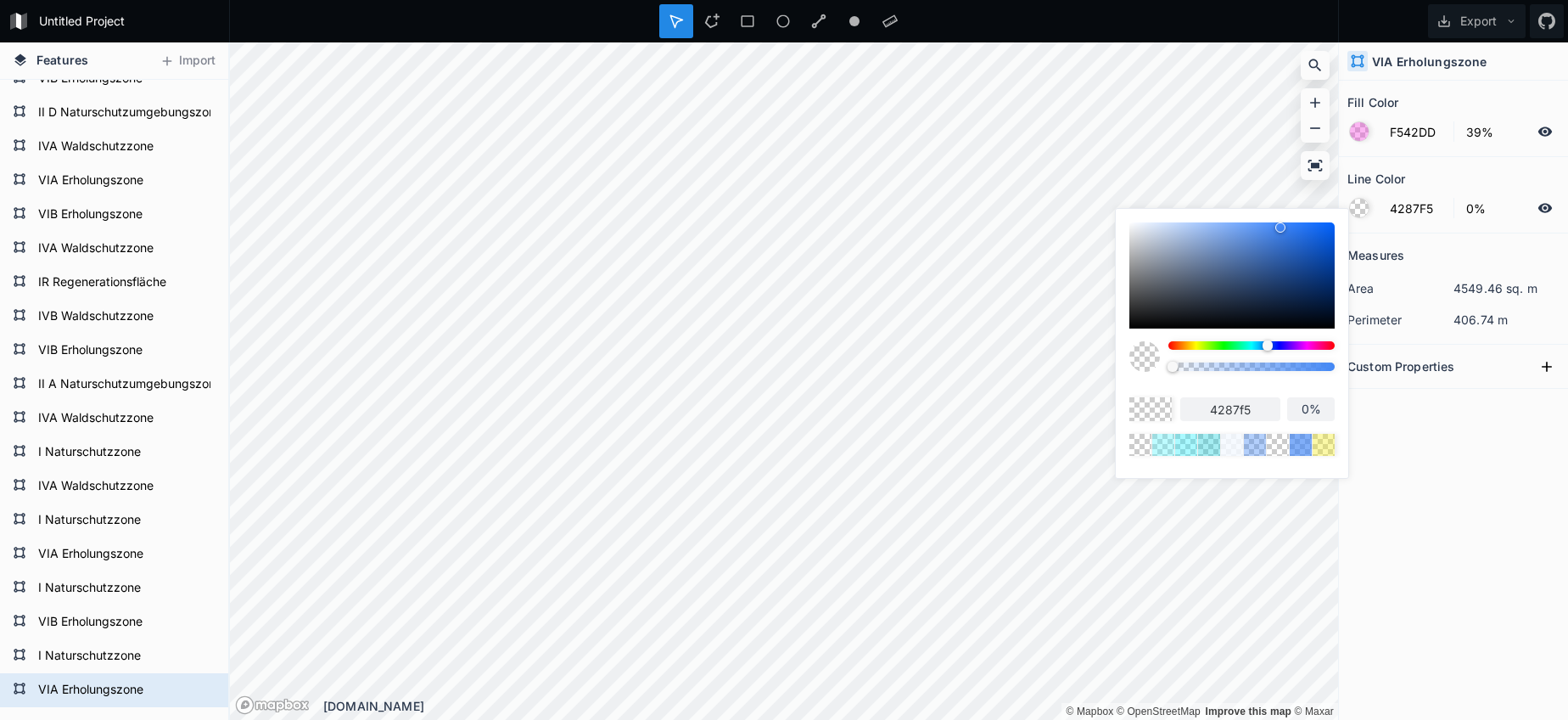
click at [961, 332] on body "Untitled Project Export Features Import VIA Erholungszone I Naturschutzzone VIB…" at bounding box center [784, 360] width 1568 height 720
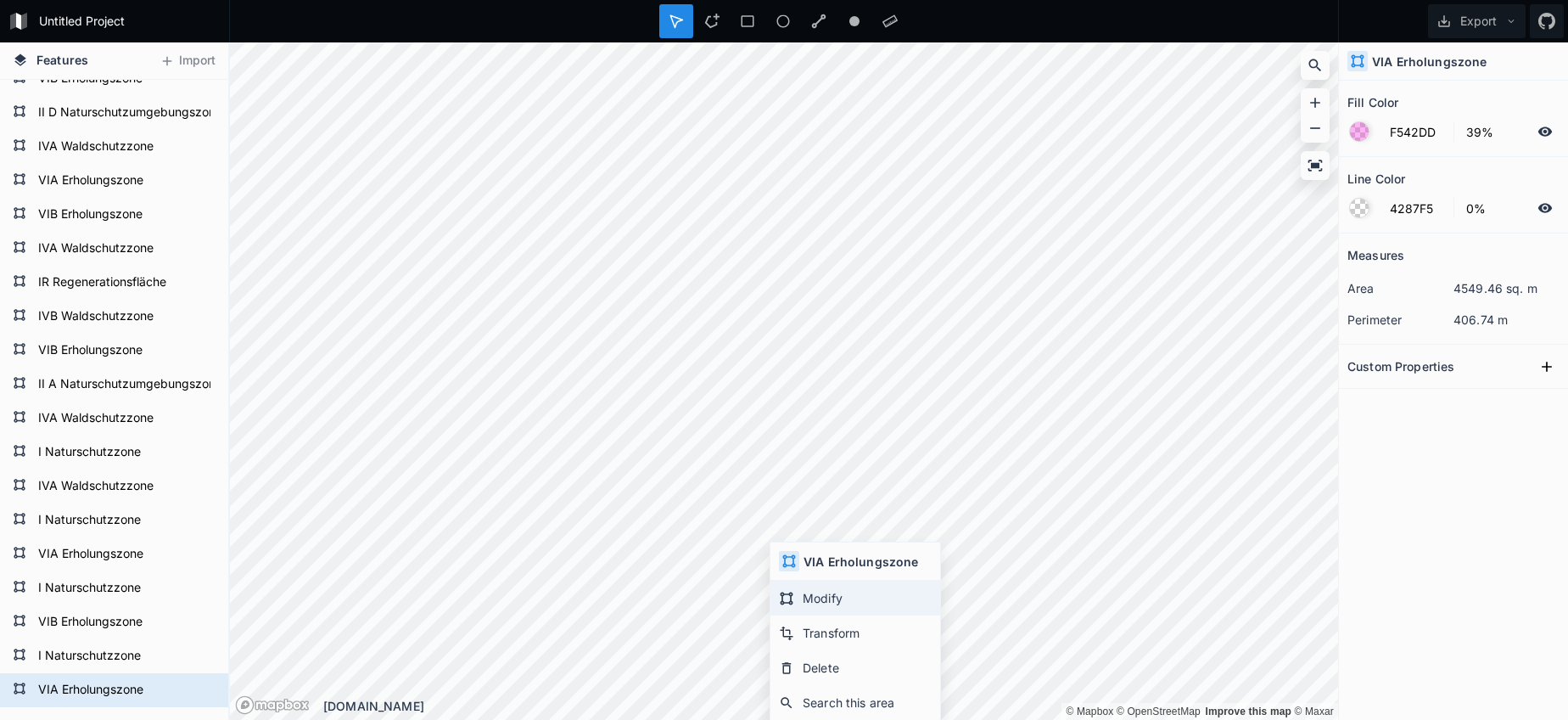
click at [804, 592] on div "Modify" at bounding box center [856, 597] width 170 height 35
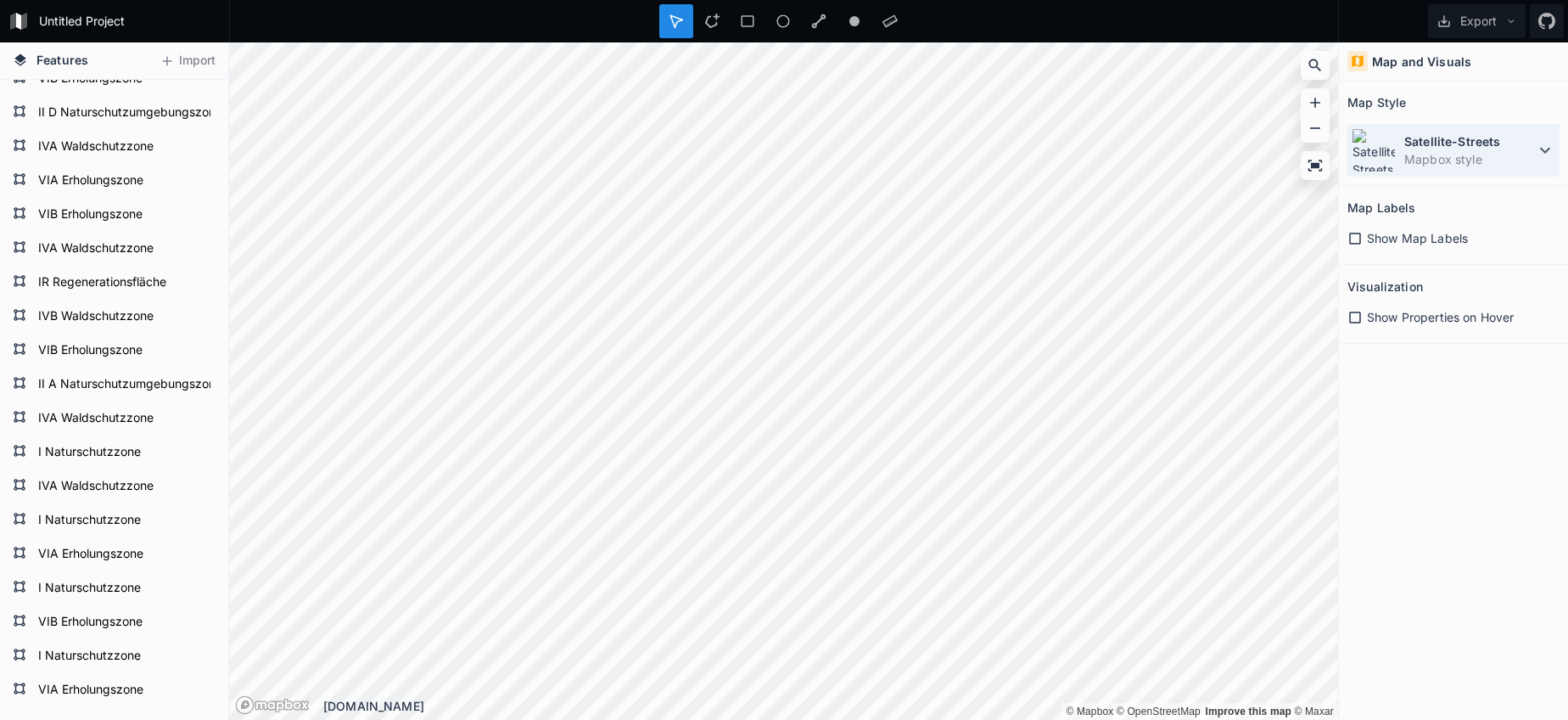
click at [1449, 141] on dt "Satellite-Streets" at bounding box center [1470, 141] width 131 height 18
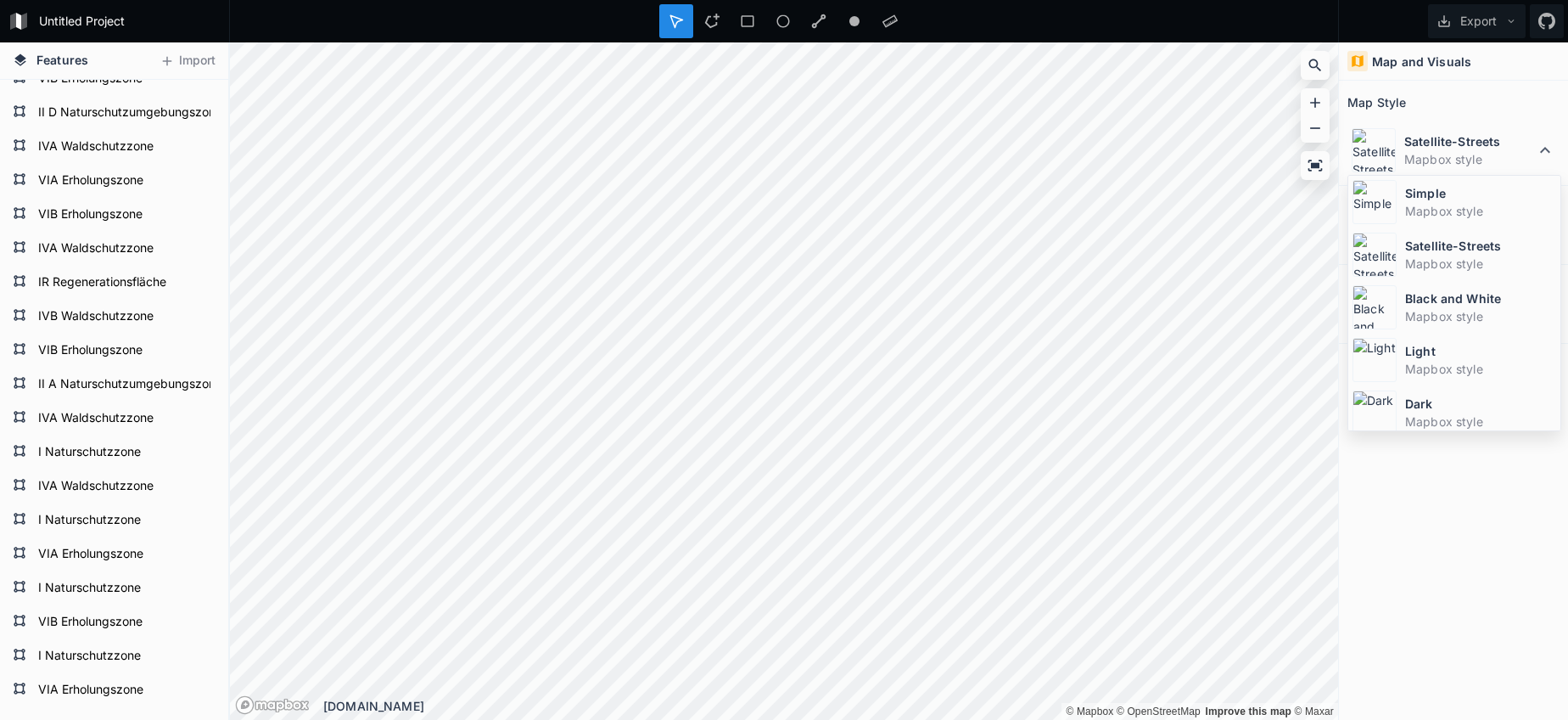
click at [1407, 210] on dd "Mapbox style" at bounding box center [1480, 211] width 151 height 18
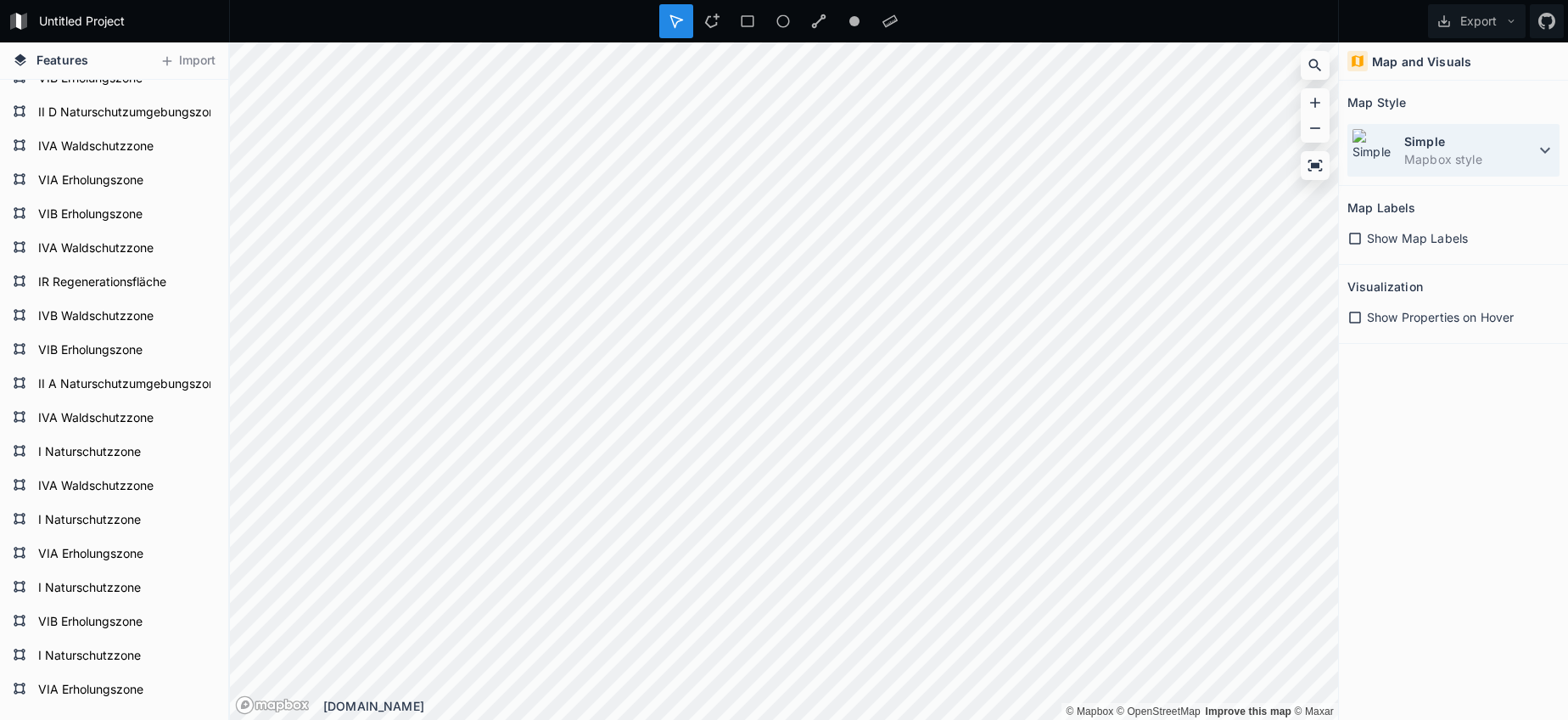
click at [1415, 166] on dd "Mapbox style" at bounding box center [1470, 159] width 131 height 18
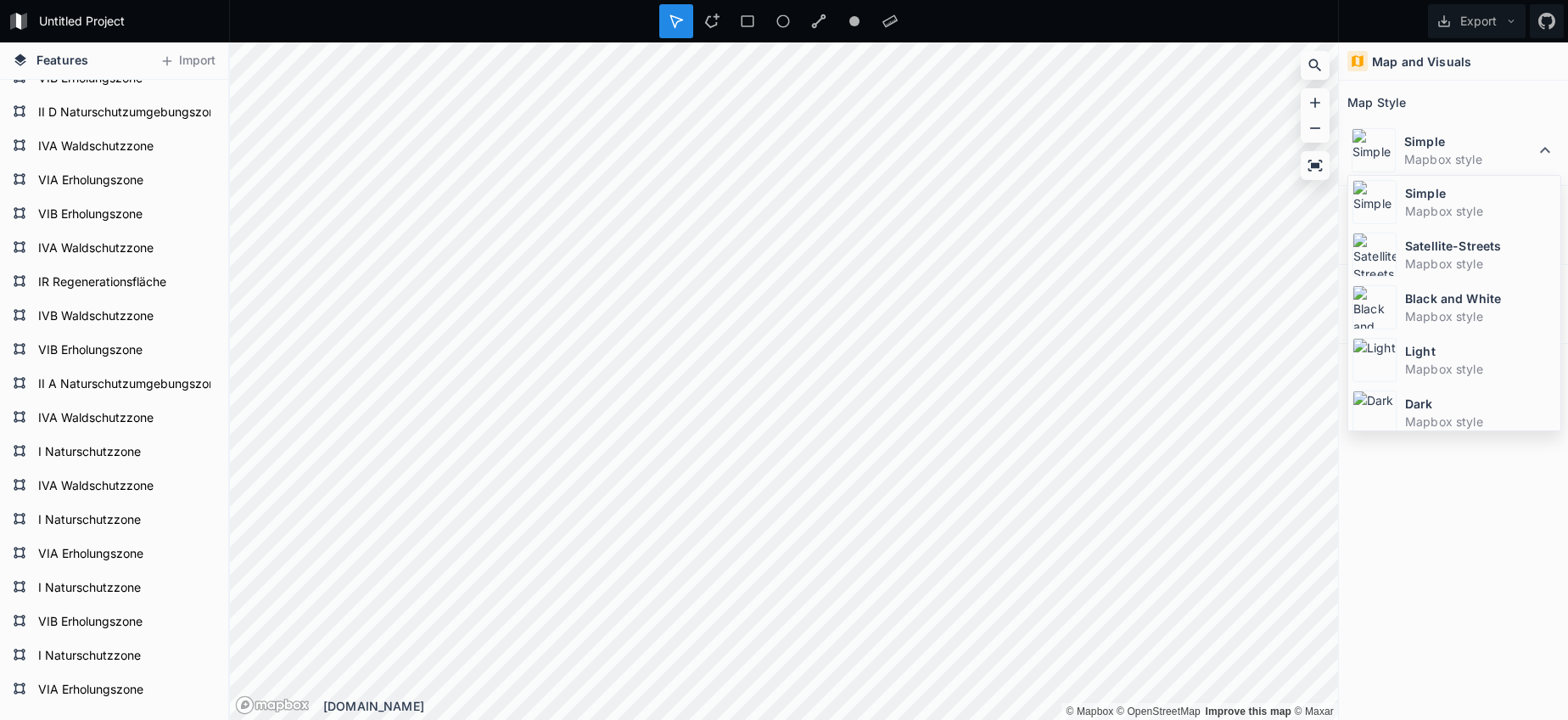
click at [1399, 191] on div "Simple Mapbox style" at bounding box center [1454, 201] width 212 height 53
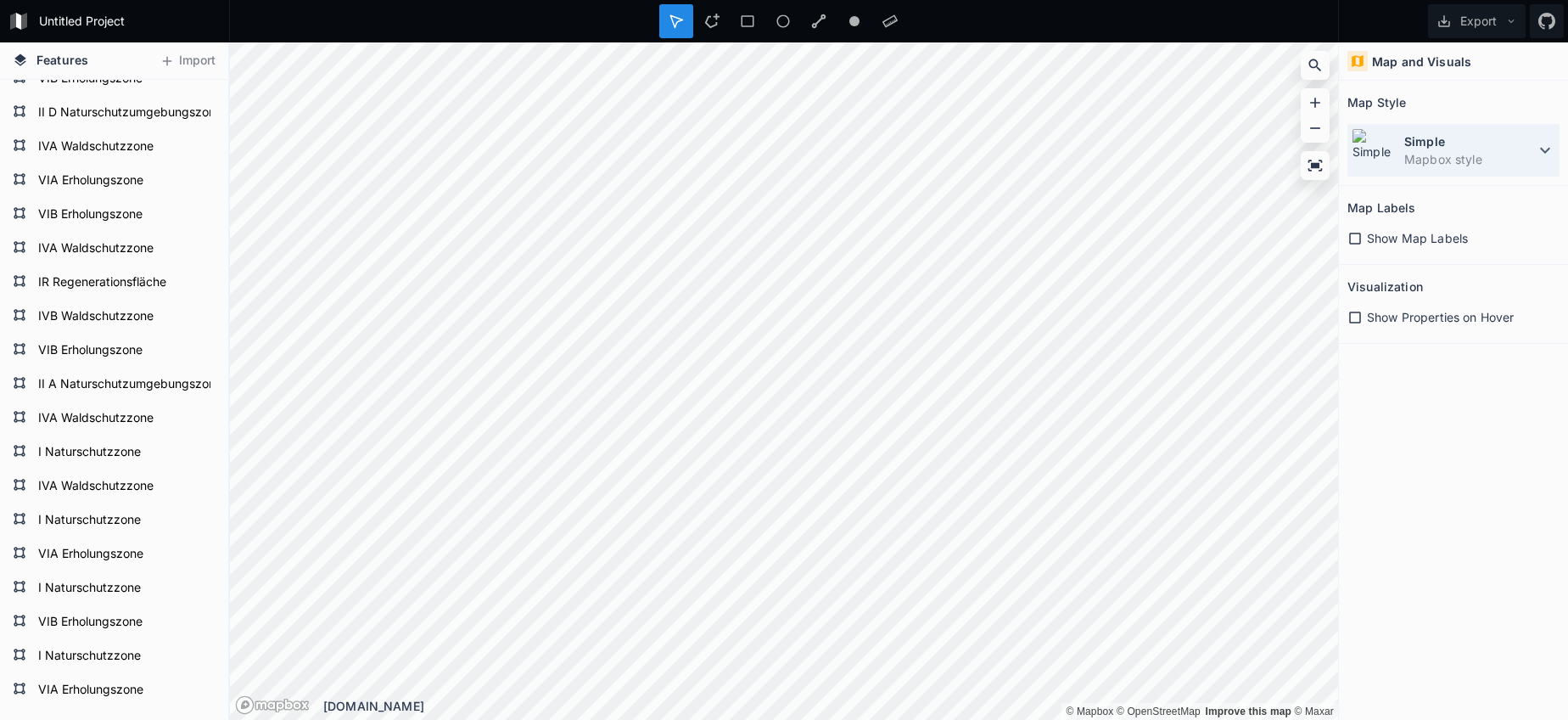
click at [1410, 159] on dd "Mapbox style" at bounding box center [1470, 159] width 131 height 18
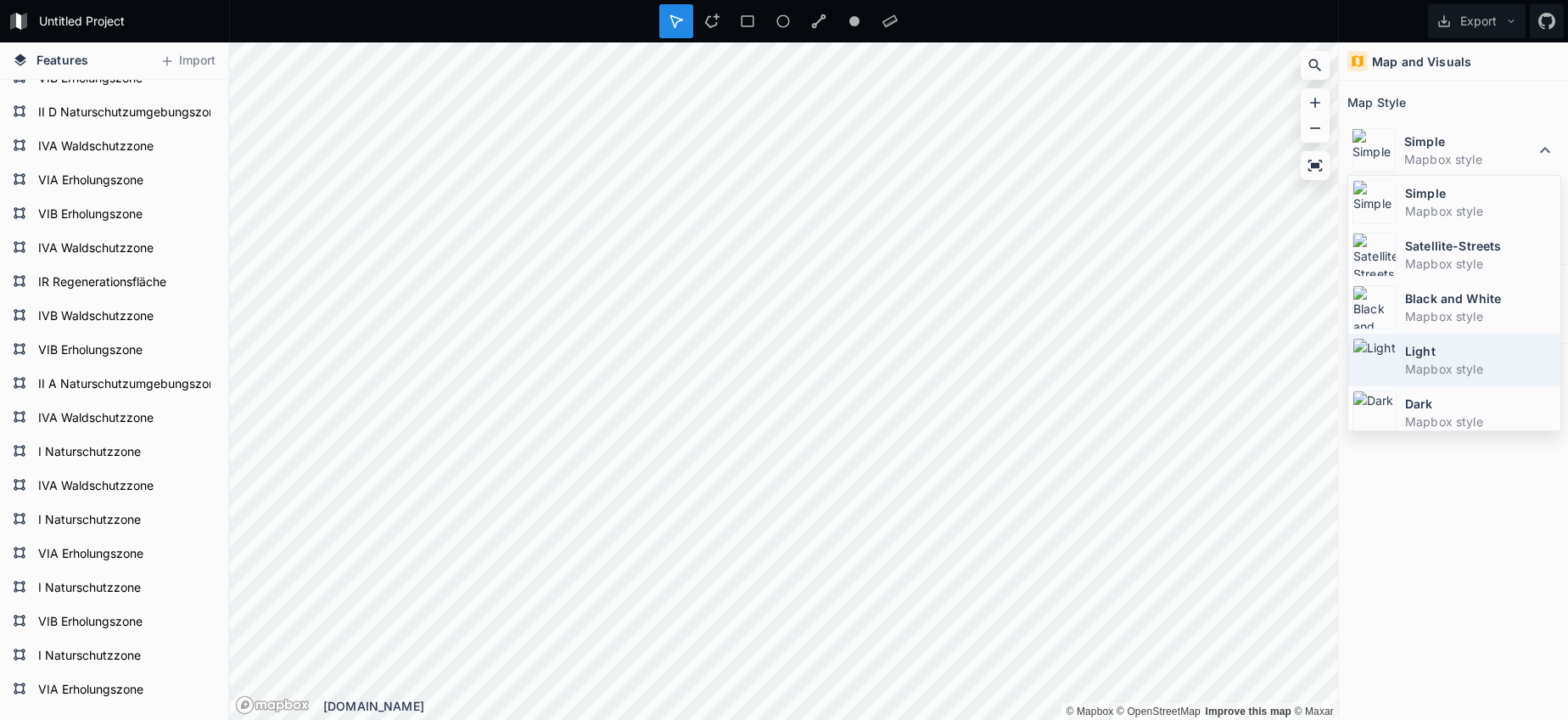
click at [1404, 343] on div "Light Mapbox style" at bounding box center [1454, 360] width 212 height 53
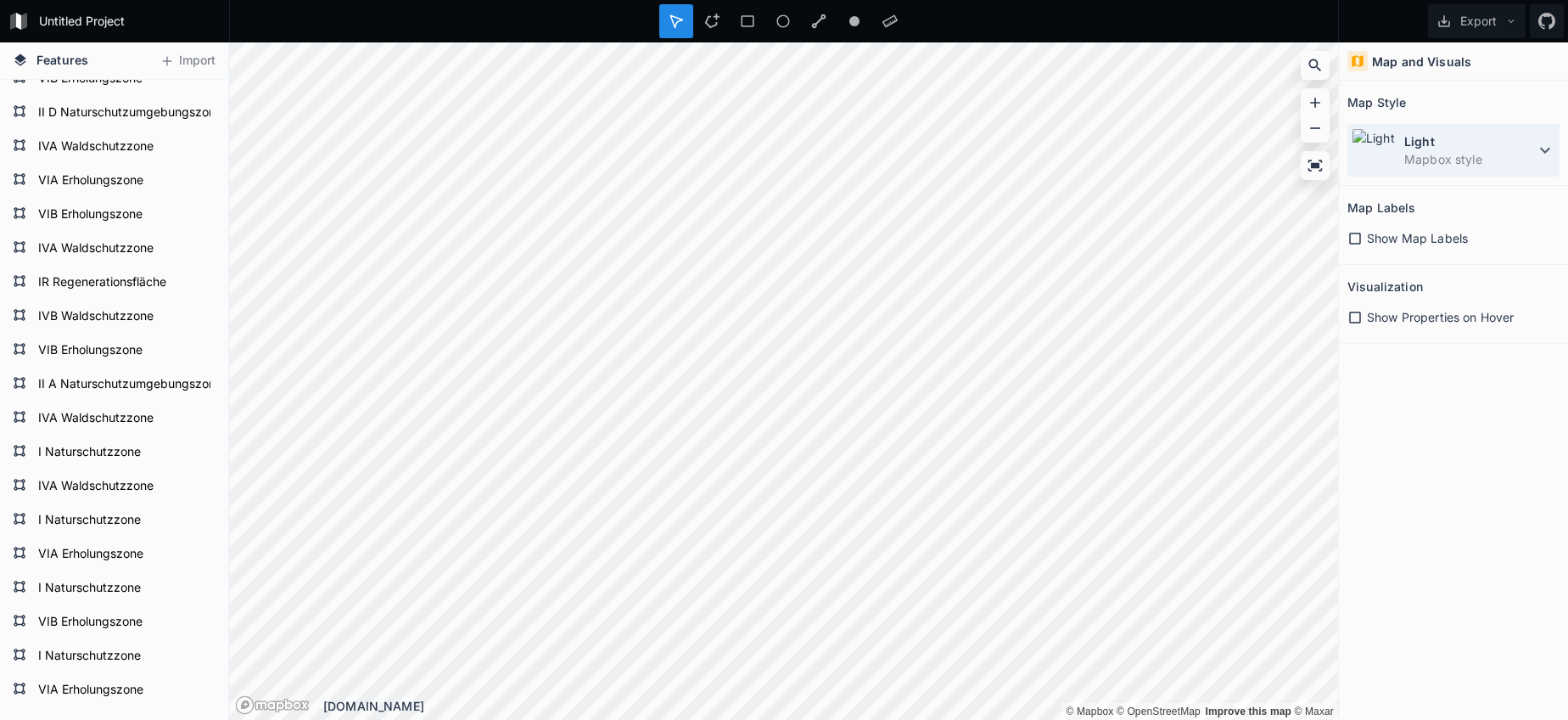
click at [1409, 140] on dt "Light" at bounding box center [1470, 141] width 131 height 18
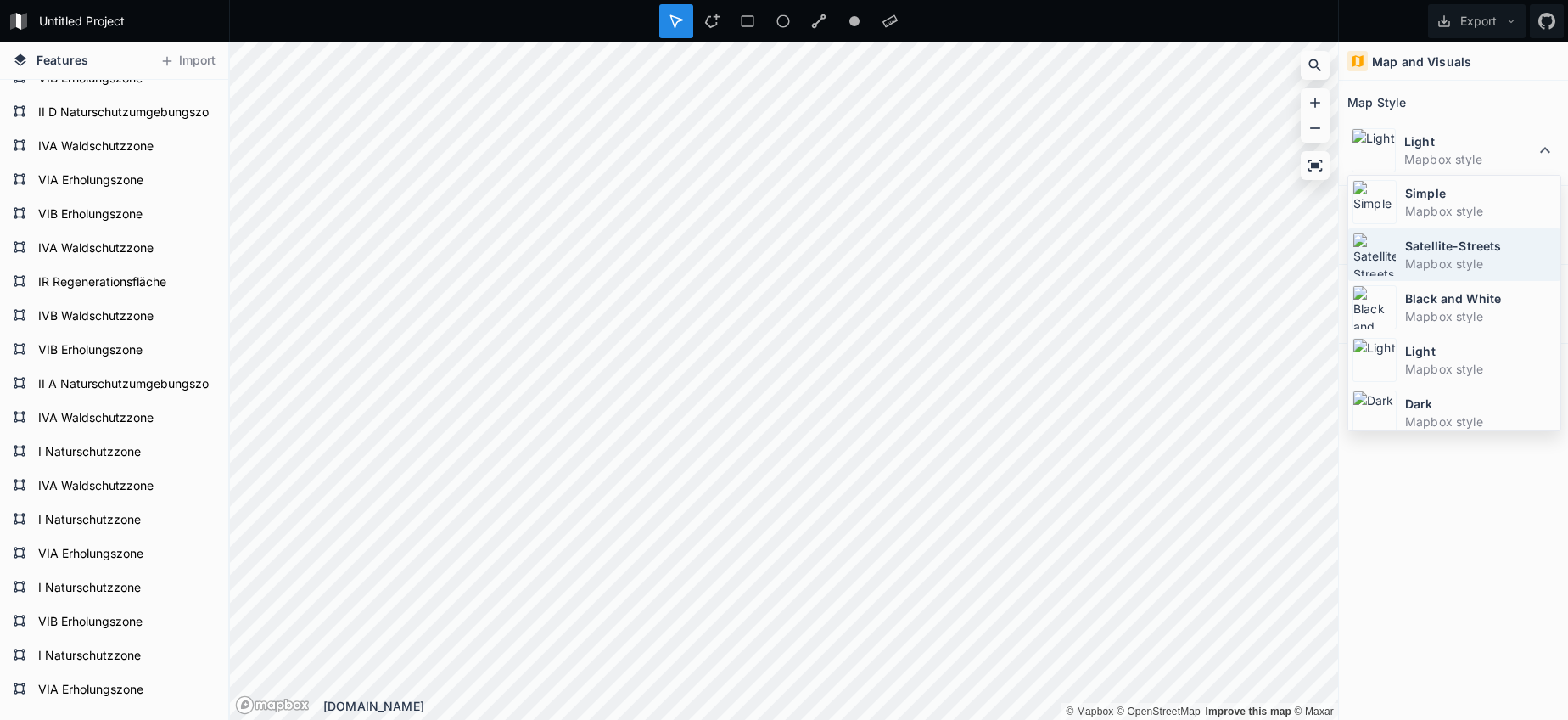
click at [1413, 243] on dt "Satellite-Streets" at bounding box center [1480, 246] width 151 height 18
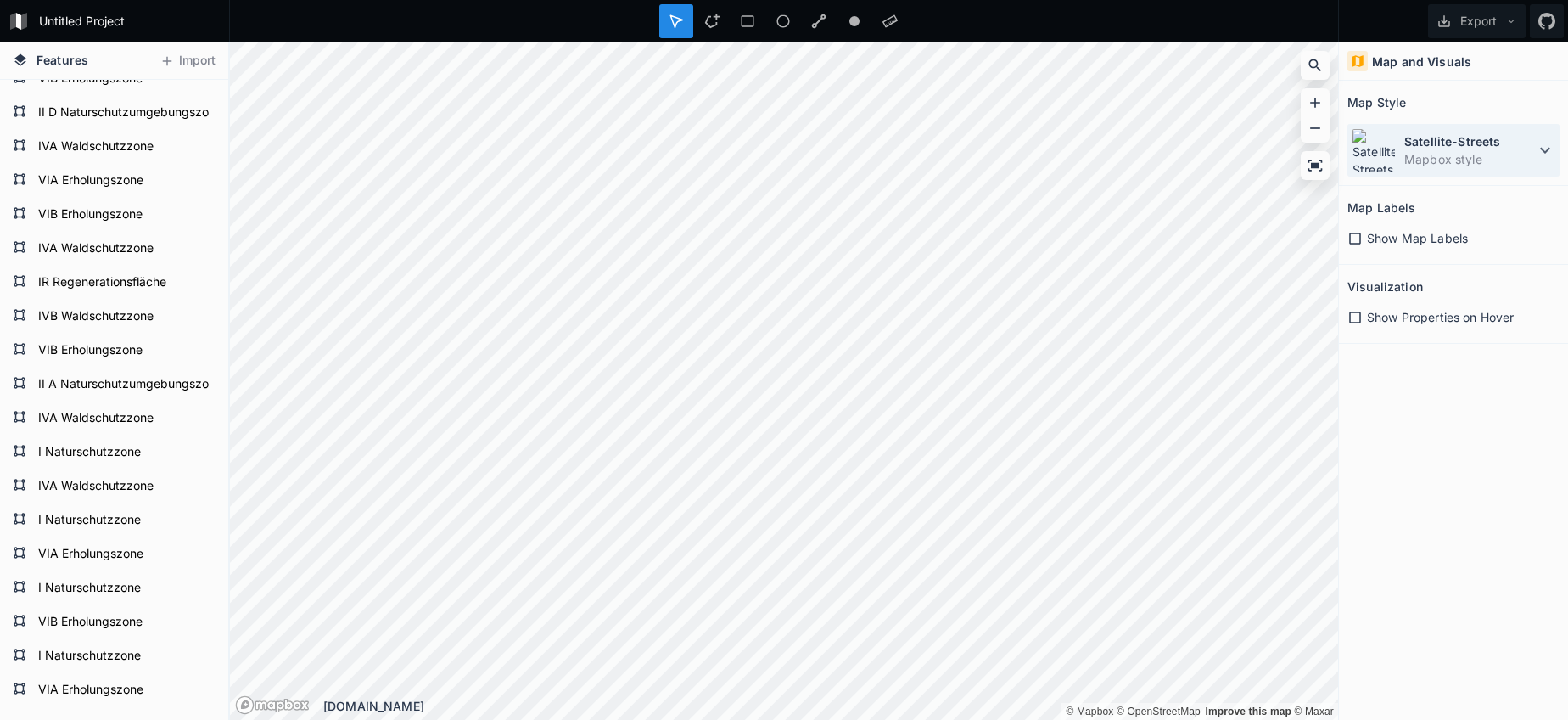
click at [1425, 158] on dd "Mapbox style" at bounding box center [1470, 159] width 131 height 18
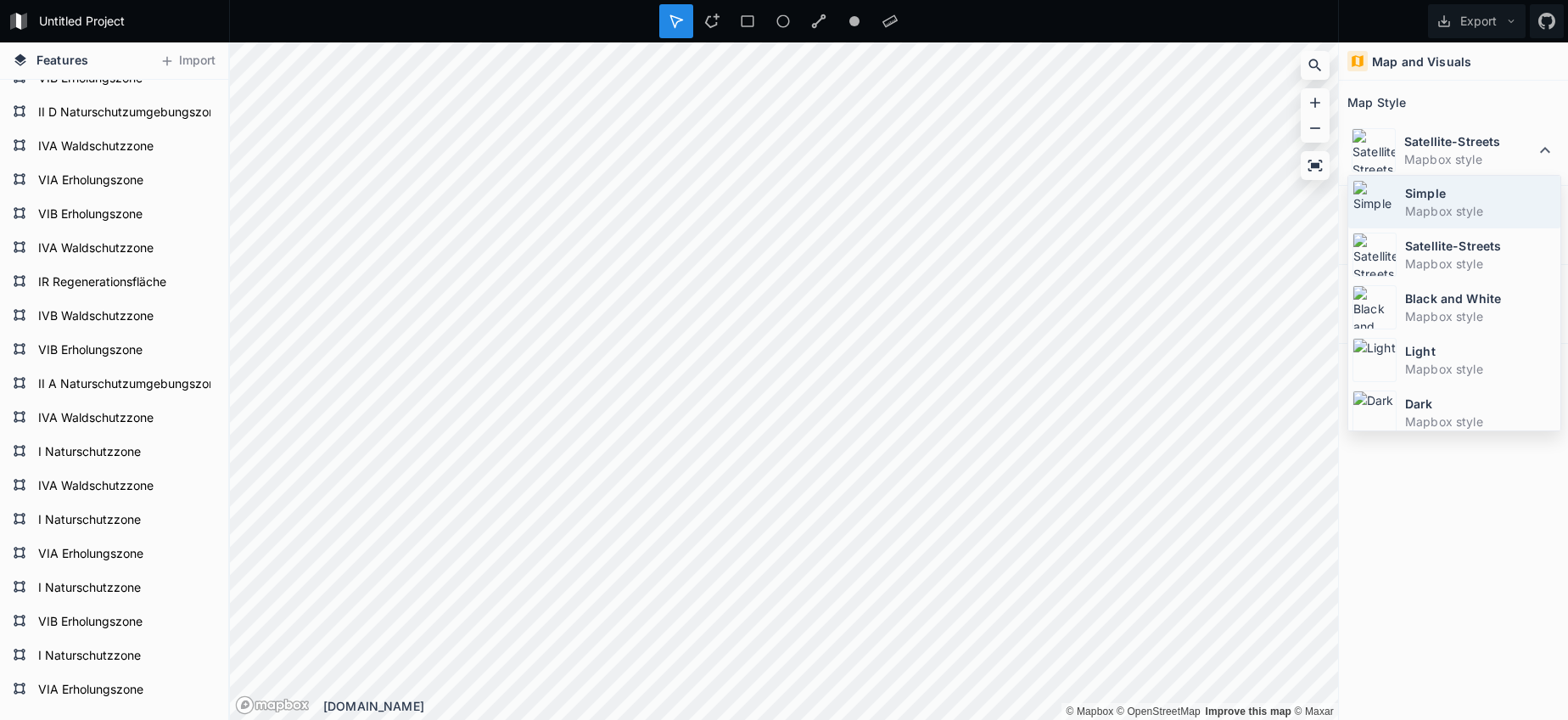
click at [1420, 224] on div "Simple Mapbox style" at bounding box center [1454, 201] width 212 height 53
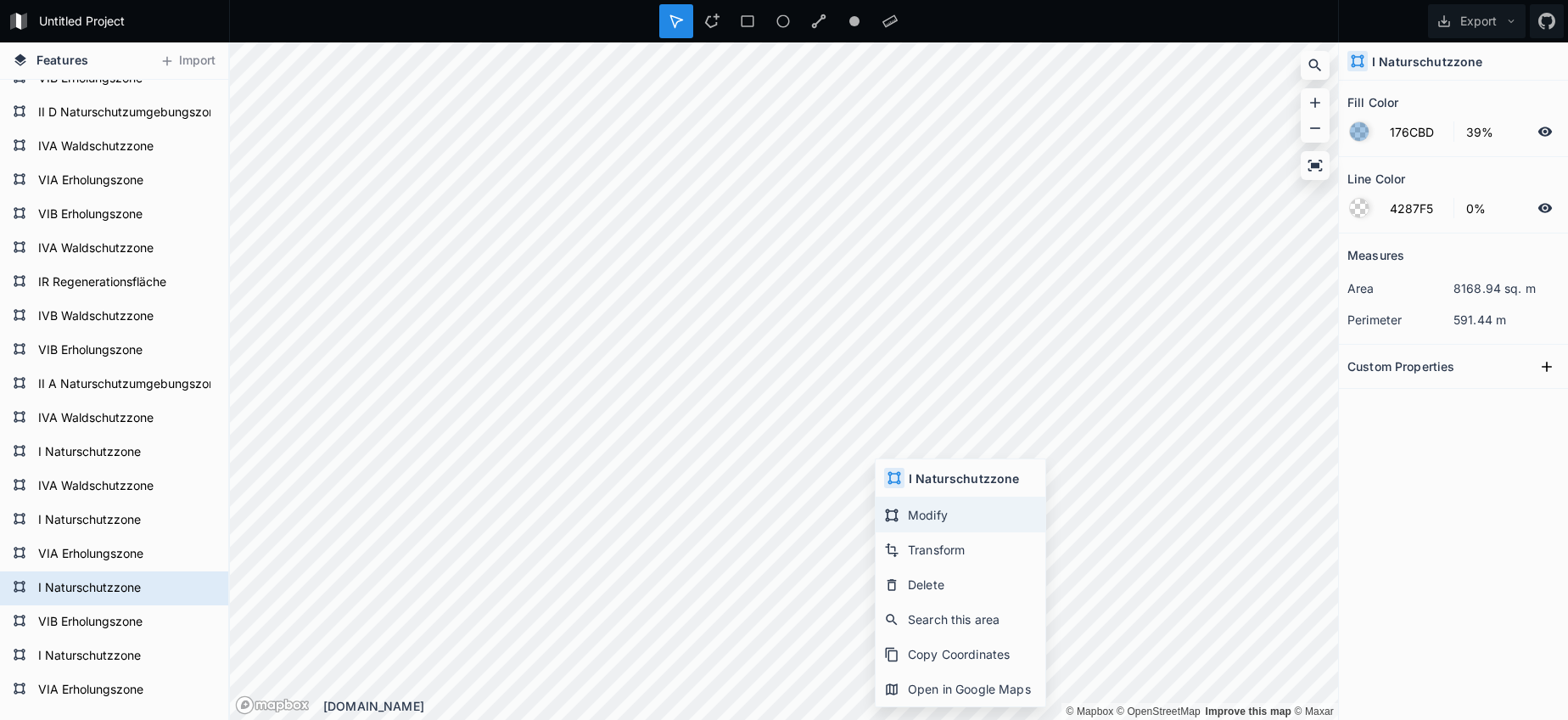
click at [919, 514] on div "Modify" at bounding box center [960, 514] width 170 height 35
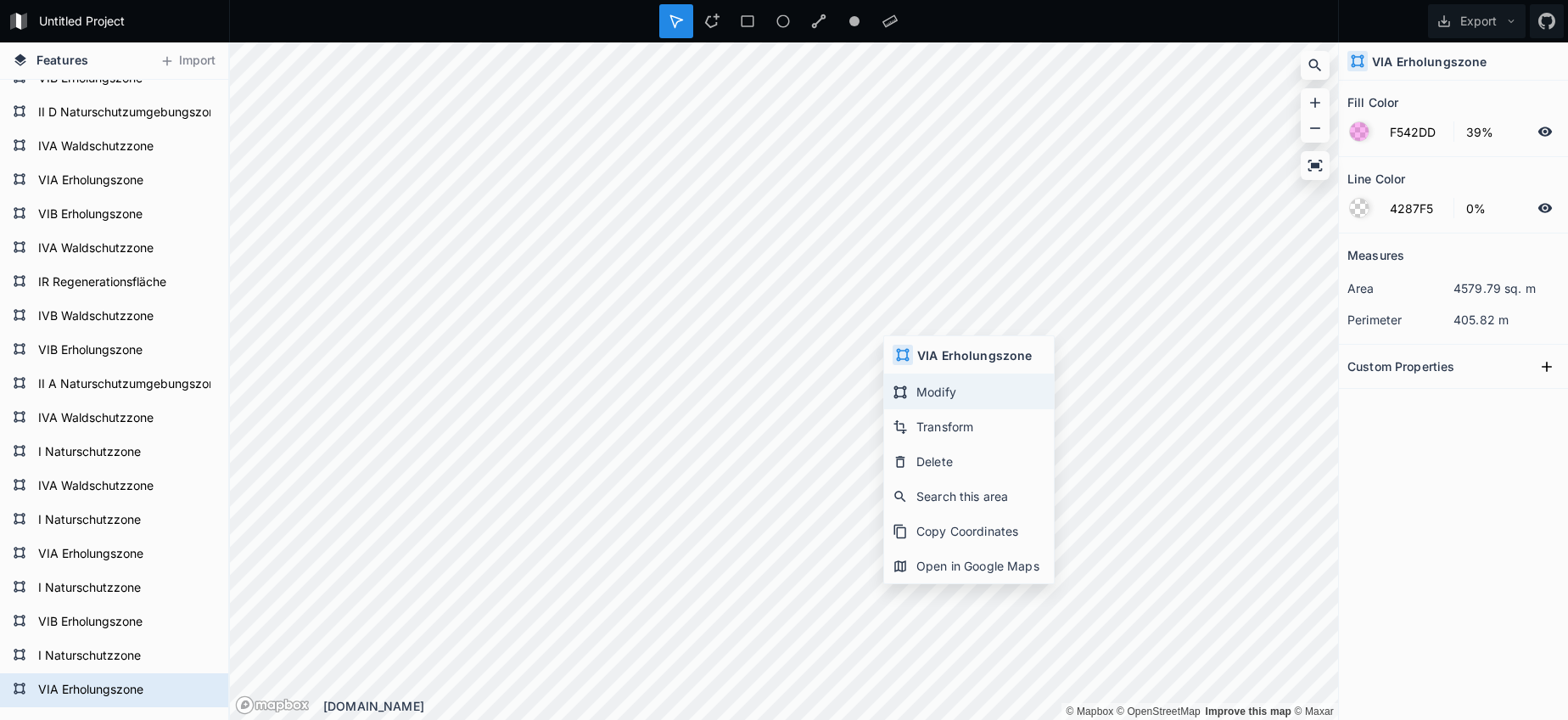
click at [922, 394] on div "Modify" at bounding box center [969, 392] width 170 height 35
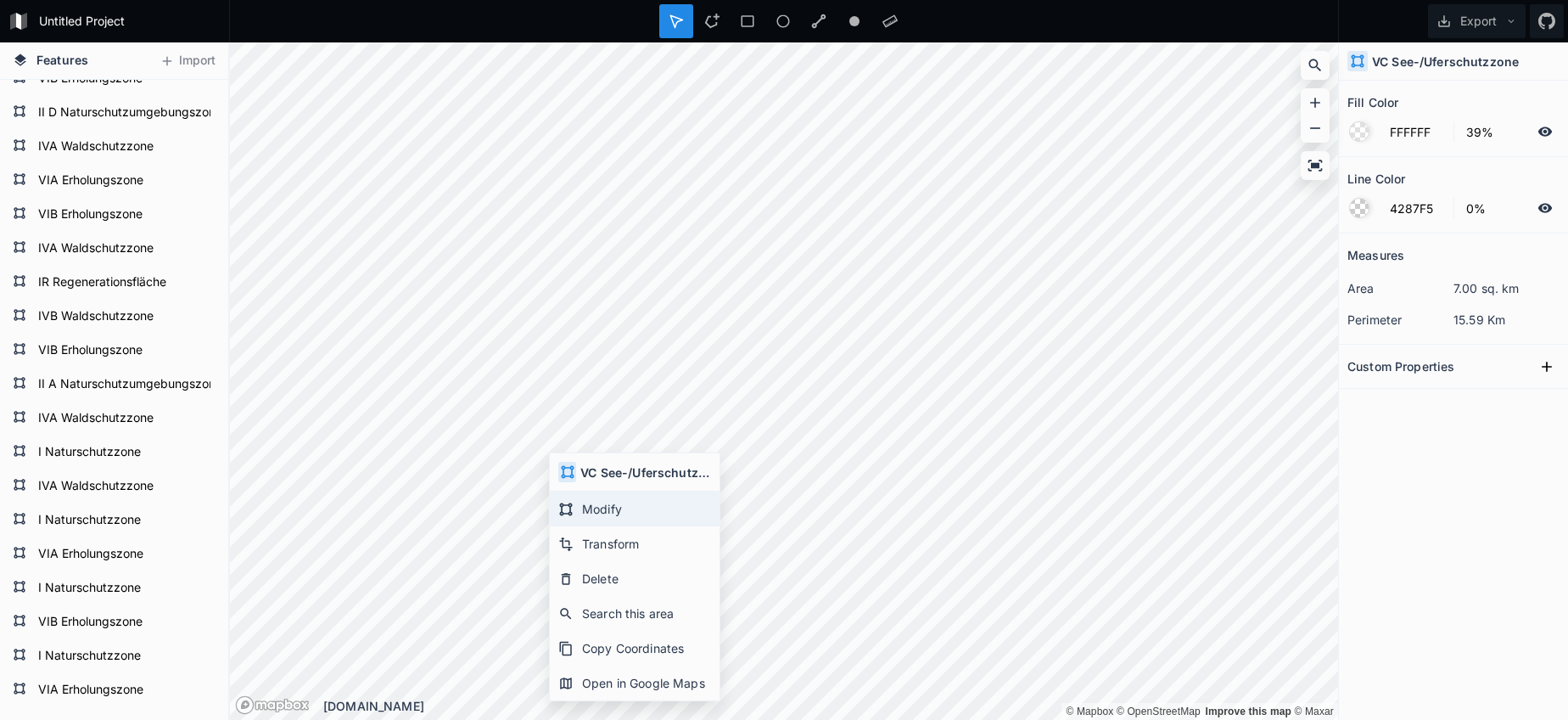
click at [577, 502] on div "Modify" at bounding box center [635, 509] width 170 height 35
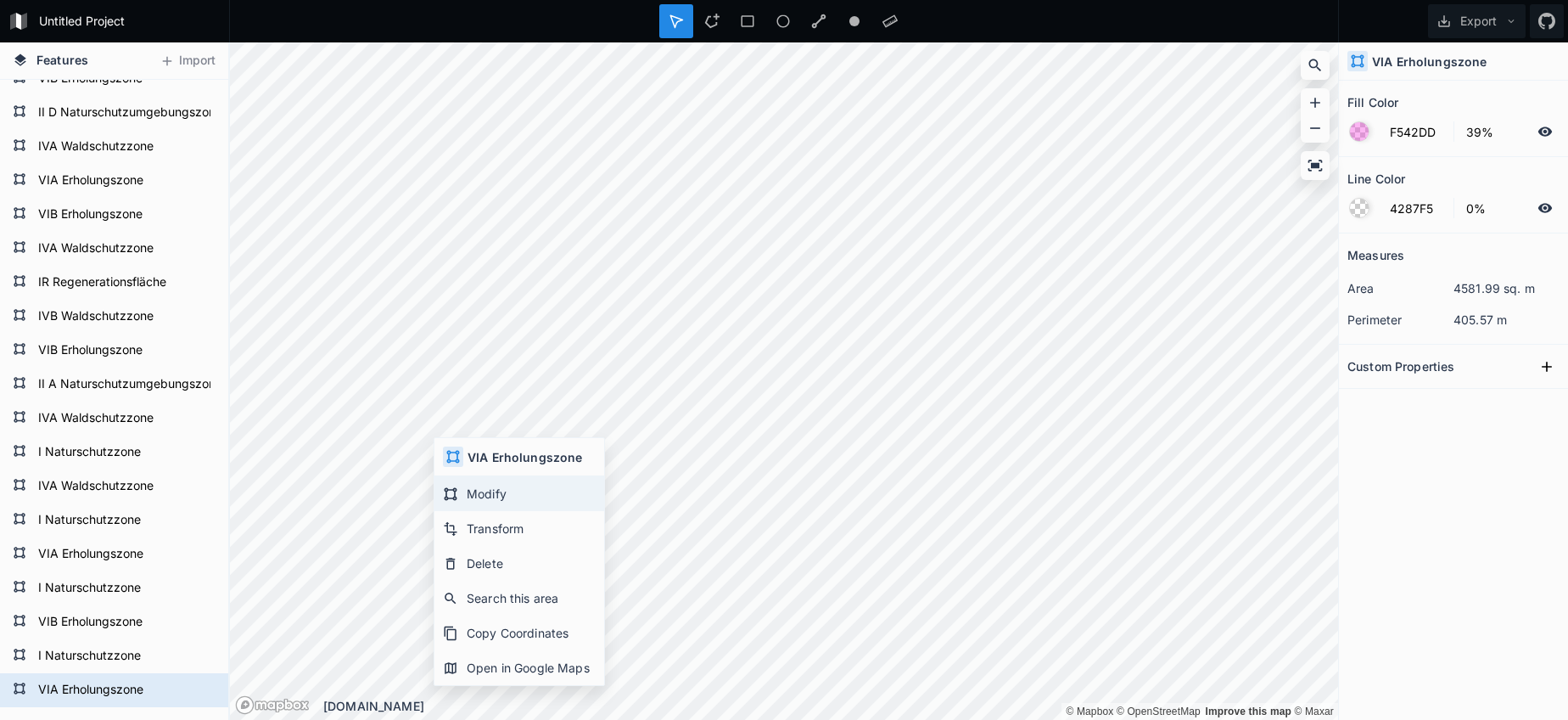
click at [483, 501] on div "Modify" at bounding box center [519, 493] width 170 height 35
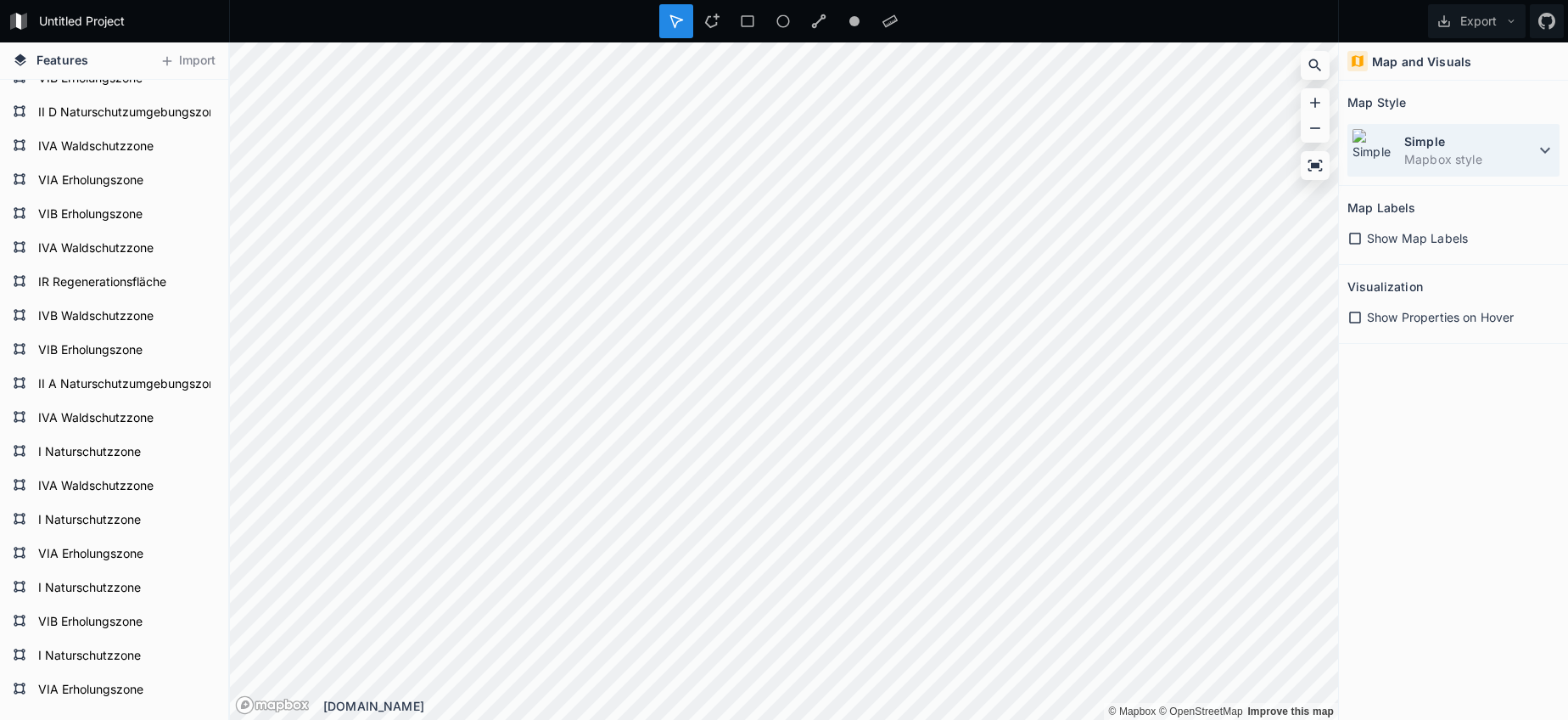
click at [1409, 159] on dd "Mapbox style" at bounding box center [1470, 159] width 131 height 18
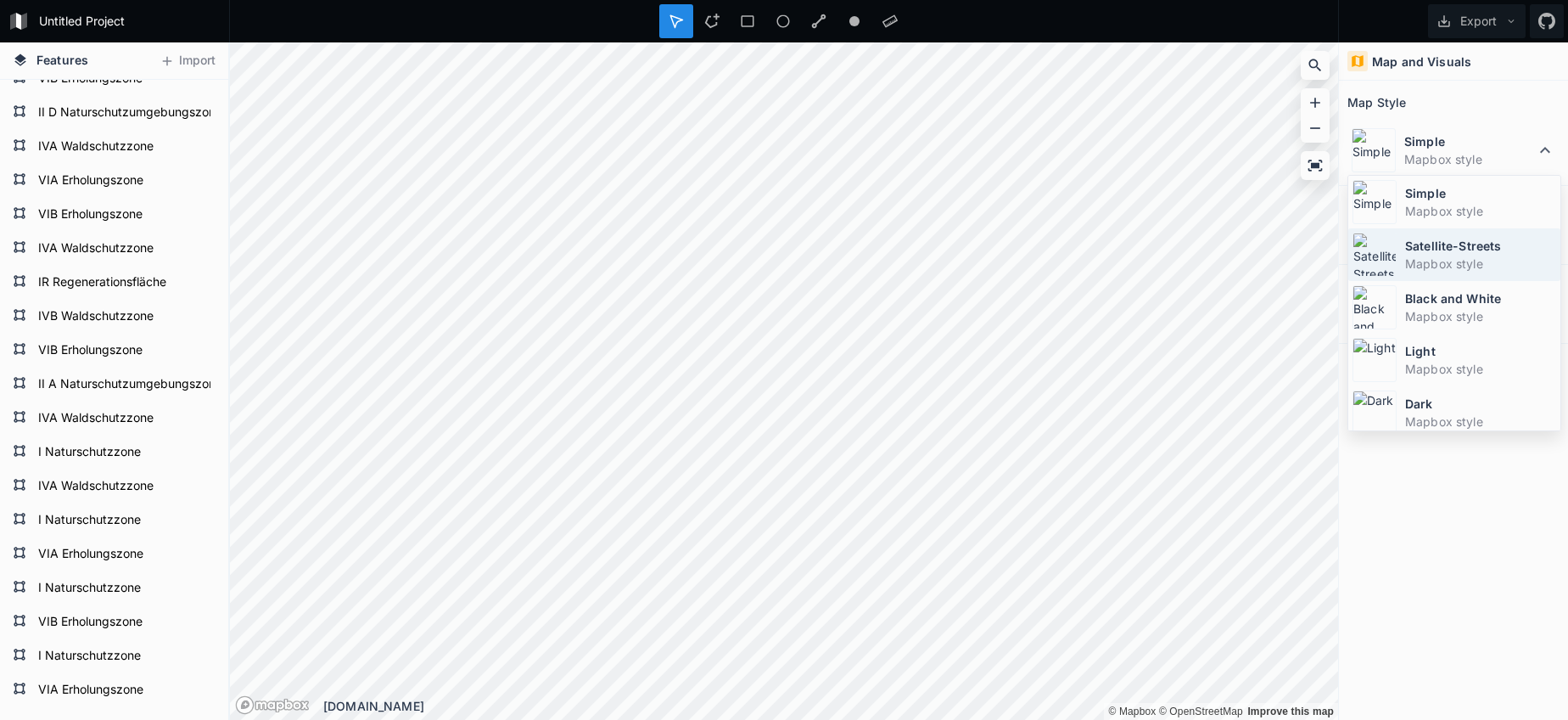
click at [1396, 253] on div "Satellite-Streets Mapbox style" at bounding box center [1454, 254] width 212 height 53
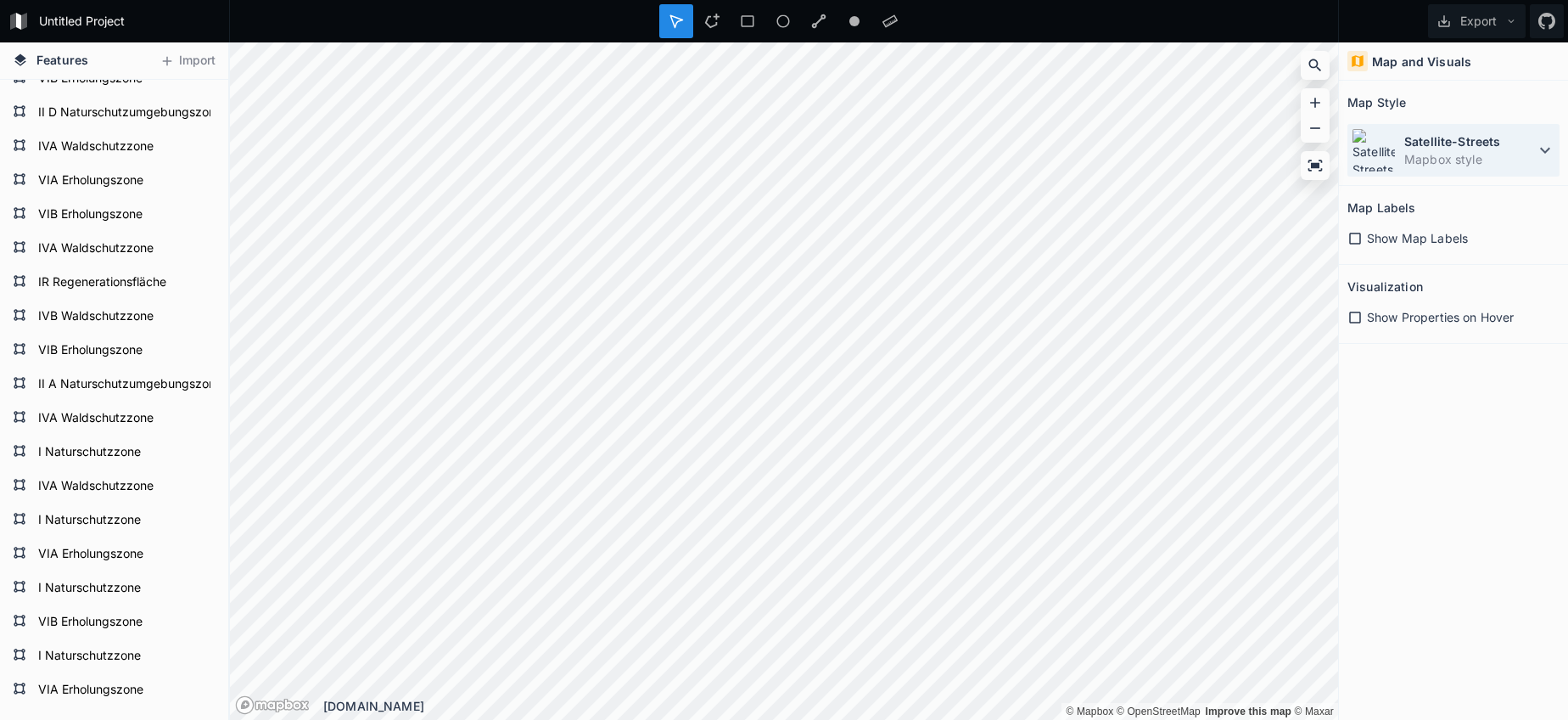
click at [1420, 162] on dd "Mapbox style" at bounding box center [1470, 159] width 131 height 18
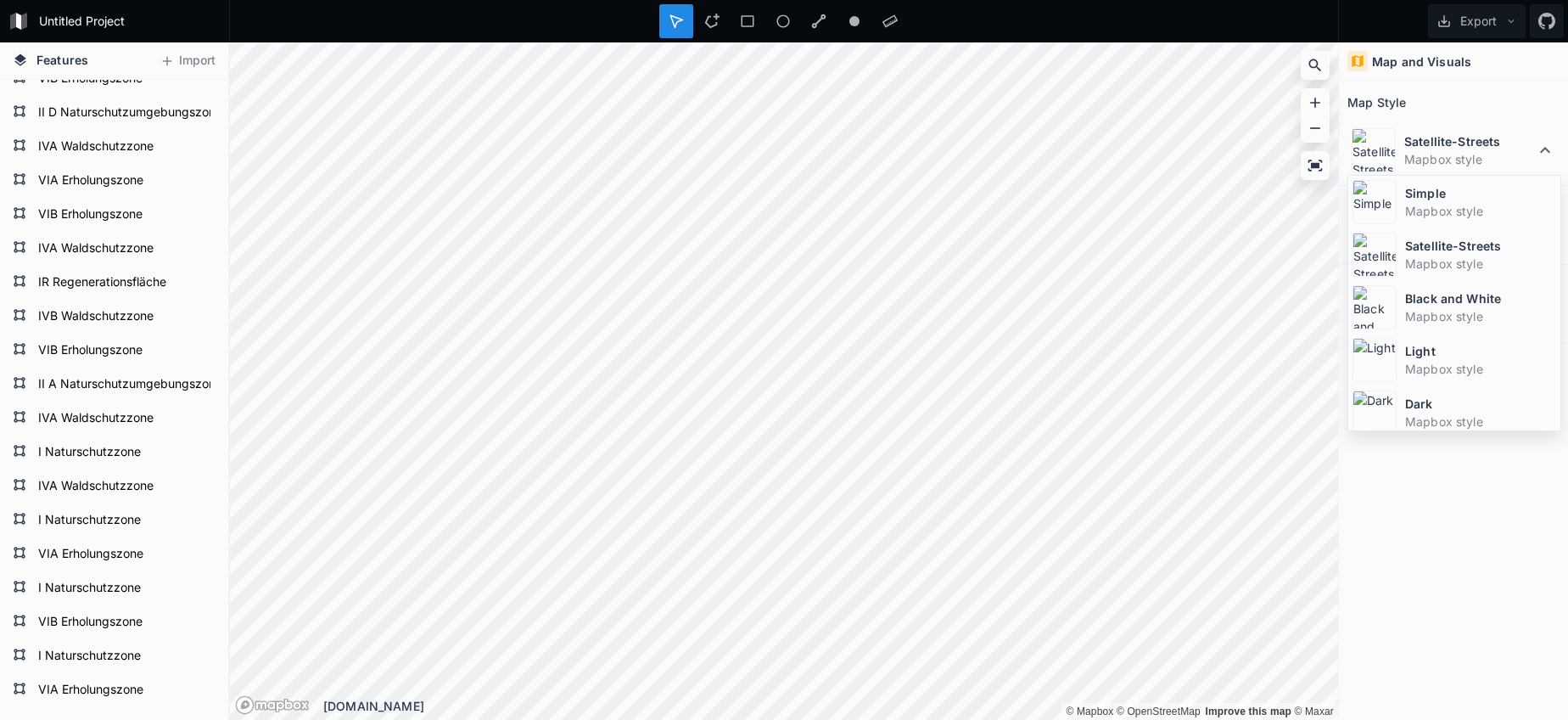
drag, startPoint x: 1404, startPoint y: 218, endPoint x: 1368, endPoint y: 241, distance: 42.7
click at [1404, 218] on div "Simple Mapbox style" at bounding box center [1454, 201] width 212 height 53
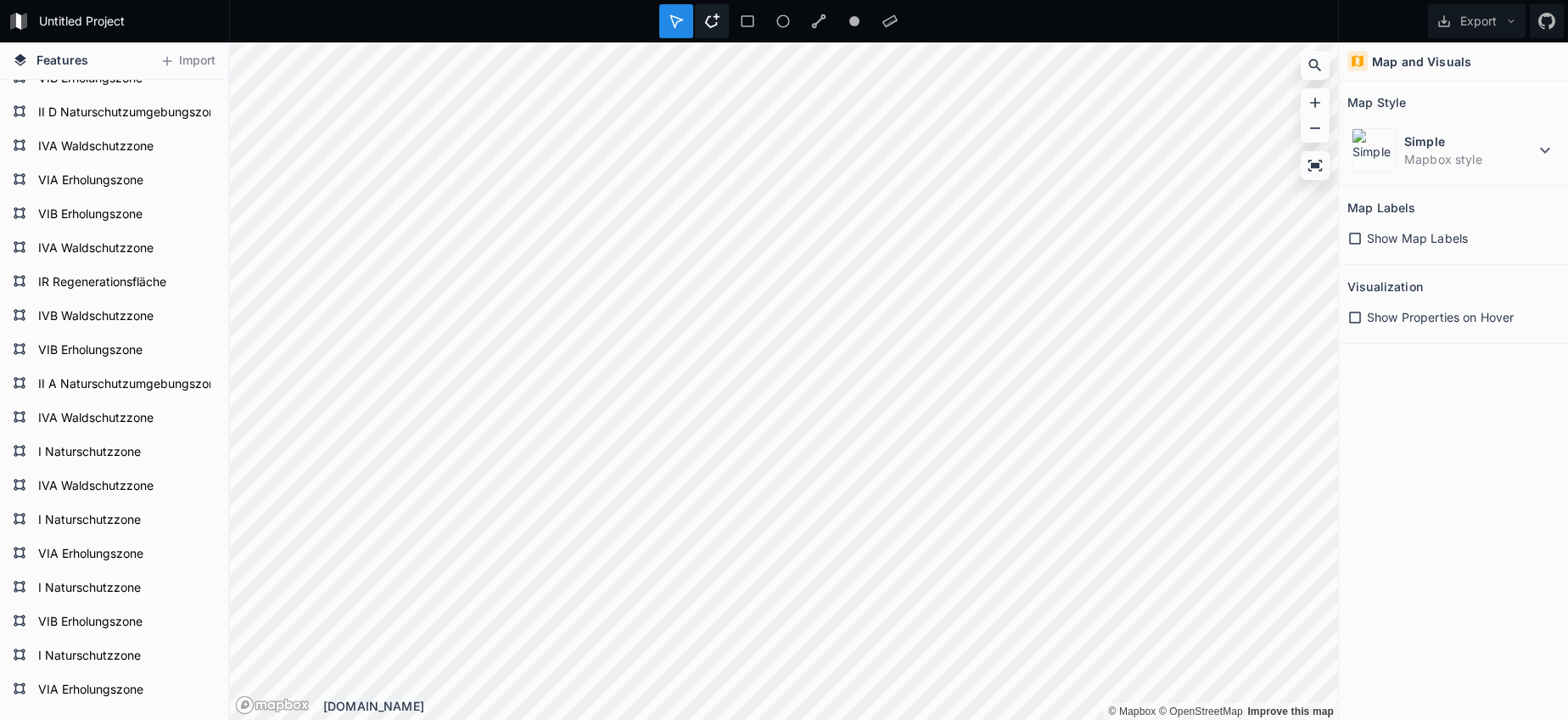
click at [720, 12] on div at bounding box center [712, 21] width 34 height 34
click at [383, 0] on html "Untitled Project Export Features Import VIA Erholungszone I Naturschutzzone VIB…" at bounding box center [784, 360] width 1568 height 720
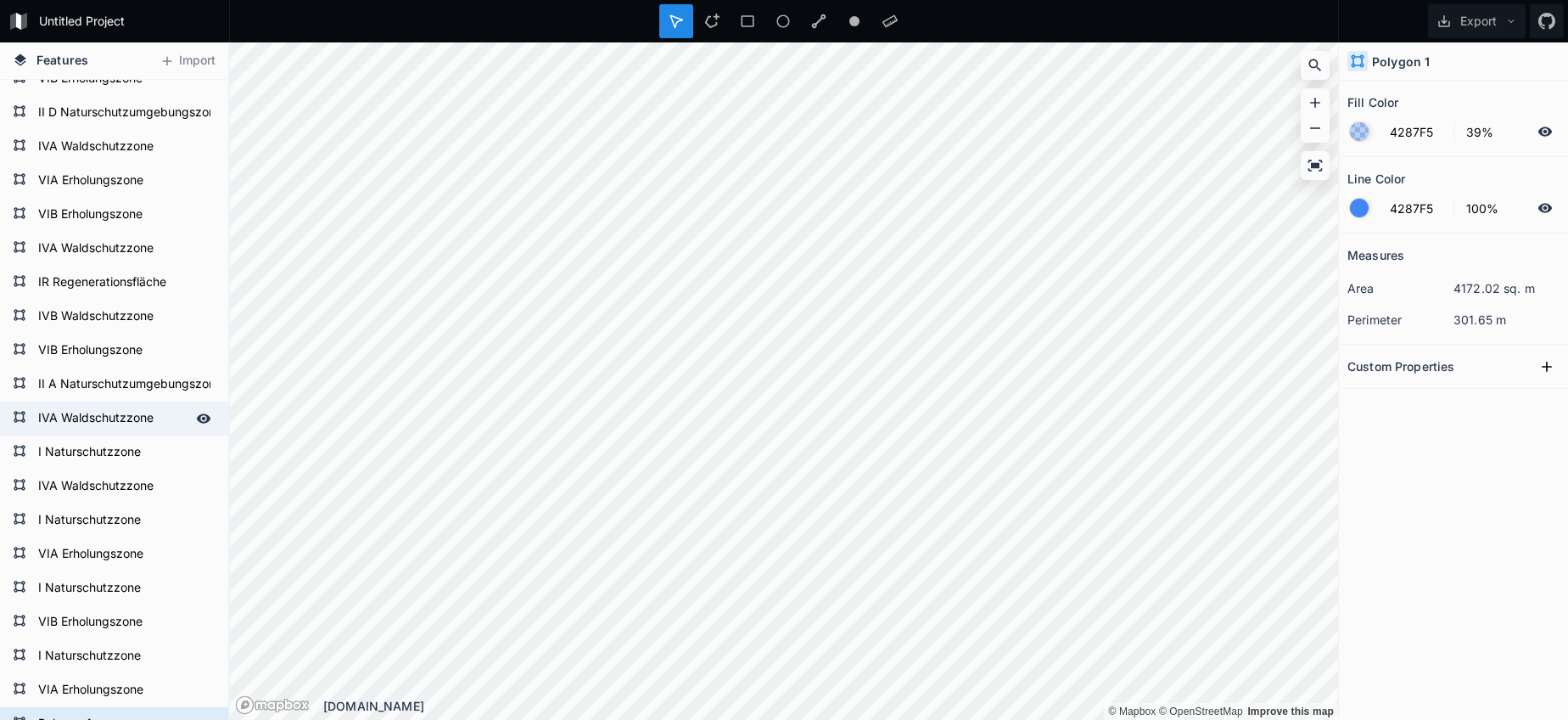
click at [95, 423] on form "IVA Waldschutzzone" at bounding box center [112, 419] width 158 height 25
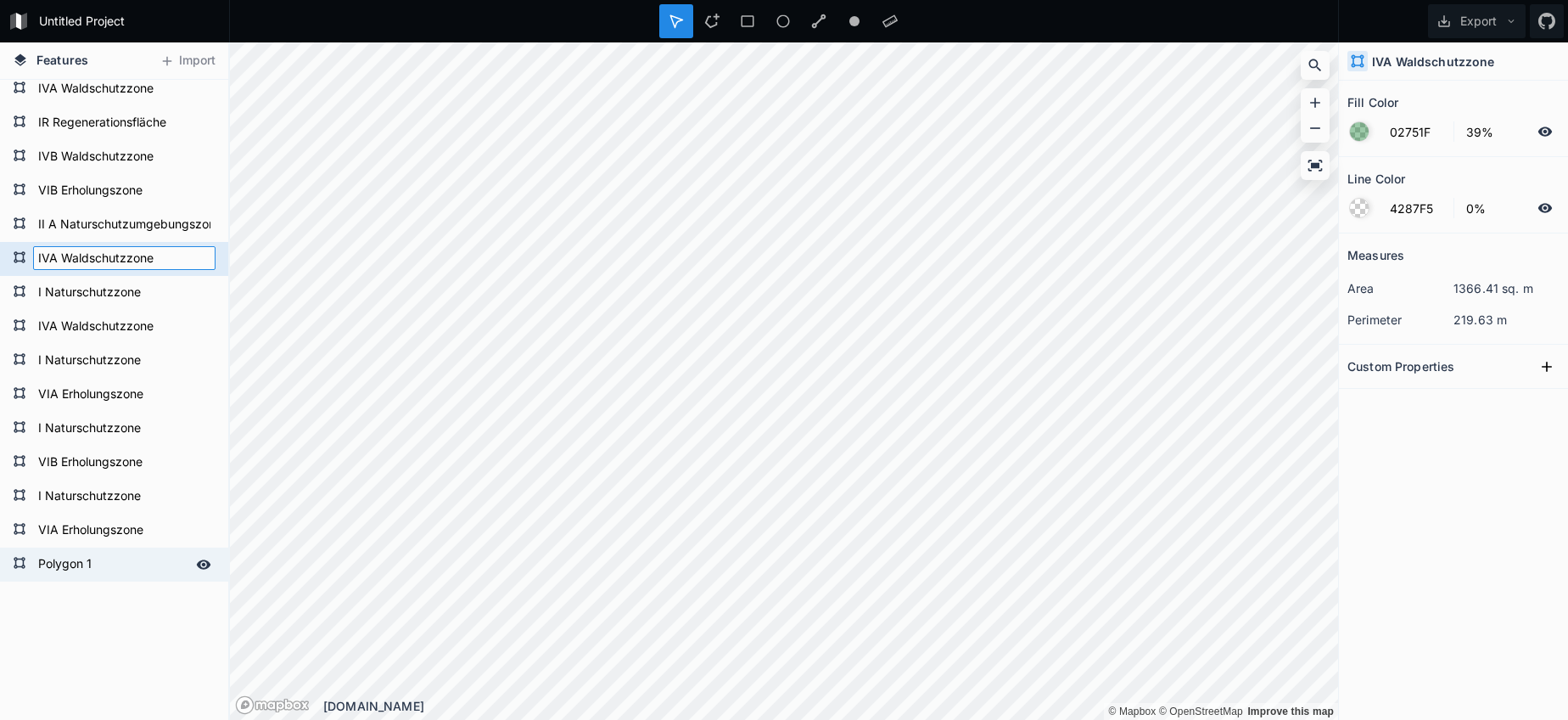
scroll to position [2430, 0]
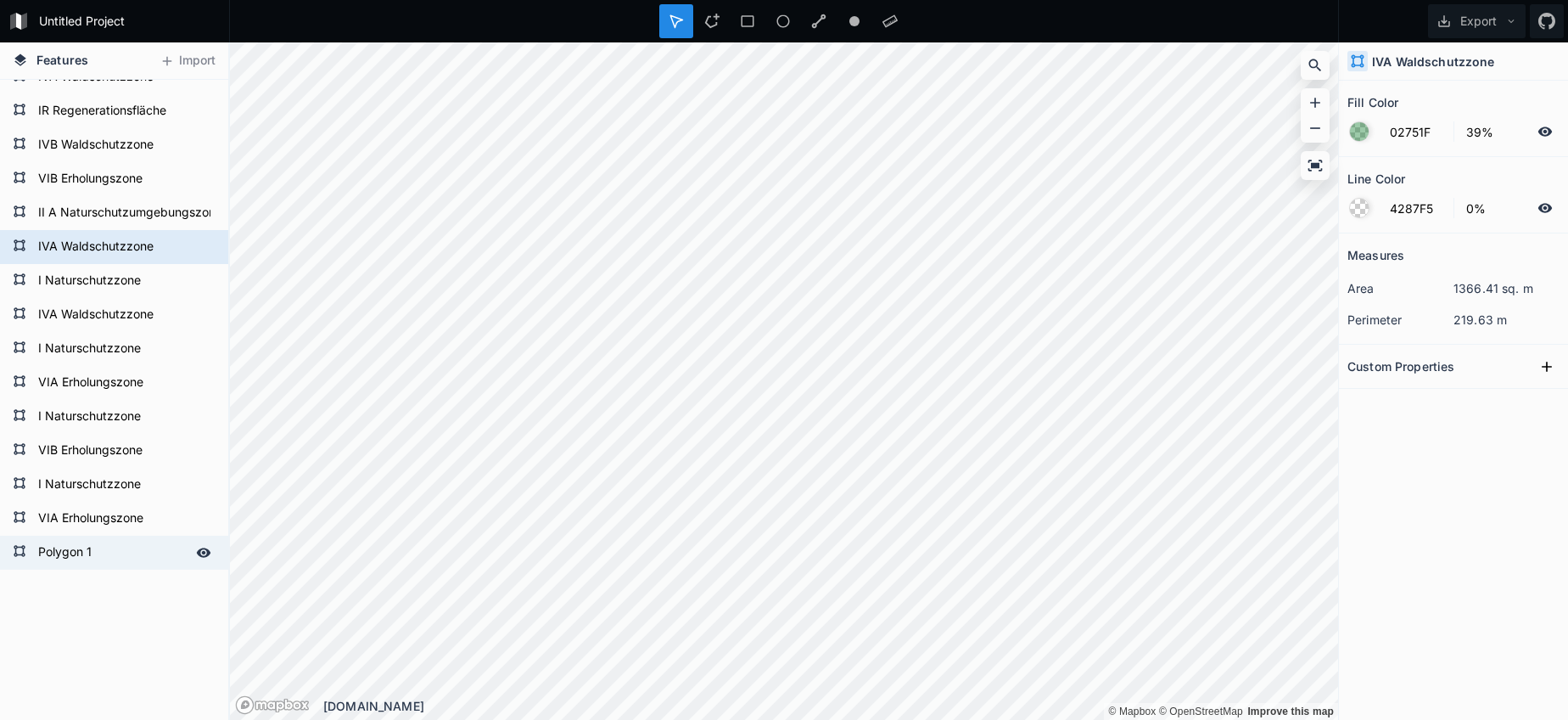
click at [101, 563] on form "Polygon 1" at bounding box center [124, 553] width 182 height 25
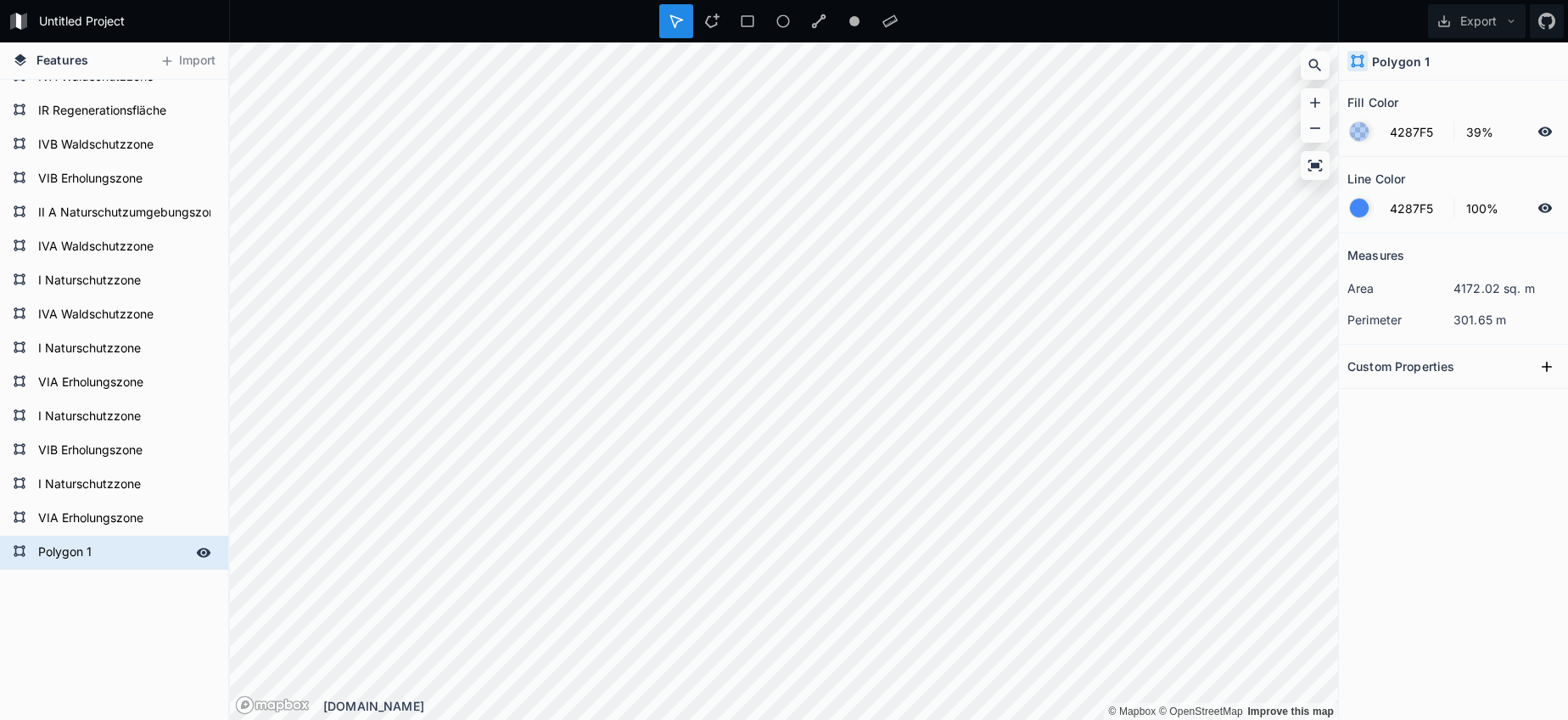
click at [97, 560] on form "Polygon 1" at bounding box center [112, 553] width 158 height 25
paste input "IVA Waldschutzzone"
click at [76, 251] on form "IVA Waldschutzzone" at bounding box center [112, 247] width 158 height 25
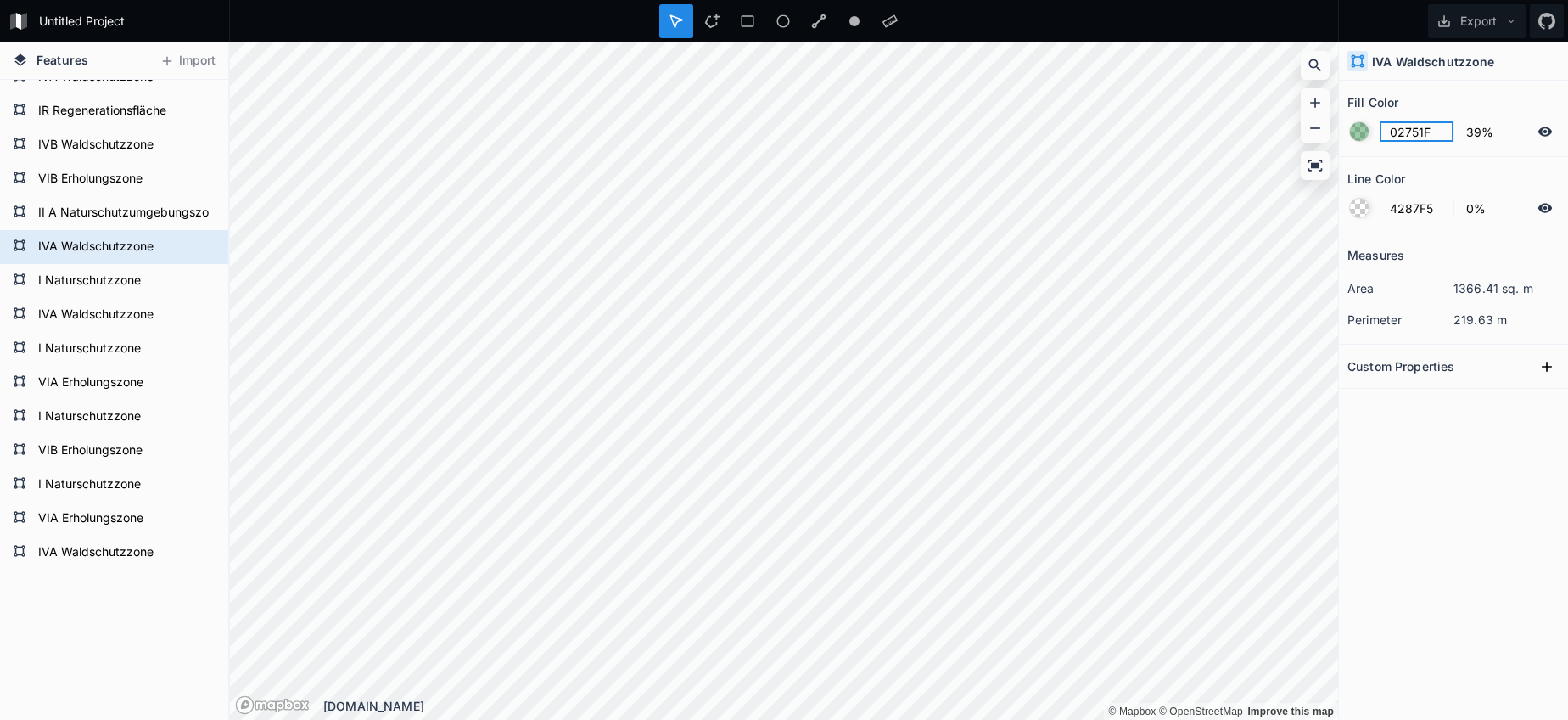
click at [1411, 130] on input "02751F" at bounding box center [1416, 131] width 74 height 21
click at [141, 554] on form "IVA Waldschutzzone" at bounding box center [112, 553] width 158 height 25
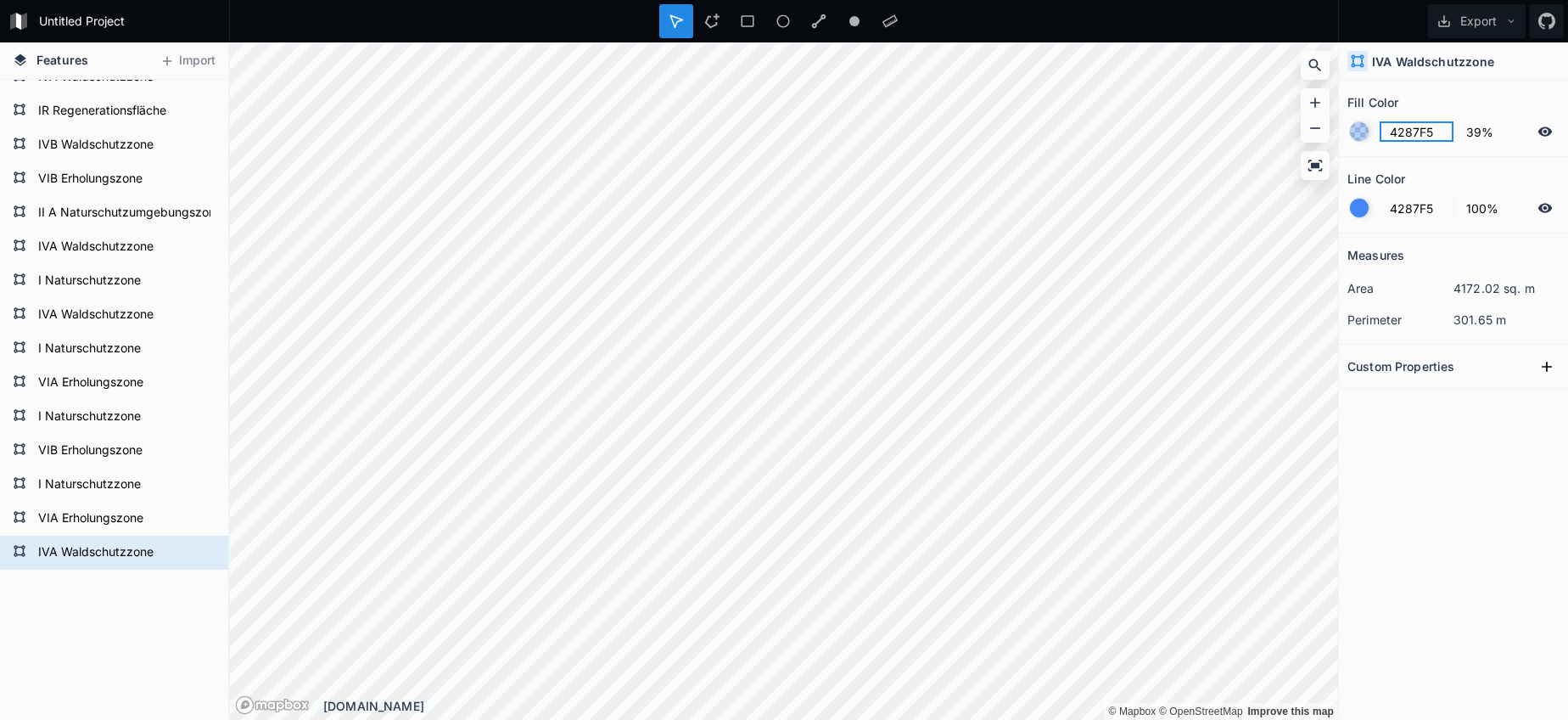
click at [1420, 138] on input "4287F5" at bounding box center [1416, 131] width 74 height 21
click at [1420, 137] on input "4287F5" at bounding box center [1416, 131] width 74 height 21
paste input "02751F"
click at [1352, 208] on div at bounding box center [1359, 208] width 19 height 19
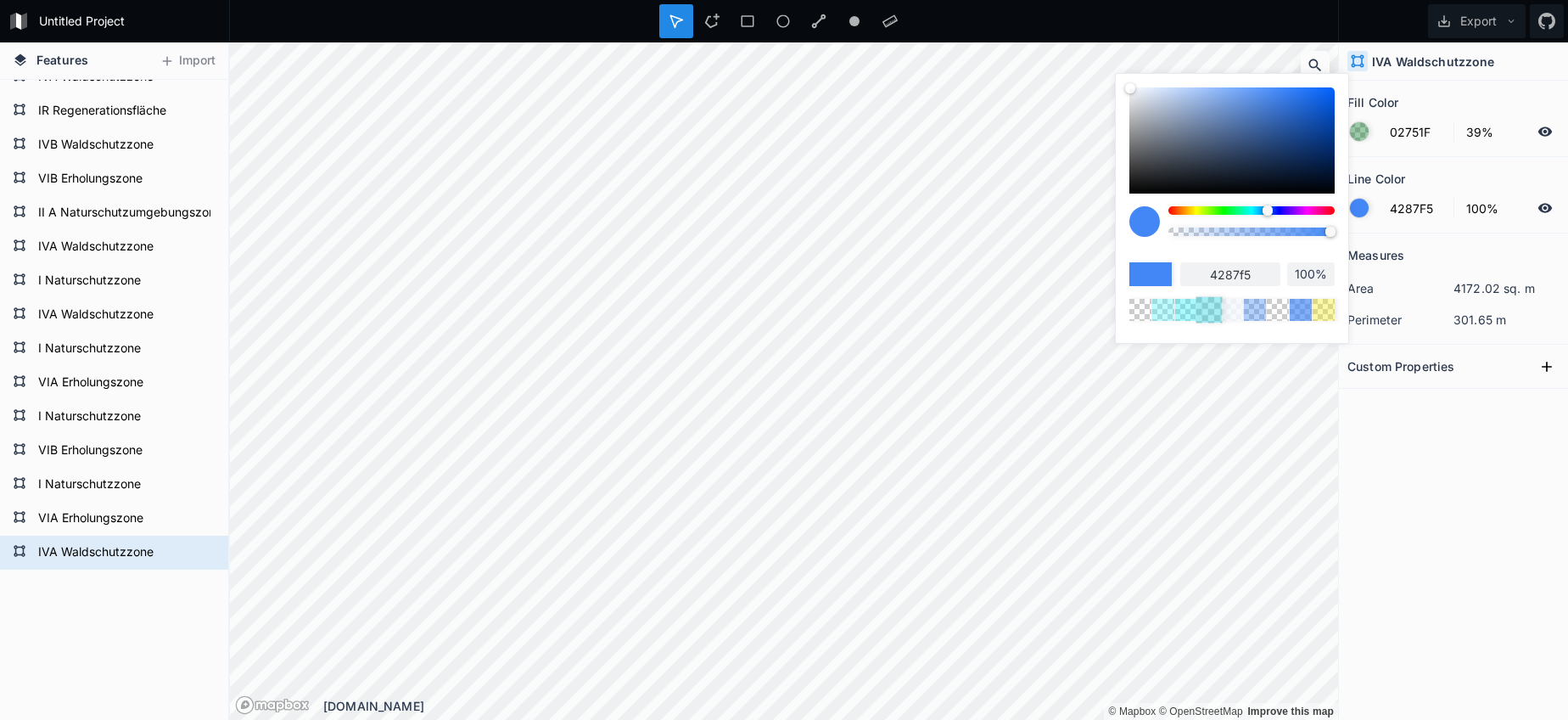
scroll to position [0, 0]
click at [982, 243] on body "Untitled Project Export Features Import Polygon 1 IVA Waldschutzzone VIA Erholu…" at bounding box center [784, 360] width 1568 height 720
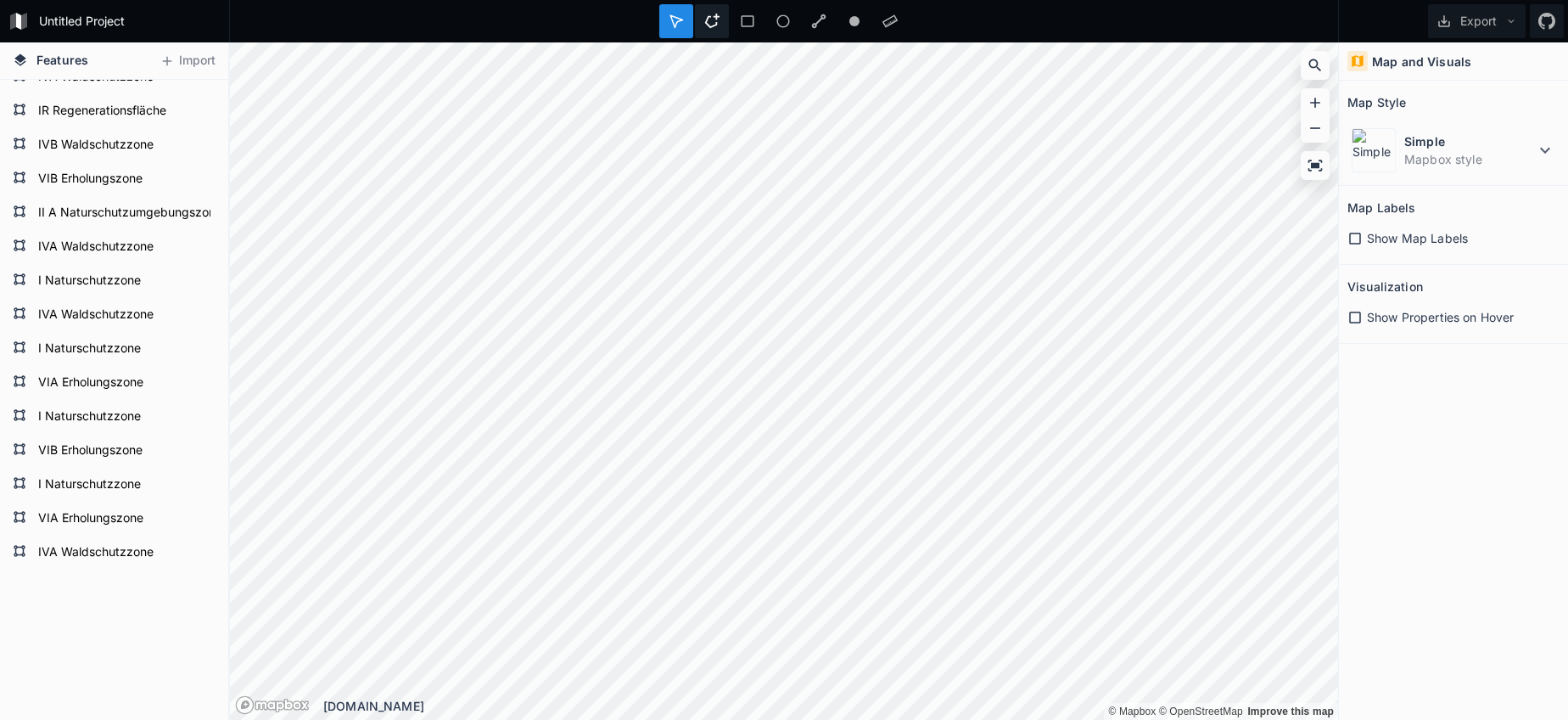
click at [712, 28] on icon at bounding box center [712, 21] width 15 height 15
click at [1318, 152] on div at bounding box center [1315, 165] width 29 height 29
click at [1384, 151] on img at bounding box center [1373, 149] width 44 height 44
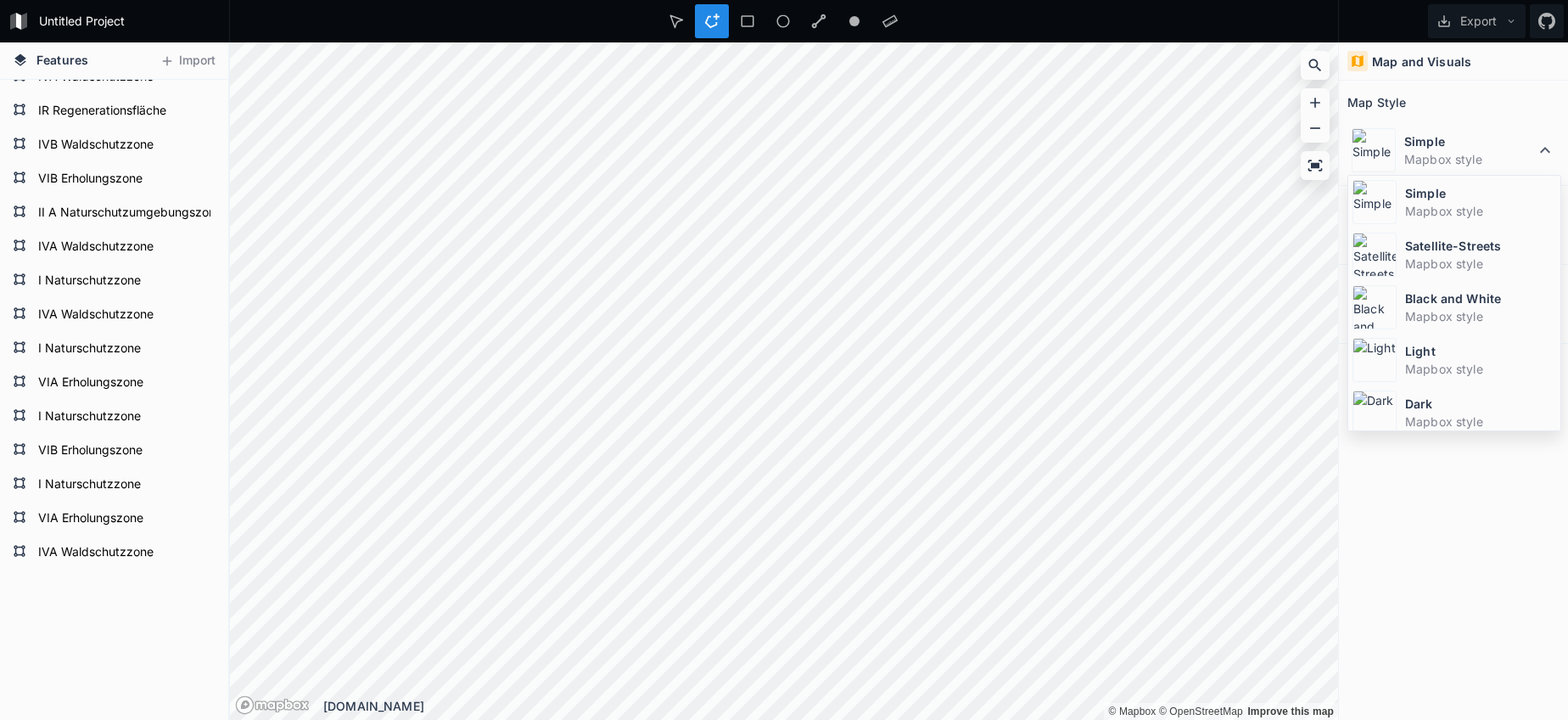
drag, startPoint x: 1391, startPoint y: 258, endPoint x: 1350, endPoint y: 262, distance: 41.2
click at [1390, 258] on img at bounding box center [1374, 254] width 44 height 44
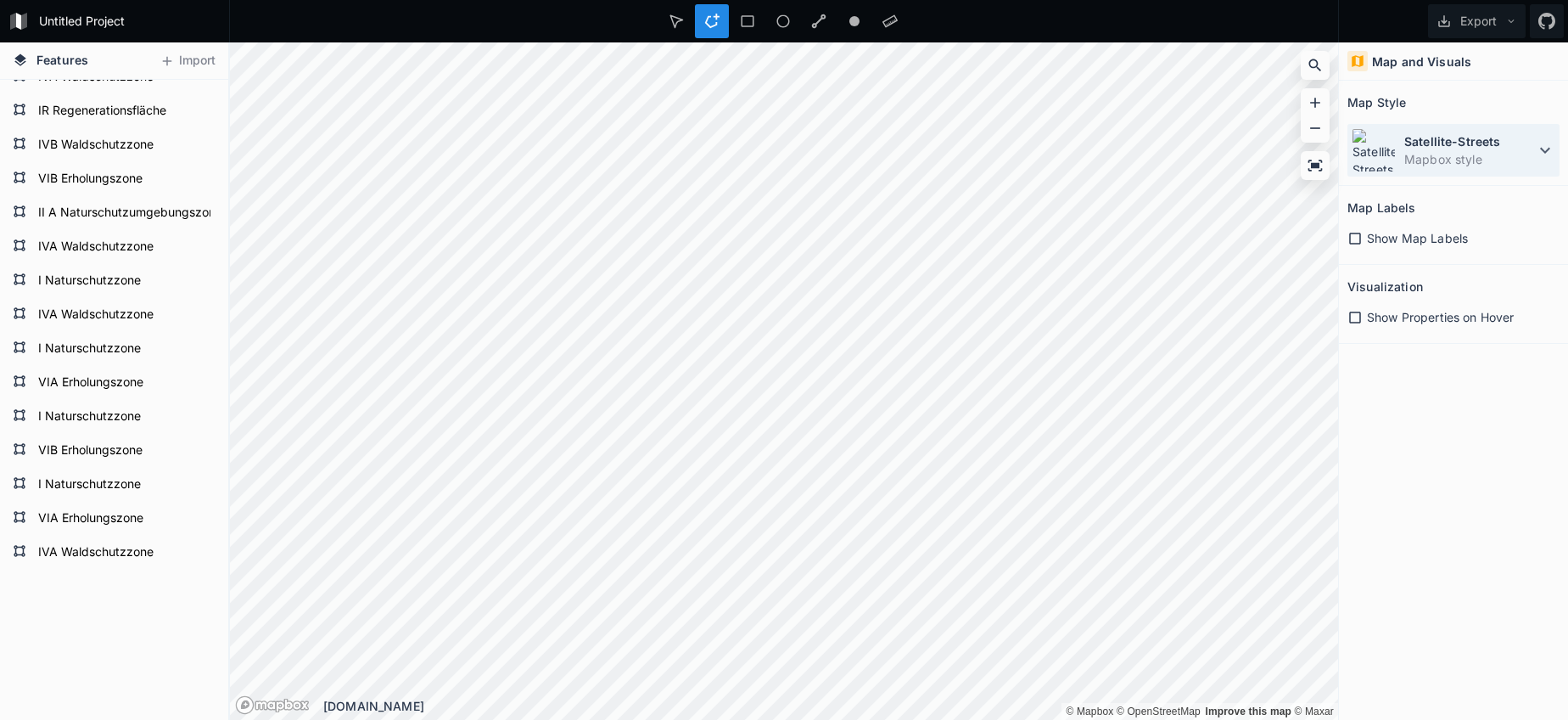
click at [1458, 161] on dd "Mapbox style" at bounding box center [1470, 159] width 131 height 18
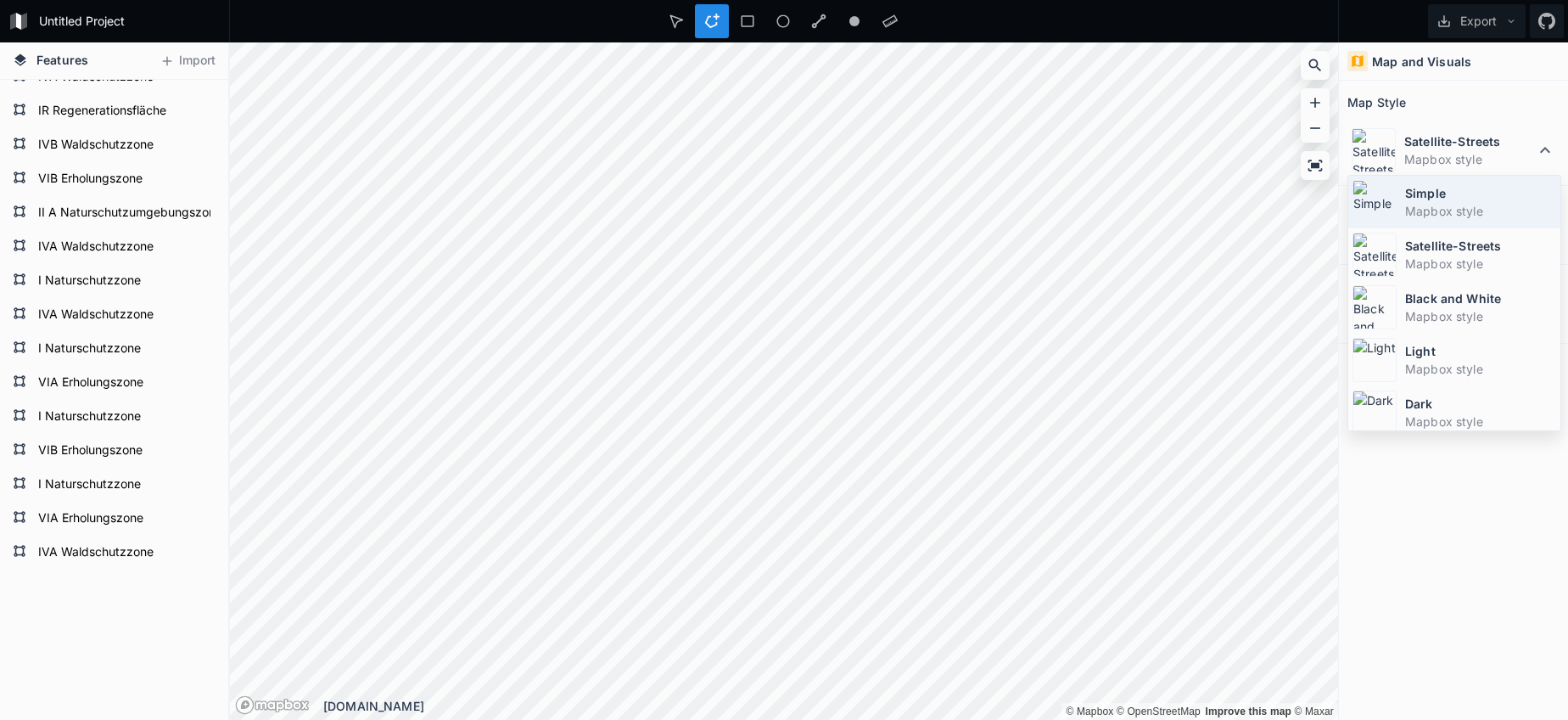
click at [1443, 208] on dd "Mapbox style" at bounding box center [1480, 211] width 151 height 18
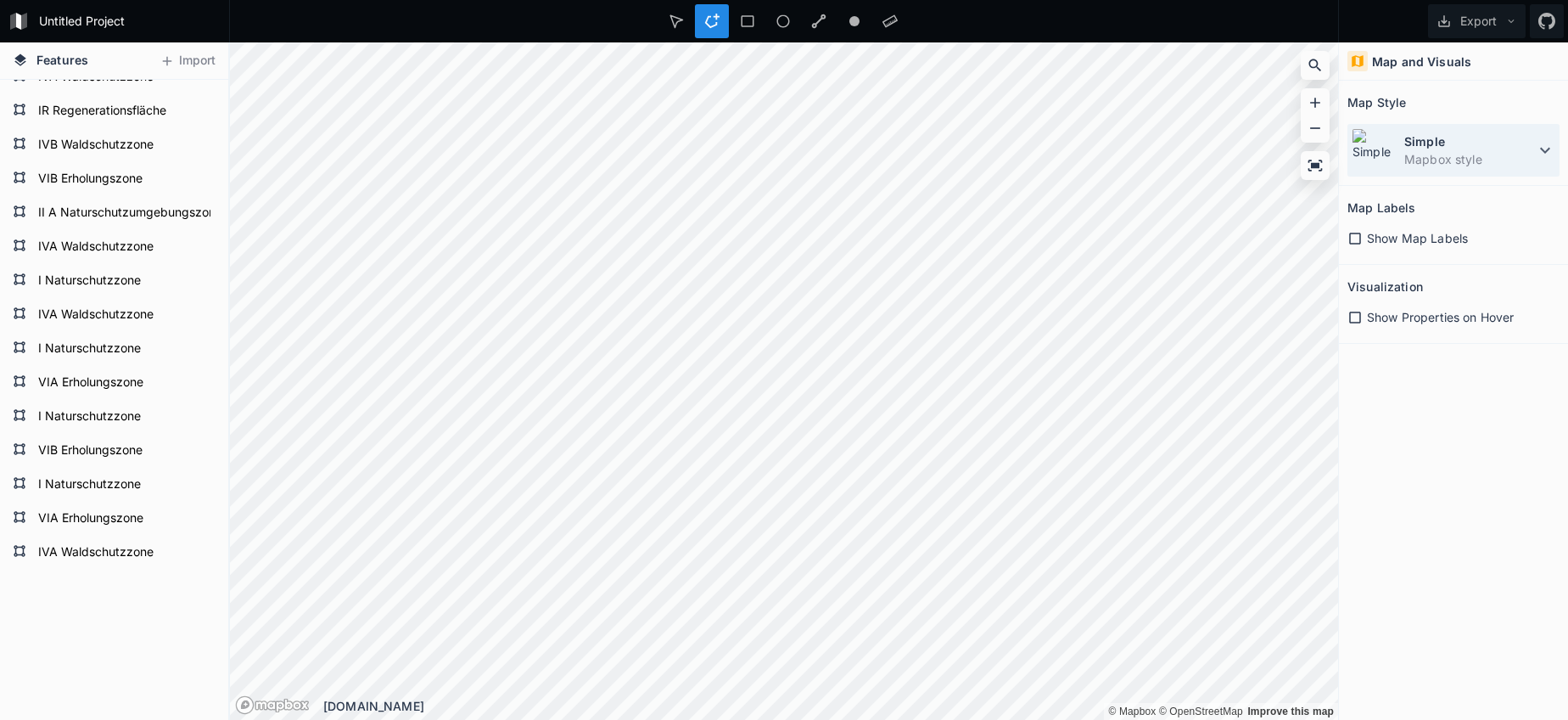
click at [1472, 169] on div "Simple Mapbox style" at bounding box center [1453, 150] width 212 height 53
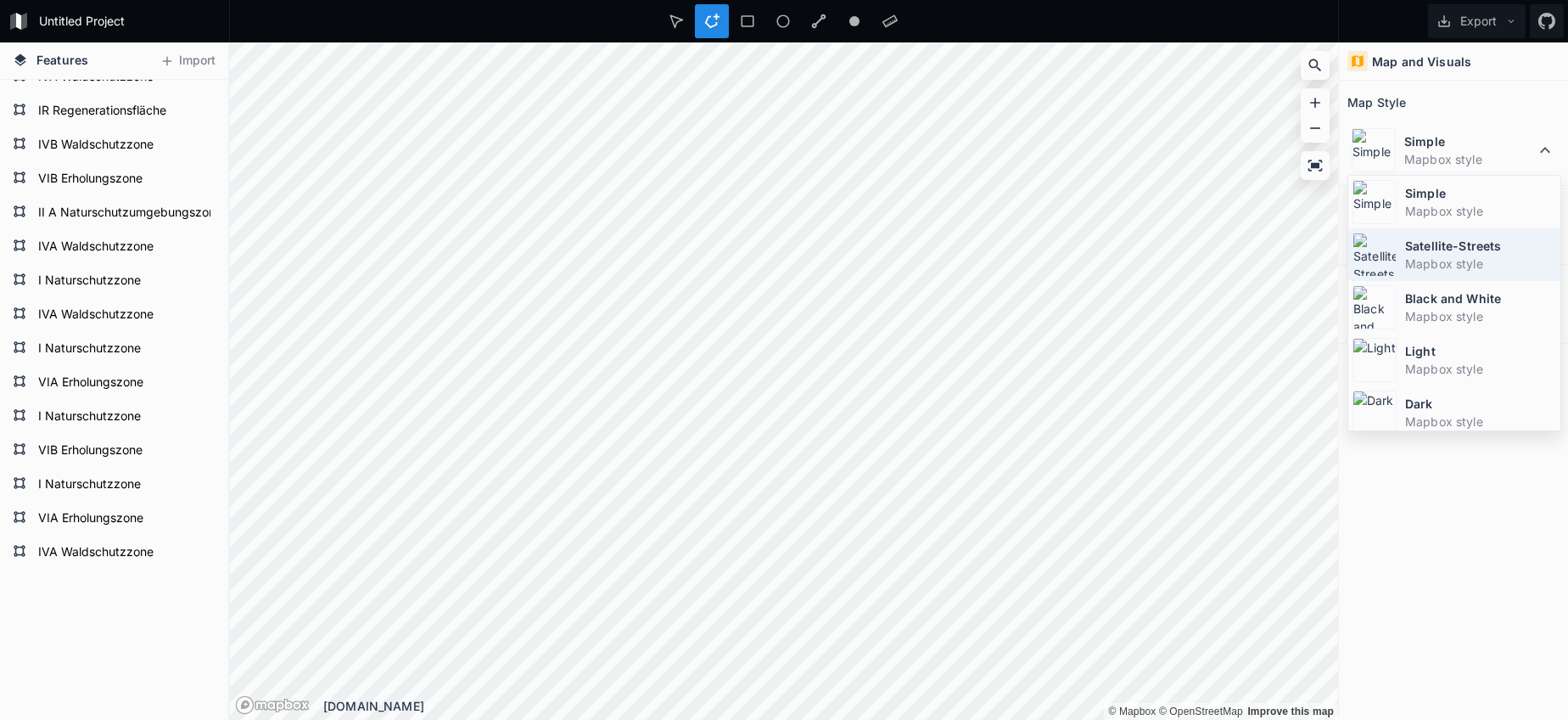
click at [1432, 250] on dt "Satellite-Streets" at bounding box center [1480, 246] width 151 height 18
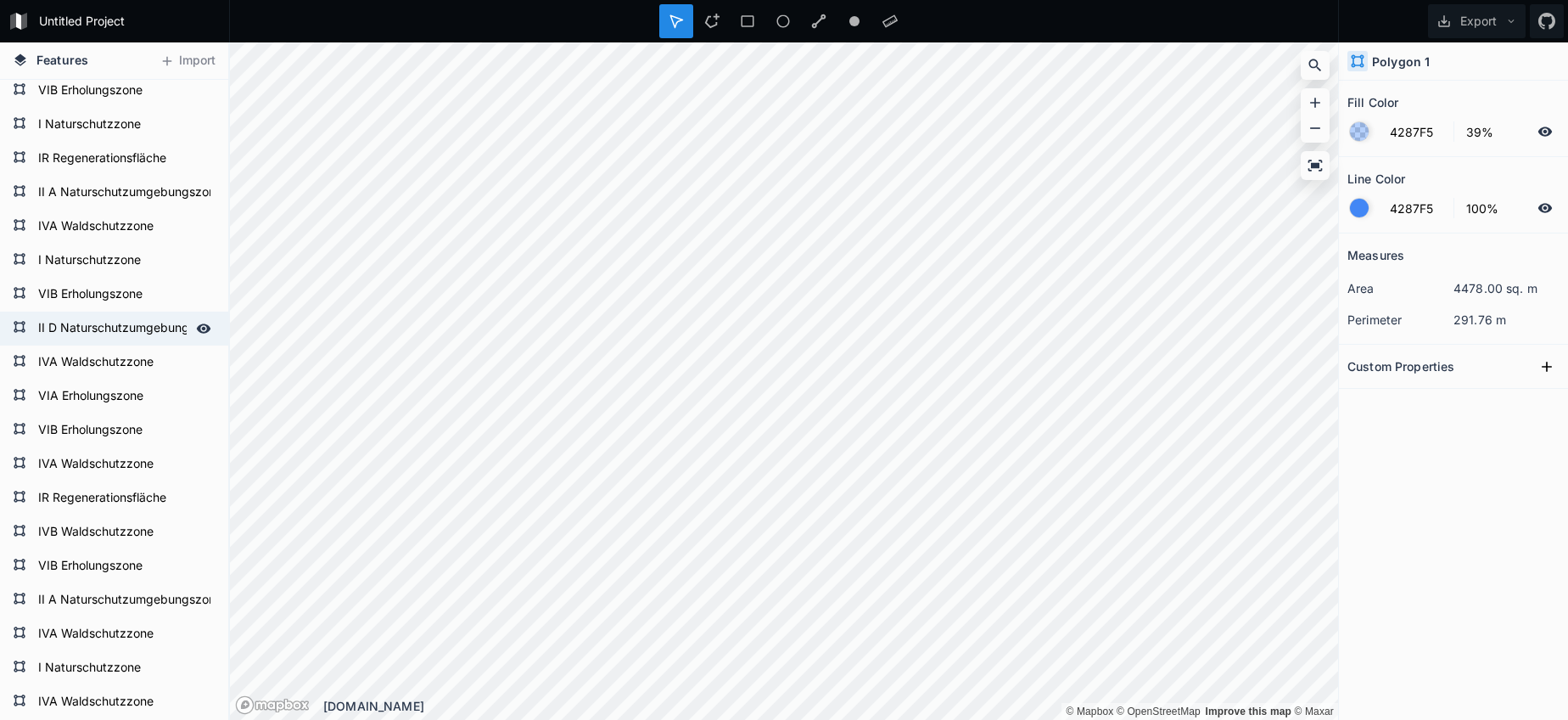
scroll to position [2039, 0]
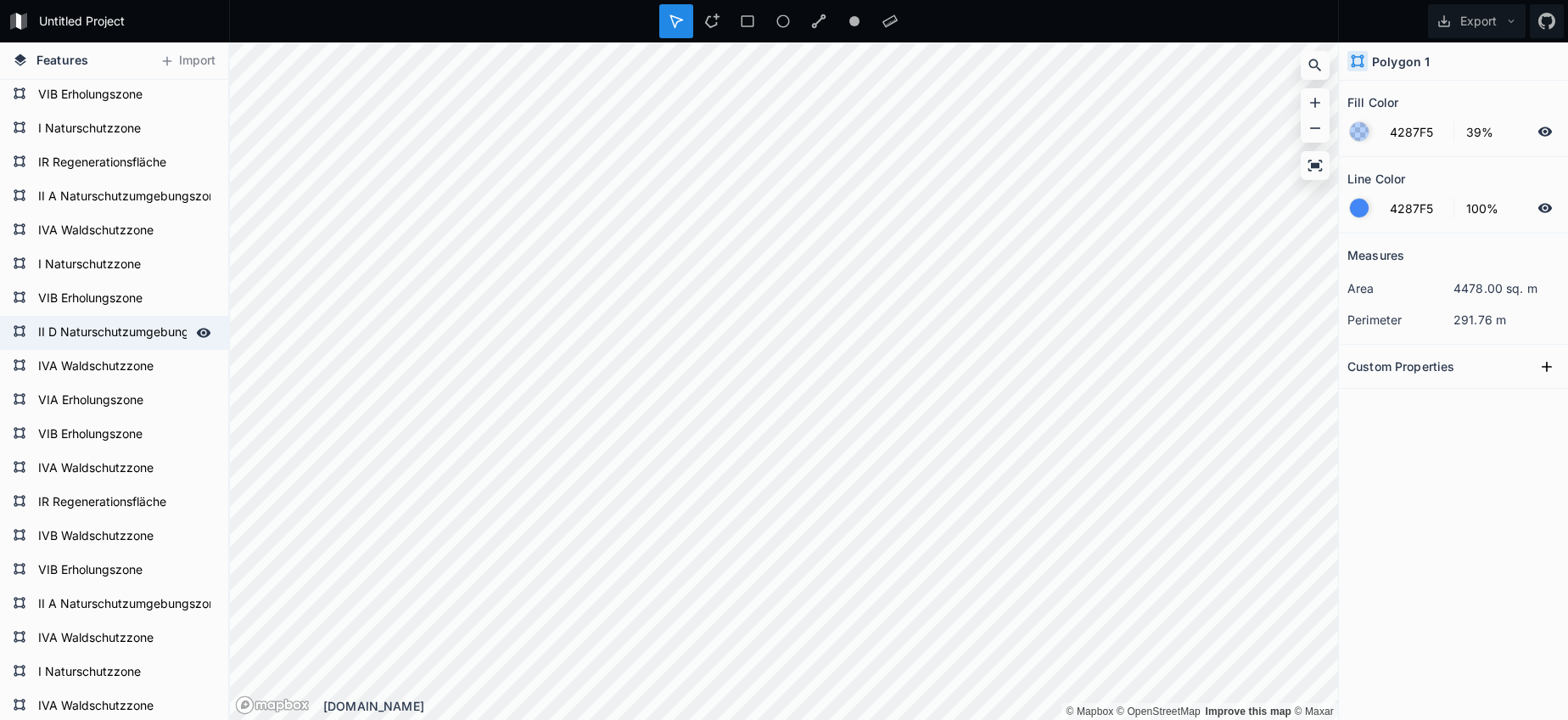
click at [80, 333] on form "II D Naturschutzumgebungszone" at bounding box center [112, 333] width 158 height 25
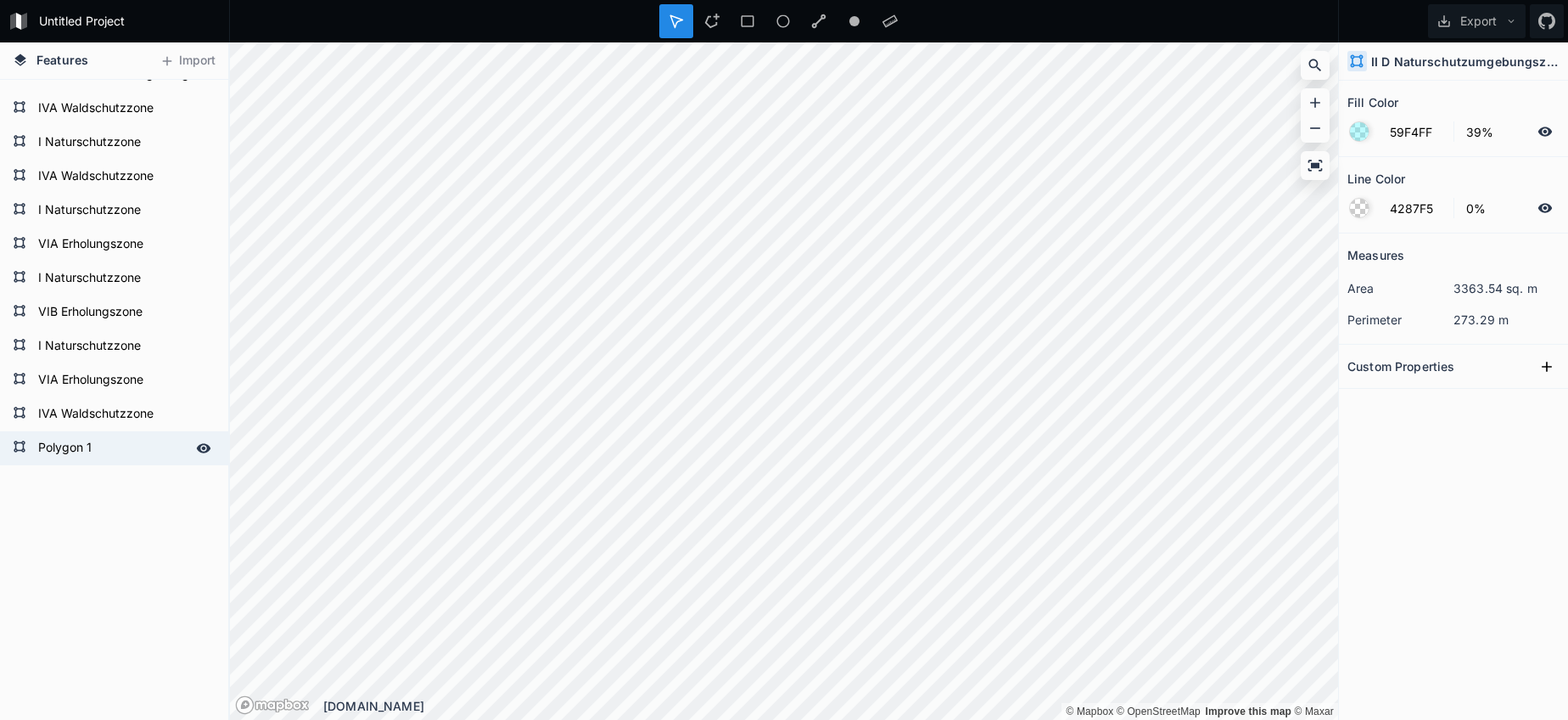
scroll to position [2569, 0]
click at [72, 452] on form "Polygon 1" at bounding box center [112, 448] width 158 height 25
paste input "II D Naturschutzumgebungszone"
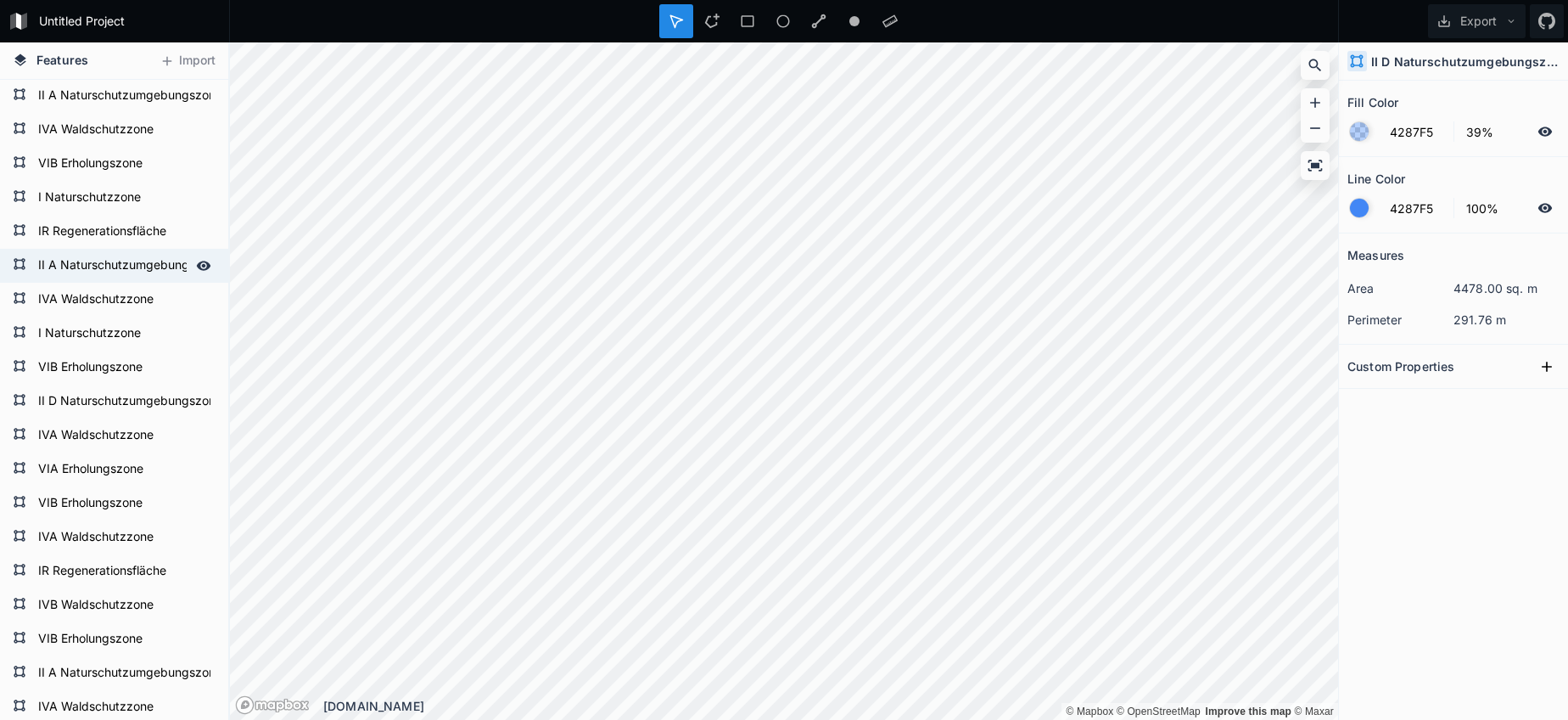
scroll to position [1969, 0]
click at [107, 410] on form "II D Naturschutzumgebungszone" at bounding box center [112, 402] width 158 height 25
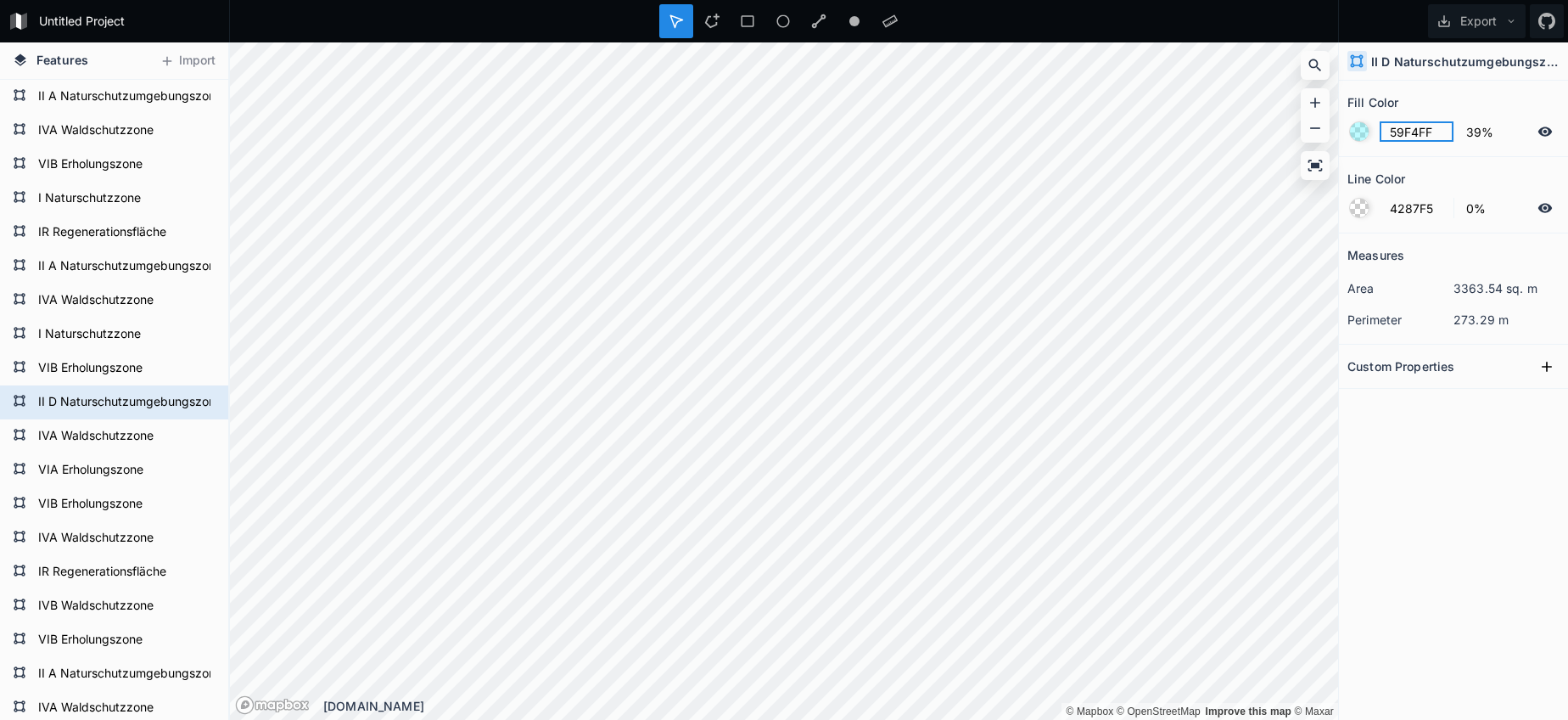
click at [1409, 135] on input "59F4FF" at bounding box center [1416, 131] width 74 height 21
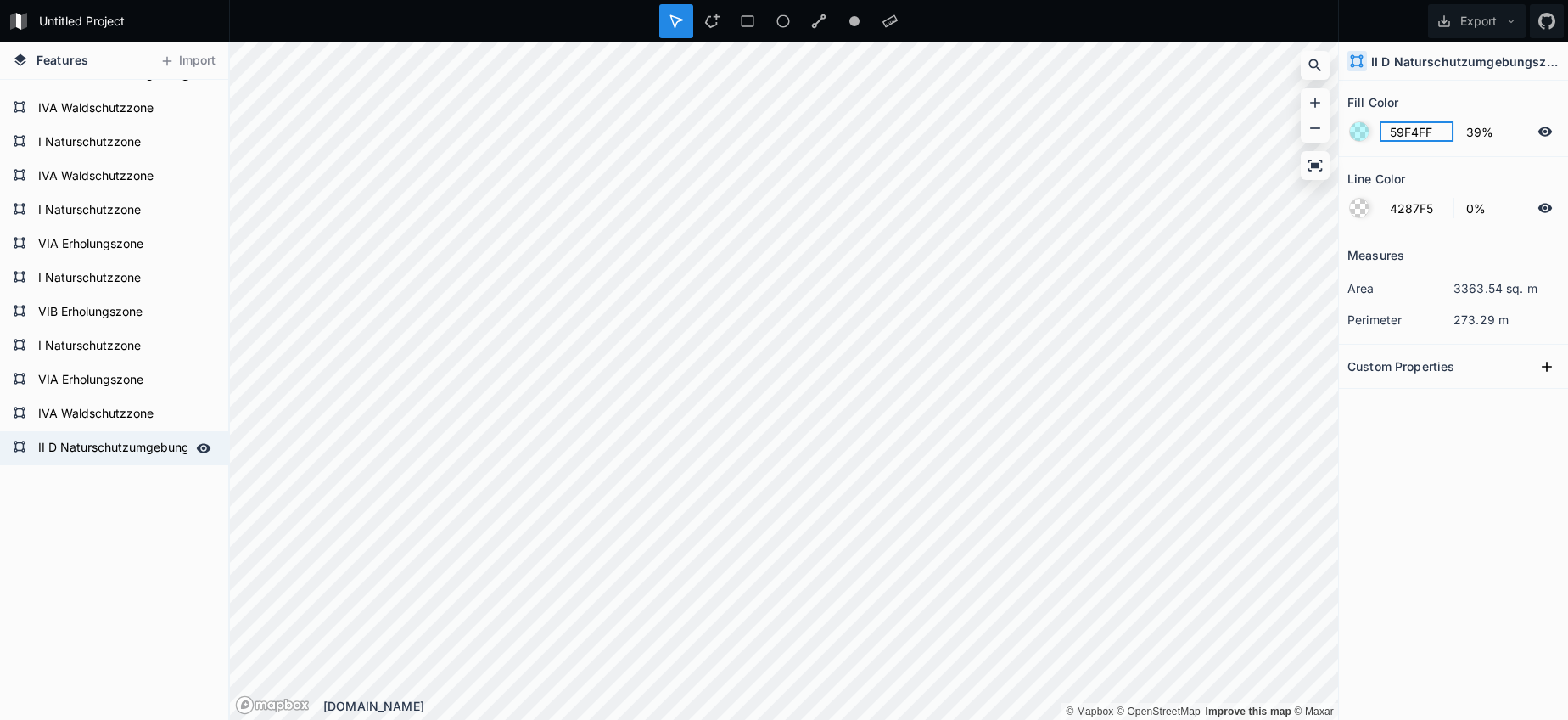
scroll to position [2569, 0]
click at [64, 449] on form "II D Naturschutzumgebungszone" at bounding box center [112, 448] width 158 height 25
click at [1411, 135] on input "4287F5" at bounding box center [1416, 131] width 74 height 21
paste input "59F4FF"
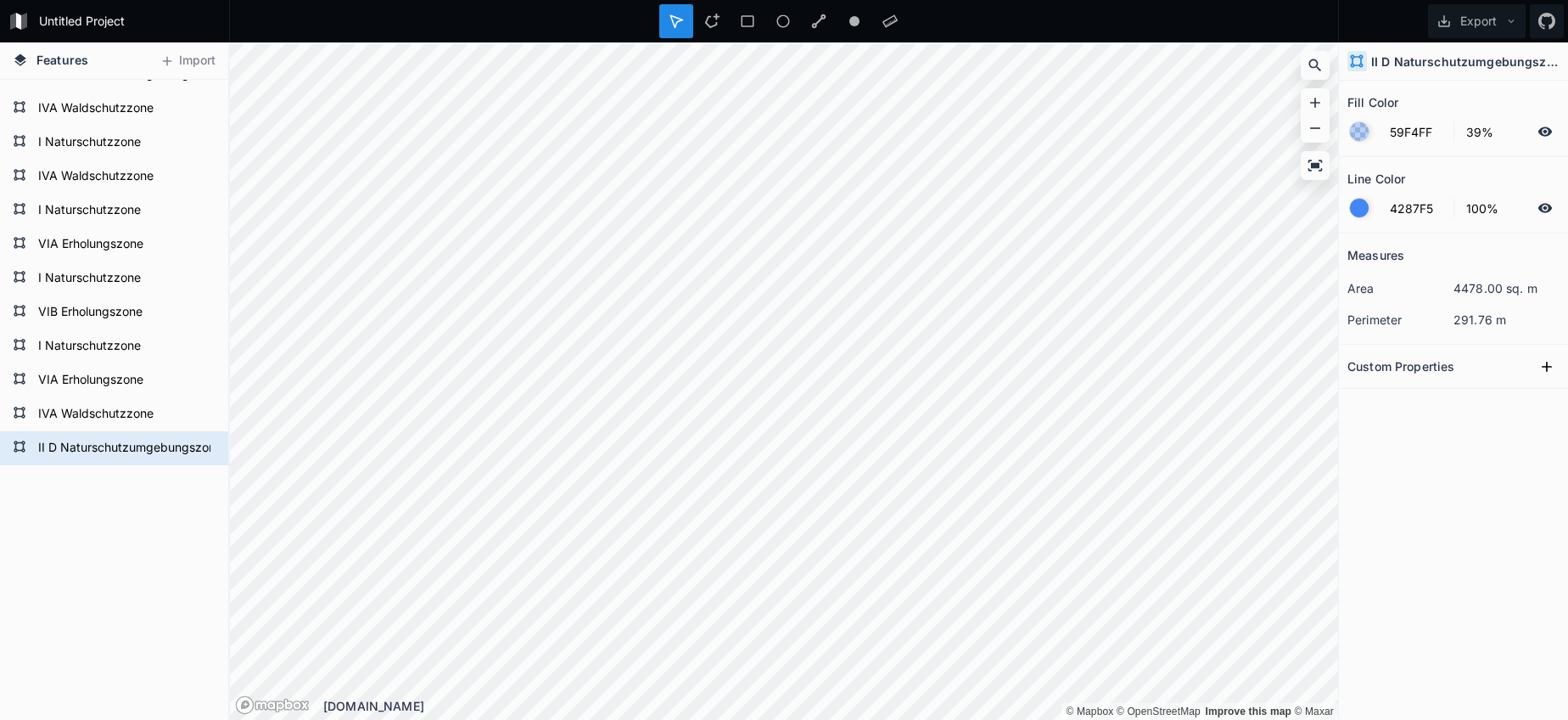
click at [1356, 198] on div at bounding box center [1359, 208] width 21 height 21
click at [1366, 208] on div at bounding box center [1359, 208] width 19 height 19
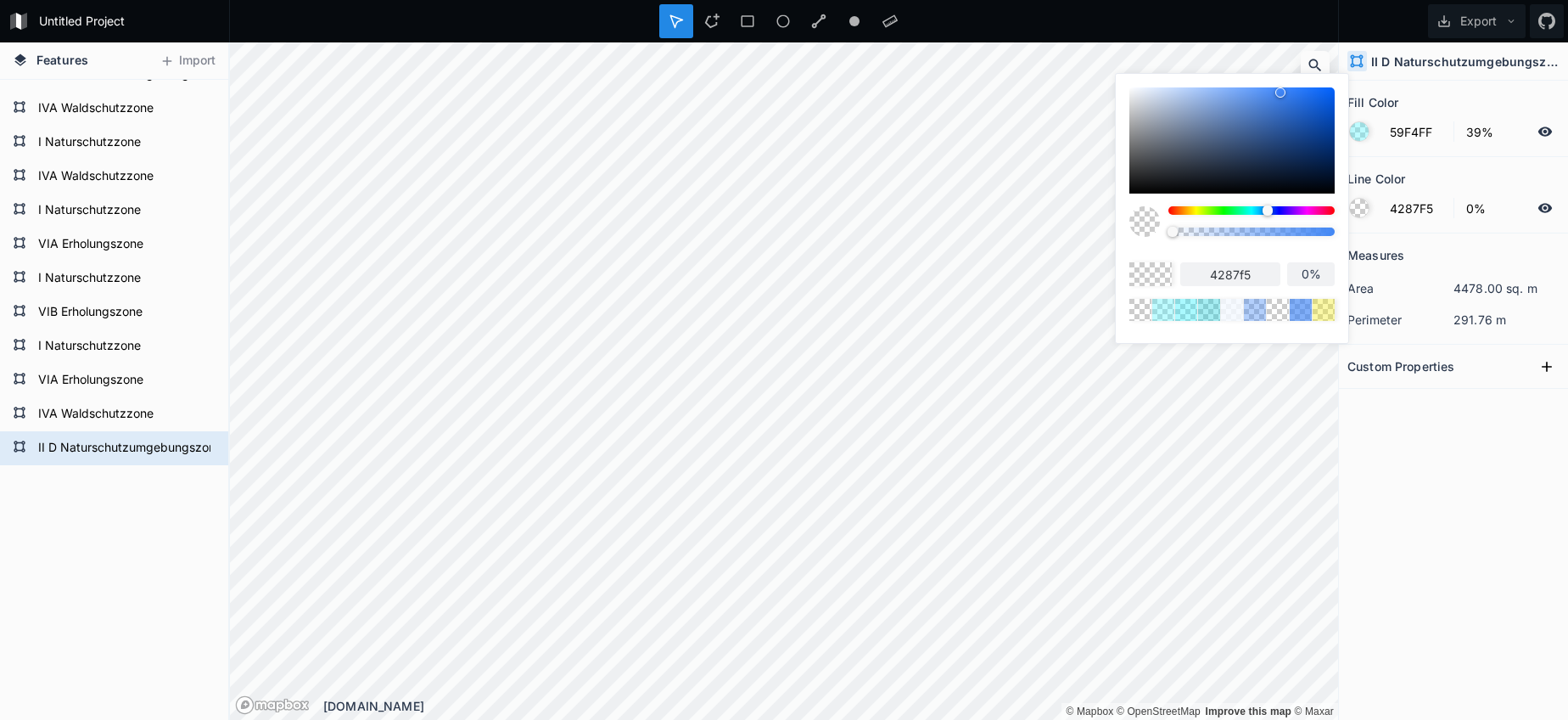
click at [1022, 223] on body "Untitled Project Export Features Import II D Naturschutzumgebungszone IVA Walds…" at bounding box center [784, 360] width 1568 height 720
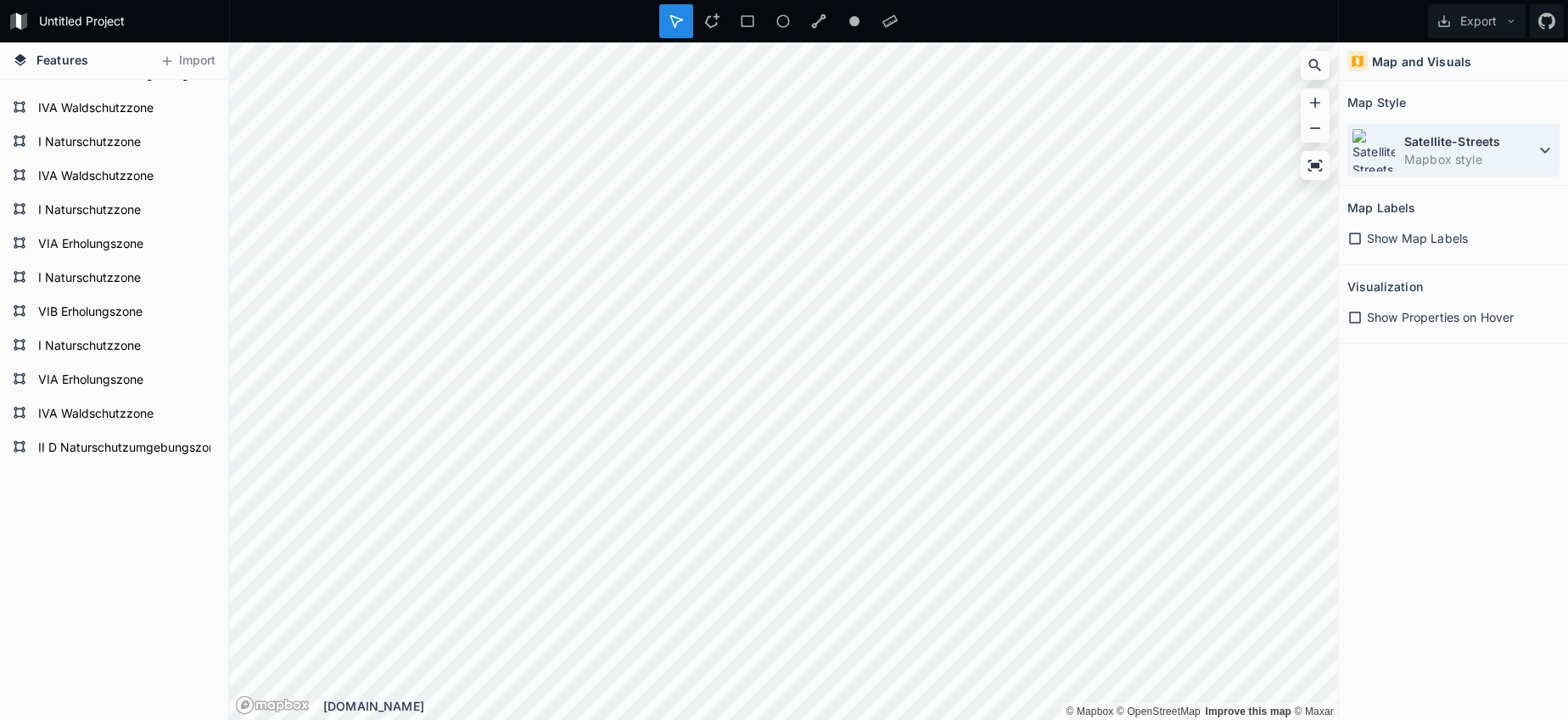
click at [1459, 160] on dd "Mapbox style" at bounding box center [1470, 159] width 131 height 18
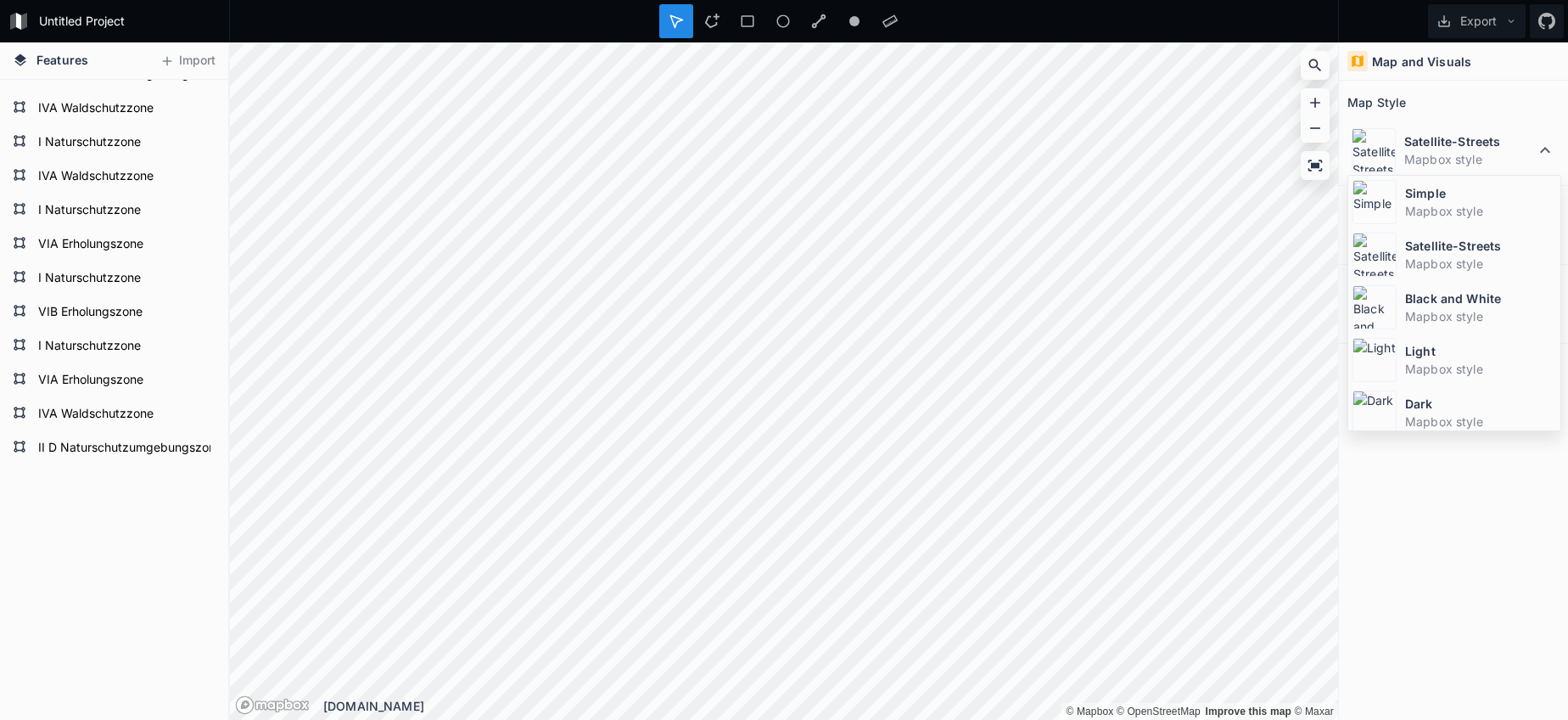
drag, startPoint x: 1437, startPoint y: 195, endPoint x: 1409, endPoint y: 196, distance: 28.0
click at [1433, 195] on dt "Simple" at bounding box center [1480, 193] width 151 height 18
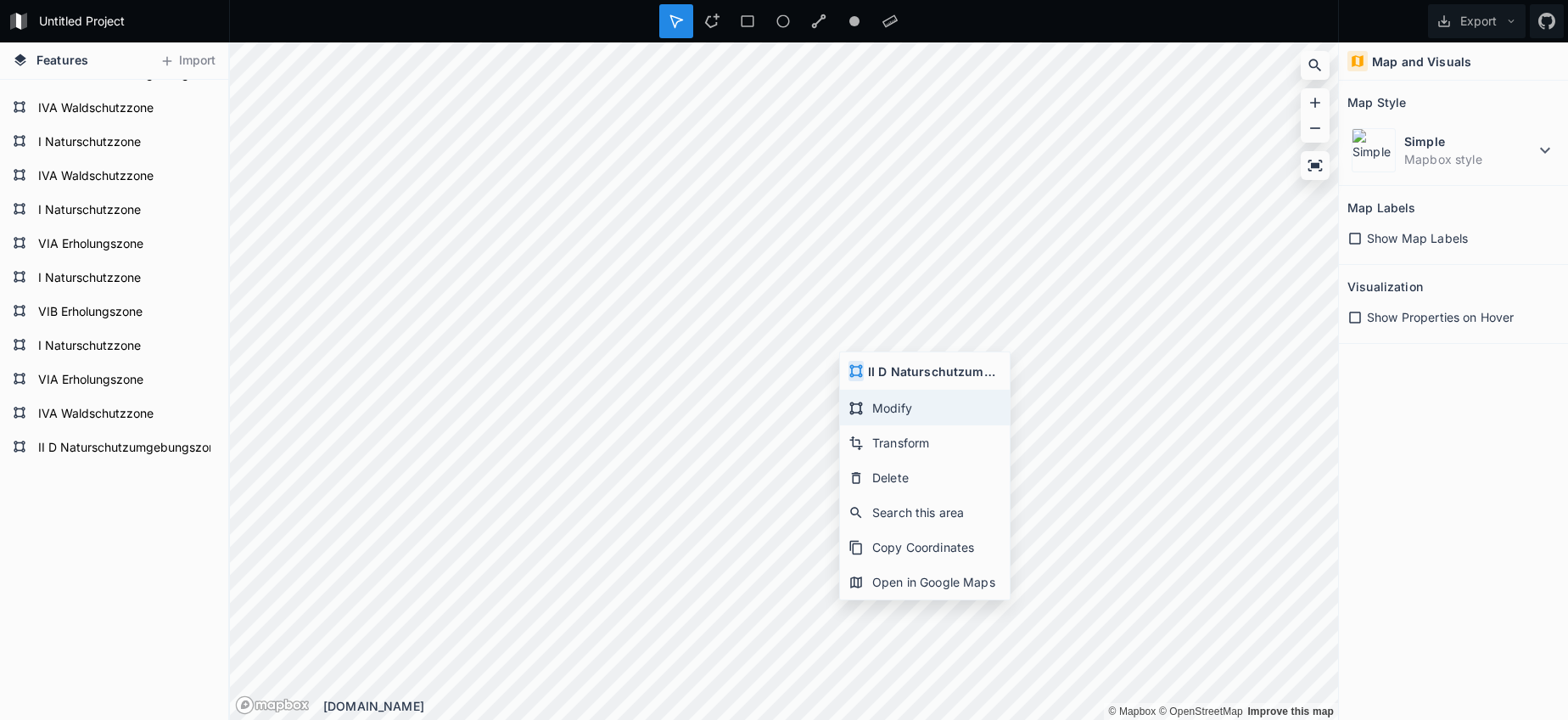
click at [879, 405] on div "Modify" at bounding box center [925, 408] width 170 height 35
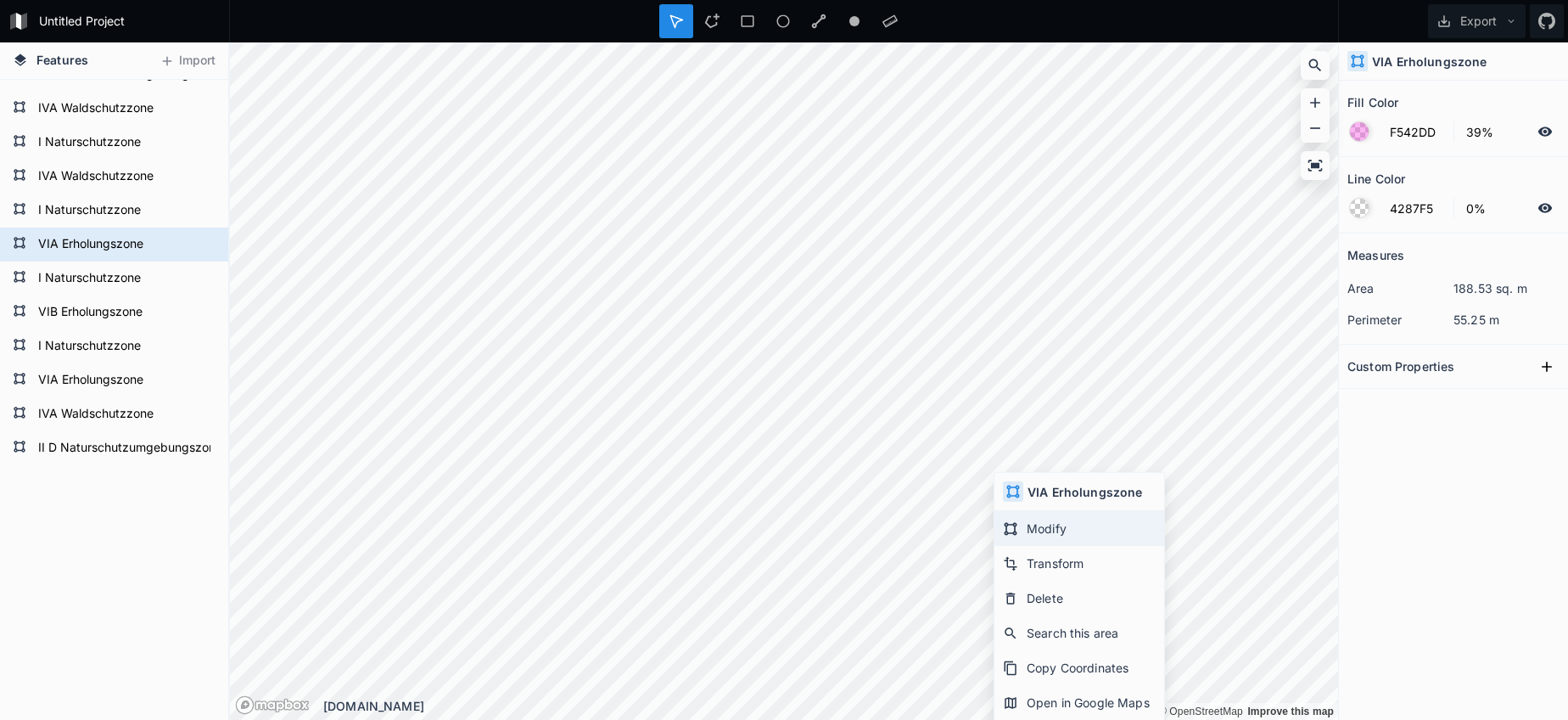
click at [1025, 536] on div "Modify" at bounding box center [1079, 528] width 170 height 35
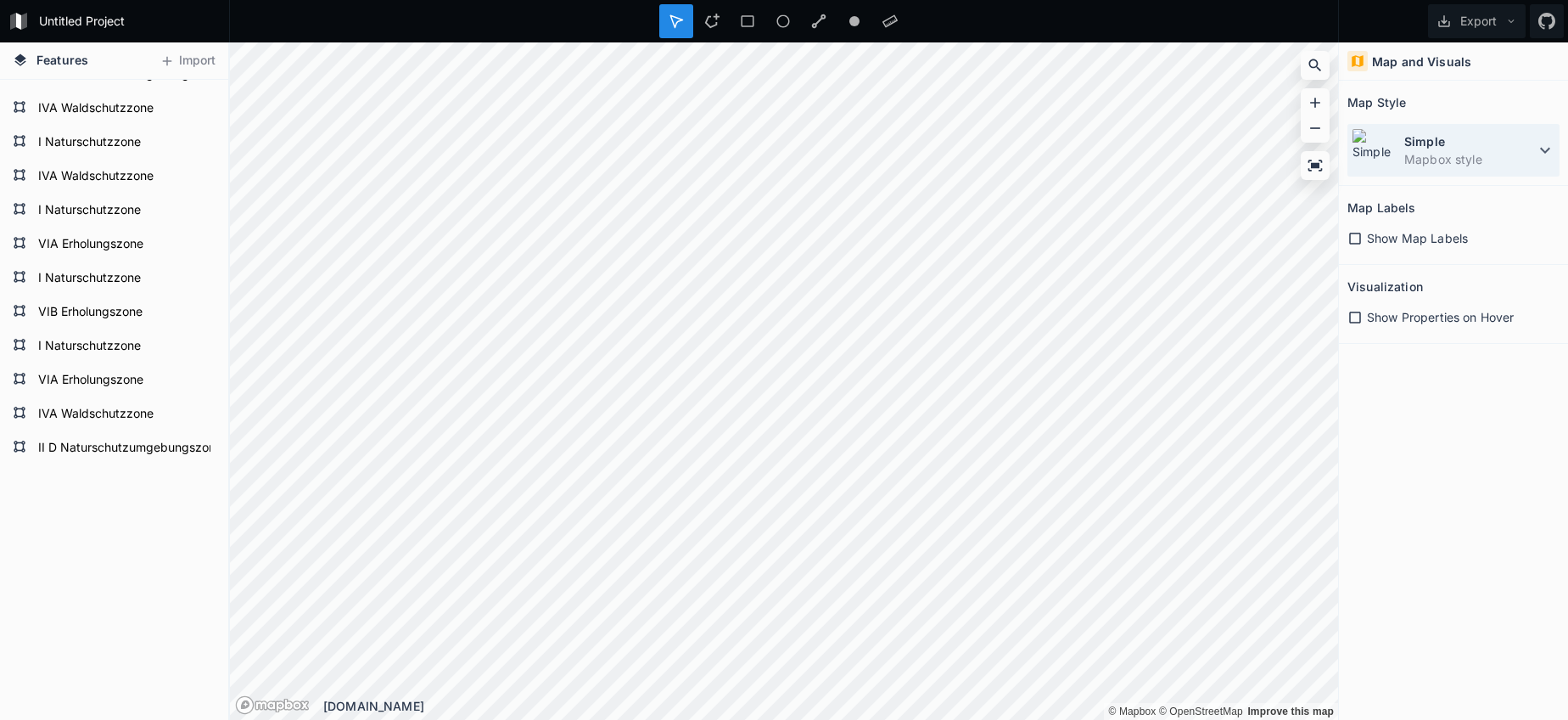
click at [1392, 131] on img at bounding box center [1373, 149] width 44 height 44
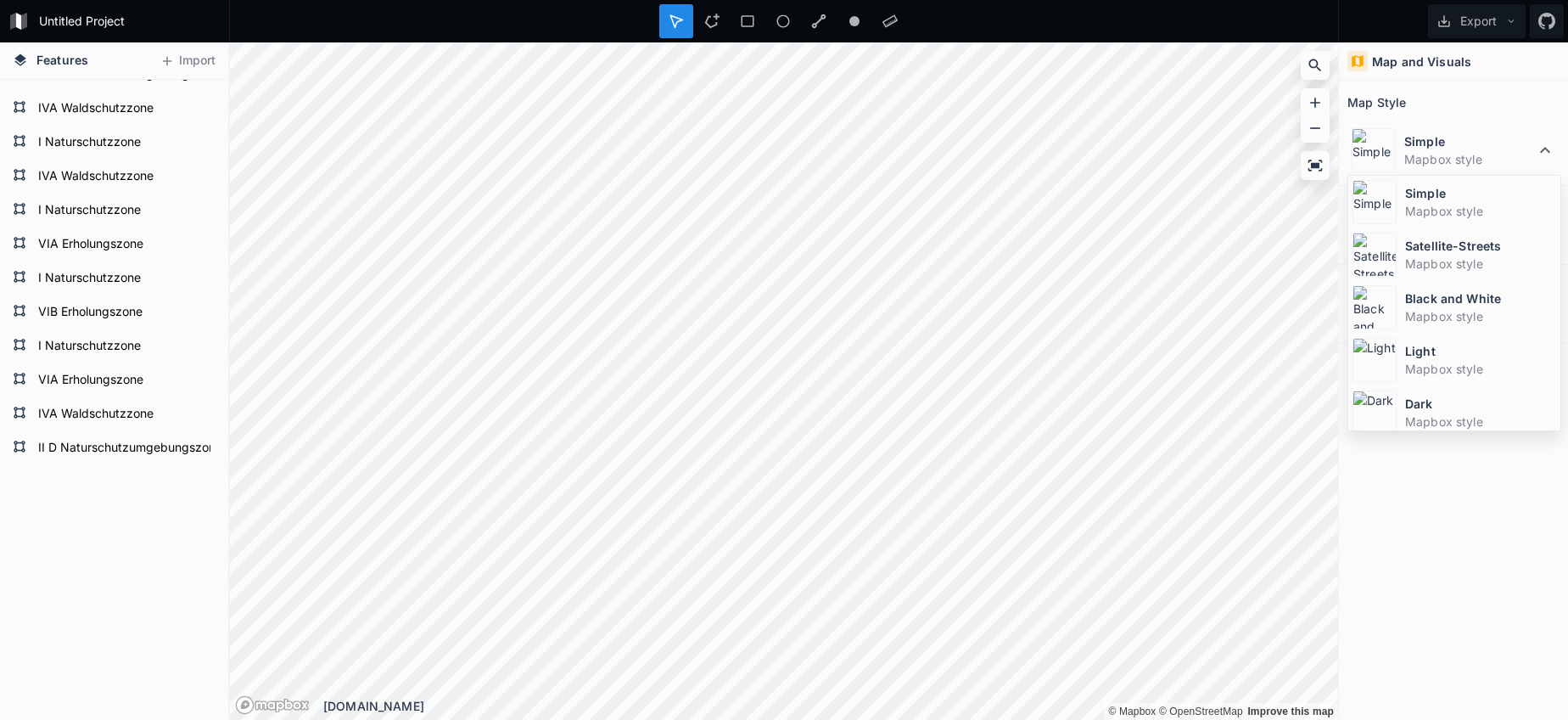
drag, startPoint x: 1397, startPoint y: 234, endPoint x: 1363, endPoint y: 245, distance: 35.7
click at [1397, 234] on div "Satellite-Streets Mapbox style" at bounding box center [1454, 254] width 212 height 53
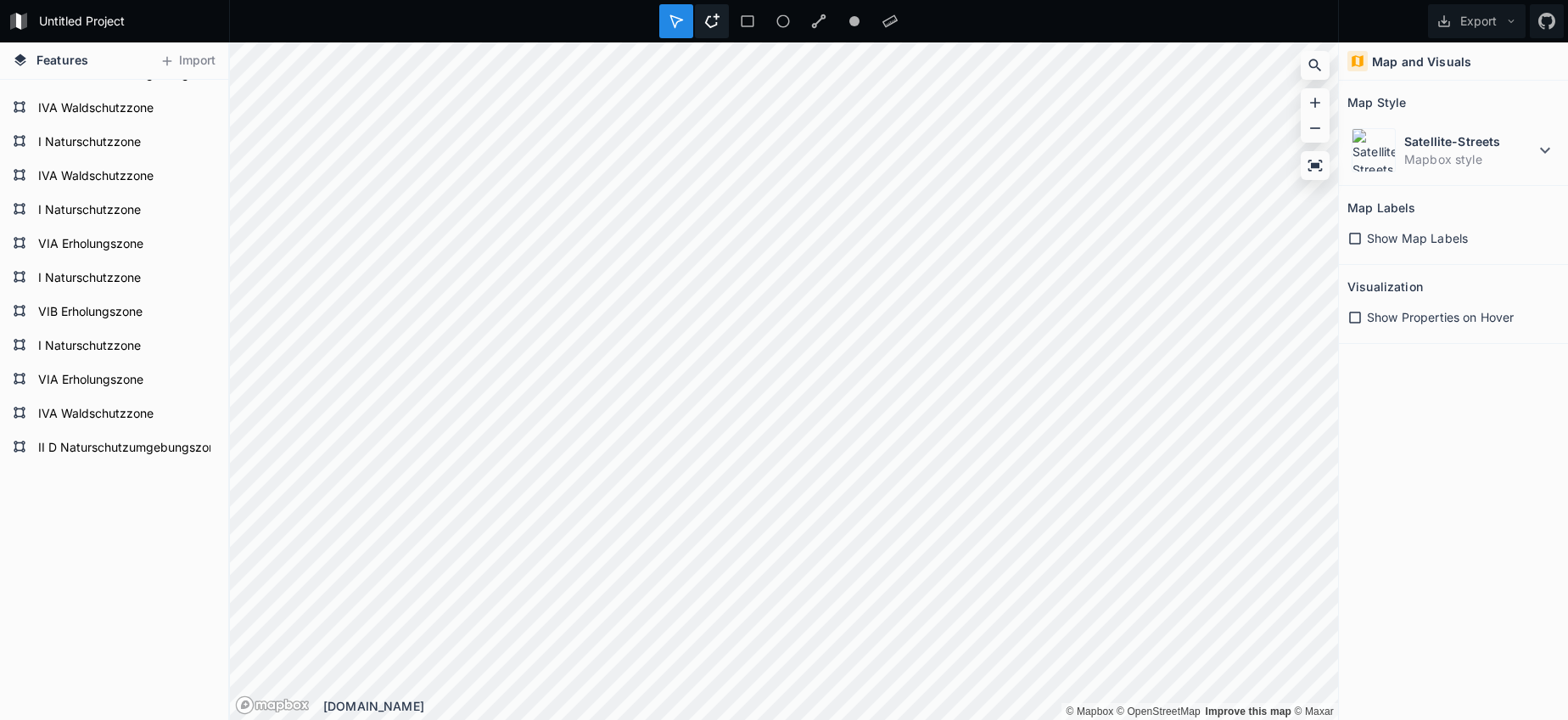
click at [715, 21] on icon at bounding box center [712, 21] width 15 height 15
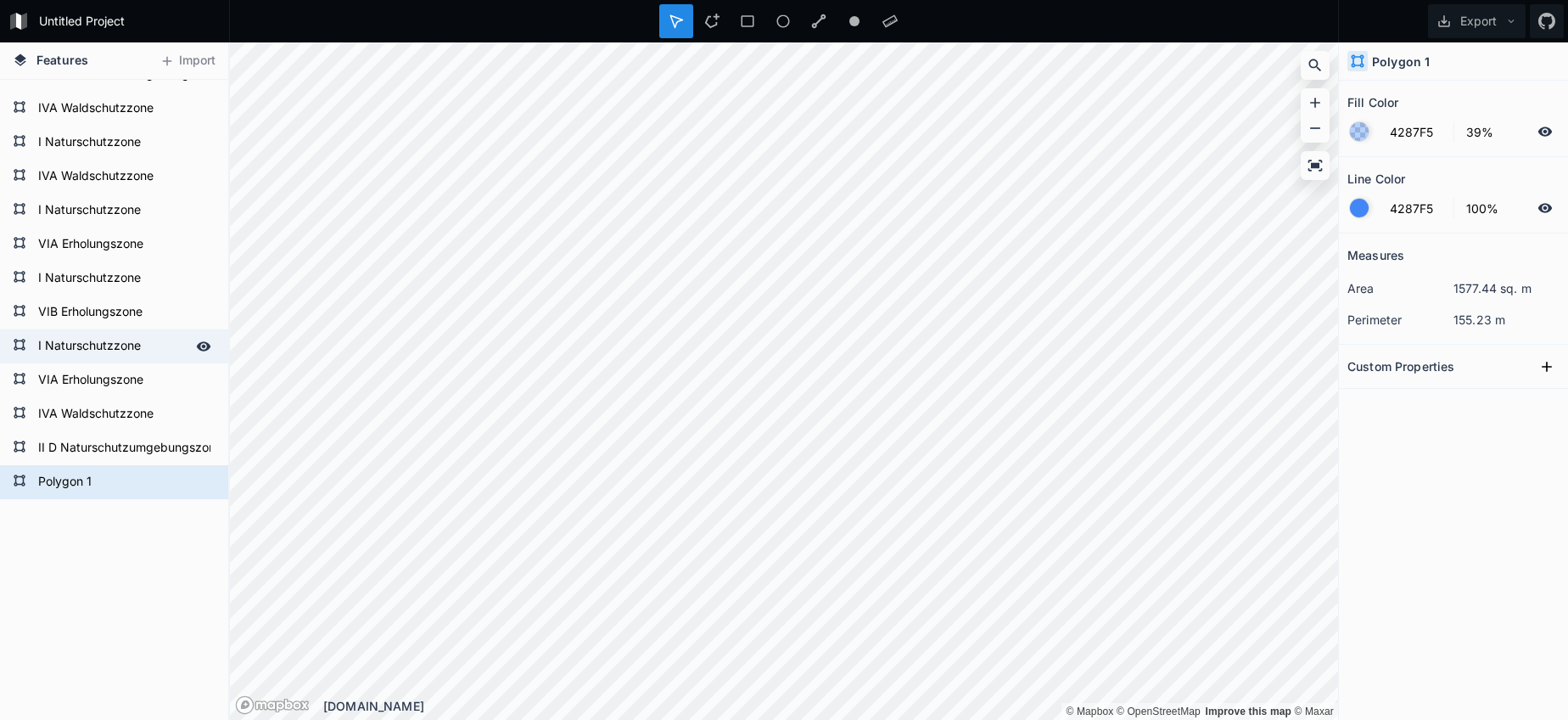
click at [67, 349] on form "I Naturschutzzone" at bounding box center [112, 346] width 158 height 25
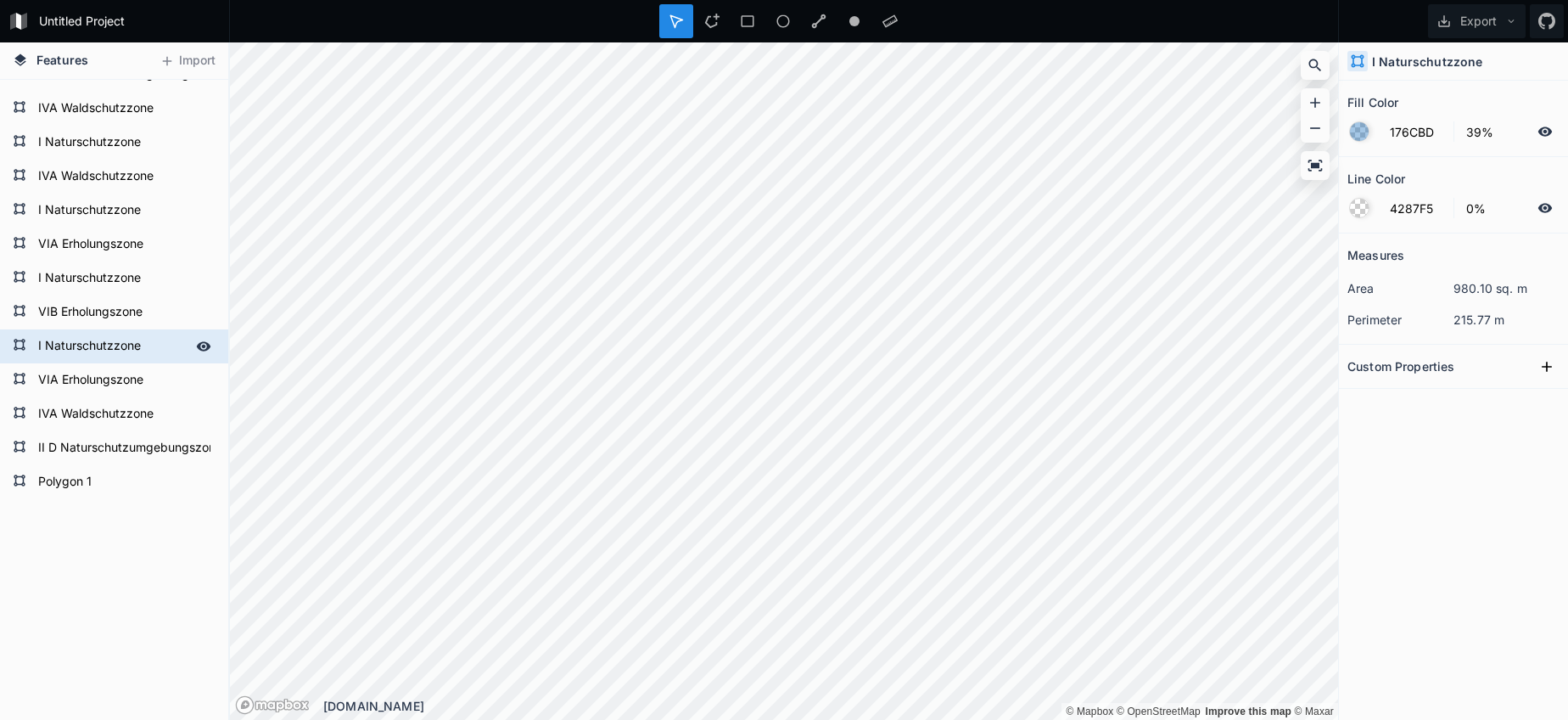
click at [67, 349] on form "I Naturschutzzone" at bounding box center [112, 346] width 158 height 25
click at [92, 487] on form "Polygon 1" at bounding box center [112, 482] width 158 height 25
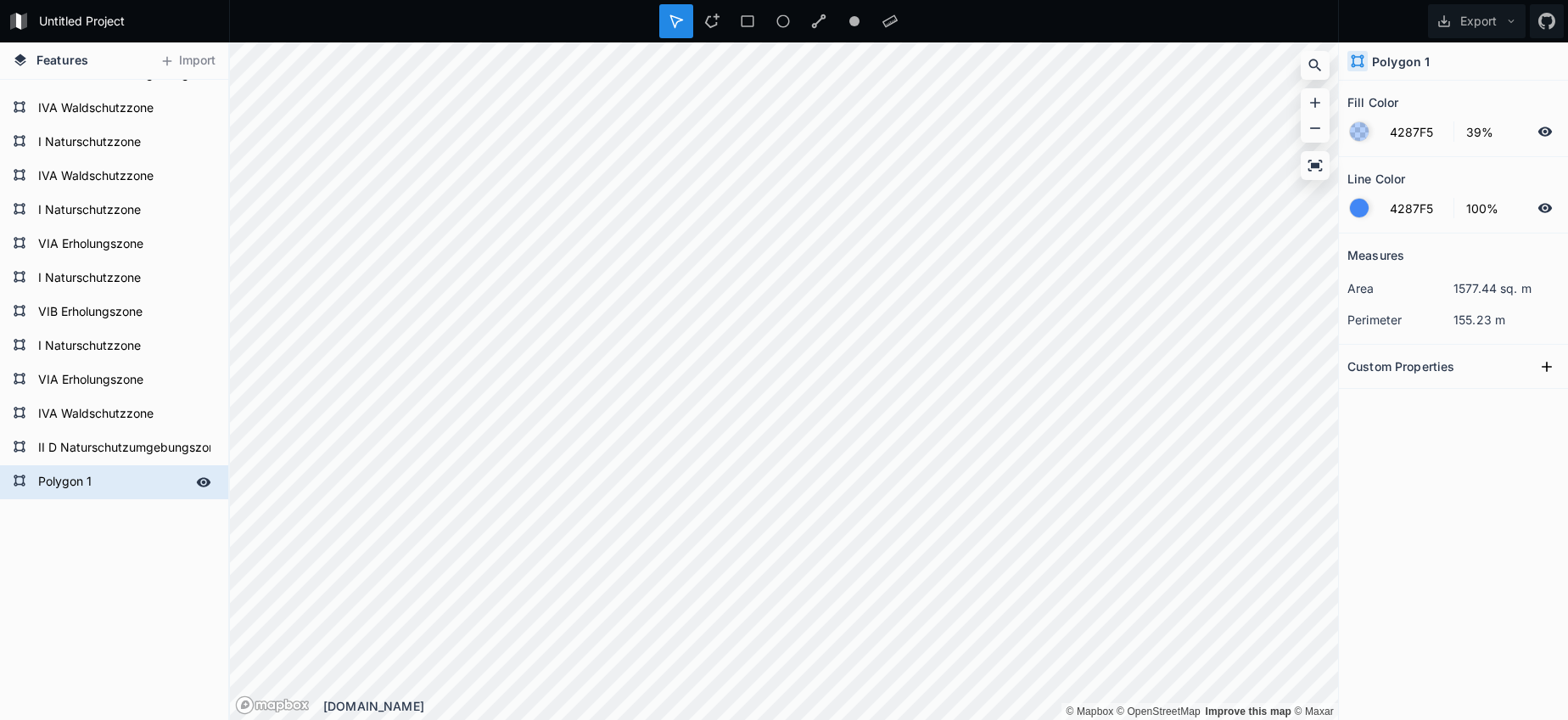
click at [92, 487] on form "Polygon 1" at bounding box center [112, 482] width 158 height 25
paste input "I Naturschutzzone"
click at [103, 387] on form "VIA Erholungszone" at bounding box center [112, 380] width 158 height 25
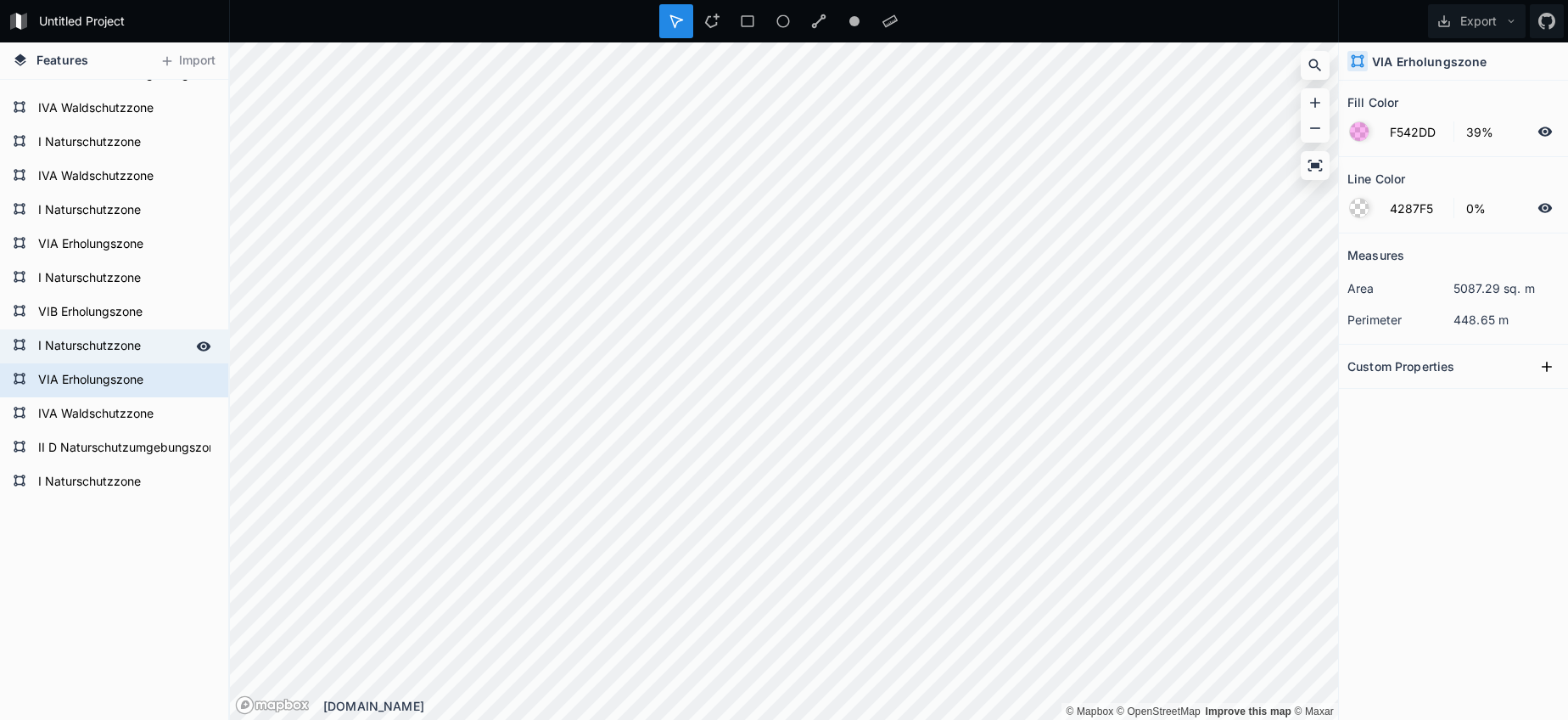
click at [81, 347] on form "I Naturschutzzone" at bounding box center [112, 346] width 158 height 25
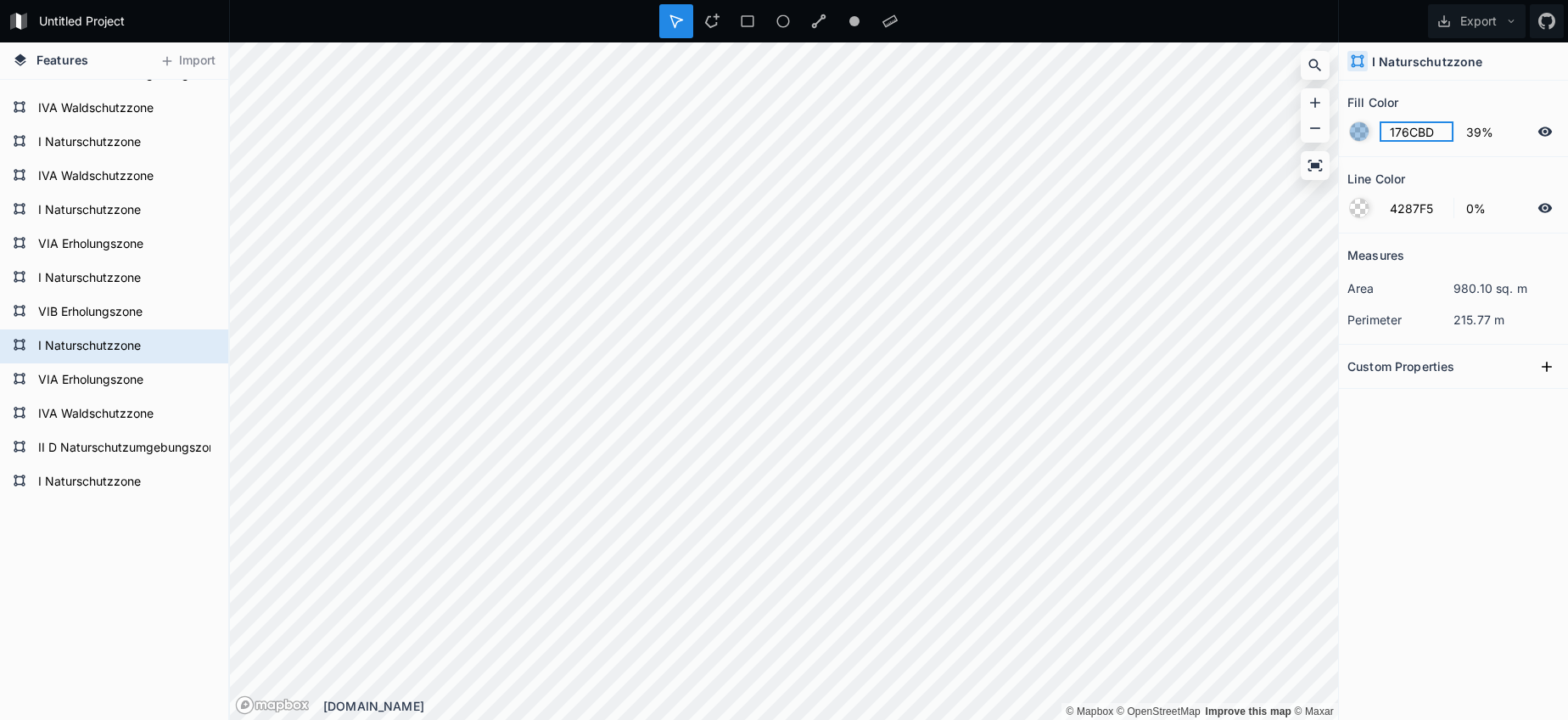
click at [1405, 140] on input "176CBD" at bounding box center [1416, 131] width 74 height 21
click at [1404, 140] on input "176CBD" at bounding box center [1416, 131] width 74 height 21
click at [95, 492] on form "I Naturschutzzone" at bounding box center [112, 482] width 158 height 25
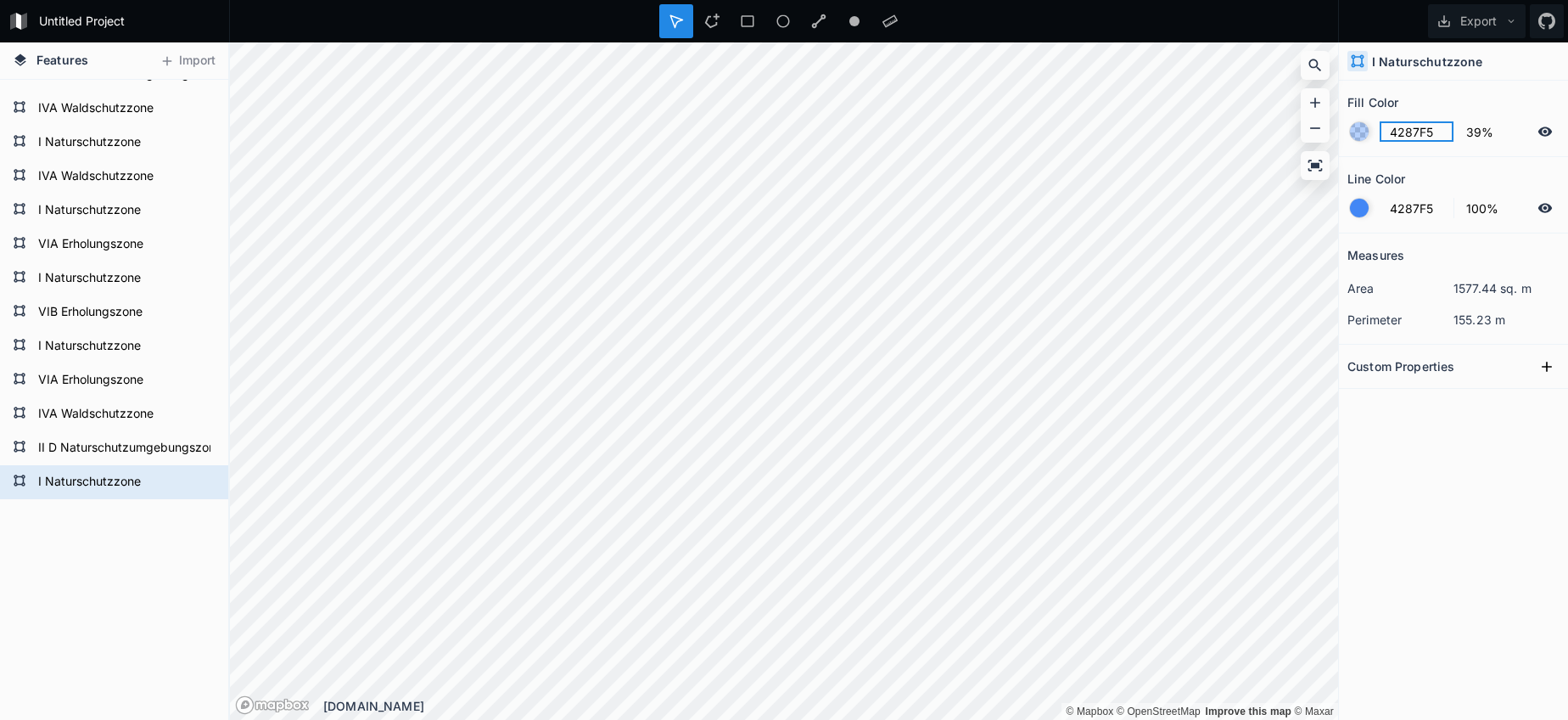
click at [1411, 128] on input "4287F5" at bounding box center [1416, 131] width 74 height 21
paste input "176CBD"
click at [1360, 212] on div at bounding box center [1359, 208] width 19 height 19
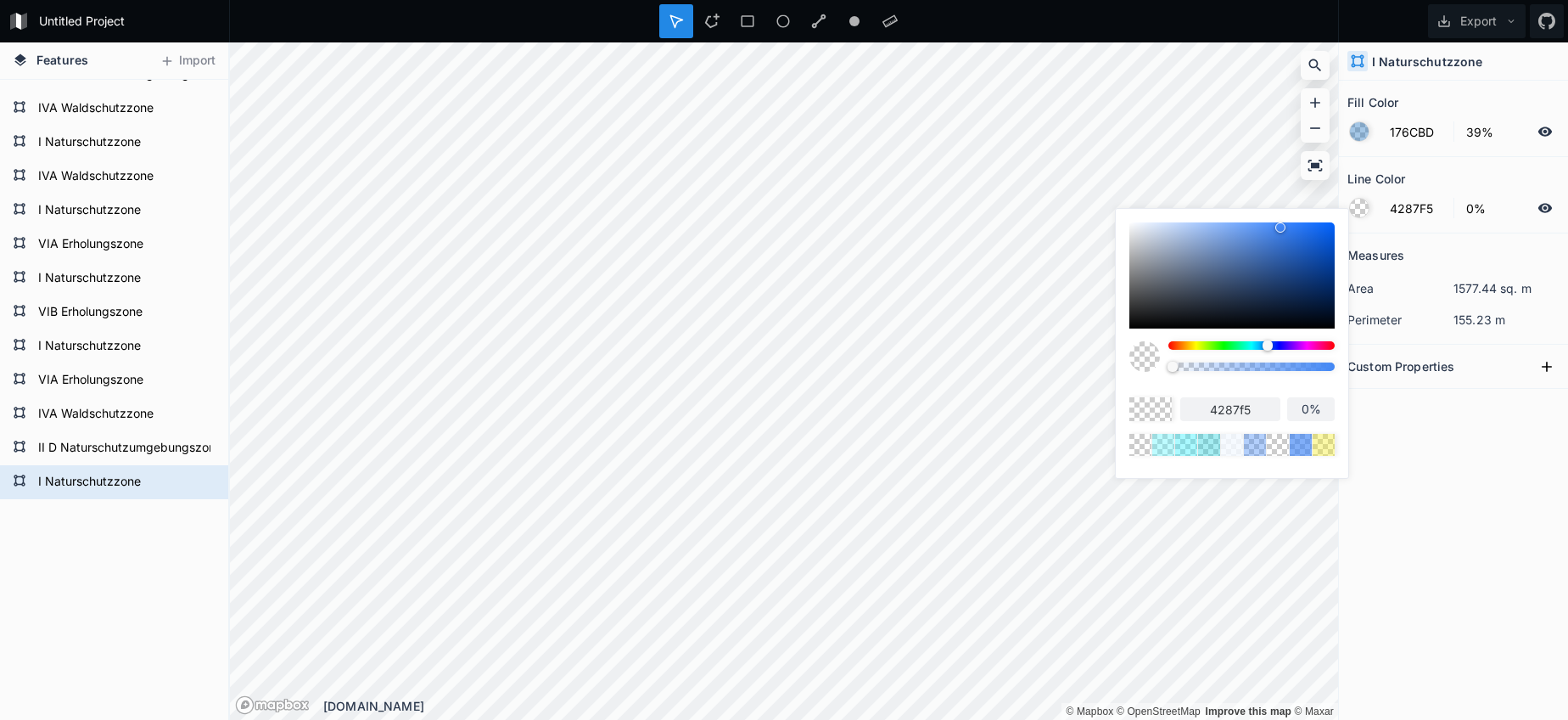
click at [1074, 355] on body "Untitled Project Export Features Import I Naturschutzzone II D Naturschutzumgeb…" at bounding box center [784, 360] width 1568 height 720
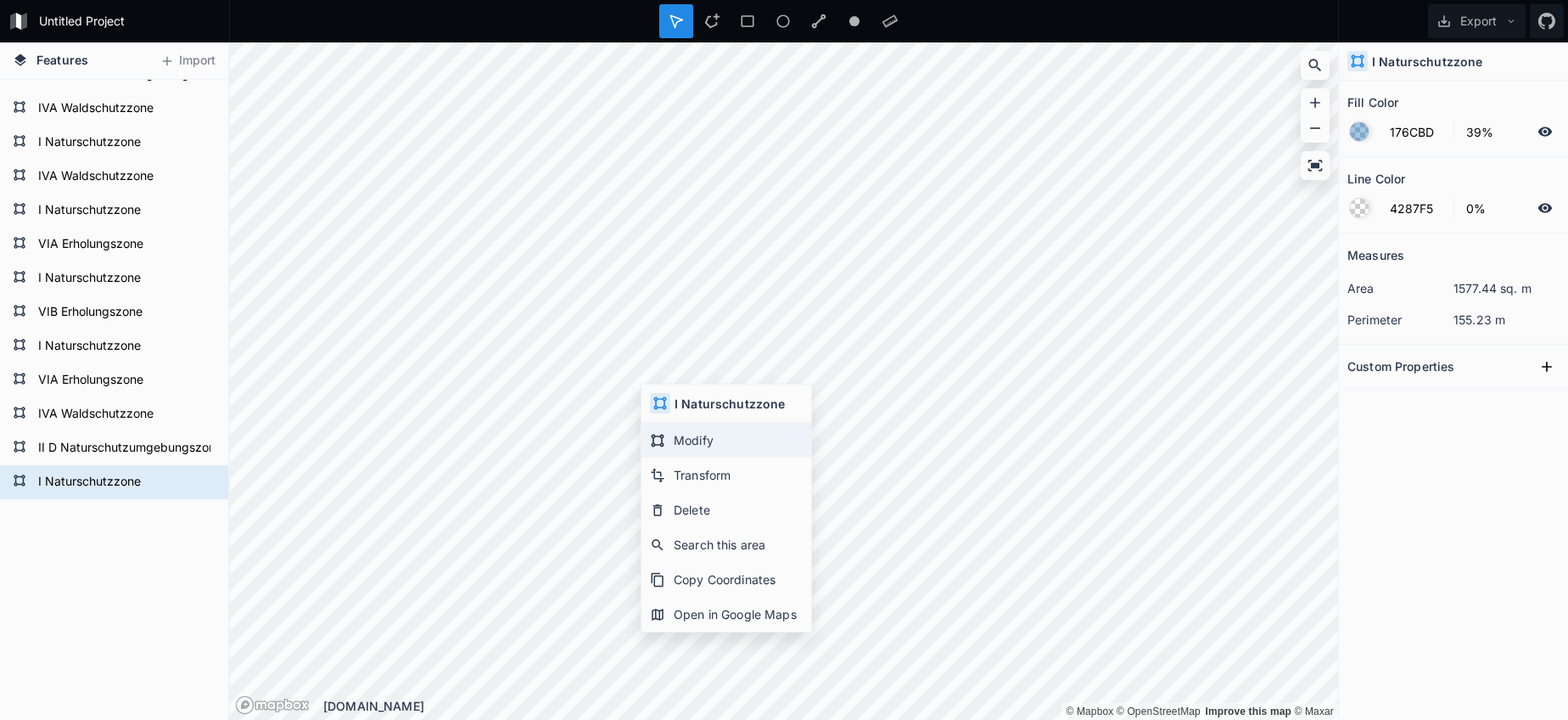
click at [696, 445] on div "Modify" at bounding box center [727, 440] width 170 height 35
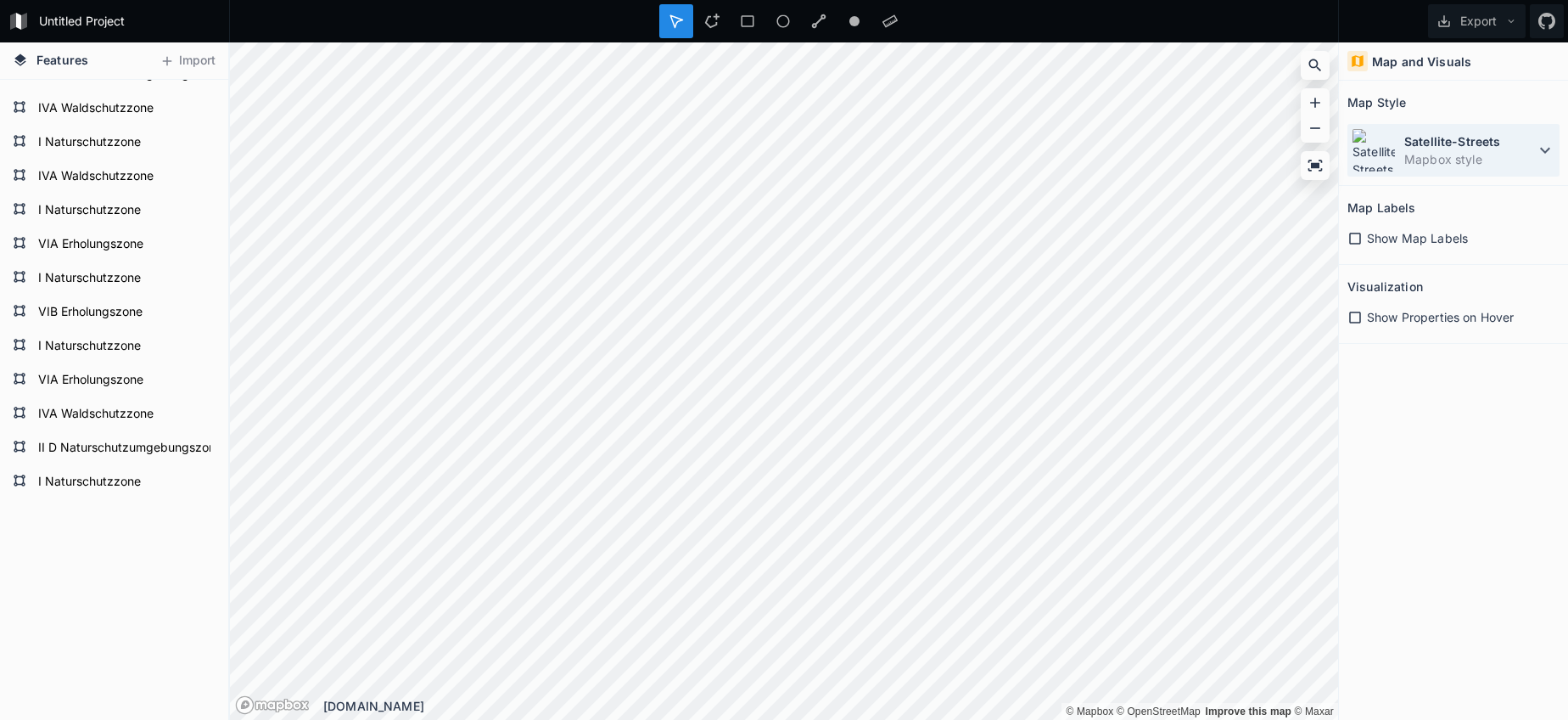
drag, startPoint x: 1501, startPoint y: 139, endPoint x: 1489, endPoint y: 151, distance: 17.0
click at [1500, 139] on dt "Satellite-Streets" at bounding box center [1470, 141] width 131 height 18
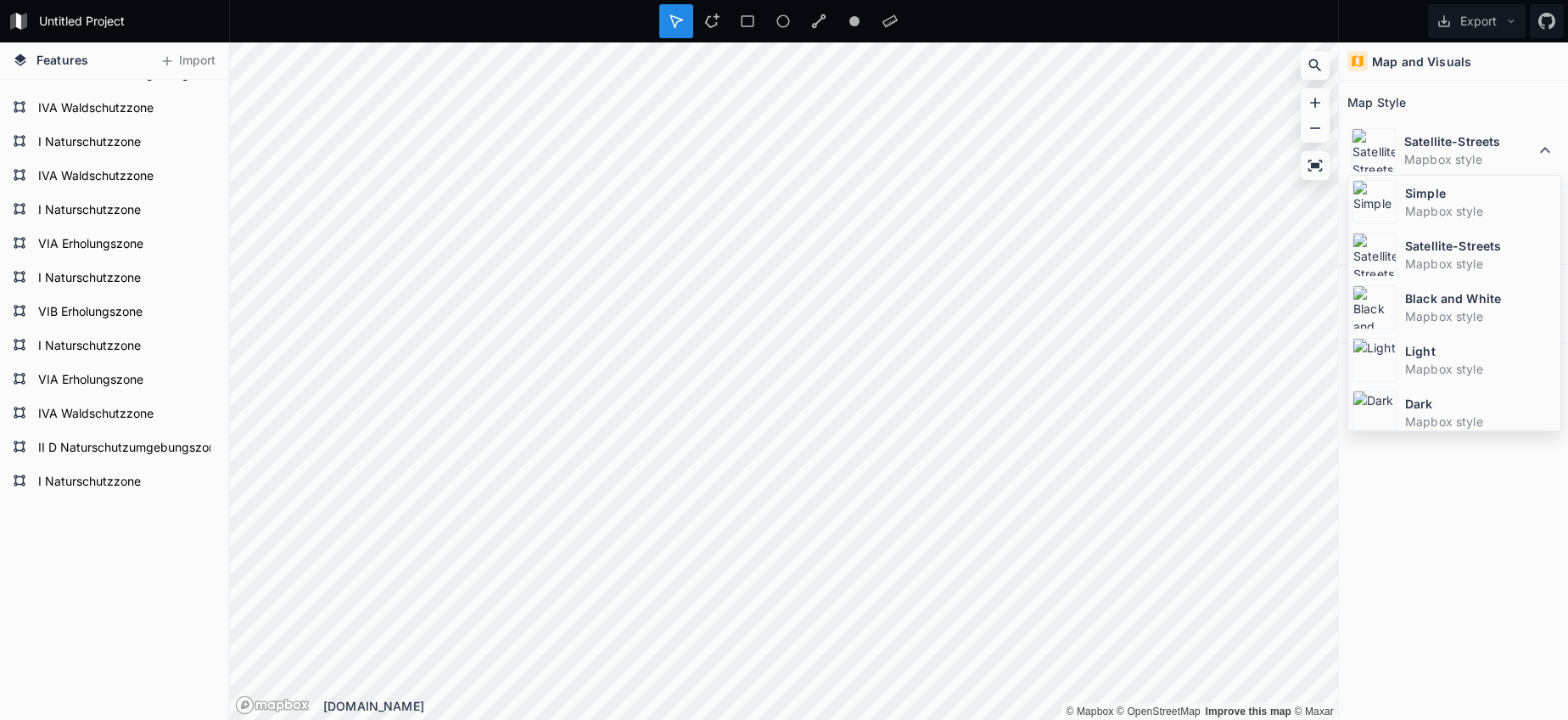
click at [1423, 218] on dd "Mapbox style" at bounding box center [1480, 211] width 151 height 18
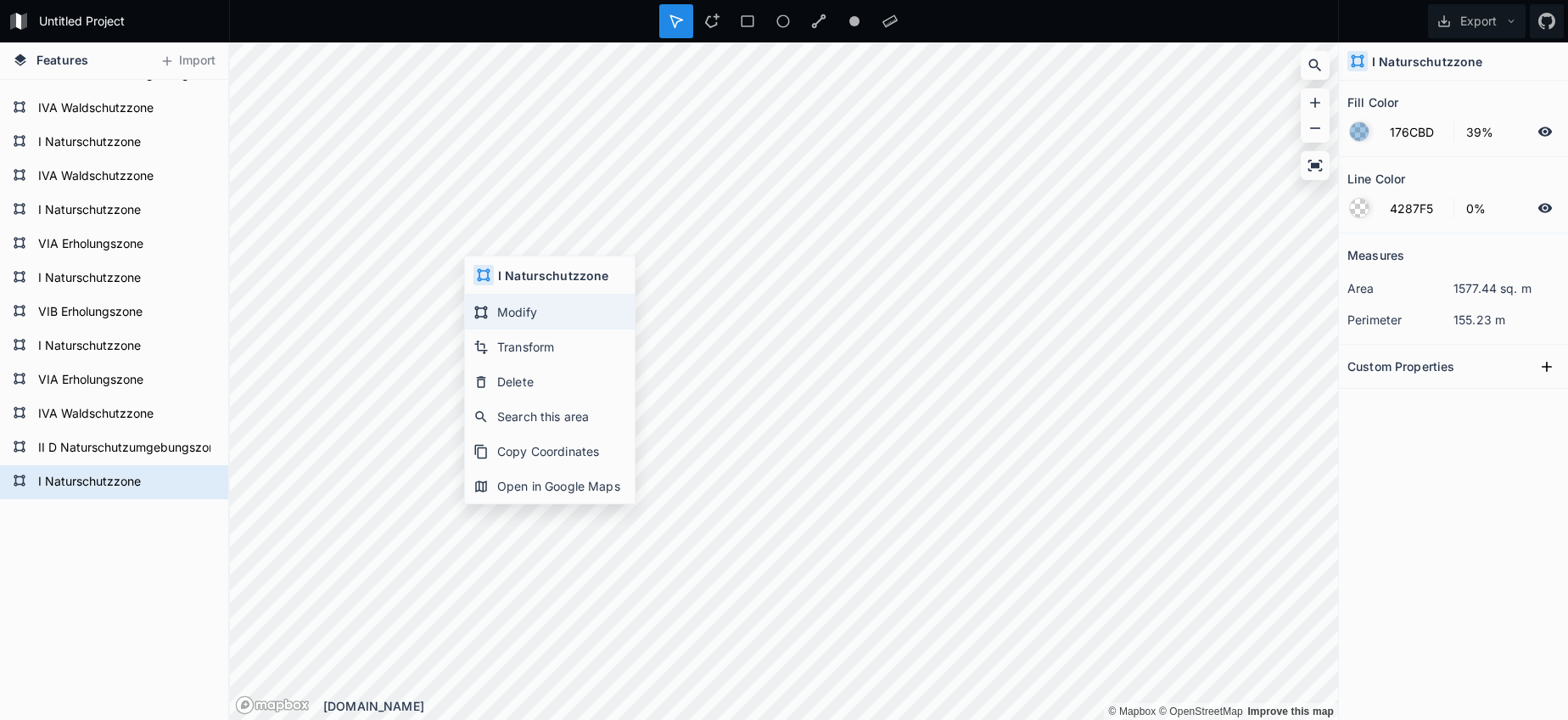
click at [523, 309] on div "Modify" at bounding box center [550, 311] width 170 height 35
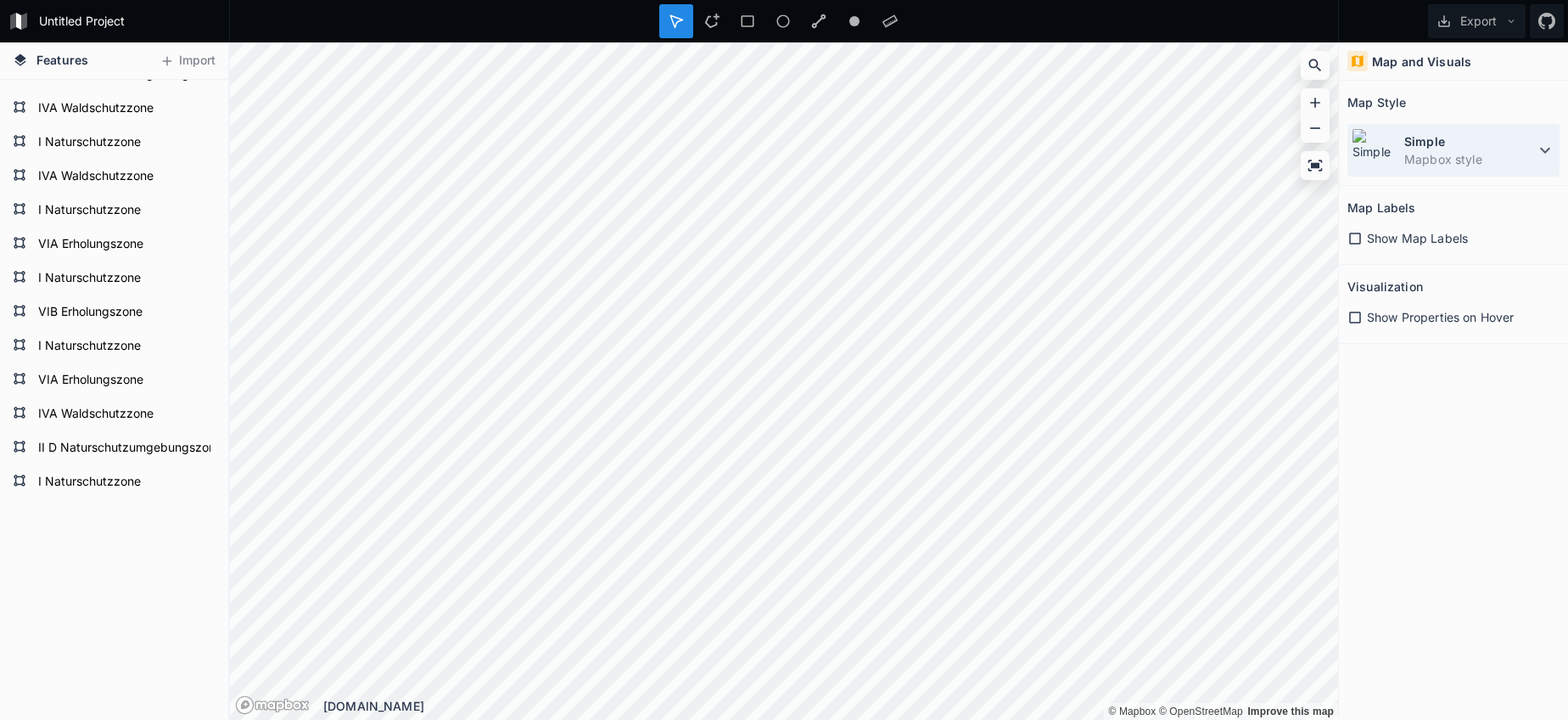
click at [1415, 155] on dd "Mapbox style" at bounding box center [1470, 159] width 131 height 18
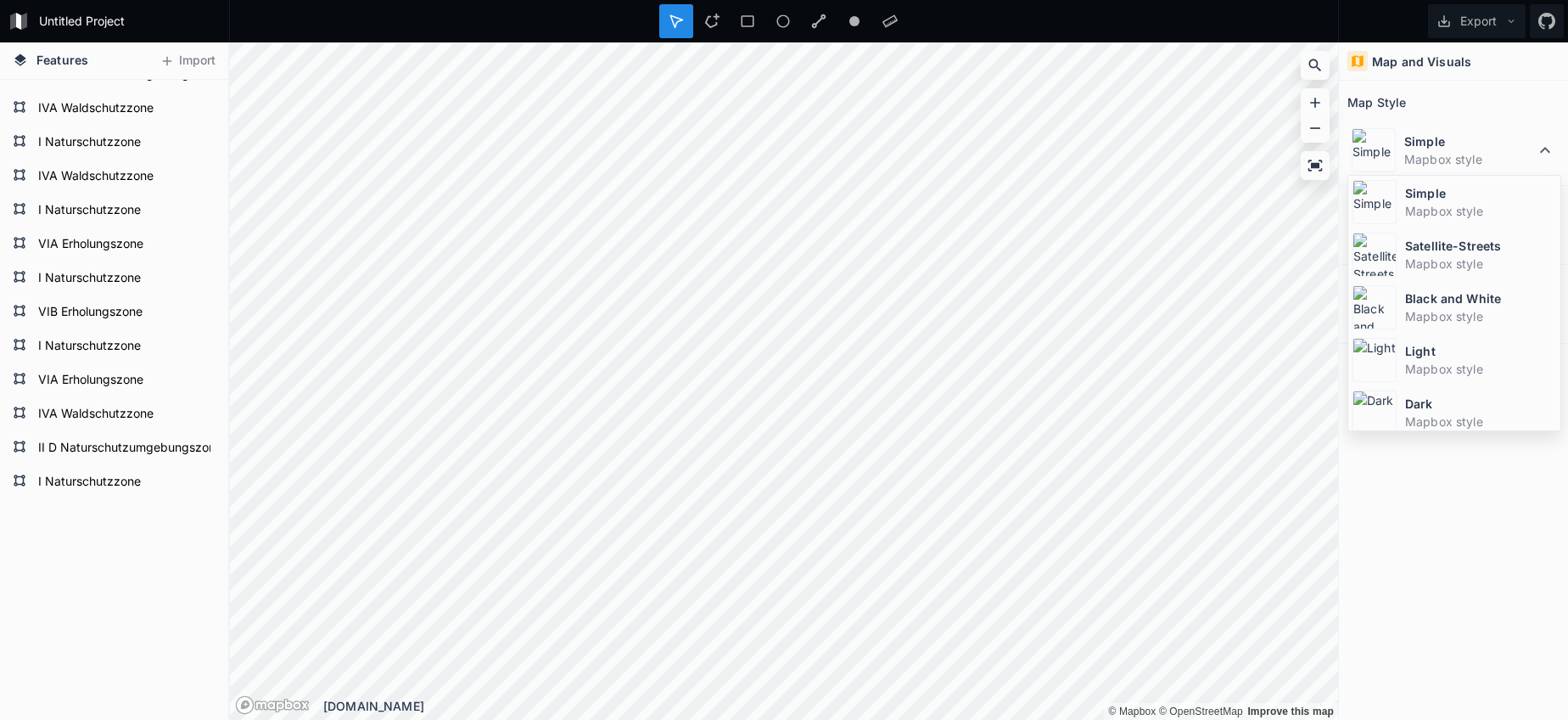
drag, startPoint x: 1408, startPoint y: 266, endPoint x: 1375, endPoint y: 267, distance: 33.0
click at [1407, 266] on dd "Mapbox style" at bounding box center [1480, 264] width 151 height 18
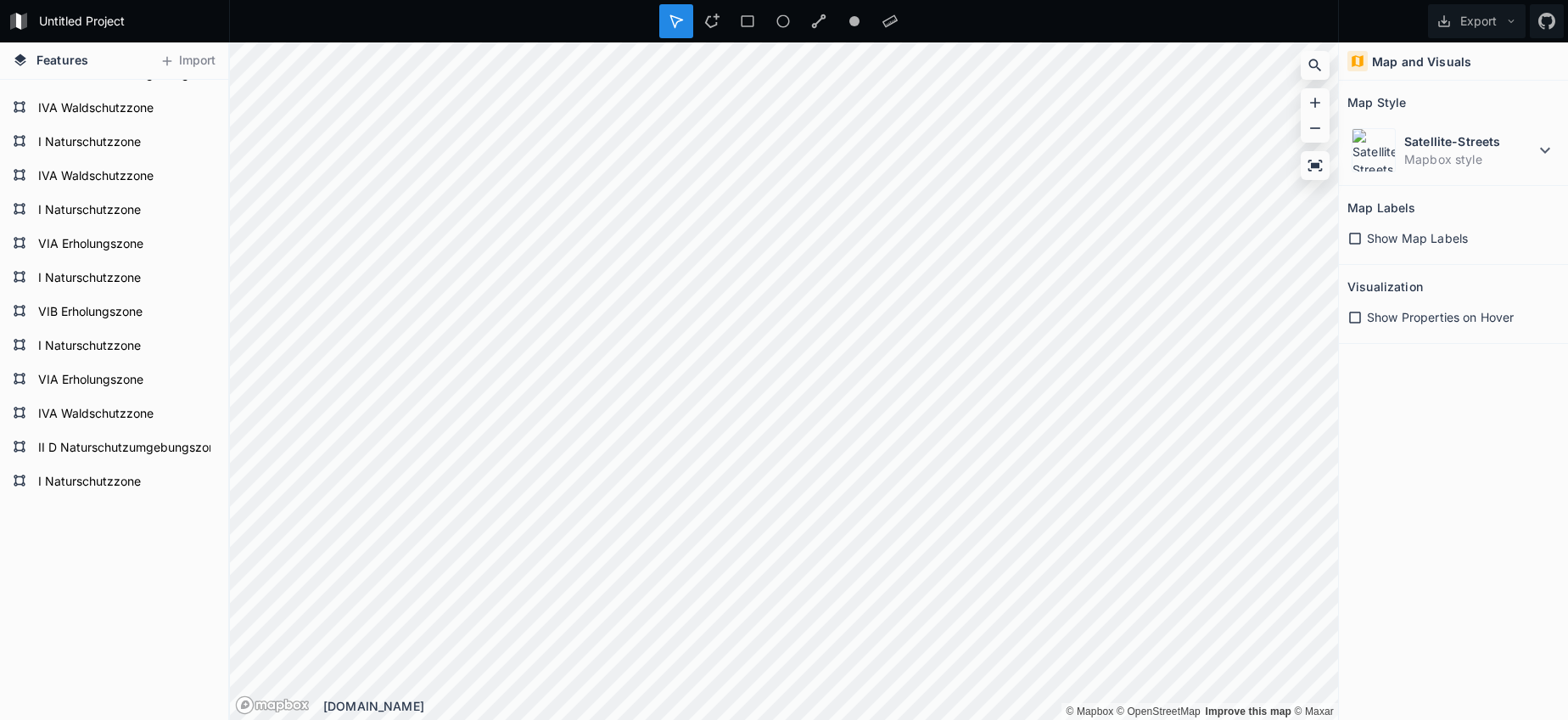
drag, startPoint x: 711, startPoint y: 22, endPoint x: 709, endPoint y: 40, distance: 18.1
click at [711, 22] on icon at bounding box center [712, 21] width 15 height 15
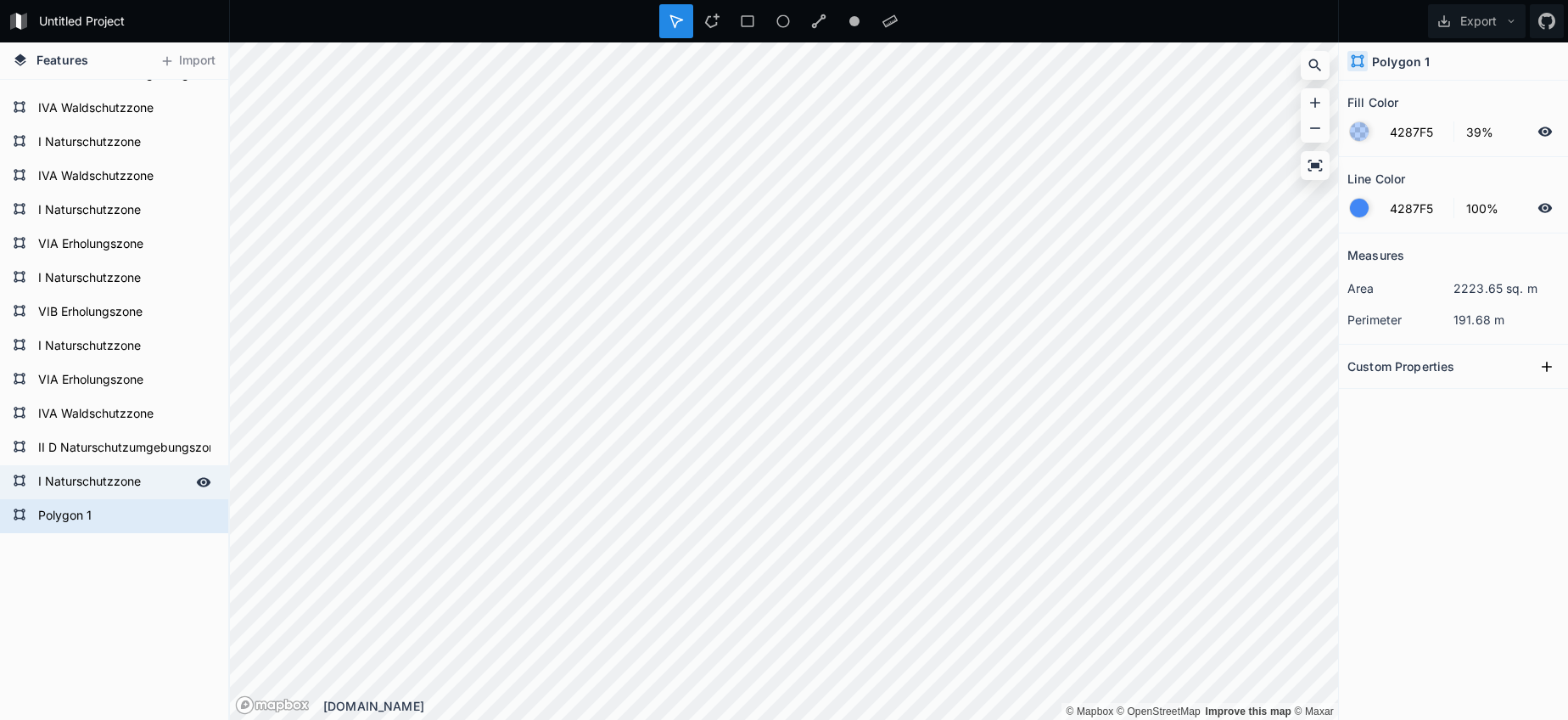
click at [108, 487] on form "I Naturschutzzone" at bounding box center [112, 482] width 158 height 25
click at [96, 524] on form "Polygon 1" at bounding box center [112, 516] width 158 height 25
paste input "I Naturschutzzone"
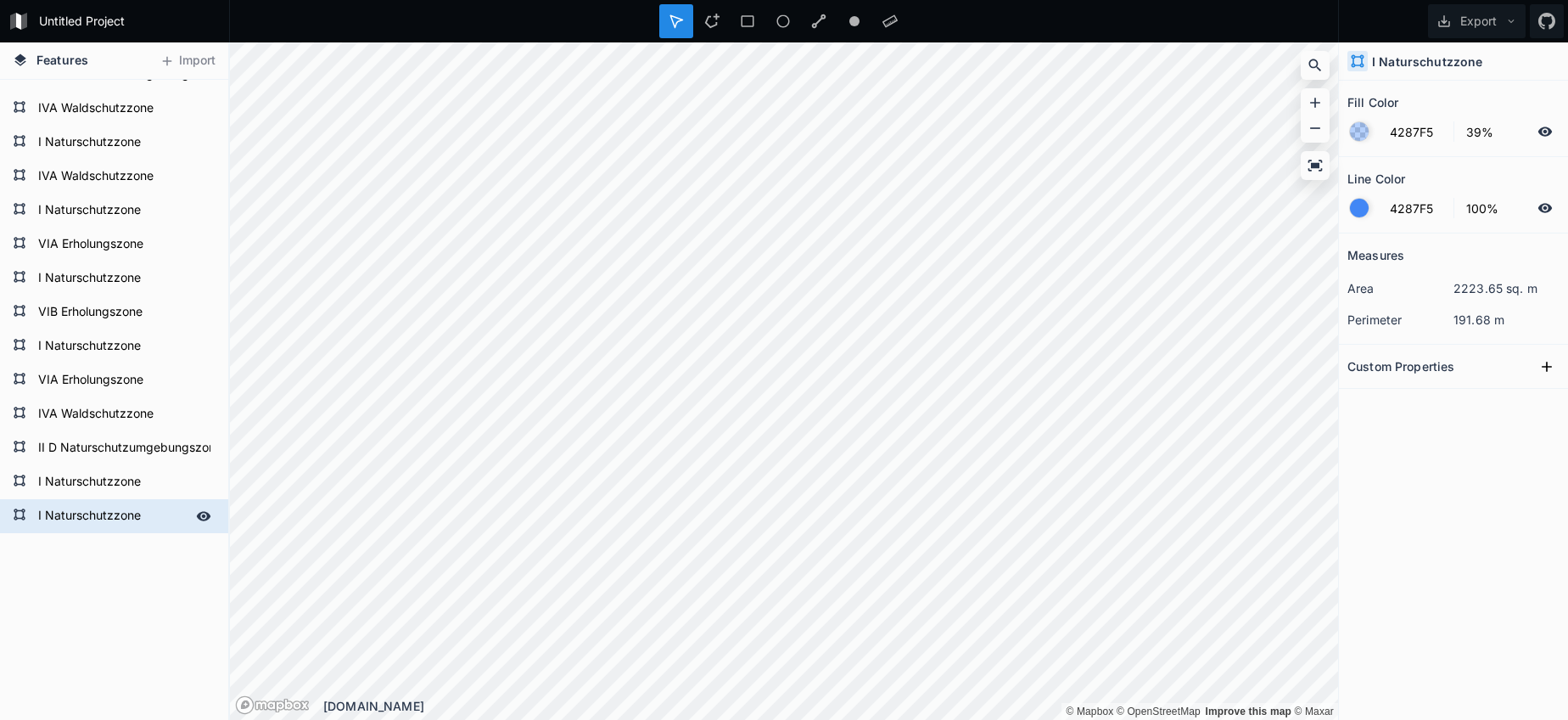
drag, startPoint x: 84, startPoint y: 548, endPoint x: 89, endPoint y: 532, distance: 16.8
click at [98, 480] on form "I Naturschutzzone" at bounding box center [112, 482] width 158 height 25
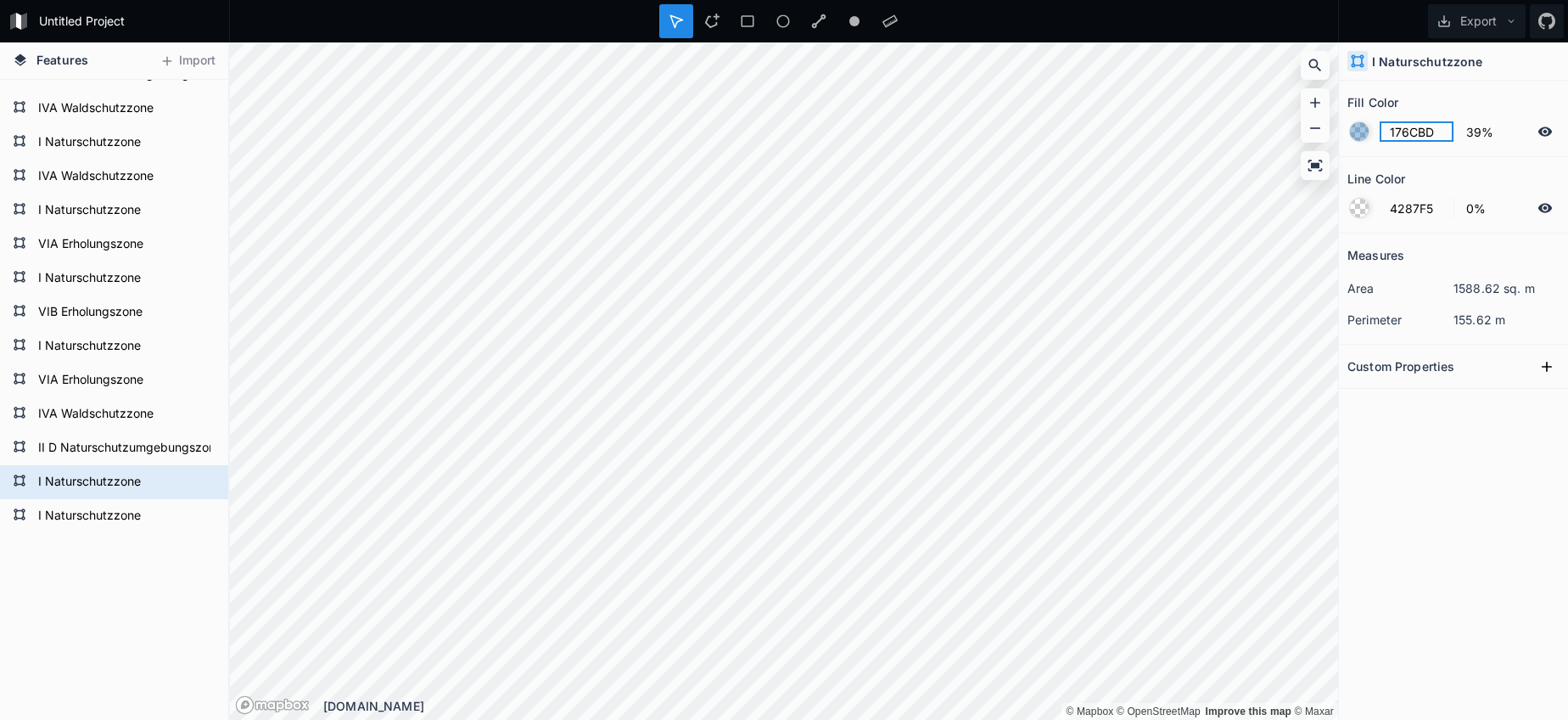
click at [1409, 133] on input "176CBD" at bounding box center [1416, 131] width 74 height 21
click at [1407, 127] on input "4287F5" at bounding box center [1416, 131] width 74 height 21
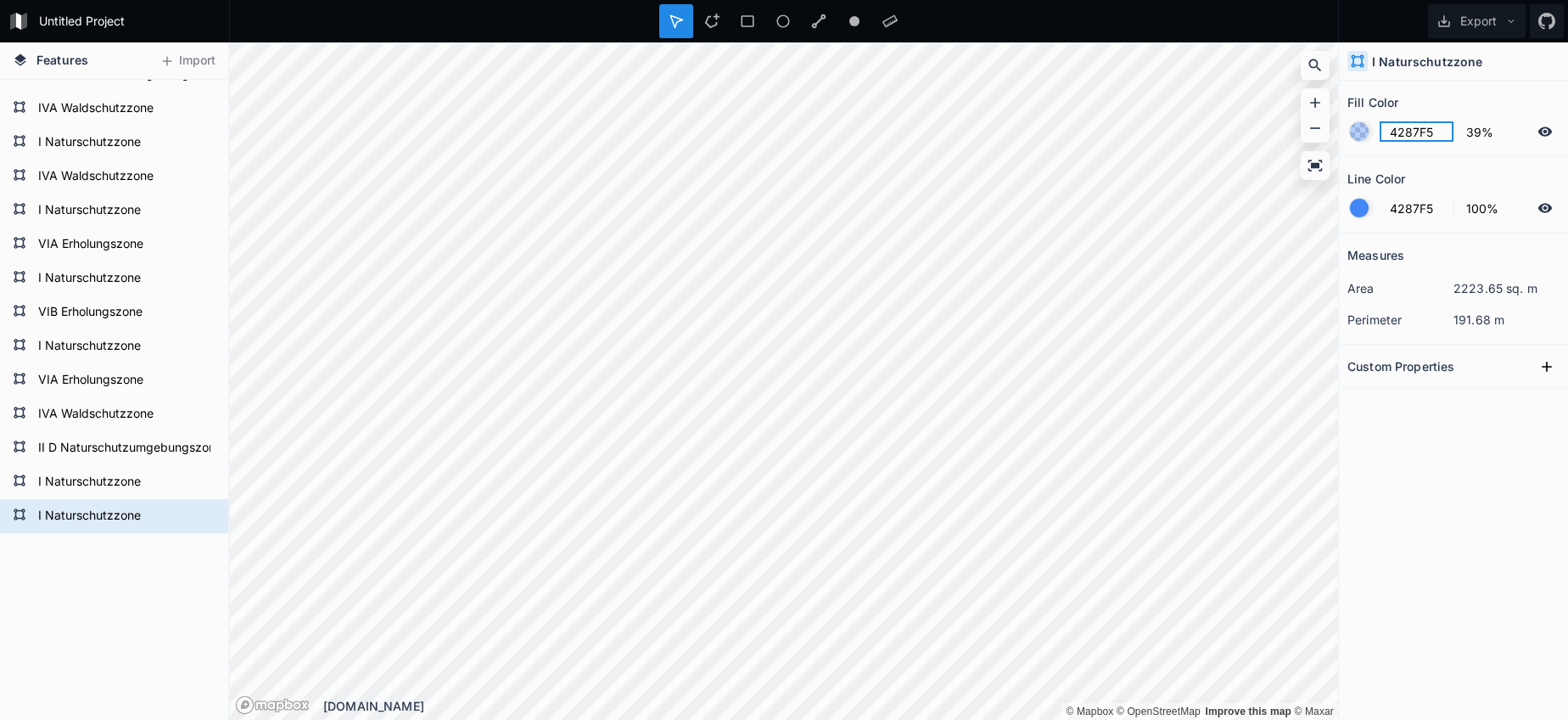
paste input "176CBD"
click at [1354, 209] on div at bounding box center [1359, 208] width 19 height 19
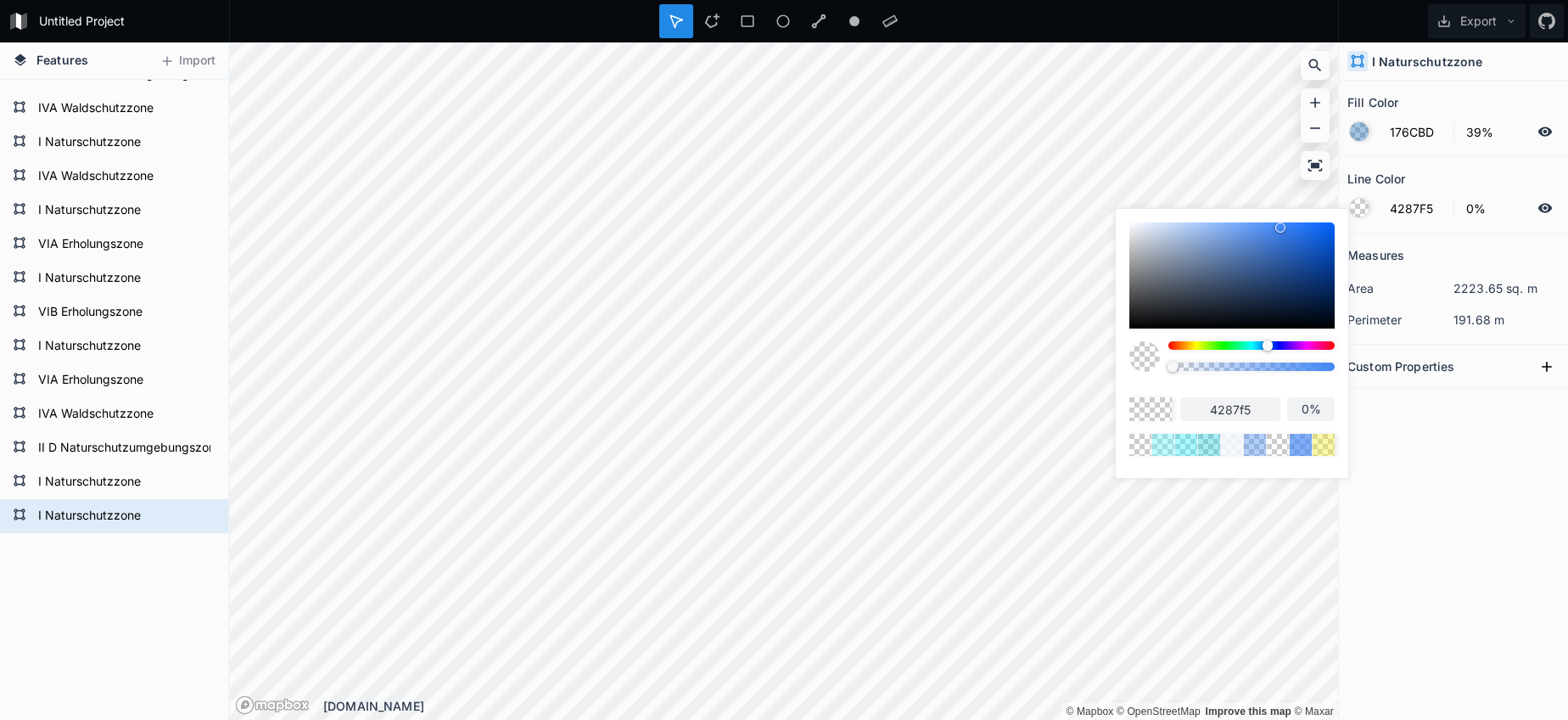
click at [1053, 349] on body "Untitled Project Export Features Import I Naturschutzzone I Naturschutzzone II …" at bounding box center [784, 360] width 1568 height 720
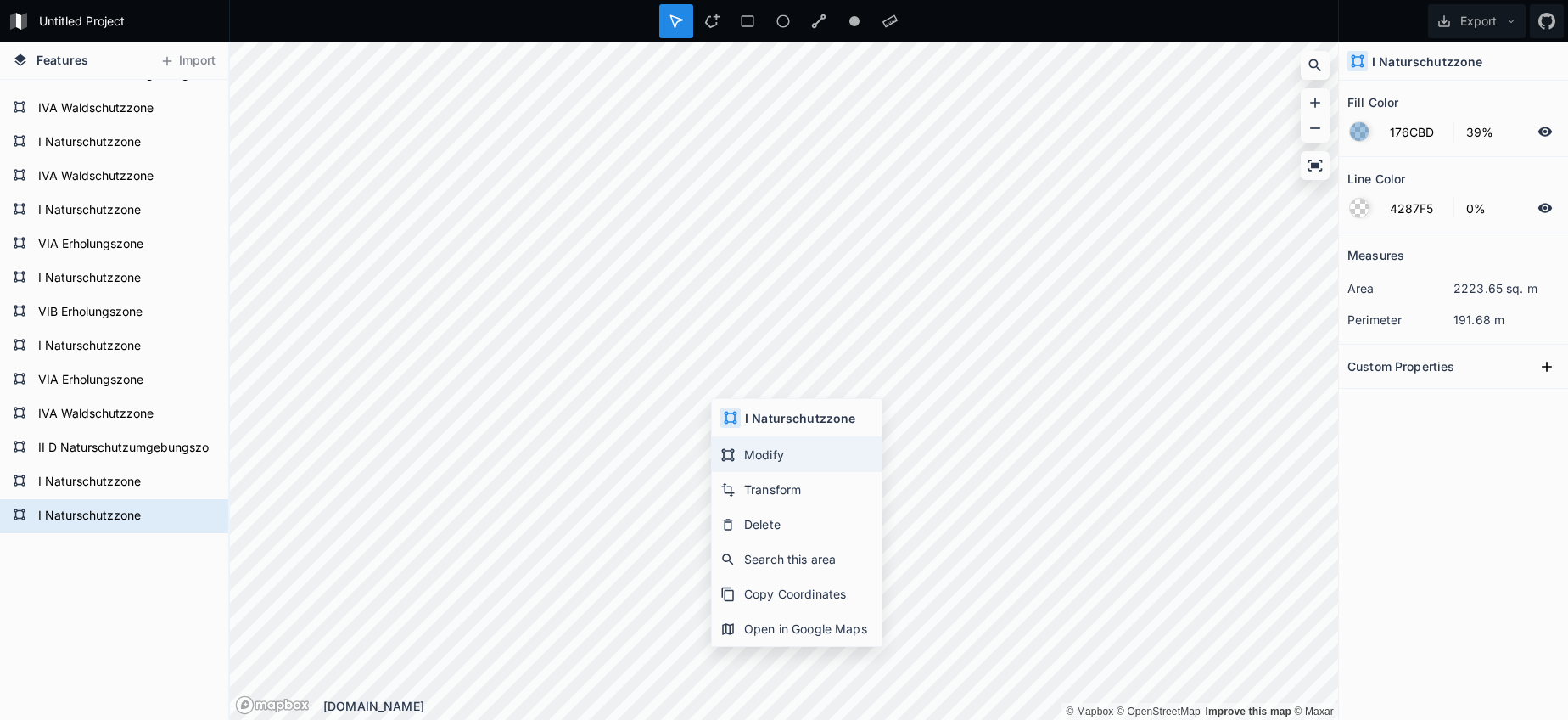
click at [757, 455] on div "Modify" at bounding box center [797, 454] width 170 height 35
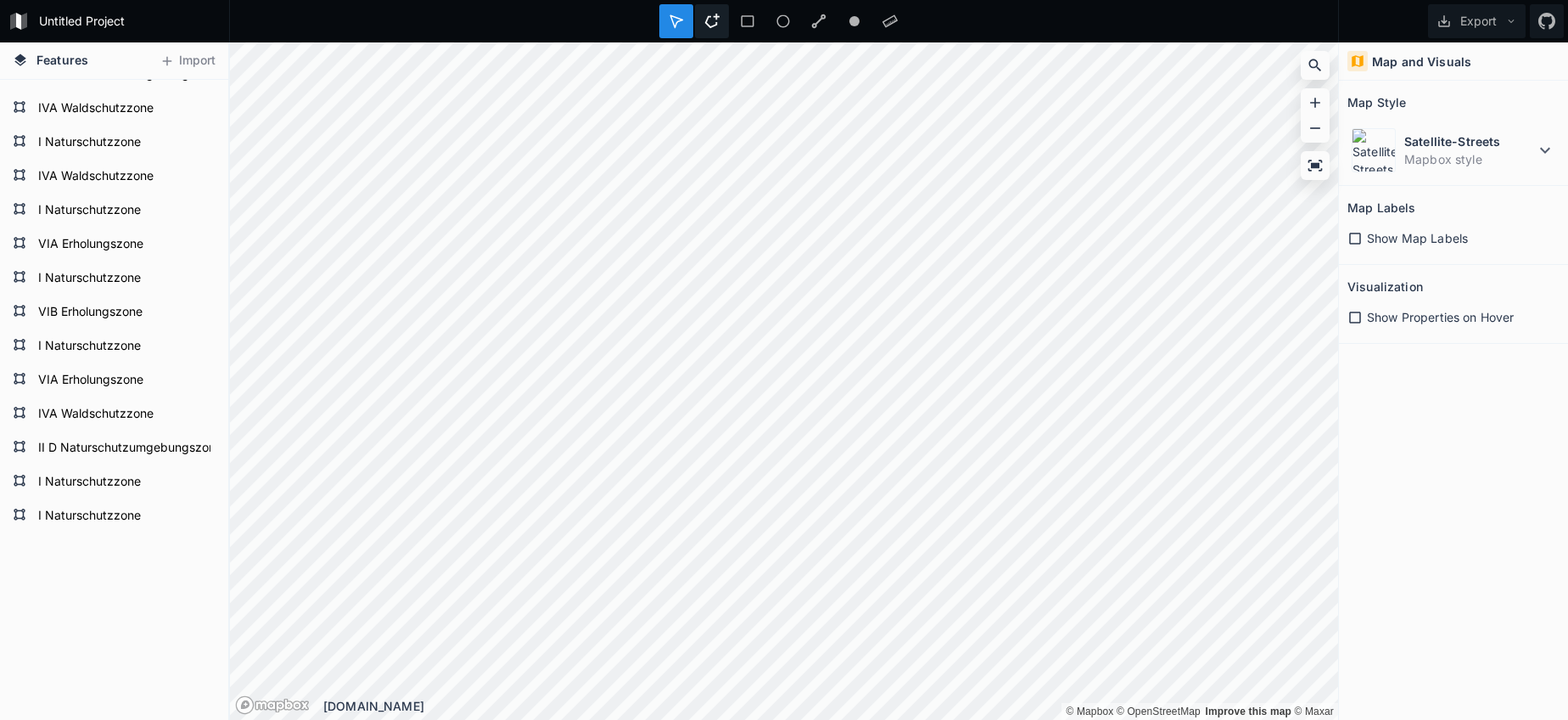
click at [710, 21] on icon at bounding box center [712, 21] width 15 height 15
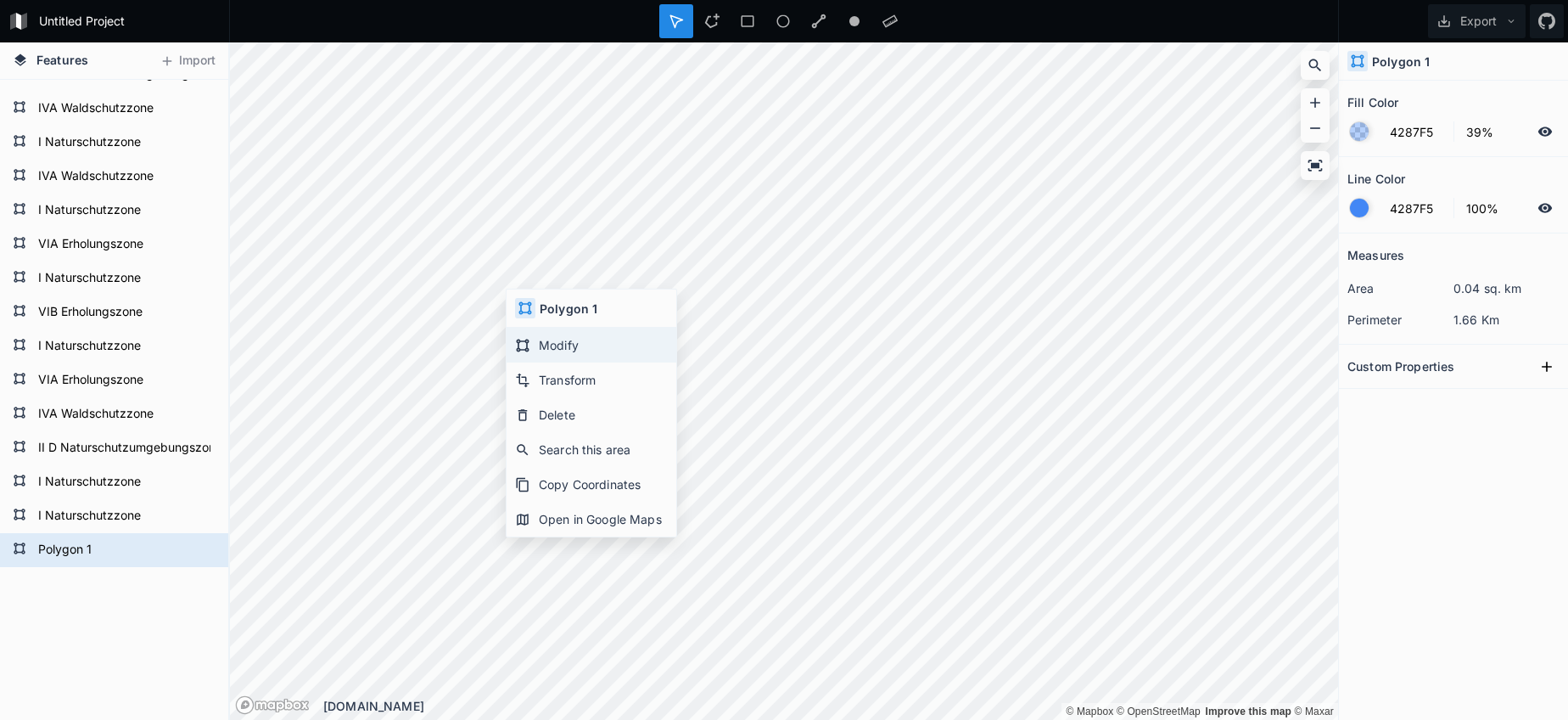
click at [559, 351] on div "Modify" at bounding box center [592, 344] width 170 height 35
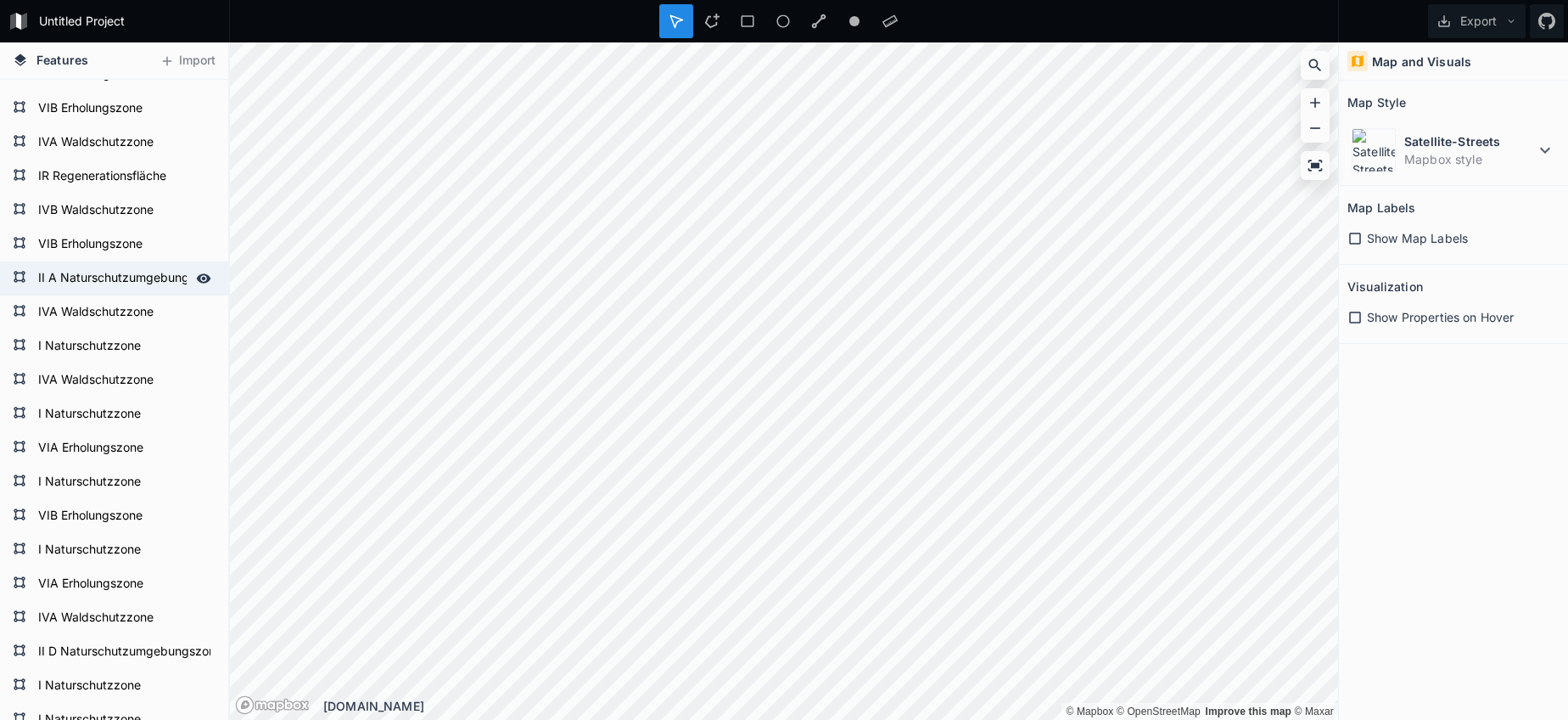
scroll to position [2363, 0]
click at [78, 286] on form "II A Naturschutzumgebungszone" at bounding box center [112, 280] width 158 height 25
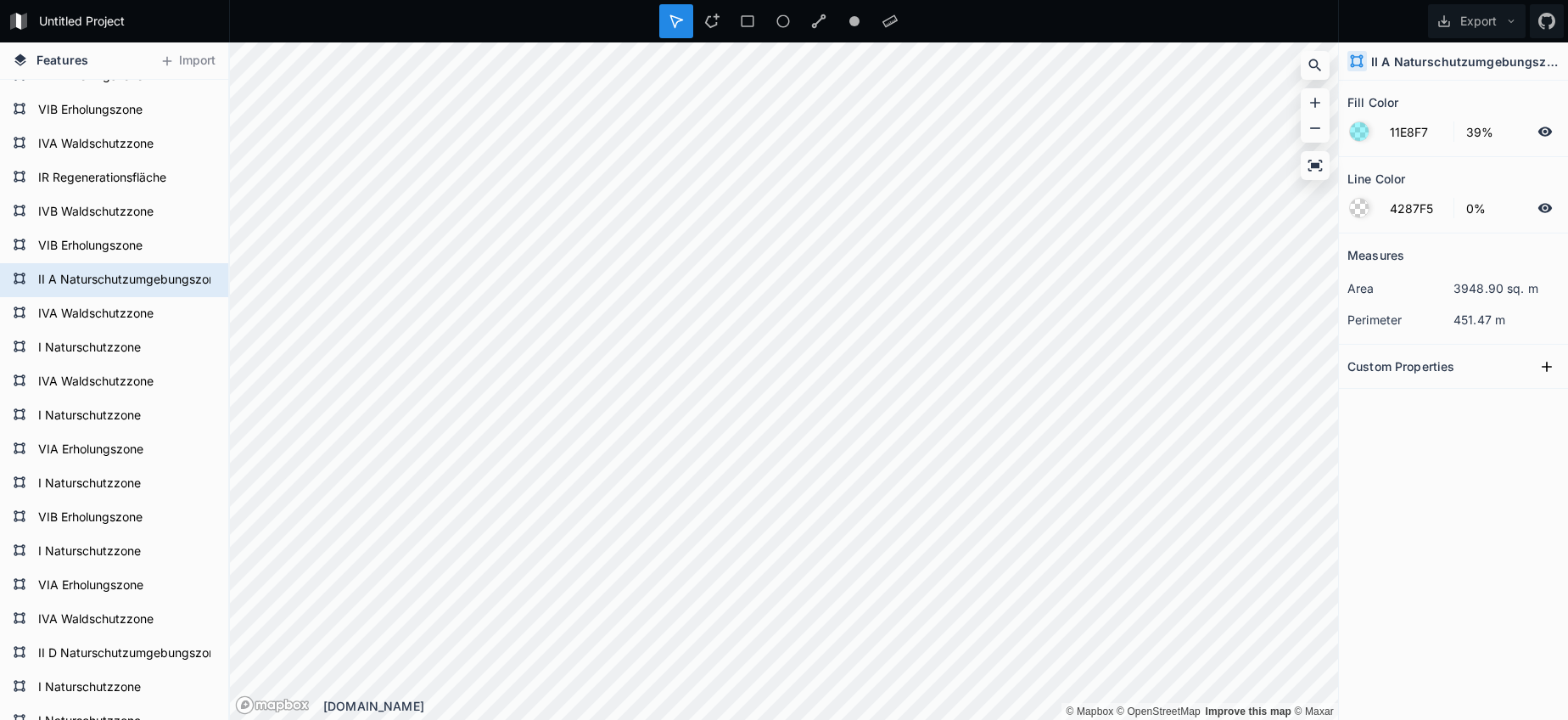
click at [78, 286] on form "II A Naturschutzumgebungszone" at bounding box center [124, 280] width 182 height 25
click at [92, 280] on form "II A Naturschutzumgebungszone" at bounding box center [112, 280] width 158 height 25
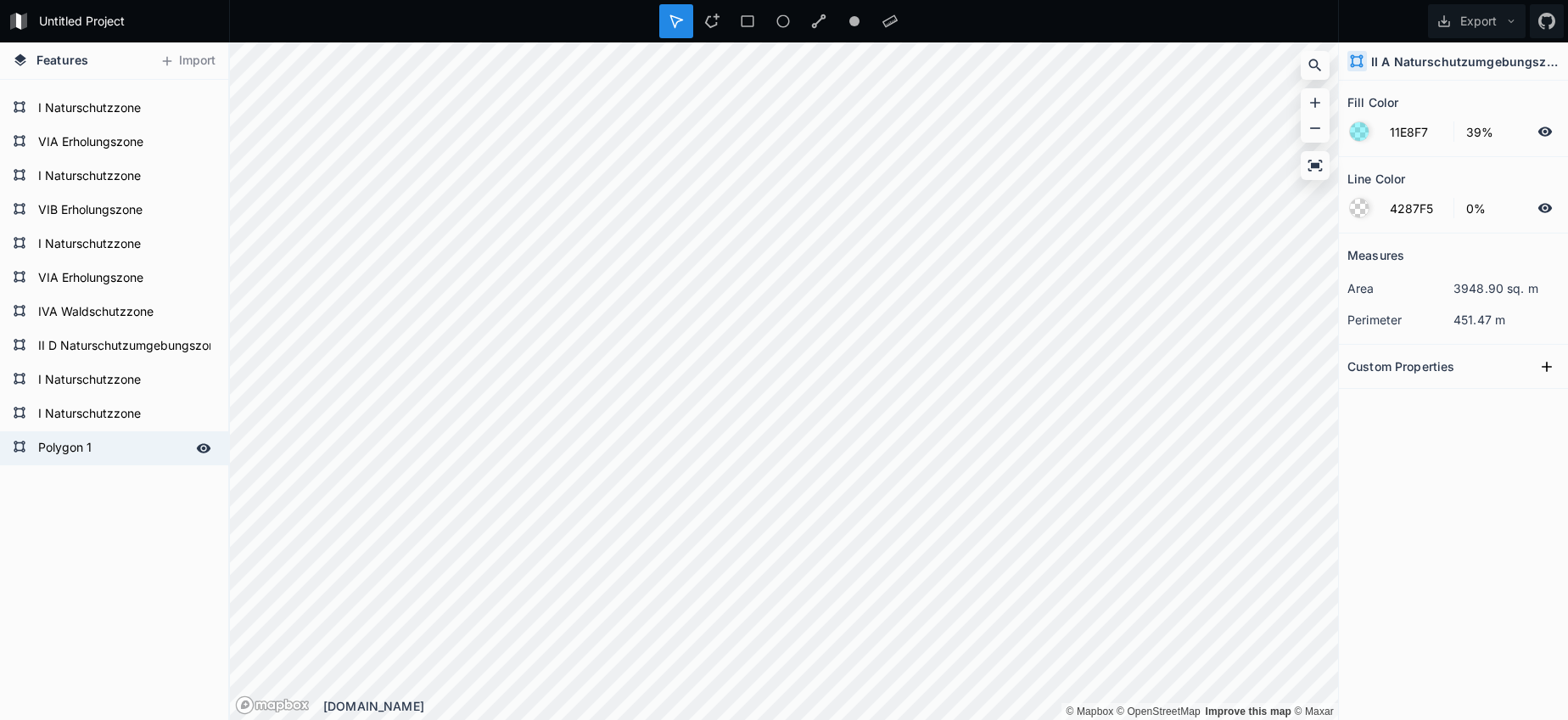
scroll to position [2671, 0]
click at [91, 442] on form "Polygon 1" at bounding box center [112, 448] width 158 height 25
paste input "II A Naturschutzumgebungszone"
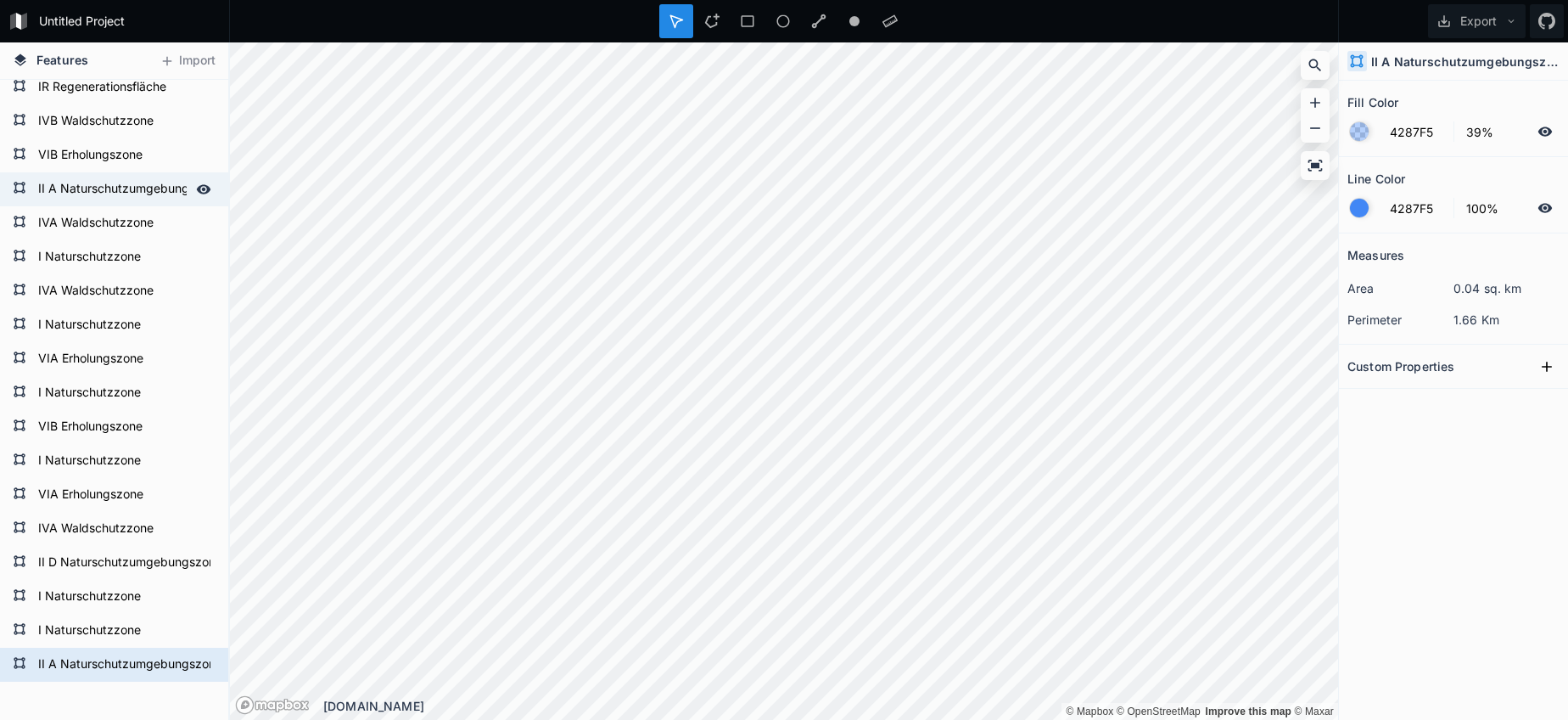
scroll to position [2444, 0]
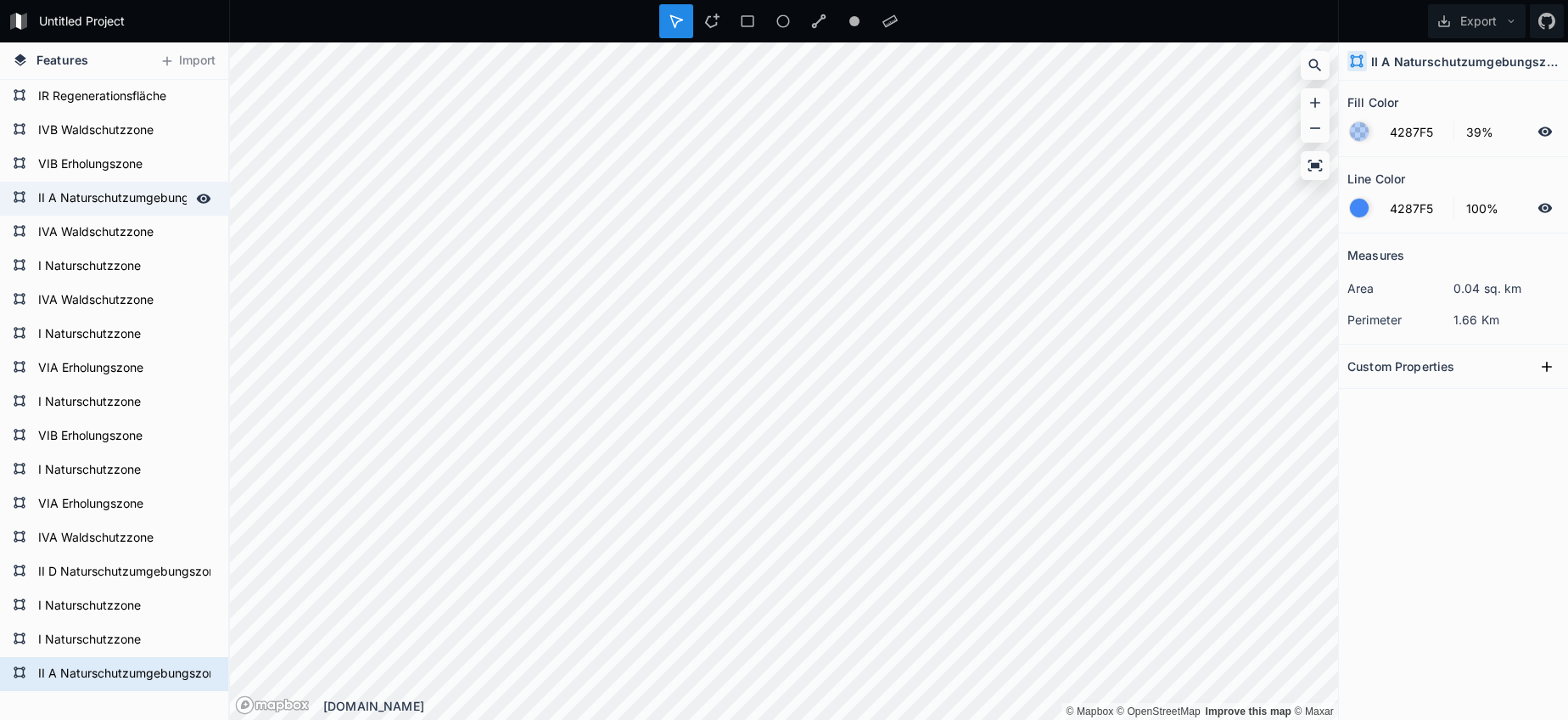
click at [81, 207] on form "II A Naturschutzumgebungszone" at bounding box center [112, 199] width 158 height 25
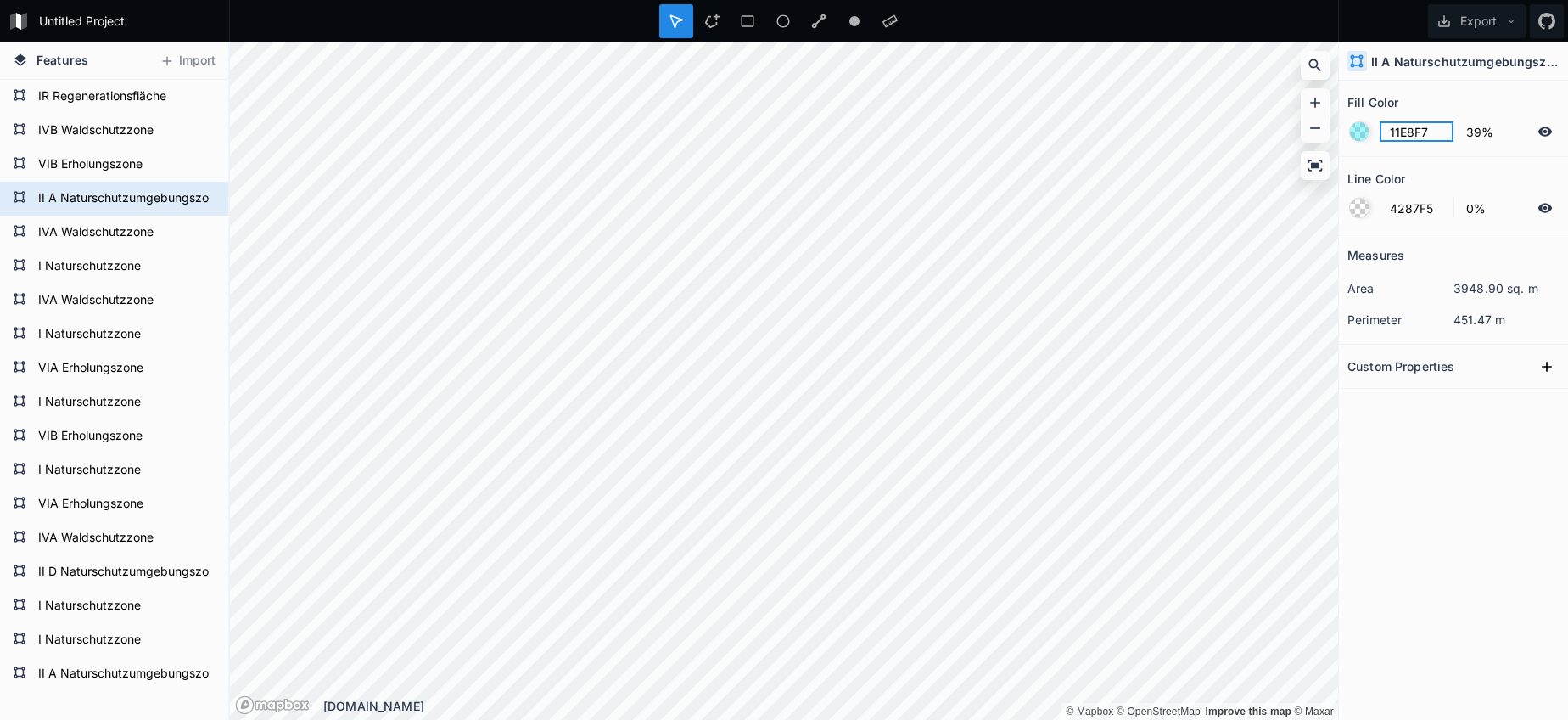
click at [1410, 130] on input "11E8F7" at bounding box center [1416, 131] width 74 height 21
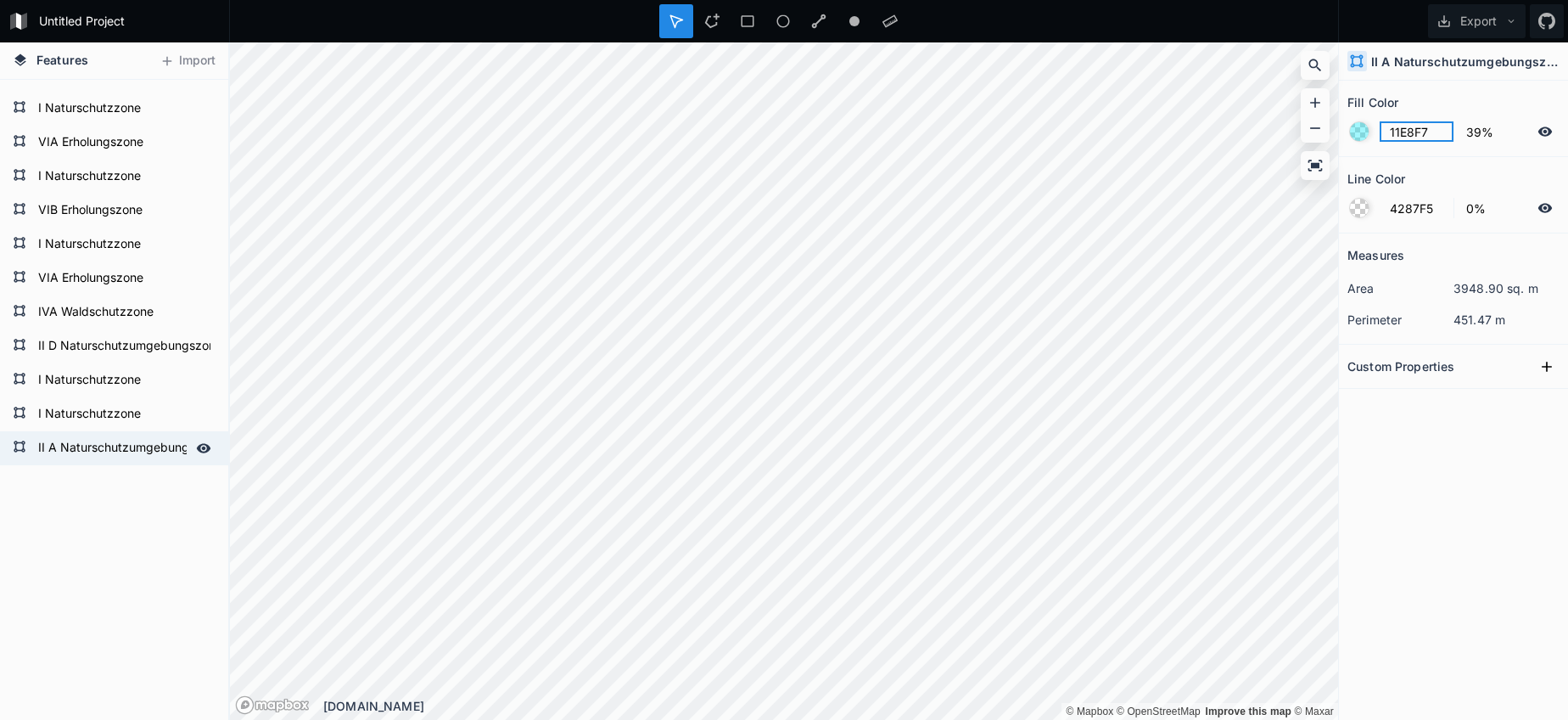
scroll to position [2671, 0]
click at [91, 452] on form "II A Naturschutzumgebungszone" at bounding box center [112, 448] width 158 height 25
click at [1410, 141] on input "4287F5" at bounding box center [1416, 131] width 74 height 21
paste input "11E8F7"
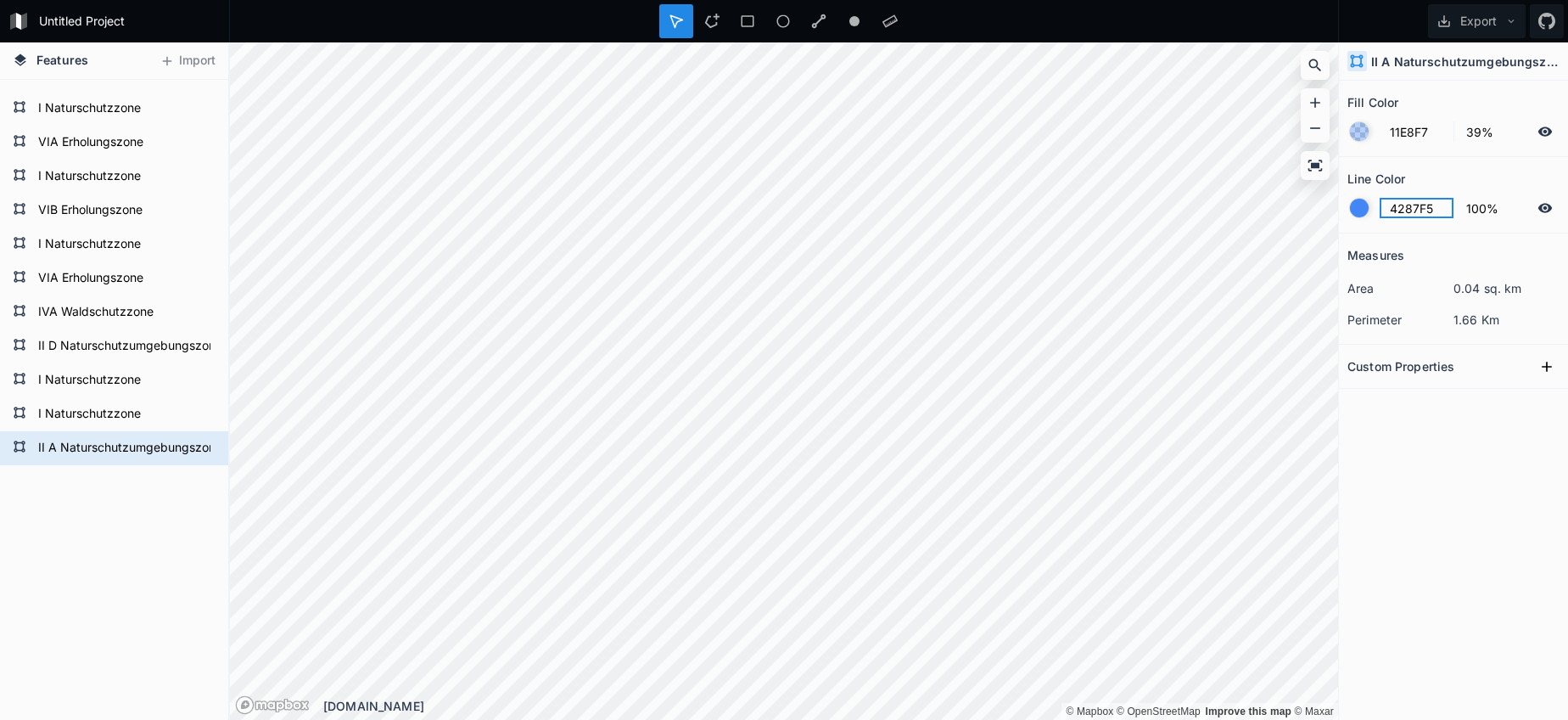
click at [1403, 211] on input "4287F5" at bounding box center [1416, 208] width 74 height 21
click at [1354, 211] on div at bounding box center [1359, 208] width 19 height 19
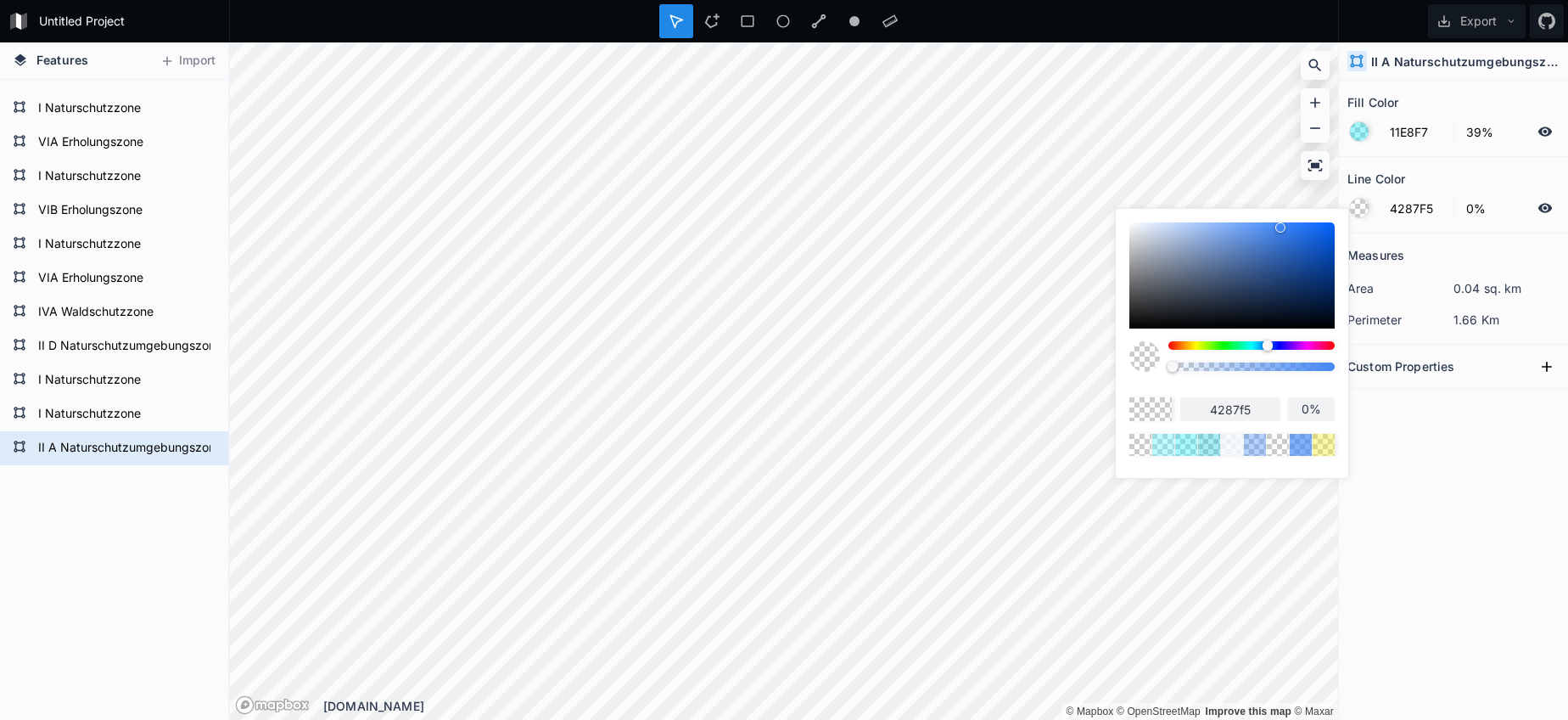
click at [1100, 373] on body "Untitled Project Export Features Import II A Naturschutzumgebungszone I Natursc…" at bounding box center [784, 360] width 1568 height 720
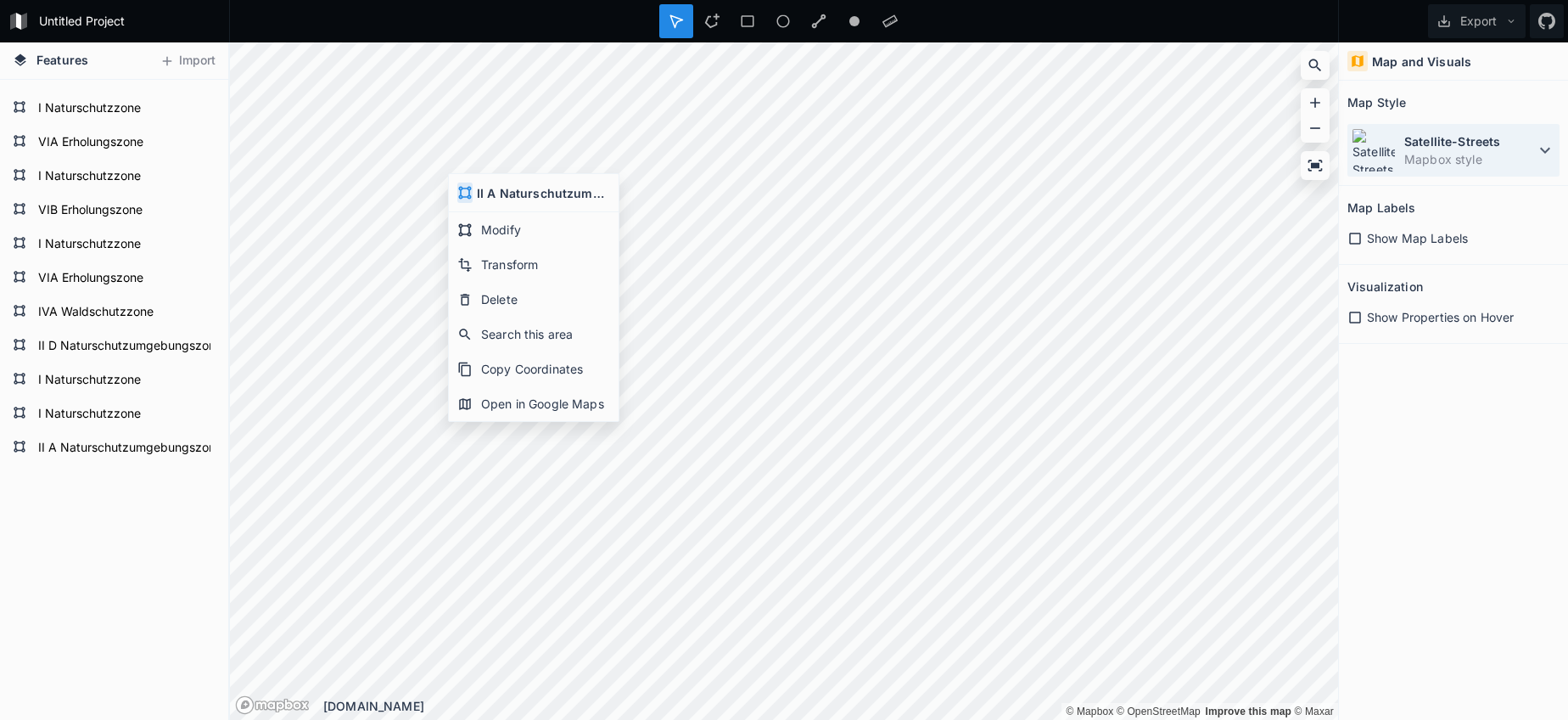
click at [1423, 162] on dd "Mapbox style" at bounding box center [1470, 159] width 131 height 18
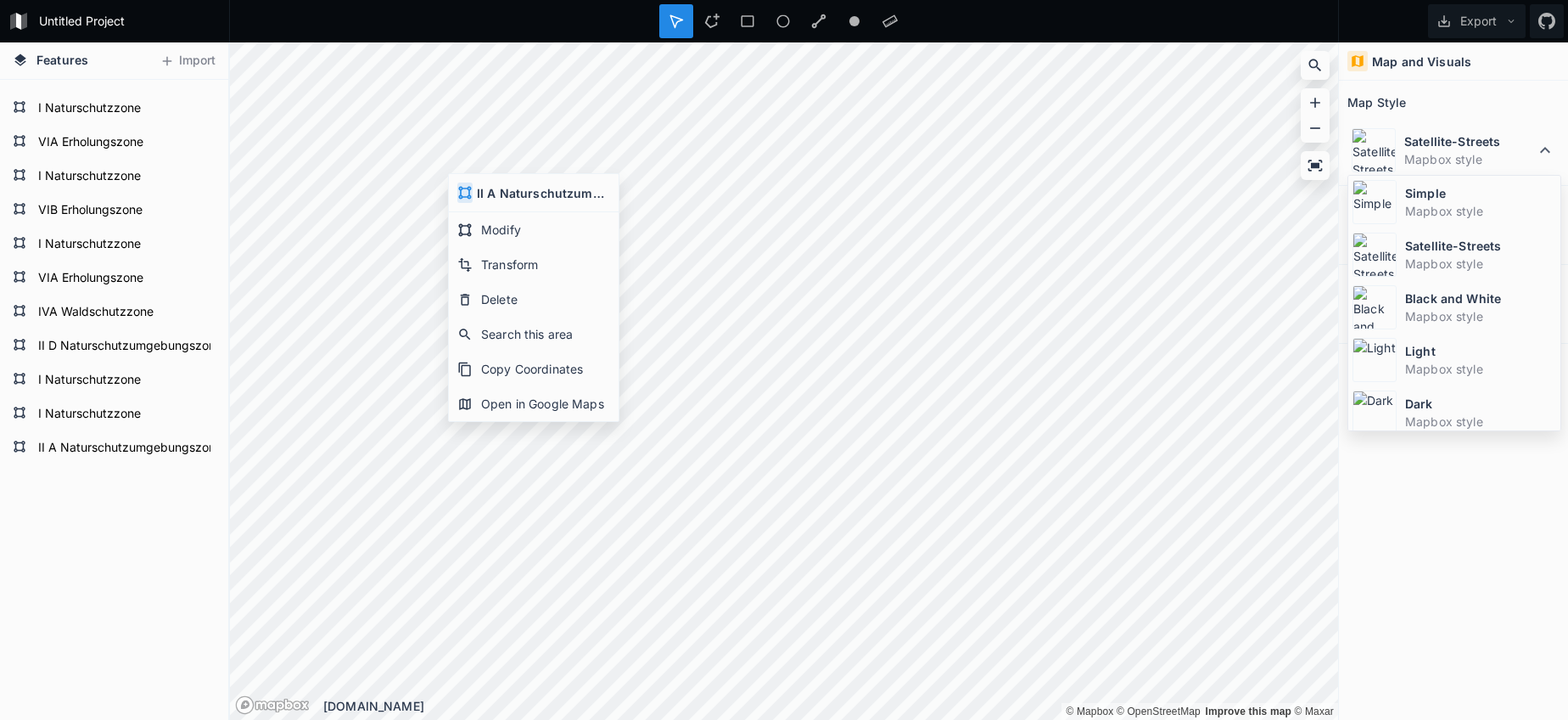
drag, startPoint x: 1409, startPoint y: 216, endPoint x: 1361, endPoint y: 215, distance: 48.0
click at [1409, 216] on dd "Mapbox style" at bounding box center [1480, 211] width 151 height 18
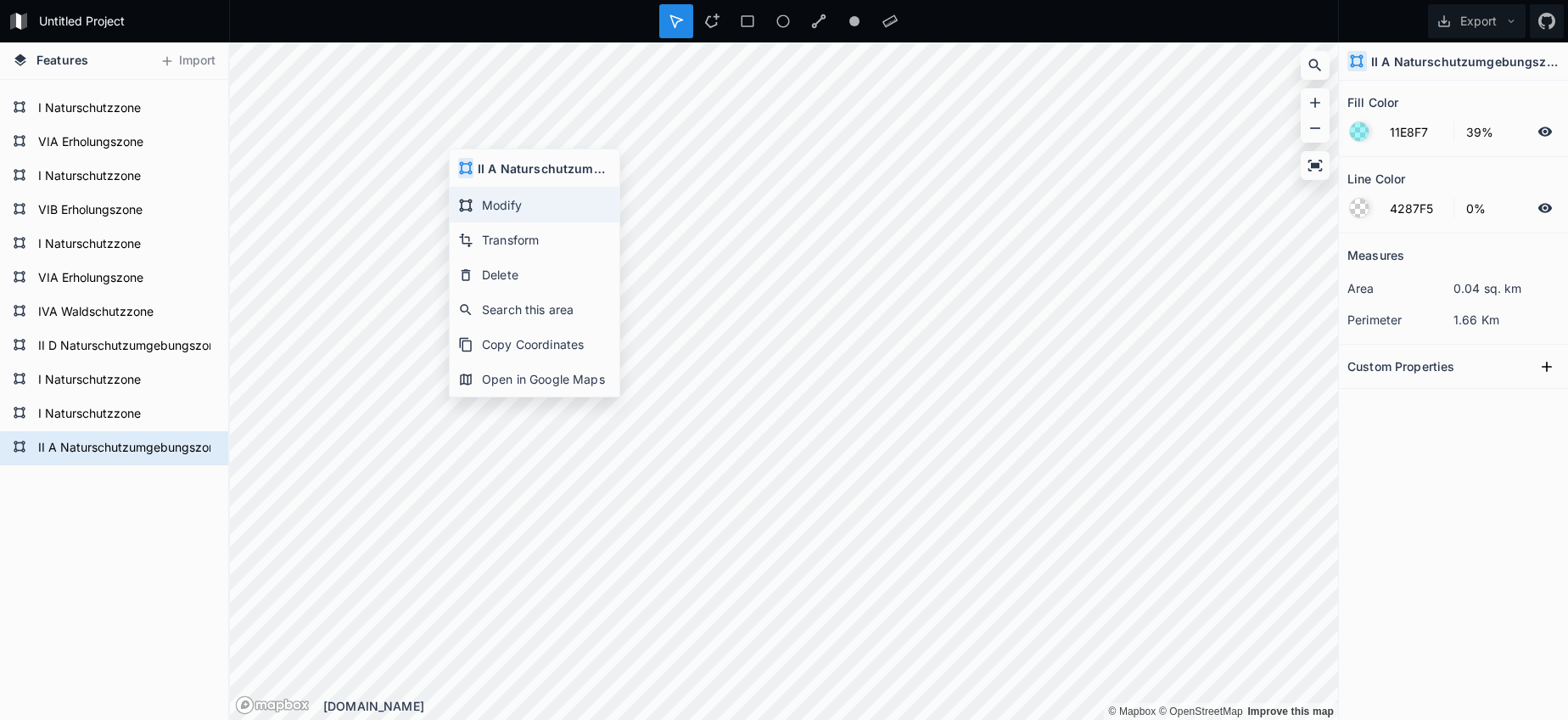
click at [511, 214] on div "Modify" at bounding box center [535, 205] width 170 height 35
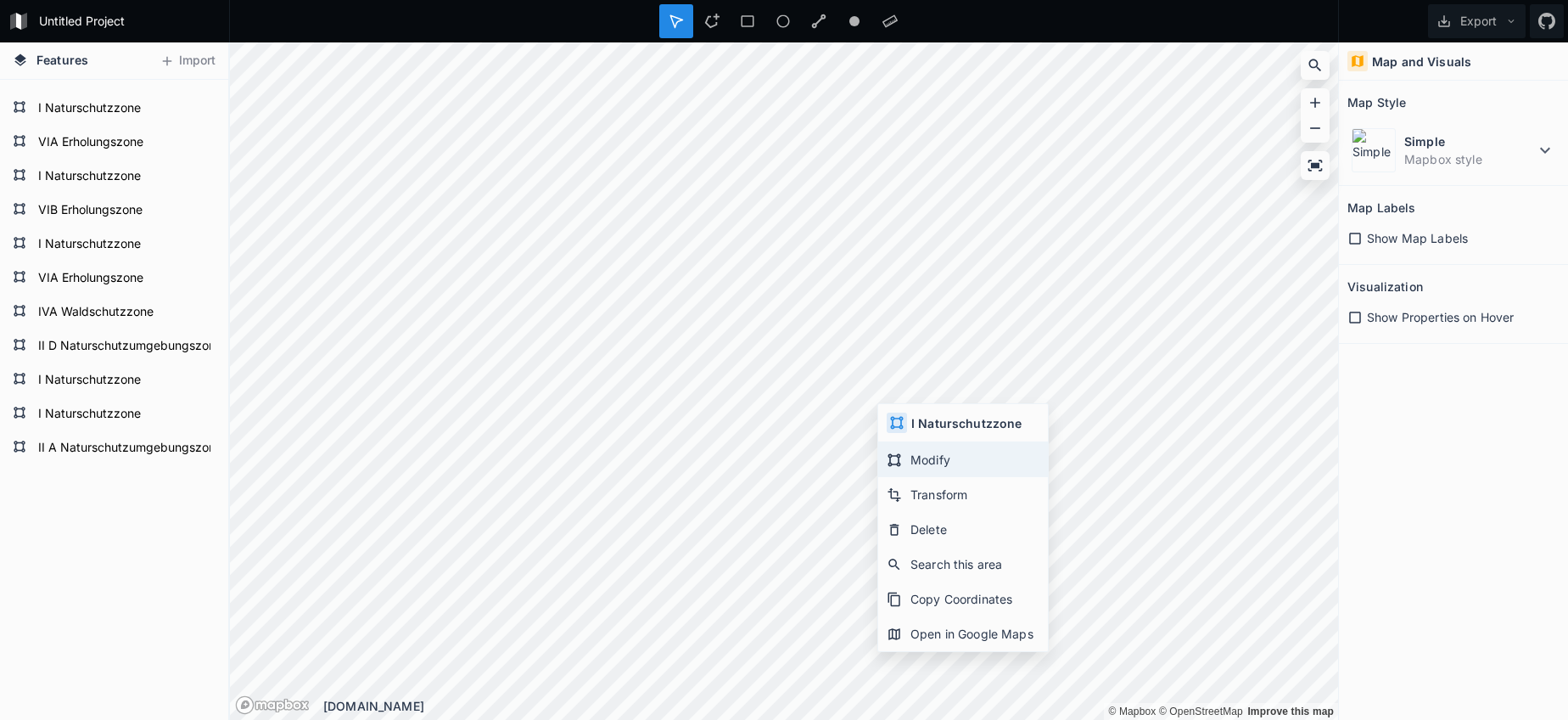
click at [916, 468] on div "Modify" at bounding box center [963, 459] width 170 height 35
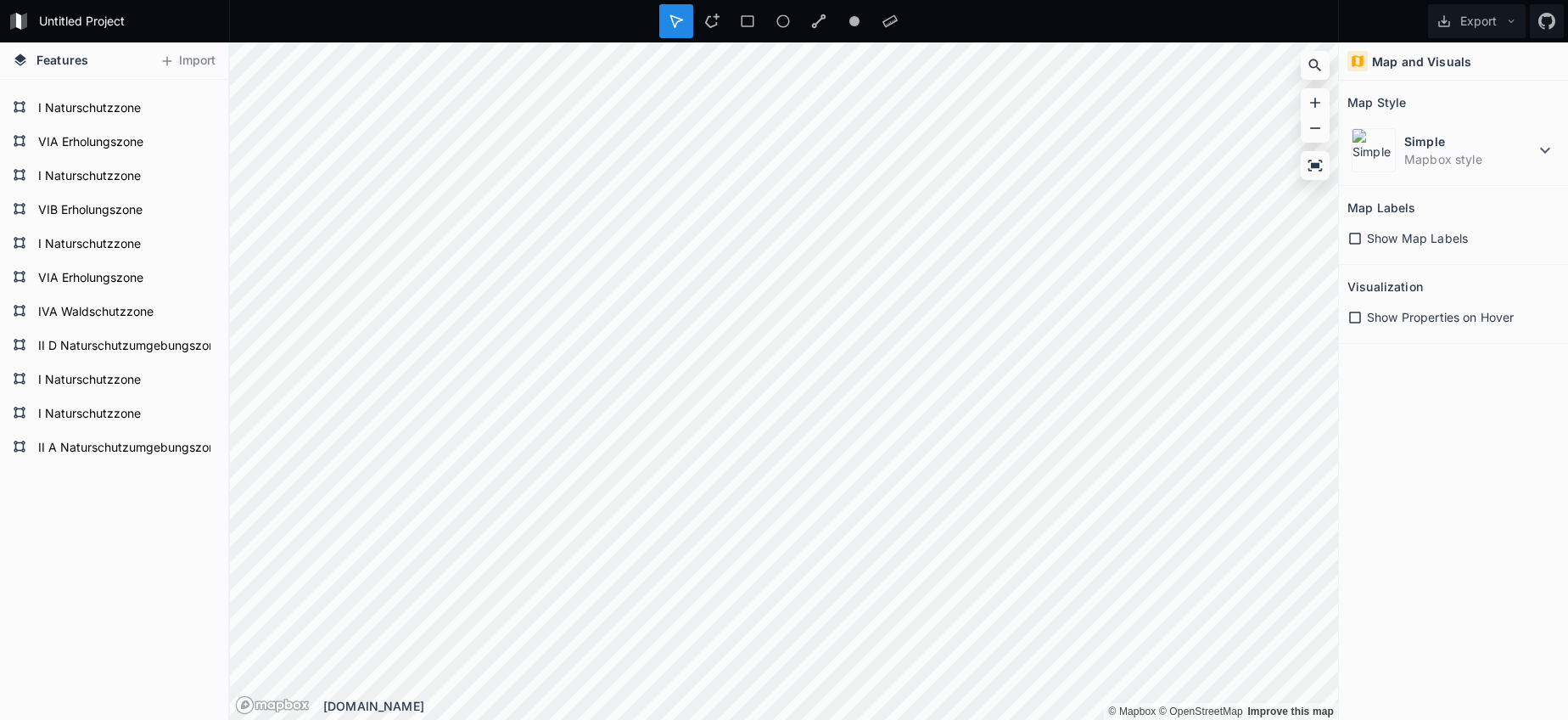
scroll to position [2667, 0]
click at [1421, 150] on dd "Mapbox style" at bounding box center [1470, 159] width 131 height 18
click at [1425, 165] on dd "Mapbox style" at bounding box center [1470, 159] width 131 height 18
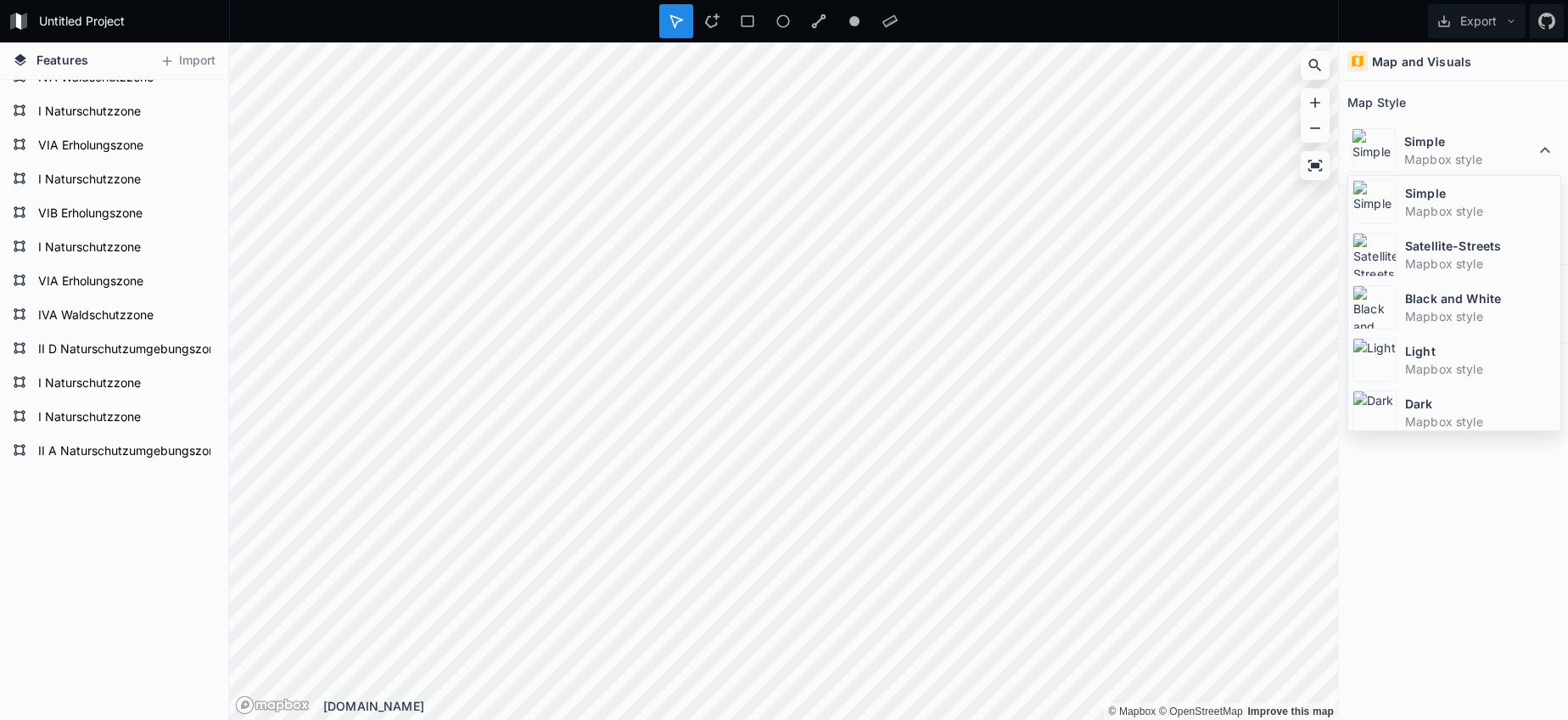
drag, startPoint x: 1406, startPoint y: 244, endPoint x: 1377, endPoint y: 264, distance: 35.2
click at [1406, 245] on dt "Satellite-Streets" at bounding box center [1480, 246] width 151 height 18
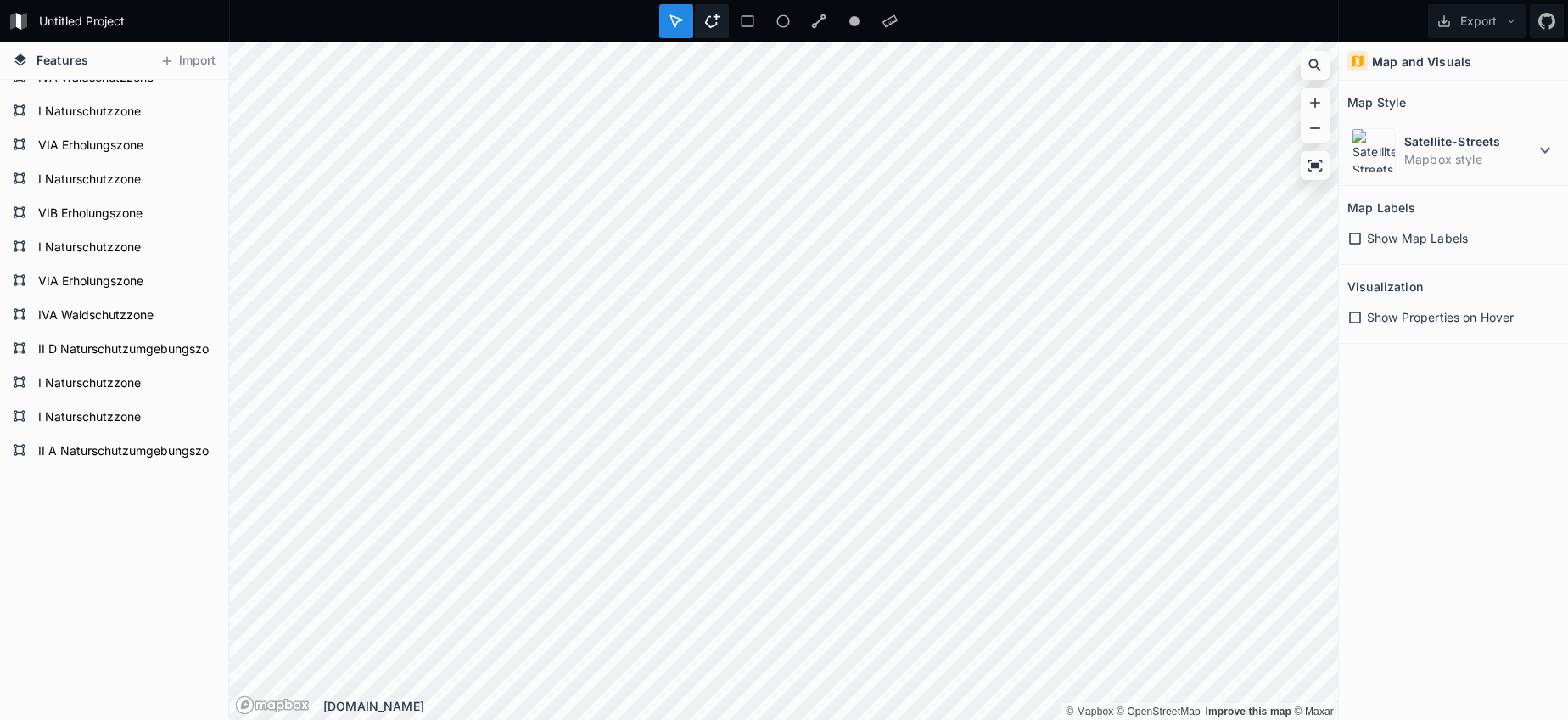
click at [718, 21] on icon at bounding box center [712, 21] width 15 height 15
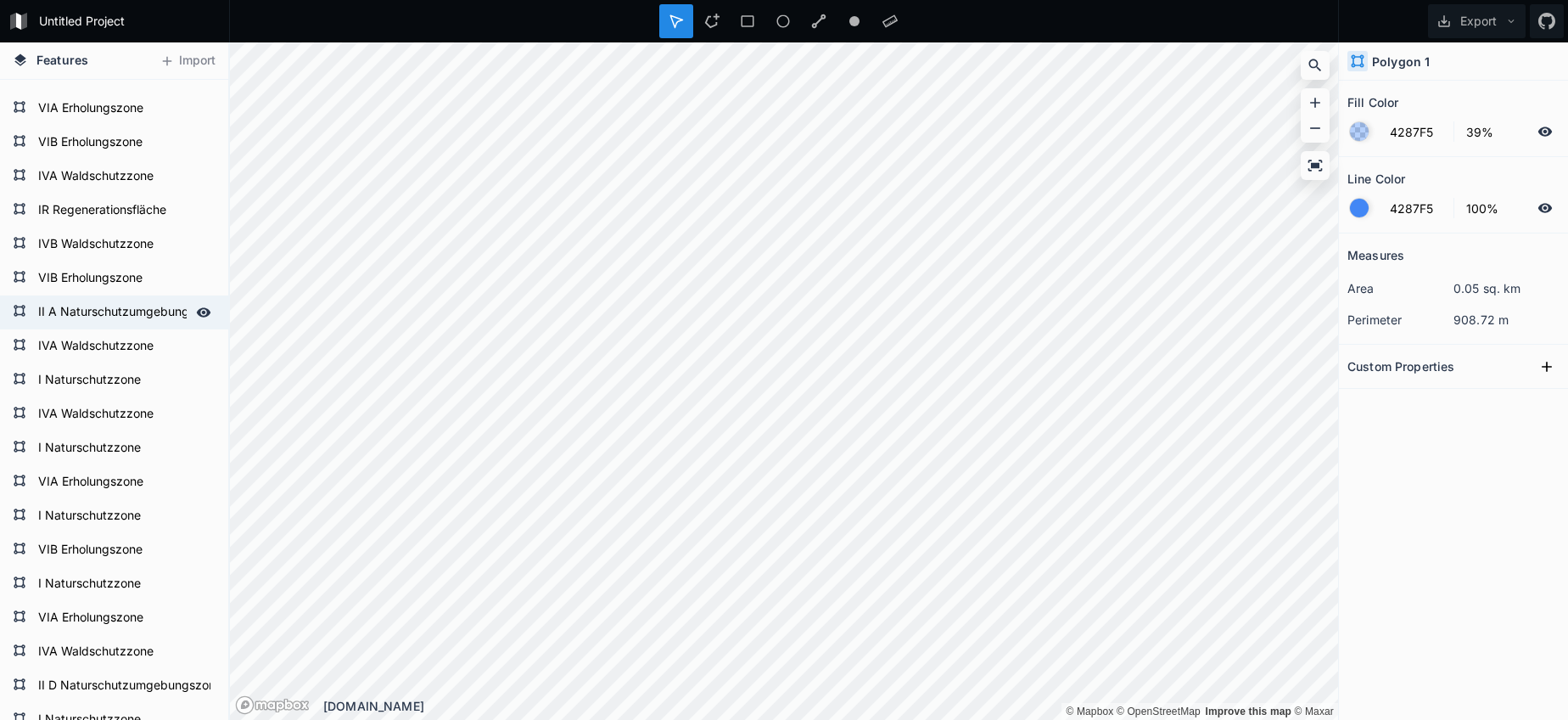
scroll to position [2330, 0]
click at [82, 216] on form "IR Regenerationsfläche" at bounding box center [112, 211] width 158 height 25
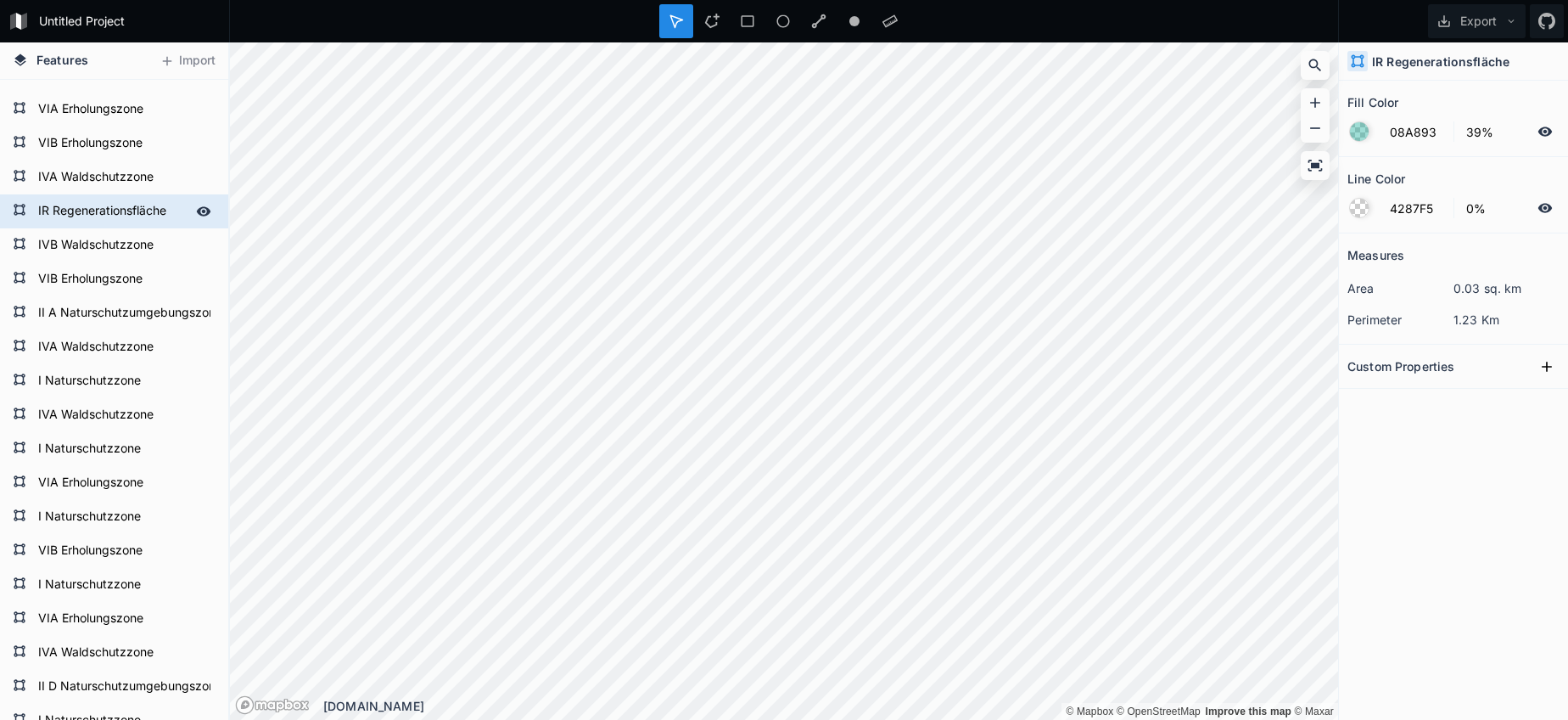
click at [82, 216] on form "IR Regenerationsfläche" at bounding box center [112, 211] width 158 height 25
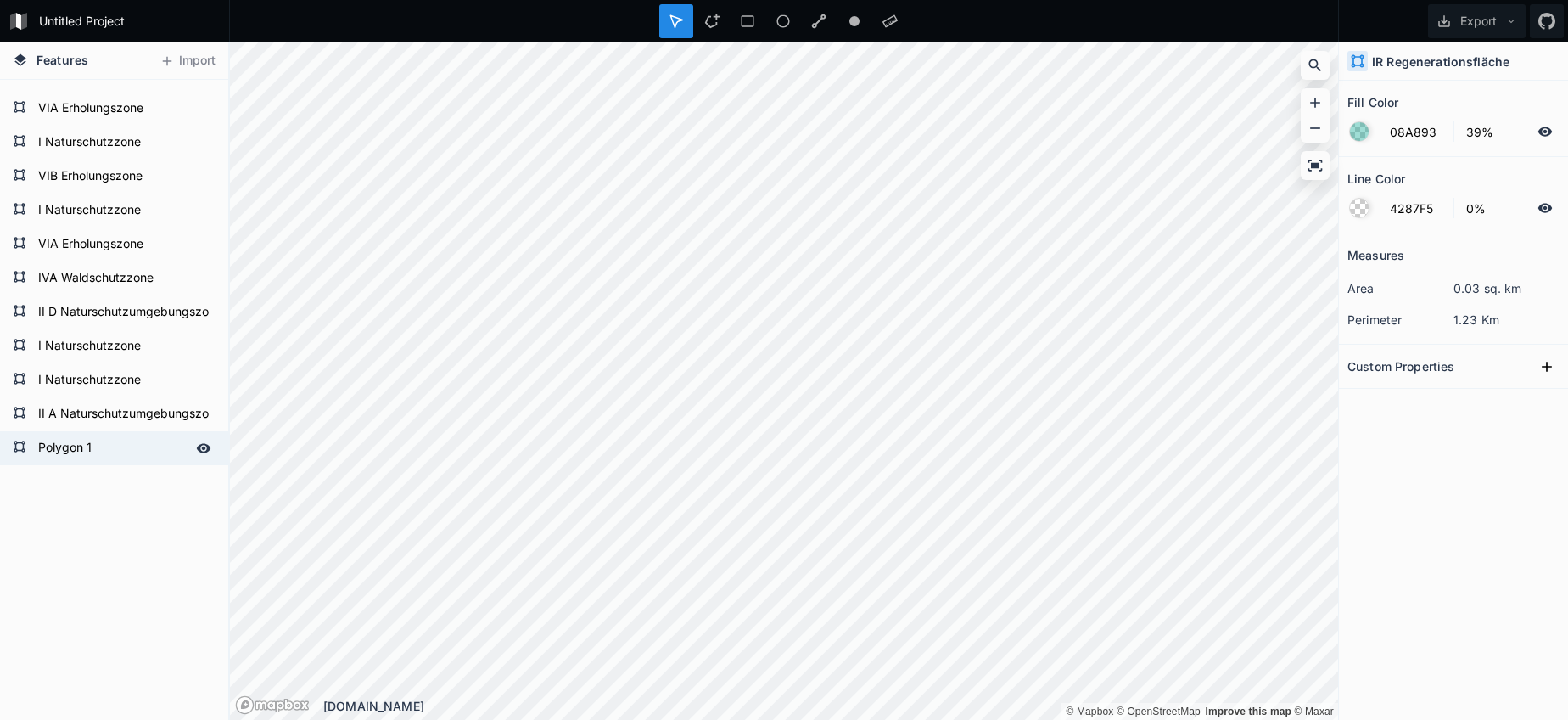
scroll to position [2705, 0]
click at [95, 450] on form "Polygon 1" at bounding box center [112, 448] width 158 height 25
paste input "IR Regenerationsfläche"
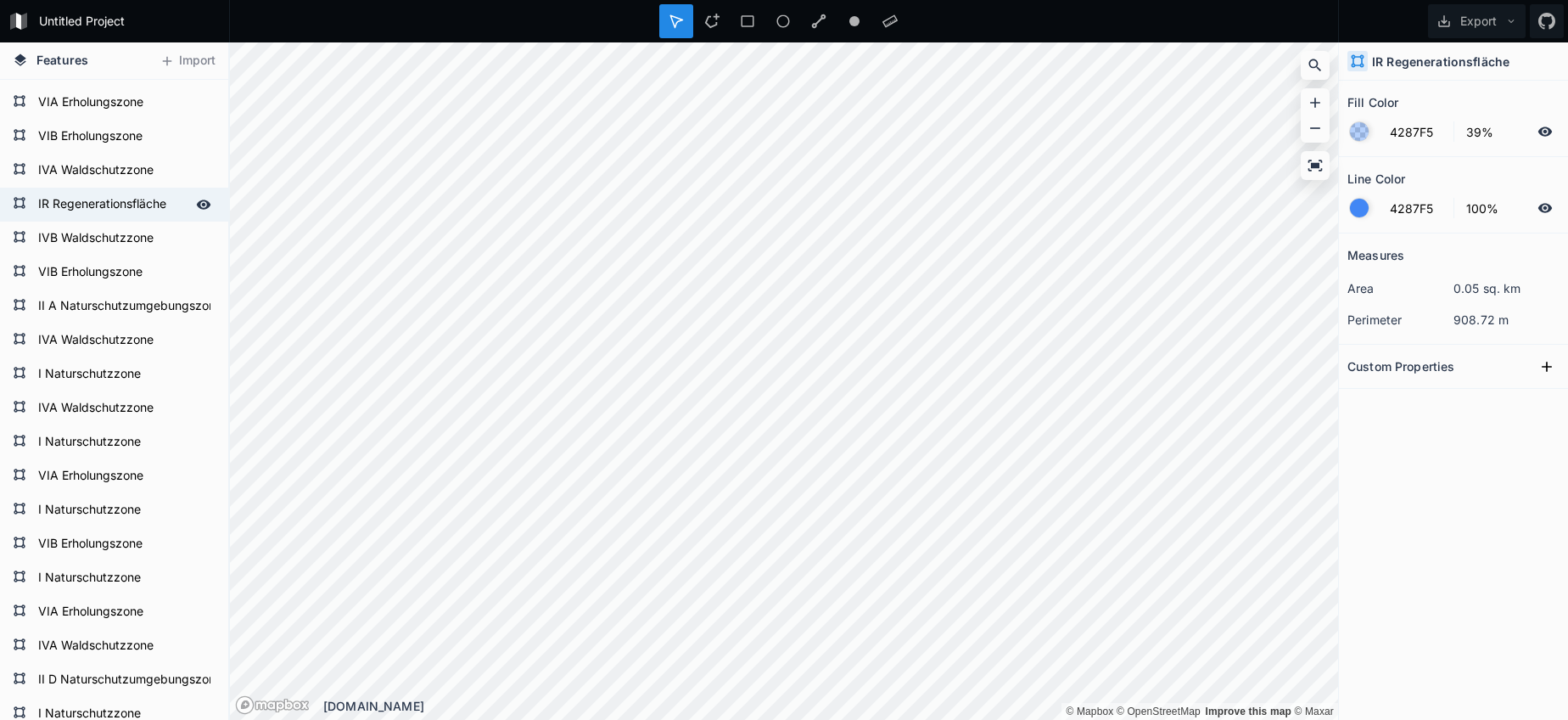
click at [82, 216] on form "IR Regenerationsfläche" at bounding box center [112, 204] width 158 height 25
click at [1407, 140] on input "08A893" at bounding box center [1416, 131] width 74 height 21
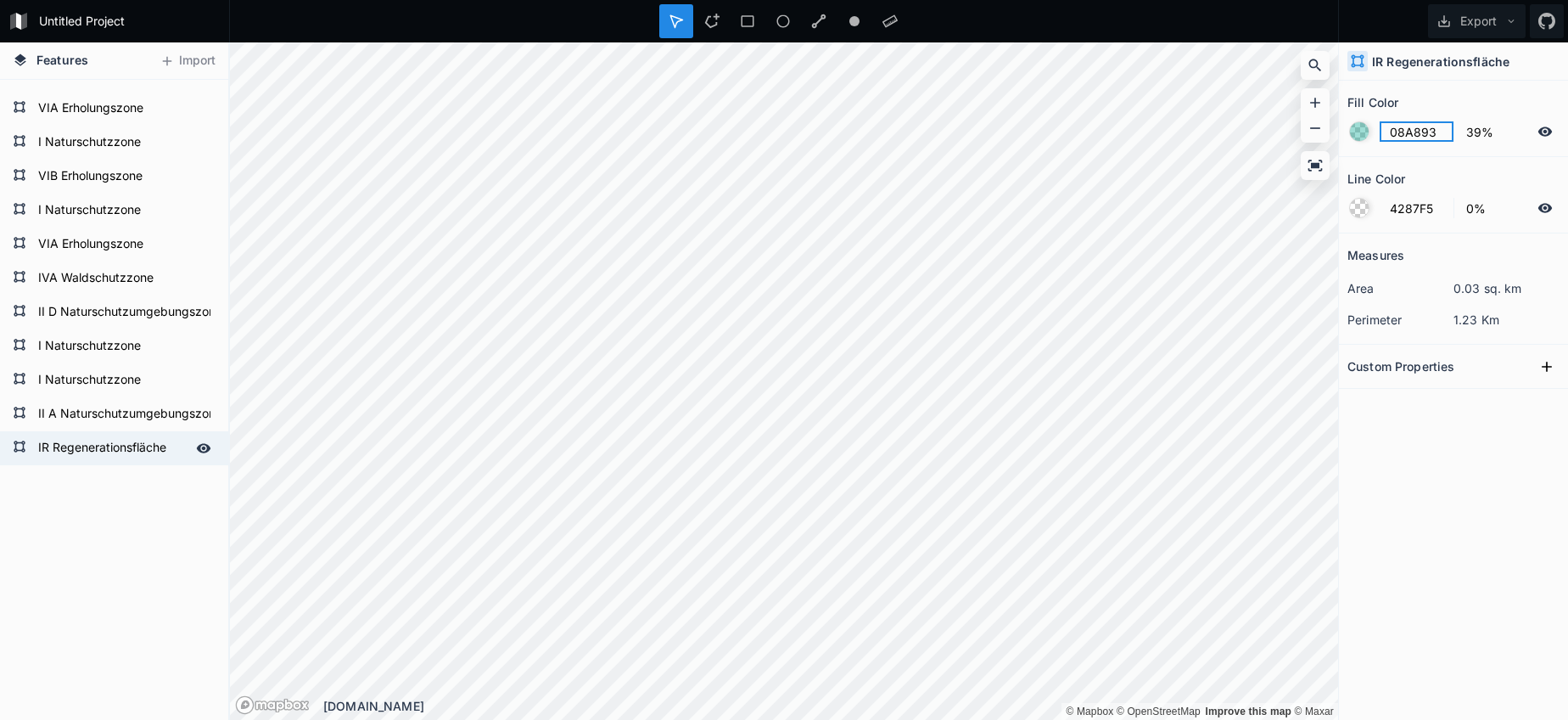
scroll to position [2705, 0]
click at [130, 453] on form "IR Regenerationsfläche" at bounding box center [112, 448] width 158 height 25
click at [1424, 125] on input "4287F5" at bounding box center [1416, 131] width 74 height 21
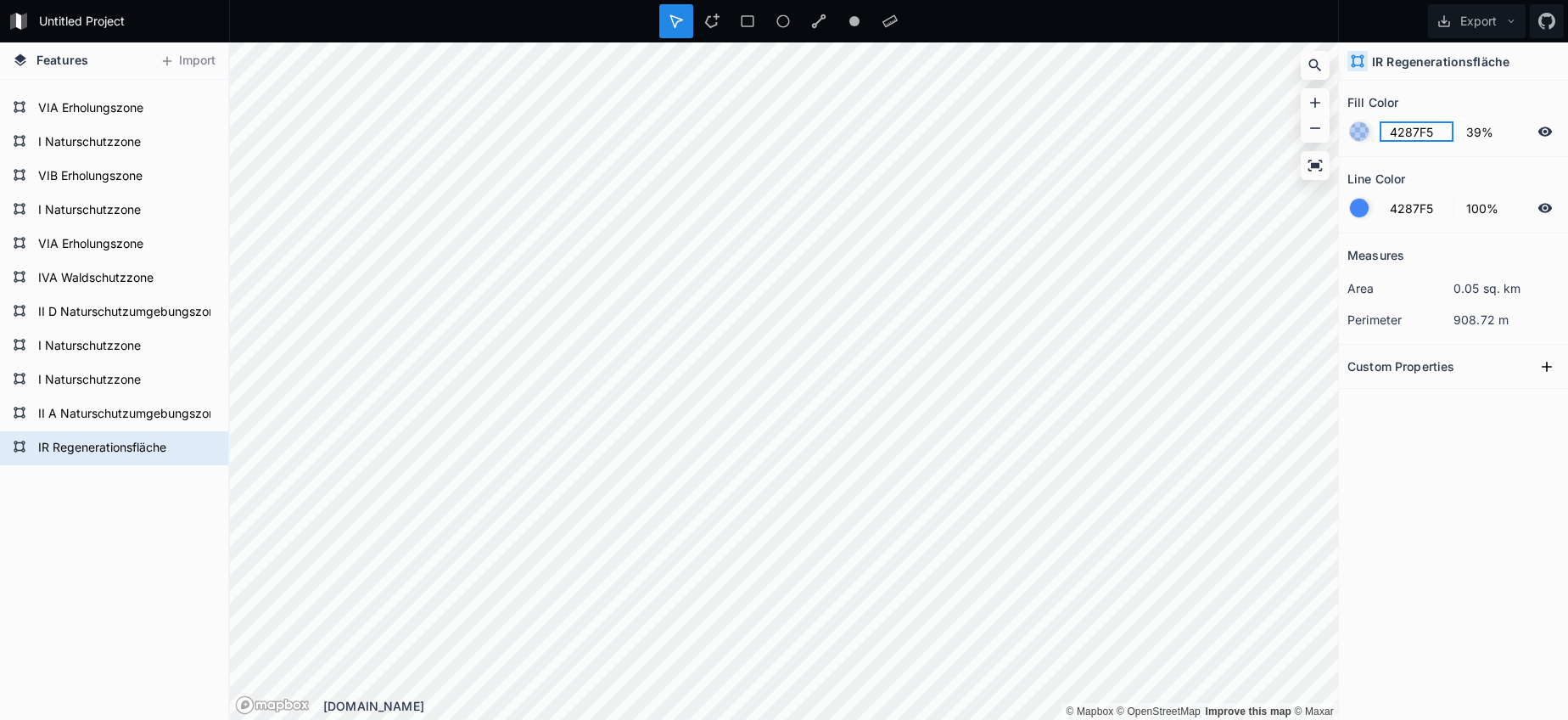
paste input "08A893"
click at [1360, 209] on div at bounding box center [1359, 208] width 19 height 19
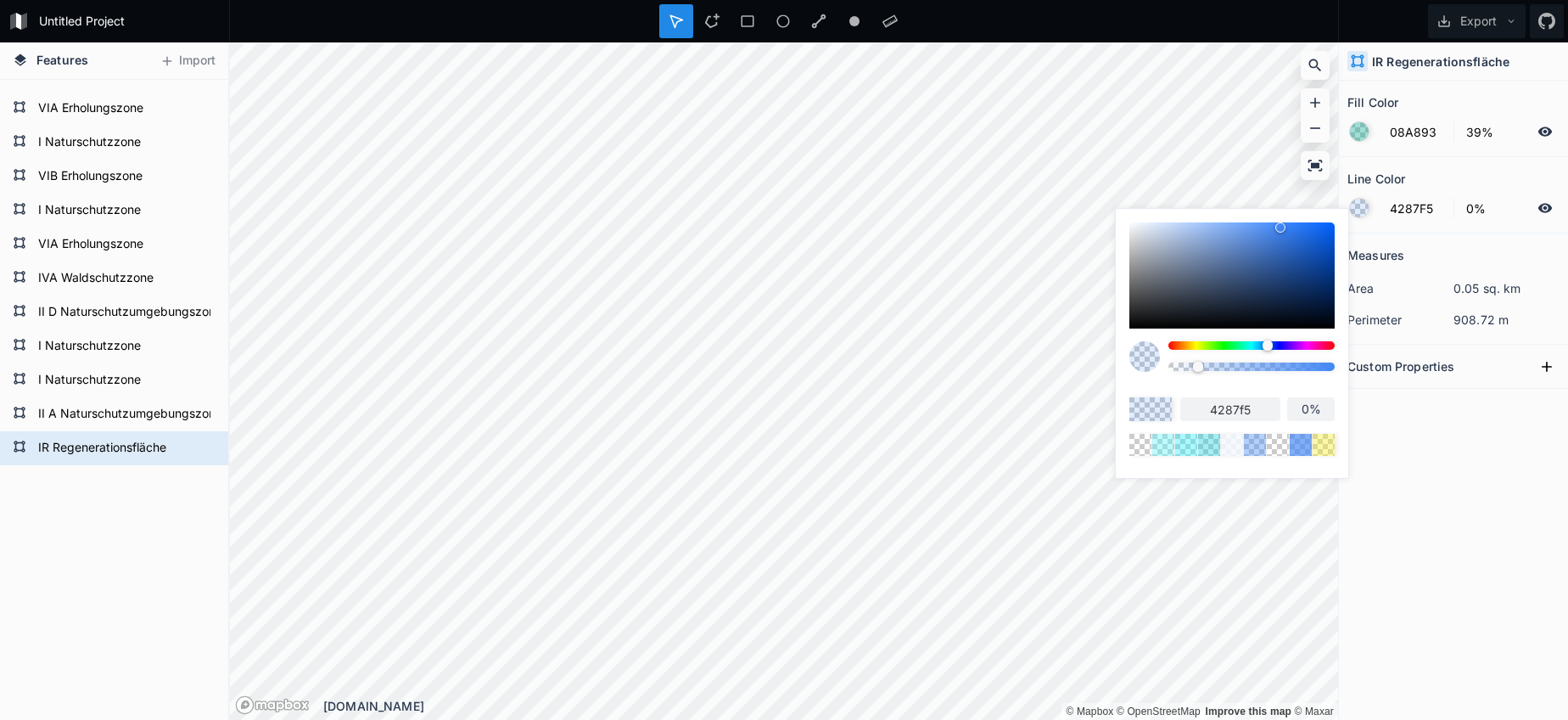
drag, startPoint x: 1278, startPoint y: 364, endPoint x: 1116, endPoint y: 356, distance: 162.2
click at [1123, 356] on div "4287f5 0%" at bounding box center [1232, 338] width 232 height 260
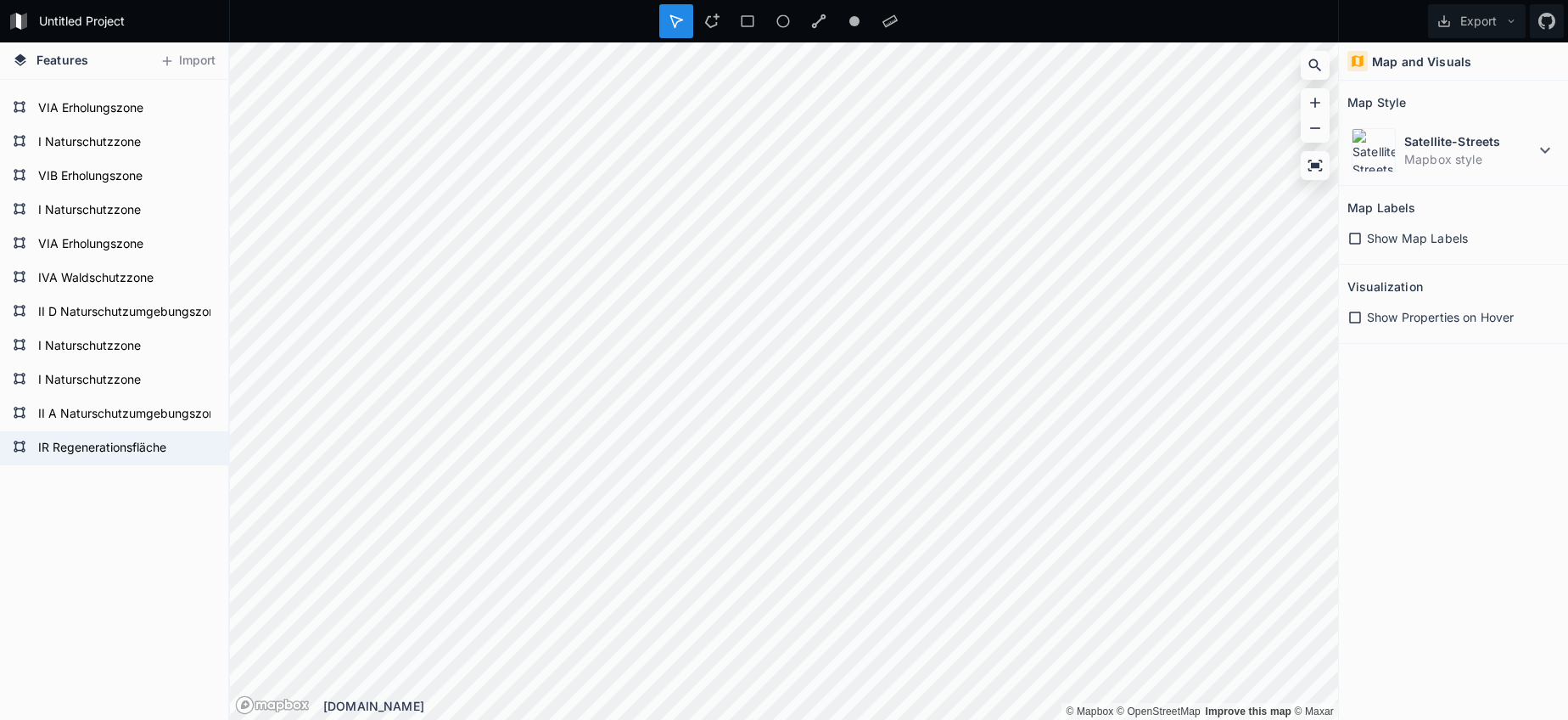
click at [438, 34] on div "Untitled Project Export Features Import IR Regenerationsfläche II A Naturschutz…" at bounding box center [784, 360] width 1568 height 720
click at [486, 0] on html "Untitled Project Export Features Import IR Regenerationsfläche II A Naturschutz…" at bounding box center [784, 360] width 1568 height 720
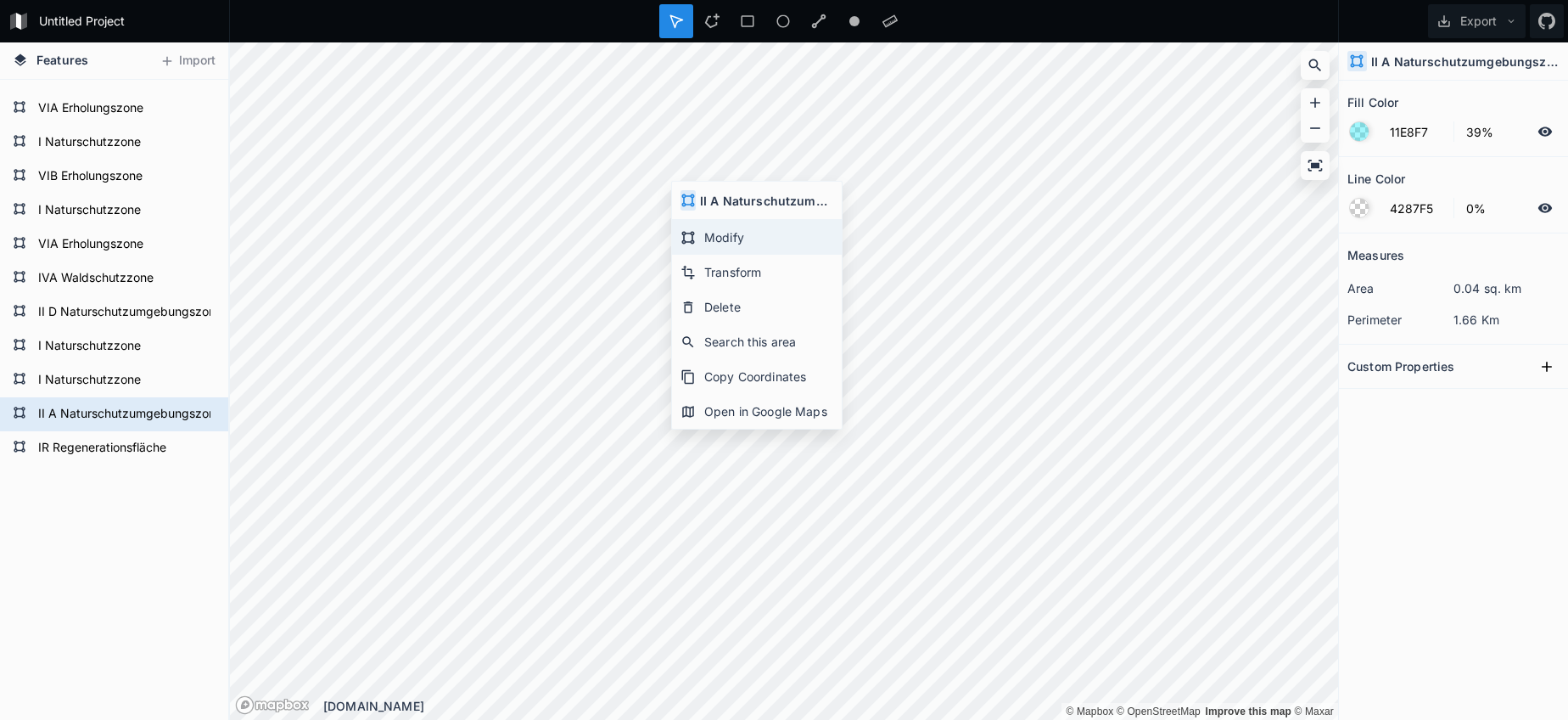
click at [715, 237] on div "Modify" at bounding box center [757, 237] width 170 height 35
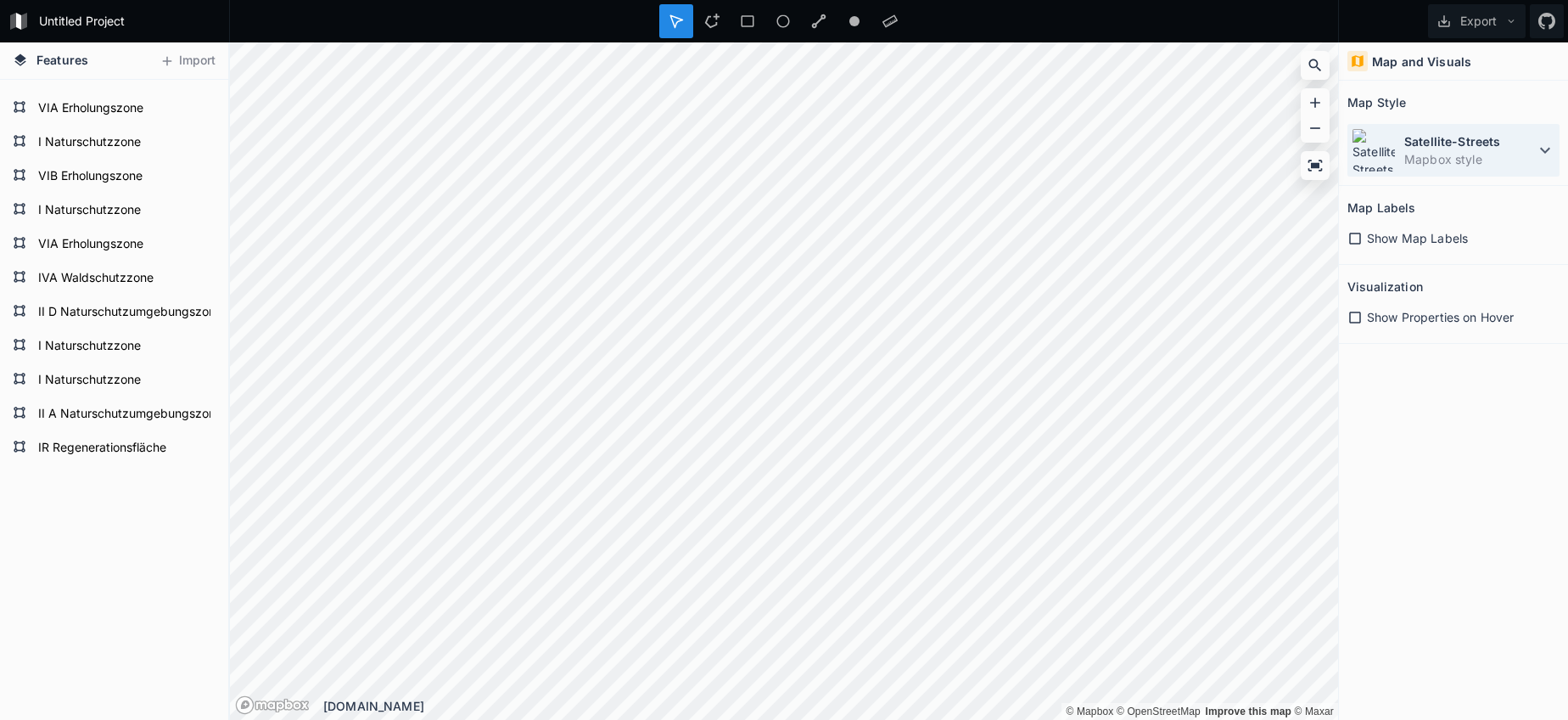
click at [1437, 174] on div "Satellite-Streets Mapbox style" at bounding box center [1453, 150] width 212 height 53
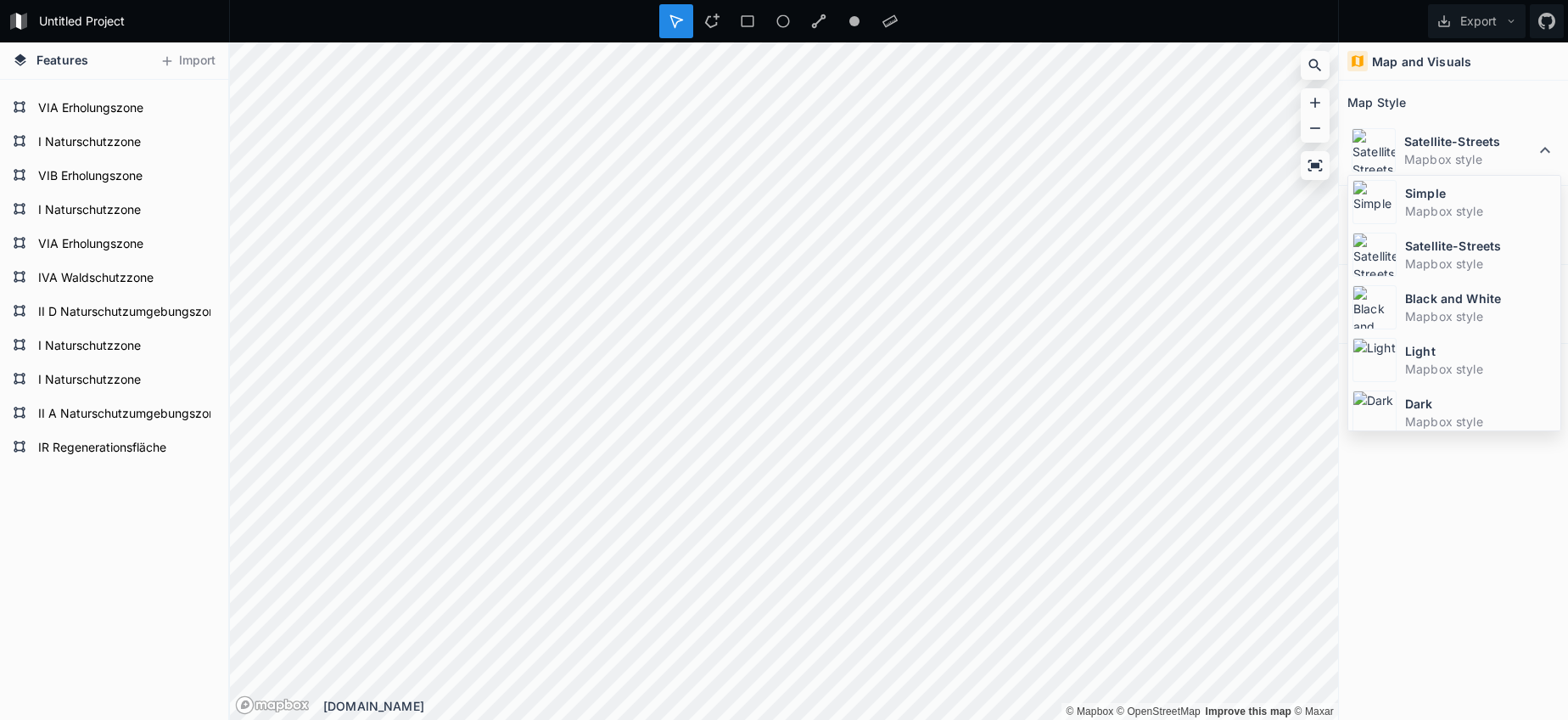
drag, startPoint x: 1422, startPoint y: 207, endPoint x: 1391, endPoint y: 215, distance: 32.0
click at [1416, 208] on dd "Mapbox style" at bounding box center [1480, 211] width 151 height 18
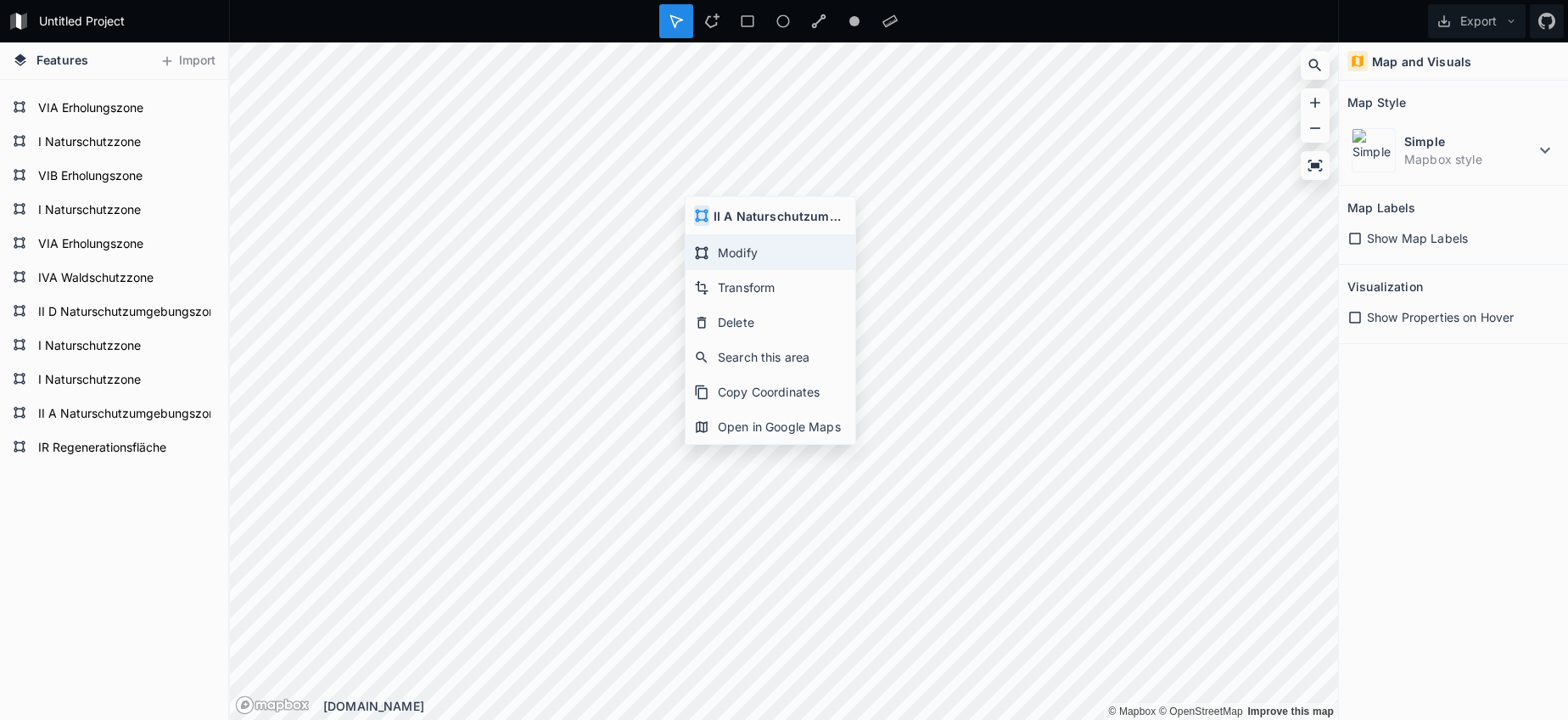
click at [725, 257] on div "Modify" at bounding box center [771, 252] width 170 height 35
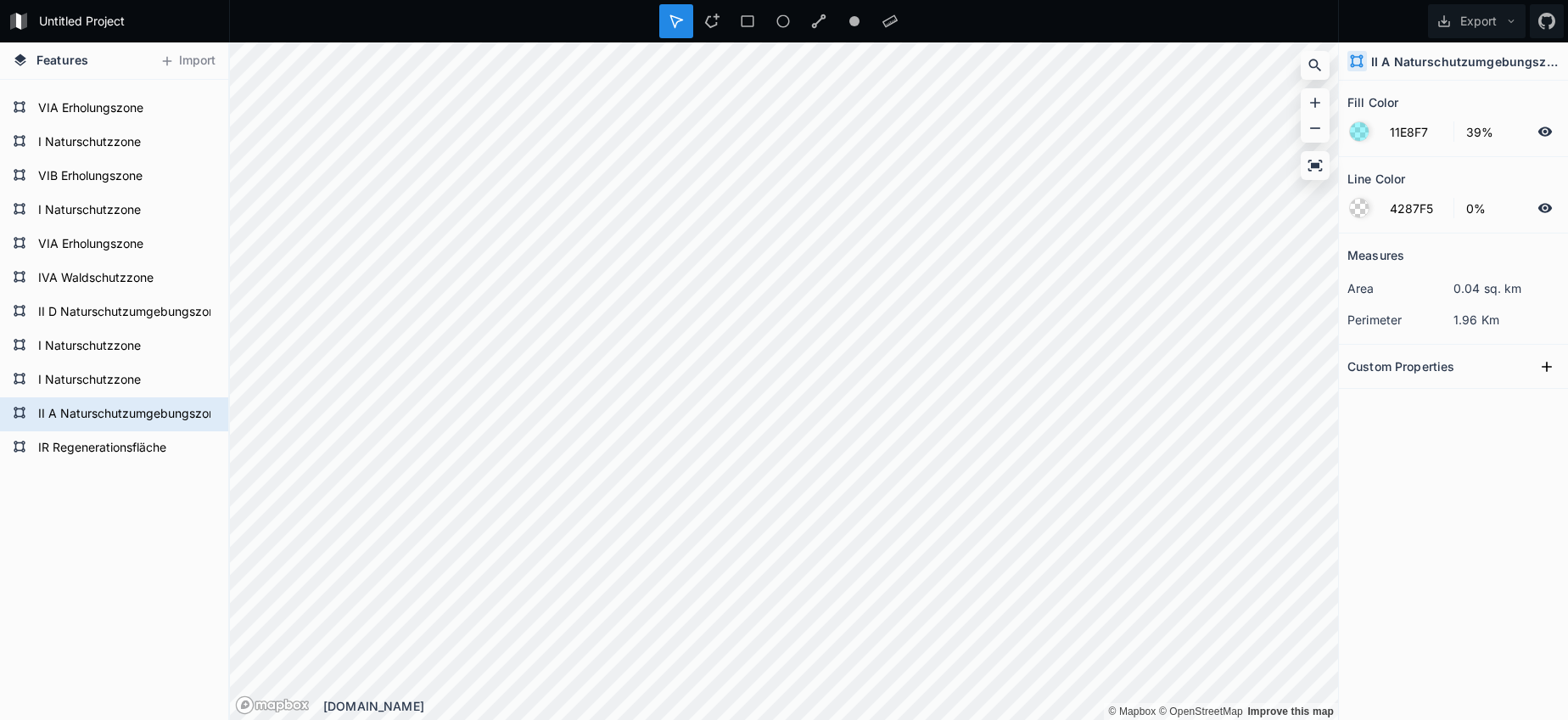
click at [666, 9] on div "Untitled Project Export Features Import IR Regenerationsfläche II A Naturschutz…" at bounding box center [784, 360] width 1568 height 720
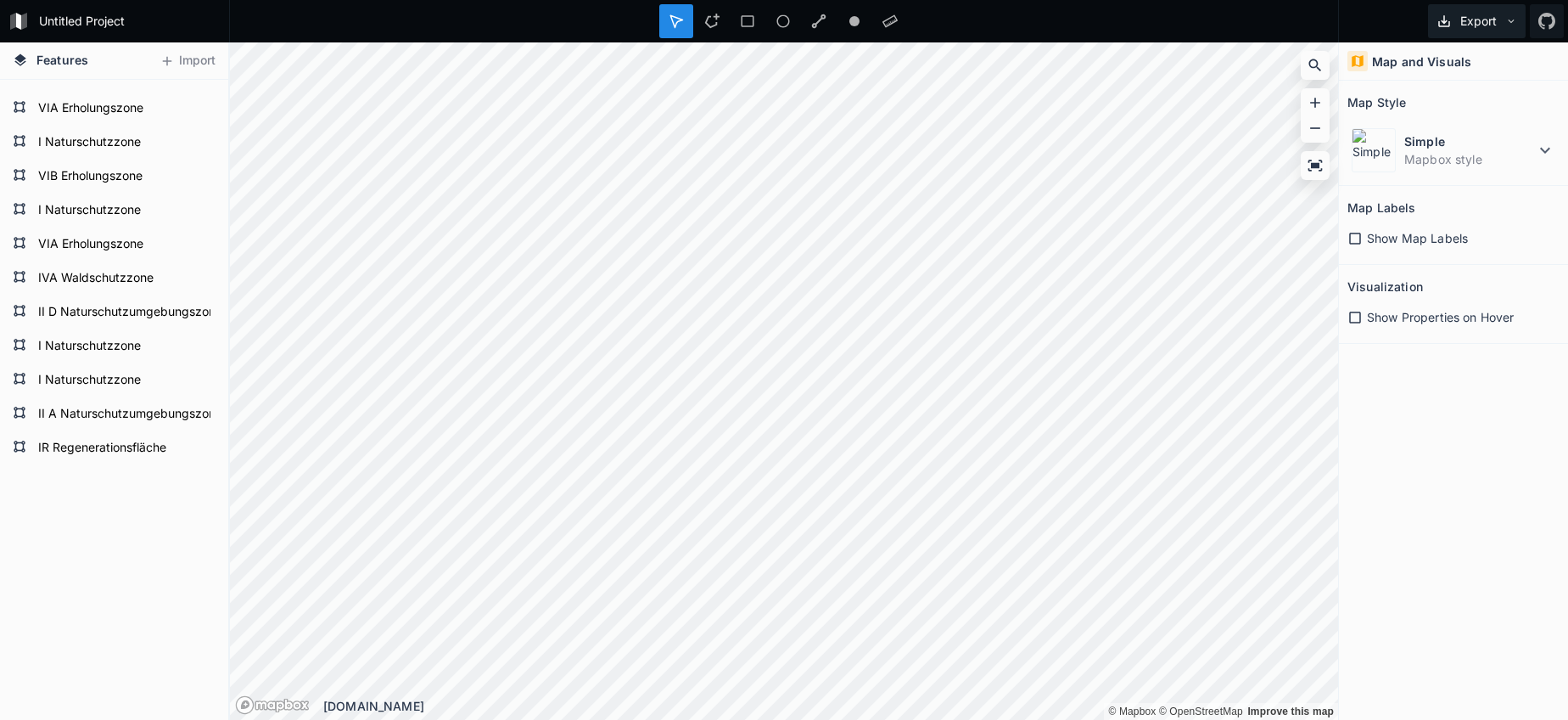
click at [1494, 32] on button "Export" at bounding box center [1476, 21] width 97 height 34
click at [1460, 93] on div "Export as .geojson" at bounding box center [1474, 97] width 170 height 35
click at [1386, 152] on img at bounding box center [1373, 149] width 44 height 44
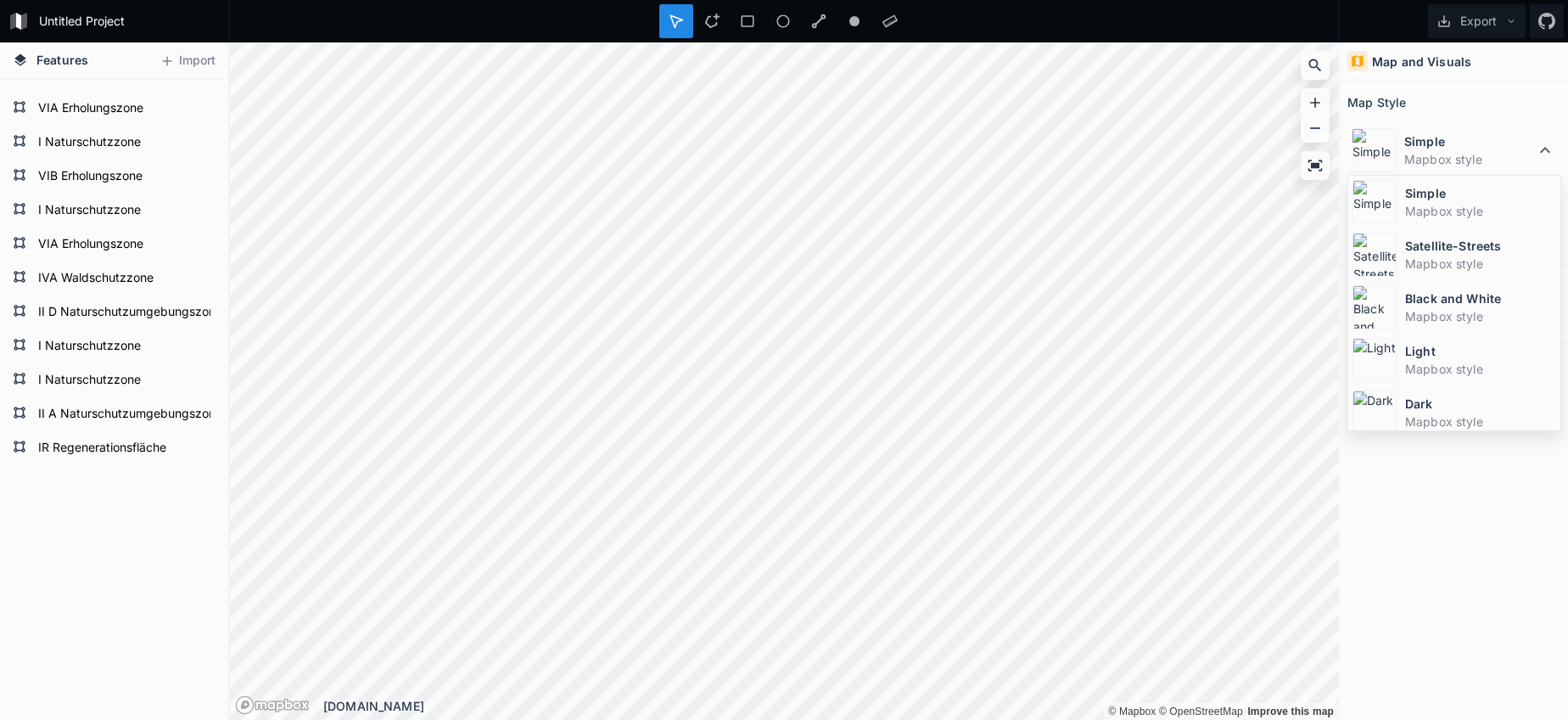
drag, startPoint x: 1408, startPoint y: 241, endPoint x: 1345, endPoint y: 238, distance: 63.1
click at [1408, 241] on dt "Satellite-Streets" at bounding box center [1480, 246] width 151 height 18
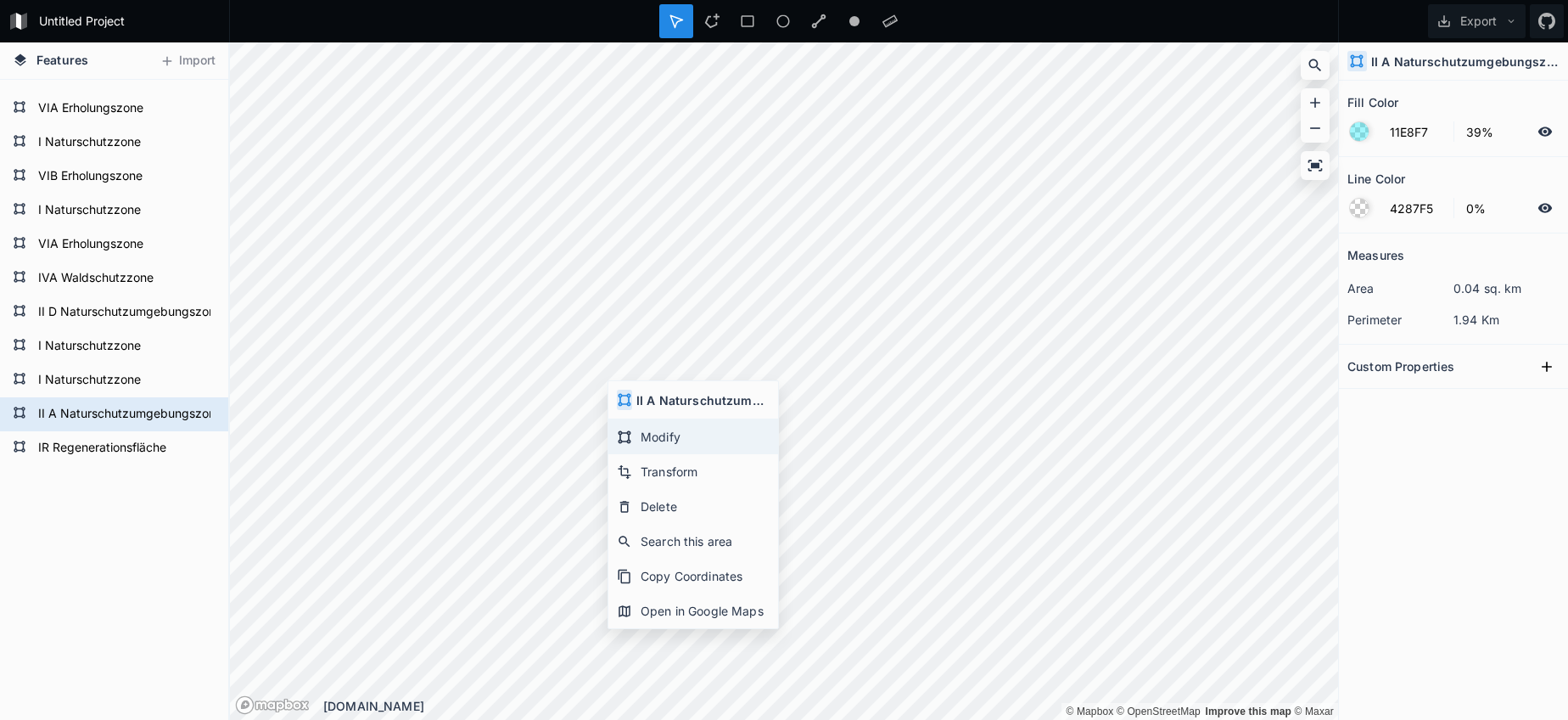
click at [675, 439] on div "Modify" at bounding box center [694, 436] width 170 height 35
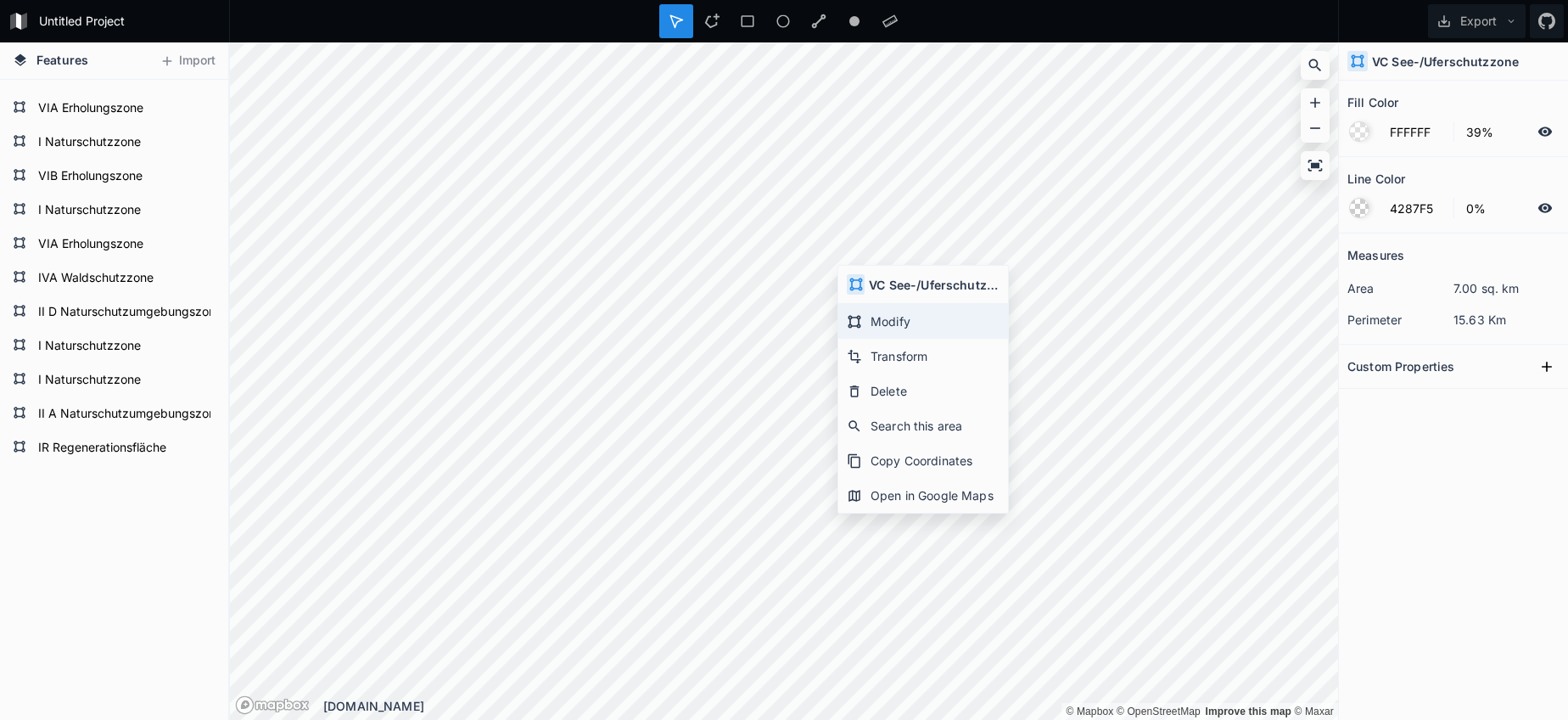
click at [908, 316] on div "Modify" at bounding box center [923, 321] width 170 height 35
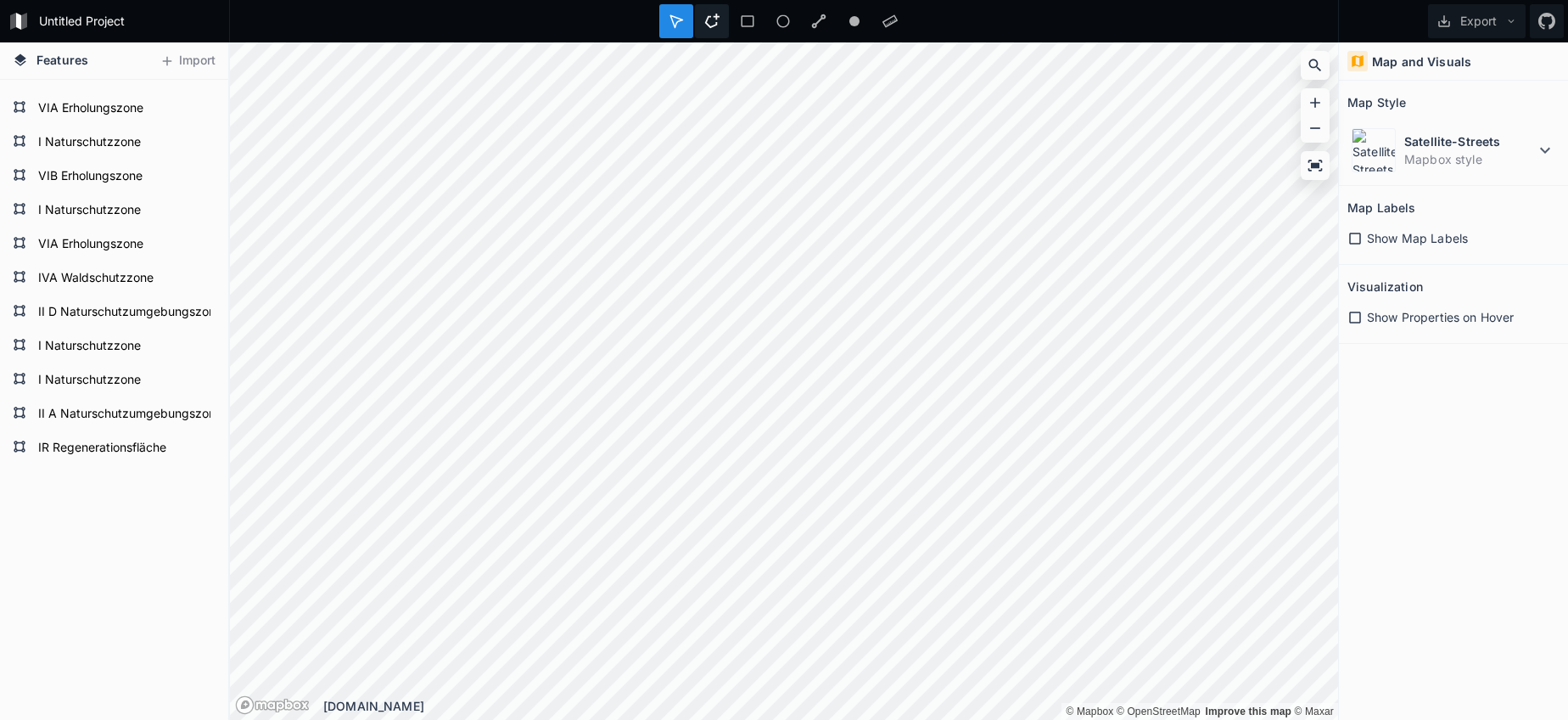
drag, startPoint x: 708, startPoint y: 13, endPoint x: 710, endPoint y: 24, distance: 11.2
click at [708, 13] on icon at bounding box center [712, 21] width 15 height 15
click at [371, 0] on html "Untitled Project Export Features Import IR Regenerationsfläche II A Naturschutz…" at bounding box center [784, 360] width 1568 height 720
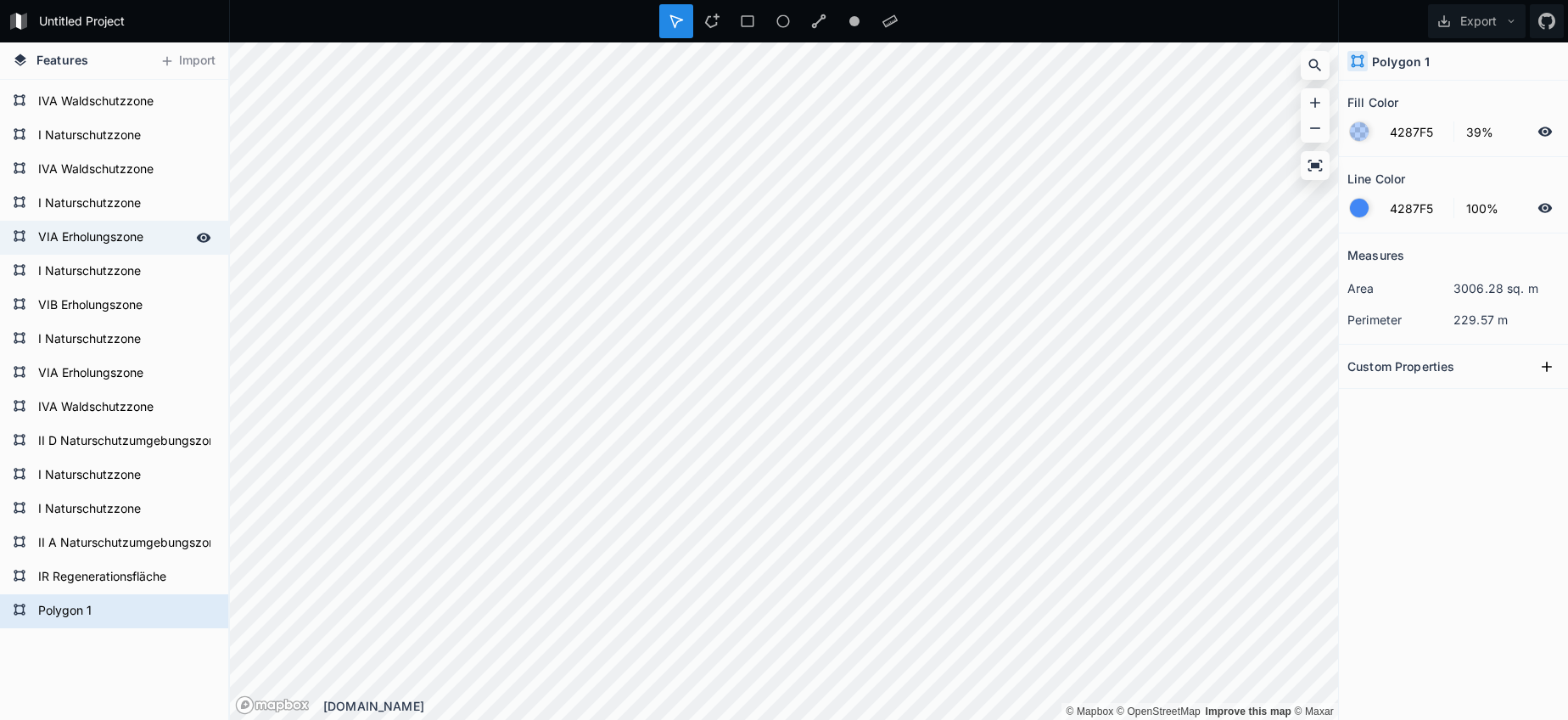
scroll to position [2573, 0]
click at [99, 180] on form "IVA Waldschutzzone" at bounding box center [112, 172] width 158 height 25
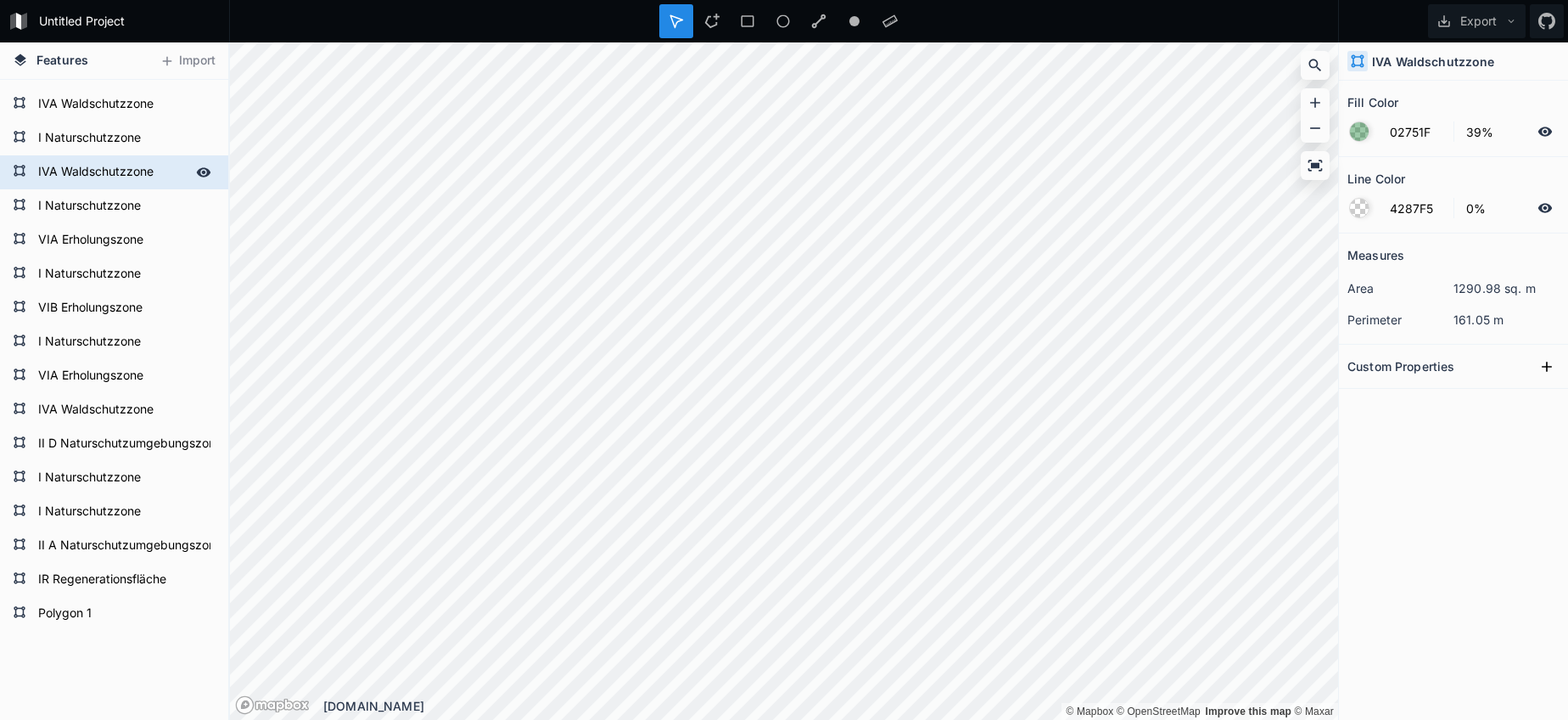
click at [99, 180] on form "IVA Waldschutzzone" at bounding box center [112, 172] width 158 height 25
click at [84, 618] on form "Polygon 1" at bounding box center [112, 614] width 158 height 25
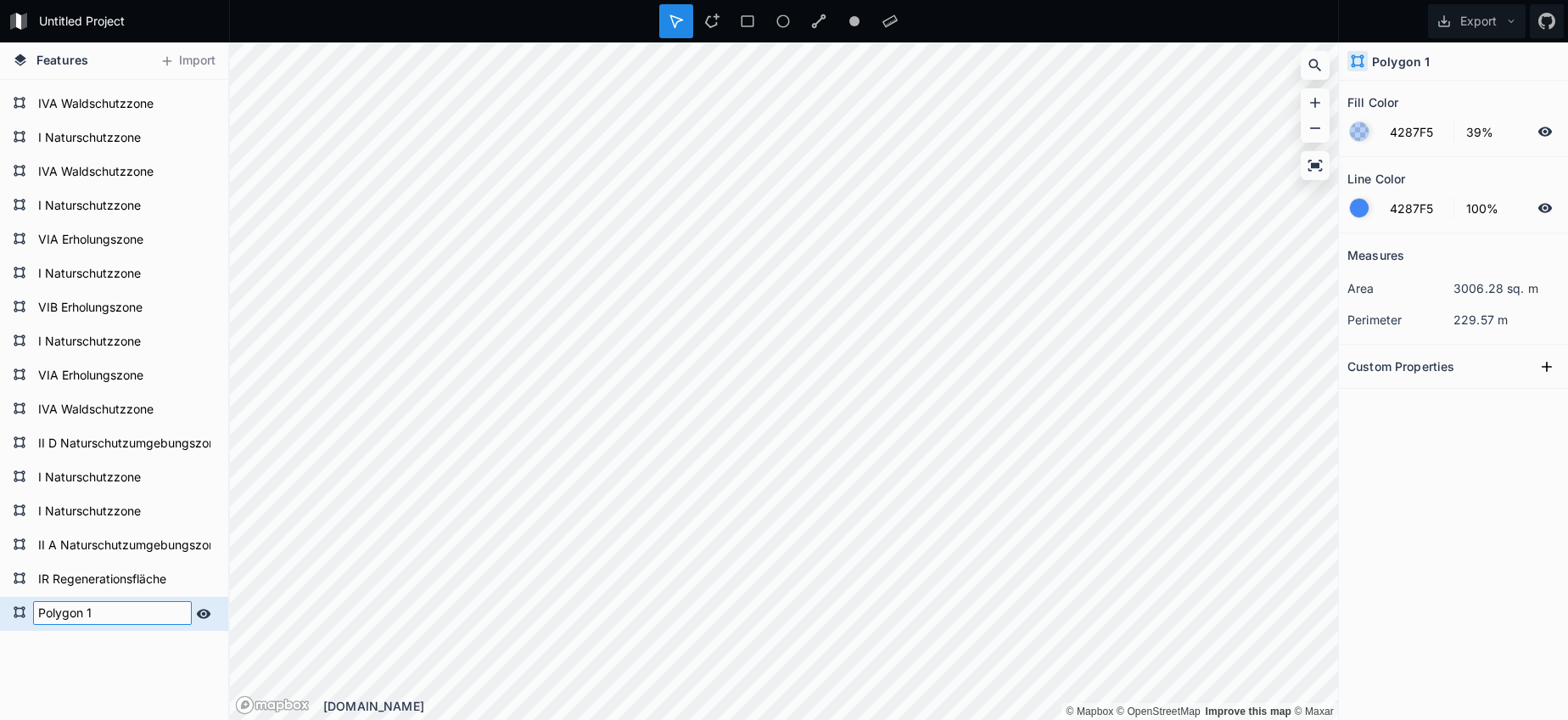
paste input "IVA Waldschutzzone"
click at [96, 164] on form "IVA Waldschutzzone" at bounding box center [112, 172] width 158 height 25
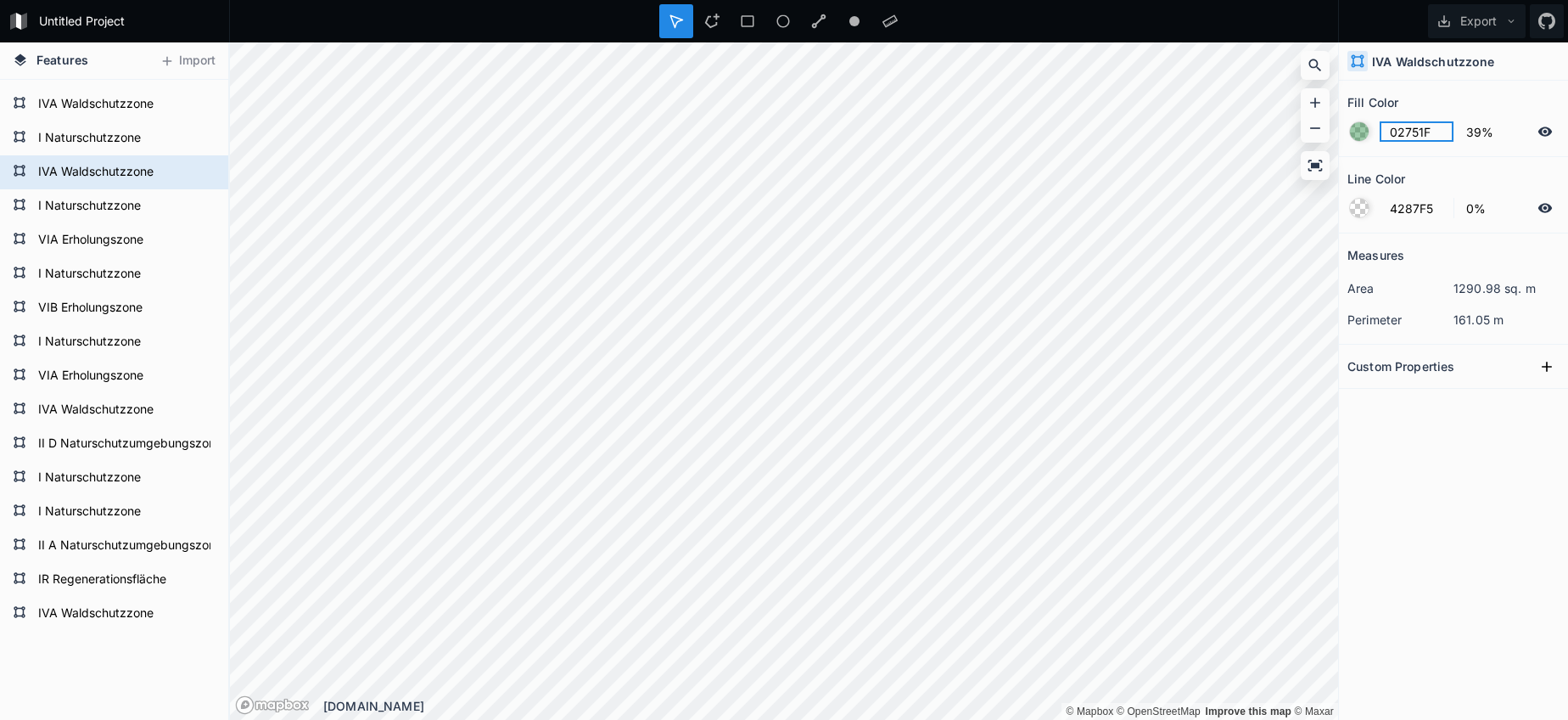
click at [1412, 135] on input "02751F" at bounding box center [1416, 131] width 74 height 21
click at [109, 601] on form "IVA Waldschutzzone" at bounding box center [112, 614] width 158 height 25
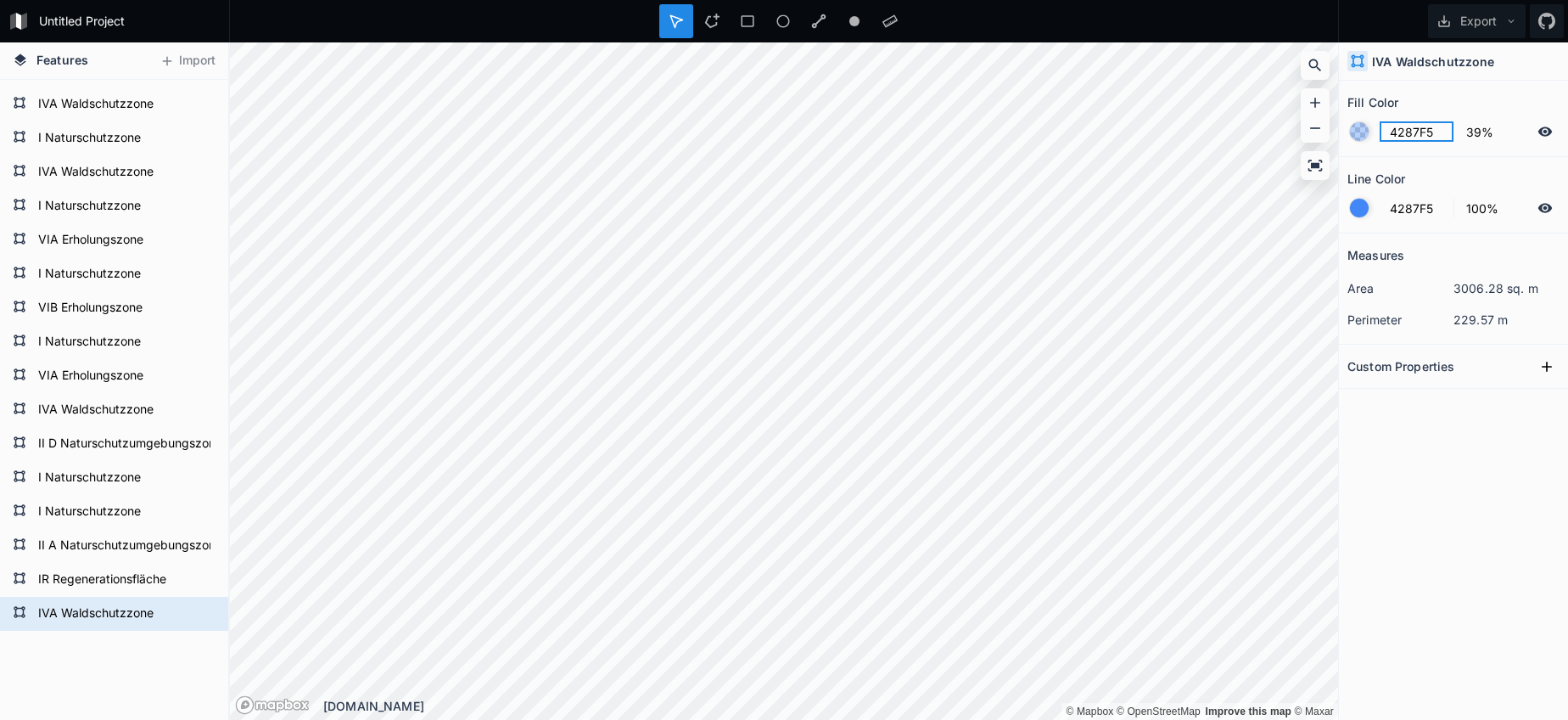
click at [1409, 125] on input "4287F5" at bounding box center [1416, 131] width 74 height 21
paste input "02751F"
click at [1362, 213] on div at bounding box center [1359, 208] width 19 height 19
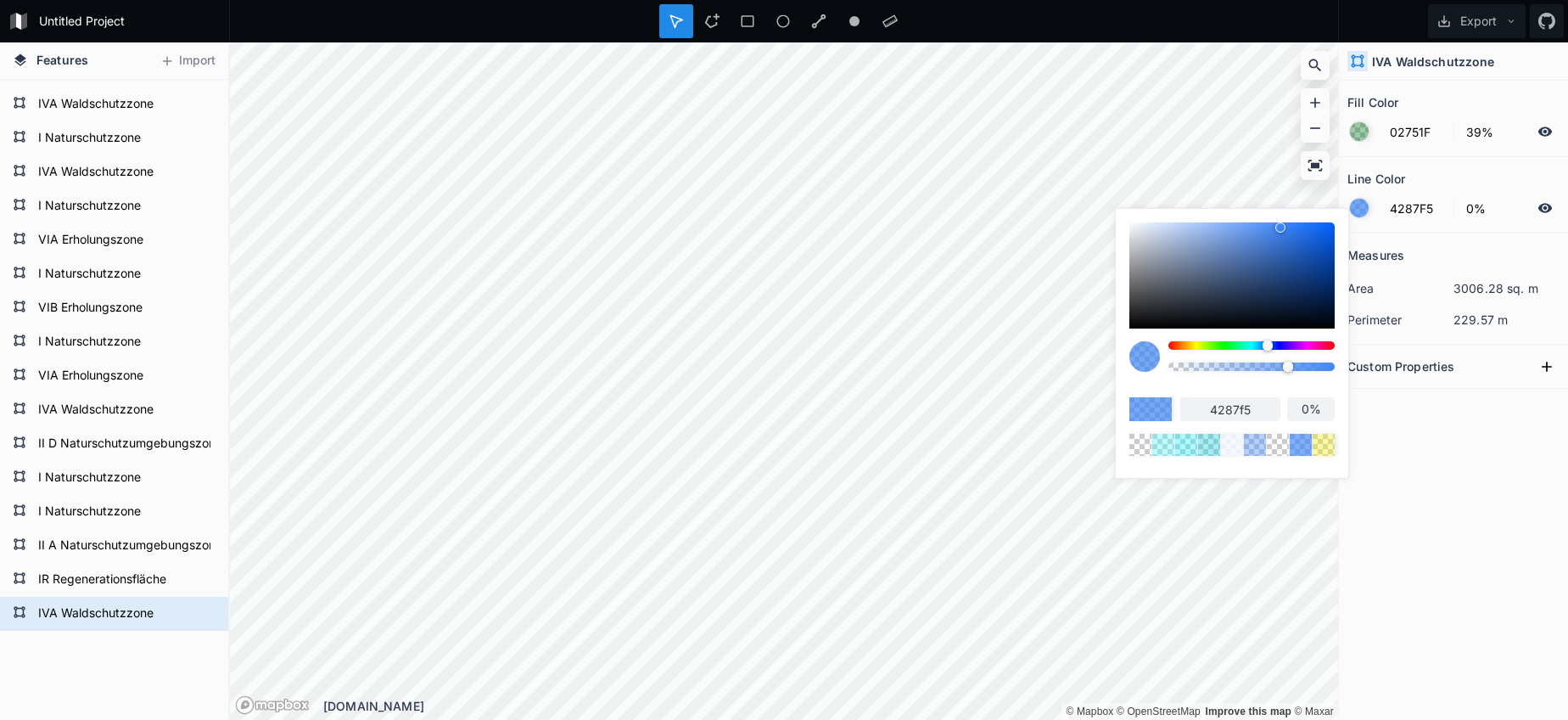
click at [1064, 370] on body "Untitled Project Export Features Import IVA Waldschutzzone IR Regenerationsfläc…" at bounding box center [784, 360] width 1568 height 720
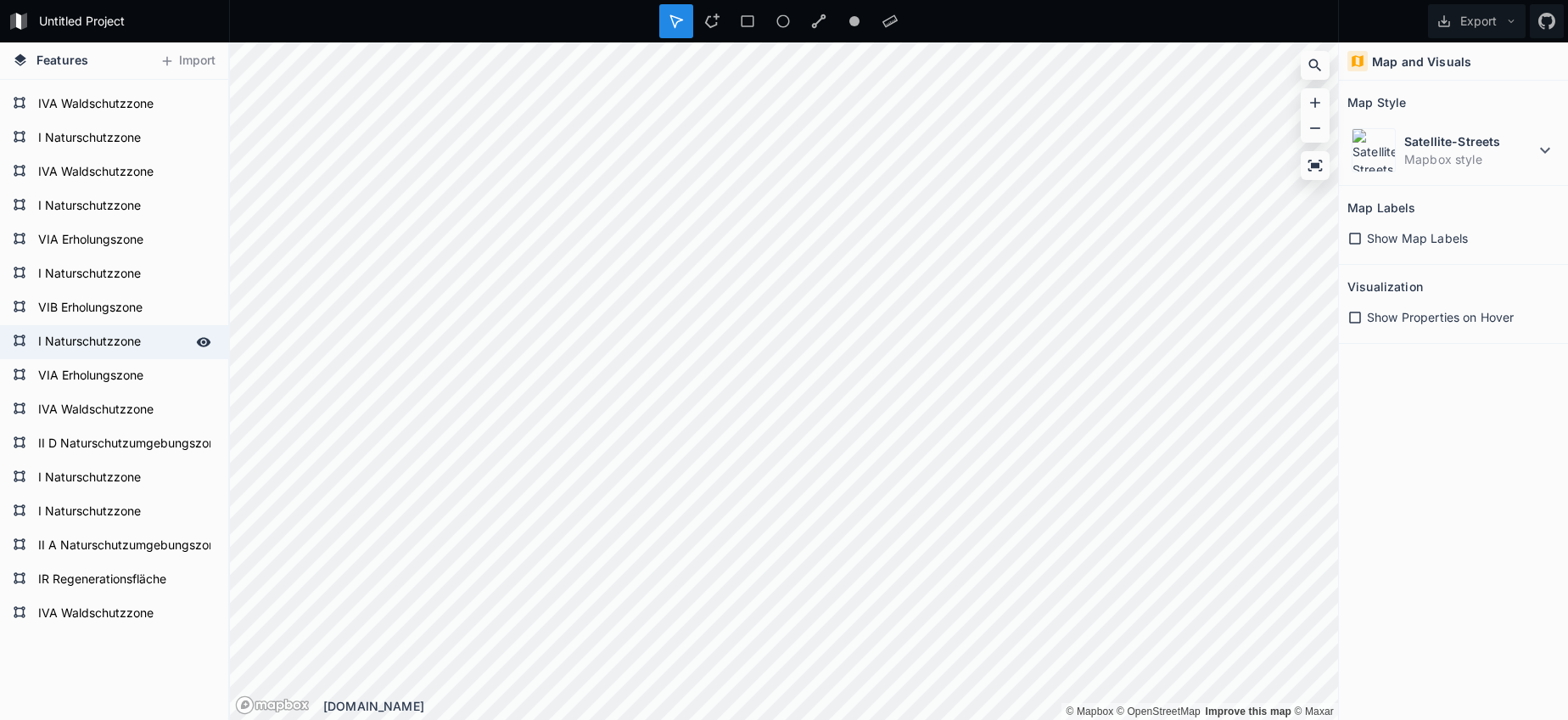
drag, startPoint x: 1325, startPoint y: 366, endPoint x: 200, endPoint y: 334, distance: 1125.5
click at [198, 335] on div "Features Import IVA Waldschutzzone IR Regenerationsfläche II A Naturschutzumgeb…" at bounding box center [784, 380] width 1568 height 677
click at [762, 42] on div "Untitled Project Export Features Import IVA Waldschutzzone IR Regenerationsfläc…" at bounding box center [784, 360] width 1568 height 720
click at [581, 11] on div "Untitled Project Export Features Import IVA Waldschutzzone IR Regenerationsfläc…" at bounding box center [784, 360] width 1568 height 720
click at [1453, 21] on button "Export" at bounding box center [1476, 21] width 97 height 34
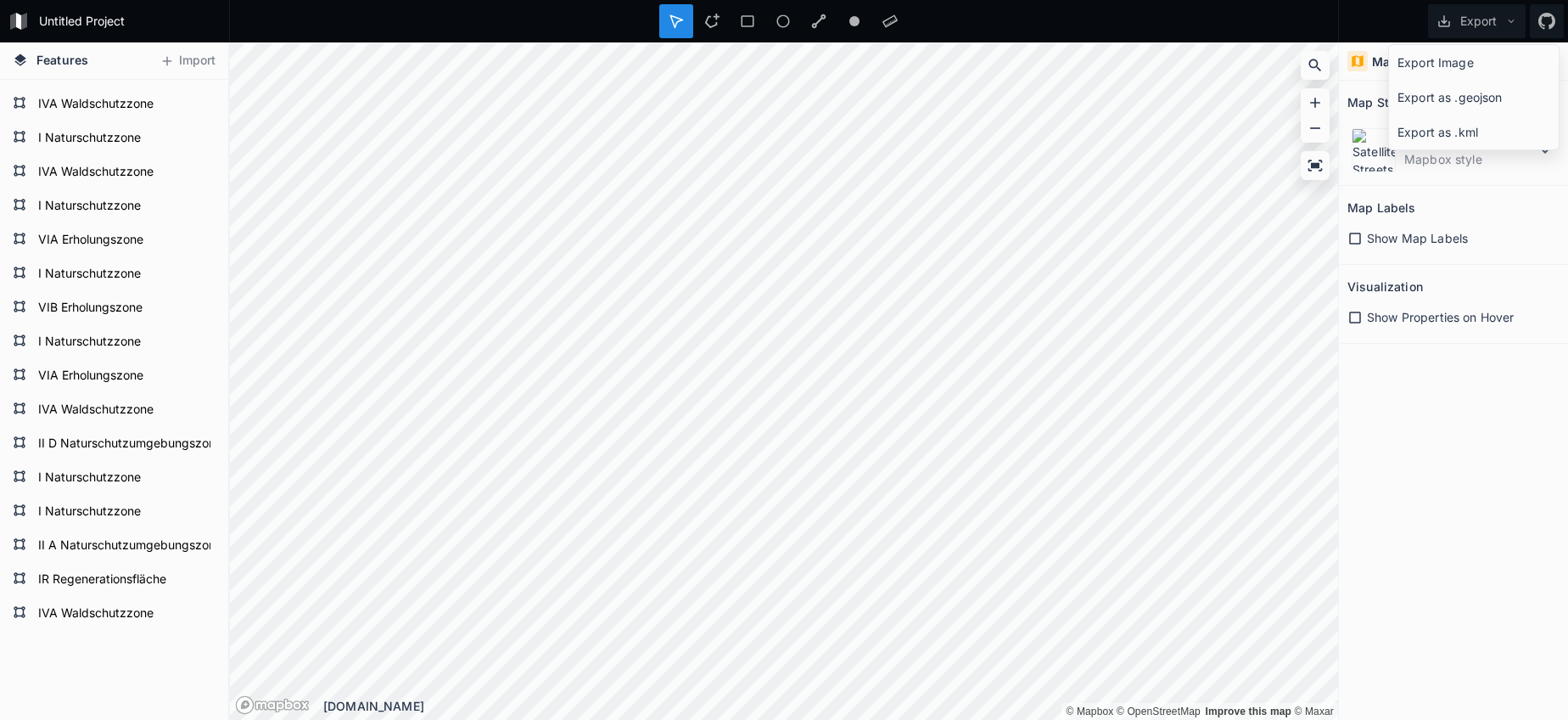
click at [1458, 93] on div "Export as .geojson" at bounding box center [1474, 97] width 170 height 35
